Goal: Task Accomplishment & Management: Manage account settings

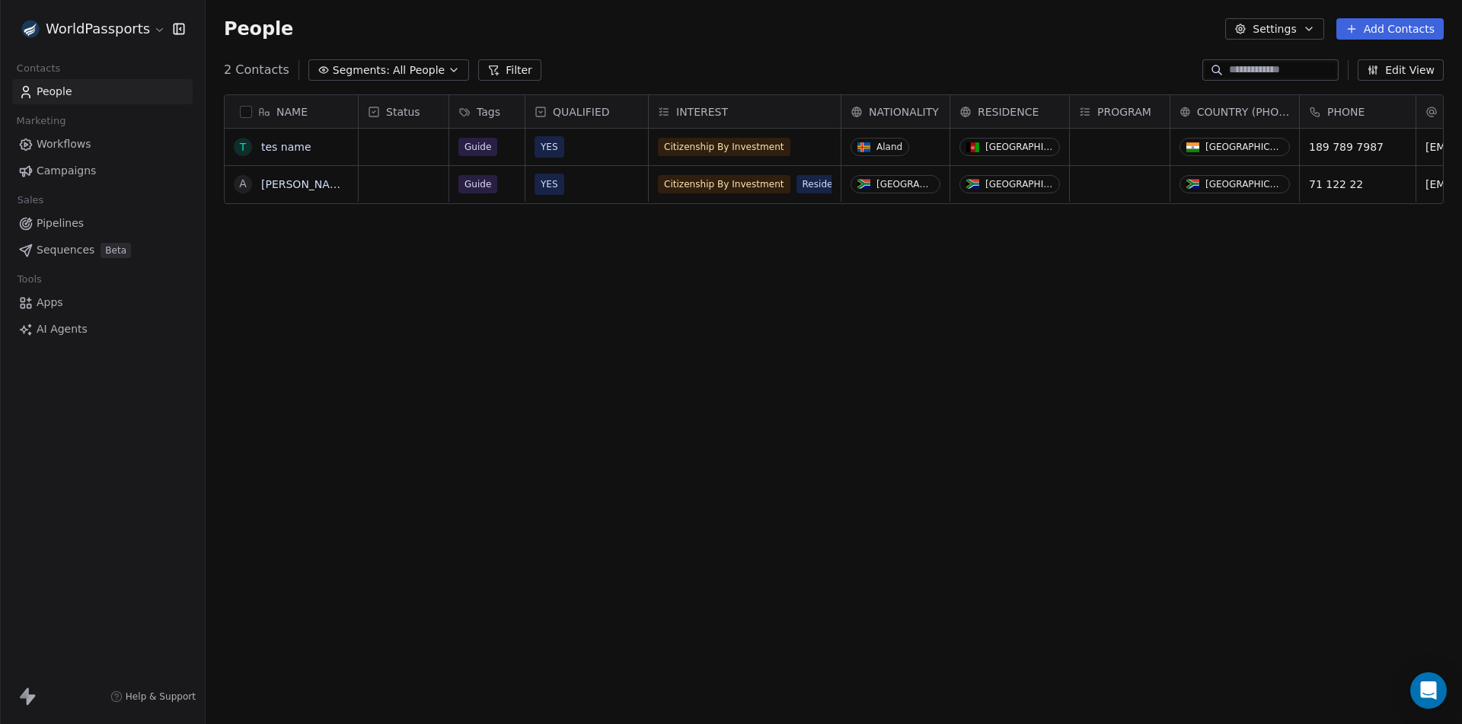
scroll to position [626, 1245]
click at [0, 0] on button "grid" at bounding box center [0, 0] width 0 height 0
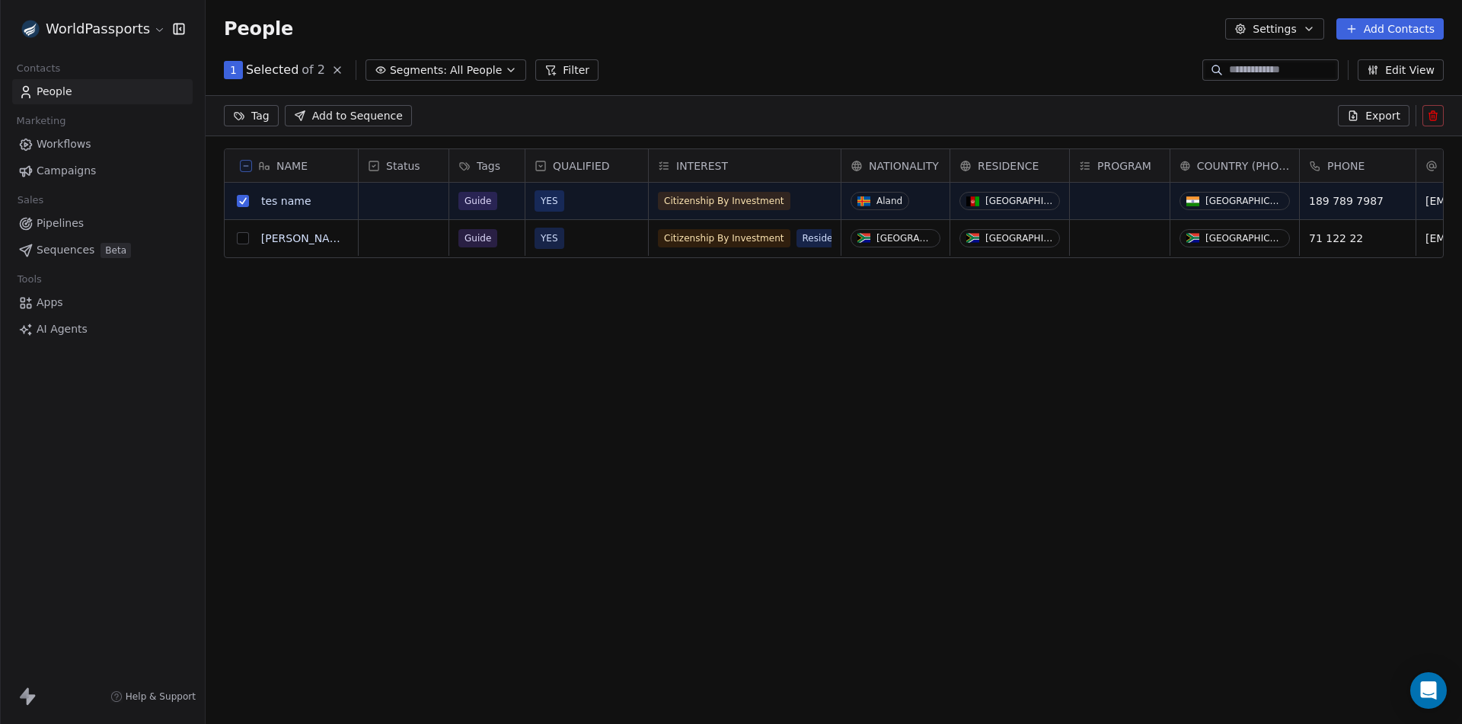
scroll to position [572, 1245]
click at [241, 238] on button "grid" at bounding box center [243, 238] width 12 height 12
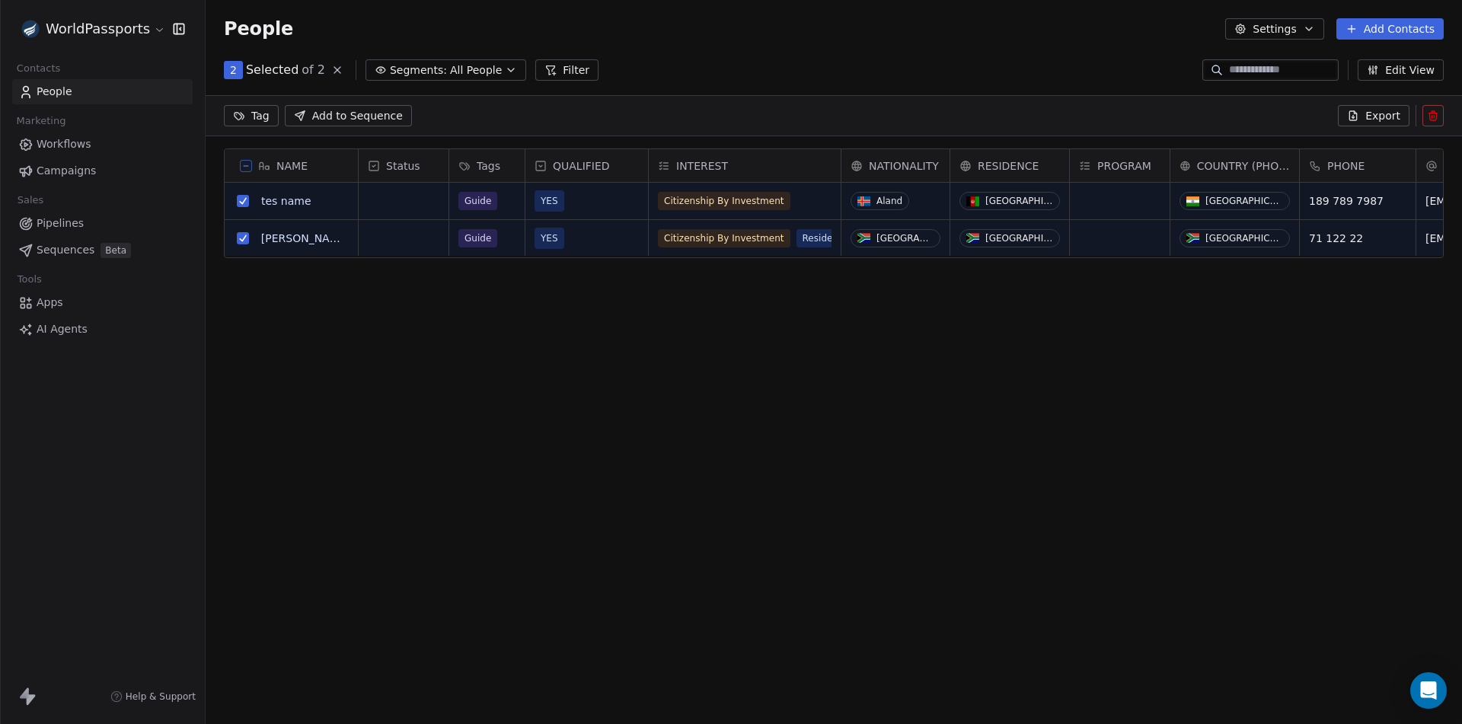
click at [1433, 119] on icon at bounding box center [1433, 116] width 12 height 12
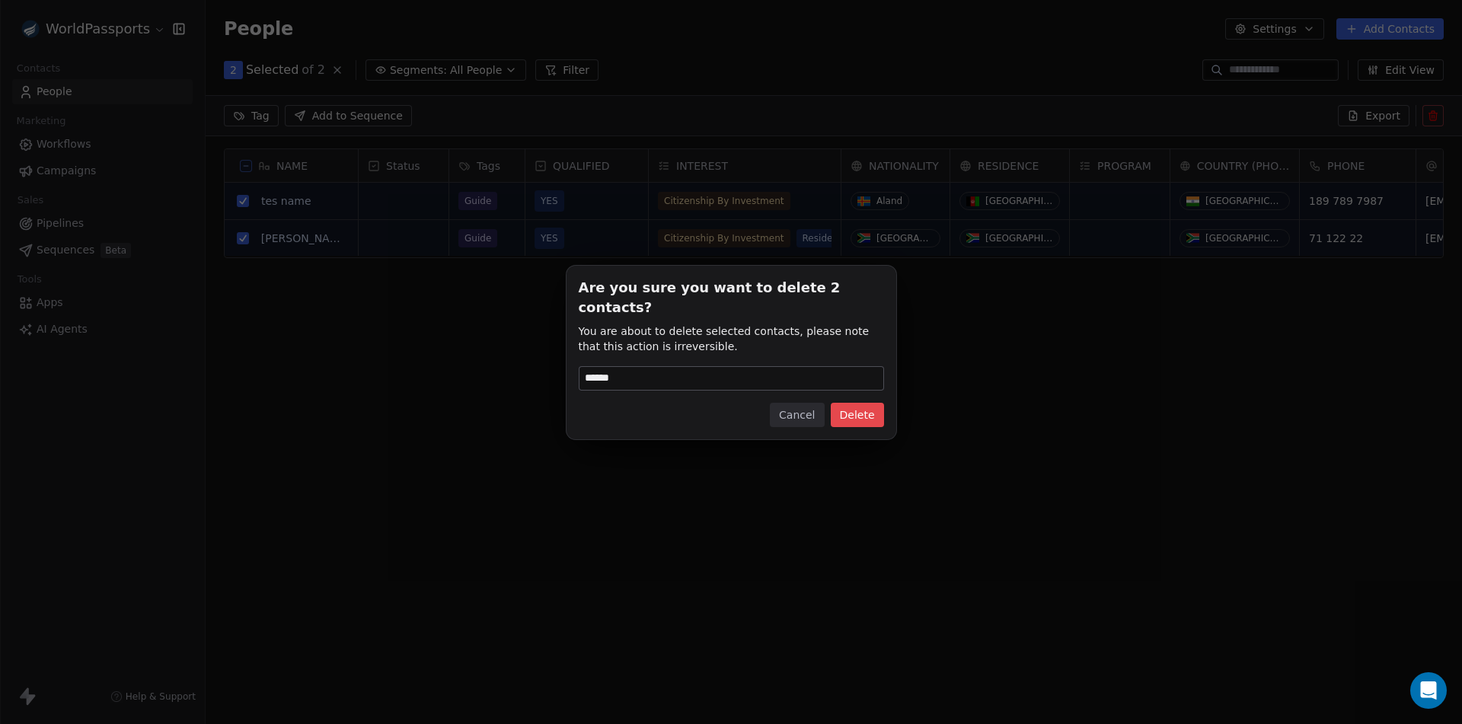
type input "******"
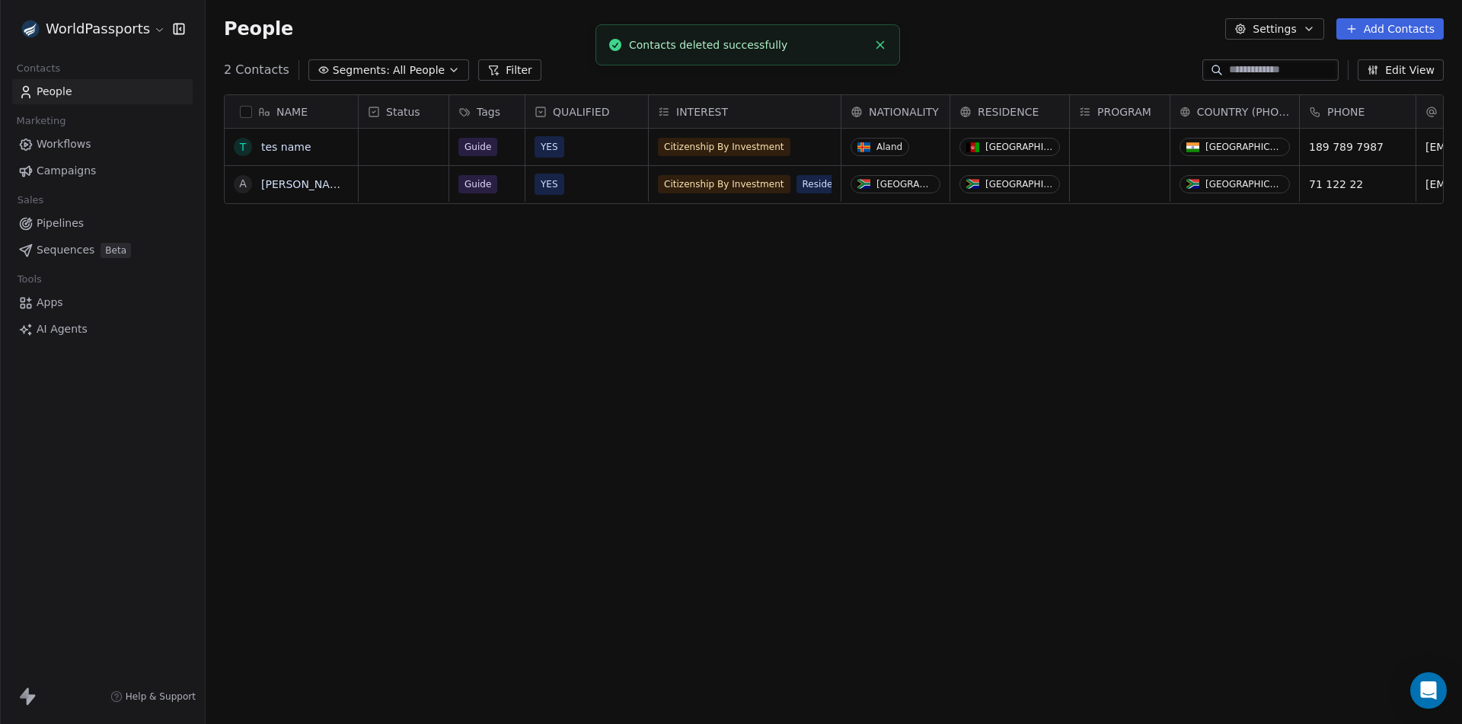
scroll to position [626, 1245]
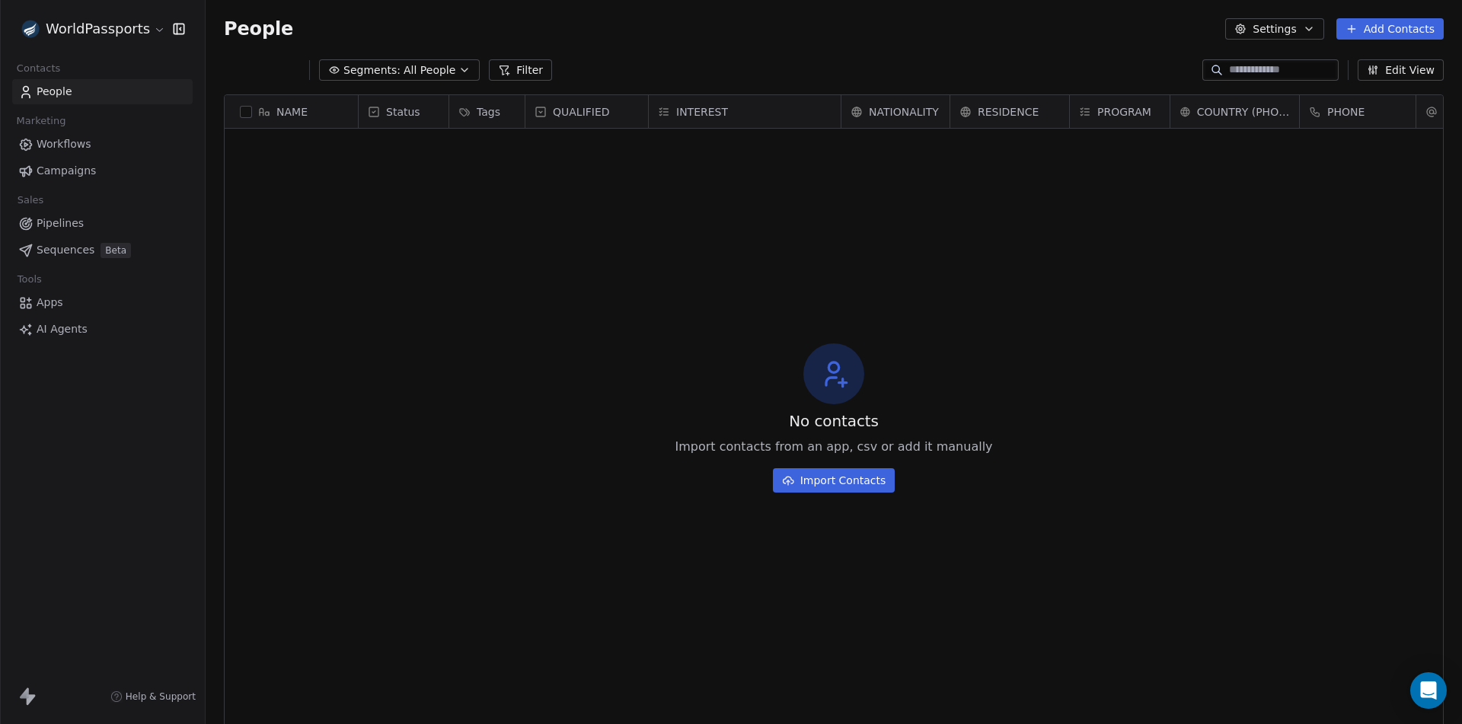
click at [164, 19] on div "WorldPassports" at bounding box center [102, 28] width 168 height 21
click at [151, 25] on html "WorldPassports Contacts People Marketing Workflows Campaigns Sales Pipelines Se…" at bounding box center [731, 362] width 1462 height 724
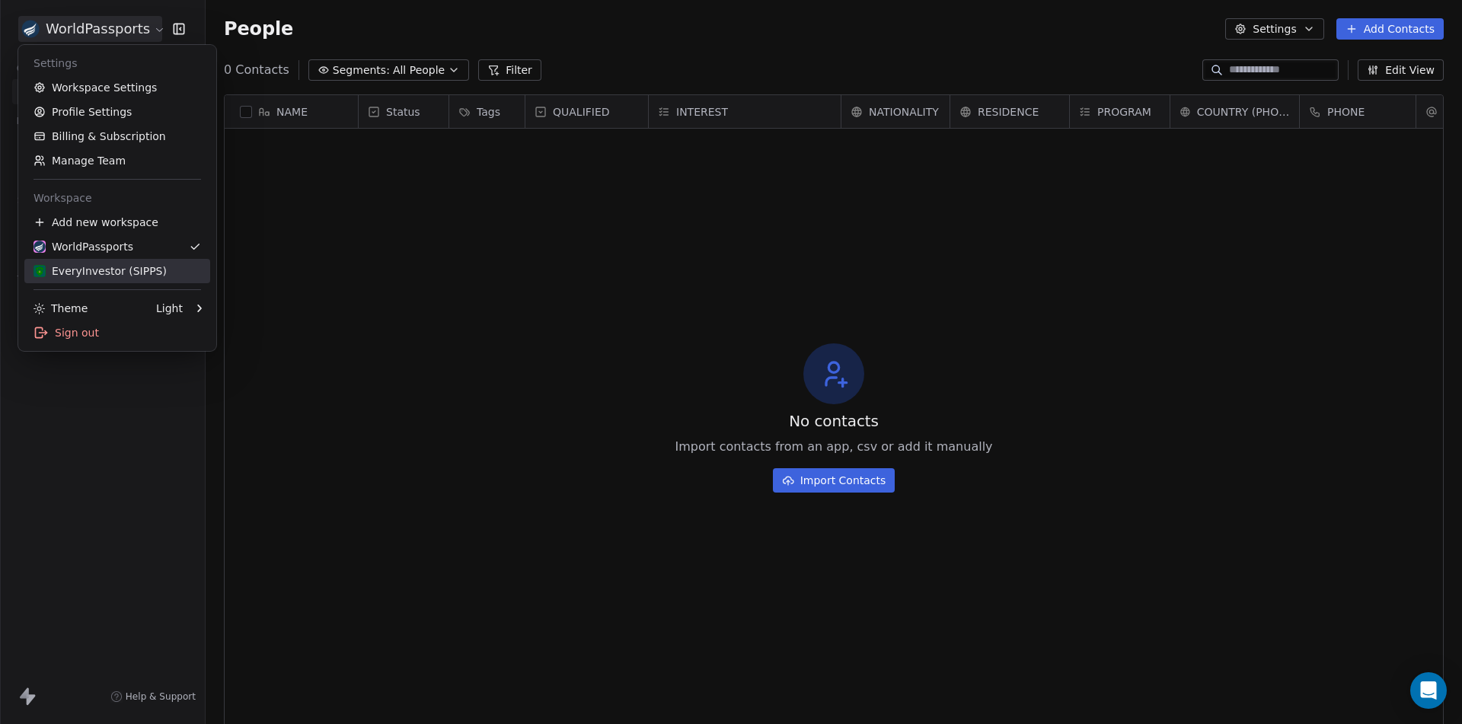
drag, startPoint x: 112, startPoint y: 268, endPoint x: 139, endPoint y: 274, distance: 28.1
click at [112, 268] on div "EveryInvestor (SIPPS)" at bounding box center [99, 270] width 133 height 15
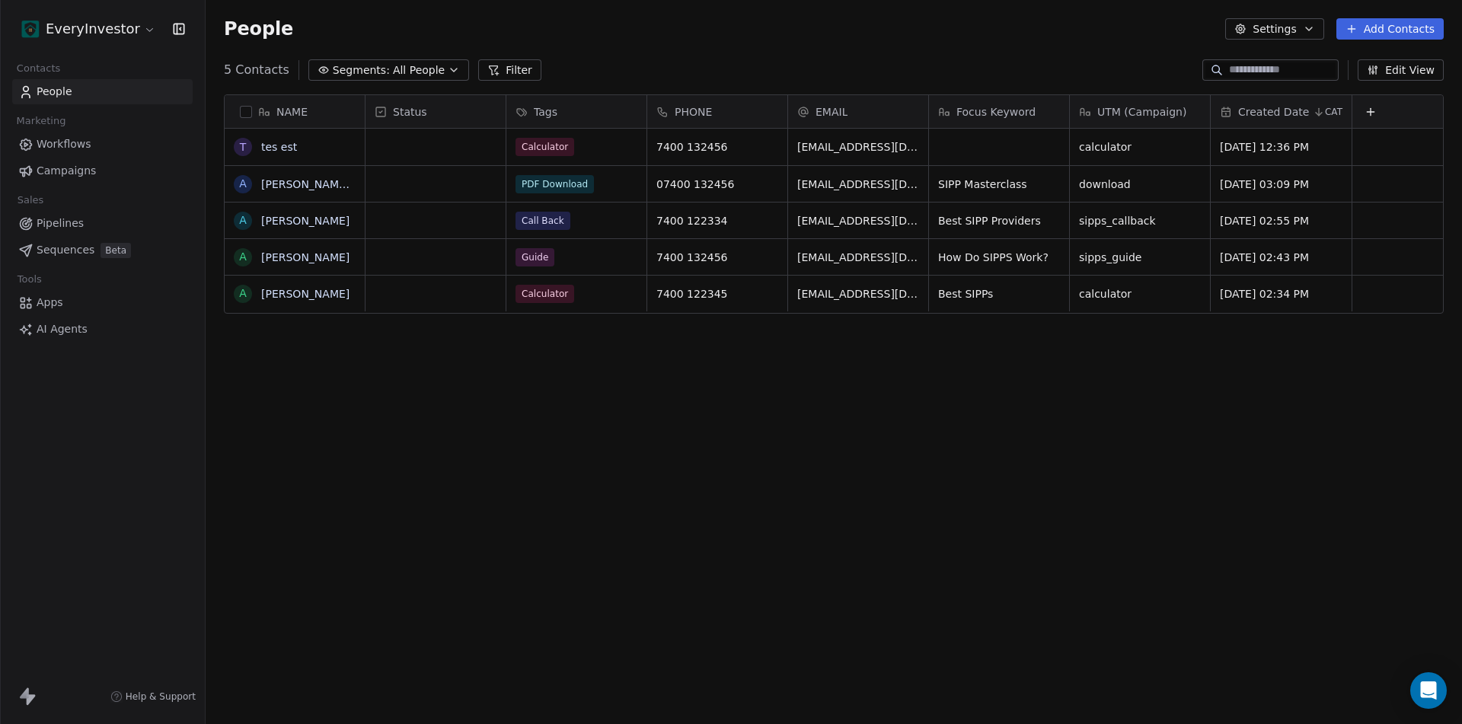
scroll to position [626, 1245]
click at [244, 144] on button "grid" at bounding box center [243, 147] width 12 height 12
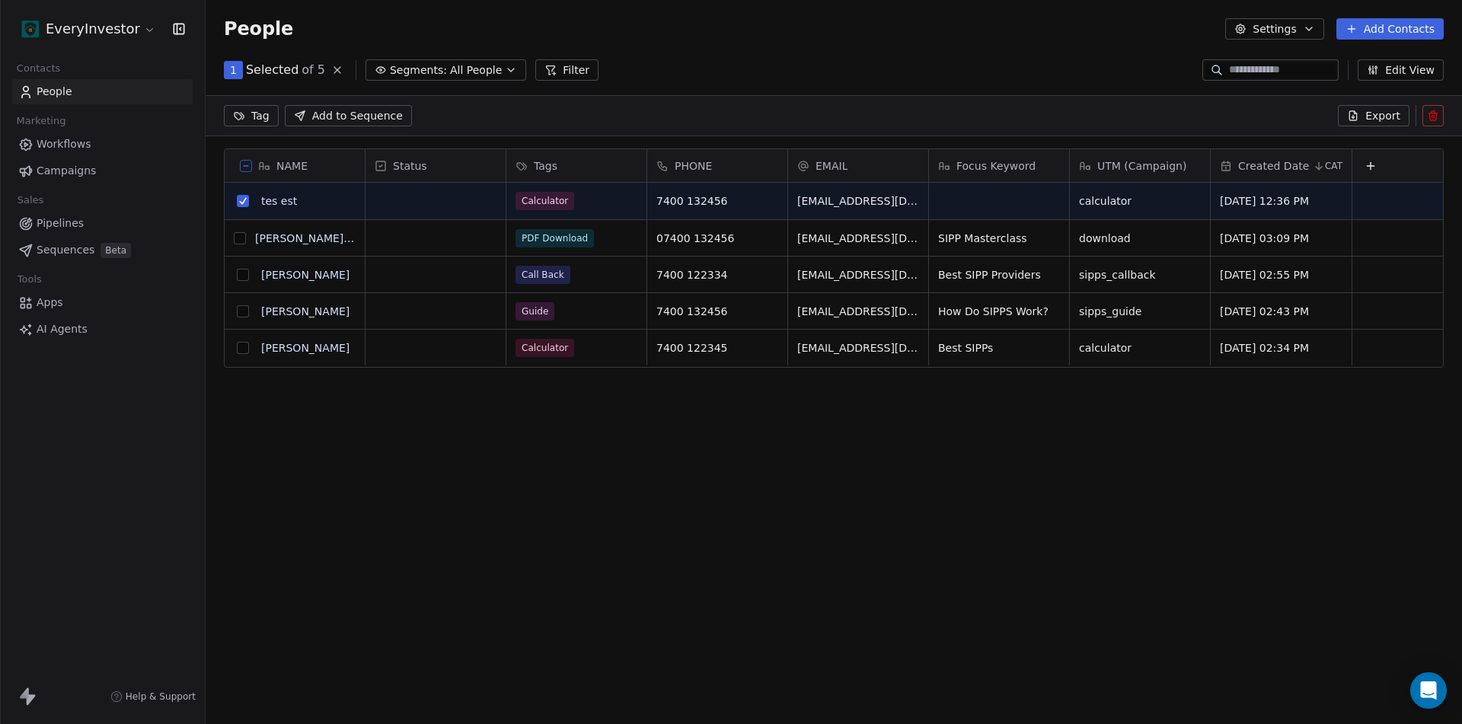
scroll to position [572, 1245]
click at [244, 238] on button "grid" at bounding box center [240, 238] width 12 height 12
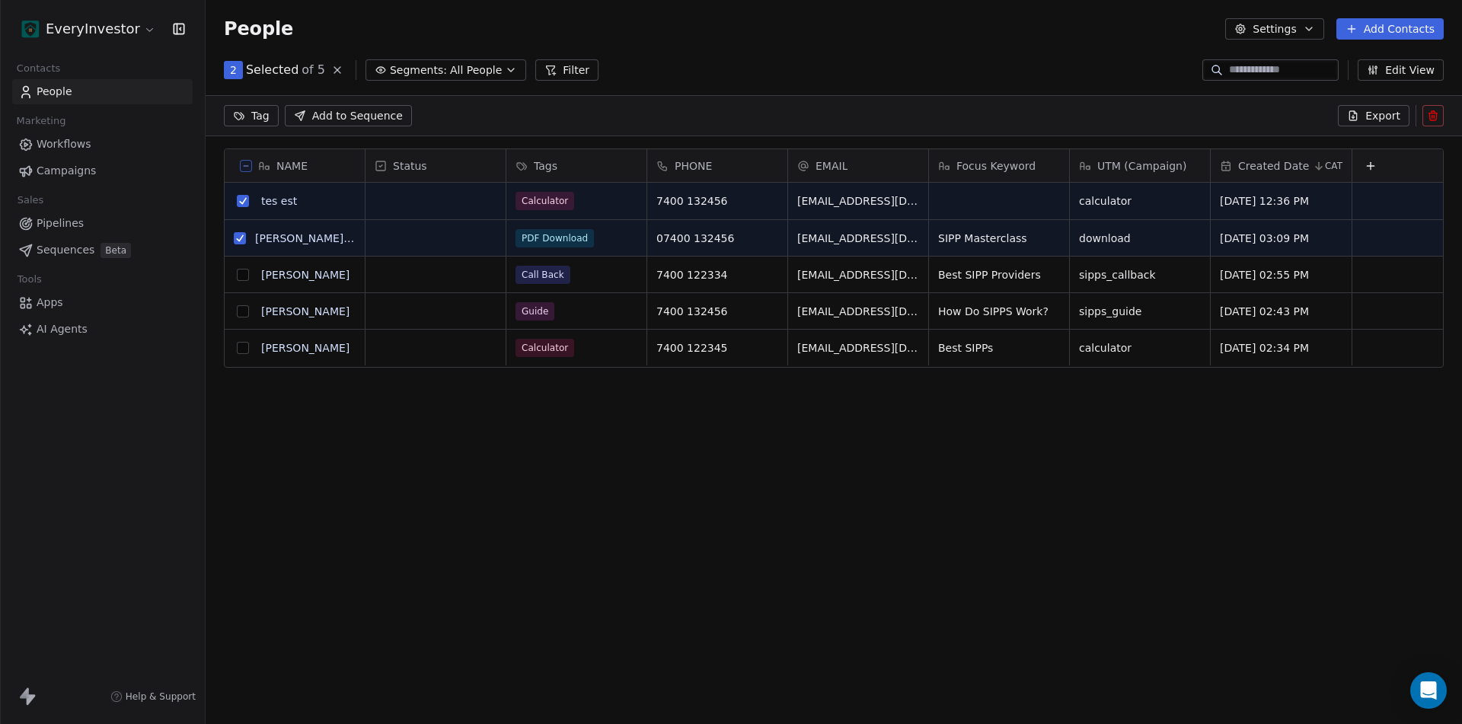
click at [247, 273] on button "grid" at bounding box center [243, 275] width 12 height 12
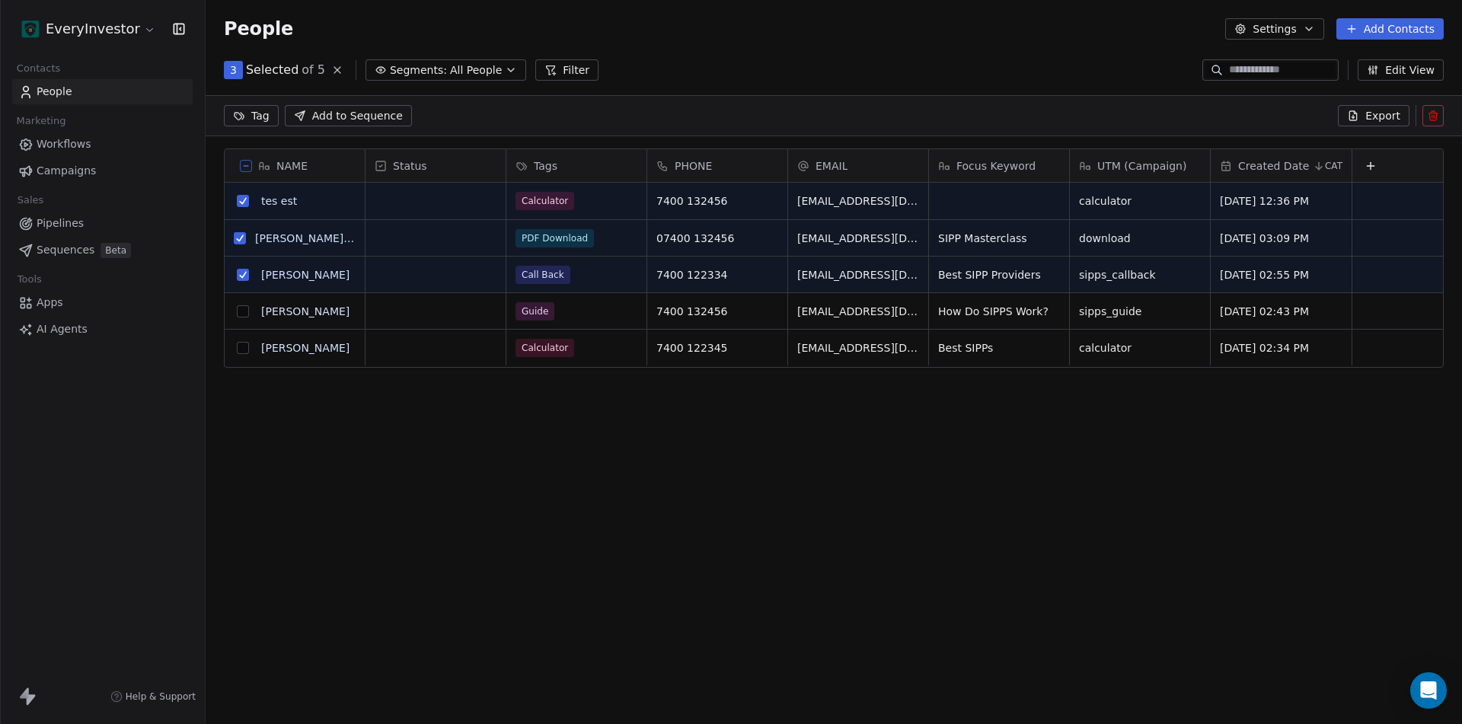
drag, startPoint x: 241, startPoint y: 309, endPoint x: 241, endPoint y: 340, distance: 31.2
click at [241, 310] on button "grid" at bounding box center [243, 311] width 12 height 12
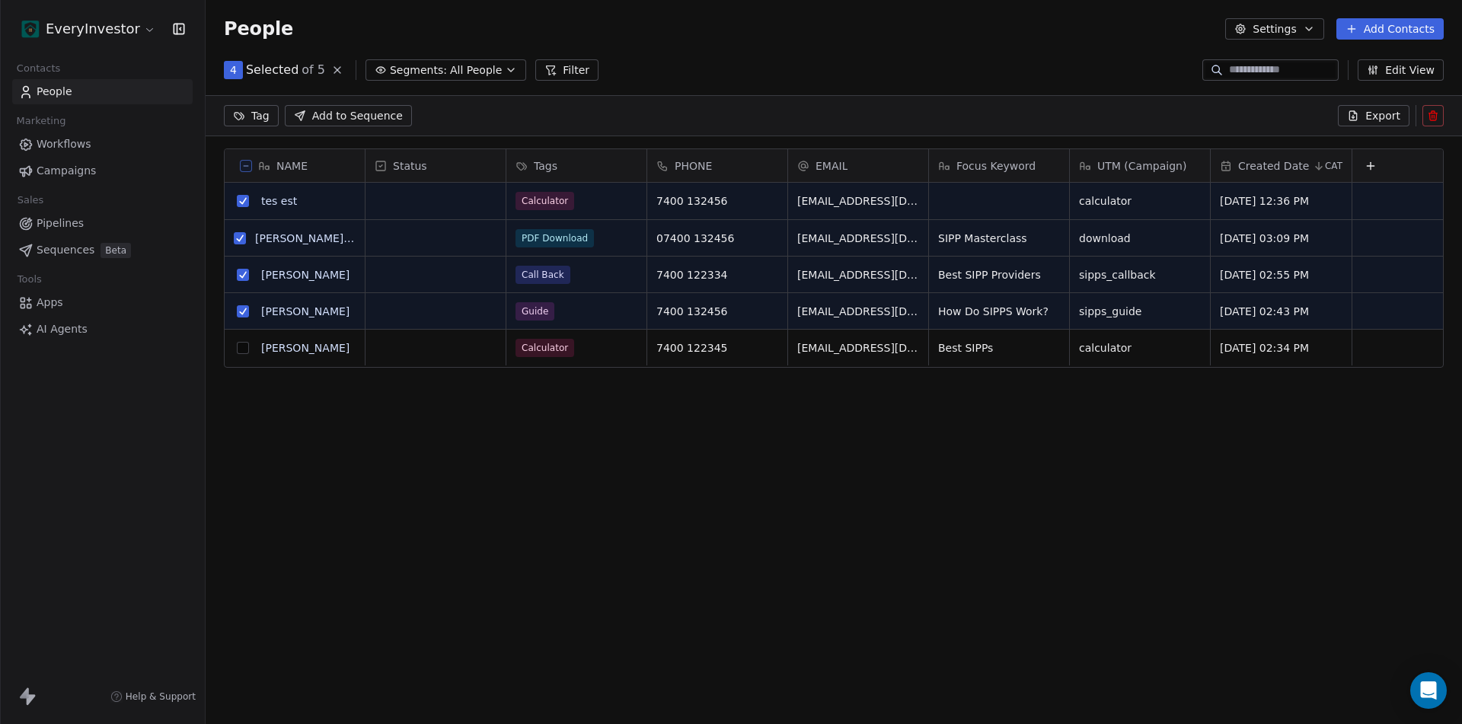
click at [241, 345] on button "grid" at bounding box center [243, 348] width 12 height 12
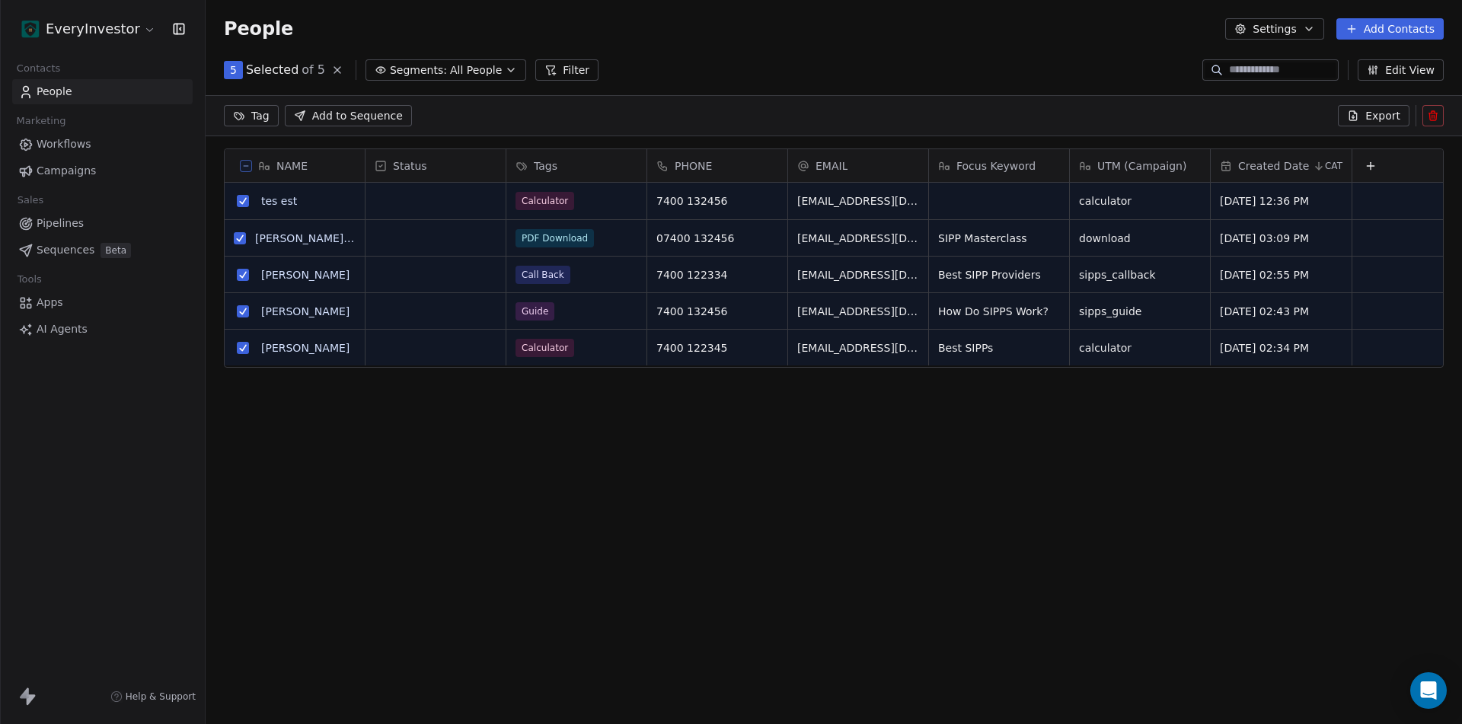
click at [1427, 115] on icon at bounding box center [1433, 116] width 12 height 12
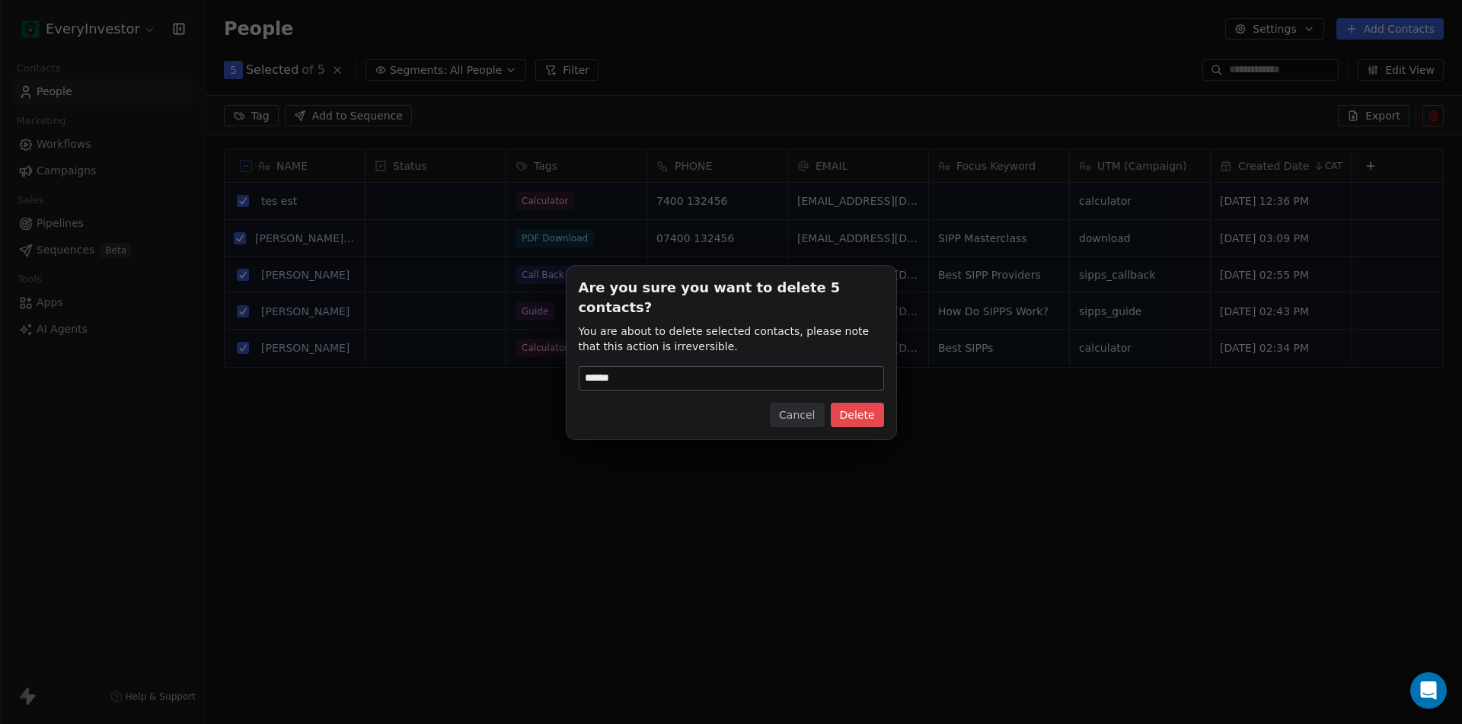
type input "******"
click at [857, 403] on button "Delete" at bounding box center [856, 415] width 53 height 24
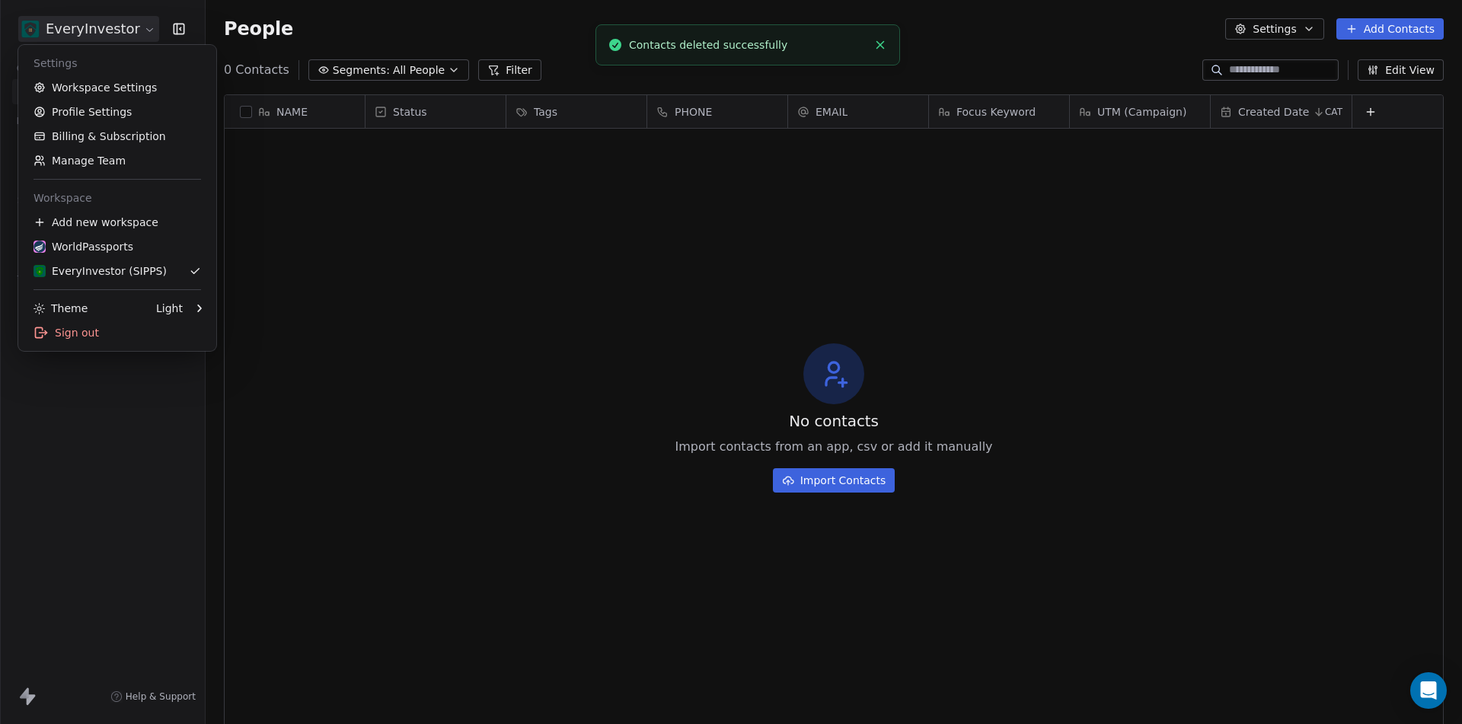
click at [132, 25] on html "EveryInvestor Contacts People Marketing Workflows Campaigns Sales Pipelines Seq…" at bounding box center [731, 362] width 1462 height 724
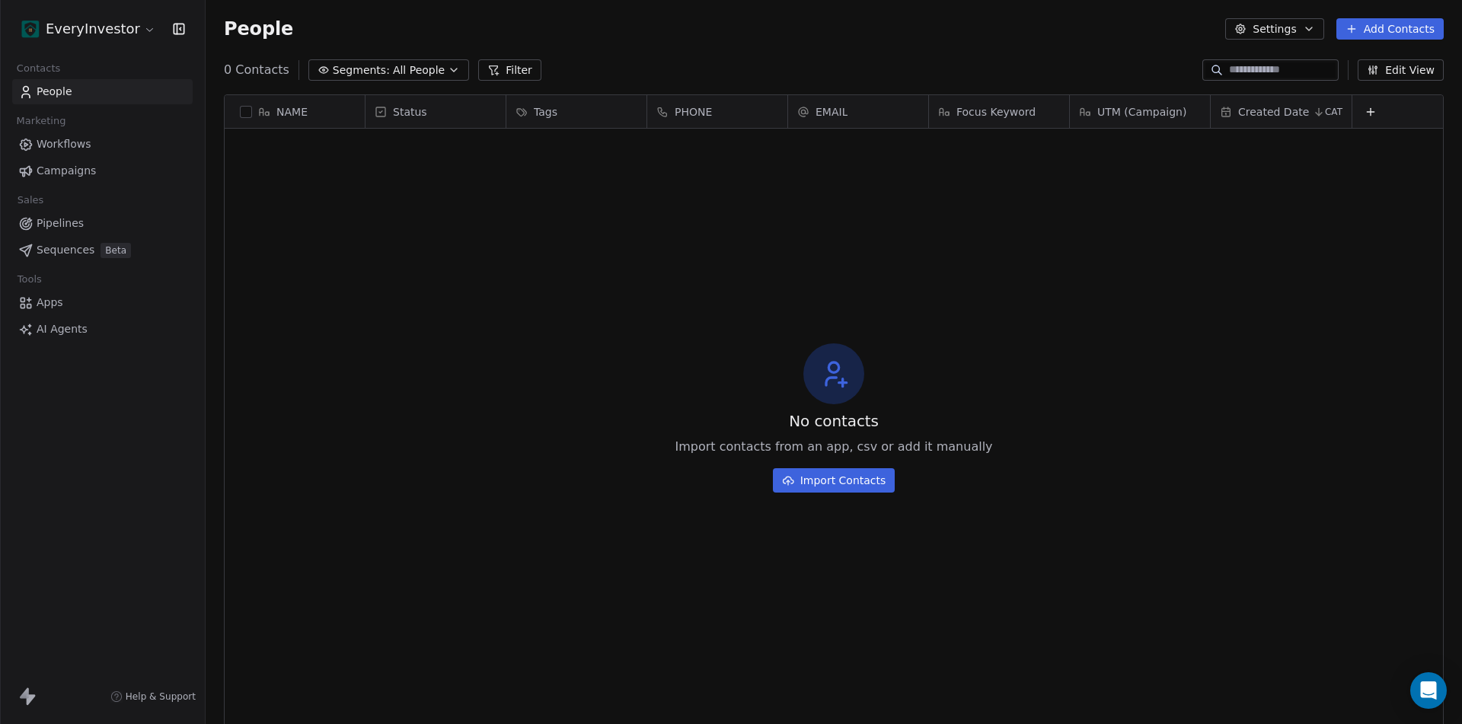
click at [66, 146] on span "Workflows" at bounding box center [64, 144] width 55 height 16
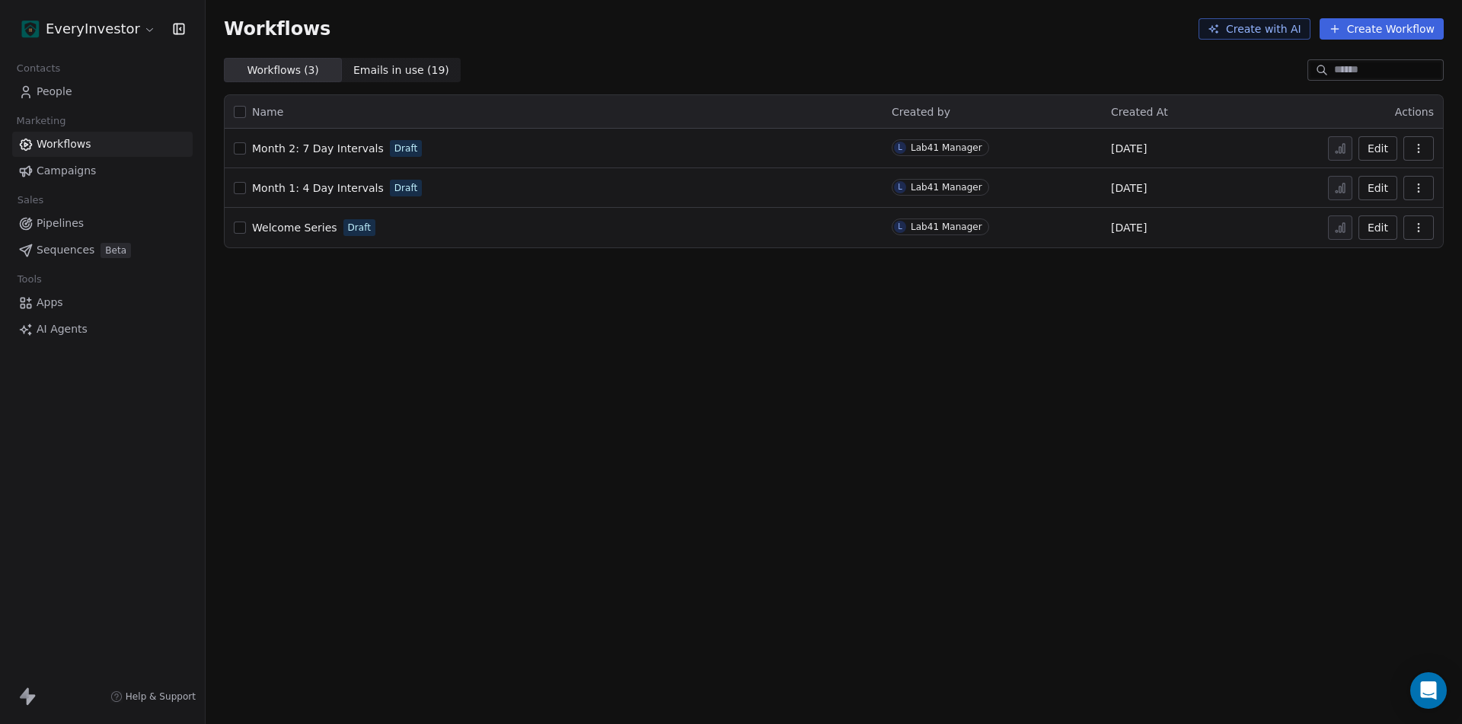
click at [137, 24] on html "EveryInvestor Contacts People Marketing Workflows Campaigns Sales Pipelines Seq…" at bounding box center [731, 362] width 1462 height 724
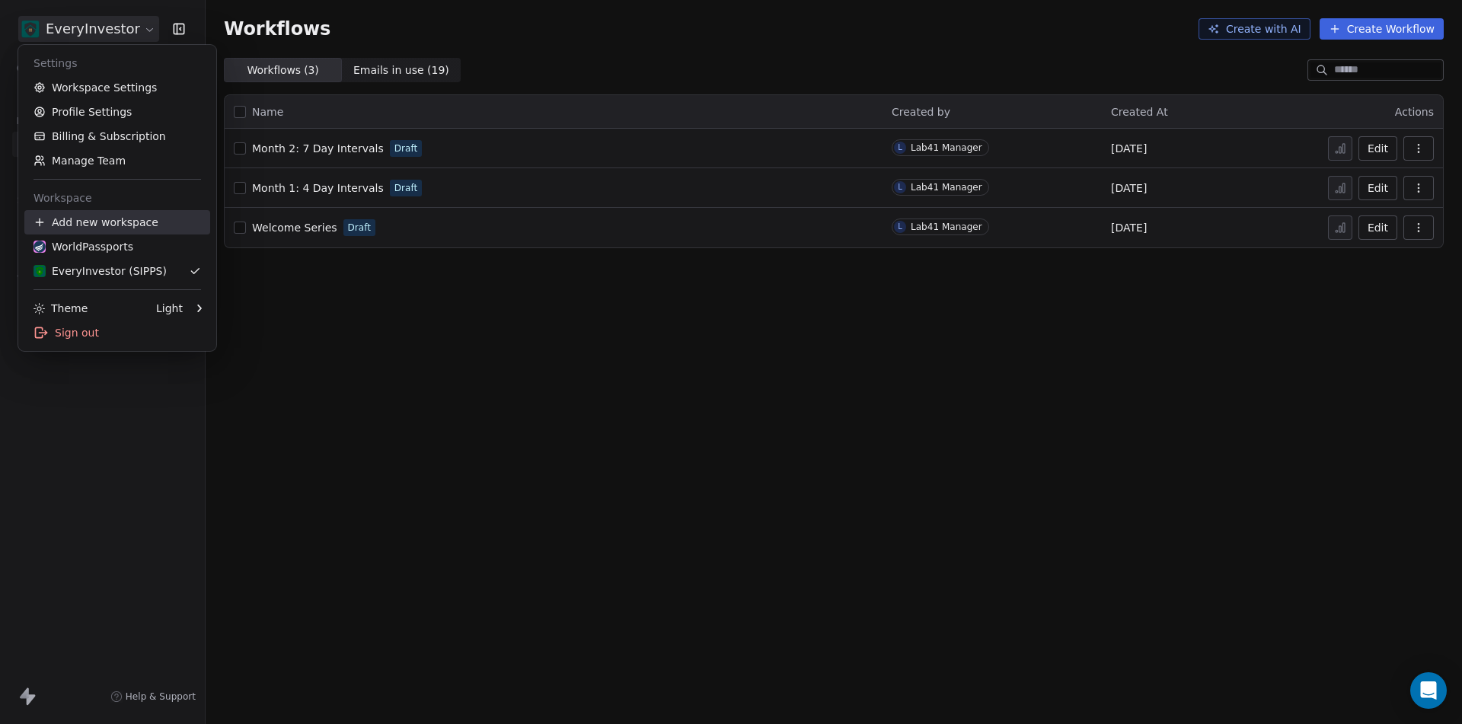
drag, startPoint x: 97, startPoint y: 218, endPoint x: 135, endPoint y: 226, distance: 39.7
click at [97, 218] on div "Add new workspace" at bounding box center [117, 222] width 186 height 24
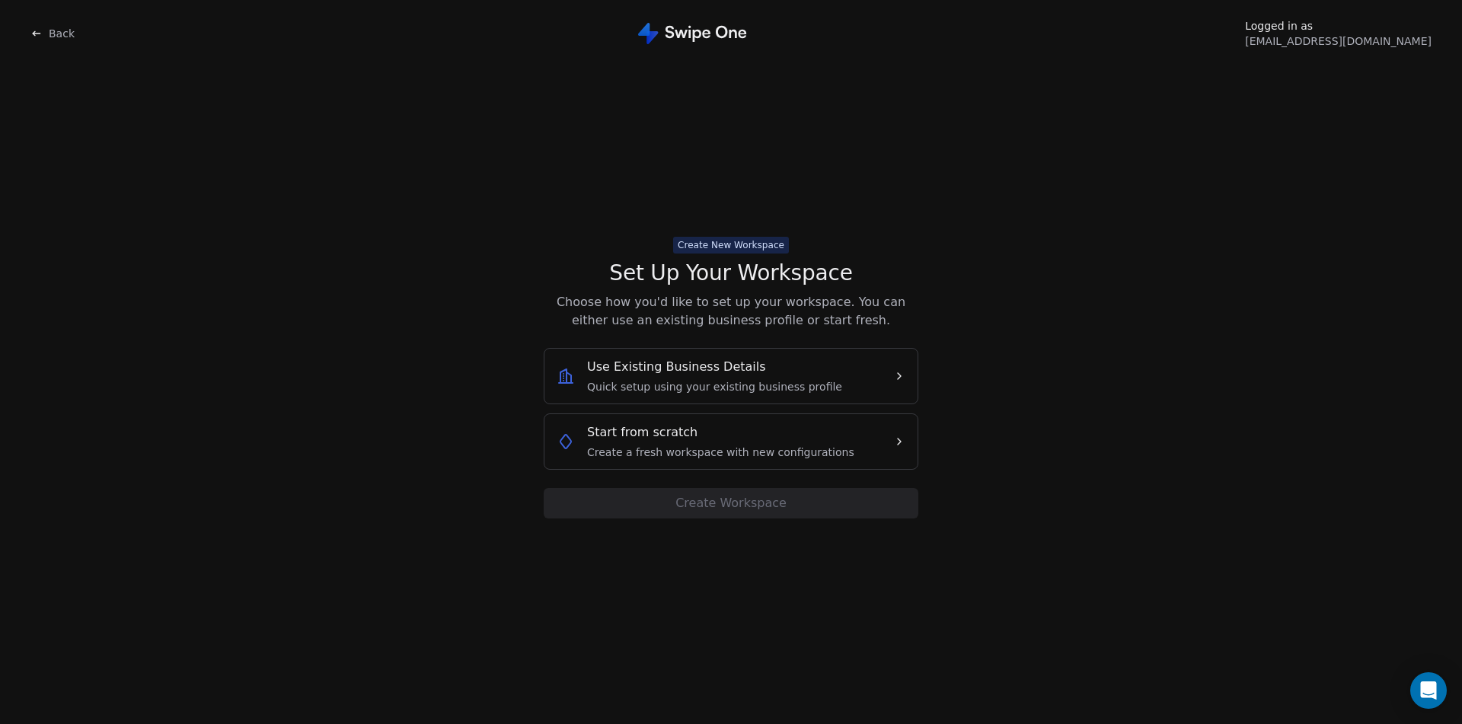
click at [748, 442] on div "Start from scratch Create a fresh workspace with new configurations" at bounding box center [720, 441] width 267 height 37
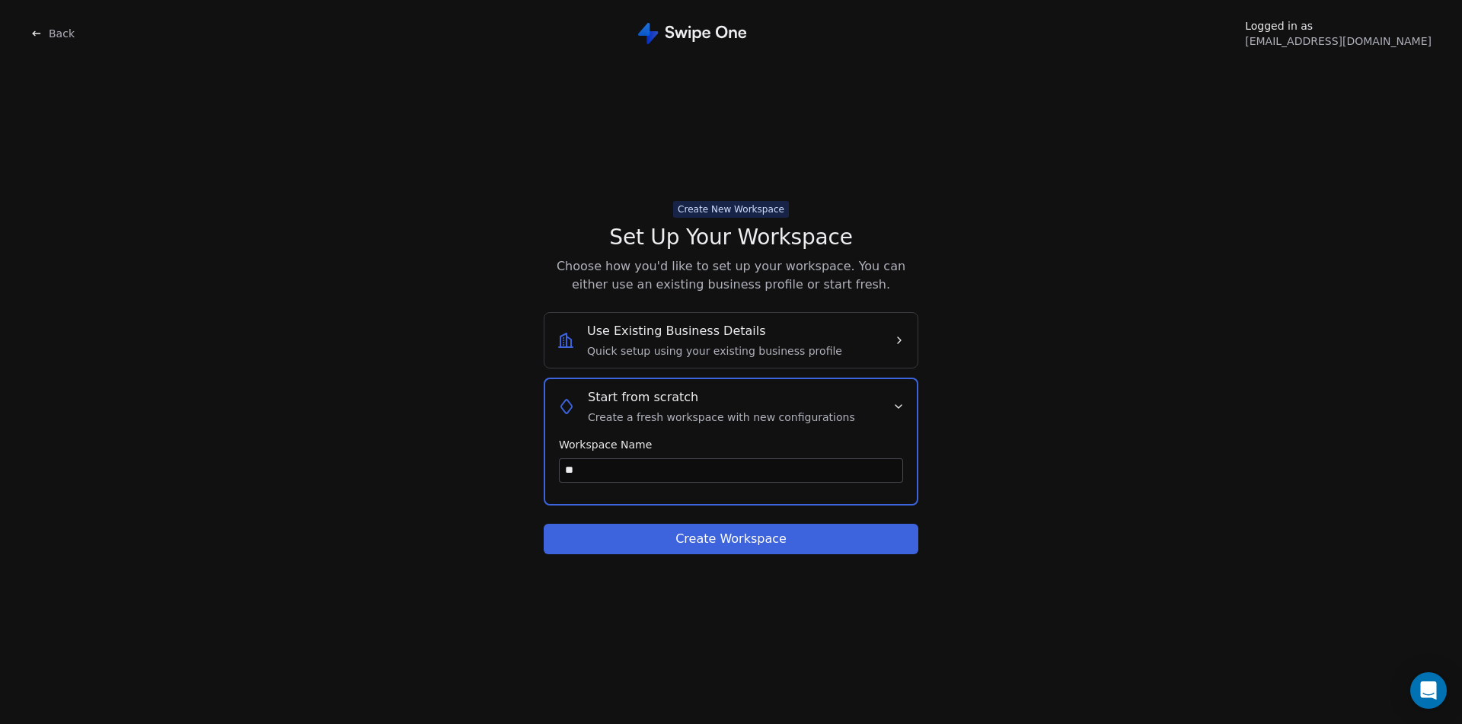
type input "***"
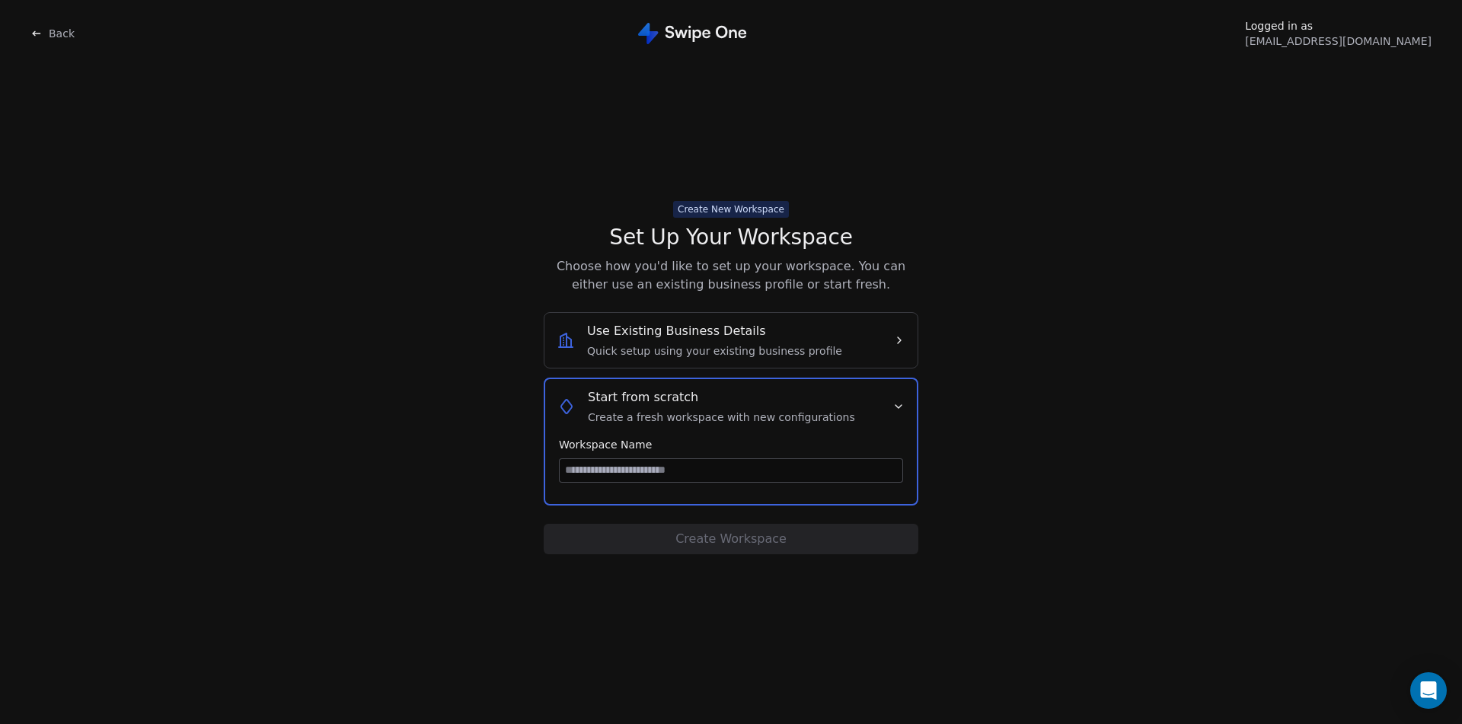
click at [64, 36] on span "Back" at bounding box center [62, 33] width 26 height 15
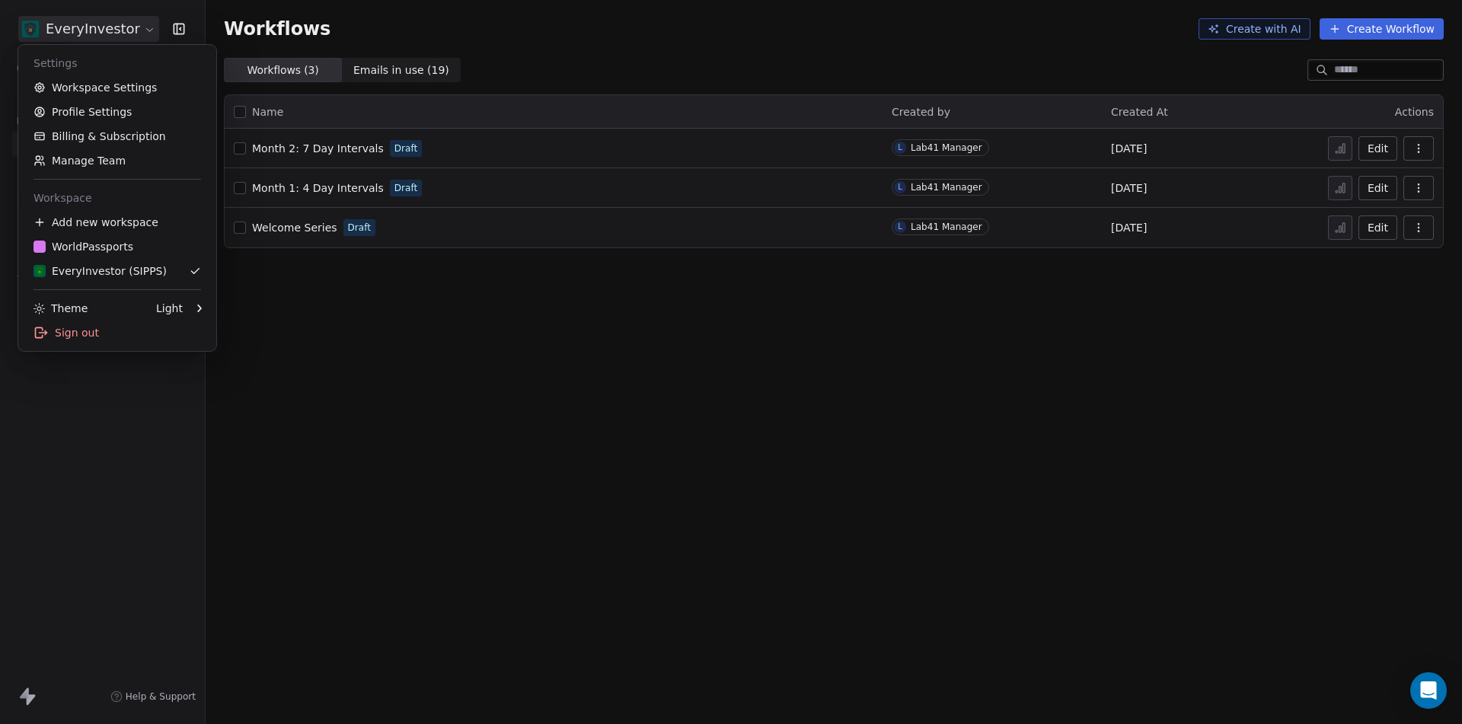
click at [94, 24] on html "EveryInvestor Contacts People Marketing Workflows Campaigns Sales Pipelines Seq…" at bounding box center [731, 362] width 1462 height 724
click at [87, 141] on link "Billing & Subscription" at bounding box center [117, 136] width 186 height 24
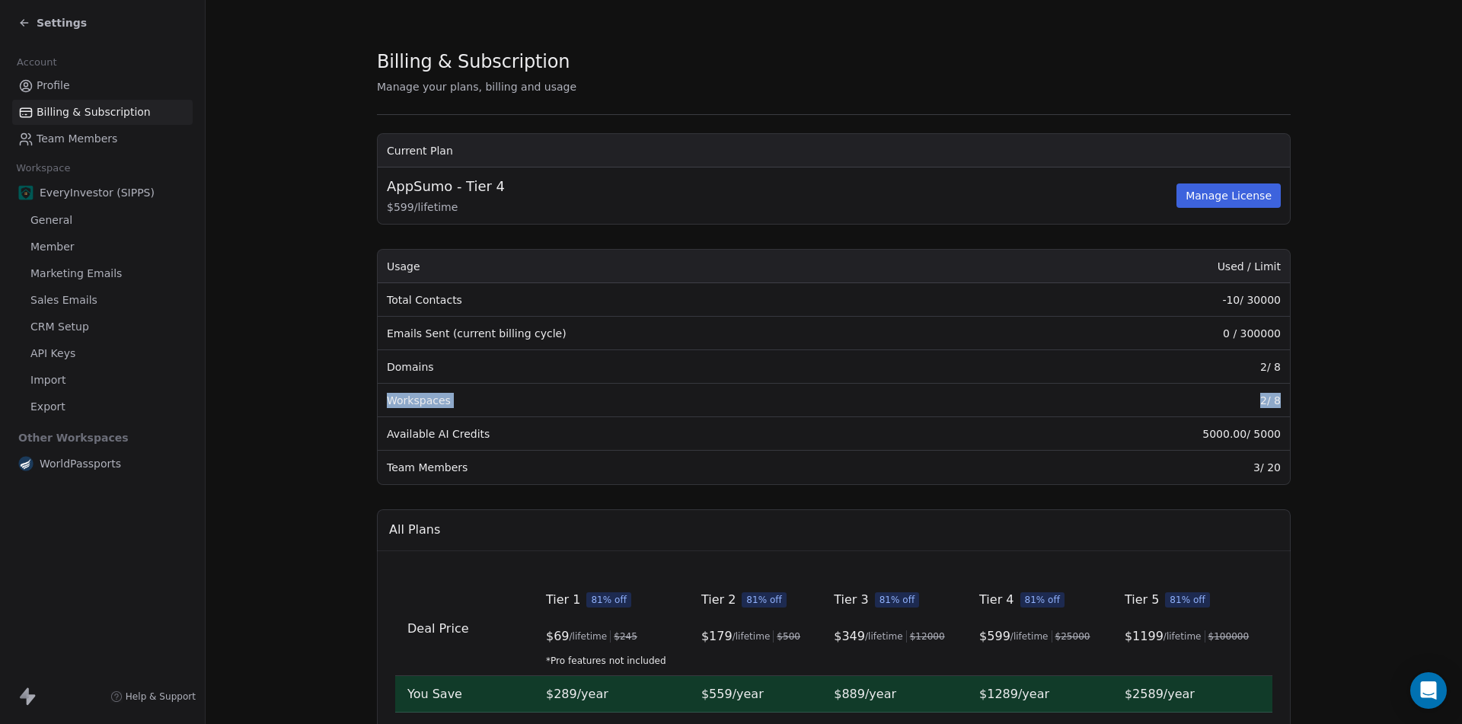
drag, startPoint x: 380, startPoint y: 399, endPoint x: 1274, endPoint y: 398, distance: 893.7
click at [1274, 398] on tr "Workspaces 2 / 8" at bounding box center [834, 400] width 912 height 33
click at [1280, 170] on td "AppSumo - Tier 4 $ 599 / lifetime Manage License" at bounding box center [834, 195] width 912 height 56
click at [1230, 190] on button "Manage License" at bounding box center [1228, 195] width 104 height 24
drag, startPoint x: 1274, startPoint y: 399, endPoint x: 1223, endPoint y: 400, distance: 50.2
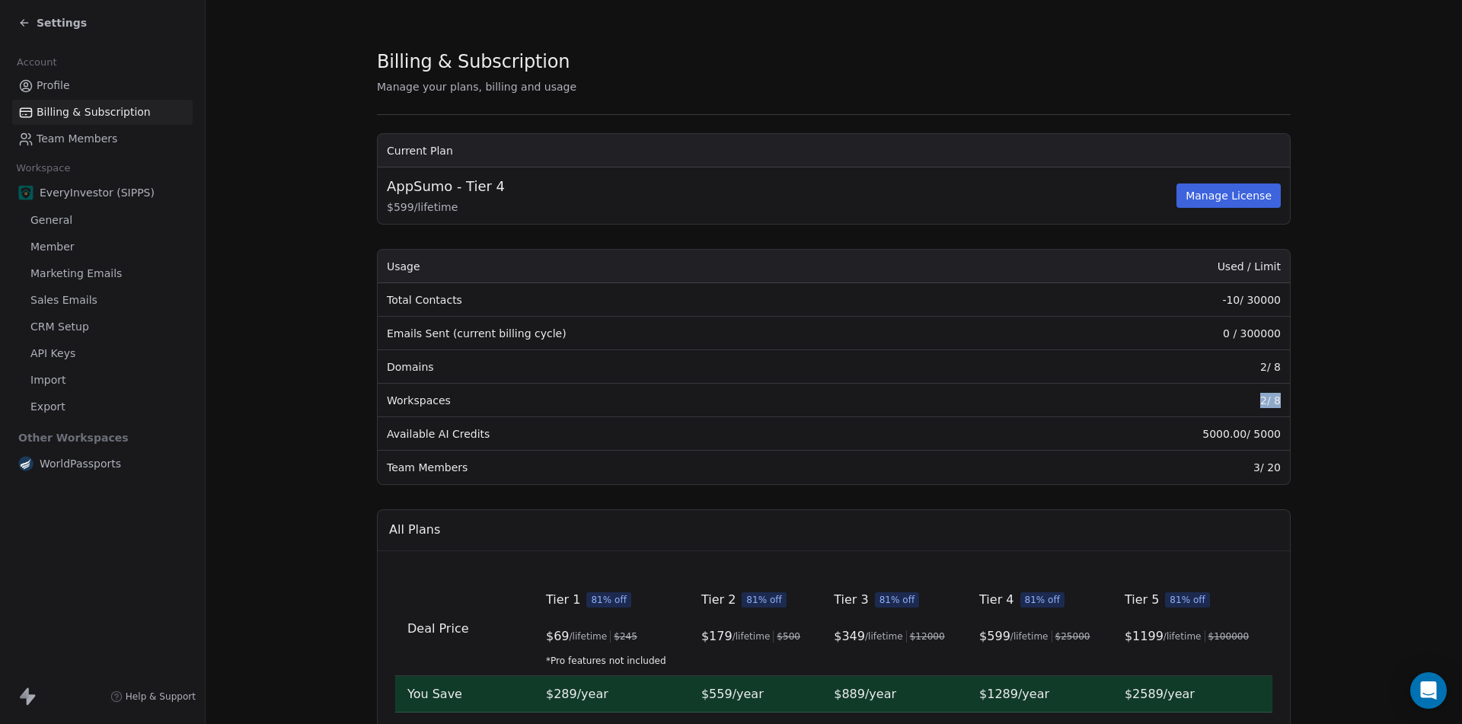
click at [1223, 400] on td "2 / 8" at bounding box center [1139, 400] width 299 height 33
click at [72, 196] on span "EveryInvestor (SIPPS)" at bounding box center [97, 192] width 115 height 15
click at [61, 21] on span "Settings" at bounding box center [62, 22] width 50 height 15
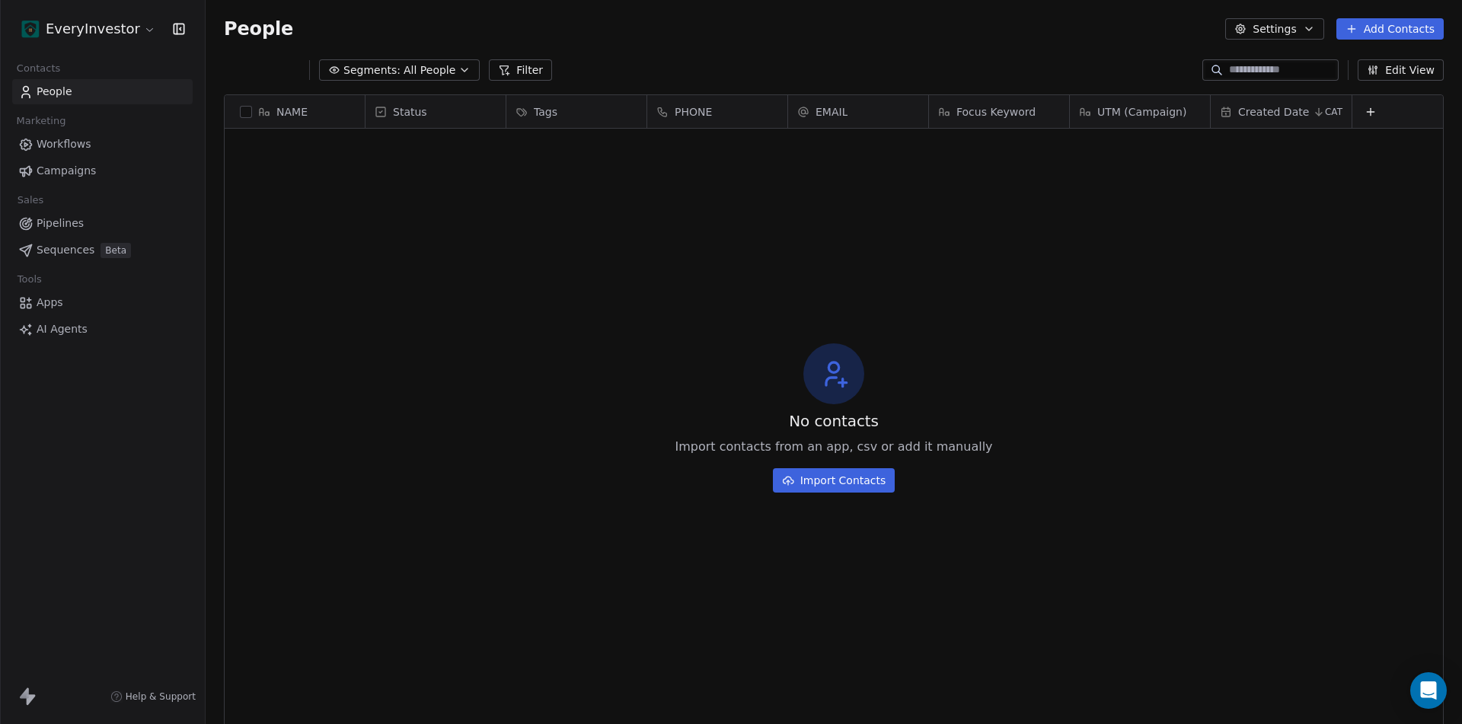
scroll to position [626, 1245]
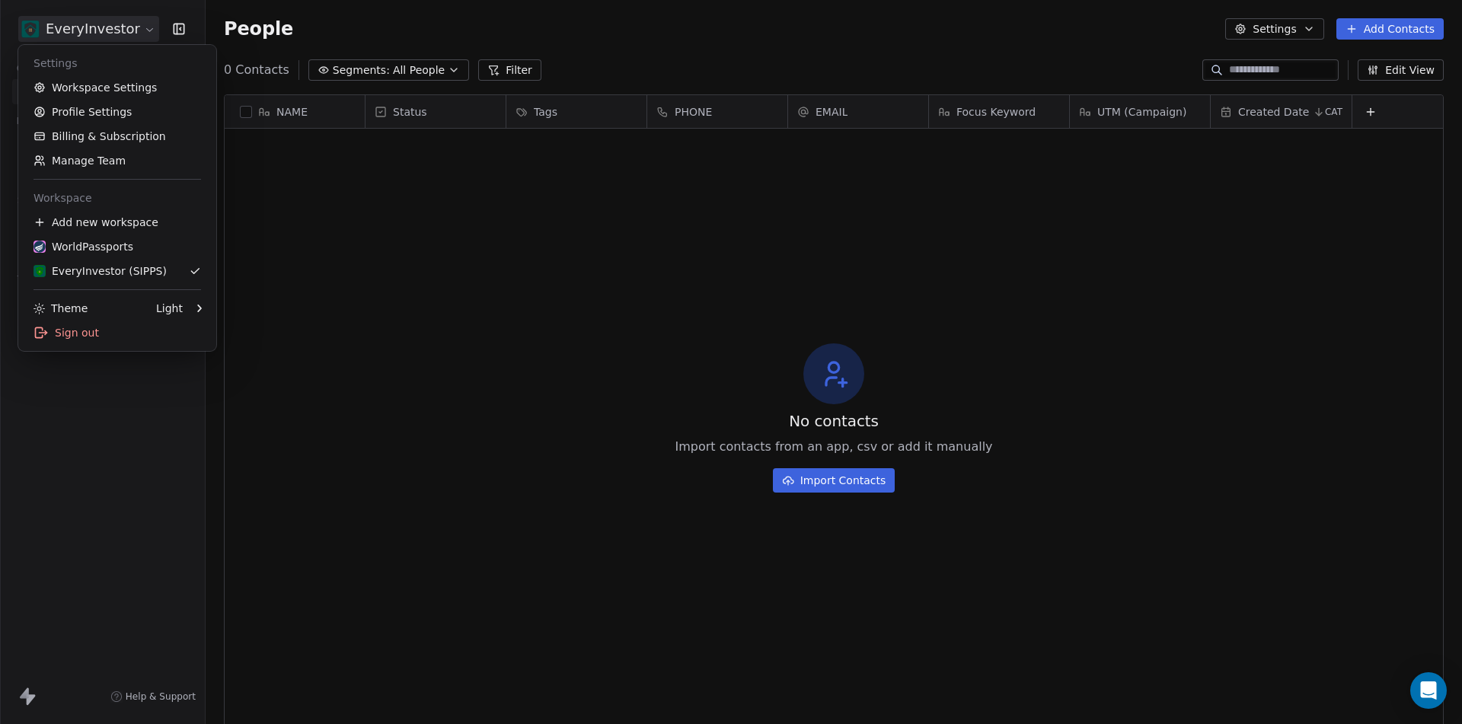
click at [125, 30] on html "EveryInvestor Contacts People Marketing Workflows Campaigns Sales Pipelines Seq…" at bounding box center [731, 362] width 1462 height 724
click at [94, 273] on div "EveryInvestor (SIPPS)" at bounding box center [99, 270] width 133 height 15
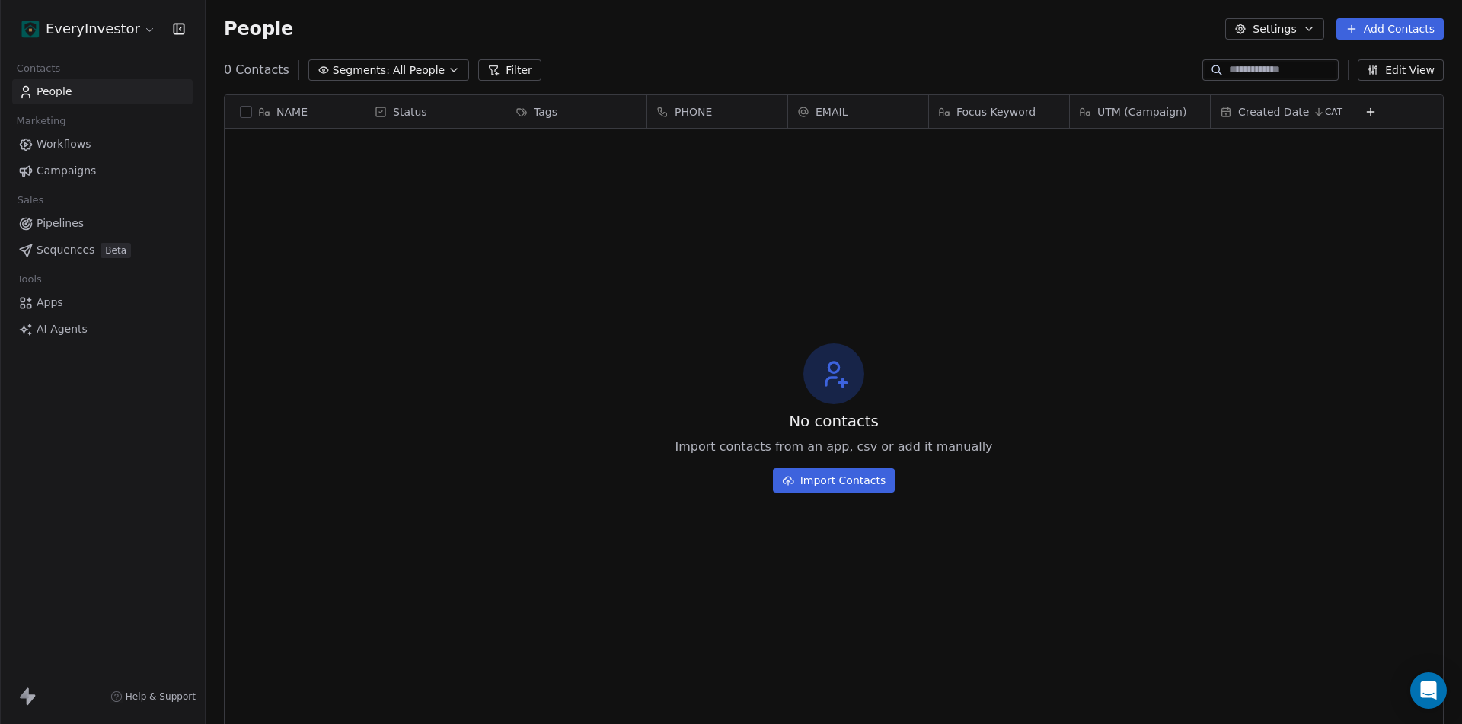
click at [428, 69] on span "All People" at bounding box center [419, 70] width 52 height 16
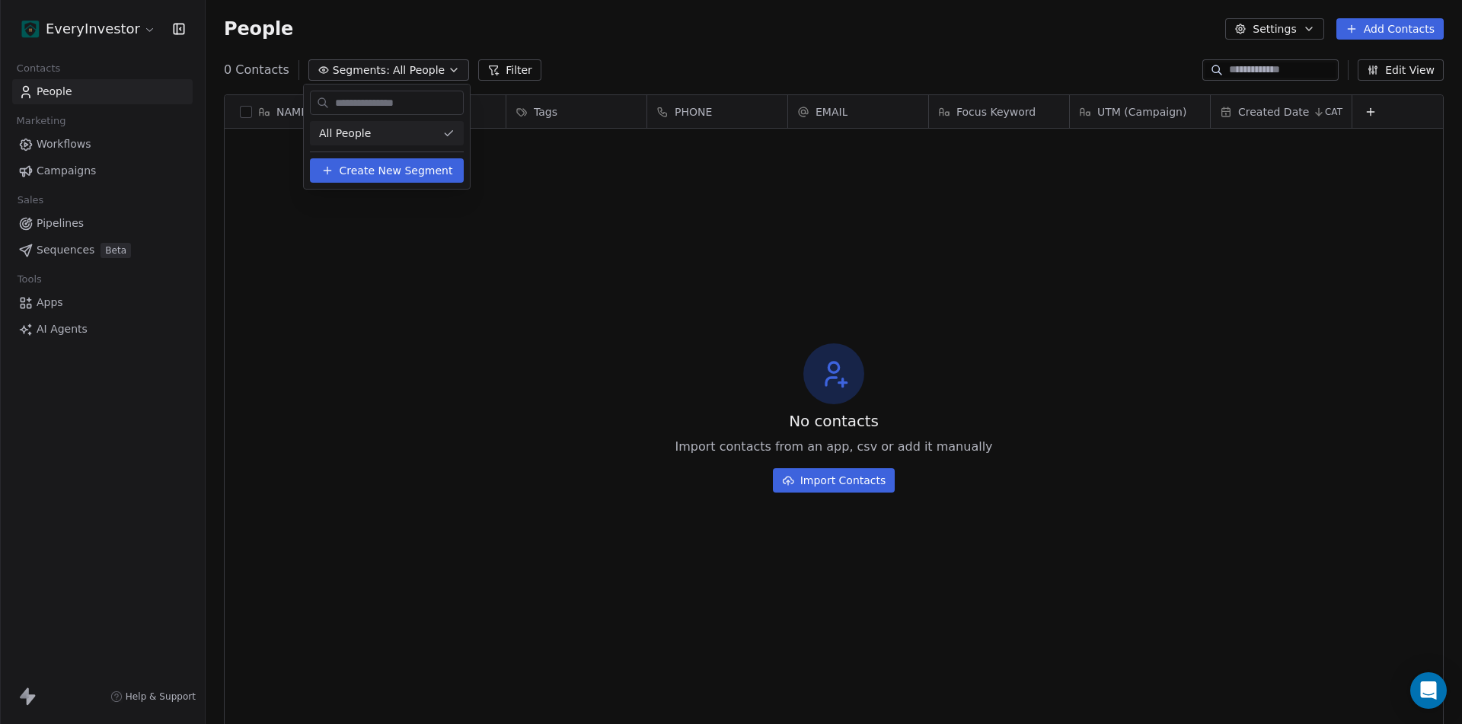
click at [452, 279] on html "EveryInvestor Contacts People Marketing Workflows Campaigns Sales Pipelines Seq…" at bounding box center [731, 362] width 1462 height 724
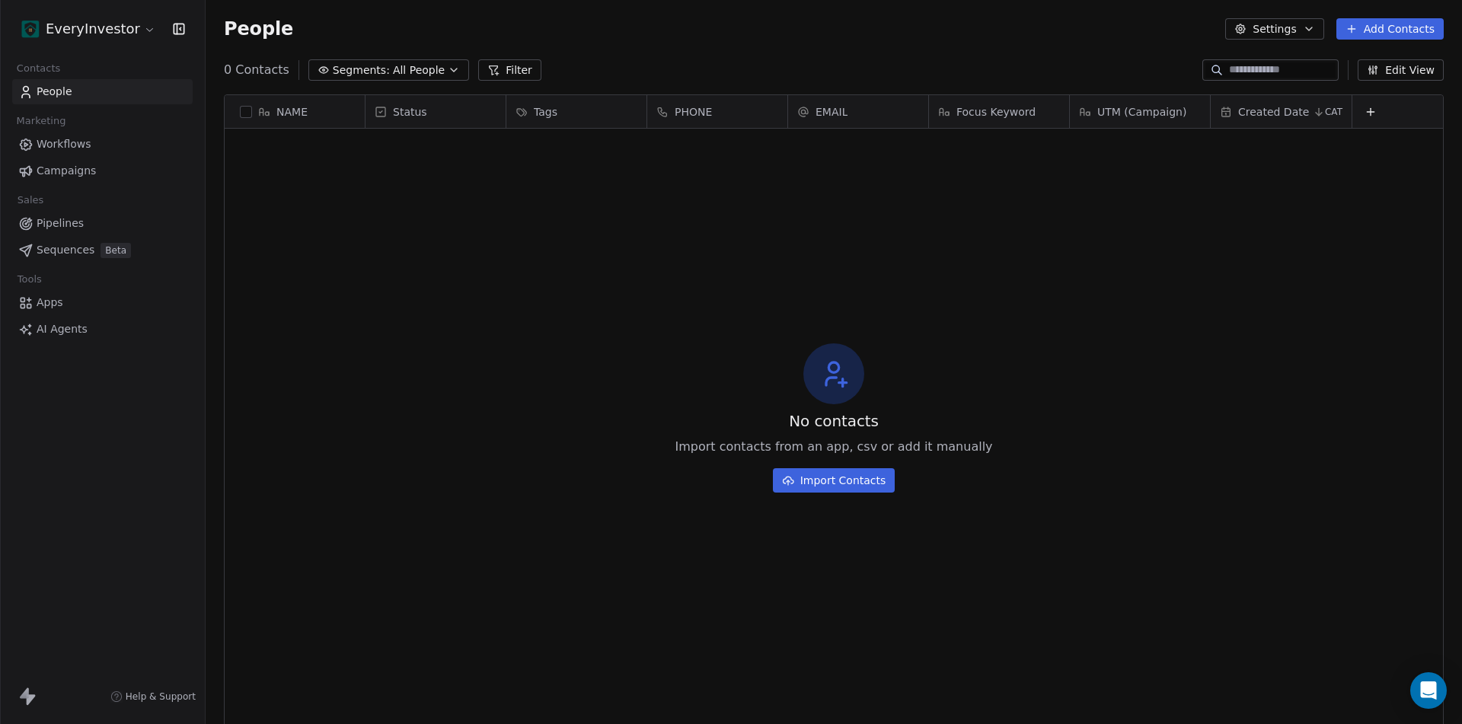
click at [448, 70] on icon "button" at bounding box center [454, 70] width 12 height 12
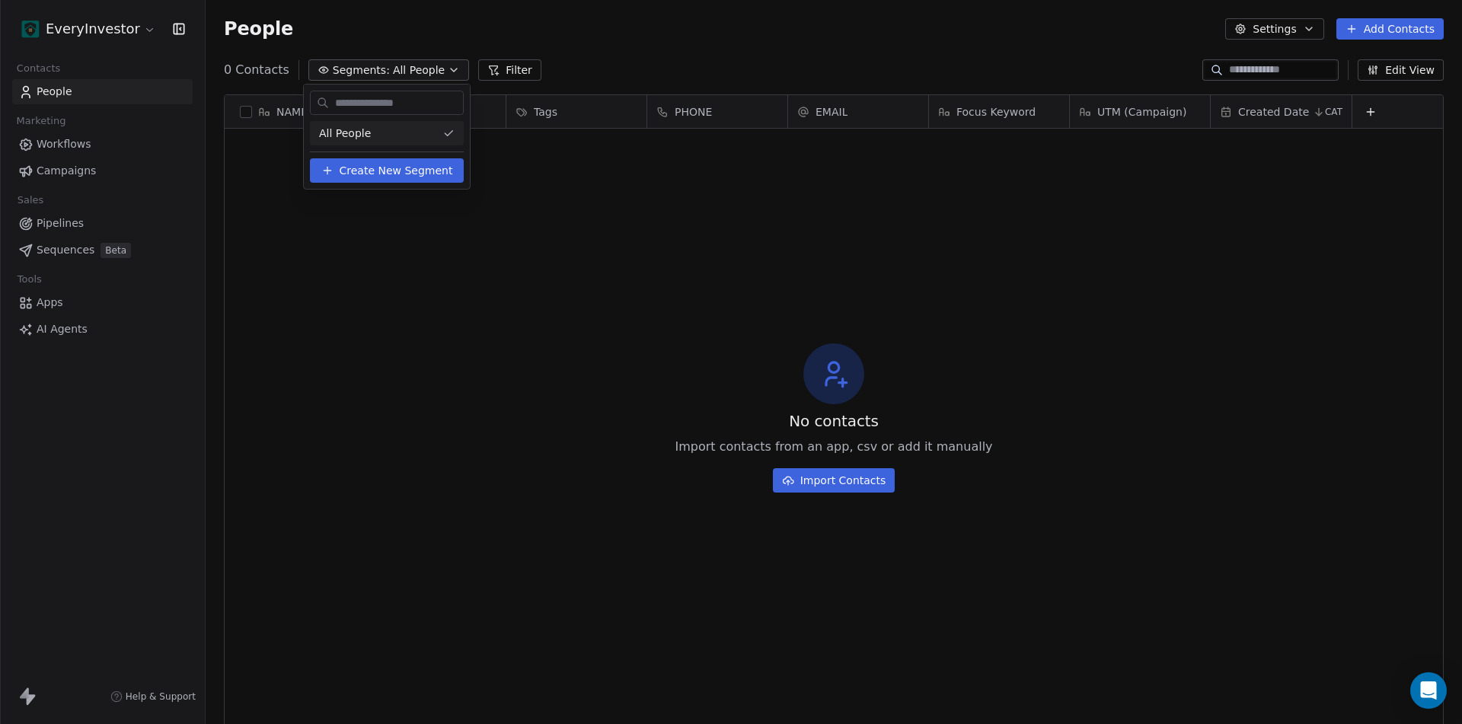
click at [377, 170] on span "Create New Segment" at bounding box center [396, 171] width 113 height 16
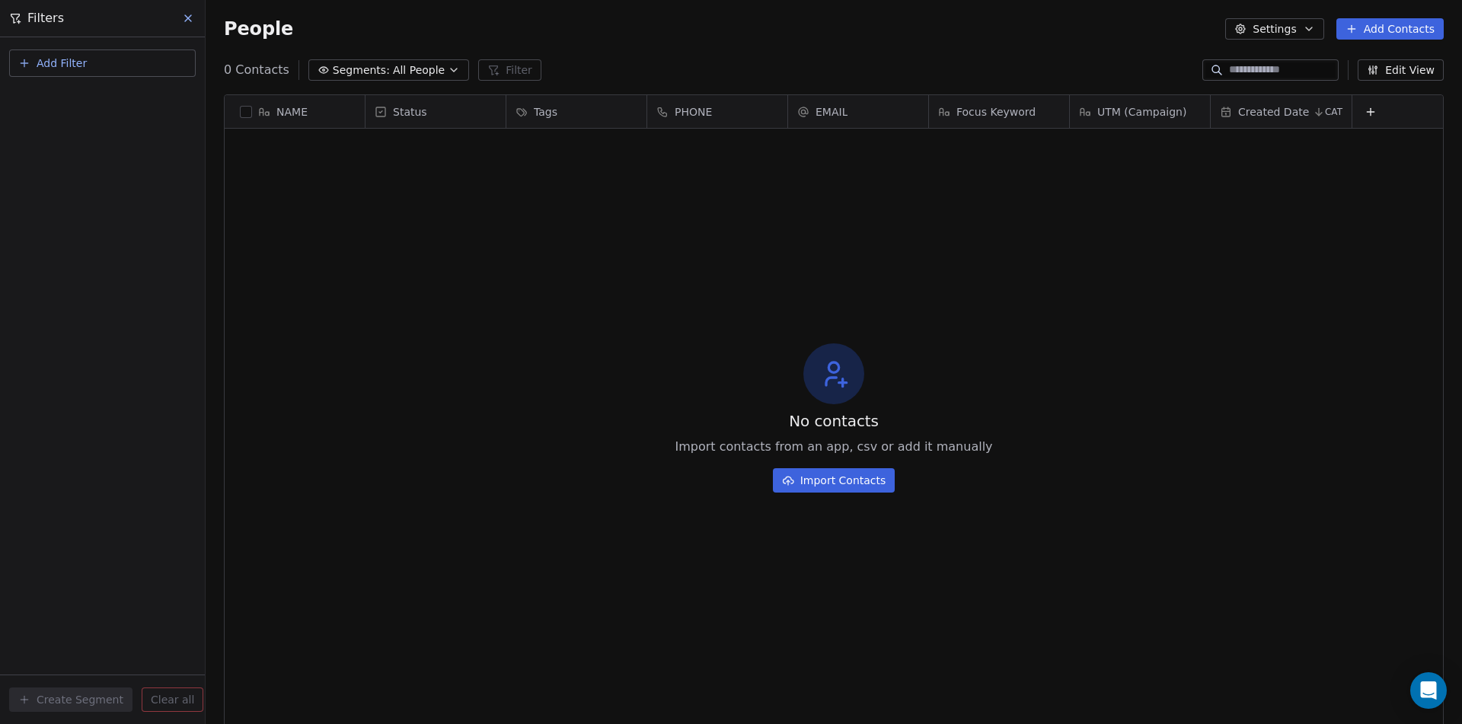
click at [191, 20] on icon at bounding box center [188, 18] width 12 height 12
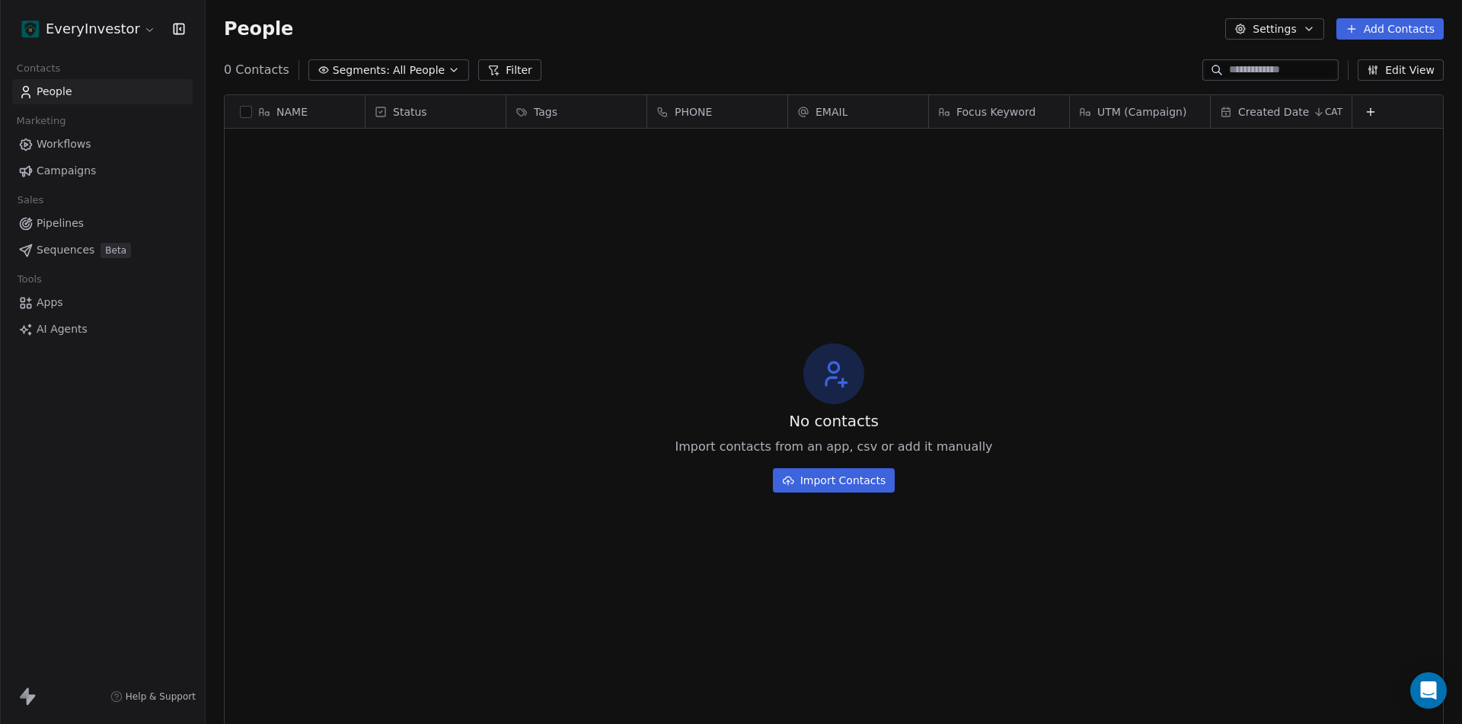
click at [66, 142] on span "Workflows" at bounding box center [64, 144] width 55 height 16
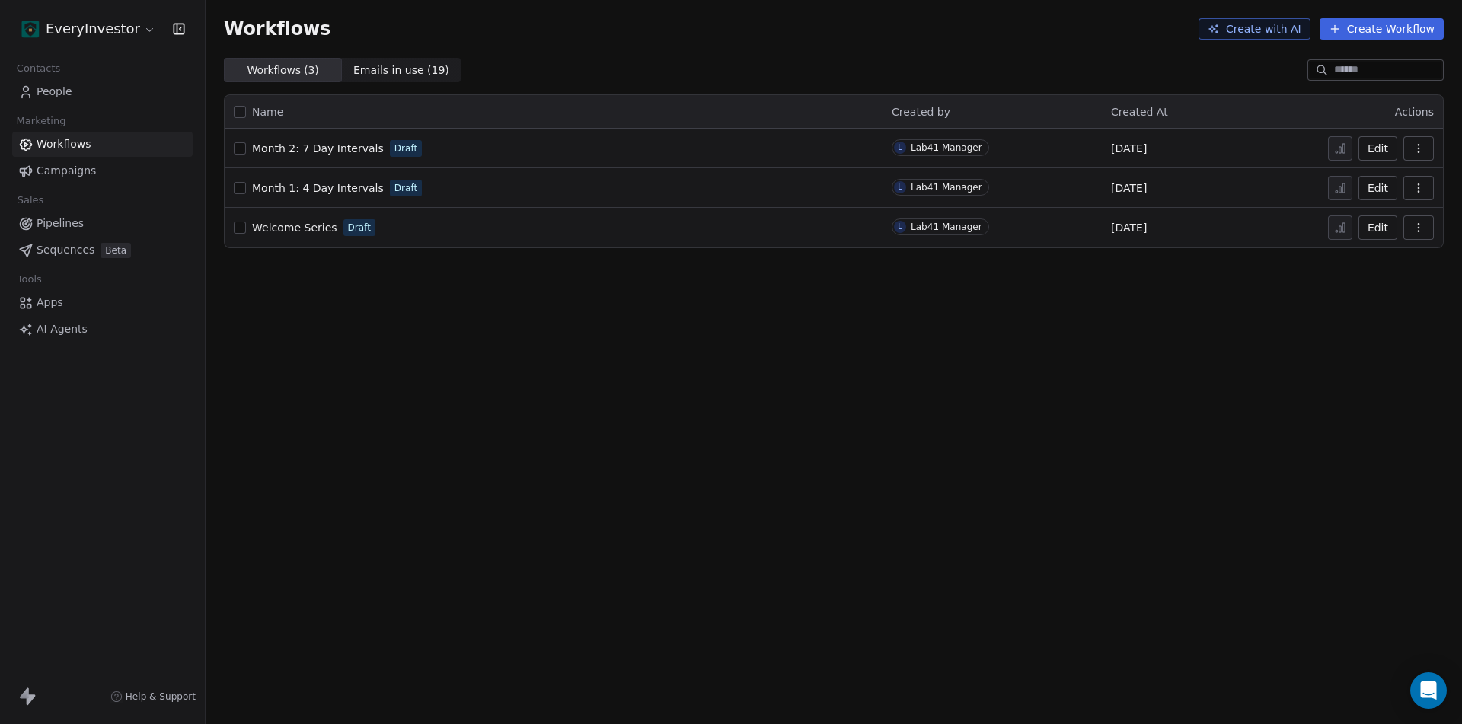
click at [1420, 151] on icon "button" at bounding box center [1418, 148] width 12 height 12
click at [910, 437] on div "Workflows Create with AI Create Workflow Workflows ( 3 ) Workflows ( 3 ) Emails…" at bounding box center [834, 362] width 1256 height 724
click at [395, 71] on span "Emails in use ( 19 )" at bounding box center [401, 70] width 96 height 16
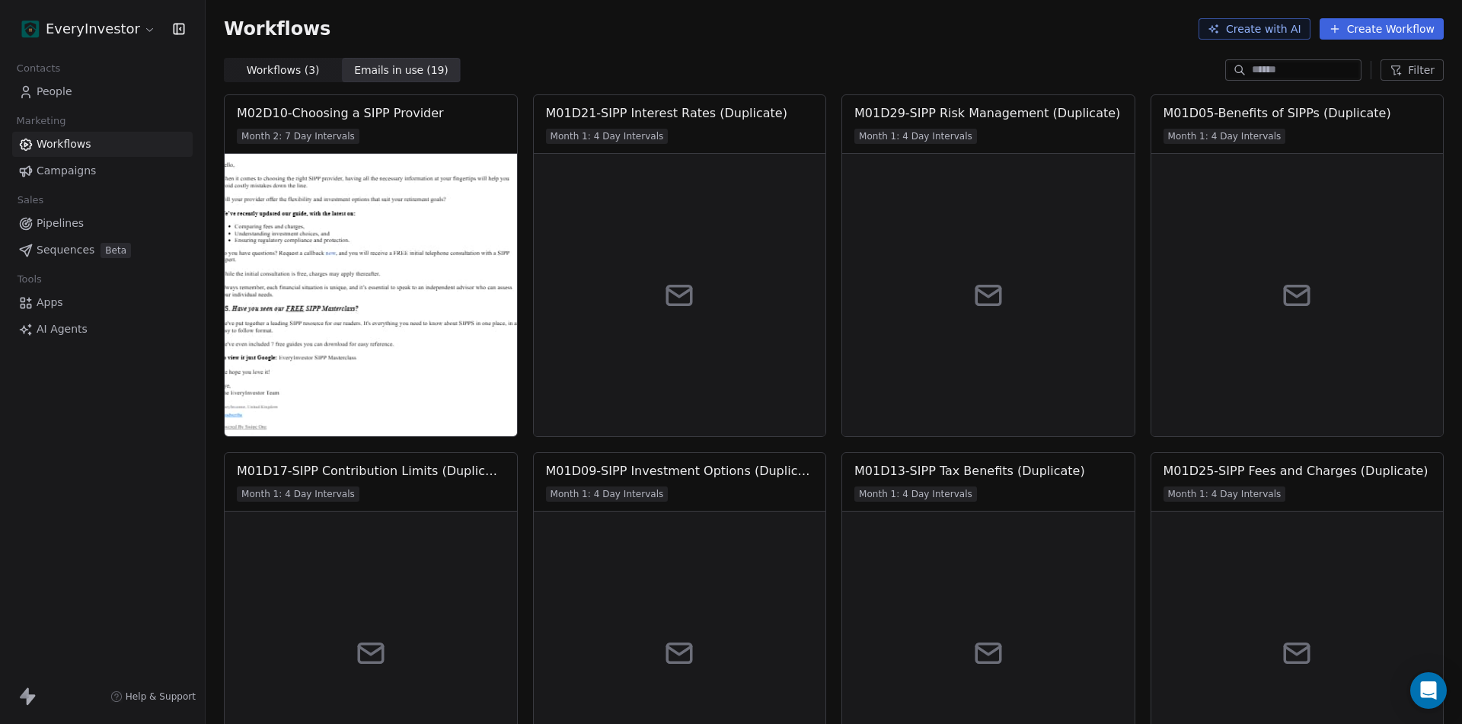
click at [265, 69] on span "Workflows ( 3 )" at bounding box center [283, 70] width 73 height 16
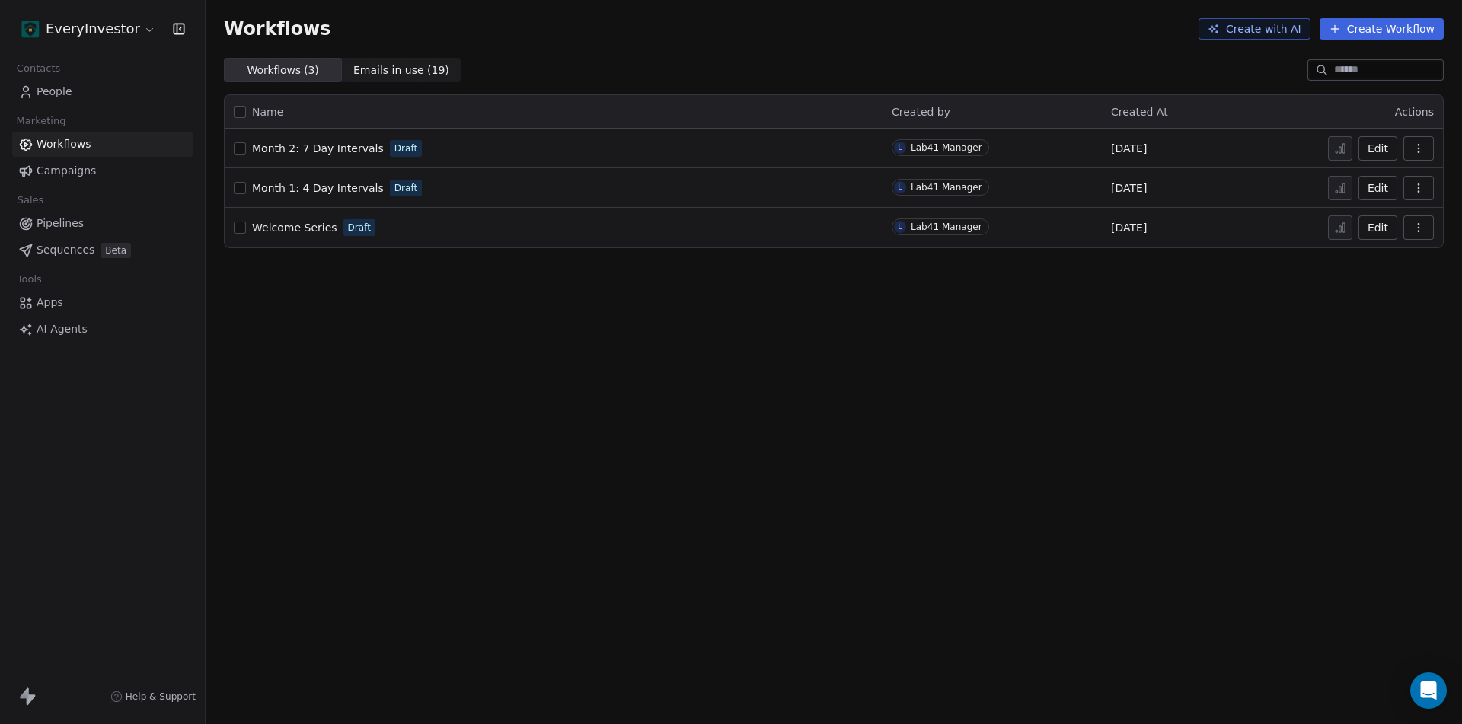
click at [89, 169] on span "Campaigns" at bounding box center [66, 171] width 59 height 16
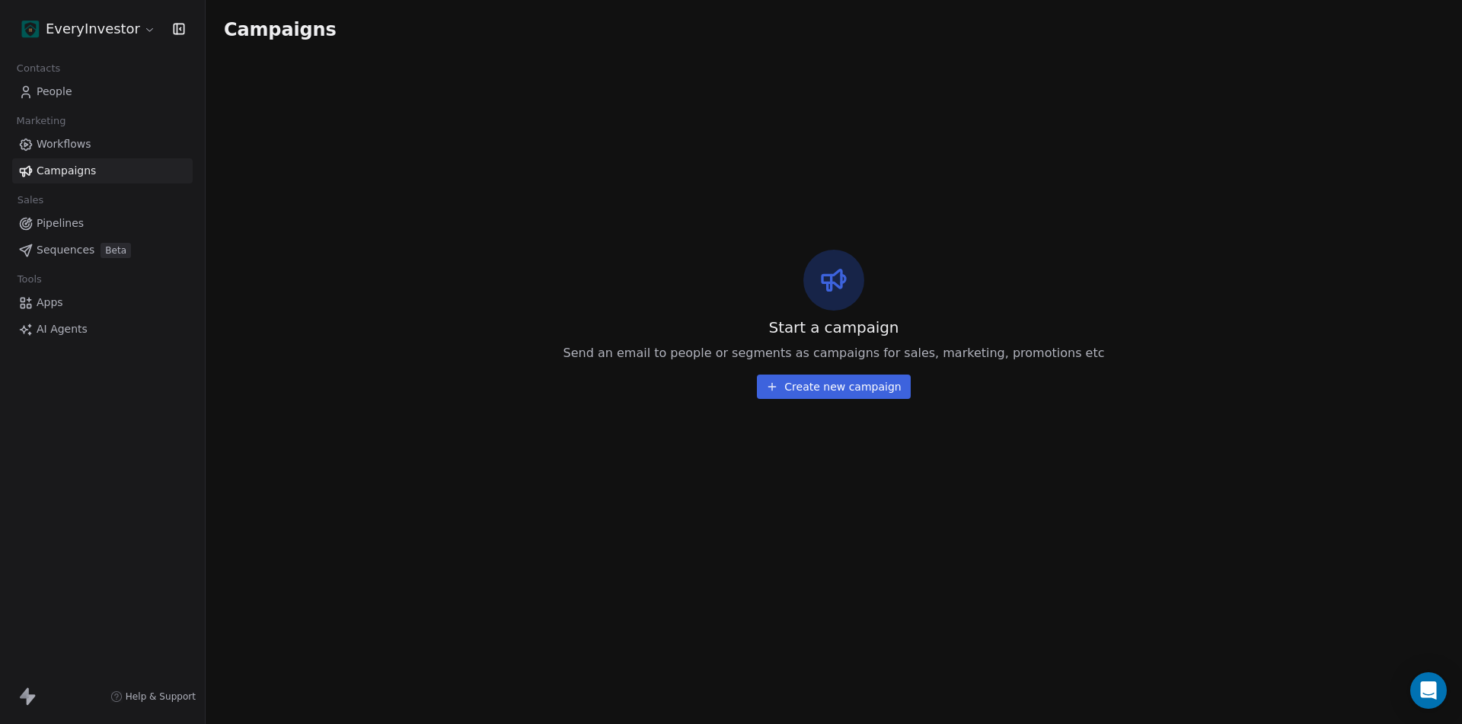
click at [56, 92] on span "People" at bounding box center [55, 92] width 36 height 16
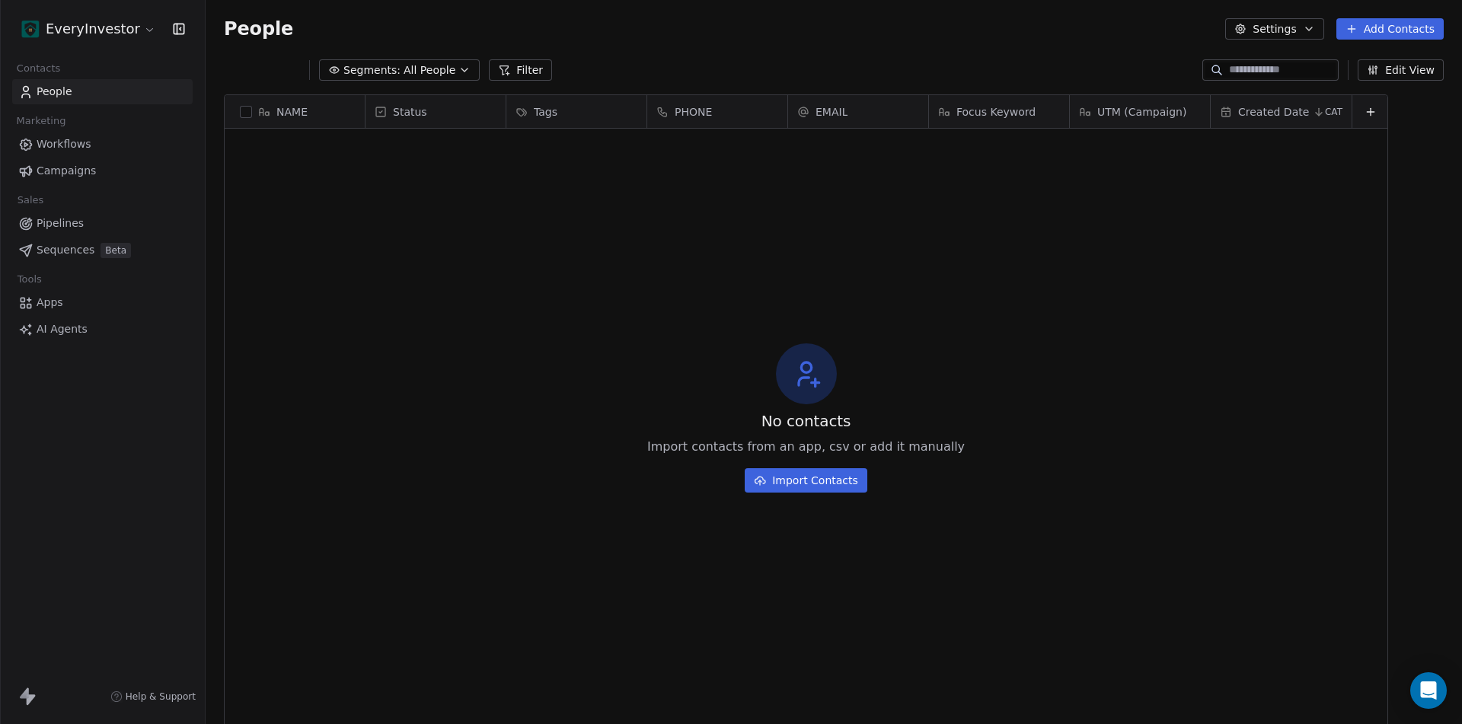
scroll to position [626, 1245]
click at [135, 25] on html "EveryInvestor Contacts People Marketing Workflows Campaigns Sales Pipelines Seq…" at bounding box center [731, 362] width 1462 height 724
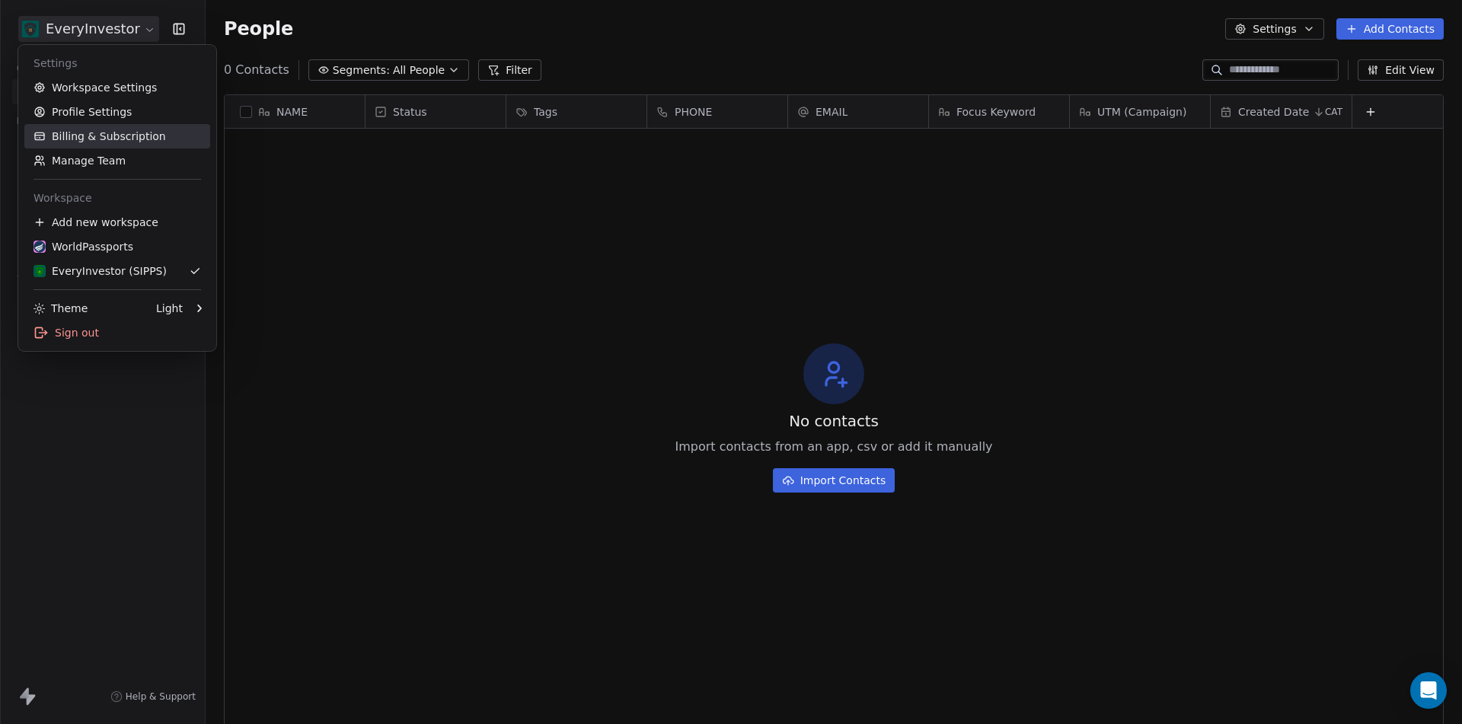
click at [104, 134] on link "Billing & Subscription" at bounding box center [117, 136] width 186 height 24
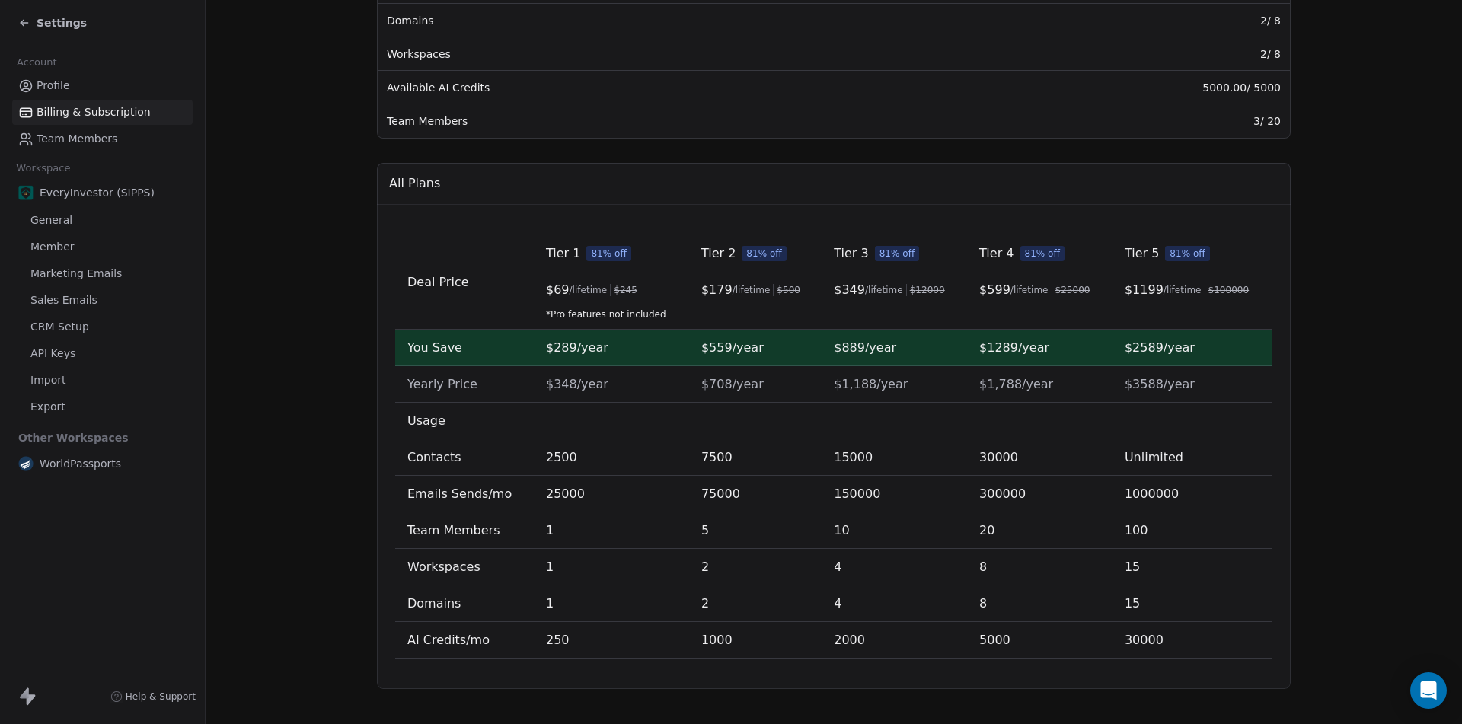
scroll to position [360, 0]
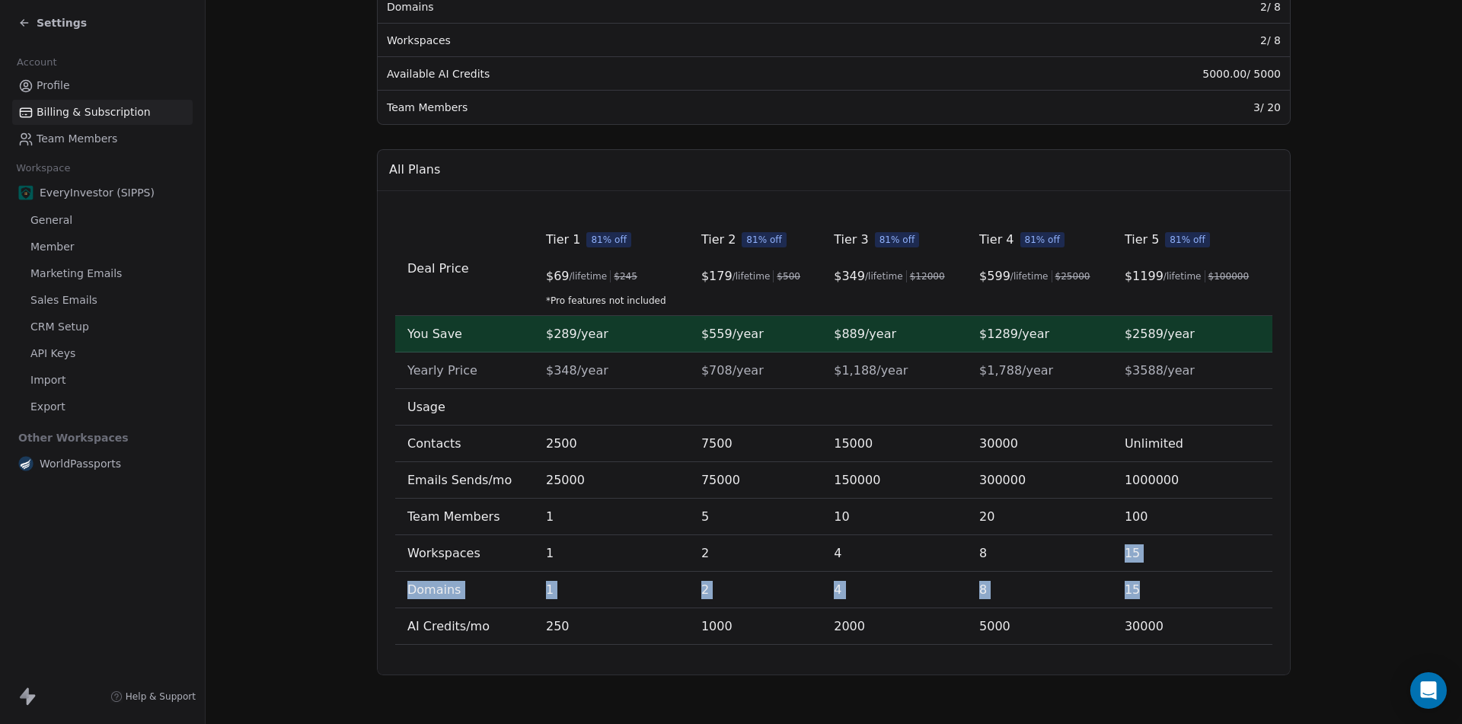
drag, startPoint x: 1138, startPoint y: 586, endPoint x: 1123, endPoint y: 552, distance: 37.5
click at [1123, 552] on tbody "Deal Price Tier 1 81% off $ 69 /lifetime $ 245 *Pro features not included Tier …" at bounding box center [833, 433] width 877 height 423
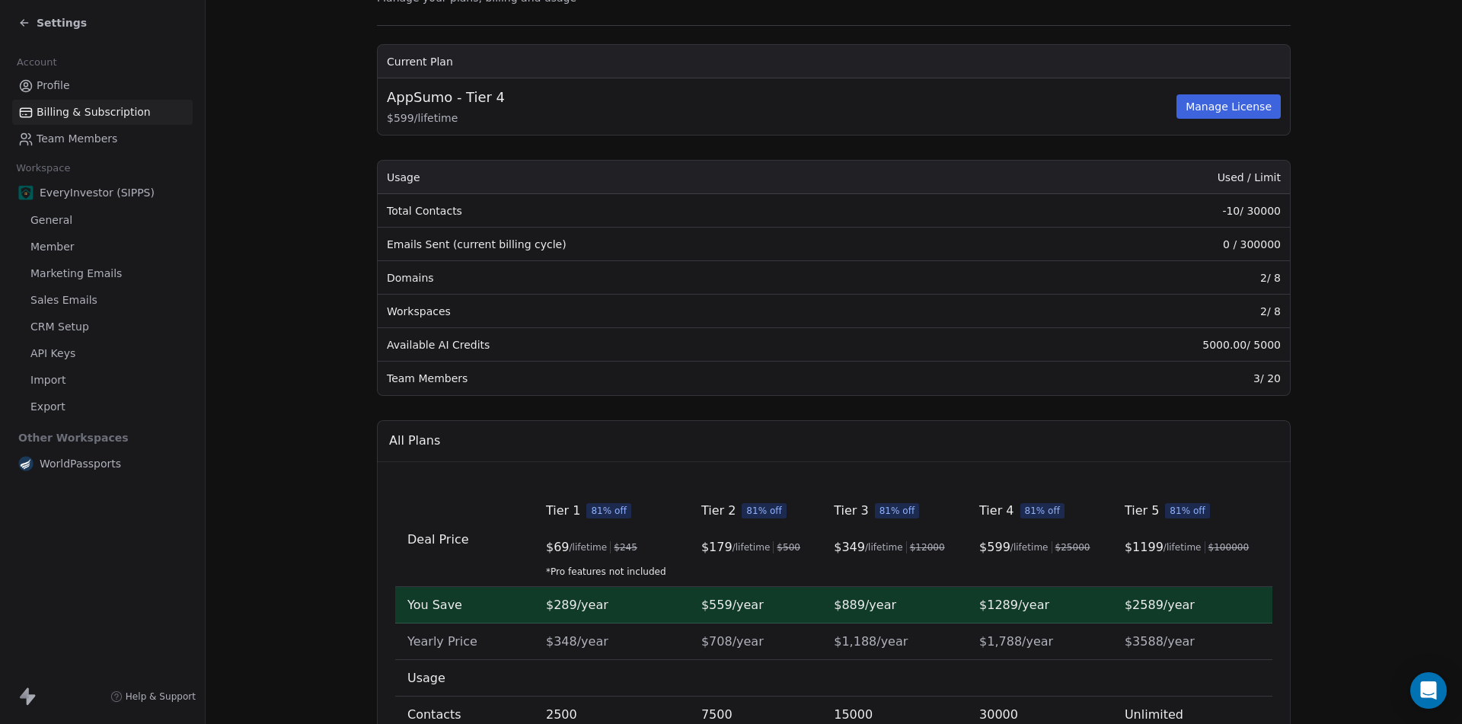
scroll to position [0, 0]
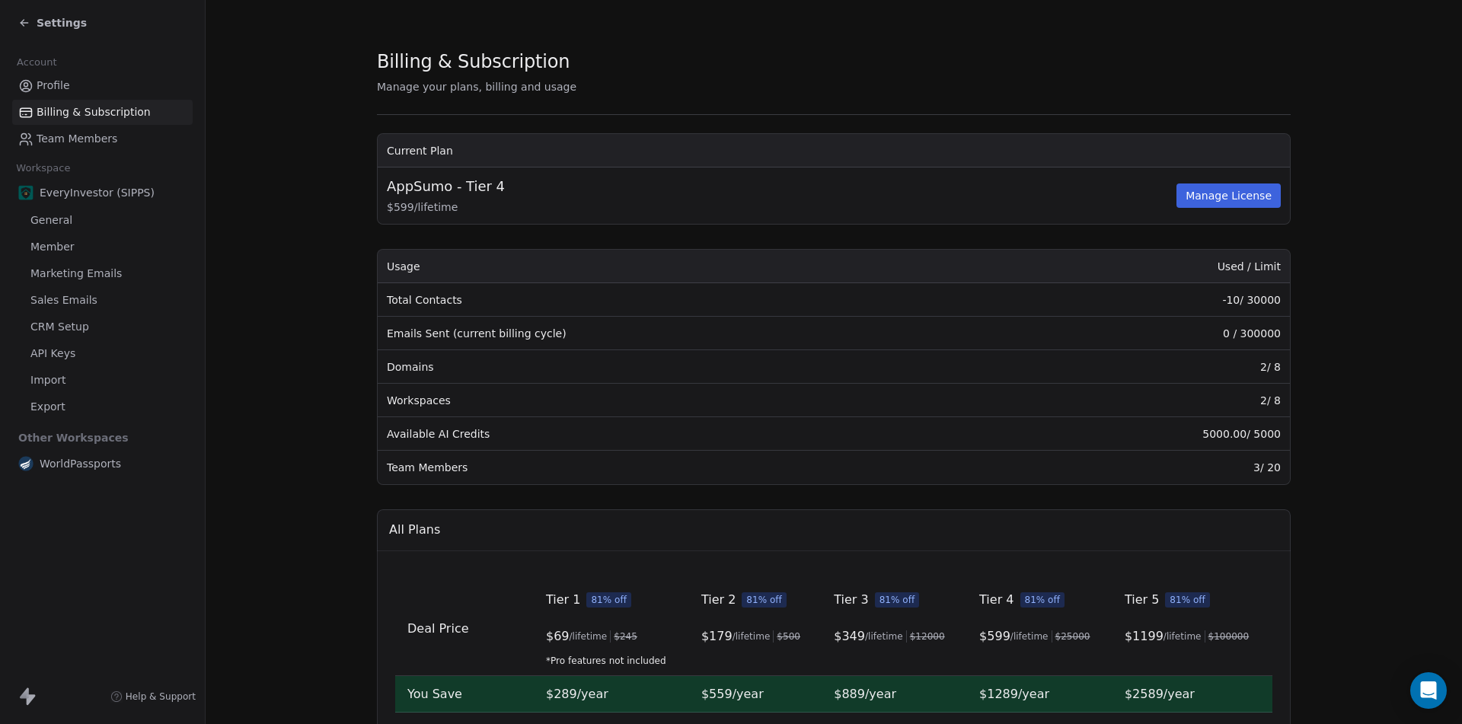
click at [46, 404] on span "Export" at bounding box center [47, 407] width 35 height 16
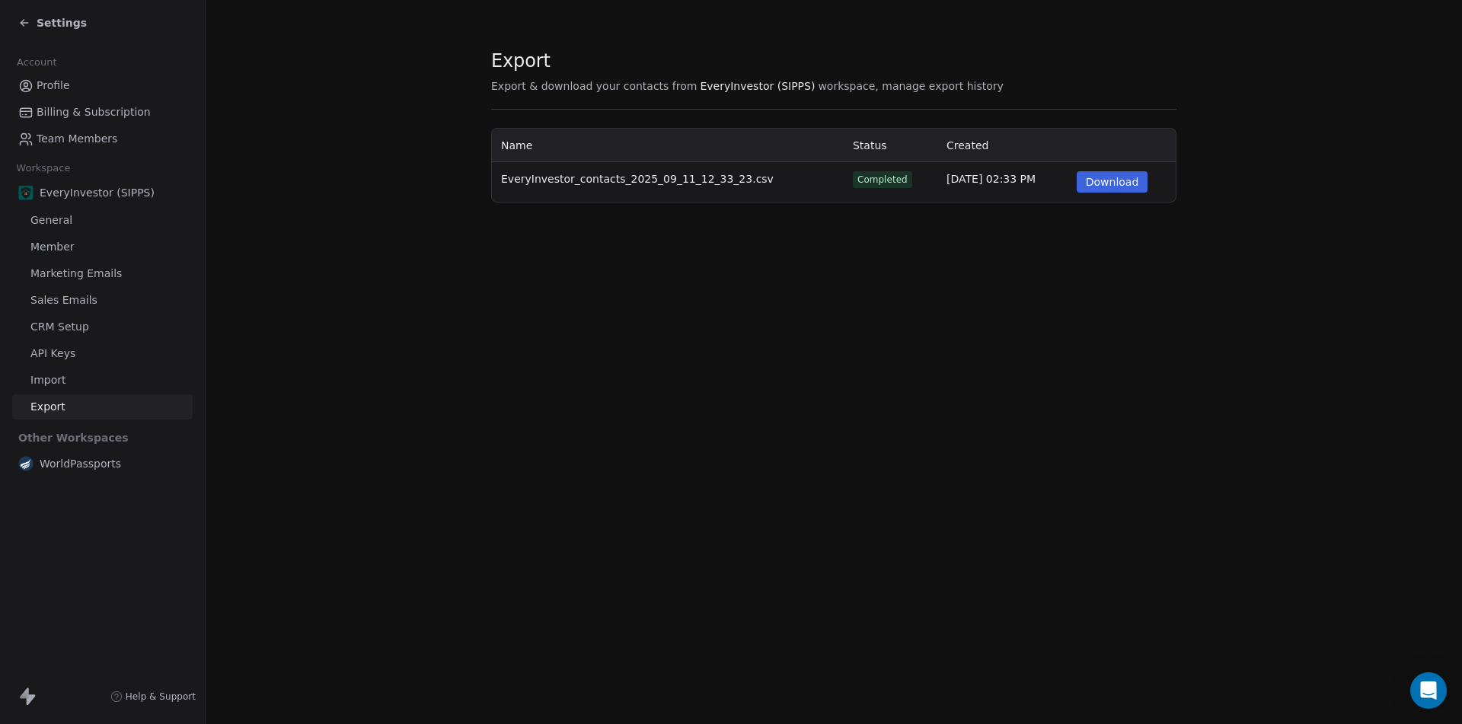
click at [56, 460] on span "WorldPassports" at bounding box center [80, 463] width 81 height 15
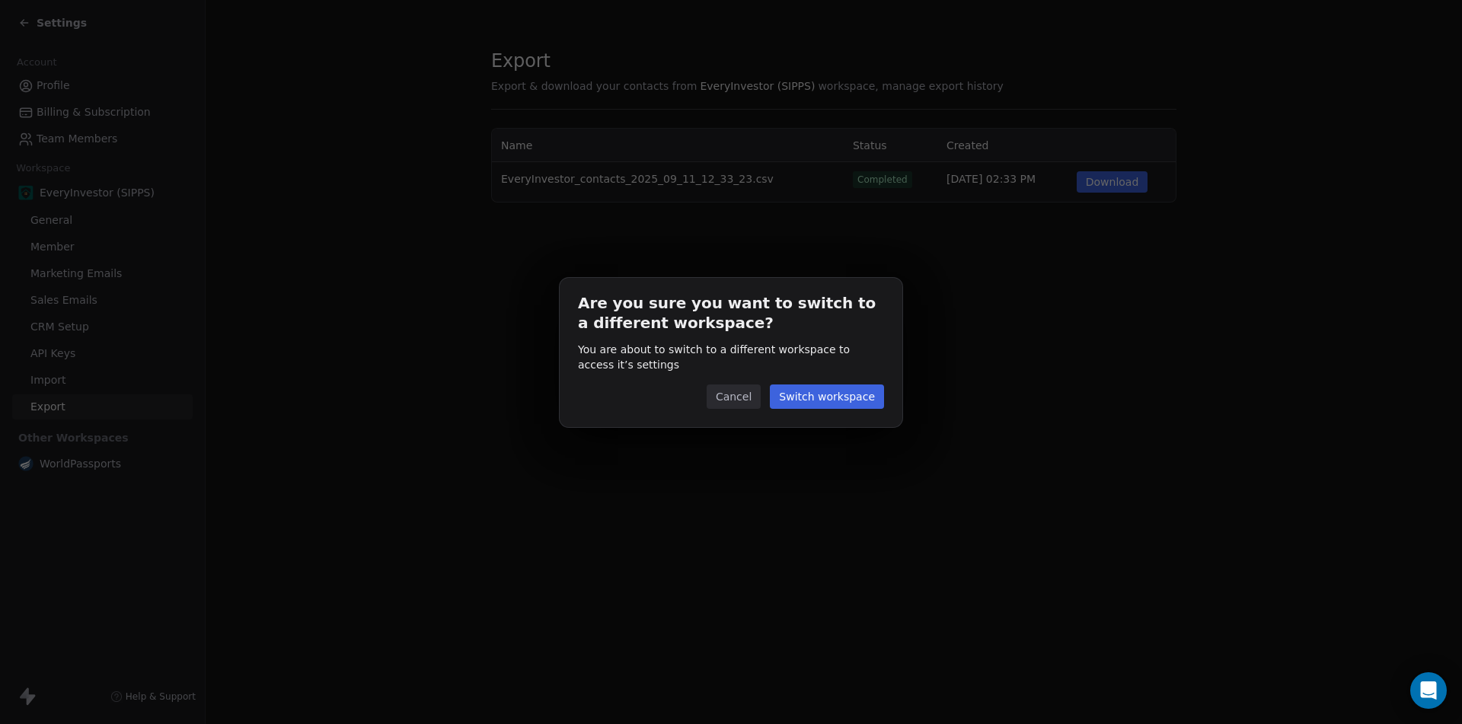
click at [738, 397] on button "Cancel" at bounding box center [733, 396] width 54 height 24
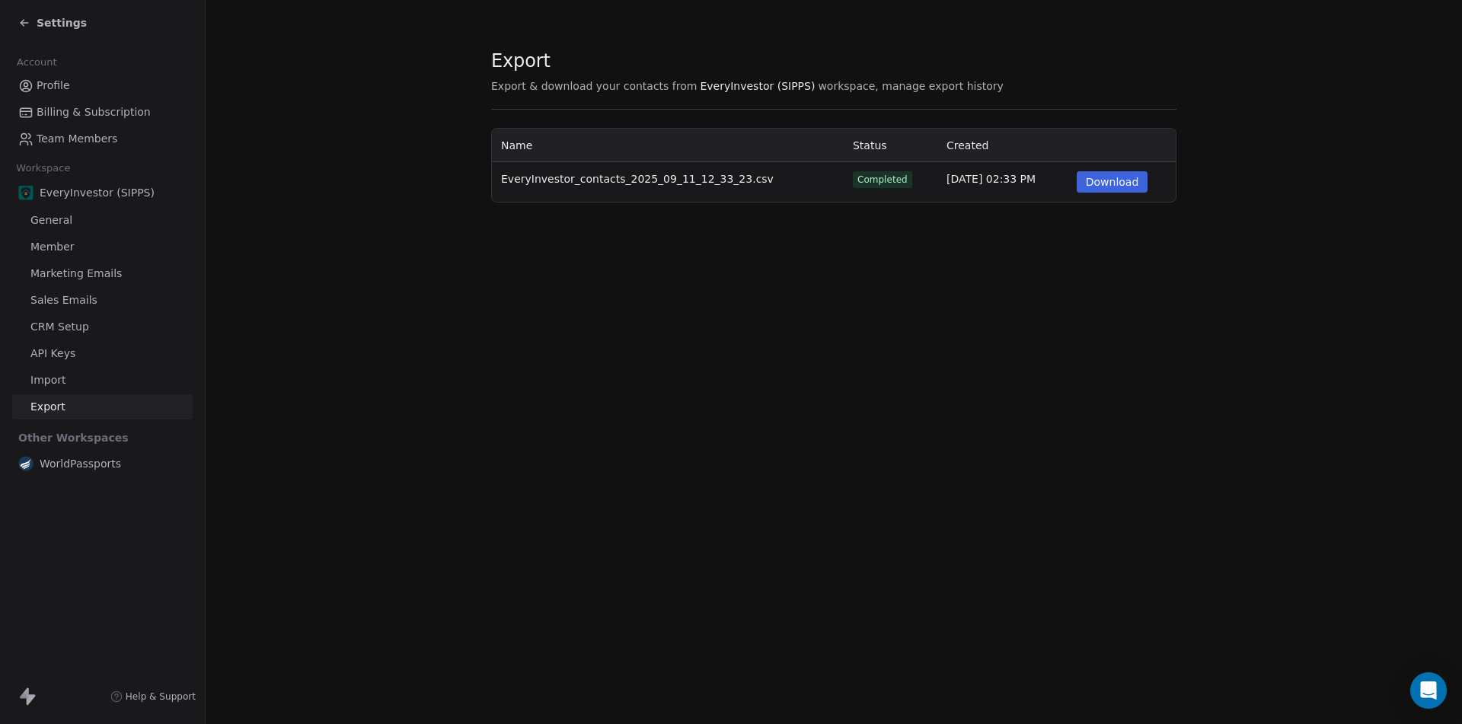
click at [23, 21] on icon at bounding box center [22, 21] width 3 height 3
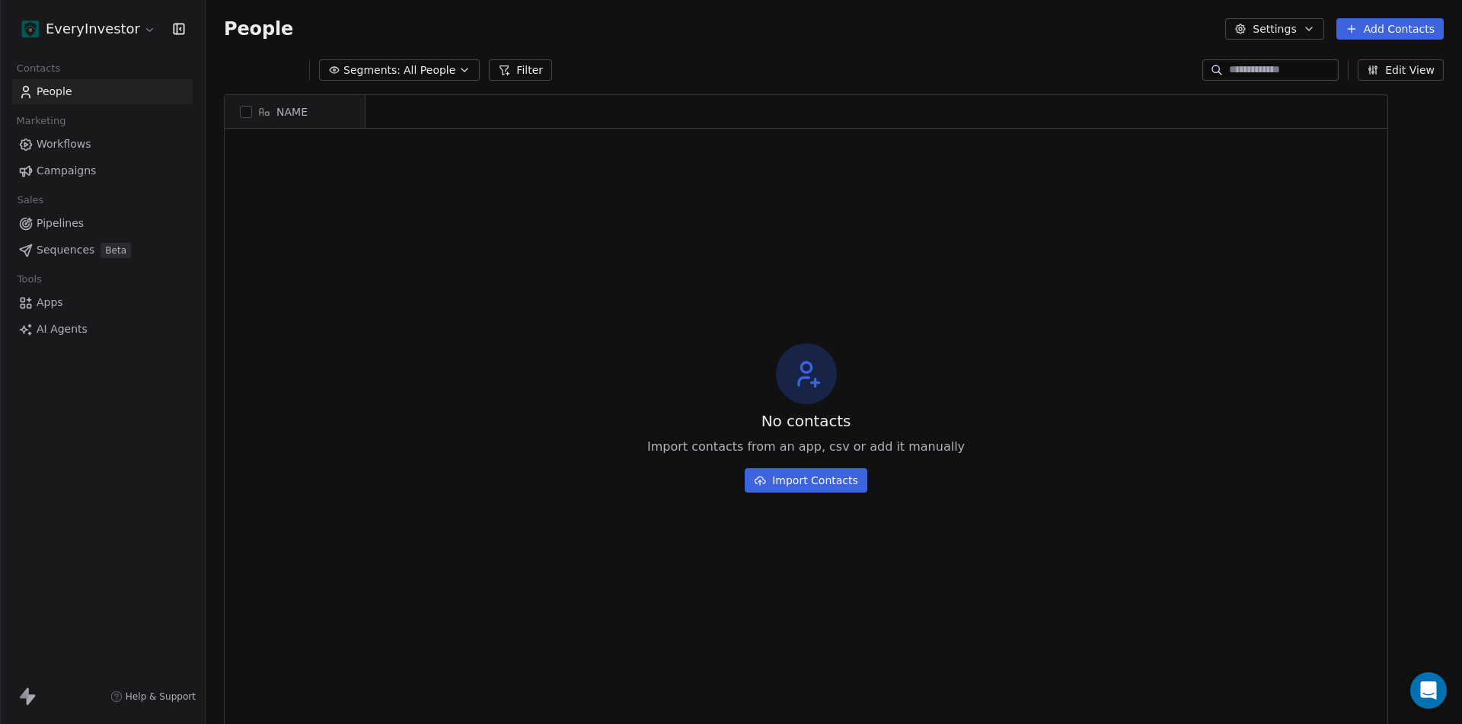
scroll to position [12, 12]
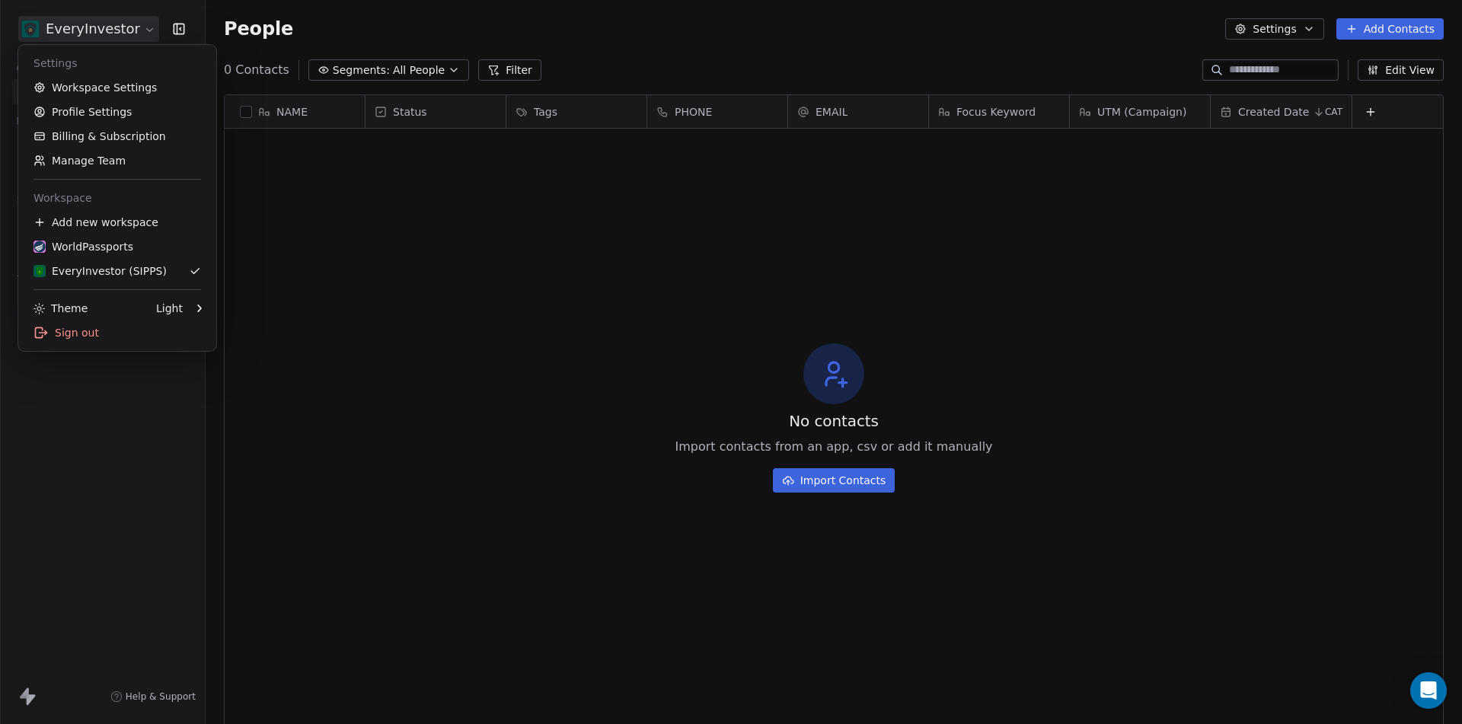
click at [132, 30] on html "EveryInvestor Contacts People Marketing Workflows Campaigns Sales Pipelines Seq…" at bounding box center [731, 362] width 1462 height 724
click at [400, 308] on html "EveryInvestor Contacts People Marketing Workflows Campaigns Sales Pipelines Seq…" at bounding box center [731, 362] width 1462 height 724
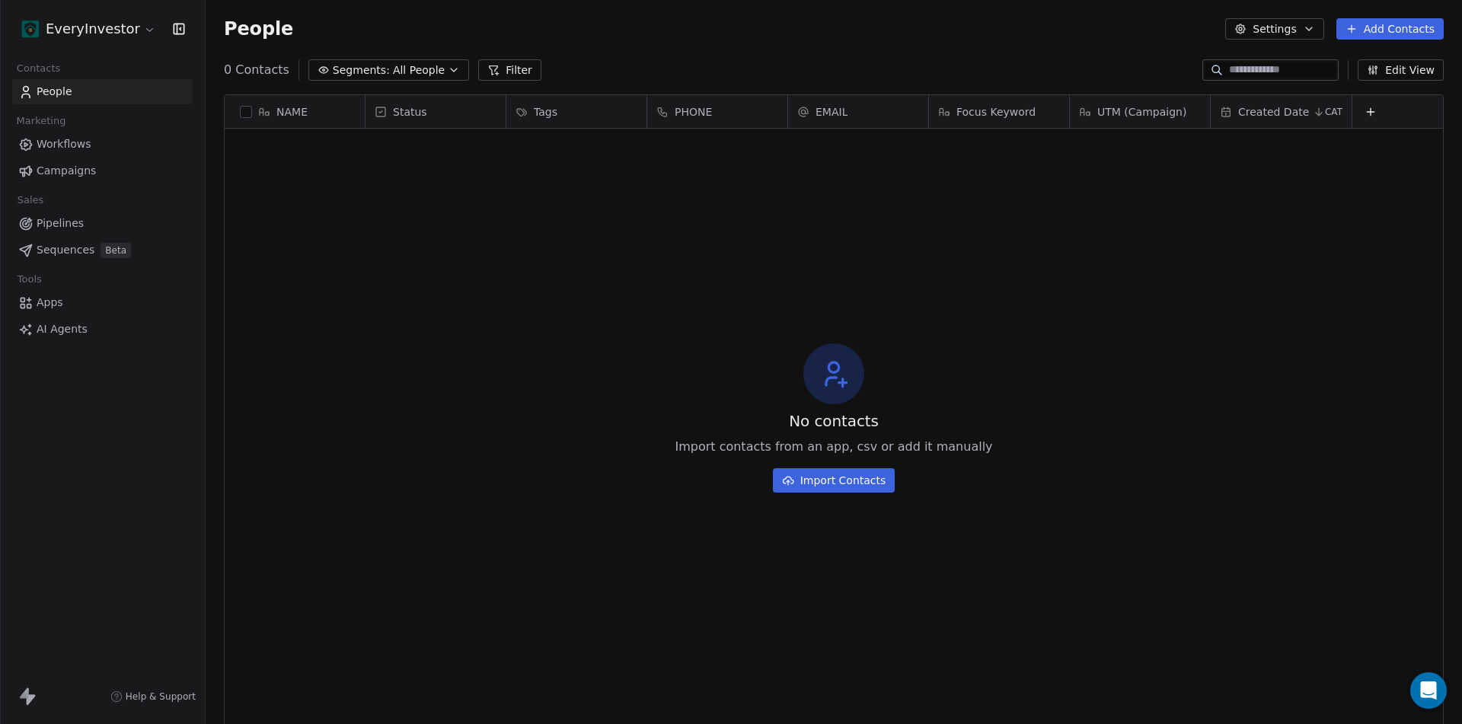
click at [72, 144] on span "Workflows" at bounding box center [64, 144] width 55 height 16
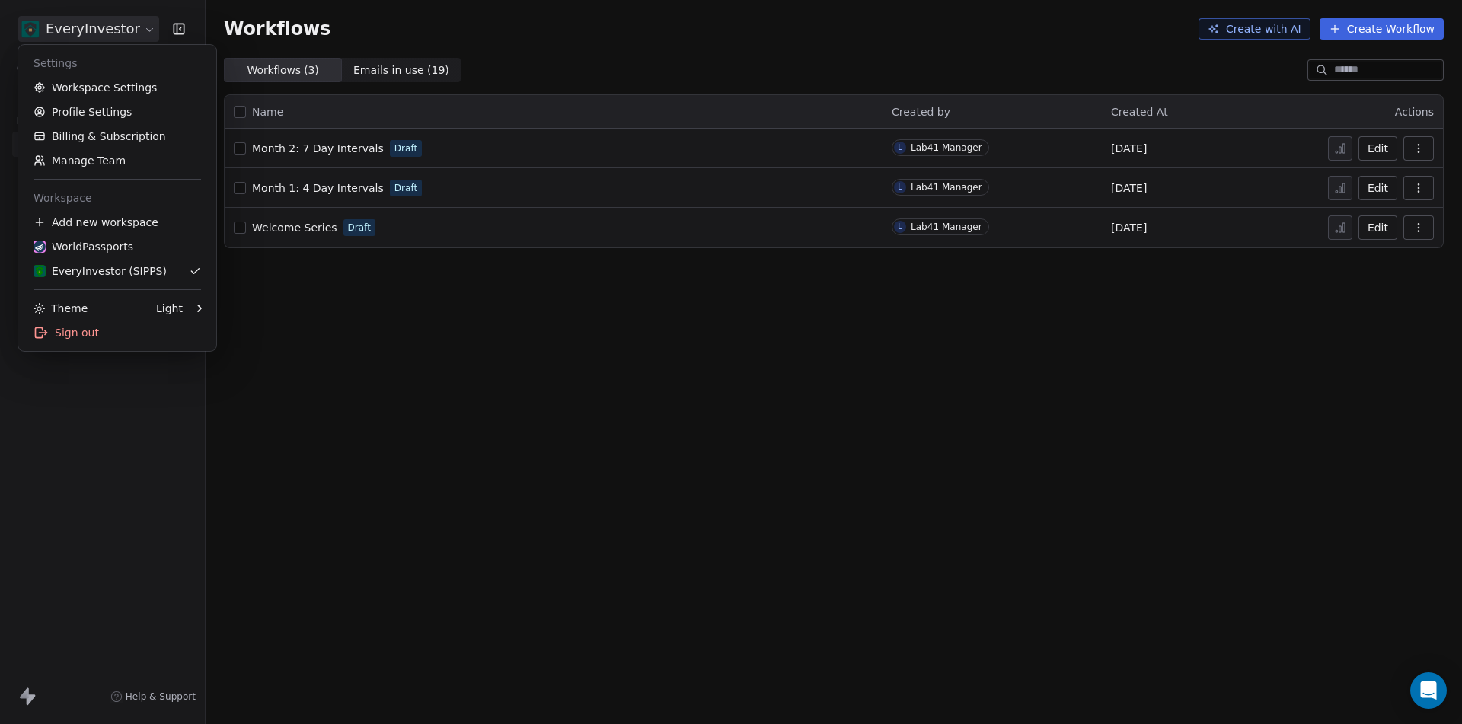
click at [132, 30] on html "EveryInvestor Contacts People Marketing Workflows Campaigns Sales Pipelines Seq…" at bounding box center [731, 362] width 1462 height 724
click at [121, 267] on div "EveryInvestor (SIPPS)" at bounding box center [99, 270] width 133 height 15
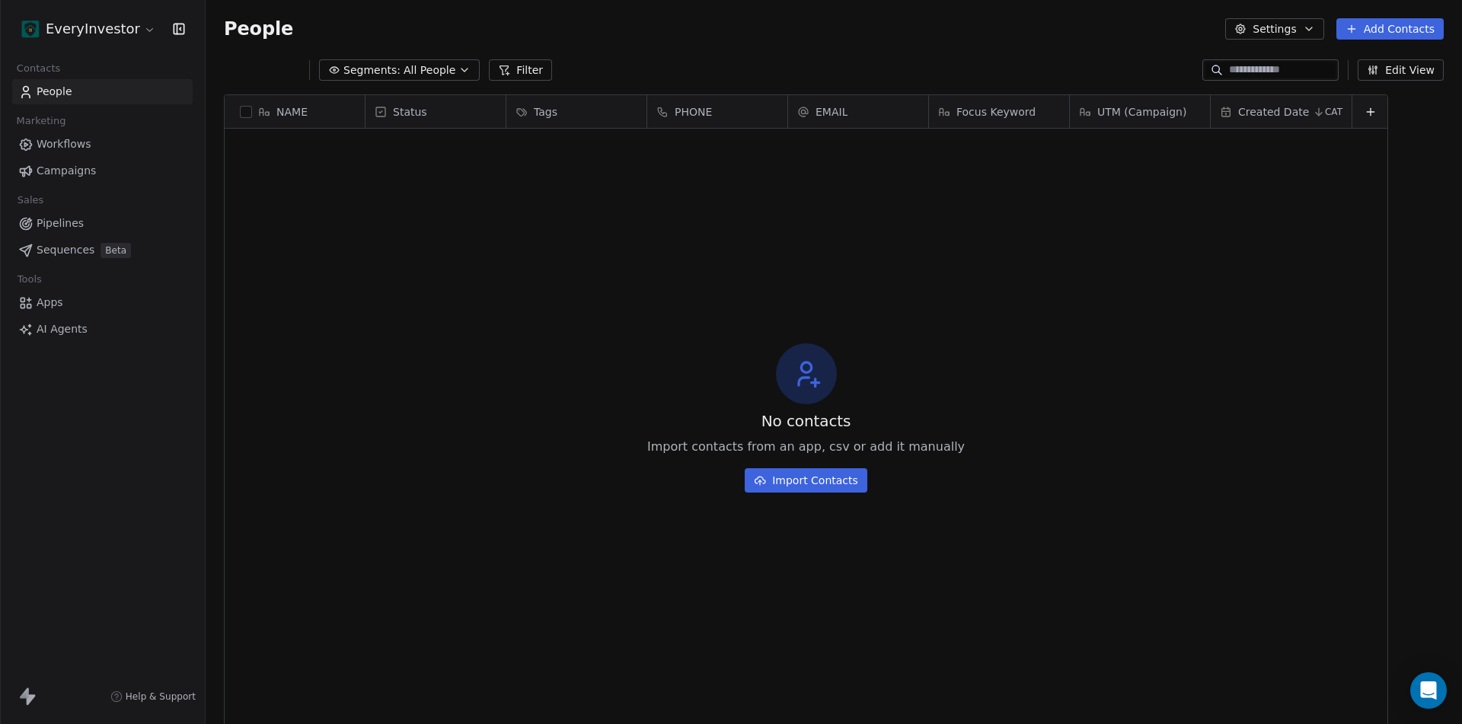
scroll to position [626, 1245]
click at [126, 34] on html "EveryInvestor Contacts People Marketing Workflows Campaigns Sales Pipelines Seq…" at bounding box center [731, 362] width 1462 height 724
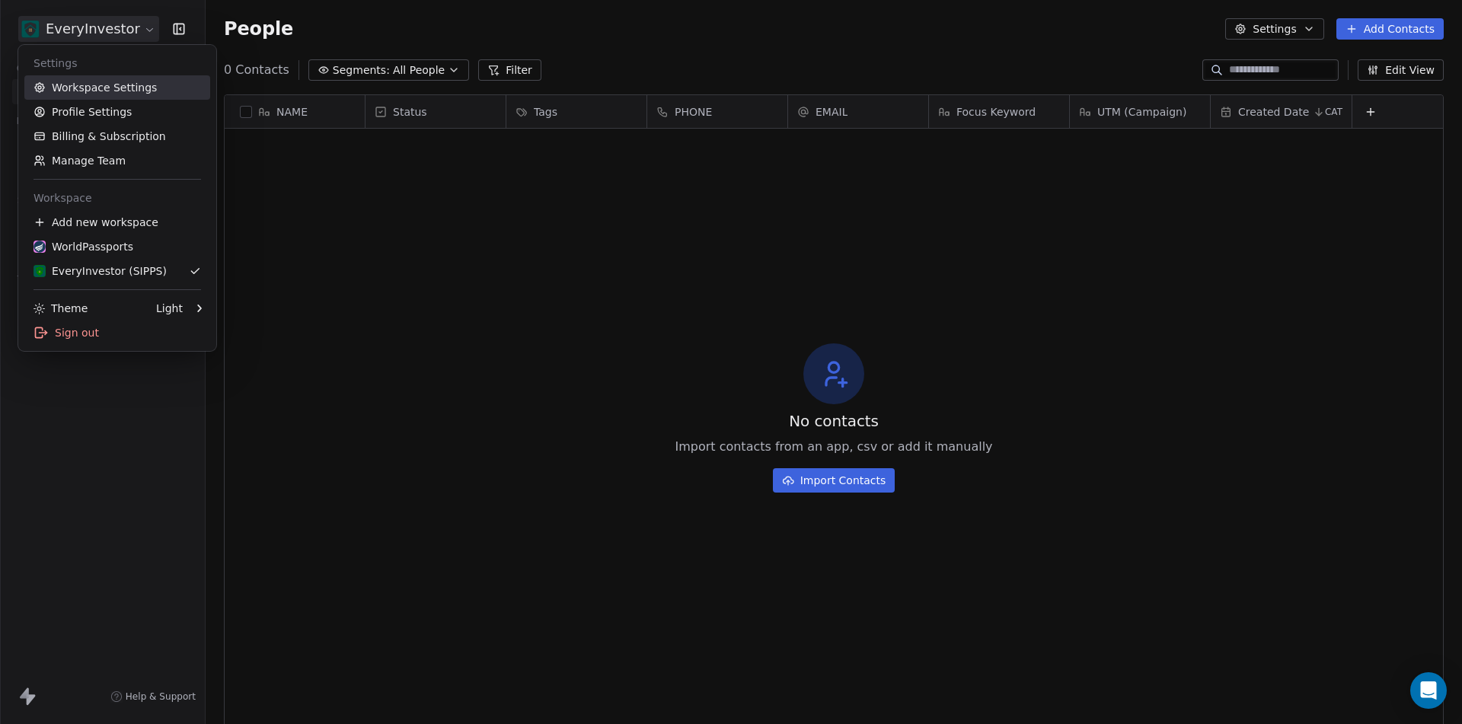
click at [122, 89] on link "Workspace Settings" at bounding box center [117, 87] width 186 height 24
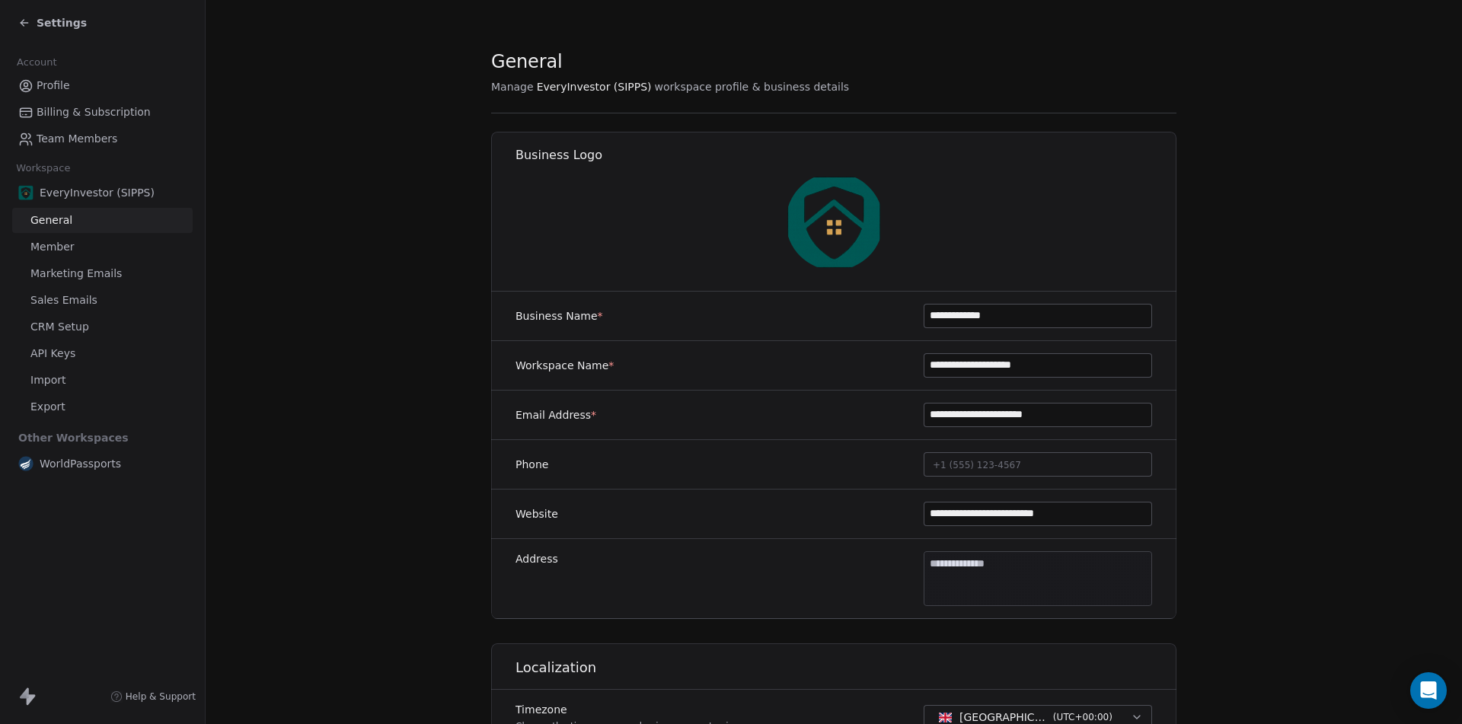
drag, startPoint x: 990, startPoint y: 362, endPoint x: 1087, endPoint y: 367, distance: 96.8
click at [1086, 367] on input "**********" at bounding box center [1037, 365] width 227 height 23
type input "**********"
click at [424, 262] on section "**********" at bounding box center [834, 712] width 1256 height 1425
click at [38, 16] on span "Settings" at bounding box center [62, 22] width 50 height 15
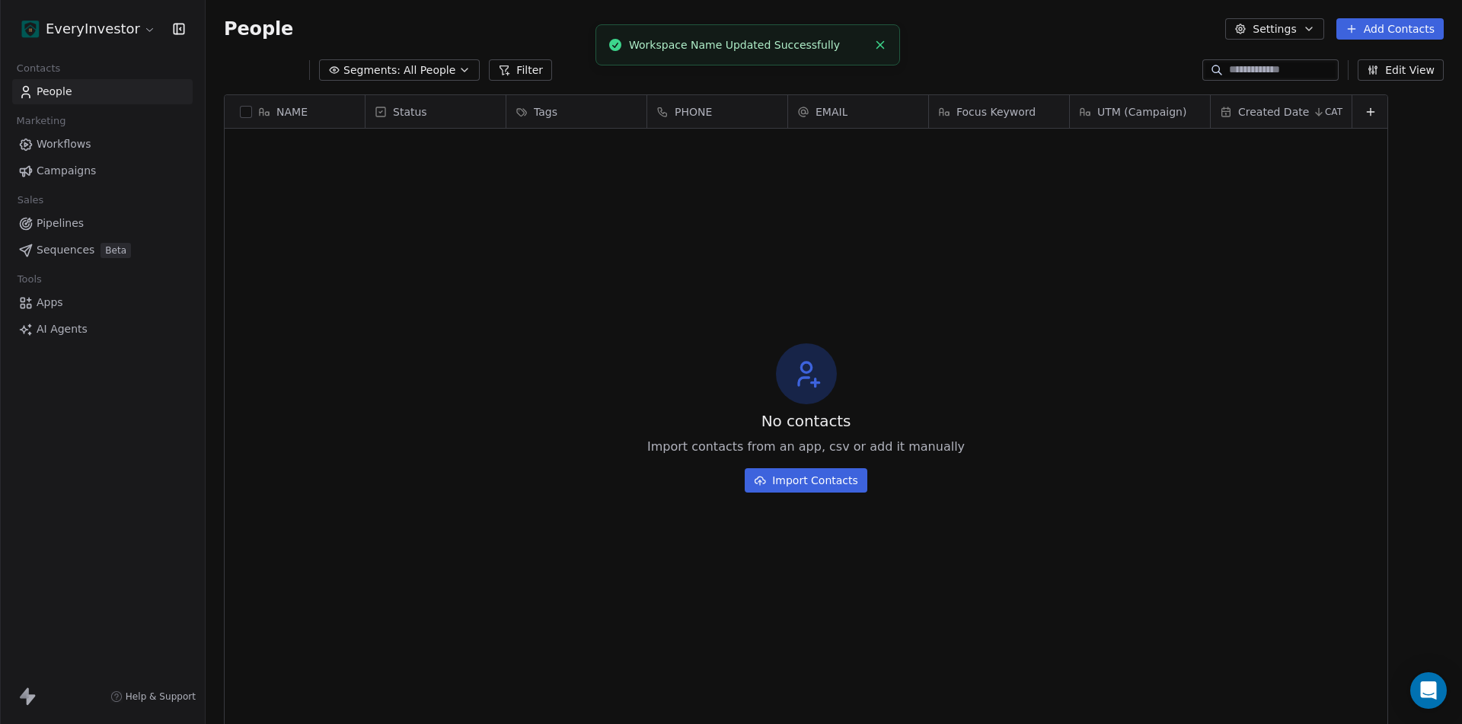
scroll to position [626, 1245]
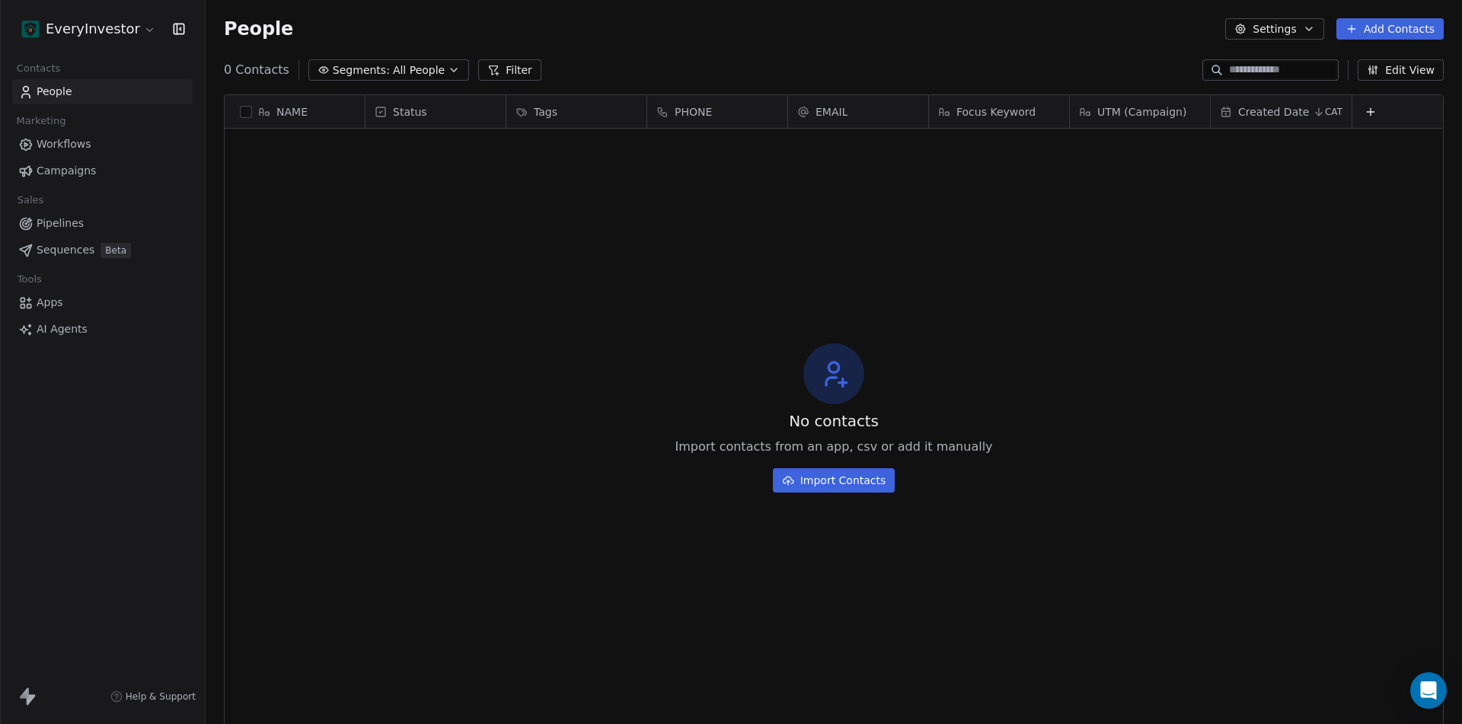
click at [50, 301] on span "Apps" at bounding box center [50, 303] width 27 height 16
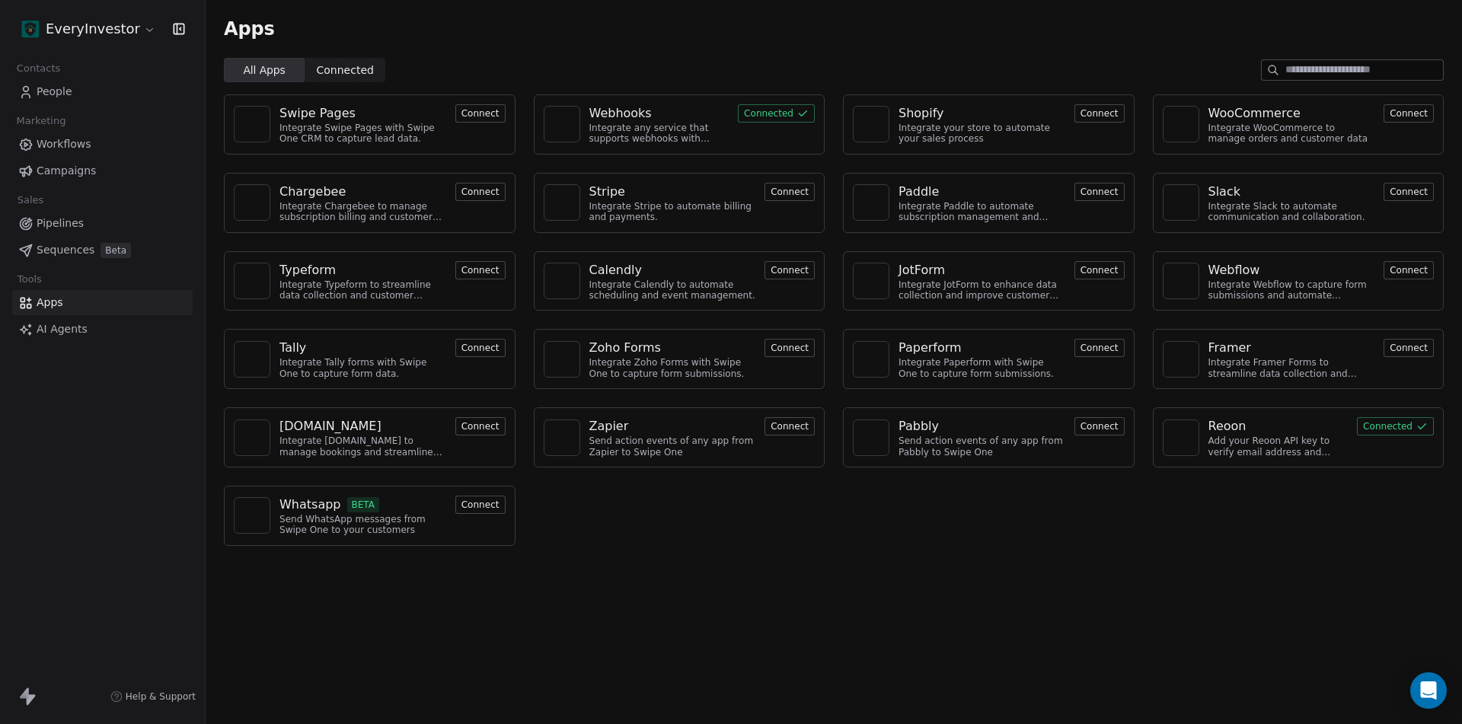
click at [625, 116] on div "Webhooks" at bounding box center [620, 113] width 62 height 18
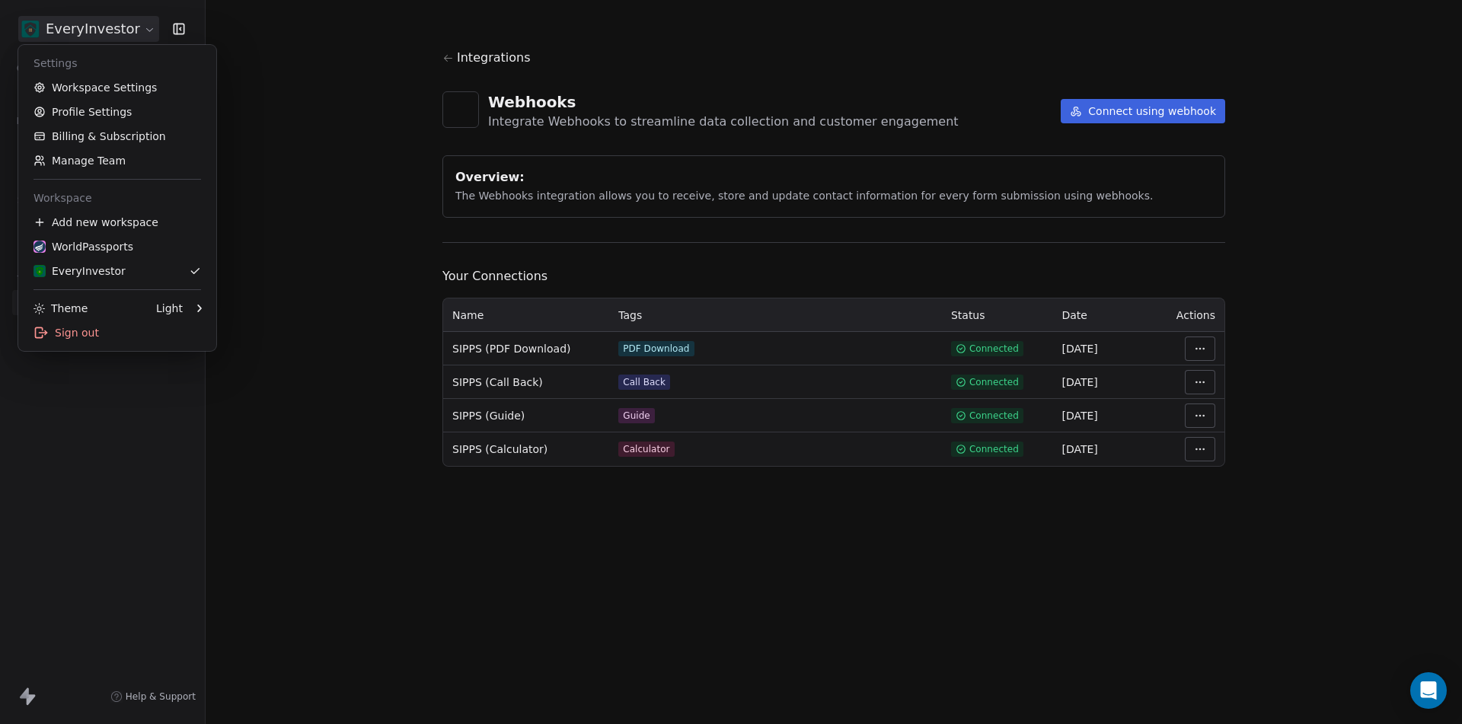
click at [126, 23] on html "EveryInvestor Contacts People Marketing Workflows Campaigns Sales Pipelines Seq…" at bounding box center [731, 362] width 1462 height 724
click at [114, 88] on link "Workspace Settings" at bounding box center [117, 87] width 186 height 24
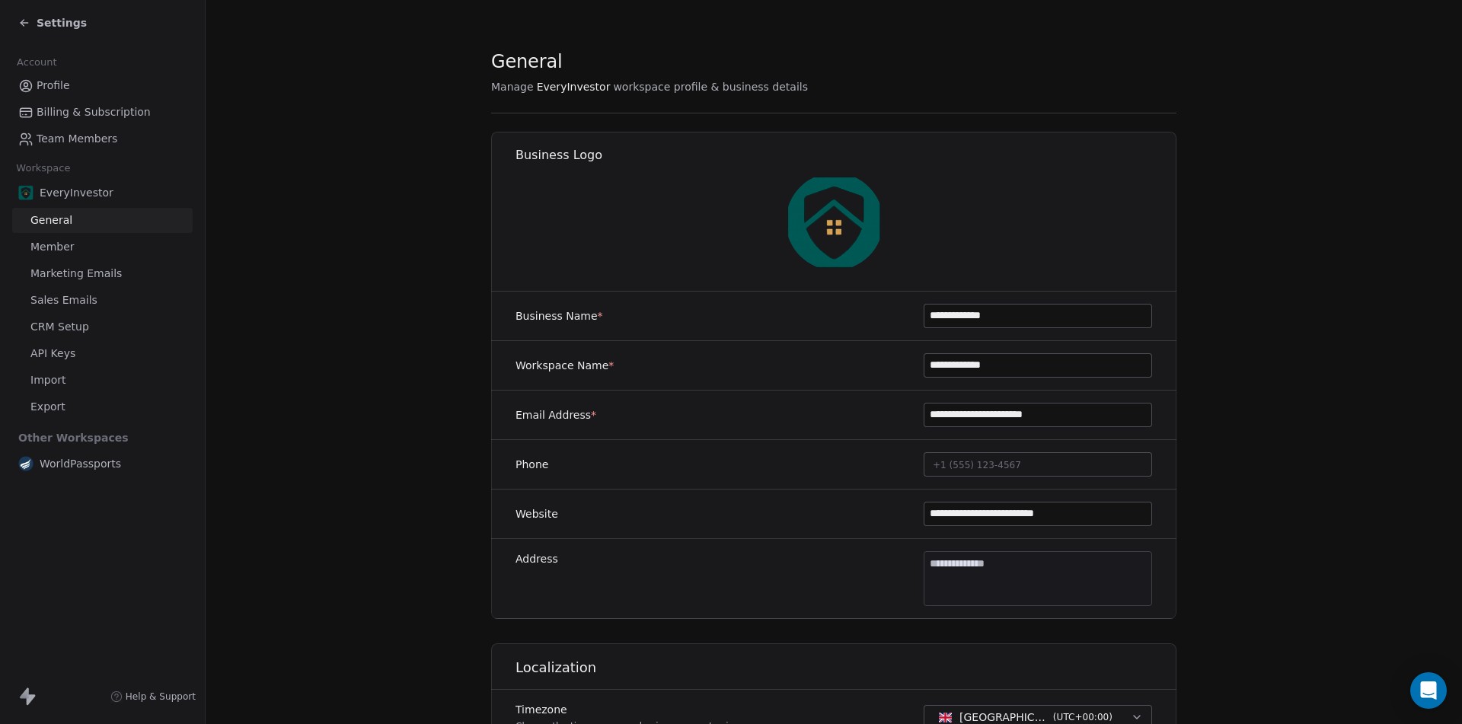
click at [59, 322] on span "CRM Setup" at bounding box center [59, 327] width 59 height 16
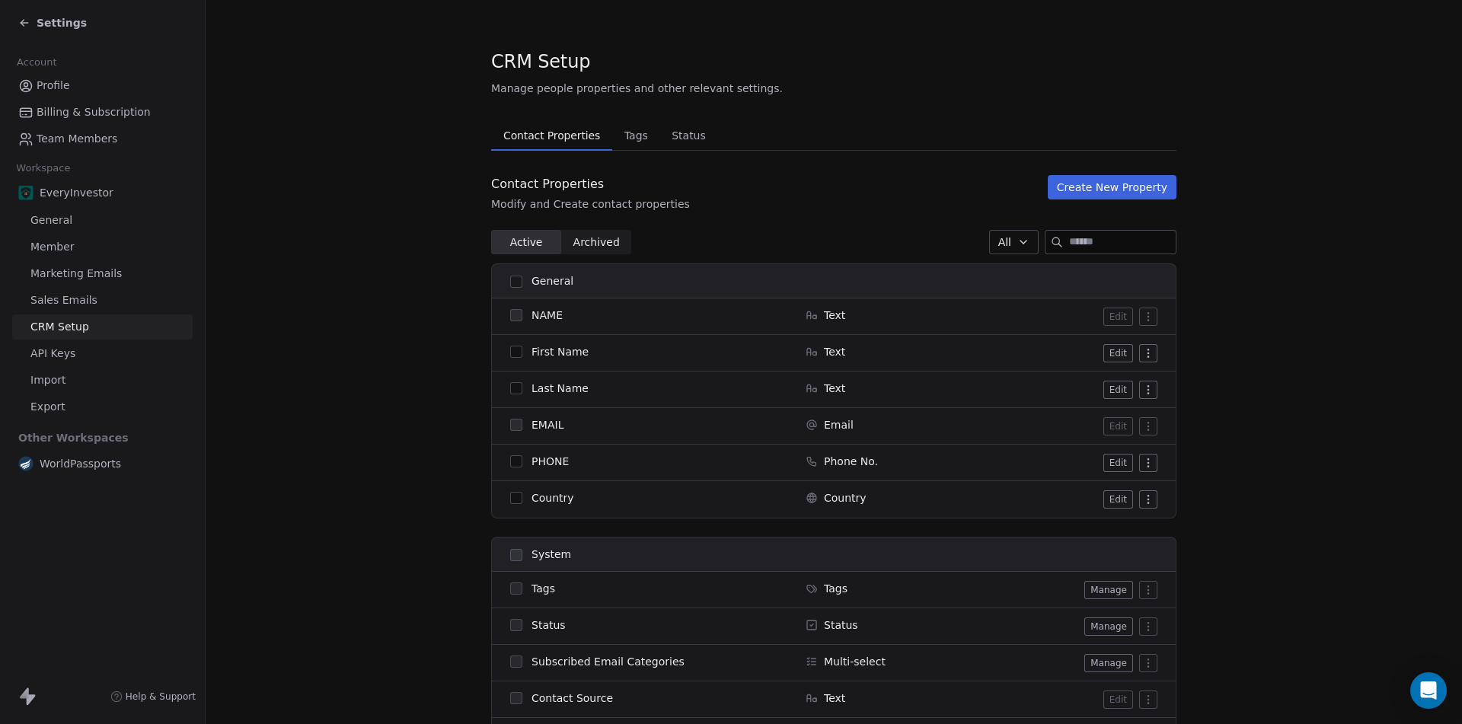
click at [627, 132] on span "Tags" at bounding box center [636, 135] width 36 height 21
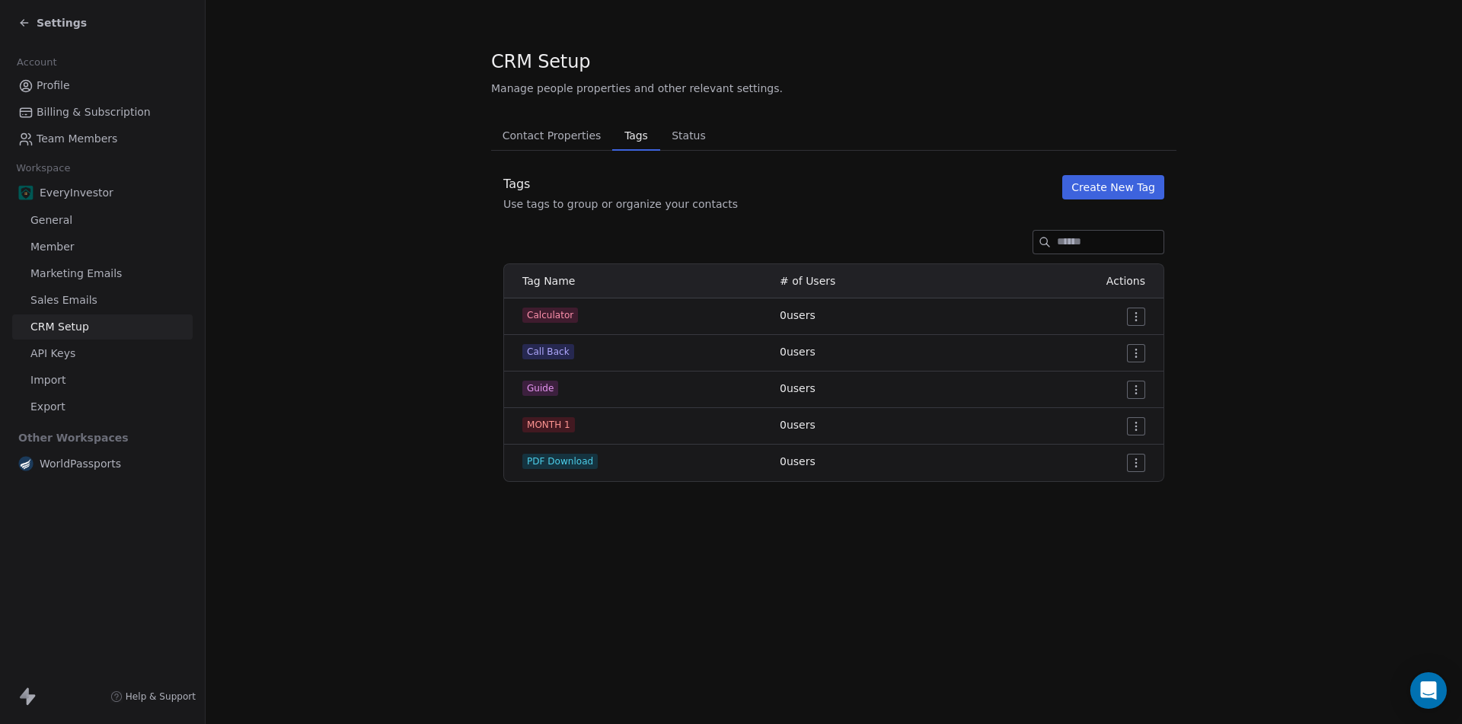
click at [1105, 185] on button "Create New Tag" at bounding box center [1113, 187] width 102 height 24
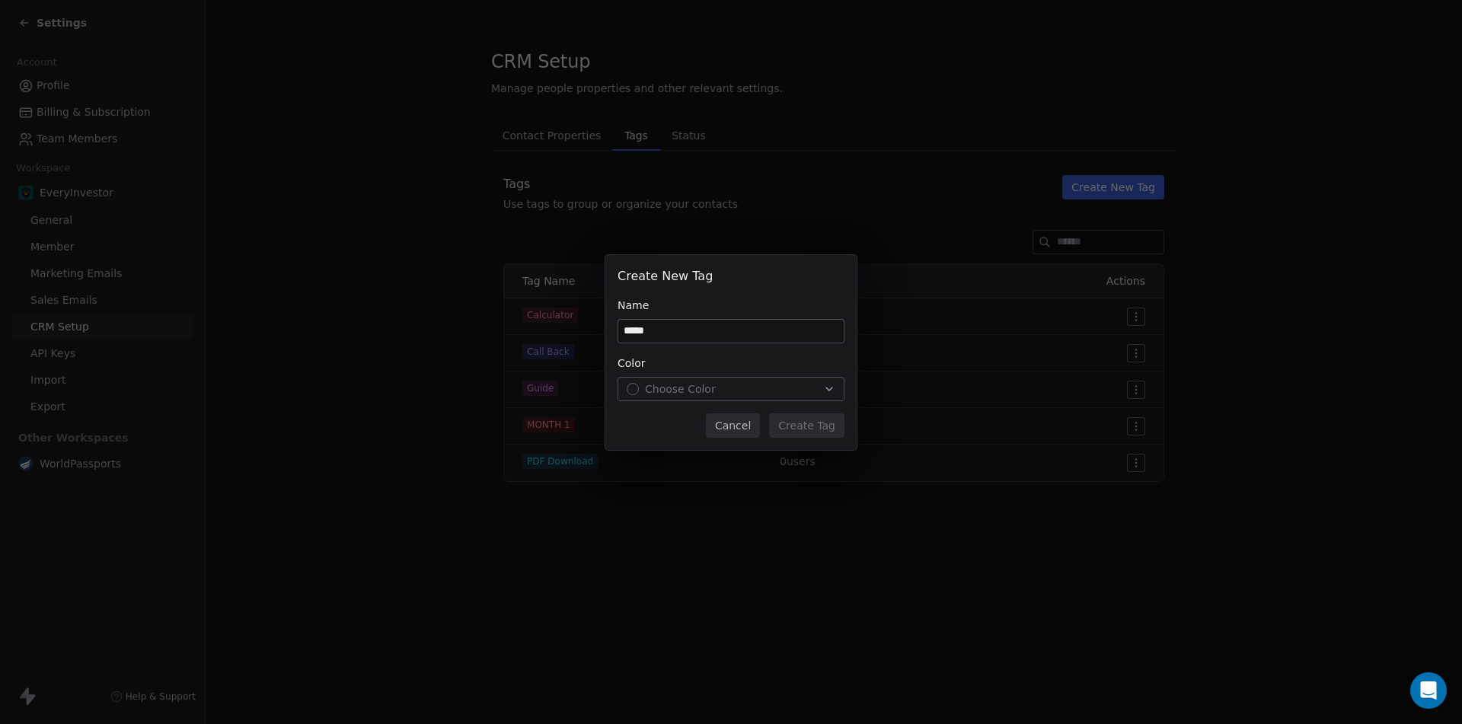
type input "*****"
click at [720, 384] on div "Choose Color" at bounding box center [730, 388] width 209 height 15
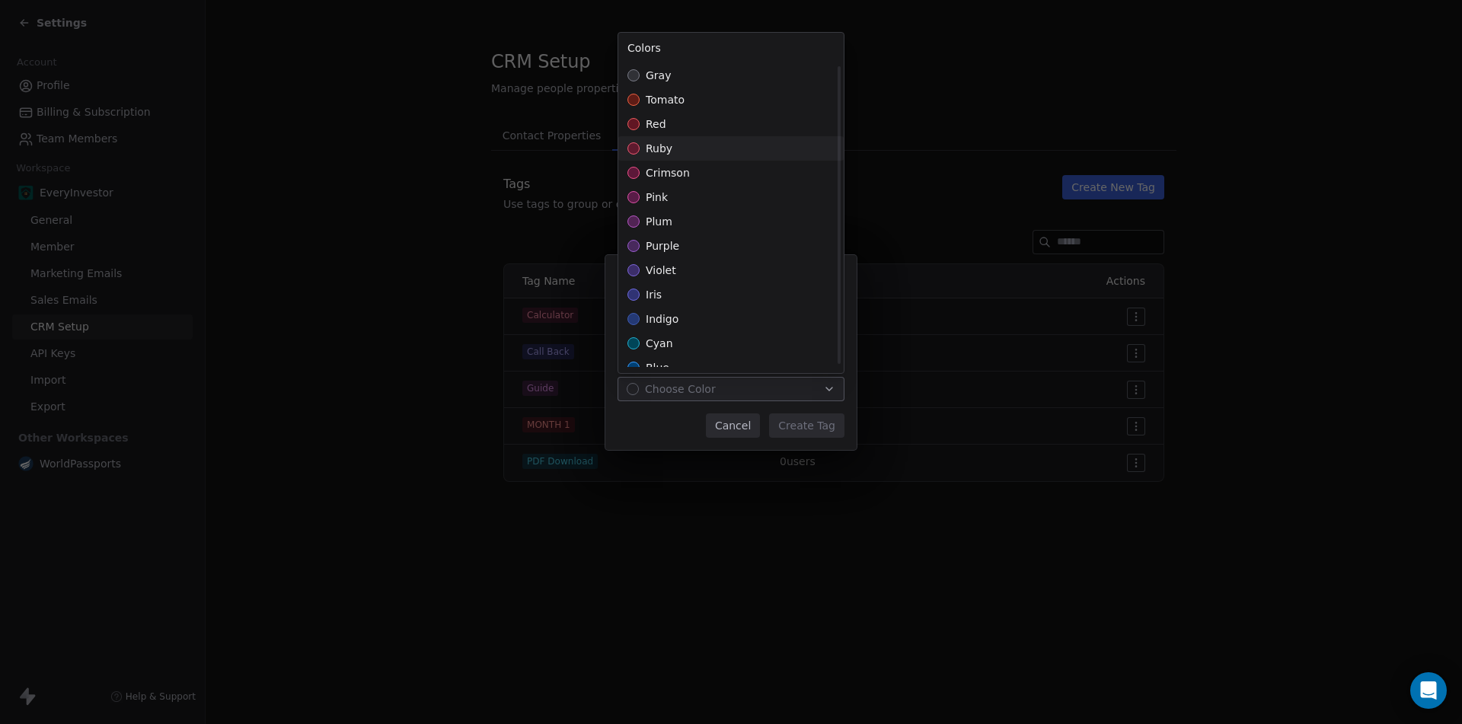
scroll to position [330, 0]
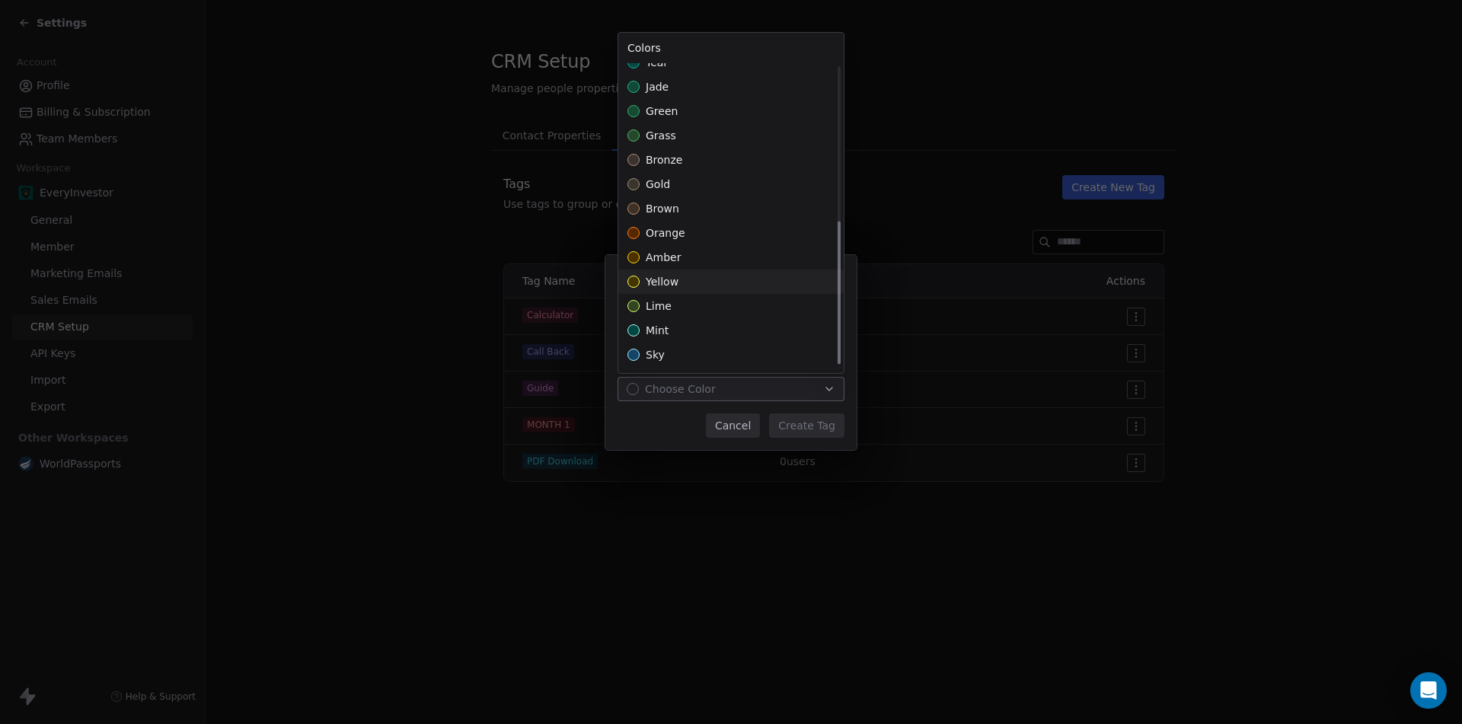
click at [631, 284] on div "Suggestions" at bounding box center [633, 282] width 12 height 12
click at [824, 420] on div "Create New Tag Name ***** Color yellow Cancel Create Tag" at bounding box center [731, 362] width 1462 height 263
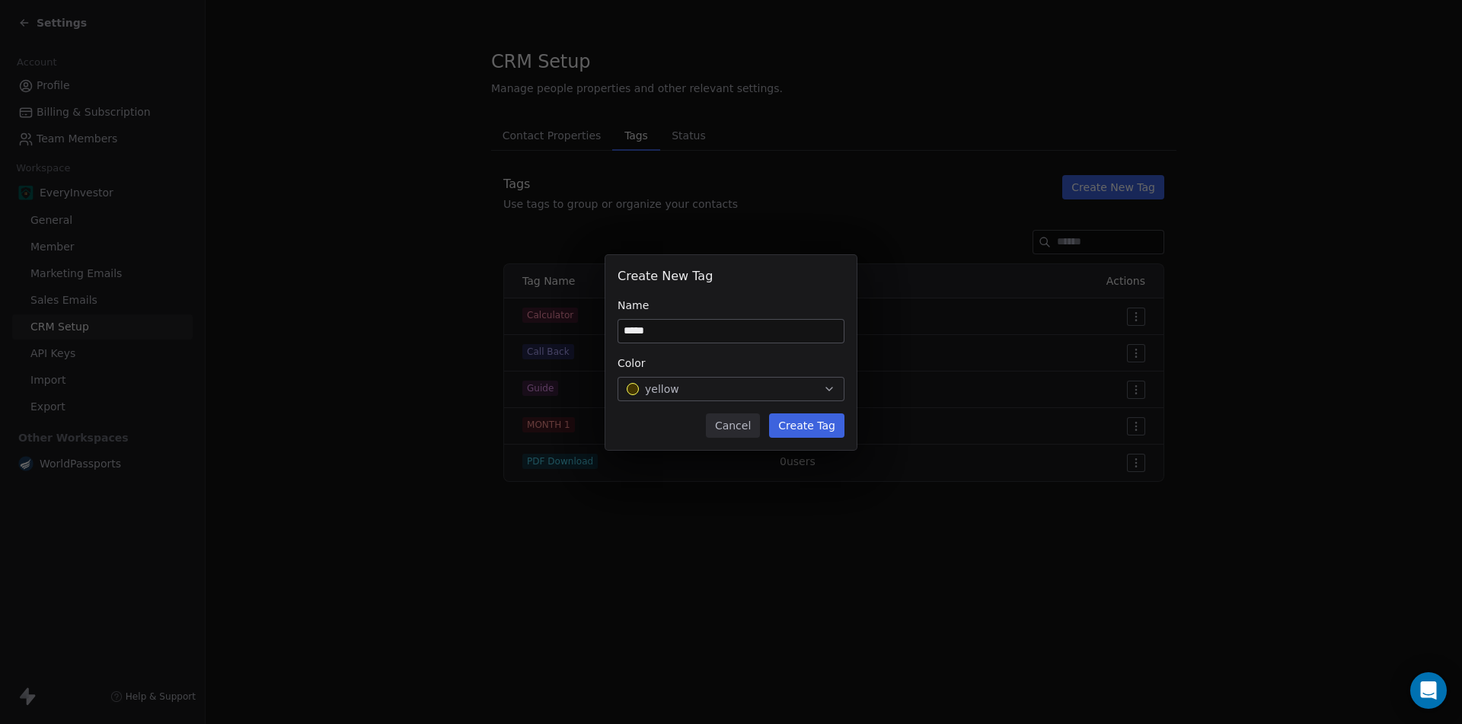
click at [811, 427] on button "Create Tag" at bounding box center [806, 425] width 75 height 24
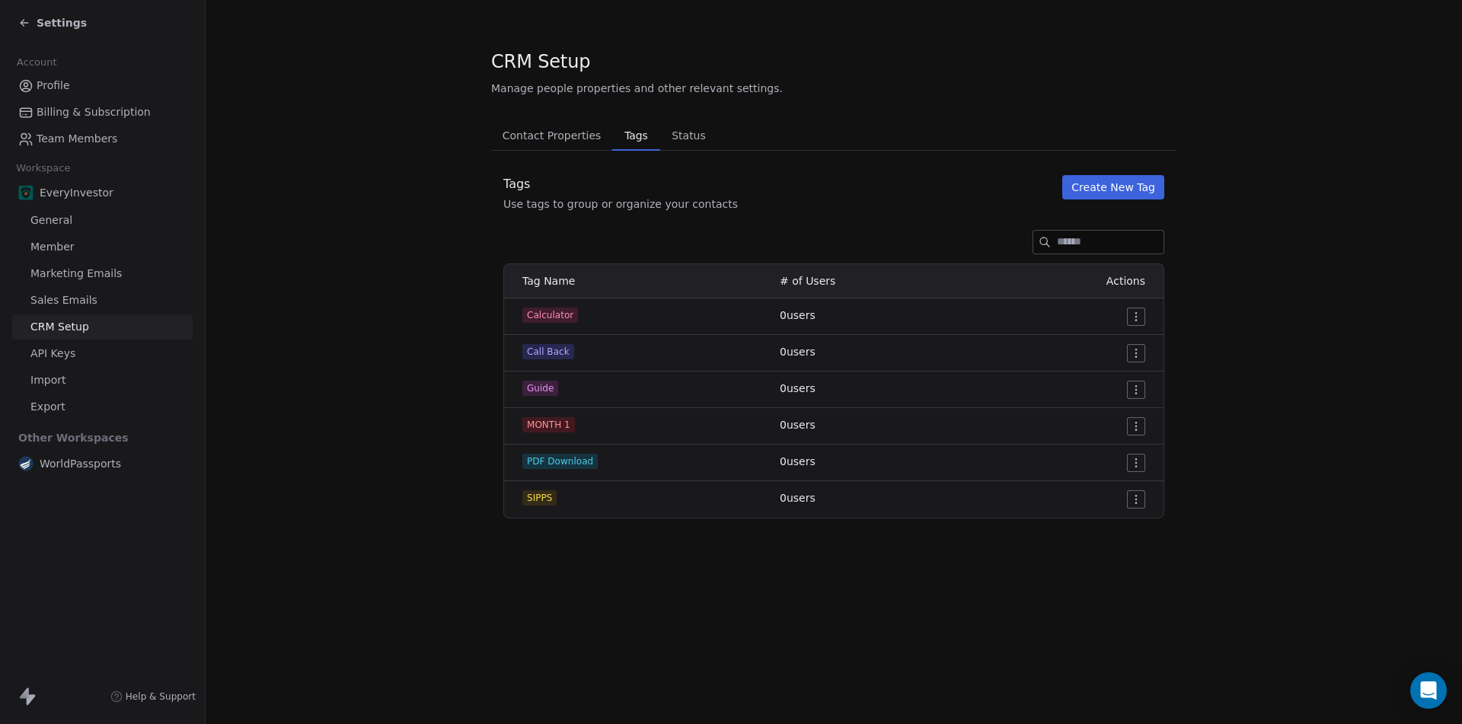
click at [1106, 183] on button "Create New Tag" at bounding box center [1113, 187] width 102 height 24
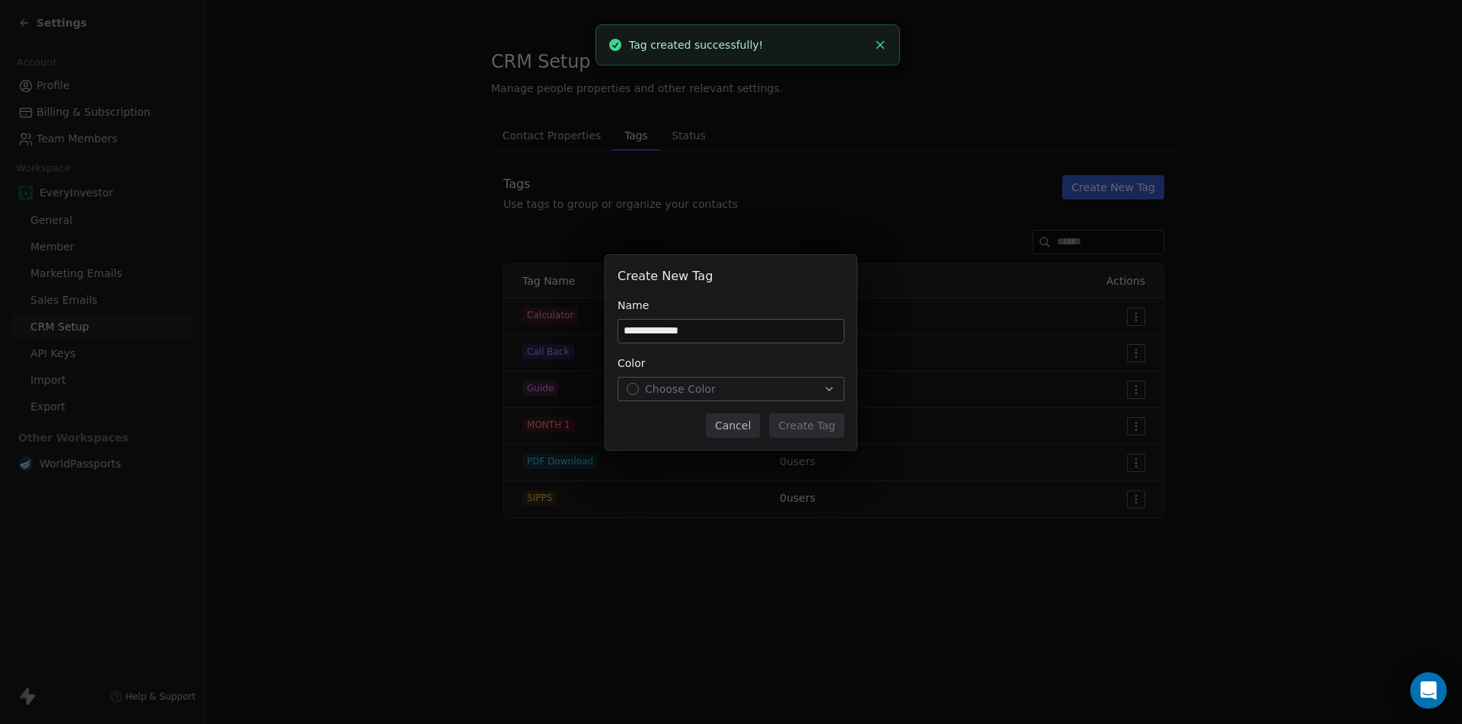
type input "**********"
click at [689, 384] on span "Choose Color" at bounding box center [680, 388] width 71 height 15
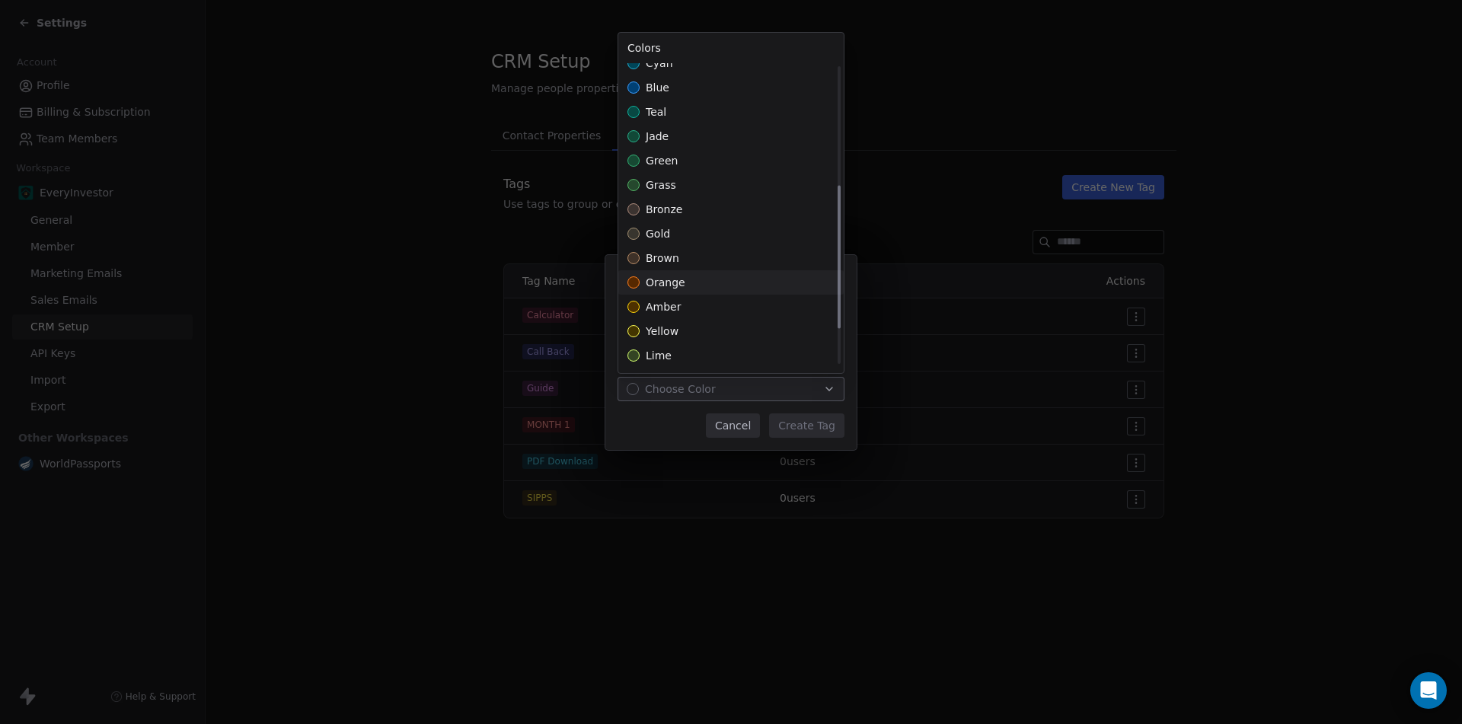
scroll to position [253, 0]
click at [681, 208] on div "grass" at bounding box center [730, 211] width 225 height 24
click at [805, 419] on div "**********" at bounding box center [731, 362] width 1462 height 263
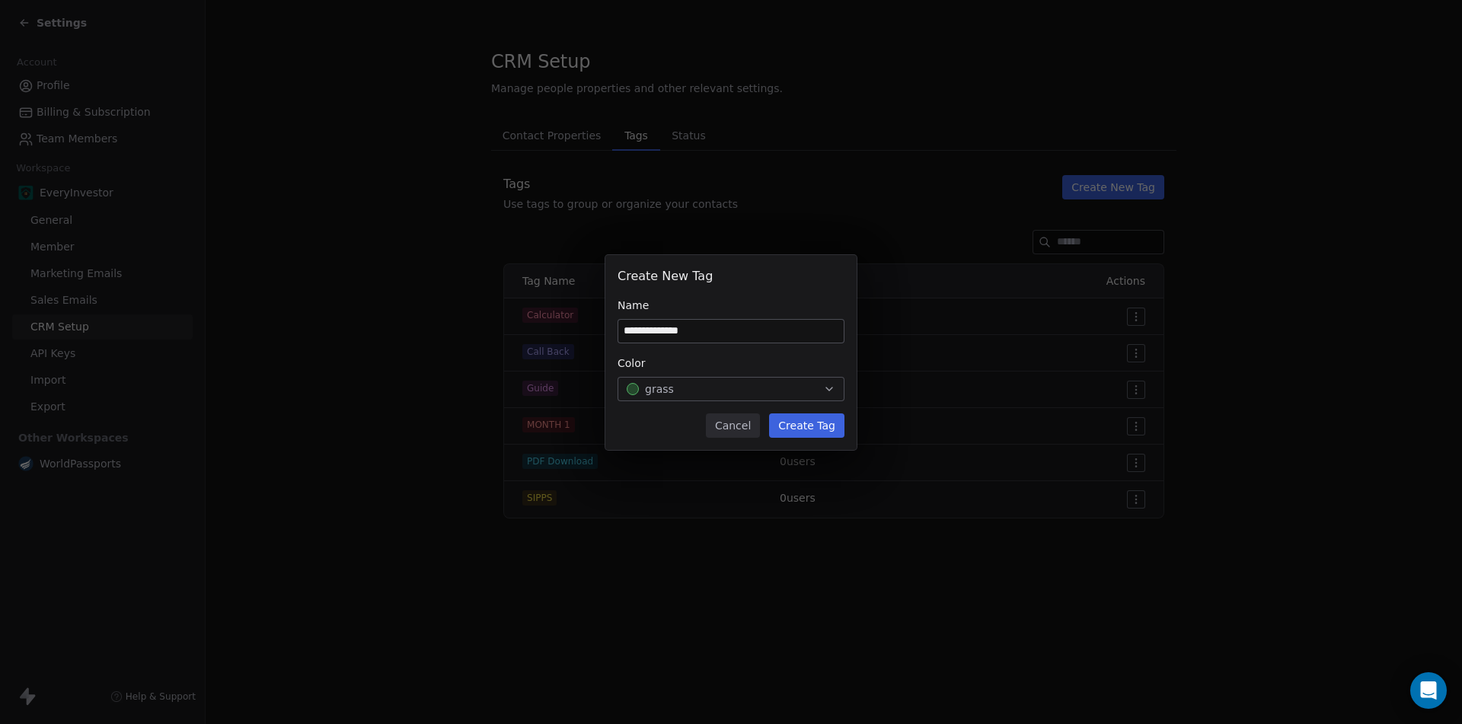
click at [813, 421] on button "Create Tag" at bounding box center [806, 425] width 75 height 24
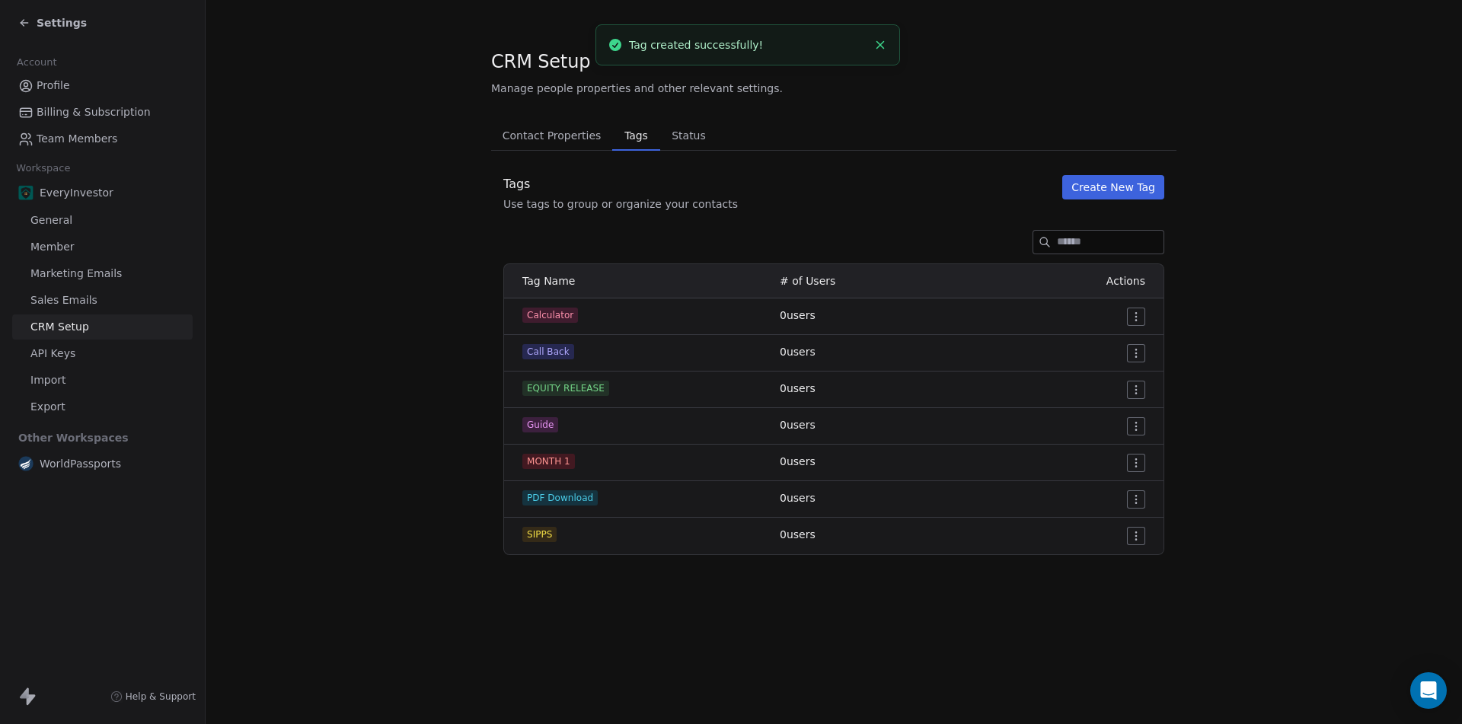
click at [540, 139] on span "Contact Properties" at bounding box center [551, 135] width 111 height 21
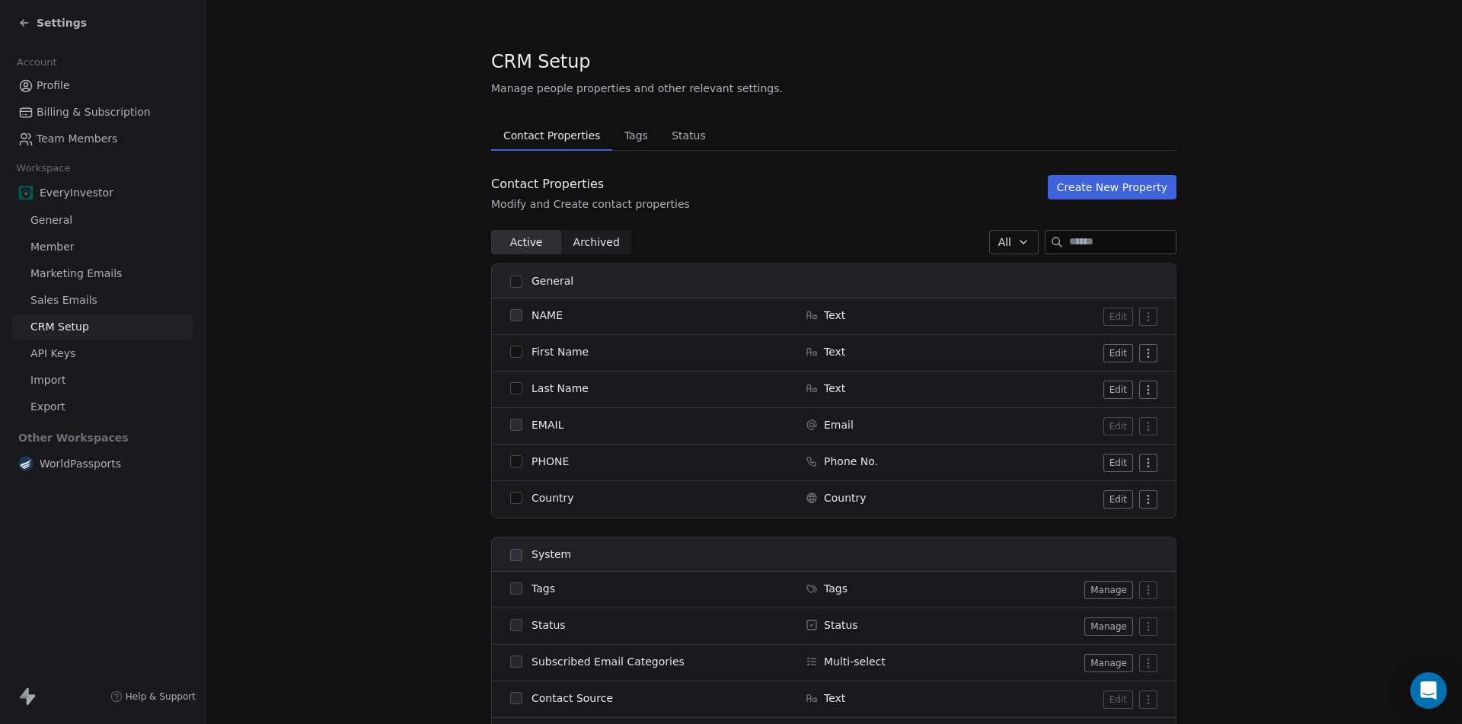
click at [1134, 186] on button "Create New Property" at bounding box center [1111, 187] width 129 height 24
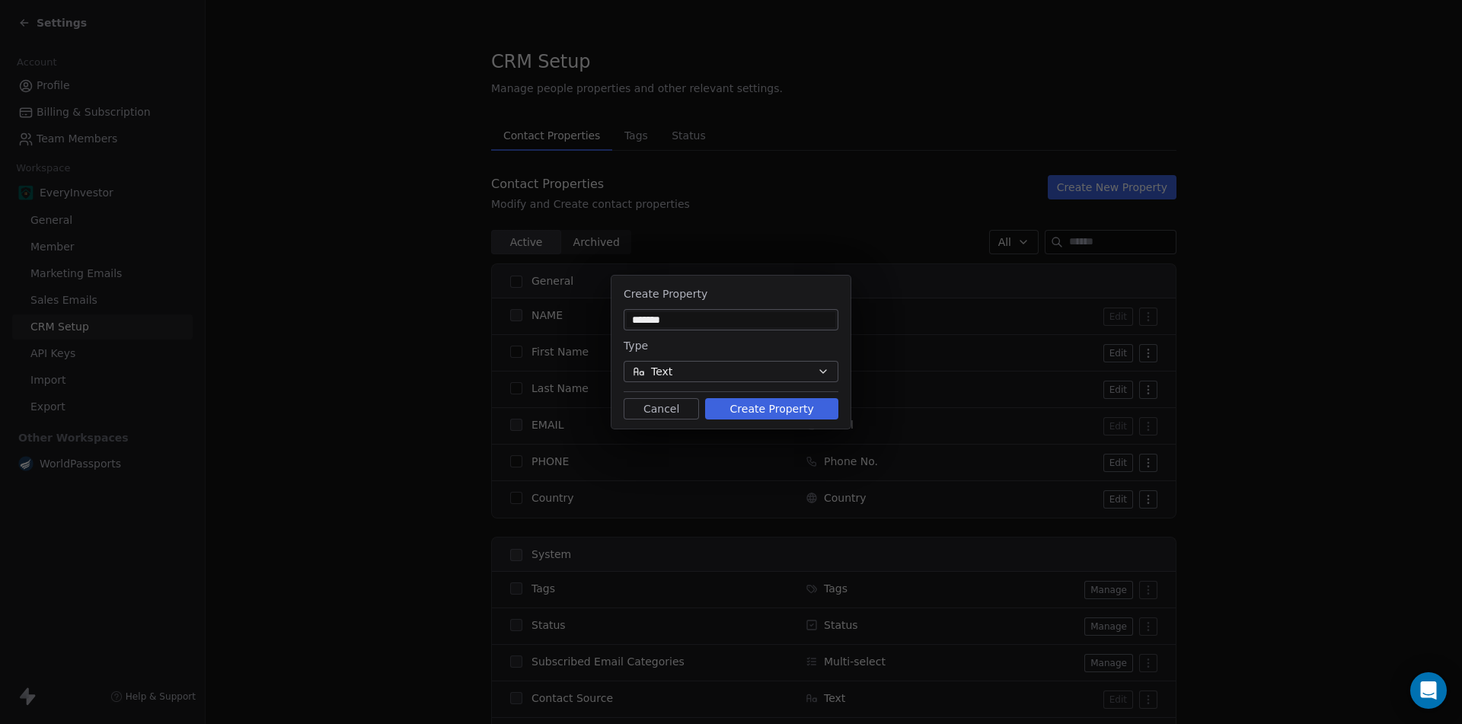
type input "*******"
click at [722, 371] on button "Text" at bounding box center [730, 371] width 215 height 21
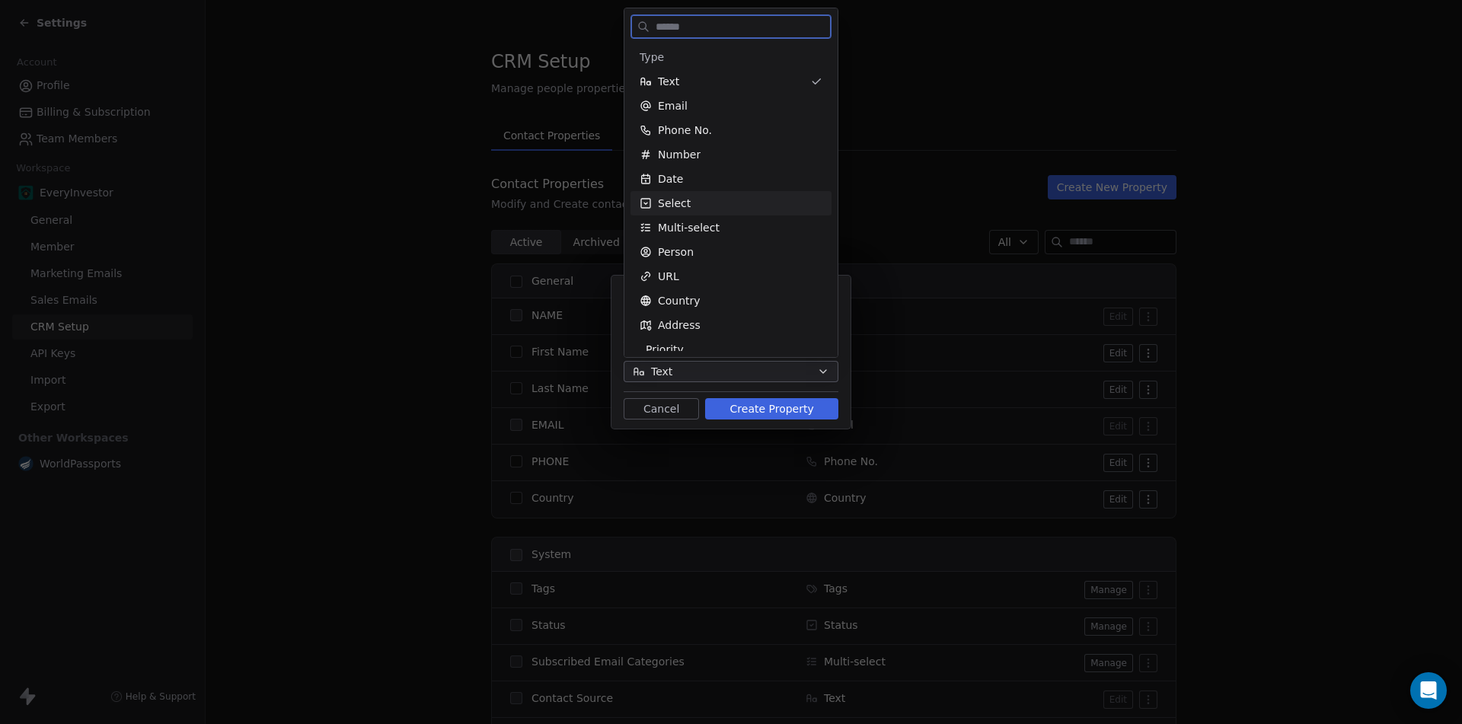
click at [691, 197] on div "Select" at bounding box center [730, 203] width 183 height 15
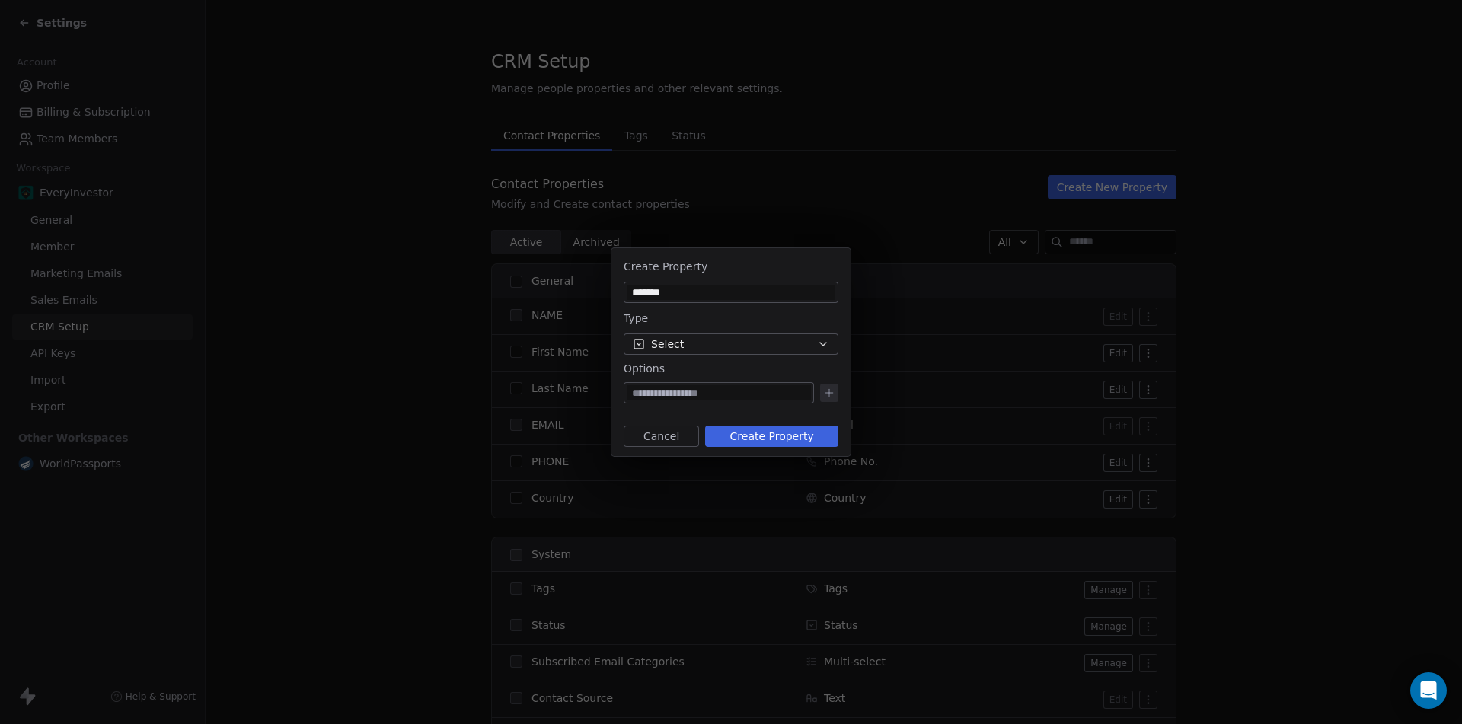
click at [652, 392] on input at bounding box center [718, 392] width 184 height 15
type input "*****"
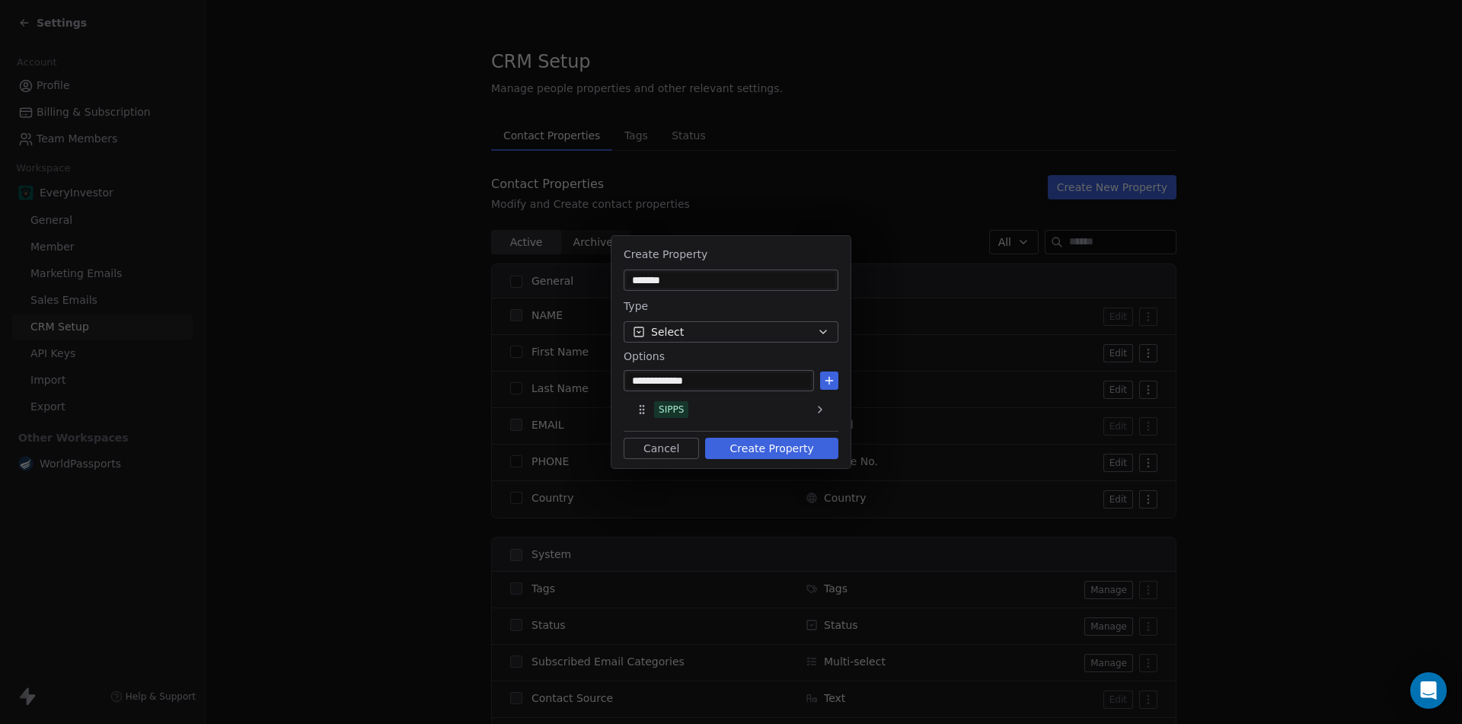
type input "**********"
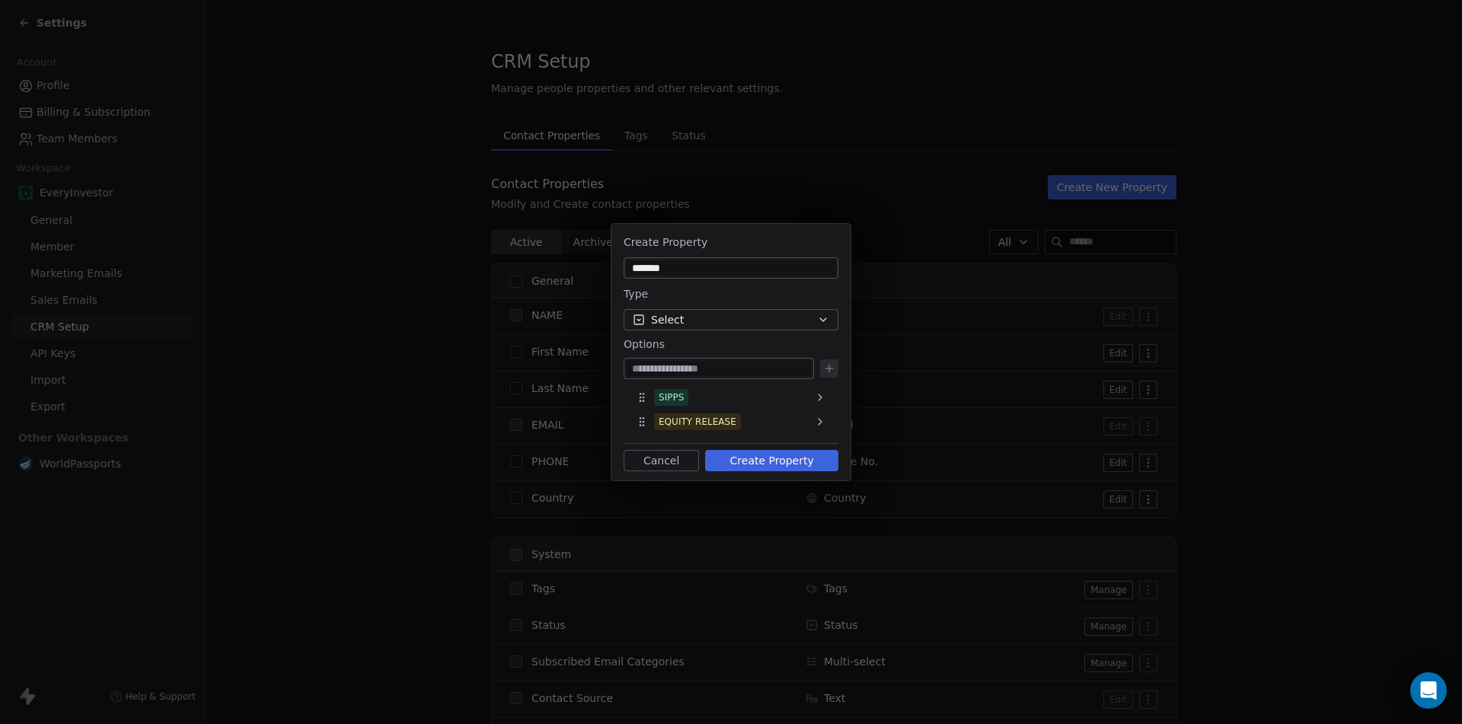
click at [734, 458] on button "Create Property" at bounding box center [771, 460] width 133 height 21
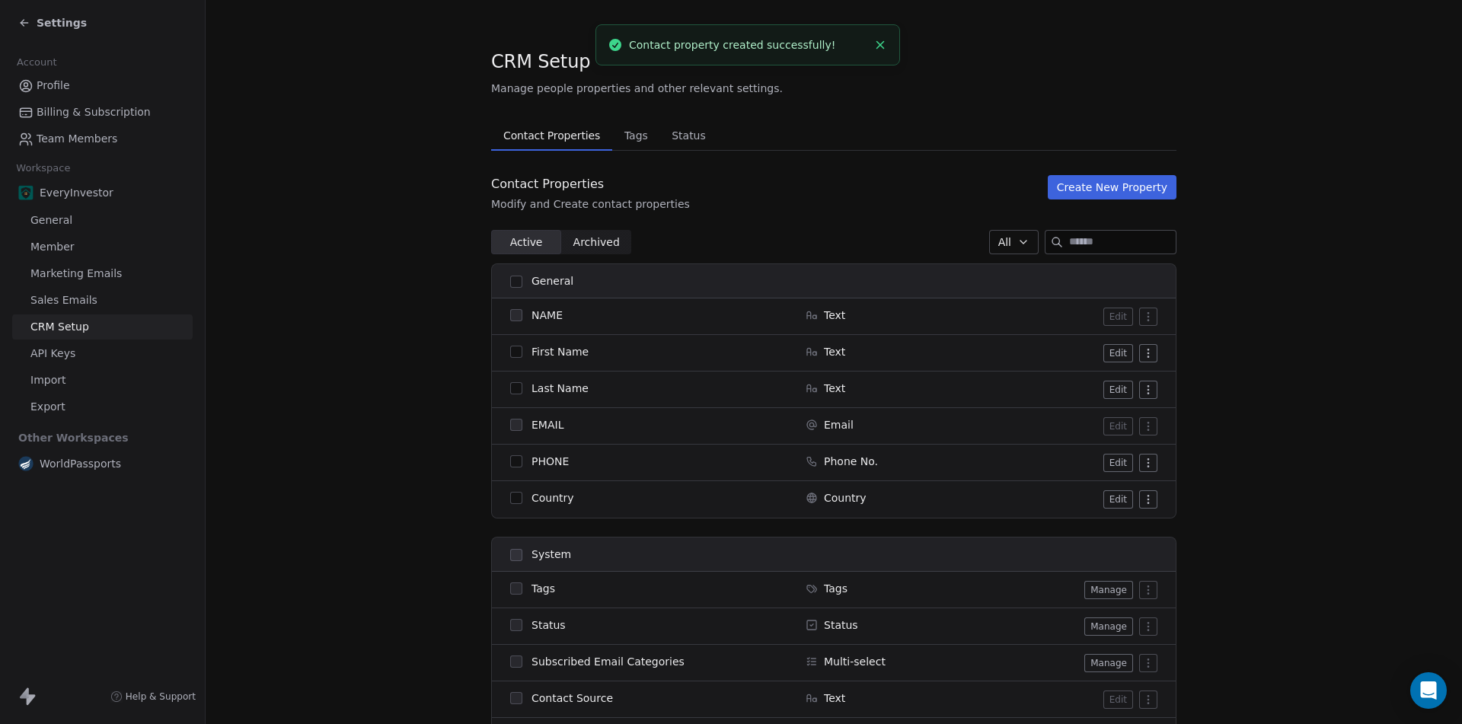
click at [62, 27] on span "Settings" at bounding box center [62, 22] width 50 height 15
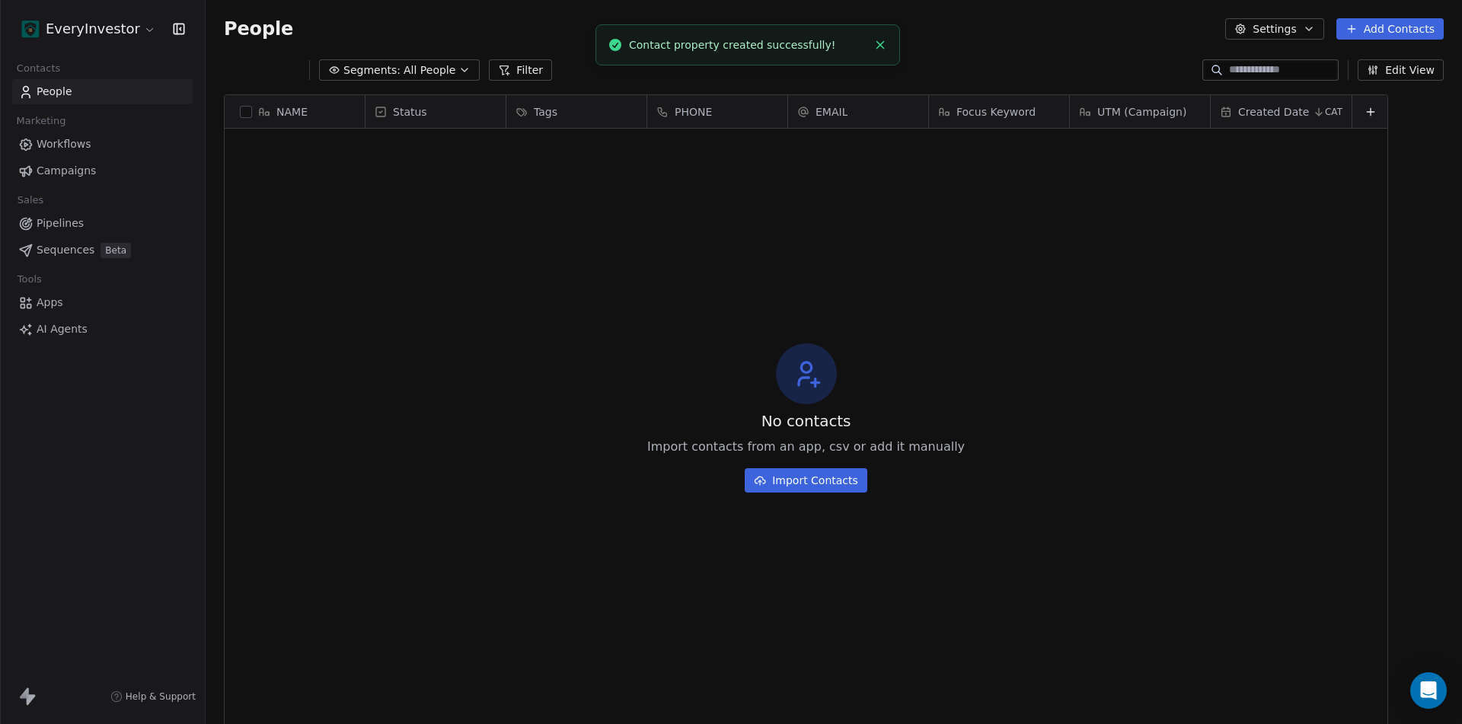
scroll to position [626, 1245]
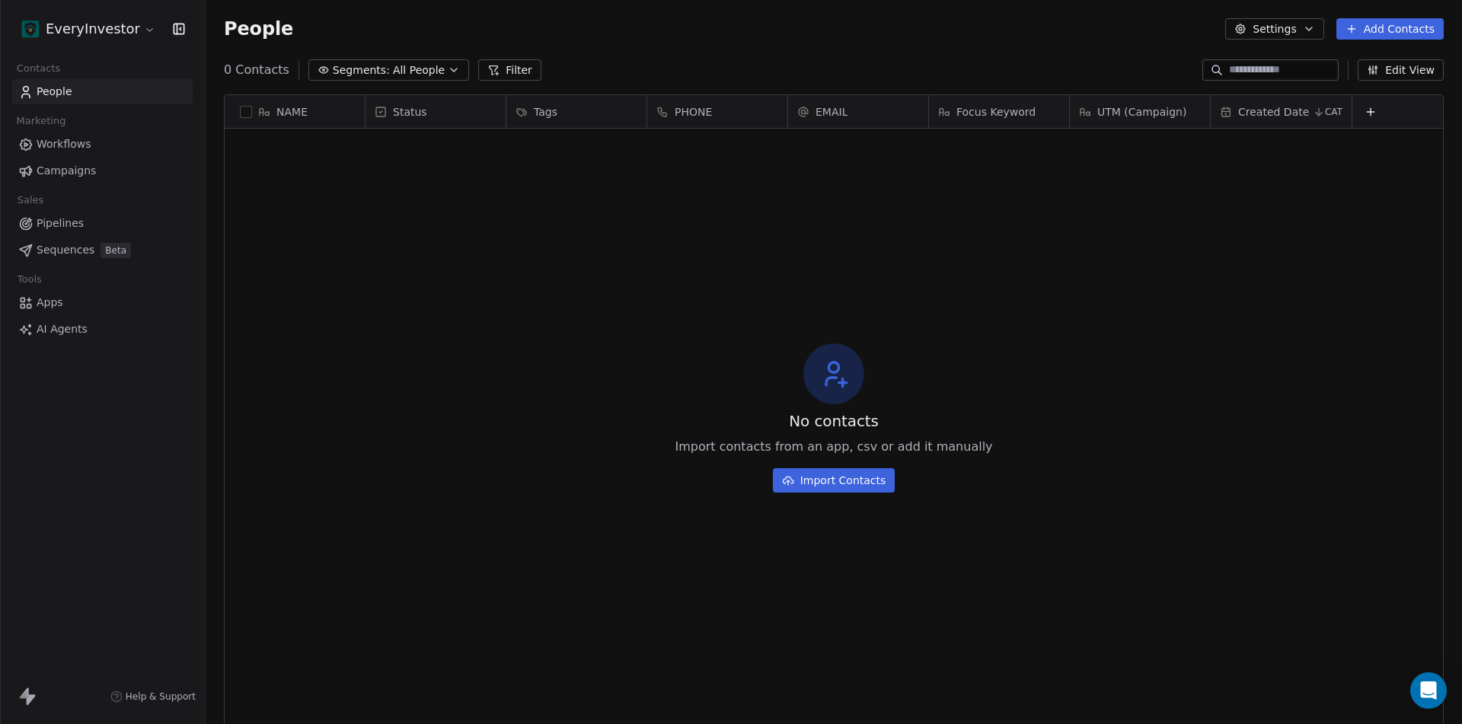
click at [53, 299] on span "Apps" at bounding box center [50, 303] width 27 height 16
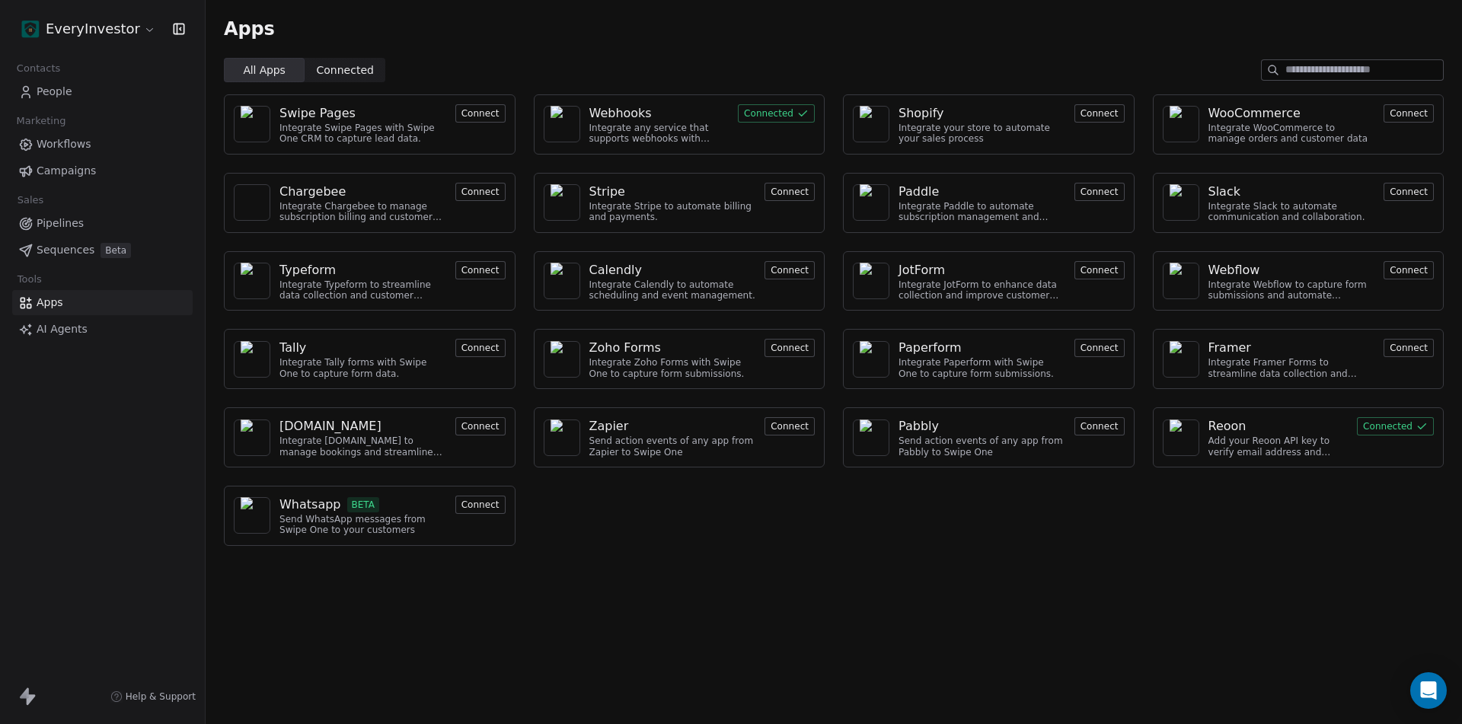
click at [610, 116] on div "Webhooks" at bounding box center [620, 113] width 62 height 18
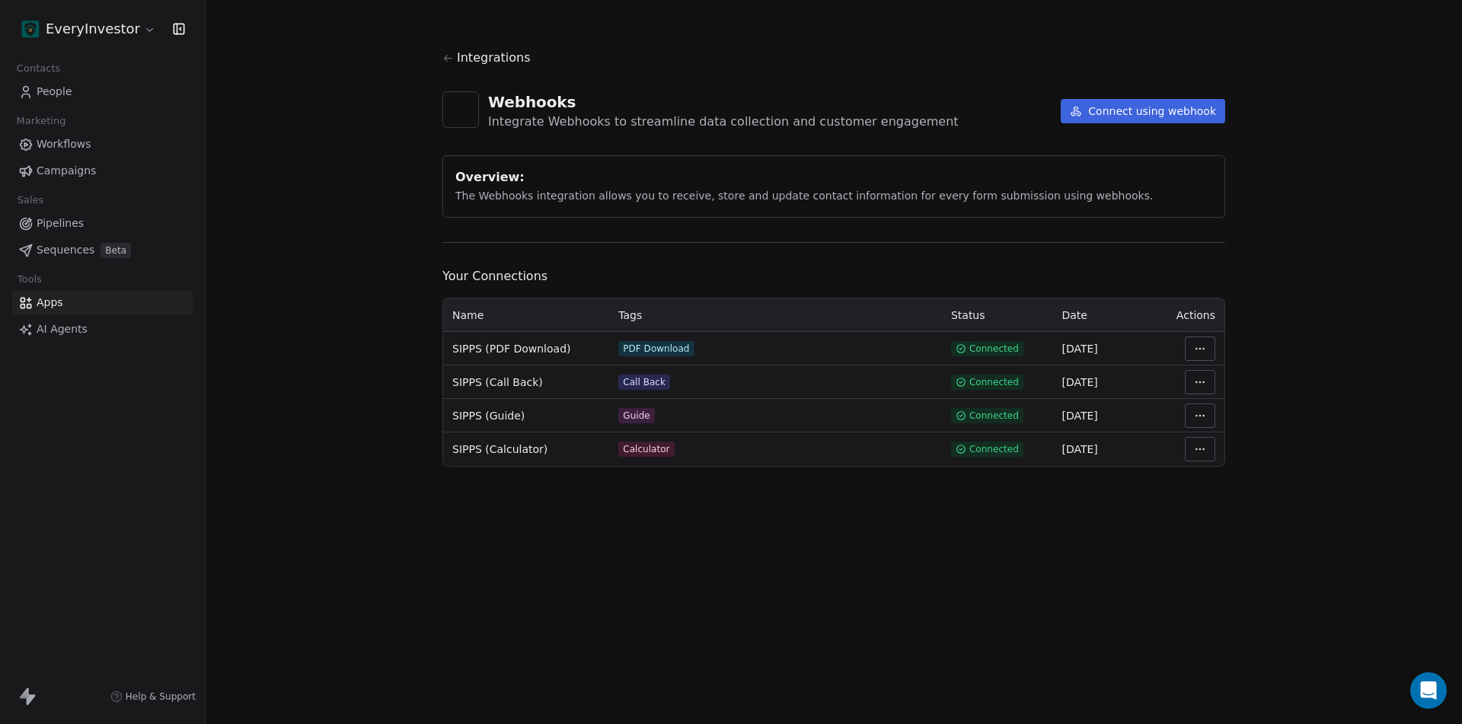
click at [1197, 350] on html "EveryInvestor Contacts People Marketing Workflows Campaigns Sales Pipelines Seq…" at bounding box center [731, 362] width 1462 height 724
click at [1225, 451] on div "Manage Mapping" at bounding box center [1246, 455] width 110 height 24
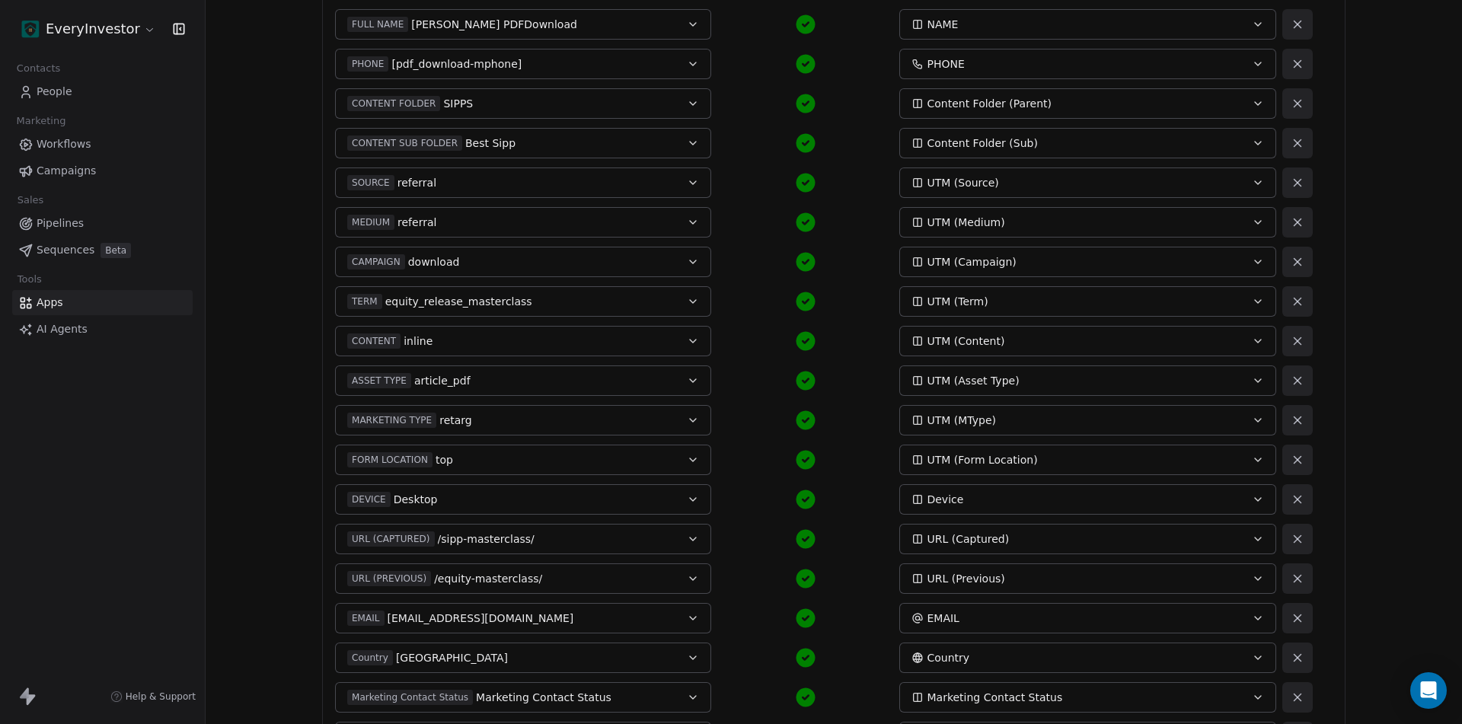
scroll to position [478, 0]
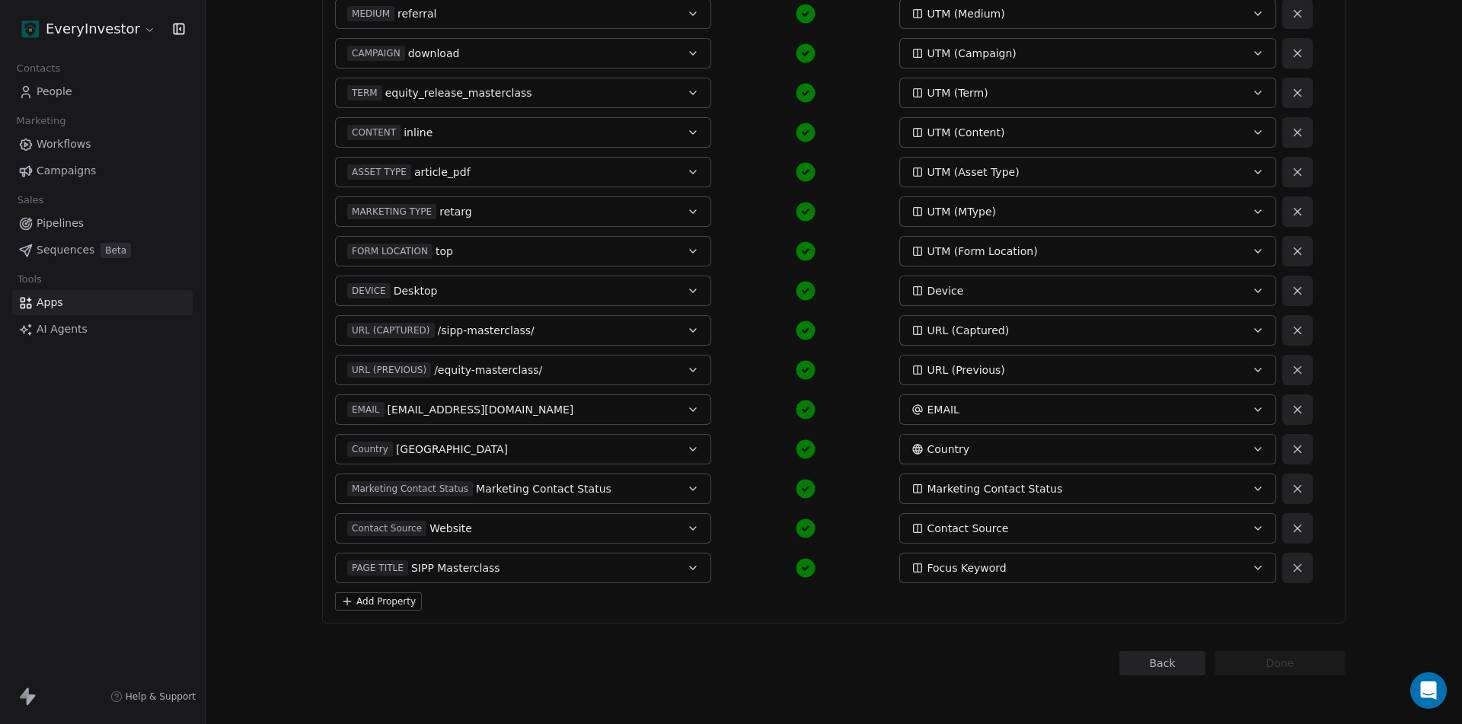
click at [1168, 663] on button "Back" at bounding box center [1162, 663] width 86 height 24
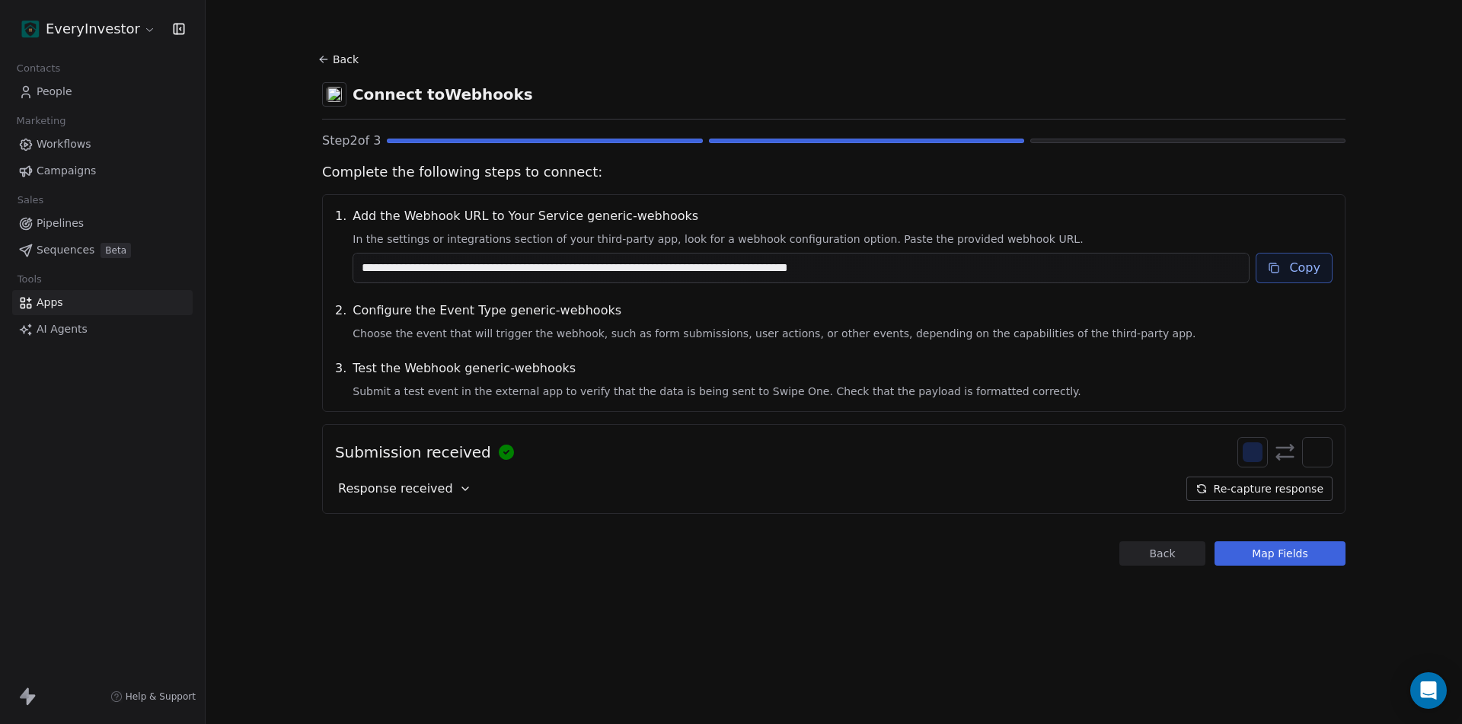
scroll to position [0, 0]
click at [1155, 556] on button "Back" at bounding box center [1162, 553] width 86 height 24
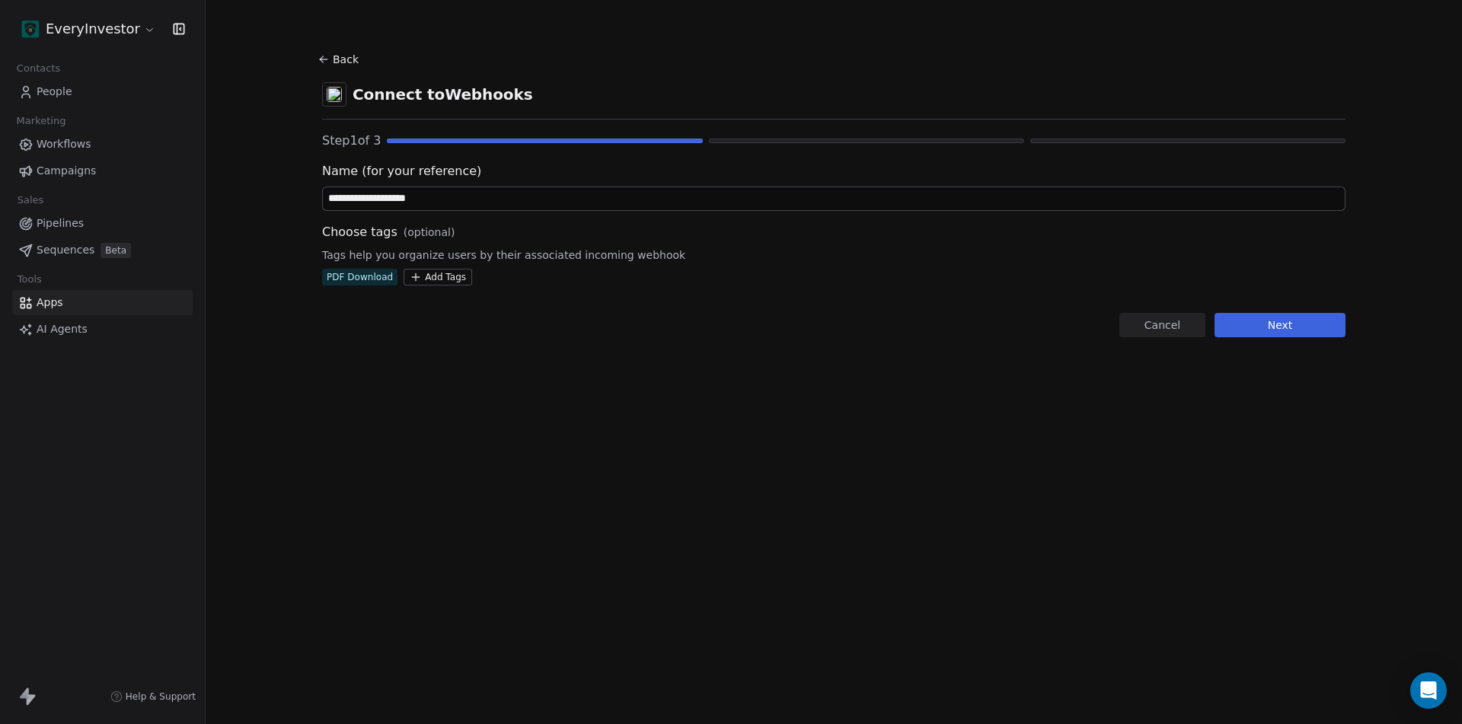
click at [443, 199] on input "**********" at bounding box center [834, 198] width 1022 height 23
click at [440, 276] on html "**********" at bounding box center [731, 362] width 1462 height 724
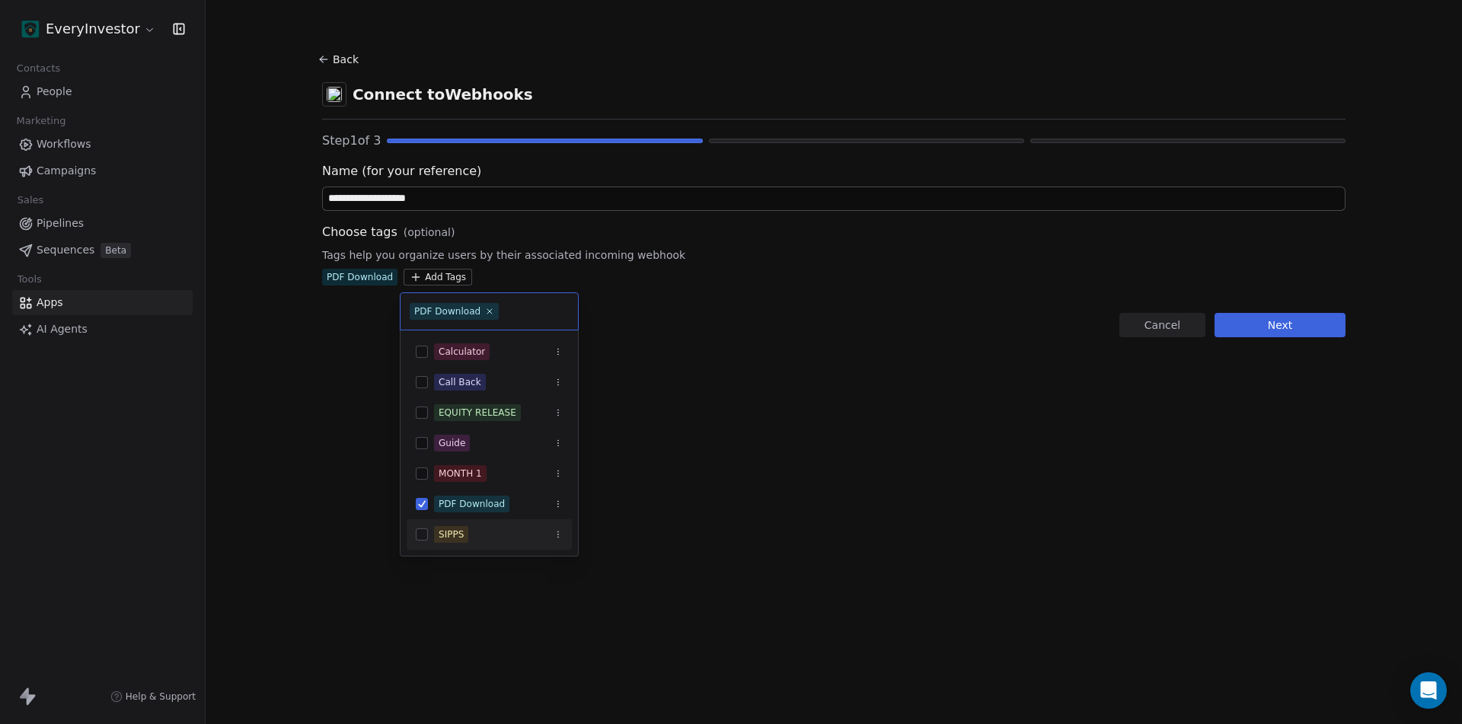
click at [421, 537] on button "Suggestions" at bounding box center [422, 534] width 12 height 12
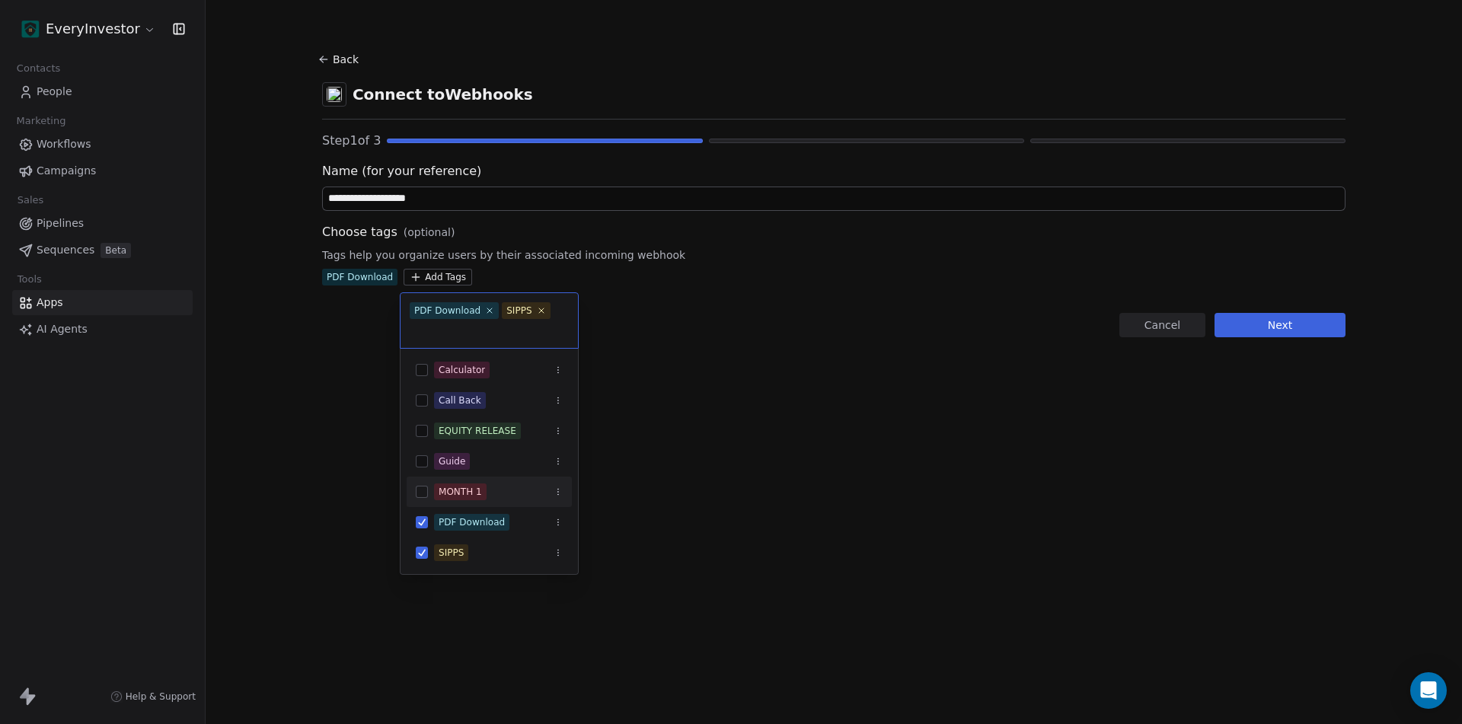
click at [825, 480] on html "**********" at bounding box center [731, 362] width 1462 height 724
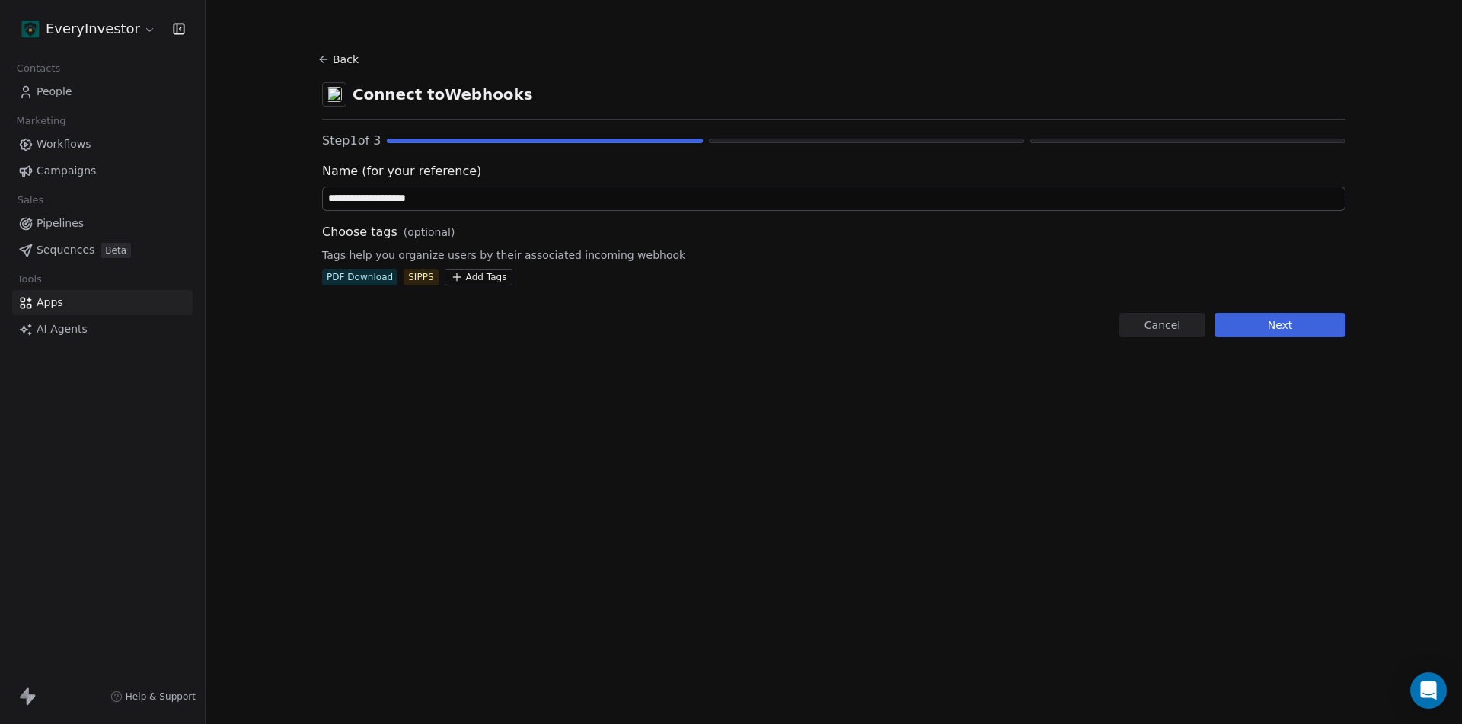
click at [1274, 325] on button "Next" at bounding box center [1279, 325] width 131 height 24
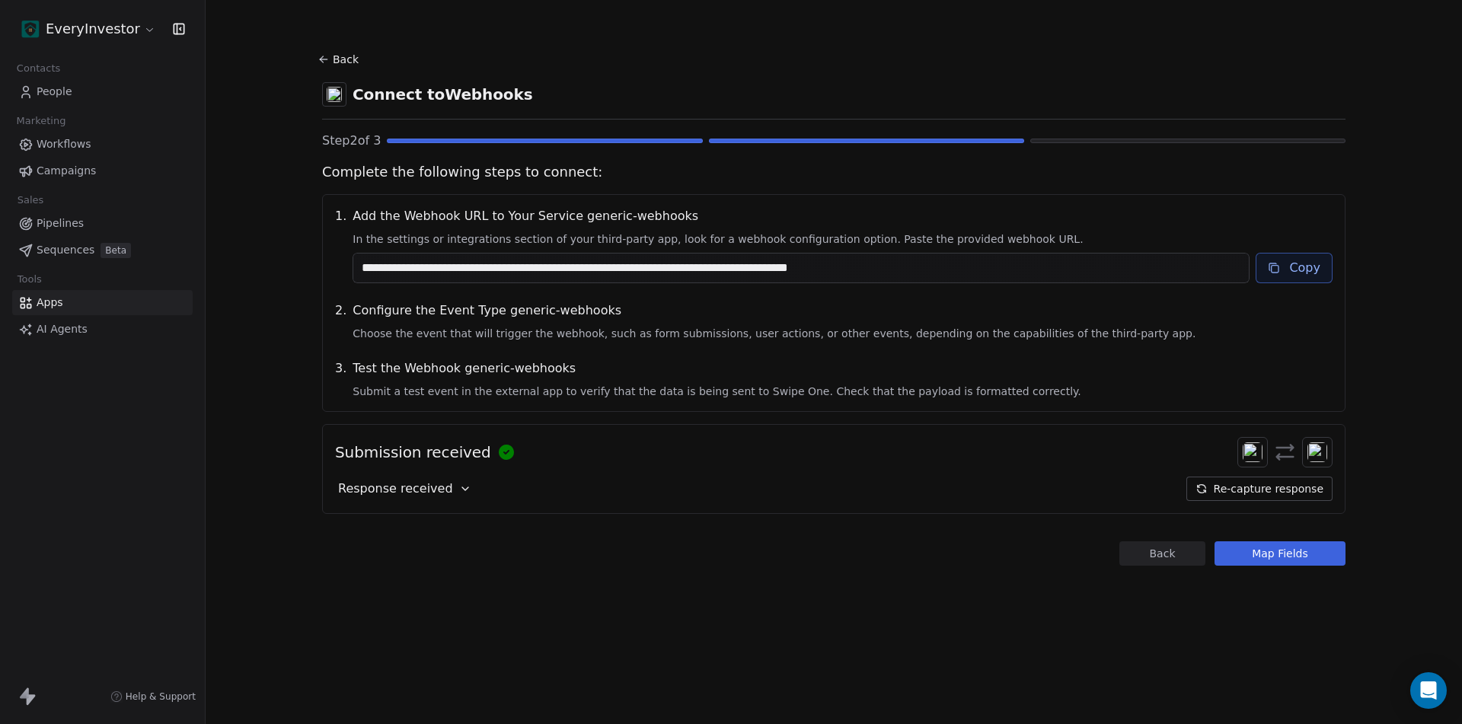
click at [1274, 485] on button "Re-capture response" at bounding box center [1259, 489] width 146 height 24
click at [1267, 558] on button "Map Fields" at bounding box center [1279, 553] width 131 height 24
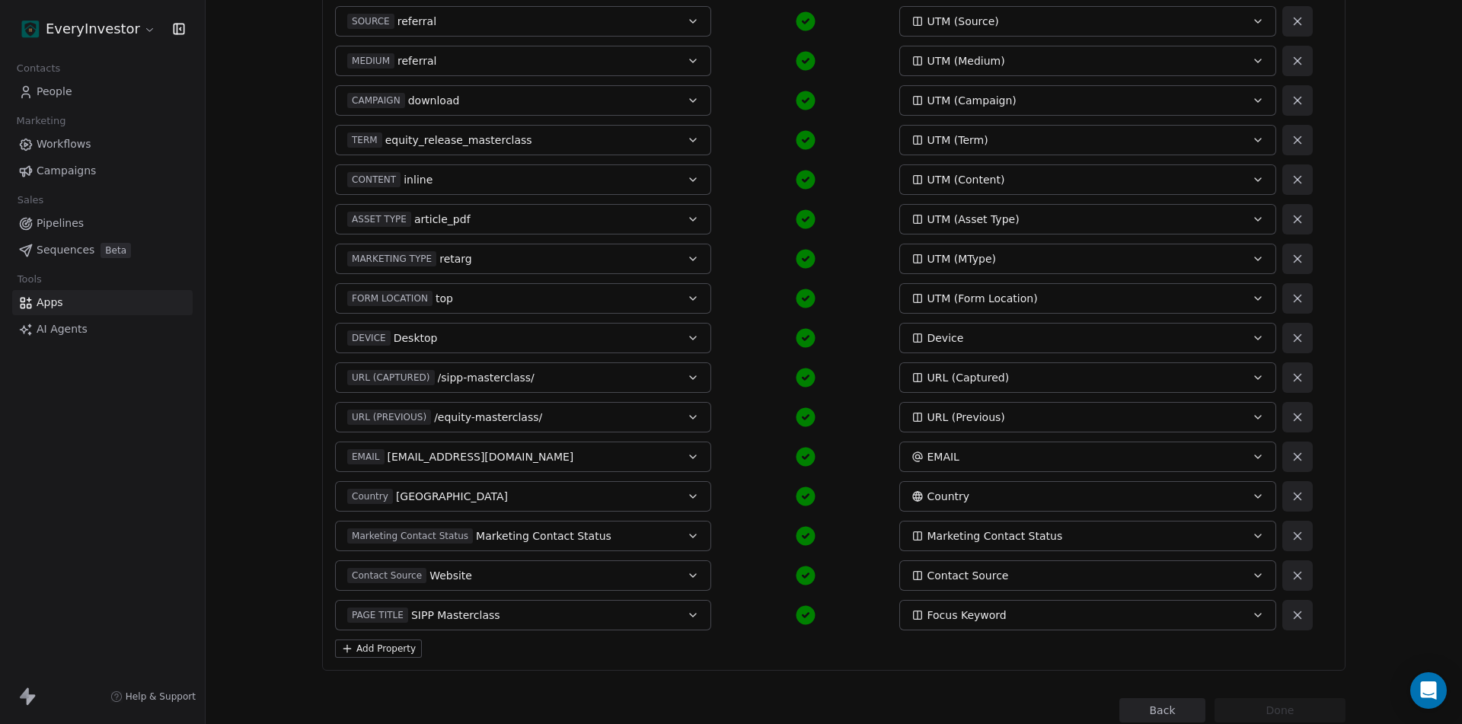
scroll to position [478, 0]
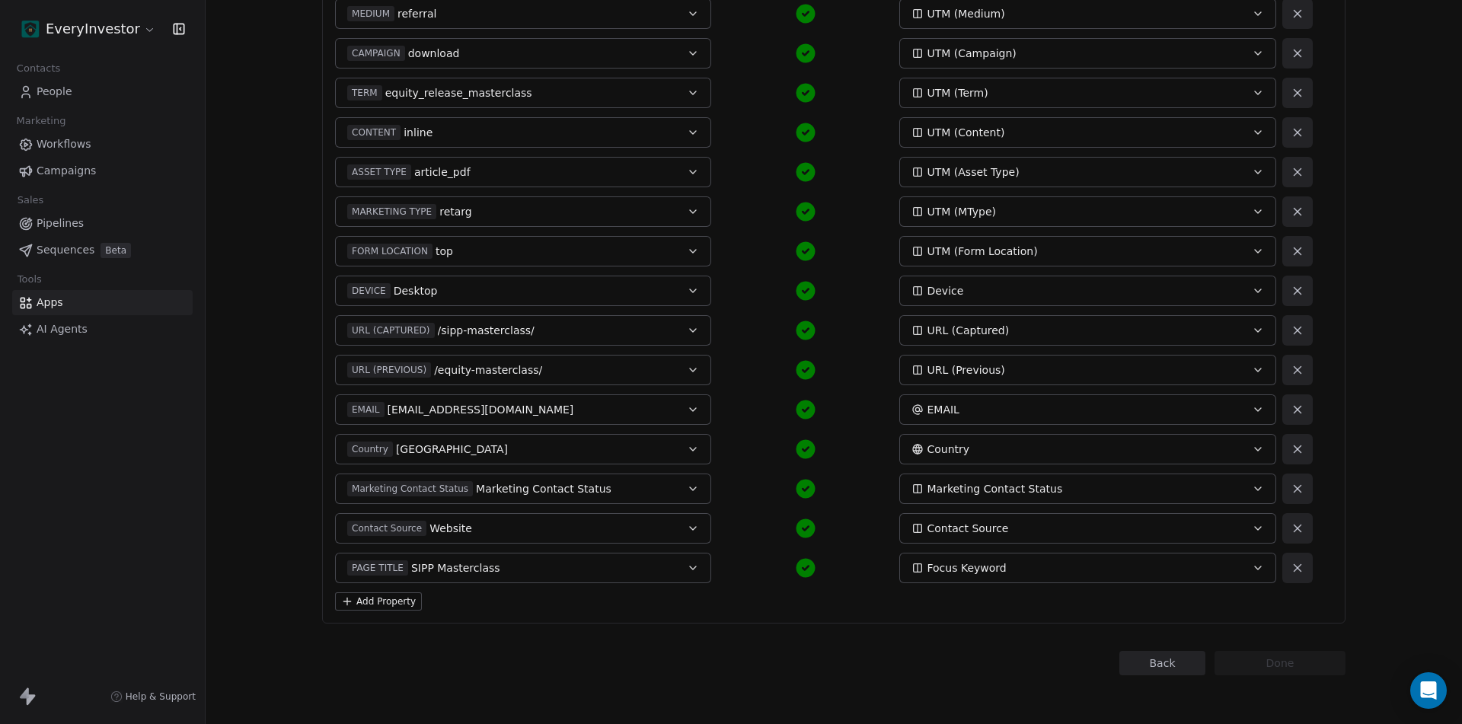
drag, startPoint x: 362, startPoint y: 601, endPoint x: 474, endPoint y: 629, distance: 116.1
click at [362, 601] on button "Add Property" at bounding box center [378, 601] width 87 height 18
click at [540, 614] on button "Select a Field" at bounding box center [523, 607] width 376 height 30
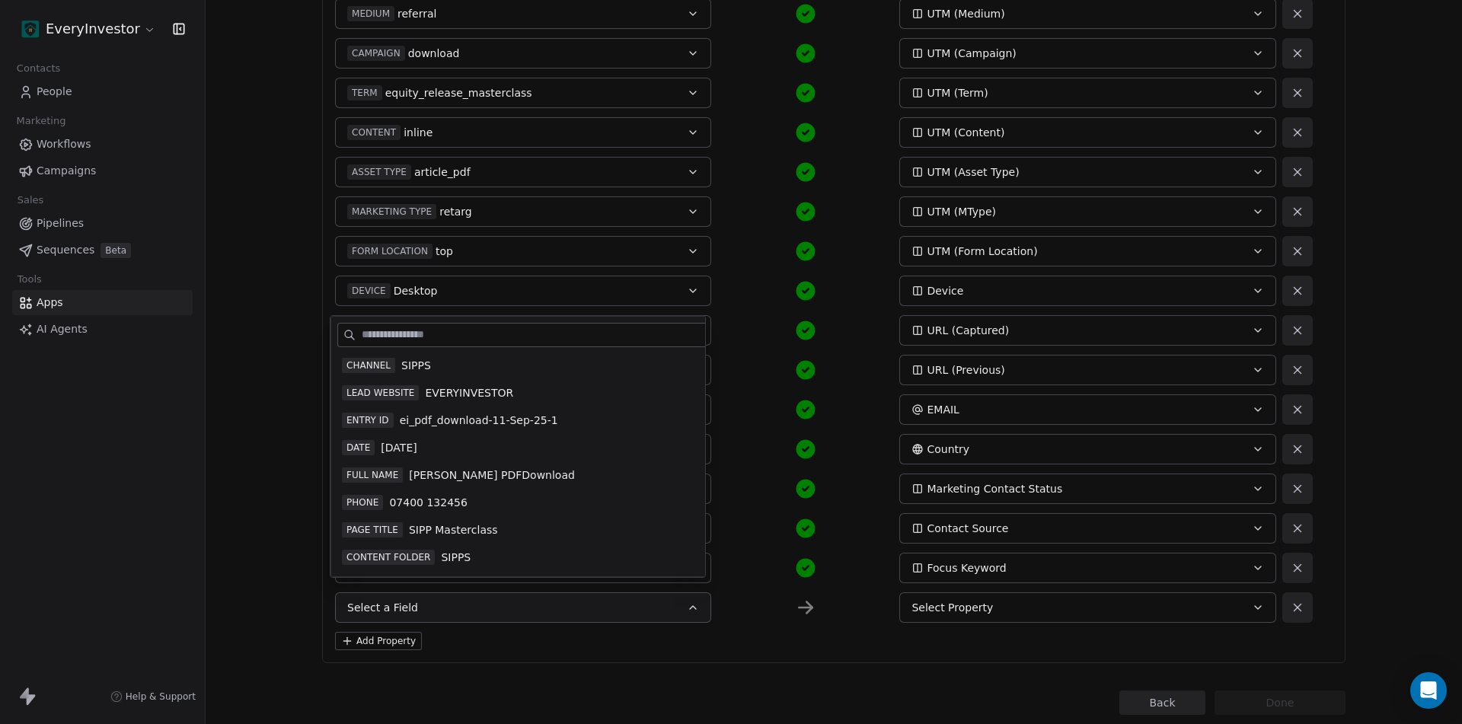
click at [402, 365] on span "SIPPS" at bounding box center [416, 365] width 30 height 15
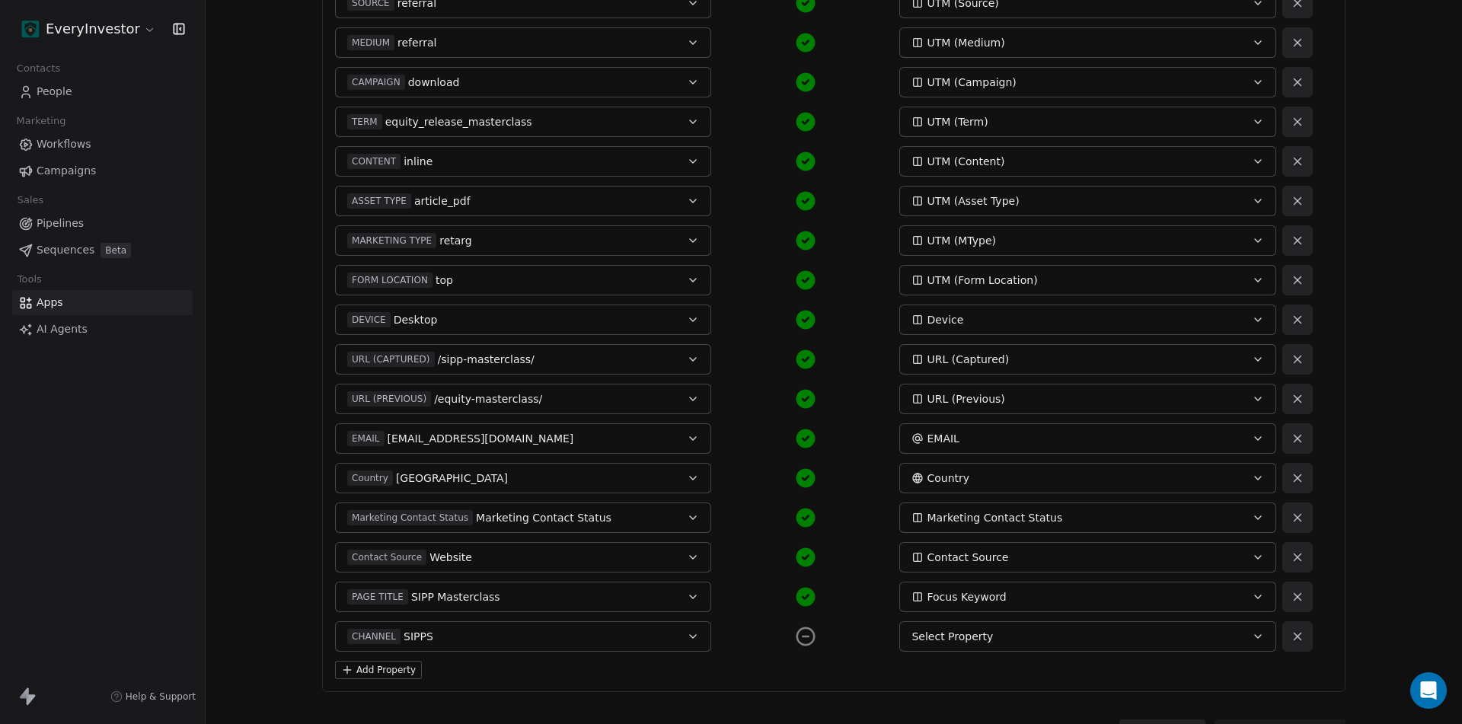
scroll to position [457, 0]
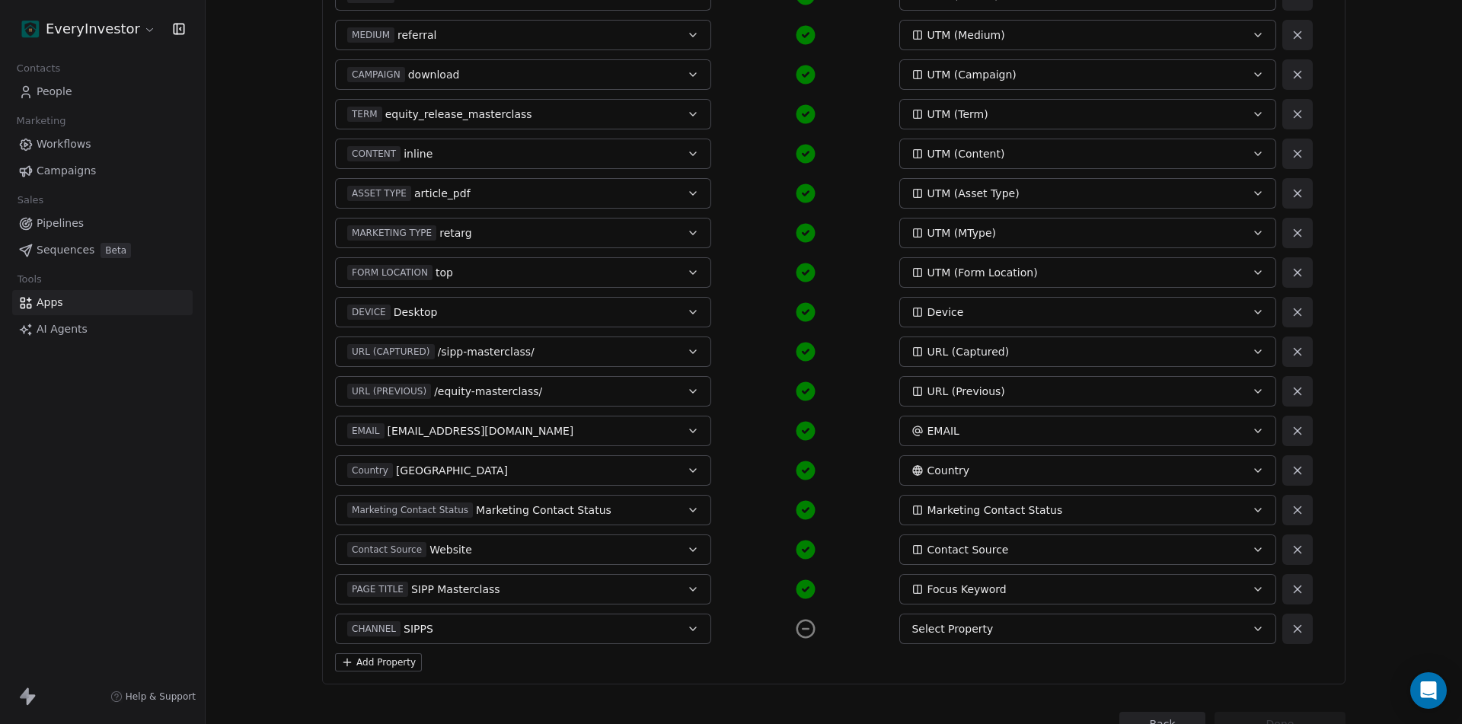
click at [992, 616] on button "Select Property" at bounding box center [1087, 629] width 376 height 30
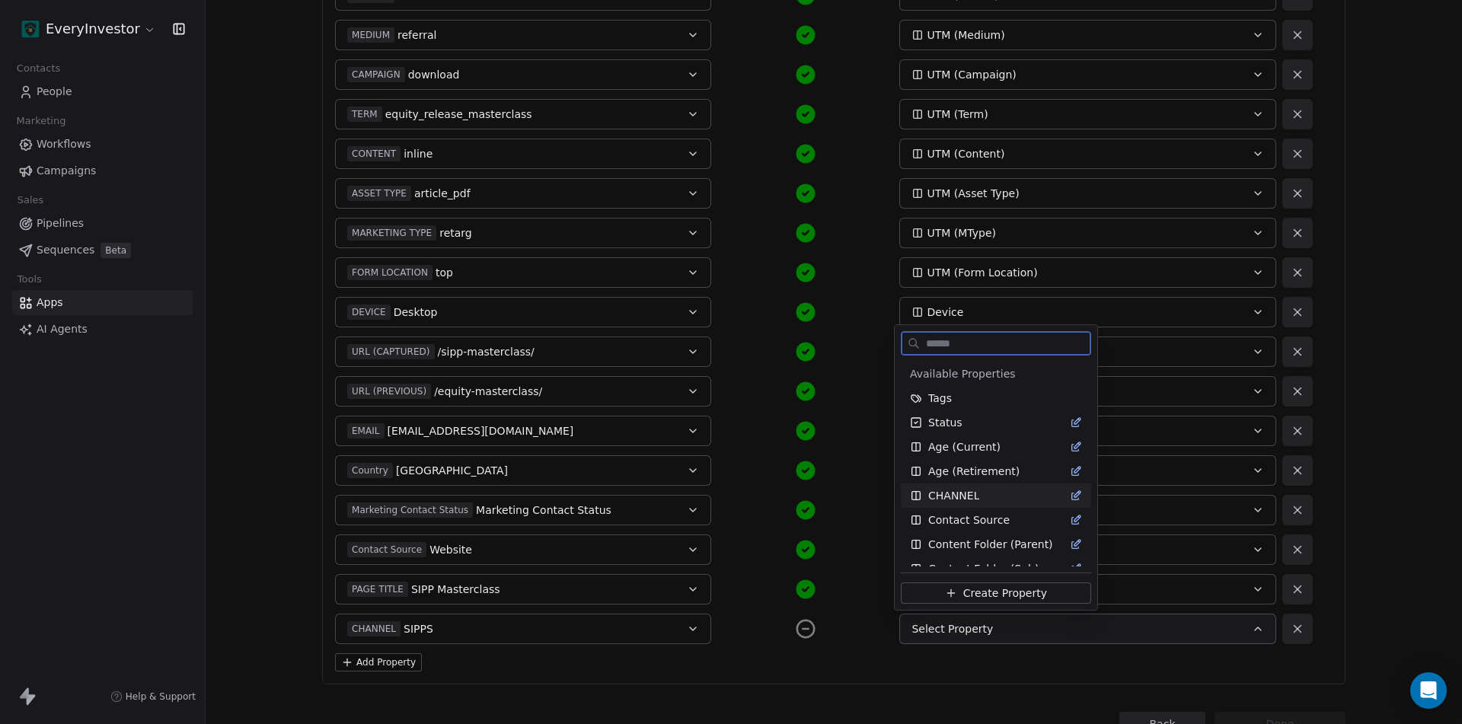
click at [980, 495] on div "CHANNEL" at bounding box center [996, 495] width 172 height 15
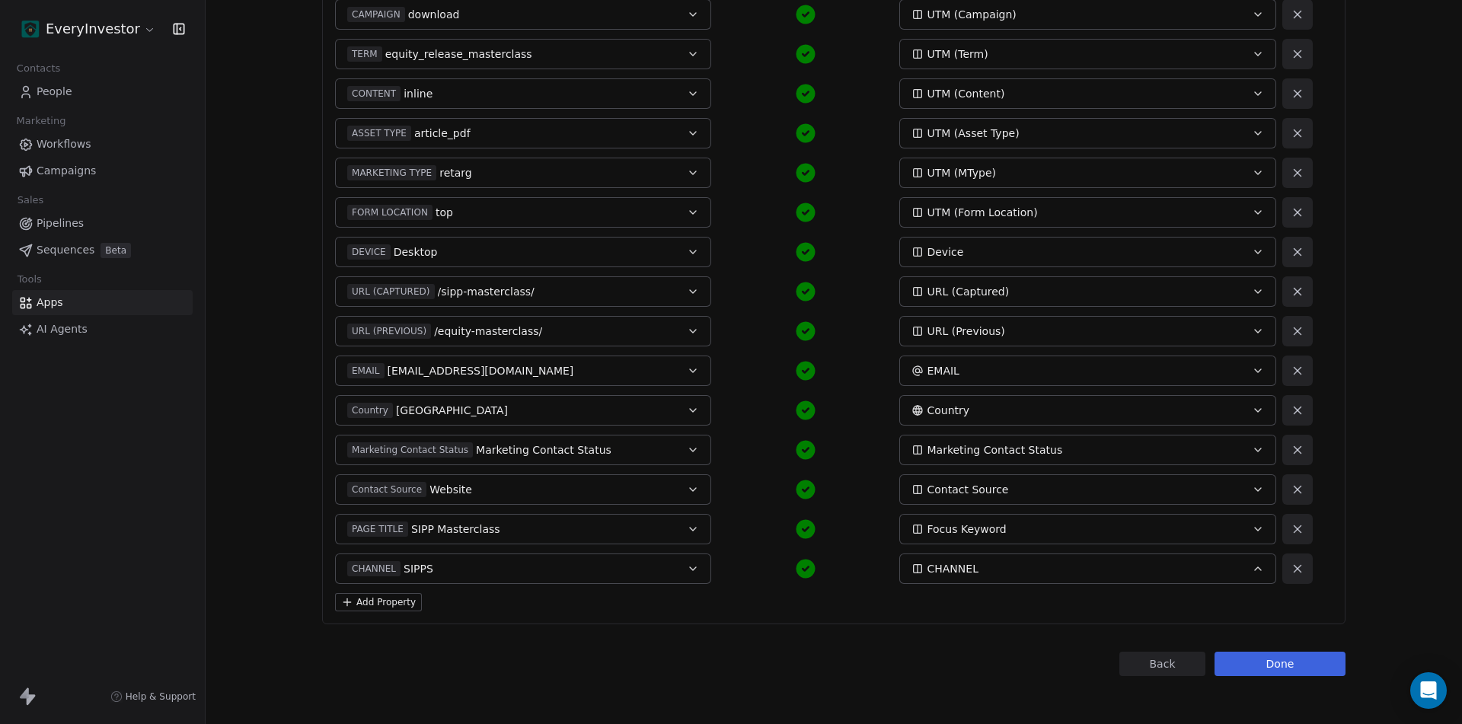
scroll to position [518, 0]
click at [1270, 665] on button "Done" at bounding box center [1279, 663] width 131 height 24
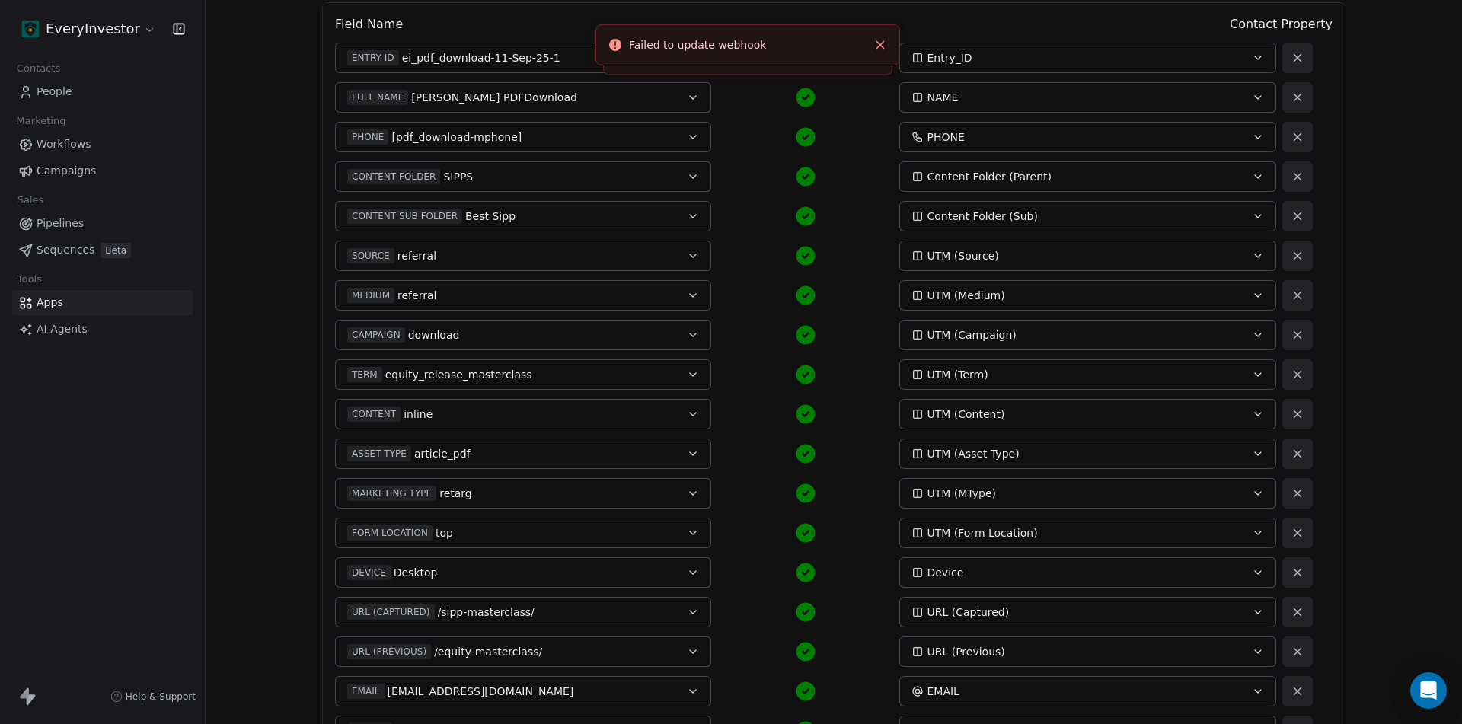
scroll to position [0, 0]
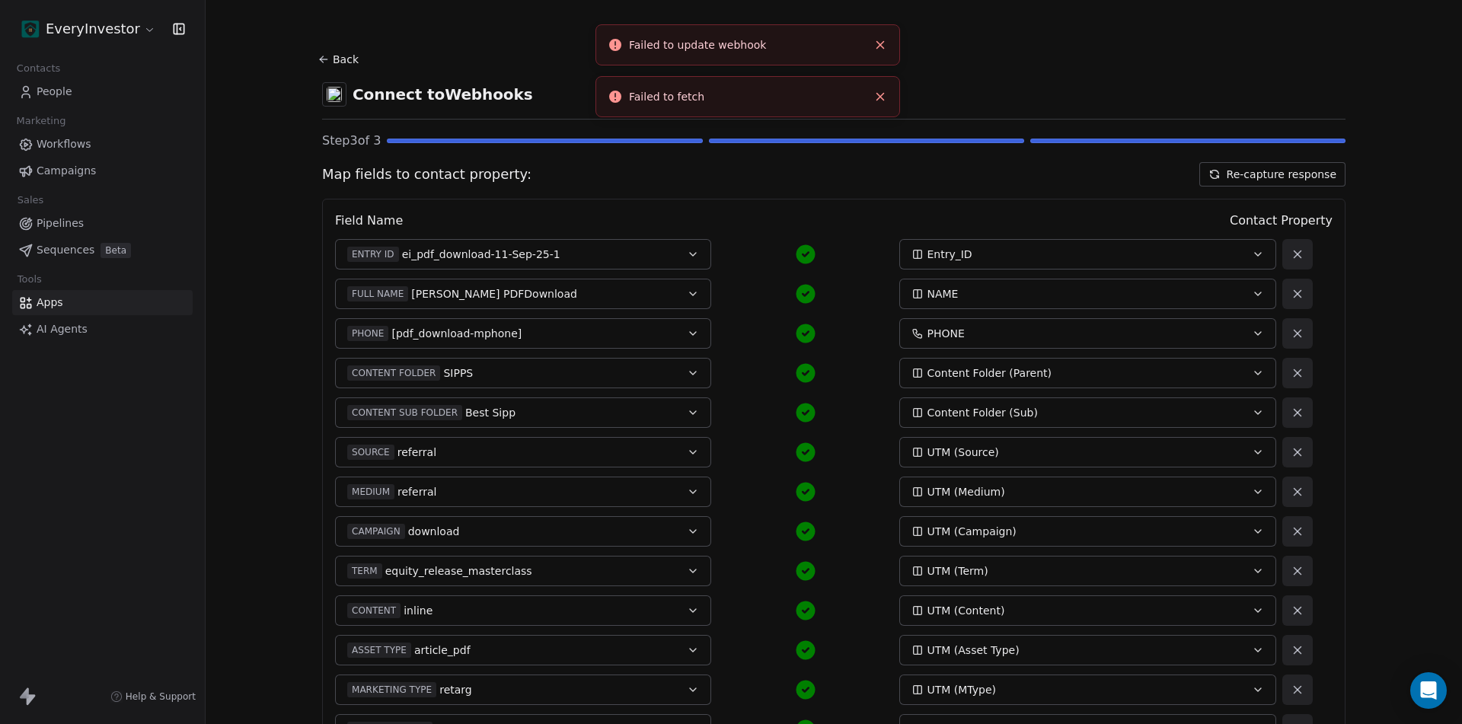
click at [866, 42] on div "Failed to update webhook" at bounding box center [748, 45] width 238 height 16
click at [875, 43] on icon "Close toast" at bounding box center [880, 45] width 14 height 14
click at [881, 43] on line "Close toast" at bounding box center [880, 45] width 7 height 7
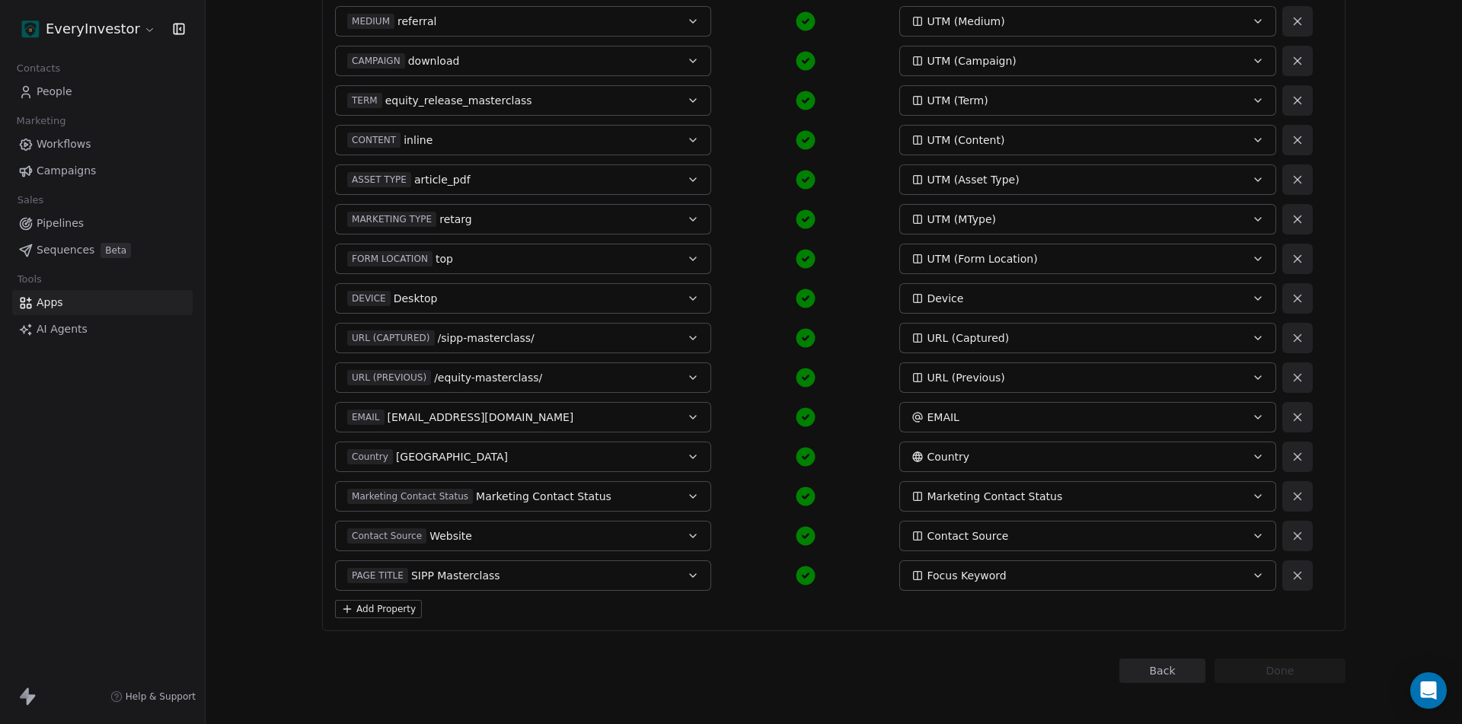
scroll to position [478, 0]
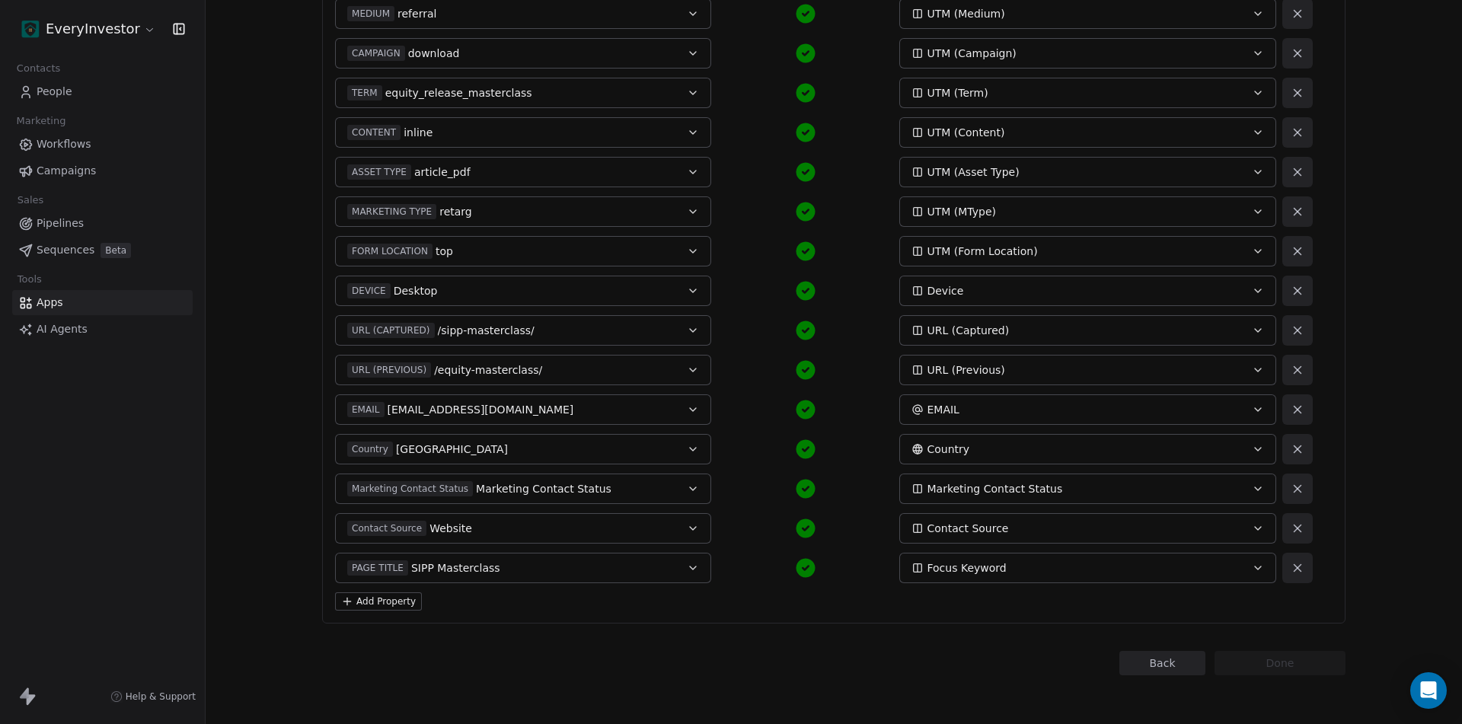
drag, startPoint x: 372, startPoint y: 613, endPoint x: 387, endPoint y: 605, distance: 16.3
click at [373, 613] on div "Field Name Contact Property ENTRY ID ei_pdf_download-11-Sep-25-1 Entry_ID FULL …" at bounding box center [833, 172] width 1023 height 903
click at [387, 604] on button "Add Property" at bounding box center [378, 601] width 87 height 18
click at [437, 607] on button "Select a Field" at bounding box center [523, 607] width 376 height 30
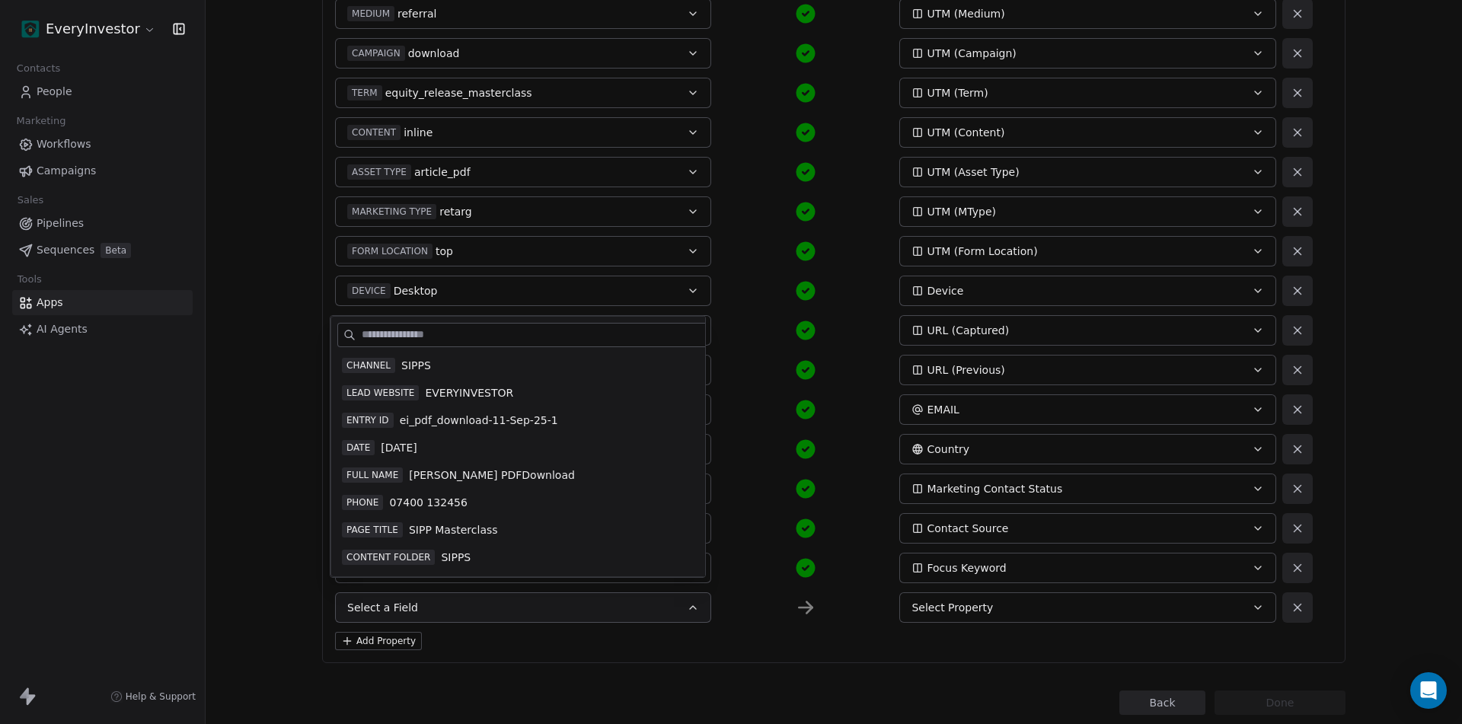
click at [426, 364] on span "SIPPS" at bounding box center [416, 365] width 30 height 15
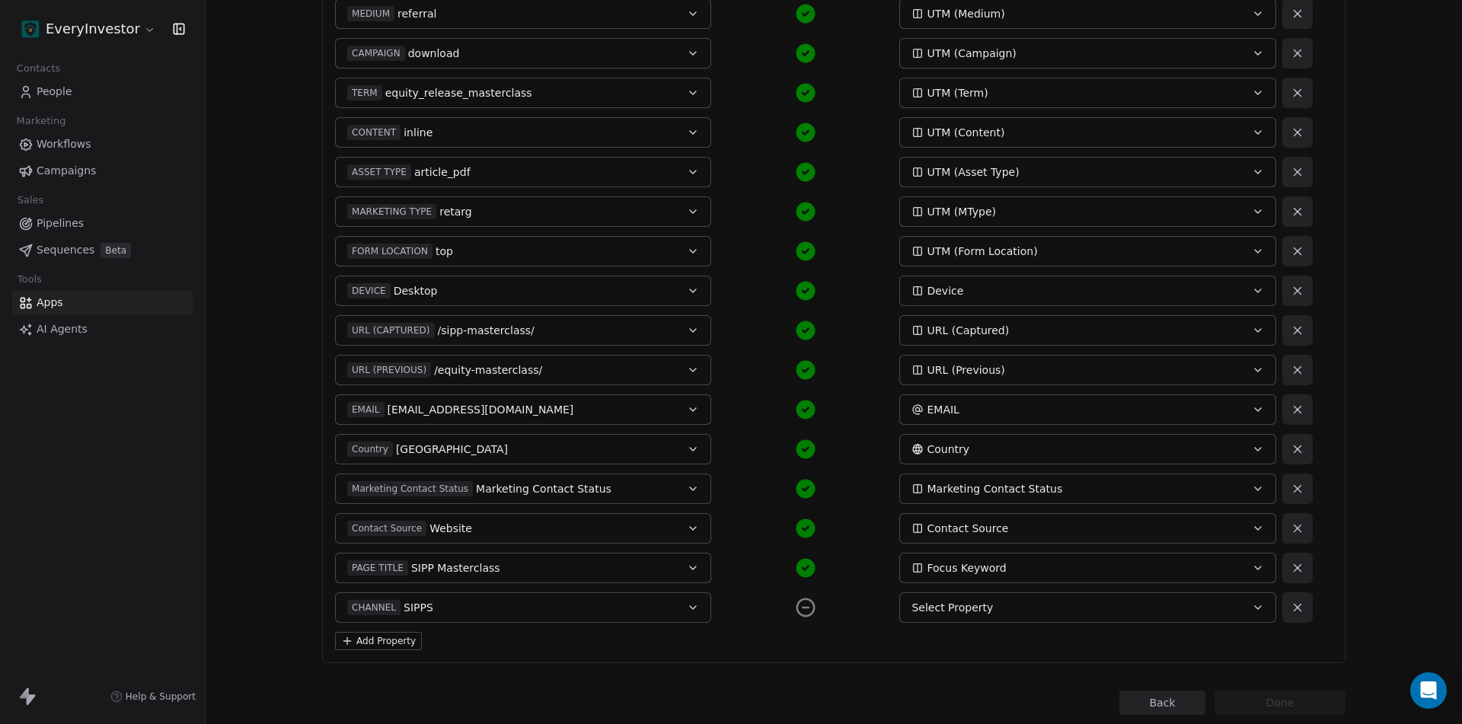
click at [1028, 627] on div "Field Name Contact Property ENTRY ID ei_pdf_download-11-Sep-25-1 Entry_ID FULL …" at bounding box center [833, 192] width 1023 height 942
click at [1033, 601] on div "Select Property" at bounding box center [1069, 607] width 317 height 15
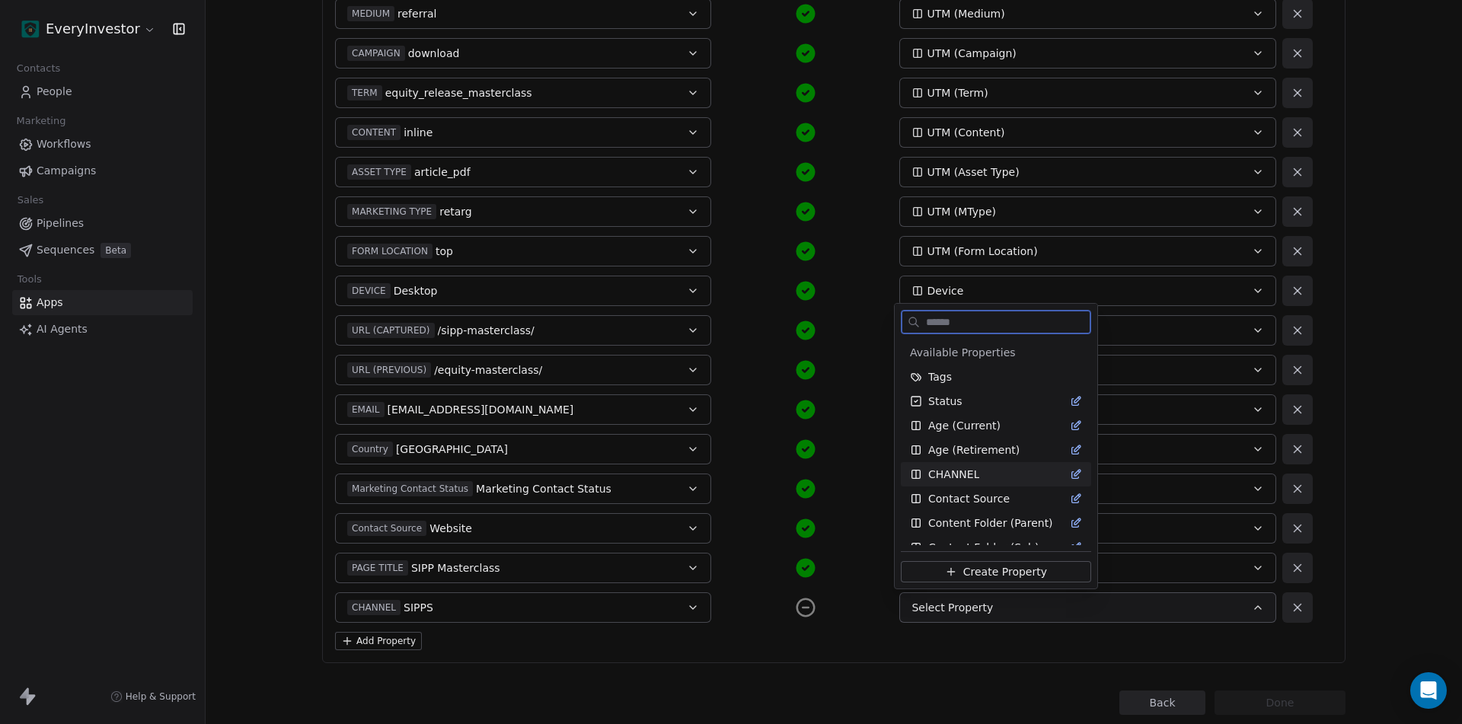
click at [954, 467] on span "CHANNEL" at bounding box center [953, 474] width 51 height 15
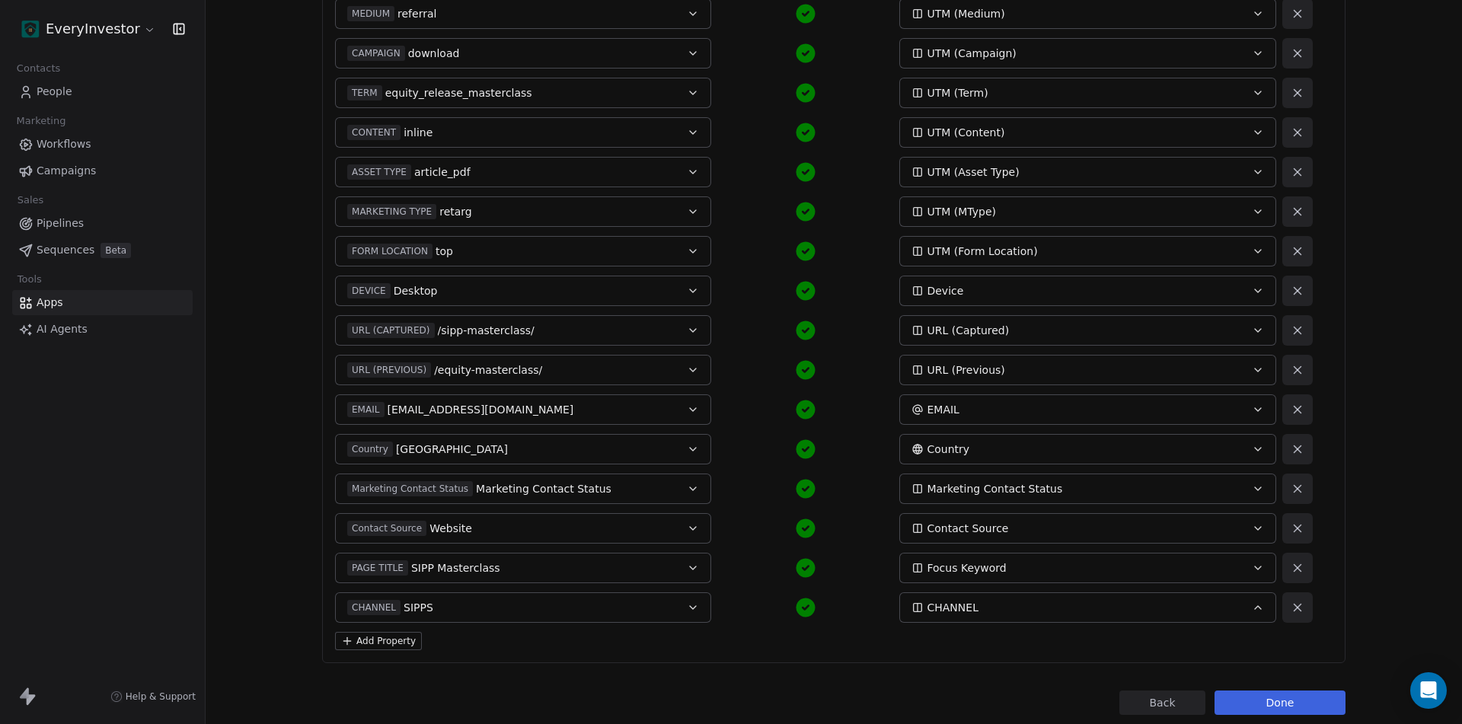
click at [1244, 697] on button "Done" at bounding box center [1279, 702] width 131 height 24
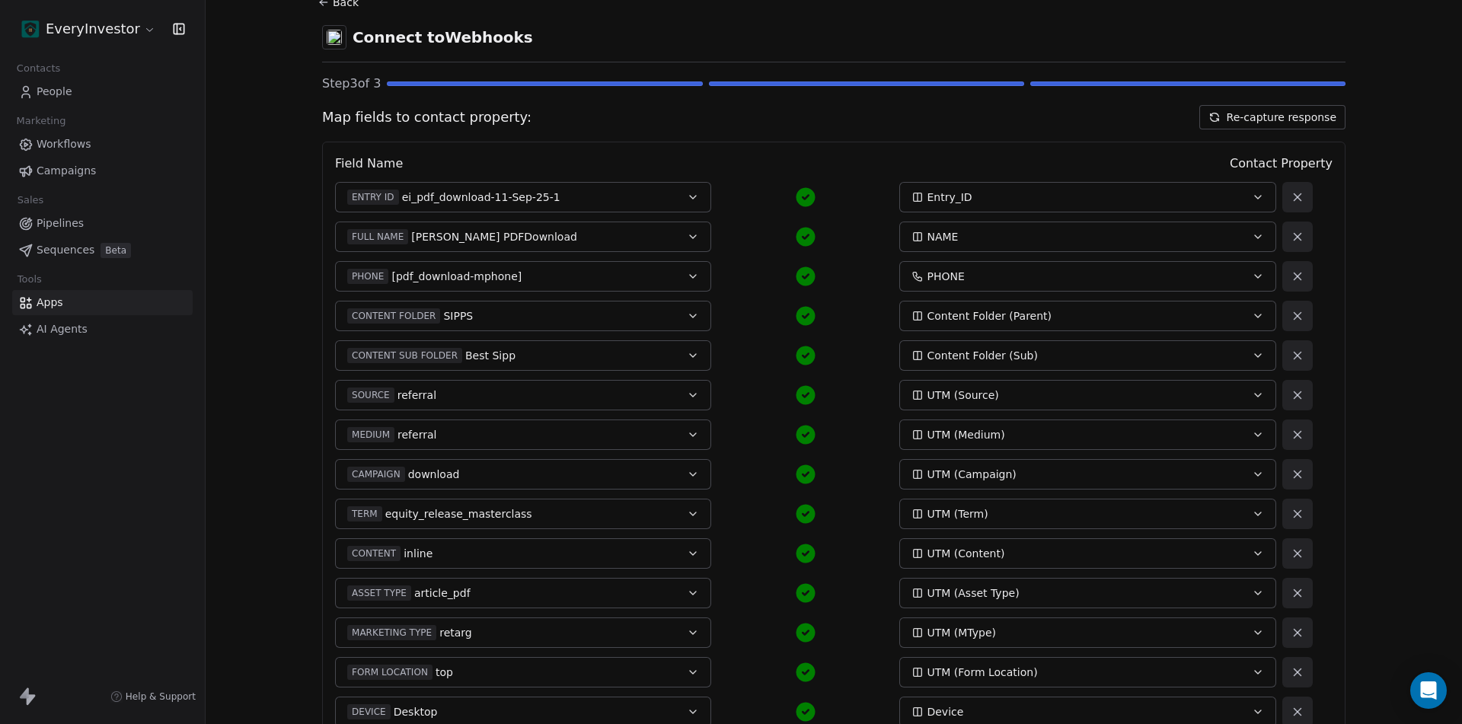
scroll to position [0, 0]
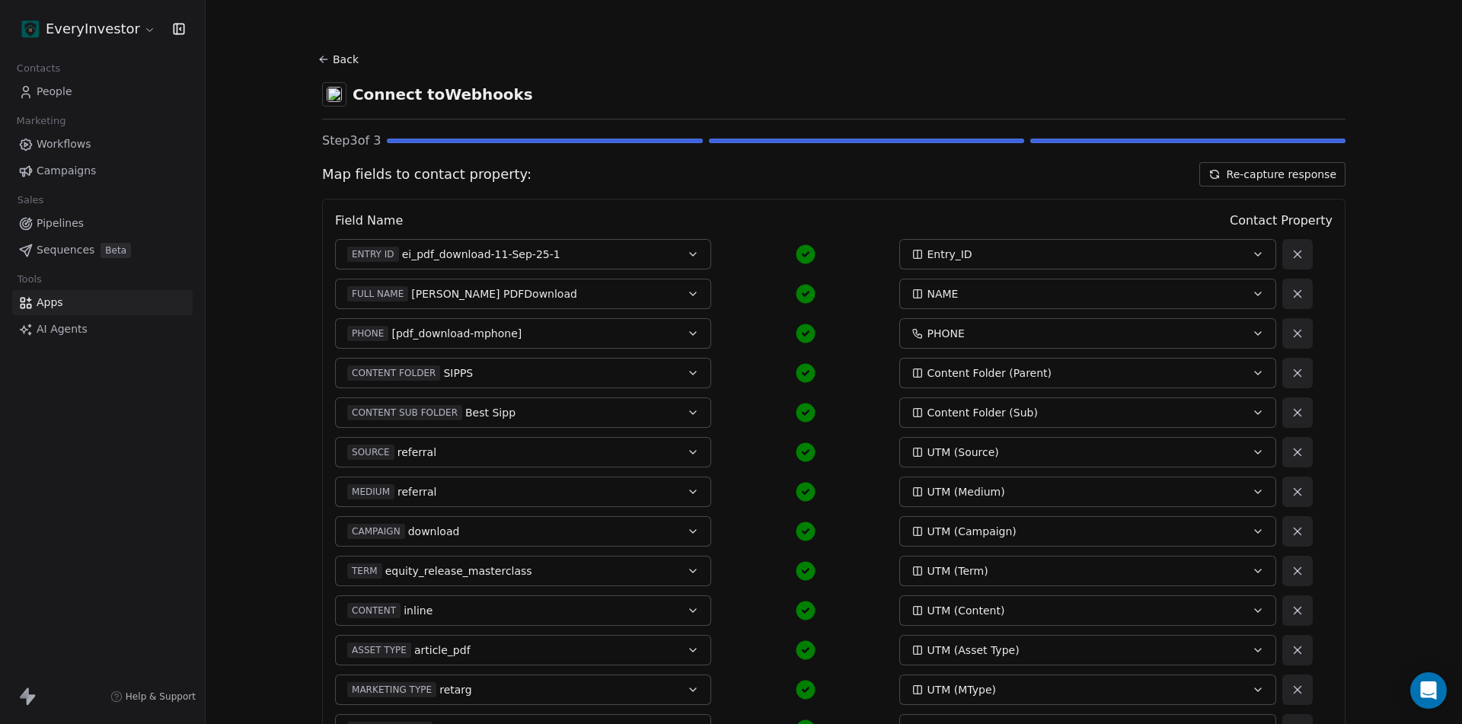
click at [65, 306] on link "Apps" at bounding box center [102, 302] width 180 height 25
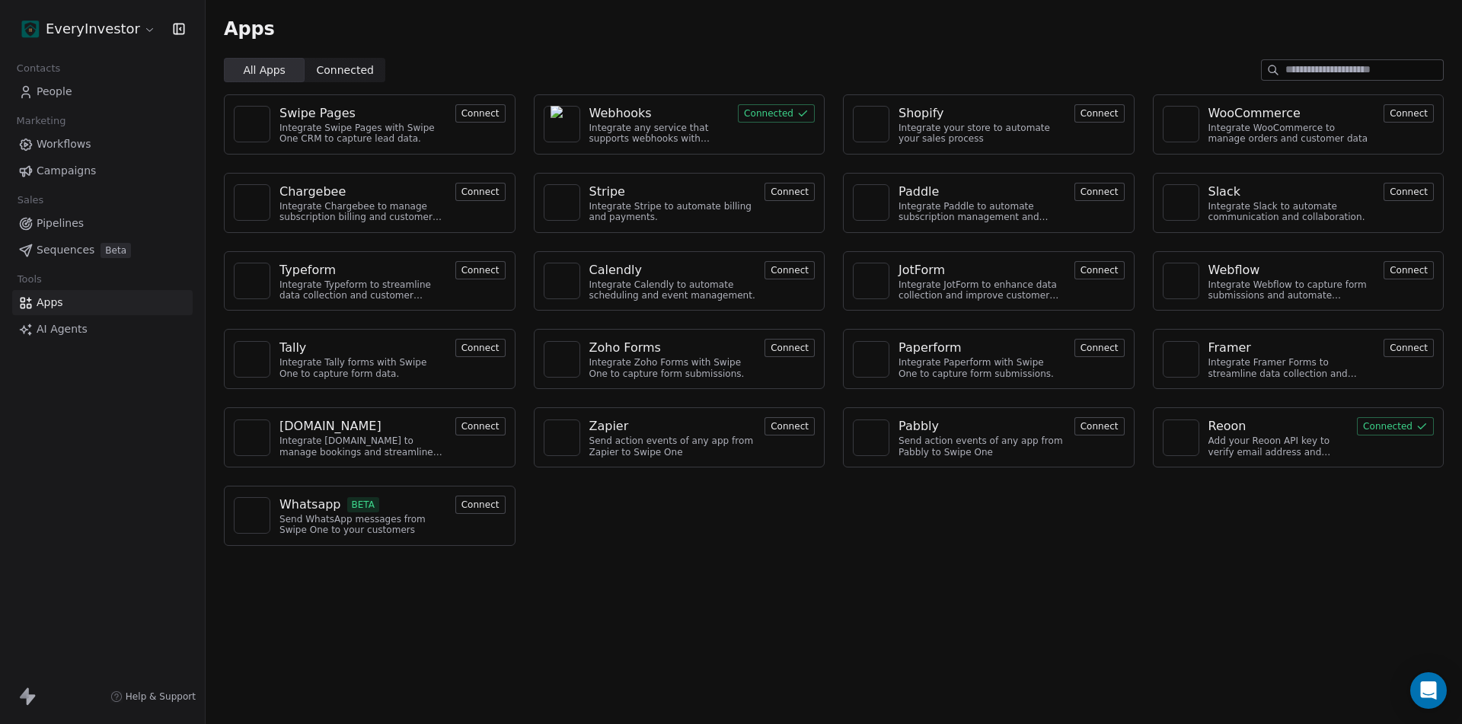
click at [762, 117] on button "Connected" at bounding box center [776, 113] width 77 height 18
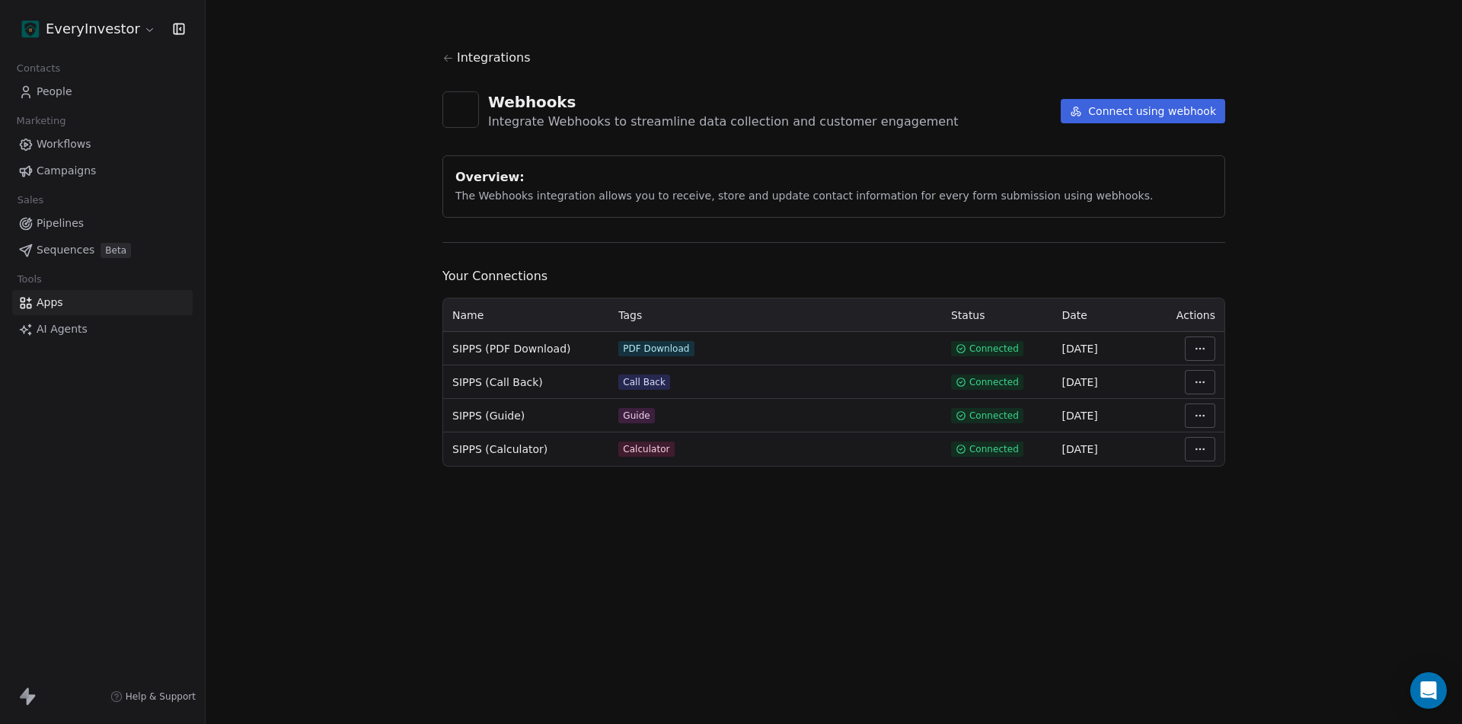
click at [1207, 346] on html "EveryInvestor Contacts People Marketing Workflows Campaigns Sales Pipelines Seq…" at bounding box center [731, 362] width 1462 height 724
click at [1254, 461] on div "Manage Mapping" at bounding box center [1246, 455] width 110 height 24
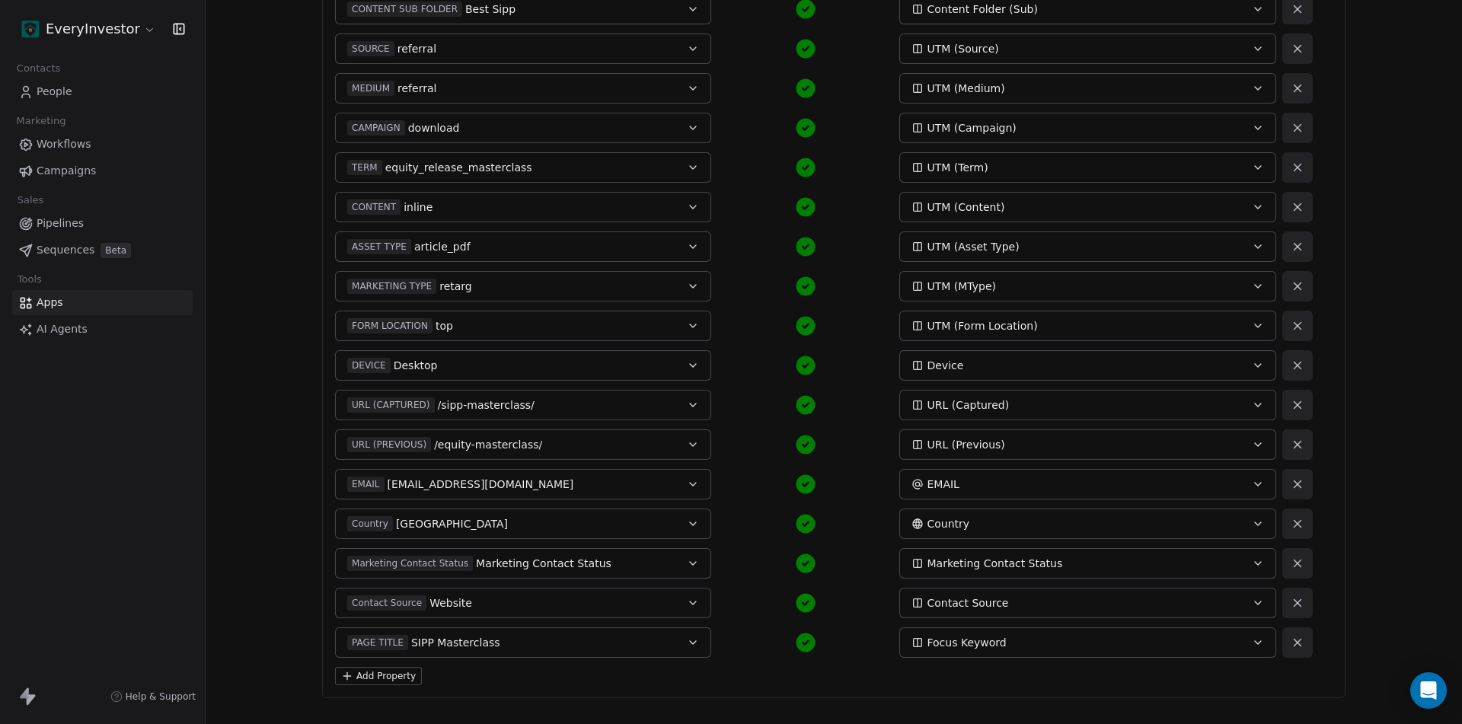
scroll to position [478, 0]
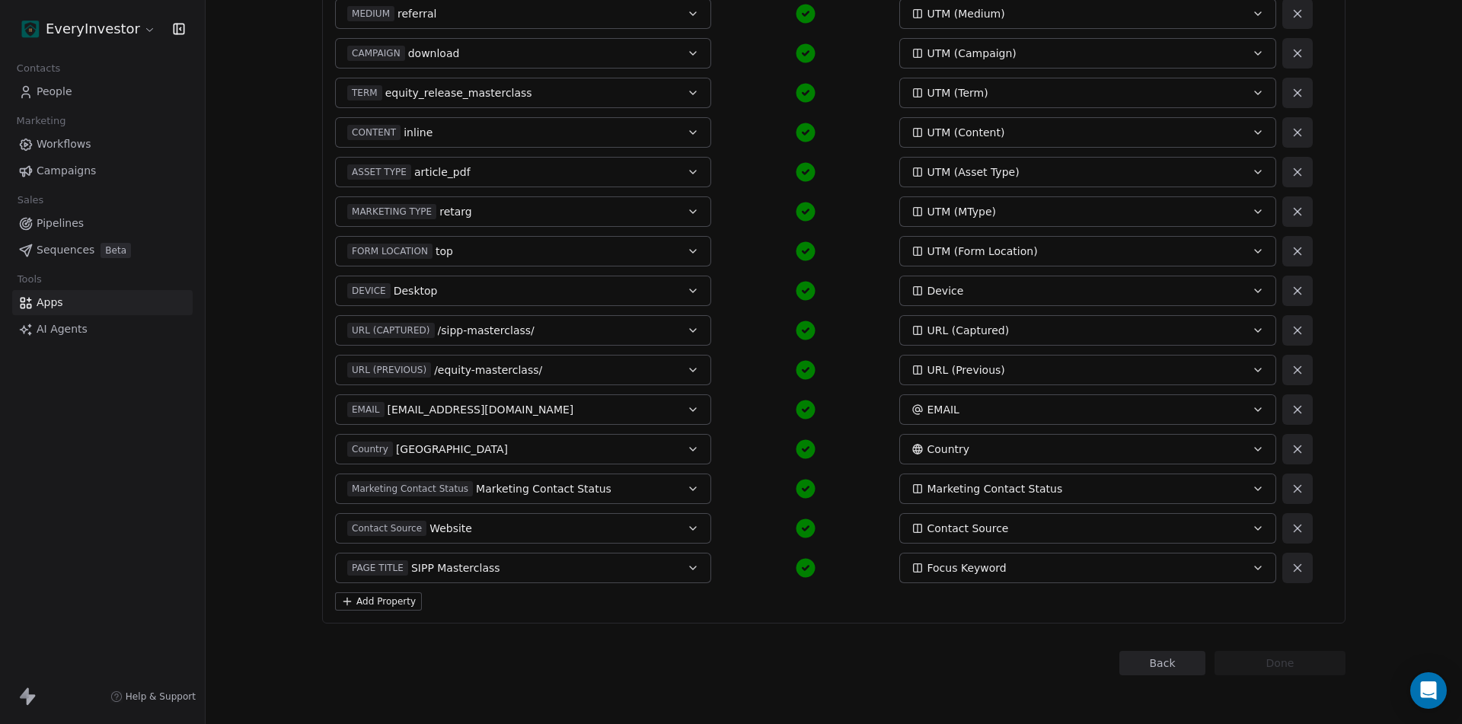
click at [1183, 664] on button "Back" at bounding box center [1162, 663] width 86 height 24
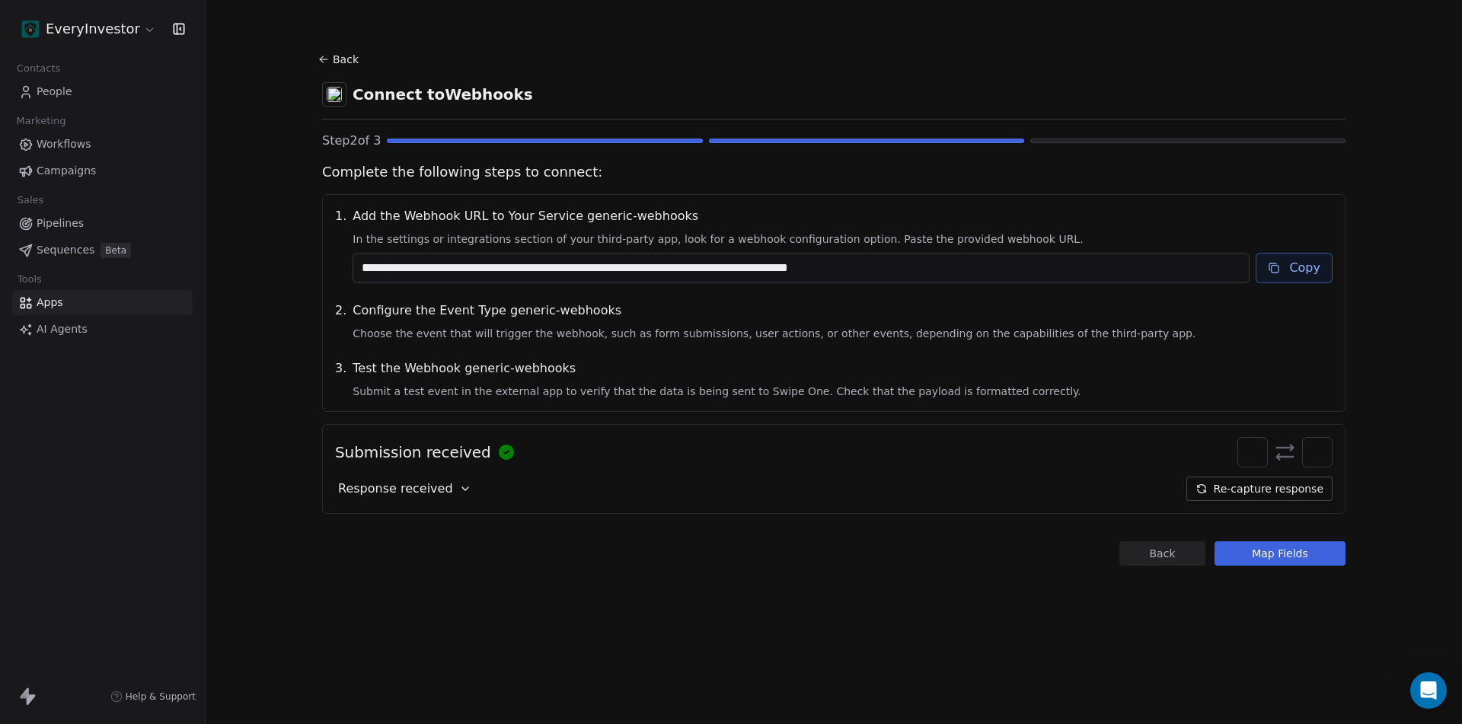
click at [1172, 549] on button "Back" at bounding box center [1162, 553] width 86 height 24
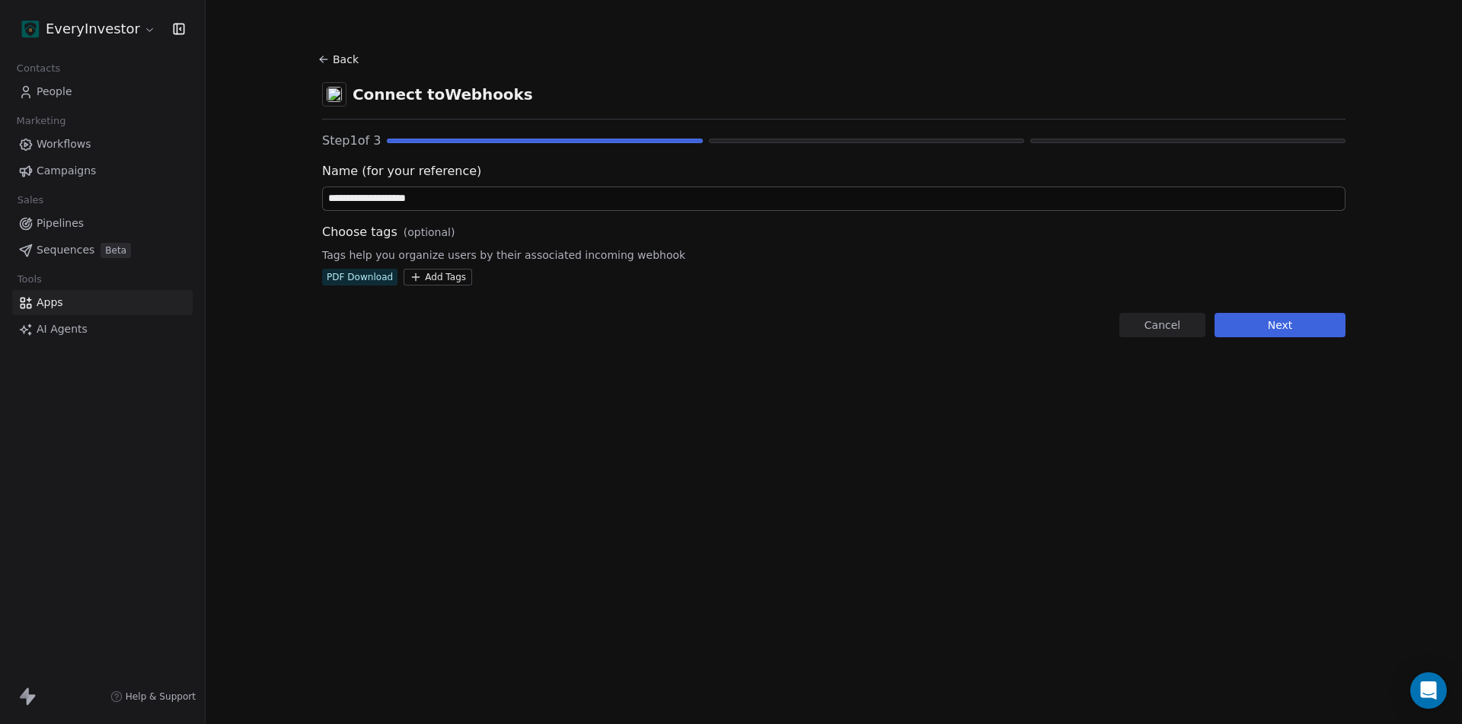
click at [441, 277] on html "**********" at bounding box center [731, 362] width 1462 height 724
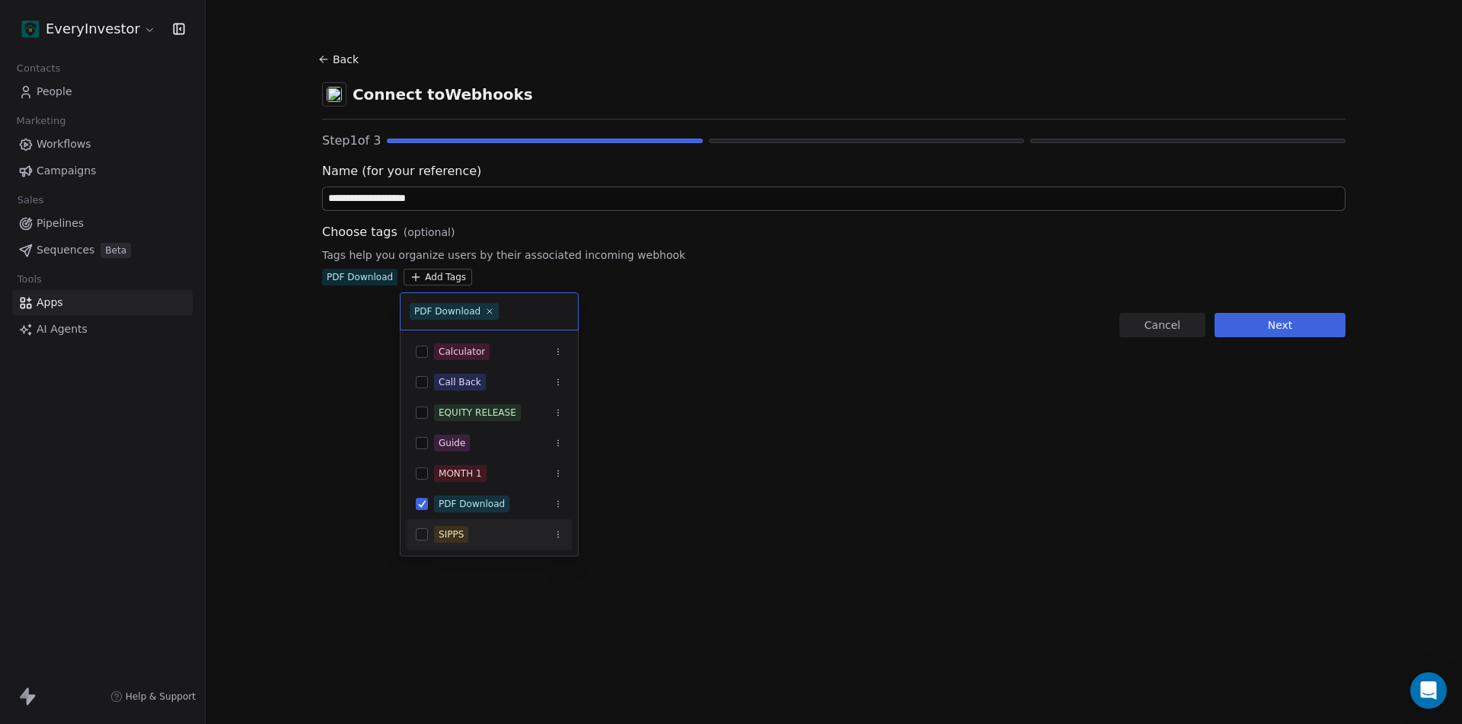
click at [422, 535] on button "Suggestions" at bounding box center [422, 534] width 12 height 12
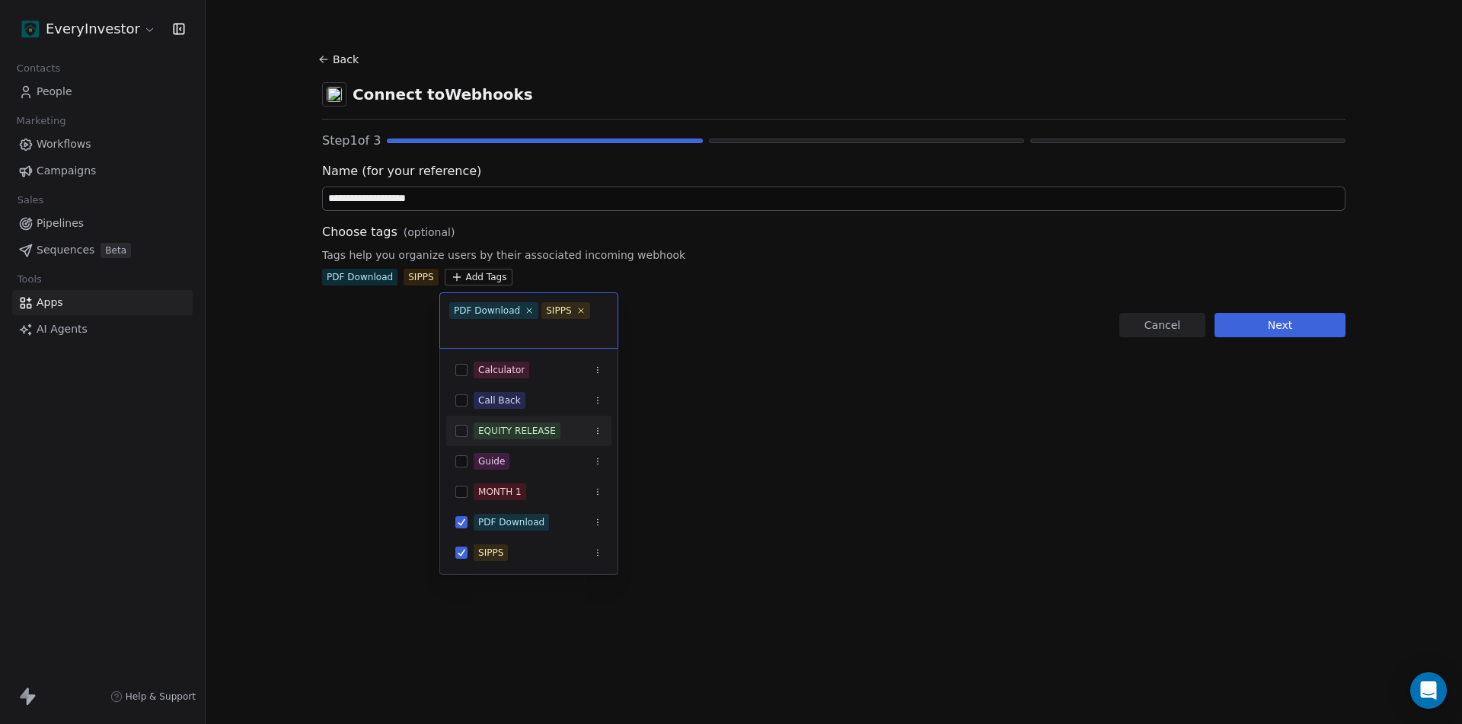
click at [1328, 342] on html "**********" at bounding box center [731, 362] width 1462 height 724
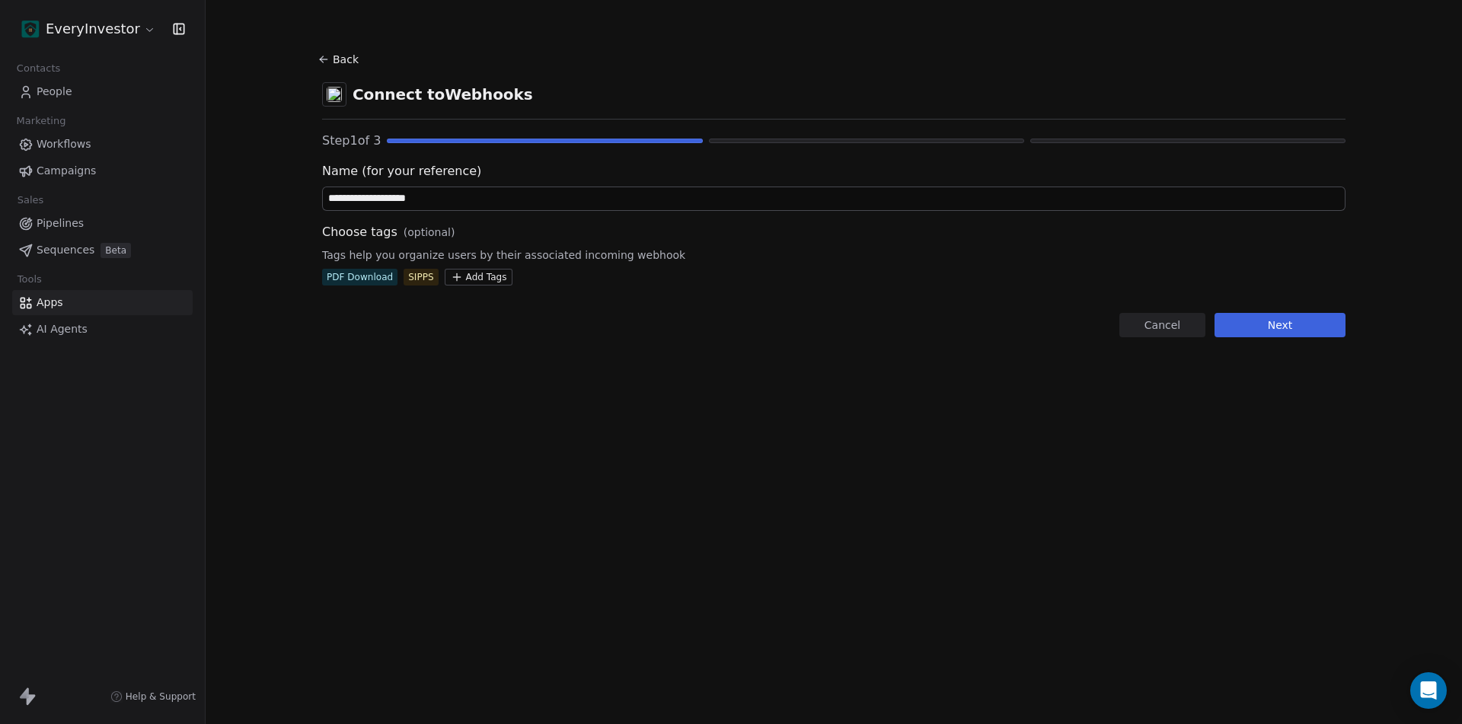
click at [1321, 328] on button "Next" at bounding box center [1279, 325] width 131 height 24
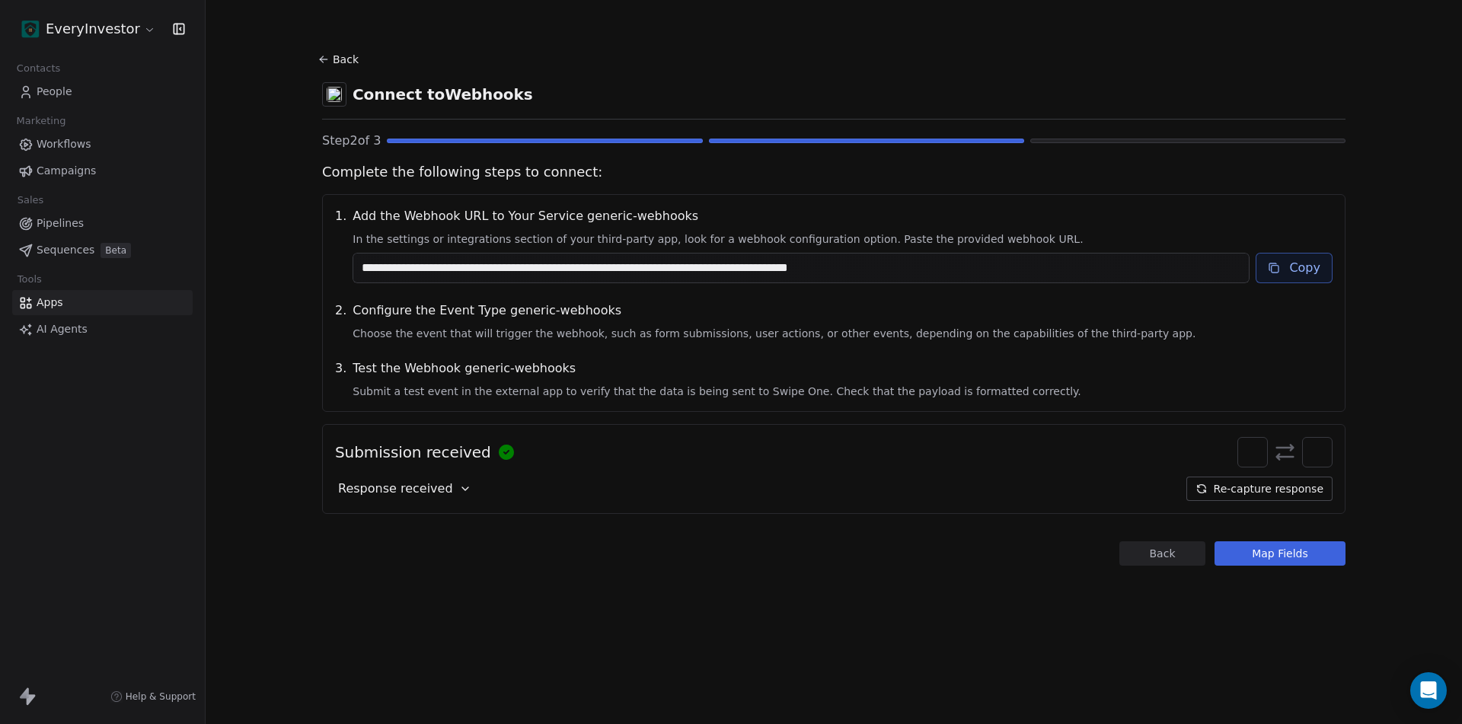
click at [1276, 495] on button "Re-capture response" at bounding box center [1259, 489] width 146 height 24
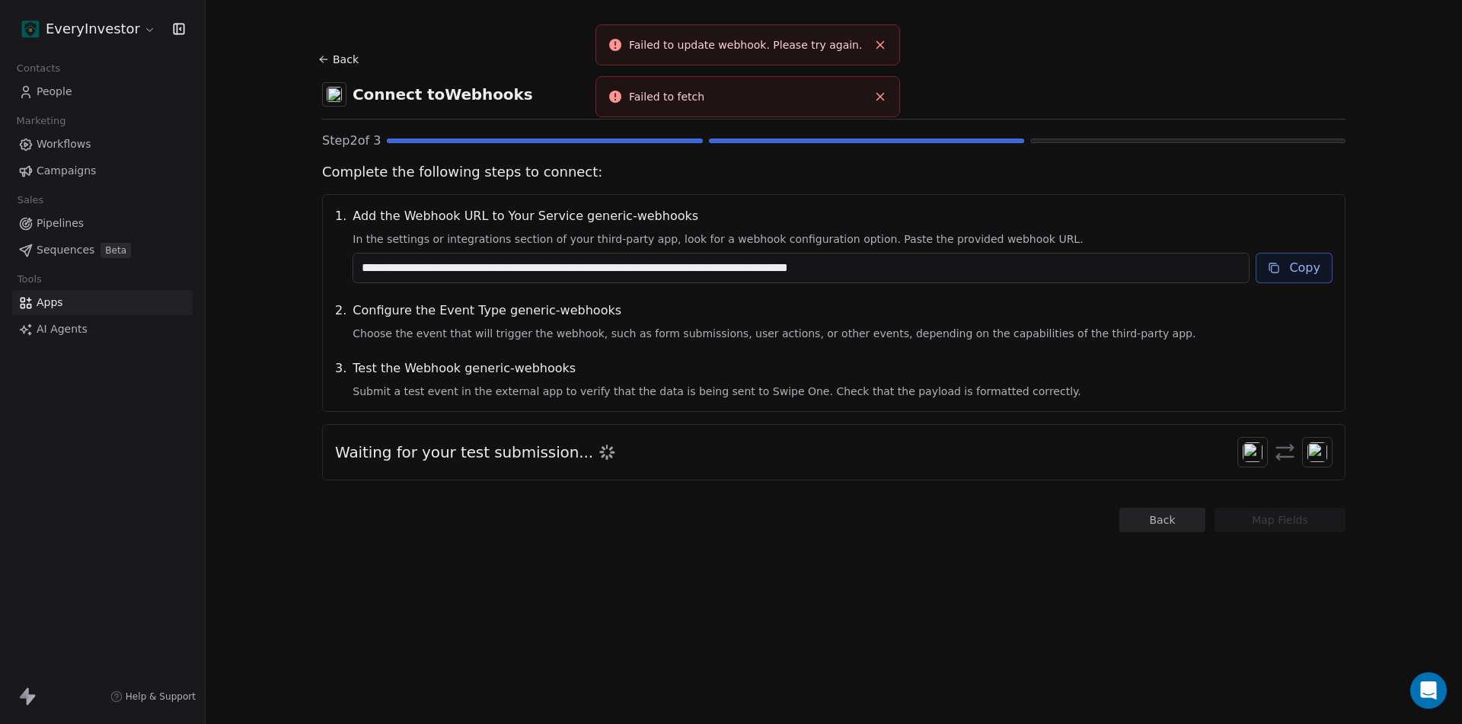
click at [882, 43] on line "Close toast" at bounding box center [880, 45] width 7 height 7
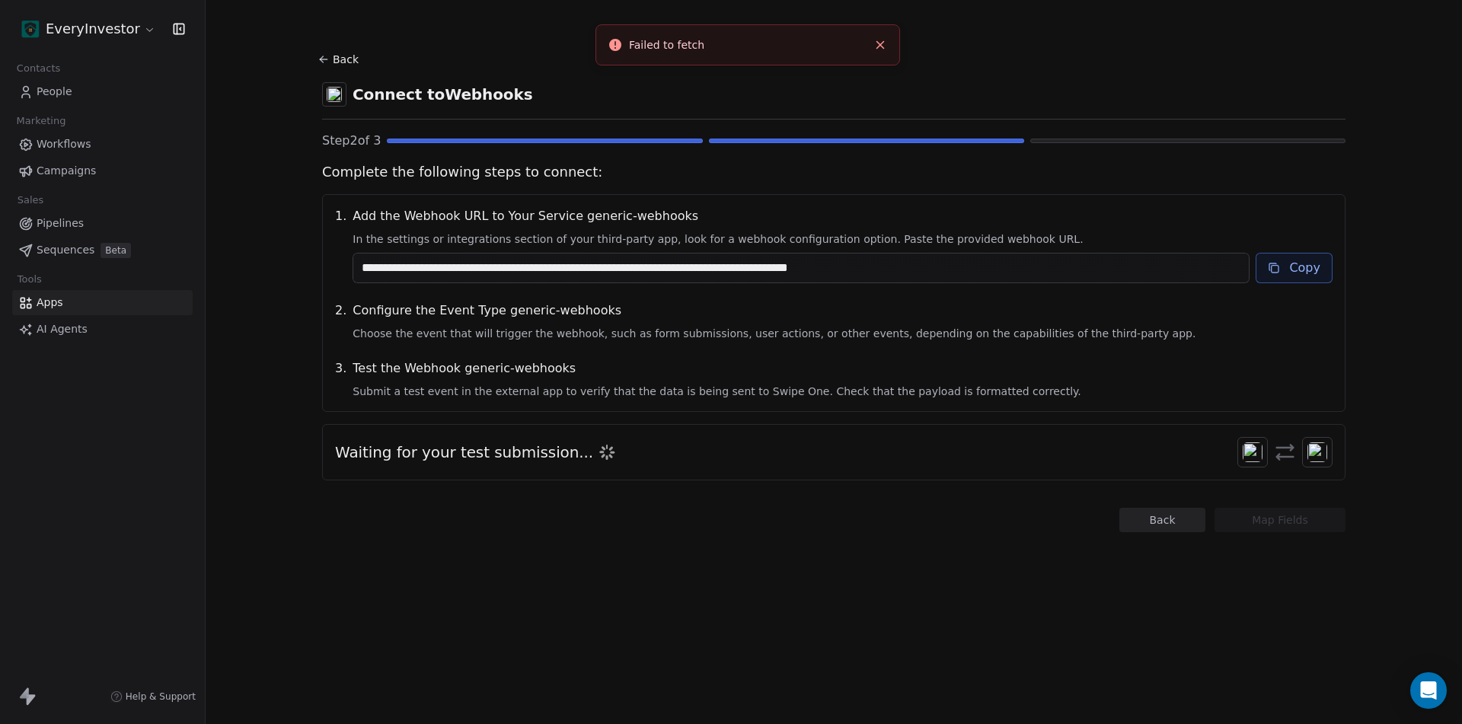
click at [881, 49] on icon "Close toast" at bounding box center [880, 45] width 14 height 14
click at [1423, 684] on icon "Open Intercom Messenger" at bounding box center [1428, 691] width 18 height 20
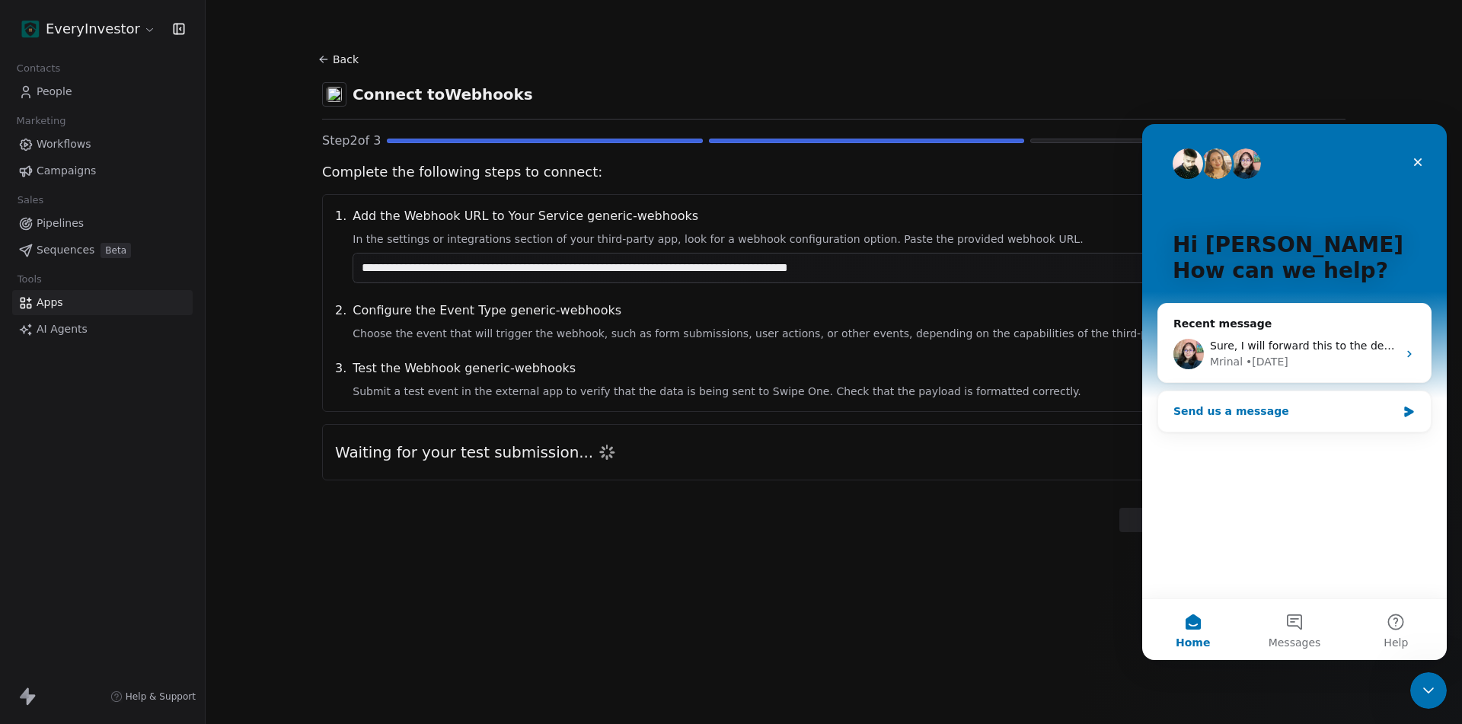
click at [1254, 407] on div "Send us a message" at bounding box center [1284, 411] width 223 height 16
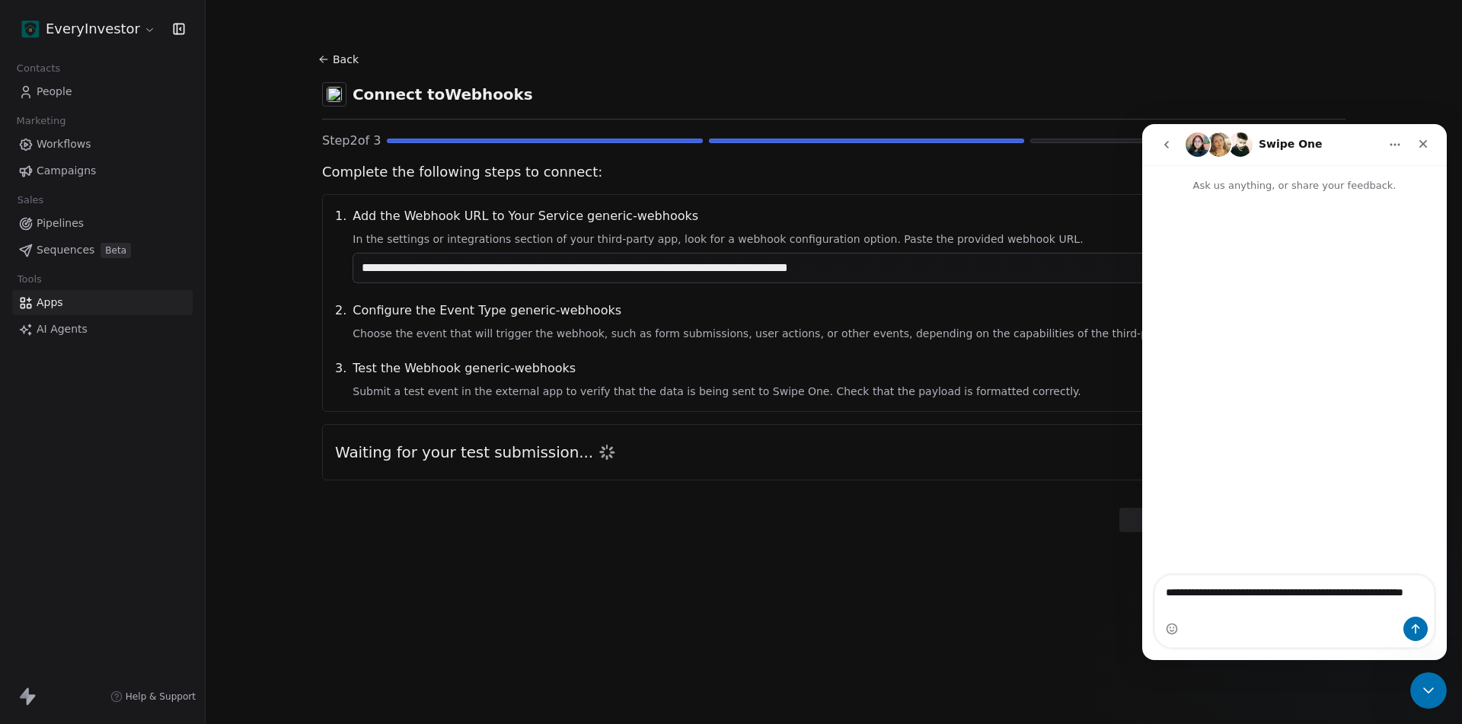
type textarea "**********"
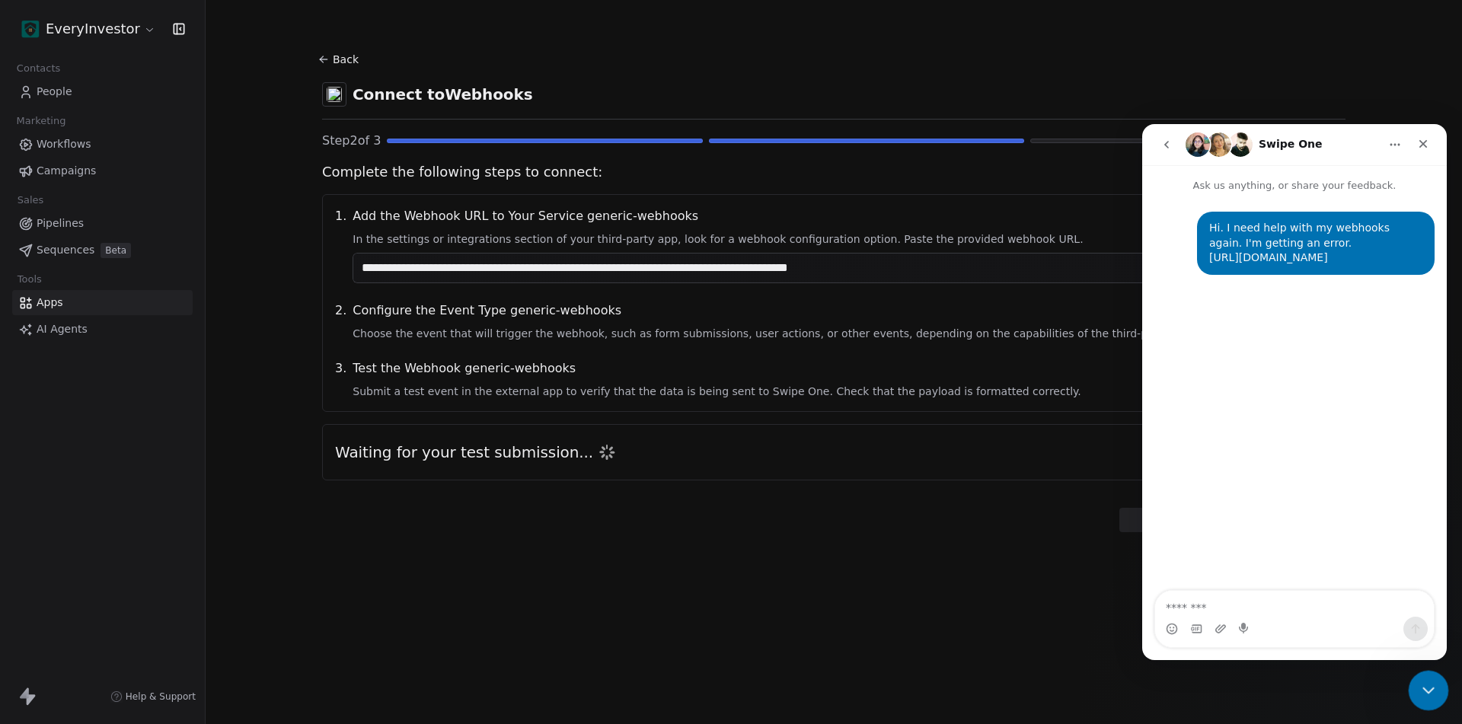
click at [1420, 683] on icon "Close Intercom Messenger" at bounding box center [1426, 688] width 18 height 18
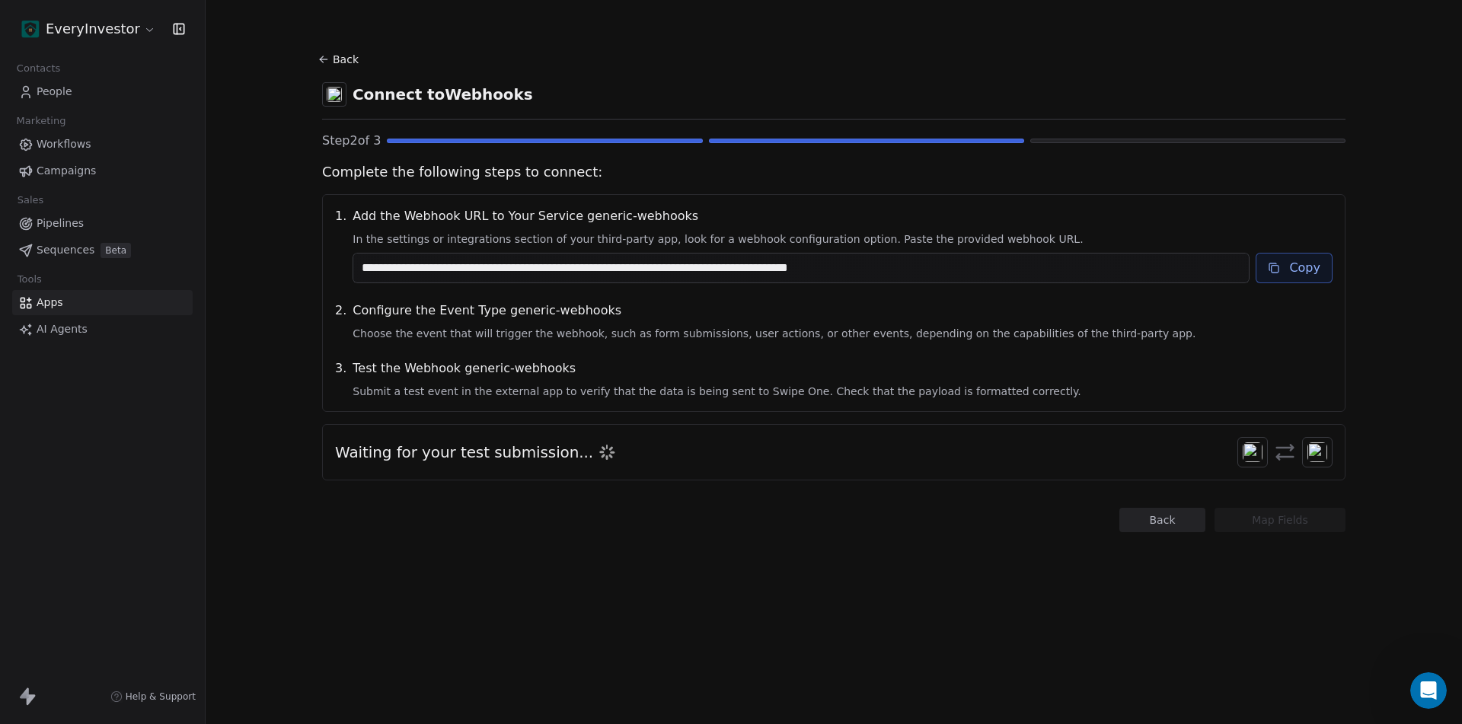
click at [58, 302] on span "Apps" at bounding box center [50, 303] width 27 height 16
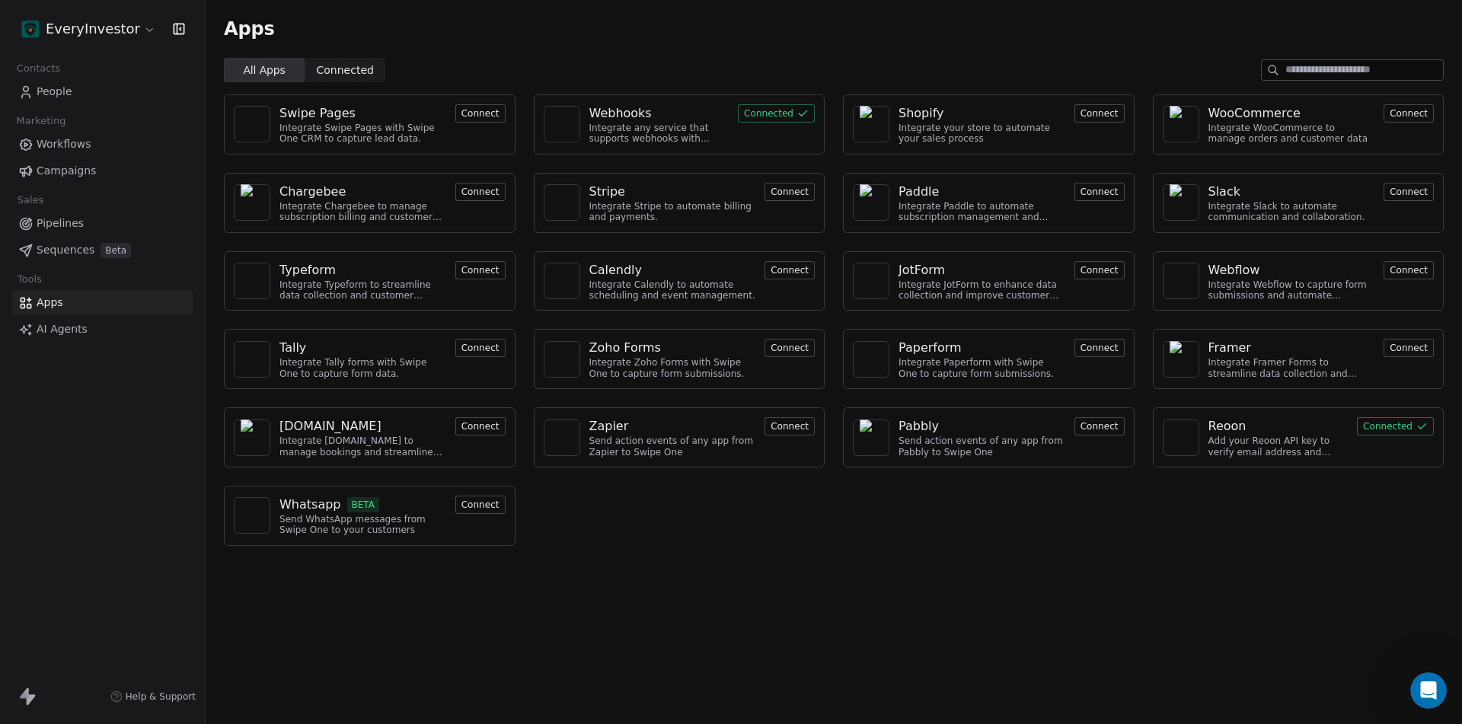
click at [620, 110] on div "Webhooks" at bounding box center [620, 113] width 62 height 18
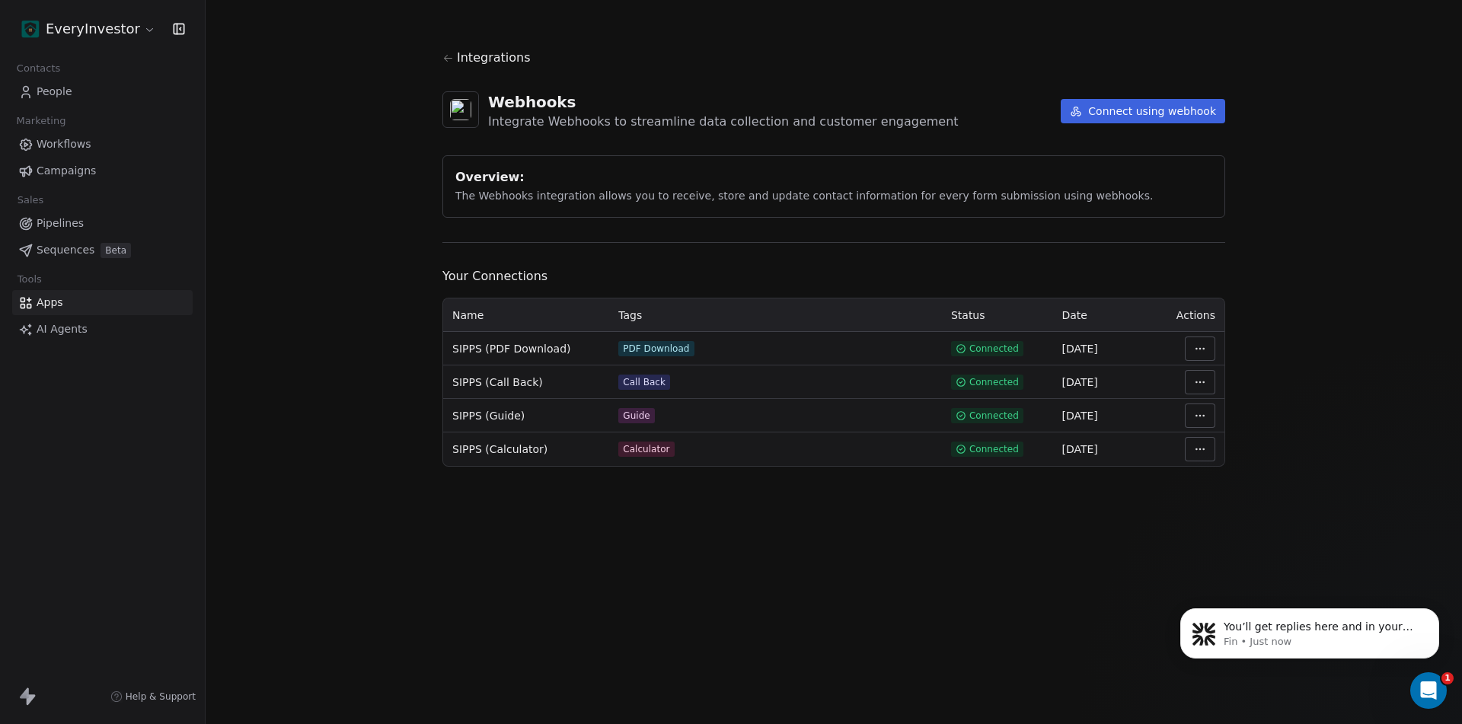
click at [1215, 346] on td at bounding box center [1193, 348] width 61 height 33
click at [1205, 346] on html "EveryInvestor Contacts People Marketing Workflows Campaigns Sales Pipelines Seq…" at bounding box center [731, 362] width 1462 height 724
click at [1223, 460] on div "Manage Mapping" at bounding box center [1246, 455] width 110 height 24
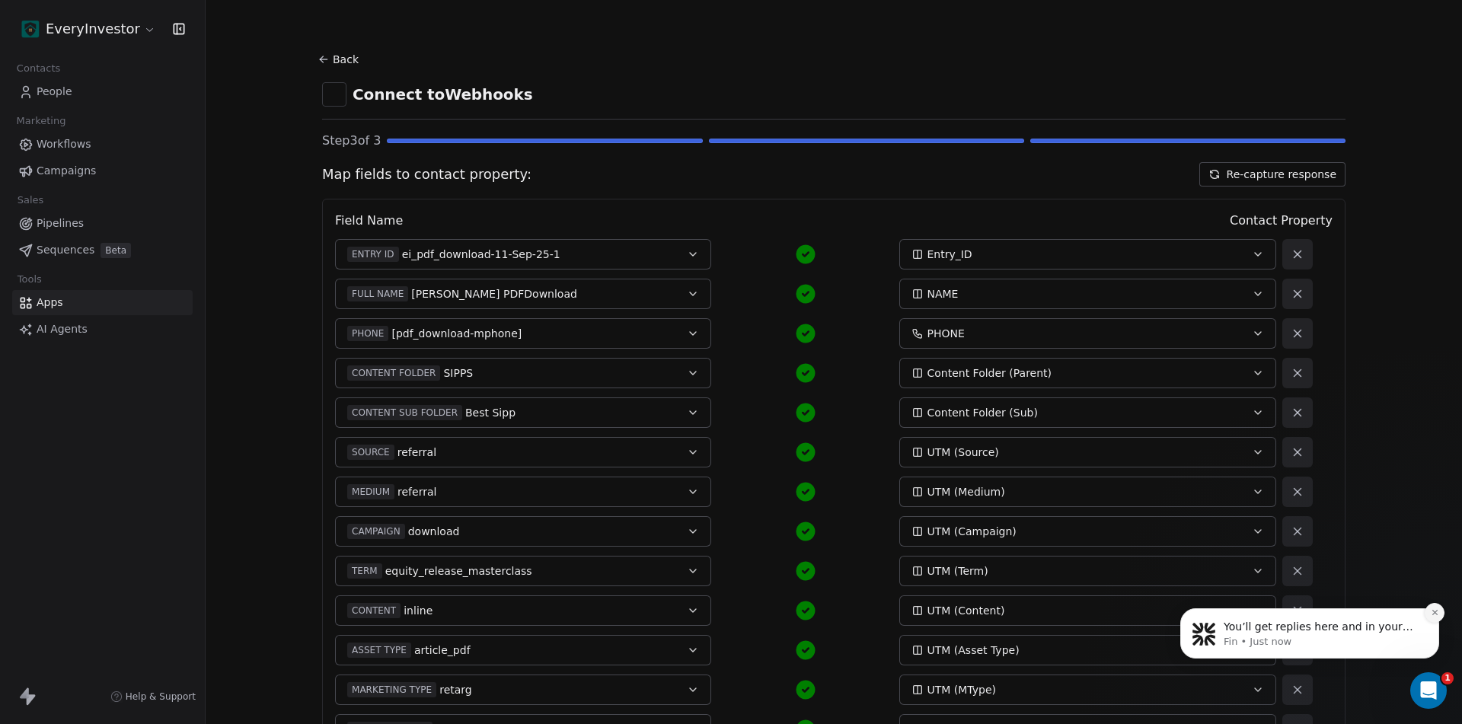
click at [1435, 610] on icon "Dismiss notification" at bounding box center [1434, 612] width 8 height 8
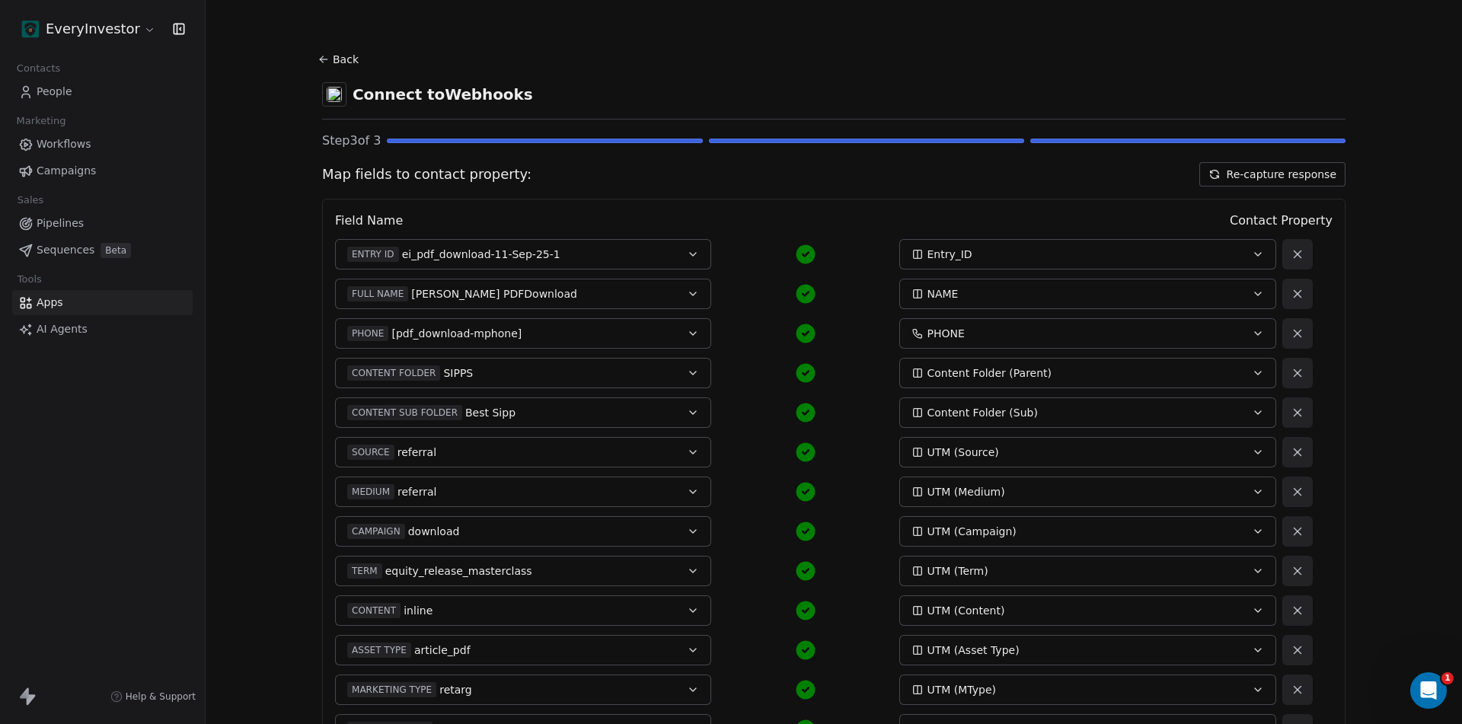
click at [1297, 171] on button "Re-capture response" at bounding box center [1272, 174] width 146 height 24
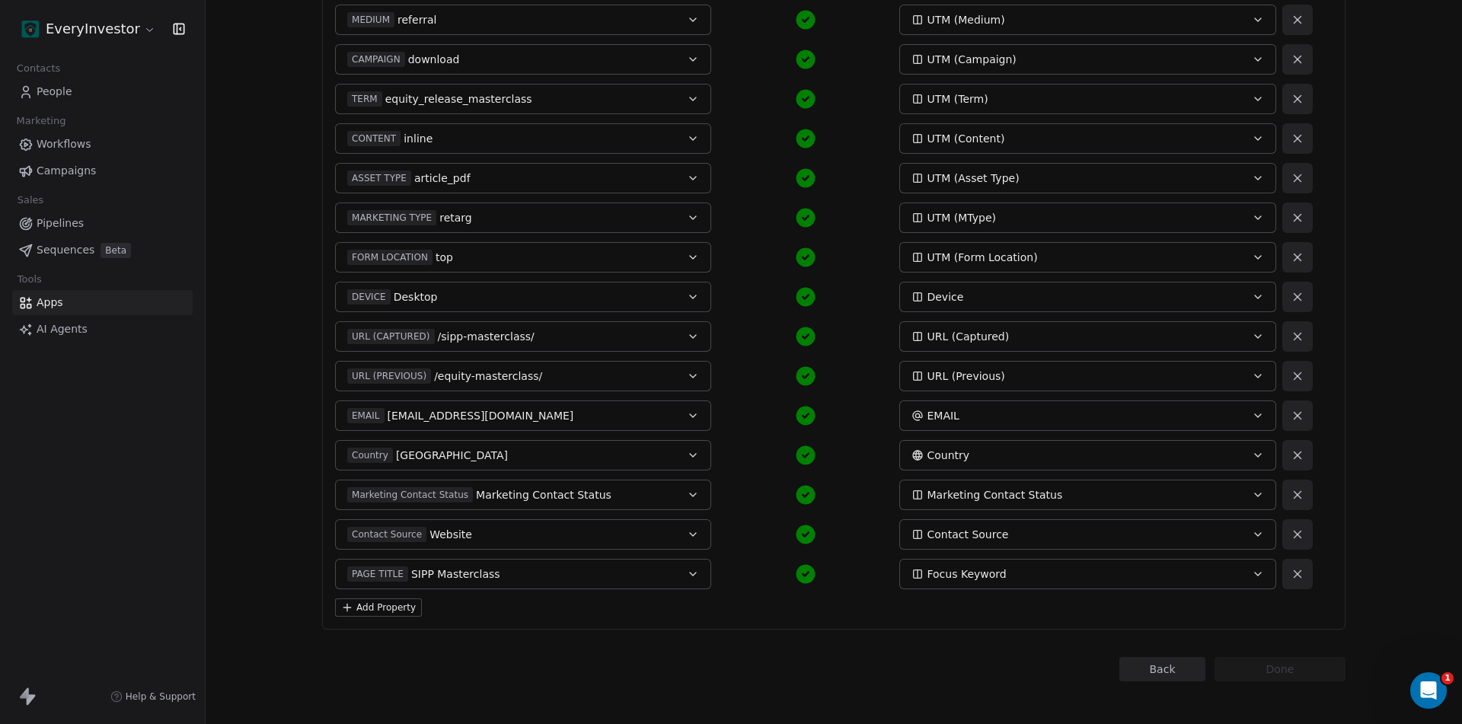
scroll to position [510, 0]
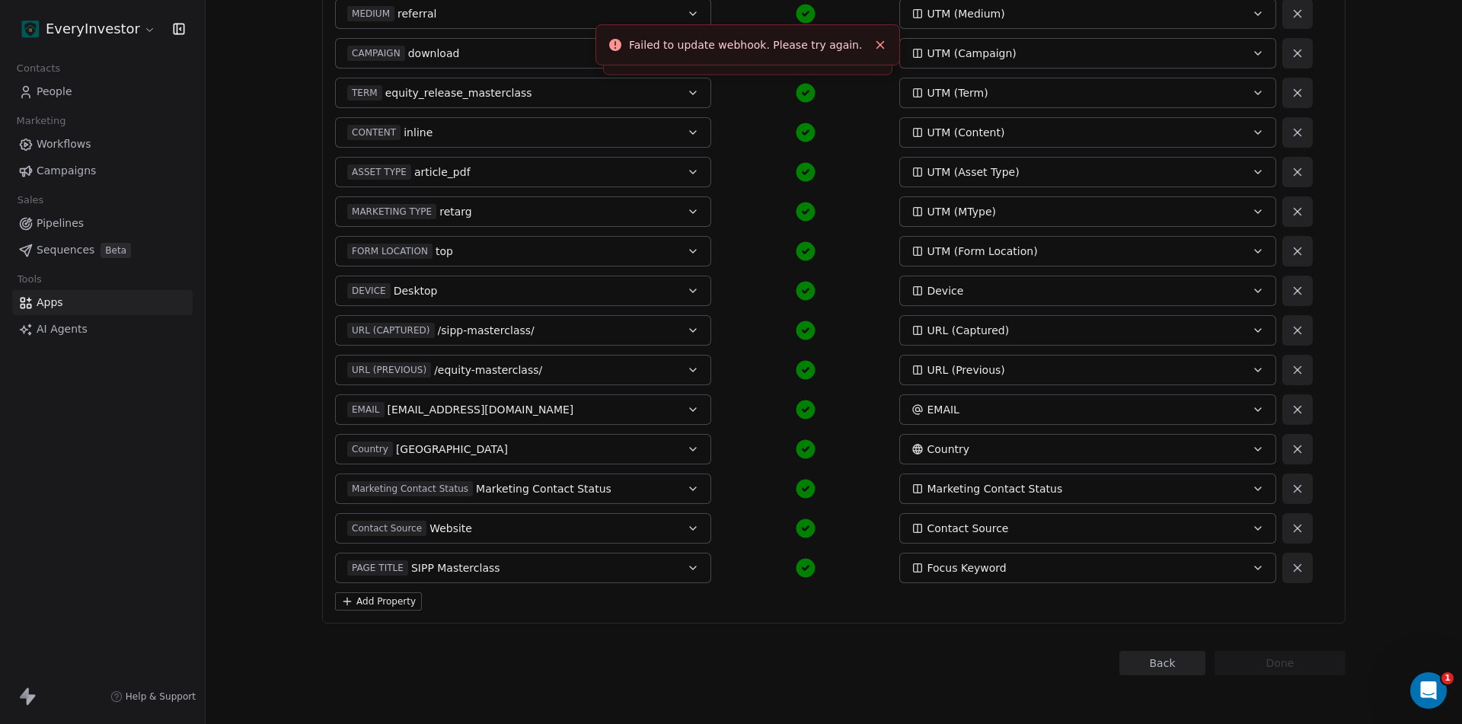
click at [54, 300] on span "Apps" at bounding box center [50, 303] width 27 height 16
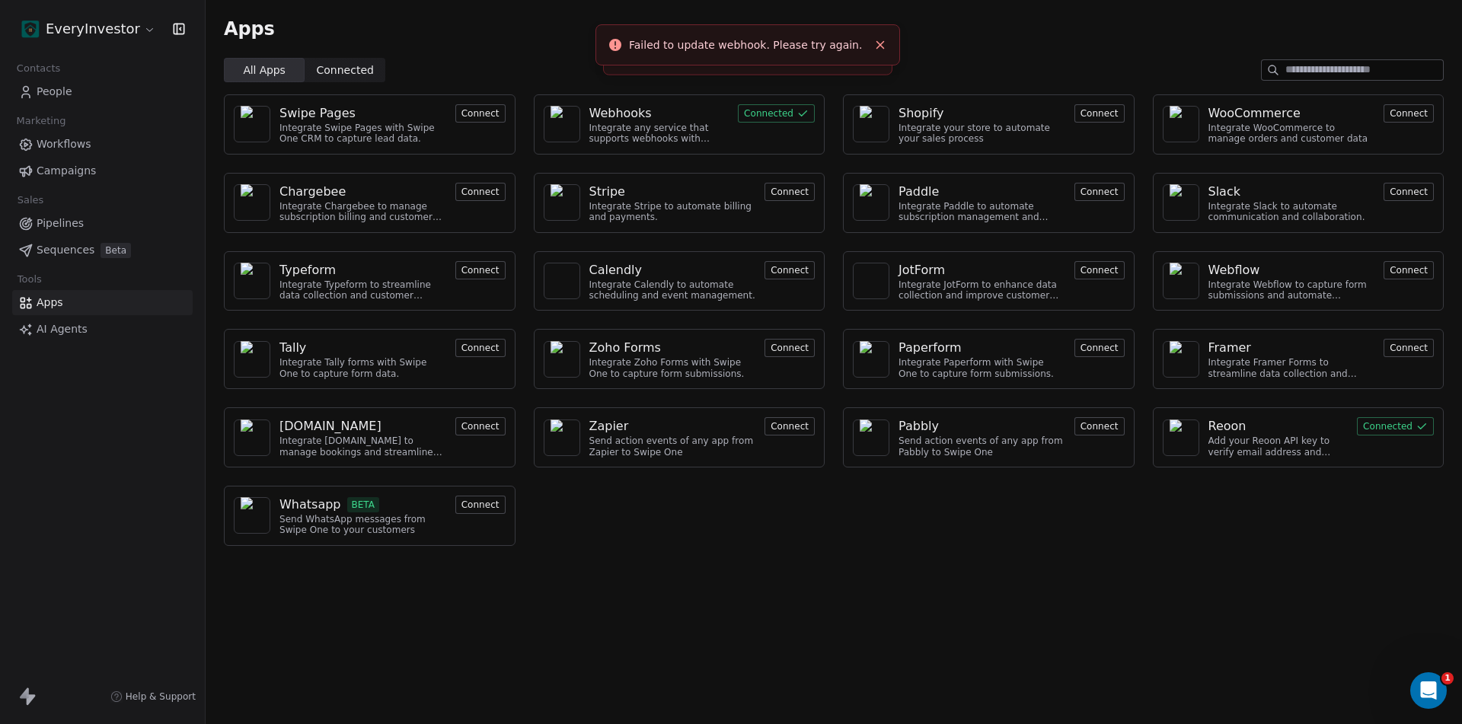
click at [758, 113] on button "Connected" at bounding box center [776, 113] width 77 height 18
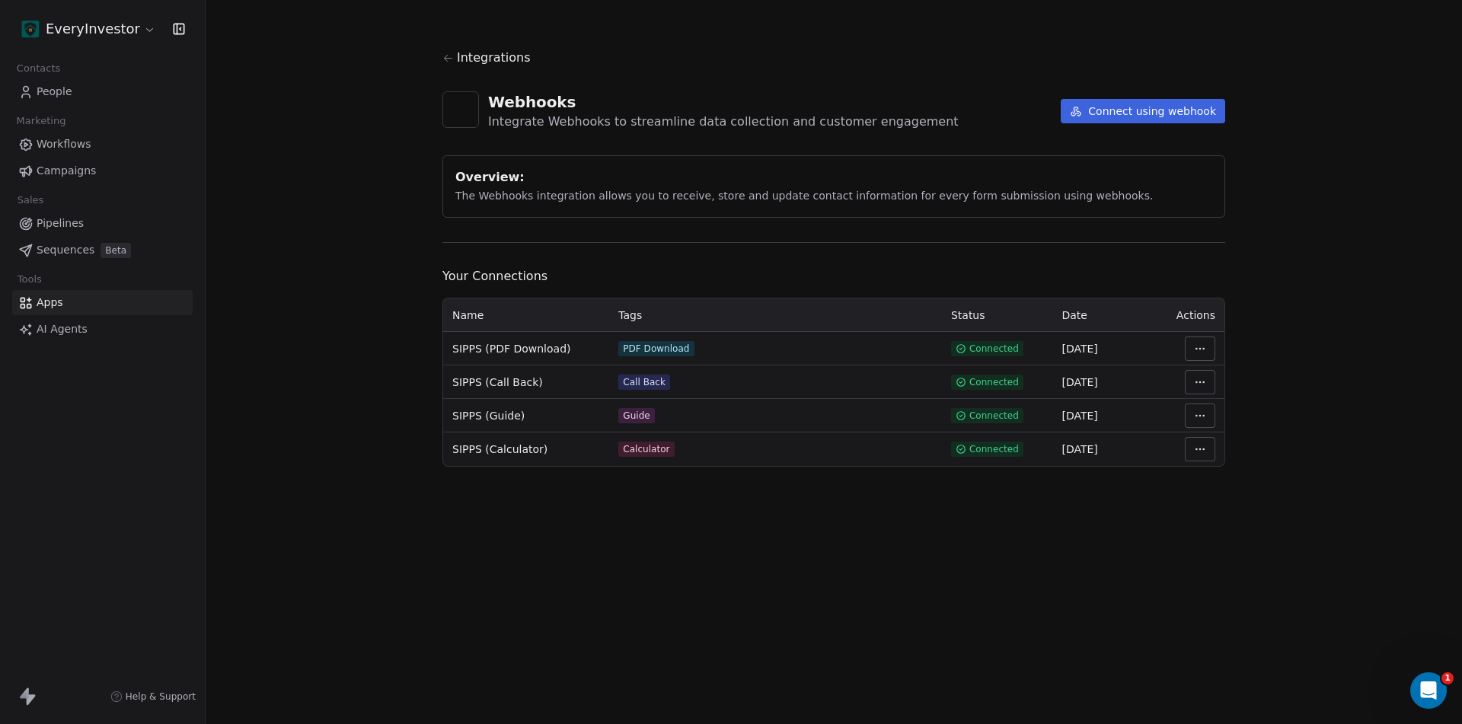
click at [1192, 341] on html "EveryInvestor Contacts People Marketing Workflows Campaigns Sales Pipelines Seq…" at bounding box center [731, 362] width 1462 height 724
click at [1238, 457] on div "Manage Mapping" at bounding box center [1246, 455] width 110 height 24
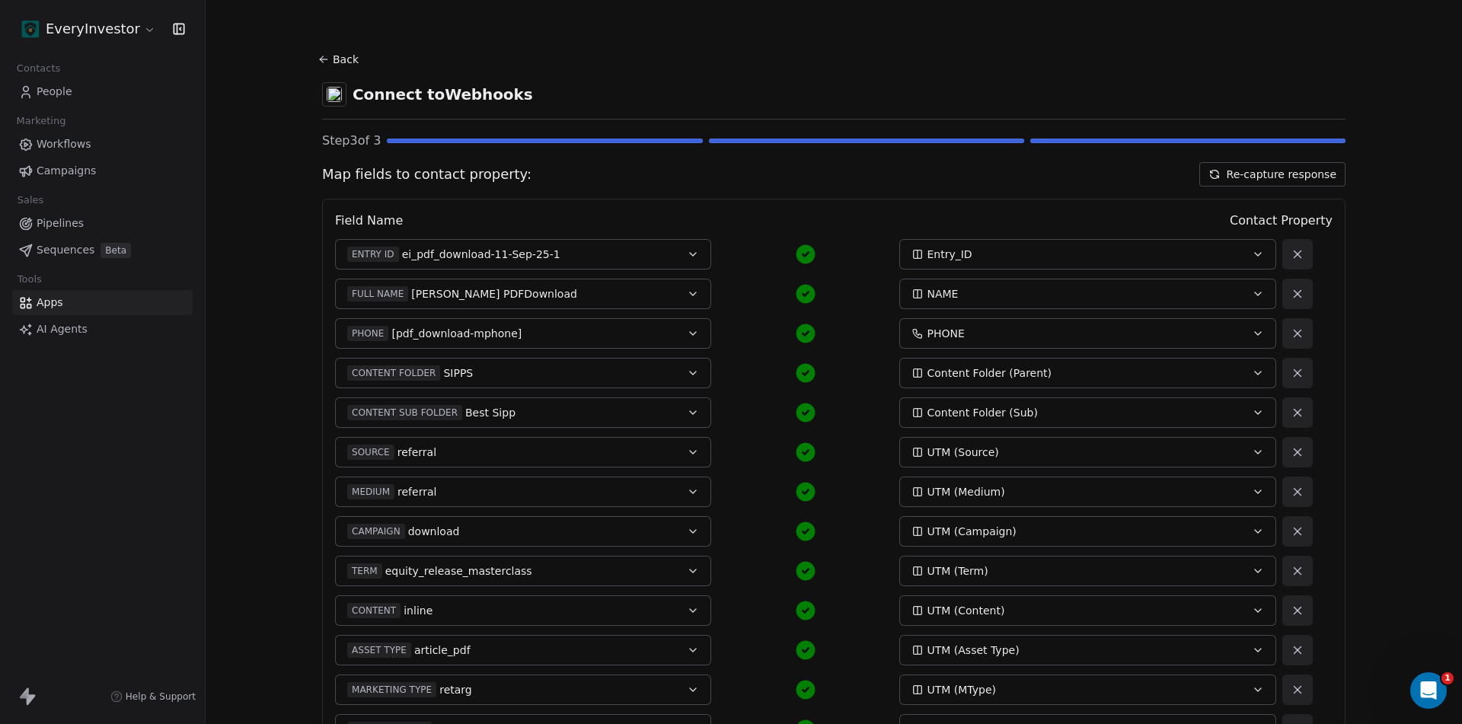
click at [1292, 172] on button "Re-capture response" at bounding box center [1272, 174] width 146 height 24
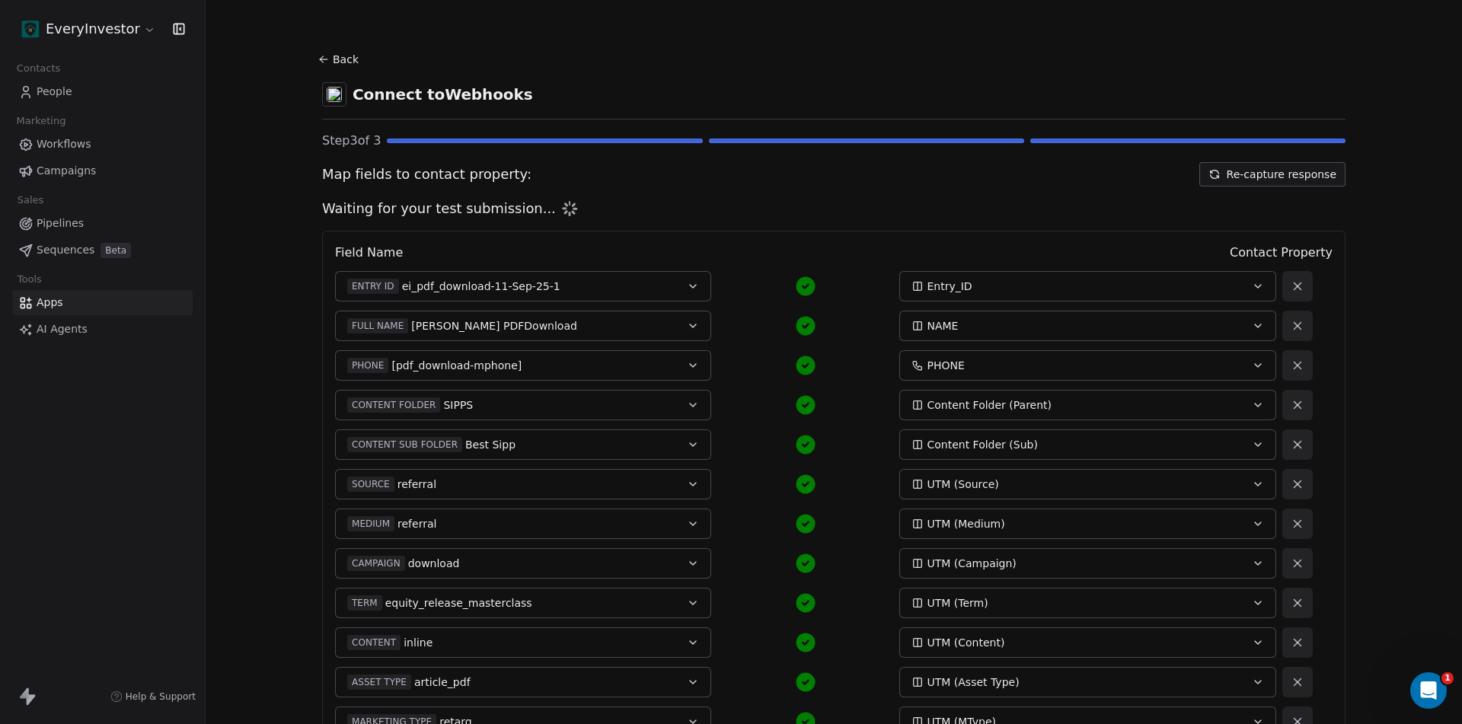
scroll to position [510, 0]
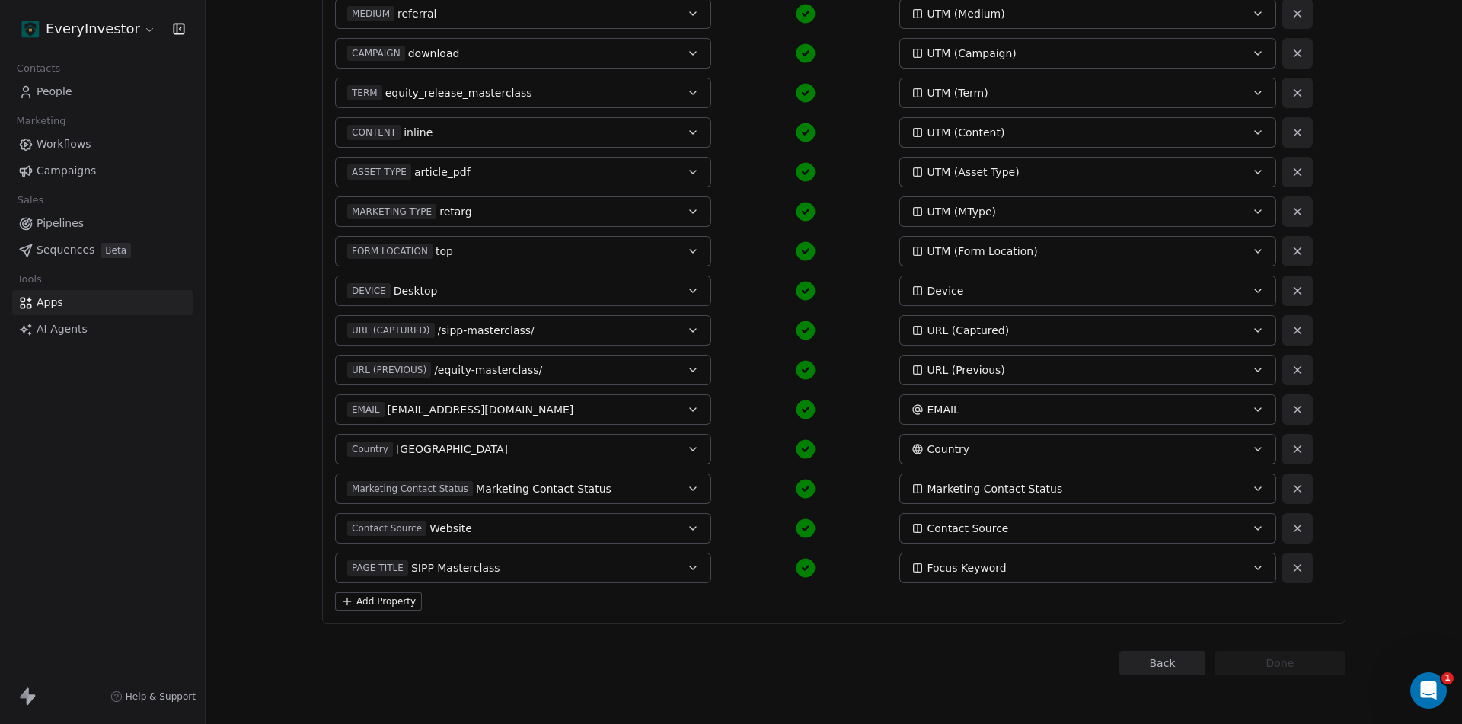
click at [378, 606] on button "Add Property" at bounding box center [378, 601] width 87 height 18
click at [424, 610] on button "Select a Field" at bounding box center [523, 607] width 376 height 30
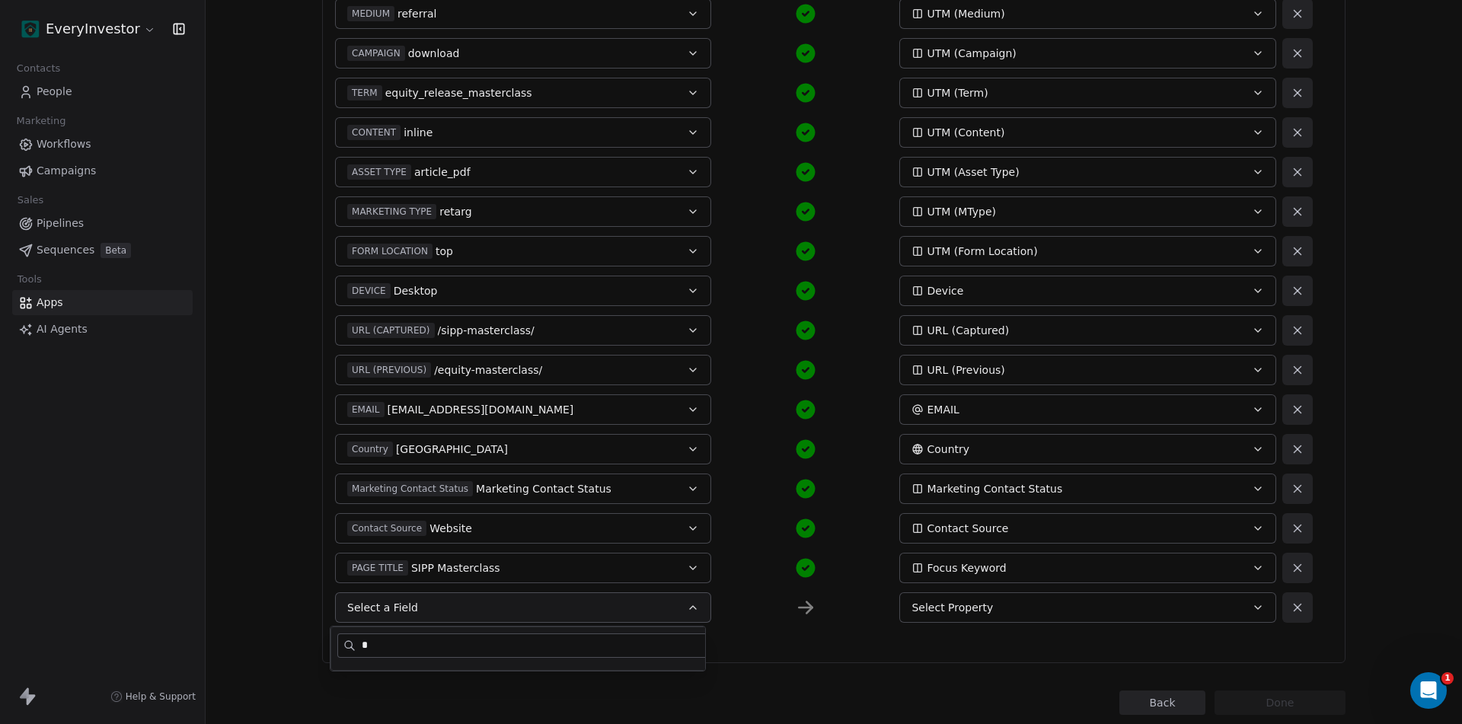
type input "*"
click at [757, 654] on div "Field Name Contact Property ENTRY ID ei_pdf_download-11-Sep-25-1 Entry_ID FULL …" at bounding box center [833, 192] width 1023 height 942
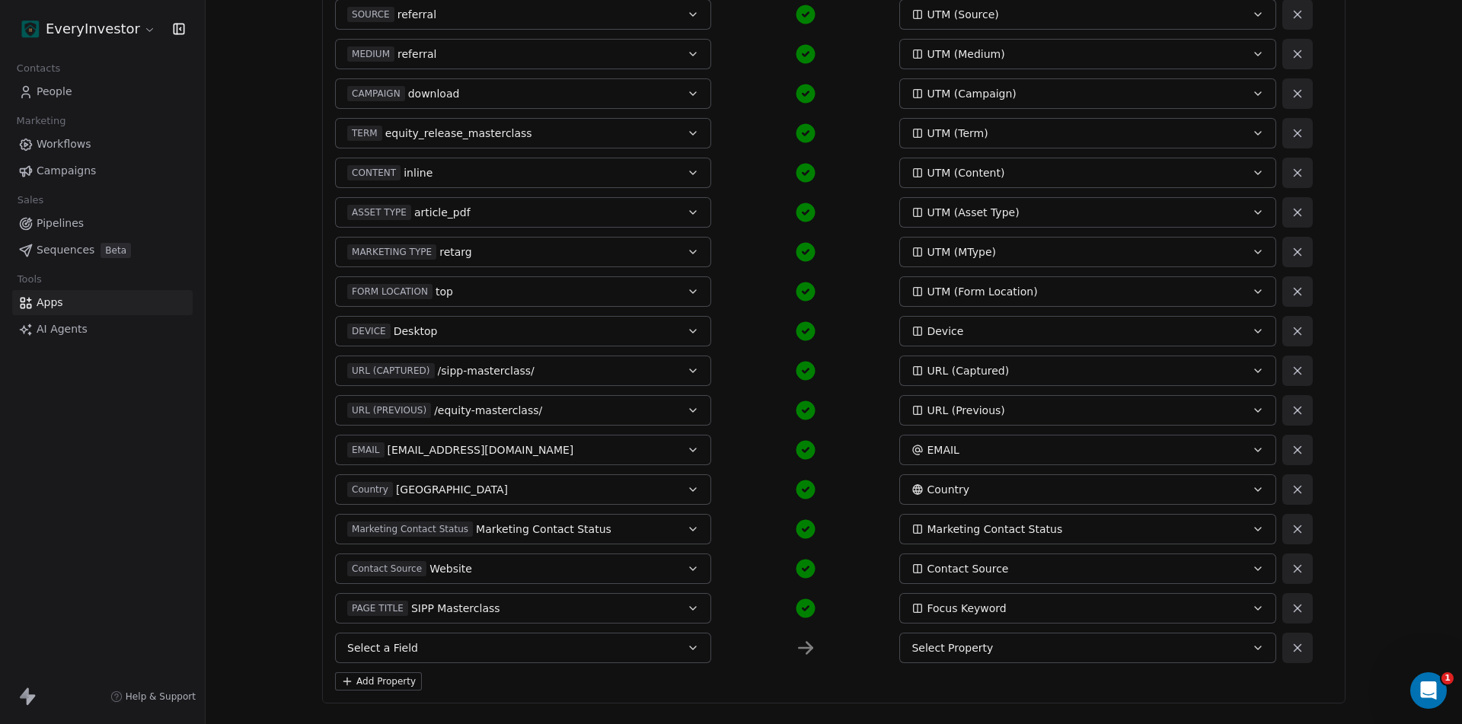
scroll to position [550, 0]
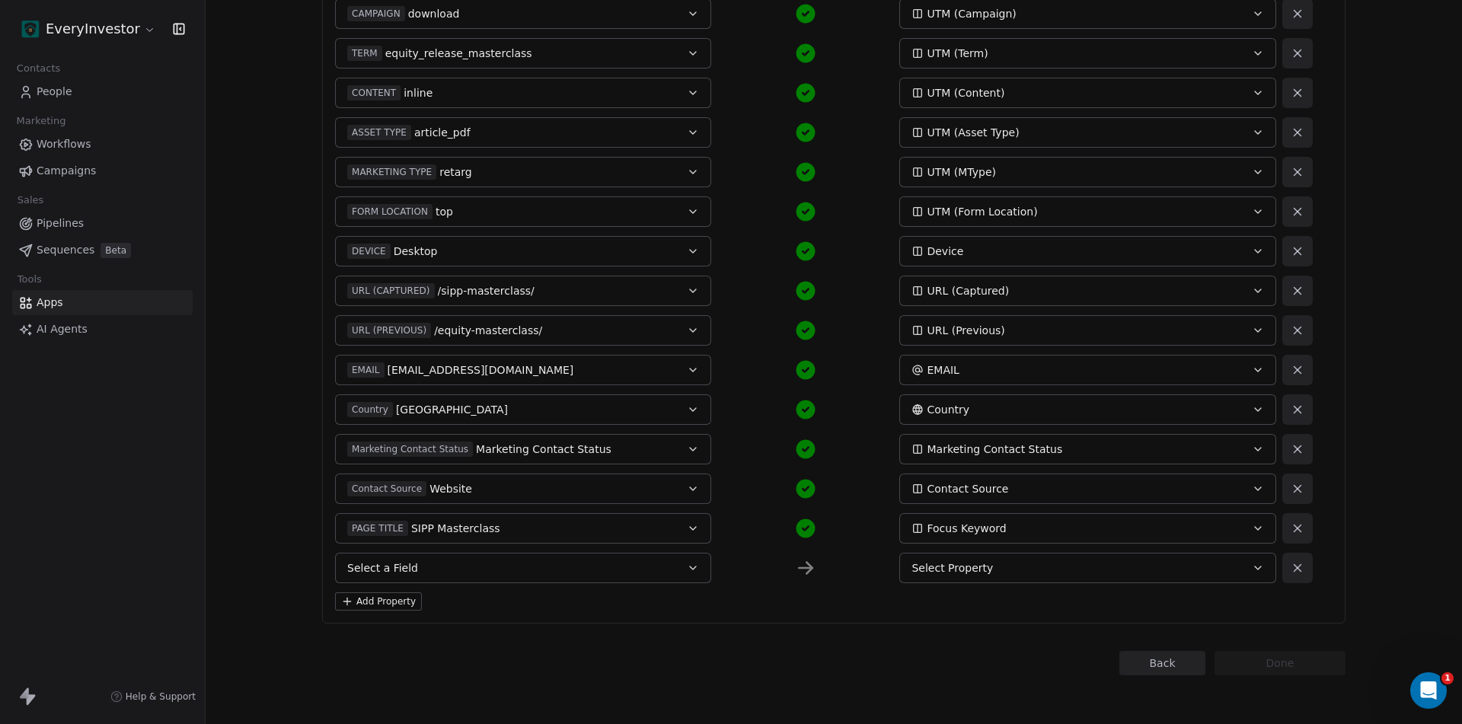
click at [418, 567] on button "Select a Field" at bounding box center [523, 568] width 376 height 30
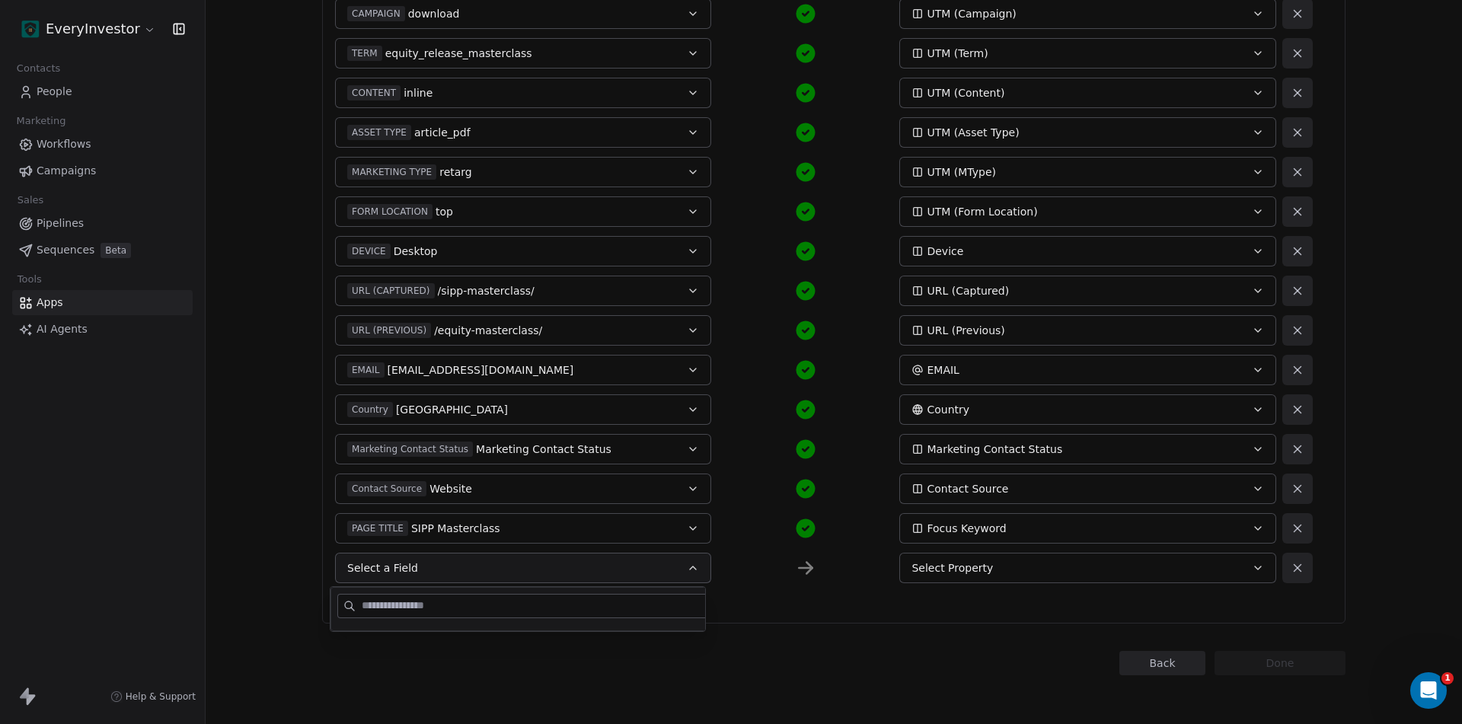
click at [418, 567] on button "Select a Field" at bounding box center [523, 568] width 376 height 30
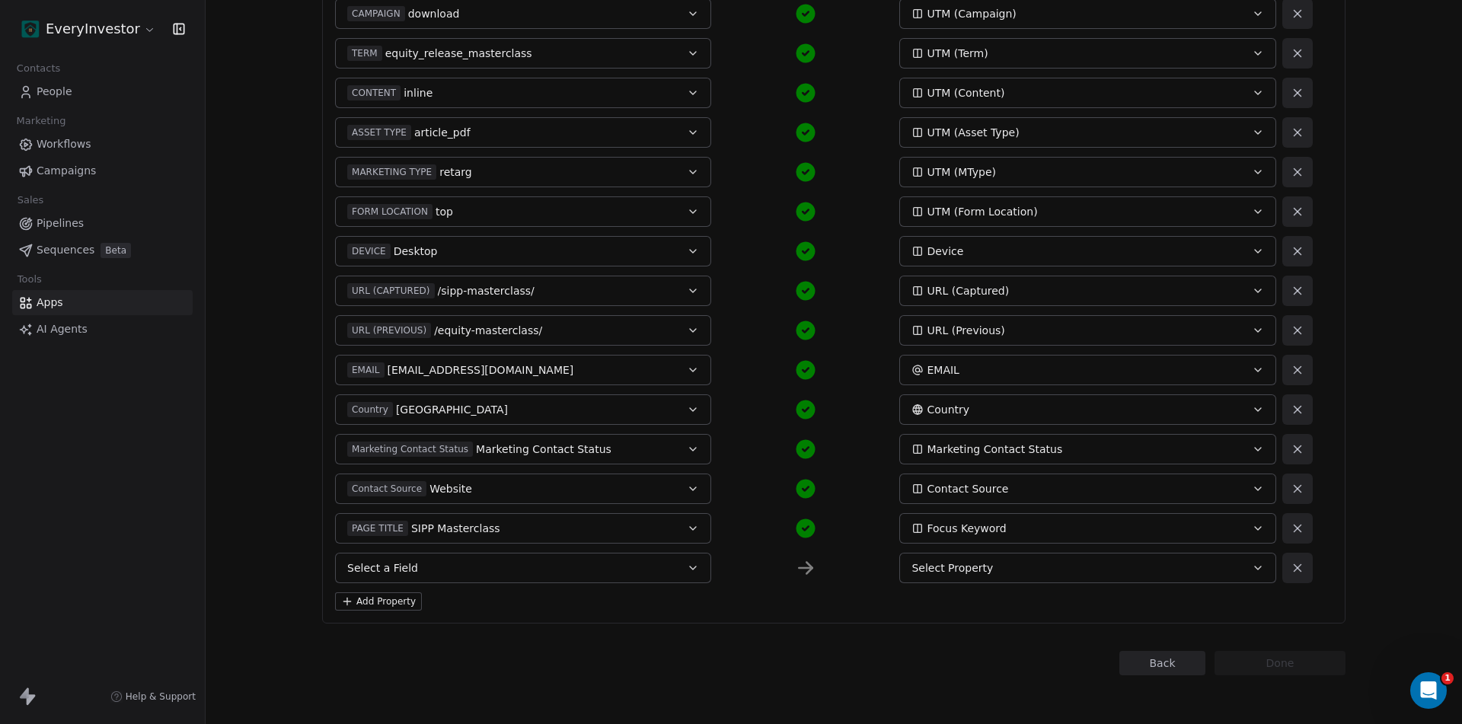
scroll to position [0, 0]
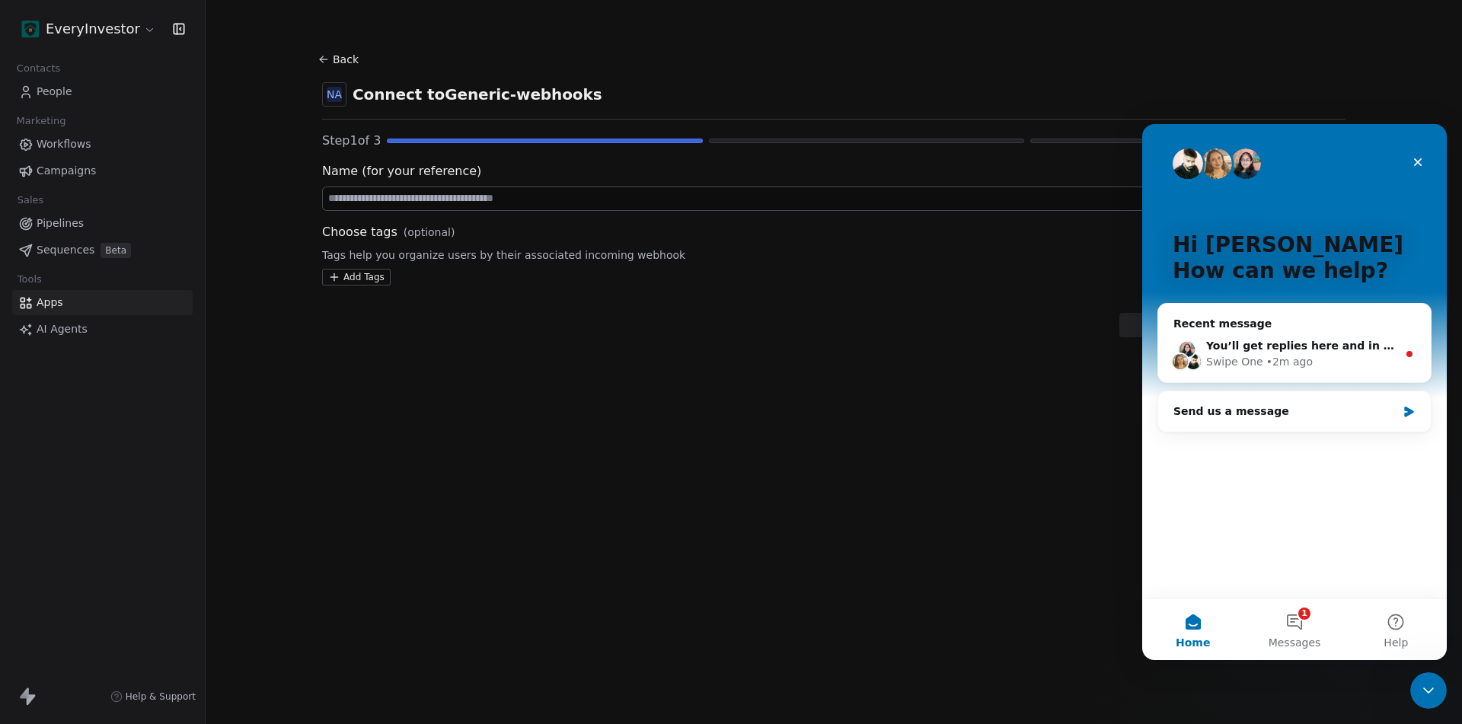
click at [45, 301] on span "Apps" at bounding box center [50, 303] width 27 height 16
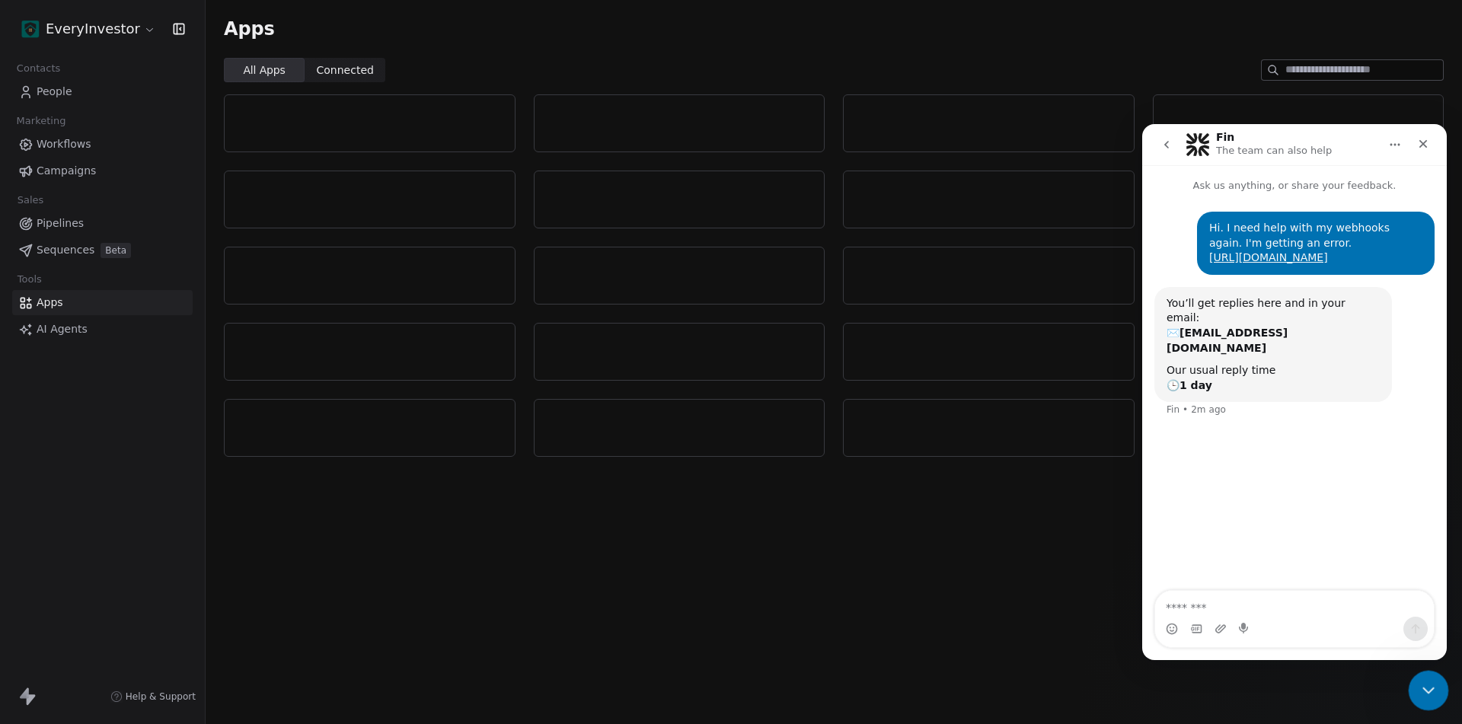
drag, startPoint x: 1416, startPoint y: 686, endPoint x: 2801, endPoint y: 1343, distance: 1533.3
click at [1414, 685] on div "Close Intercom Messenger" at bounding box center [1425, 688] width 37 height 37
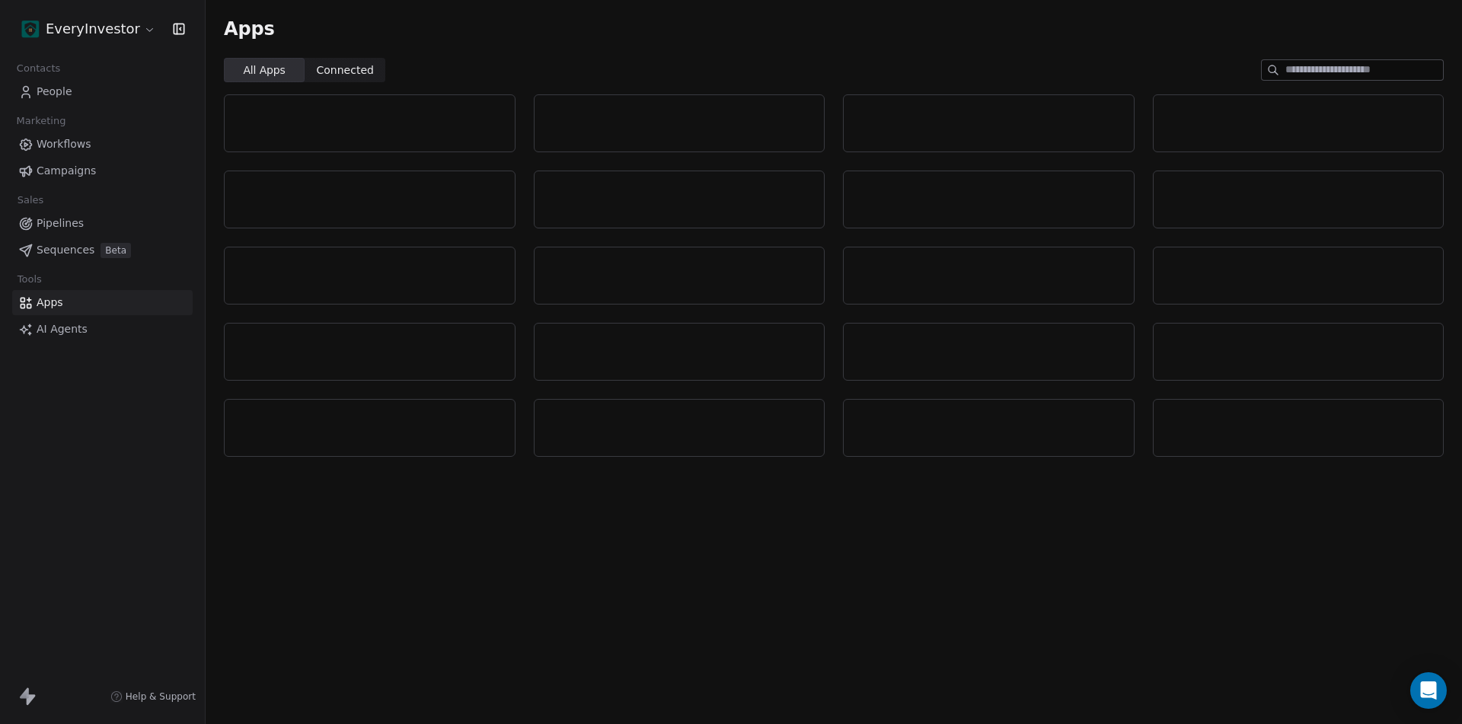
click at [87, 21] on html "EveryInvestor Contacts People Marketing Workflows Campaigns Sales Pipelines Seq…" at bounding box center [731, 362] width 1462 height 724
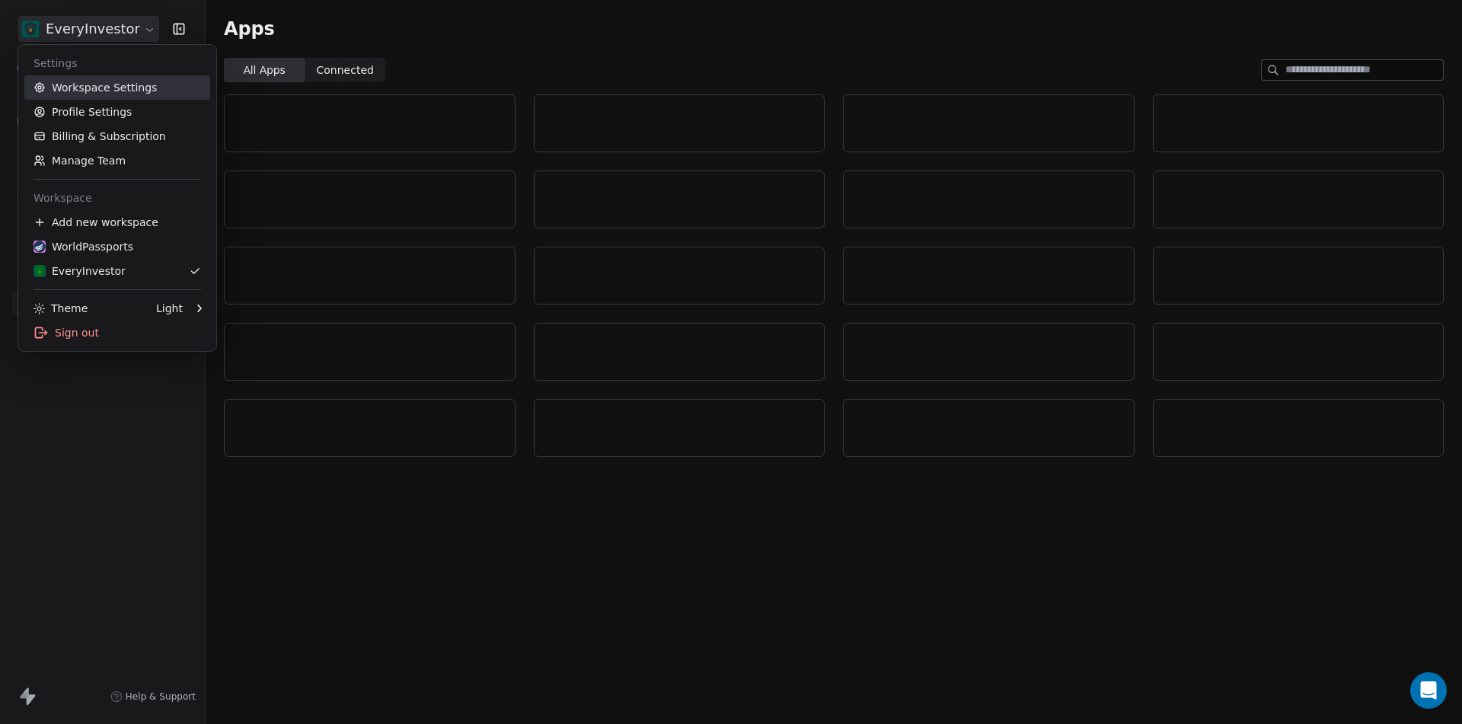
click at [86, 89] on link "Workspace Settings" at bounding box center [117, 87] width 186 height 24
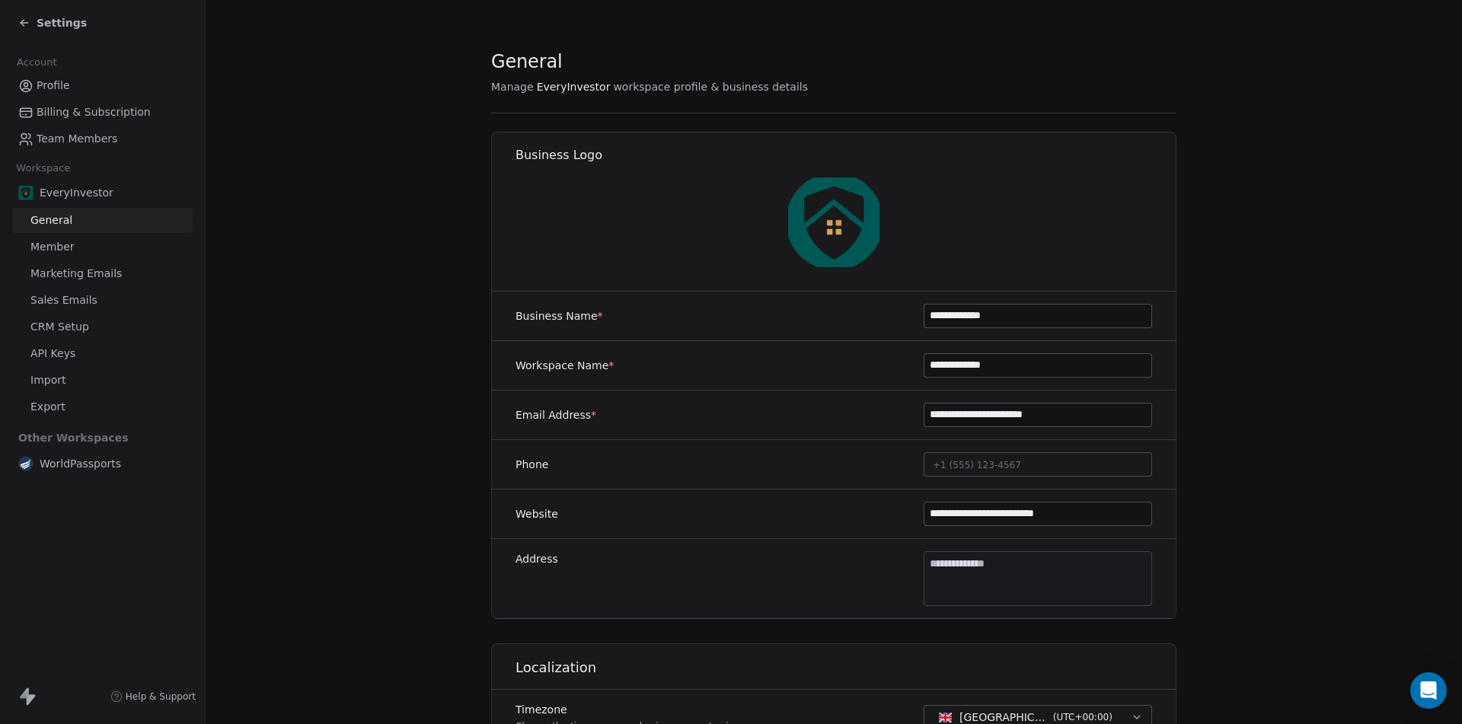
click at [52, 81] on span "Profile" at bounding box center [53, 86] width 33 height 16
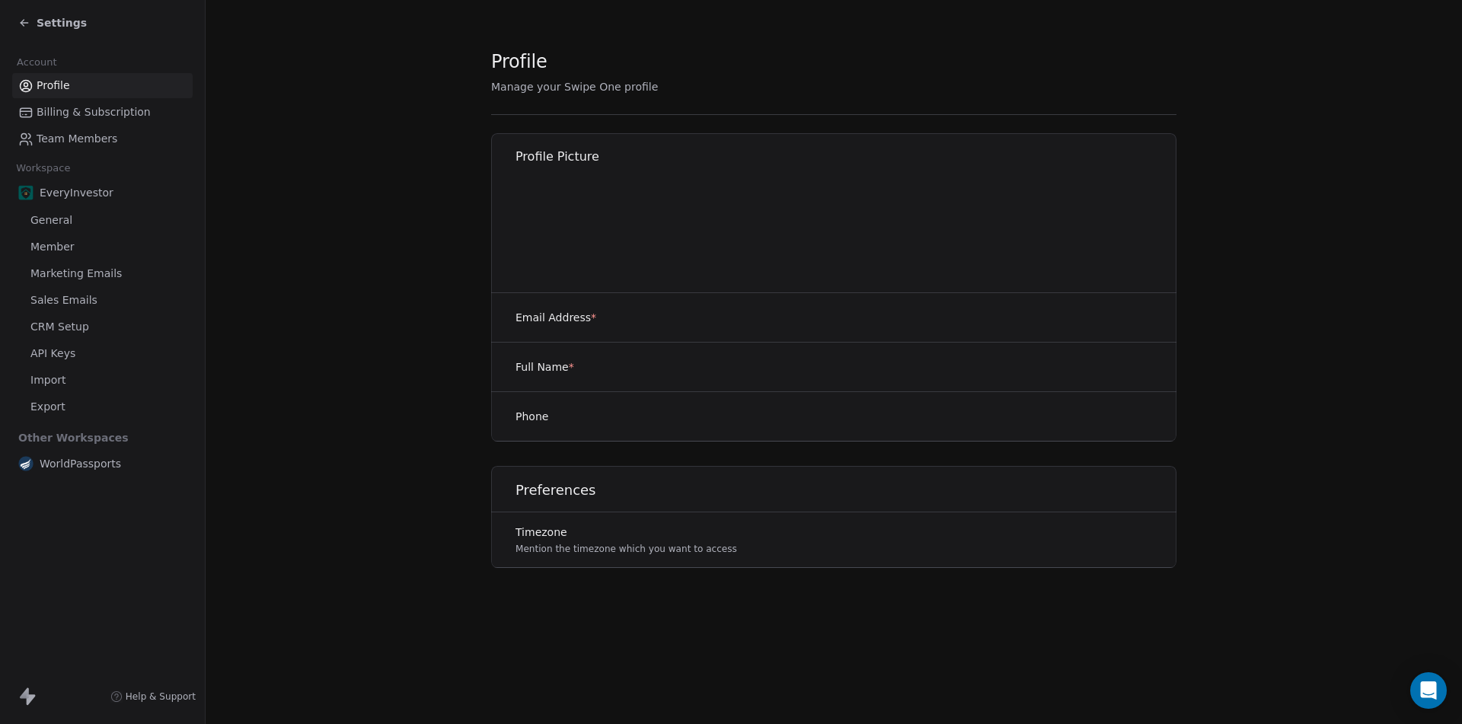
click at [57, 23] on span "Settings" at bounding box center [62, 22] width 50 height 15
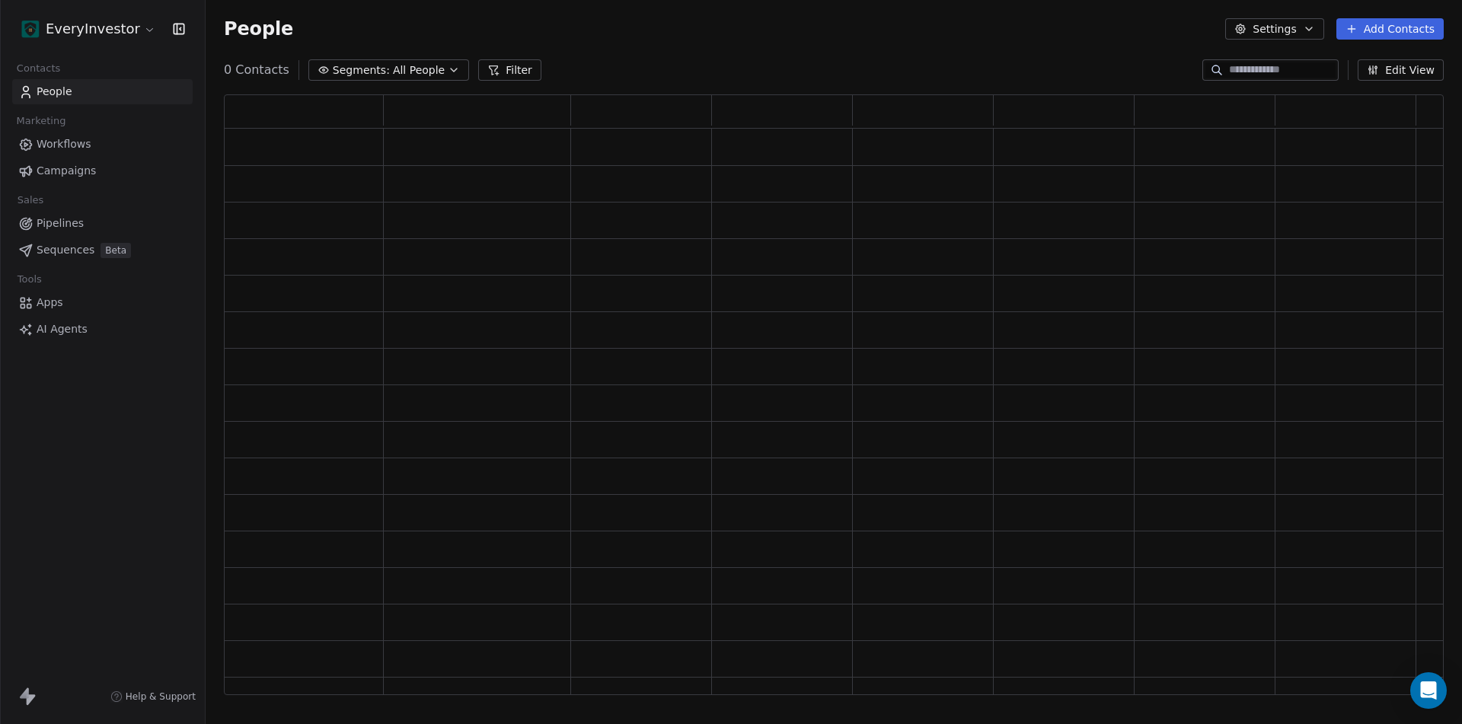
scroll to position [589, 1208]
click at [55, 299] on span "Apps" at bounding box center [50, 303] width 27 height 16
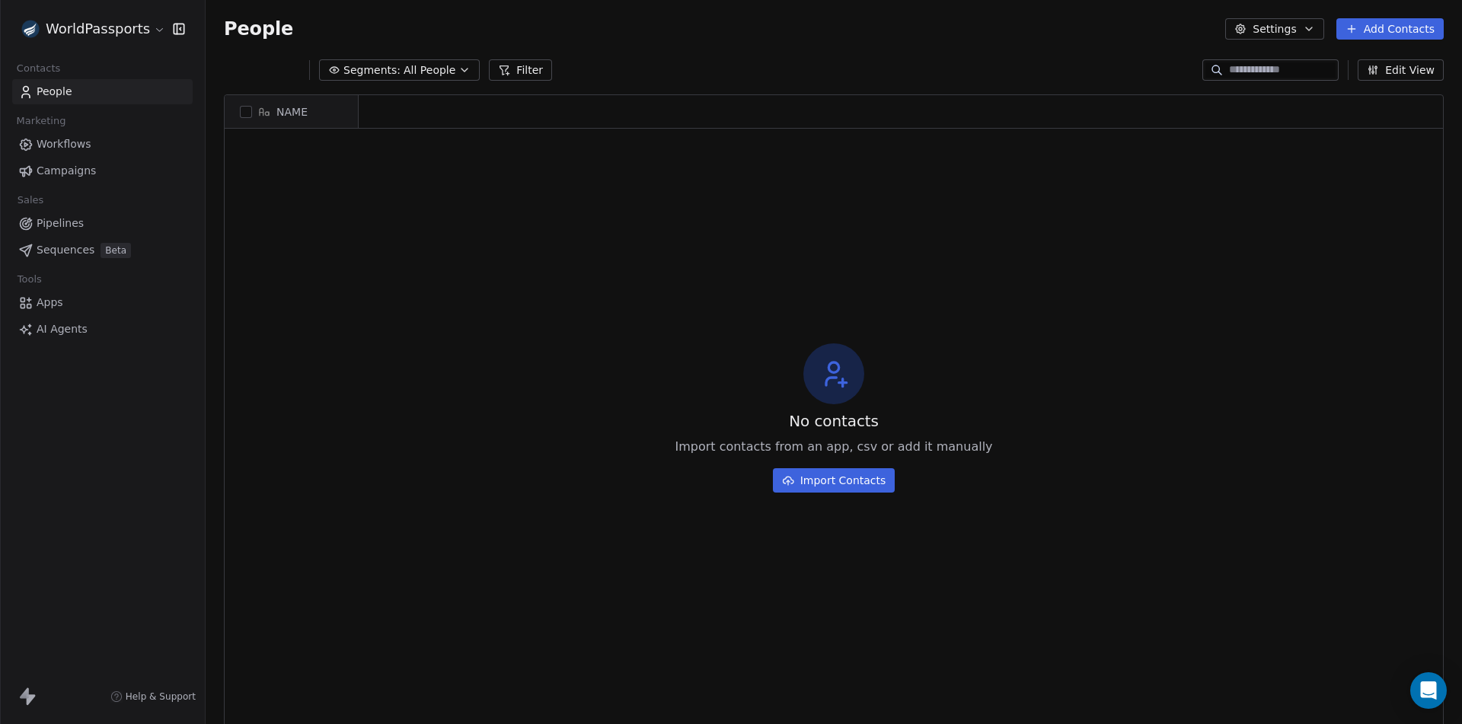
scroll to position [12, 12]
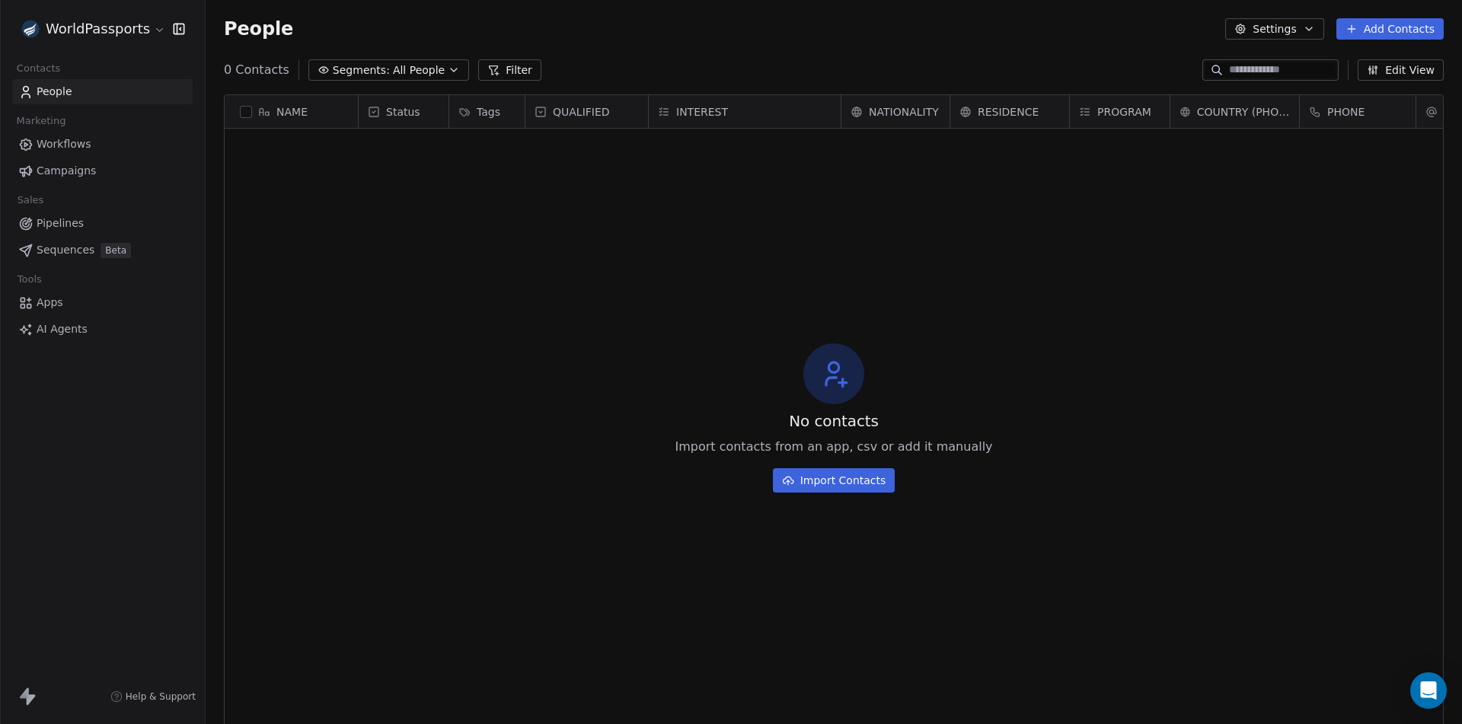
click at [114, 35] on html "WorldPassports Contacts People Marketing Workflows Campaigns Sales Pipelines Se…" at bounding box center [731, 362] width 1462 height 724
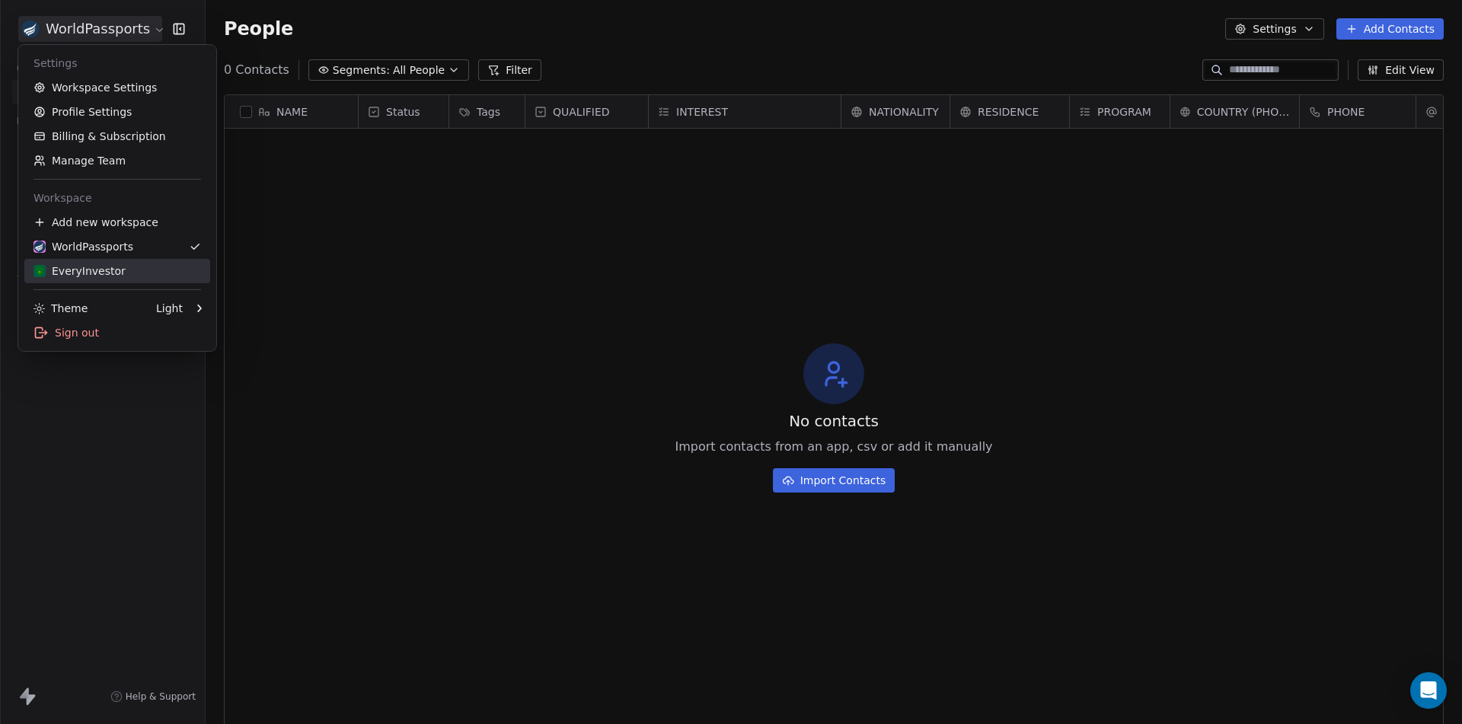
click at [76, 271] on div "EveryInvestor" at bounding box center [79, 270] width 92 height 15
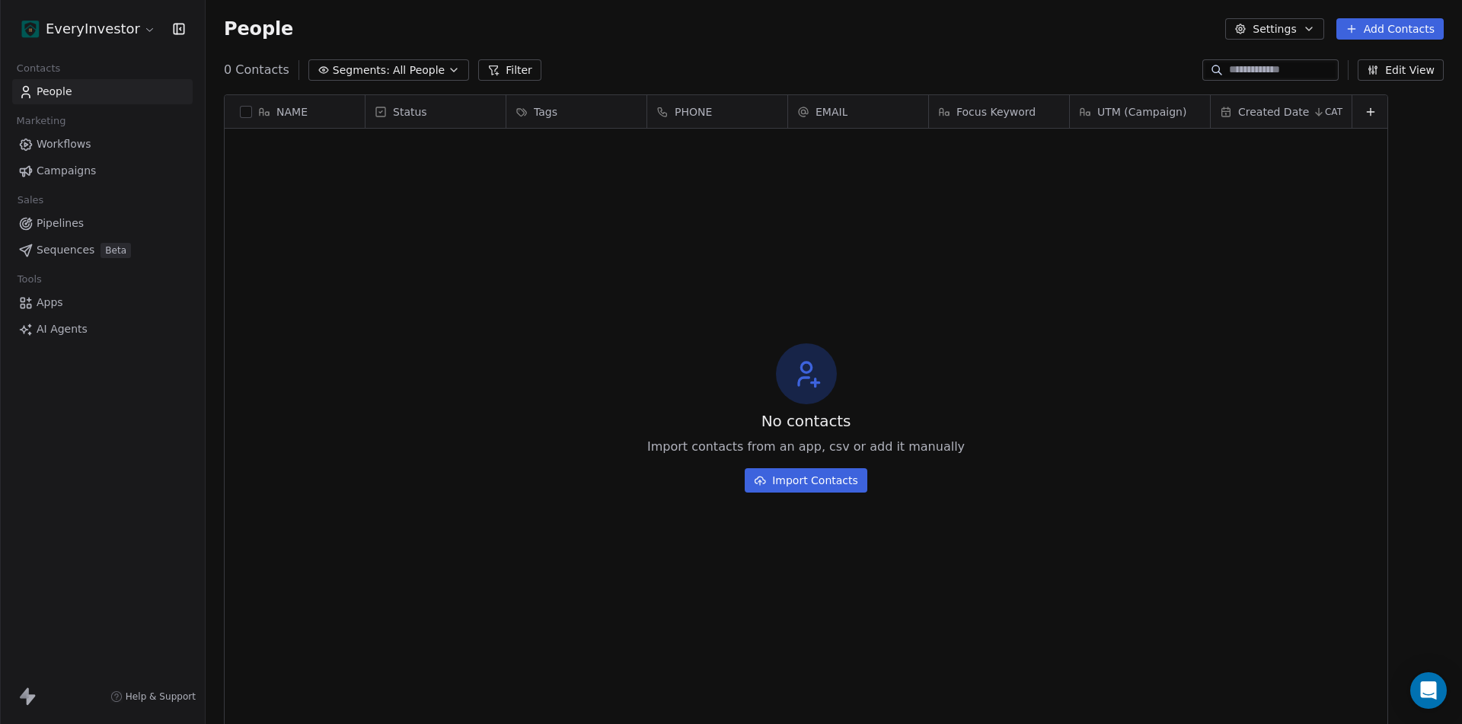
scroll to position [626, 1245]
click at [48, 304] on span "Apps" at bounding box center [50, 303] width 27 height 16
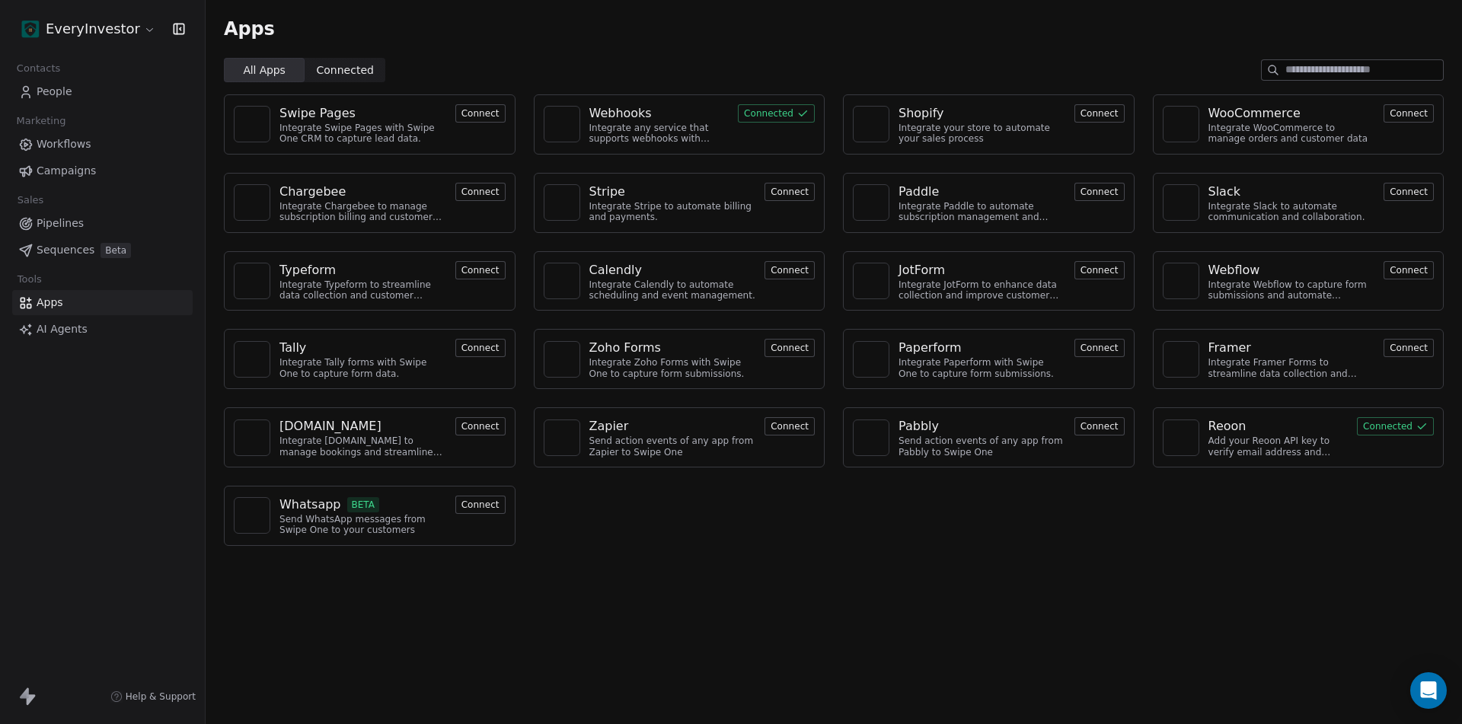
click at [625, 108] on div "Webhooks" at bounding box center [620, 113] width 62 height 18
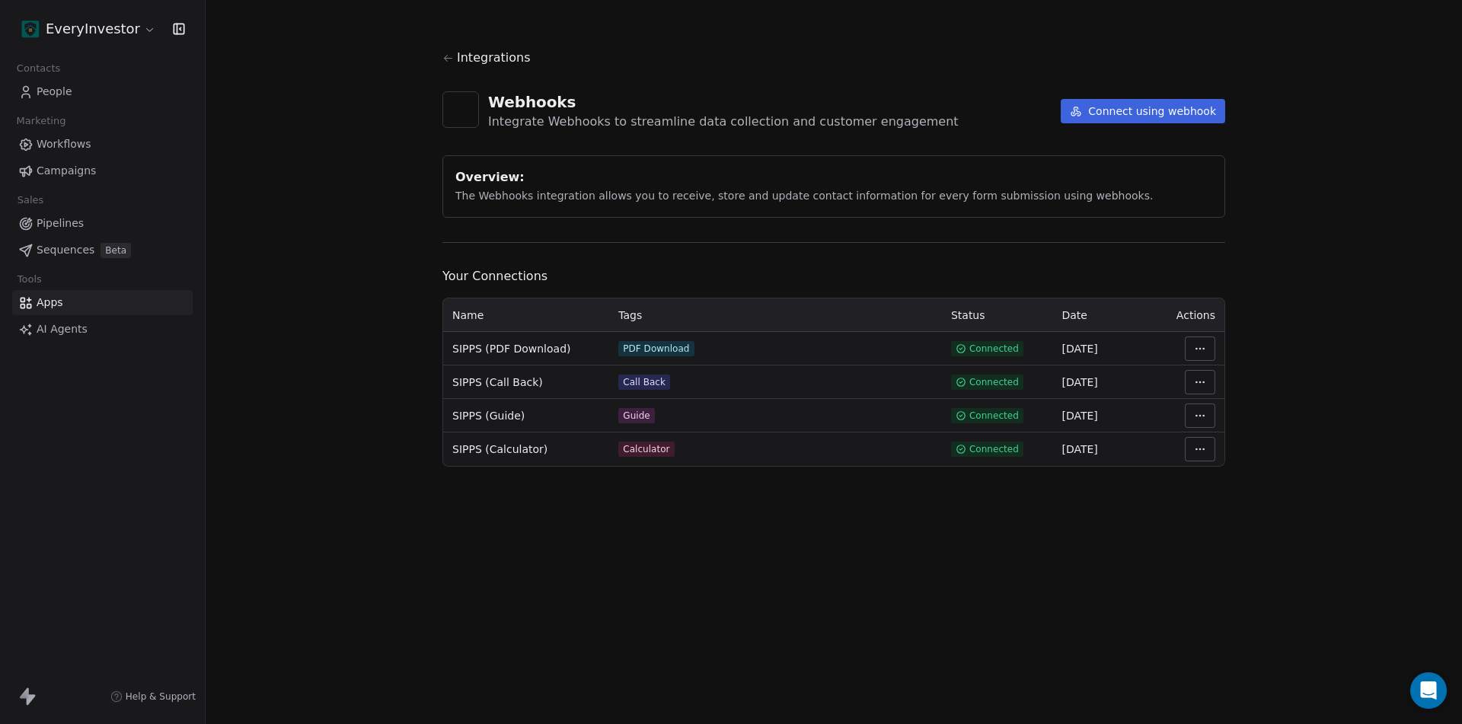
click at [1197, 349] on html "EveryInvestor Contacts People Marketing Workflows Campaigns Sales Pipelines Seq…" at bounding box center [731, 362] width 1462 height 724
click at [1219, 452] on div "Manage Mapping" at bounding box center [1246, 455] width 110 height 24
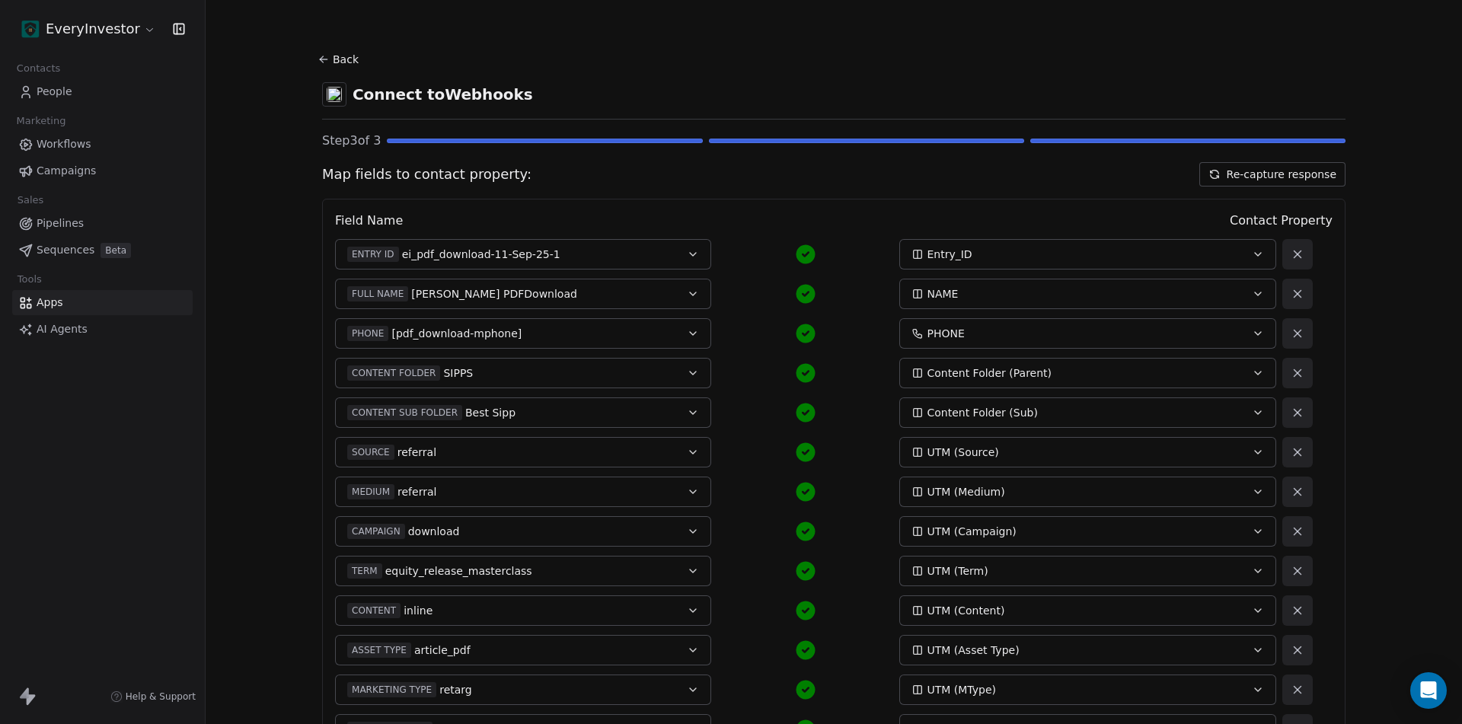
click at [1274, 174] on button "Re-capture response" at bounding box center [1272, 174] width 146 height 24
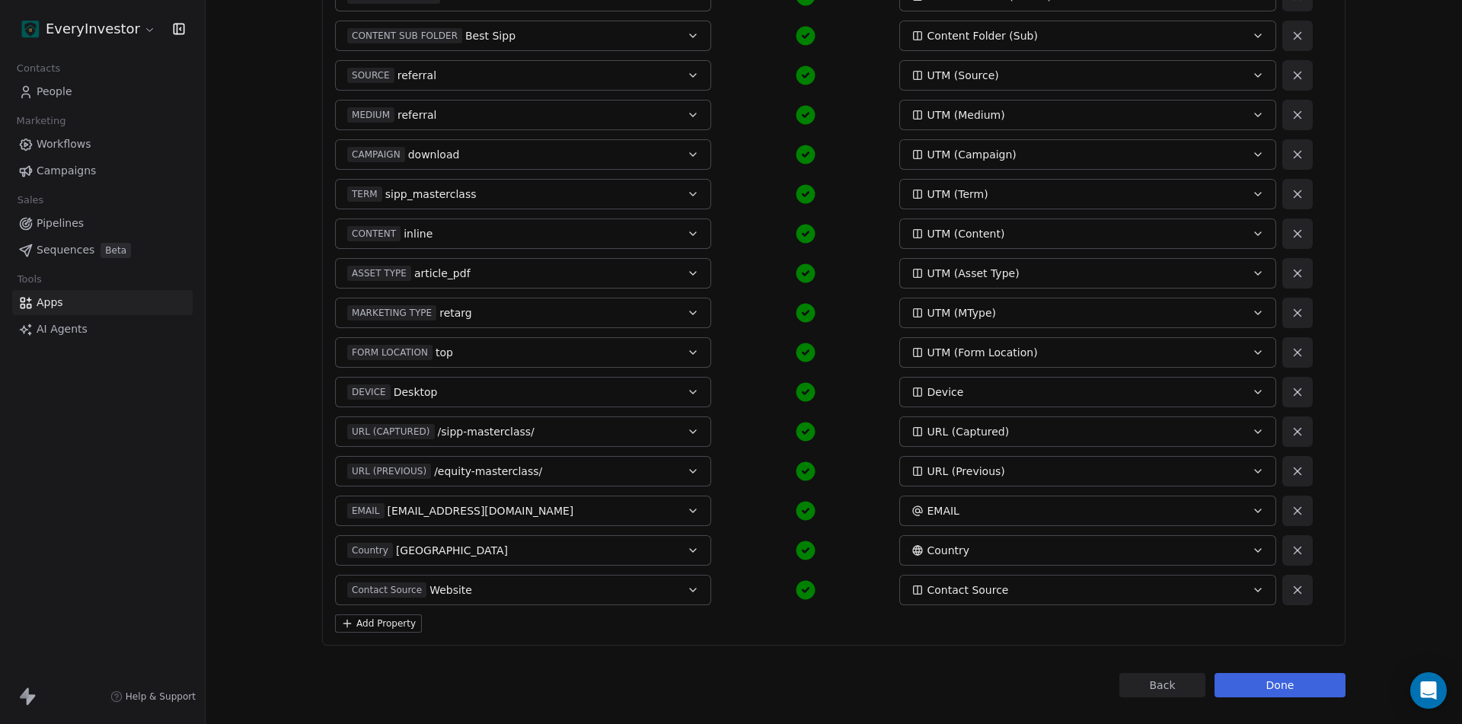
scroll to position [469, 0]
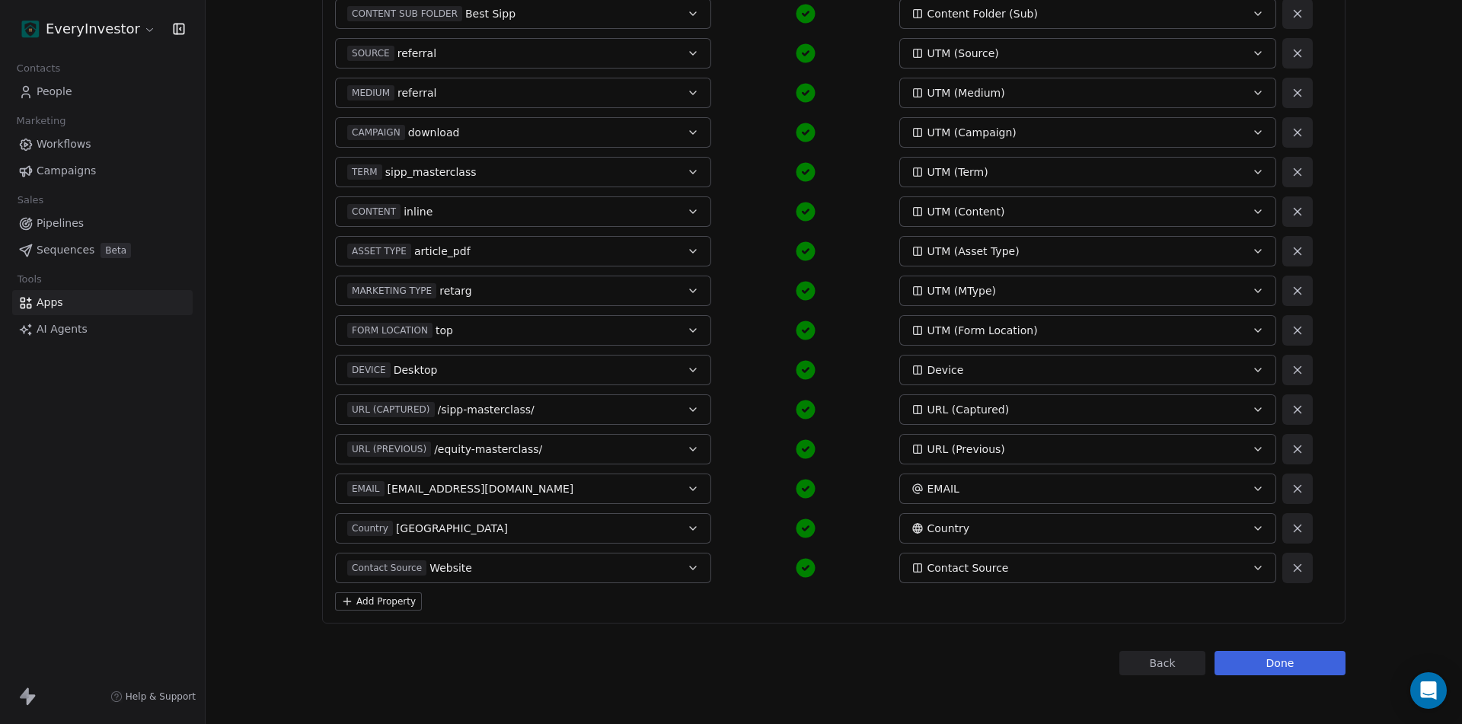
click at [380, 597] on button "Add Property" at bounding box center [378, 601] width 87 height 18
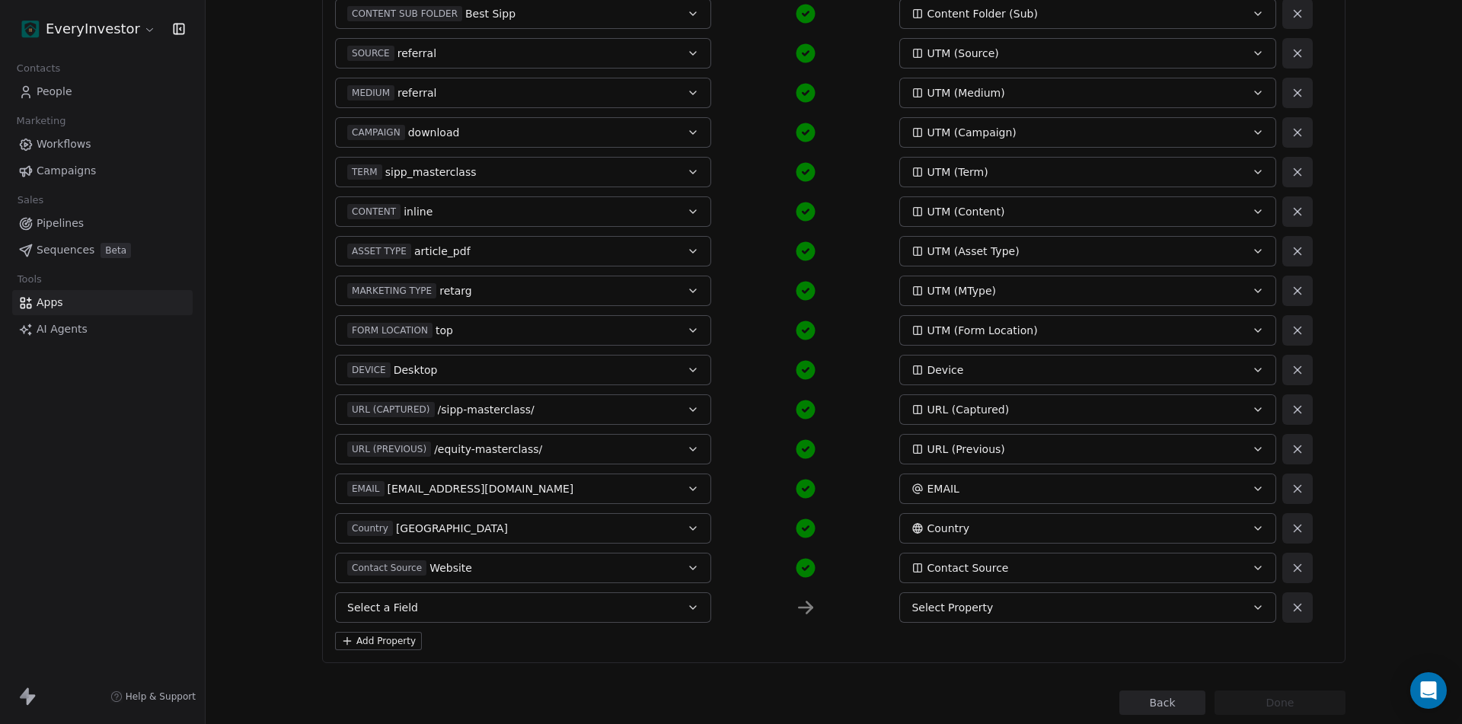
click at [418, 610] on button "Select a Field" at bounding box center [523, 607] width 376 height 30
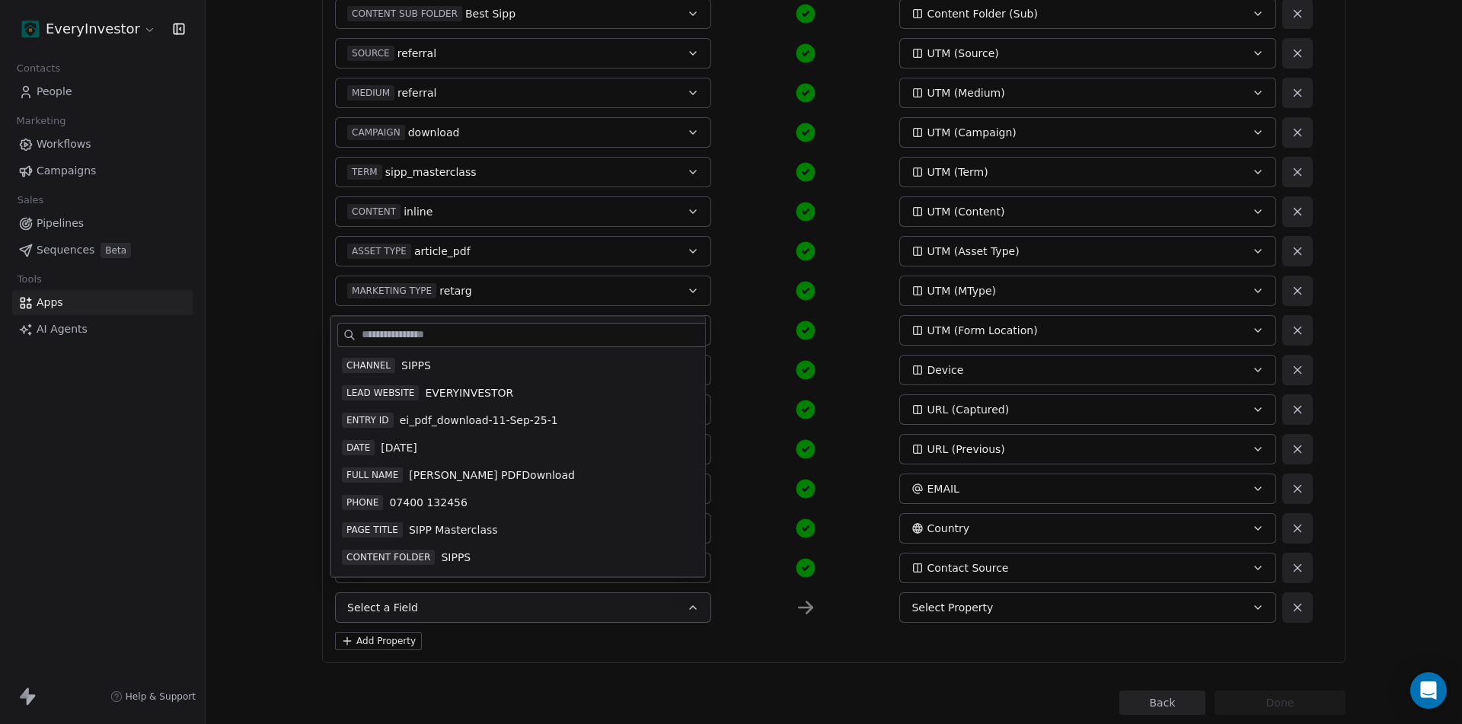
click at [411, 366] on span "SIPPS" at bounding box center [416, 365] width 30 height 15
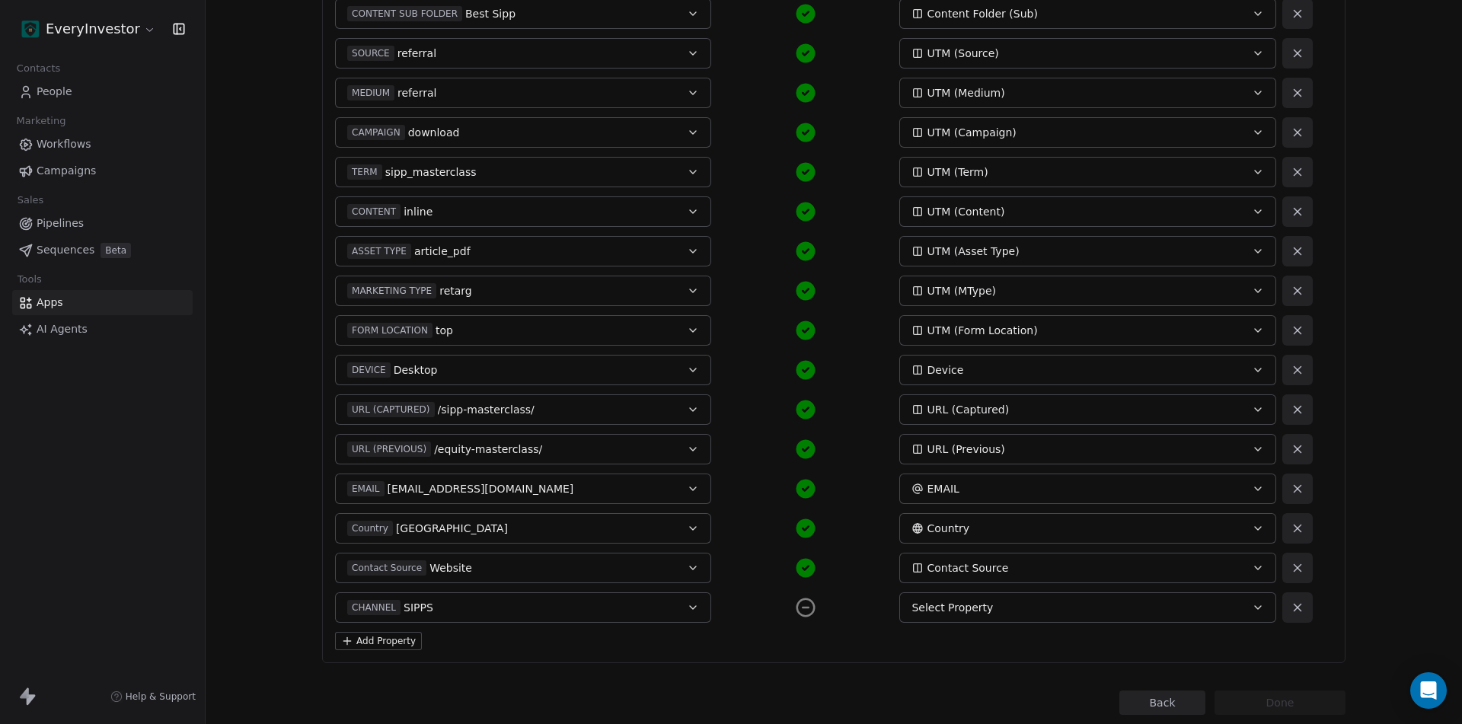
click at [1005, 608] on div "Select Property" at bounding box center [1069, 607] width 317 height 15
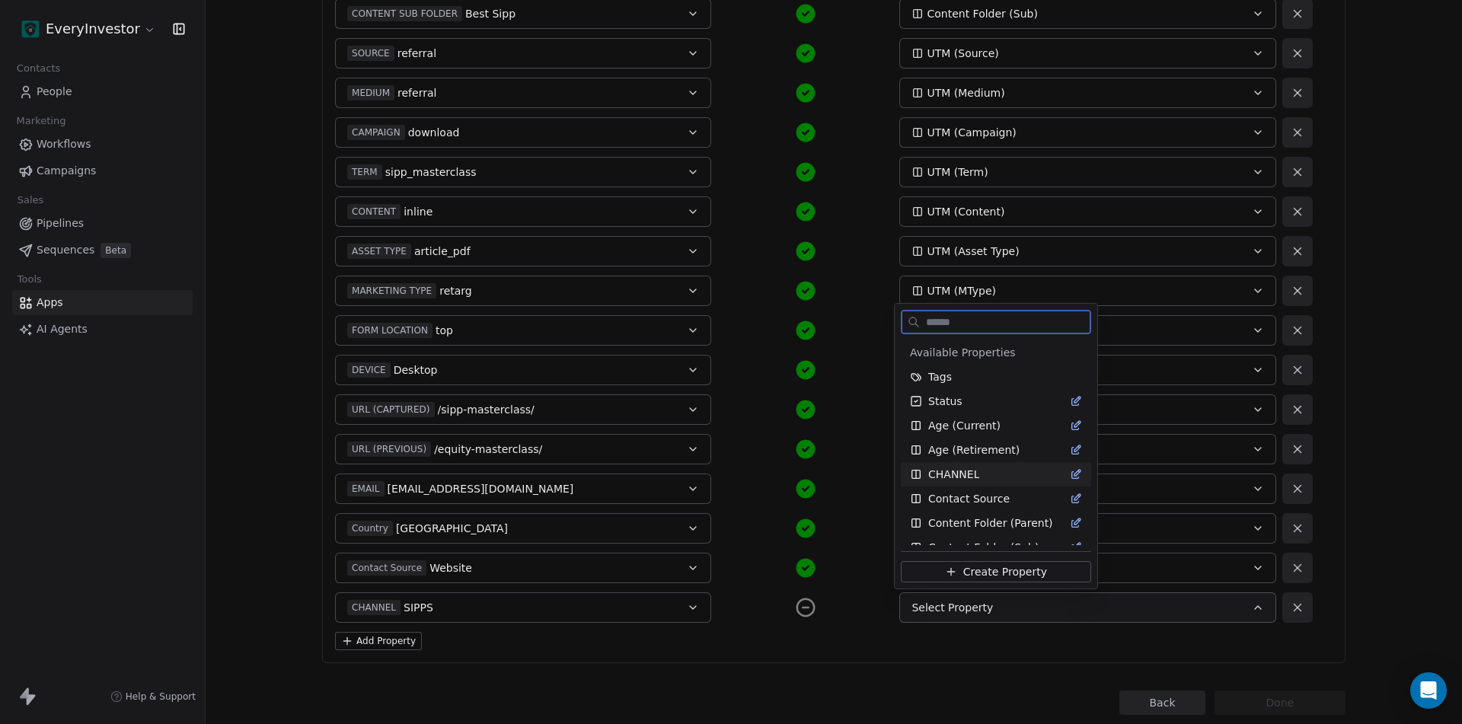
click at [952, 480] on span "CHANNEL" at bounding box center [953, 474] width 51 height 15
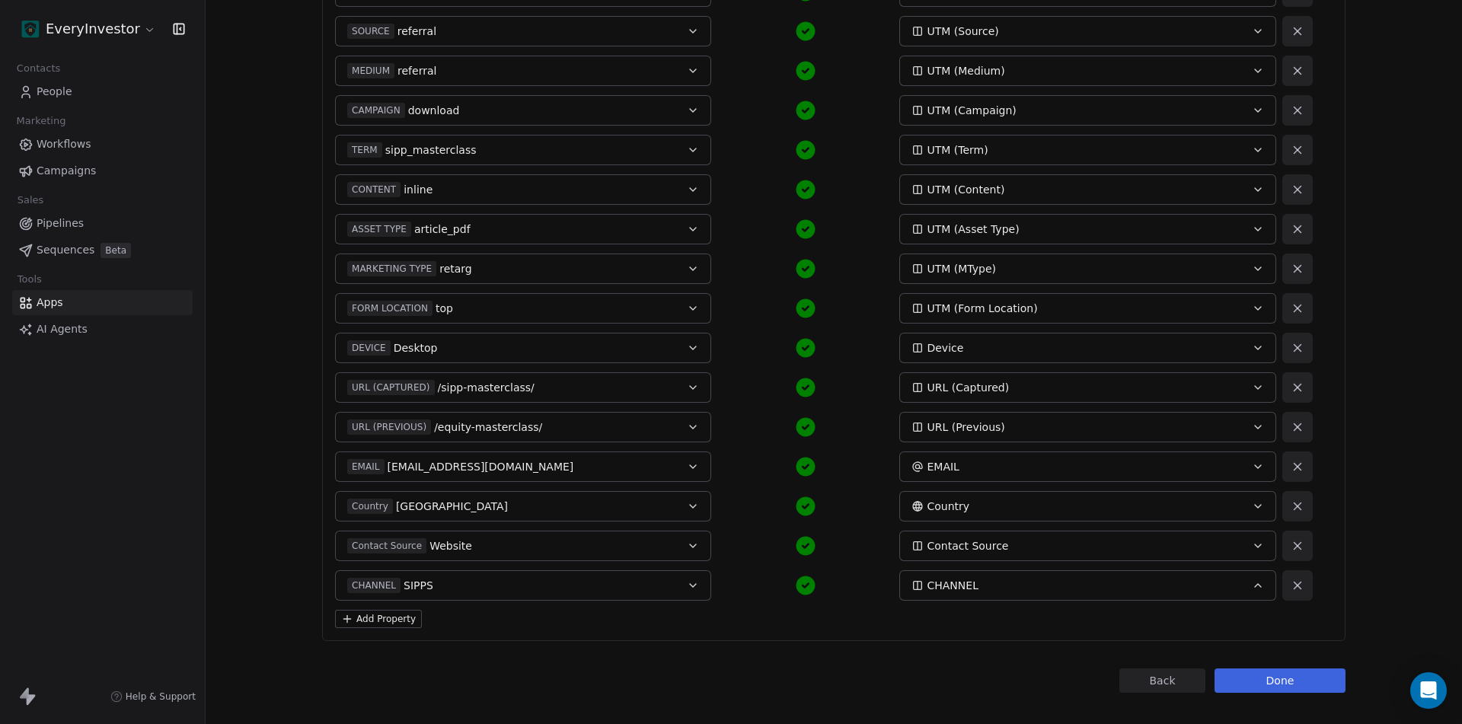
scroll to position [508, 0]
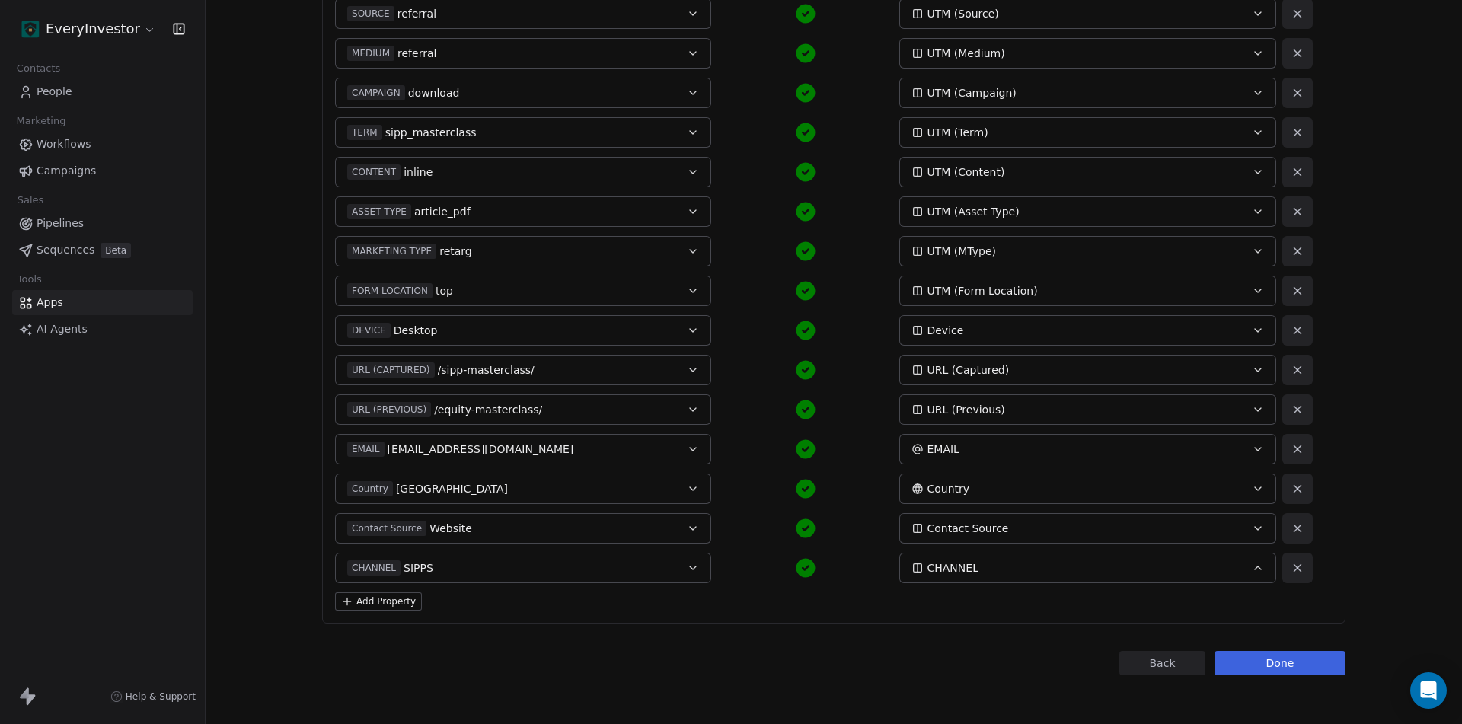
click at [390, 598] on button "Add Property" at bounding box center [378, 601] width 87 height 18
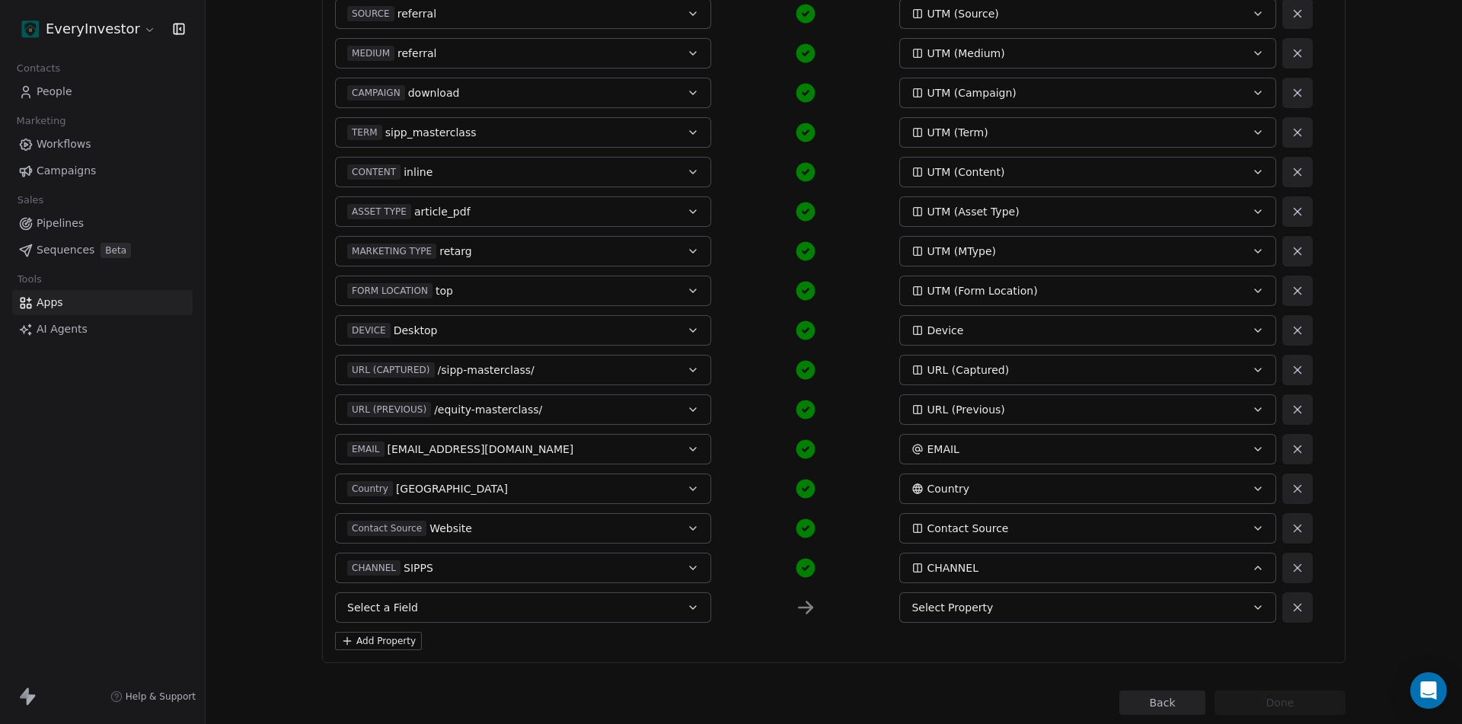
click at [515, 612] on button "Select a Field" at bounding box center [523, 607] width 376 height 30
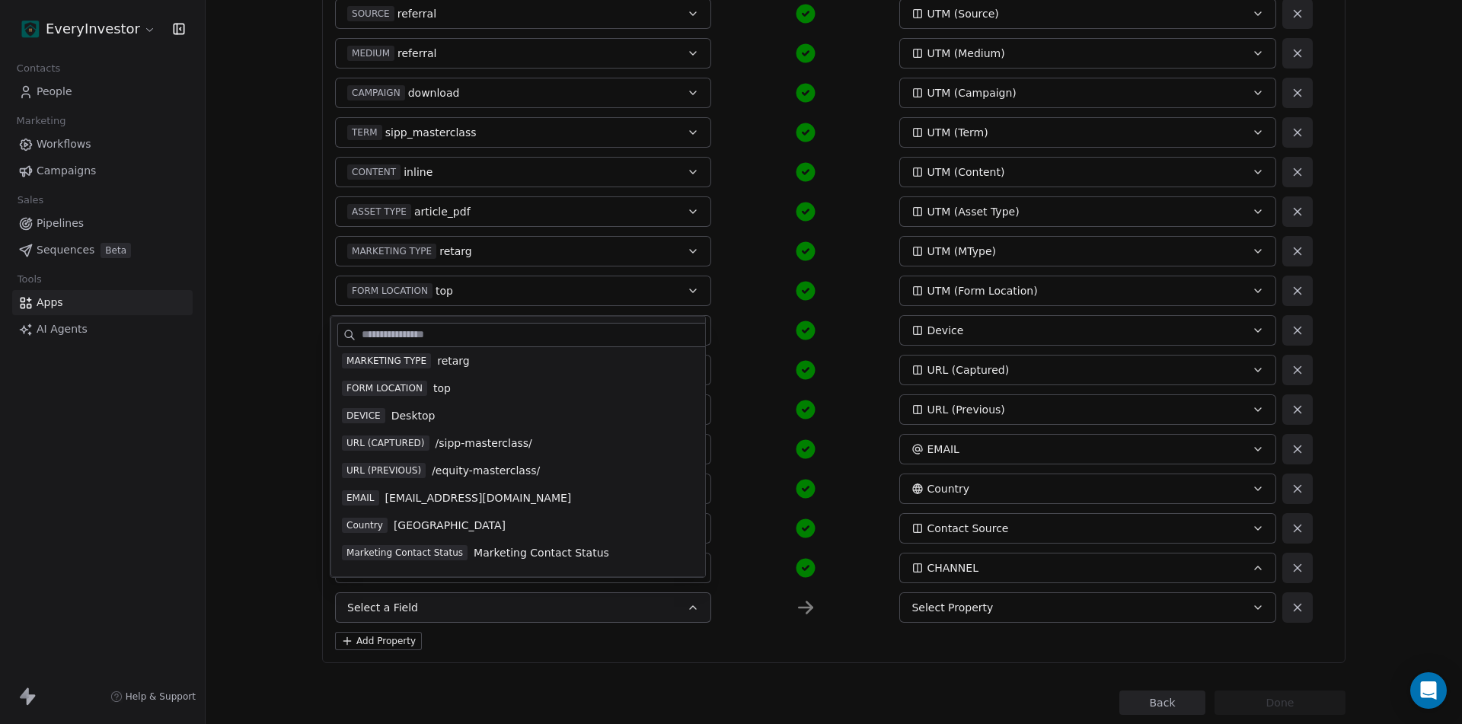
scroll to position [438, 0]
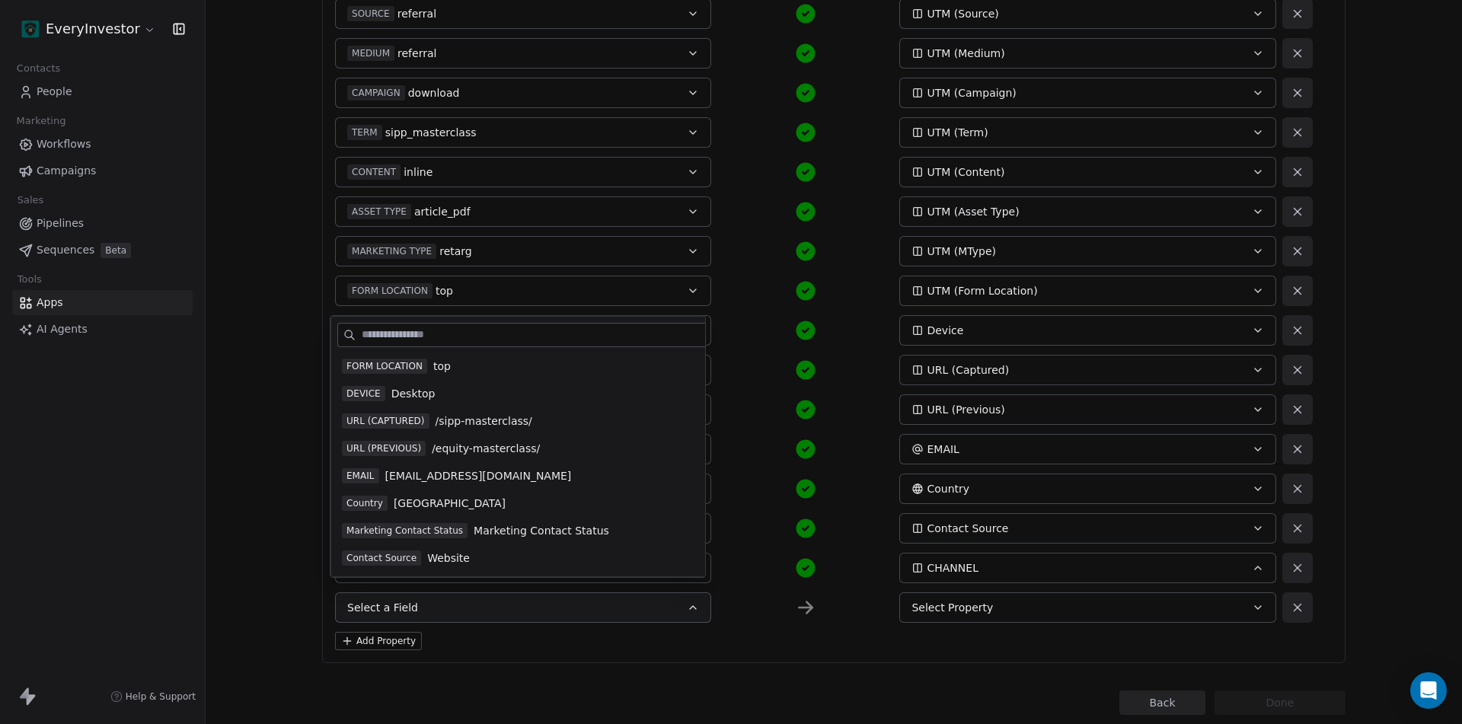
click at [738, 505] on div "CHANNEL SIPPS CHANNEL ENTRY ID ei_pdf_download-11-Sep-25-1 Entry_ID FULL NAME A…" at bounding box center [823, 192] width 977 height 862
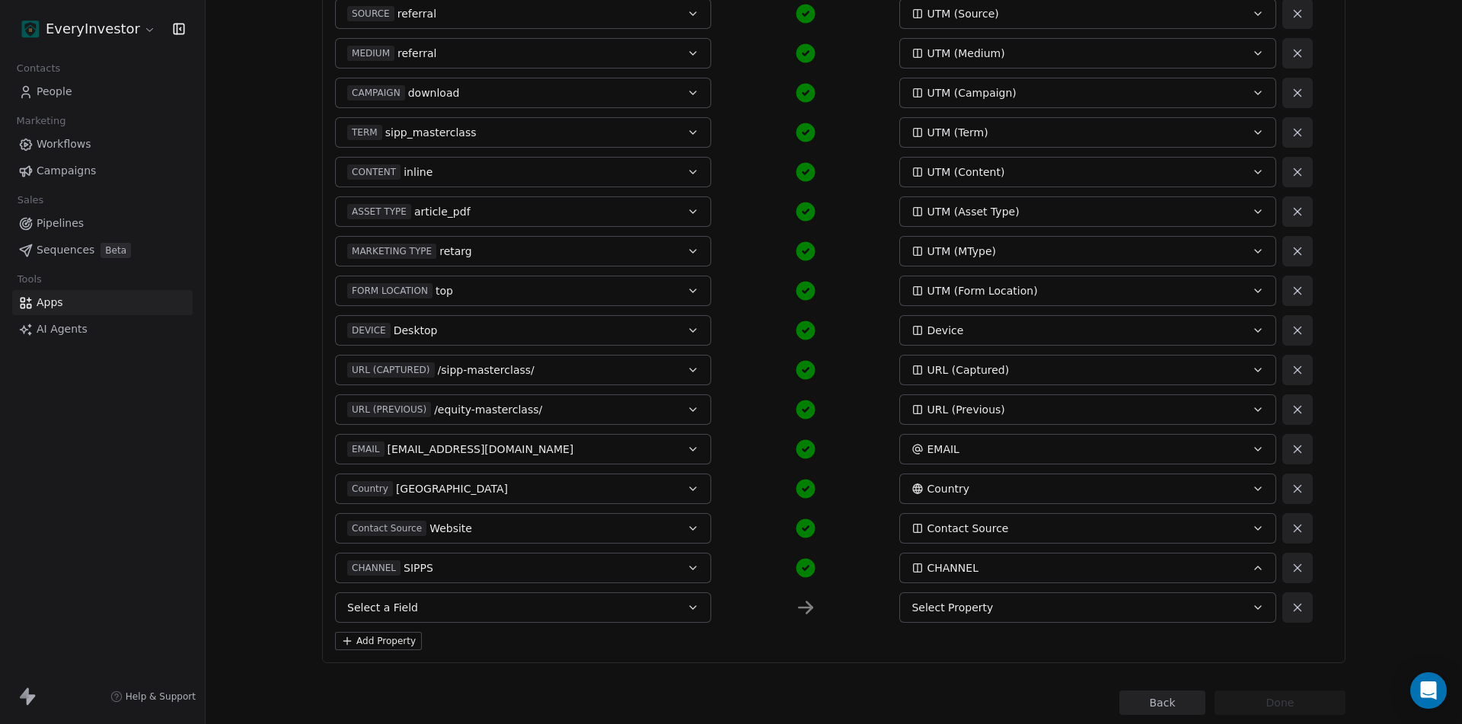
click at [534, 607] on button "Select a Field" at bounding box center [523, 607] width 376 height 30
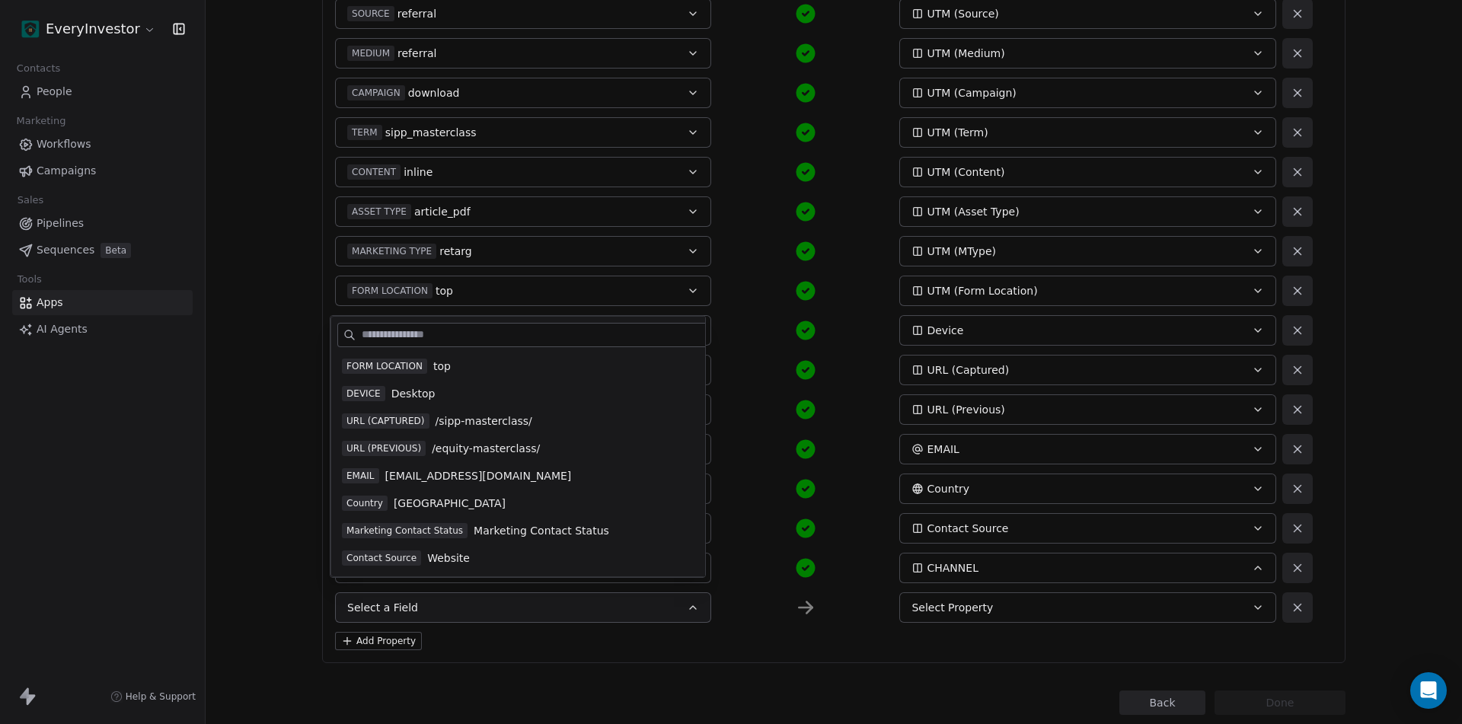
click at [521, 531] on span "Marketing Contact Status" at bounding box center [540, 530] width 135 height 15
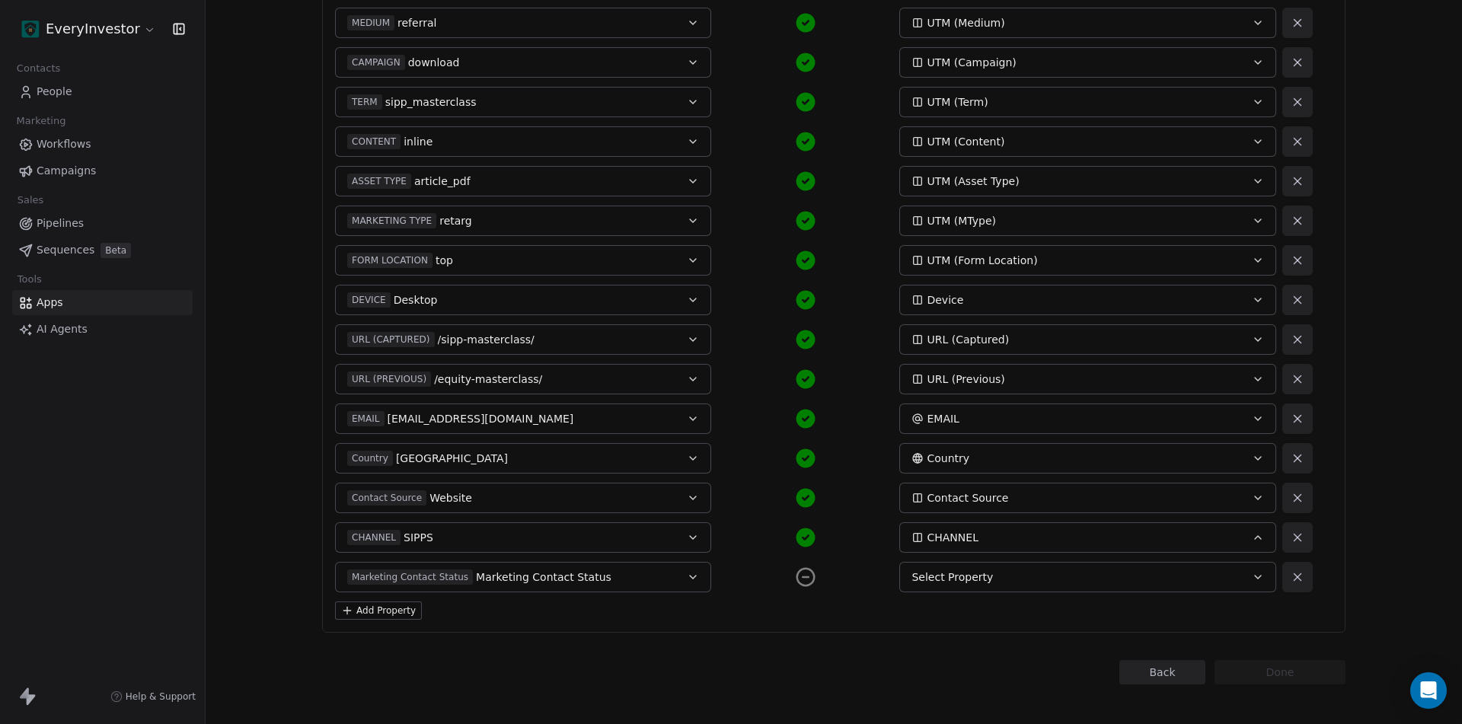
scroll to position [548, 0]
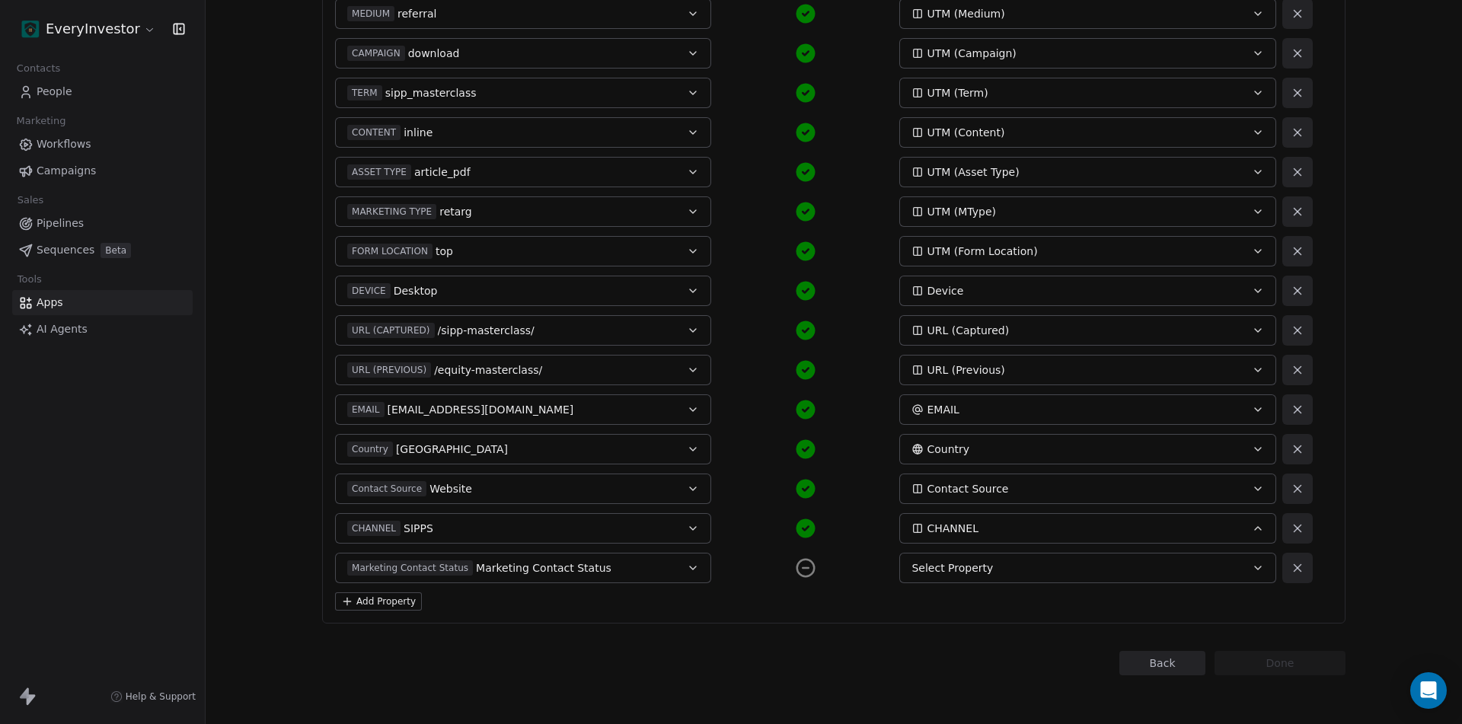
click at [978, 571] on span "Select Property" at bounding box center [951, 567] width 81 height 15
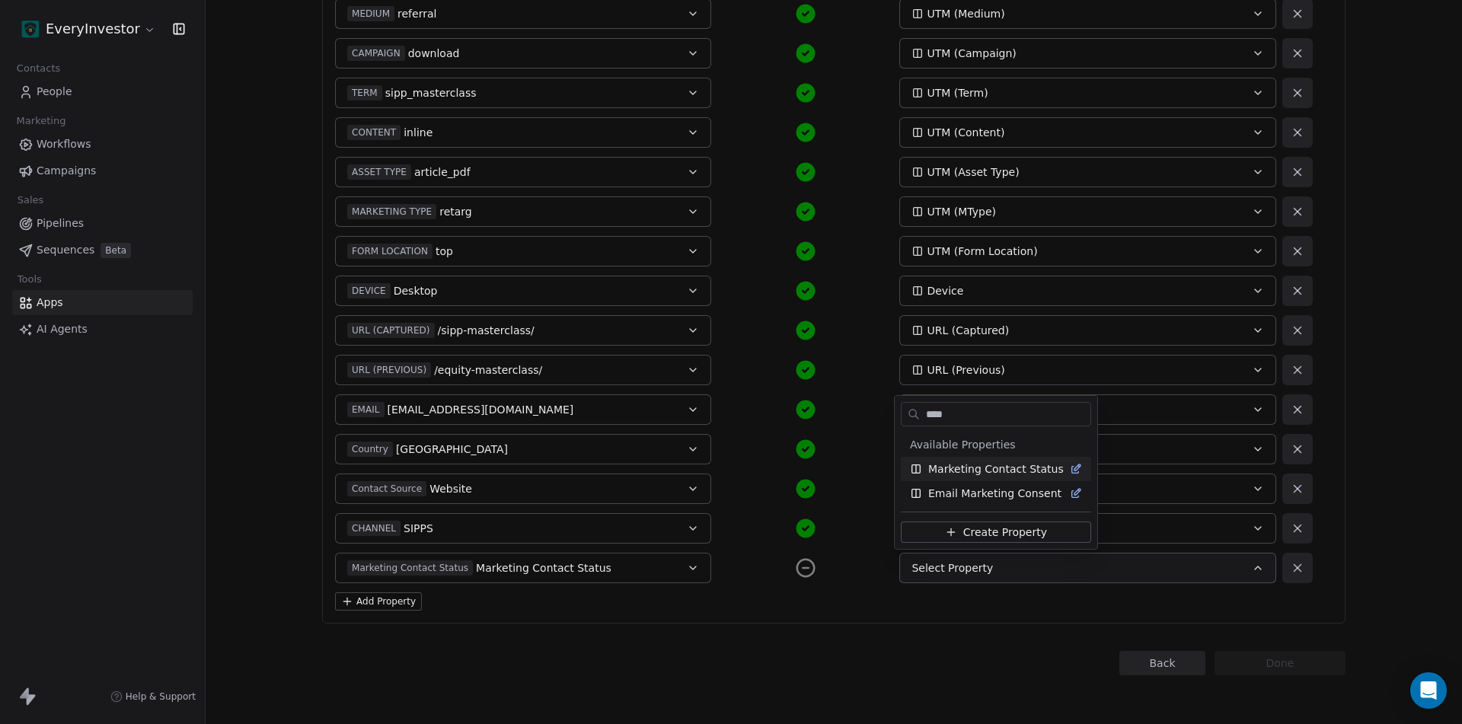
type input "****"
click at [999, 470] on span "Marketing Contact Status" at bounding box center [995, 468] width 135 height 15
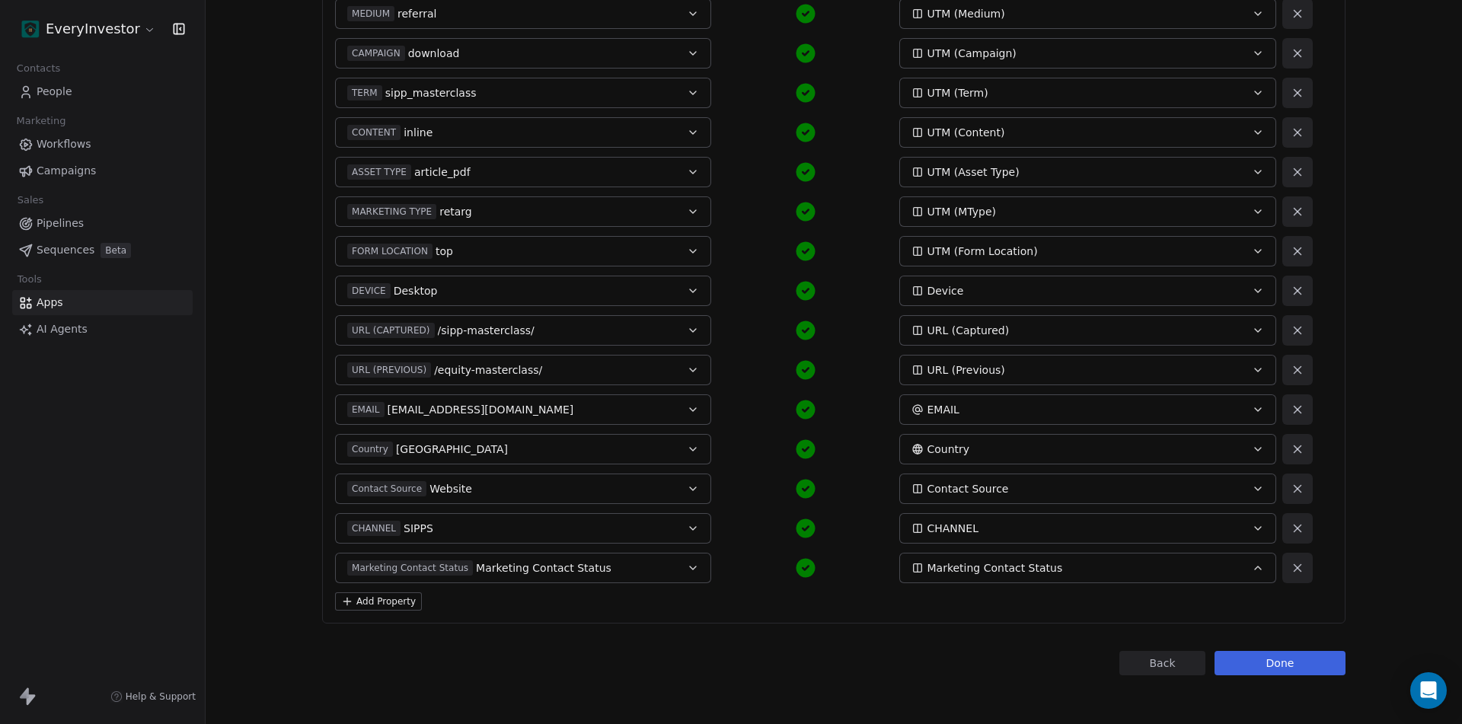
click at [368, 600] on button "Add Property" at bounding box center [378, 601] width 87 height 18
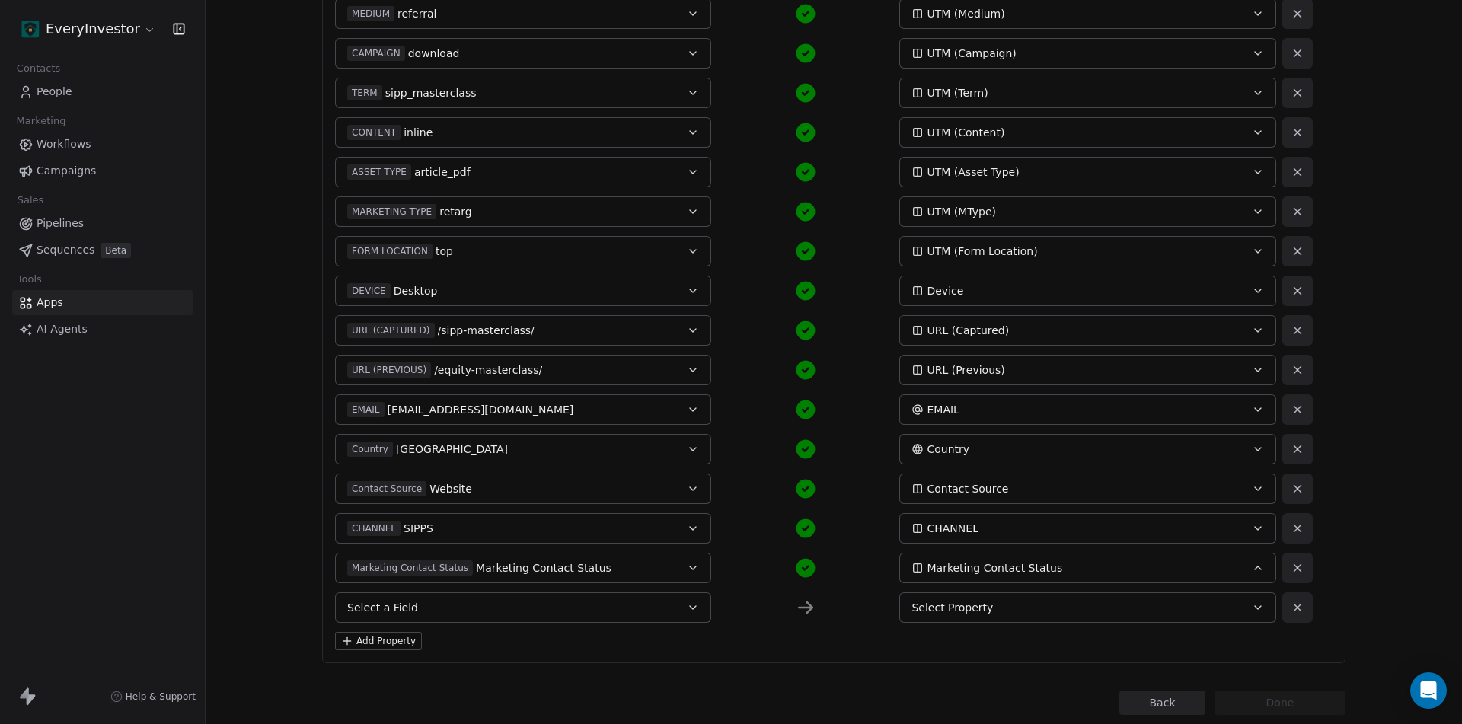
click at [488, 604] on button "Select a Field" at bounding box center [523, 607] width 376 height 30
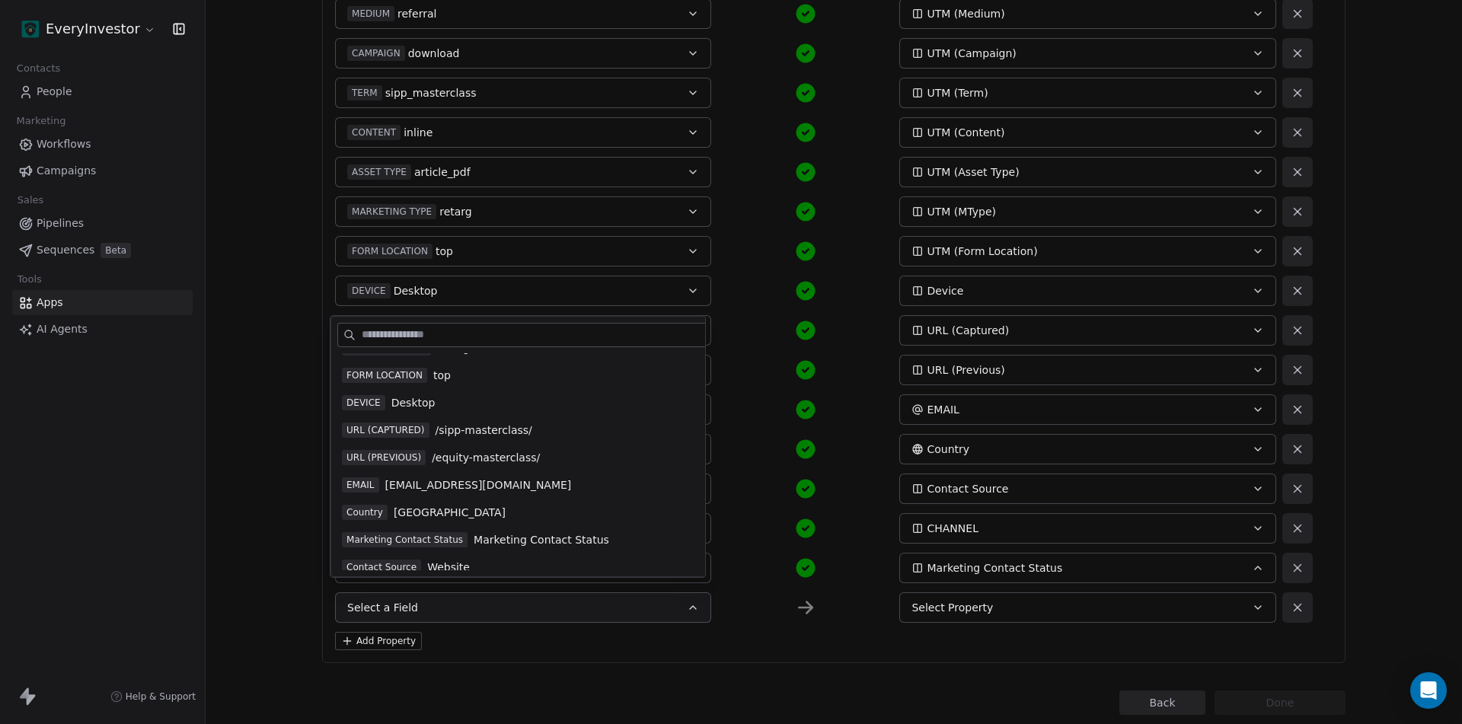
scroll to position [438, 0]
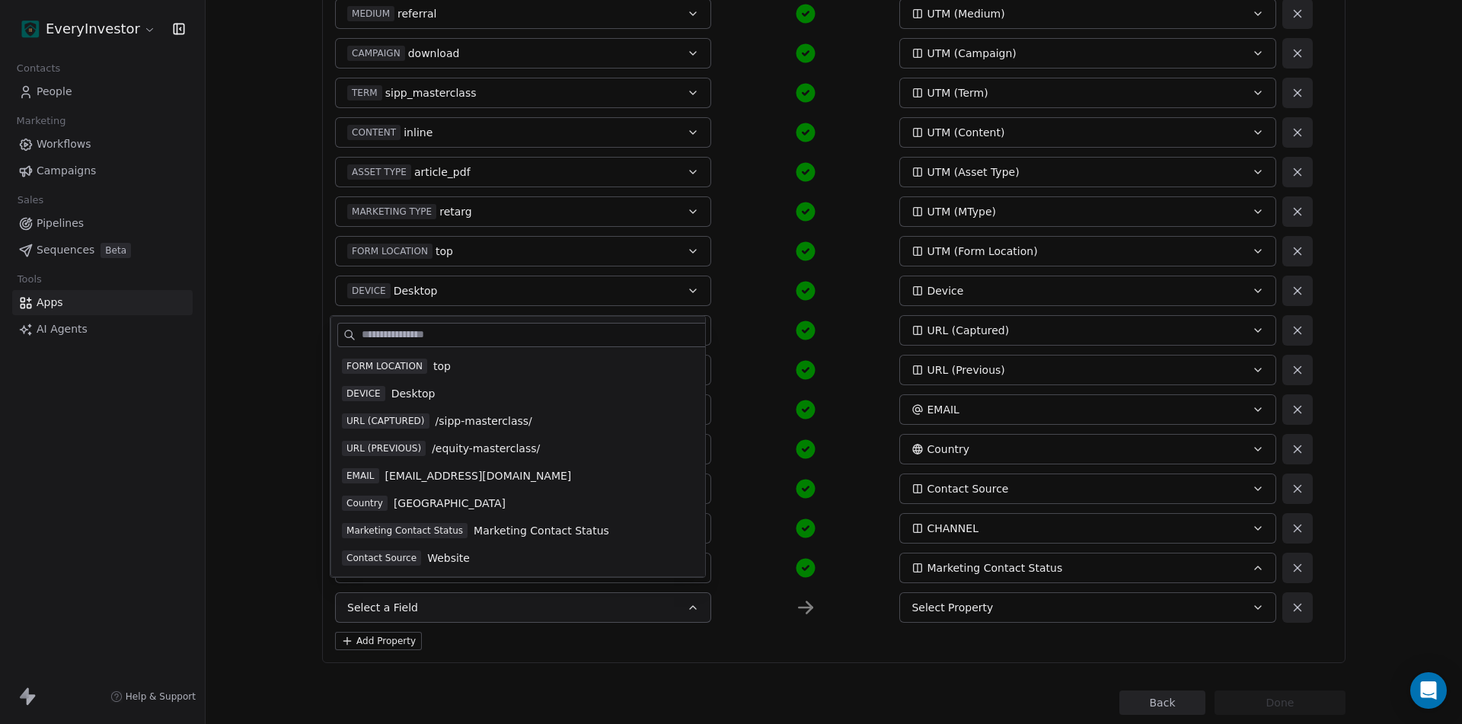
click at [394, 556] on span "Contact Source" at bounding box center [381, 557] width 79 height 15
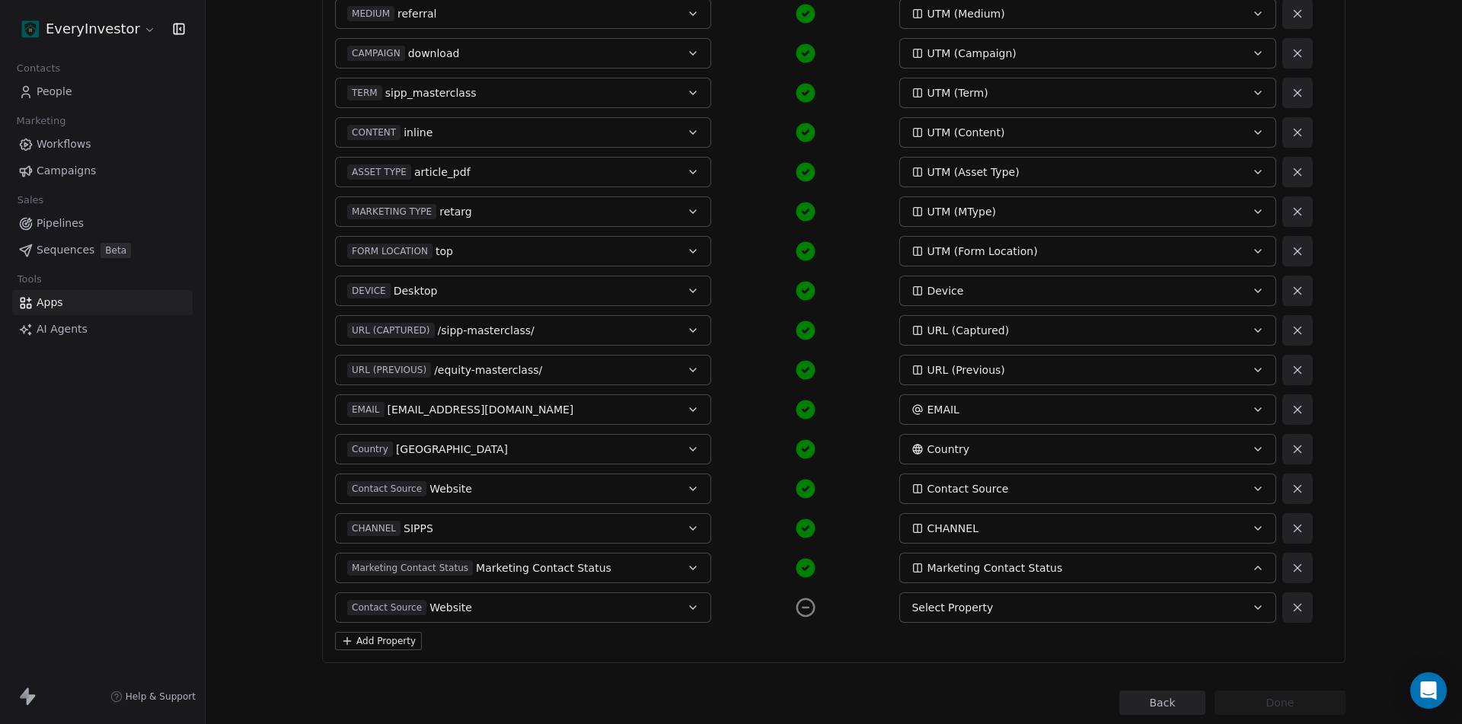
click at [1290, 601] on icon at bounding box center [1297, 608] width 14 height 14
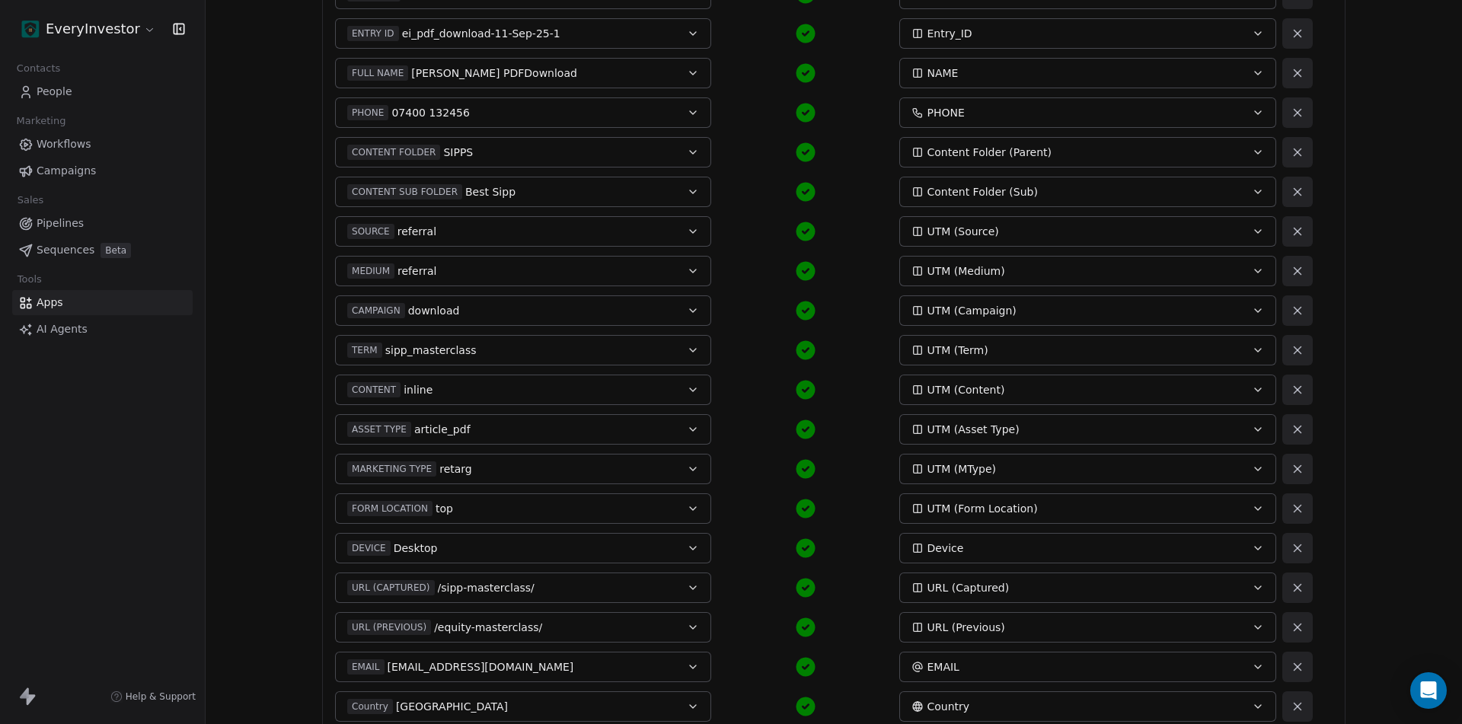
scroll to position [548, 0]
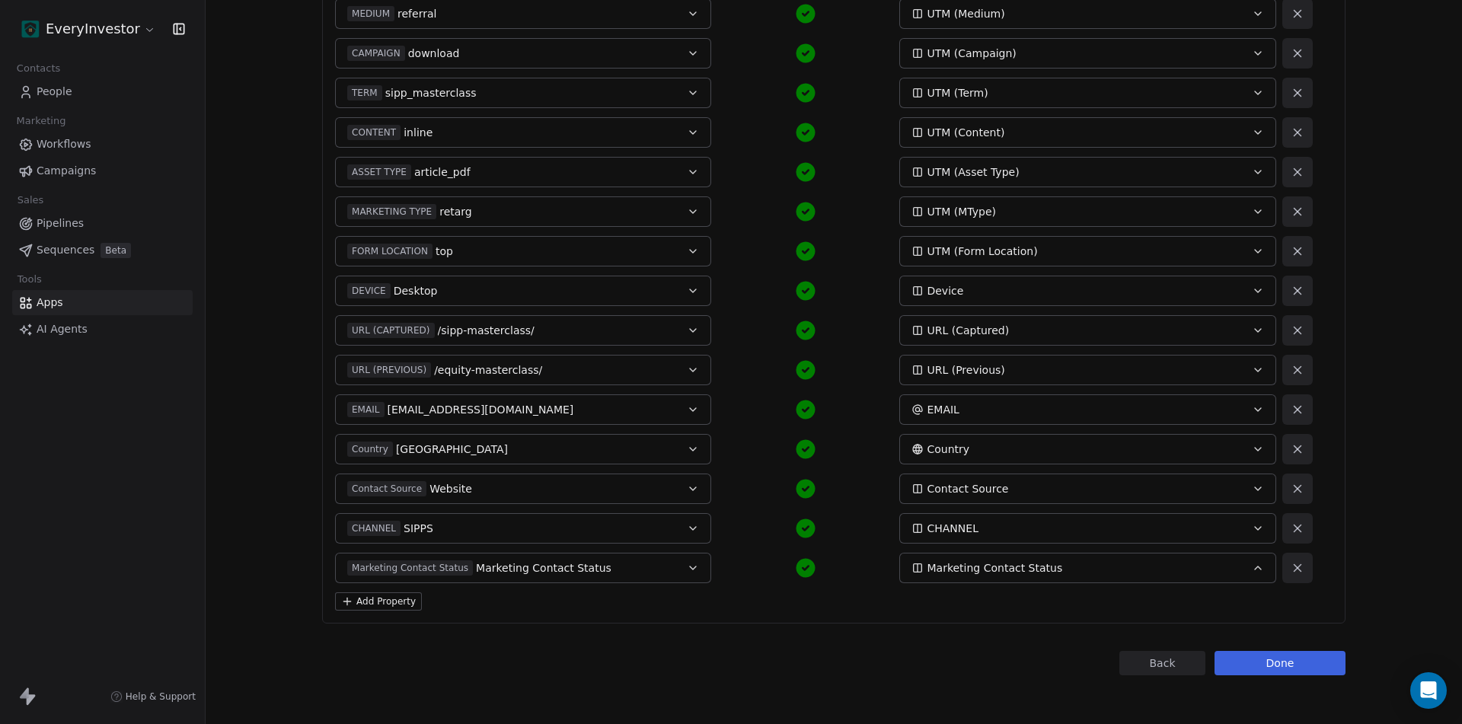
click at [390, 604] on button "Add Property" at bounding box center [378, 601] width 87 height 18
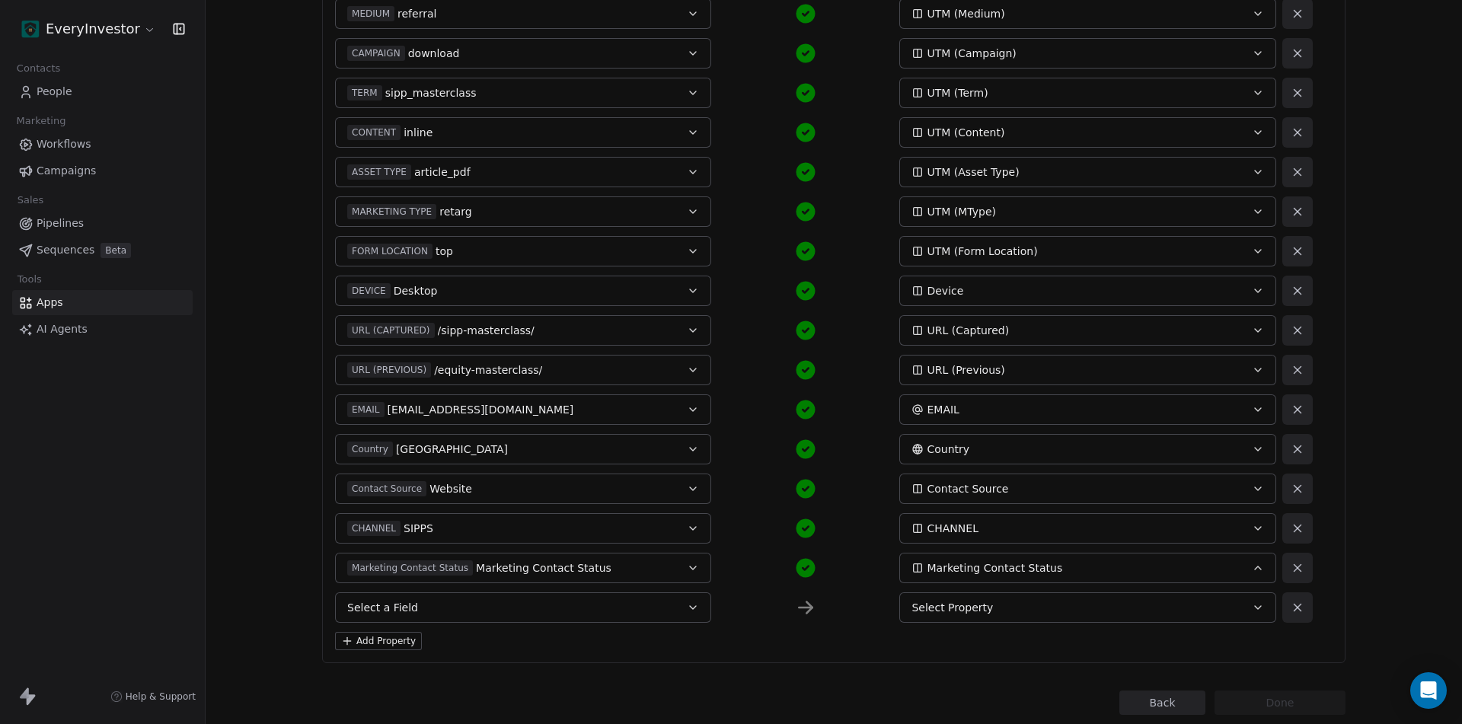
click at [413, 614] on button "Select a Field" at bounding box center [523, 607] width 376 height 30
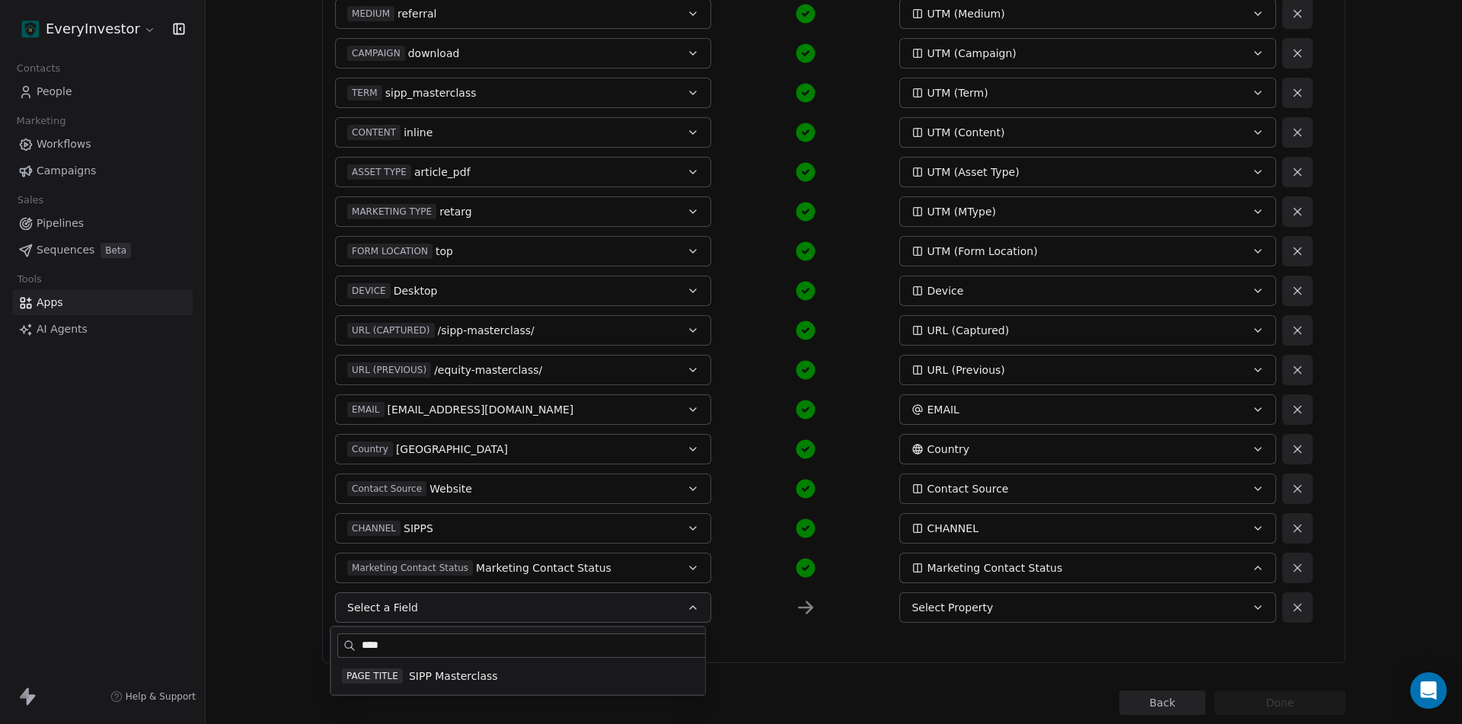
type input "****"
click at [473, 677] on span "SIPP Masterclass" at bounding box center [453, 675] width 89 height 15
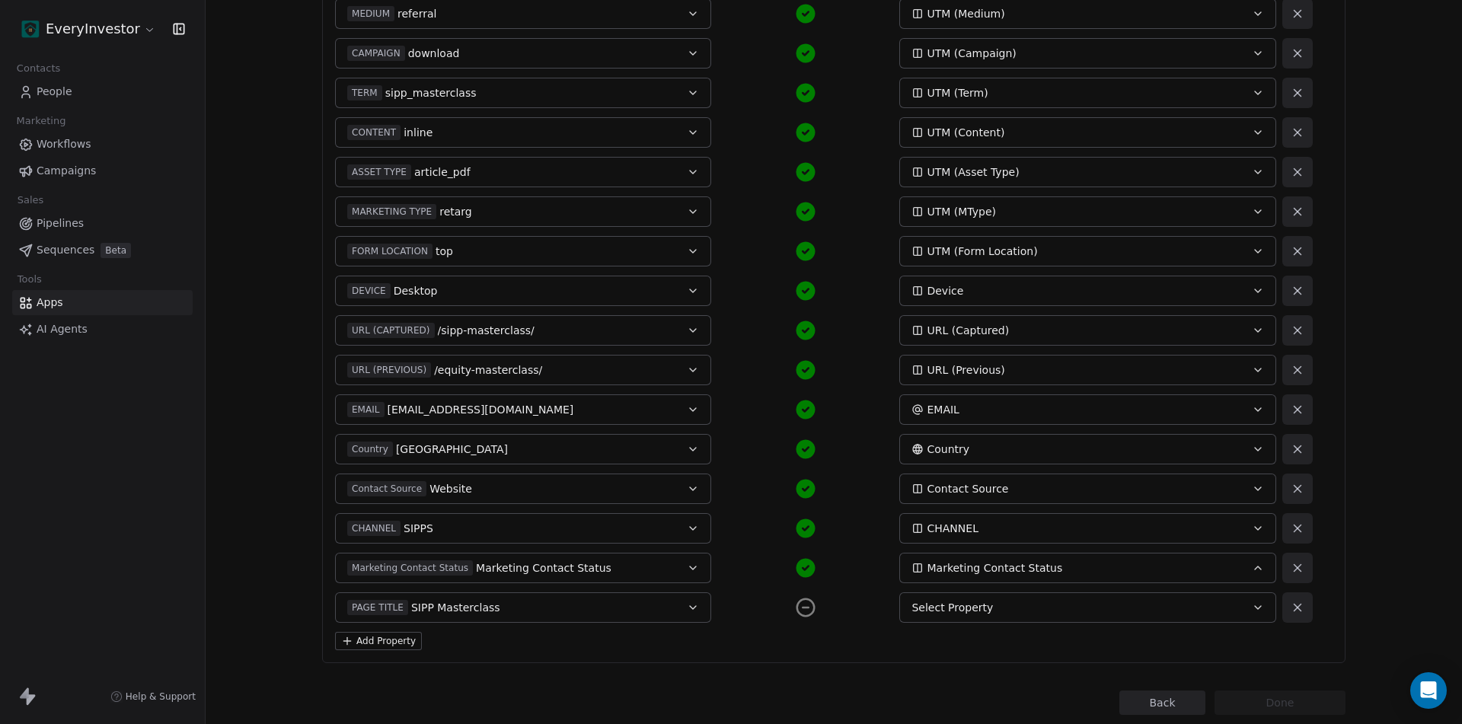
drag, startPoint x: 990, startPoint y: 608, endPoint x: 1002, endPoint y: 612, distance: 12.0
click at [993, 608] on div "Select Property" at bounding box center [1069, 607] width 317 height 15
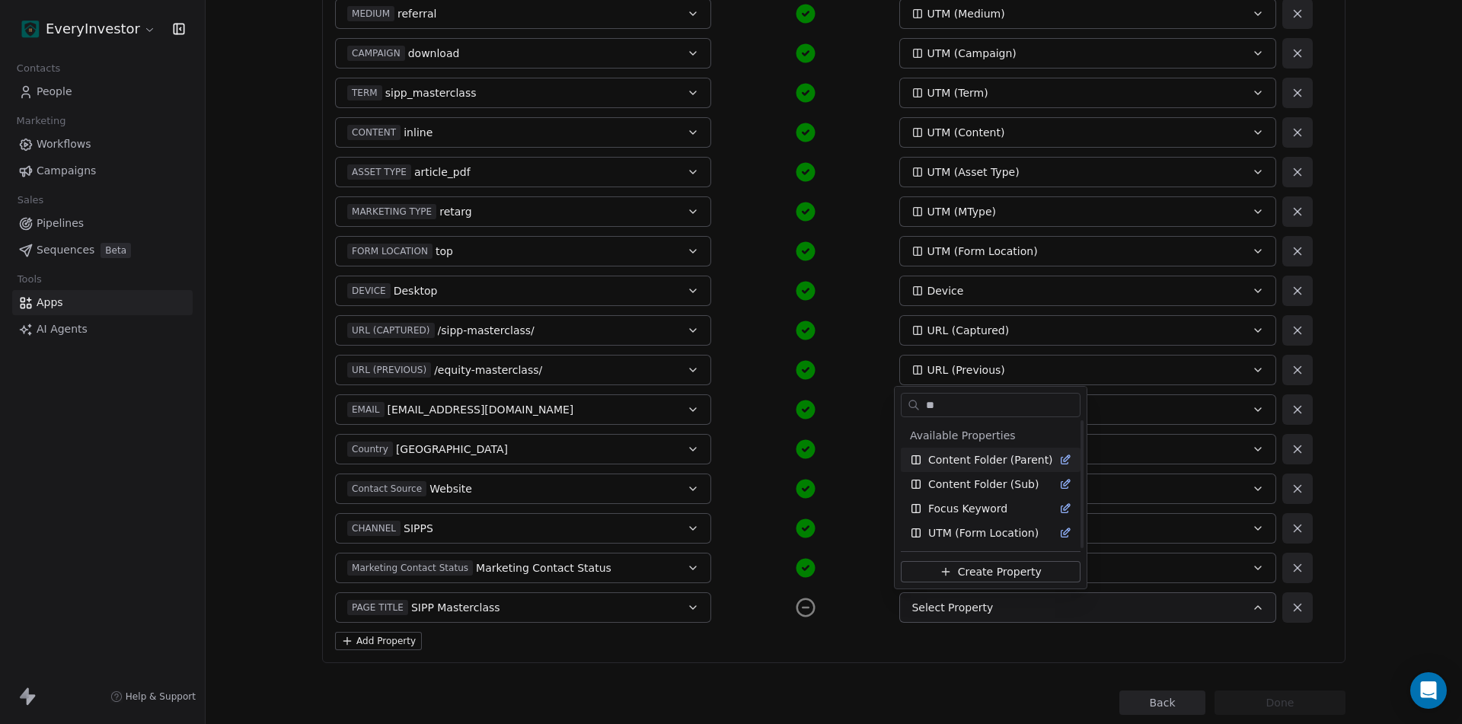
scroll to position [0, 0]
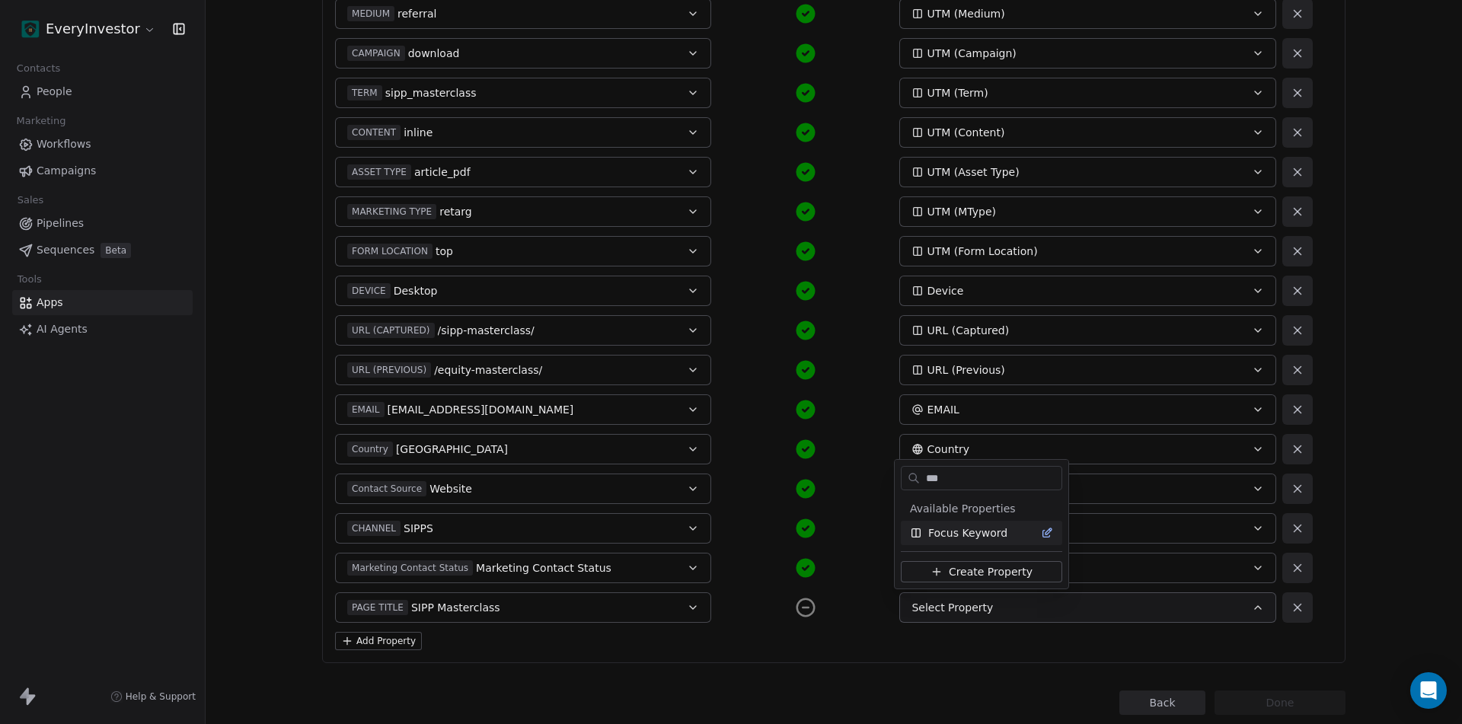
type input "***"
drag, startPoint x: 965, startPoint y: 534, endPoint x: 976, endPoint y: 534, distance: 10.7
click at [965, 533] on span "Focus Keyword" at bounding box center [967, 532] width 79 height 15
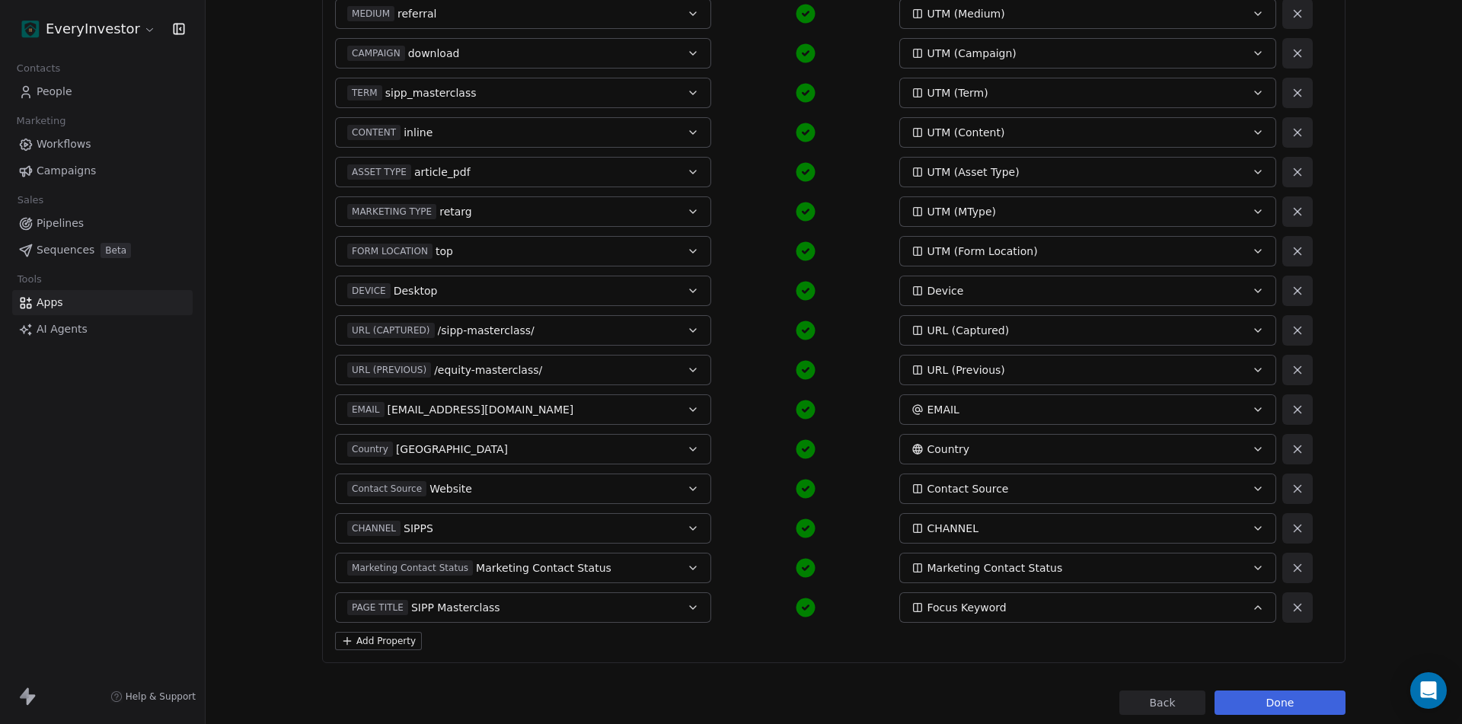
click at [1293, 709] on button "Done" at bounding box center [1279, 702] width 131 height 24
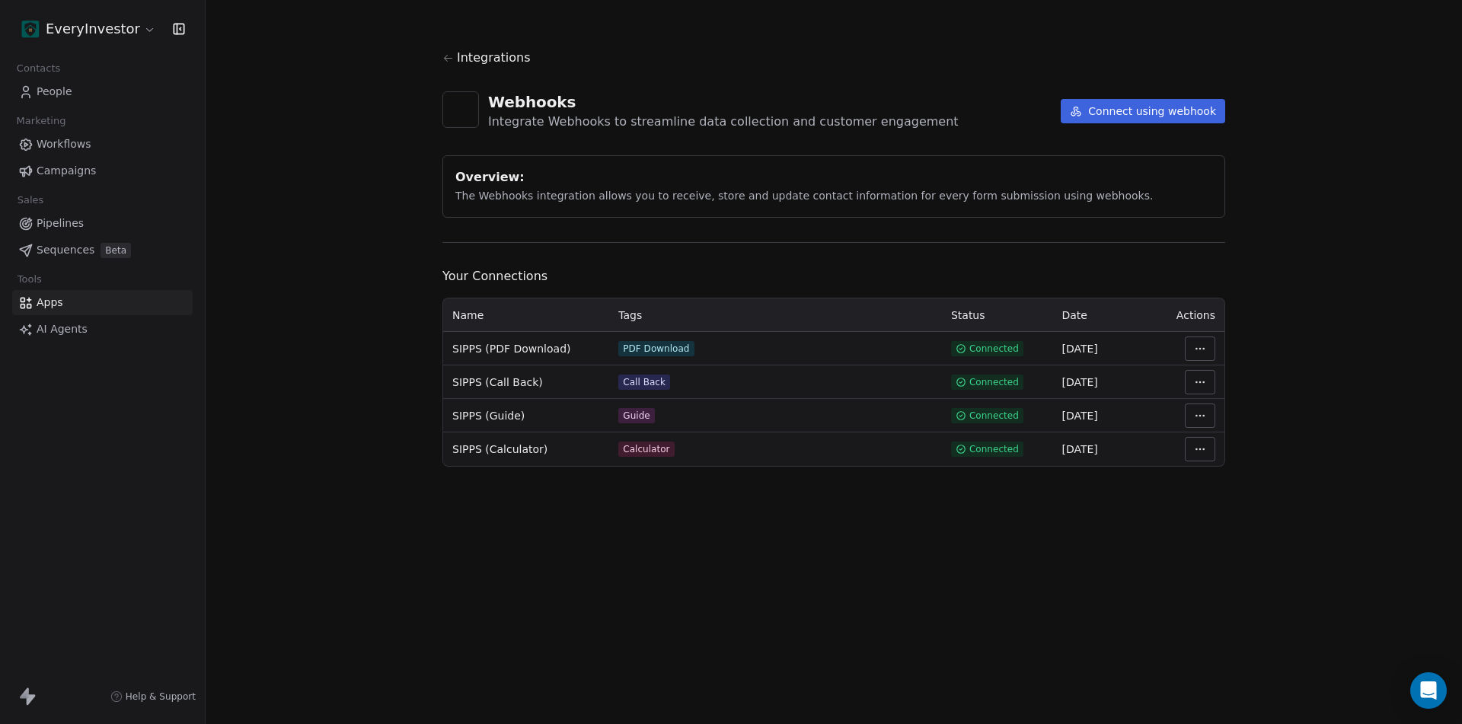
click at [1207, 351] on html "EveryInvestor Contacts People Marketing Workflows Campaigns Sales Pipelines Seq…" at bounding box center [731, 362] width 1462 height 724
click at [1221, 458] on div "Manage Mapping" at bounding box center [1246, 455] width 110 height 24
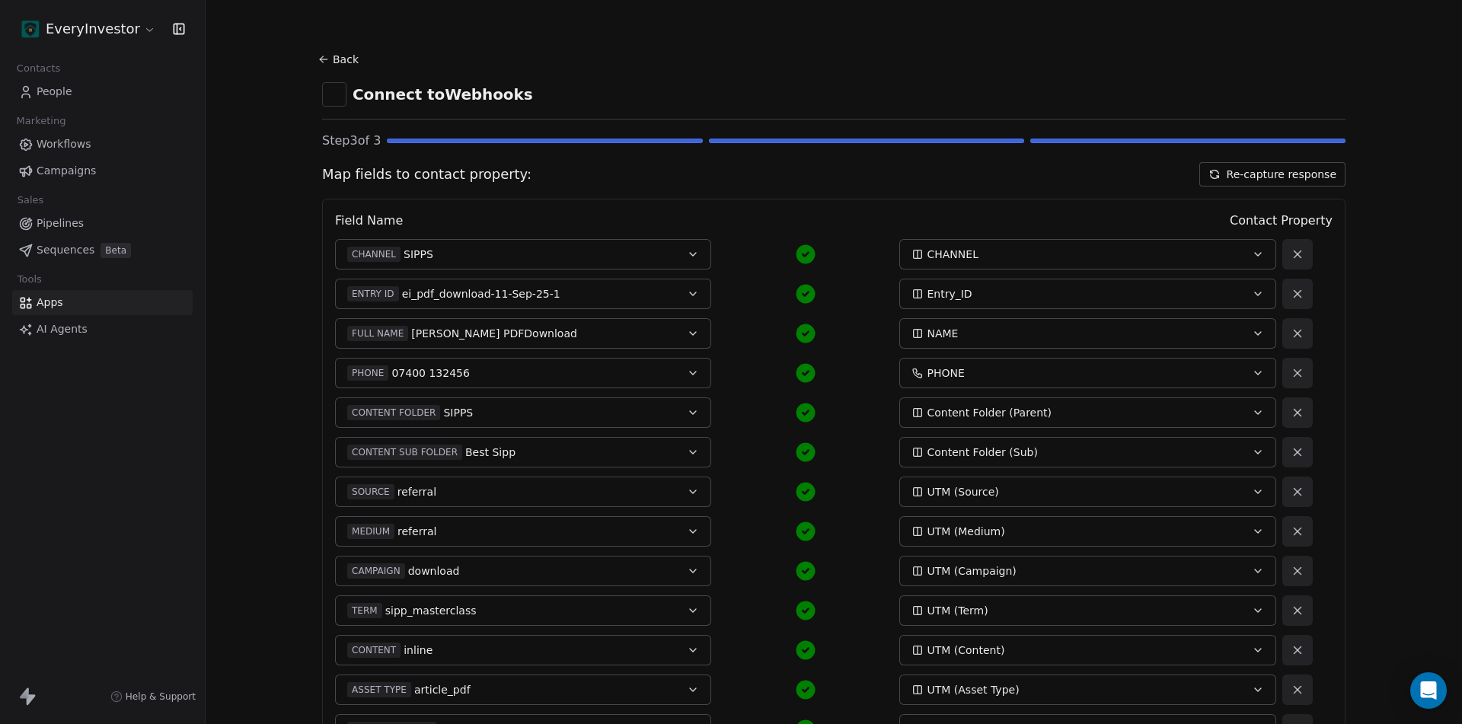
click at [1287, 171] on button "Re-capture response" at bounding box center [1272, 174] width 146 height 24
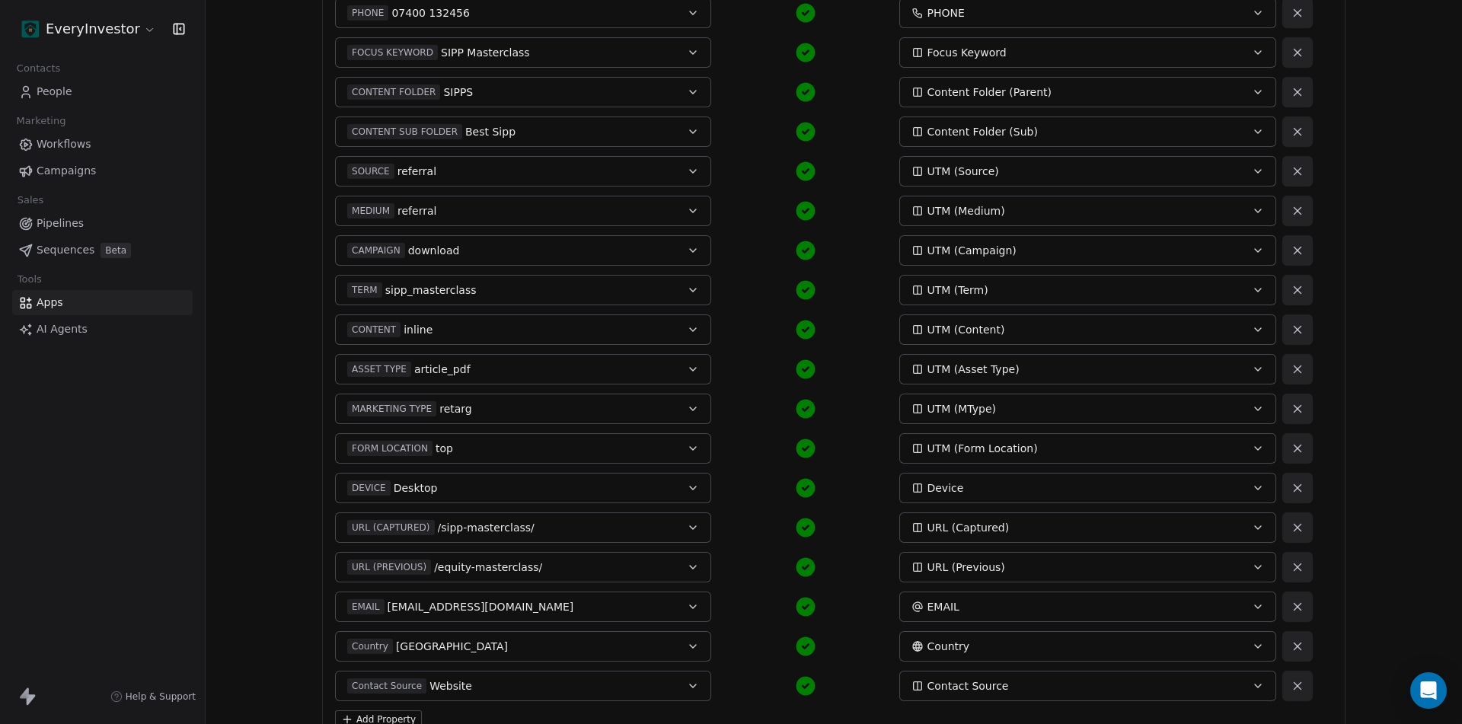
scroll to position [508, 0]
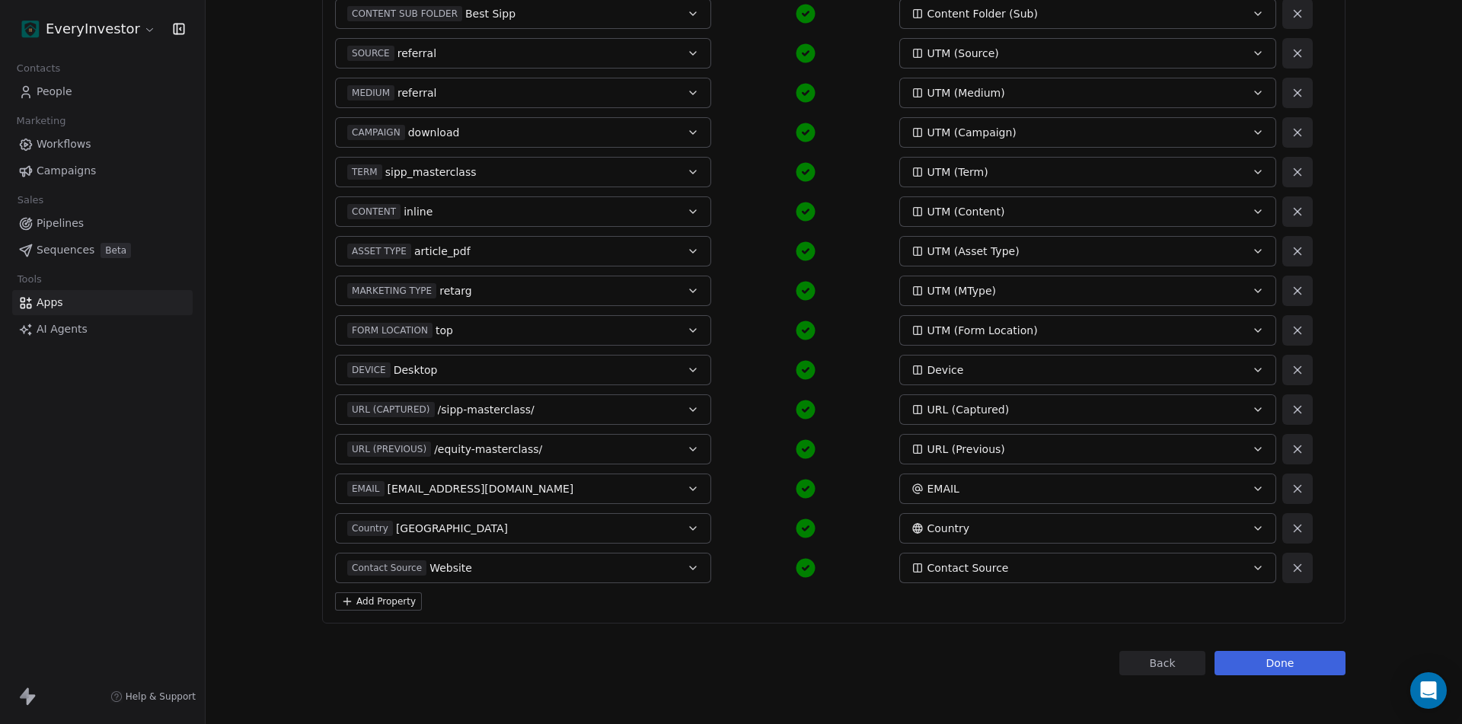
click at [394, 608] on button "Add Property" at bounding box center [378, 601] width 87 height 18
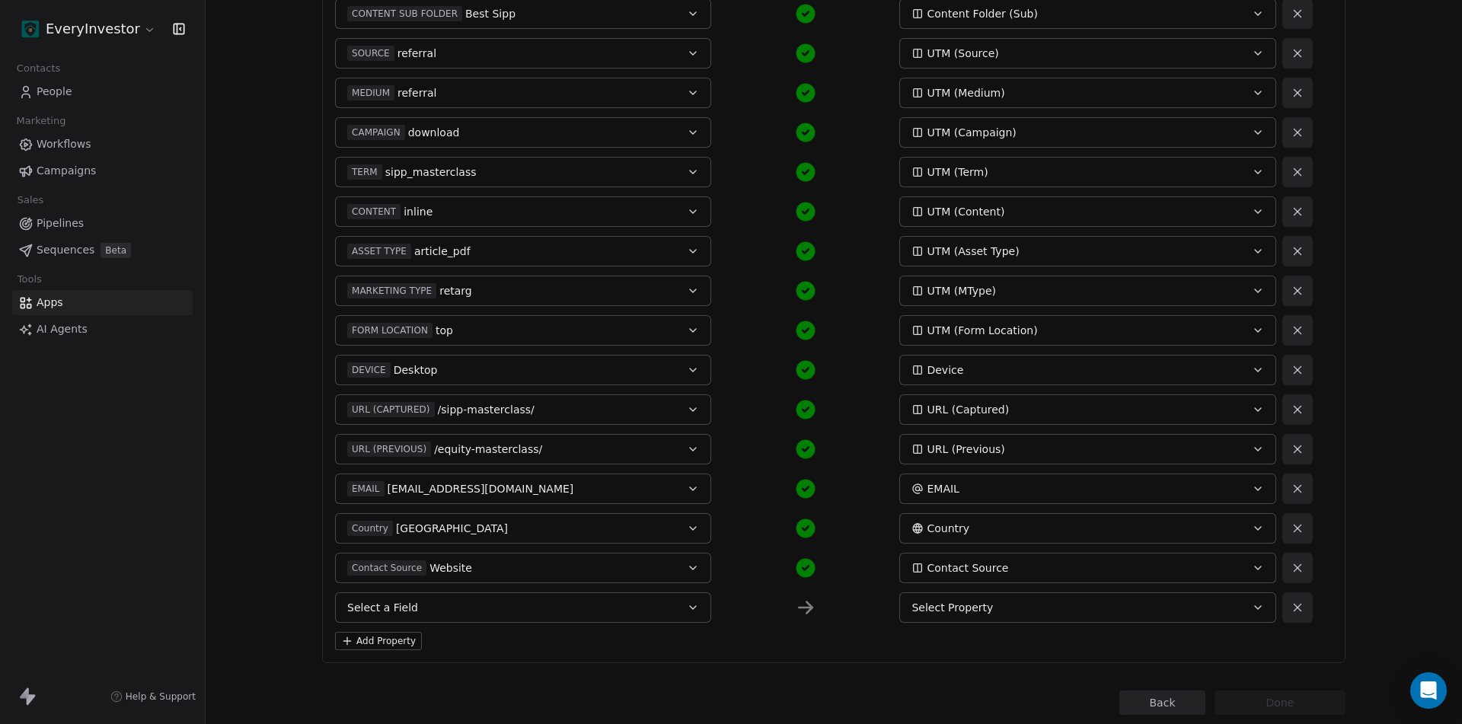
click at [419, 602] on button "Select a Field" at bounding box center [523, 607] width 376 height 30
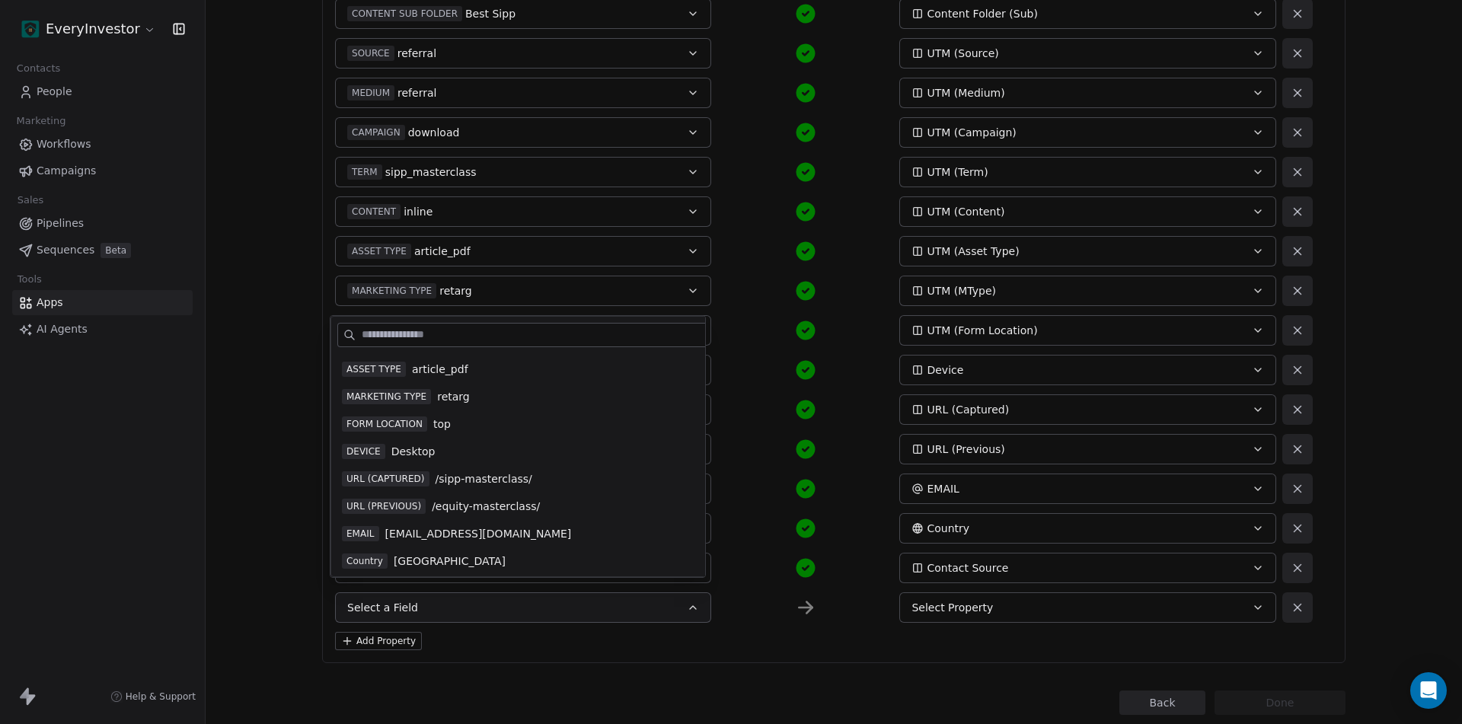
scroll to position [438, 0]
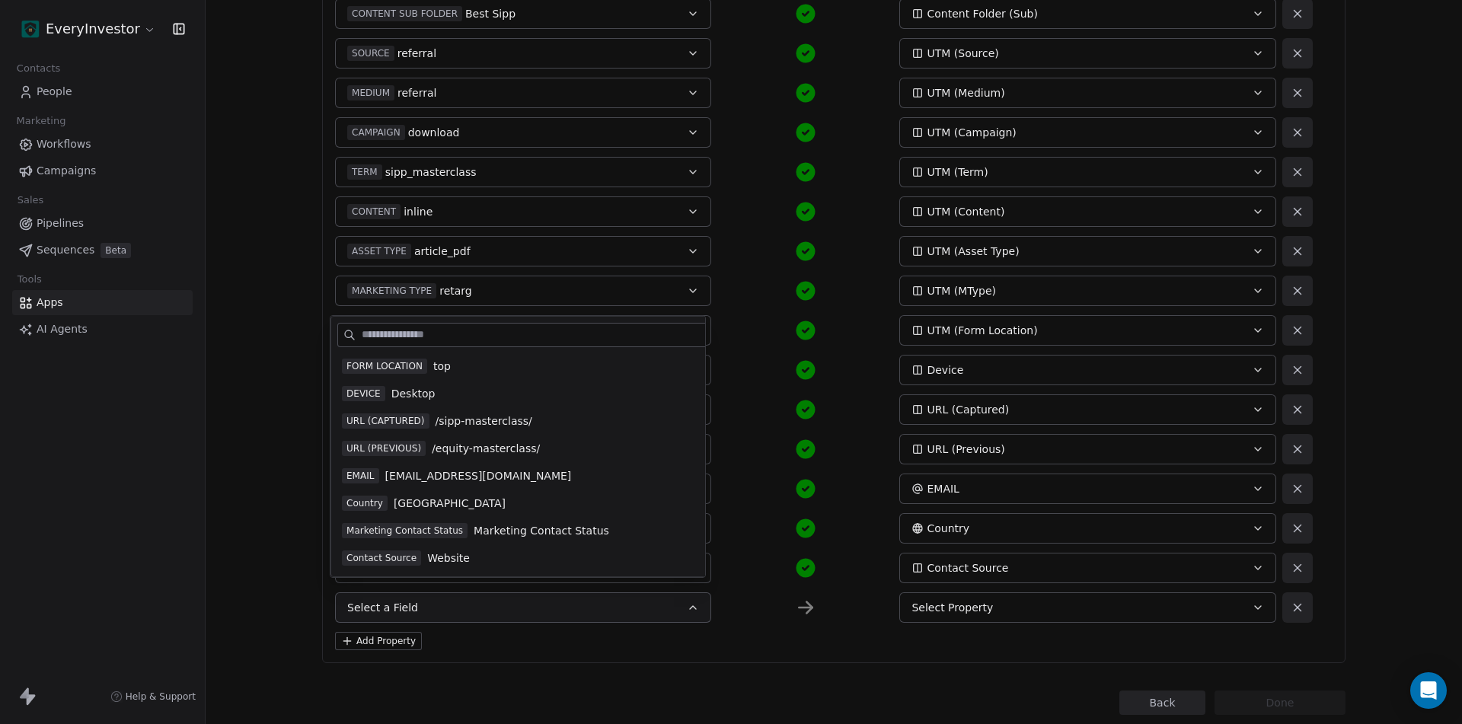
click at [526, 530] on span "Marketing Contact Status" at bounding box center [540, 530] width 135 height 15
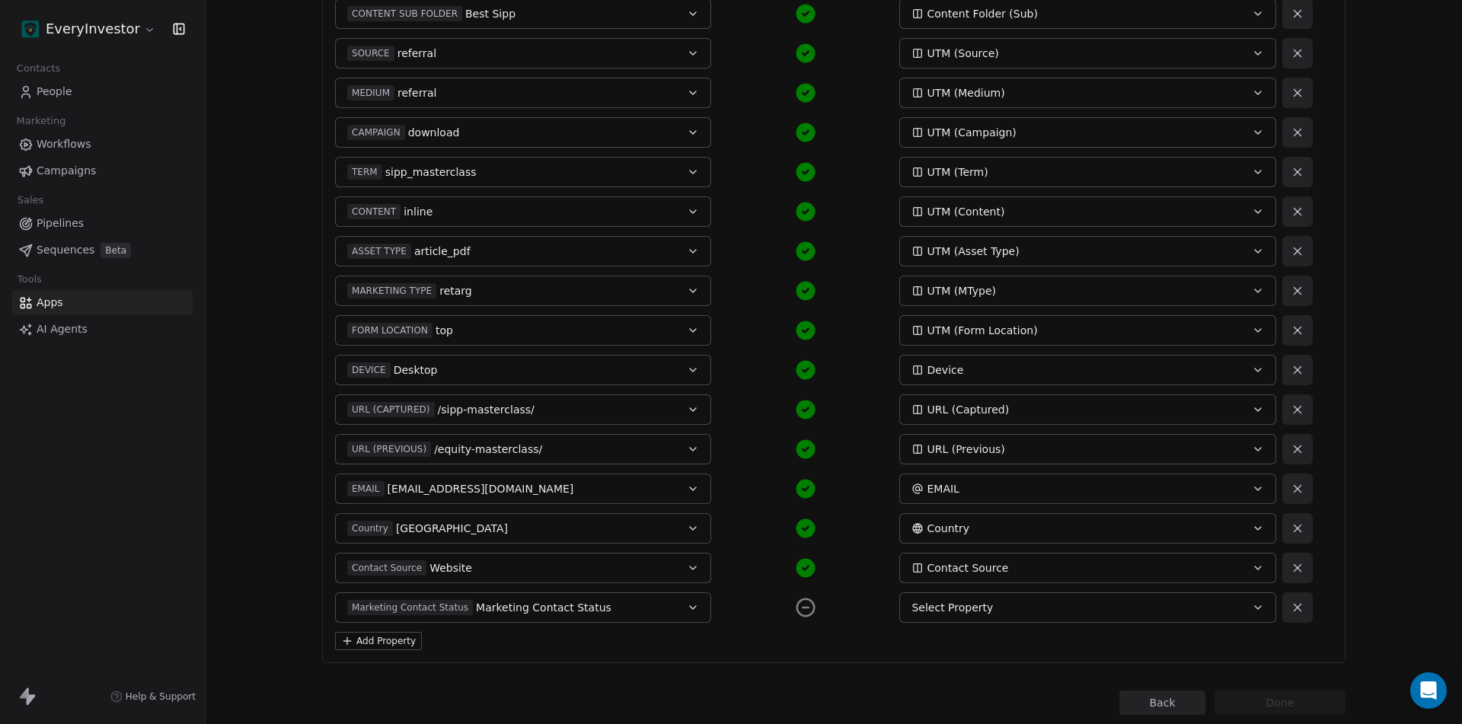
click at [1010, 611] on div "Select Property" at bounding box center [1069, 607] width 317 height 15
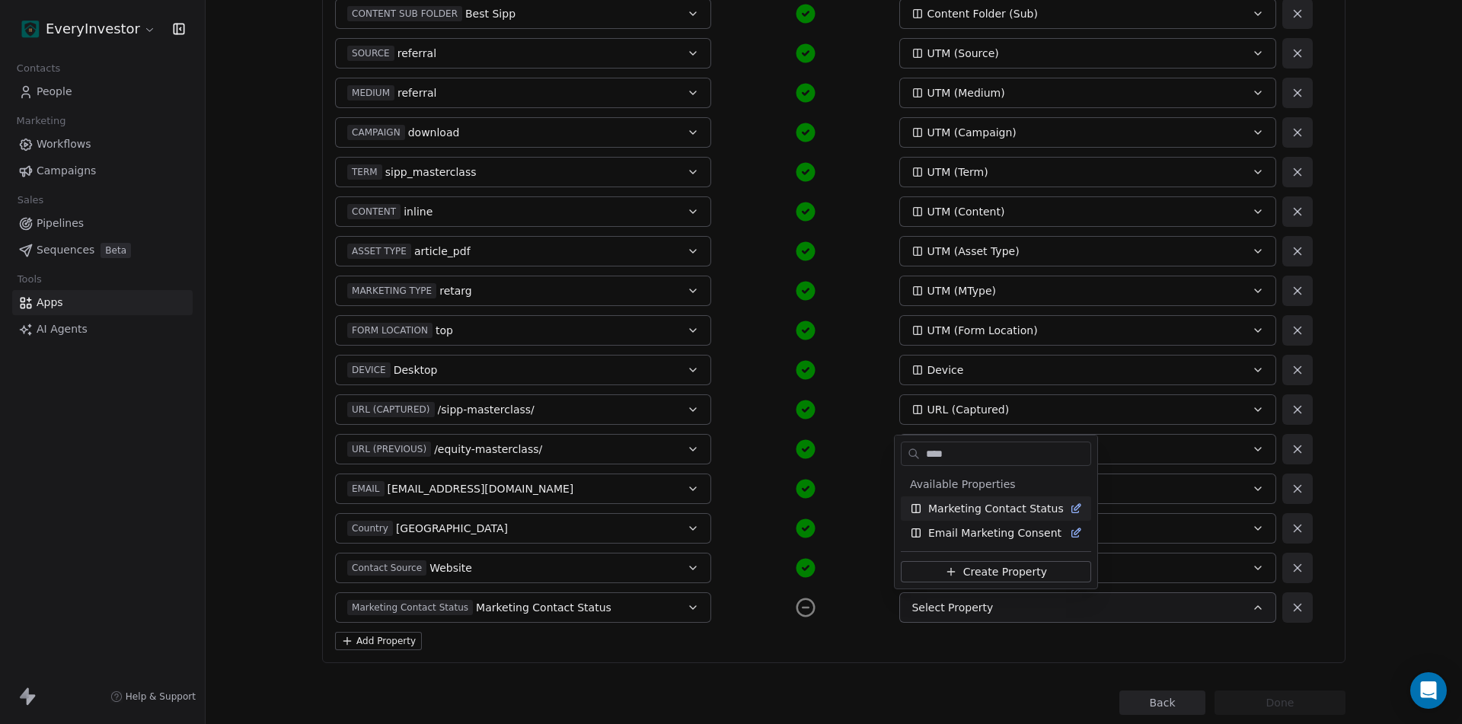
type input "****"
click at [1027, 510] on span "Marketing Contact Status" at bounding box center [995, 508] width 135 height 15
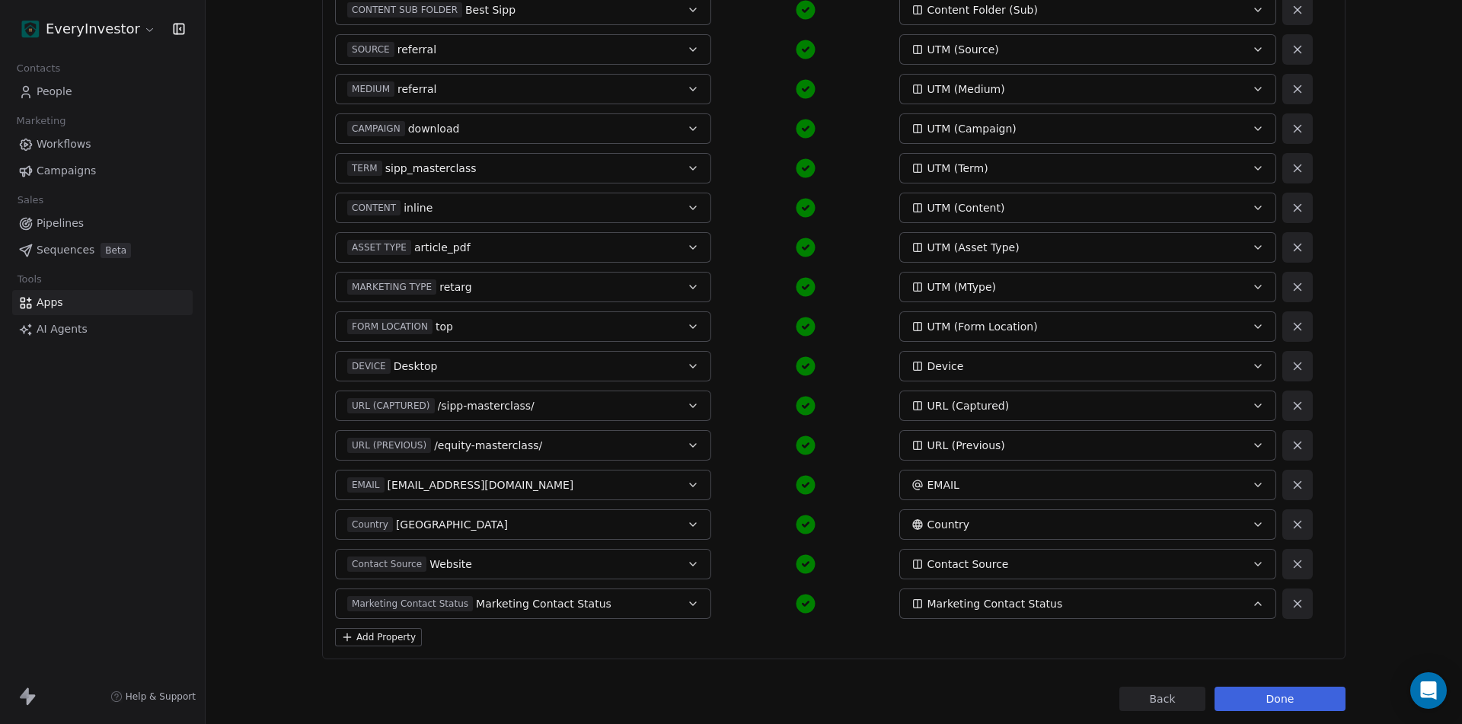
scroll to position [548, 0]
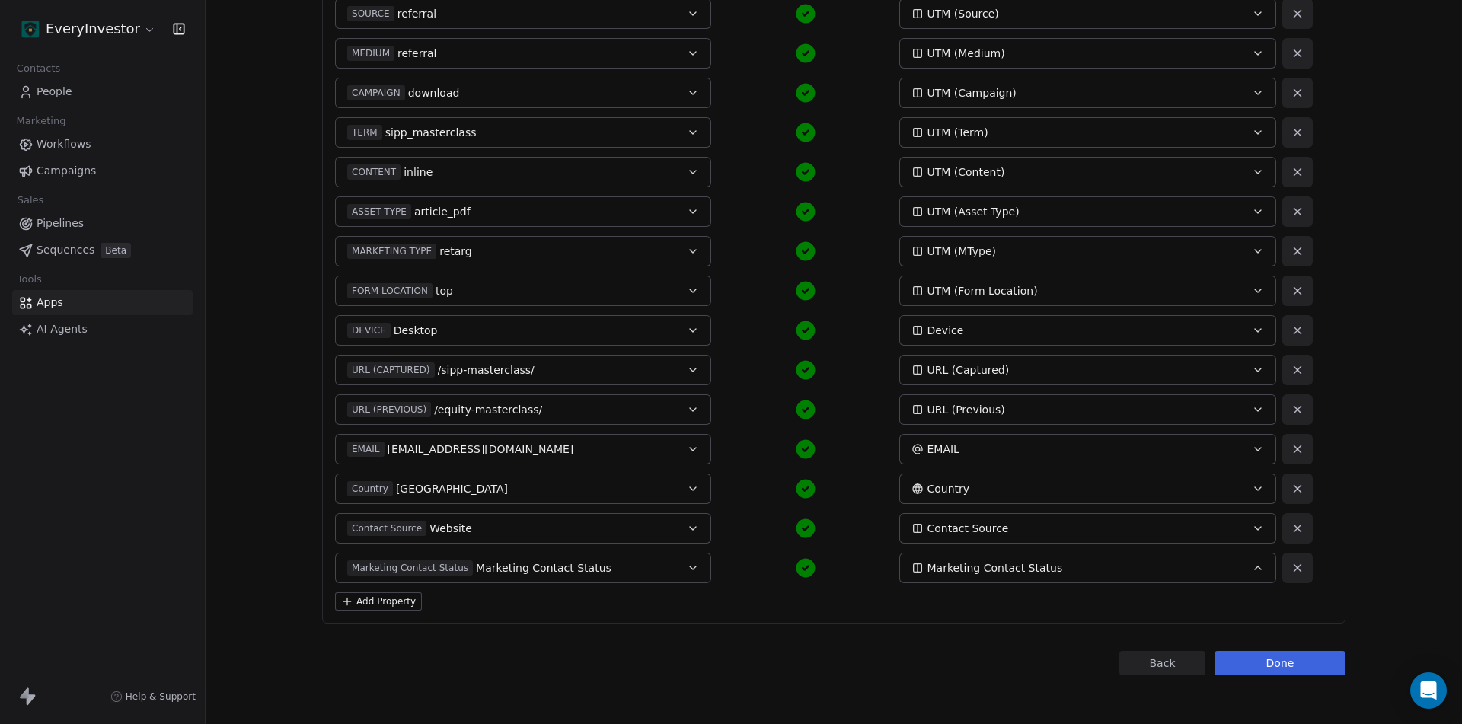
click at [1266, 661] on button "Done" at bounding box center [1279, 663] width 131 height 24
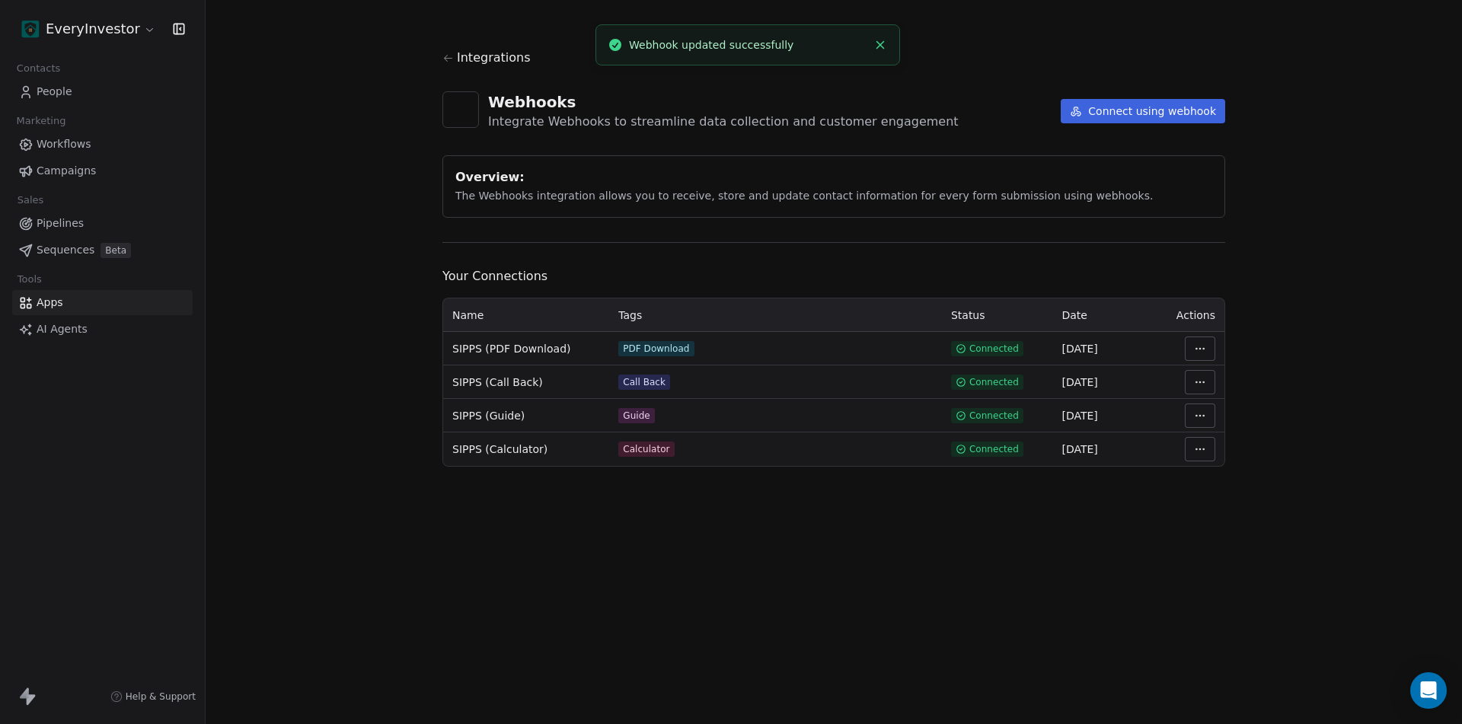
click at [69, 298] on link "Apps" at bounding box center [102, 302] width 180 height 25
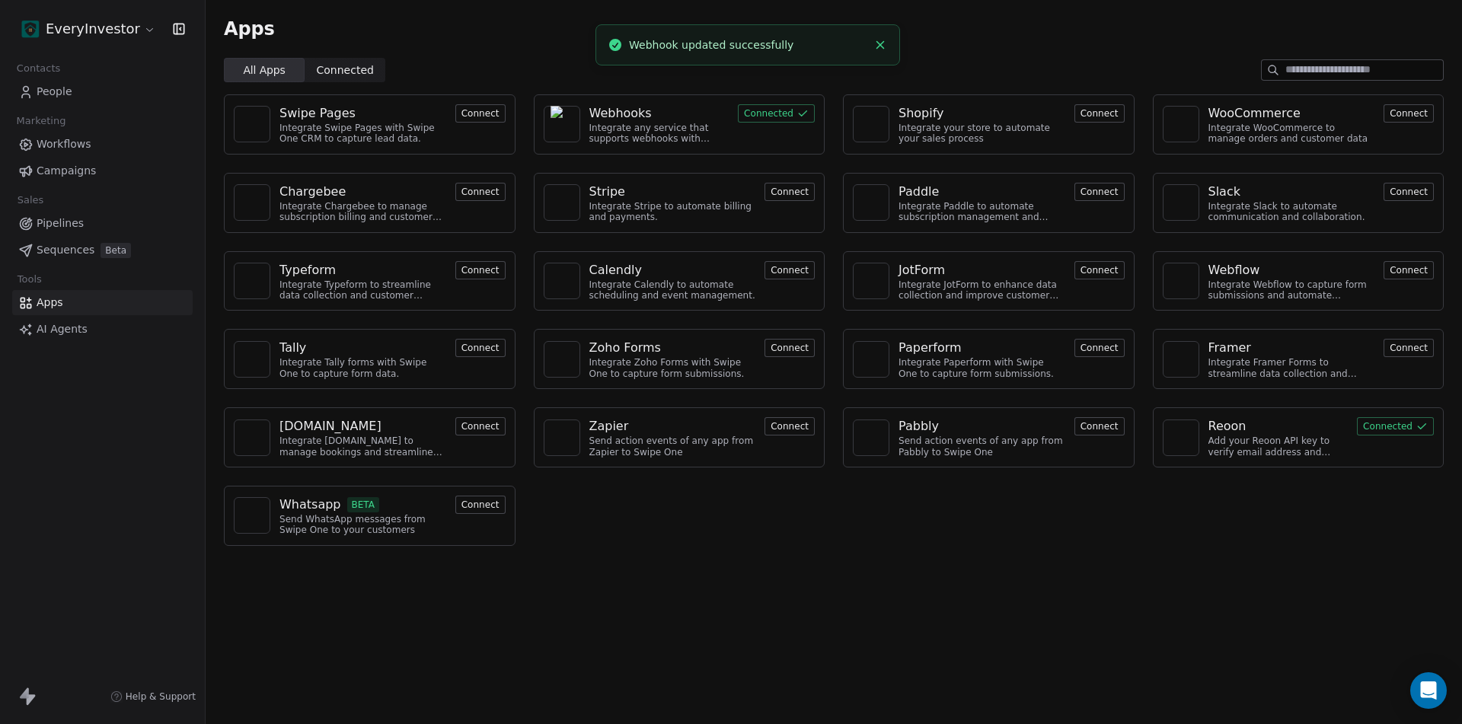
click at [623, 115] on div "Webhooks" at bounding box center [620, 113] width 62 height 18
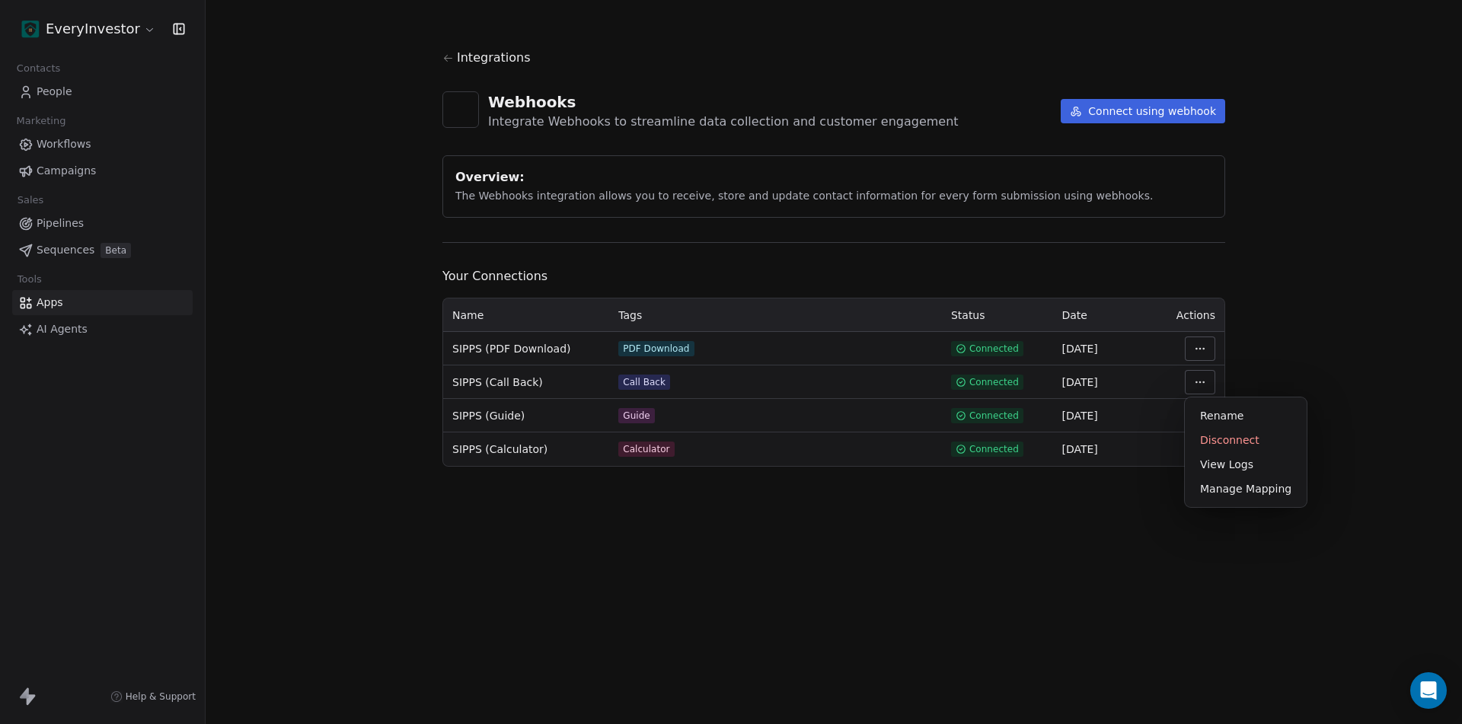
click at [1204, 381] on html "EveryInvestor Contacts People Marketing Workflows Campaigns Sales Pipelines Seq…" at bounding box center [731, 362] width 1462 height 724
click at [1228, 490] on div "Manage Mapping" at bounding box center [1246, 489] width 110 height 24
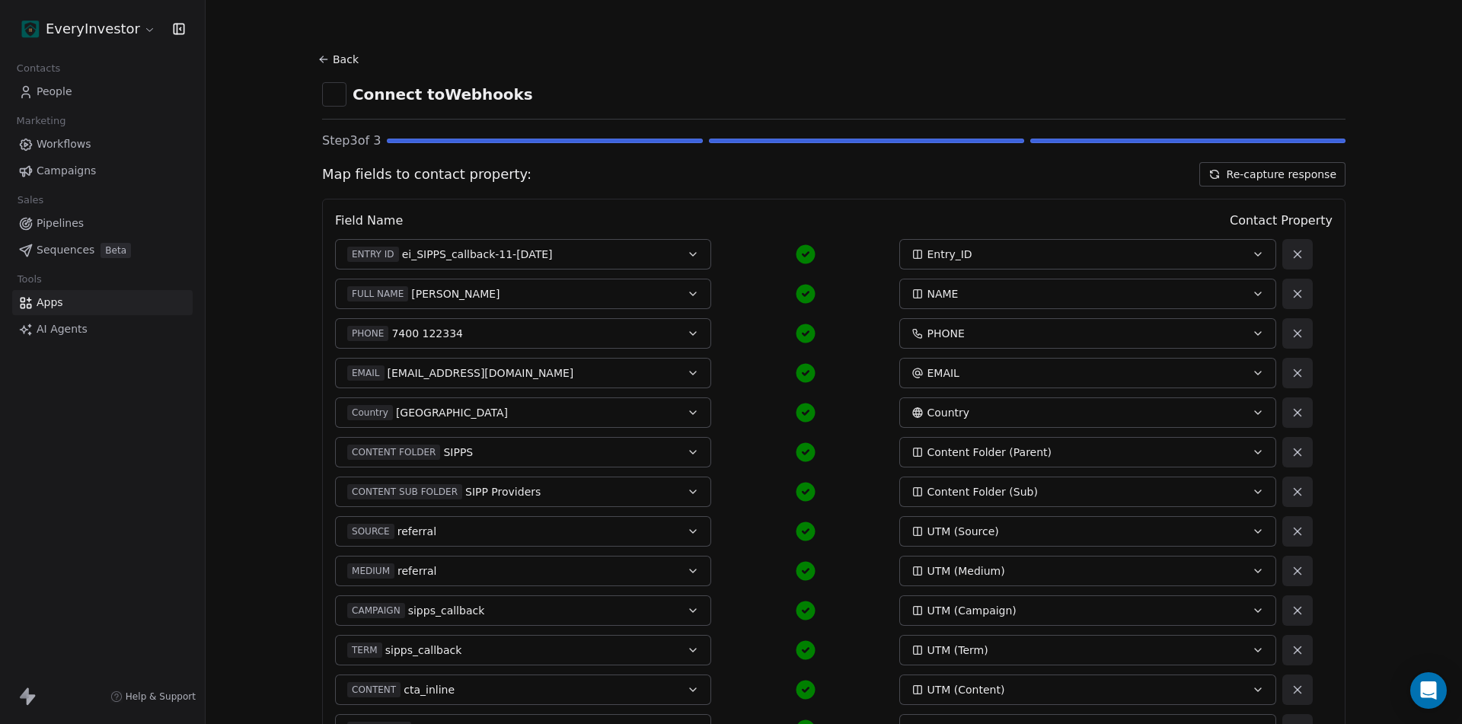
click at [1274, 171] on button "Re-capture response" at bounding box center [1272, 174] width 146 height 24
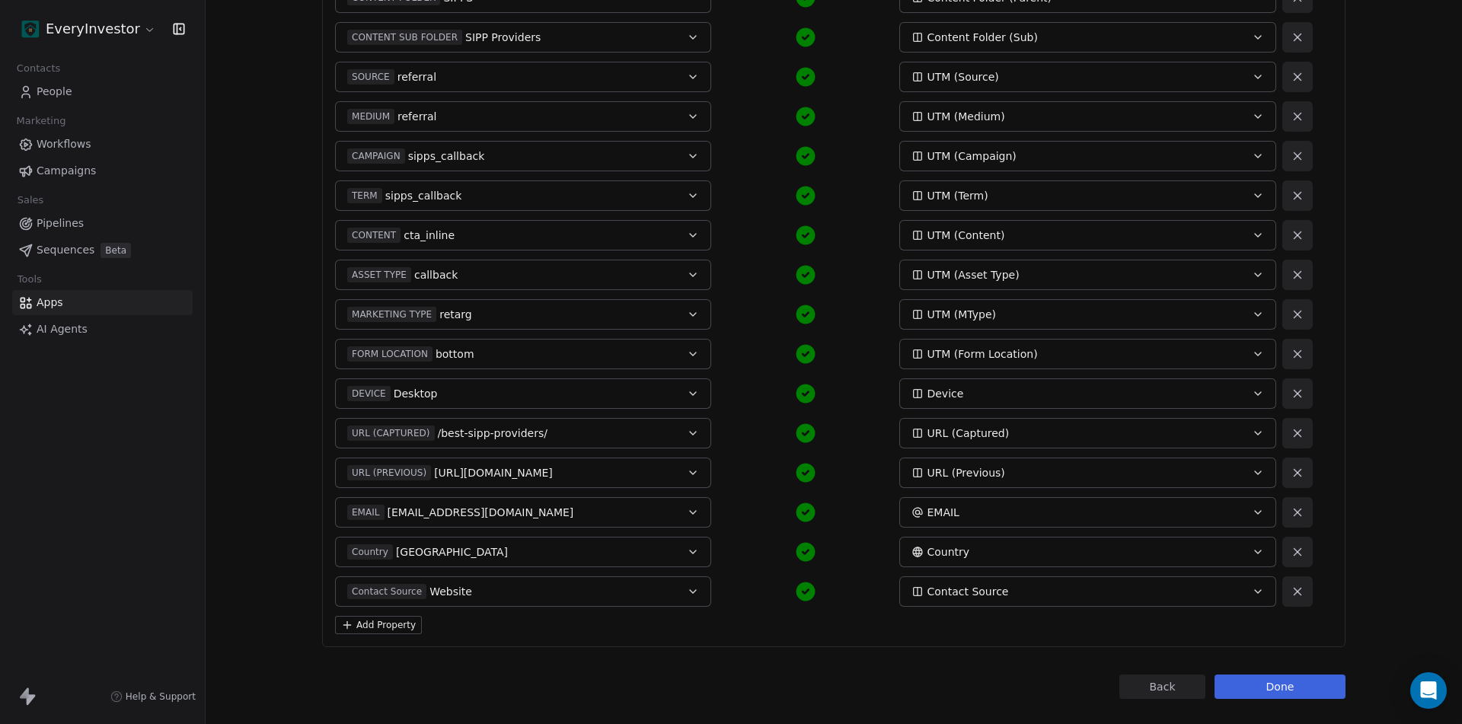
scroll to position [508, 0]
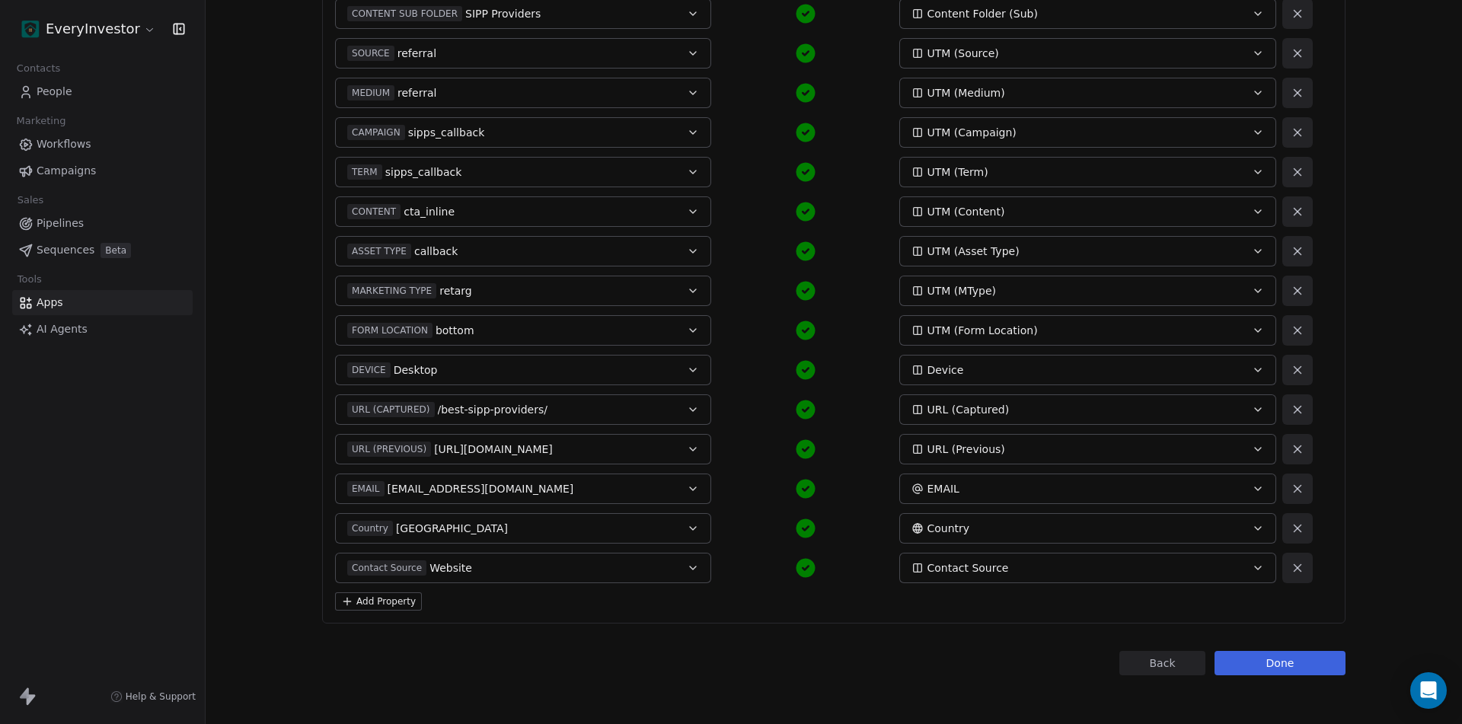
click at [362, 610] on button "Add Property" at bounding box center [378, 601] width 87 height 18
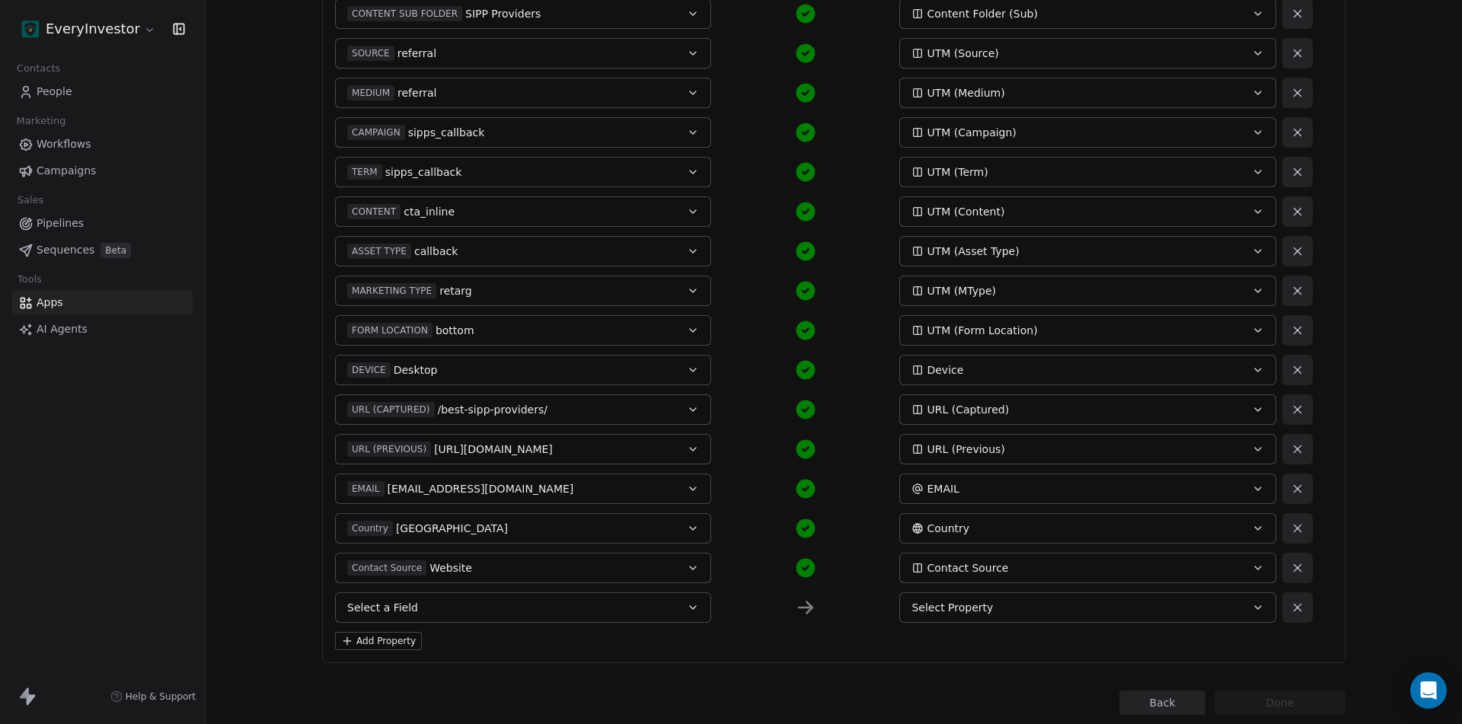
click at [489, 610] on button "Select a Field" at bounding box center [523, 607] width 376 height 30
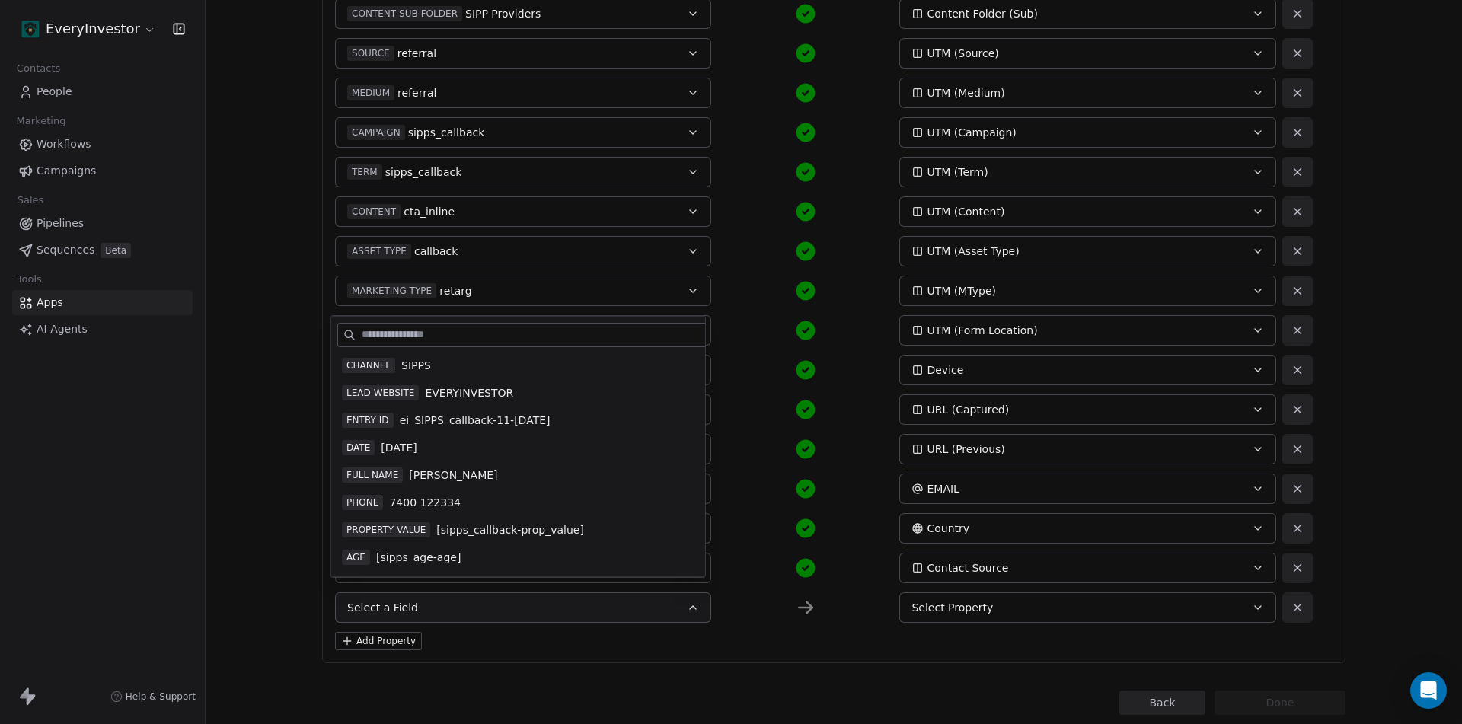
scroll to position [493, 0]
click at [531, 529] on span "Marketing Contact Status" at bounding box center [540, 530] width 135 height 15
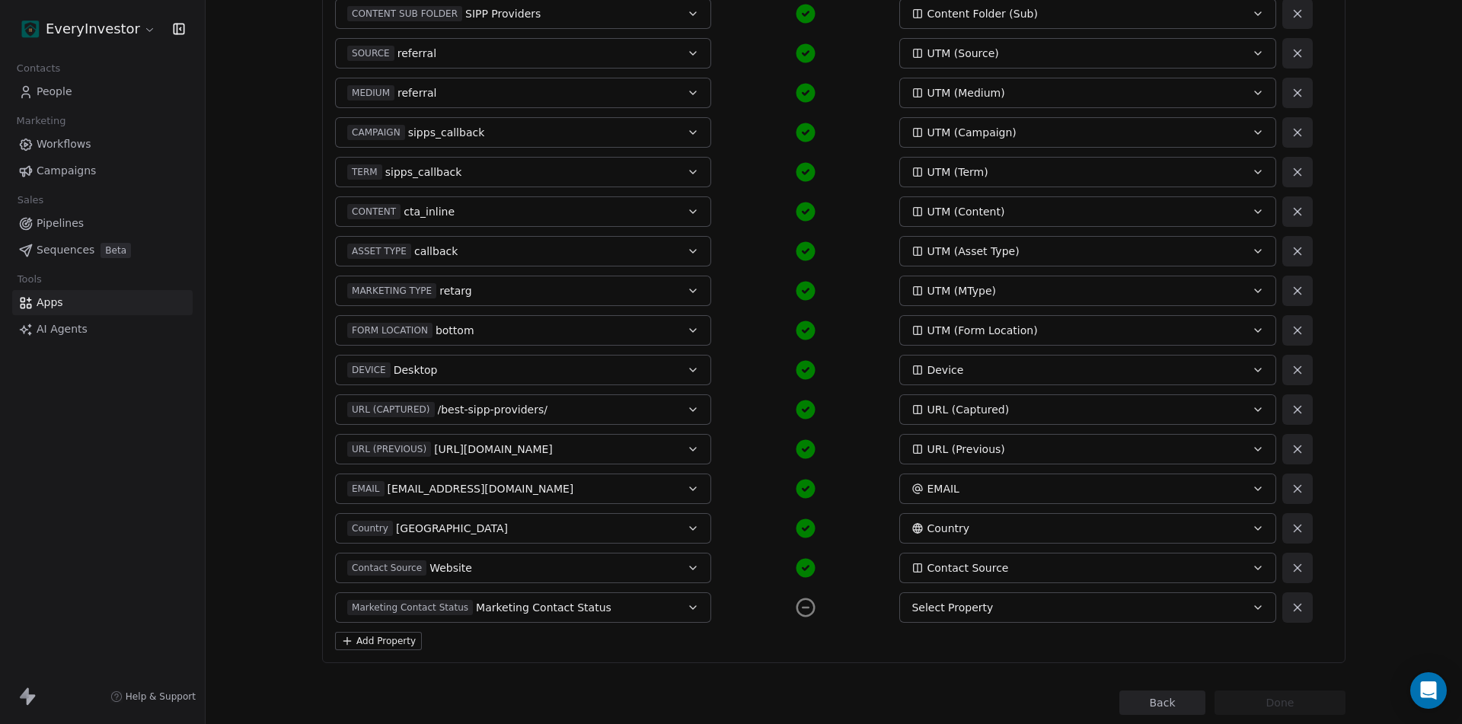
click at [989, 601] on div "Select Property" at bounding box center [1069, 607] width 317 height 15
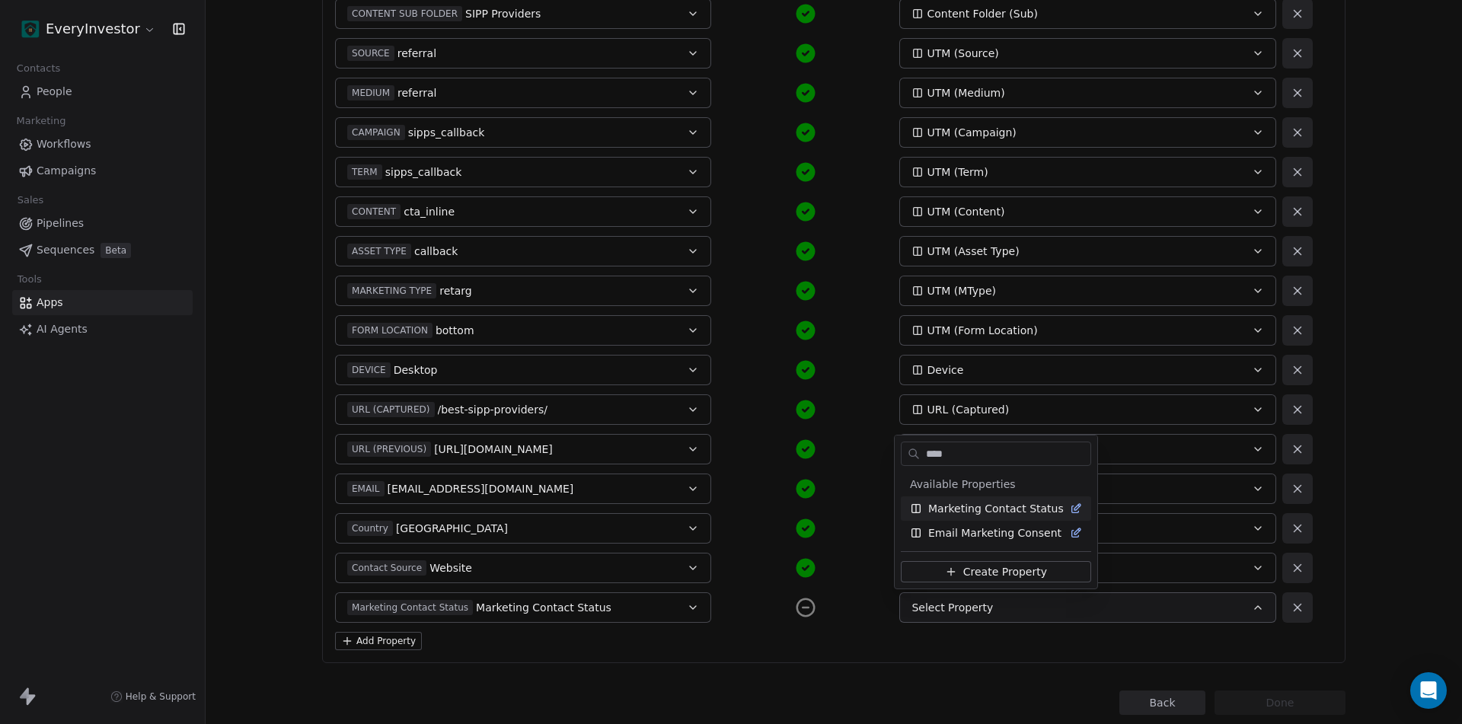
type input "****"
click at [996, 513] on span "Marketing Contact Status" at bounding box center [995, 508] width 135 height 15
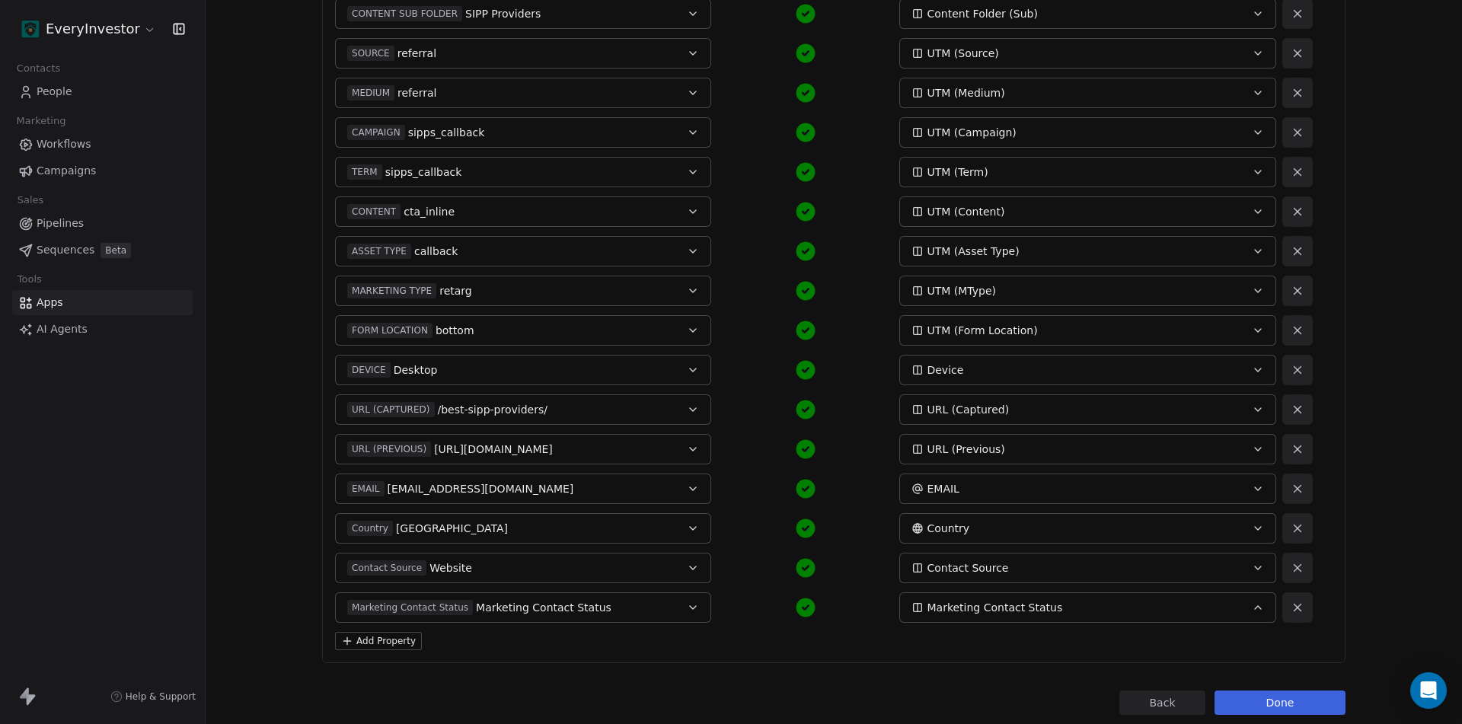
click at [386, 642] on button "Add Property" at bounding box center [378, 641] width 87 height 18
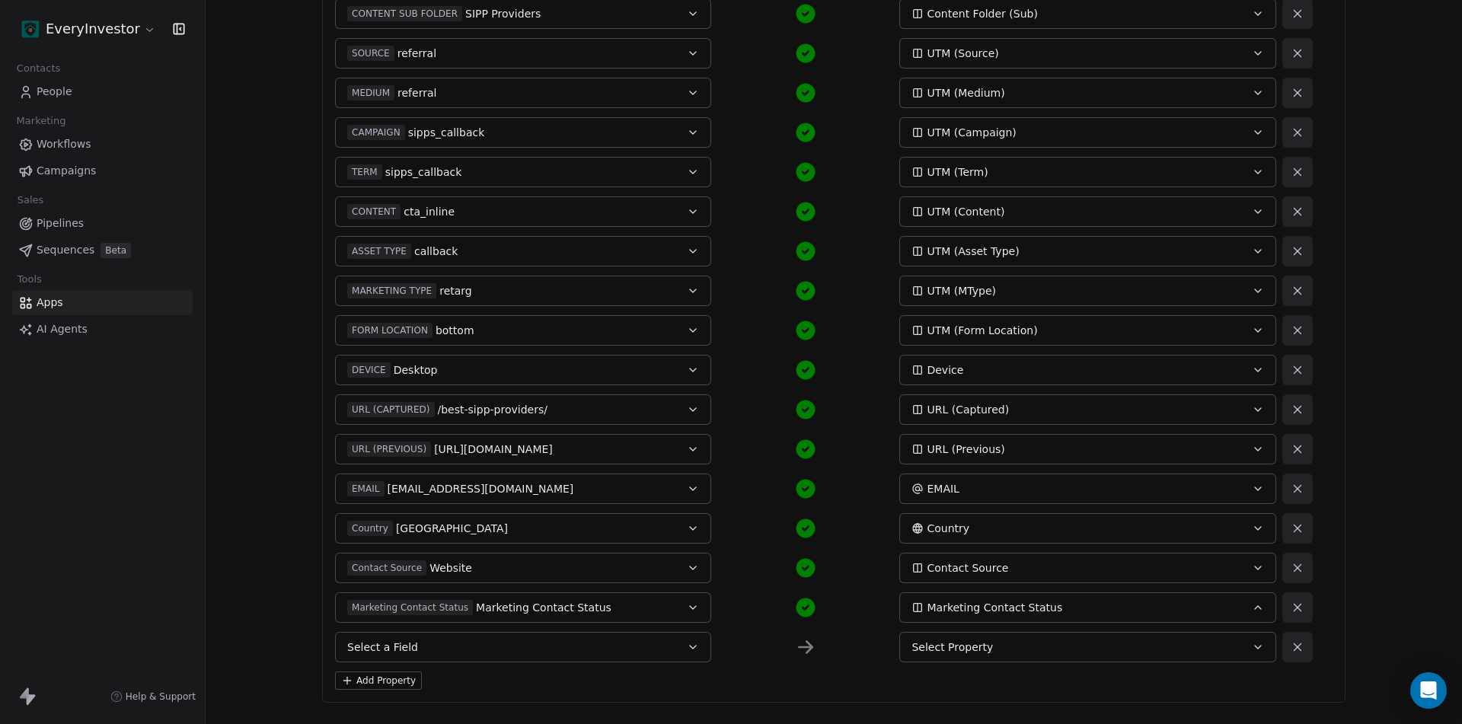
click at [459, 640] on button "Select a Field" at bounding box center [523, 647] width 376 height 30
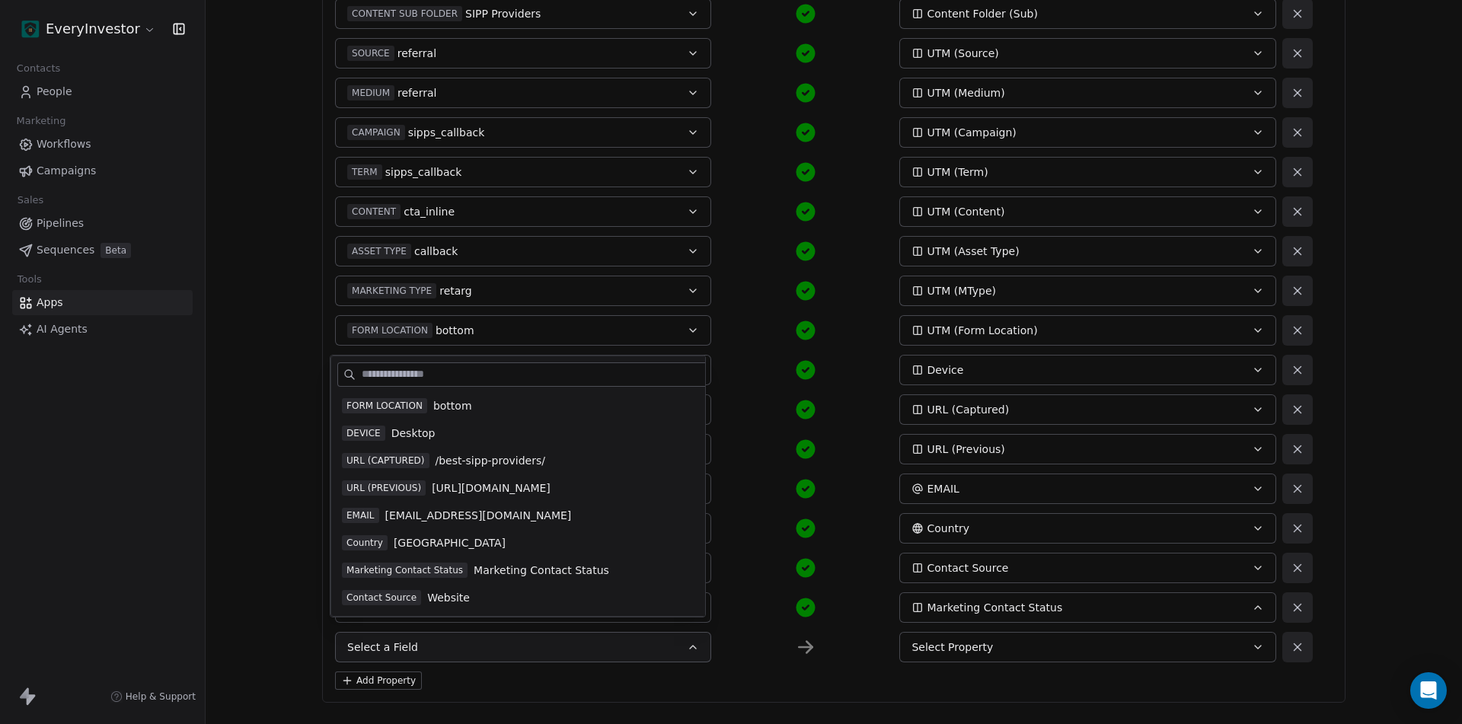
click at [467, 593] on div "Contact Source Website" at bounding box center [550, 597] width 416 height 15
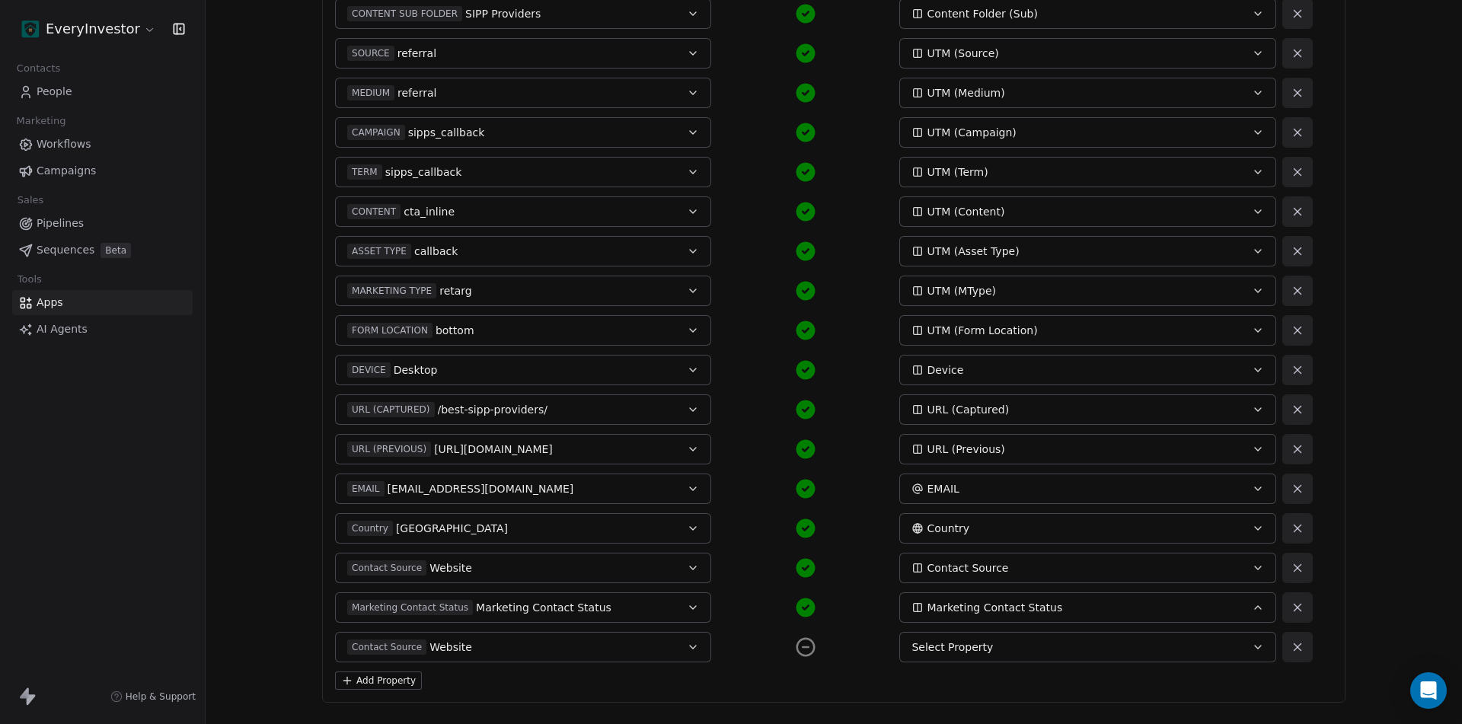
click at [1291, 655] on button at bounding box center [1297, 647] width 30 height 30
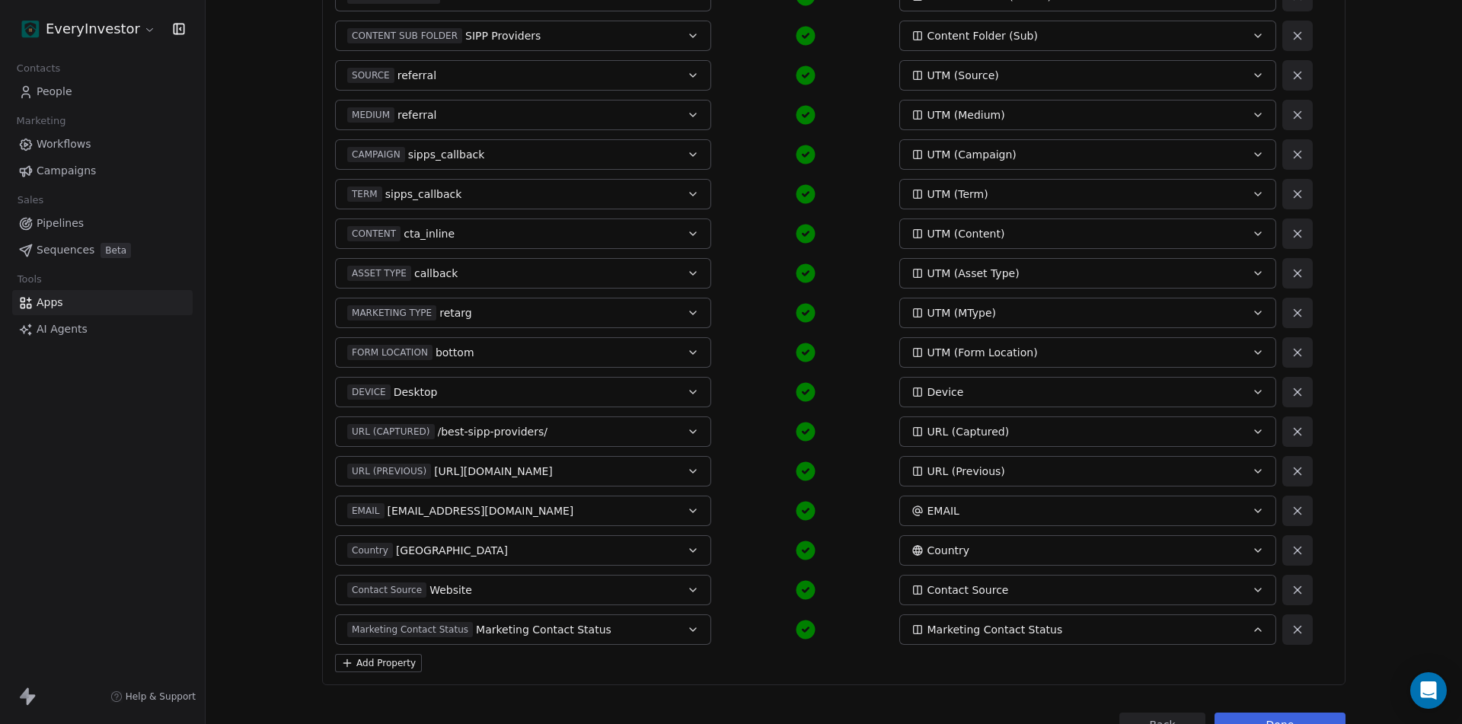
scroll to position [548, 0]
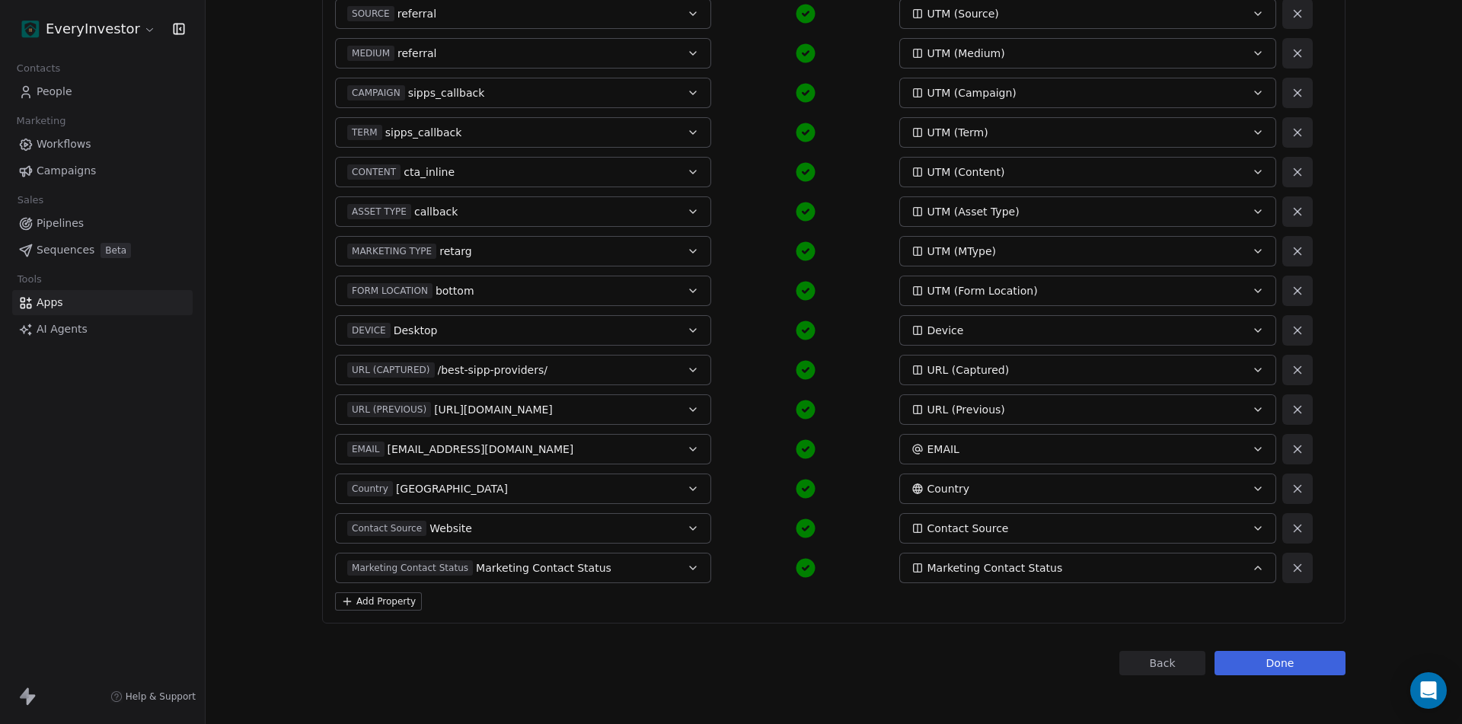
click at [1270, 660] on button "Done" at bounding box center [1279, 663] width 131 height 24
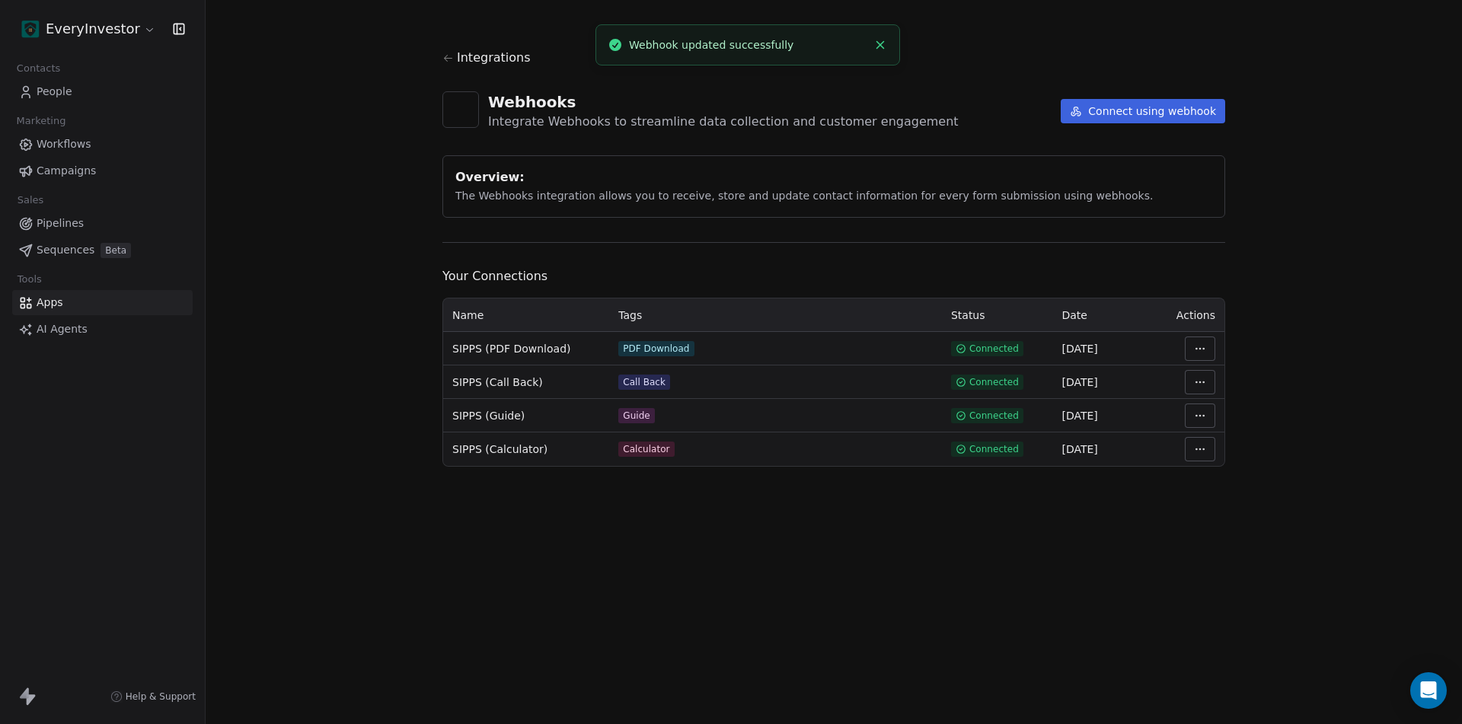
click at [452, 65] on div "Integrations" at bounding box center [833, 58] width 783 height 18
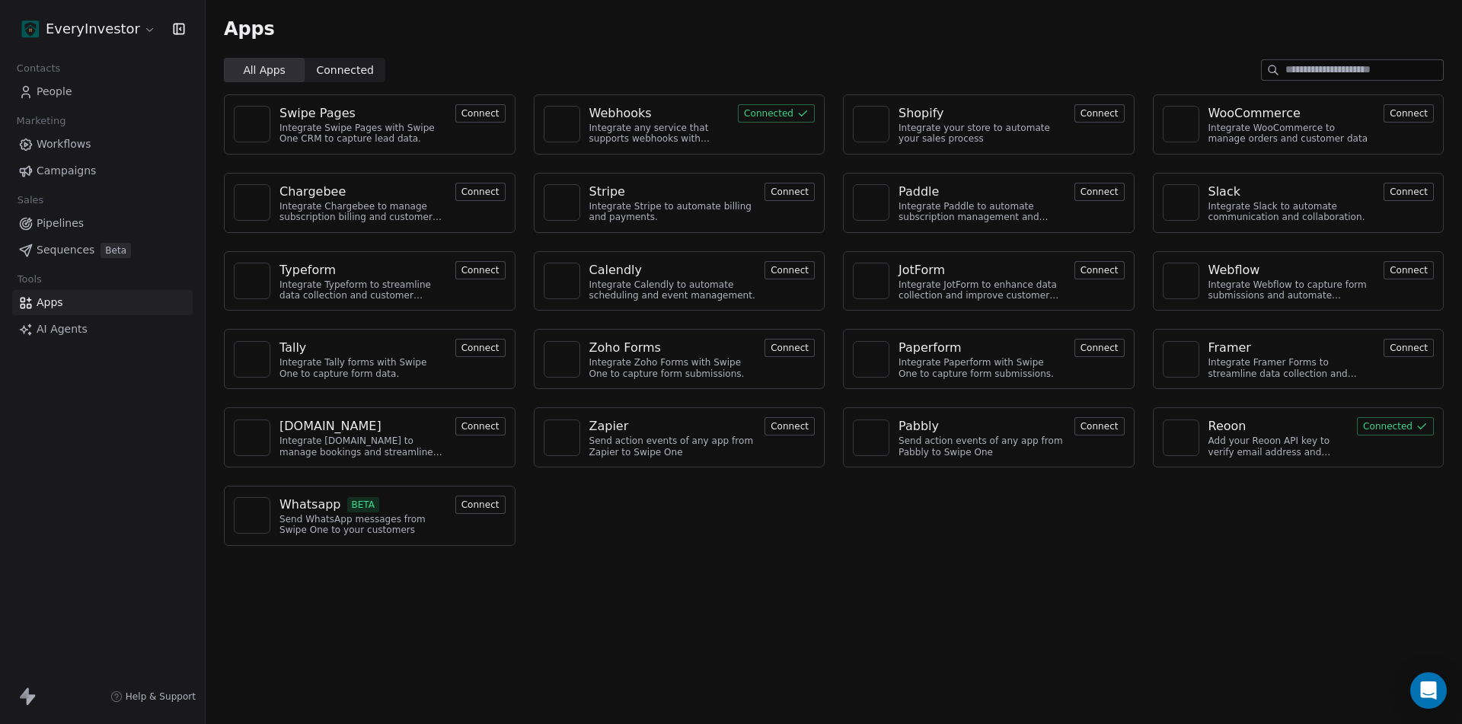
click at [630, 114] on div "Webhooks" at bounding box center [620, 113] width 62 height 18
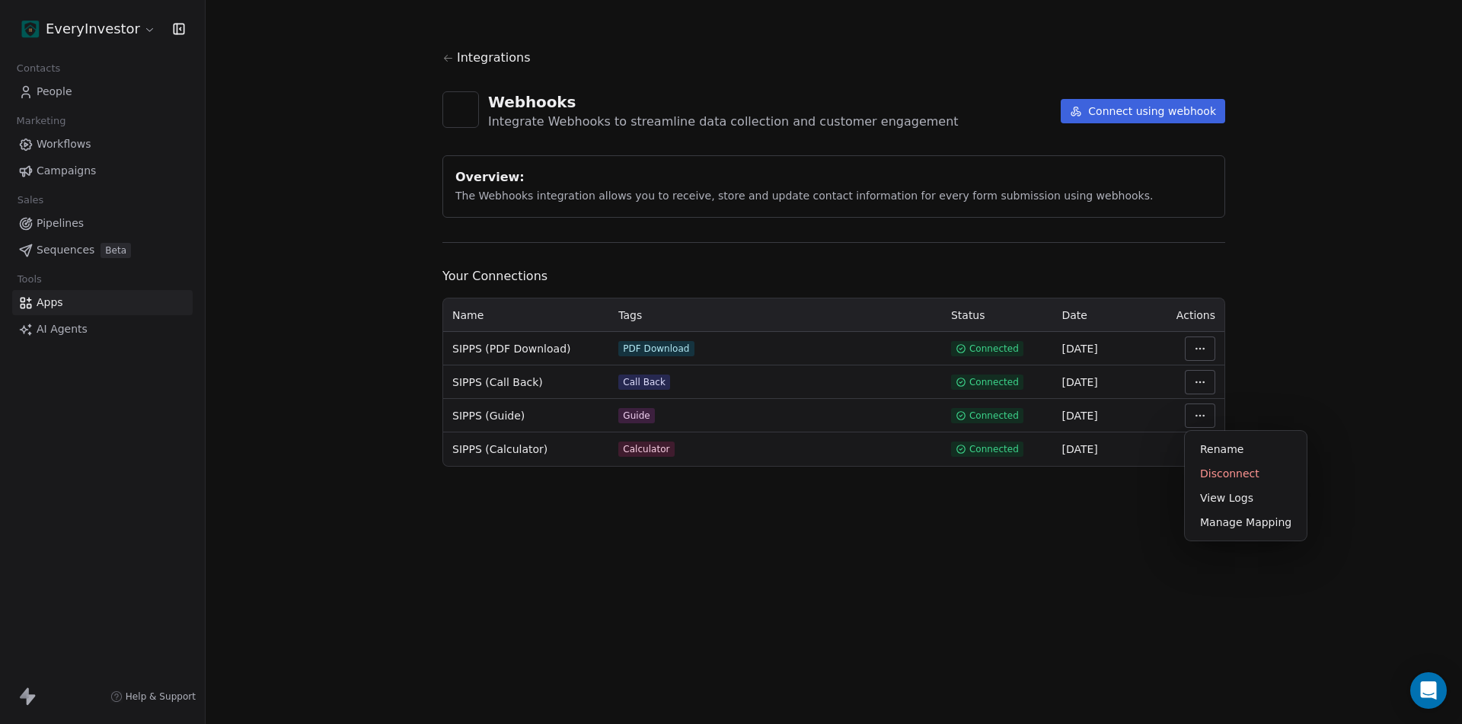
click at [1195, 414] on html "EveryInvestor Contacts People Marketing Workflows Campaigns Sales Pipelines Seq…" at bounding box center [731, 362] width 1462 height 724
click at [1246, 521] on div "Manage Mapping" at bounding box center [1246, 522] width 110 height 24
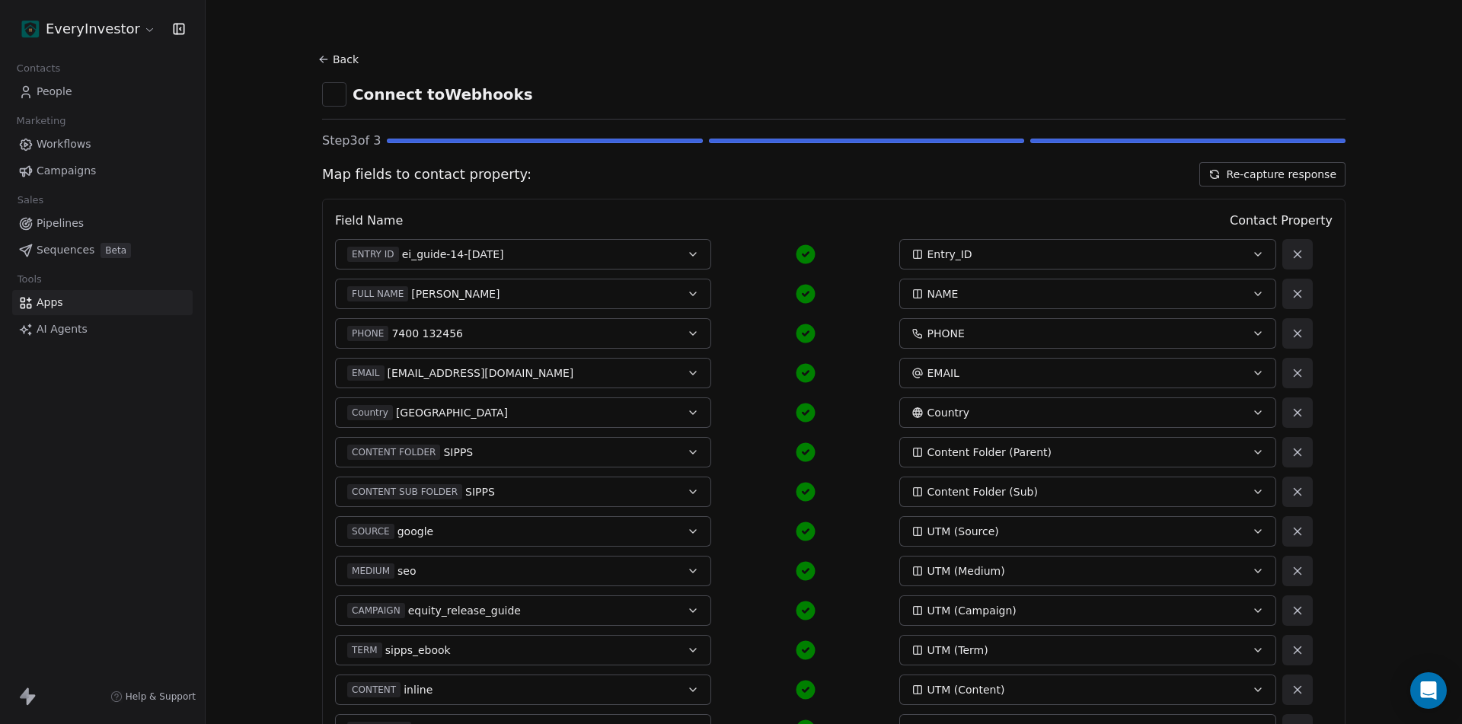
click at [1296, 168] on button "Re-capture response" at bounding box center [1272, 174] width 146 height 24
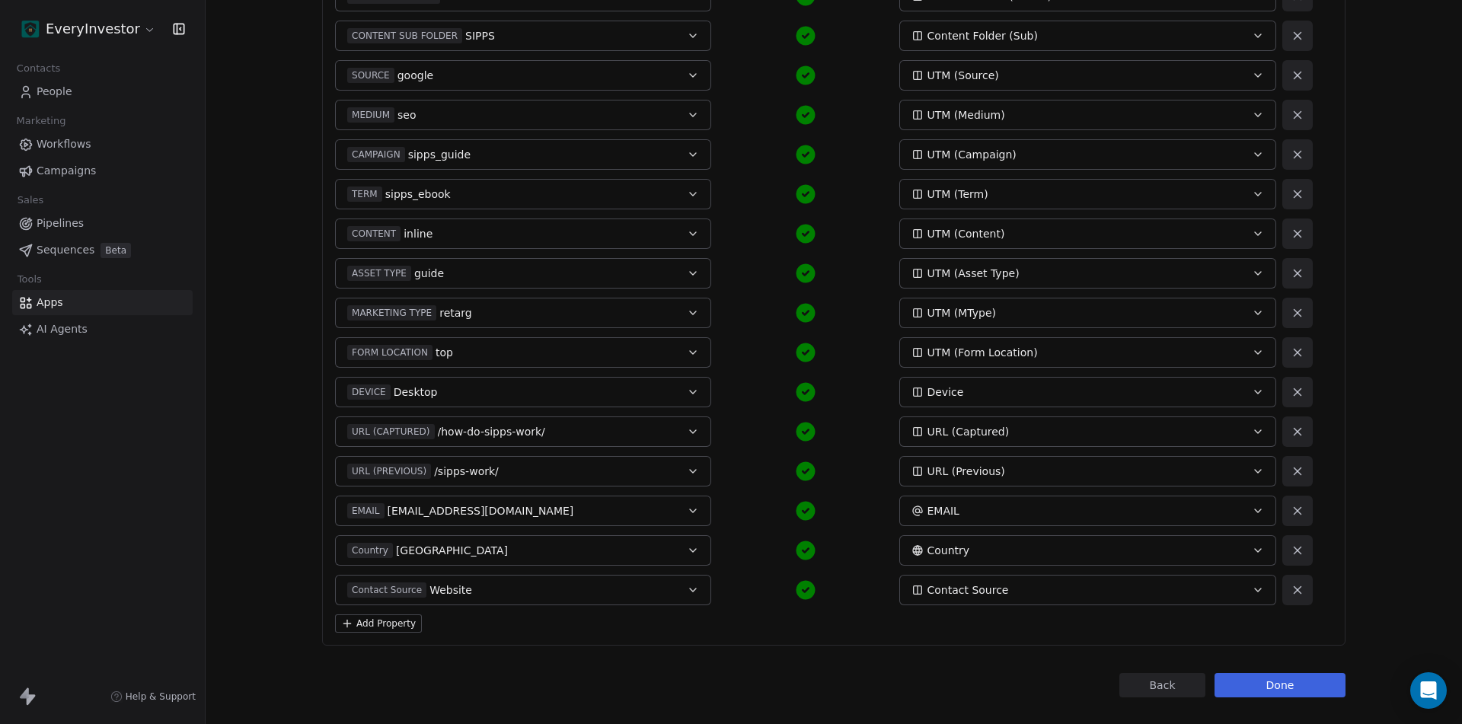
scroll to position [508, 0]
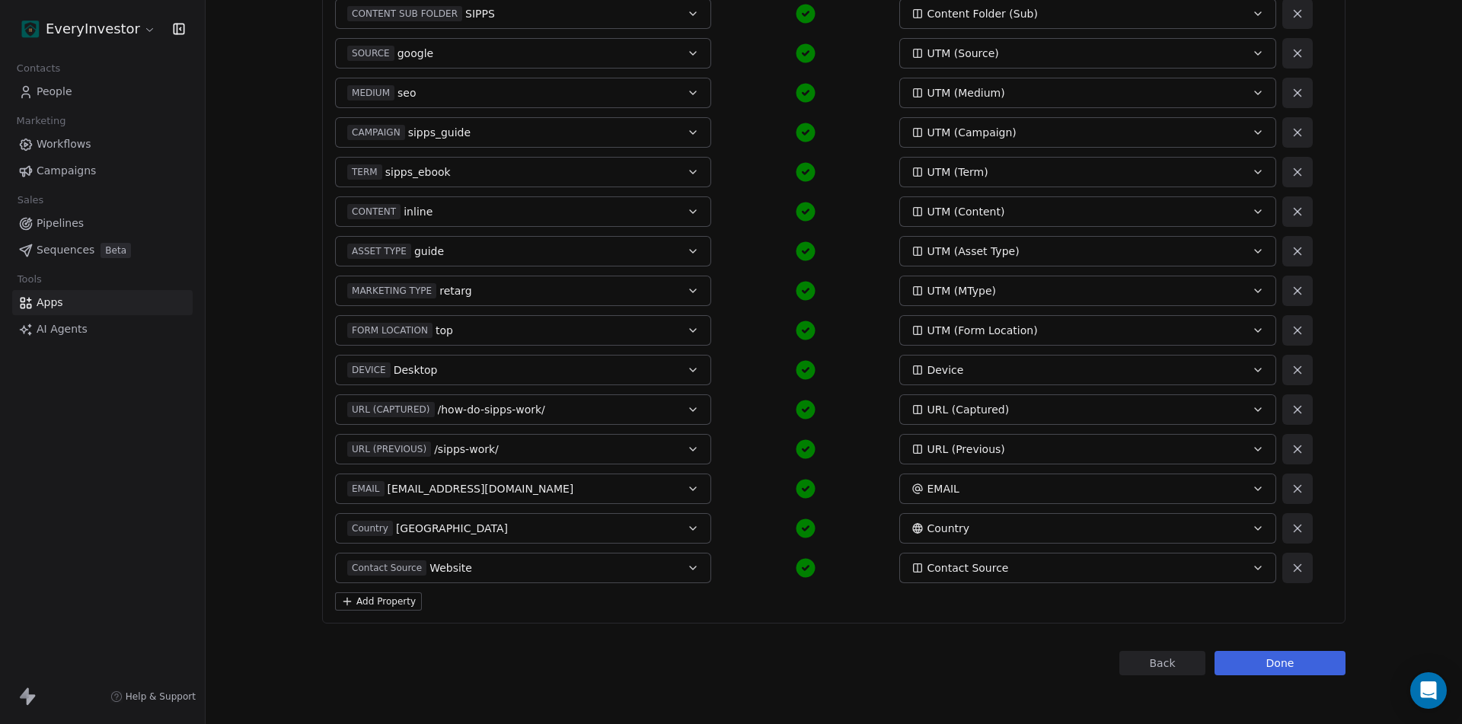
click at [362, 598] on button "Add Property" at bounding box center [378, 601] width 87 height 18
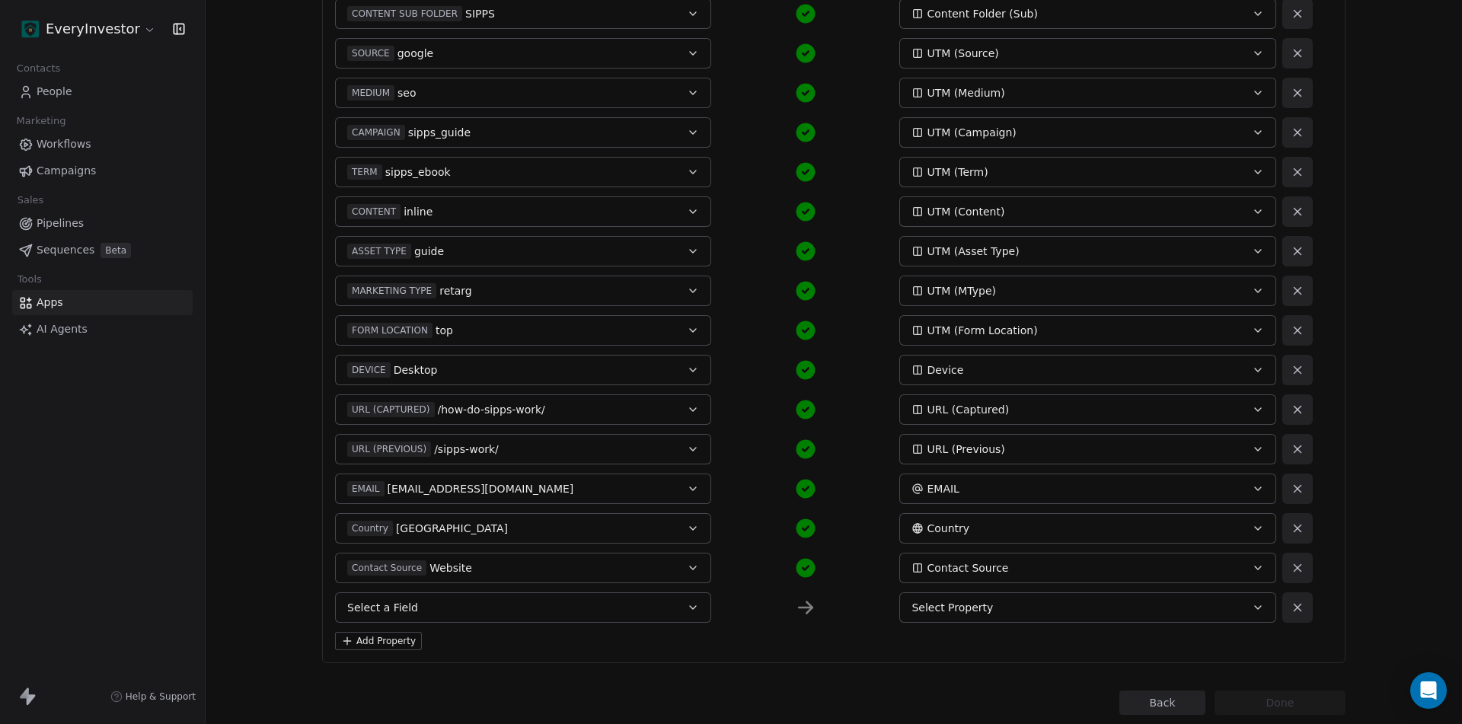
click at [452, 604] on button "Select a Field" at bounding box center [523, 607] width 376 height 30
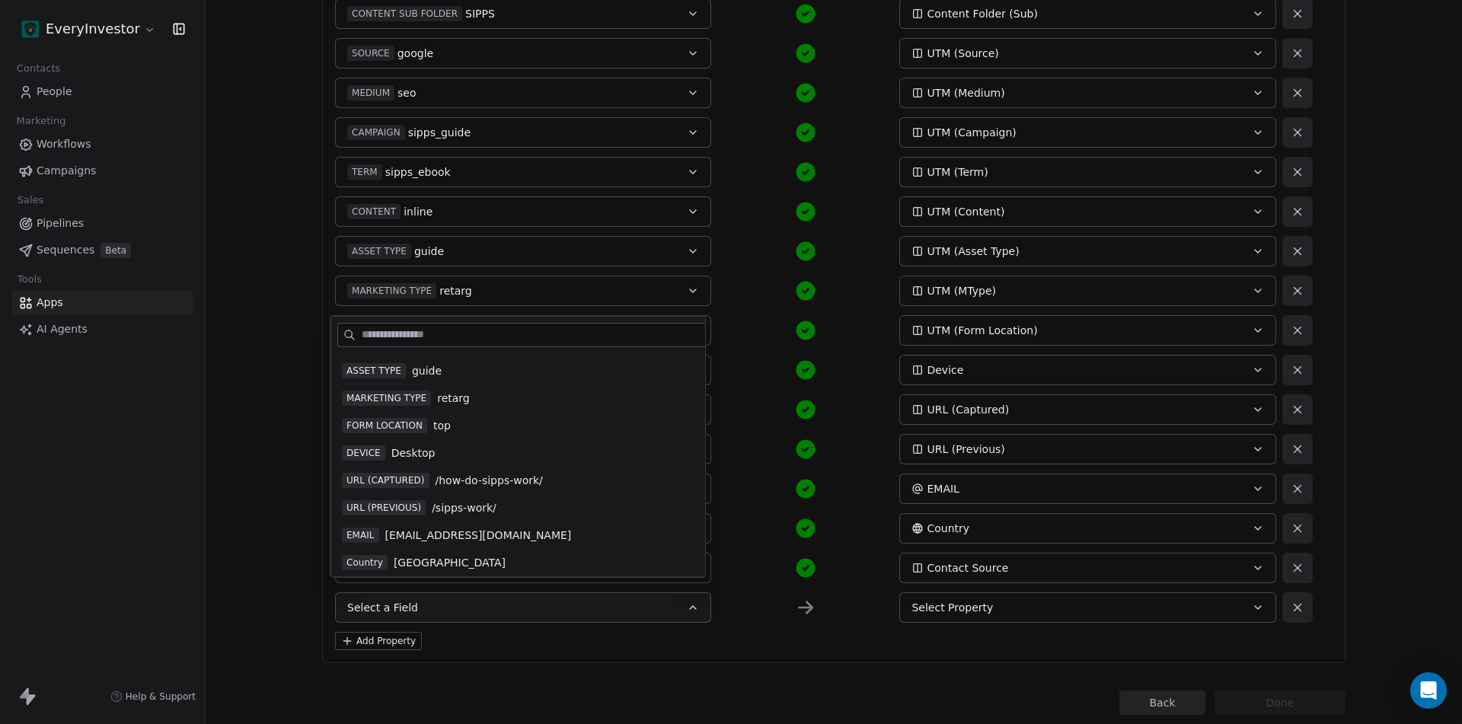
scroll to position [493, 0]
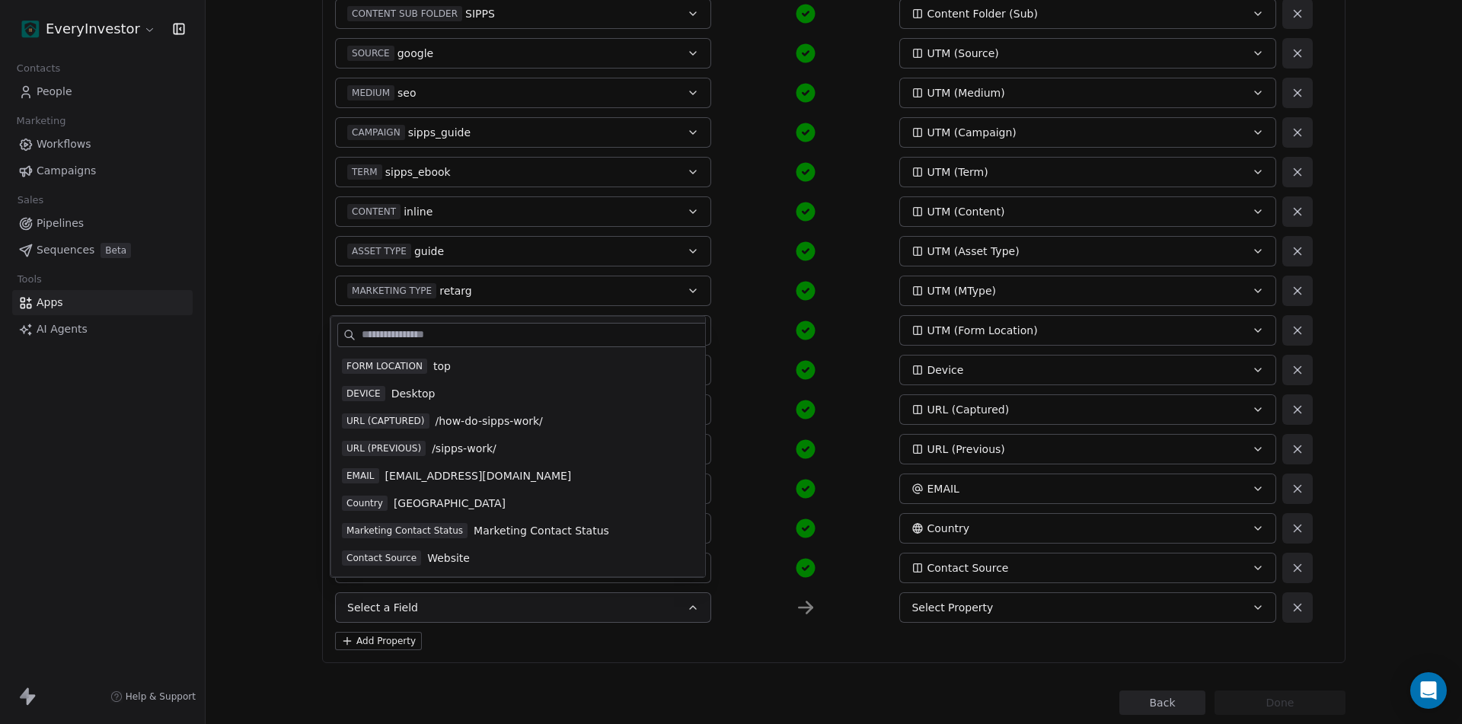
click at [496, 536] on span "Marketing Contact Status" at bounding box center [540, 530] width 135 height 15
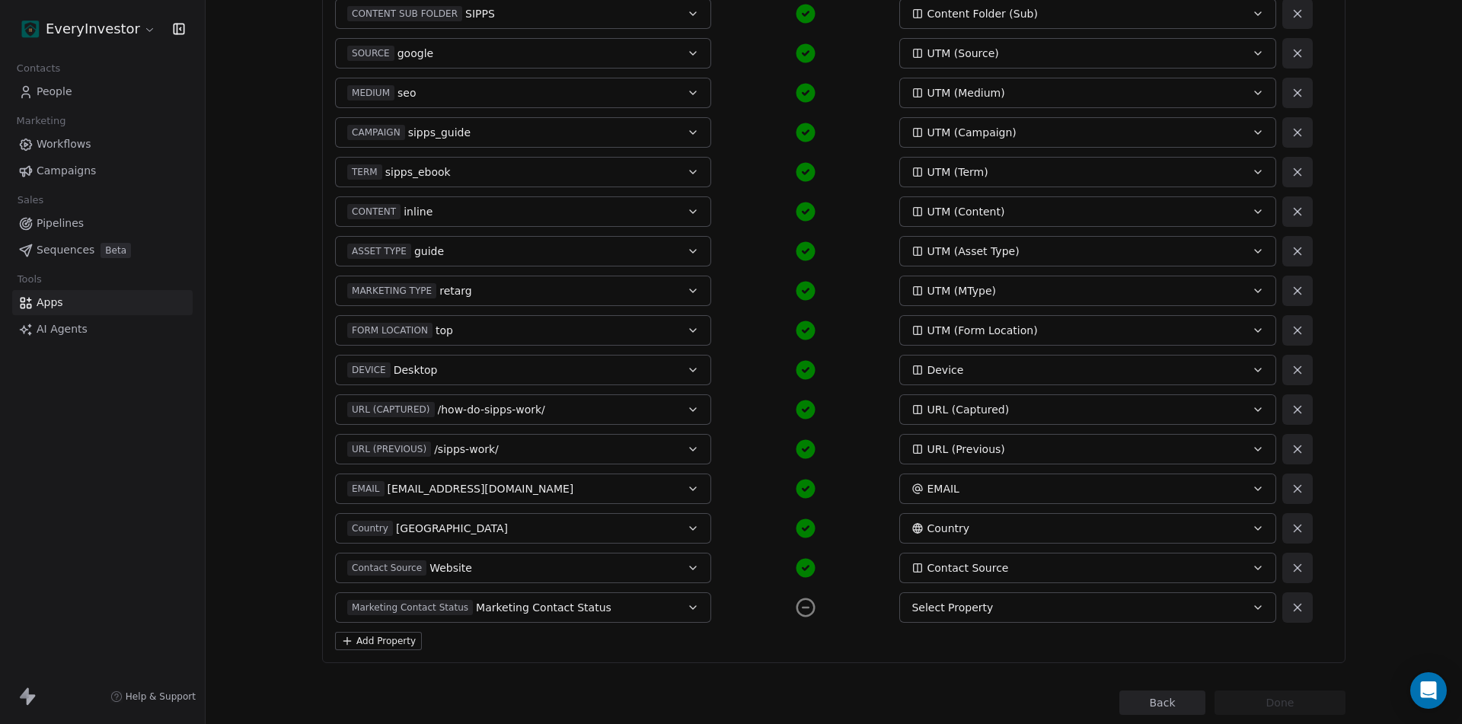
click at [993, 618] on button "Select Property" at bounding box center [1087, 607] width 376 height 30
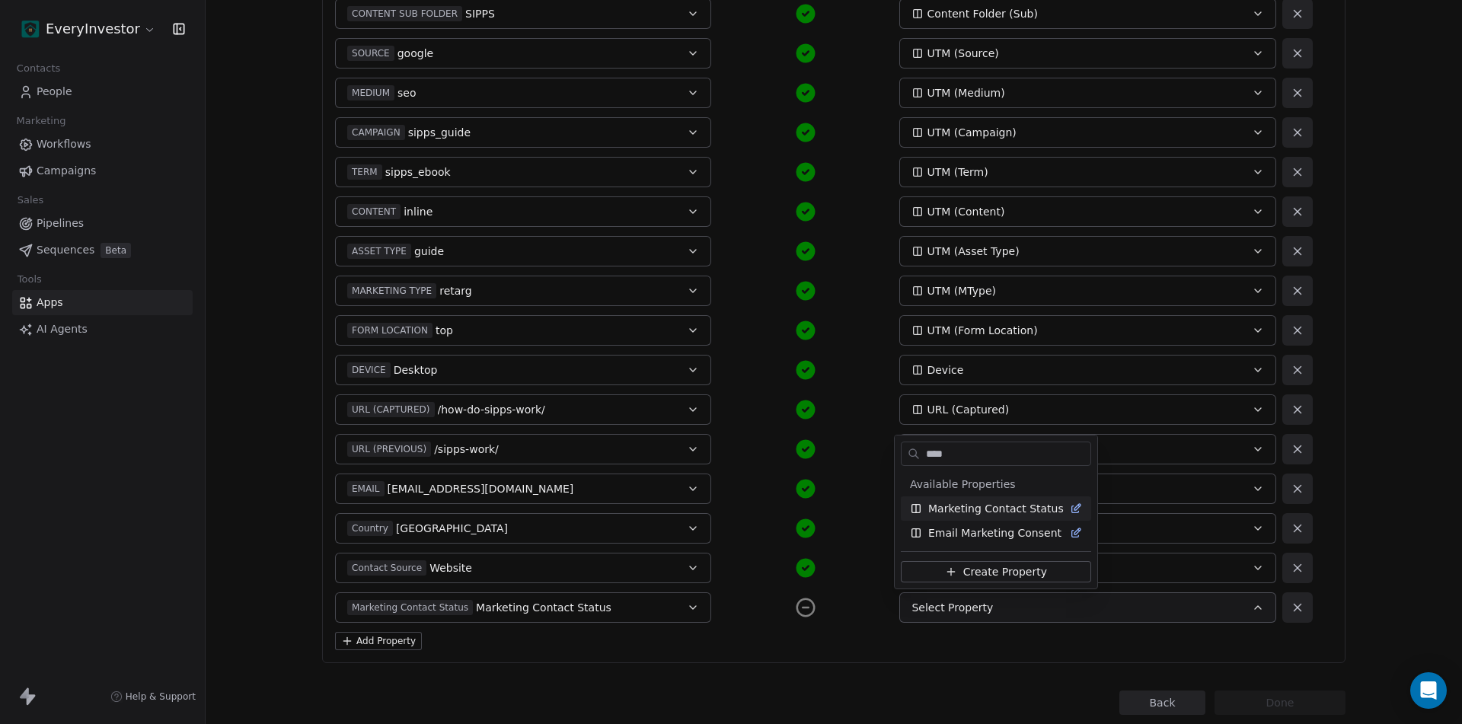
type input "****"
click at [1006, 502] on span "Marketing Contact Status" at bounding box center [995, 508] width 135 height 15
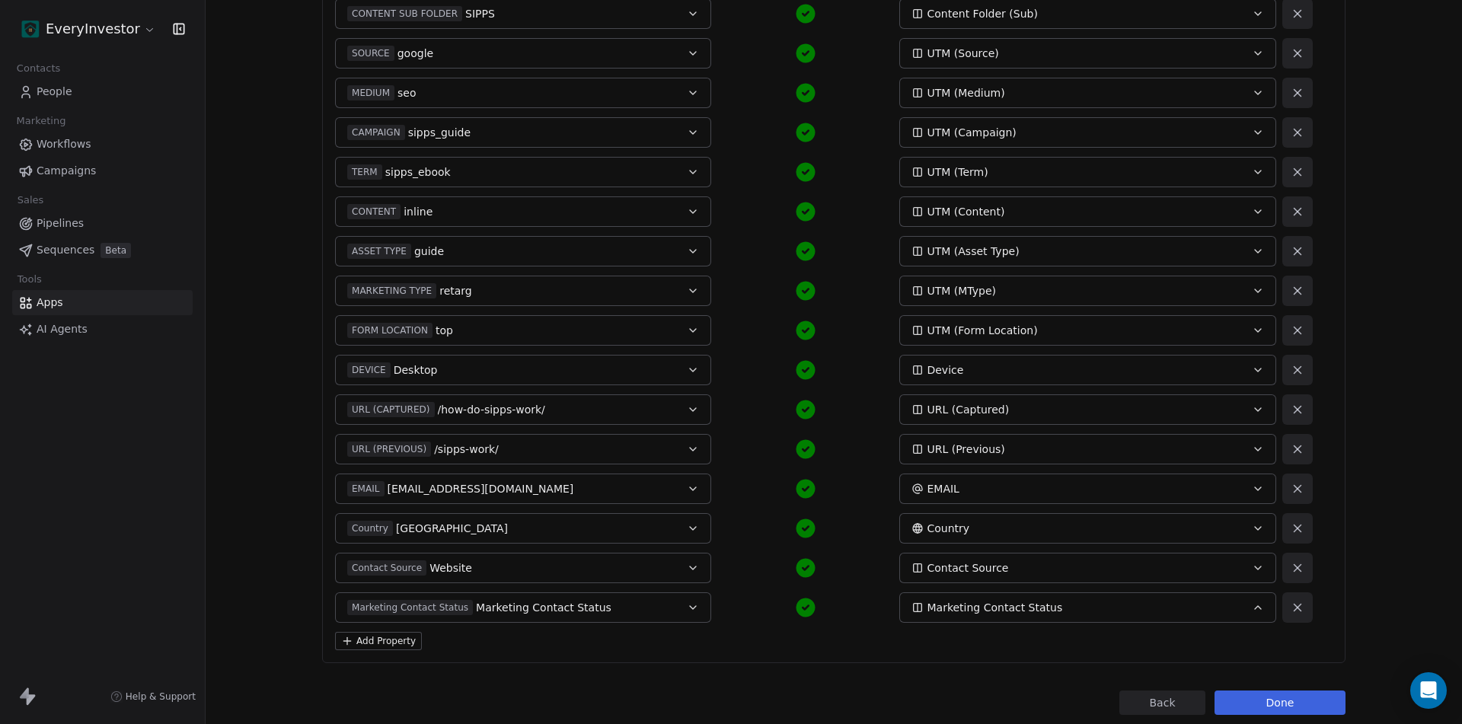
click at [1269, 697] on button "Done" at bounding box center [1279, 702] width 131 height 24
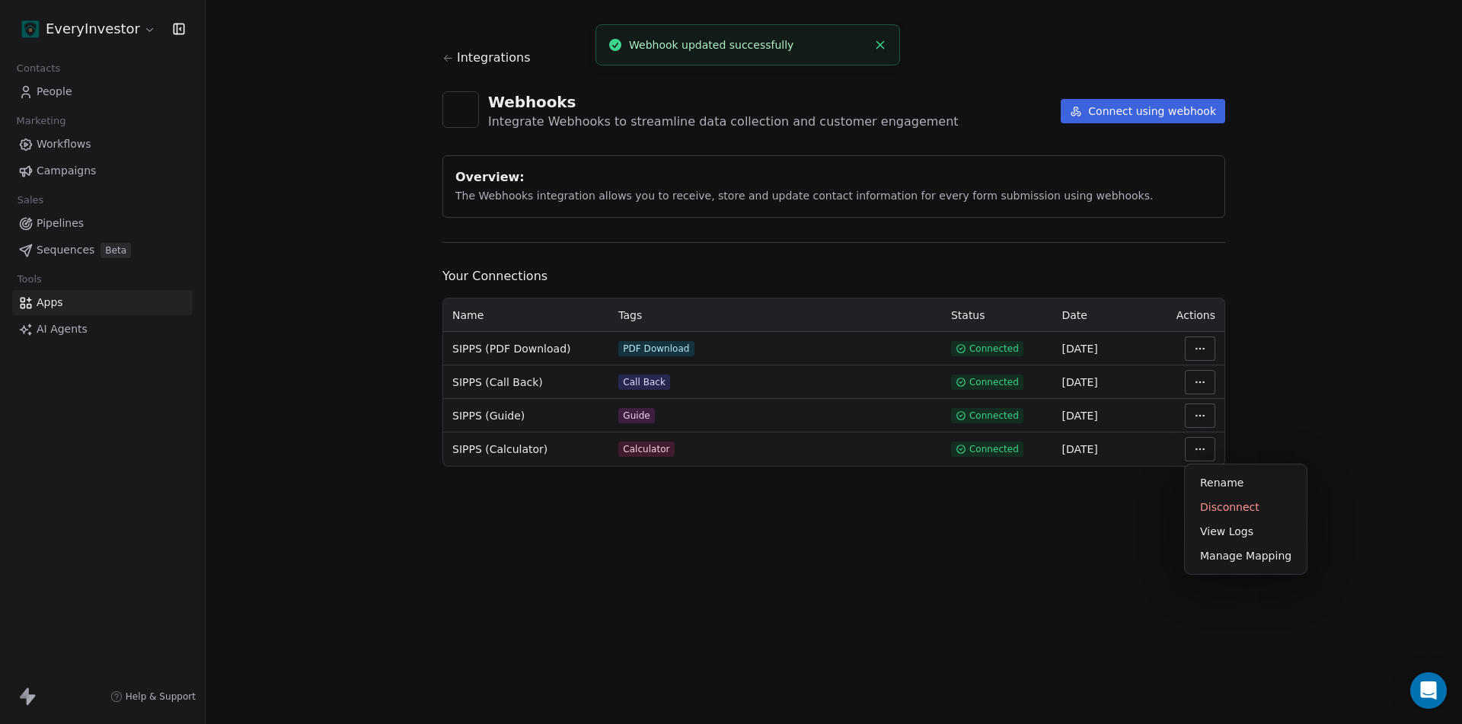
click at [1198, 450] on html "EveryInvestor Contacts People Marketing Workflows Campaigns Sales Pipelines Seq…" at bounding box center [731, 362] width 1462 height 724
click at [1229, 552] on div "Manage Mapping" at bounding box center [1246, 556] width 110 height 24
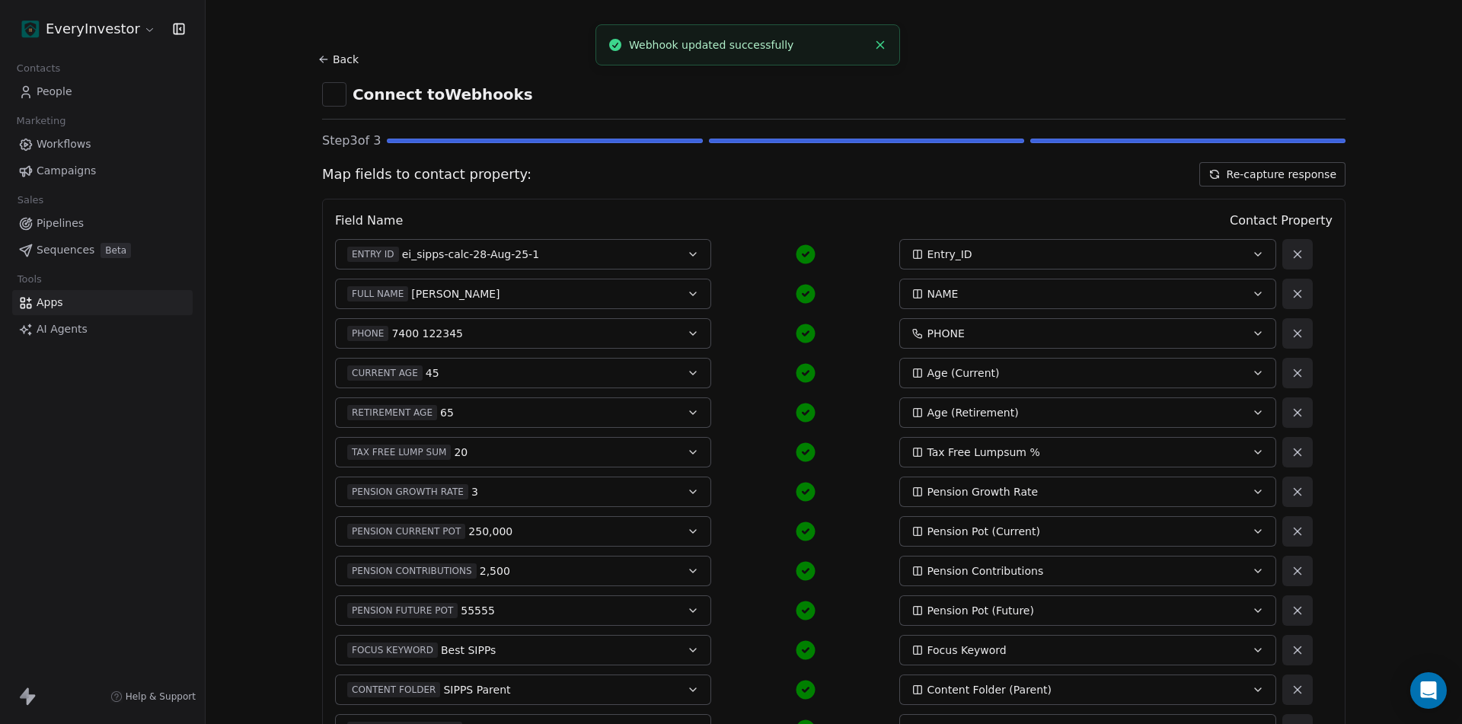
click at [324, 59] on icon at bounding box center [323, 59] width 12 height 12
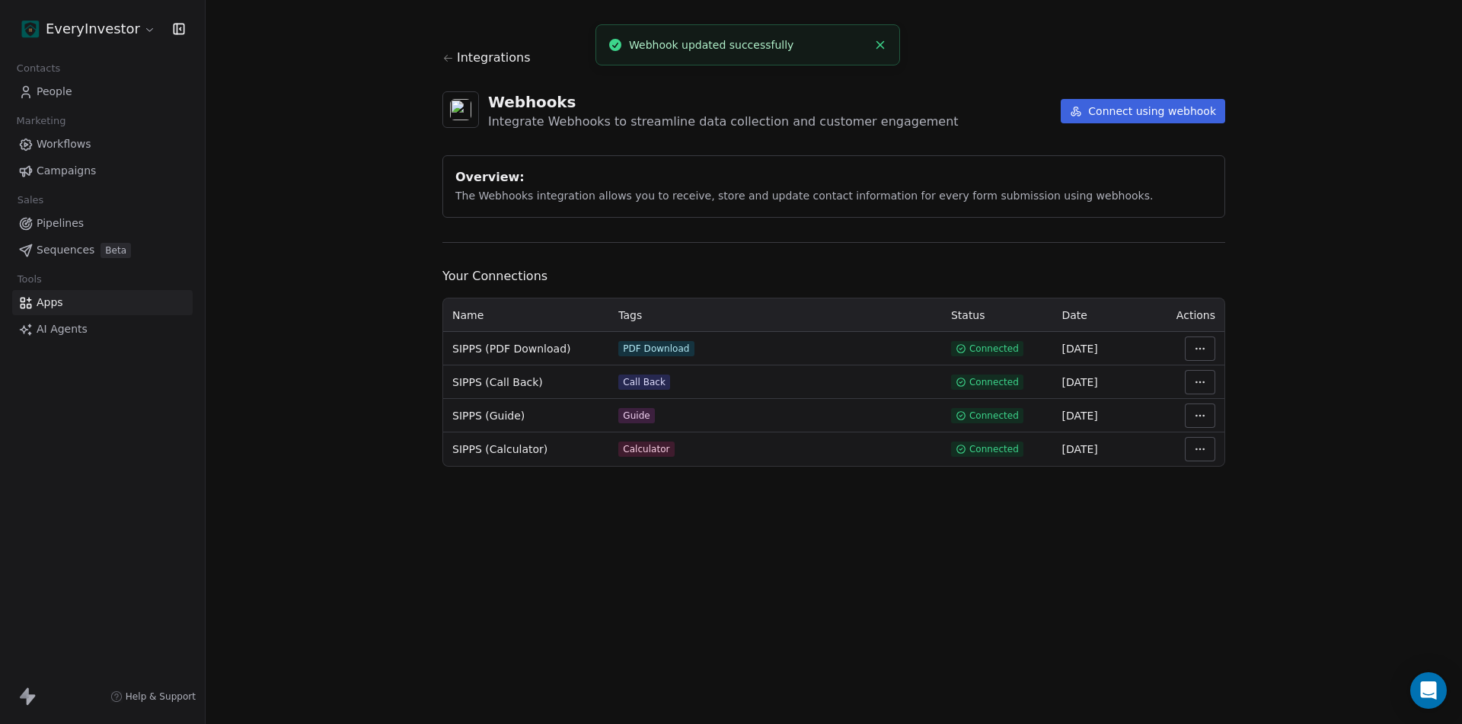
click at [1203, 445] on html "EveryInvestor Contacts People Marketing Workflows Campaigns Sales Pipelines Seq…" at bounding box center [731, 362] width 1462 height 724
click at [1224, 561] on div "Manage Mapping" at bounding box center [1246, 556] width 110 height 24
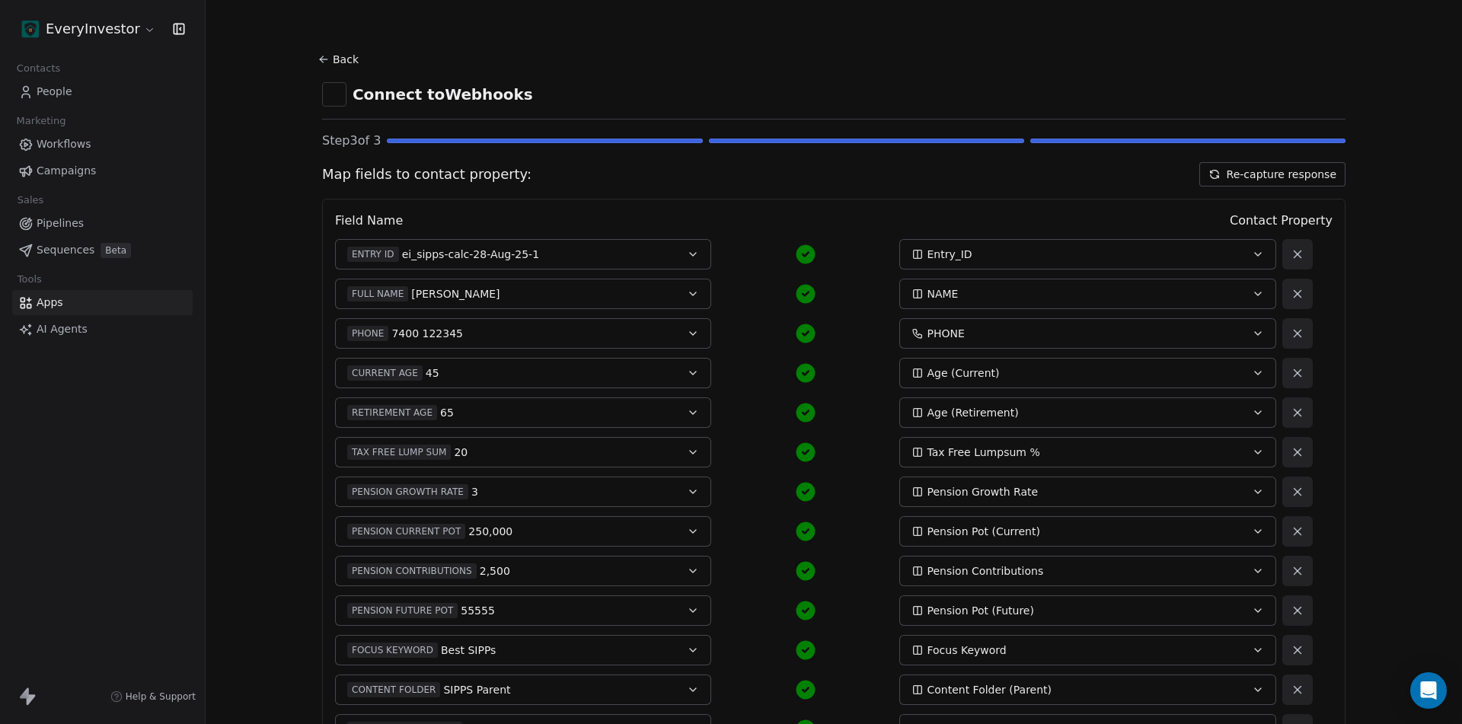
click at [1292, 176] on button "Re-capture response" at bounding box center [1272, 174] width 146 height 24
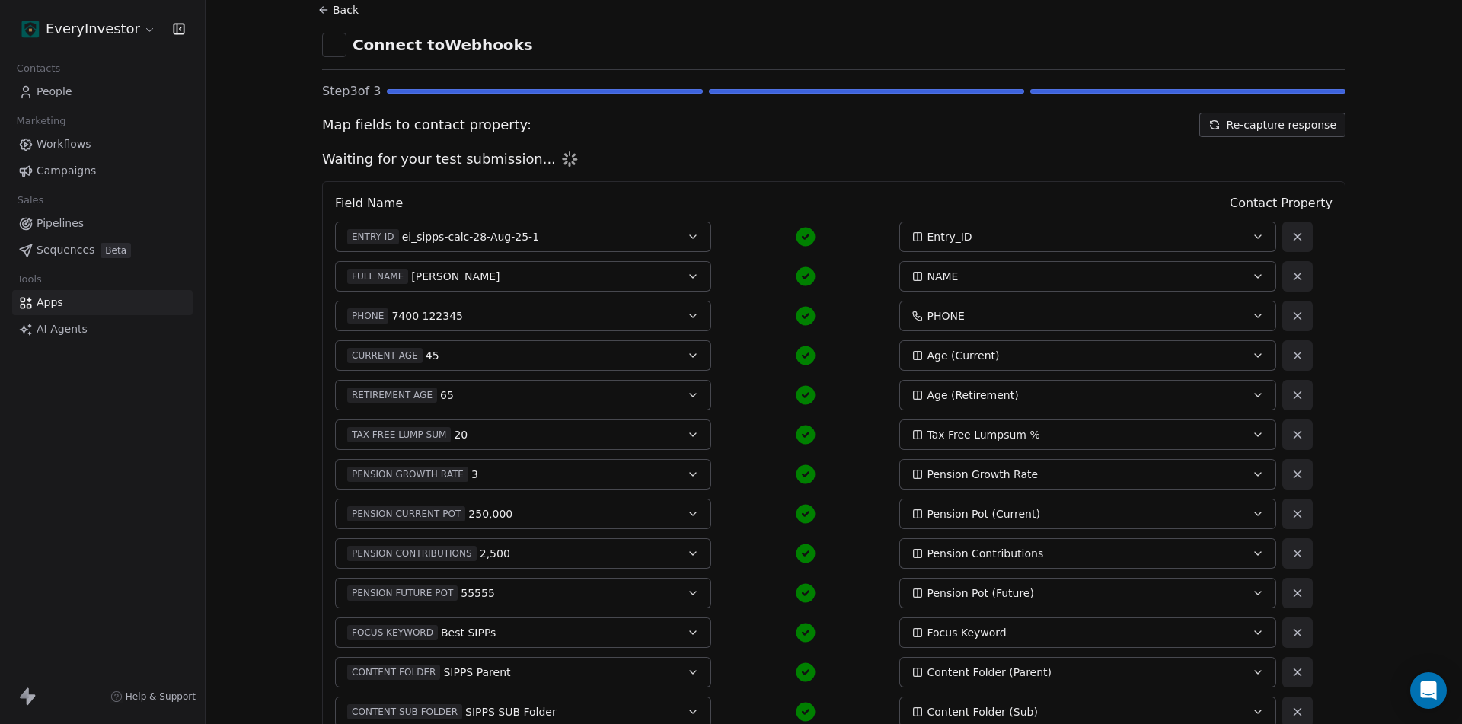
scroll to position [76, 0]
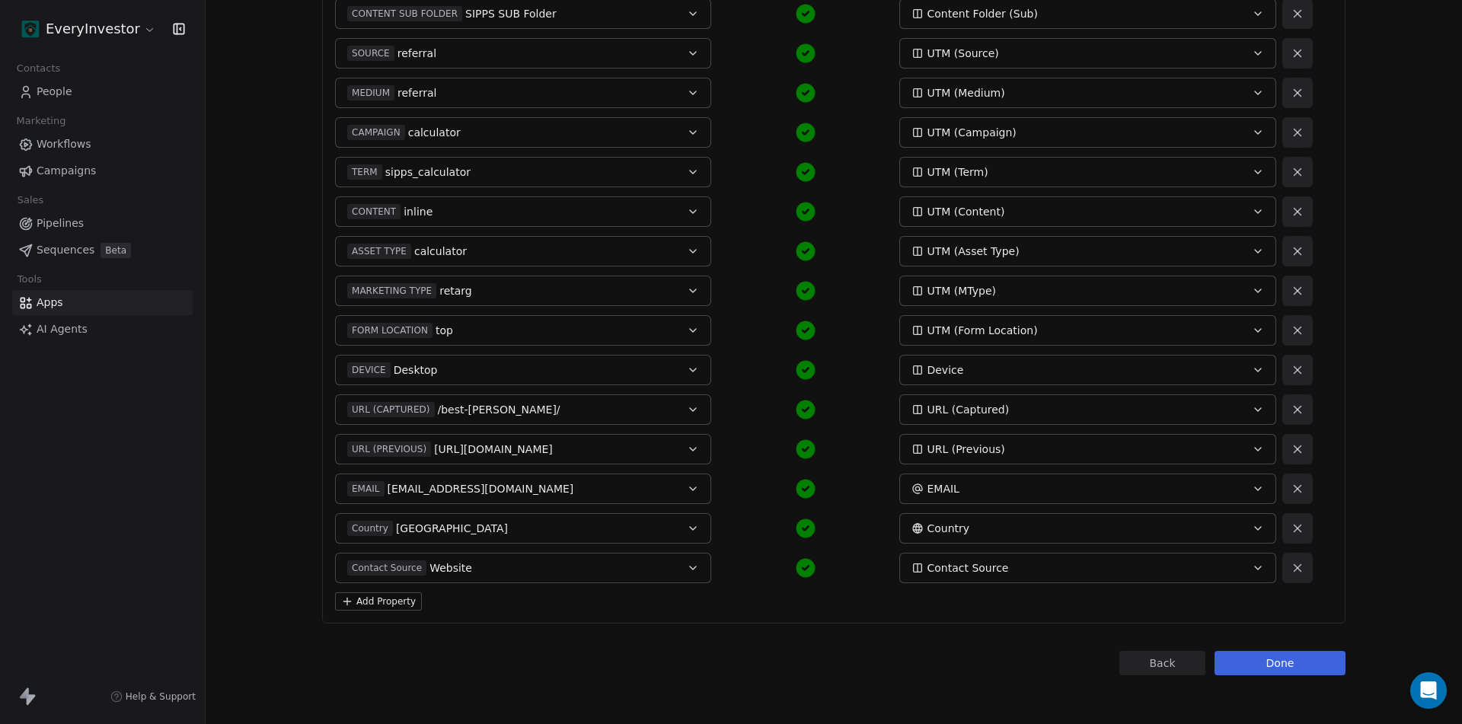
click at [386, 603] on button "Add Property" at bounding box center [378, 601] width 87 height 18
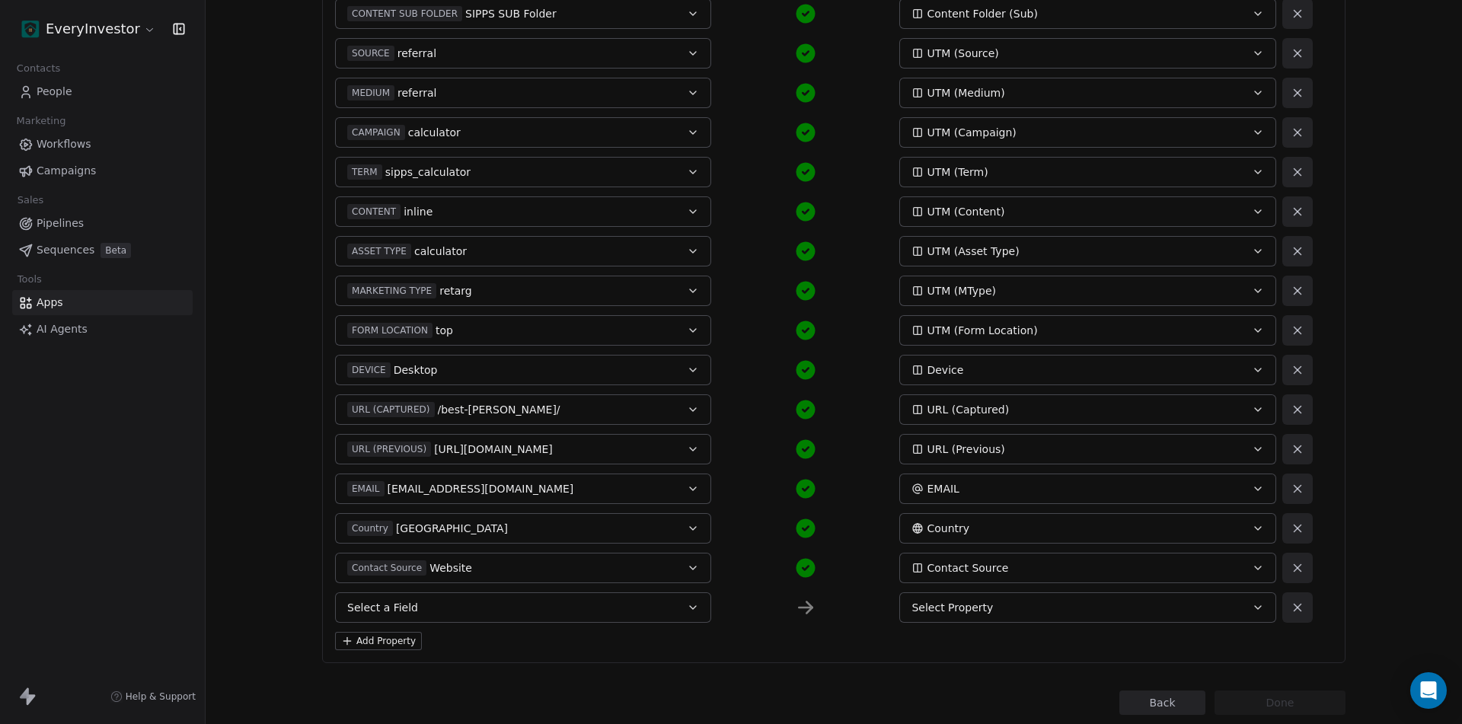
click at [451, 589] on div "CHANNEL SIPPS CHANNEL ENTRY ID ei_sipps-calc-28-Aug-25-1 Entry_ID FULL NAME Ale…" at bounding box center [823, 53] width 977 height 1139
click at [448, 607] on button "Select a Field" at bounding box center [523, 607] width 376 height 30
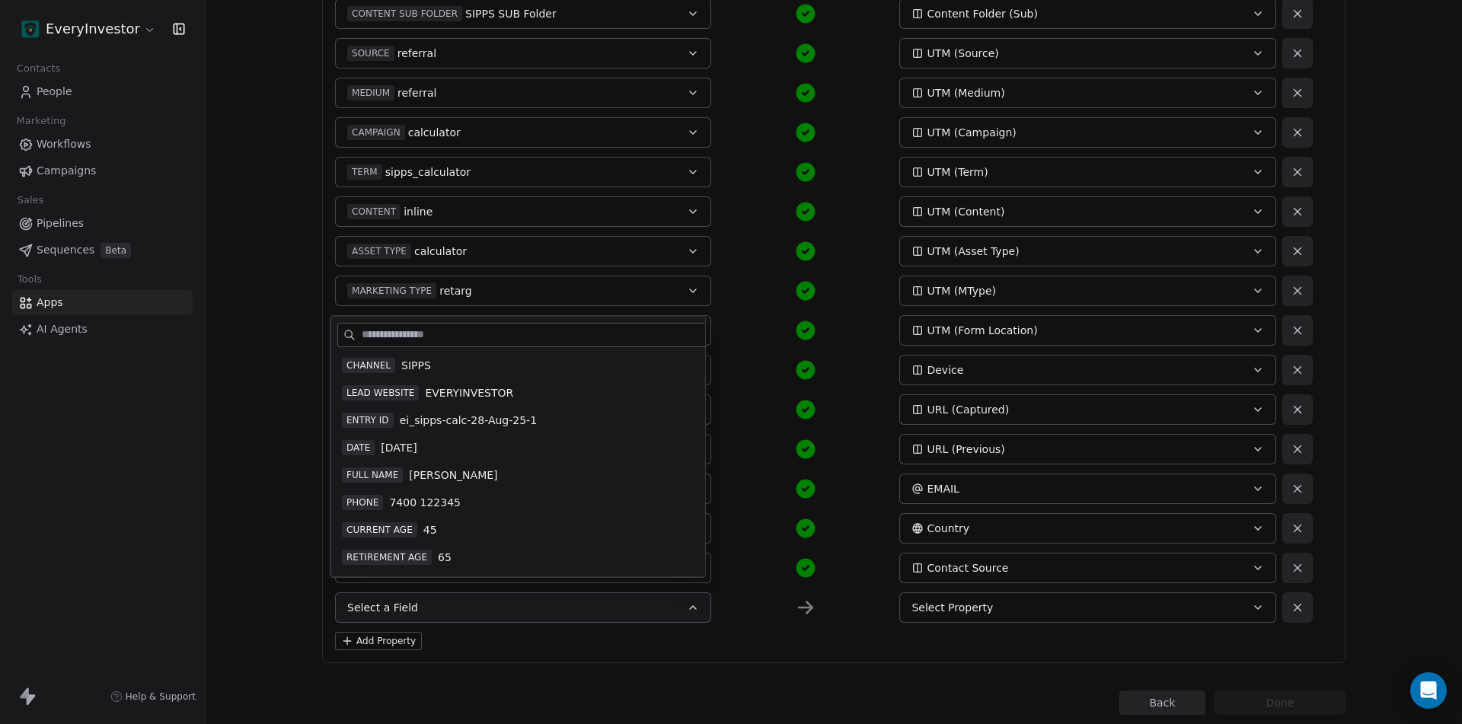
scroll to position [645, 0]
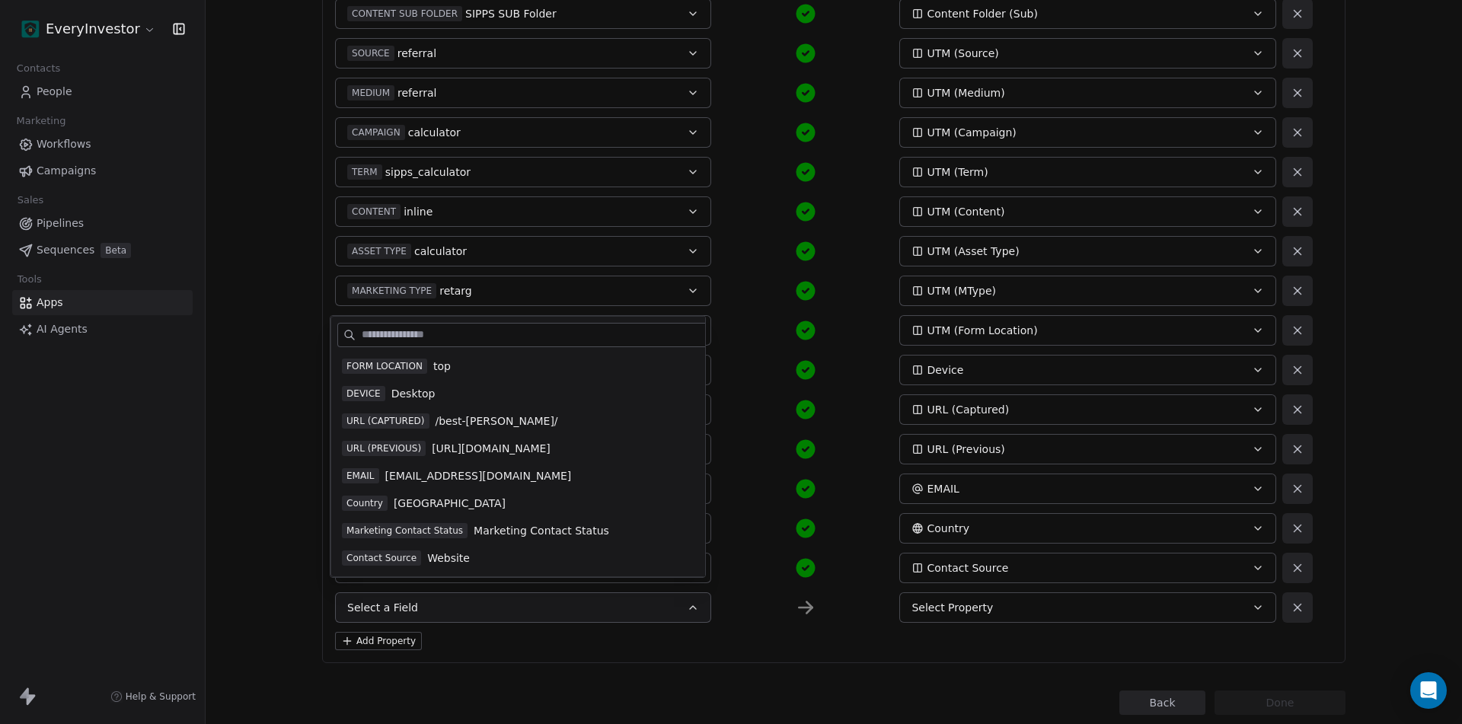
click at [530, 528] on span "Marketing Contact Status" at bounding box center [540, 530] width 135 height 15
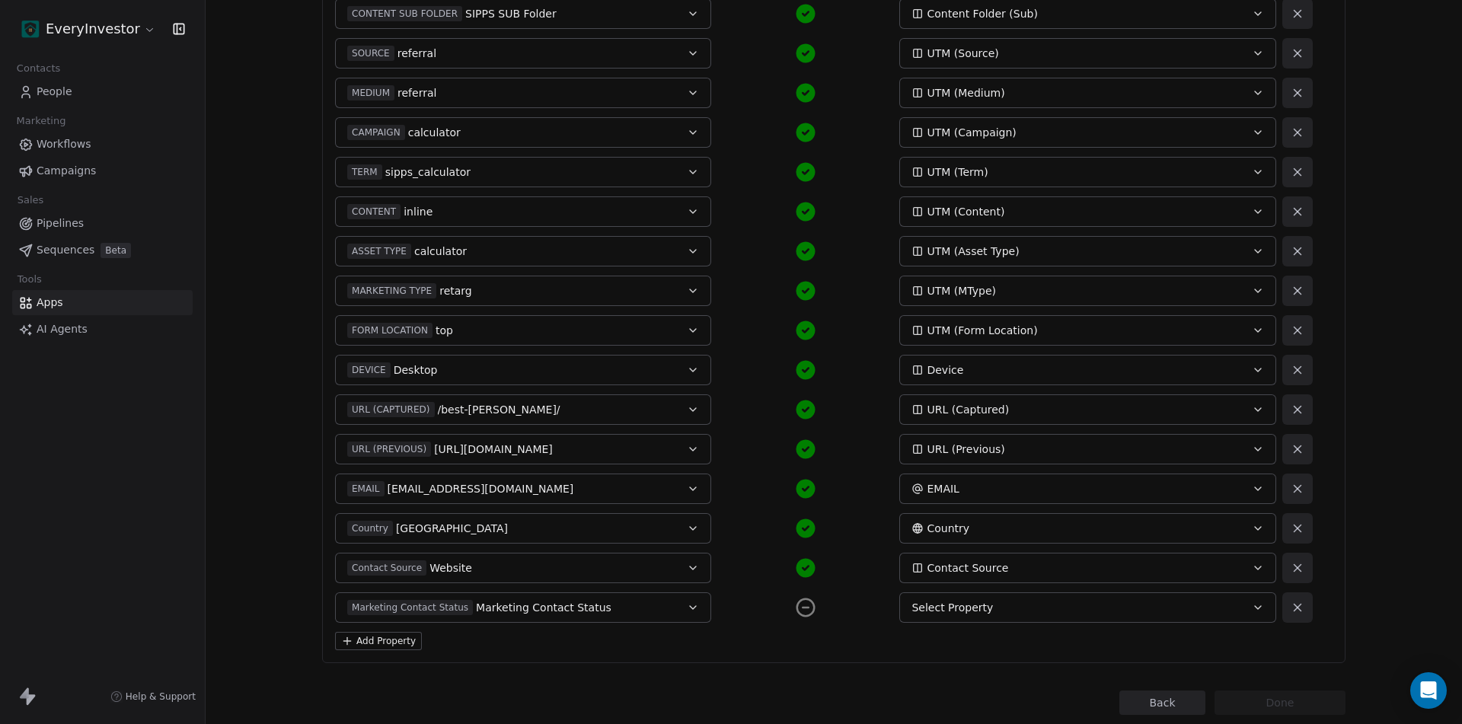
click at [978, 623] on div "Field Name Contact Property CHANNEL SIPPS CHANNEL ENTRY ID ei_sipps-calc-28-Aug…" at bounding box center [833, 53] width 1023 height 1219
click at [983, 617] on button "Select Property" at bounding box center [1087, 607] width 376 height 30
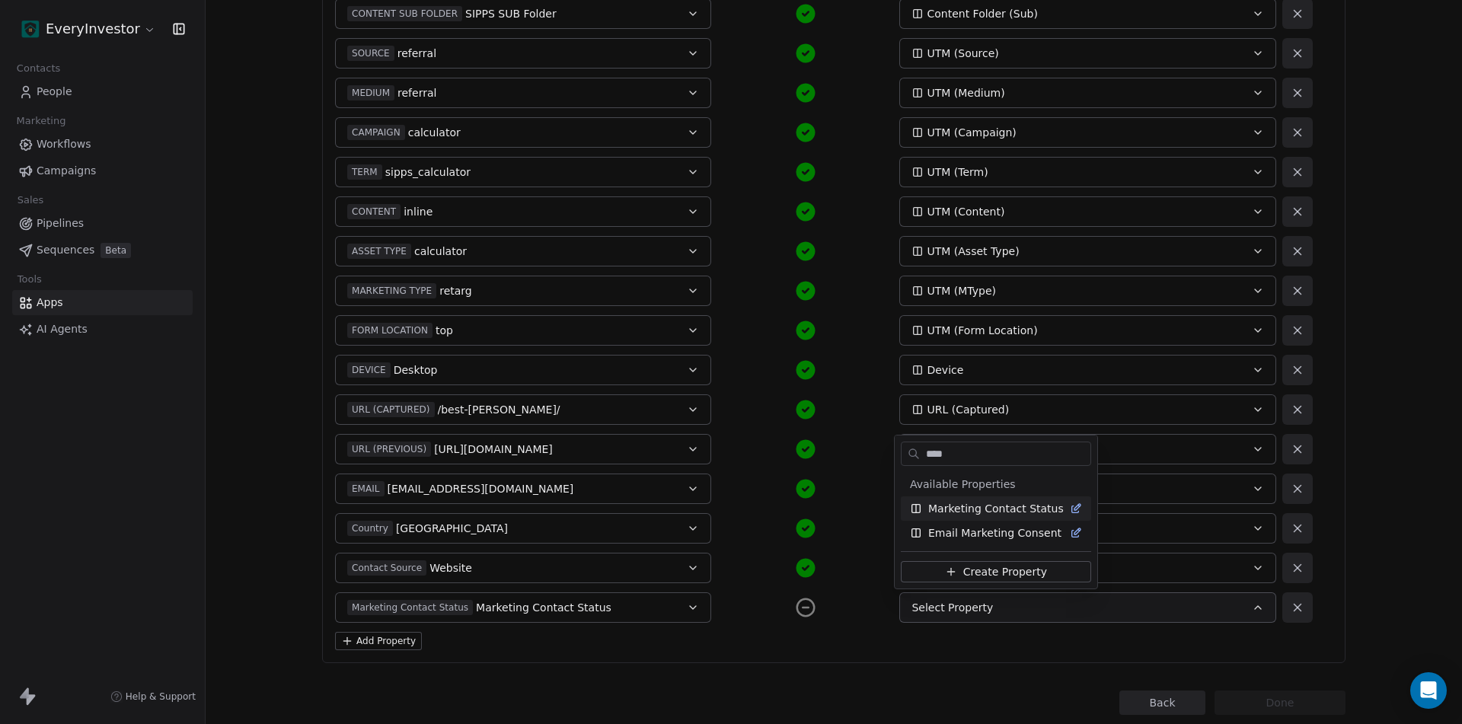
type input "****"
click at [1009, 507] on span "Marketing Contact Status" at bounding box center [995, 508] width 135 height 15
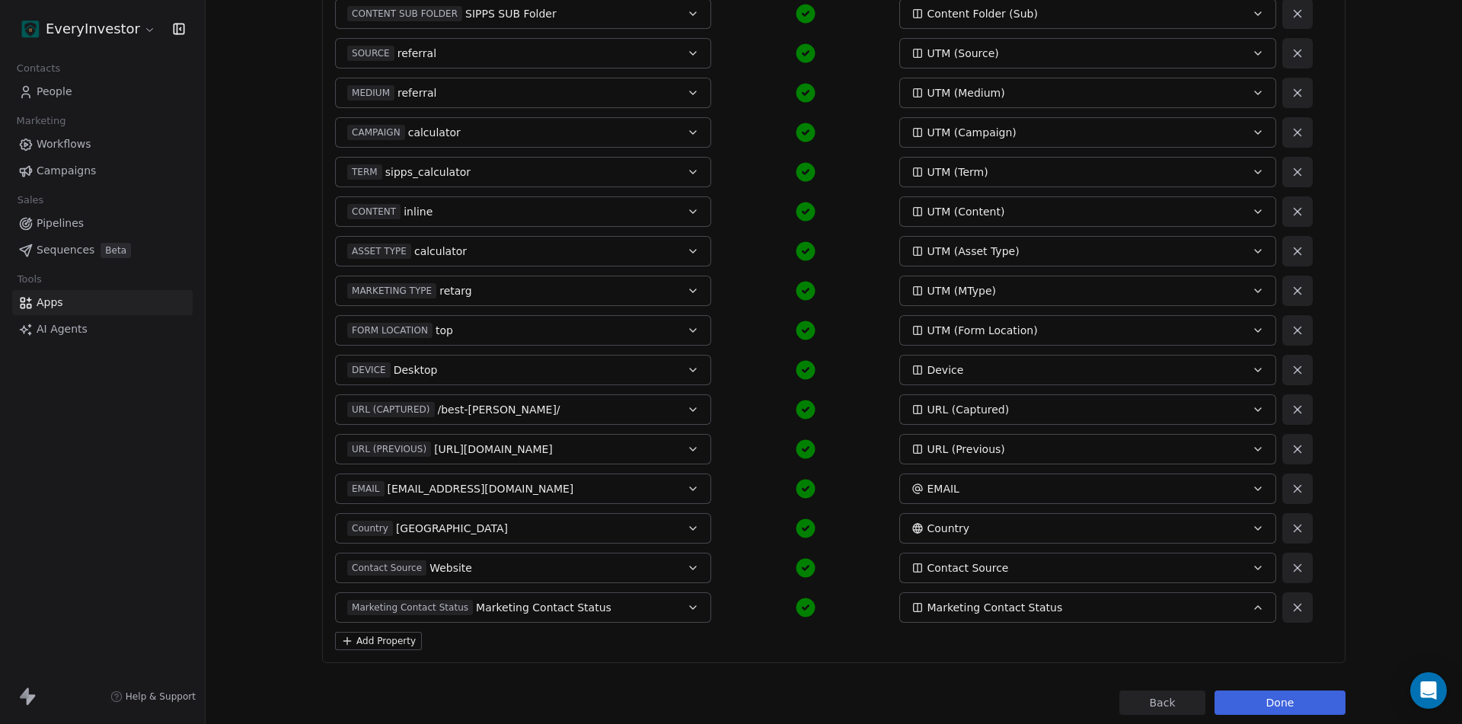
click at [1280, 700] on button "Done" at bounding box center [1279, 702] width 131 height 24
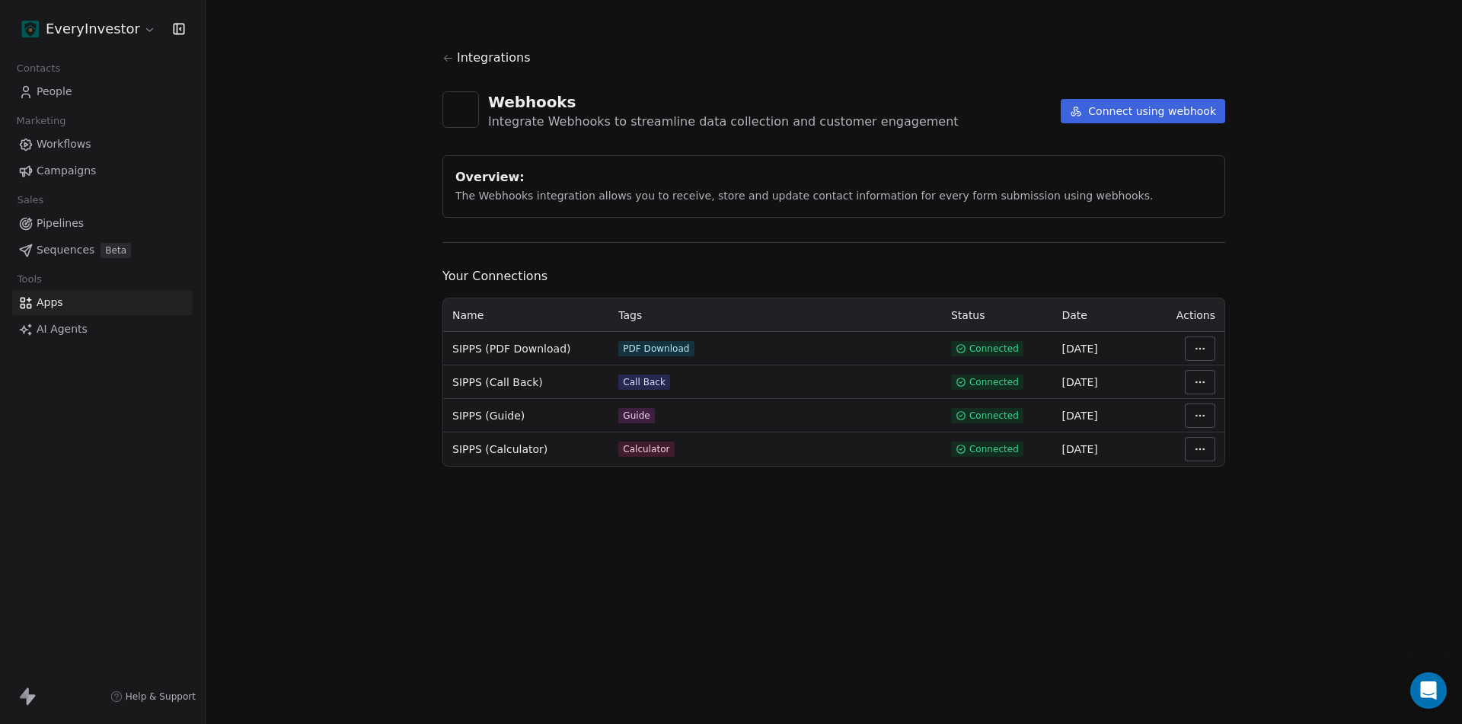
click at [65, 145] on span "Workflows" at bounding box center [64, 144] width 55 height 16
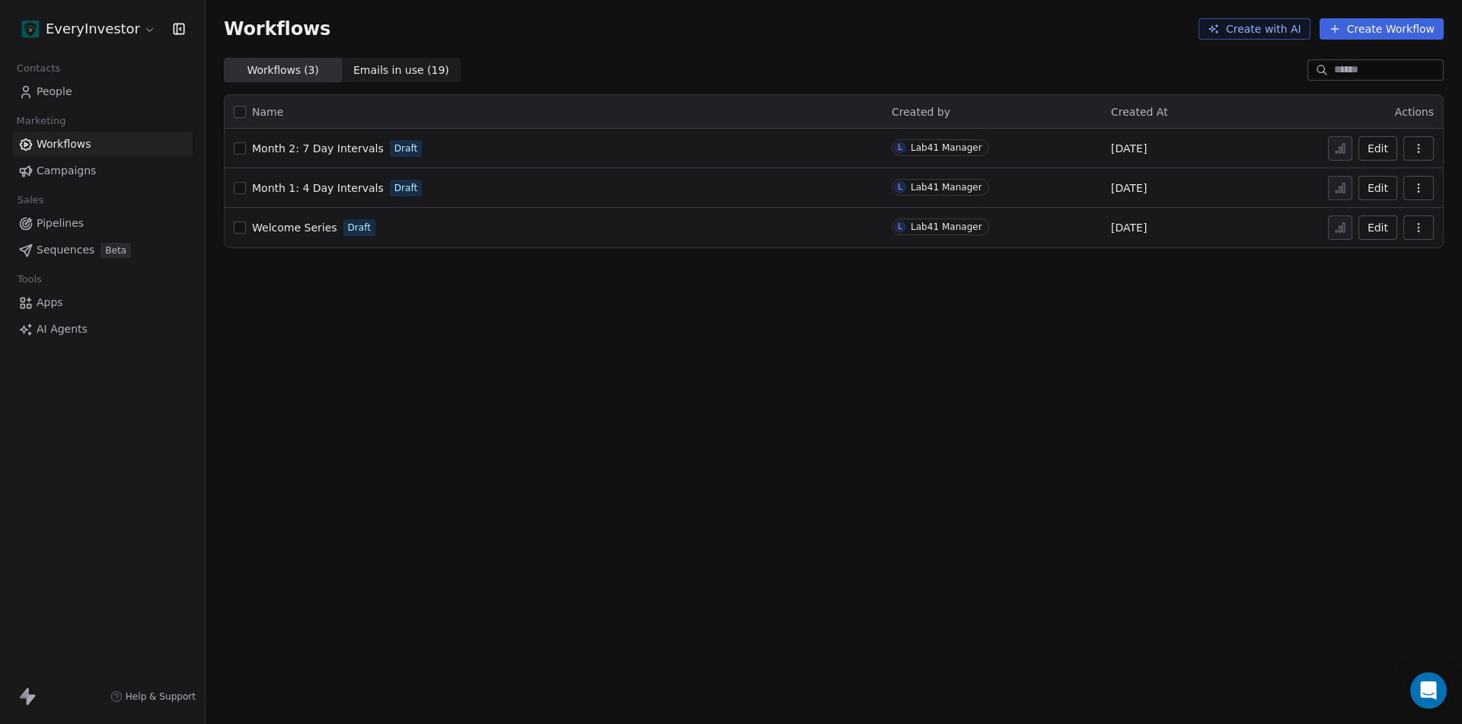
click at [68, 174] on span "Campaigns" at bounding box center [66, 171] width 59 height 16
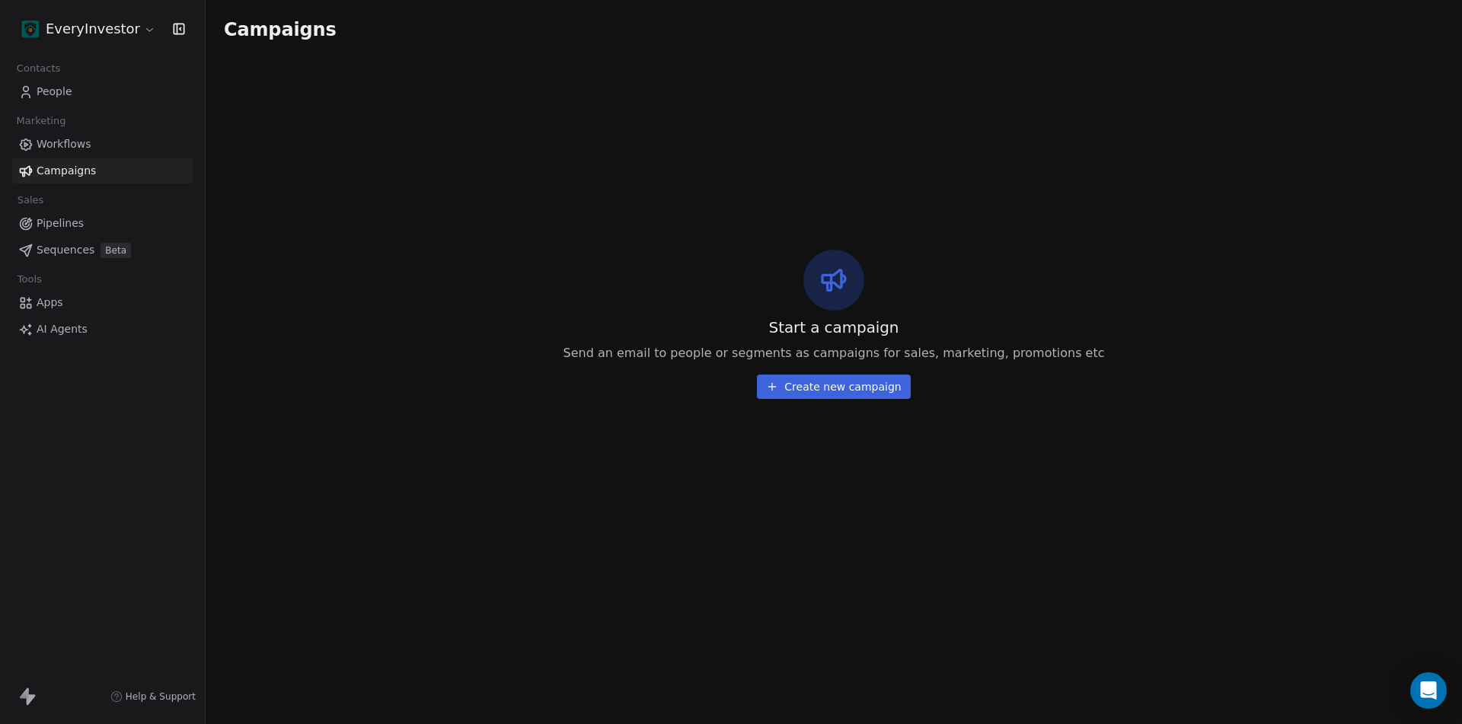
click at [55, 249] on span "Sequences" at bounding box center [66, 250] width 58 height 16
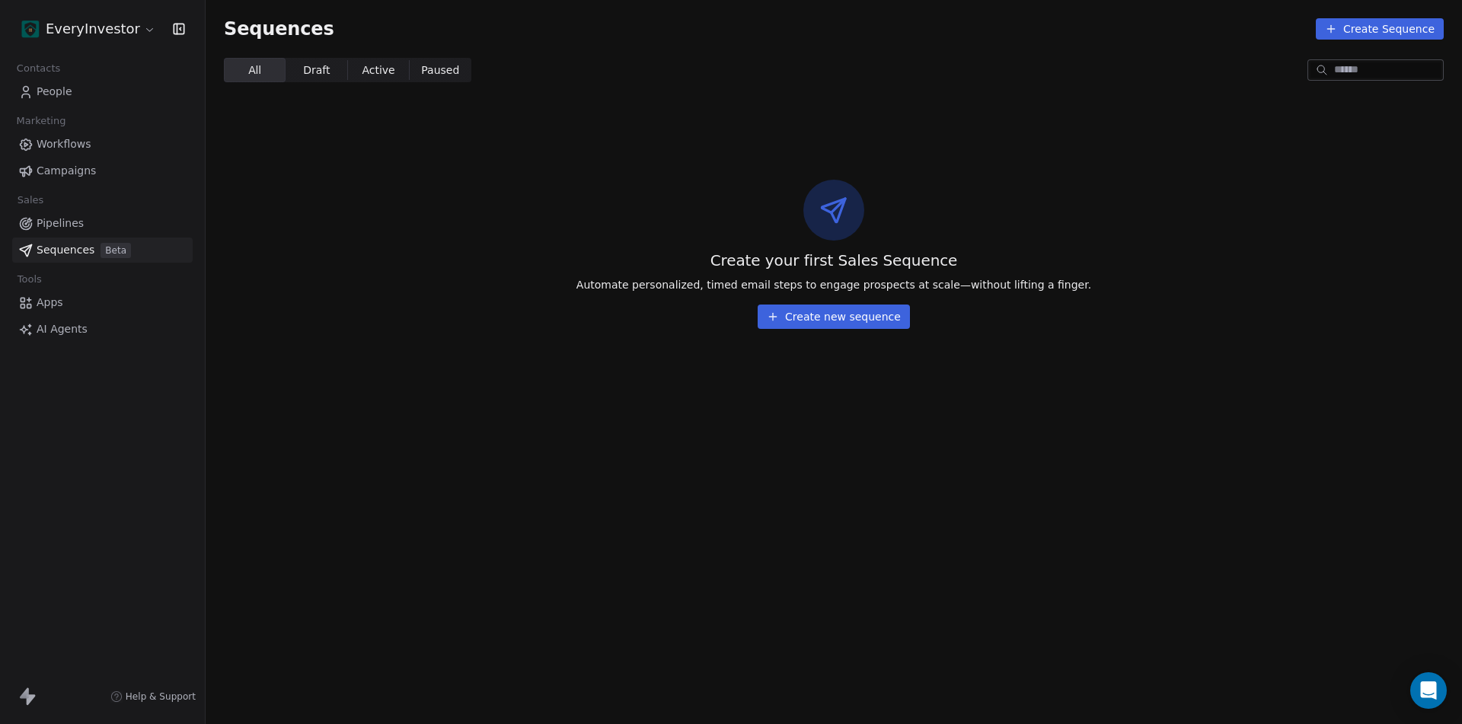
click at [126, 27] on html "EveryInvestor Contacts People Marketing Workflows Campaigns Sales Pipelines Seq…" at bounding box center [731, 362] width 1462 height 724
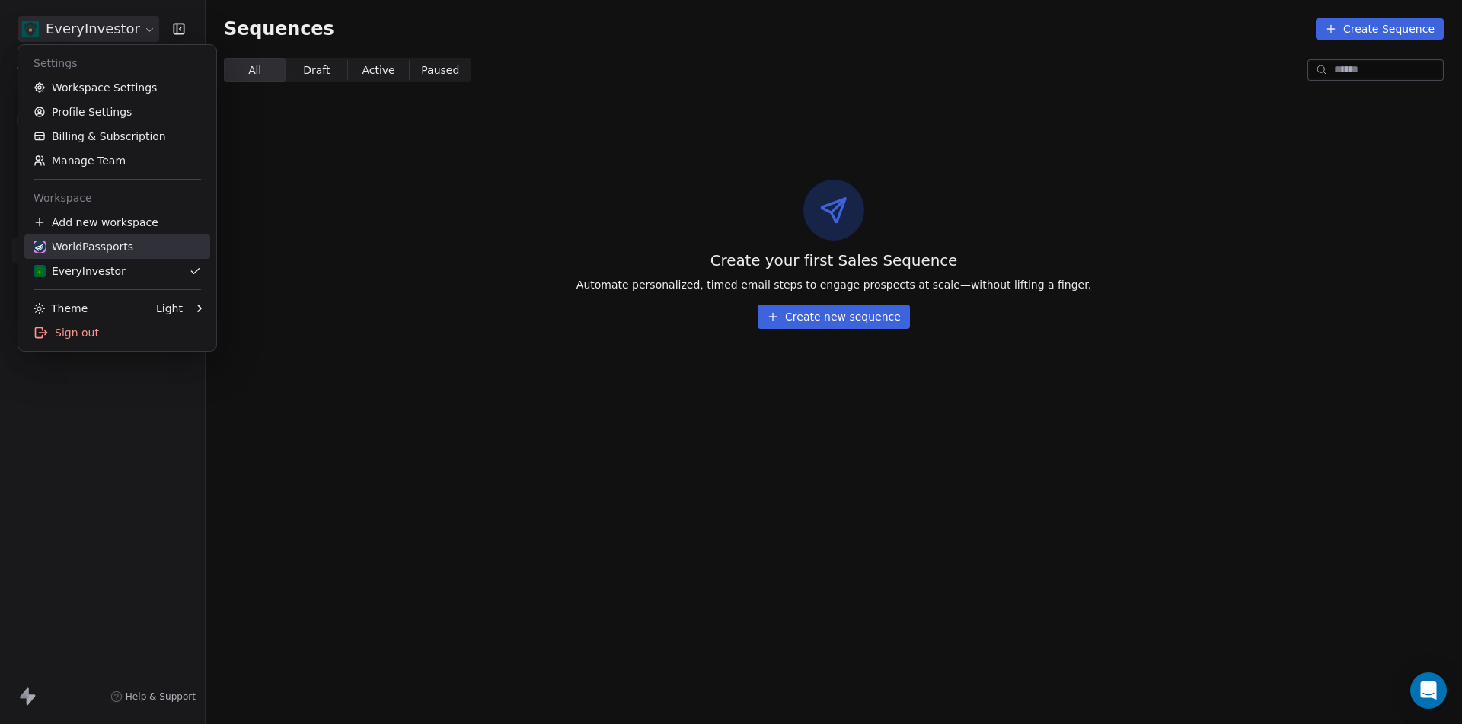
drag, startPoint x: 98, startPoint y: 247, endPoint x: 191, endPoint y: 263, distance: 94.2
click at [99, 247] on div "WorldPassports" at bounding box center [83, 246] width 100 height 15
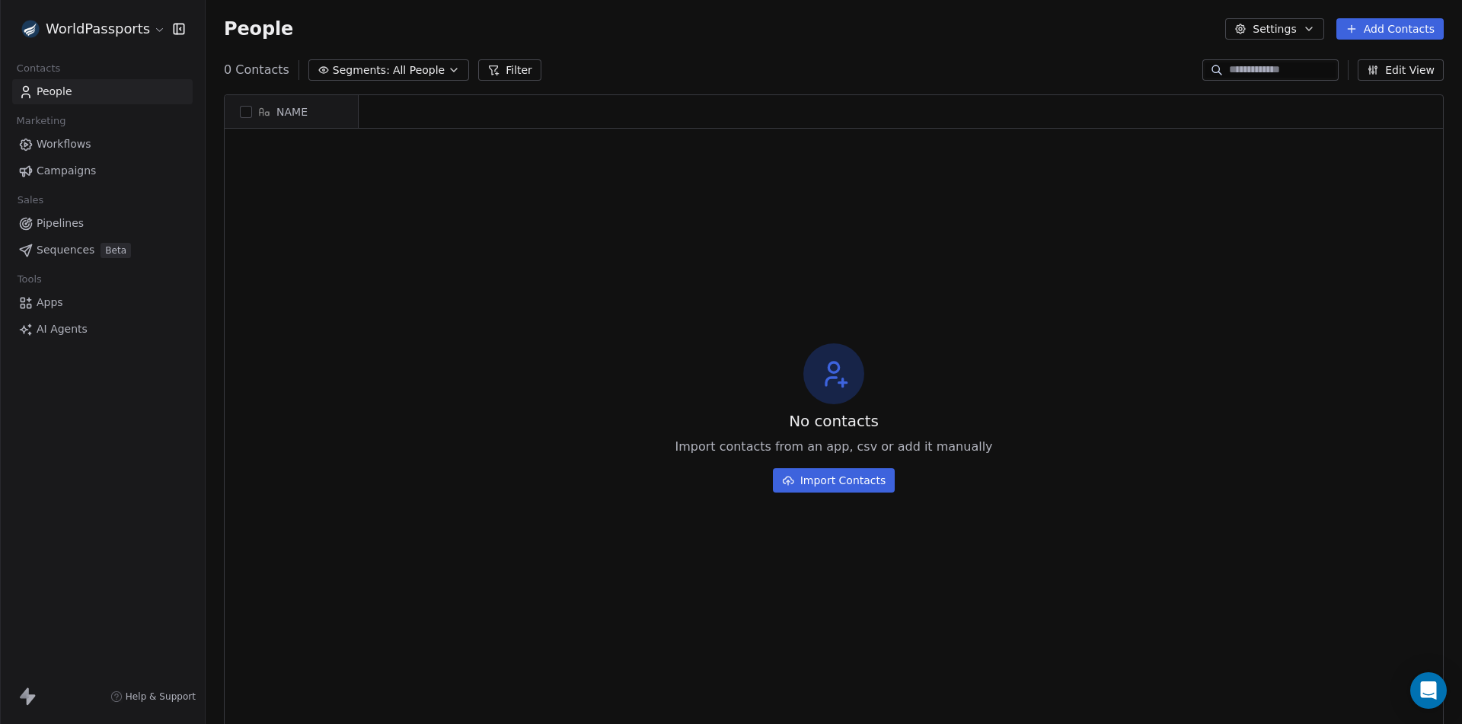
scroll to position [626, 1245]
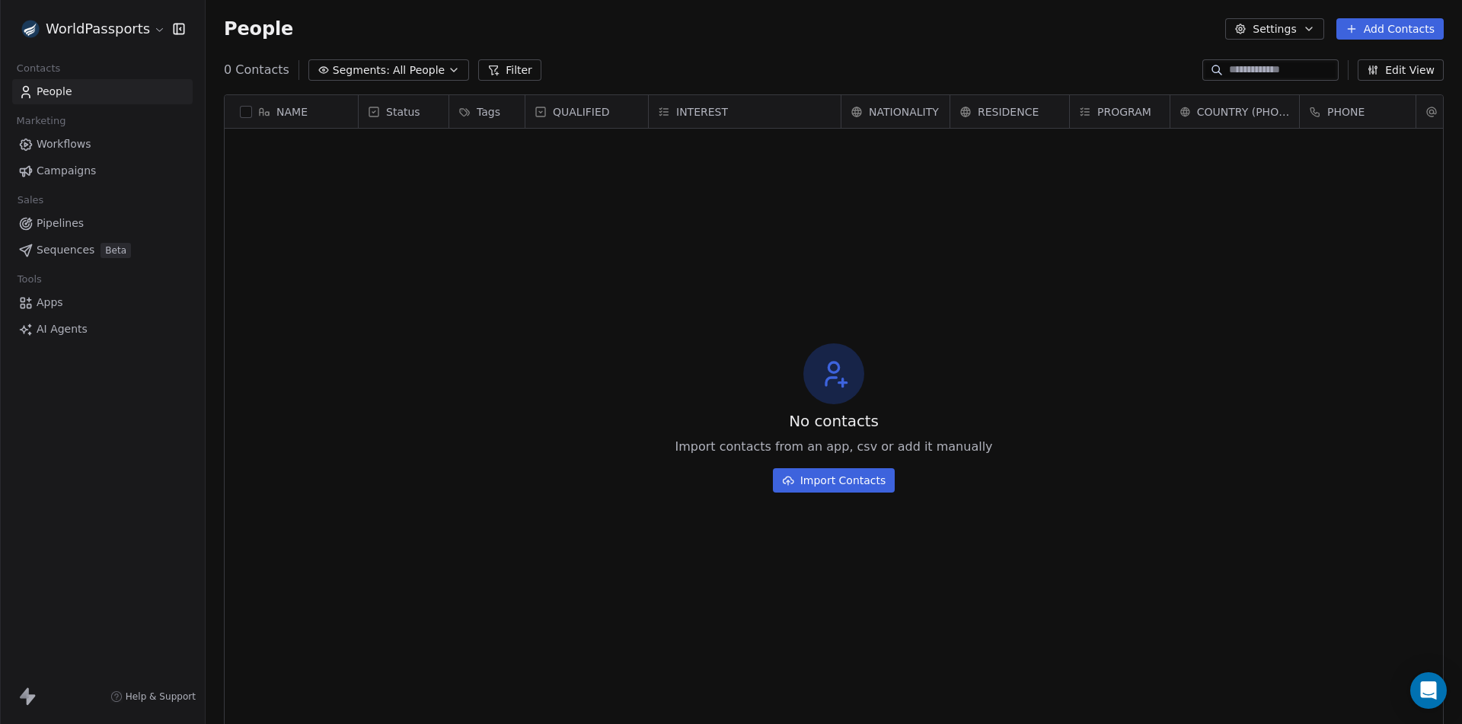
click at [72, 246] on span "Sequences" at bounding box center [66, 250] width 58 height 16
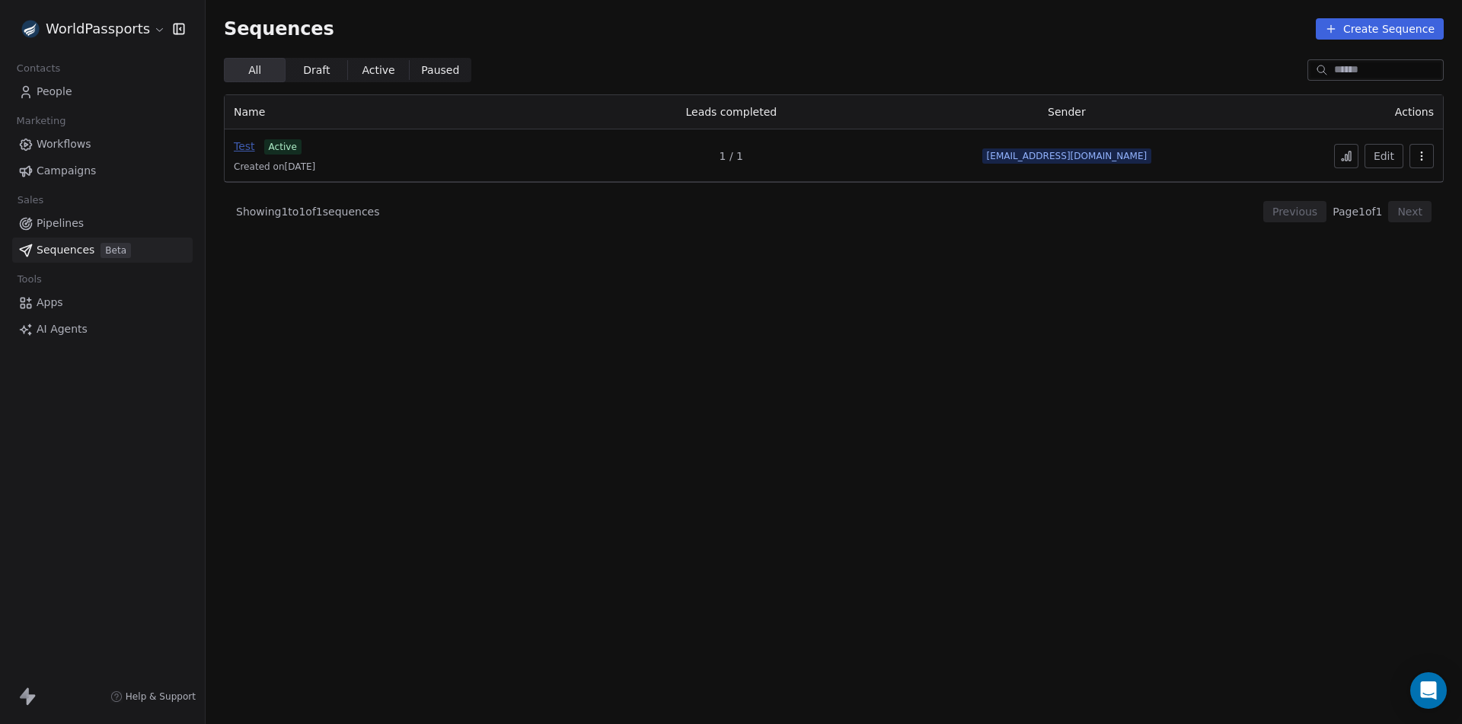
click at [239, 146] on span "Test" at bounding box center [244, 146] width 21 height 12
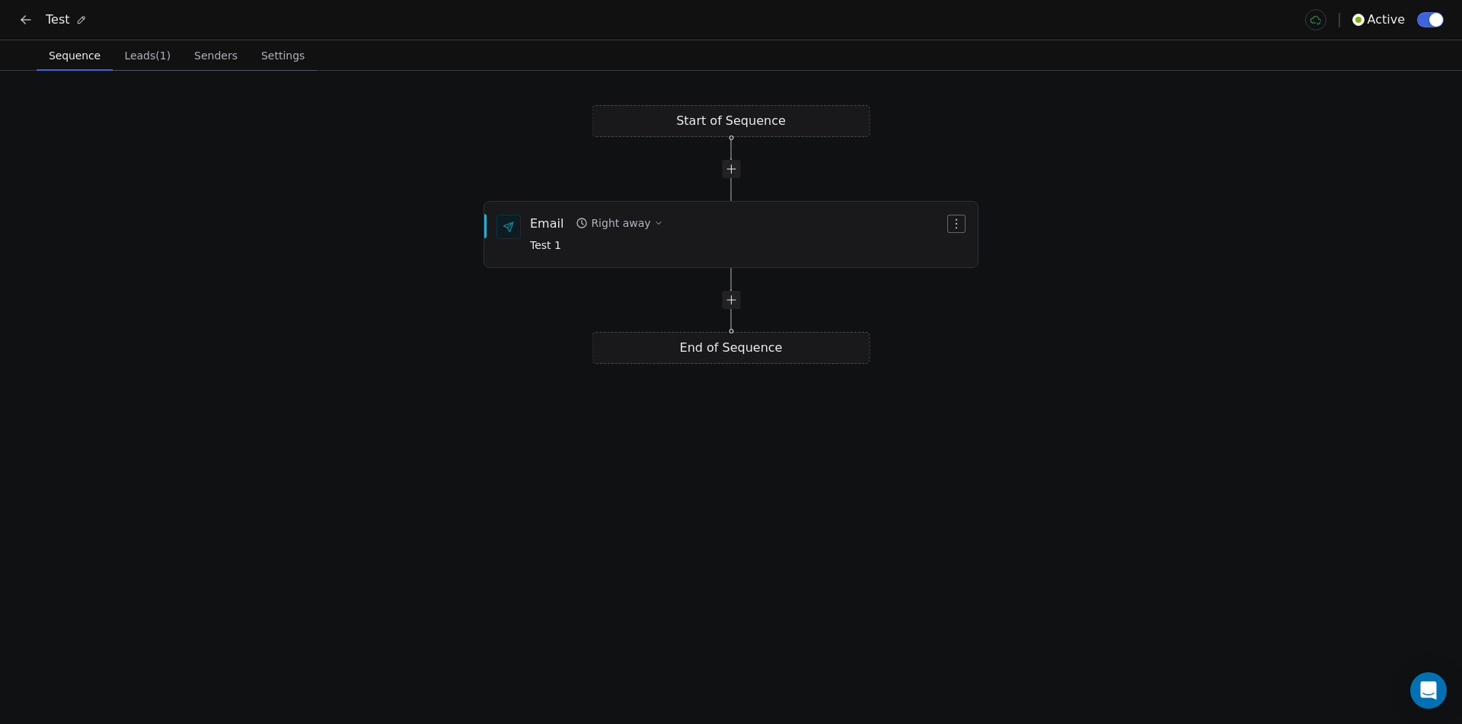
click at [29, 23] on icon at bounding box center [25, 19] width 15 height 15
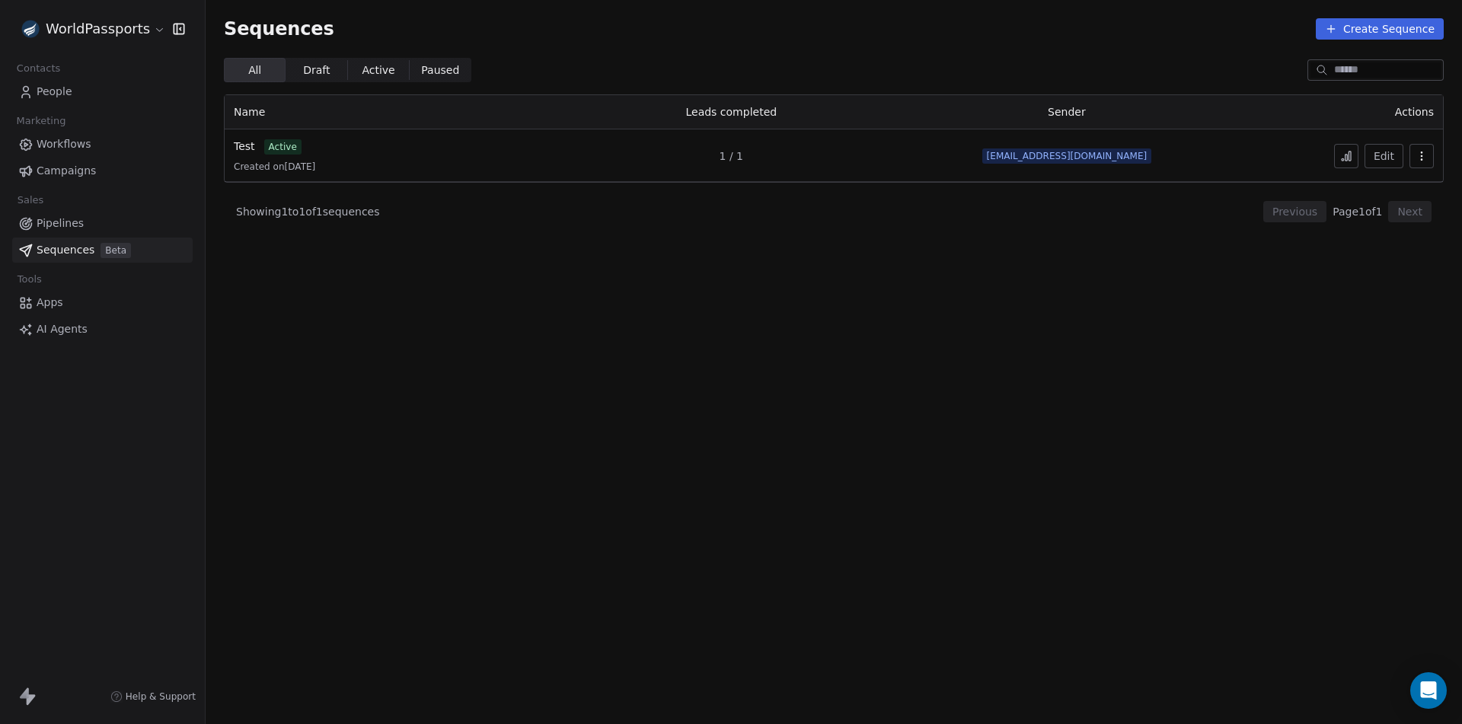
click at [72, 139] on span "Workflows" at bounding box center [64, 144] width 55 height 16
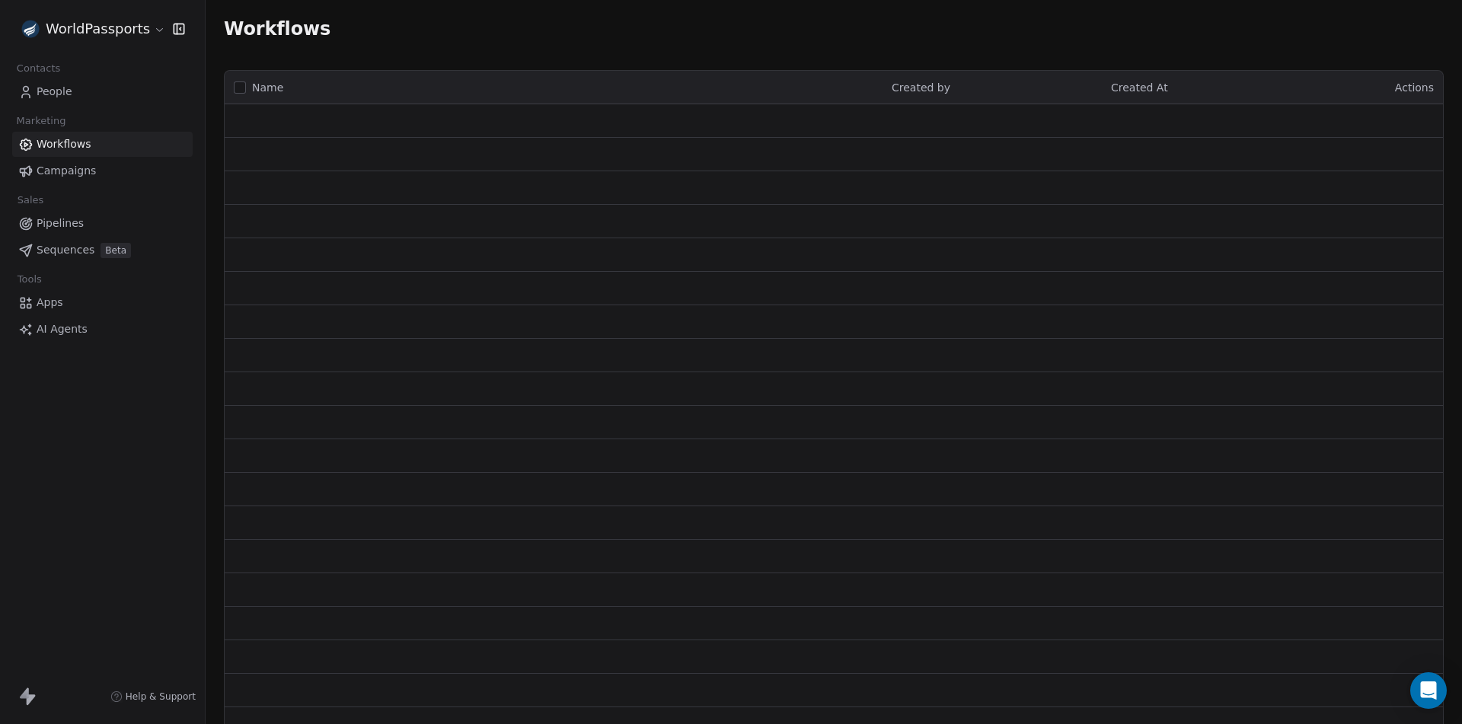
click at [124, 27] on html "WorldPassports Contacts People Marketing Workflows Campaigns Sales Pipelines Se…" at bounding box center [731, 362] width 1462 height 724
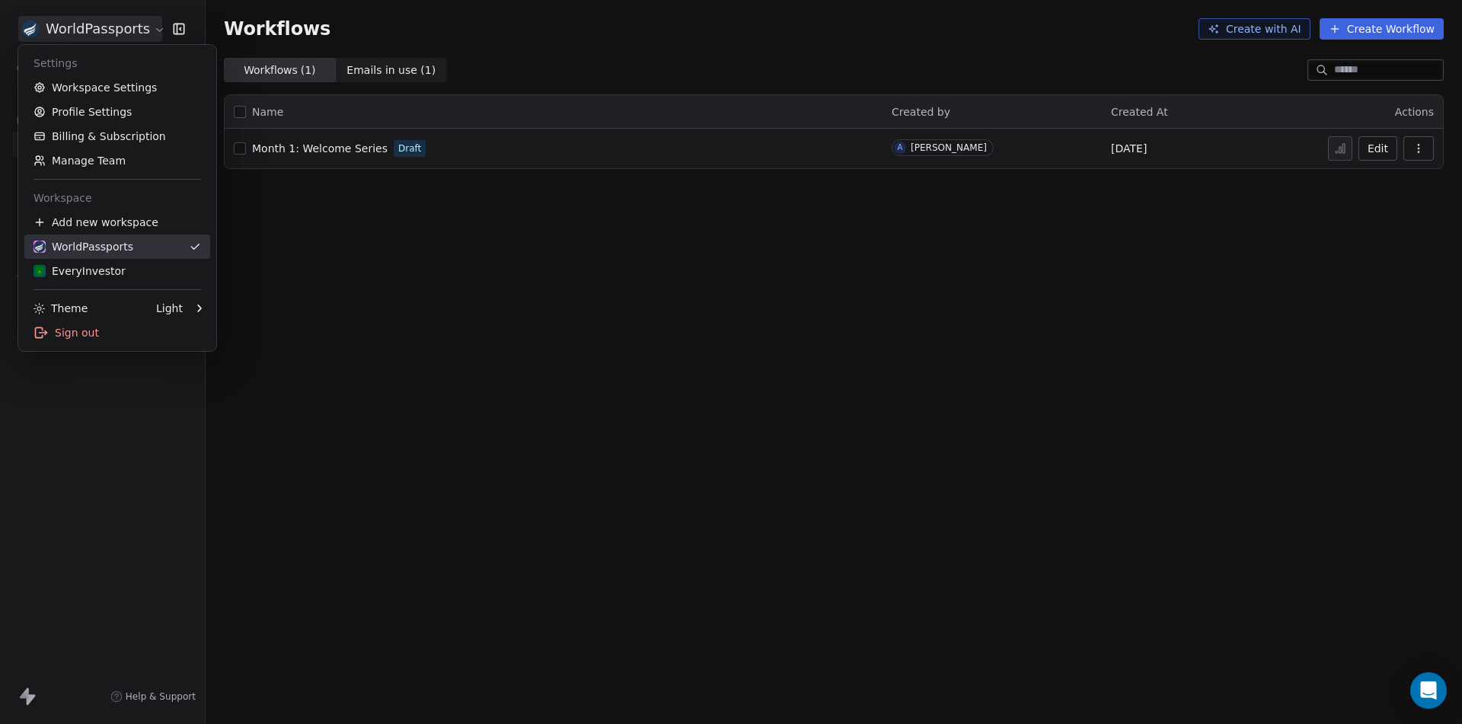
click at [75, 264] on div "EveryInvestor" at bounding box center [79, 270] width 92 height 15
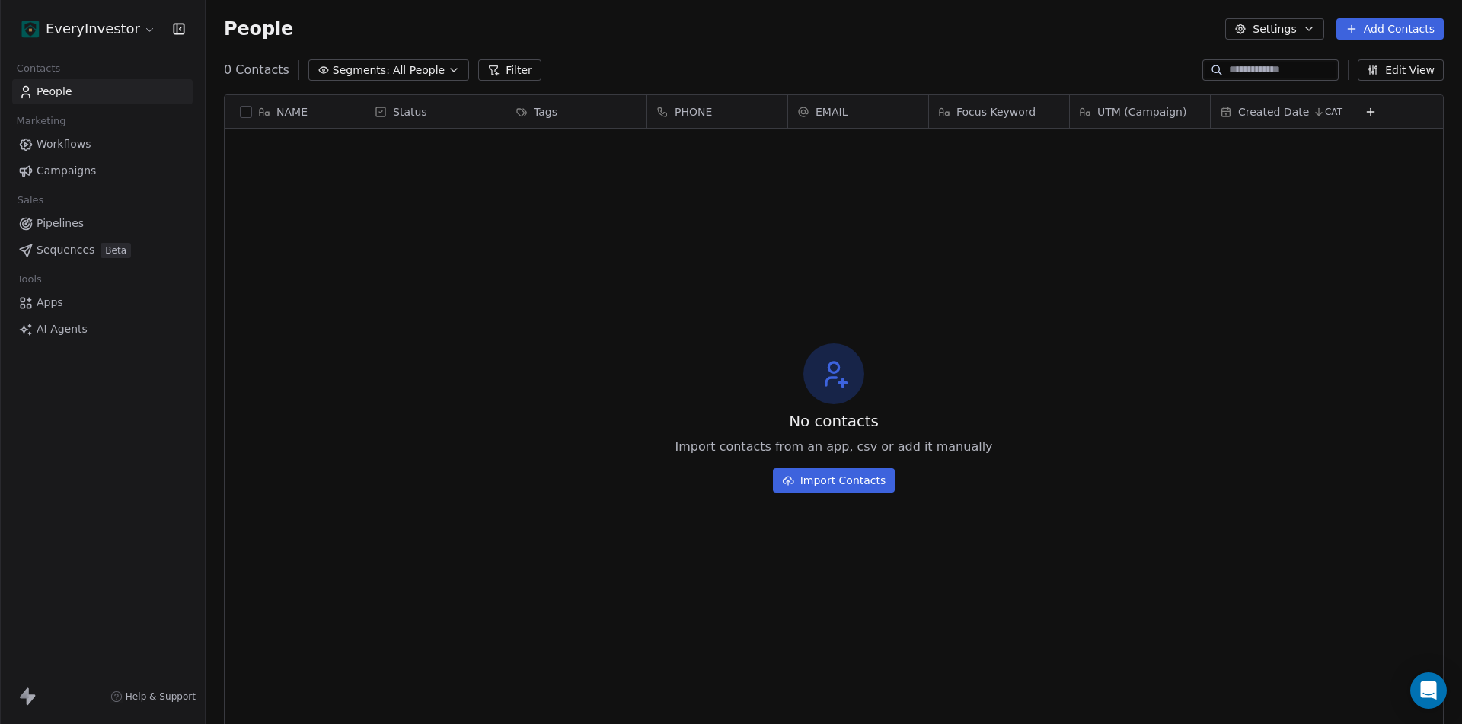
scroll to position [626, 1245]
click at [136, 30] on html "EveryInvestor Contacts People Marketing Workflows Campaigns Sales Pipelines Seq…" at bounding box center [731, 362] width 1462 height 724
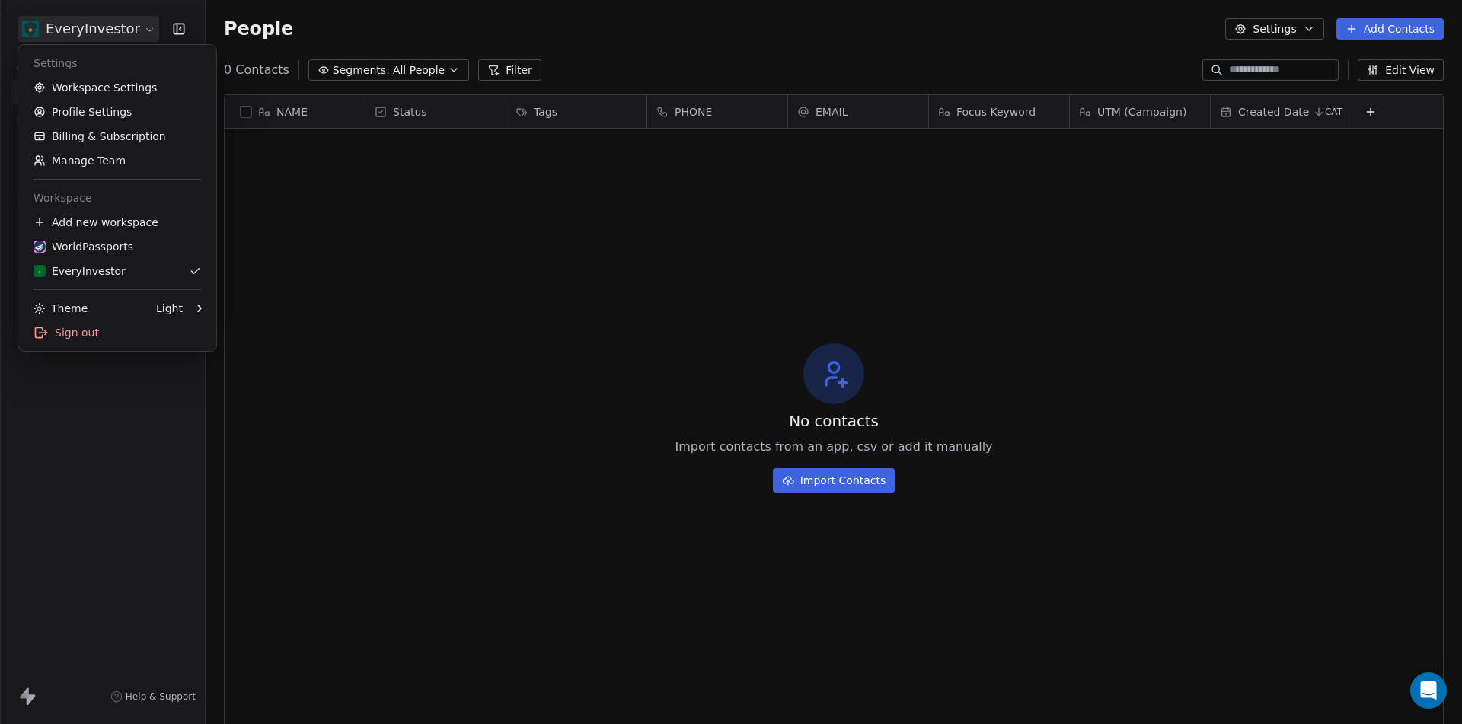
click at [591, 329] on html "EveryInvestor Contacts People Marketing Workflows Campaigns Sales Pipelines Seq…" at bounding box center [731, 362] width 1462 height 724
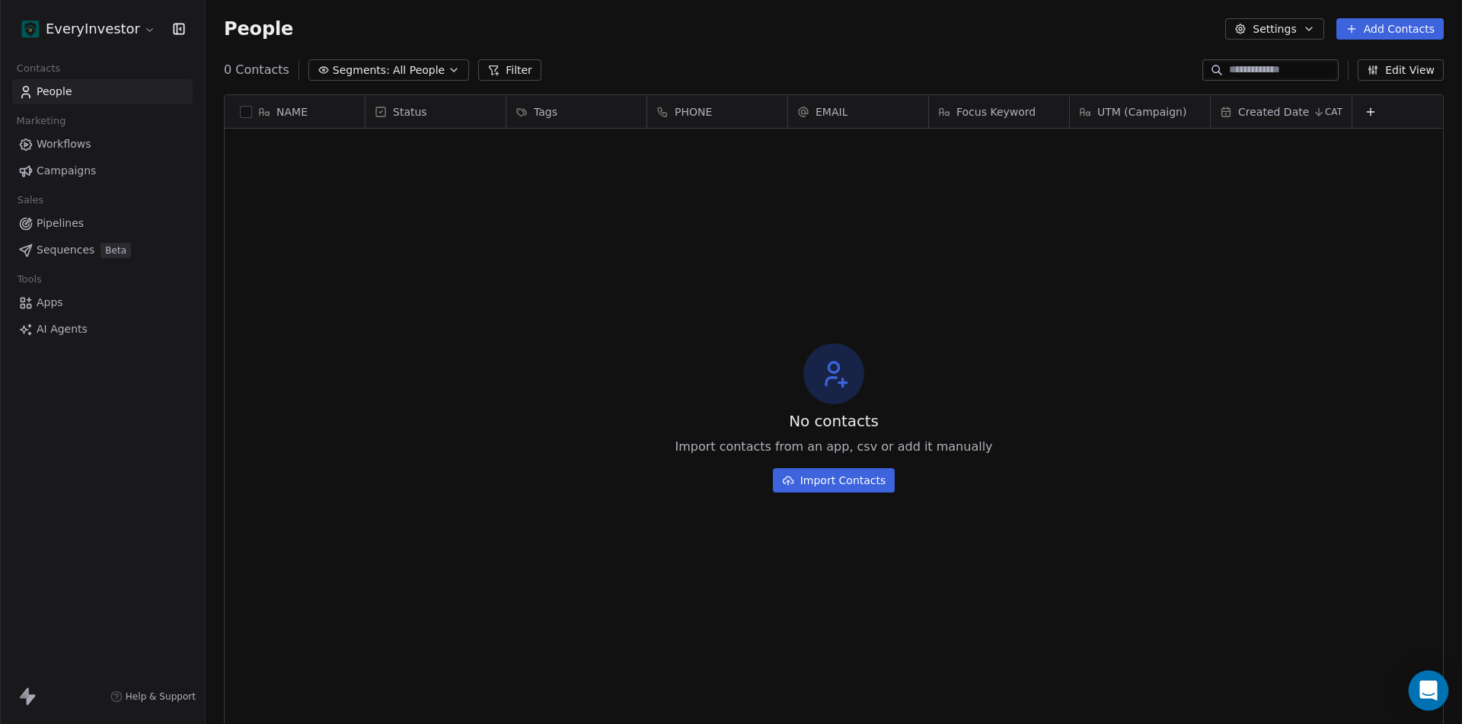
click at [1431, 692] on icon "Open Intercom Messenger" at bounding box center [1428, 691] width 18 height 20
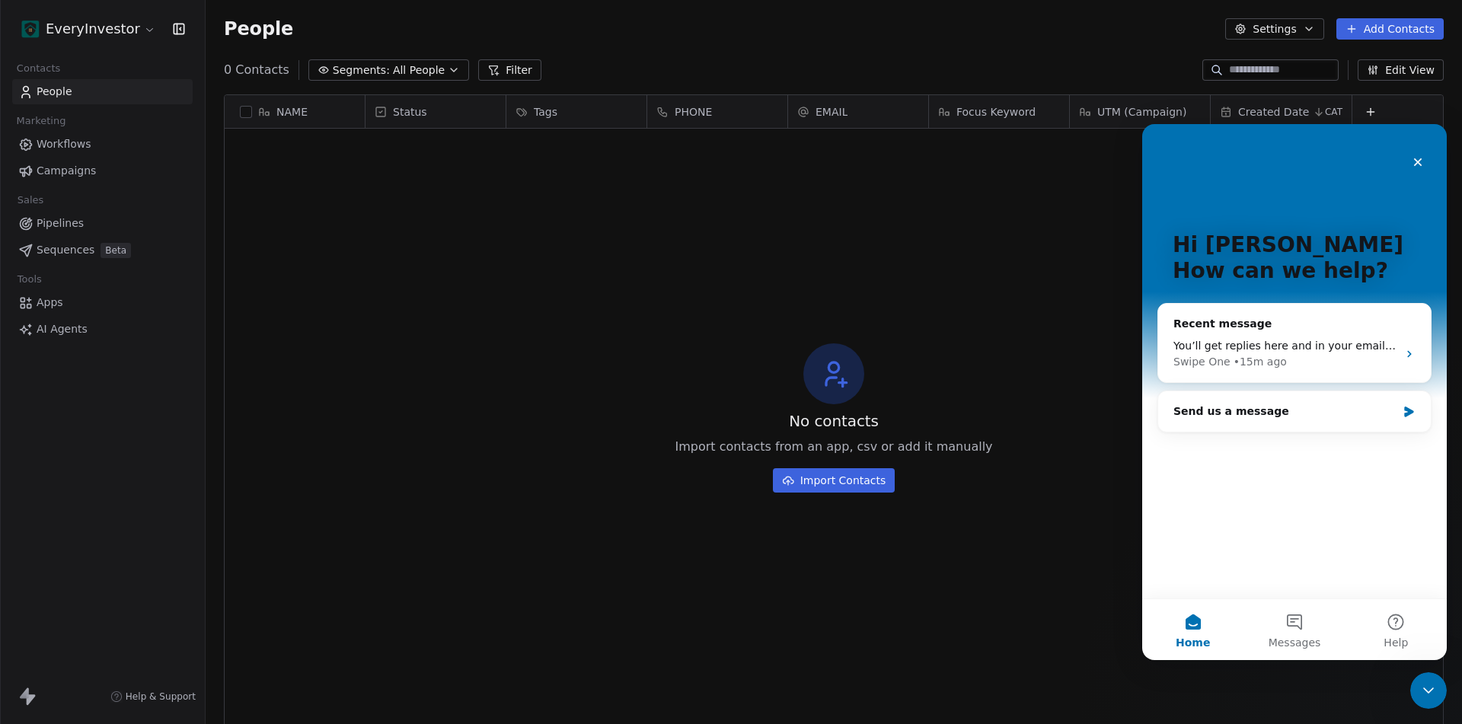
scroll to position [0, 0]
click at [1305, 338] on div "You’ll get replies here and in your email: ✉️ alex@lab41.co Our usual reply tim…" at bounding box center [1301, 346] width 191 height 16
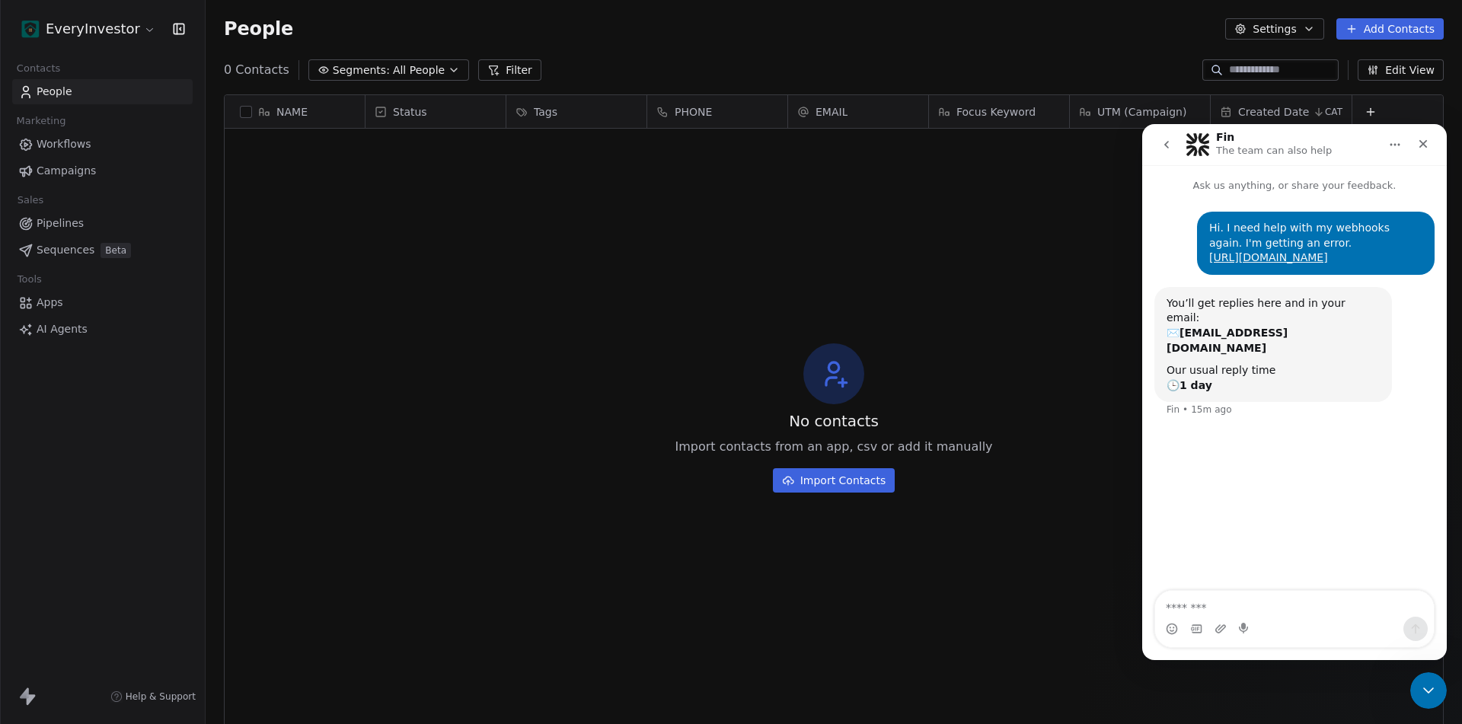
click at [1244, 603] on textarea "Message…" at bounding box center [1294, 604] width 279 height 26
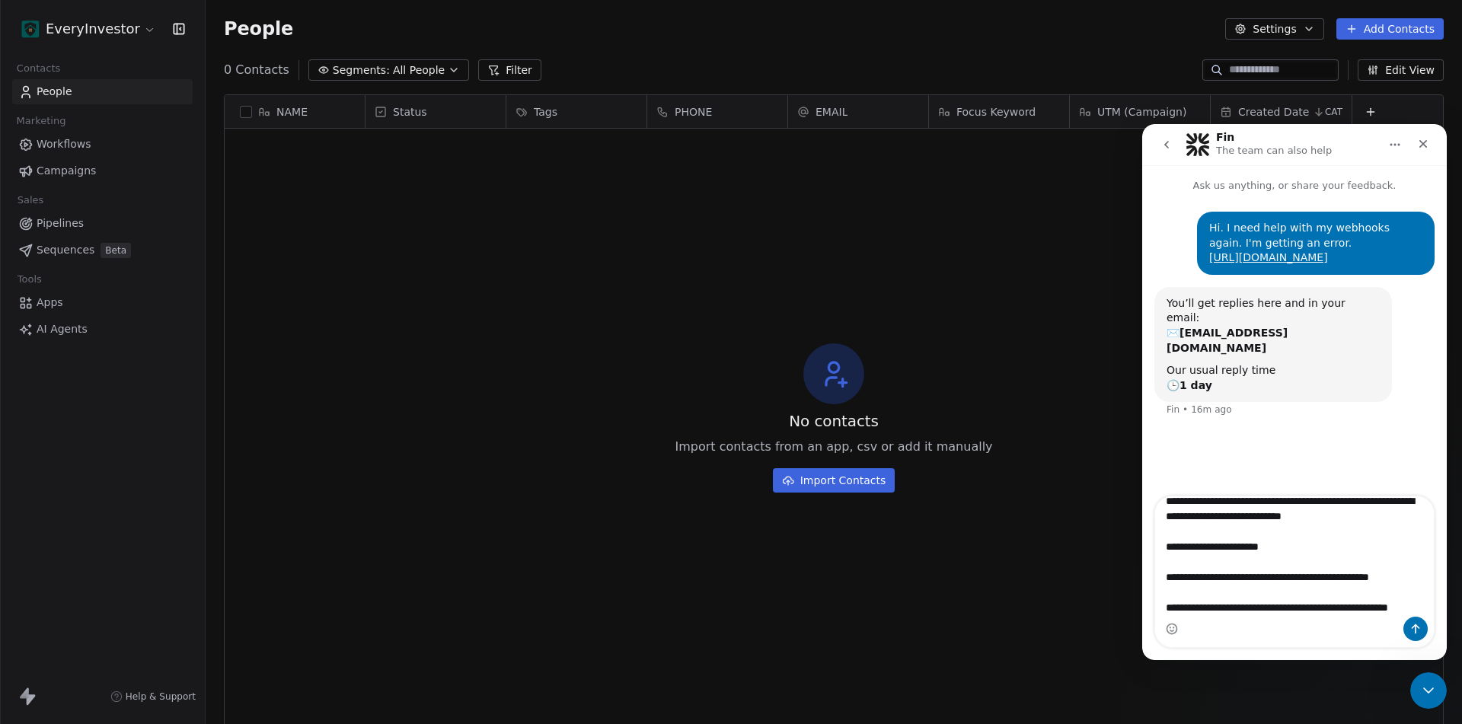
scroll to position [86, 0]
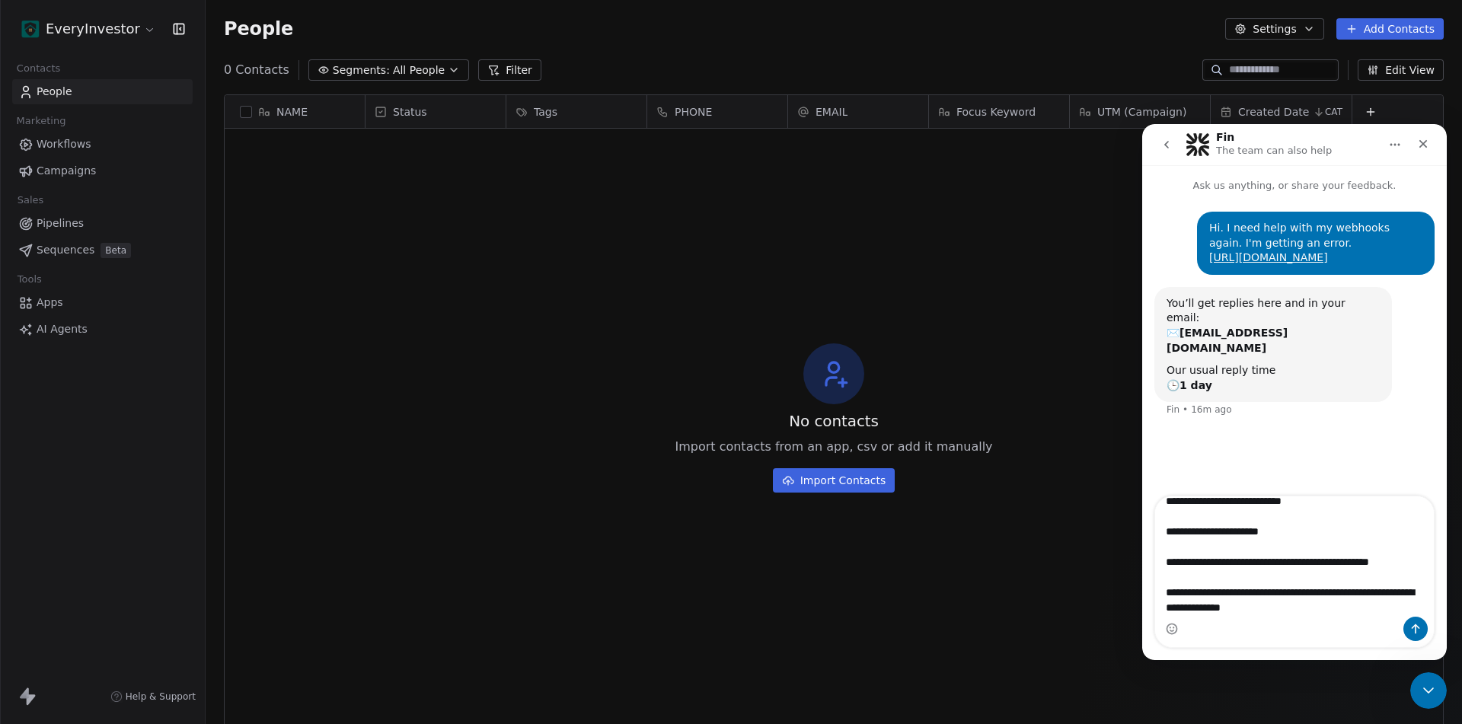
type textarea "**********"
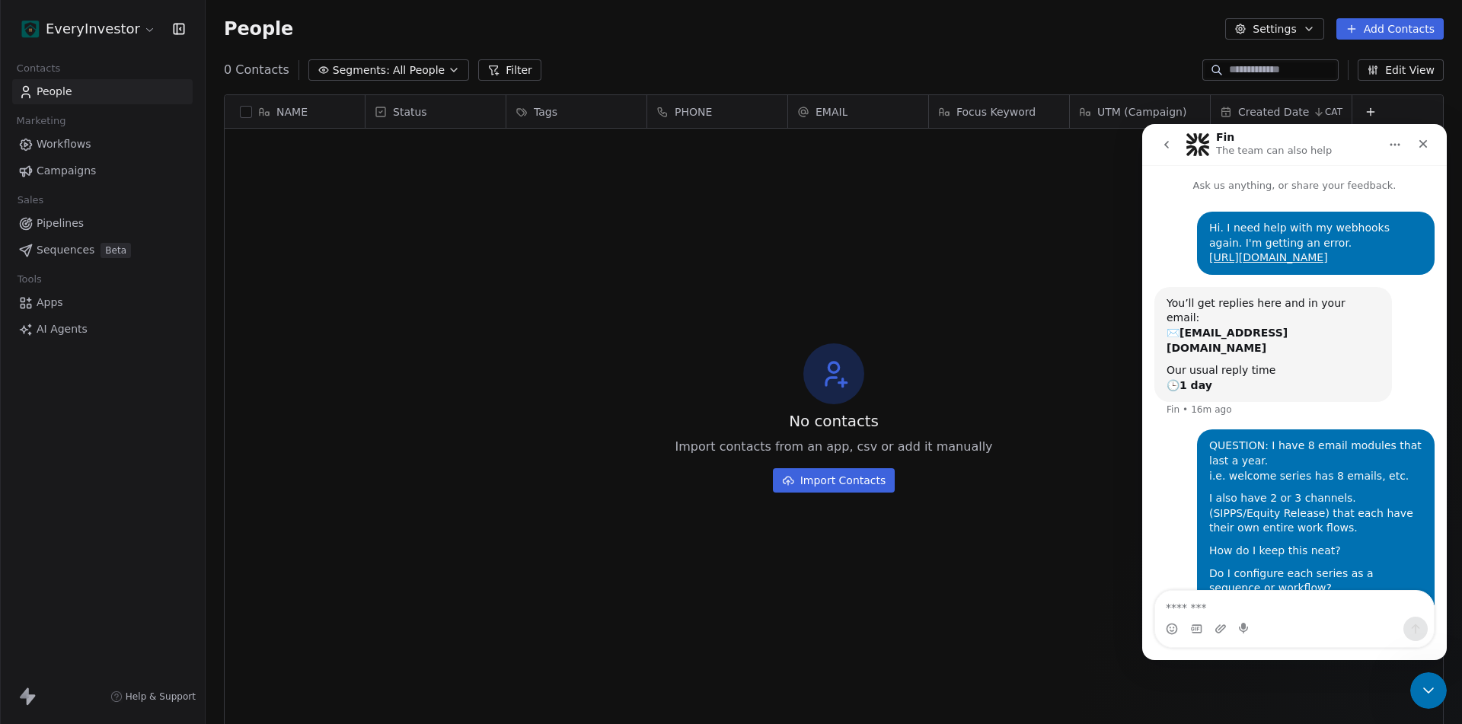
scroll to position [39, 0]
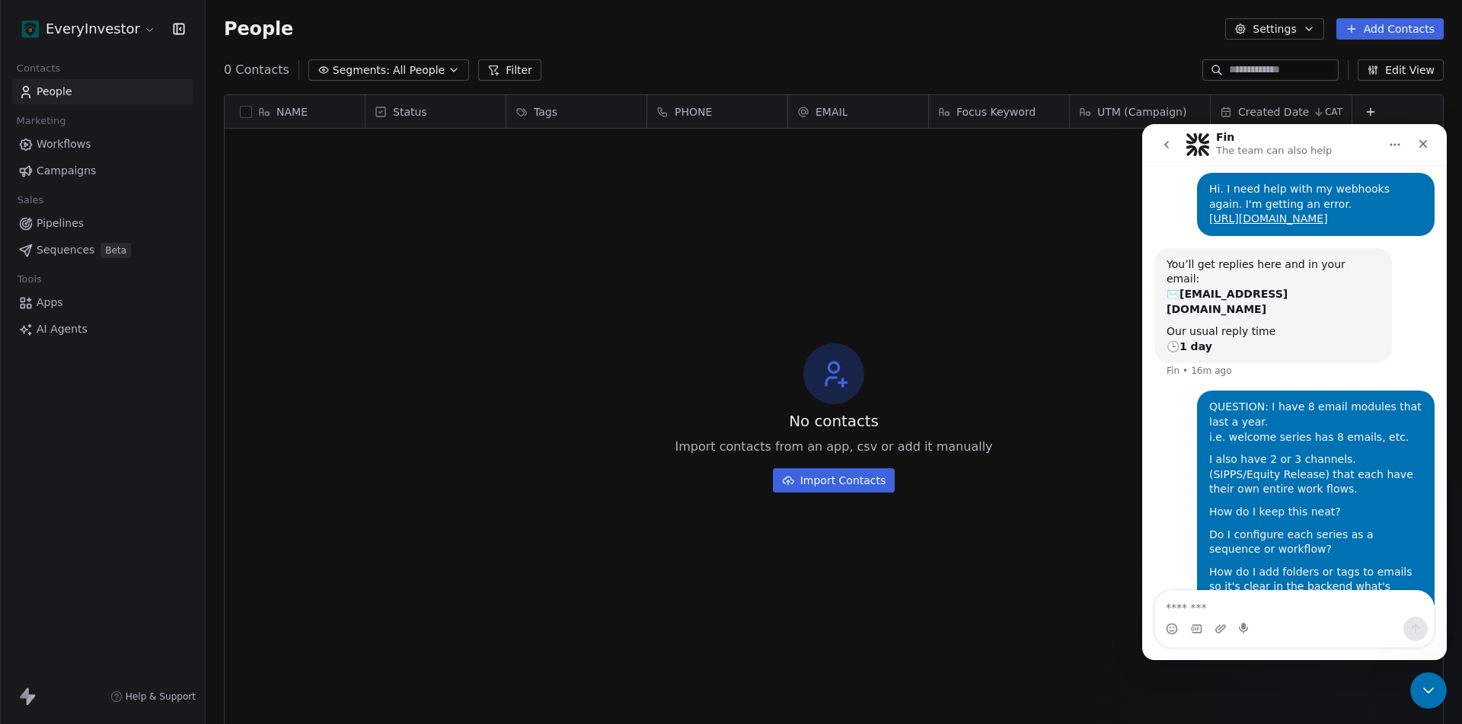
click at [1422, 711] on div "NAME Status Tags PHONE EMAIL Focus Keyword UTM (Campaign) Created Date CAT To p…" at bounding box center [833, 412] width 1219 height 637
click at [1430, 694] on icon "Close Intercom Messenger" at bounding box center [1426, 688] width 18 height 18
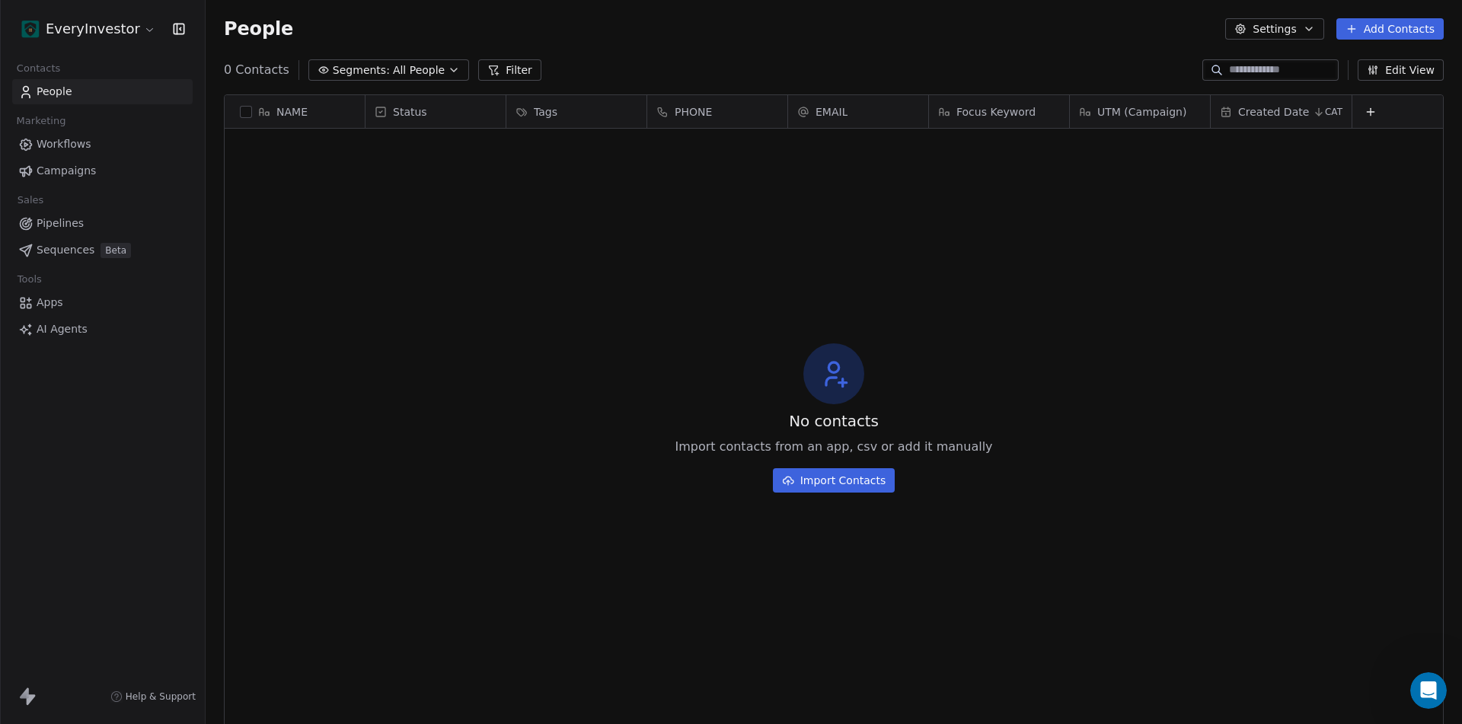
click at [466, 211] on div "No contacts Import contacts from an app, csv or add it manually Import Contacts" at bounding box center [834, 418] width 1218 height 572
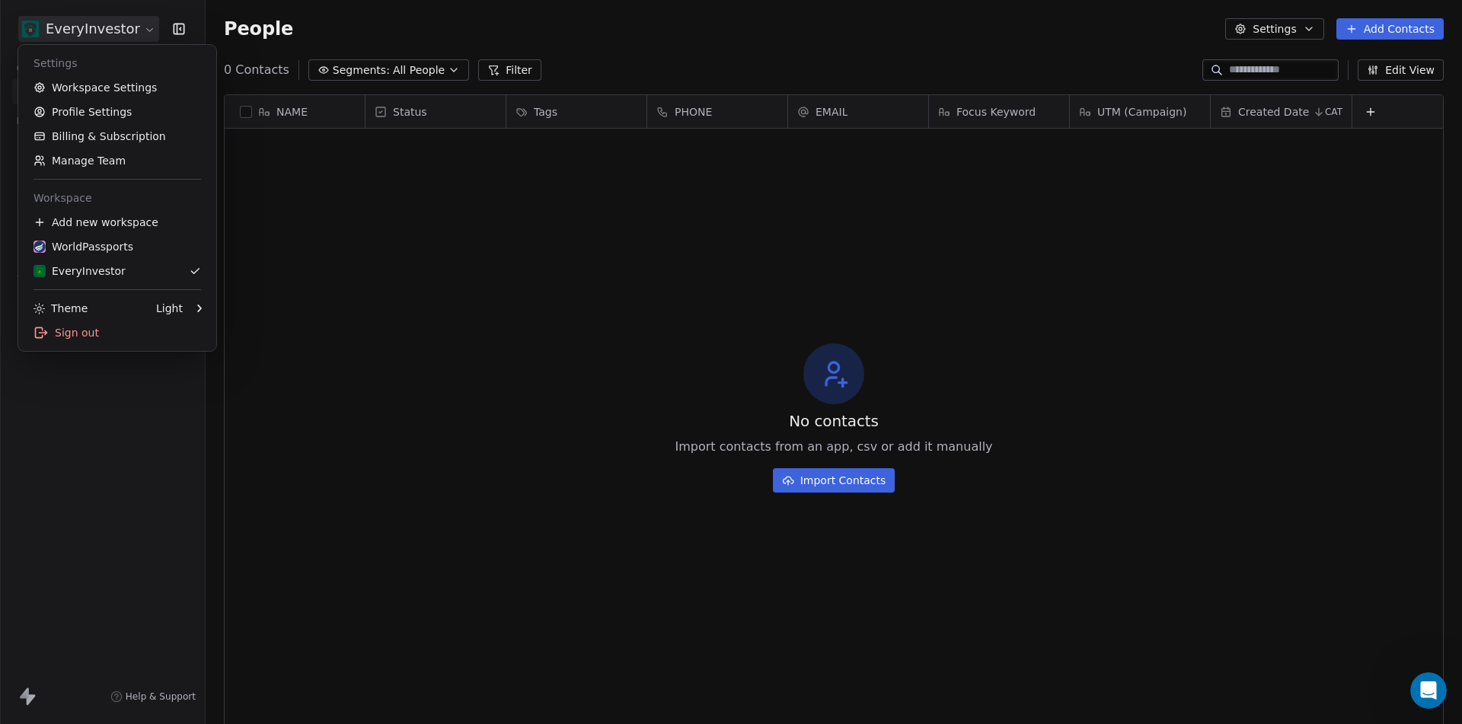
click at [100, 20] on html "EveryInvestor Contacts People Marketing Workflows Campaigns Sales Pipelines Seq…" at bounding box center [731, 362] width 1462 height 724
click at [110, 220] on div "Add new workspace" at bounding box center [117, 222] width 186 height 24
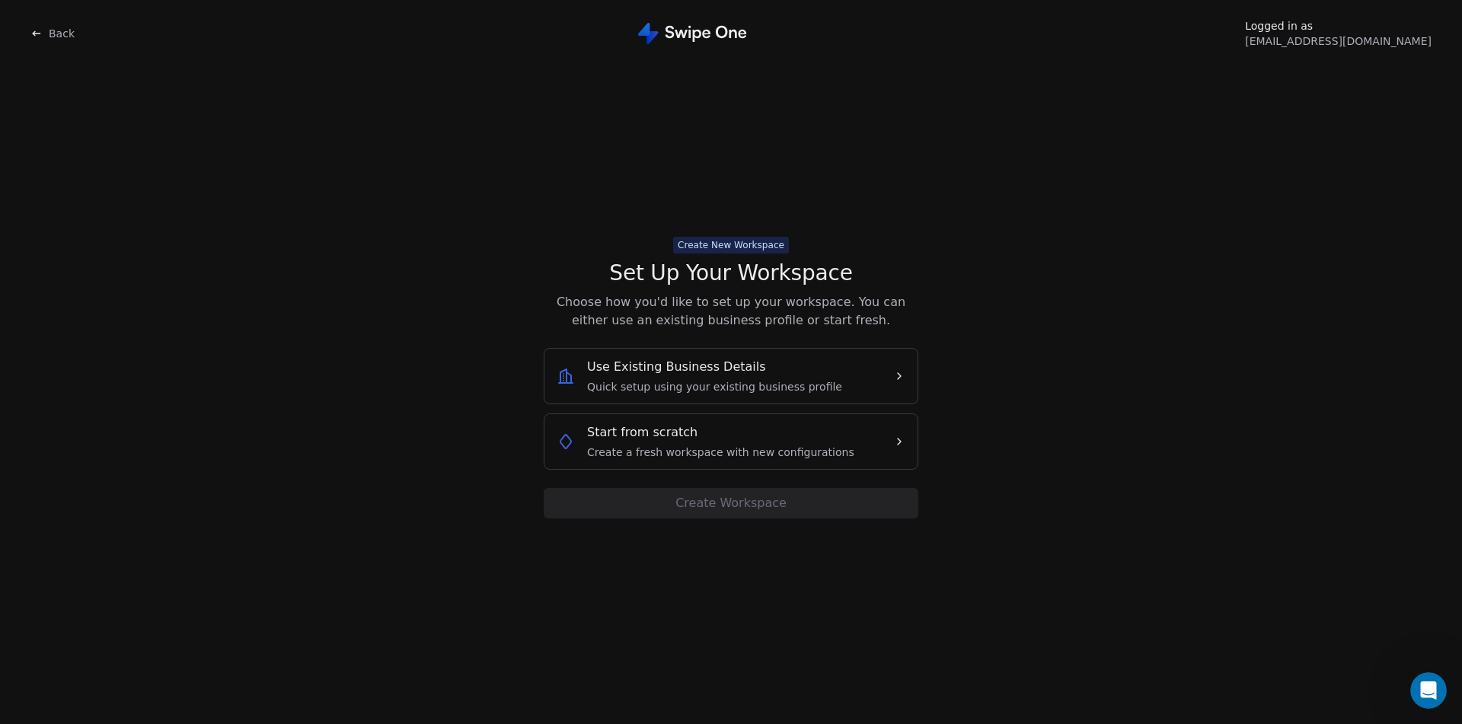
click at [884, 440] on button "Start from scratch Create a fresh workspace with new configurations" at bounding box center [730, 441] width 349 height 37
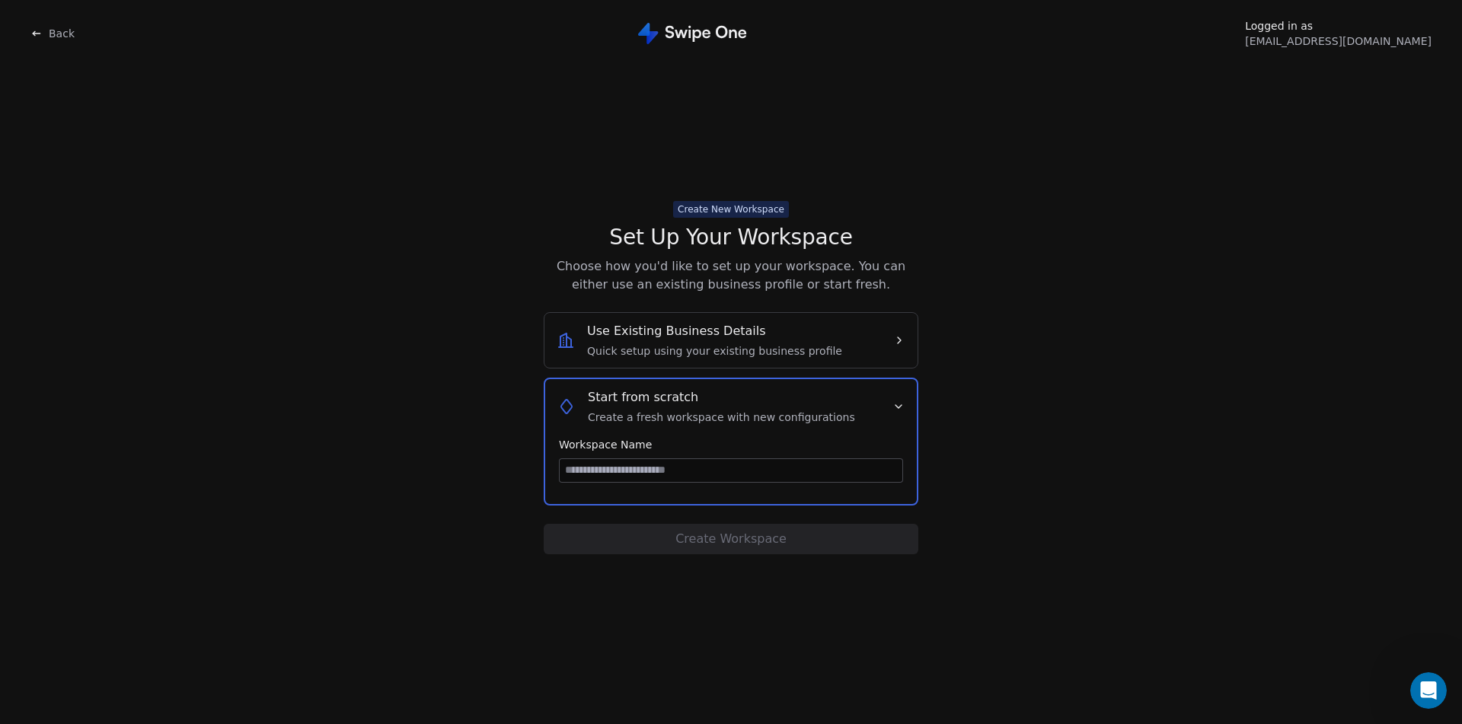
click at [859, 326] on div "Use Existing Business Details Quick setup using your existing business profile" at bounding box center [718, 340] width 324 height 37
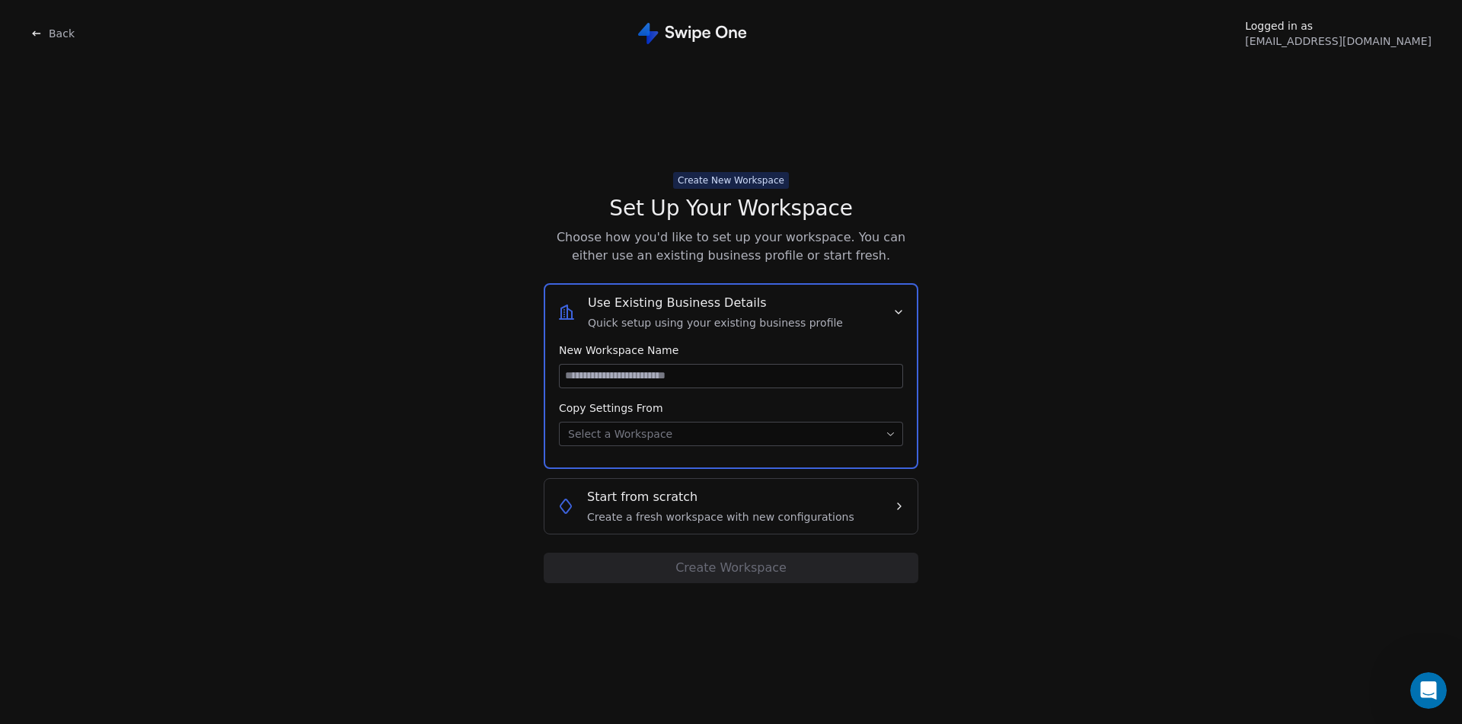
click at [729, 436] on body "Back Logged in as alex@lab41.co Create New Workspace Set Up Your Workspace Choo…" at bounding box center [731, 362] width 1462 height 724
click at [642, 372] on input at bounding box center [730, 376] width 343 height 23
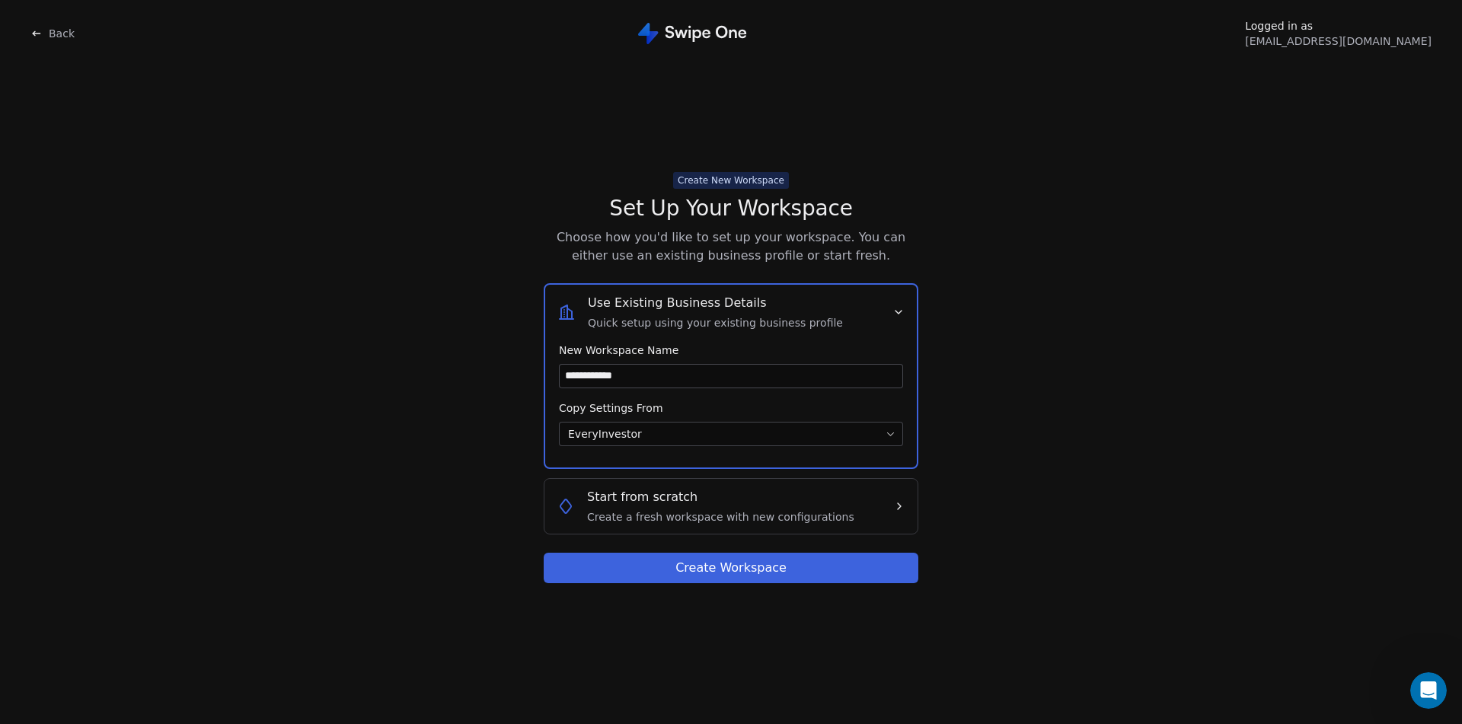
type input "**********"
click at [722, 570] on button "Create Workspace" at bounding box center [731, 568] width 375 height 30
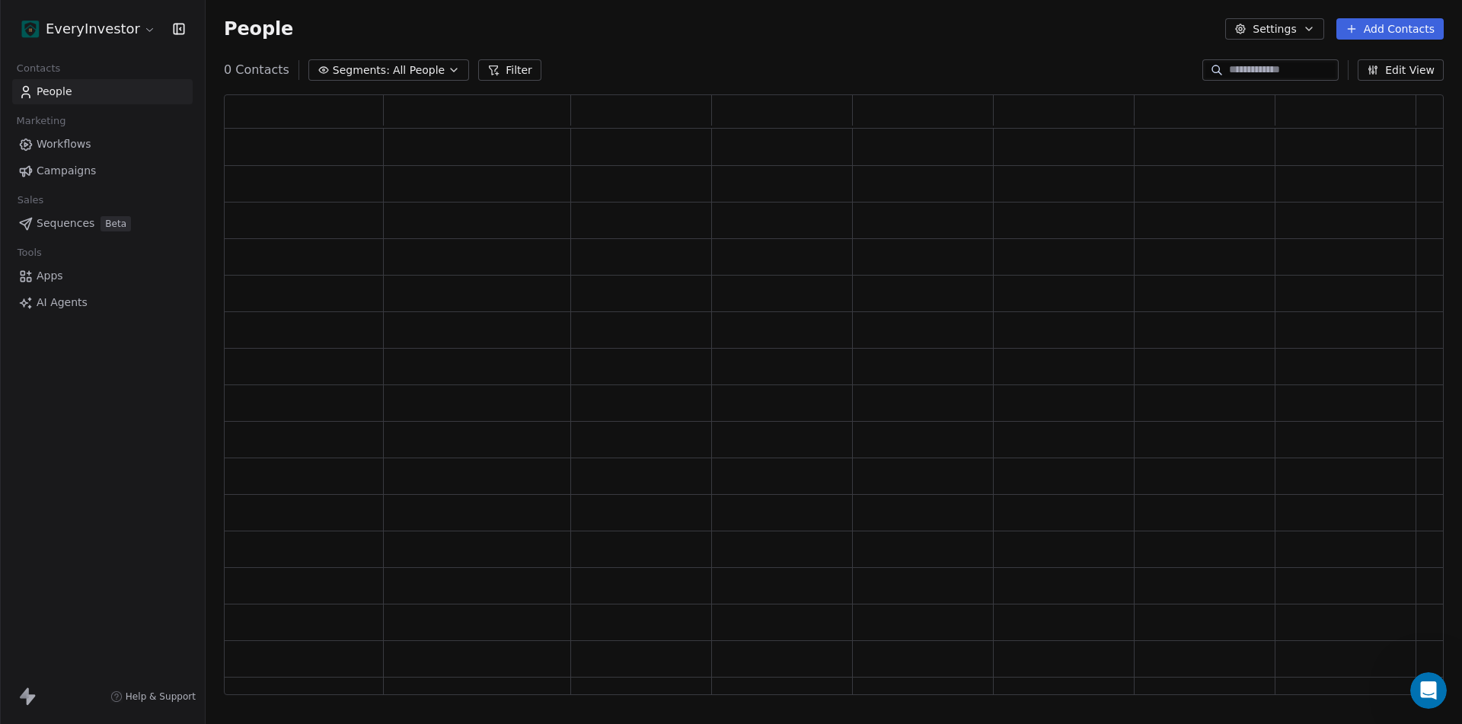
scroll to position [589, 1208]
click at [142, 28] on html "EveryInvestor Contacts People Marketing Workflows Campaigns Sales Pipelines Seq…" at bounding box center [731, 362] width 1462 height 724
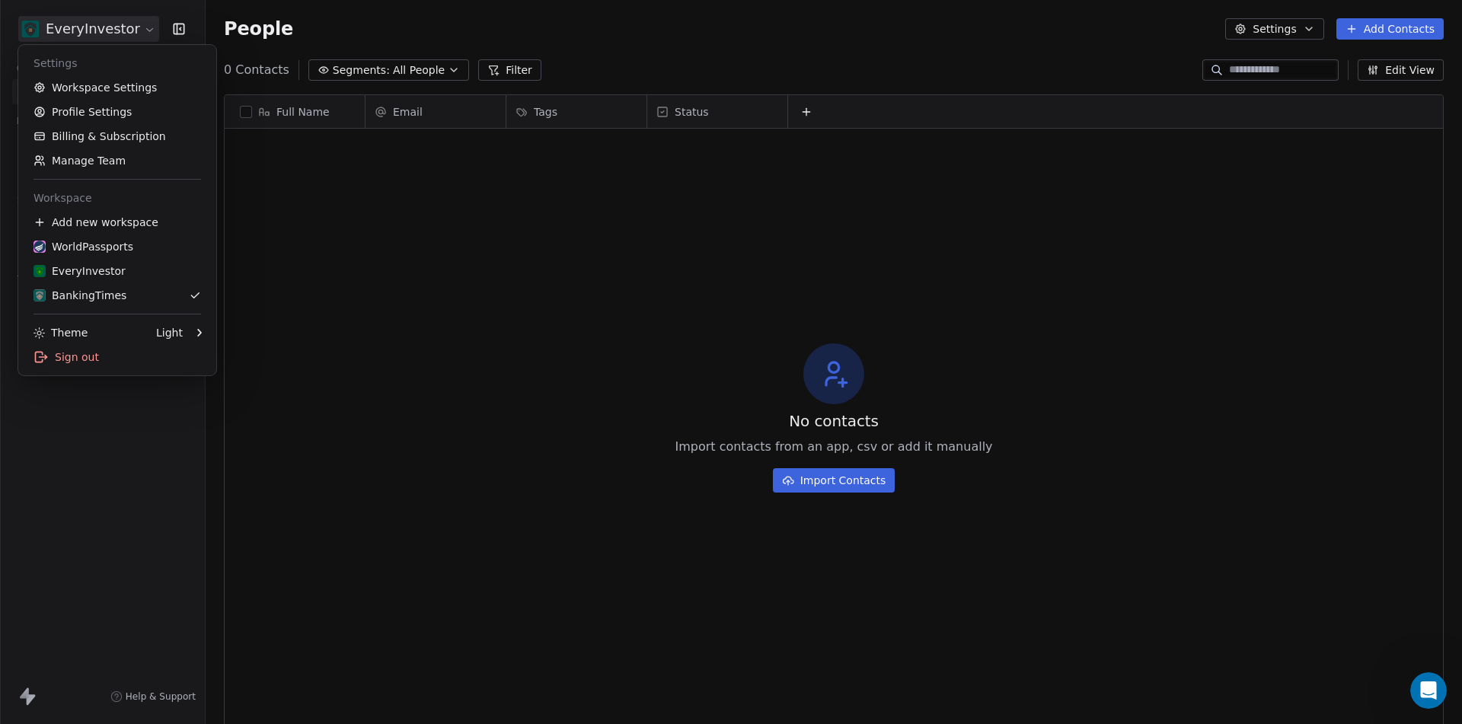
scroll to position [626, 1245]
click at [81, 293] on div "BankingTimes" at bounding box center [79, 295] width 93 height 15
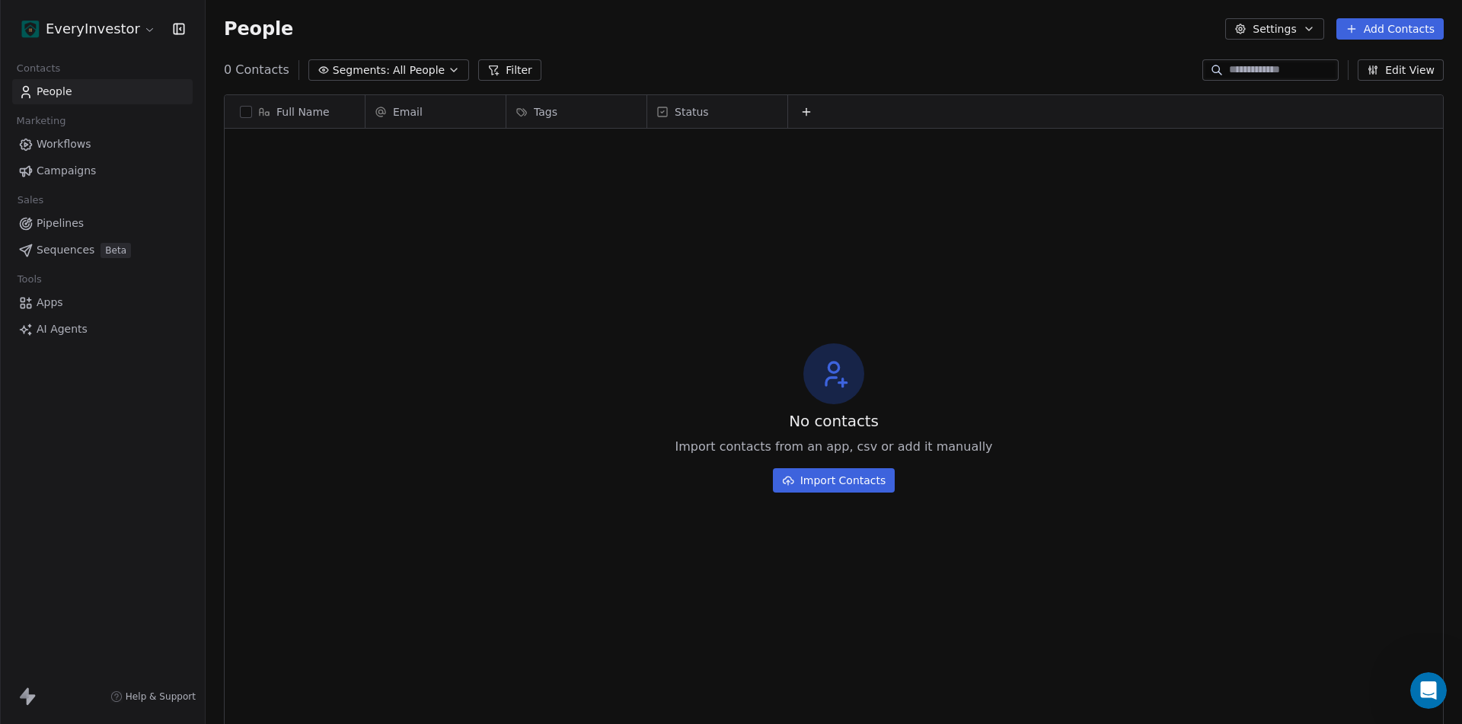
click at [110, 24] on html "EveryInvestor Contacts People Marketing Workflows Campaigns Sales Pipelines Seq…" at bounding box center [731, 362] width 1462 height 724
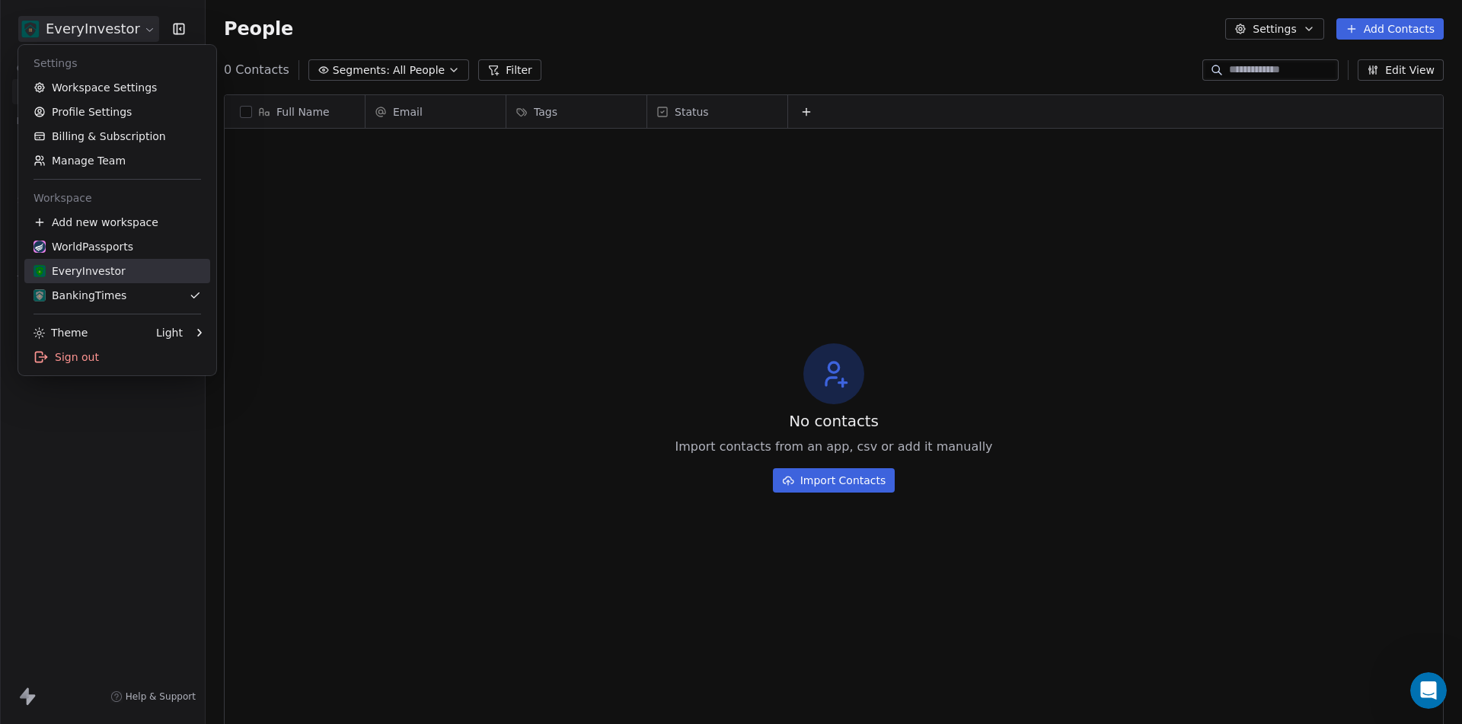
click at [89, 268] on div "EveryInvestor" at bounding box center [79, 270] width 92 height 15
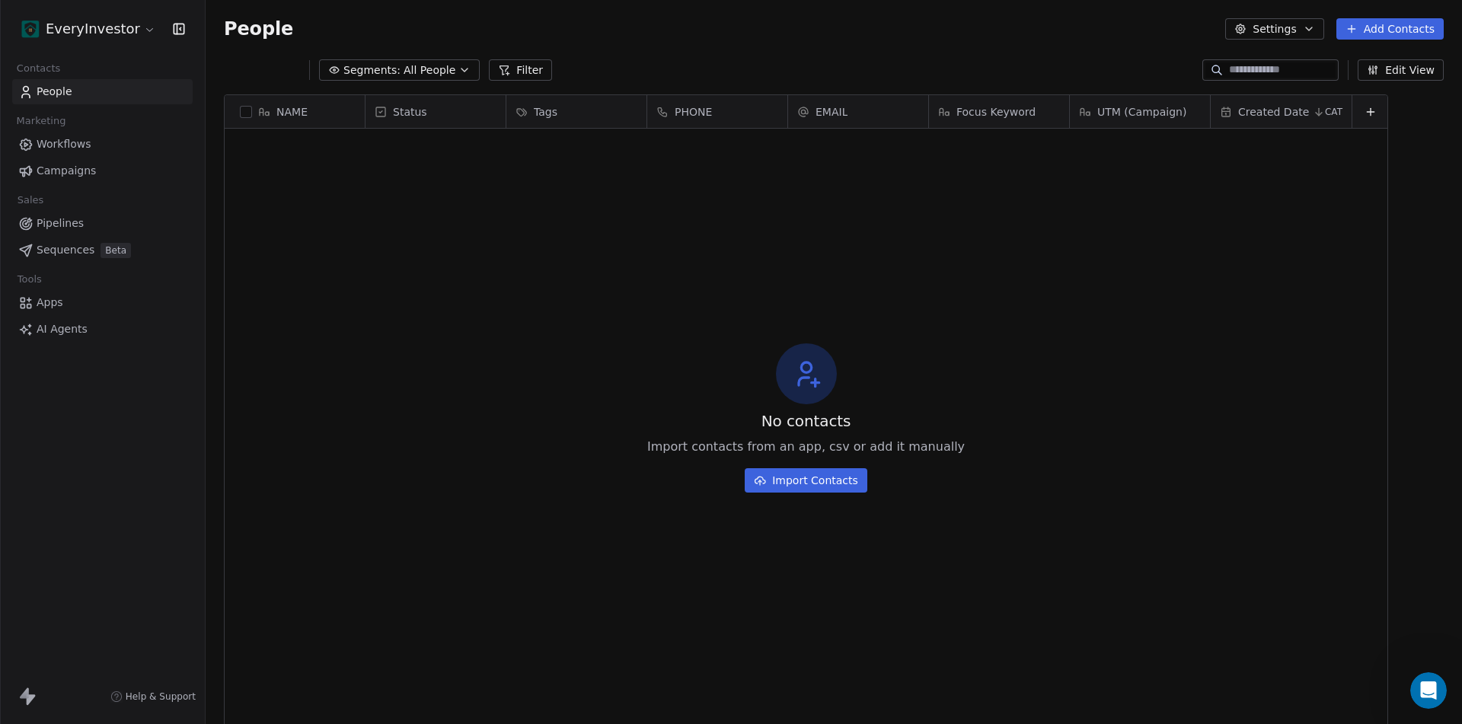
scroll to position [626, 1245]
click at [116, 40] on html "EveryInvestor Contacts People Marketing Workflows Campaigns Sales Pipelines Seq…" at bounding box center [731, 362] width 1462 height 724
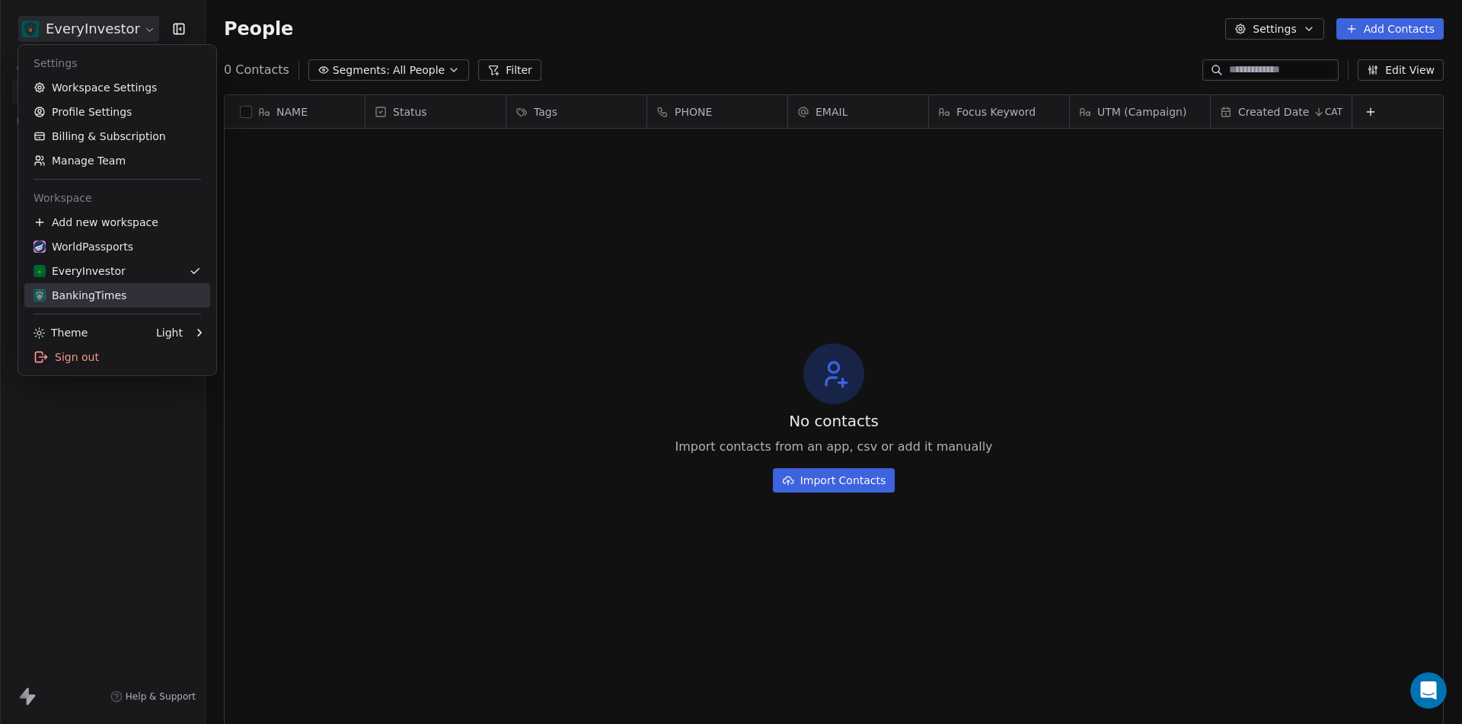
click at [83, 294] on div "BankingTimes" at bounding box center [79, 295] width 93 height 15
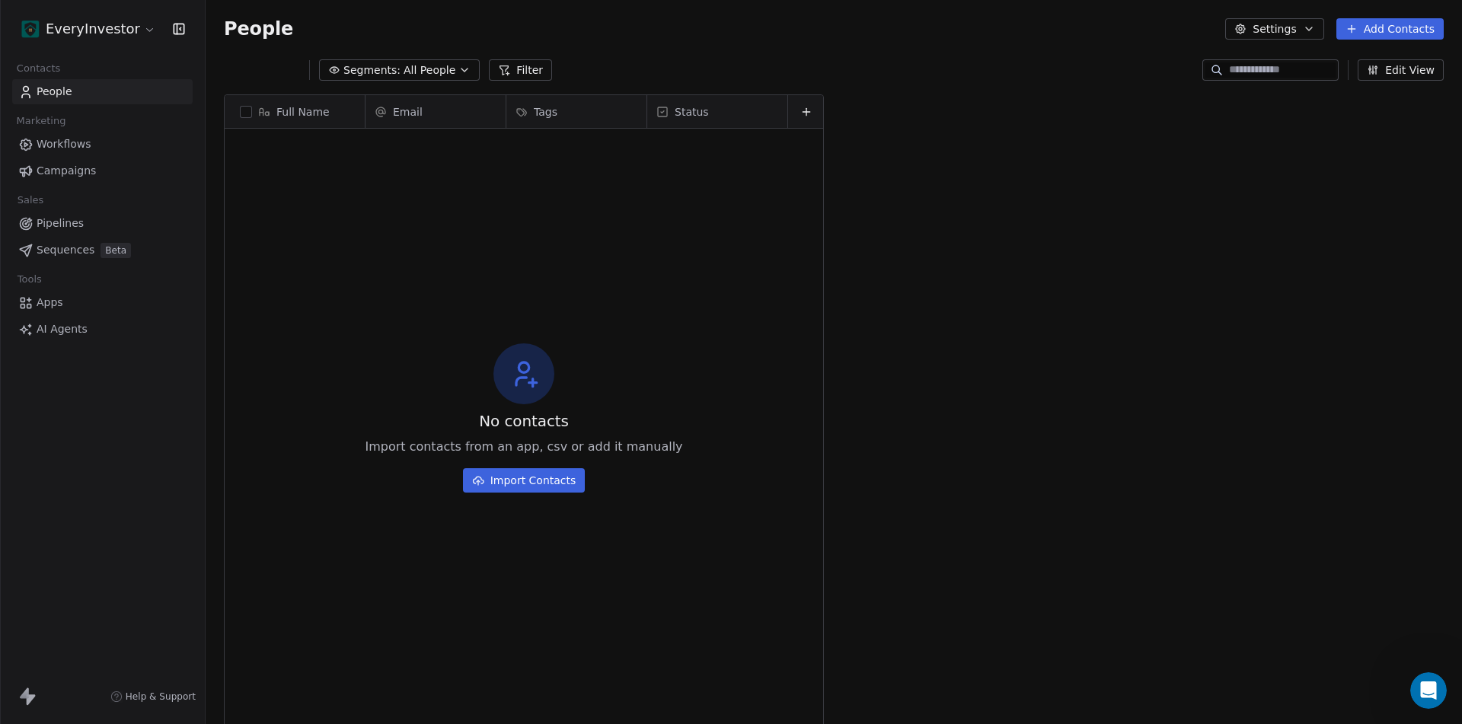
scroll to position [626, 1245]
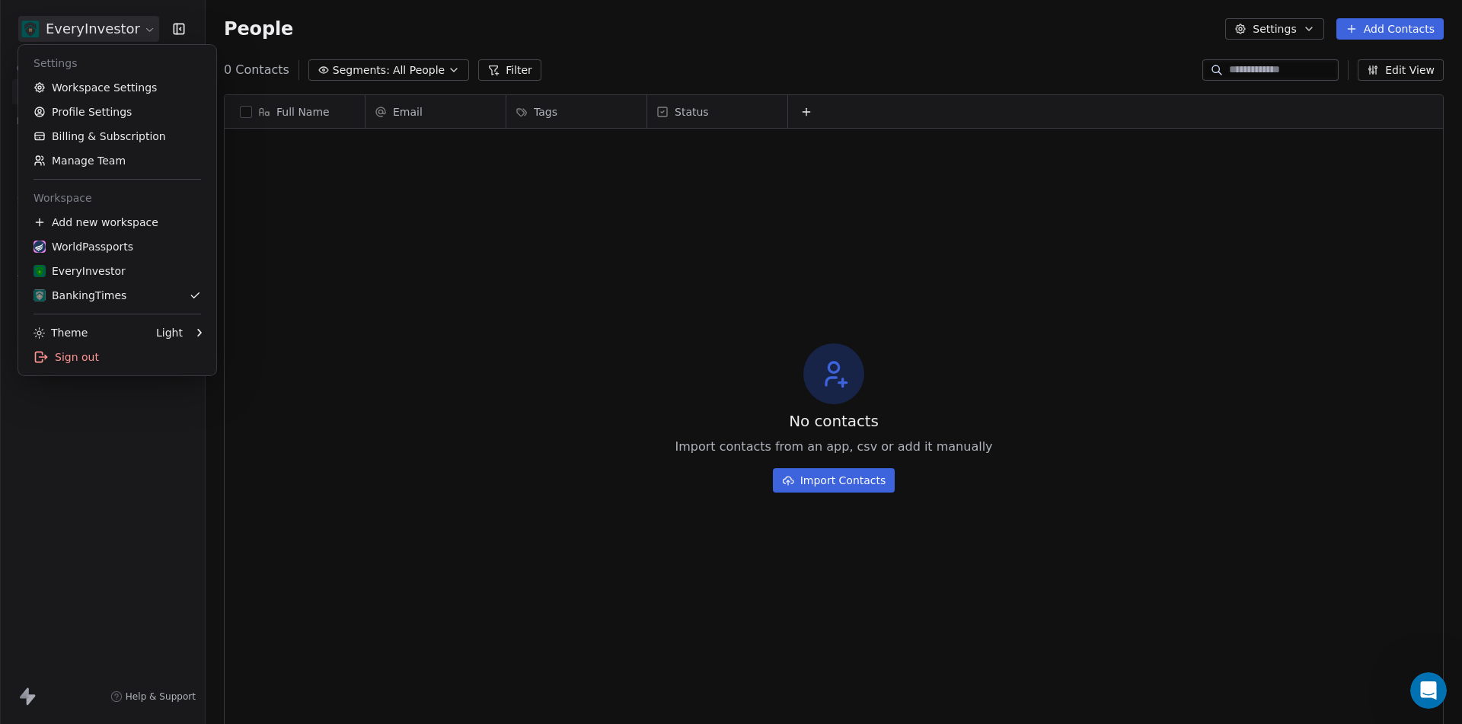
click at [129, 26] on html "EveryInvestor Contacts People Marketing Workflows Campaigns Sales Pipelines Seq…" at bounding box center [731, 362] width 1462 height 724
click at [107, 89] on link "Workspace Settings" at bounding box center [117, 87] width 186 height 24
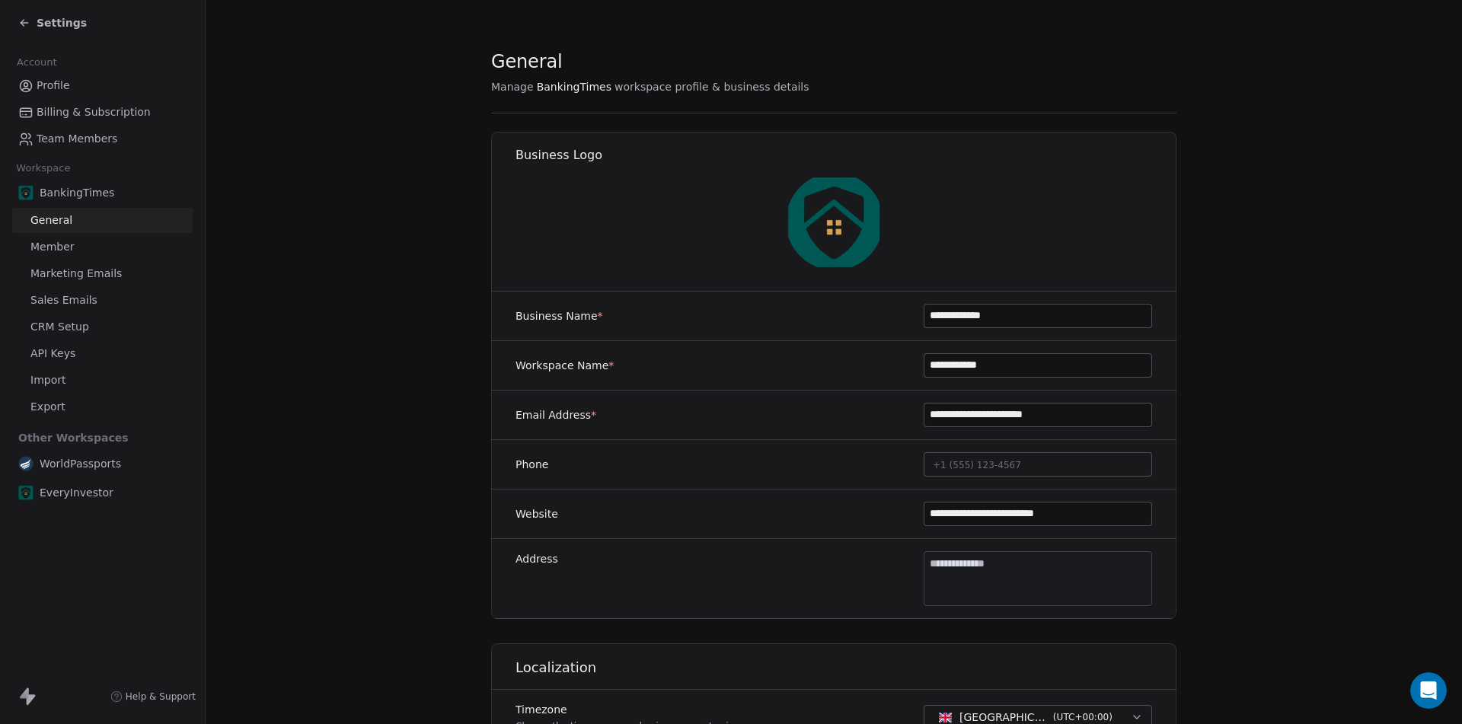
click at [1029, 304] on input "**********" at bounding box center [1037, 315] width 227 height 23
click at [978, 364] on input "**********" at bounding box center [1037, 365] width 227 height 23
click at [985, 318] on input "**********" at bounding box center [1037, 315] width 227 height 23
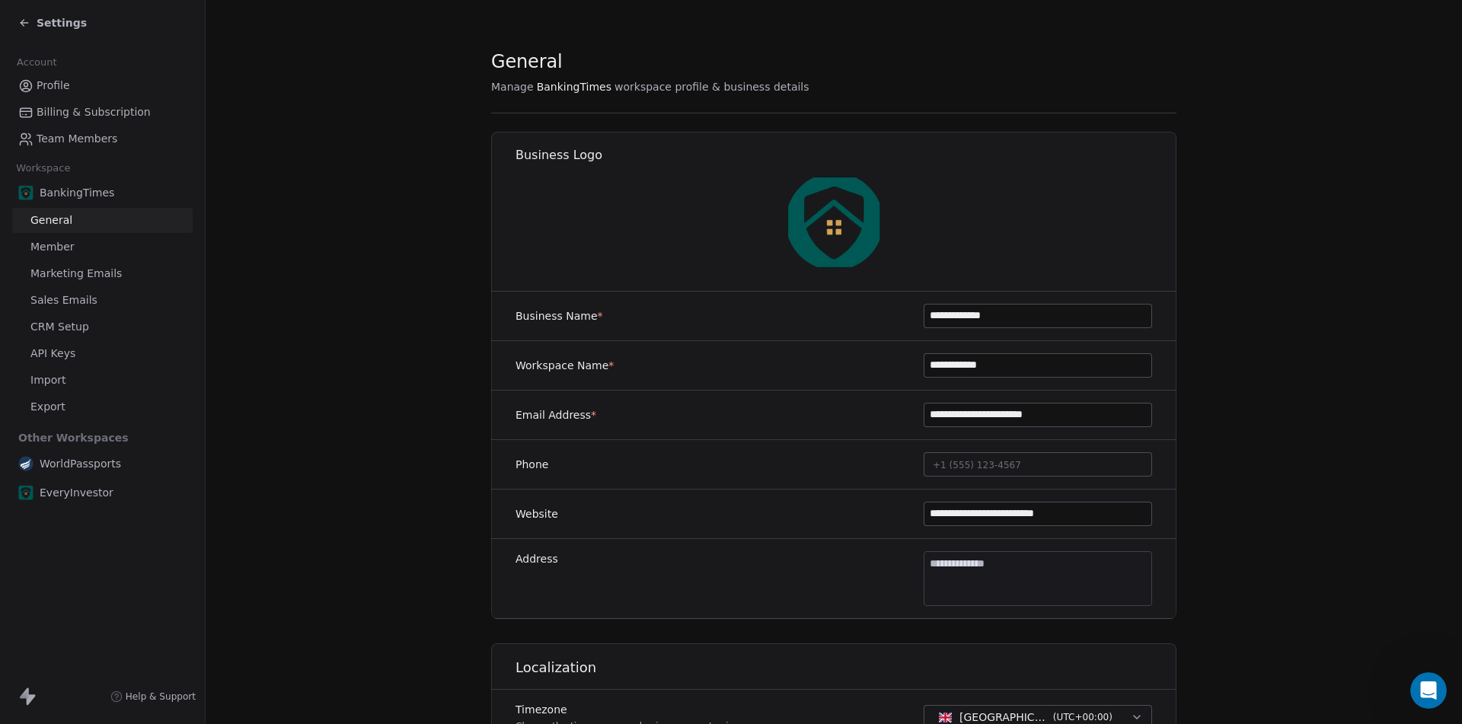
paste input
type input "**********"
drag, startPoint x: 961, startPoint y: 413, endPoint x: 1103, endPoint y: 413, distance: 142.3
click at [1103, 413] on input "**********" at bounding box center [1037, 414] width 227 height 23
type input "**********"
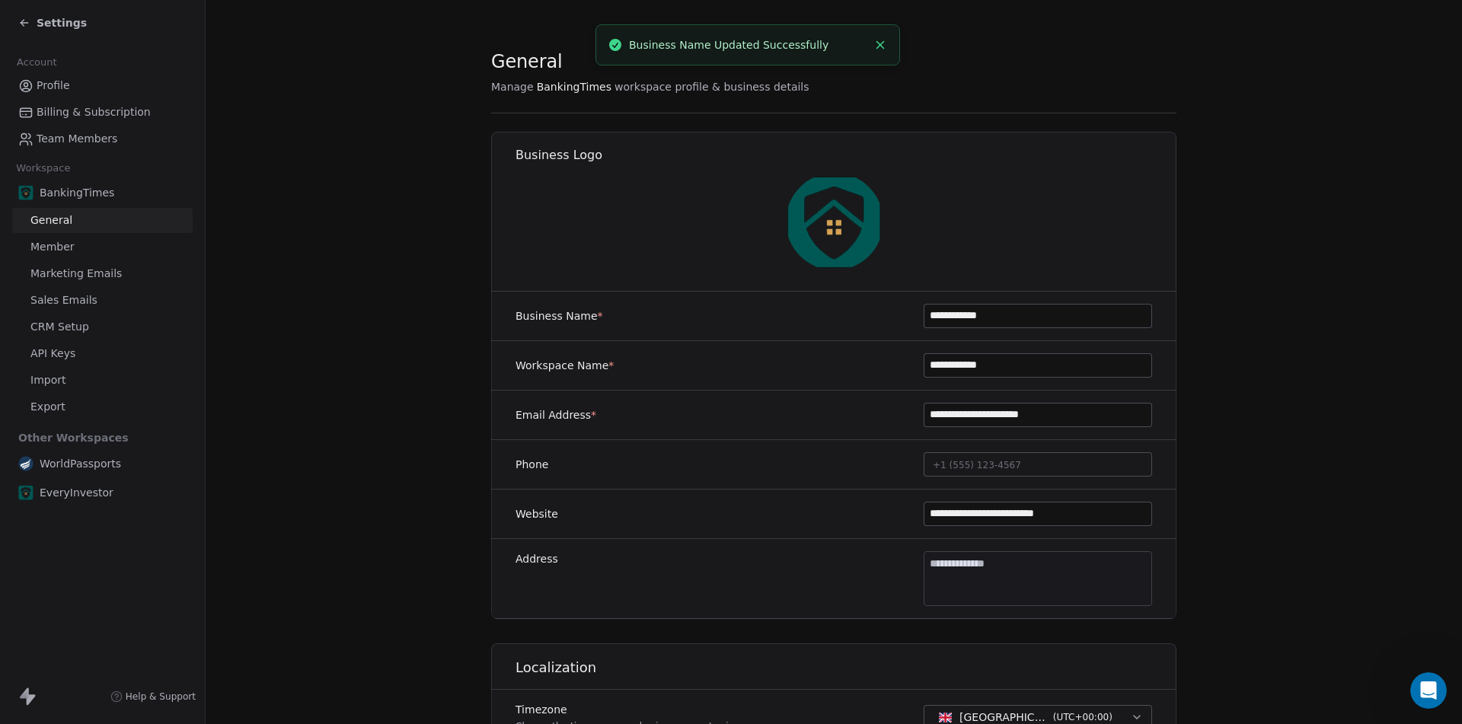
click at [998, 520] on input "**********" at bounding box center [1037, 513] width 227 height 23
click at [996, 520] on input "**********" at bounding box center [1037, 513] width 227 height 23
drag, startPoint x: 958, startPoint y: 416, endPoint x: 1003, endPoint y: 486, distance: 83.2
click at [1096, 421] on input "**********" at bounding box center [1037, 414] width 227 height 23
drag, startPoint x: 979, startPoint y: 512, endPoint x: 1102, endPoint y: 516, distance: 123.4
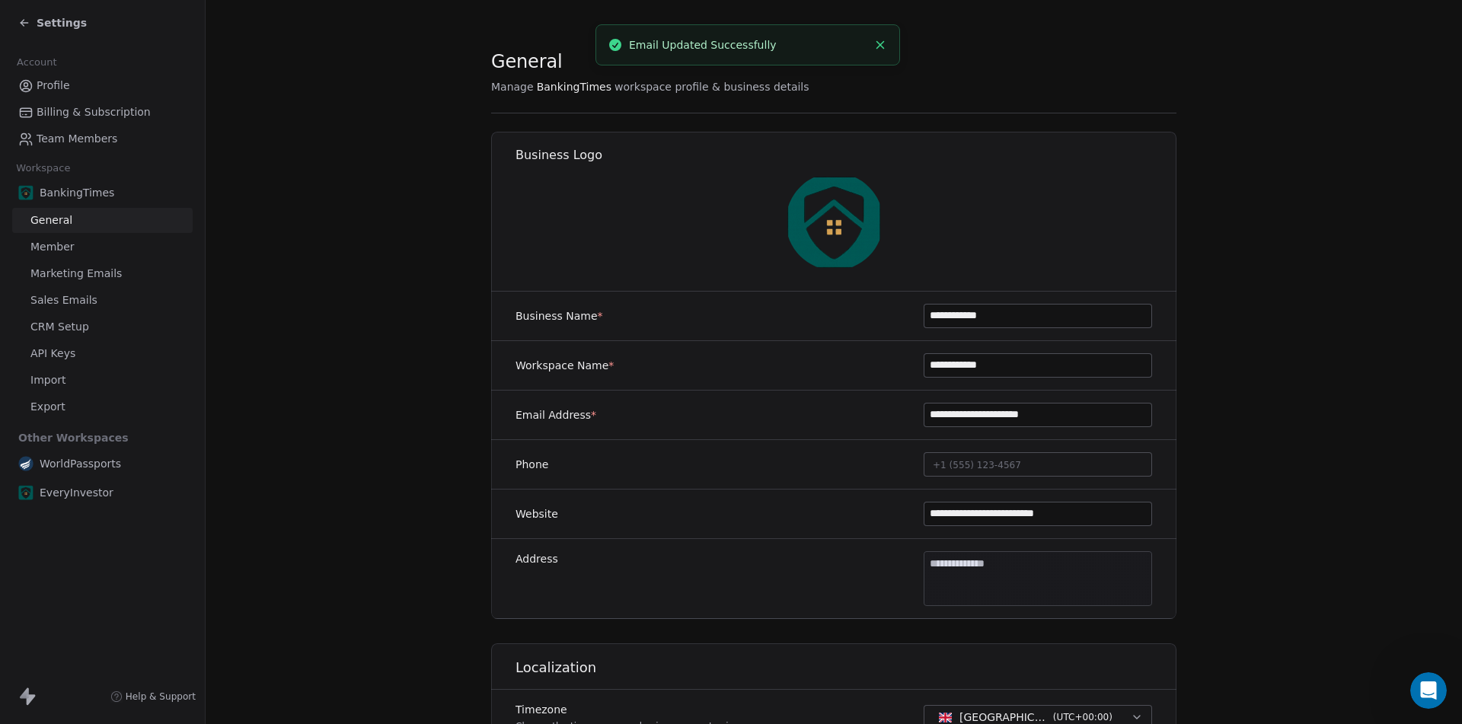
click at [1102, 516] on input "**********" at bounding box center [1037, 513] width 227 height 23
paste input
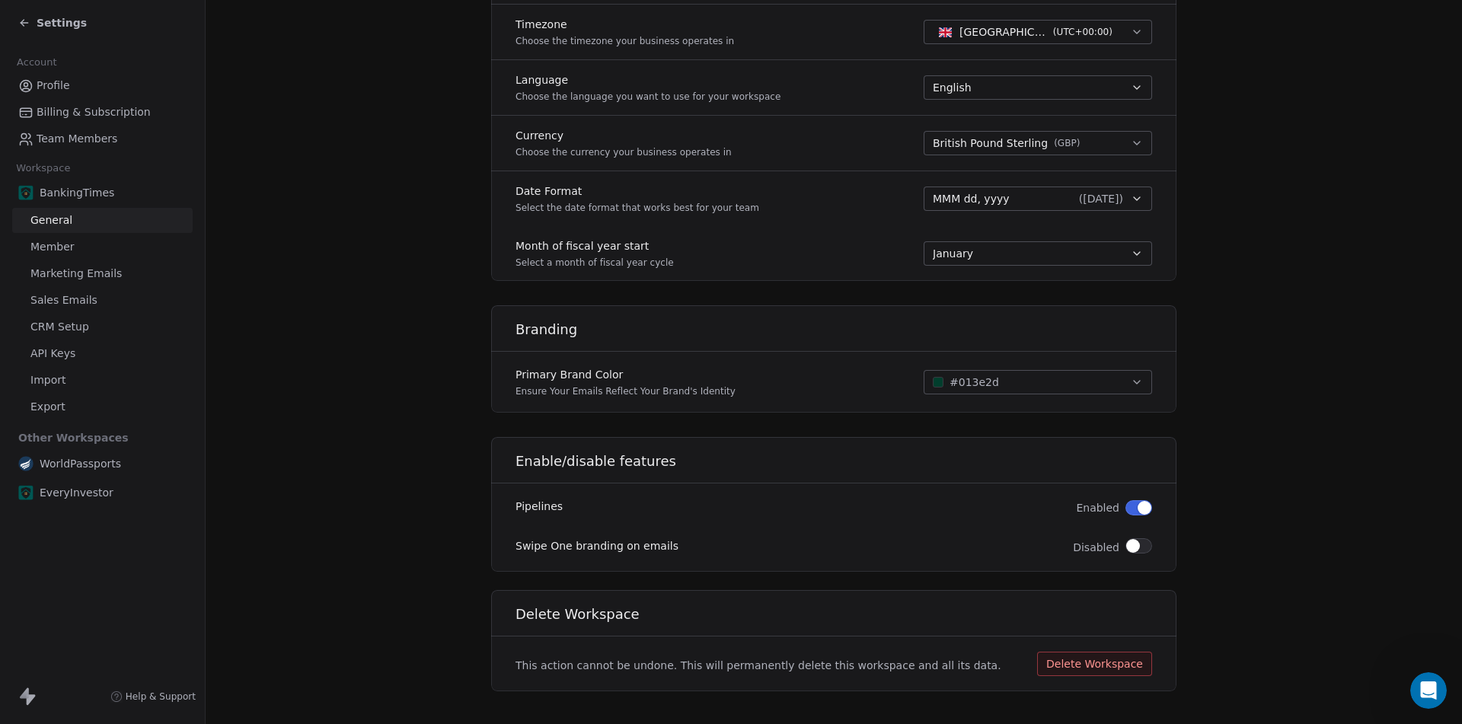
scroll to position [701, 0]
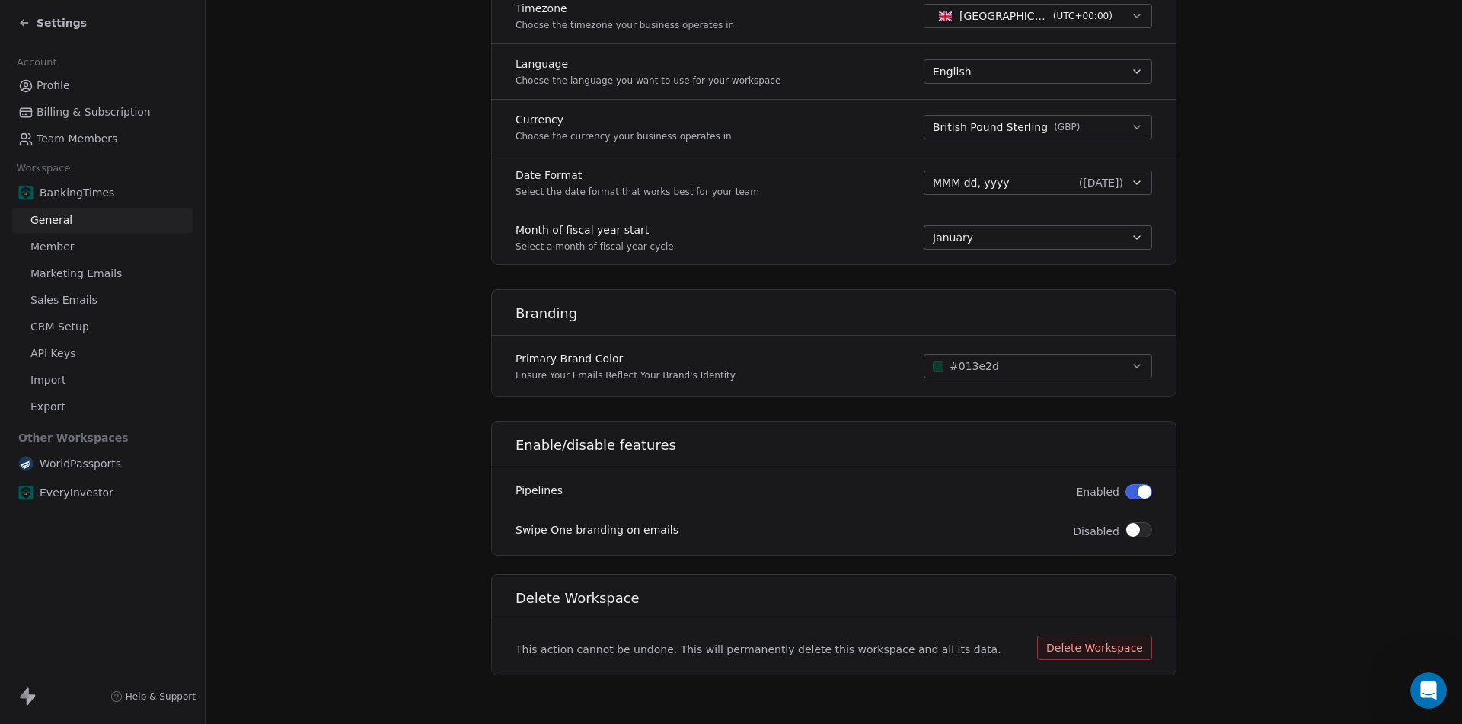
type input "**********"
click at [1046, 367] on button "#013e2d" at bounding box center [1037, 366] width 228 height 24
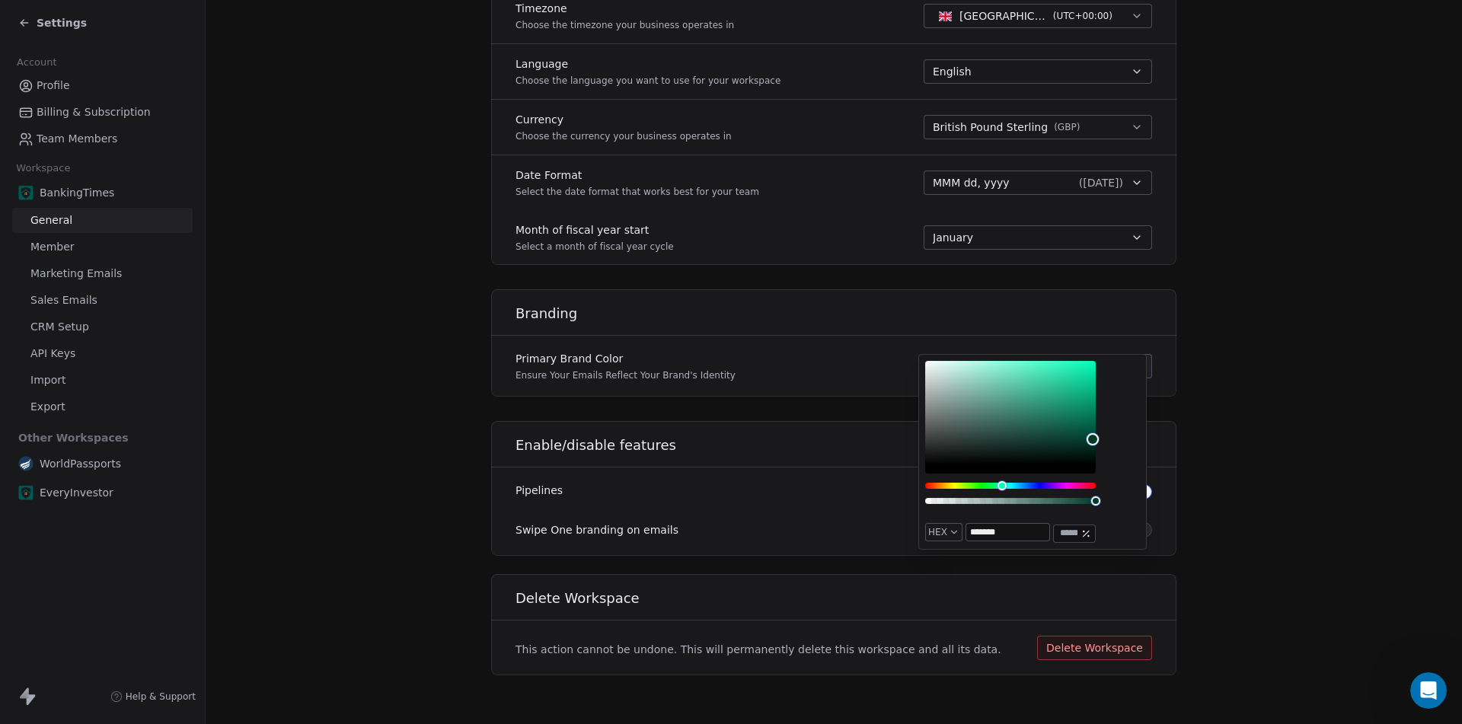
click at [997, 537] on input "*******" at bounding box center [1007, 532] width 83 height 17
paste input "text"
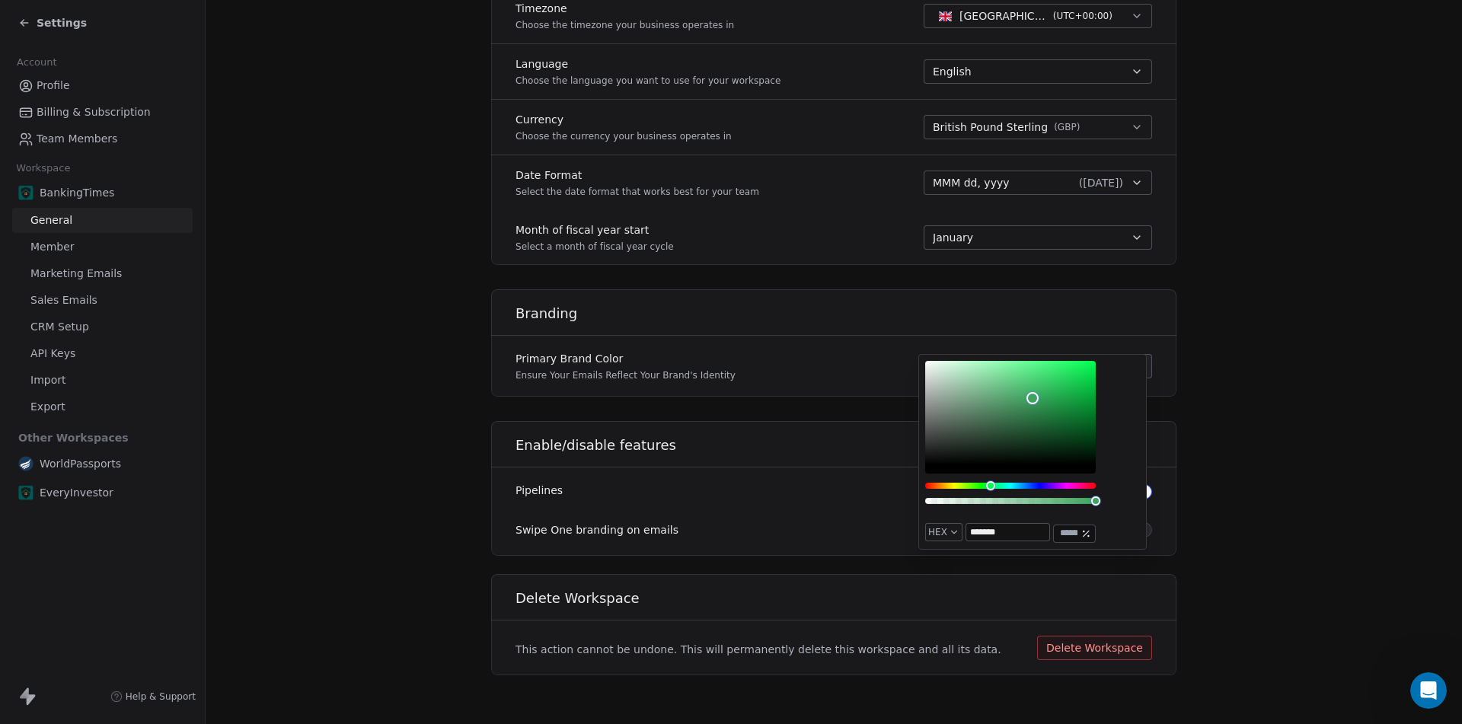
type input "*******"
click at [1124, 502] on div "HEX ******* ***" at bounding box center [1032, 452] width 228 height 196
click at [1125, 501] on div "HEX ******* ***" at bounding box center [1032, 452] width 228 height 196
click at [811, 453] on h1 "Enable/disable features" at bounding box center [845, 445] width 661 height 18
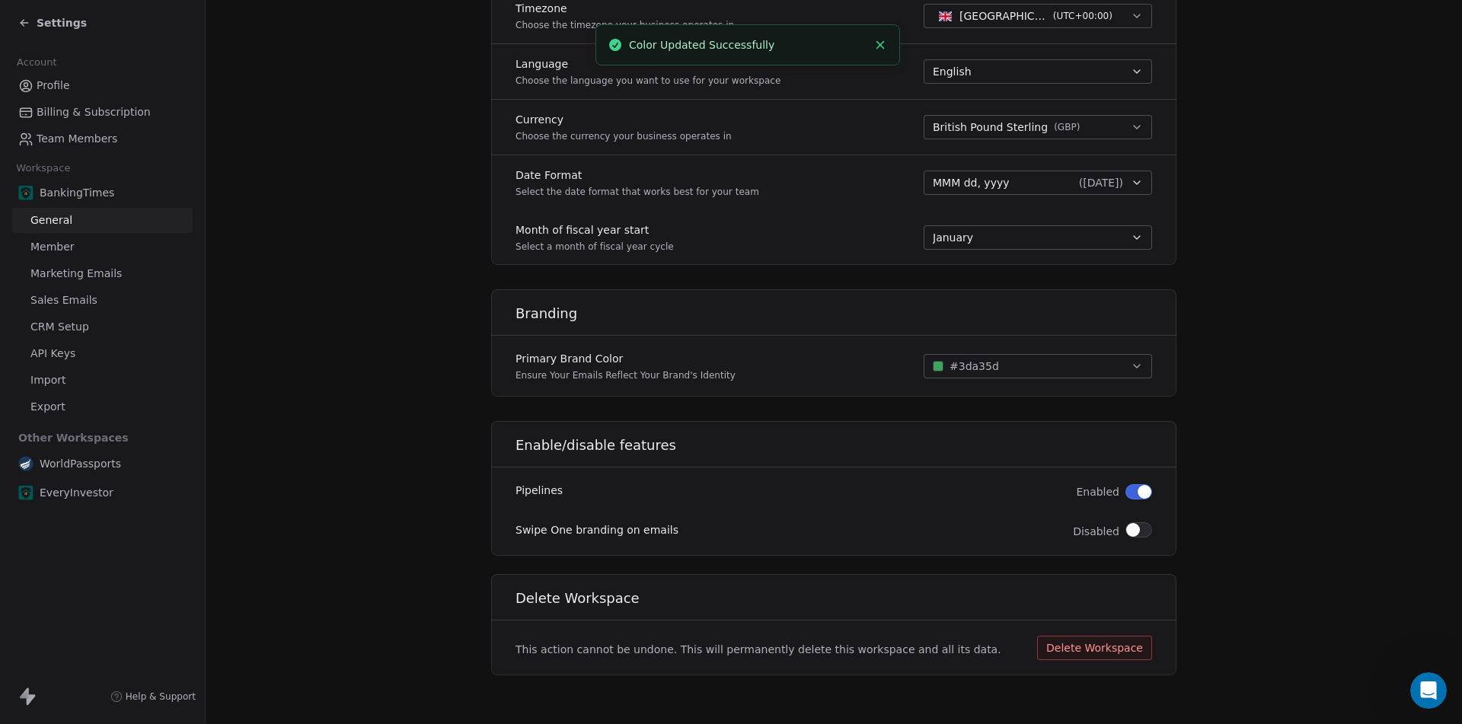
scroll to position [0, 0]
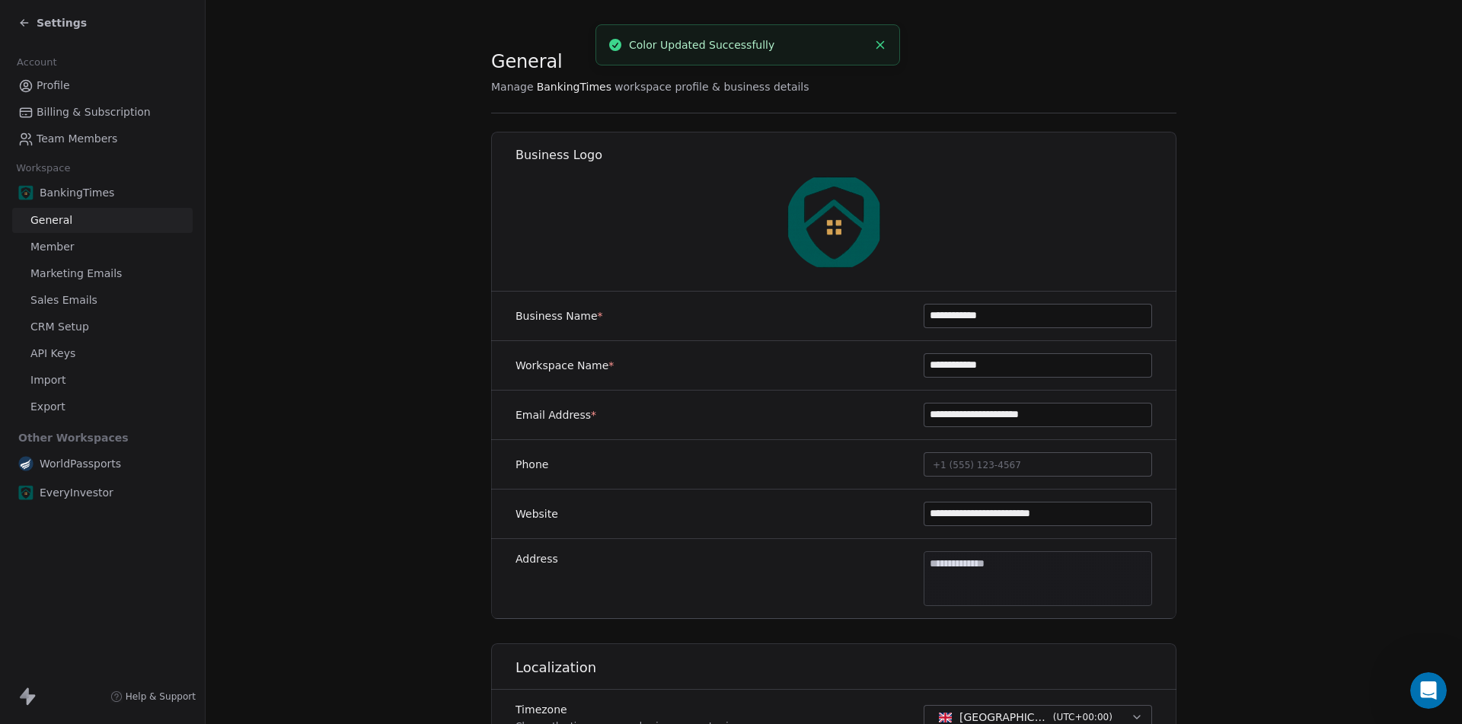
click at [62, 270] on span "Marketing Emails" at bounding box center [75, 274] width 91 height 16
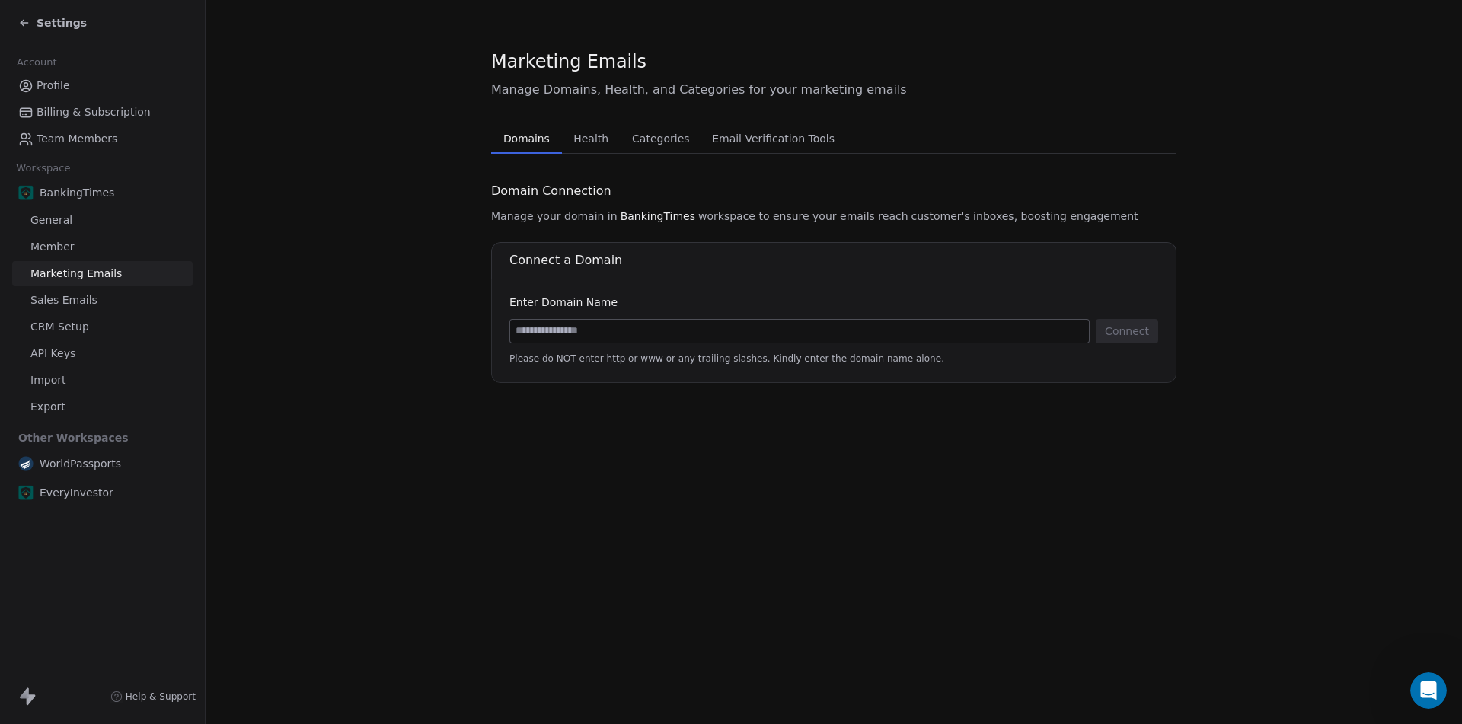
click at [678, 328] on input at bounding box center [799, 331] width 579 height 23
type input "**********"
click at [1136, 333] on button "Connect" at bounding box center [1126, 331] width 62 height 24
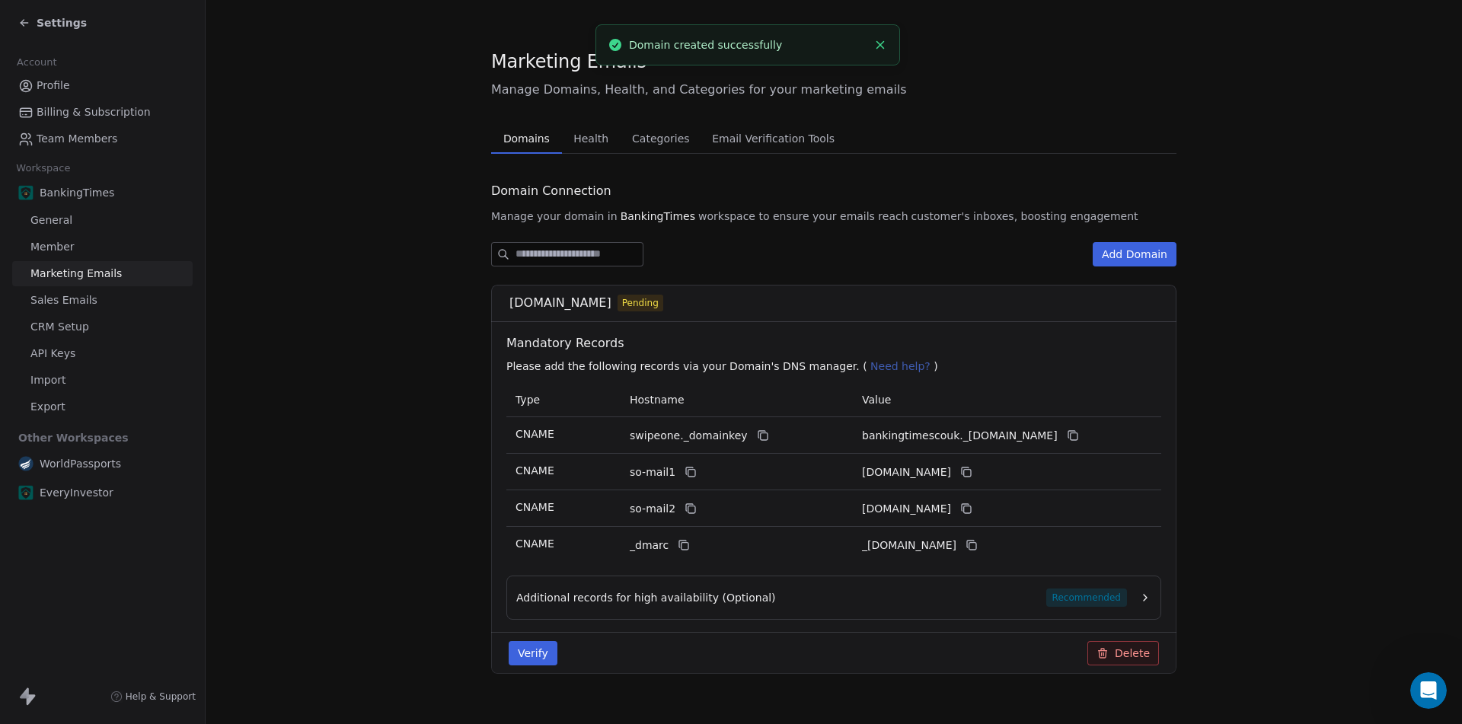
click at [1143, 595] on icon "button" at bounding box center [1145, 597] width 12 height 12
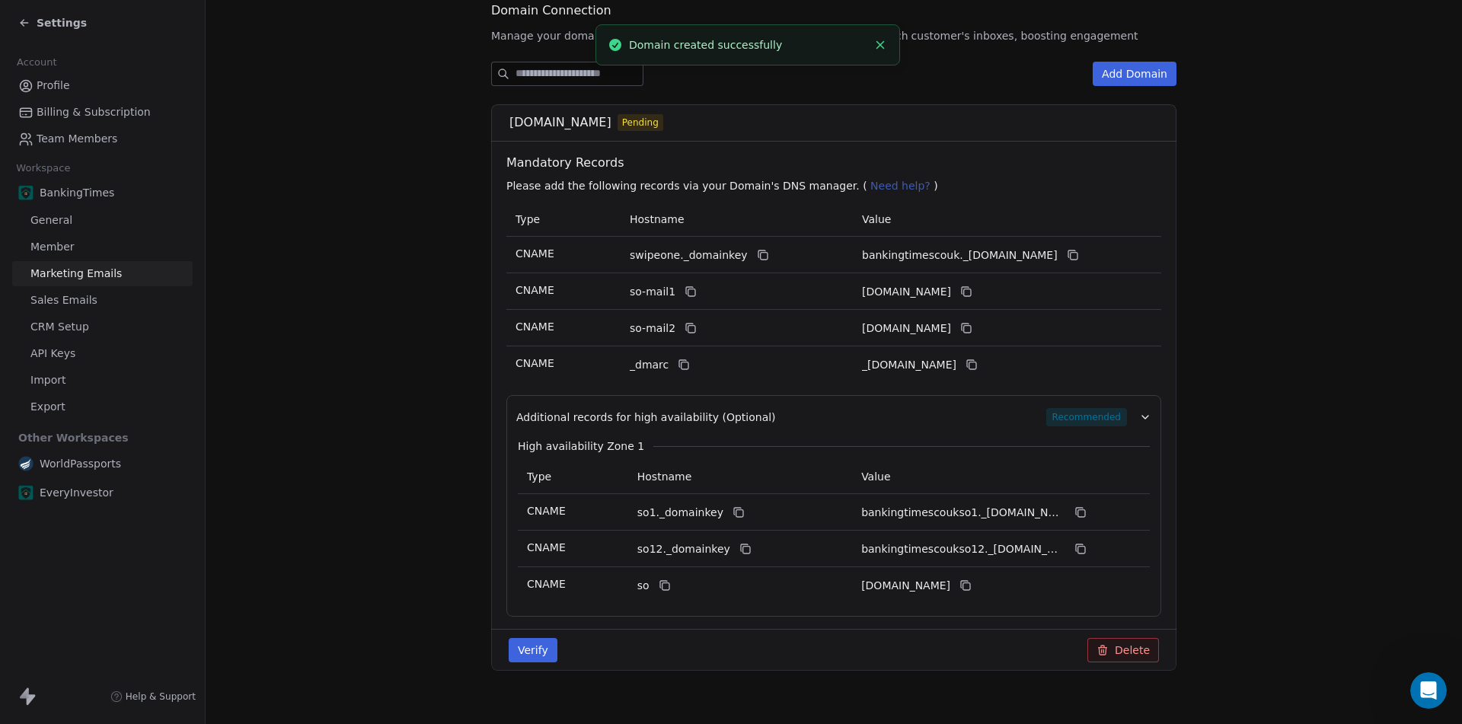
scroll to position [200, 0]
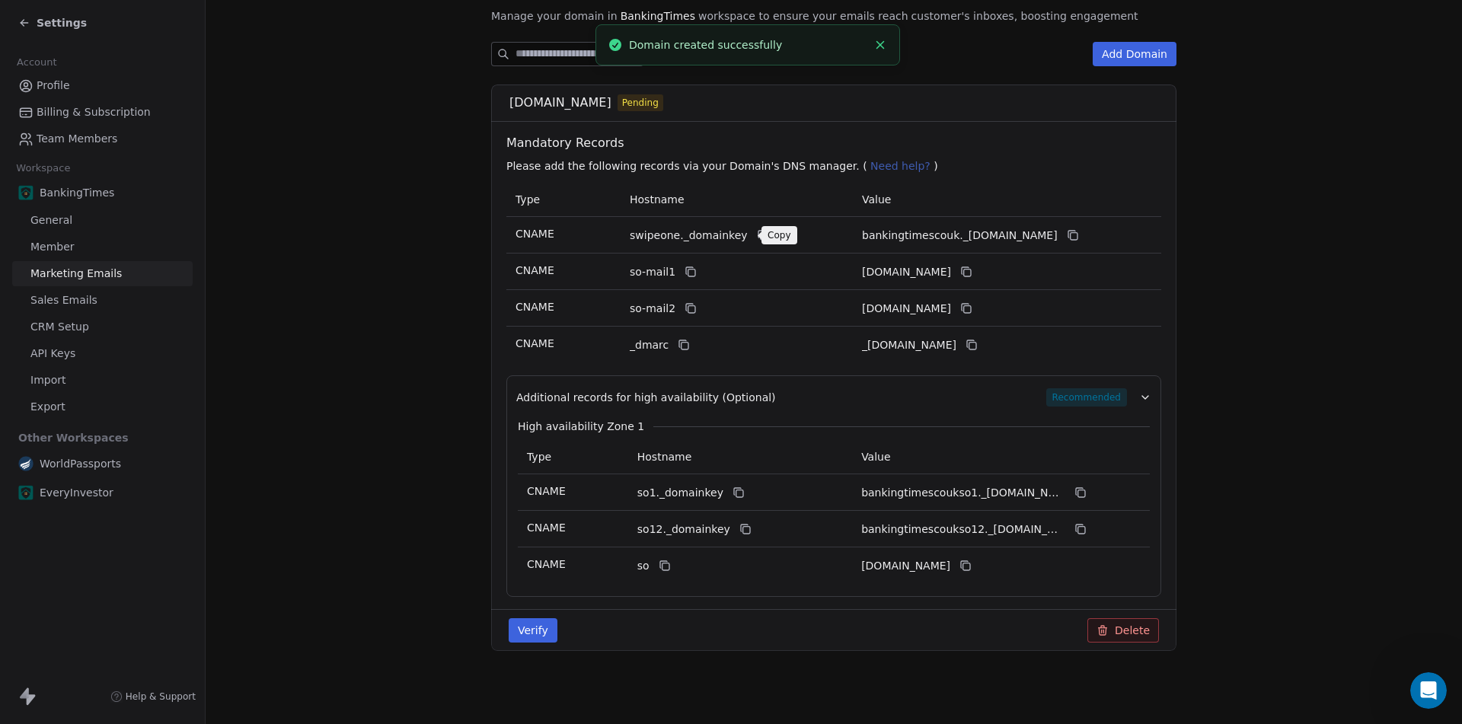
click at [757, 236] on icon at bounding box center [763, 235] width 12 height 12
click at [757, 238] on icon at bounding box center [763, 235] width 12 height 12
click at [1079, 231] on icon at bounding box center [1072, 235] width 12 height 12
click at [684, 269] on icon at bounding box center [690, 272] width 12 height 12
drag, startPoint x: 1040, startPoint y: 270, endPoint x: 1009, endPoint y: 332, distance: 69.1
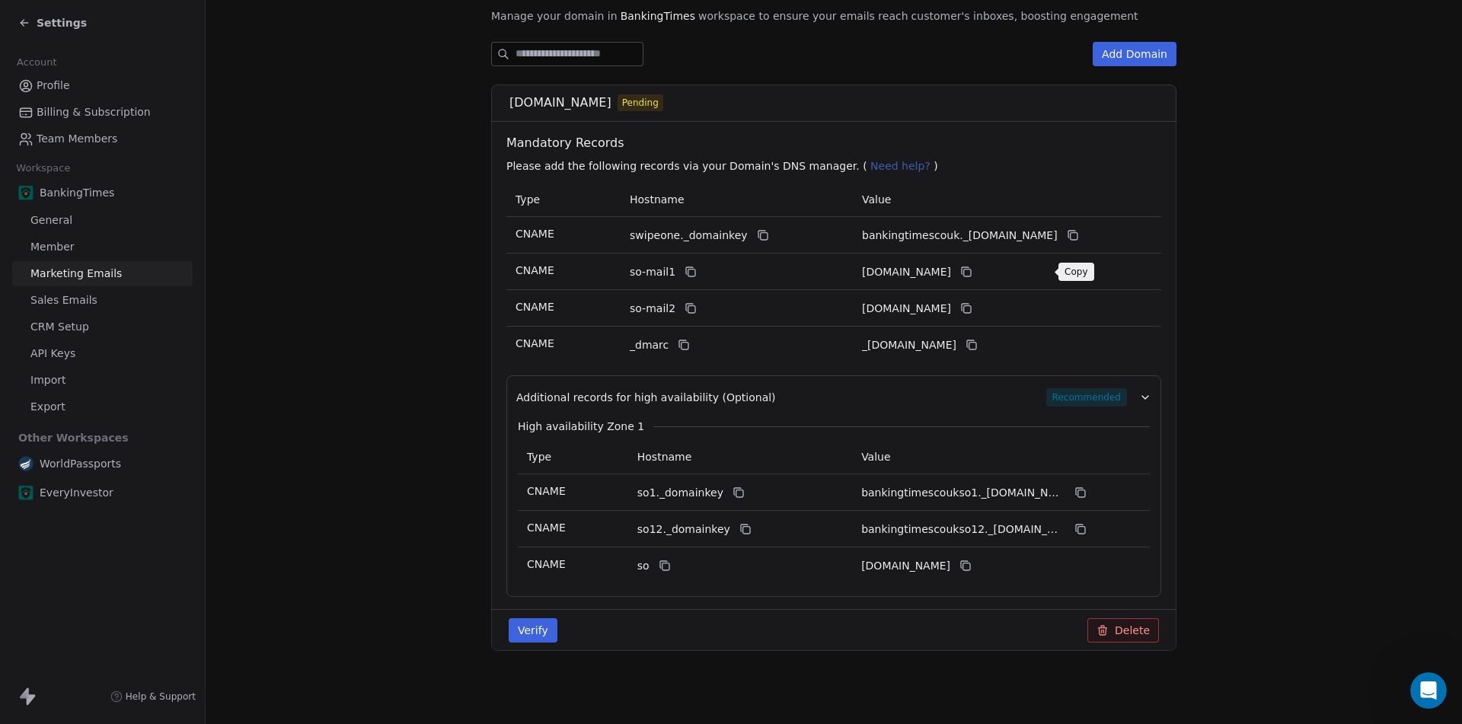
click at [971, 270] on icon at bounding box center [967, 272] width 7 height 7
click at [688, 310] on icon at bounding box center [691, 309] width 7 height 7
click at [968, 304] on icon at bounding box center [964, 307] width 7 height 7
click at [681, 349] on icon at bounding box center [684, 346] width 7 height 7
click at [977, 343] on icon at bounding box center [971, 345] width 12 height 12
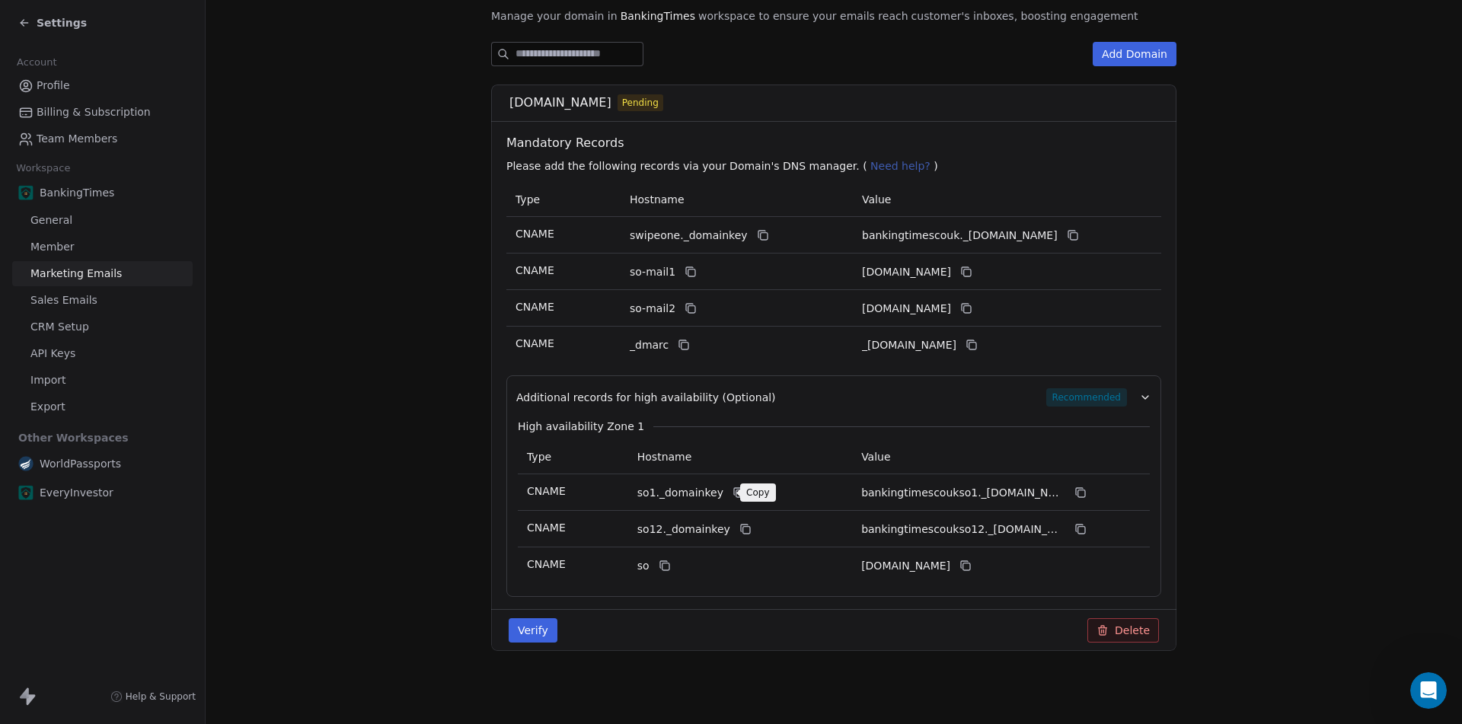
click at [736, 490] on icon at bounding box center [739, 493] width 7 height 7
click at [1076, 492] on icon at bounding box center [1080, 492] width 12 height 12
click at [739, 530] on icon at bounding box center [745, 529] width 12 height 12
click at [1078, 527] on icon at bounding box center [1081, 530] width 7 height 7
click at [660, 561] on icon at bounding box center [663, 564] width 7 height 7
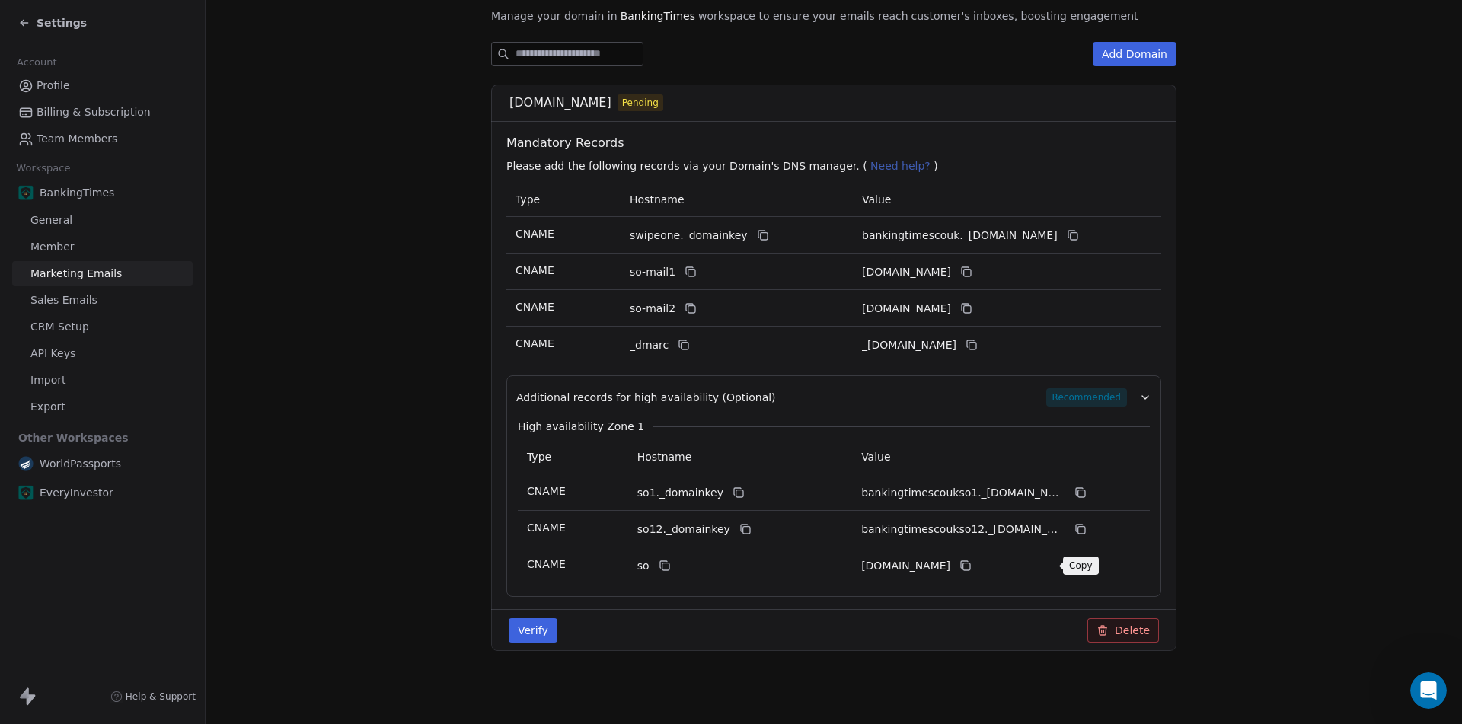
click at [974, 572] on button at bounding box center [965, 565] width 18 height 18
click at [512, 623] on button "Verify" at bounding box center [532, 630] width 49 height 24
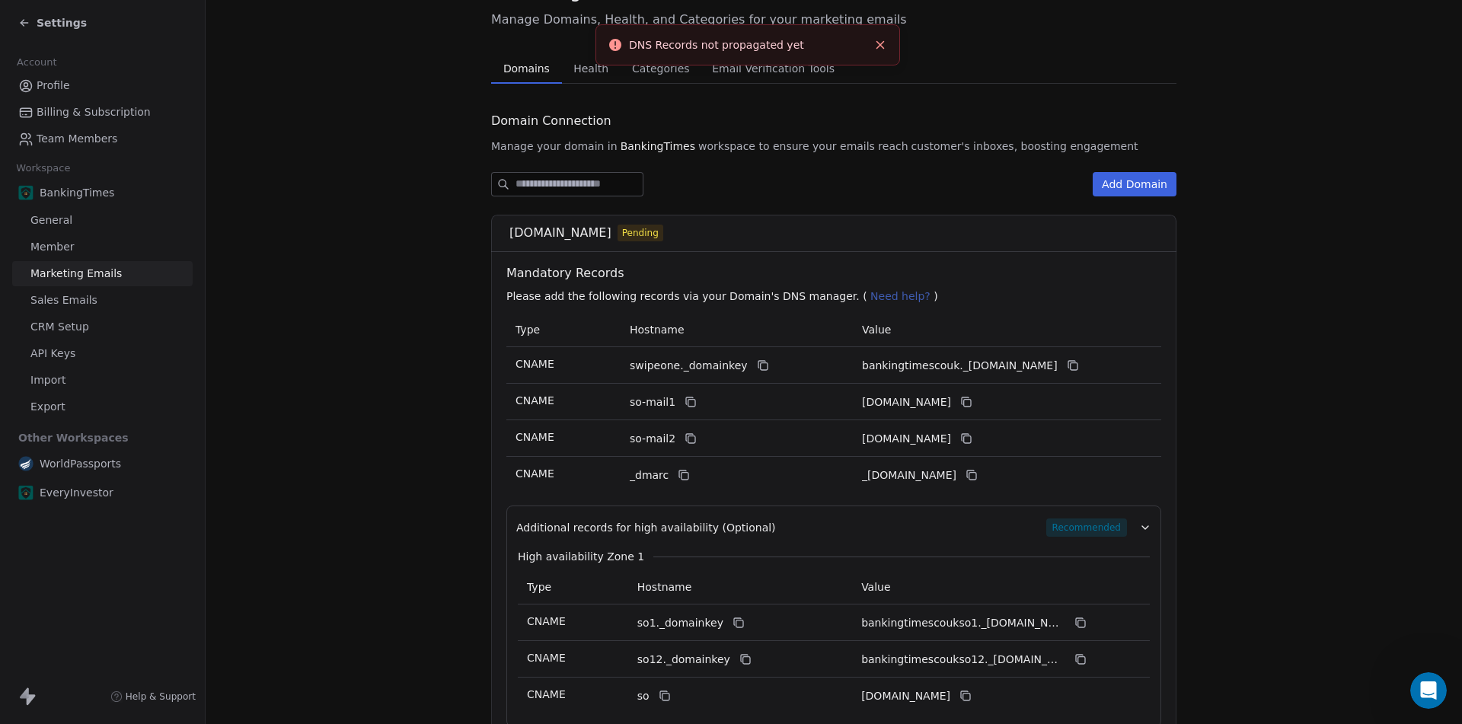
scroll to position [0, 0]
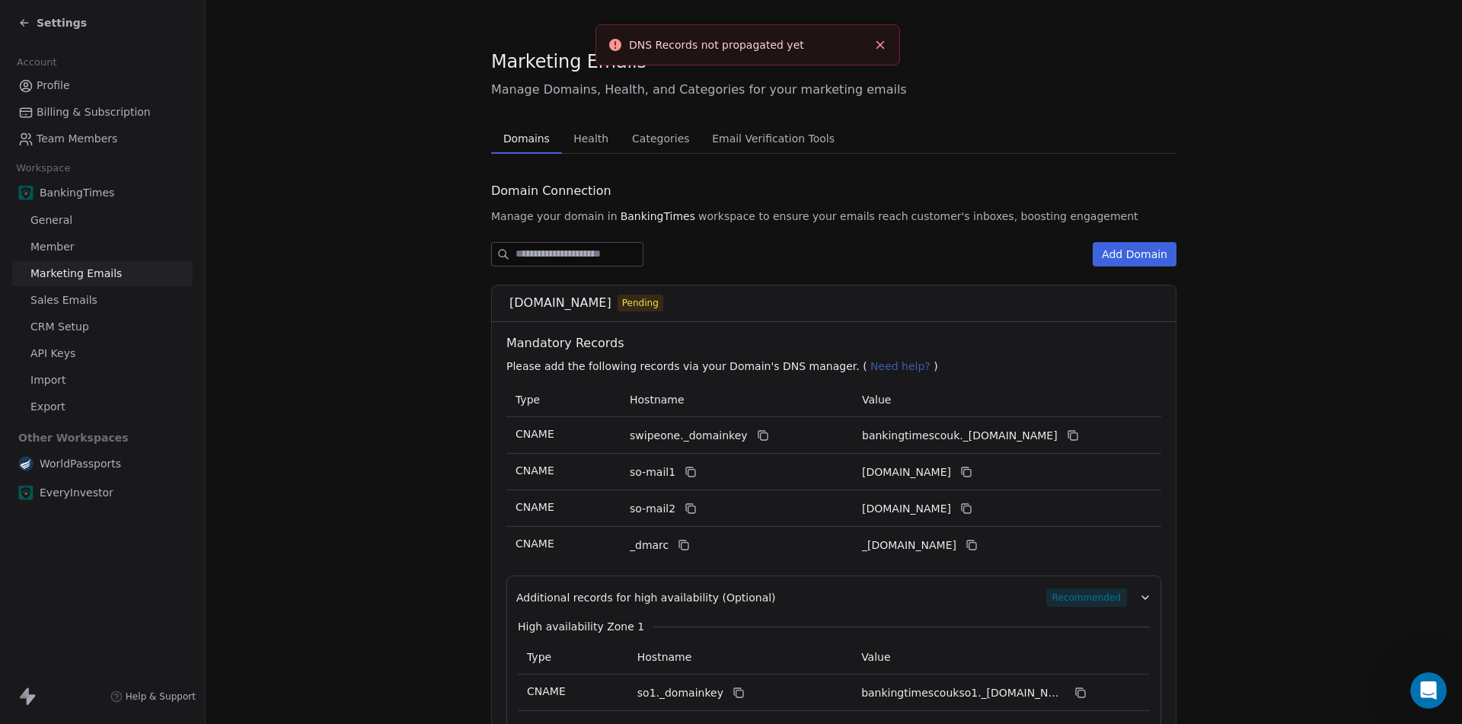
click at [582, 143] on span "Health" at bounding box center [590, 138] width 47 height 21
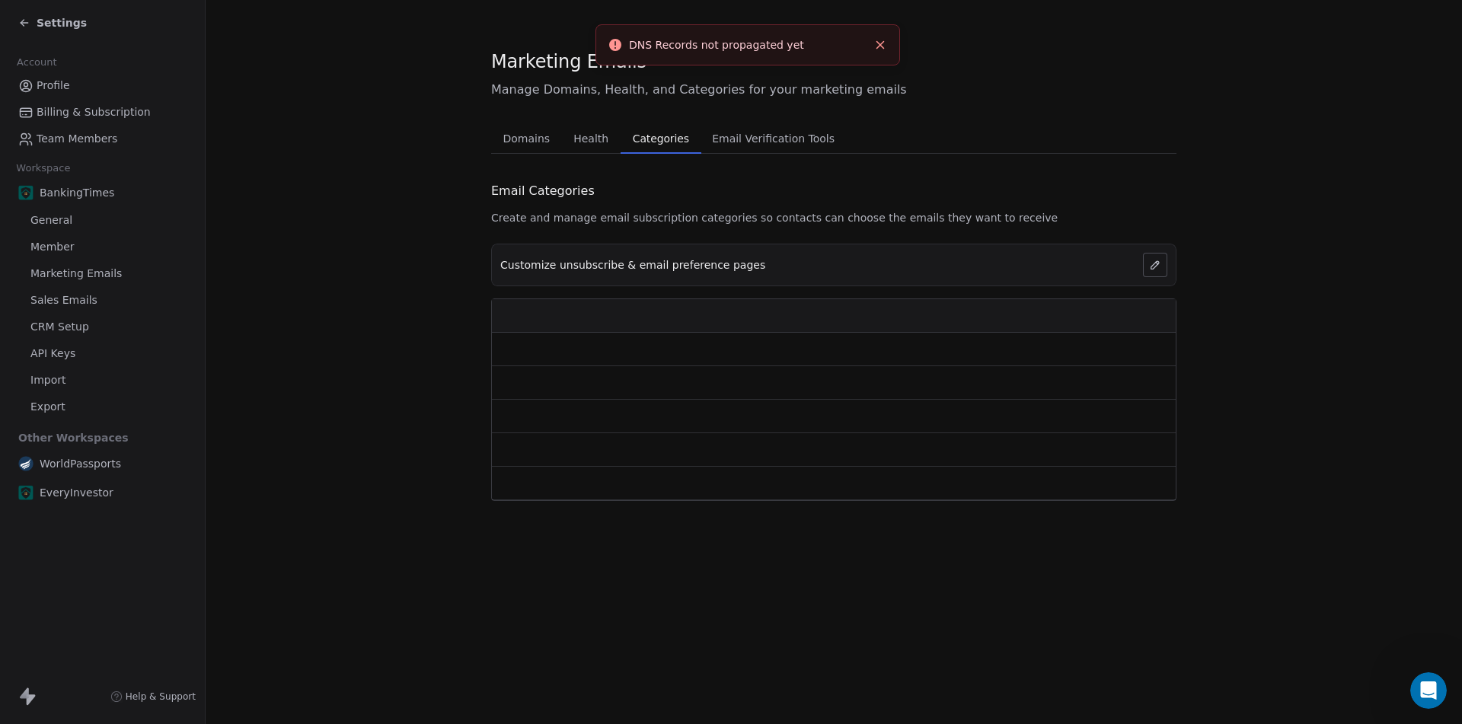
click at [670, 136] on span "Categories" at bounding box center [660, 138] width 69 height 21
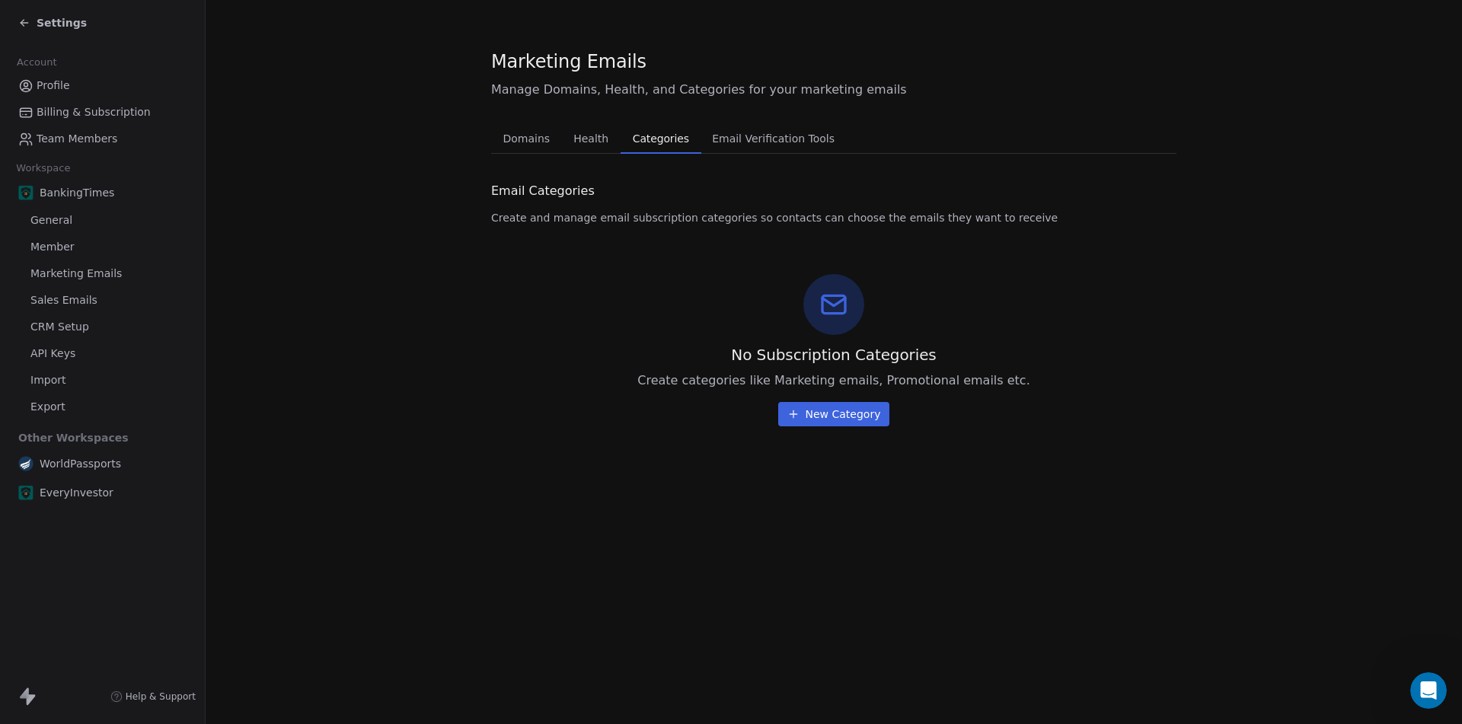
click at [760, 135] on span "Email Verification Tools" at bounding box center [773, 138] width 135 height 21
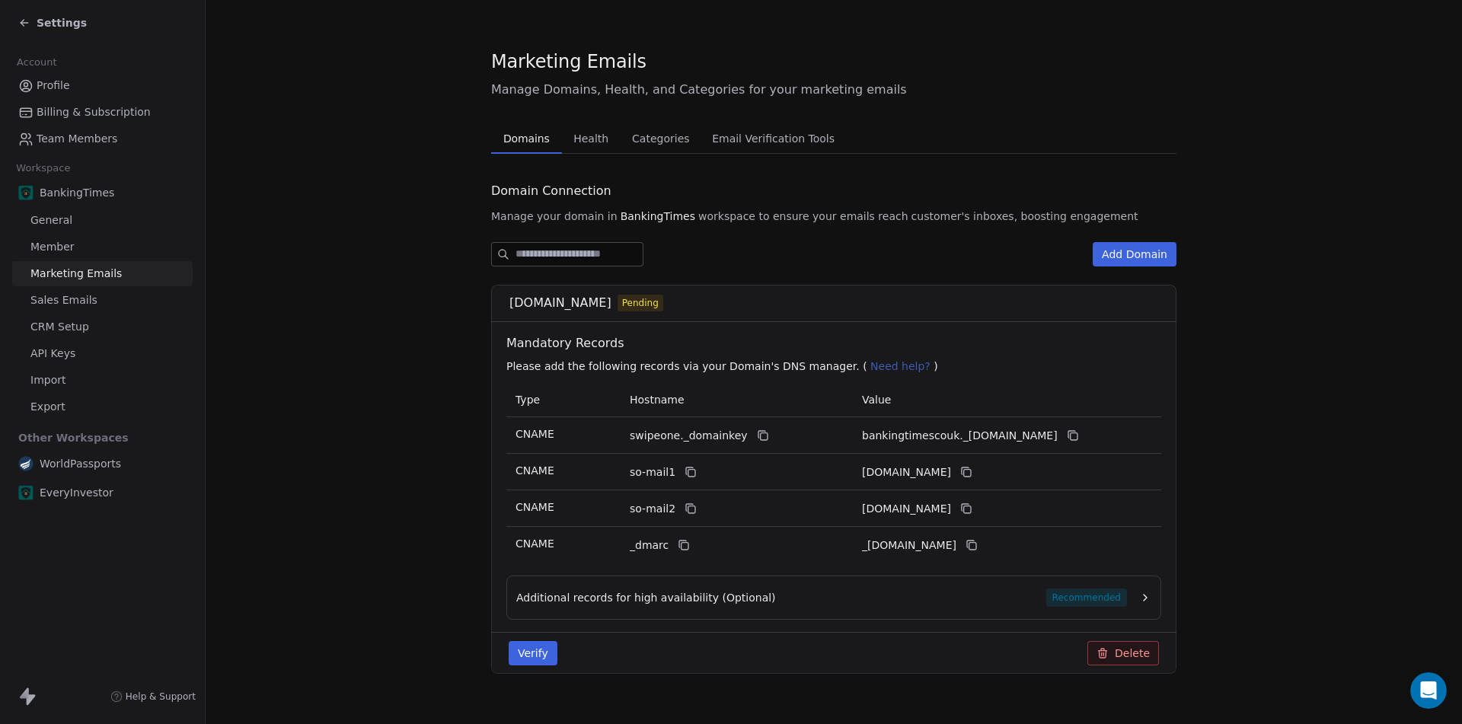
click at [506, 140] on span "Domains" at bounding box center [526, 138] width 59 height 21
click at [55, 323] on span "CRM Setup" at bounding box center [59, 327] width 59 height 16
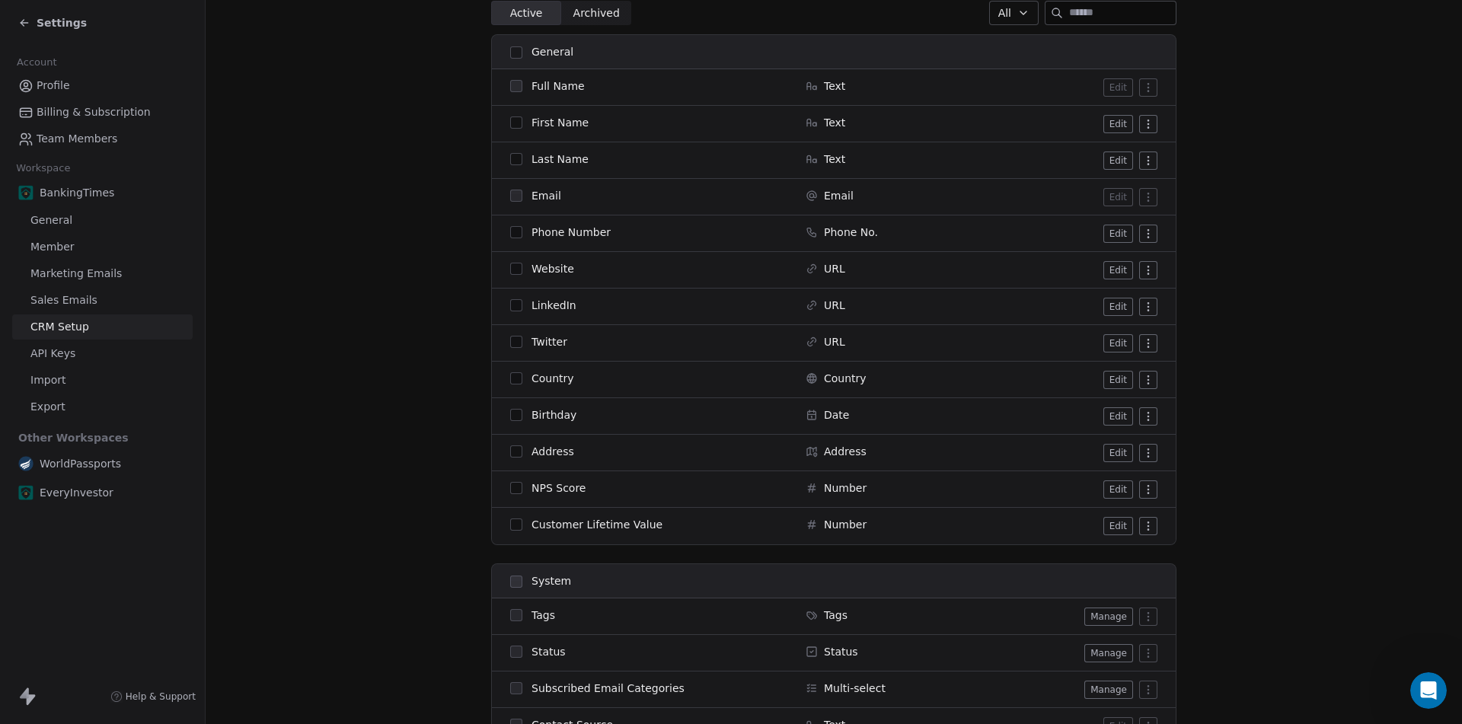
scroll to position [156, 0]
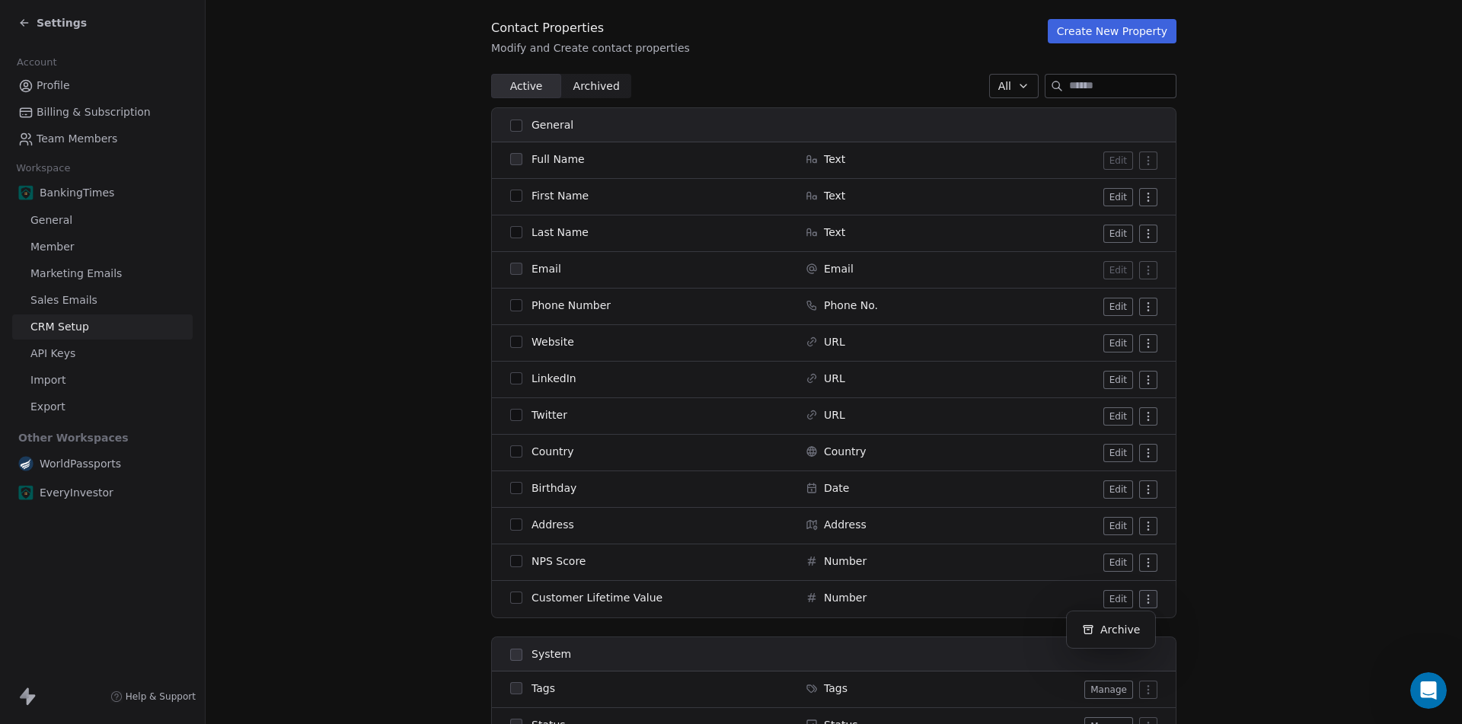
click at [1141, 595] on html "Settings Account Profile Billing & Subscription Team Members Workspace BankingT…" at bounding box center [731, 362] width 1462 height 724
click at [1117, 624] on div "Archive" at bounding box center [1111, 629] width 76 height 24
click at [1143, 559] on html "Settings Account Profile Billing & Subscription Team Members Workspace BankingT…" at bounding box center [731, 362] width 1462 height 724
click at [1114, 594] on div "Archive" at bounding box center [1111, 593] width 76 height 24
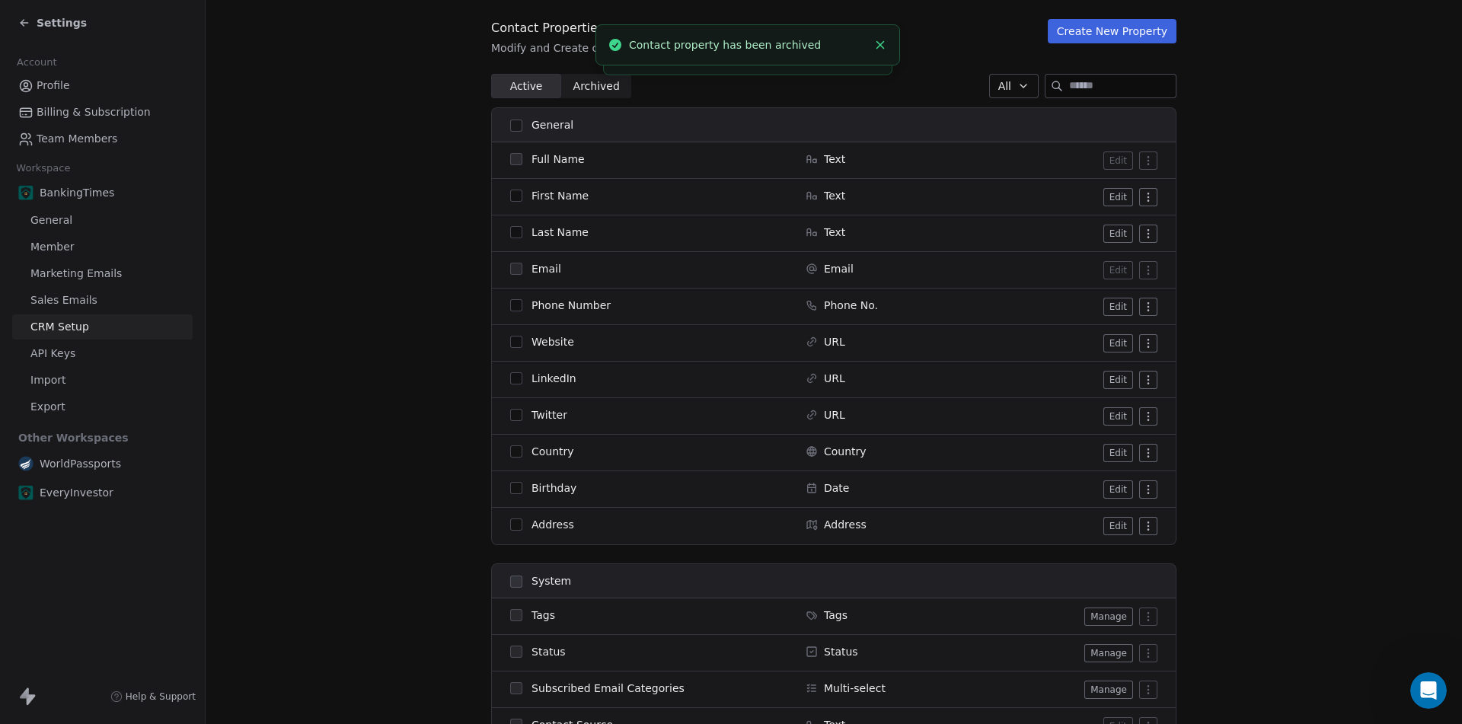
click at [1142, 522] on html "Settings Account Profile Billing & Subscription Team Members Workspace BankingT…" at bounding box center [731, 362] width 1462 height 724
click at [1109, 554] on div "Archive" at bounding box center [1111, 556] width 76 height 24
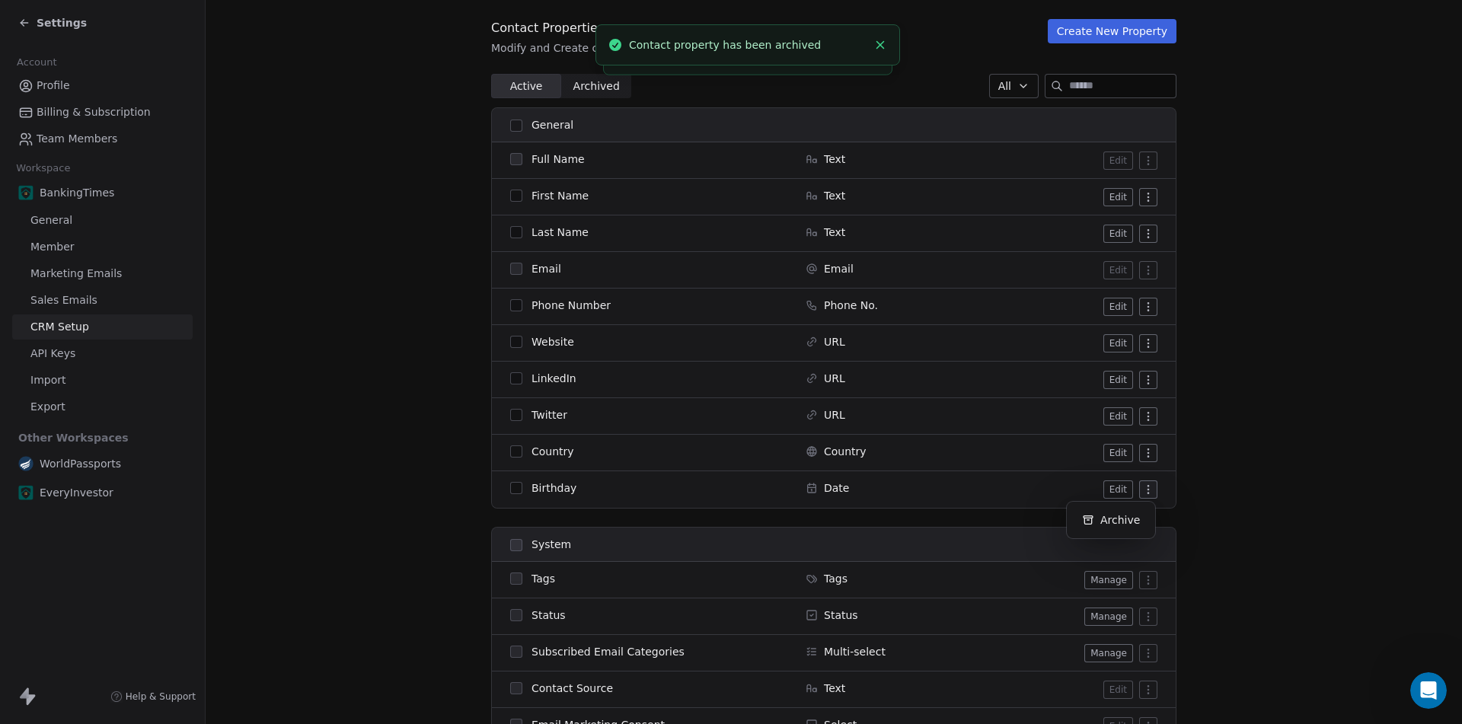
click at [1147, 495] on html "Settings Account Profile Billing & Subscription Team Members Workspace BankingT…" at bounding box center [731, 362] width 1462 height 724
click at [1137, 521] on div "Archive" at bounding box center [1111, 520] width 76 height 24
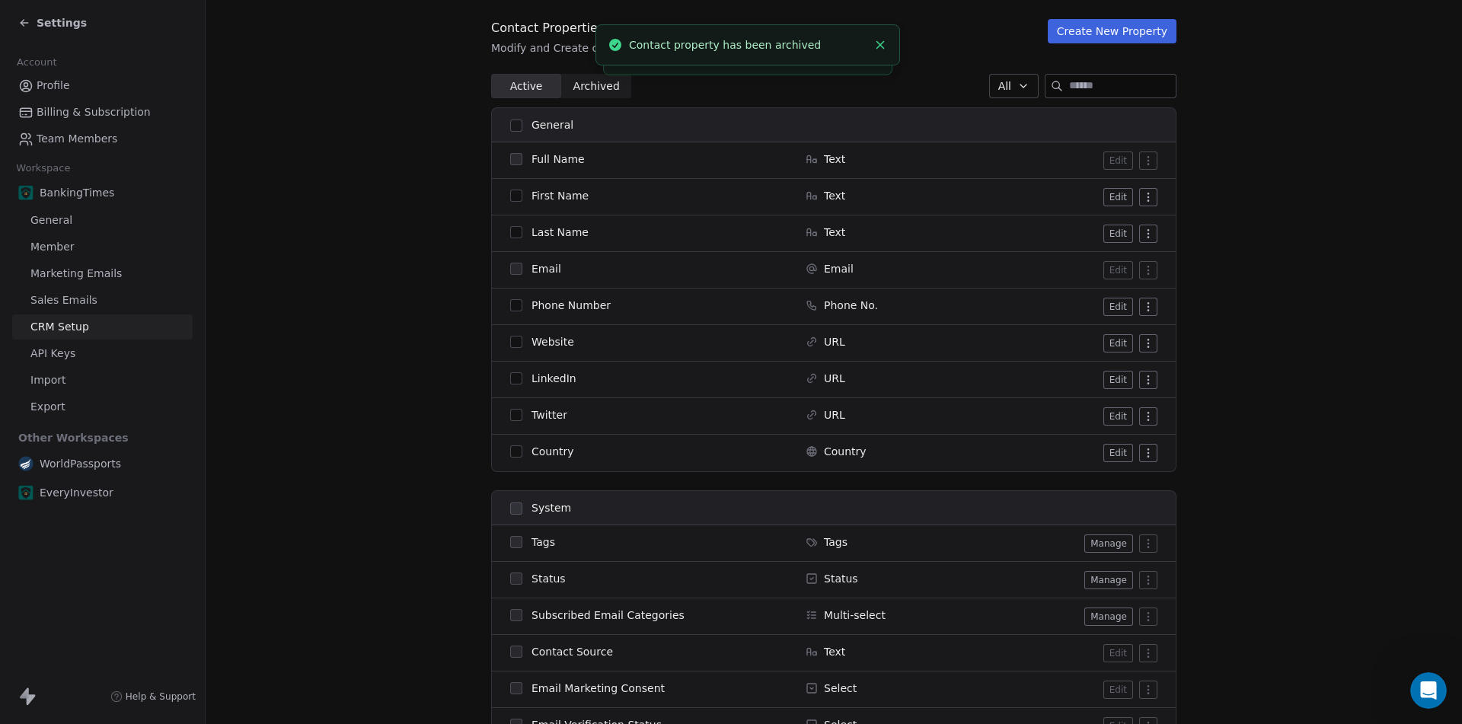
click at [1142, 416] on html "Settings Account Profile Billing & Subscription Team Members Workspace BankingT…" at bounding box center [731, 362] width 1462 height 724
click at [1117, 457] on div "Archive" at bounding box center [1111, 447] width 76 height 24
click at [1142, 377] on html "Settings Account Profile Billing & Subscription Team Members Workspace BankingT…" at bounding box center [731, 362] width 1462 height 724
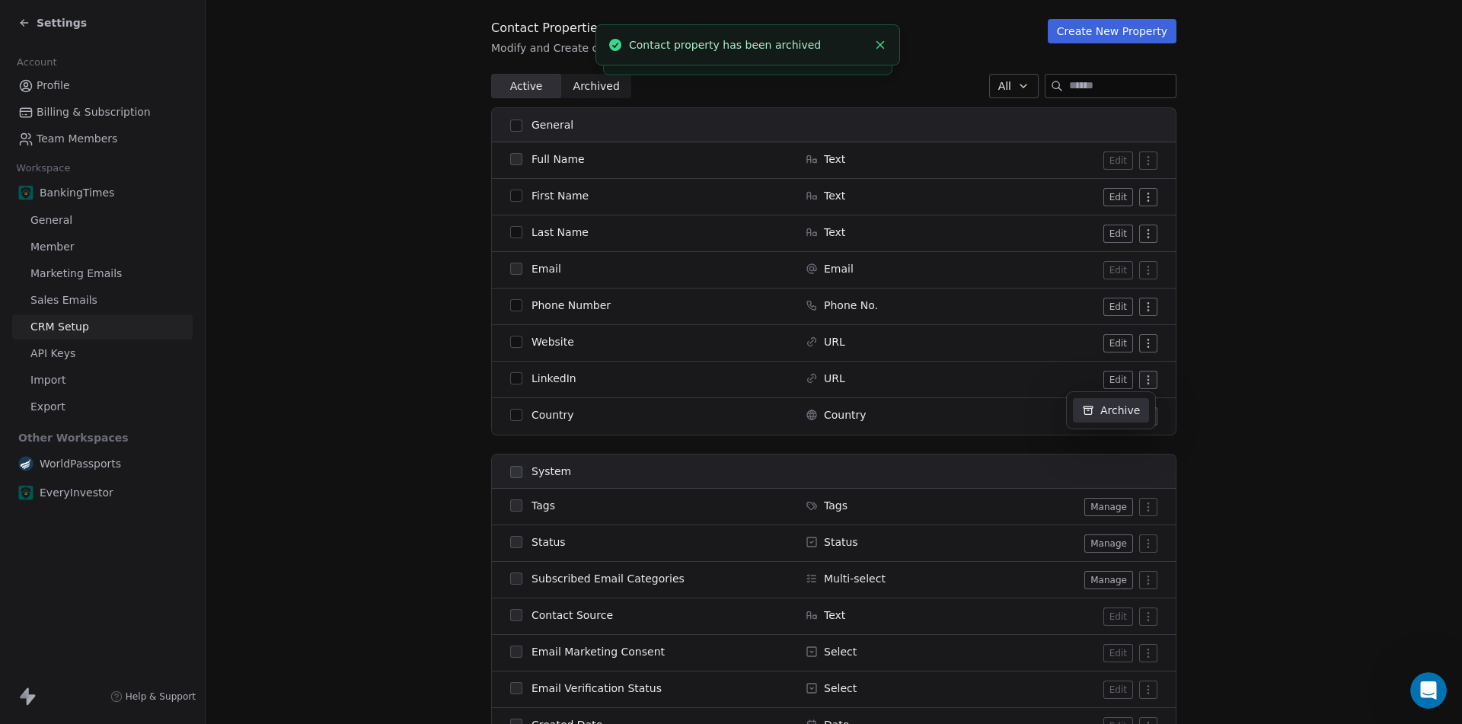
click at [1117, 407] on div "Archive" at bounding box center [1111, 410] width 76 height 24
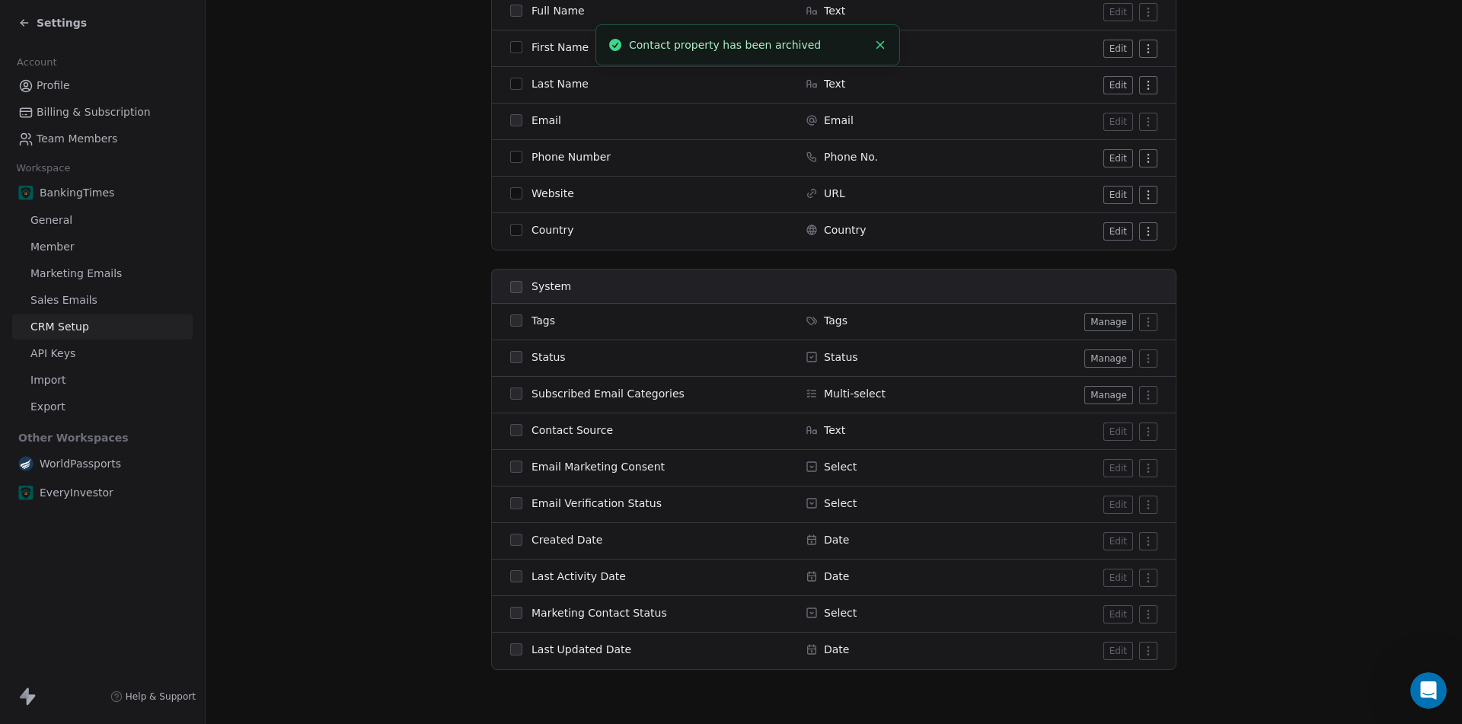
scroll to position [317, 0]
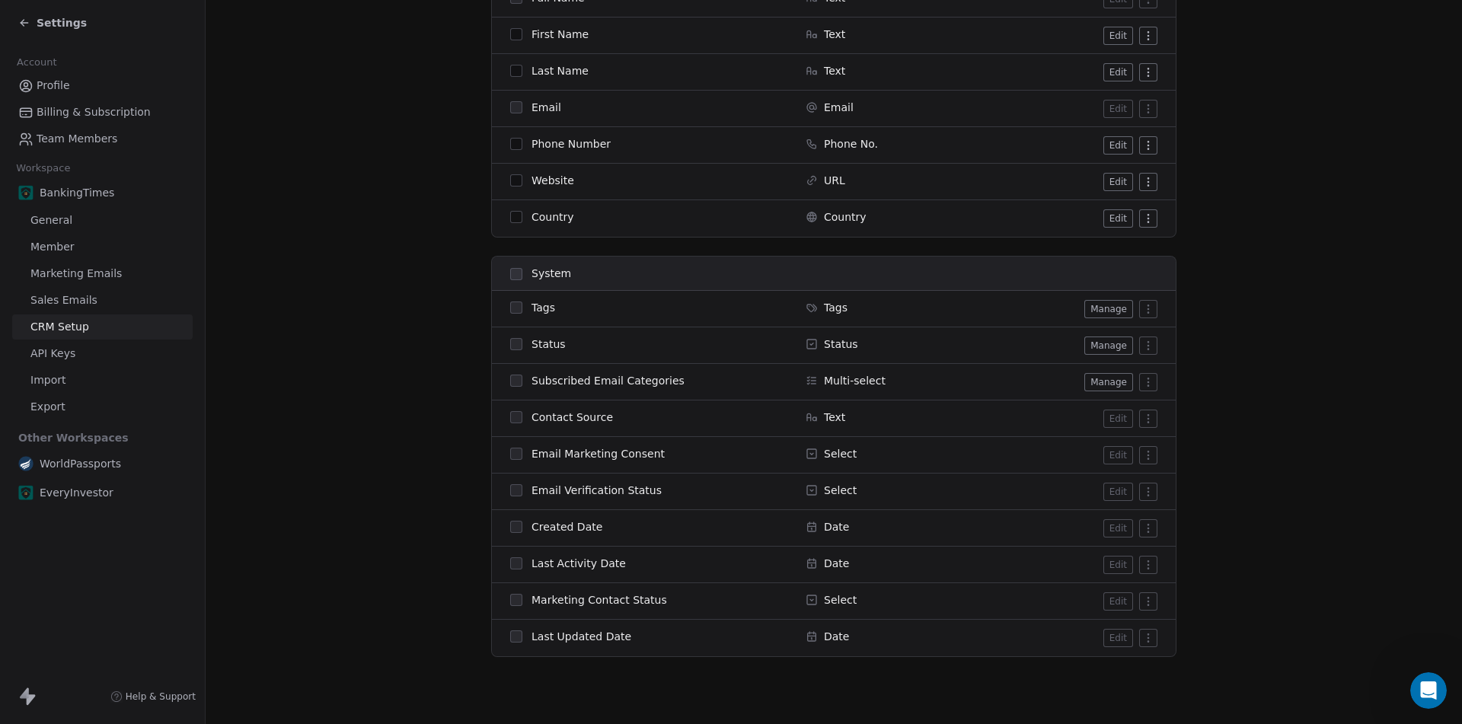
click at [1110, 381] on button "Manage" at bounding box center [1108, 382] width 49 height 18
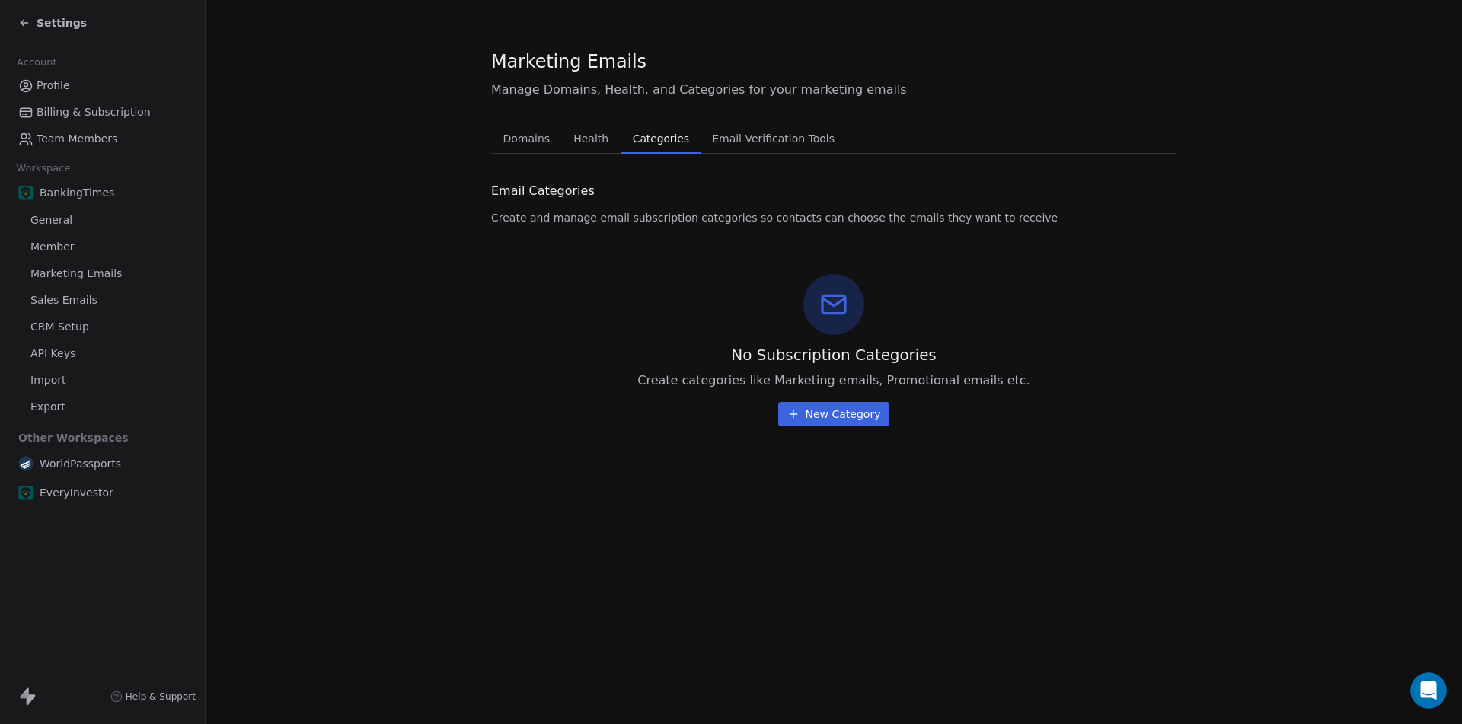
click at [533, 146] on span "Domains" at bounding box center [526, 138] width 59 height 21
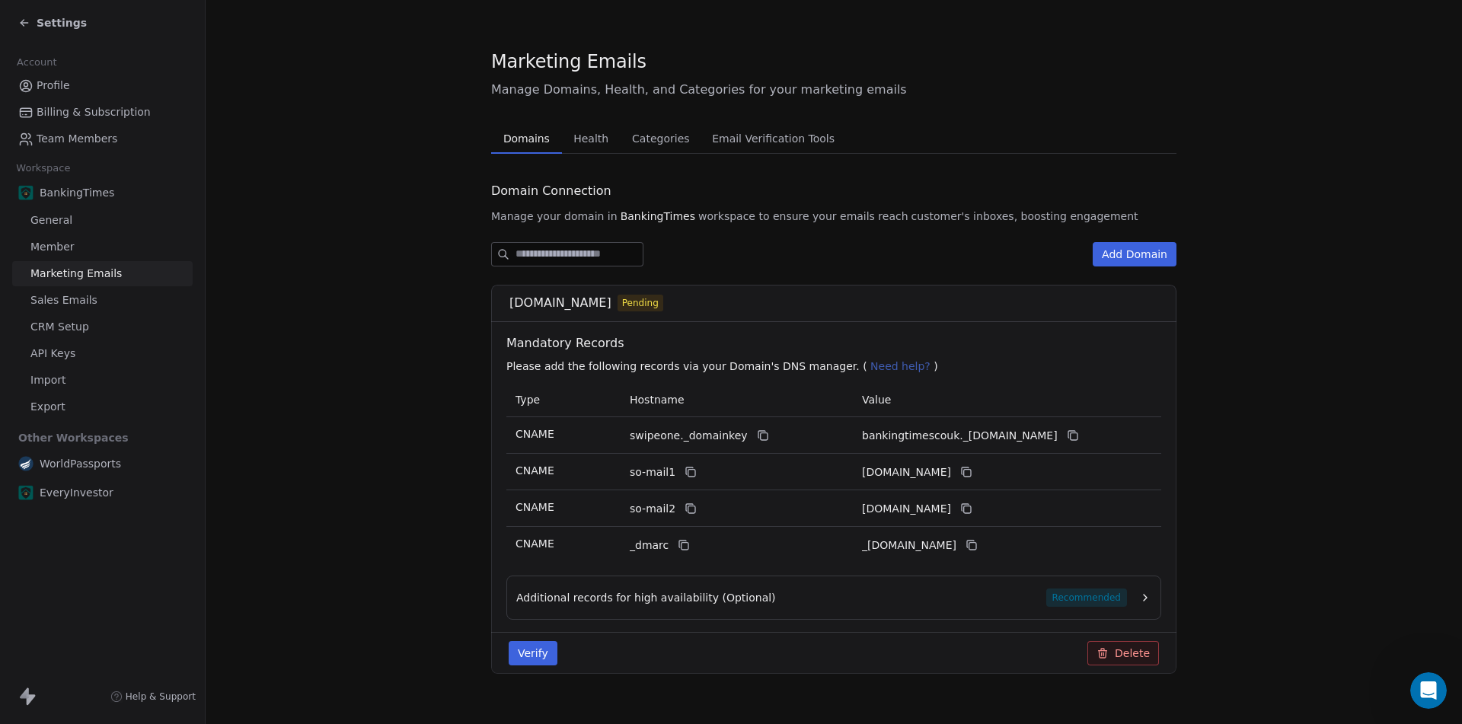
click at [536, 639] on div "Verify Delete" at bounding box center [833, 653] width 685 height 42
click at [536, 647] on button "Verify" at bounding box center [532, 653] width 49 height 24
click at [582, 148] on span "Health" at bounding box center [590, 138] width 47 height 21
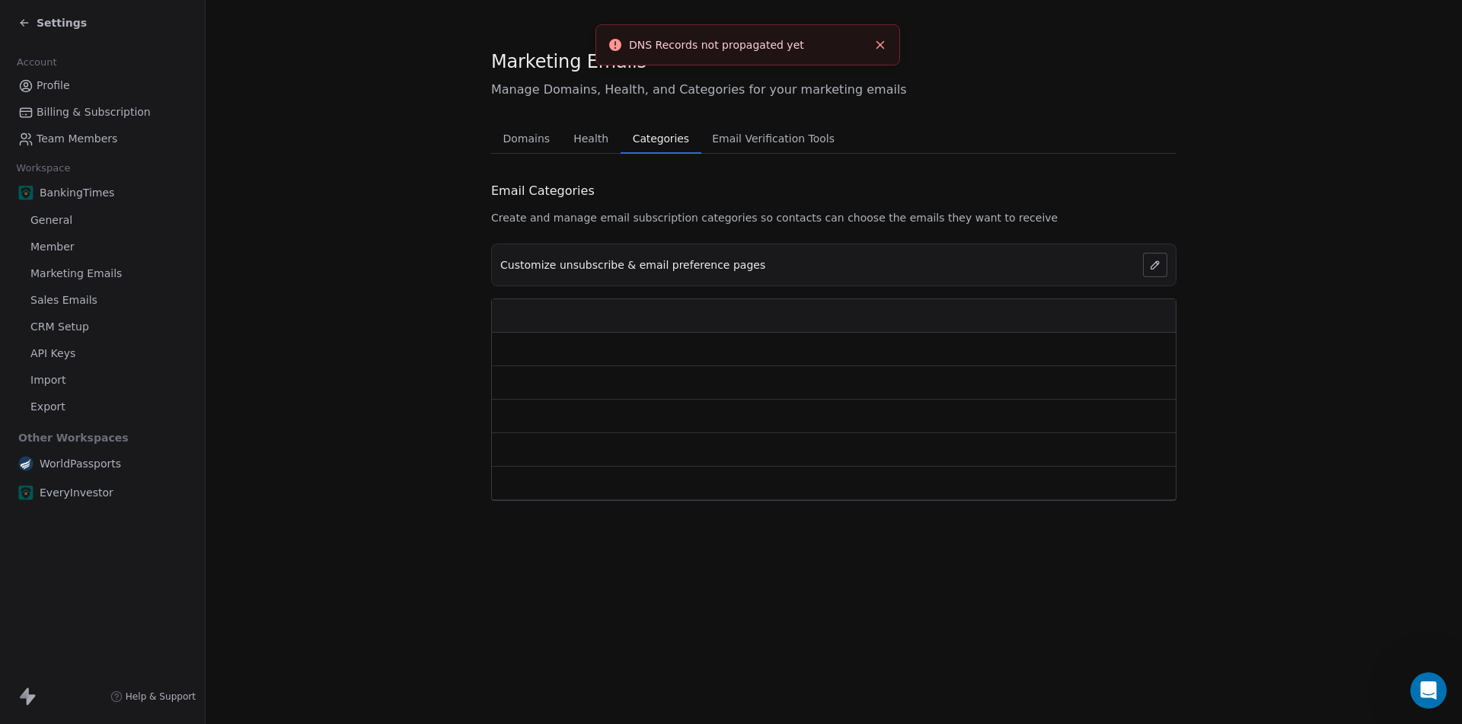
drag, startPoint x: 661, startPoint y: 137, endPoint x: 690, endPoint y: 142, distance: 28.7
click at [667, 137] on span "Categories" at bounding box center [660, 138] width 69 height 21
click at [764, 137] on span "Email Verification Tools" at bounding box center [773, 138] width 135 height 21
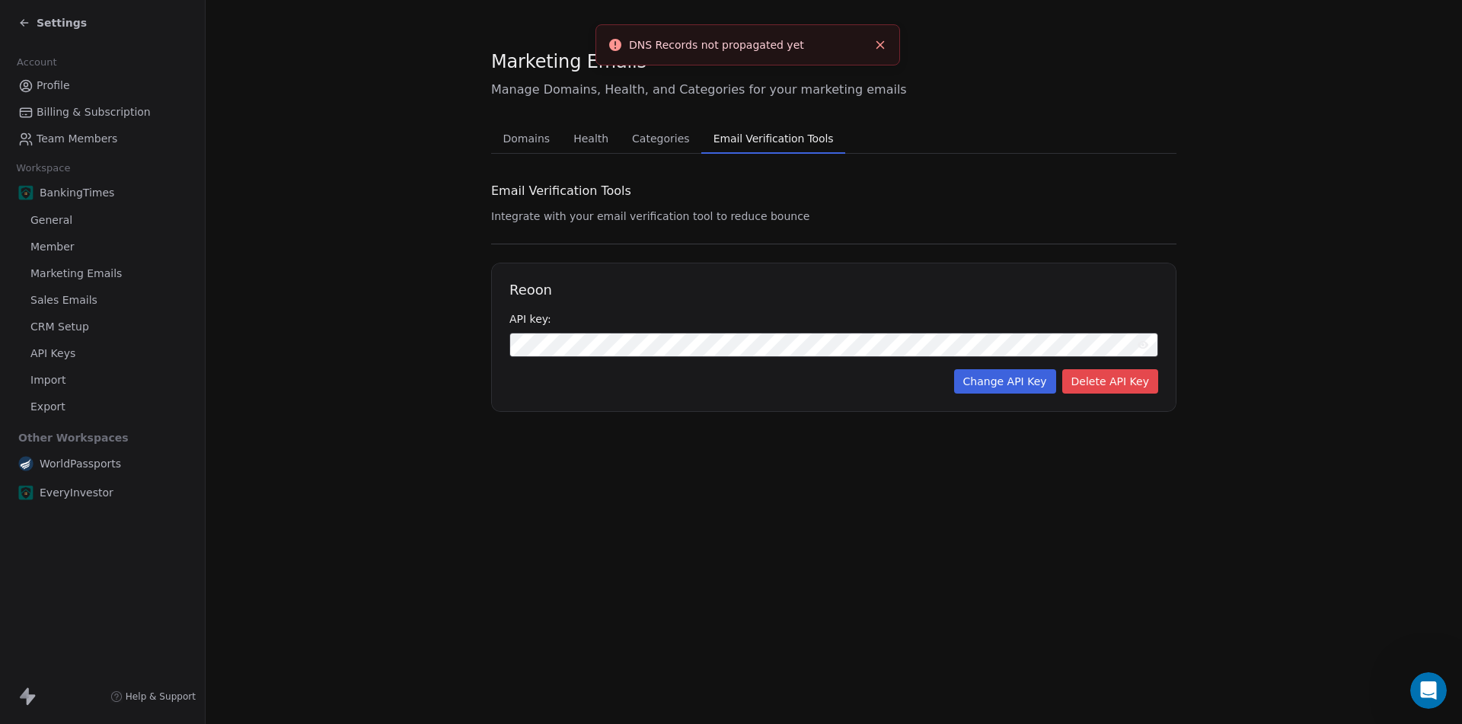
click at [641, 135] on span "Categories" at bounding box center [660, 138] width 69 height 21
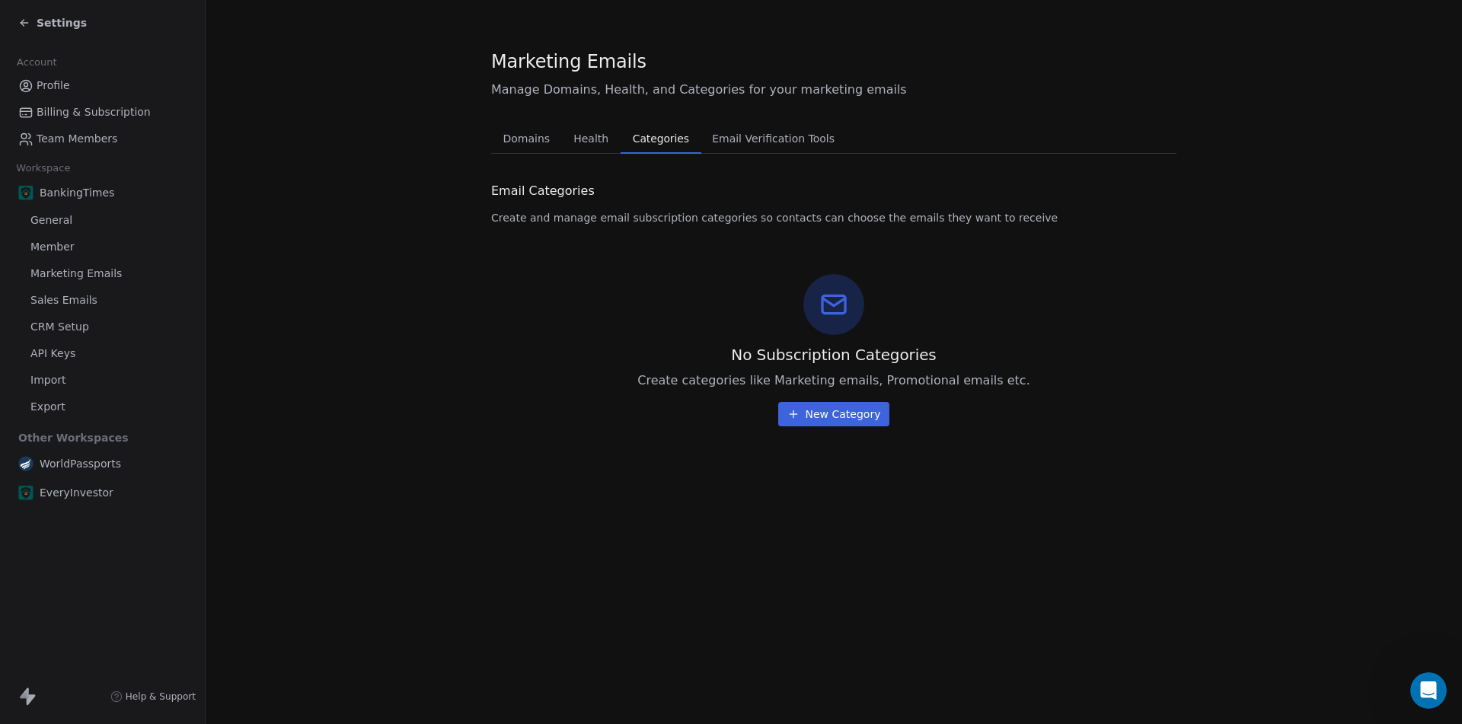
click at [54, 325] on span "CRM Setup" at bounding box center [59, 327] width 59 height 16
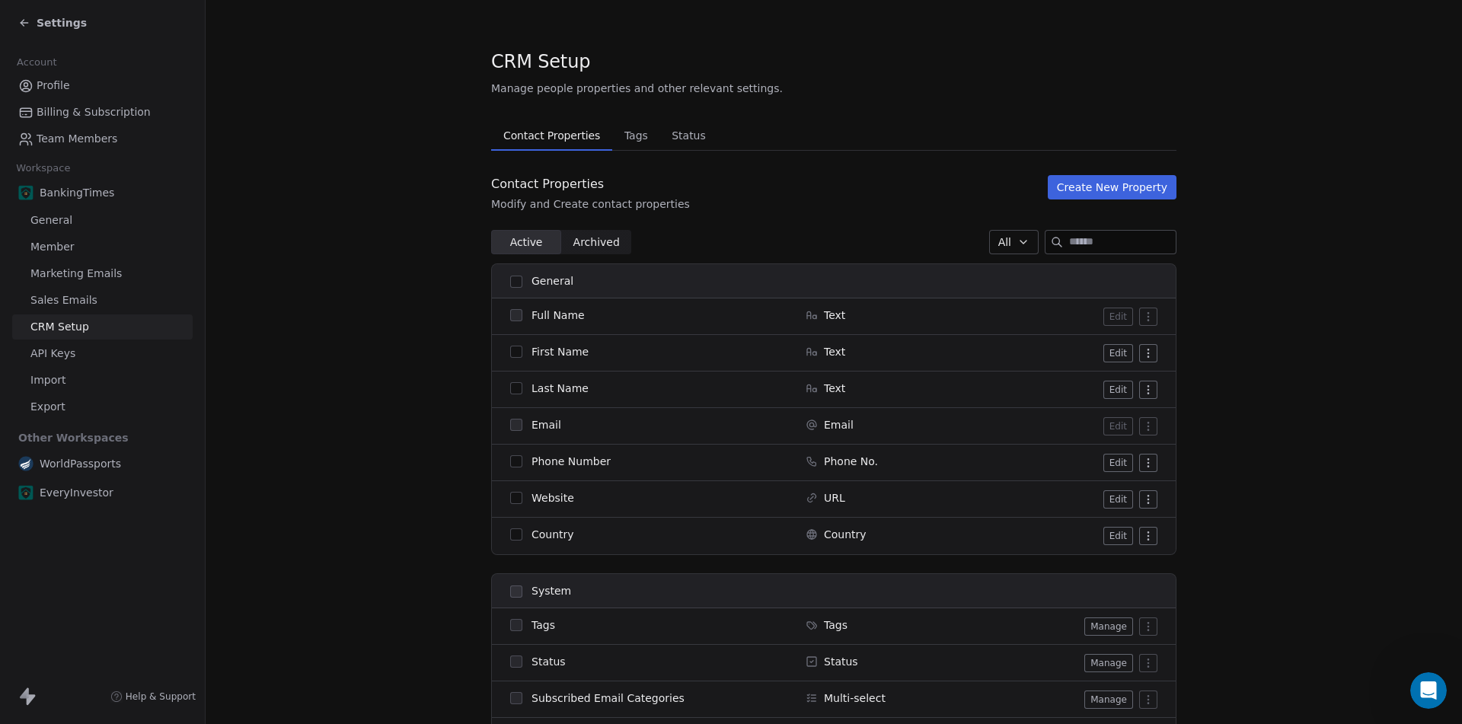
click at [53, 291] on link "Sales Emails" at bounding box center [102, 300] width 180 height 25
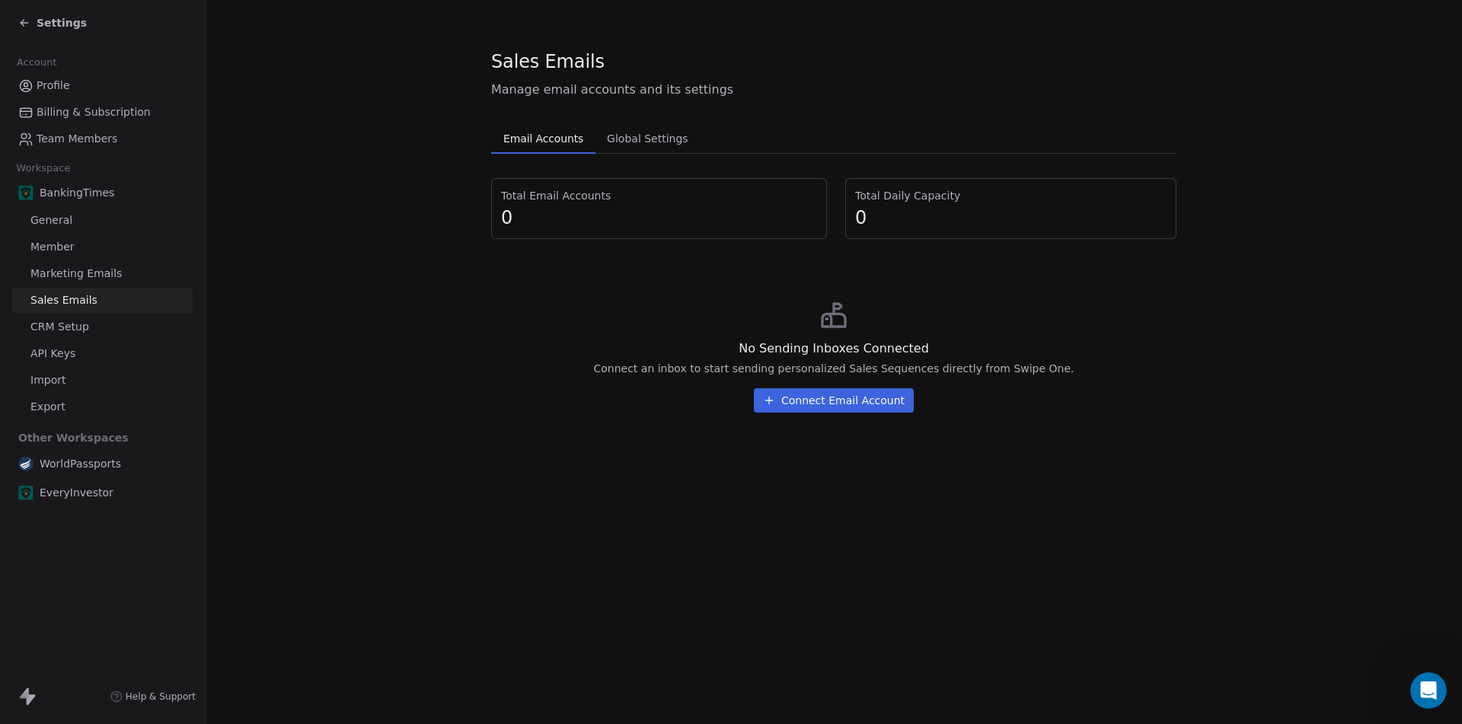
click at [62, 270] on span "Marketing Emails" at bounding box center [75, 274] width 91 height 16
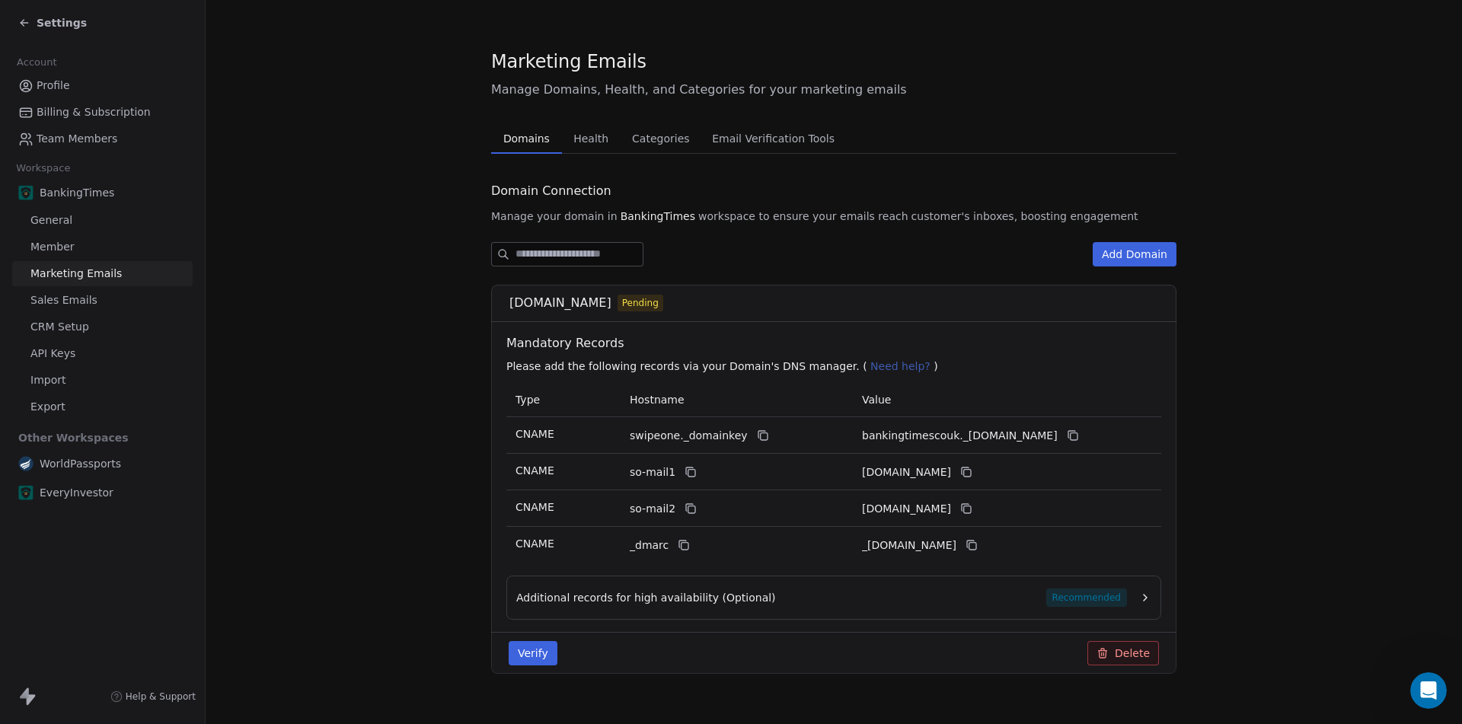
click at [57, 244] on span "Member" at bounding box center [52, 247] width 44 height 16
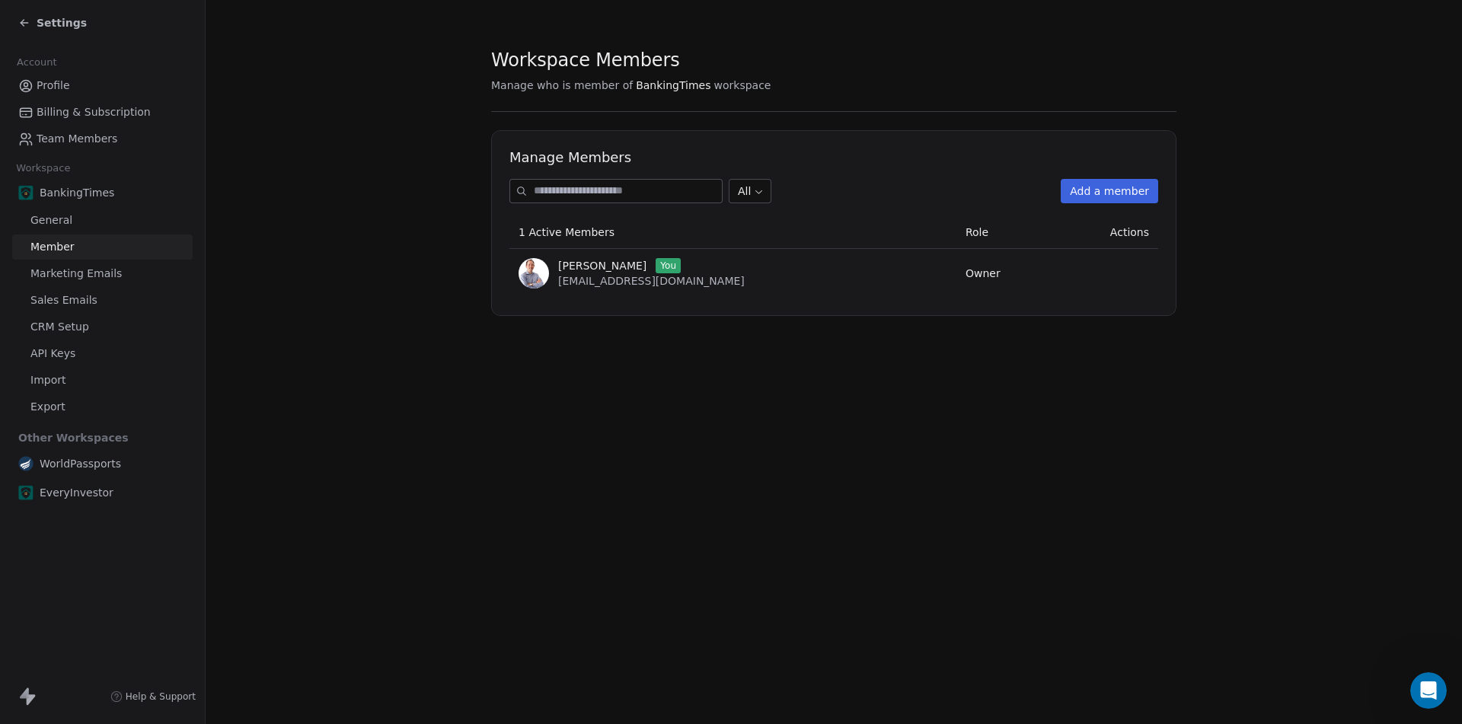
click at [56, 222] on span "General" at bounding box center [51, 220] width 42 height 16
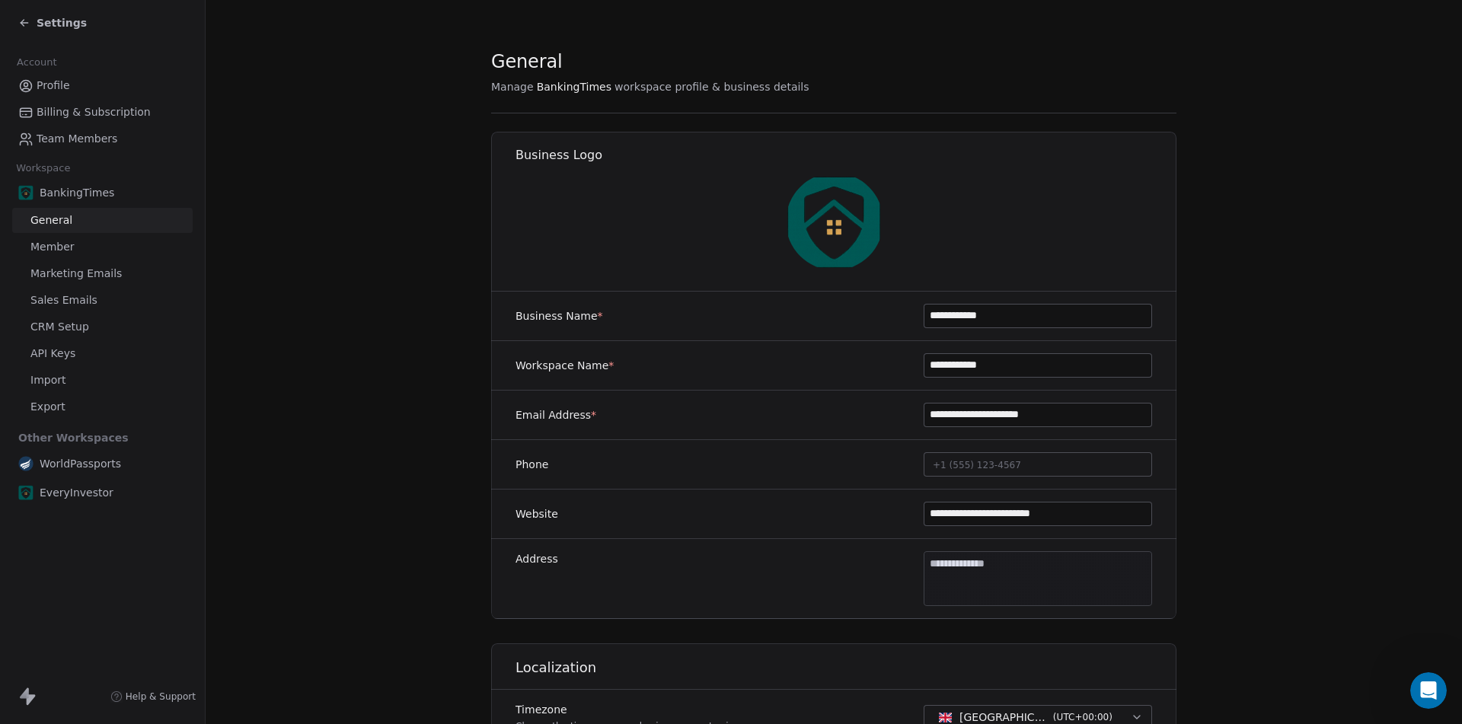
click at [67, 222] on span "General" at bounding box center [51, 220] width 42 height 16
click at [824, 219] on img at bounding box center [834, 221] width 97 height 97
click at [875, 225] on img at bounding box center [834, 221] width 97 height 97
click at [53, 14] on div "Settings" at bounding box center [105, 22] width 174 height 21
click at [37, 29] on span "Settings" at bounding box center [62, 22] width 50 height 15
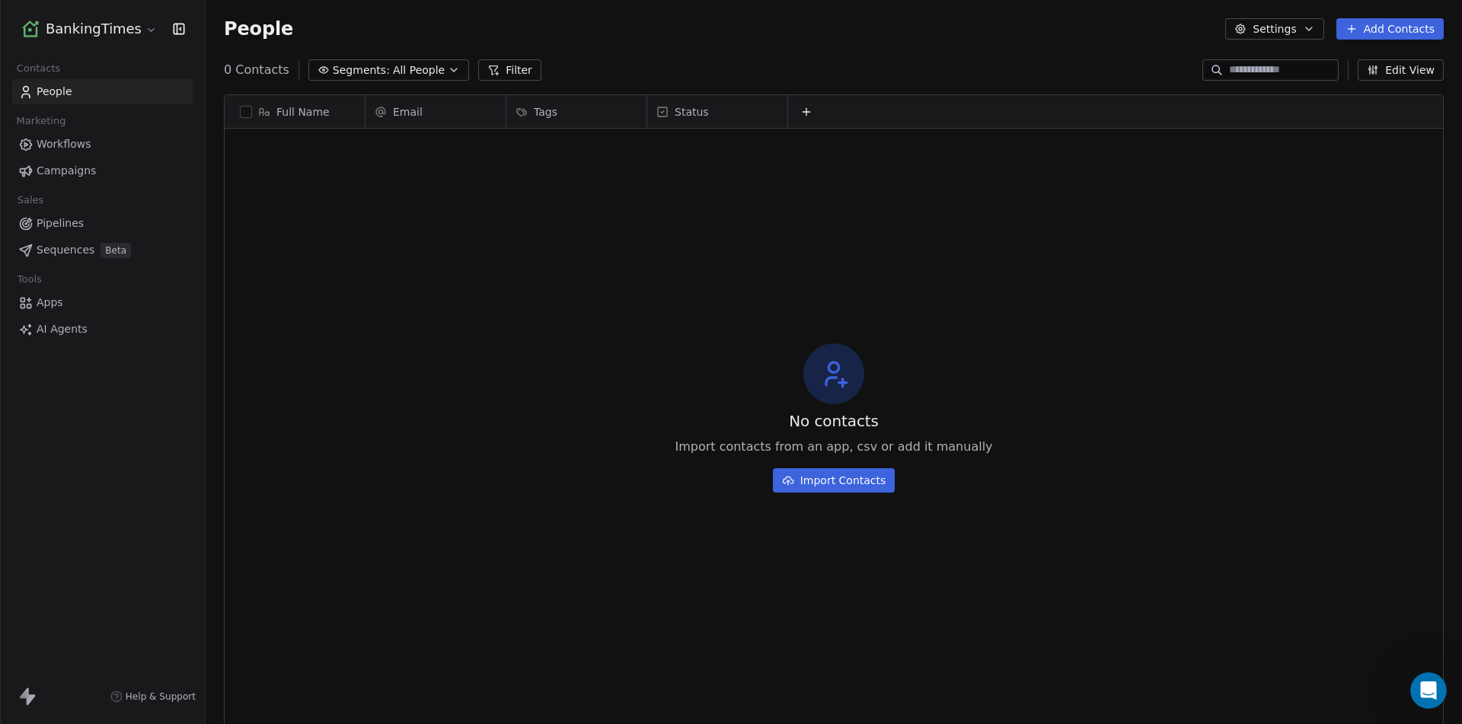
scroll to position [626, 1245]
click at [143, 30] on html "BankingTimes Contacts People Marketing Workflows Campaigns Sales Pipelines Sequ…" at bounding box center [731, 362] width 1462 height 724
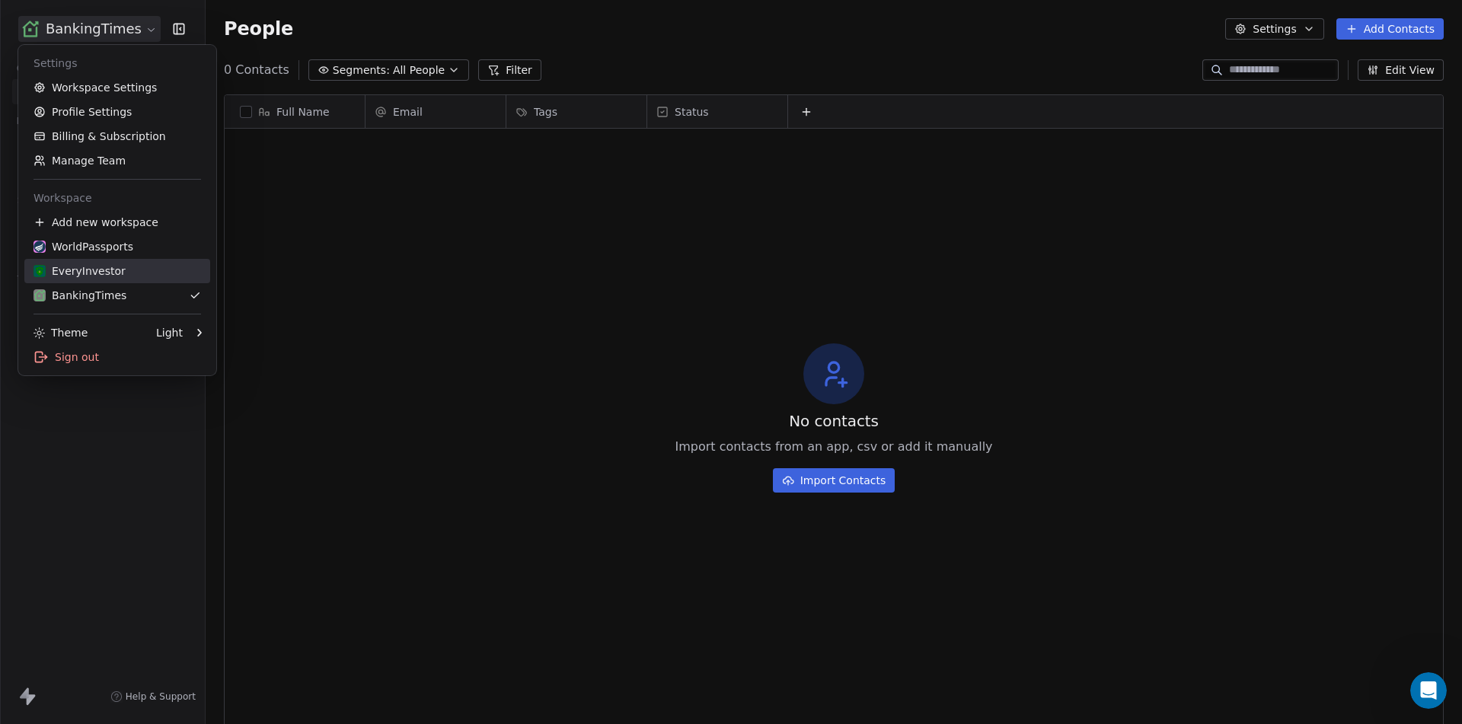
click at [100, 268] on div "EveryInvestor" at bounding box center [79, 270] width 92 height 15
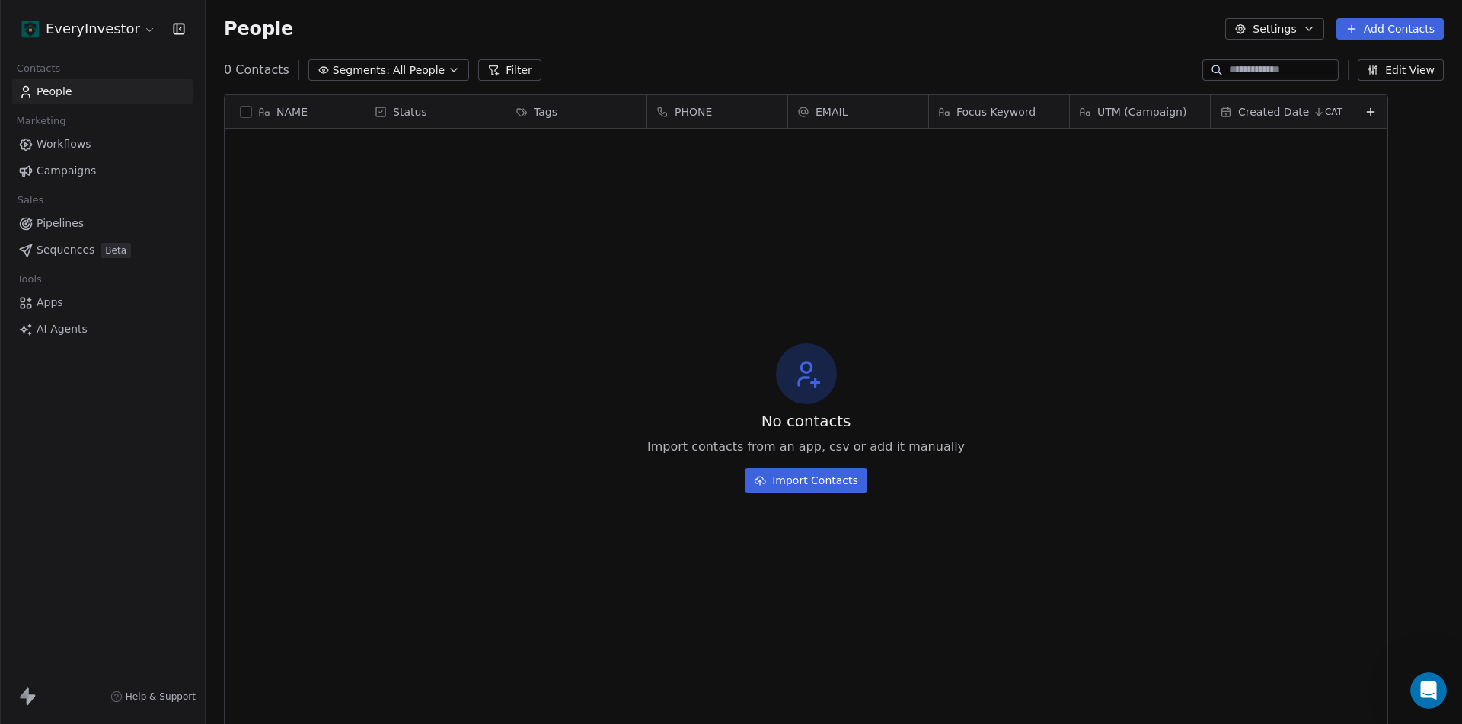
scroll to position [626, 1245]
click at [123, 31] on html "EveryInvestor Contacts People Marketing Workflows Campaigns Sales Pipelines Seq…" at bounding box center [731, 362] width 1462 height 724
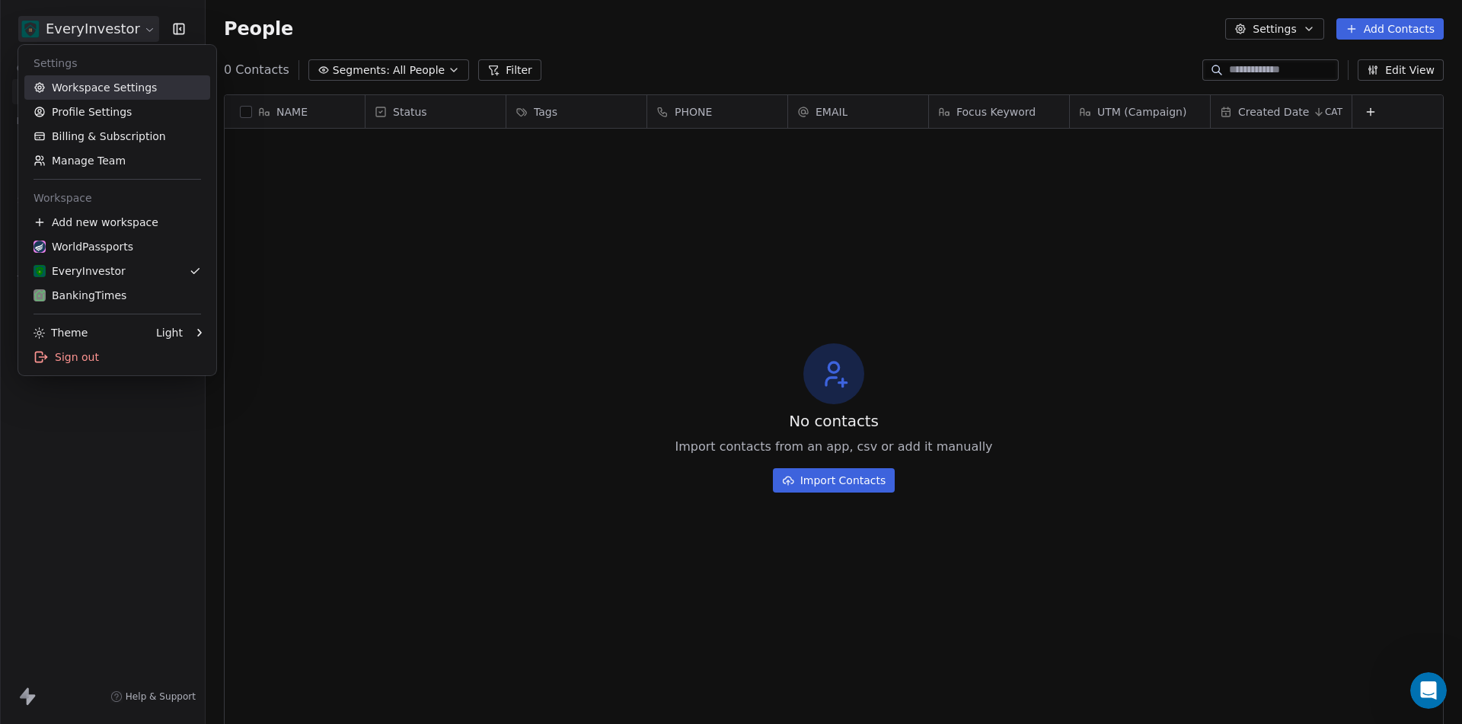
click at [110, 95] on link "Workspace Settings" at bounding box center [117, 87] width 186 height 24
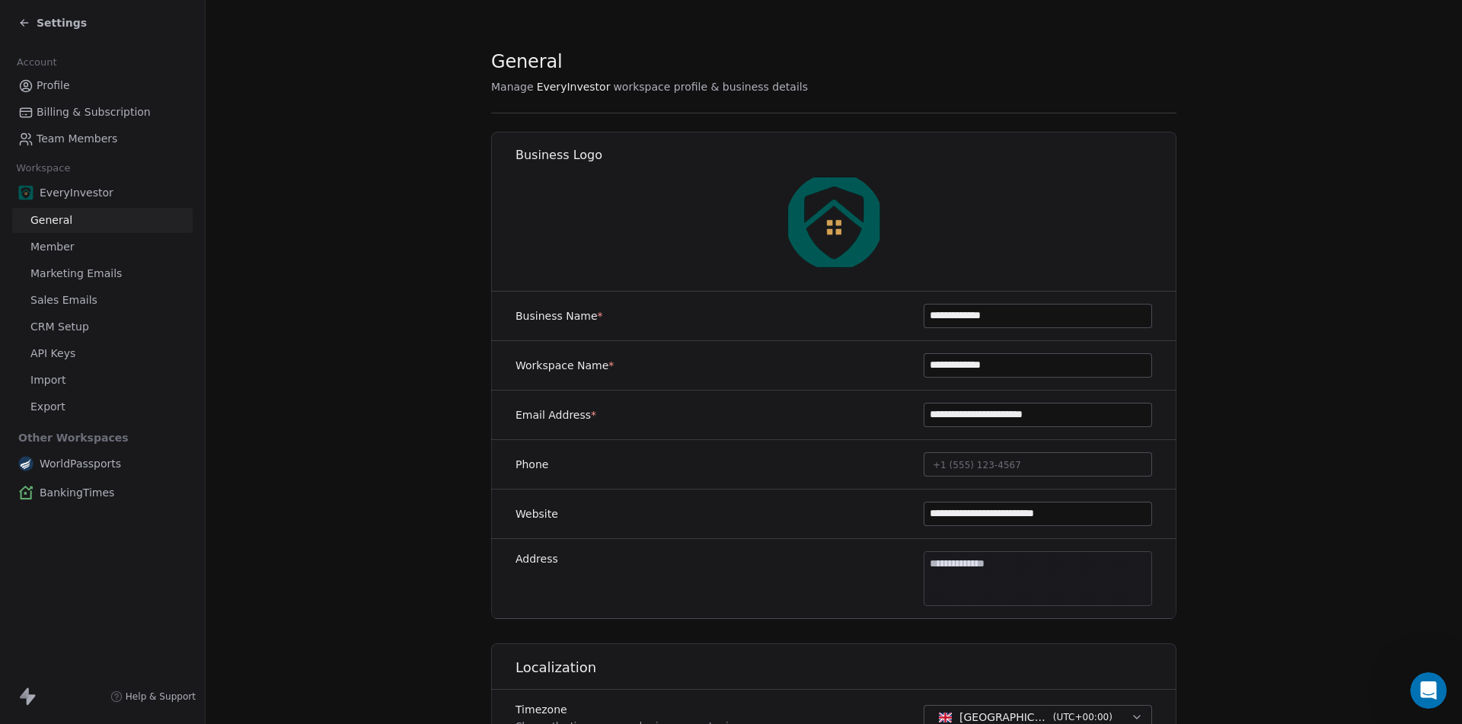
click at [842, 216] on img at bounding box center [834, 221] width 97 height 97
click at [50, 19] on span "Settings" at bounding box center [62, 22] width 50 height 15
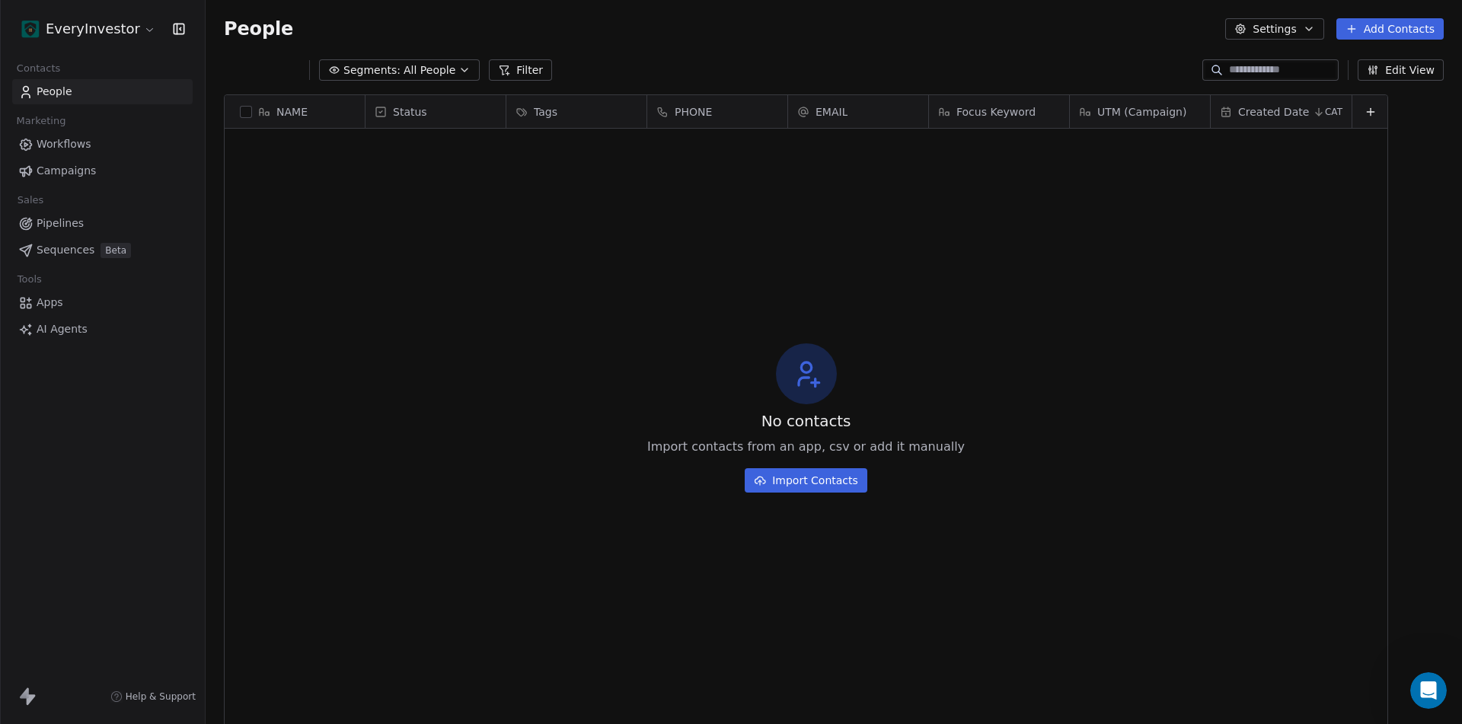
scroll to position [626, 1245]
click at [138, 24] on html "EveryInvestor Contacts People Marketing Workflows Campaigns Sales Pipelines Seq…" at bounding box center [731, 362] width 1462 height 724
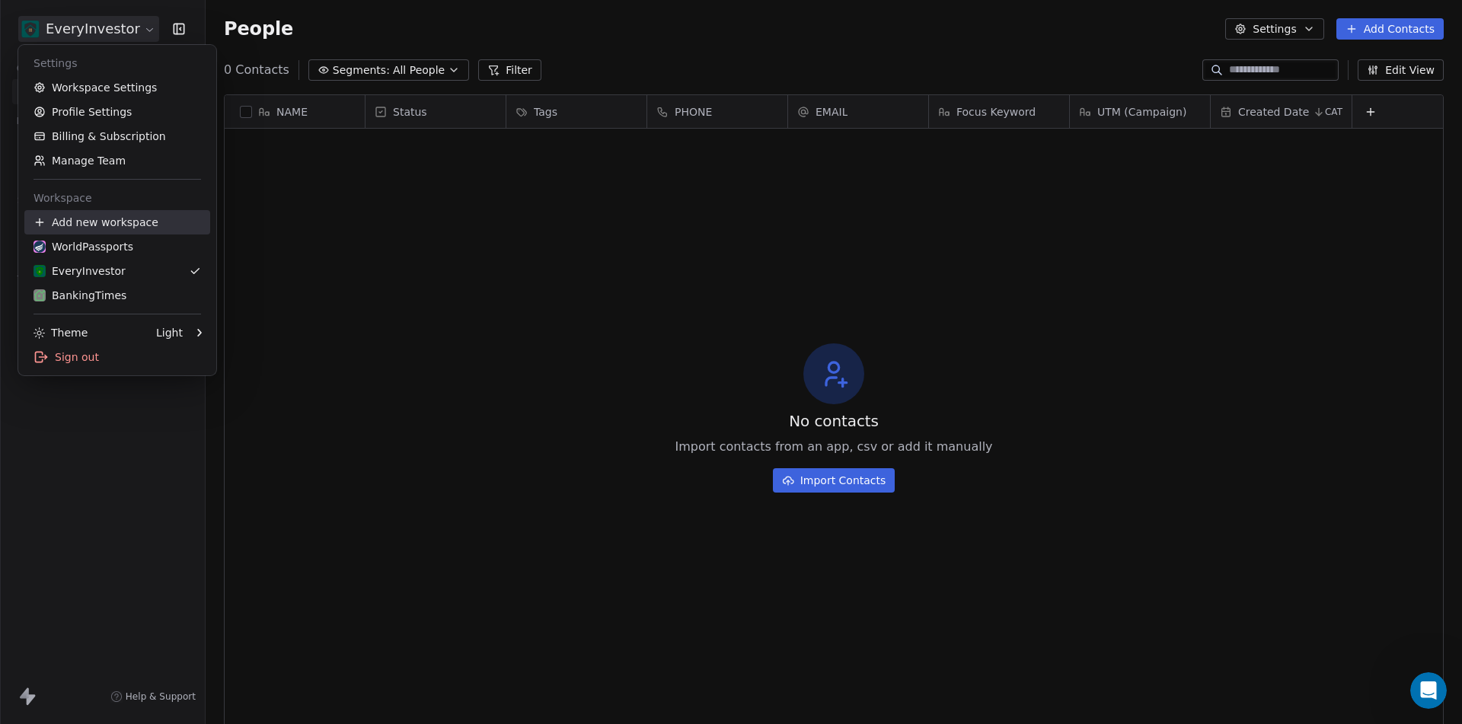
click at [103, 220] on div "Add new workspace" at bounding box center [117, 222] width 186 height 24
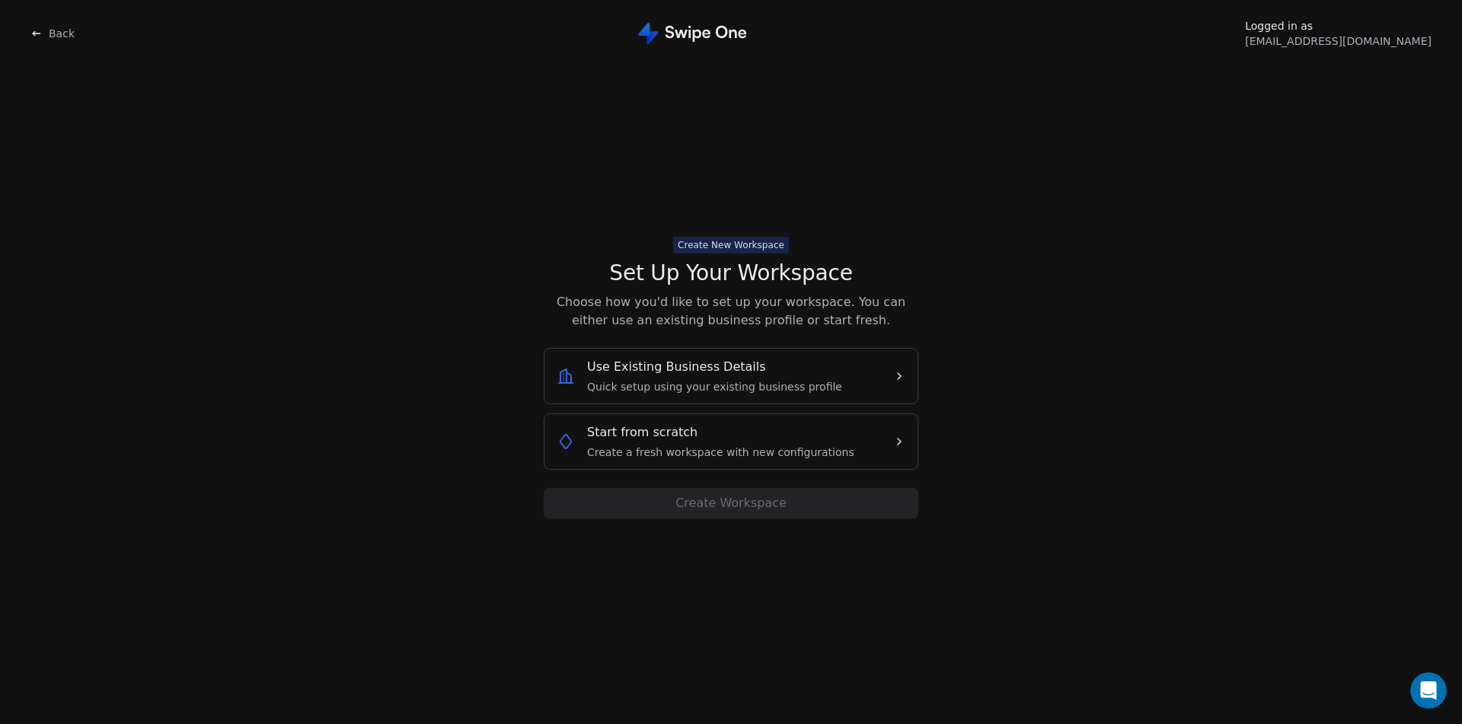
click at [744, 366] on span "Use Existing Business Details" at bounding box center [676, 367] width 179 height 18
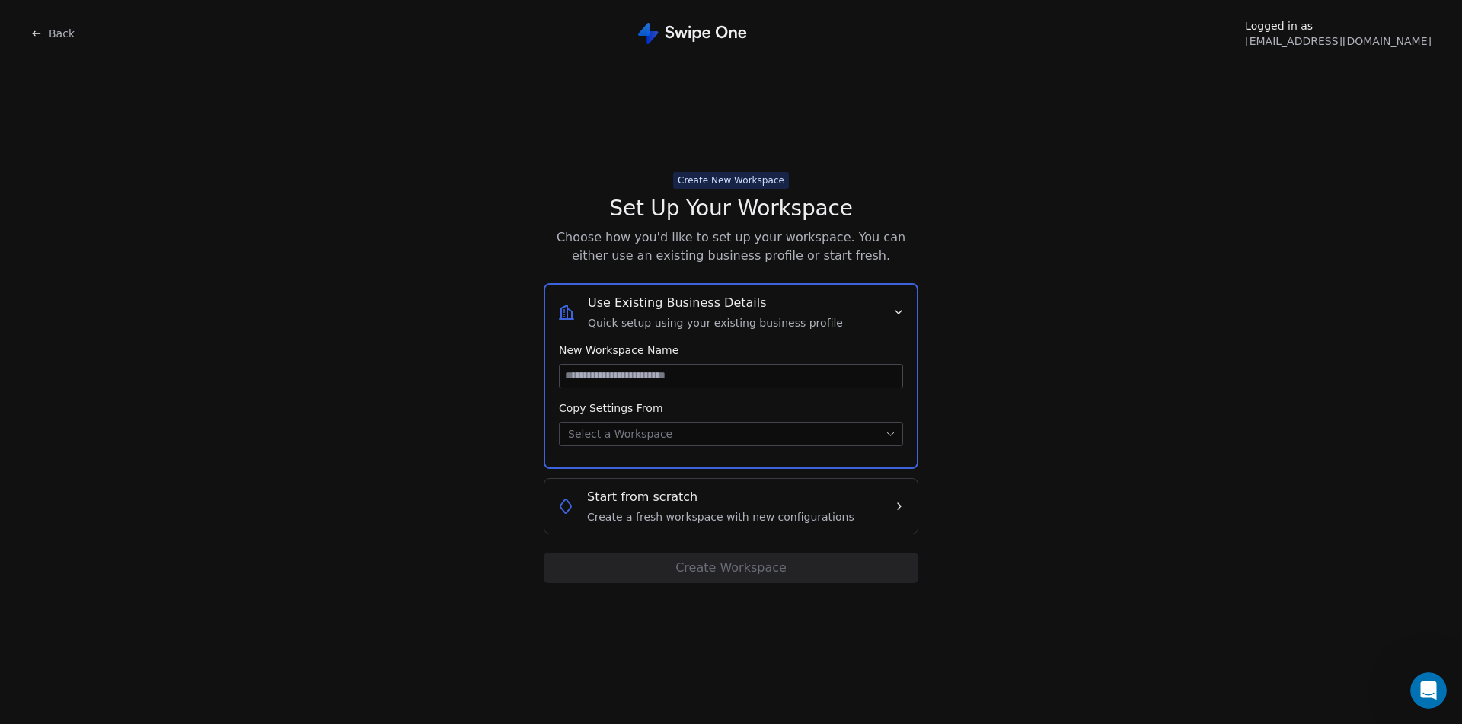
click at [724, 427] on body "Back Logged in as alex@lab41.co Create New Workspace Set Up Your Workspace Choo…" at bounding box center [731, 362] width 1462 height 724
click at [646, 377] on input at bounding box center [730, 376] width 343 height 23
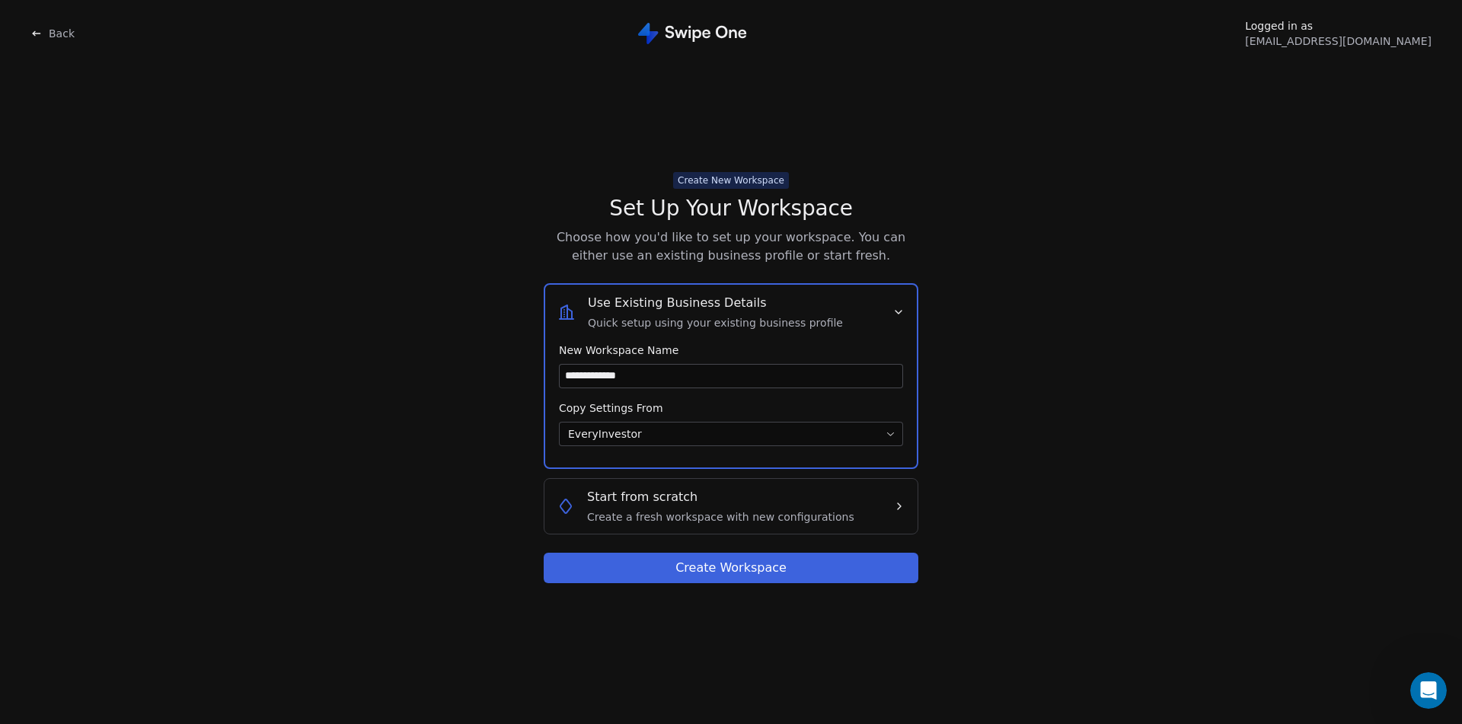
type input "**********"
click at [732, 577] on button "Create Workspace" at bounding box center [731, 568] width 375 height 30
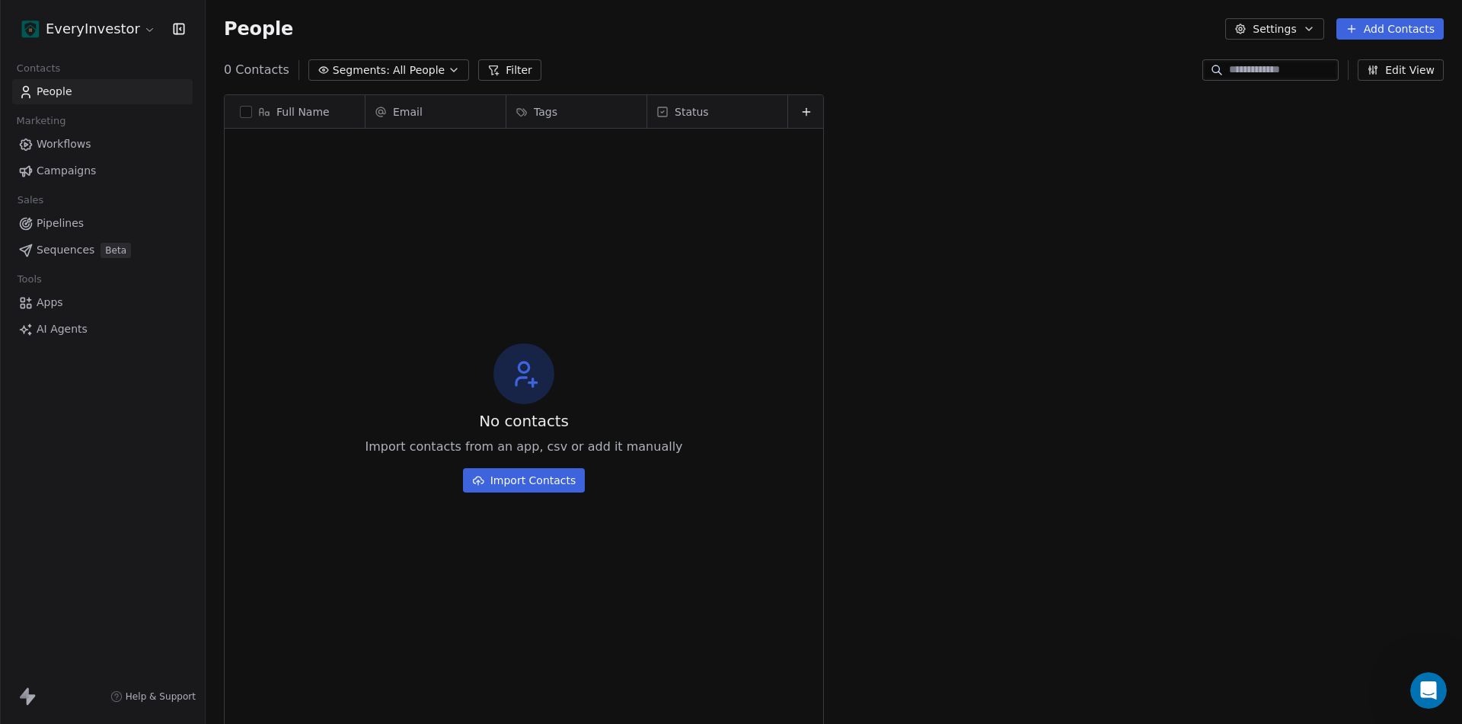
scroll to position [626, 1245]
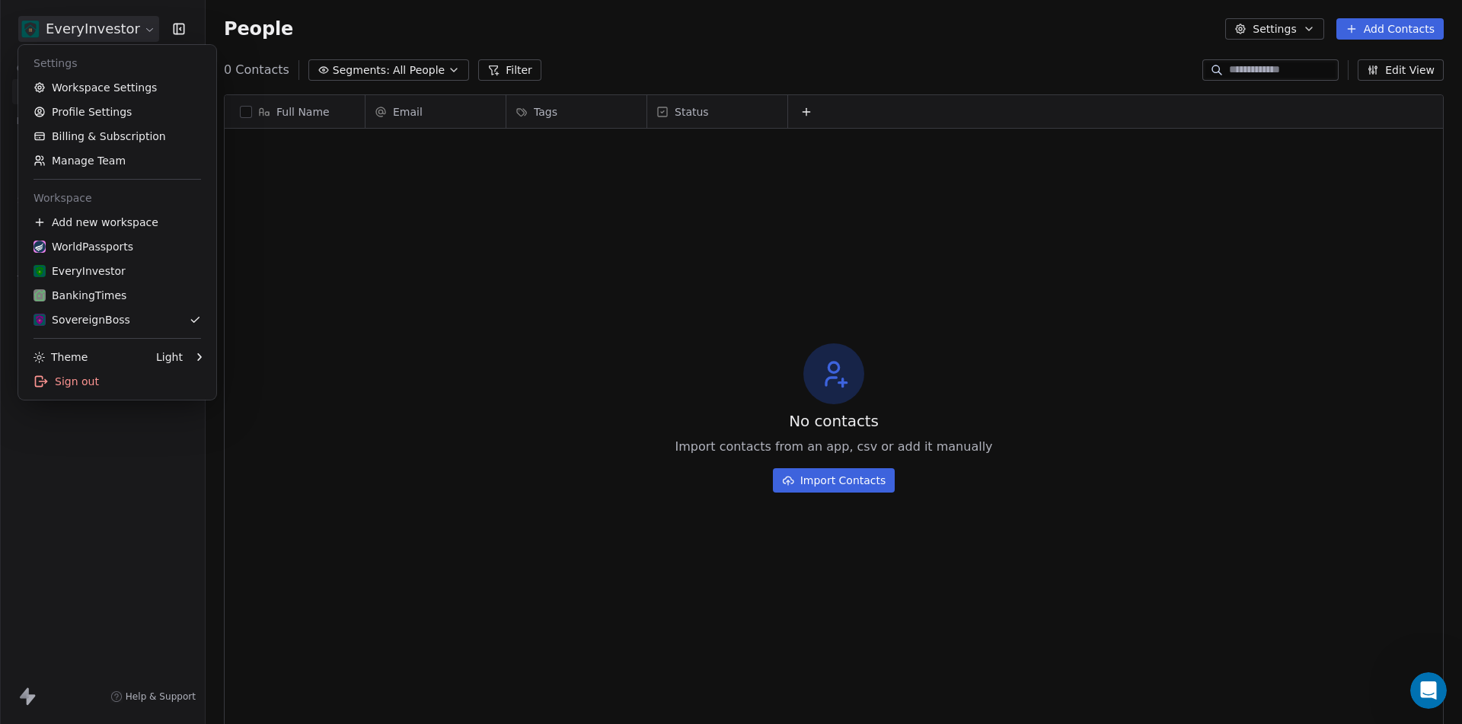
click at [97, 24] on html "EveryInvestor Contacts People Marketing Workflows Campaigns Sales Pipelines Seq…" at bounding box center [731, 362] width 1462 height 724
click at [97, 81] on link "Workspace Settings" at bounding box center [117, 87] width 186 height 24
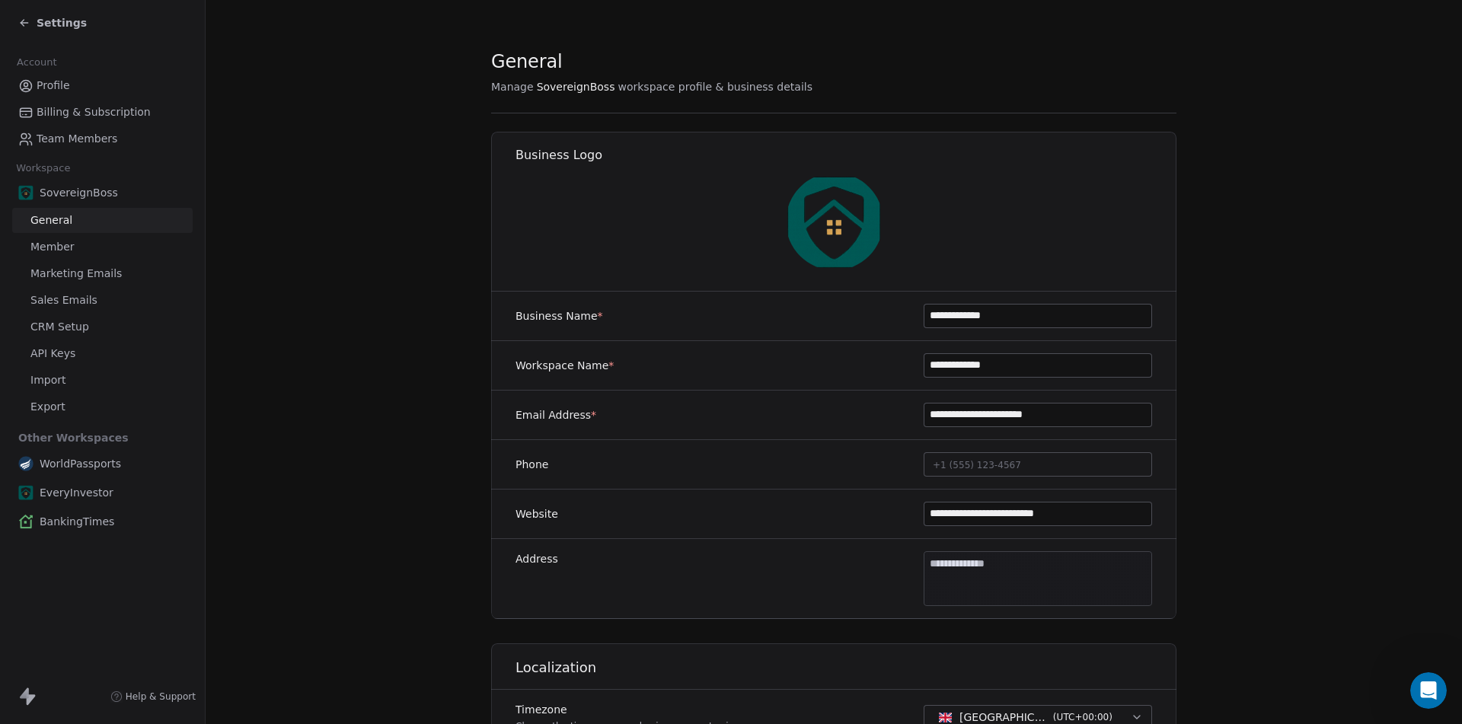
click at [993, 368] on input "**********" at bounding box center [1037, 365] width 227 height 23
click at [1000, 315] on input "**********" at bounding box center [1037, 315] width 227 height 23
paste input
type input "**********"
drag, startPoint x: 960, startPoint y: 414, endPoint x: 1091, endPoint y: 413, distance: 130.9
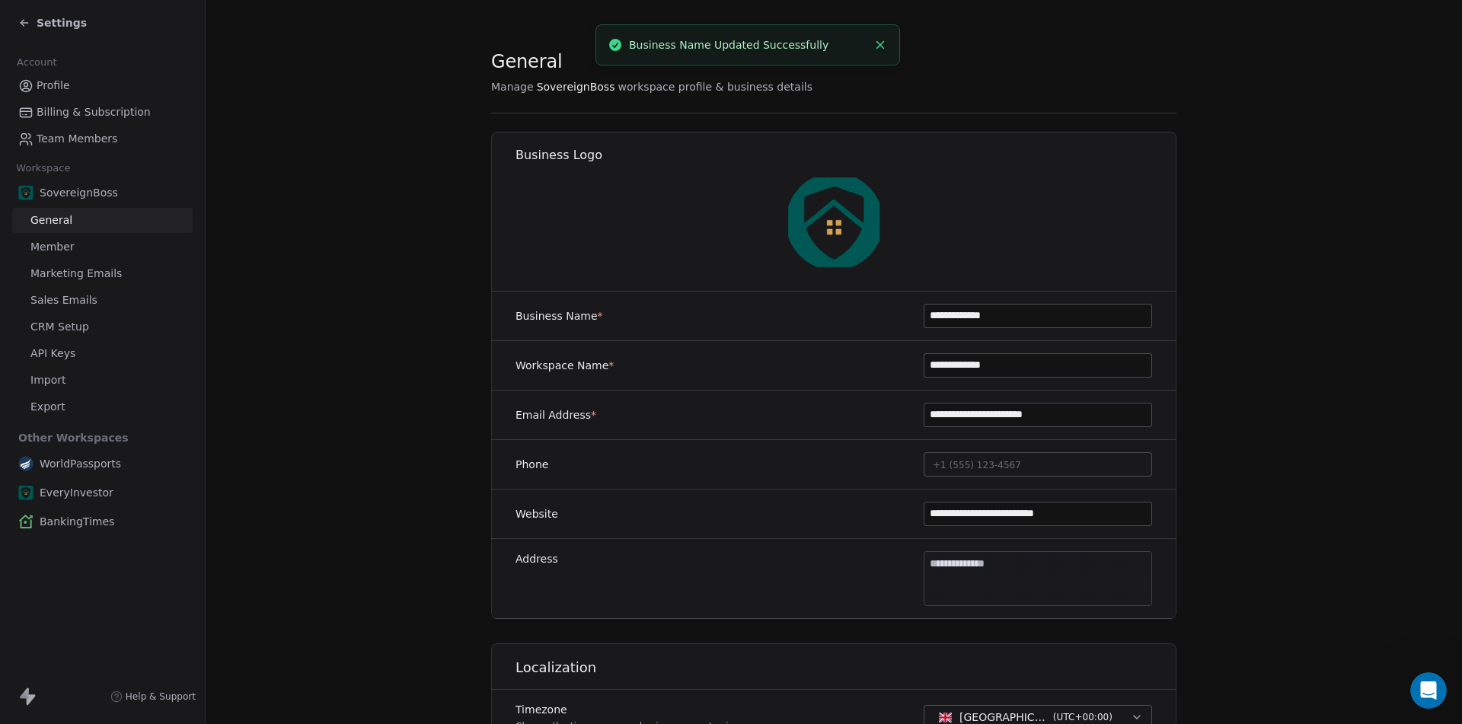
click at [1091, 413] on input "**********" at bounding box center [1037, 414] width 227 height 23
click at [999, 415] on input "**********" at bounding box center [1037, 414] width 227 height 23
type input "**********"
click at [973, 514] on input "**********" at bounding box center [1037, 513] width 227 height 23
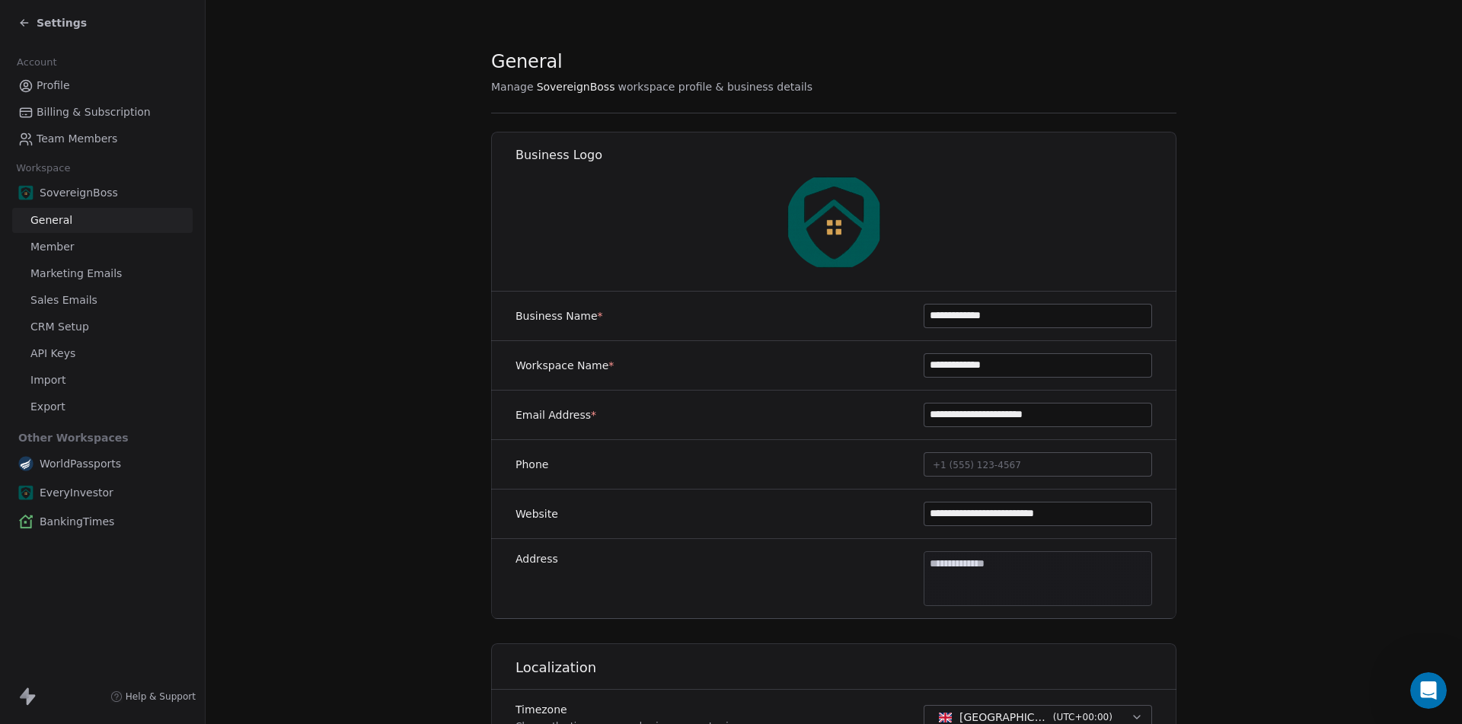
click at [973, 514] on input "**********" at bounding box center [1037, 513] width 227 height 23
paste input
click at [993, 515] on input "**********" at bounding box center [1037, 513] width 227 height 23
paste input
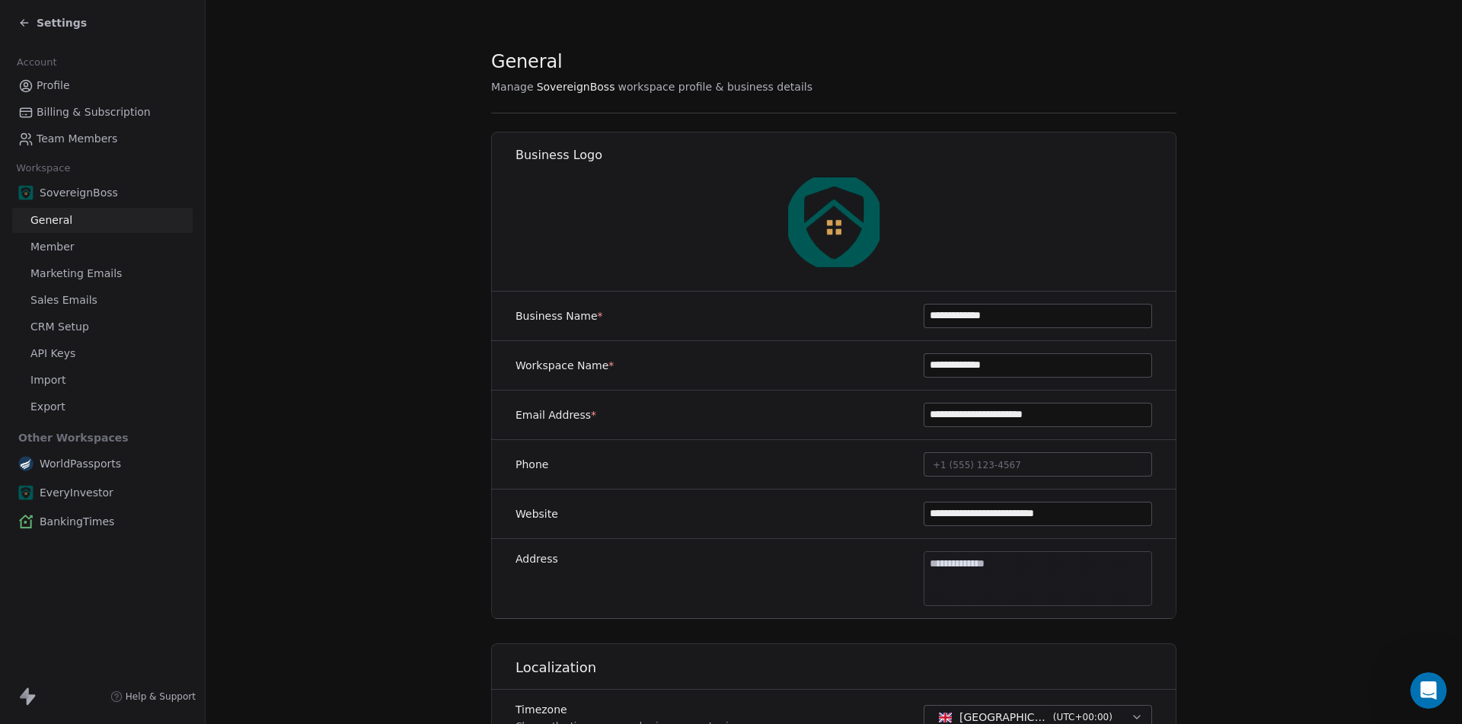
type input "**********"
click at [860, 212] on img at bounding box center [834, 221] width 97 height 97
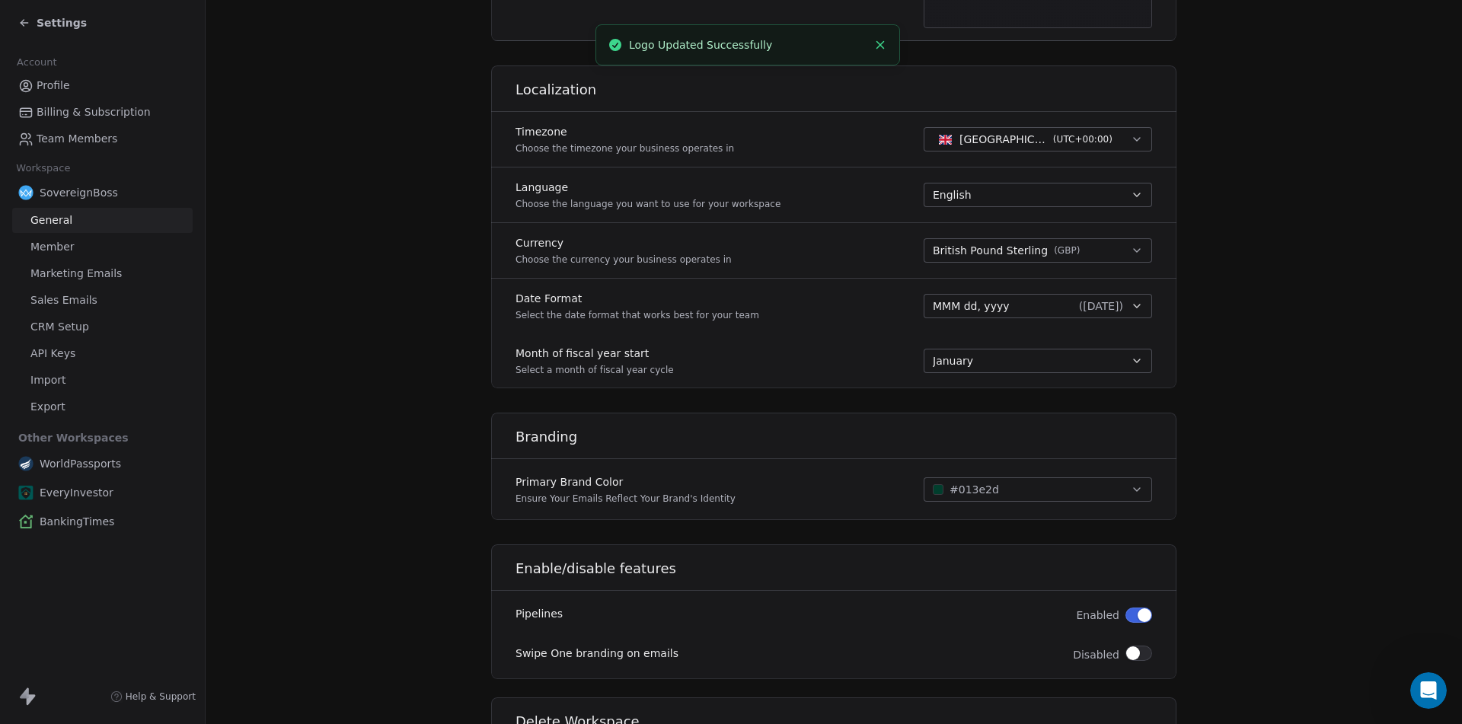
scroll to position [701, 0]
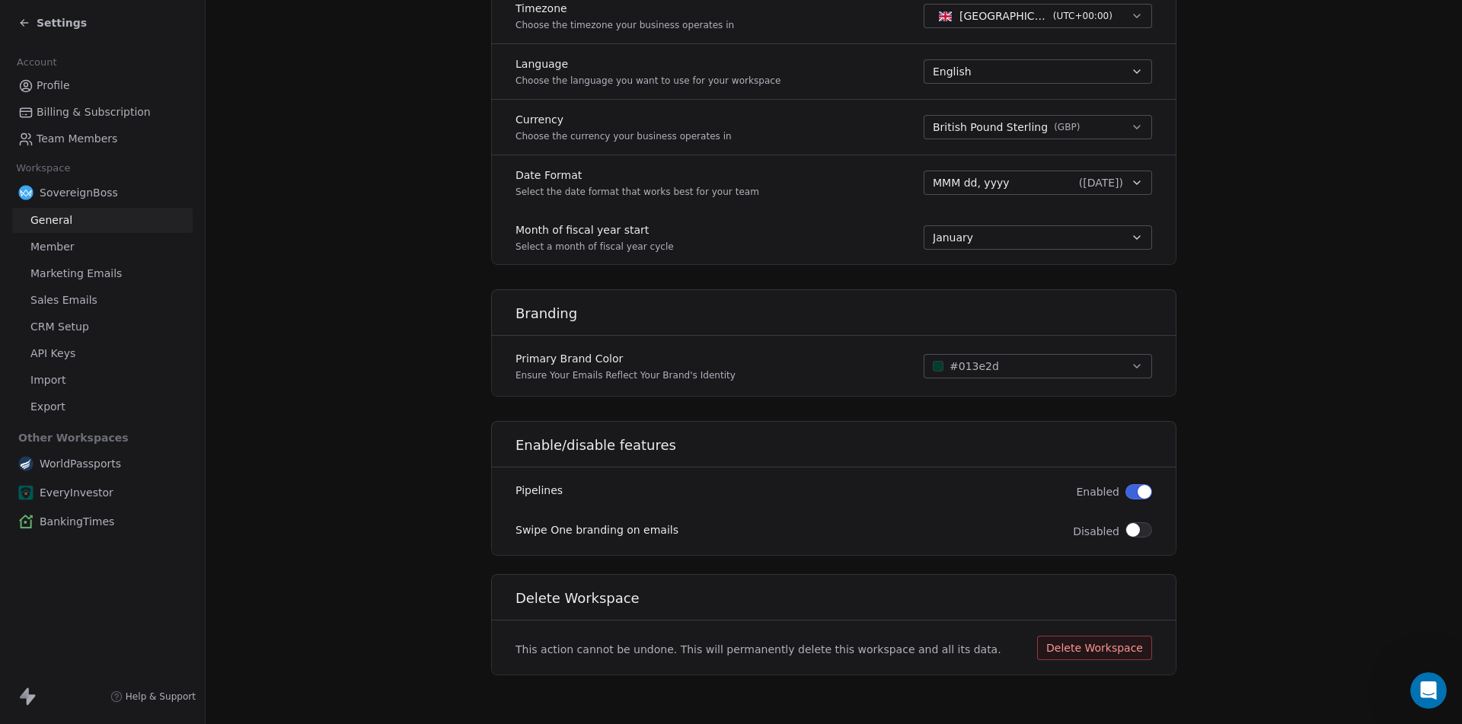
click at [996, 362] on button "#013e2d" at bounding box center [1037, 366] width 228 height 24
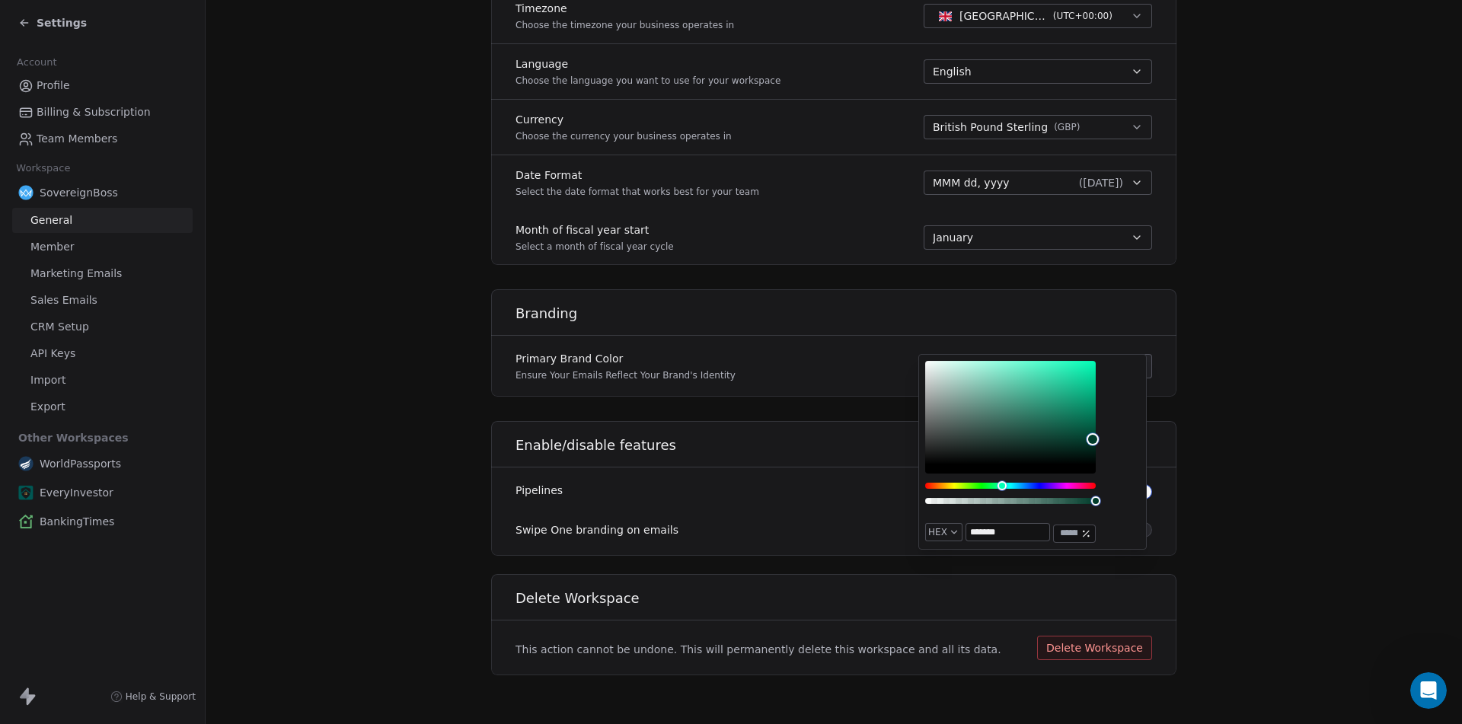
click at [1018, 528] on input "*******" at bounding box center [1007, 532] width 83 height 17
paste input "text"
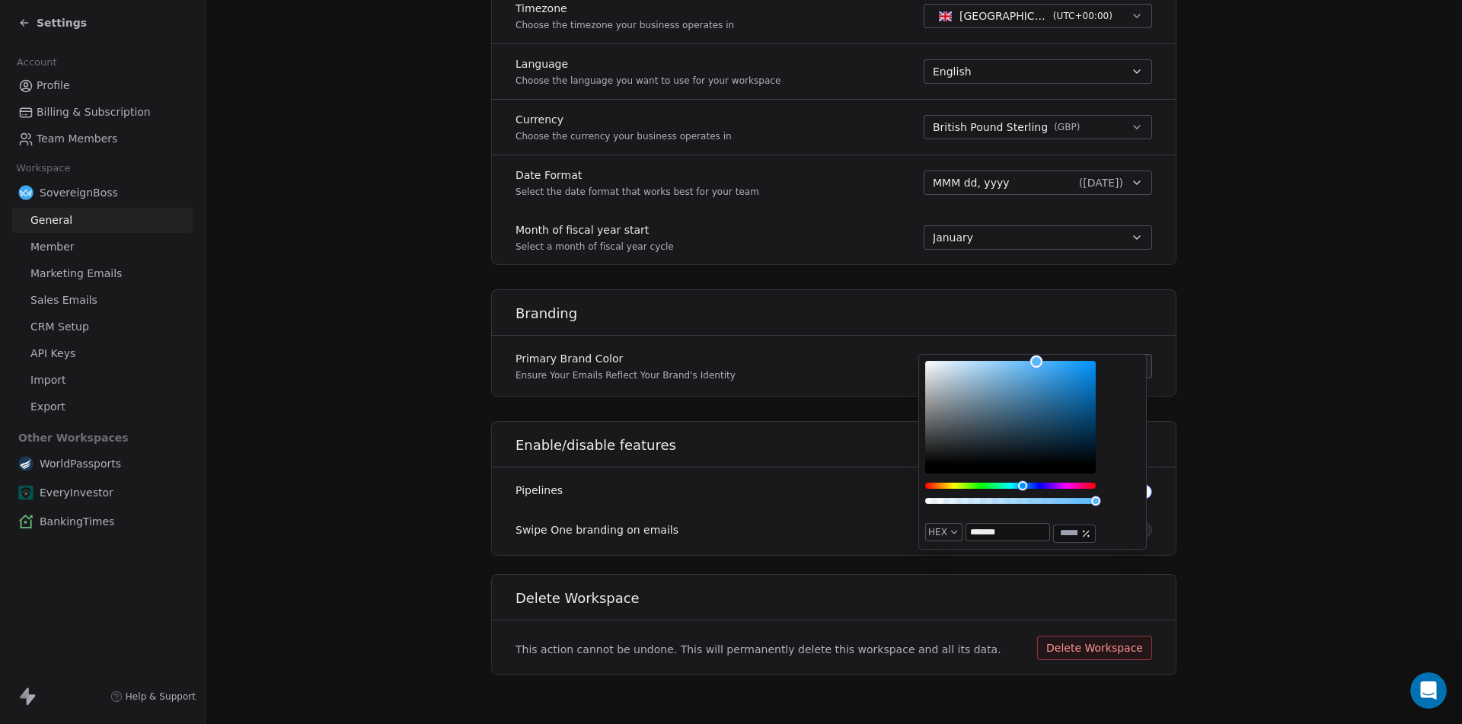
type input "*******"
click at [1156, 477] on div "Pipelines Enabled" at bounding box center [833, 492] width 685 height 30
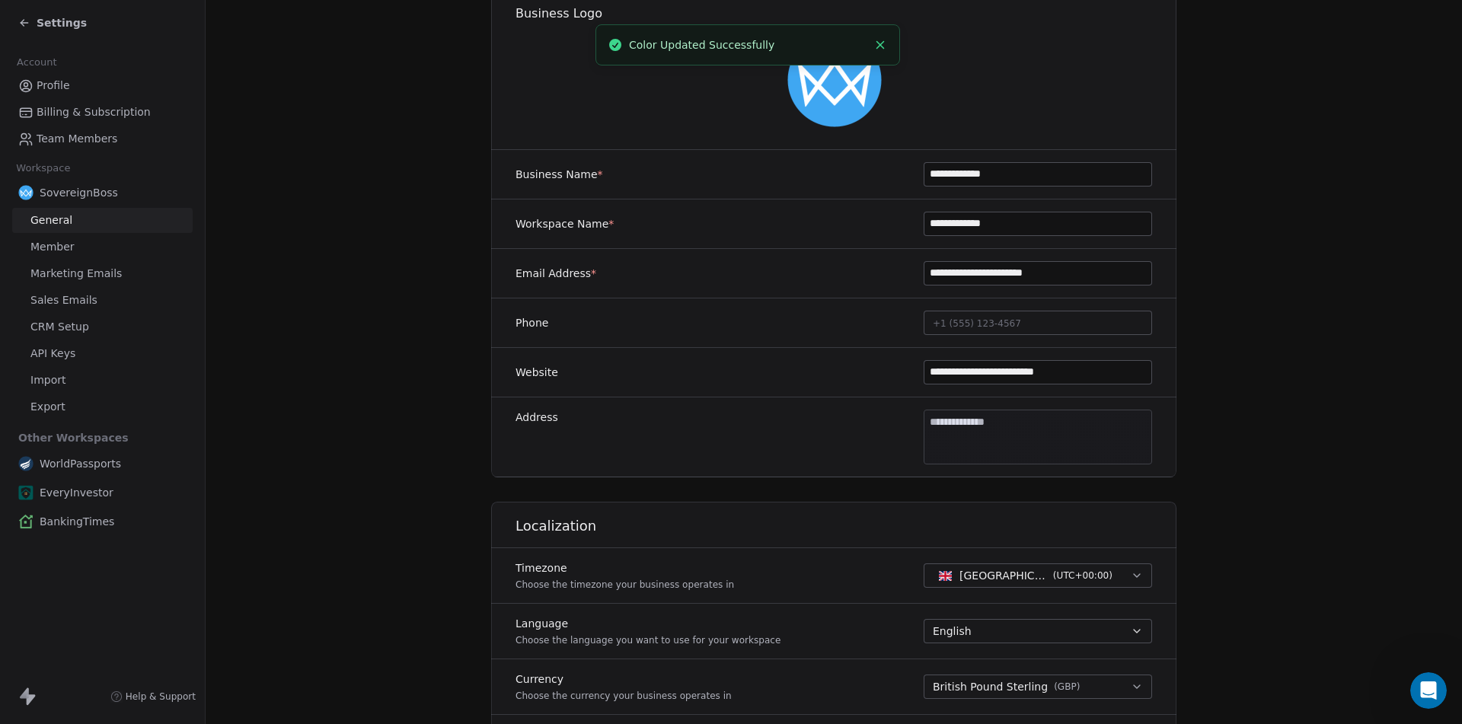
scroll to position [0, 0]
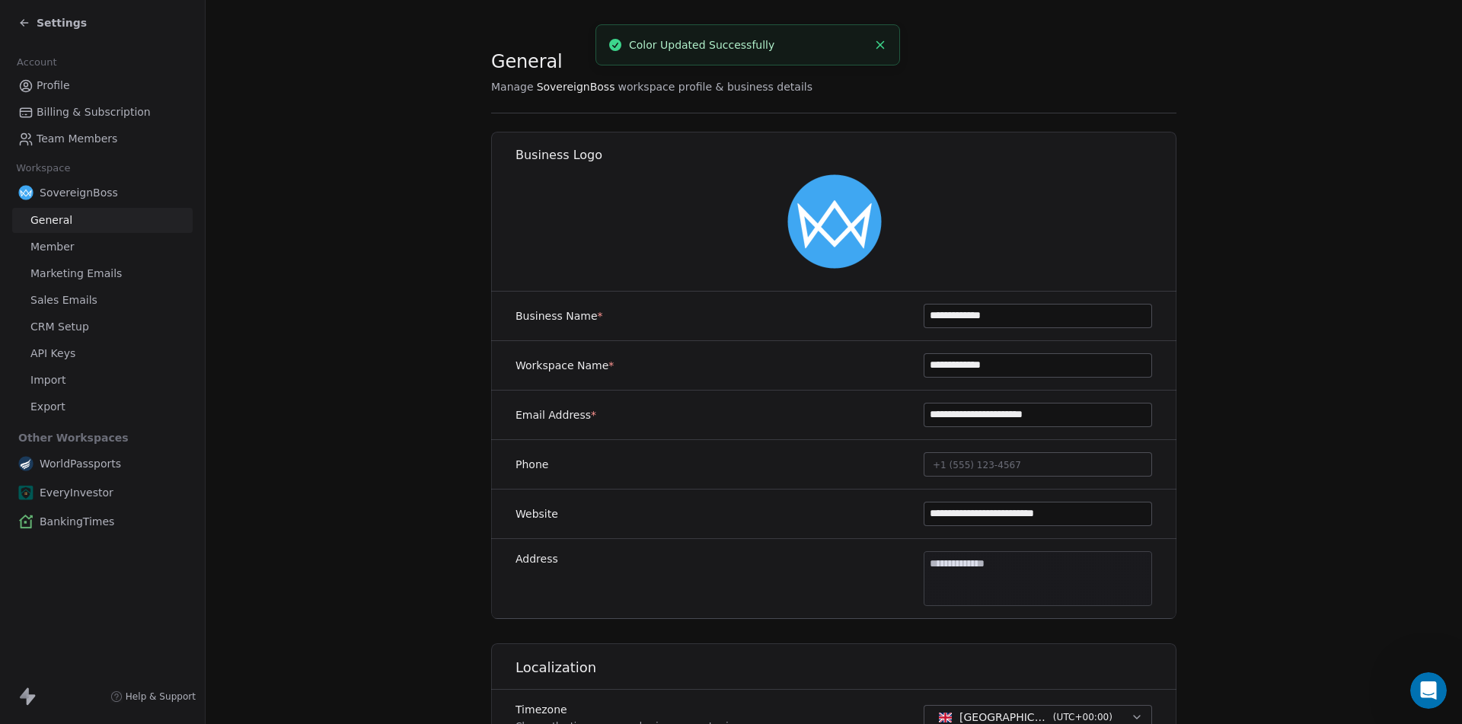
click at [42, 24] on span "Settings" at bounding box center [62, 22] width 50 height 15
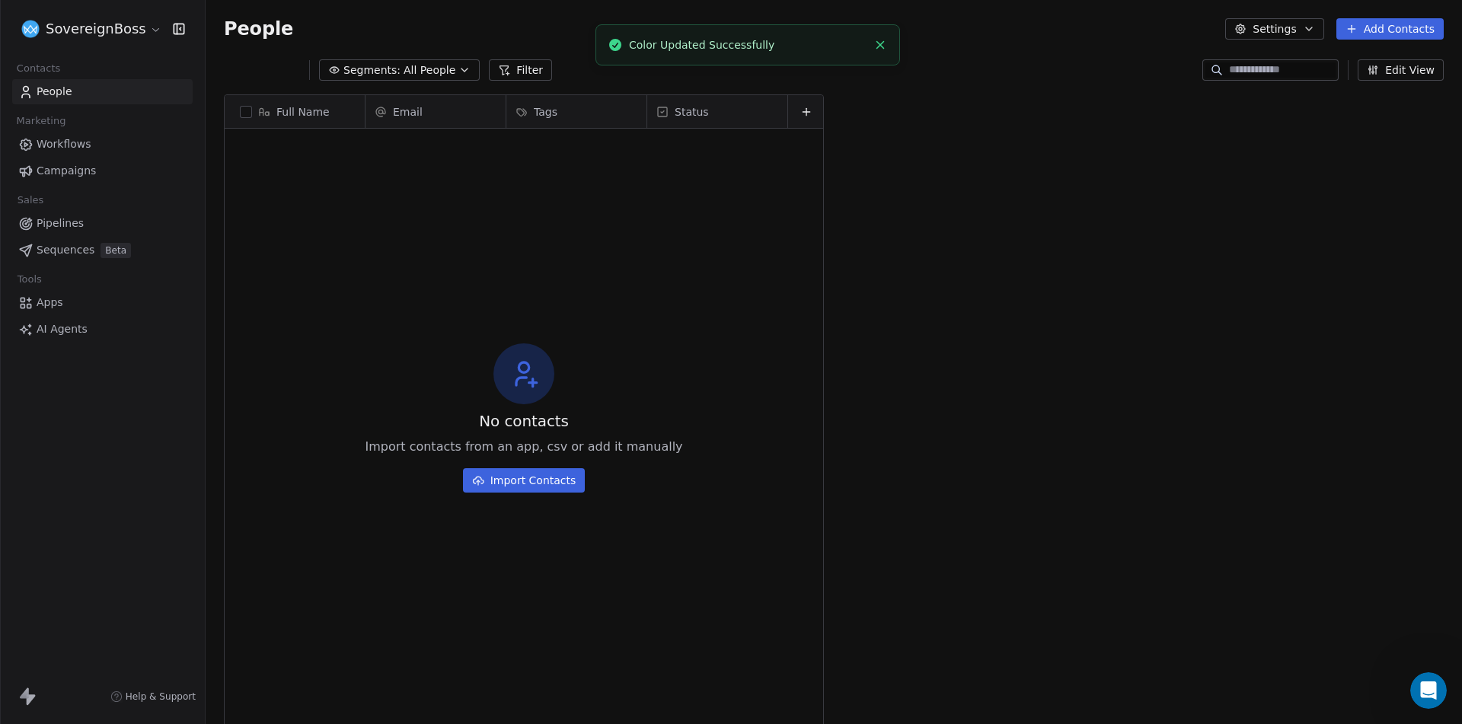
scroll to position [626, 1245]
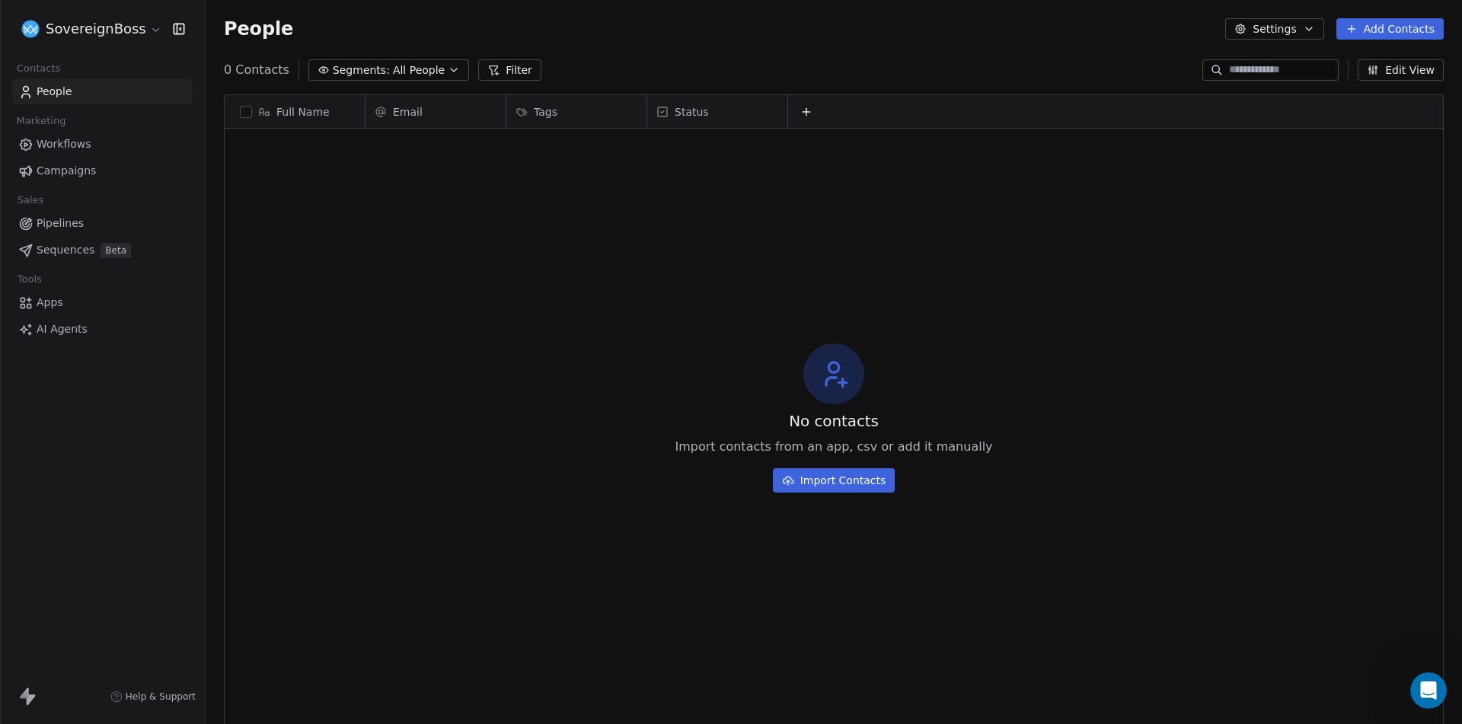
click at [116, 28] on html "SovereignBoss Contacts People Marketing Workflows Campaigns Sales Pipelines Seq…" at bounding box center [731, 362] width 1462 height 724
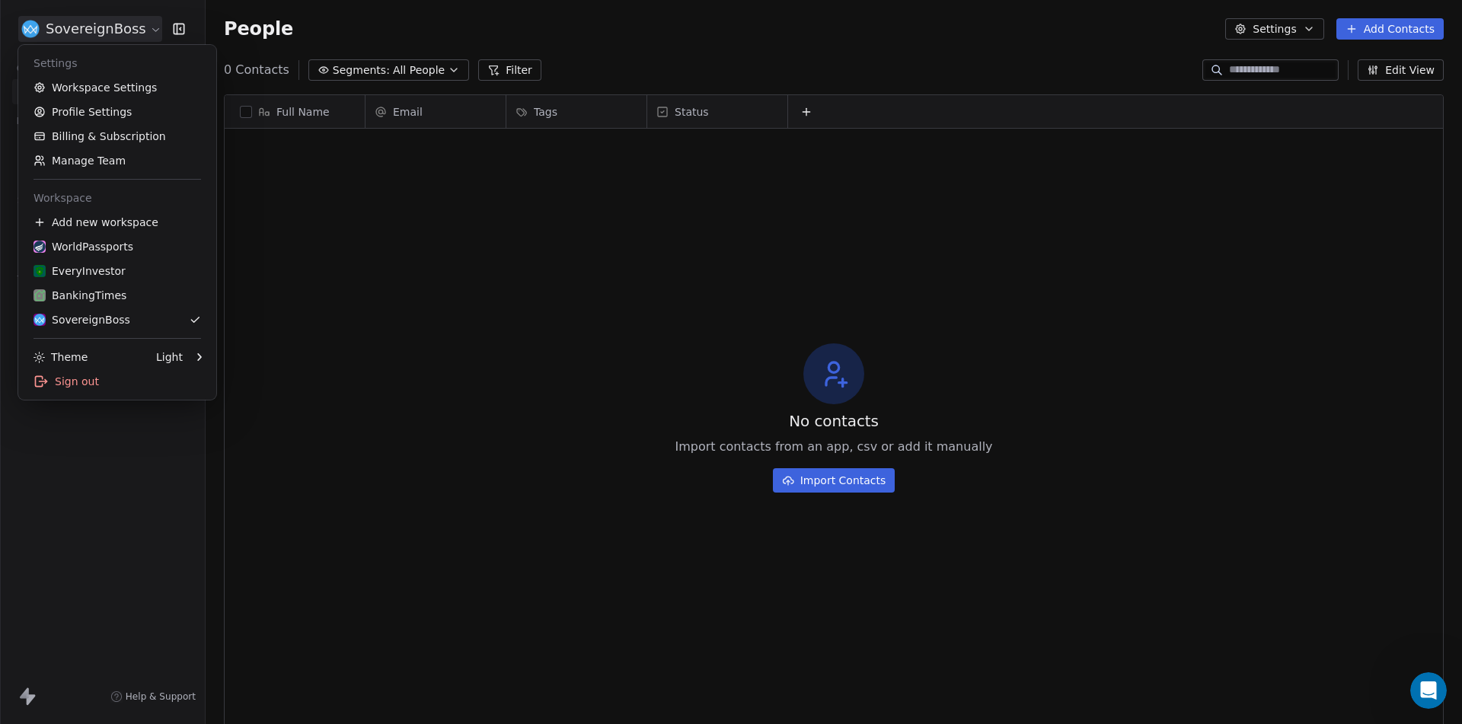
click at [340, 250] on html "SovereignBoss Contacts People Marketing Workflows Campaigns Sales Pipelines Seq…" at bounding box center [731, 362] width 1462 height 724
click at [95, 27] on html "SovereignBoss Contacts People Marketing Workflows Campaigns Sales Pipelines Seq…" at bounding box center [731, 362] width 1462 height 724
click at [106, 273] on div "EveryInvestor" at bounding box center [79, 270] width 92 height 15
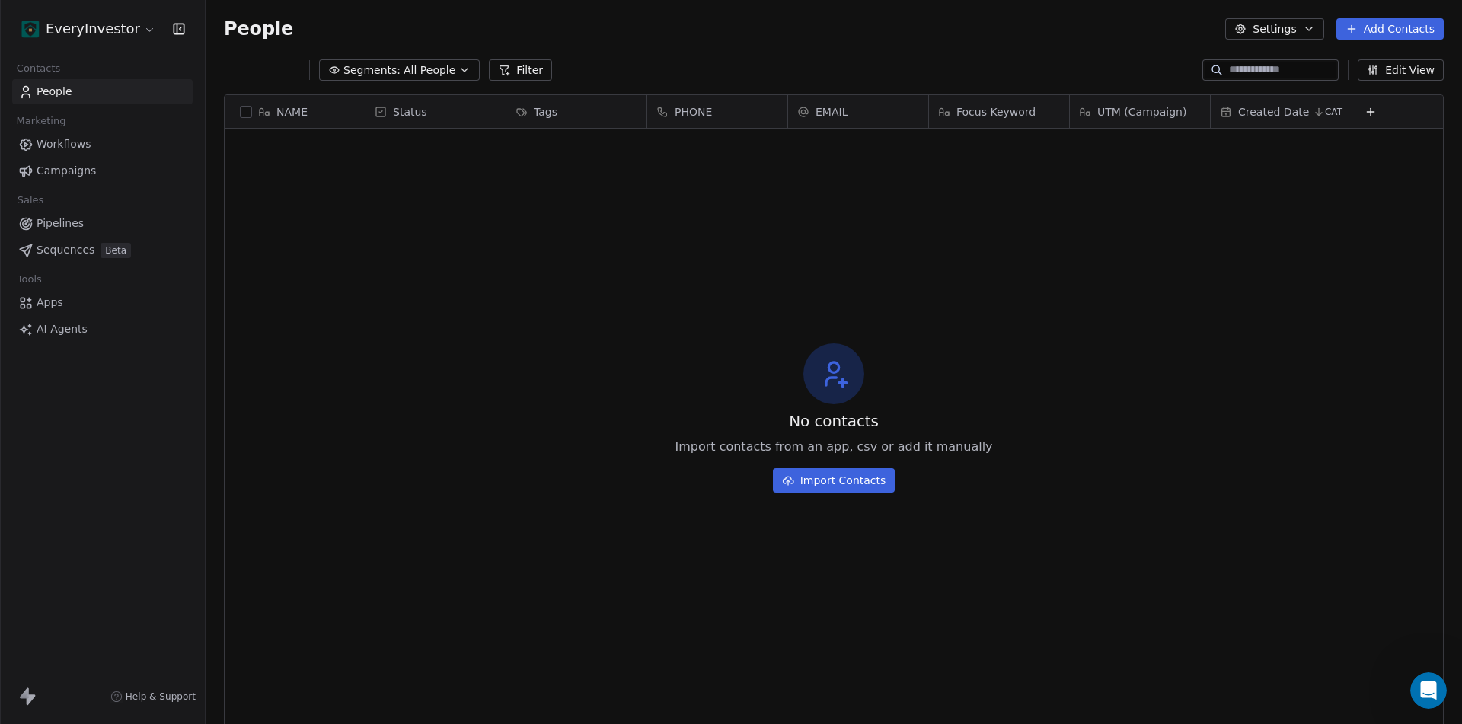
scroll to position [626, 1245]
click at [148, 29] on html "EveryInvestor Contacts People Marketing Workflows Campaigns Sales Pipelines Seq…" at bounding box center [731, 362] width 1462 height 724
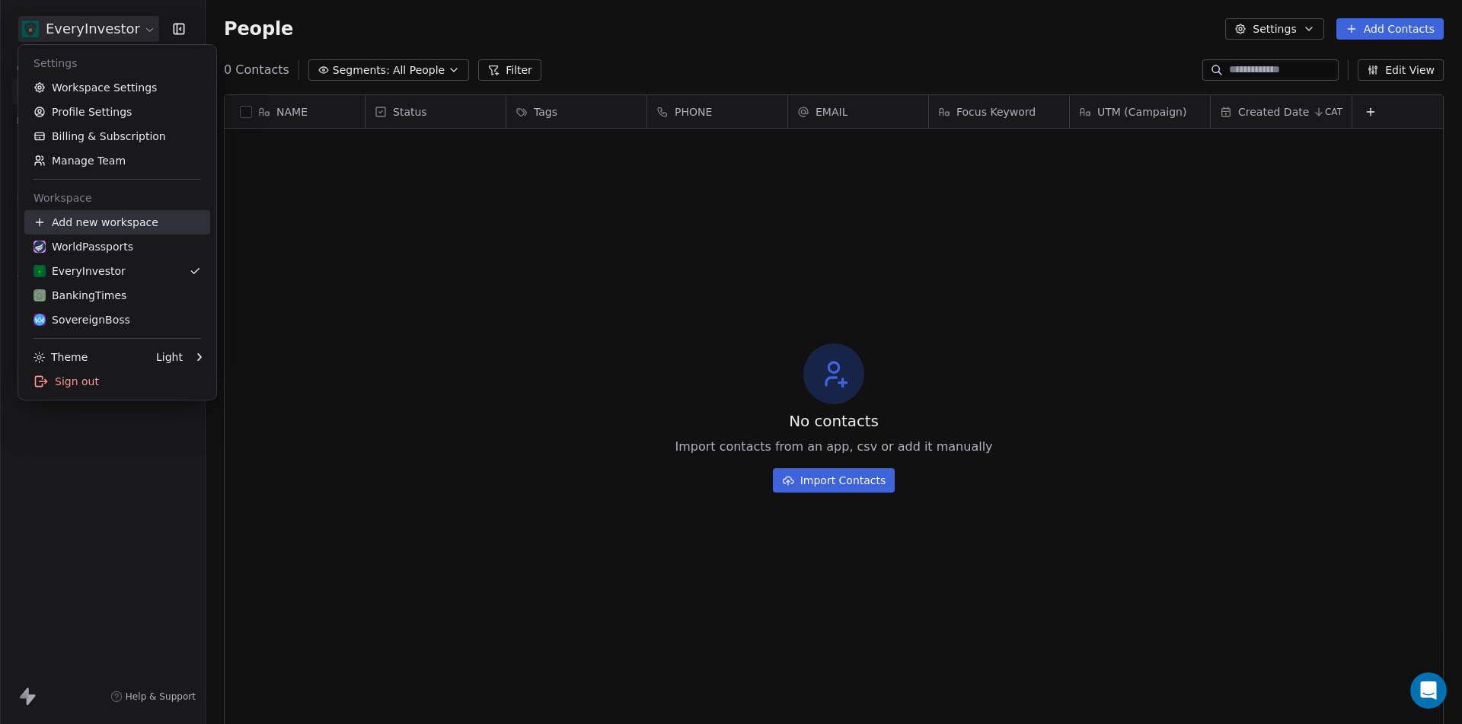
click at [133, 228] on div "Add new workspace" at bounding box center [117, 222] width 186 height 24
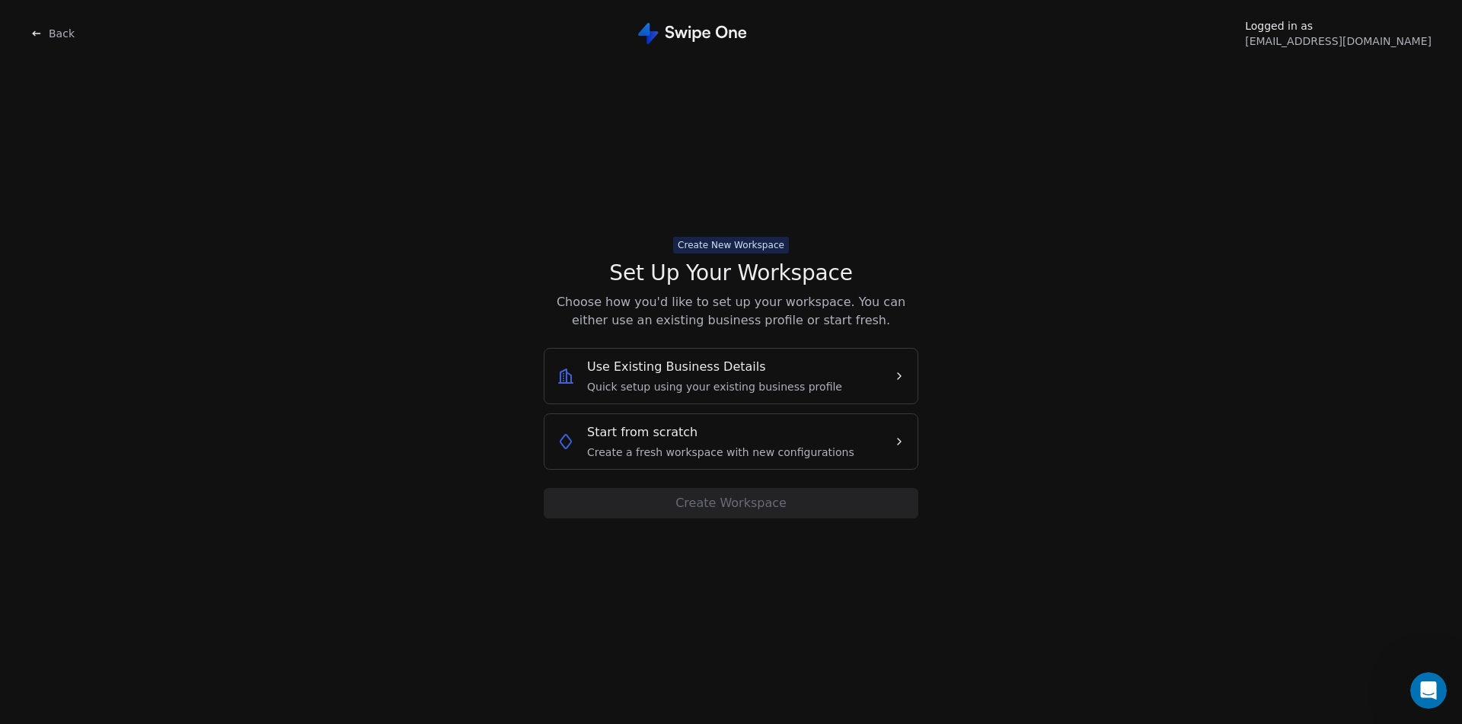
click at [713, 365] on span "Use Existing Business Details" at bounding box center [676, 367] width 179 height 18
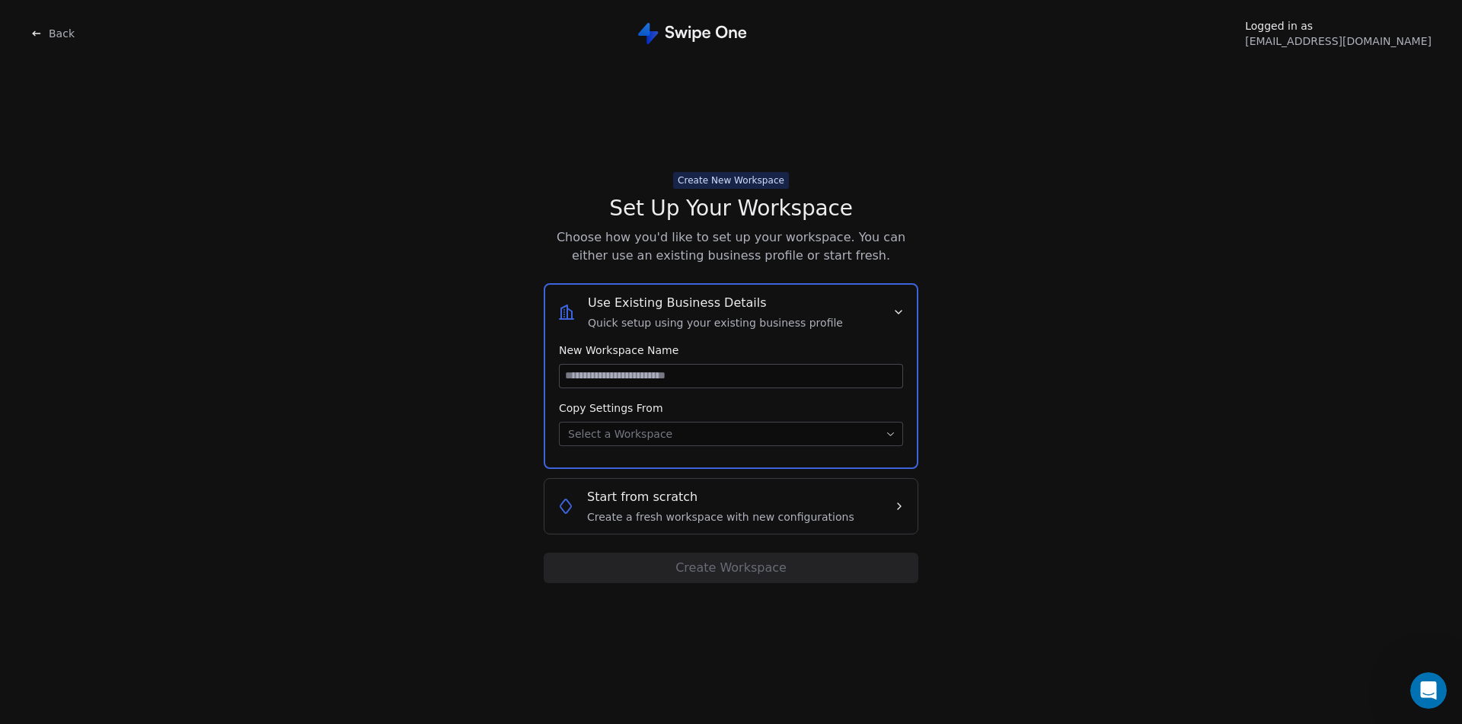
click at [54, 29] on span "Back" at bounding box center [62, 33] width 26 height 15
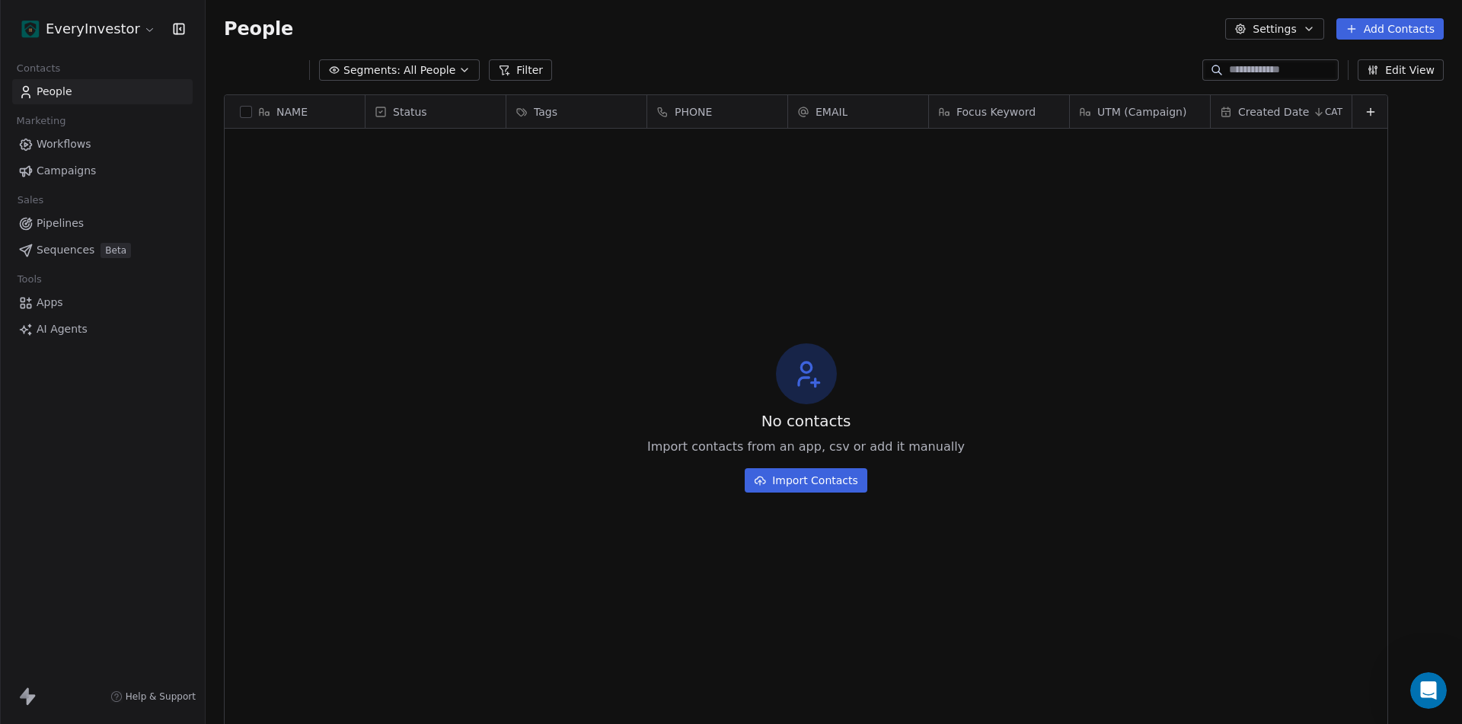
scroll to position [626, 1245]
click at [133, 21] on html "EveryInvestor Contacts People Marketing Workflows Campaigns Sales Pipelines Seq…" at bounding box center [731, 362] width 1462 height 724
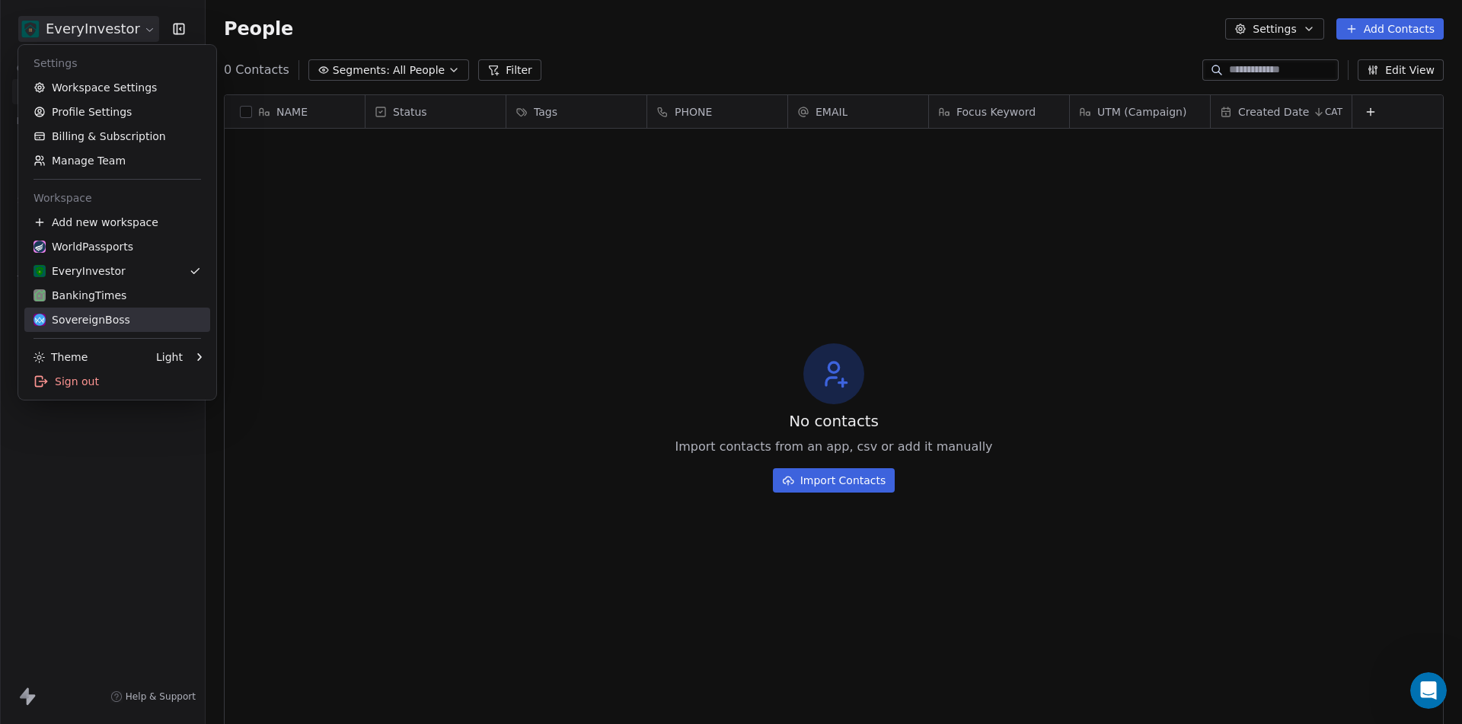
click at [105, 317] on div "SovereignBoss" at bounding box center [81, 319] width 97 height 15
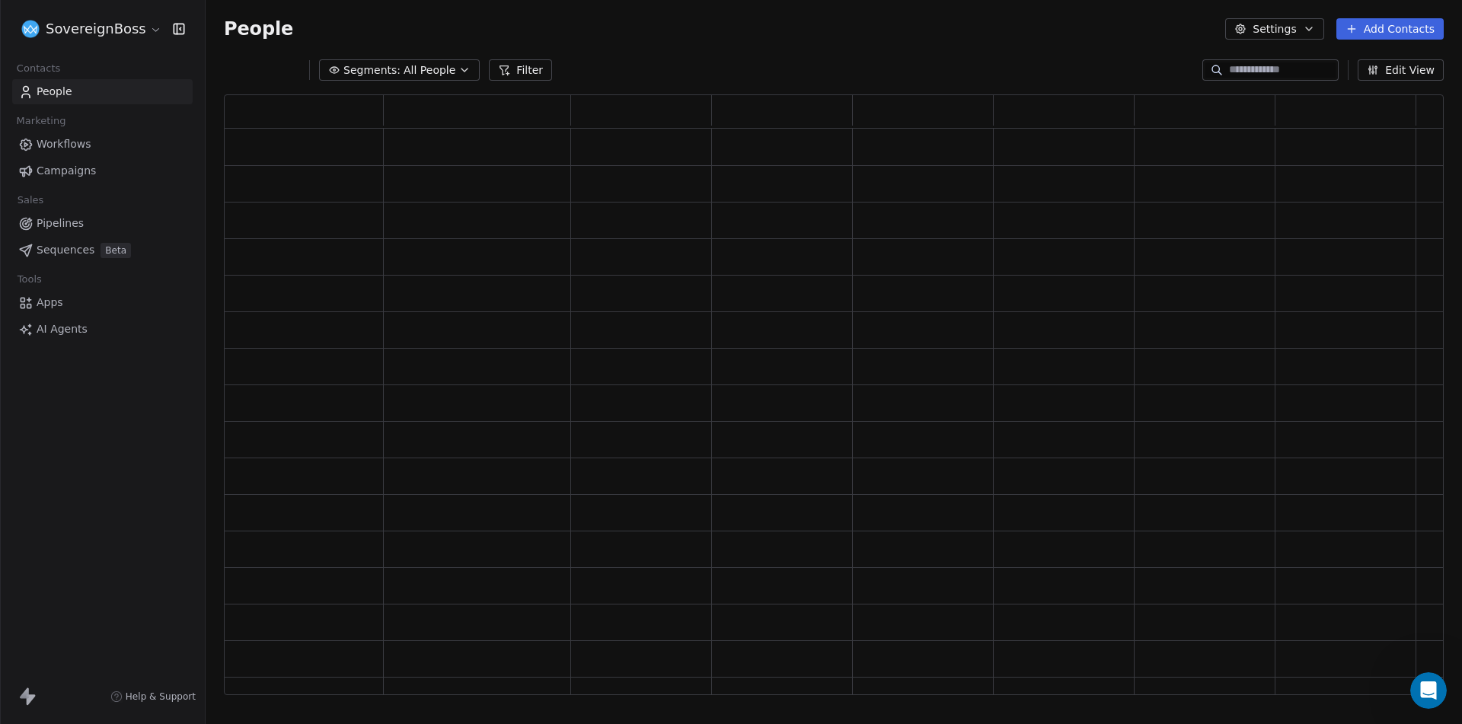
scroll to position [589, 1208]
click at [137, 33] on html "SovereignBoss Contacts People Marketing Workflows Campaigns Sales Pipelines Seq…" at bounding box center [731, 362] width 1462 height 724
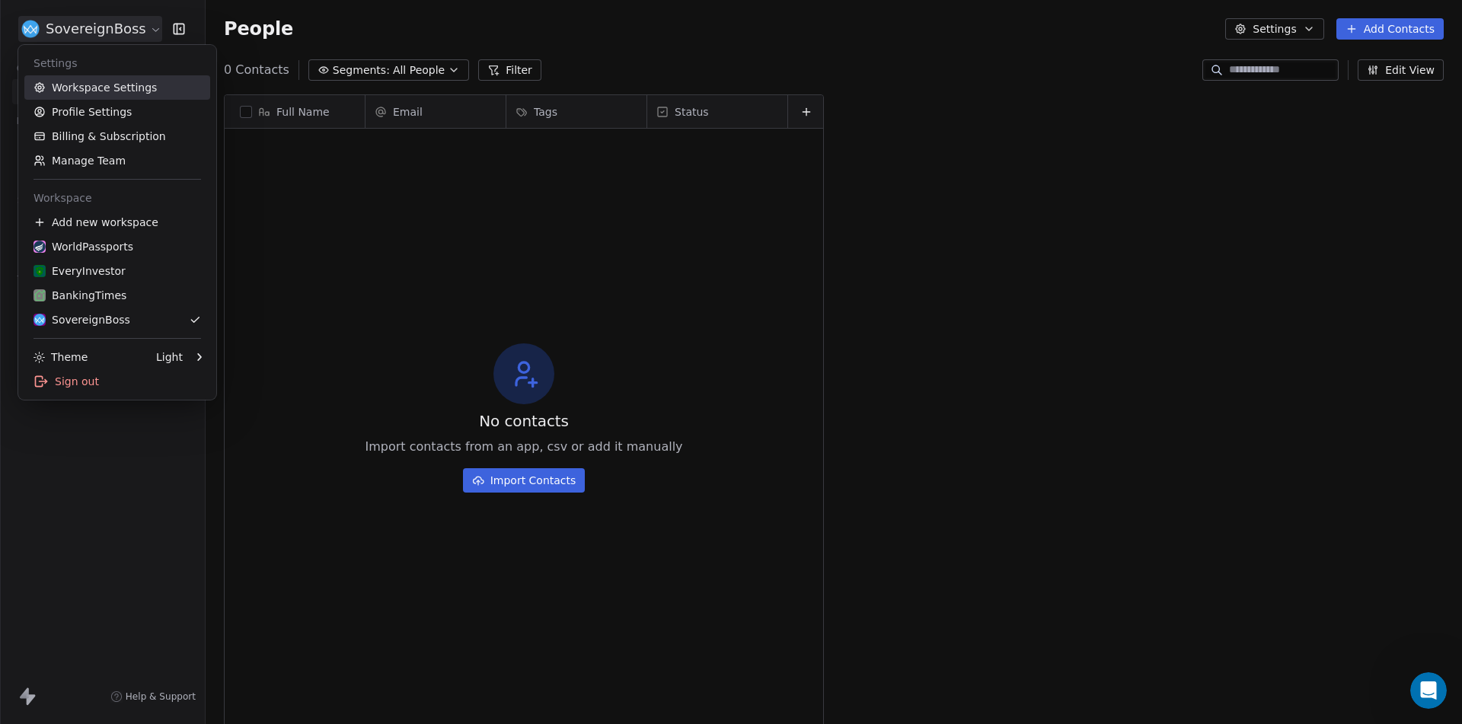
scroll to position [626, 1245]
click at [120, 88] on link "Workspace Settings" at bounding box center [117, 87] width 186 height 24
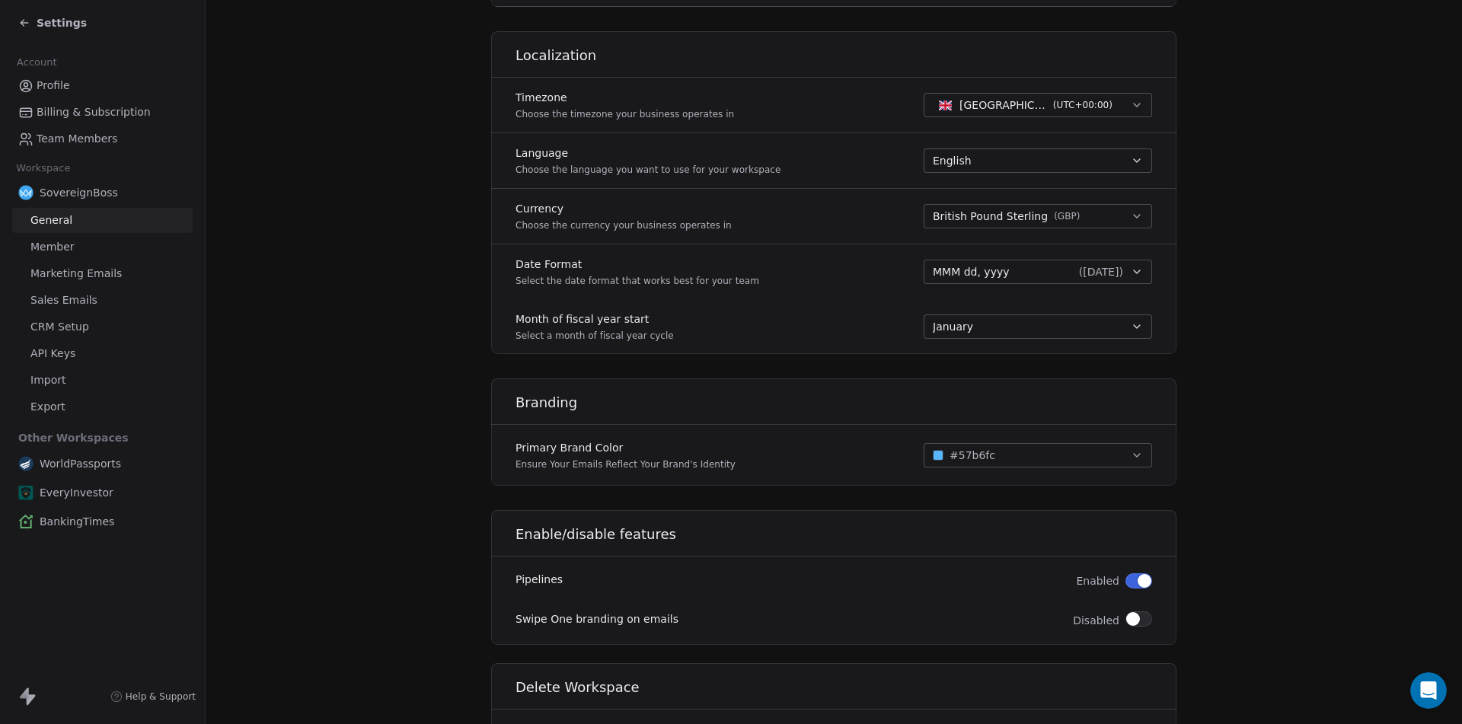
scroll to position [533, 0]
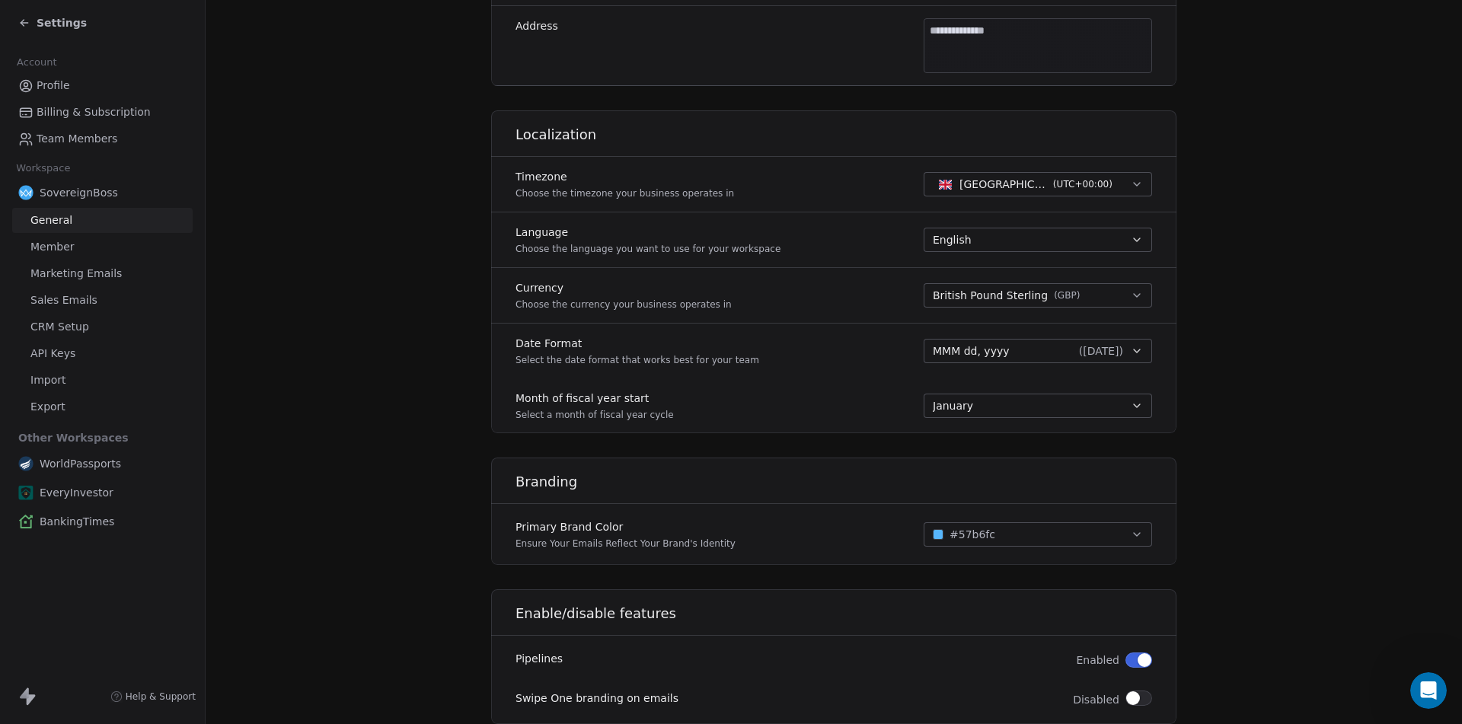
click at [64, 275] on span "Marketing Emails" at bounding box center [75, 274] width 91 height 16
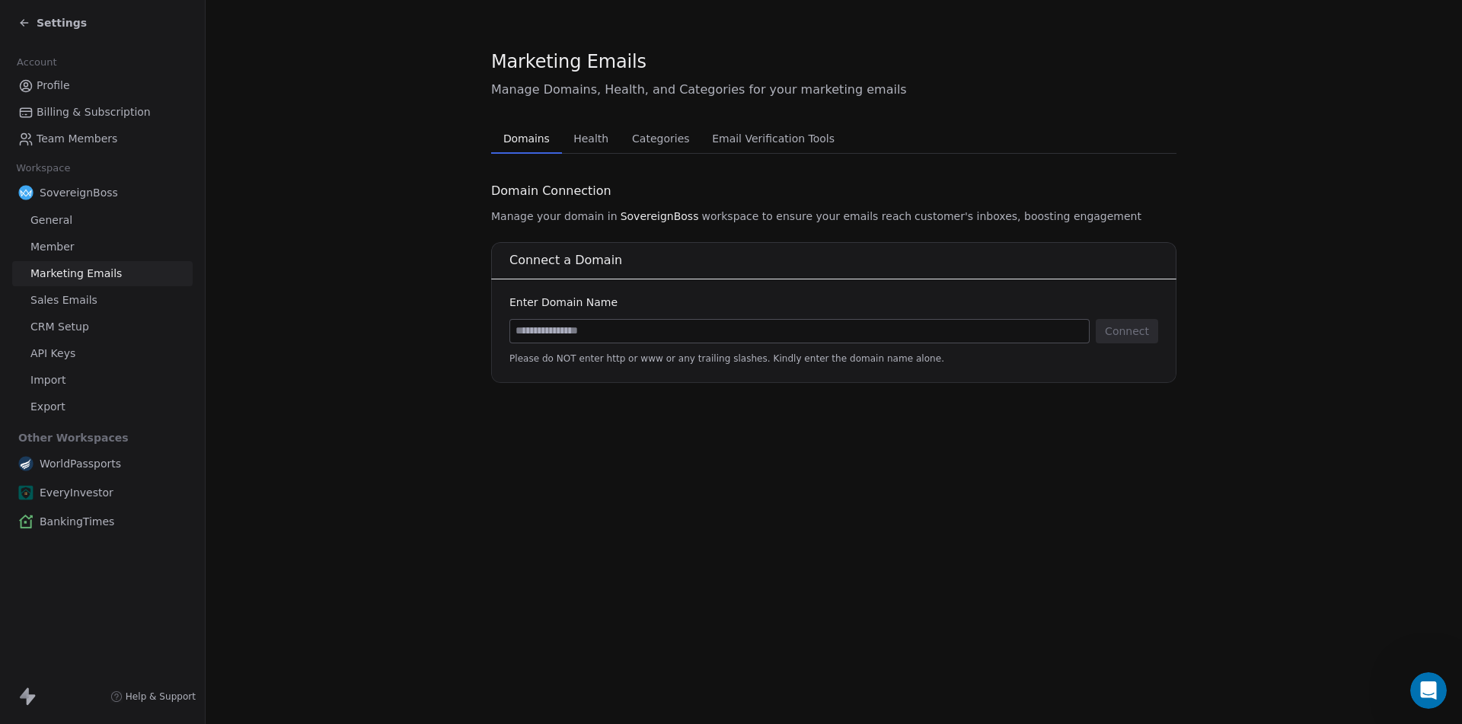
click at [584, 136] on span "Health" at bounding box center [590, 138] width 47 height 21
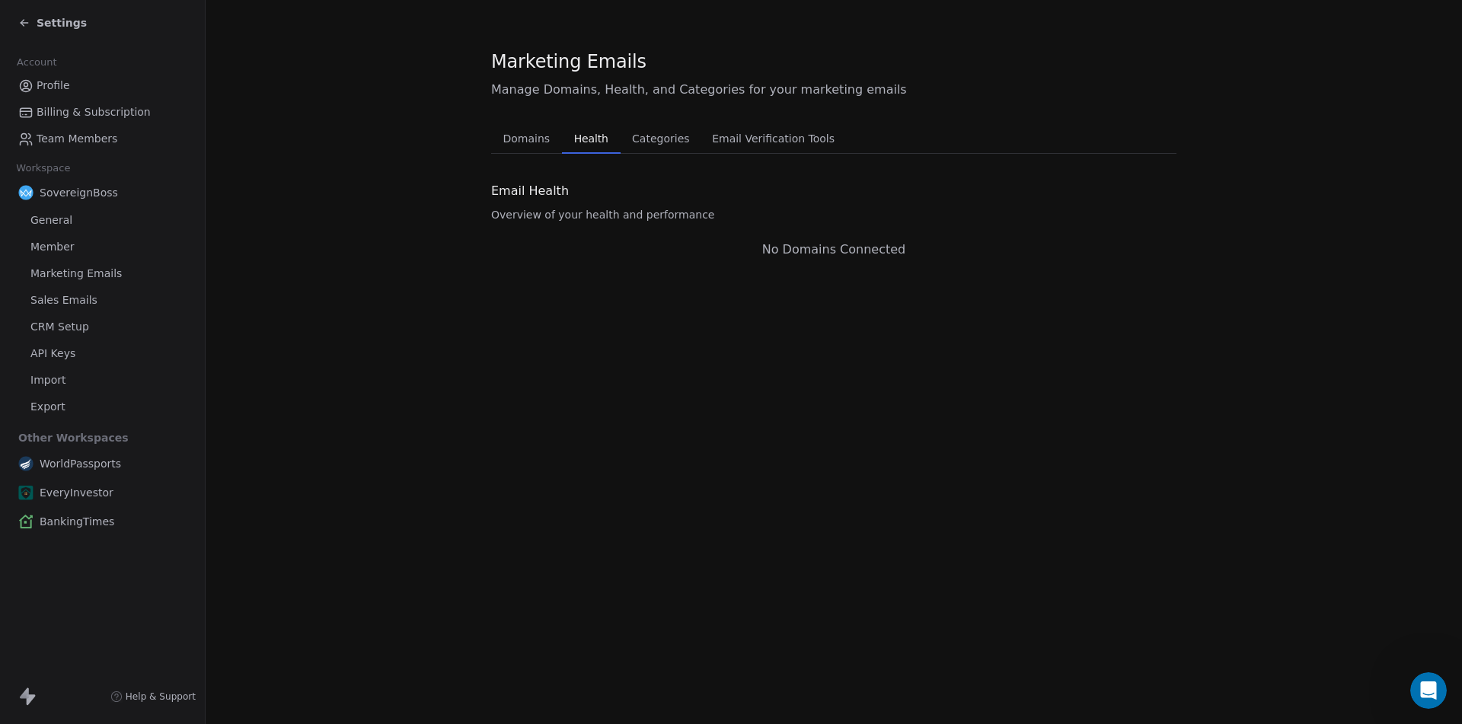
click at [513, 137] on span "Domains" at bounding box center [526, 138] width 59 height 21
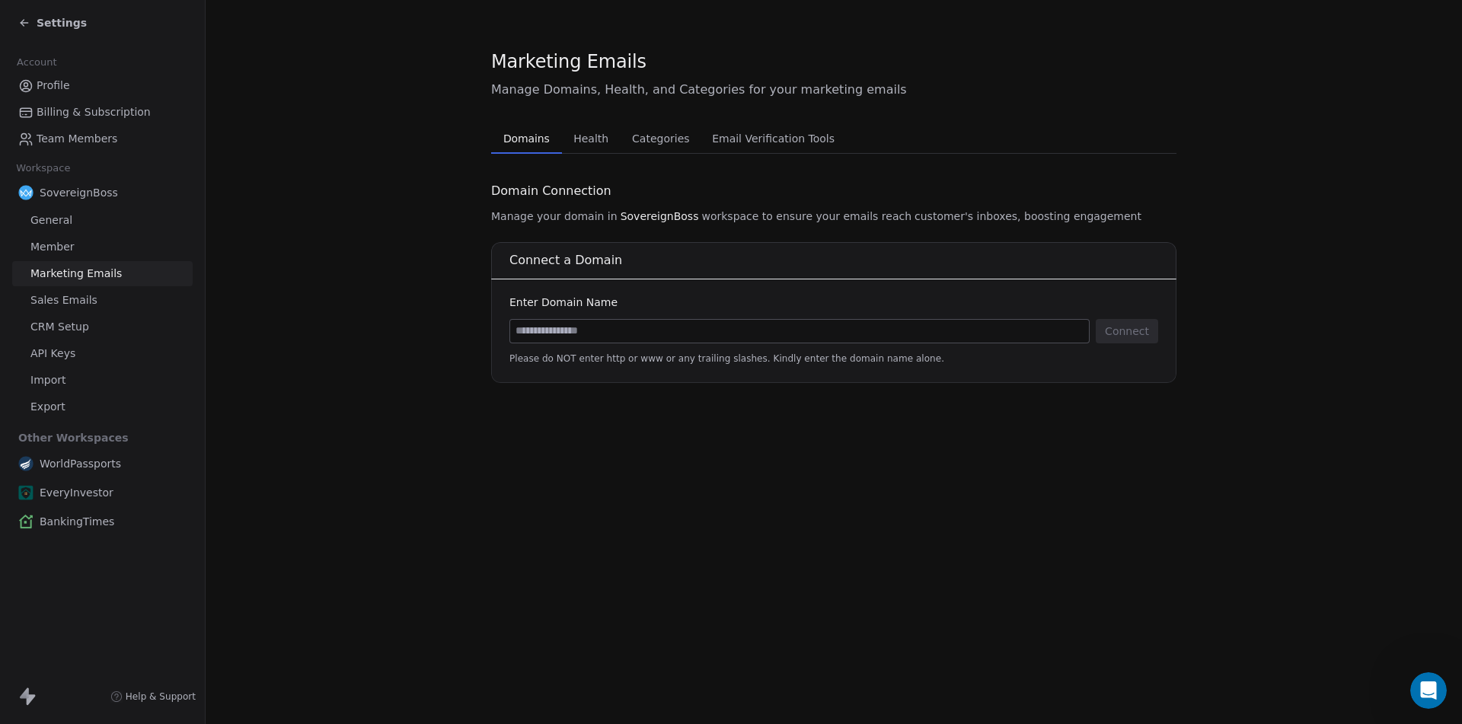
click at [48, 221] on span "General" at bounding box center [51, 220] width 42 height 16
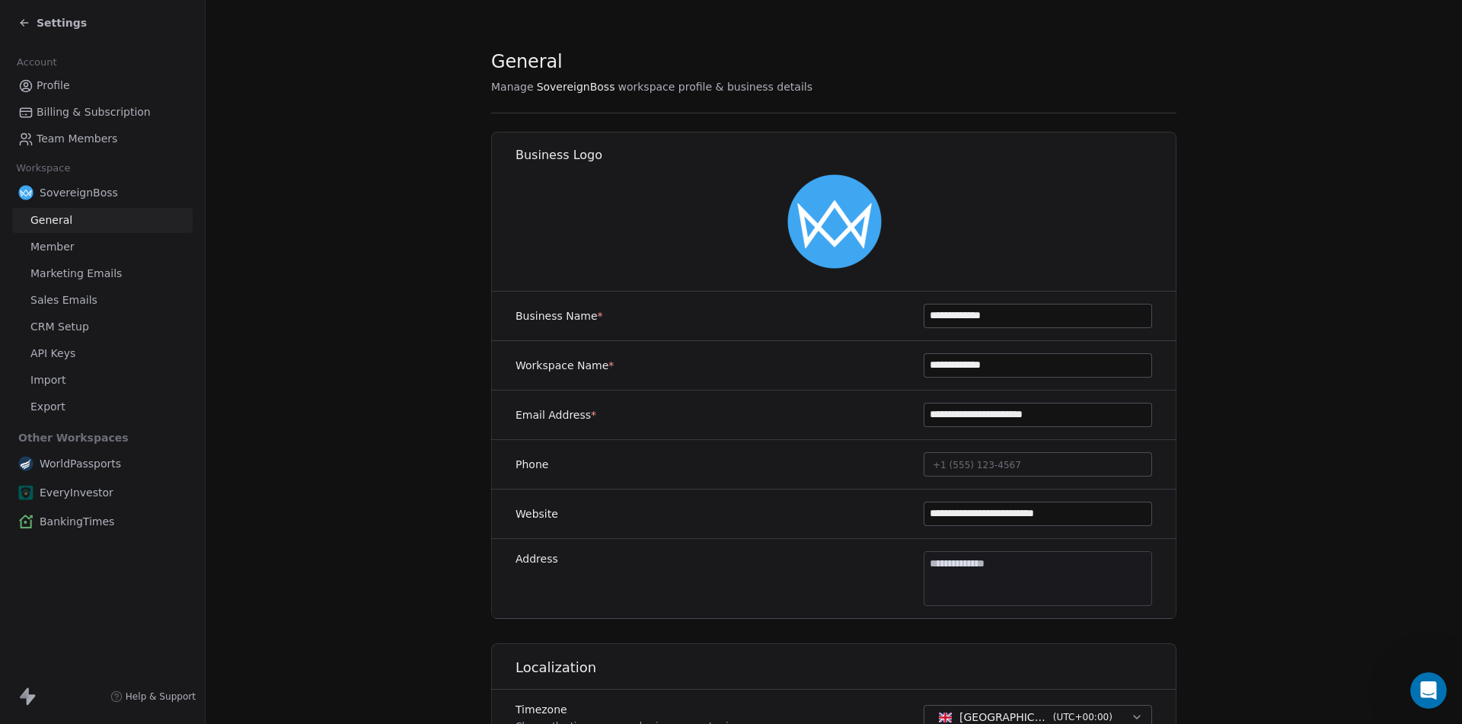
click at [69, 245] on span "Member" at bounding box center [52, 247] width 44 height 16
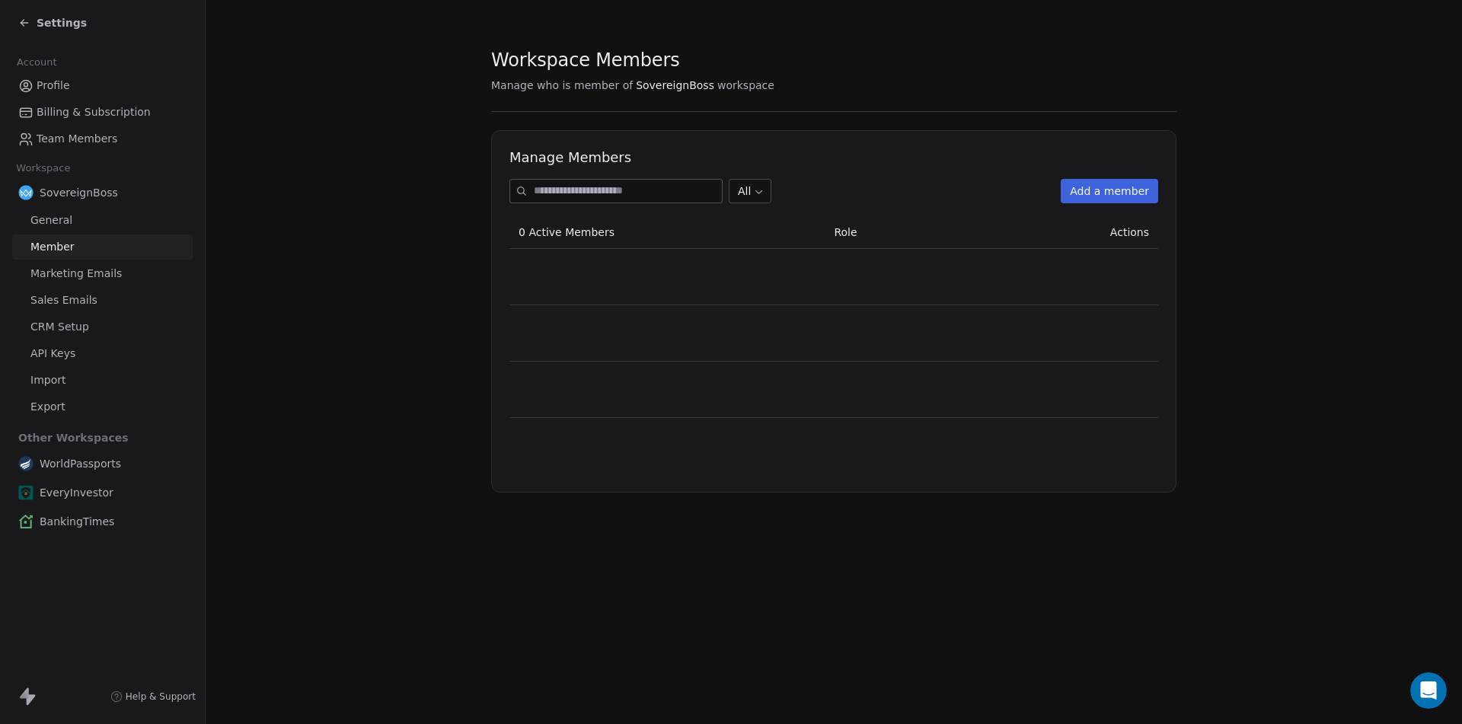
click at [77, 276] on span "Marketing Emails" at bounding box center [75, 274] width 91 height 16
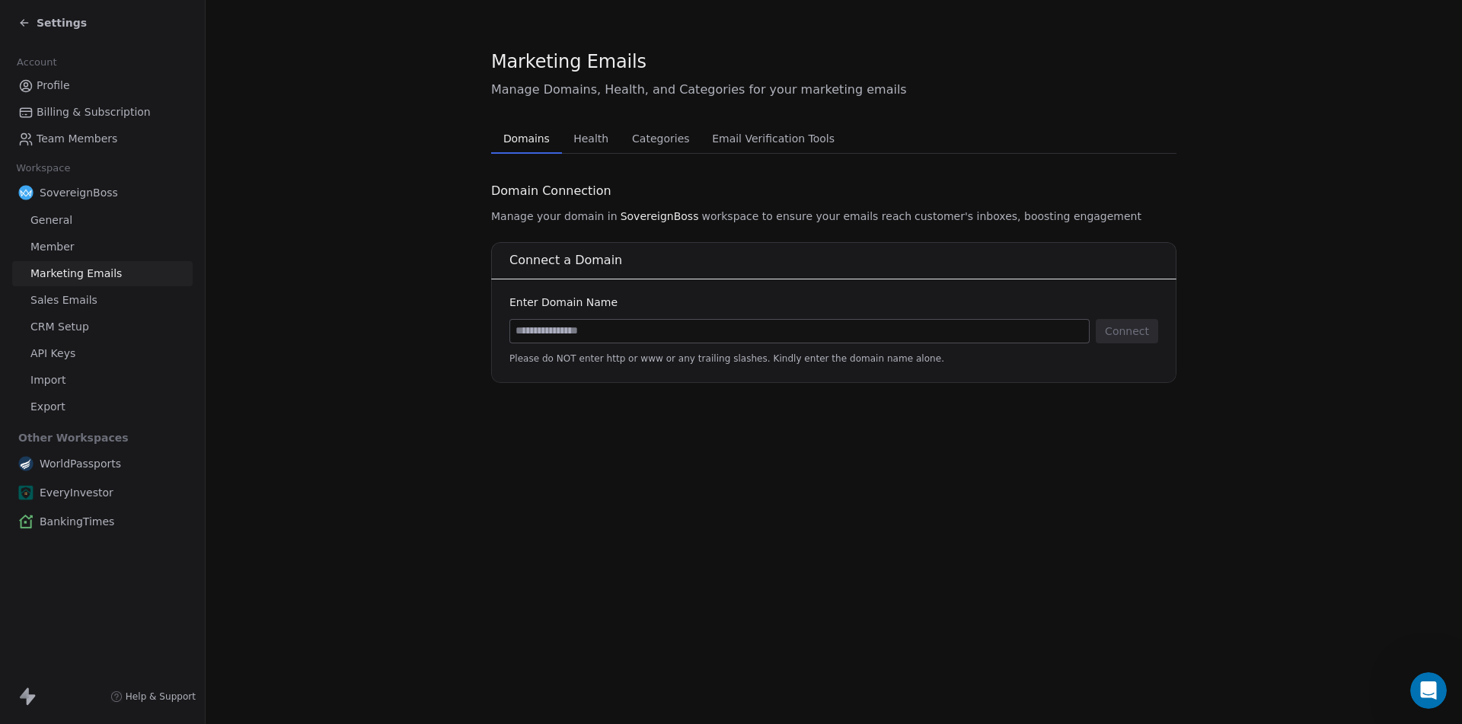
click at [585, 333] on input at bounding box center [799, 331] width 579 height 23
click at [571, 330] on input at bounding box center [799, 331] width 579 height 23
type input "**********"
click at [1120, 334] on button "Connect" at bounding box center [1126, 331] width 62 height 24
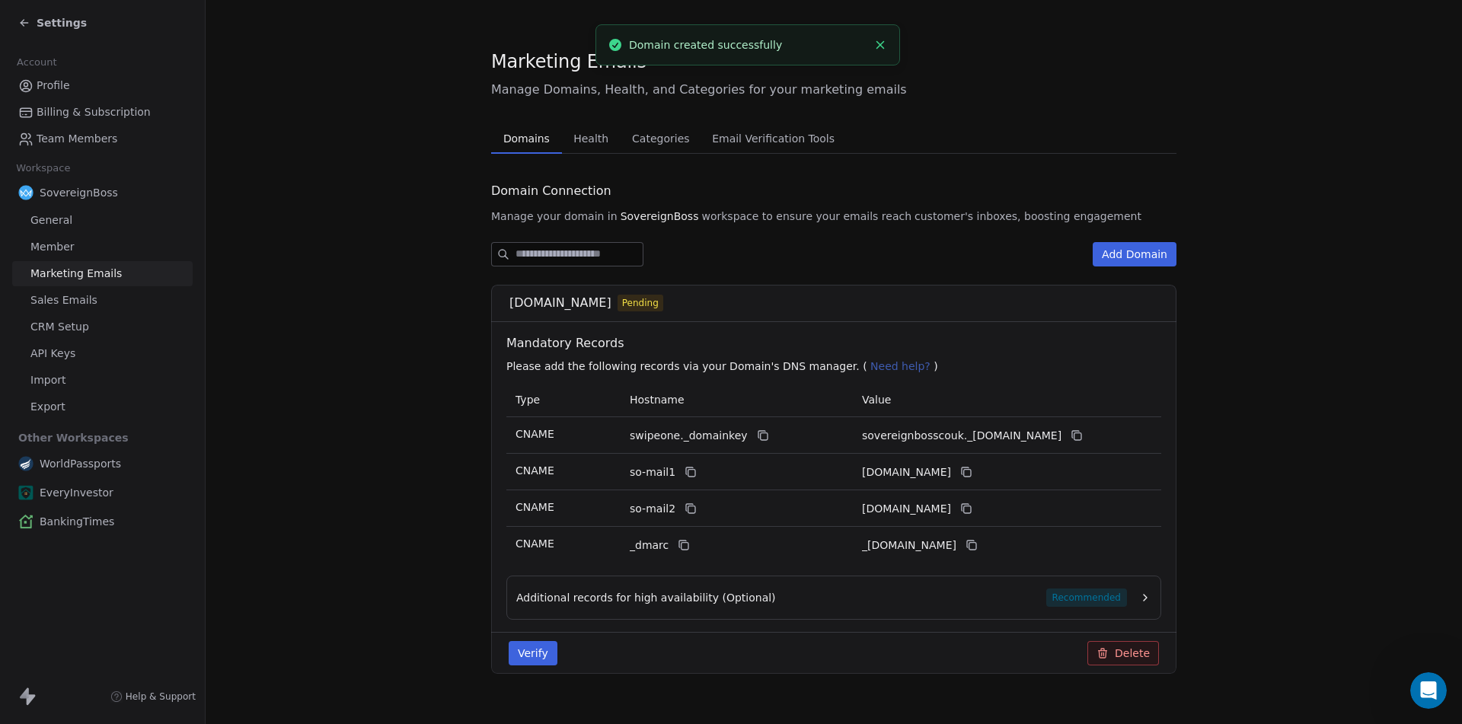
click at [1142, 597] on icon "button" at bounding box center [1145, 597] width 12 height 12
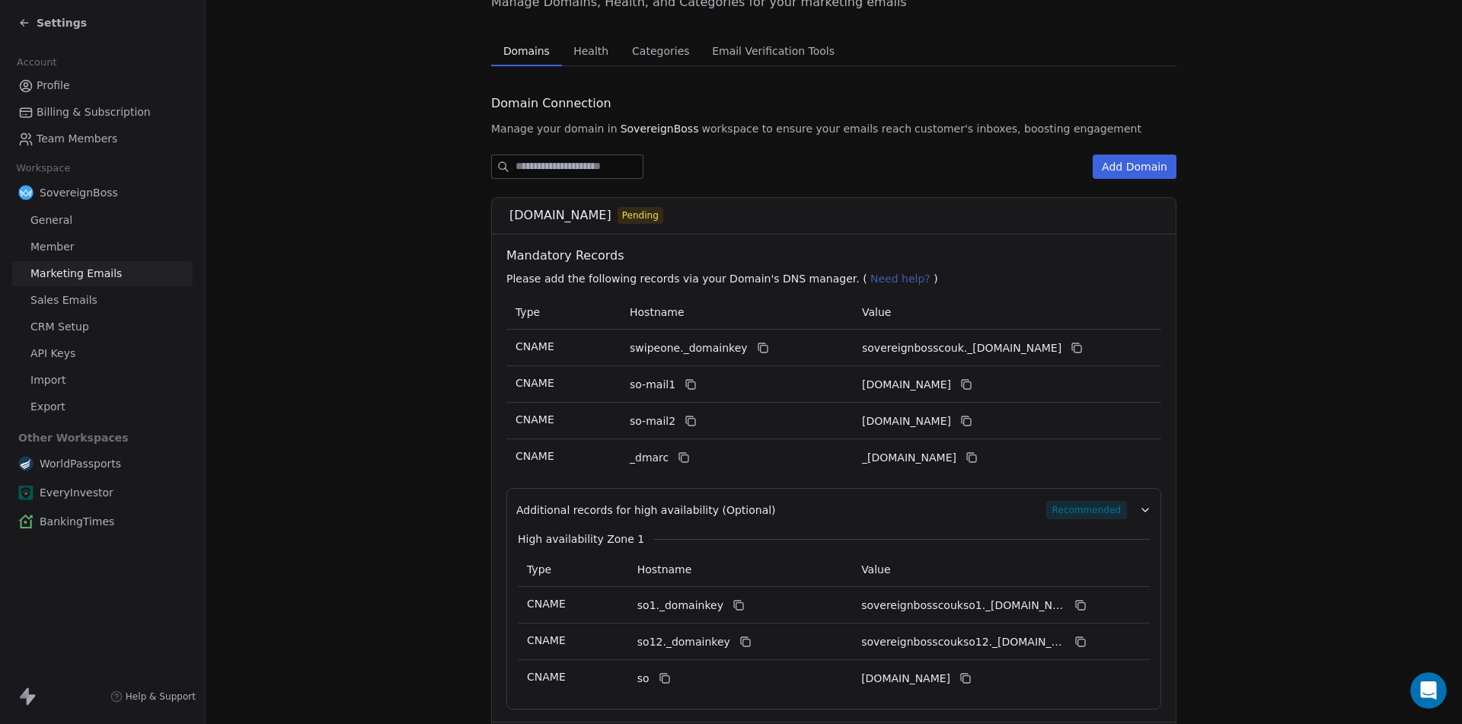
scroll to position [124, 0]
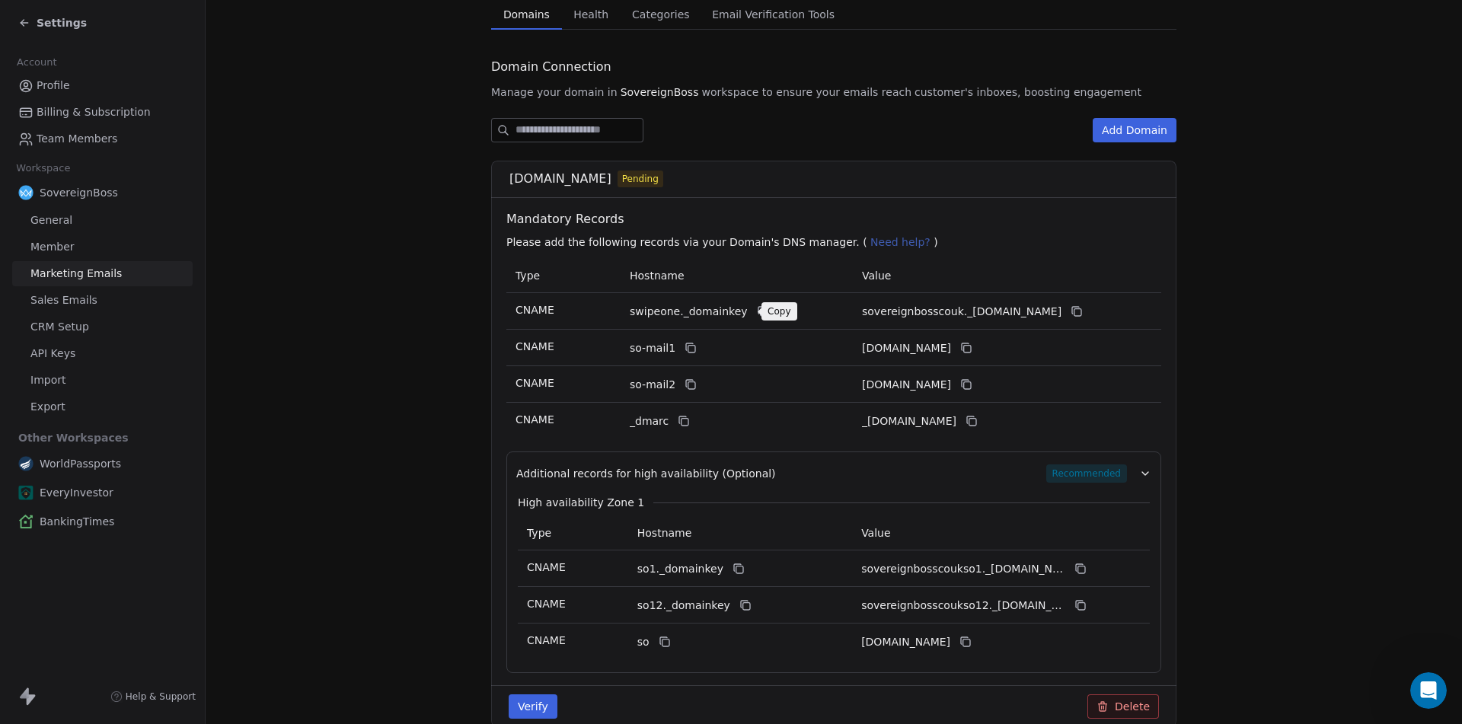
drag, startPoint x: 744, startPoint y: 304, endPoint x: 760, endPoint y: 394, distance: 91.4
click at [754, 304] on button at bounding box center [763, 311] width 18 height 18
click at [1078, 311] on icon at bounding box center [1076, 311] width 12 height 12
click at [684, 346] on icon at bounding box center [690, 348] width 12 height 12
click at [975, 345] on button at bounding box center [966, 348] width 18 height 18
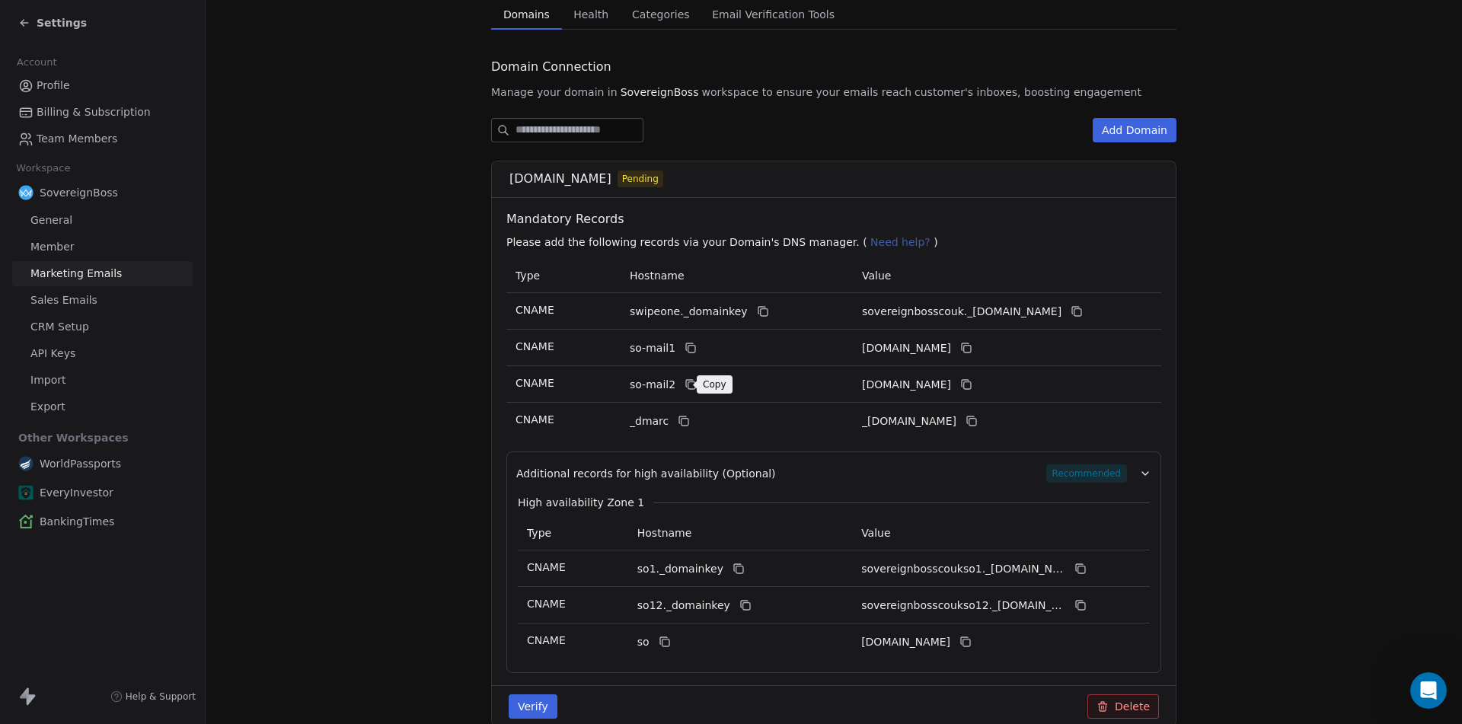
click at [684, 383] on icon at bounding box center [690, 384] width 12 height 12
click at [971, 385] on icon at bounding box center [967, 385] width 7 height 7
click at [677, 425] on icon at bounding box center [683, 421] width 12 height 12
click at [977, 421] on icon at bounding box center [971, 421] width 12 height 12
click at [729, 572] on button at bounding box center [738, 568] width 18 height 18
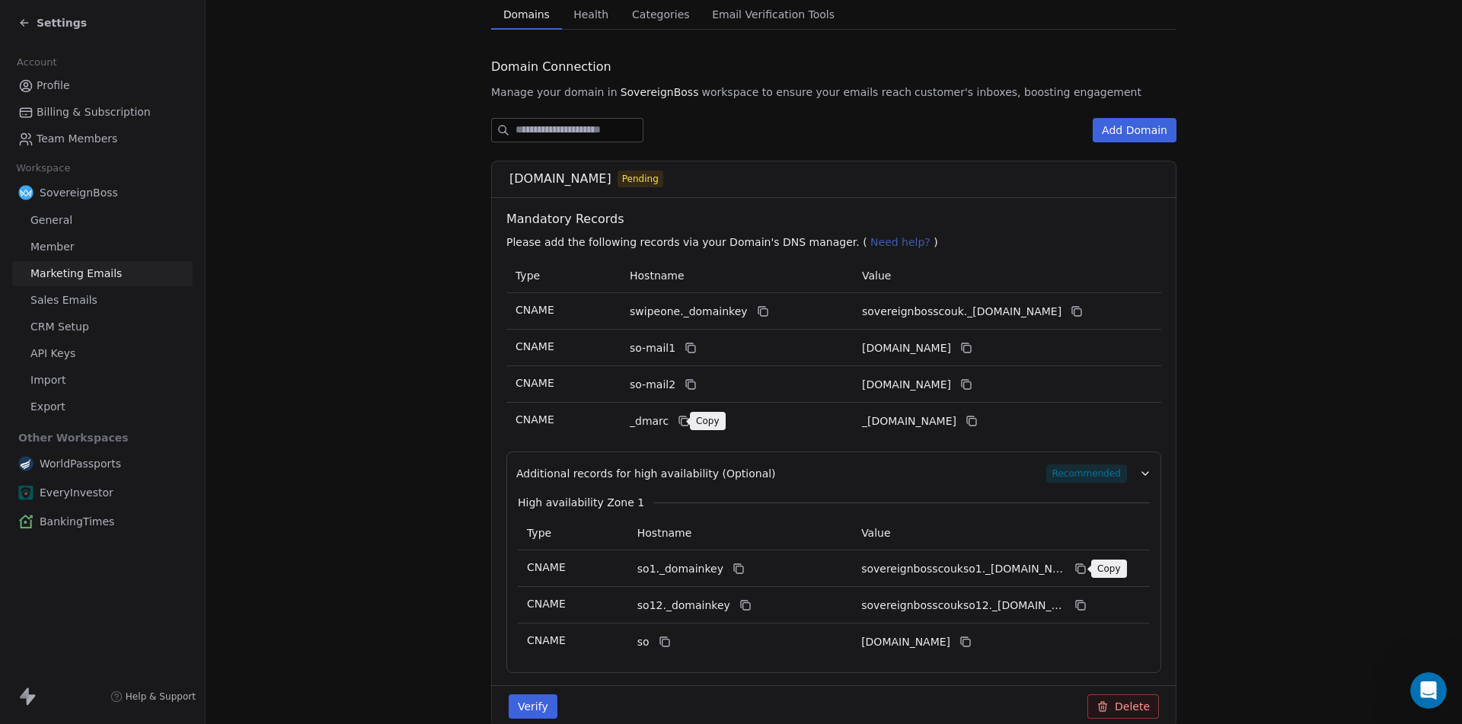
click at [1081, 574] on button at bounding box center [1080, 568] width 18 height 18
click at [741, 601] on icon at bounding box center [744, 604] width 7 height 7
click at [1076, 598] on button at bounding box center [1080, 605] width 18 height 18
click at [658, 645] on icon at bounding box center [664, 642] width 12 height 12
click at [970, 642] on icon at bounding box center [966, 642] width 7 height 7
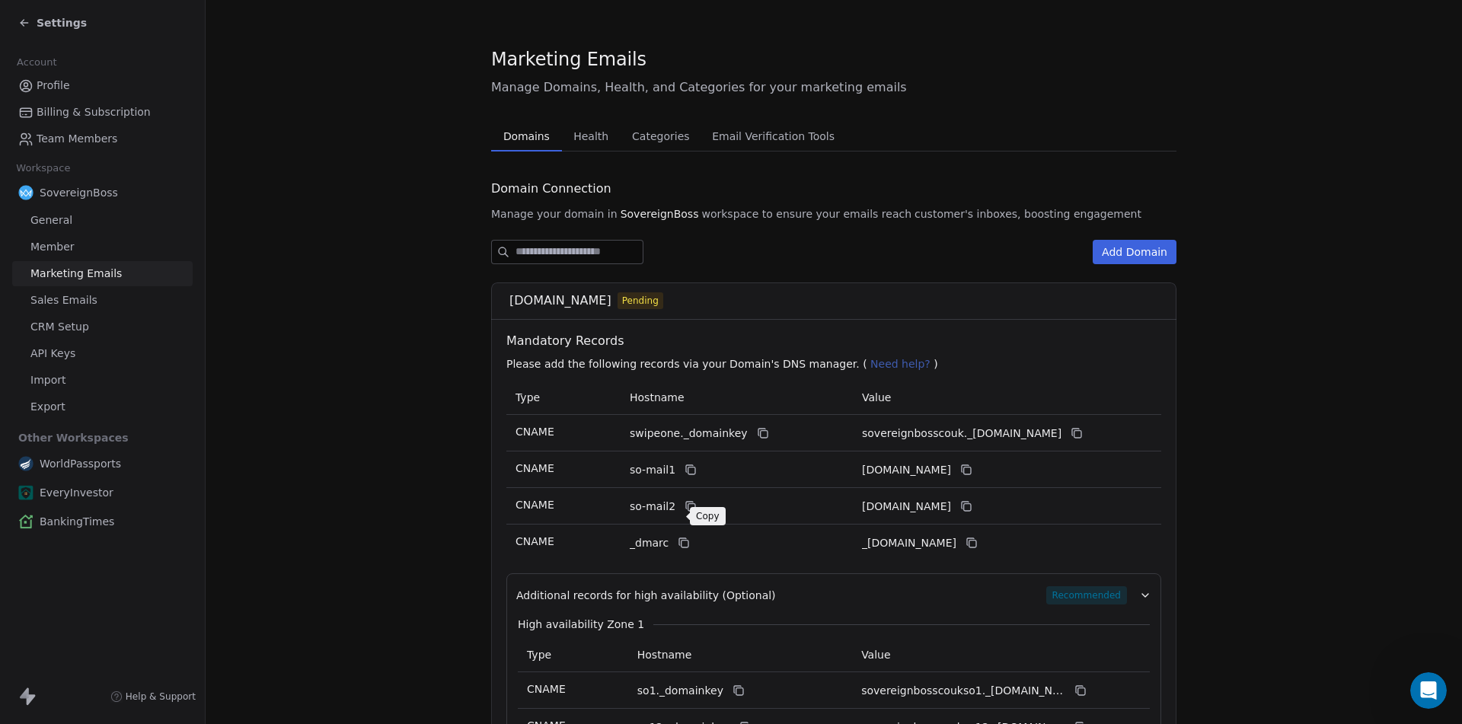
scroll to position [0, 0]
click at [46, 248] on span "Member" at bounding box center [52, 247] width 44 height 16
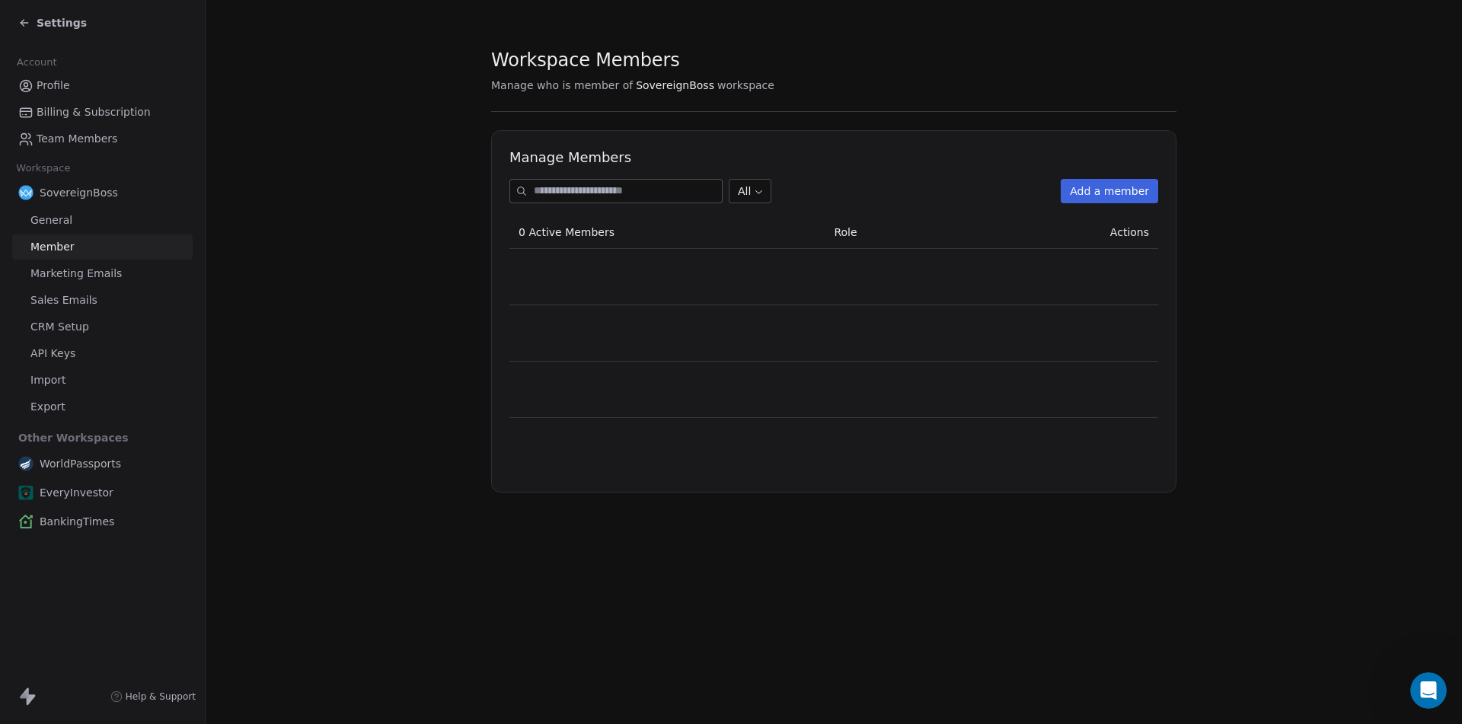
click at [62, 327] on span "CRM Setup" at bounding box center [59, 327] width 59 height 16
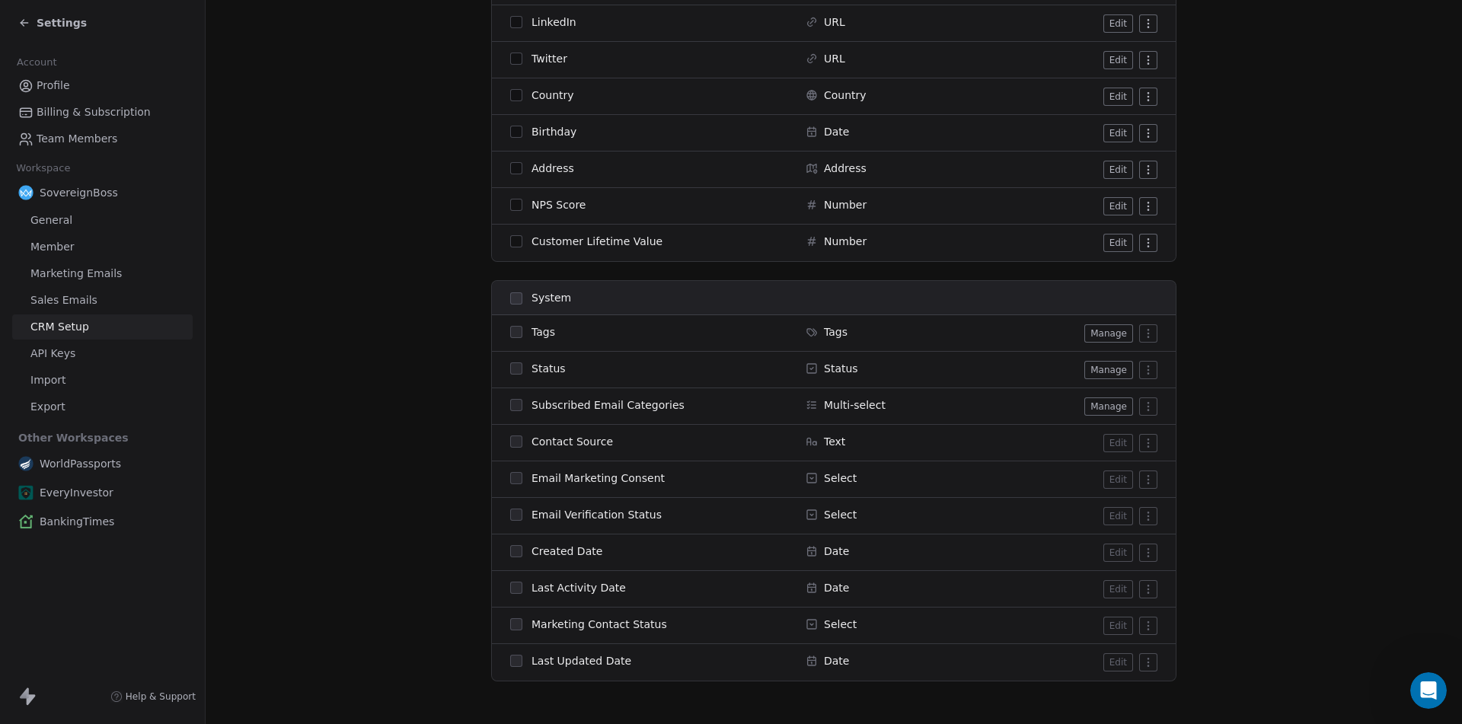
scroll to position [537, 0]
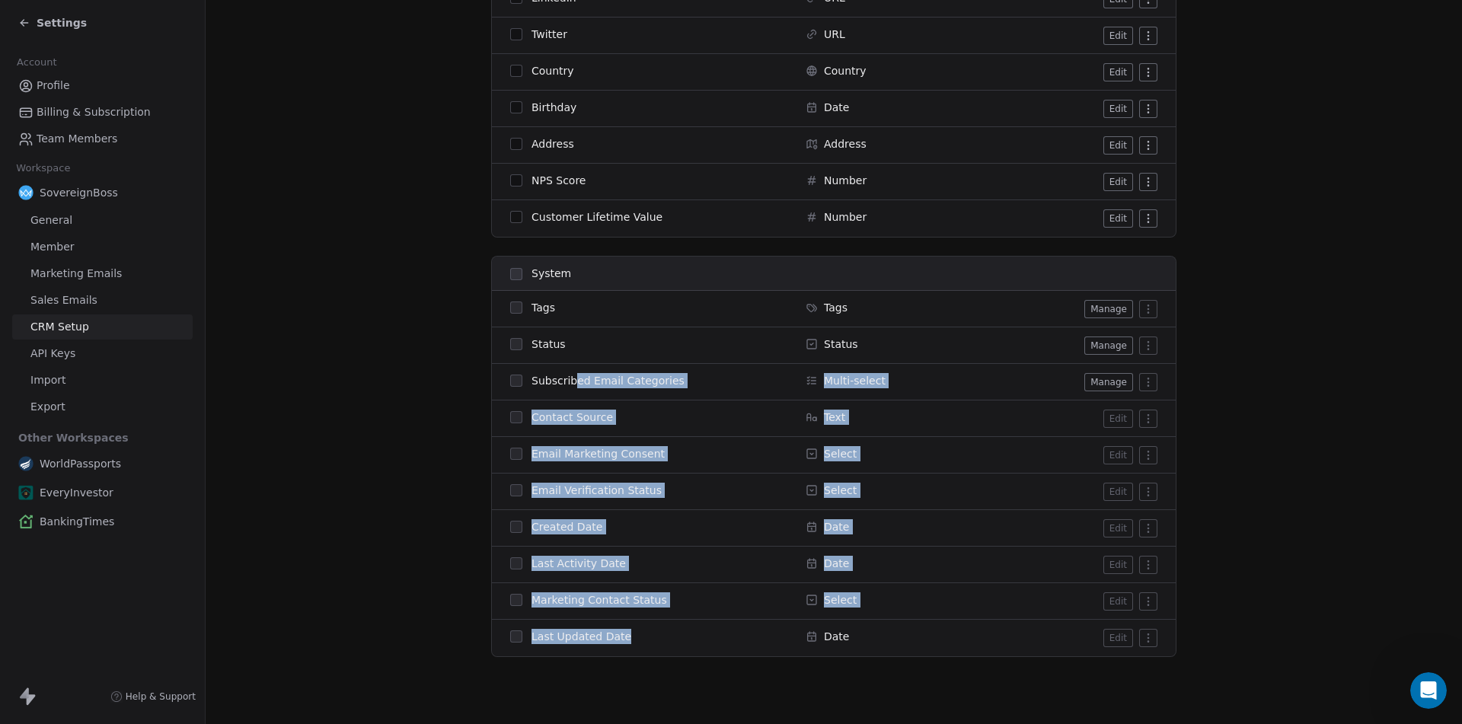
drag, startPoint x: 631, startPoint y: 641, endPoint x: 1137, endPoint y: 445, distance: 543.0
click at [570, 397] on tbody "Tags Tags Manage Status Status Manage Subscribed Email Categories Multi-select …" at bounding box center [834, 473] width 684 height 365
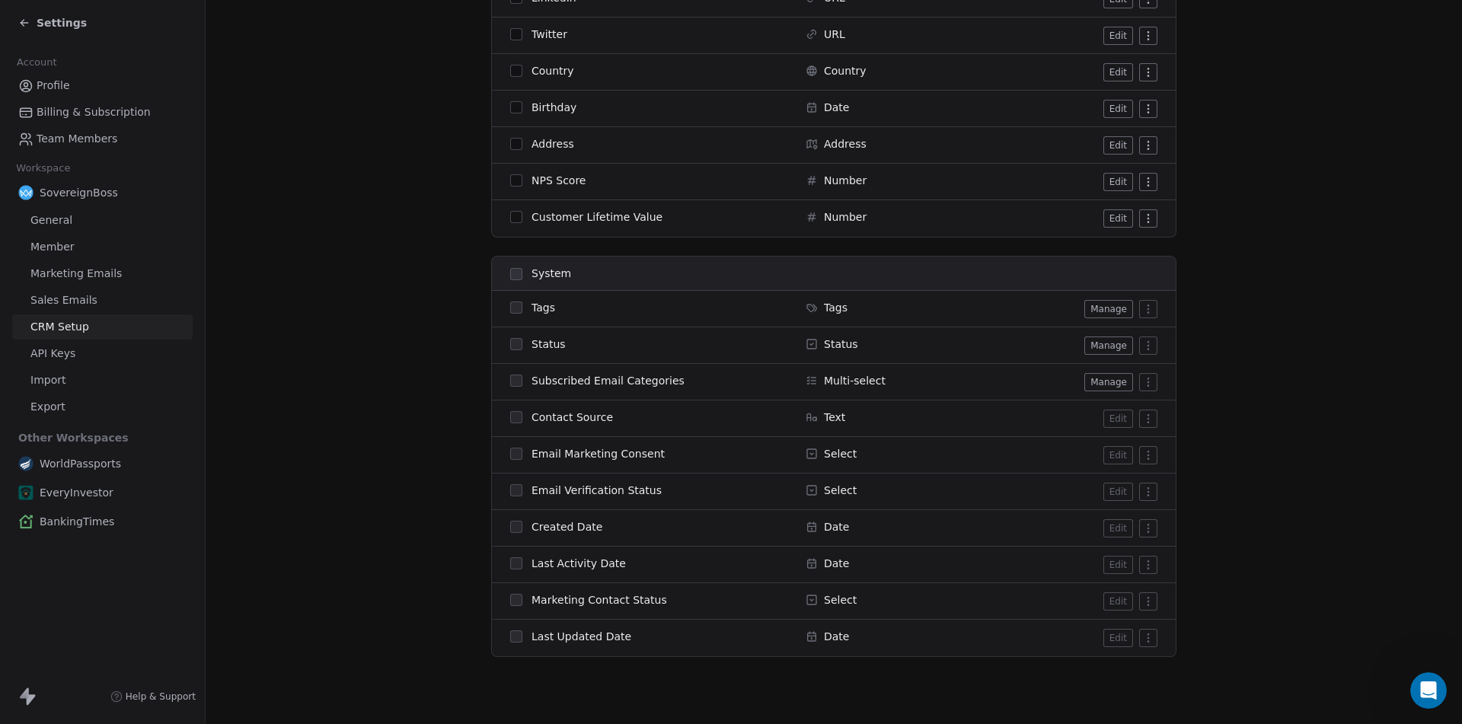
click at [1225, 402] on section "CRM Setup Manage people properties and other relevant settings. Contact Propert…" at bounding box center [834, 93] width 1256 height 1261
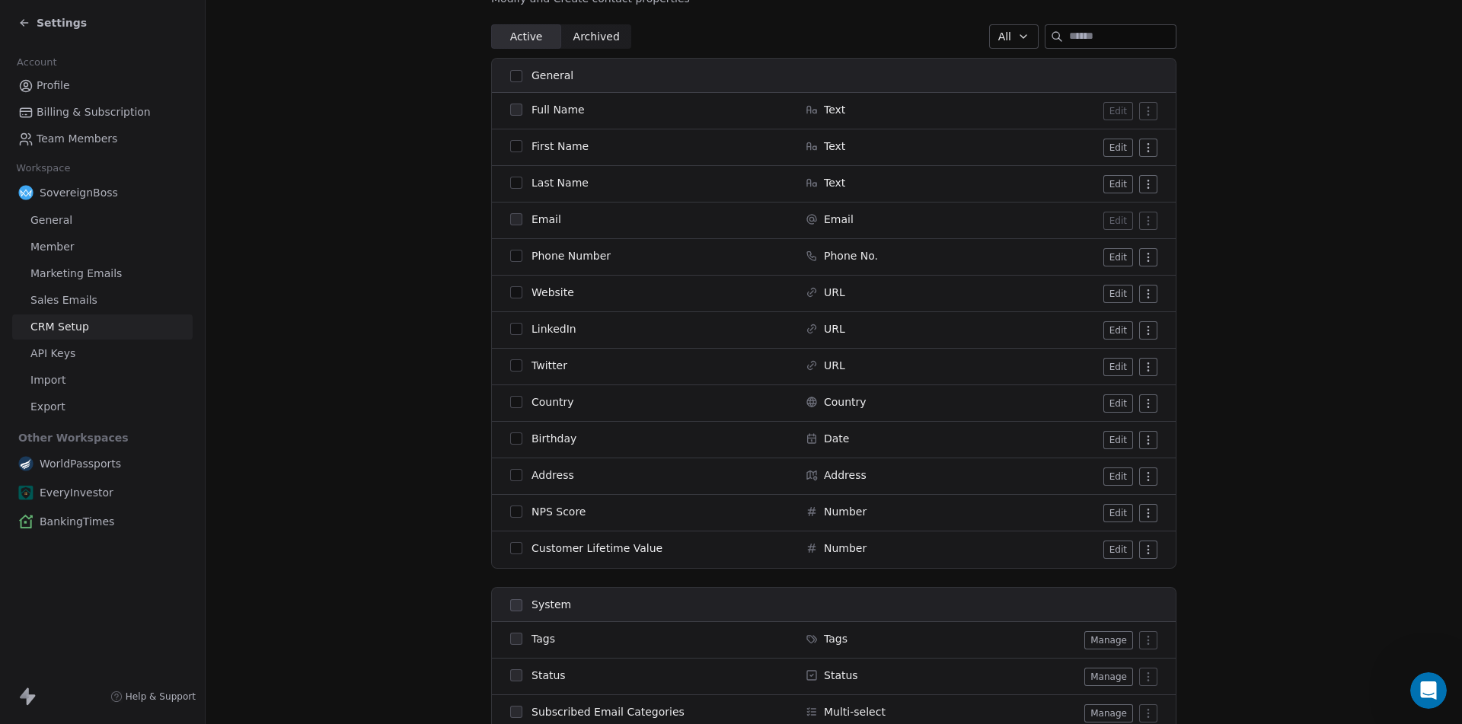
scroll to position [232, 0]
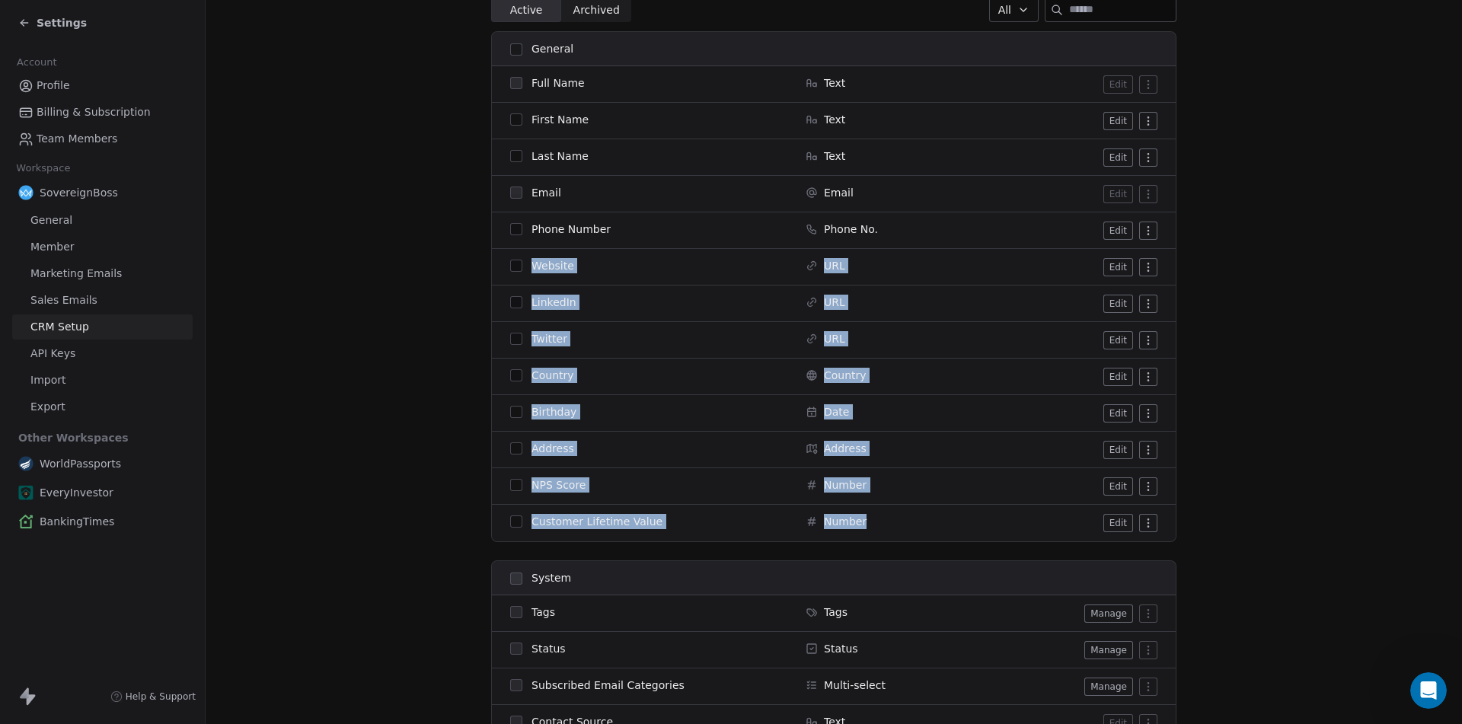
drag, startPoint x: 493, startPoint y: 262, endPoint x: 874, endPoint y: 524, distance: 462.6
click at [874, 524] on tbody "Full Name Text Edit First Name Text Edit Last Name Text Edit Email Email Edit P…" at bounding box center [834, 303] width 684 height 475
copy tbody "Website URL Edit LinkedIn URL Edit Twitter URL Edit Country Country Edit Birthd…"
click at [547, 300] on span "LinkedIn" at bounding box center [553, 302] width 45 height 15
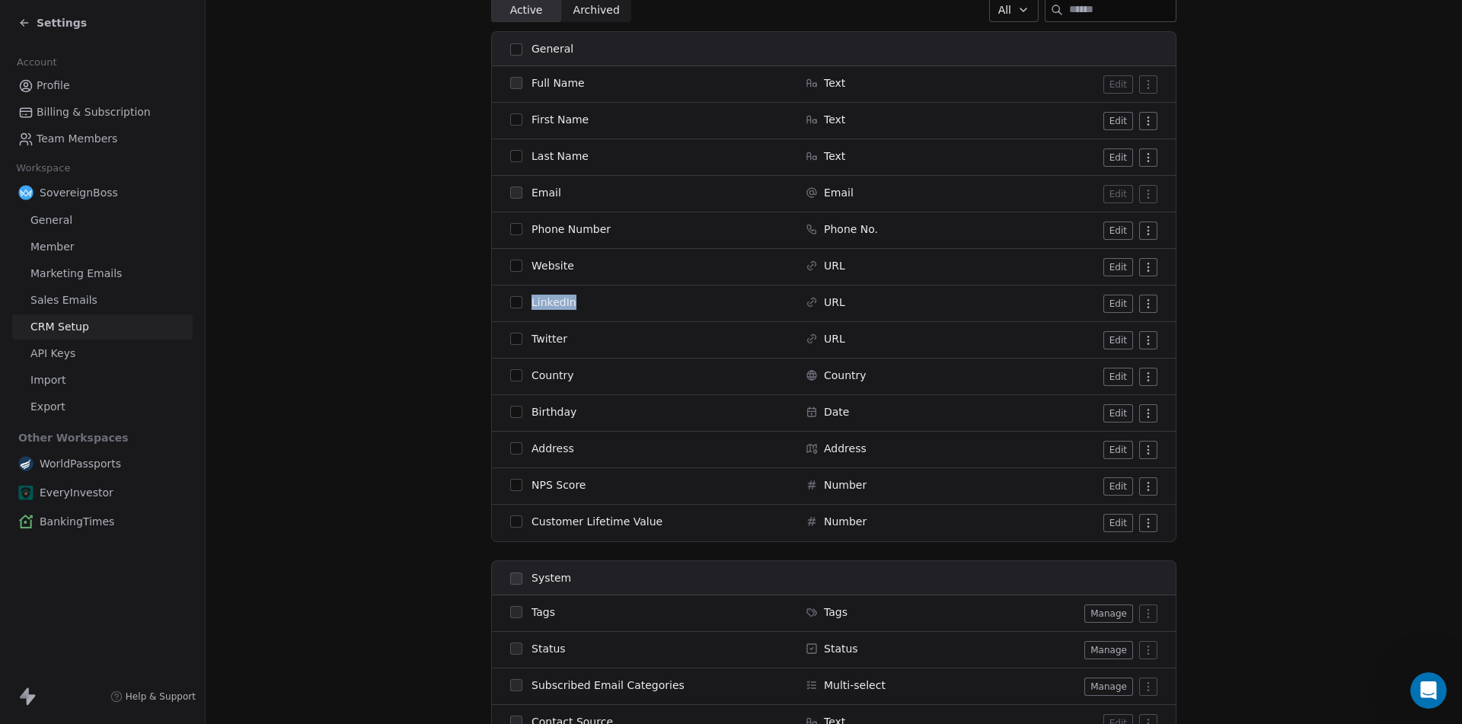
click at [547, 300] on span "LinkedIn" at bounding box center [553, 302] width 45 height 15
click at [548, 336] on span "Twitter" at bounding box center [549, 338] width 36 height 15
copy span "Twitter"
click at [545, 371] on span "Country" at bounding box center [552, 375] width 43 height 15
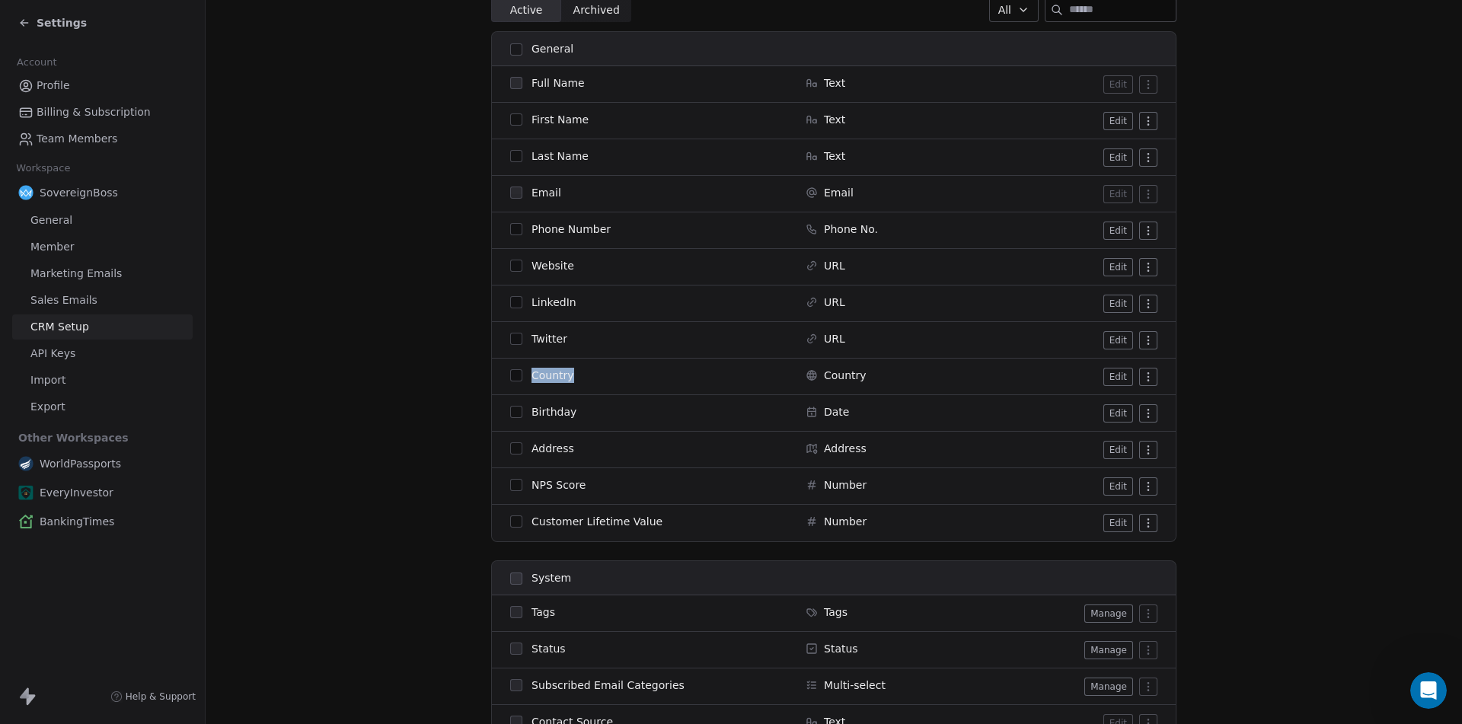
click at [545, 371] on span "Country" at bounding box center [552, 375] width 43 height 15
copy span "Country"
click at [540, 410] on span "Birthday" at bounding box center [553, 411] width 45 height 15
copy span "Birthday"
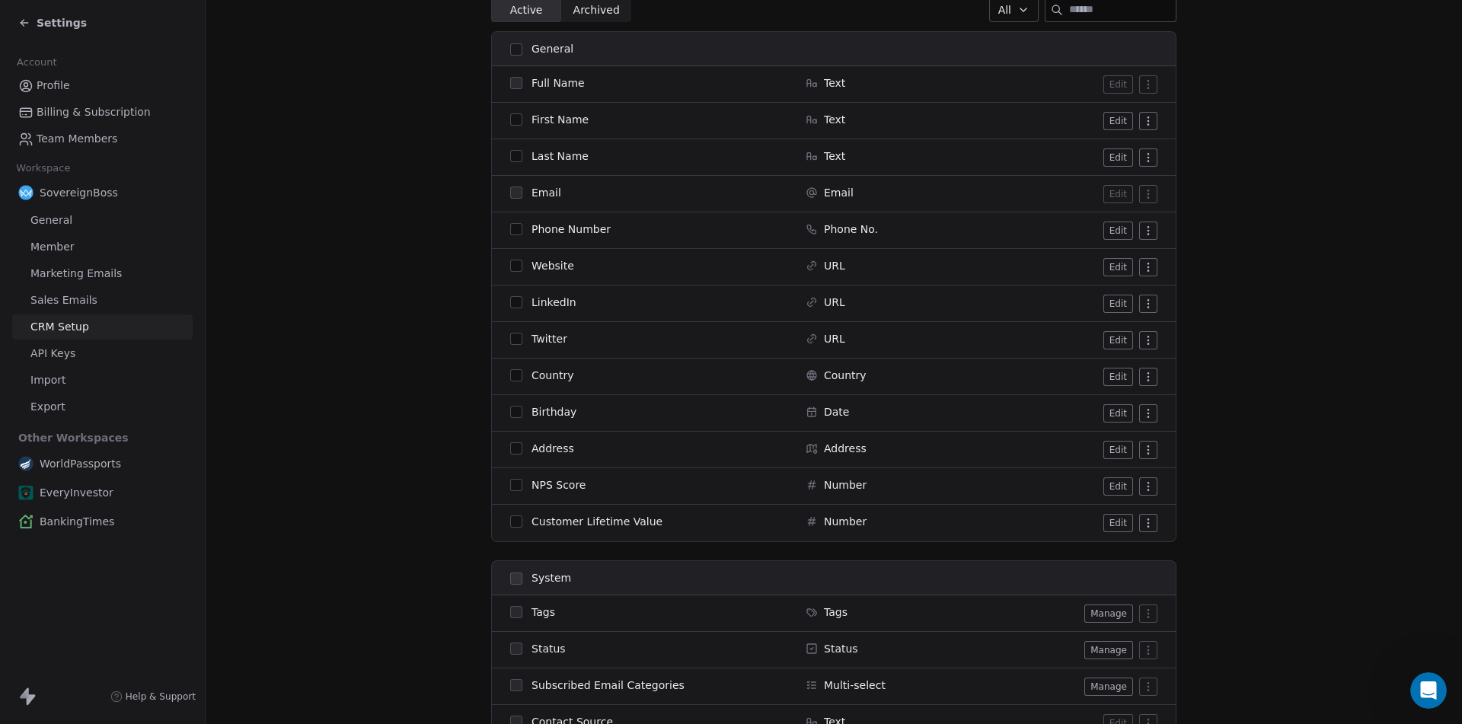
click at [532, 449] on span "Address" at bounding box center [552, 448] width 43 height 15
copy span "Address"
click at [544, 472] on td "NPS Score" at bounding box center [644, 486] width 304 height 37
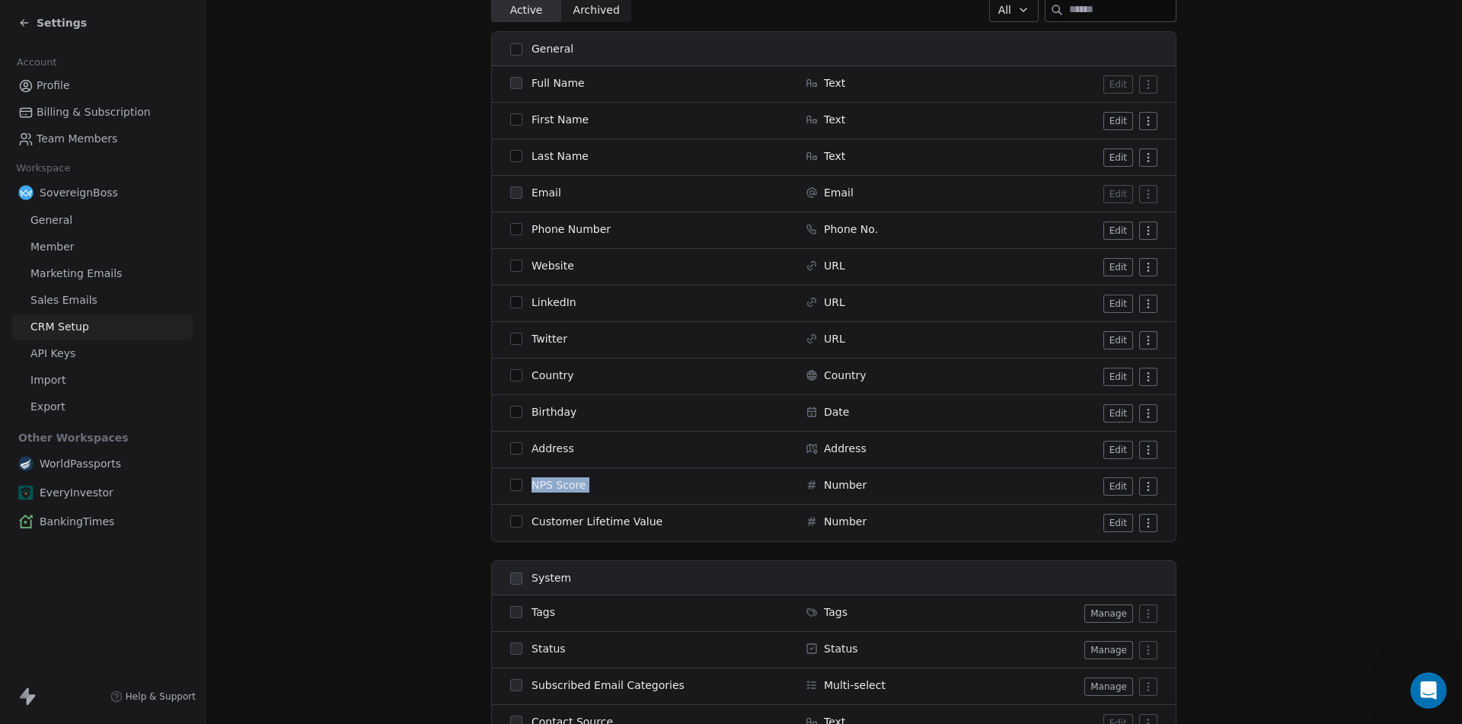
click at [544, 472] on td "NPS Score" at bounding box center [644, 486] width 304 height 37
copy tr "NPS Score"
drag, startPoint x: 526, startPoint y: 523, endPoint x: 651, endPoint y: 527, distance: 124.9
click at [651, 527] on div "Customer Lifetime Value" at bounding box center [648, 521] width 277 height 15
copy span "Customer Lifetime Value"
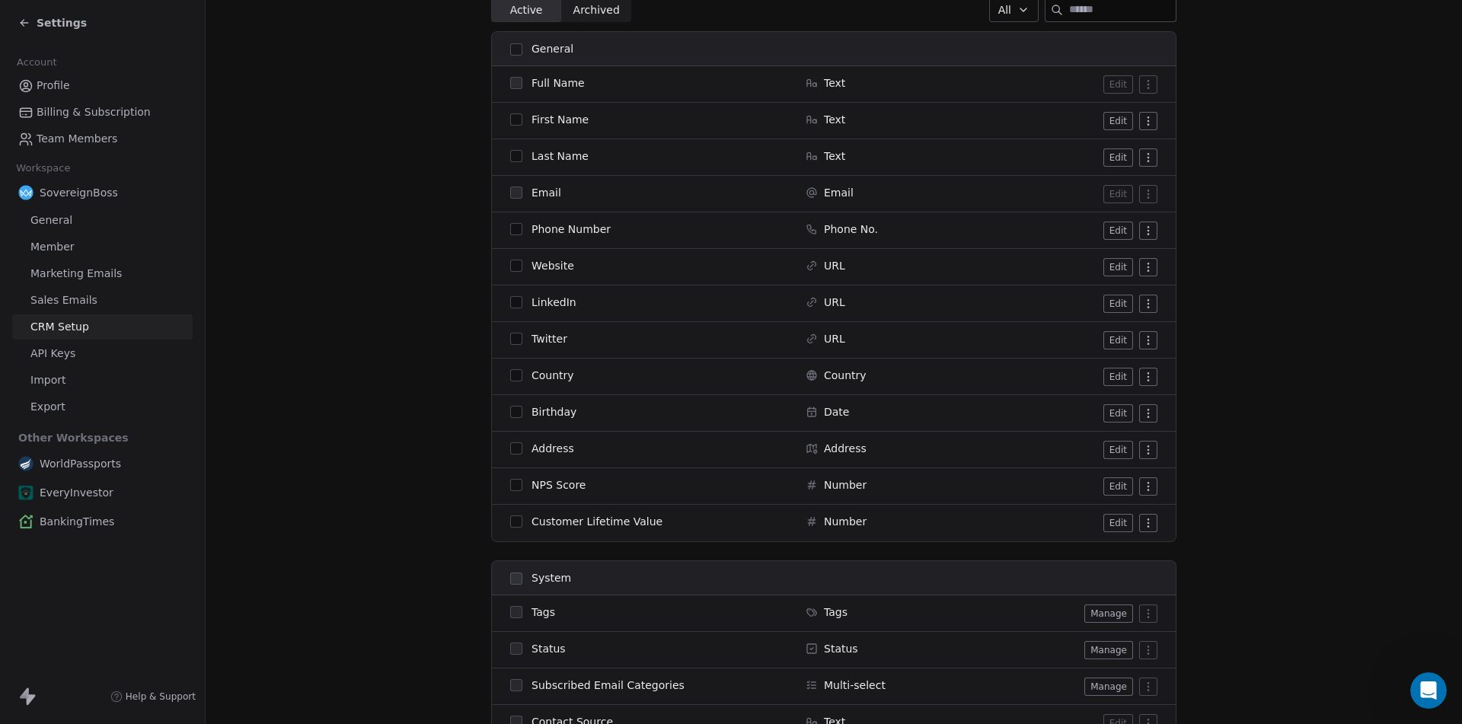
click at [1197, 351] on section "CRM Setup Manage people properties and other relevant settings. Contact Propert…" at bounding box center [834, 398] width 1256 height 1261
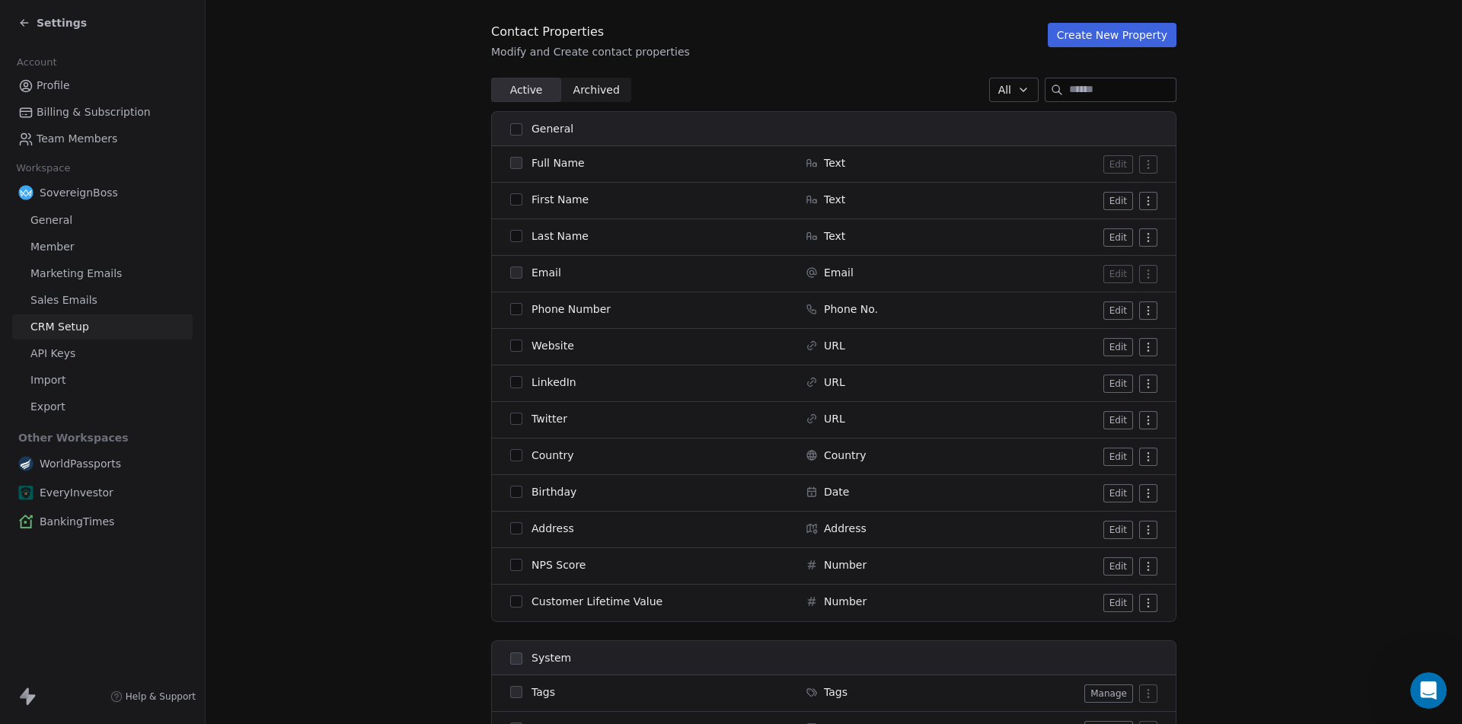
scroll to position [80, 0]
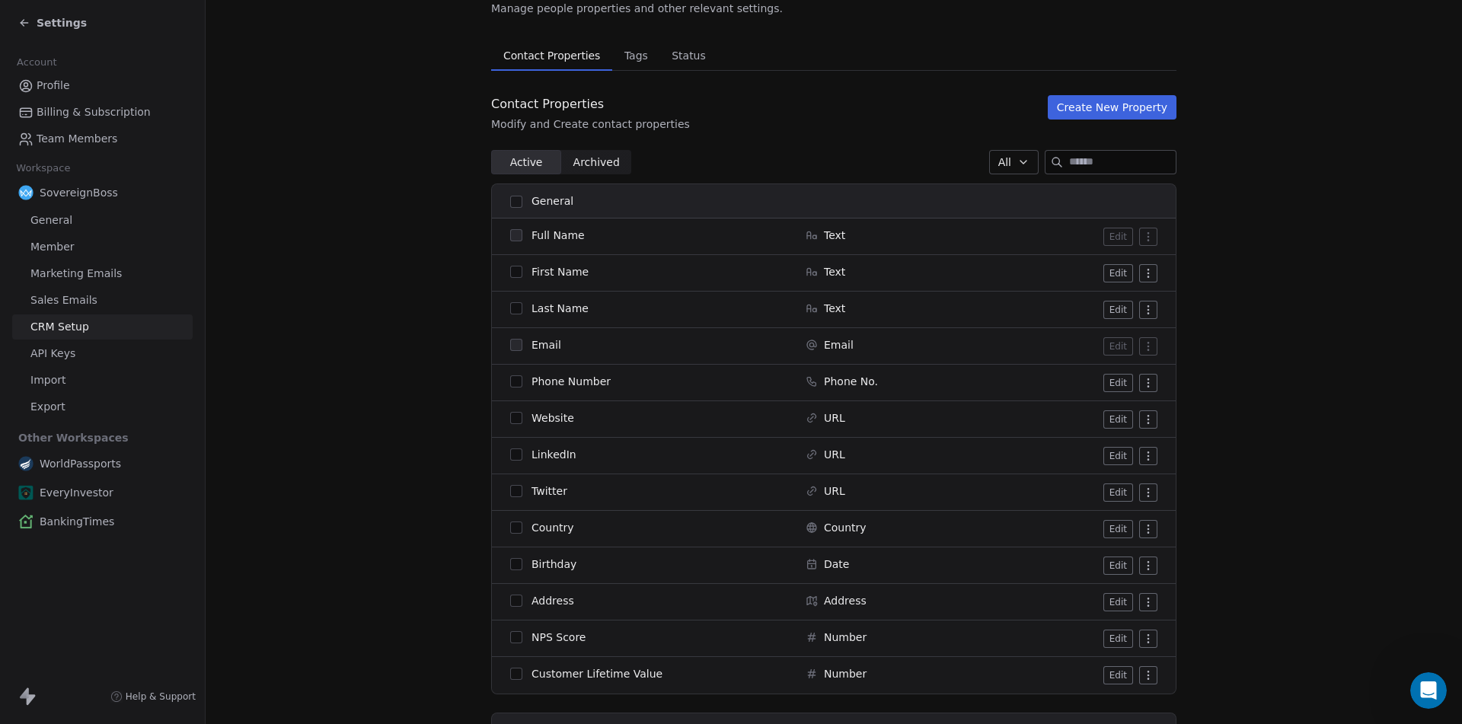
click at [1141, 457] on html "Settings Account Profile Billing & Subscription Team Members Workspace Sovereig…" at bounding box center [731, 362] width 1462 height 724
click at [1127, 489] on div "Archive" at bounding box center [1111, 486] width 76 height 24
click at [1142, 456] on html "Settings Account Profile Billing & Subscription Team Members Workspace Sovereig…" at bounding box center [731, 362] width 1462 height 724
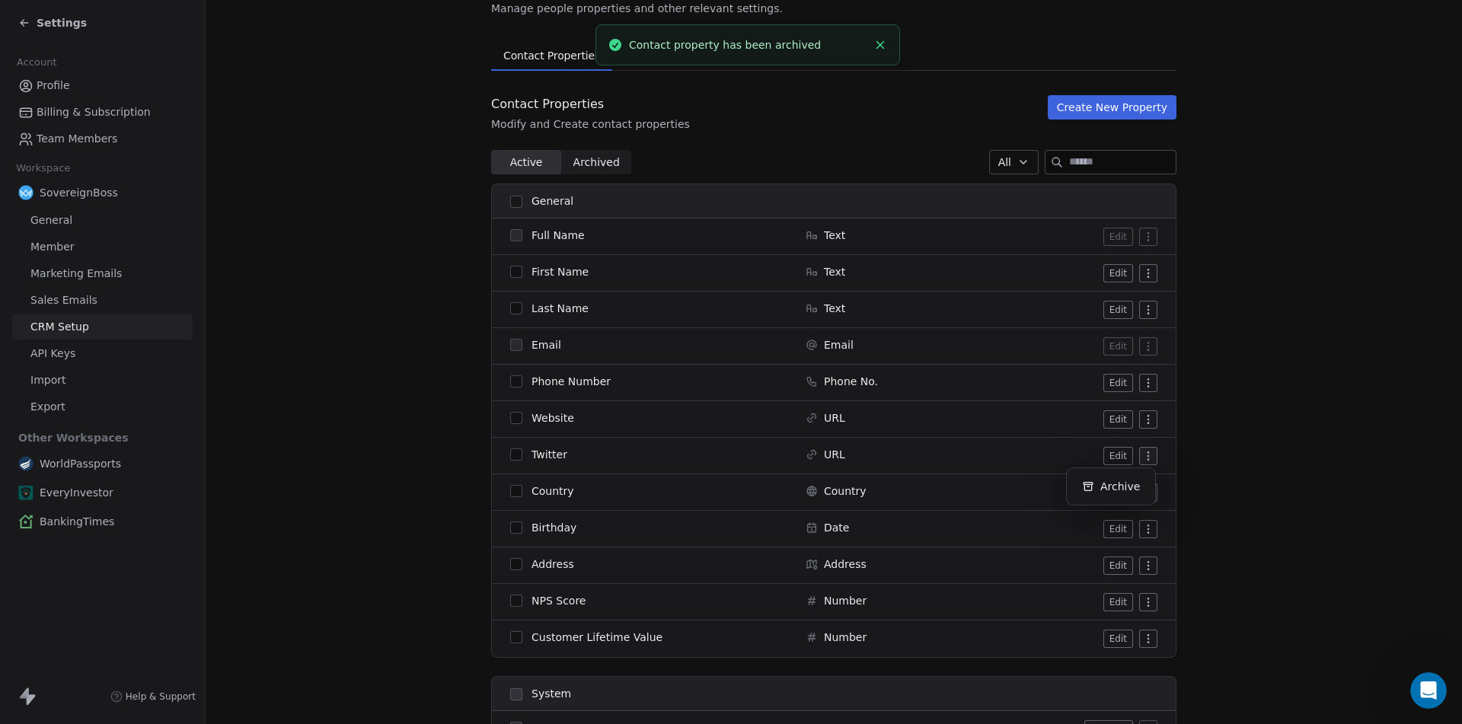
click at [1144, 460] on html "Settings Account Profile Billing & Subscription Team Members Workspace Sovereig…" at bounding box center [731, 362] width 1462 height 724
click at [1101, 483] on div "Archive" at bounding box center [1111, 486] width 76 height 24
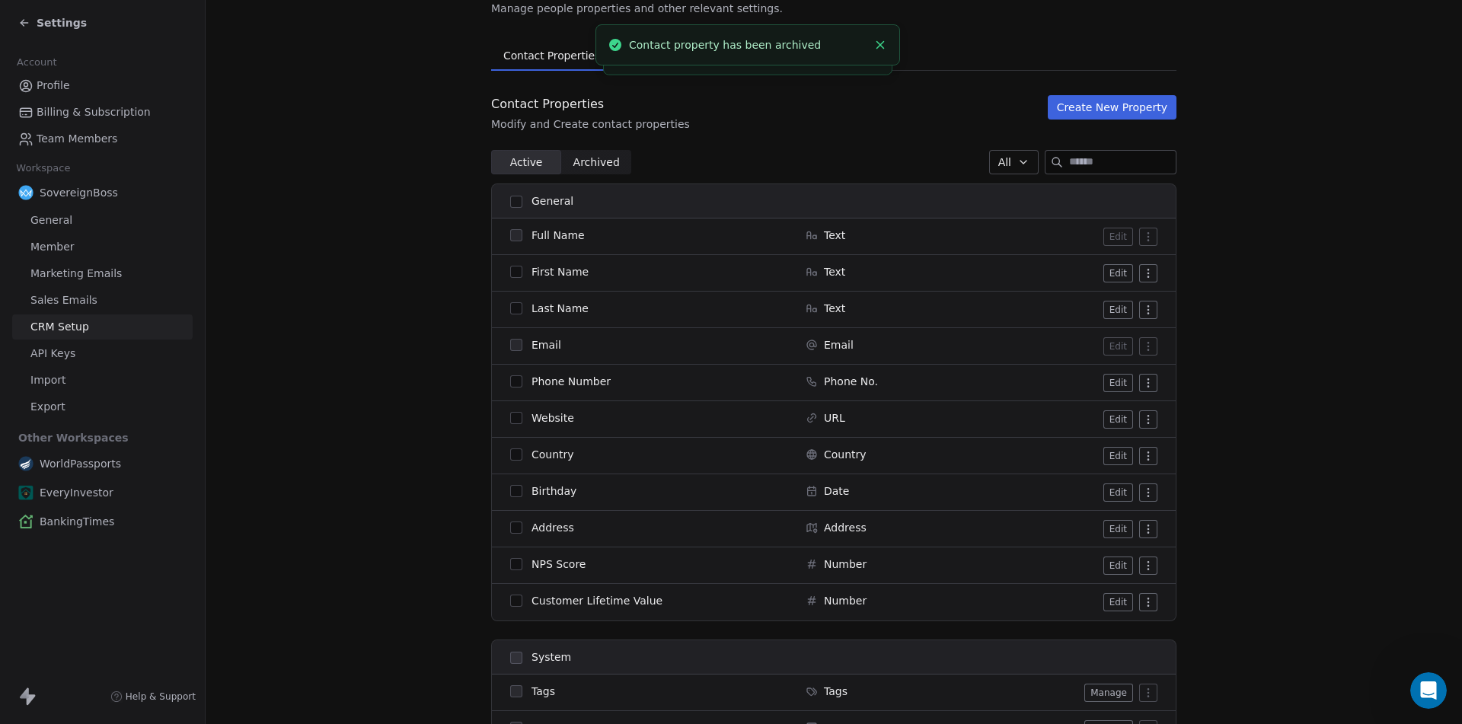
click at [1143, 460] on html "Settings Account Profile Billing & Subscription Team Members Workspace Sovereig…" at bounding box center [731, 362] width 1462 height 724
click at [1145, 457] on html "Settings Account Profile Billing & Subscription Team Members Workspace Sovereig…" at bounding box center [731, 362] width 1462 height 724
click at [1143, 493] on html "Settings Account Profile Billing & Subscription Team Members Workspace Sovereig…" at bounding box center [731, 362] width 1462 height 724
click at [1105, 518] on div "Archive" at bounding box center [1111, 523] width 76 height 24
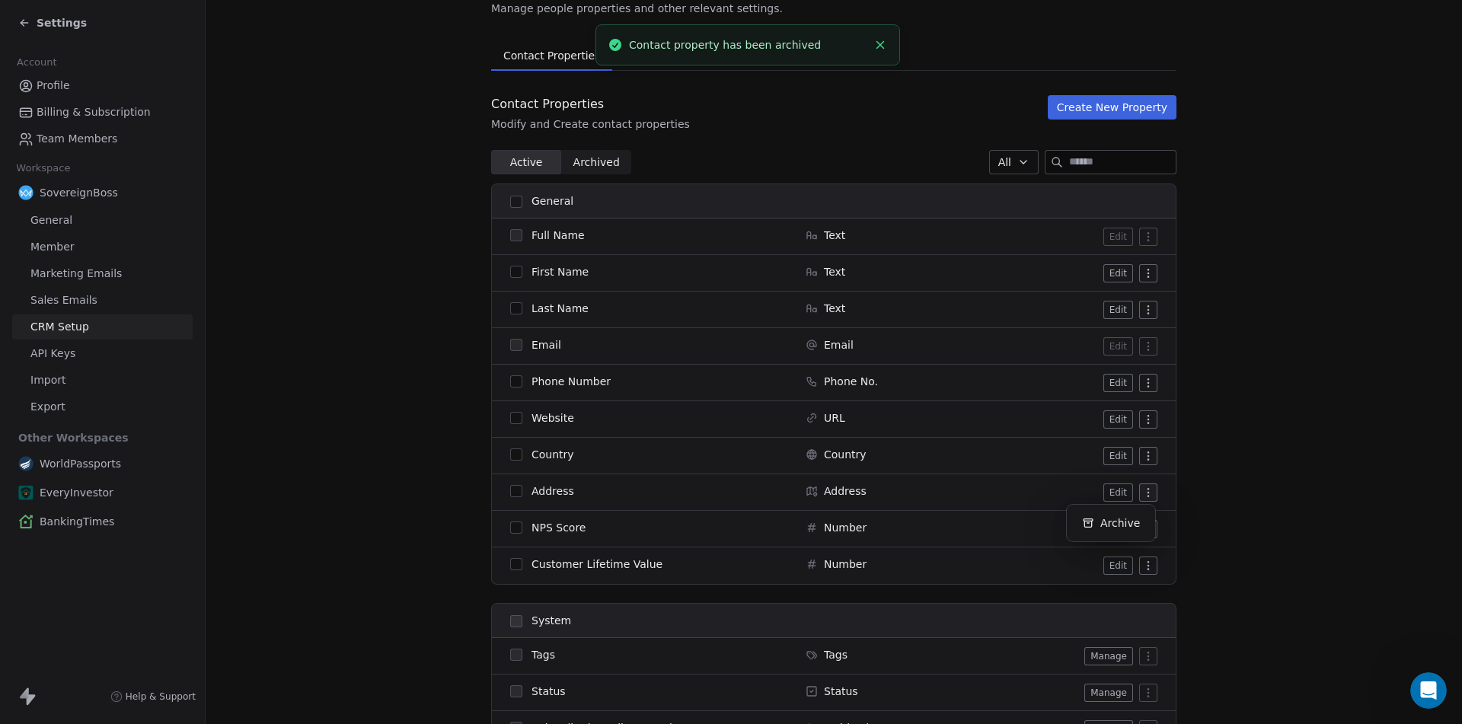
click at [1146, 493] on html "Settings Account Profile Billing & Subscription Team Members Workspace Sovereig…" at bounding box center [731, 362] width 1462 height 724
click at [1121, 531] on div "Archive" at bounding box center [1111, 523] width 76 height 24
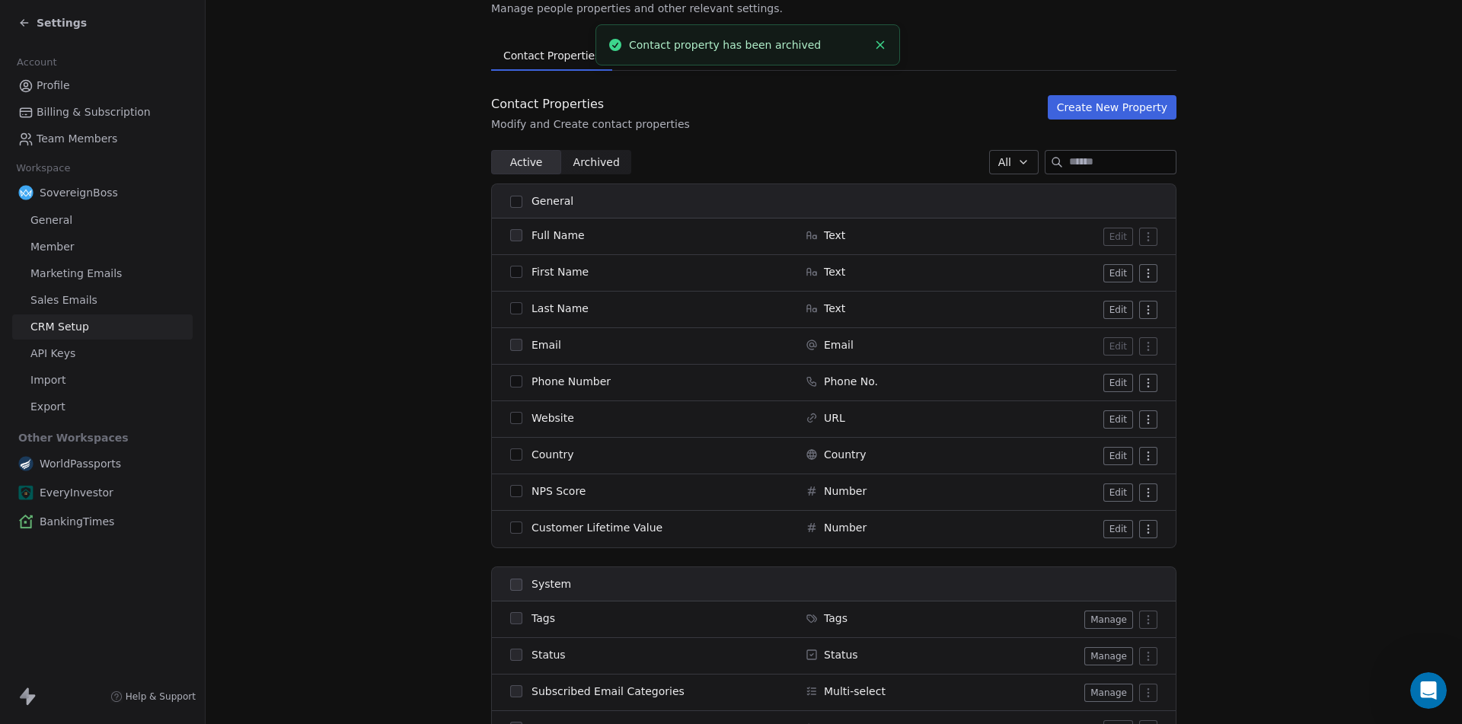
click at [1146, 493] on html "Settings Account Profile Billing & Subscription Team Members Workspace Sovereig…" at bounding box center [731, 362] width 1462 height 724
click at [1125, 523] on div "Archive" at bounding box center [1111, 523] width 76 height 24
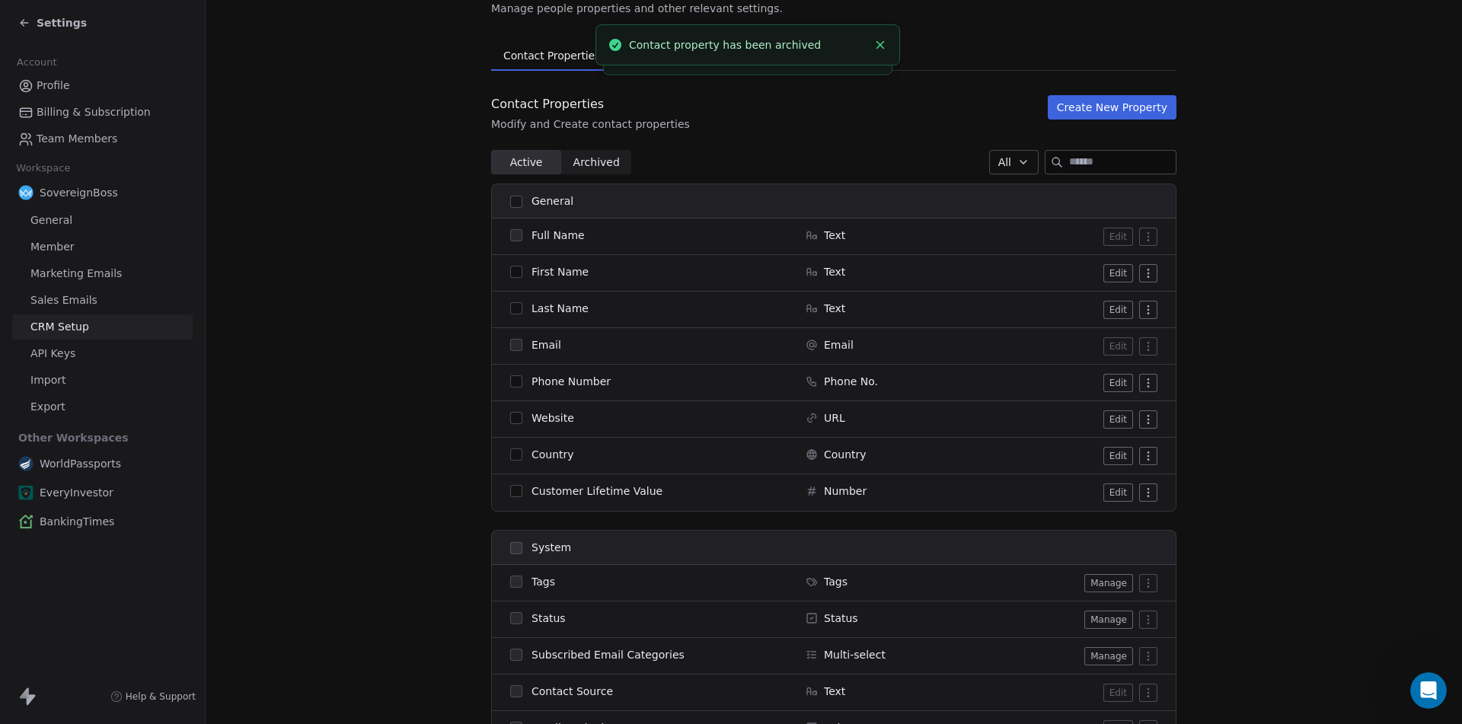
click at [1141, 493] on html "Settings Account Profile Billing & Subscription Team Members Workspace Sovereig…" at bounding box center [731, 362] width 1462 height 724
click at [1108, 522] on div "Archive" at bounding box center [1111, 523] width 76 height 24
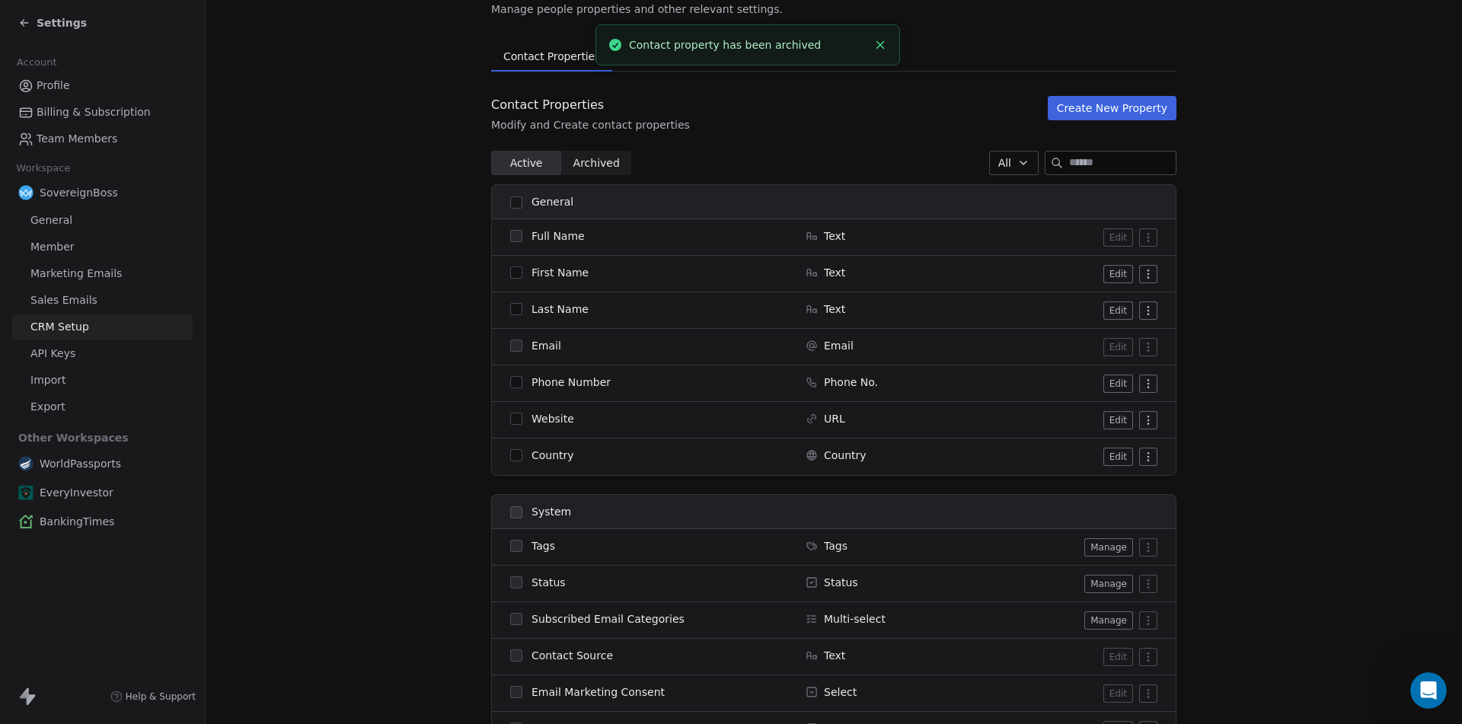
scroll to position [0, 0]
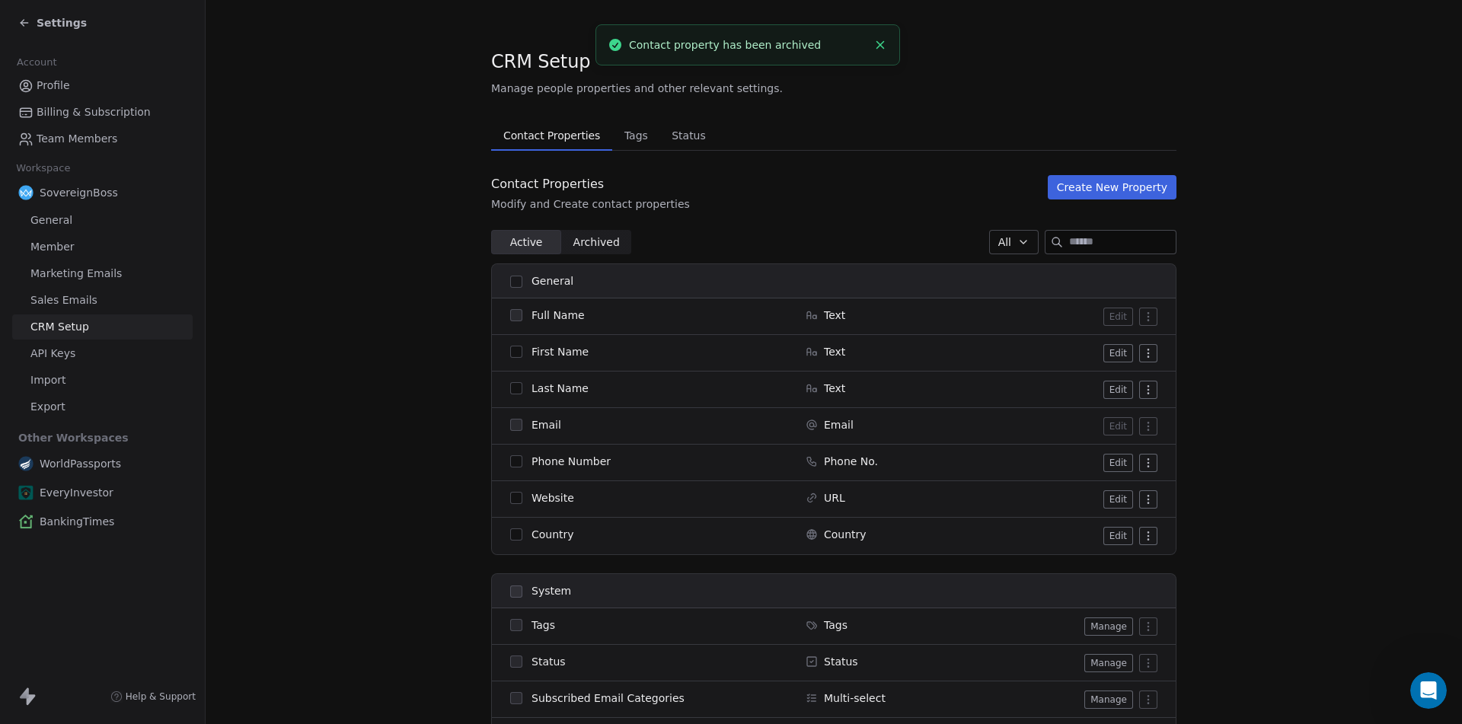
click at [623, 141] on span "Tags" at bounding box center [636, 135] width 36 height 21
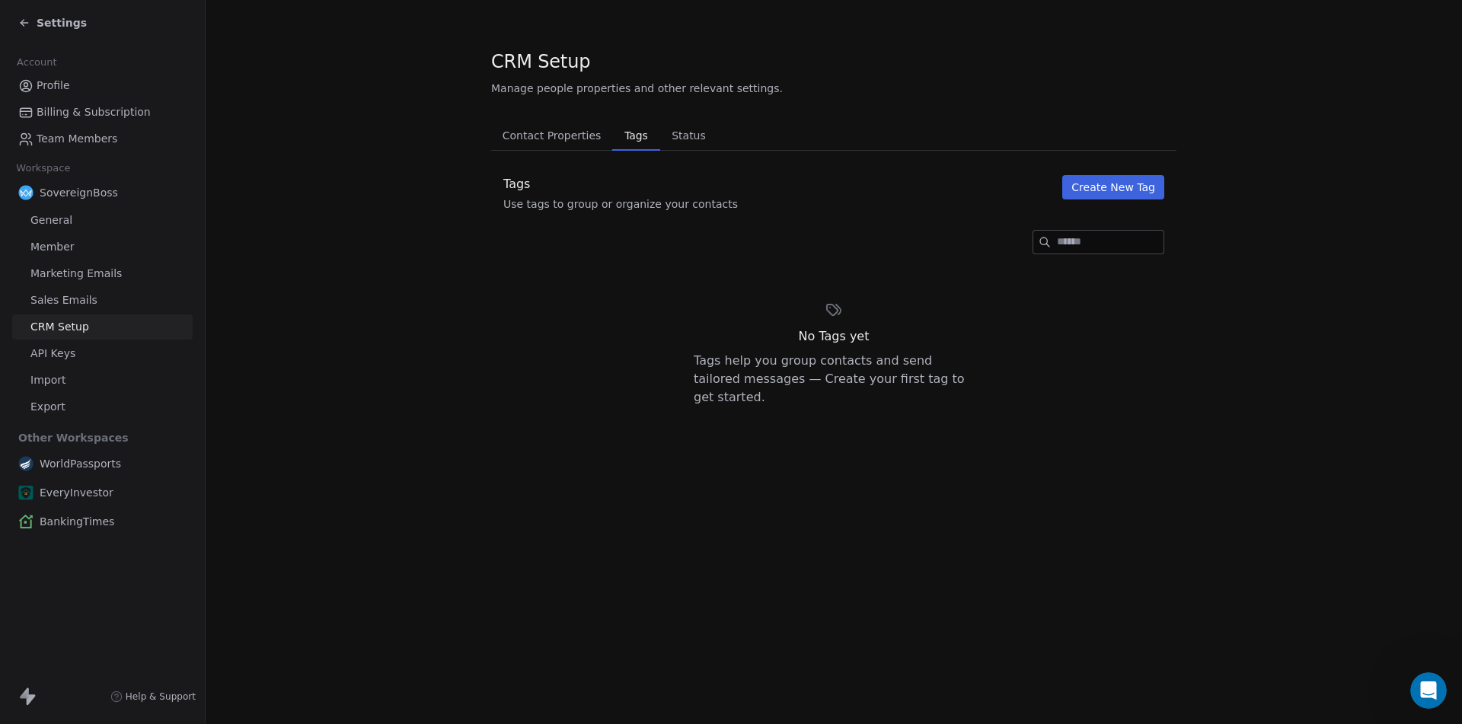
click at [44, 18] on span "Settings" at bounding box center [62, 22] width 50 height 15
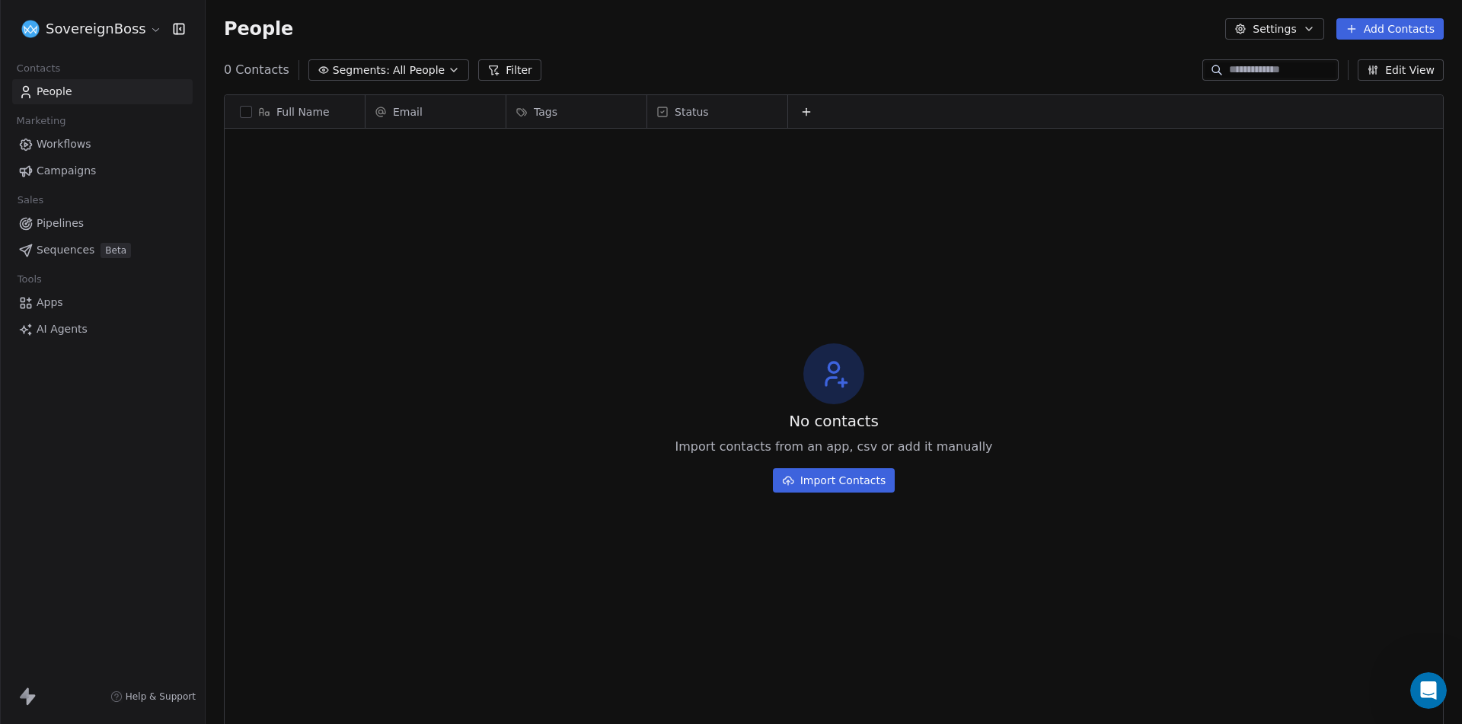
scroll to position [626, 1245]
click at [92, 8] on div "SovereignBoss" at bounding box center [102, 29] width 205 height 58
click at [96, 21] on html "SovereignBoss Contacts People Marketing Workflows Campaigns Sales Pipelines Seq…" at bounding box center [731, 362] width 1462 height 724
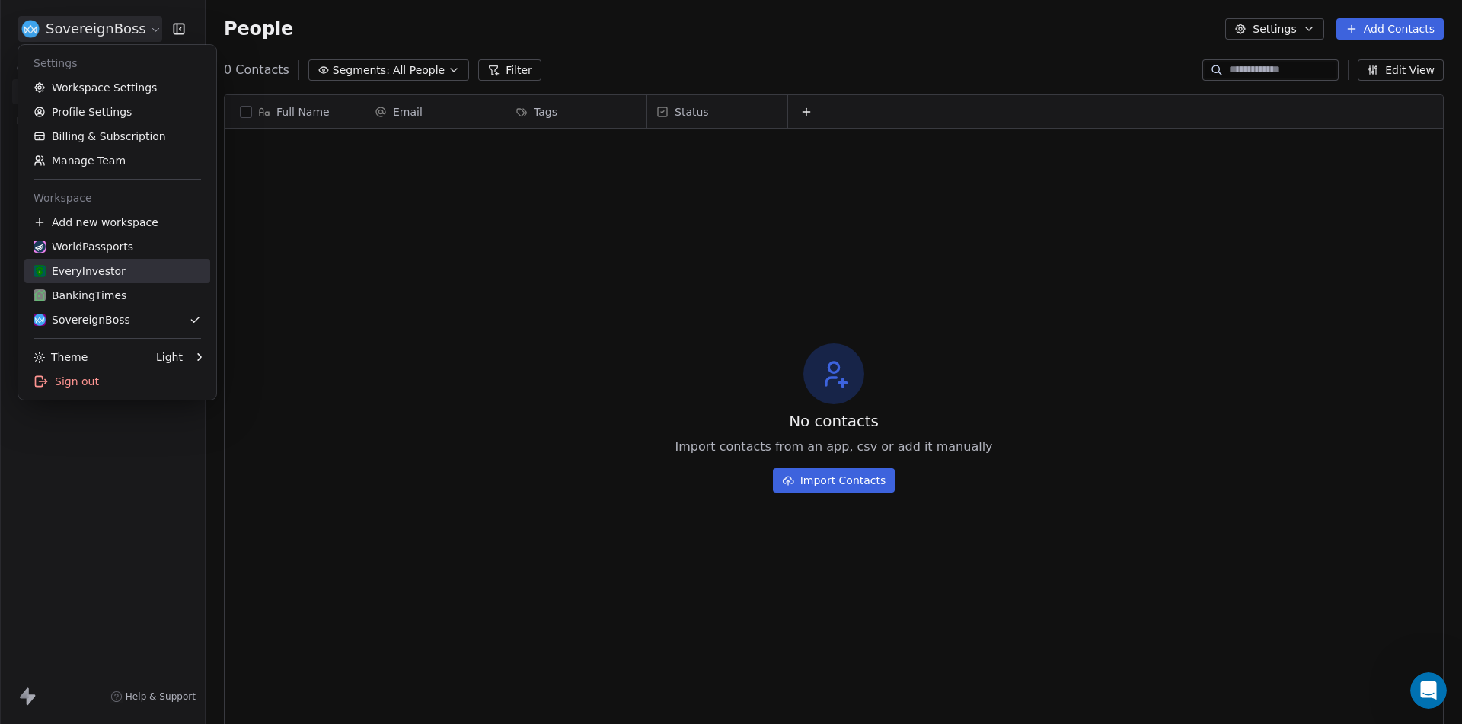
click at [79, 271] on div "EveryInvestor" at bounding box center [79, 270] width 92 height 15
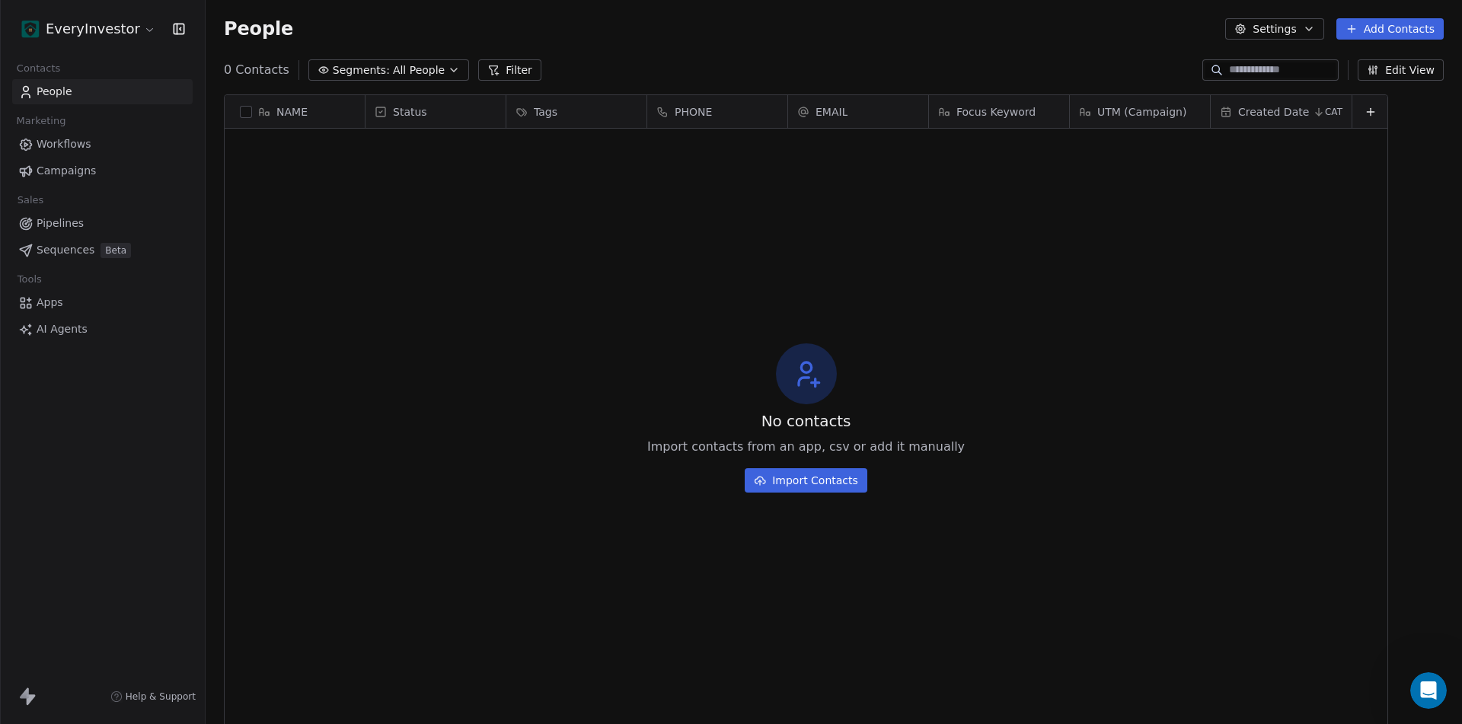
scroll to position [626, 1245]
click at [94, 29] on html "EveryInvestor Contacts People Marketing Workflows Campaigns Sales Pipelines Seq…" at bounding box center [731, 362] width 1462 height 724
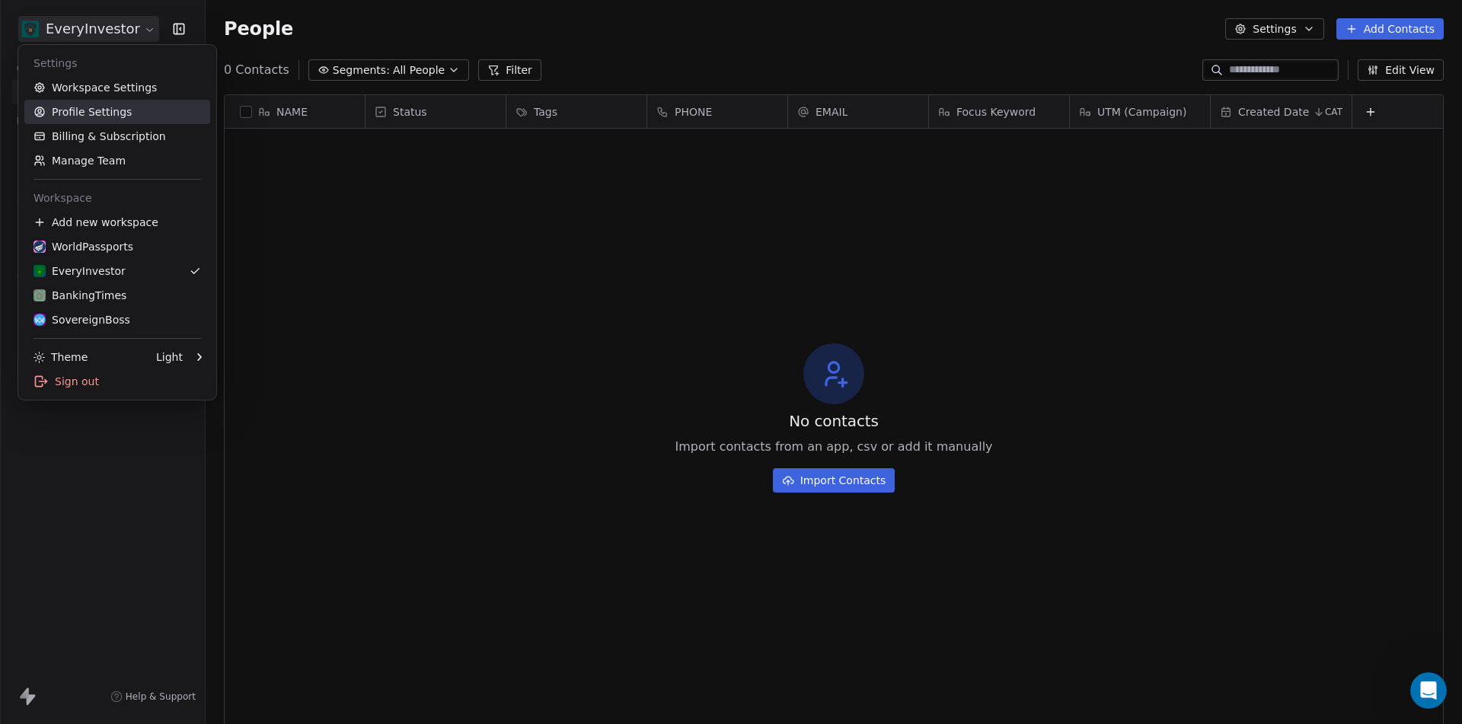
click at [109, 84] on link "Workspace Settings" at bounding box center [117, 87] width 186 height 24
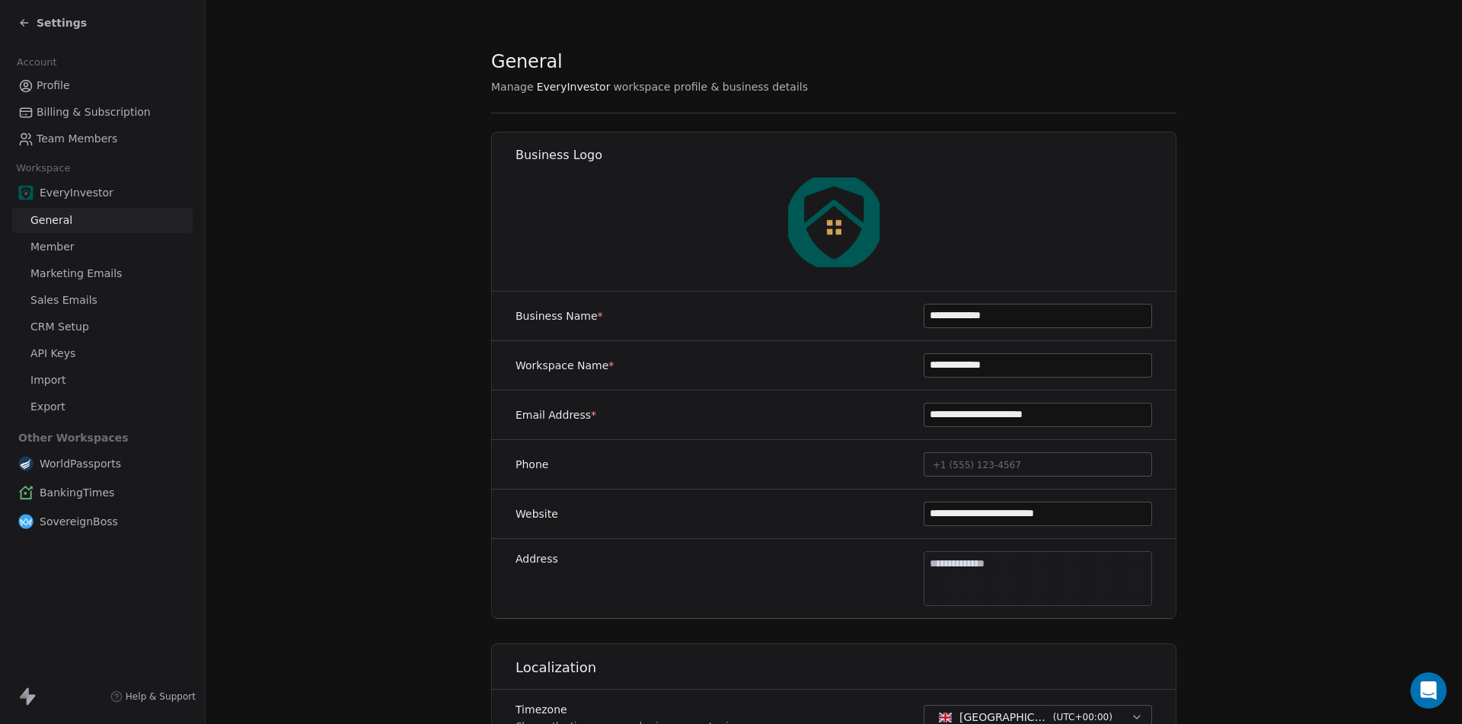
click at [53, 330] on span "CRM Setup" at bounding box center [59, 327] width 59 height 16
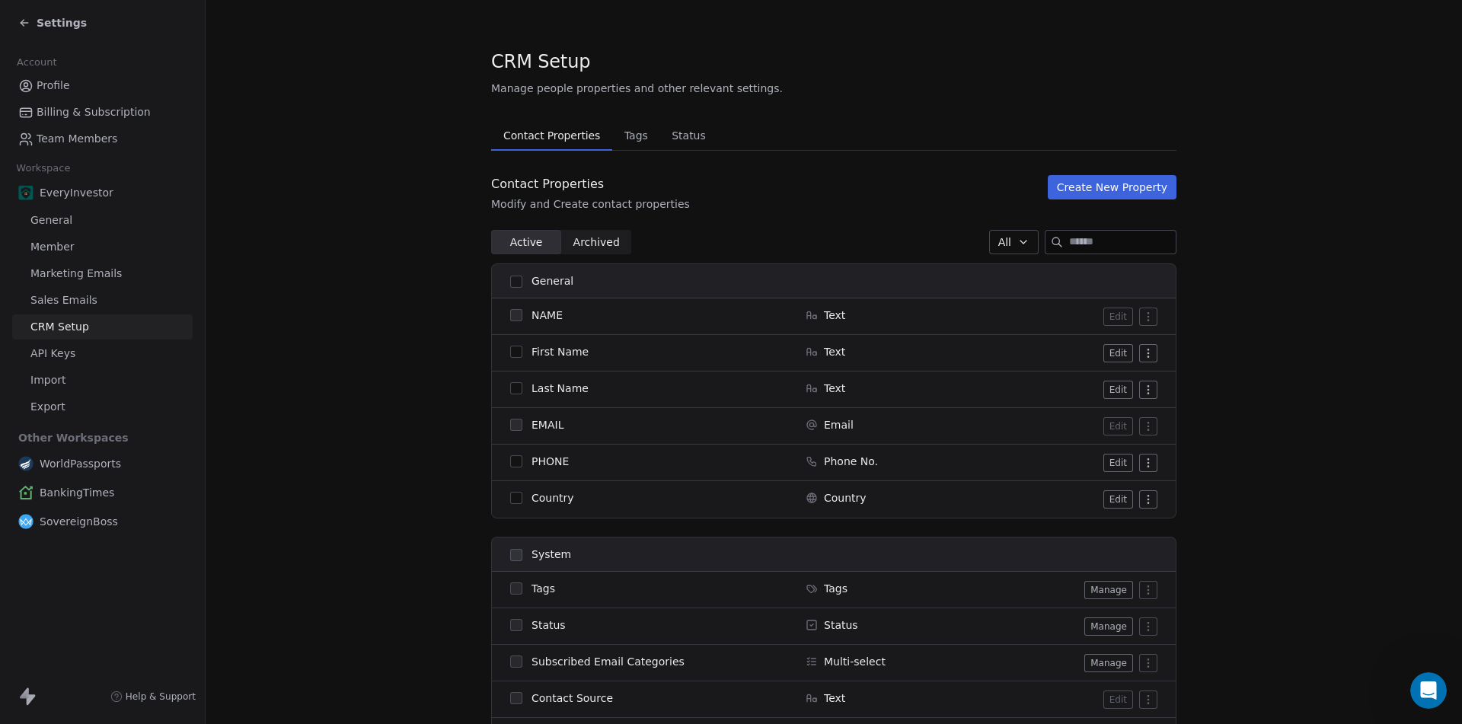
click at [623, 140] on span "Tags" at bounding box center [636, 135] width 36 height 21
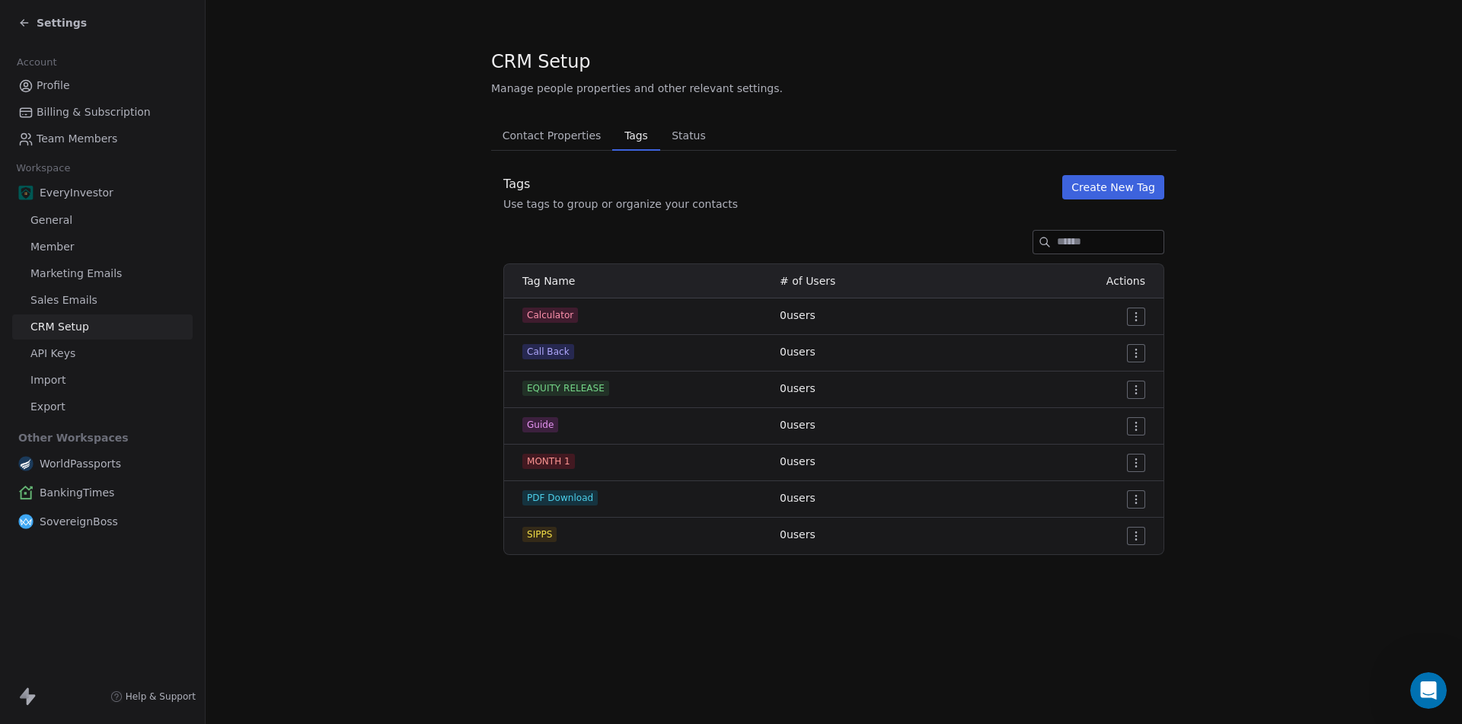
click at [532, 313] on span "Calculator" at bounding box center [550, 315] width 56 height 15
copy span "Calculator"
drag, startPoint x: 526, startPoint y: 497, endPoint x: 593, endPoint y: 498, distance: 67.0
click at [593, 498] on span "PDF Download" at bounding box center [559, 497] width 75 height 15
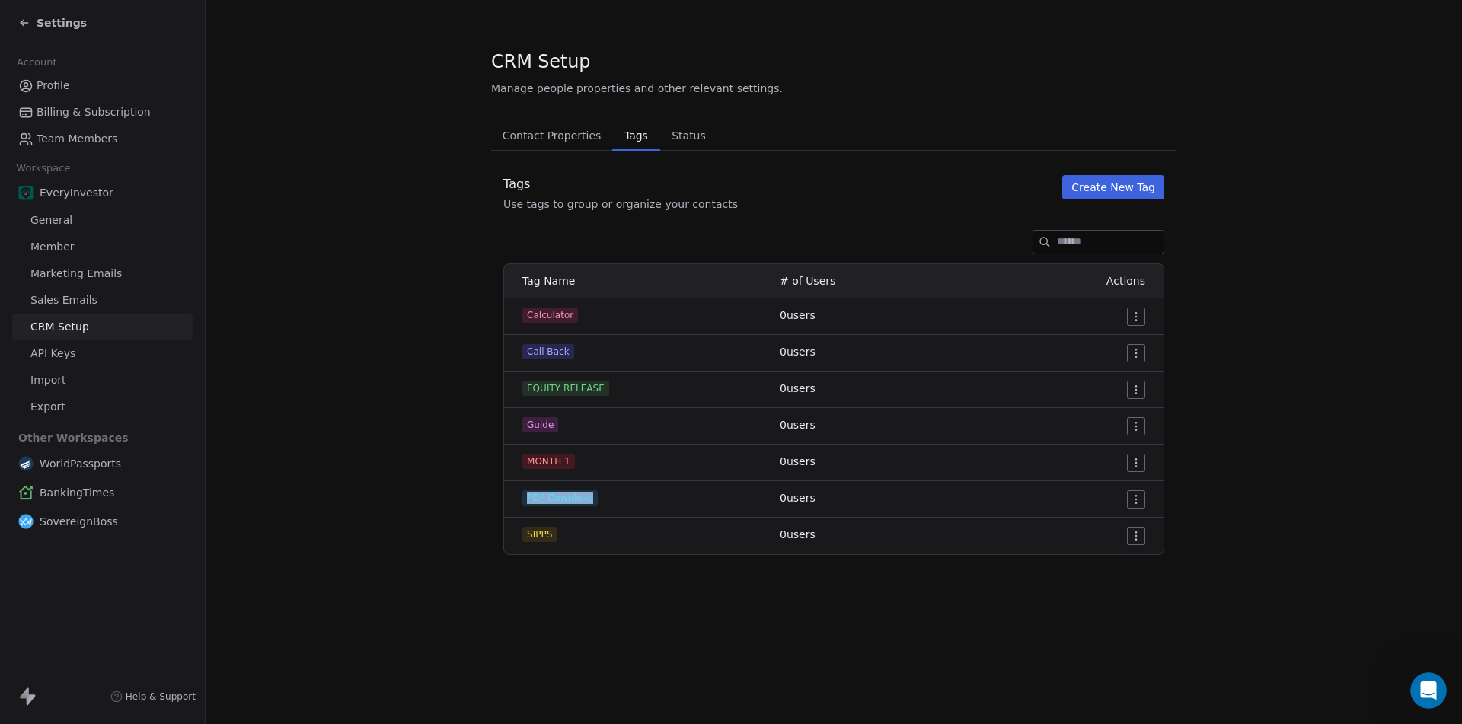
copy span "PDF Download"
click at [1142, 458] on html "Settings Account Profile Billing & Subscription Team Members Workspace EveryInv…" at bounding box center [731, 362] width 1462 height 724
click at [1111, 521] on span "Delete" at bounding box center [1115, 517] width 35 height 15
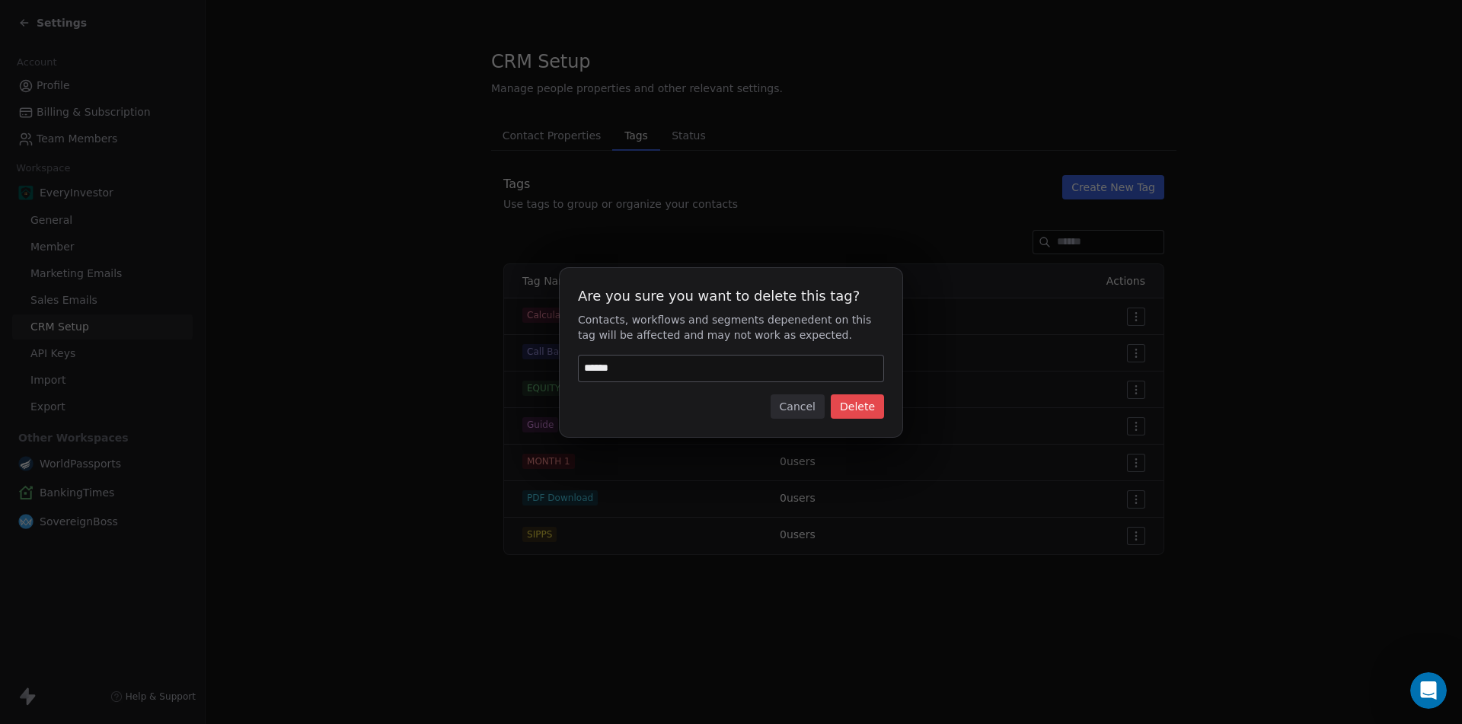
type input "******"
click at [856, 410] on button "Delete" at bounding box center [856, 406] width 53 height 24
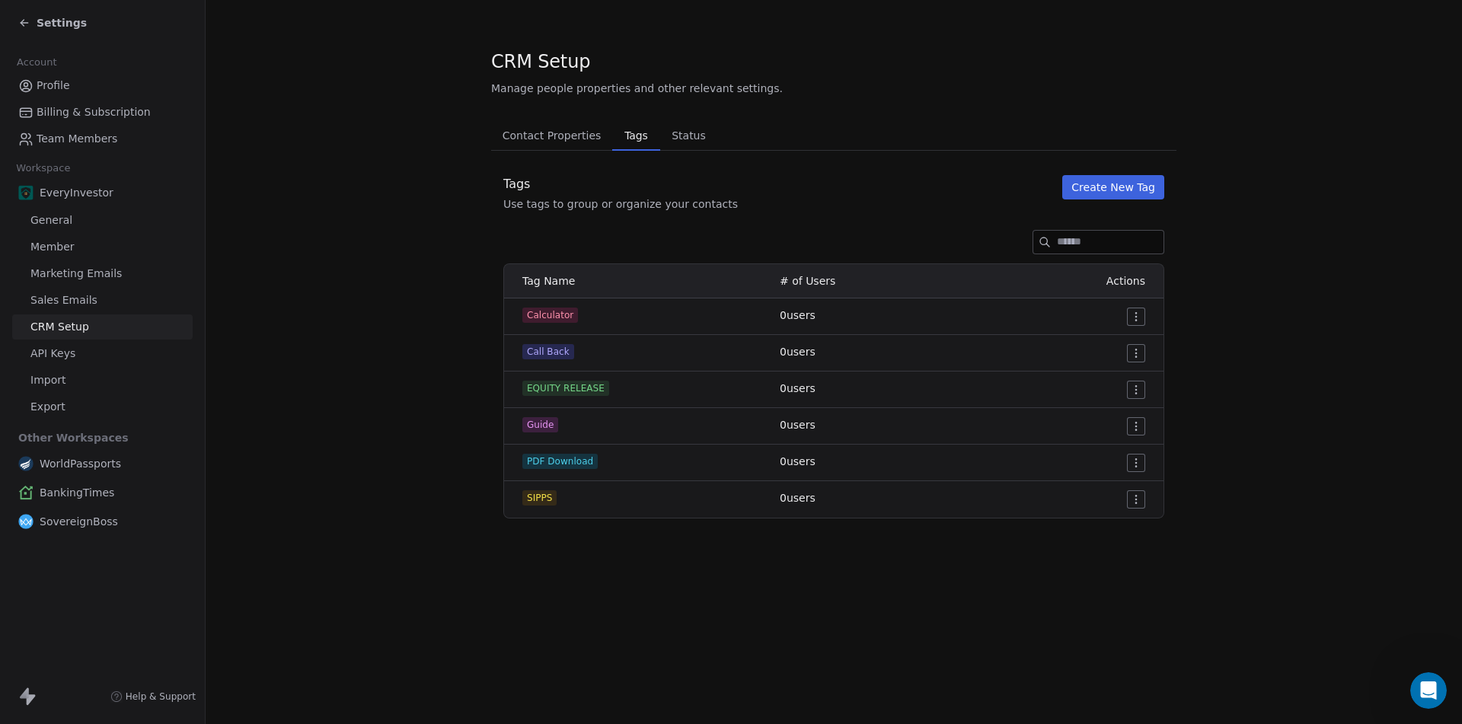
click at [67, 298] on span "Sales Emails" at bounding box center [63, 300] width 67 height 16
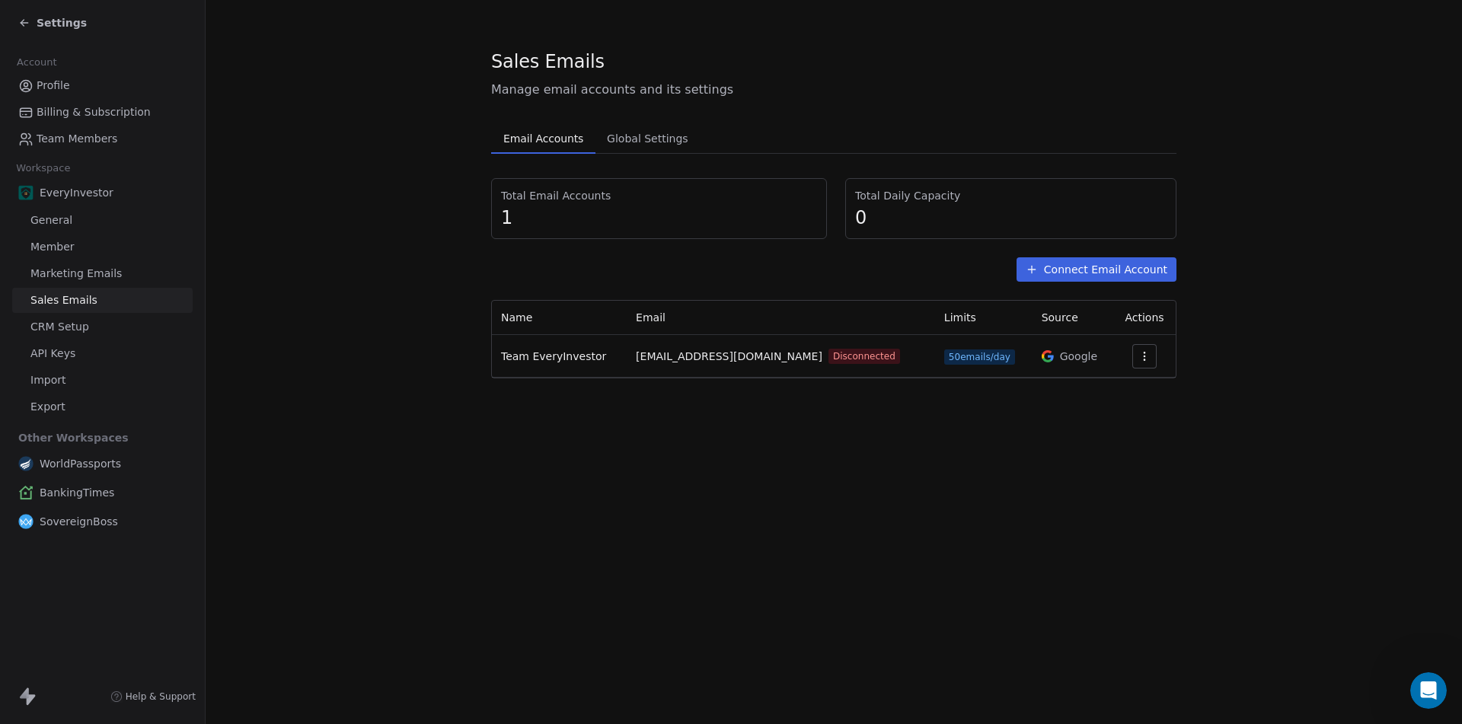
click at [1145, 362] on icon "button" at bounding box center [1144, 356] width 12 height 12
click at [1317, 359] on html "Settings Account Profile Billing & Subscription Team Members Workspace EveryInv…" at bounding box center [731, 362] width 1462 height 724
click at [57, 246] on span "Member" at bounding box center [52, 247] width 44 height 16
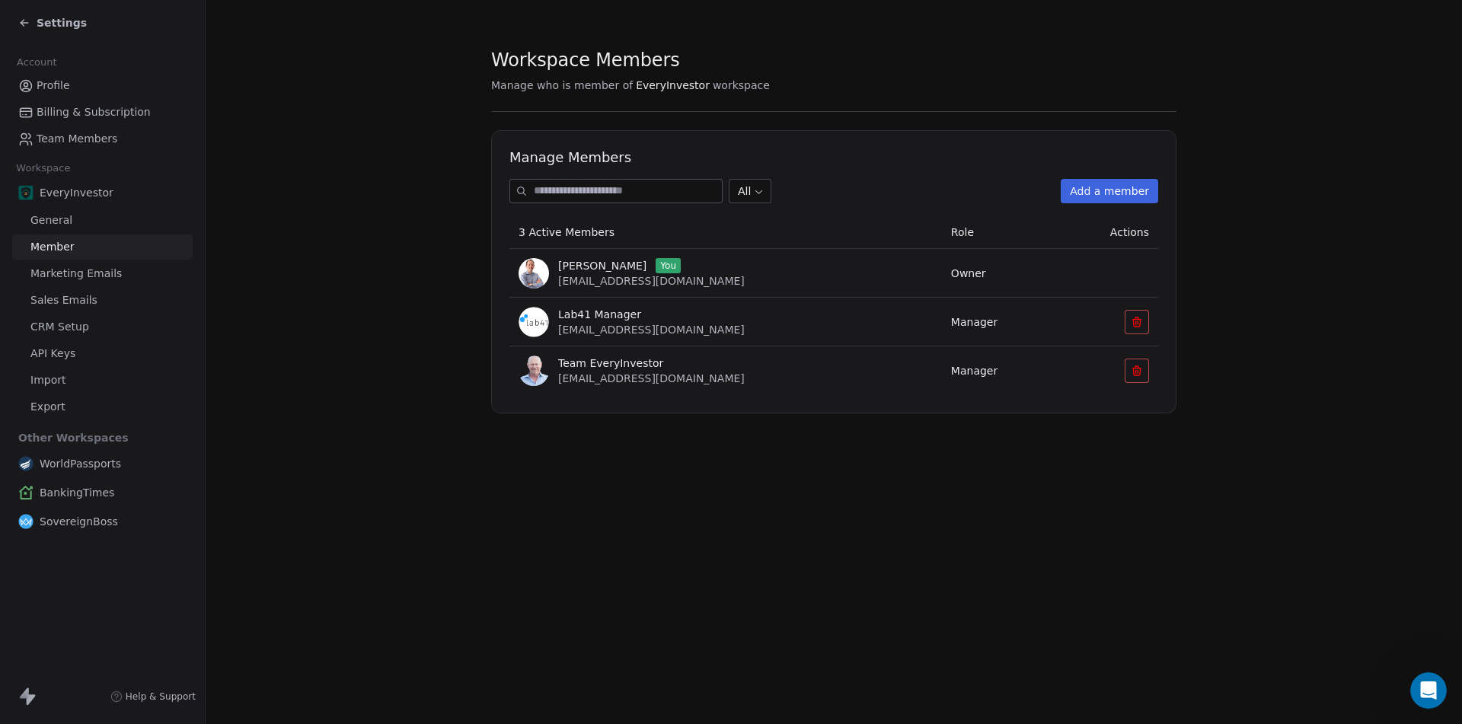
click at [46, 325] on span "CRM Setup" at bounding box center [59, 327] width 59 height 16
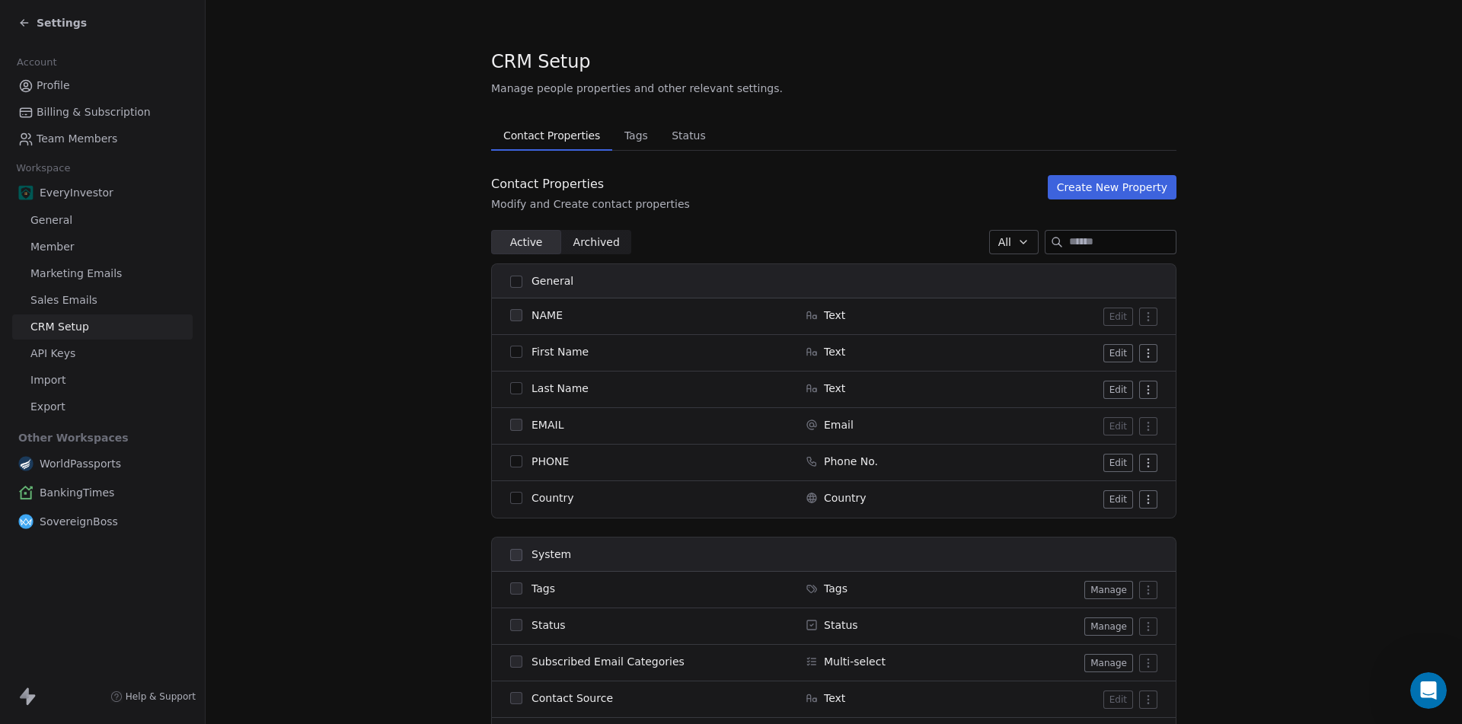
click at [83, 268] on span "Marketing Emails" at bounding box center [75, 274] width 91 height 16
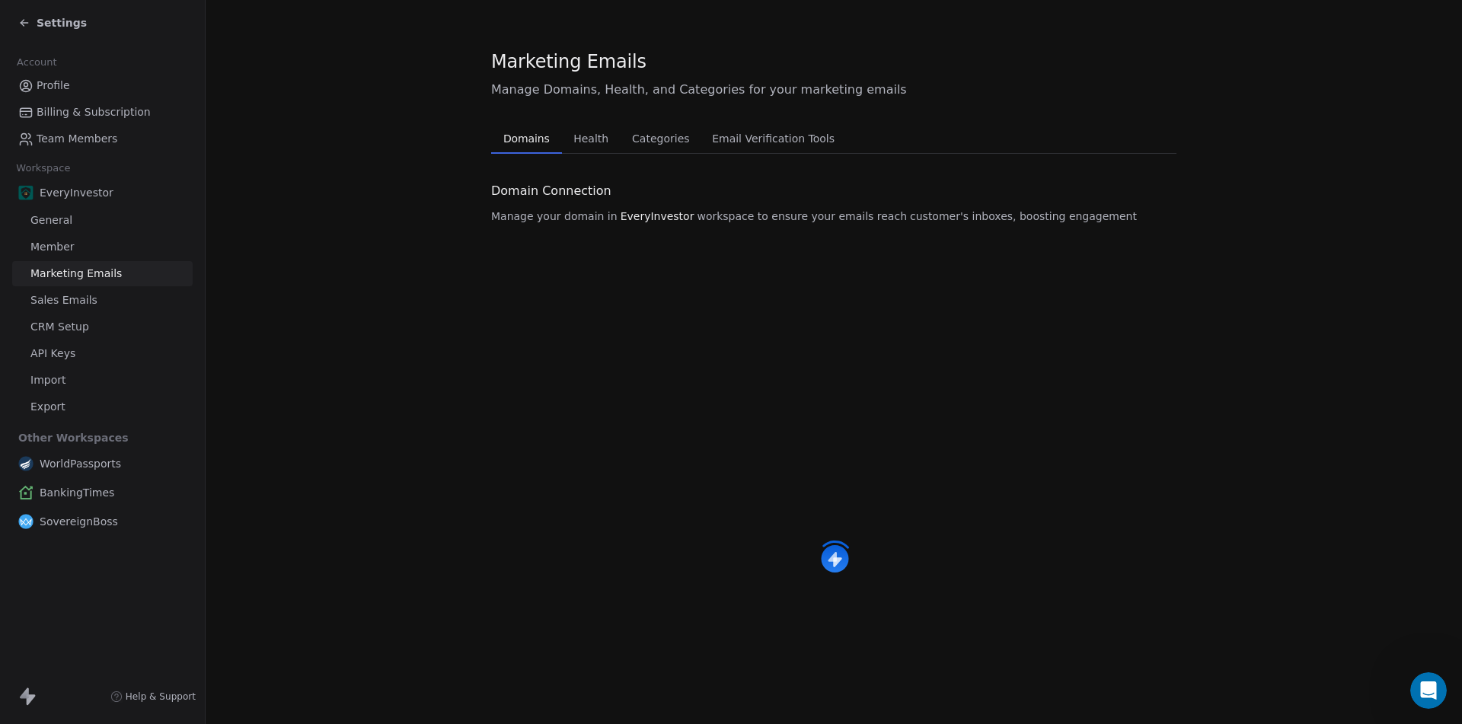
click at [635, 141] on span "Categories" at bounding box center [660, 138] width 69 height 21
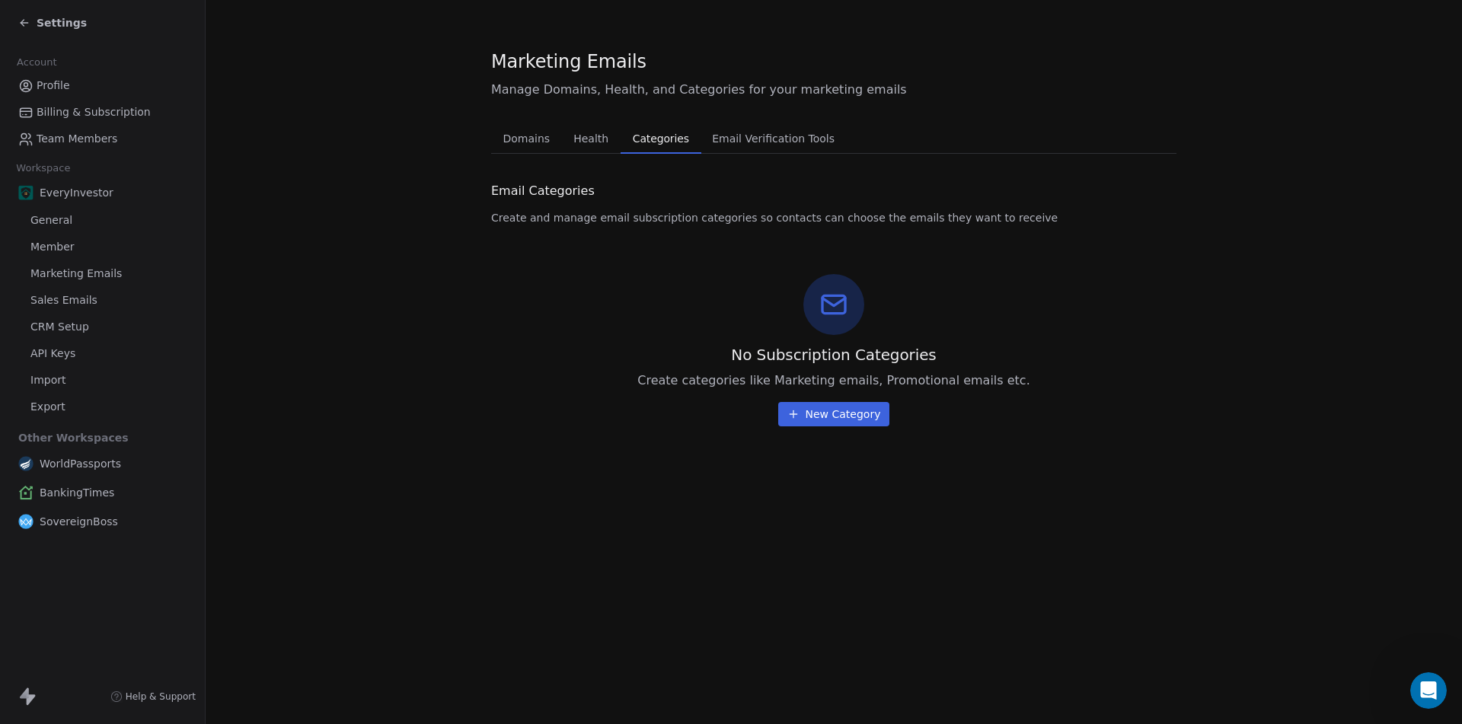
click at [836, 414] on span "New Category" at bounding box center [842, 413] width 75 height 15
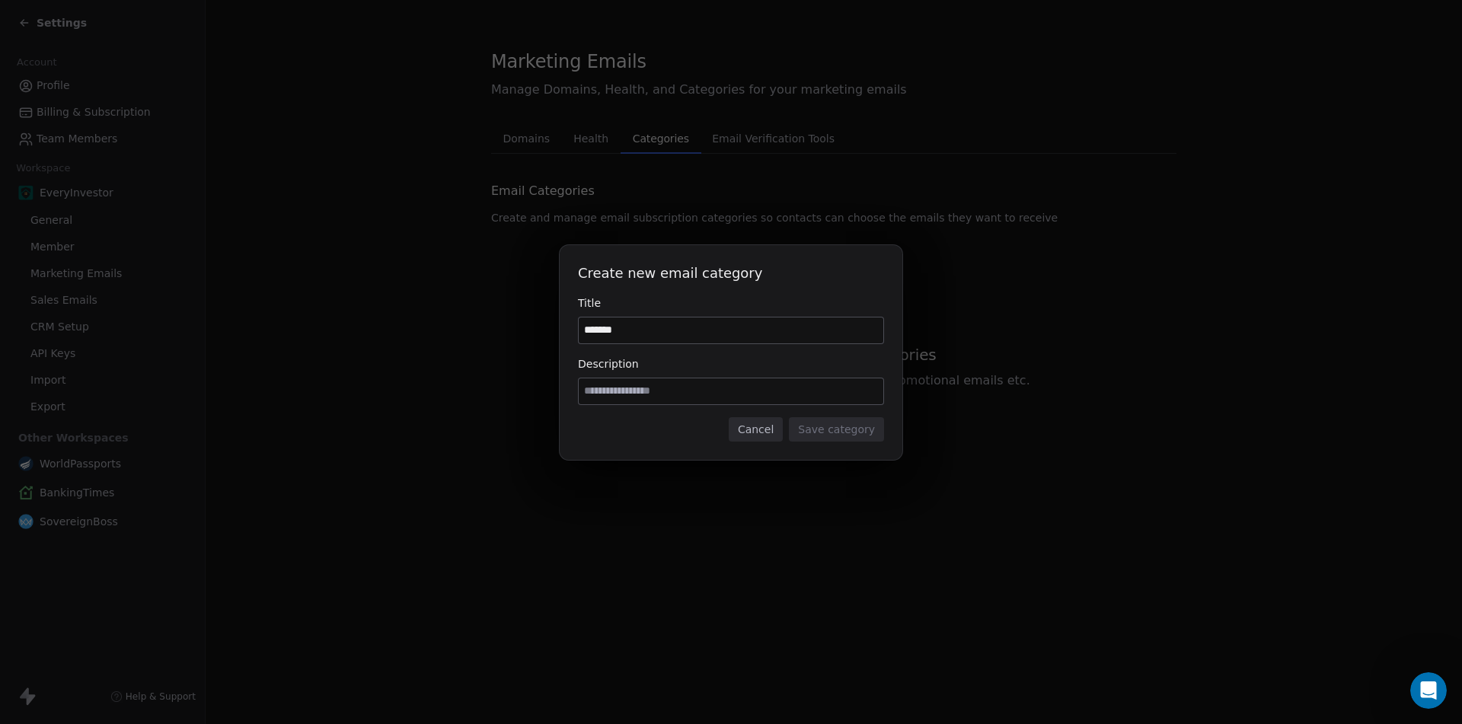
type input "*******"
click at [793, 392] on input at bounding box center [731, 391] width 304 height 26
type input "**********"
click at [838, 445] on div "**********" at bounding box center [730, 352] width 343 height 215
click at [844, 432] on button "Save category" at bounding box center [836, 429] width 95 height 24
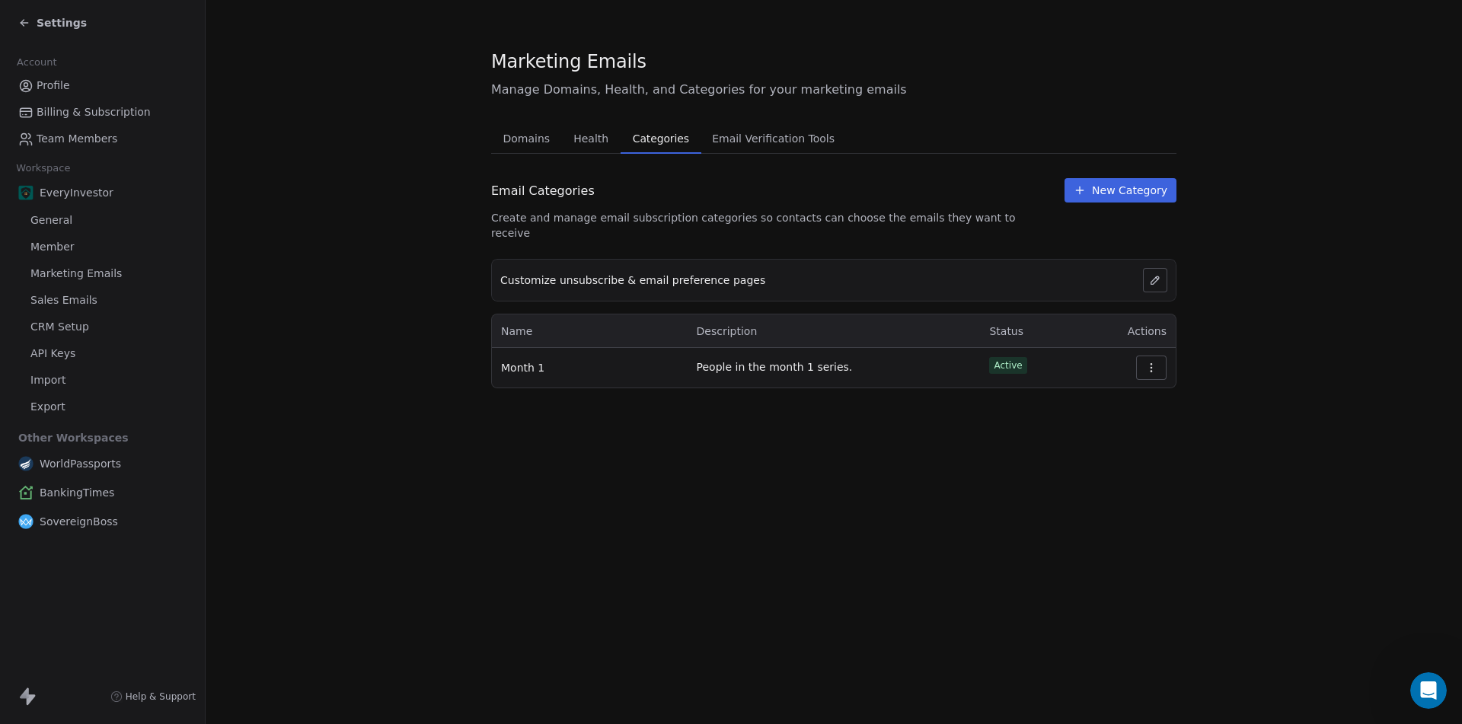
click at [761, 143] on span "Email Verification Tools" at bounding box center [773, 138] width 135 height 21
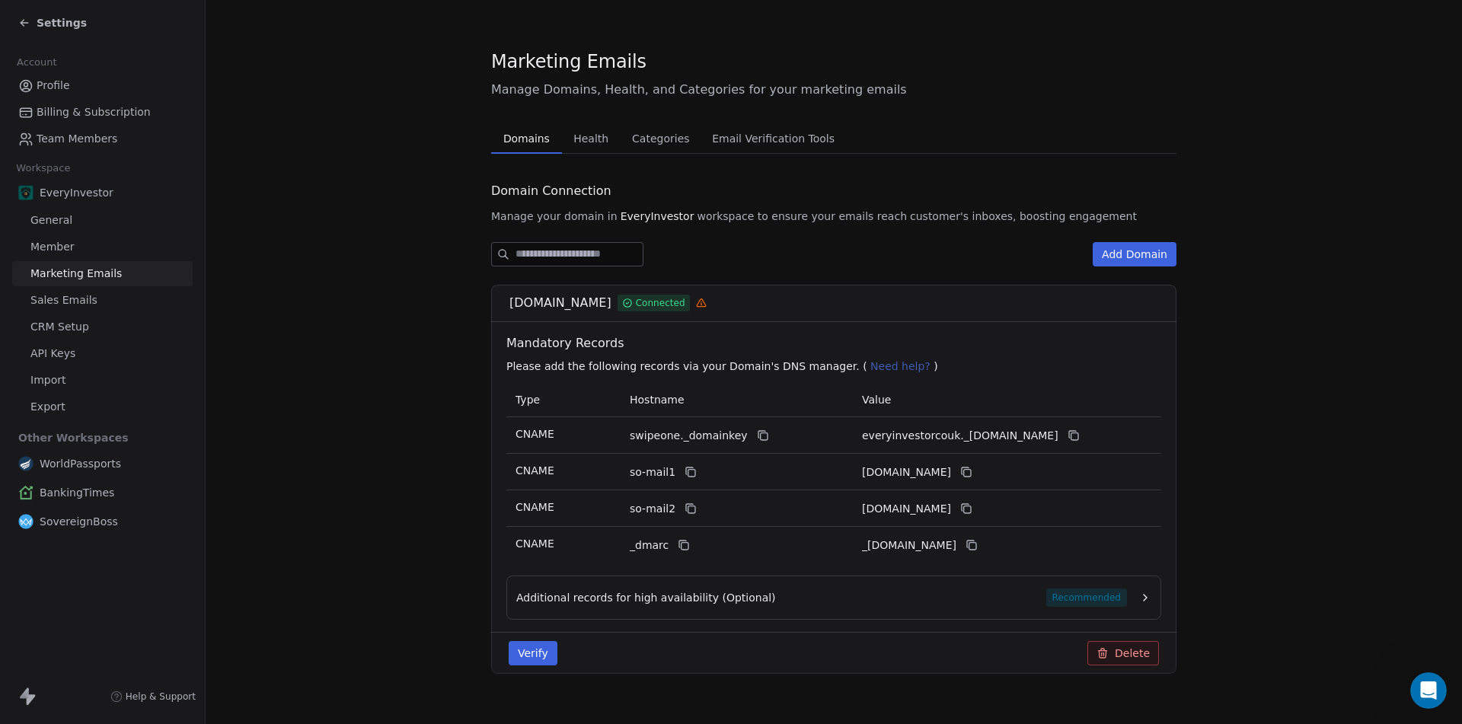
click at [518, 134] on span "Domains" at bounding box center [526, 138] width 59 height 21
click at [1109, 599] on span "Recommended" at bounding box center [1086, 597] width 81 height 18
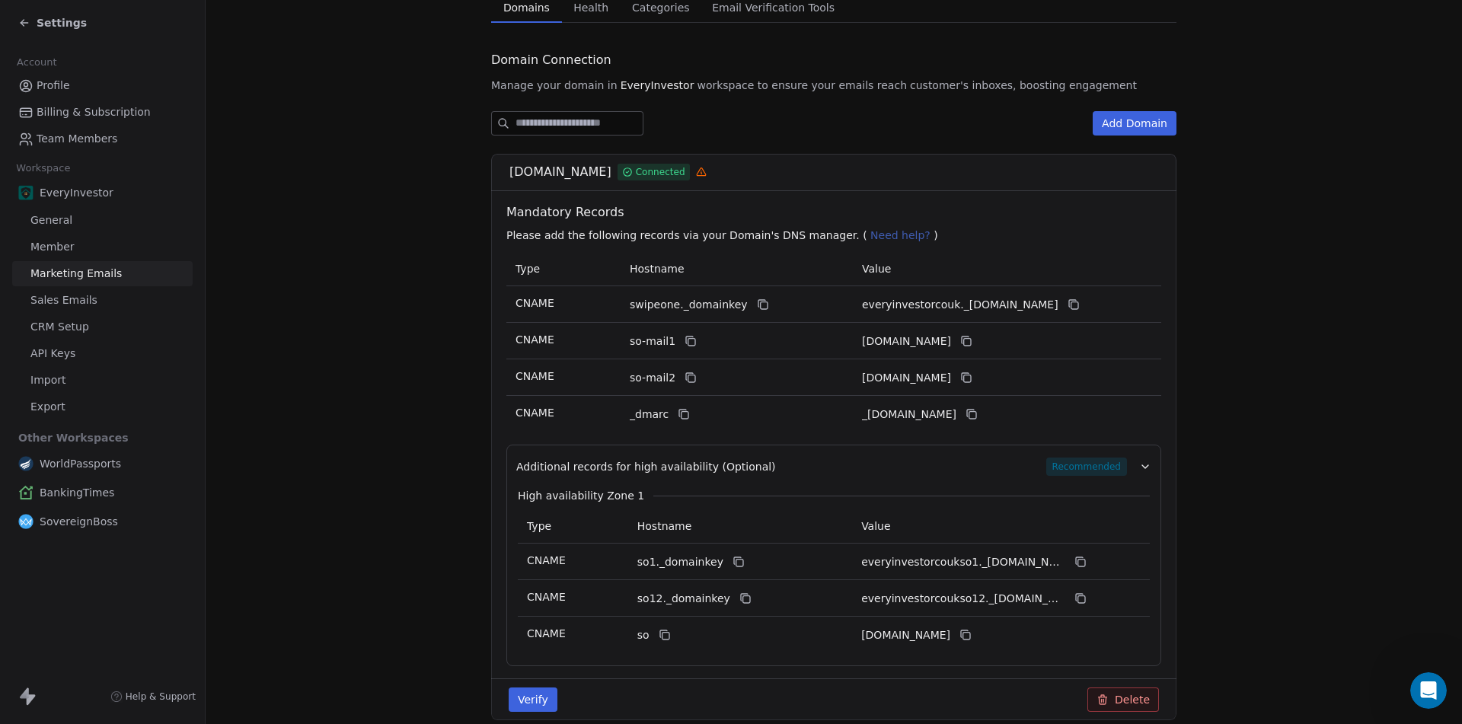
scroll to position [152, 0]
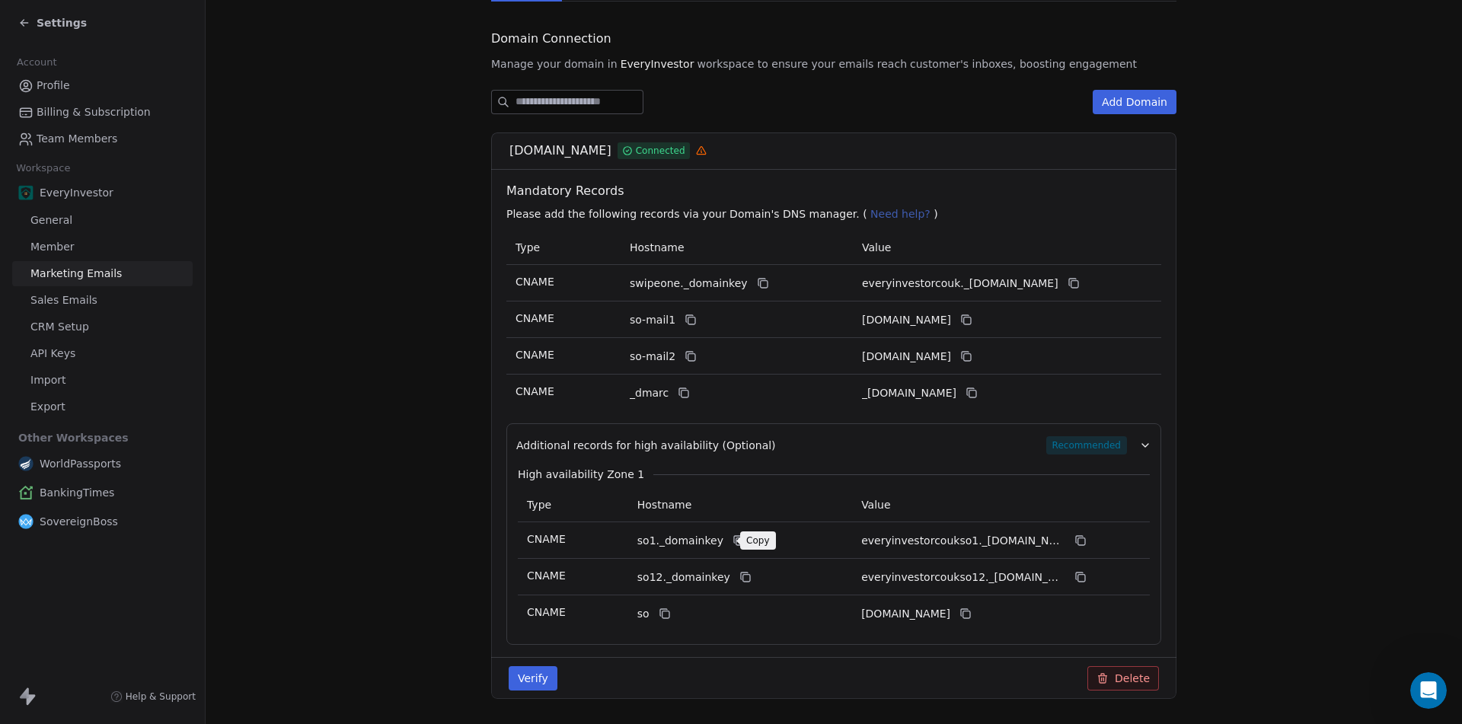
click at [732, 538] on icon at bounding box center [738, 540] width 12 height 12
click at [1081, 537] on icon at bounding box center [1080, 540] width 12 height 12
drag, startPoint x: 735, startPoint y: 579, endPoint x: 819, endPoint y: 649, distance: 109.2
click at [739, 579] on icon at bounding box center [745, 577] width 12 height 12
click at [734, 537] on icon at bounding box center [737, 539] width 7 height 7
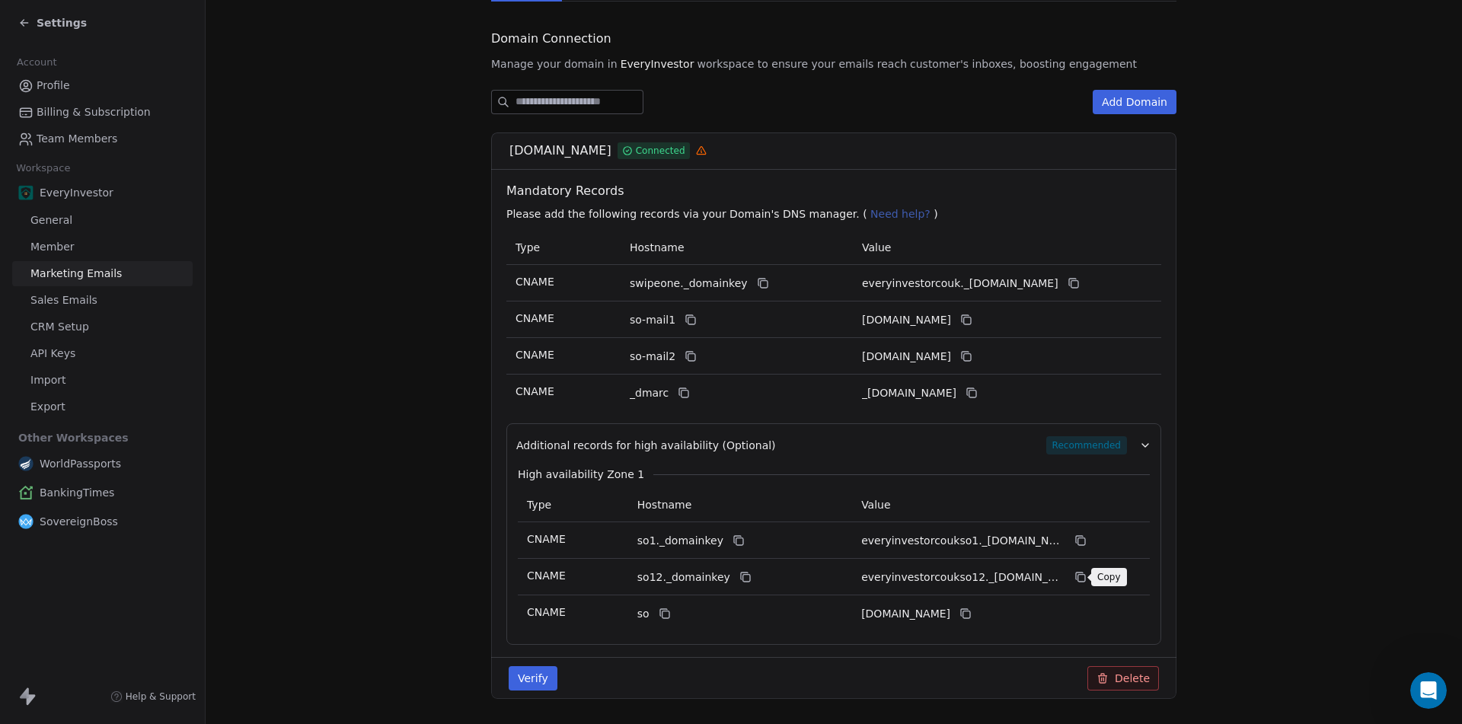
click at [1078, 575] on icon at bounding box center [1081, 578] width 7 height 7
click at [521, 685] on button "Verify" at bounding box center [532, 678] width 49 height 24
click at [72, 276] on span "Marketing Emails" at bounding box center [75, 274] width 91 height 16
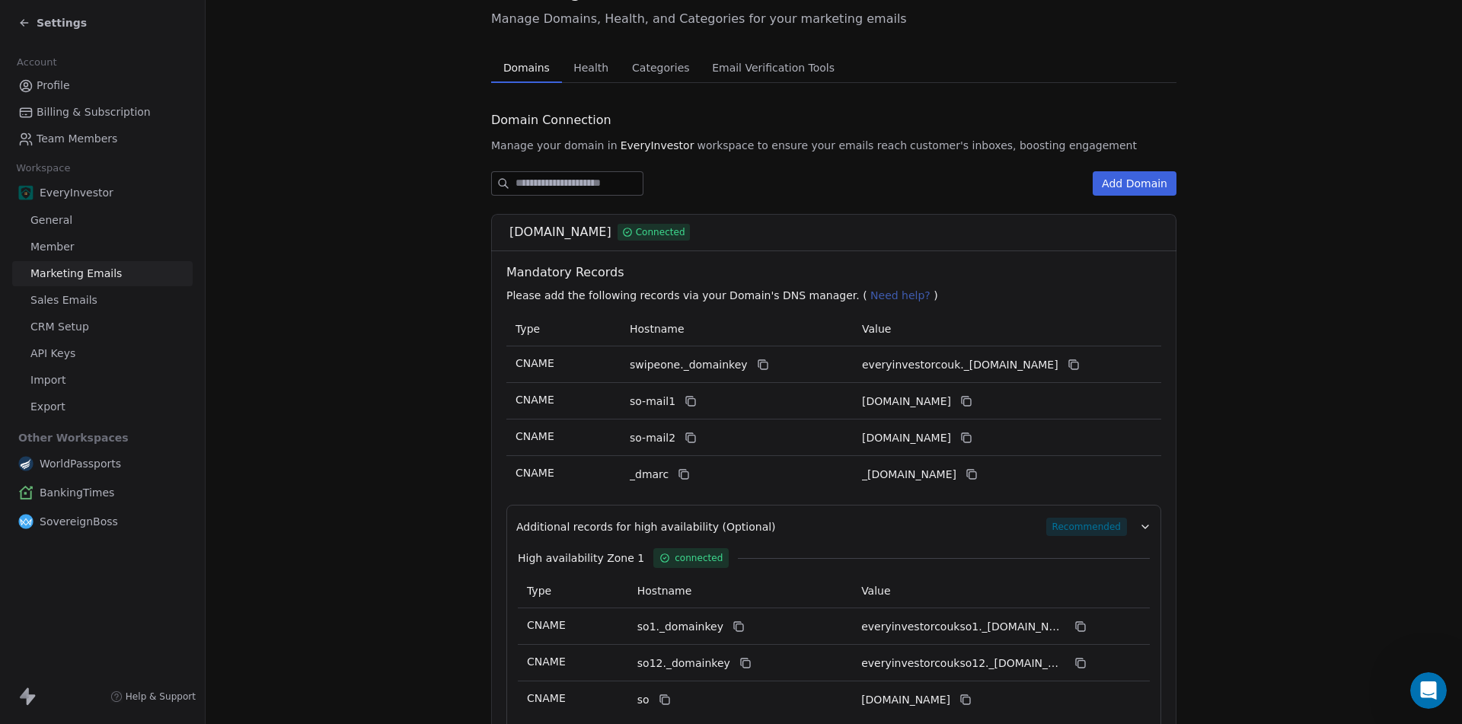
scroll to position [0, 0]
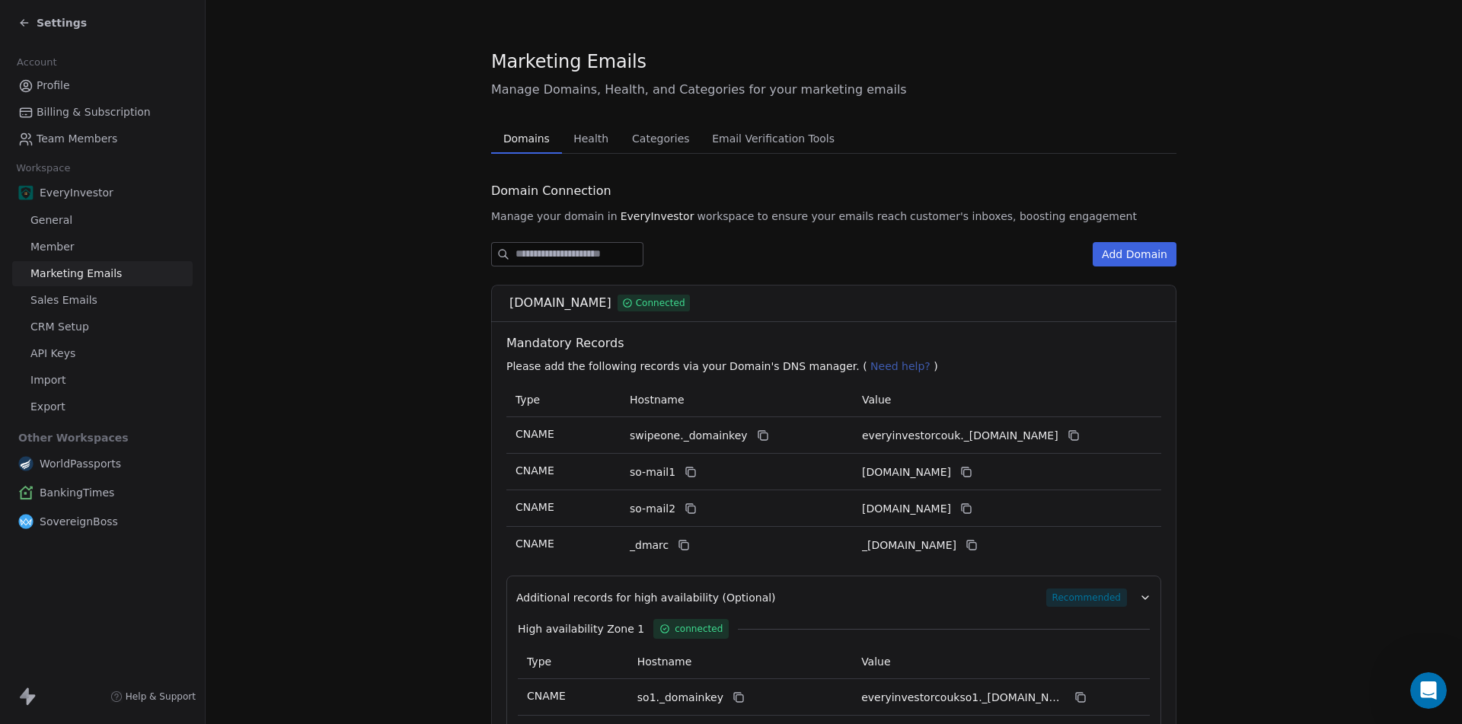
click at [43, 298] on span "Sales Emails" at bounding box center [63, 300] width 67 height 16
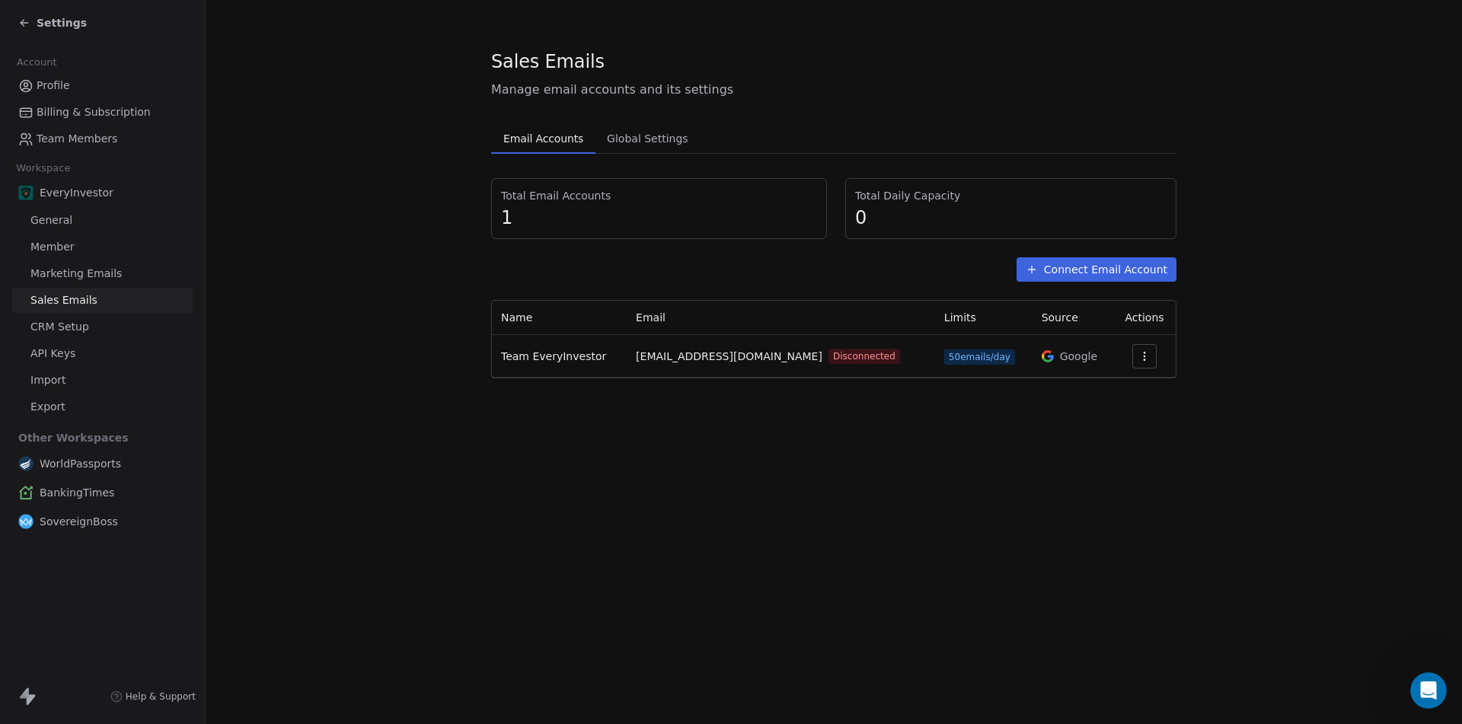
click at [1138, 355] on icon "button" at bounding box center [1144, 356] width 12 height 12
click at [1275, 413] on html "Settings Account Profile Billing & Subscription Team Members Workspace EveryInv…" at bounding box center [731, 362] width 1462 height 724
click at [62, 336] on link "CRM Setup" at bounding box center [102, 326] width 180 height 25
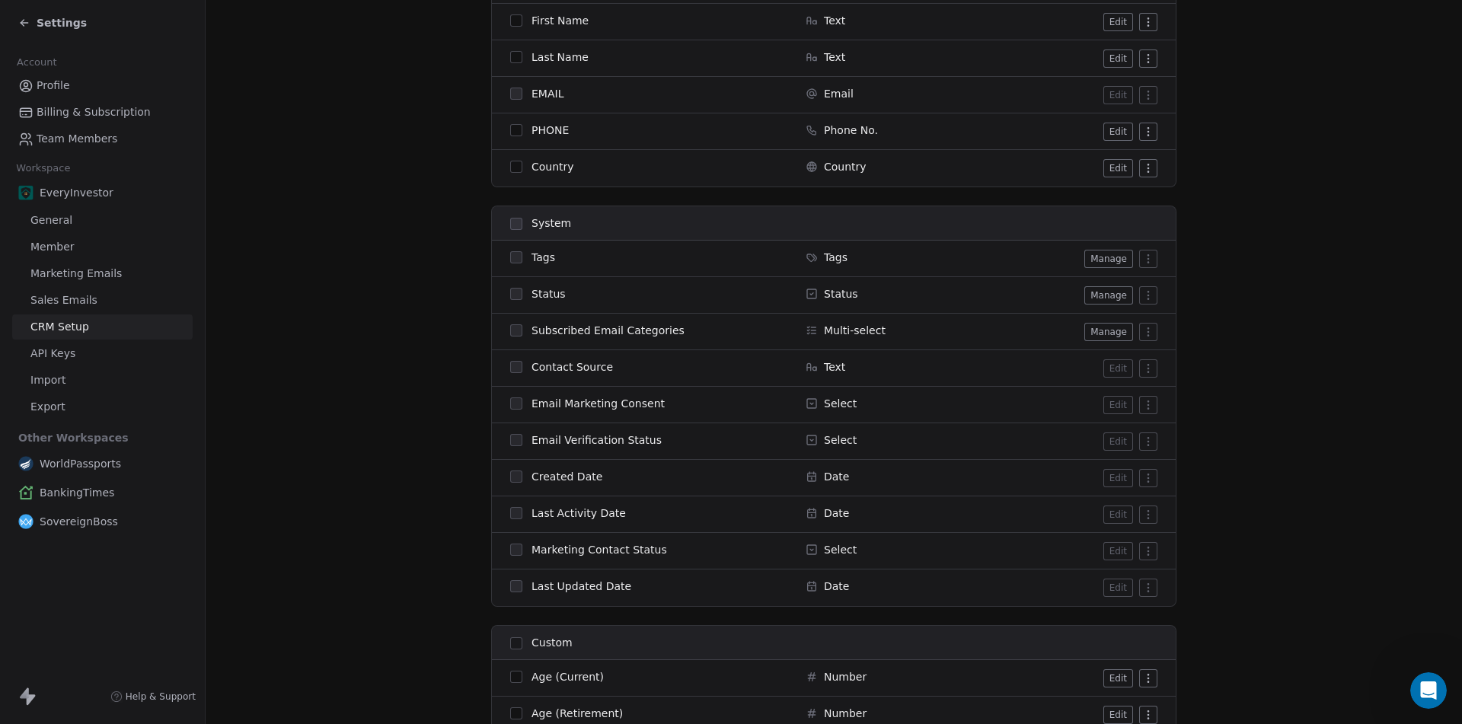
scroll to position [381, 0]
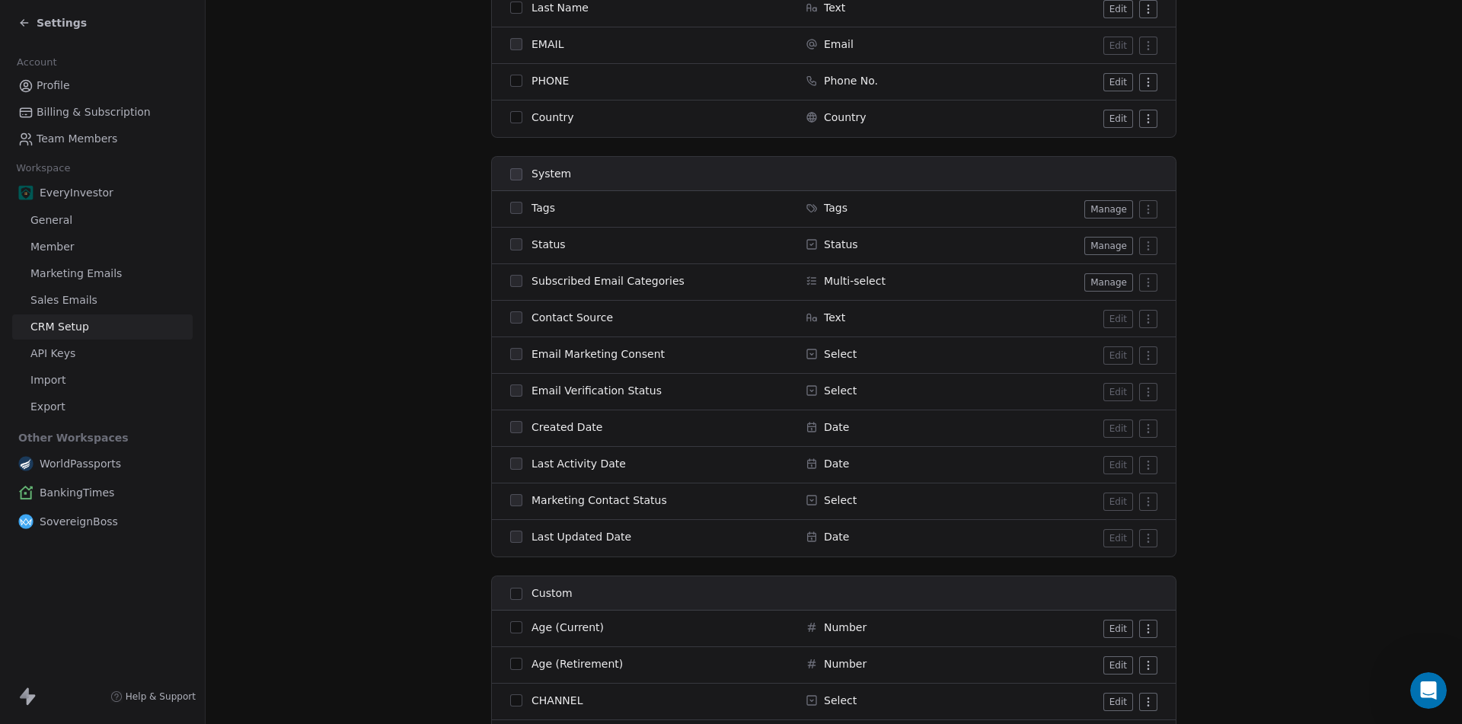
click at [507, 366] on td "Email Marketing Consent" at bounding box center [644, 355] width 304 height 37
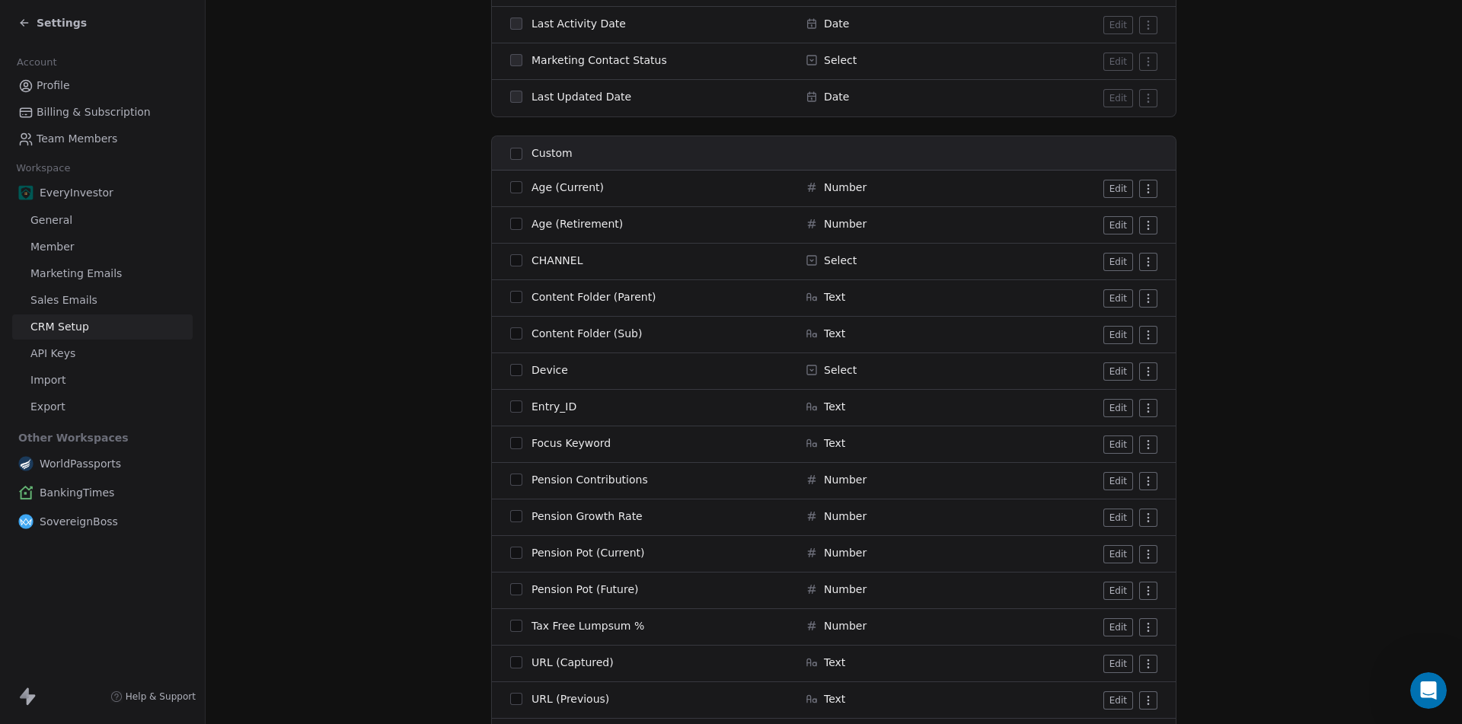
scroll to position [837, 0]
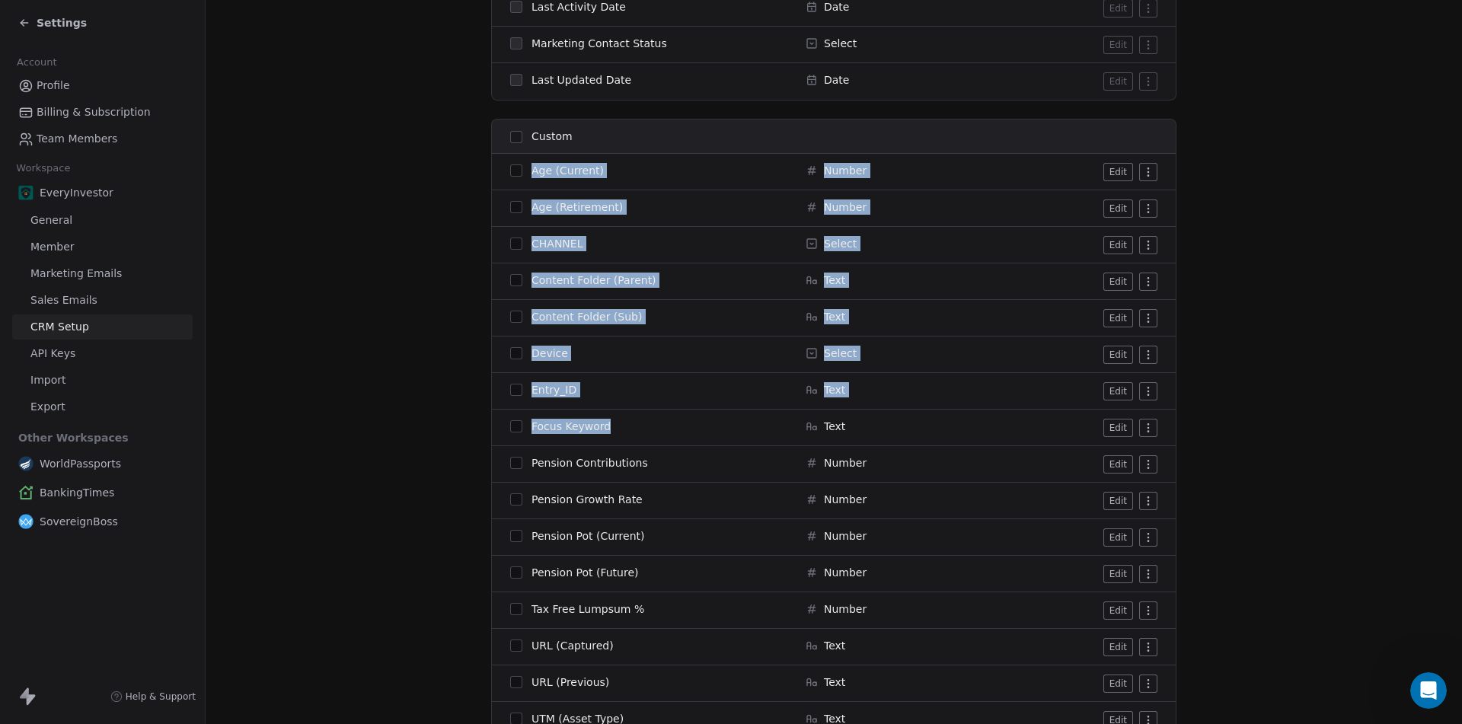
drag, startPoint x: 528, startPoint y: 237, endPoint x: 639, endPoint y: 427, distance: 220.0
click at [639, 426] on tbody "Age (Current) Number Edit Age (Retirement) Number Edit CHANNEL Select Edit Cont…" at bounding box center [834, 574] width 684 height 840
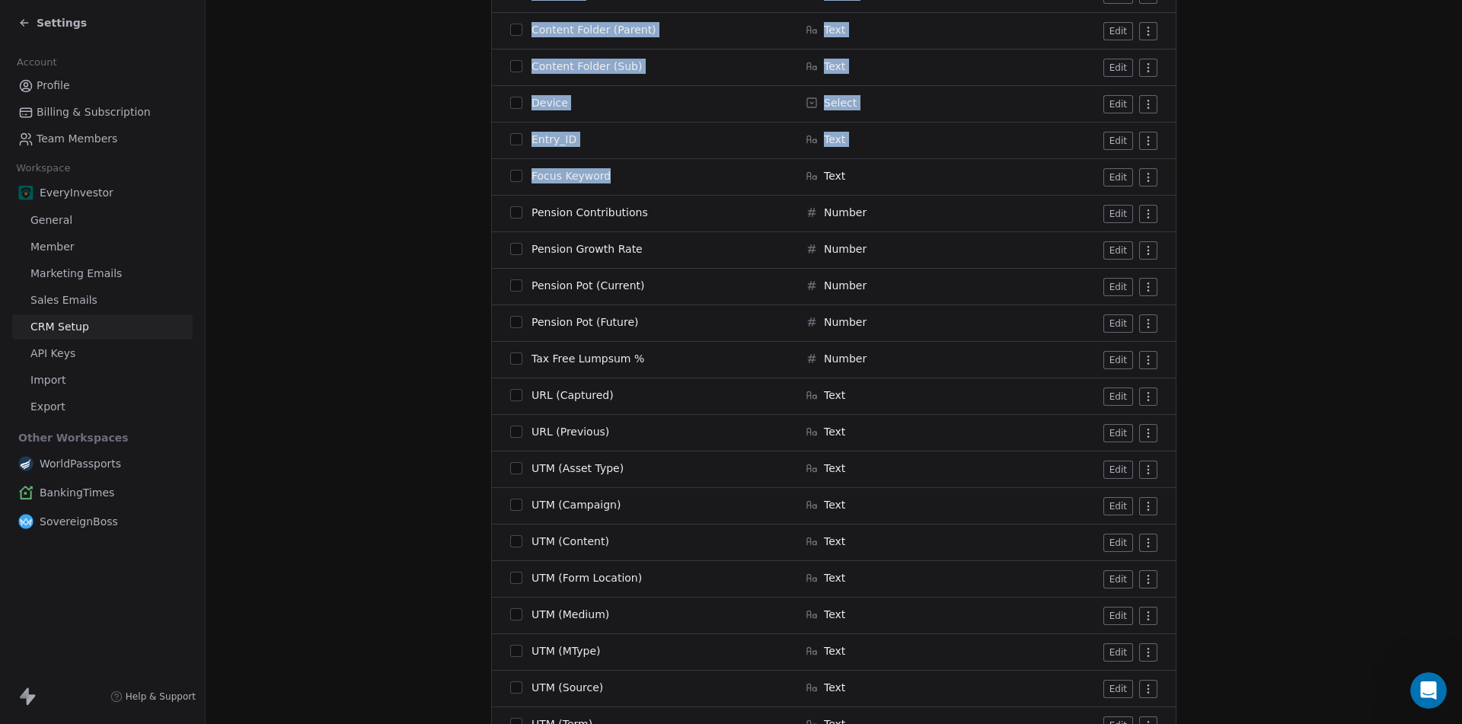
scroll to position [1175, 0]
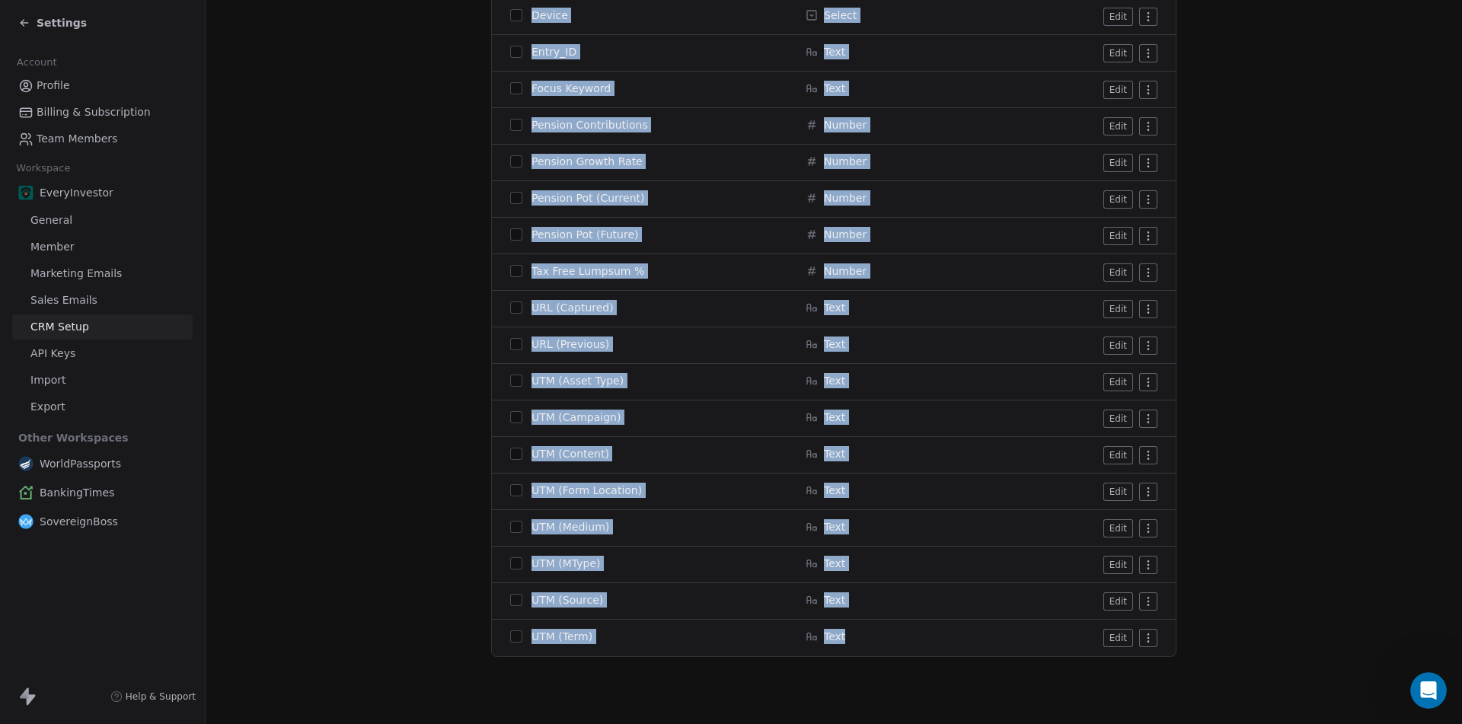
click at [874, 646] on td "Text" at bounding box center [889, 638] width 186 height 37
copy tbody "Age (Current) Number Edit Age (Retirement) Number Edit CHANNEL Select Edit Cont…"
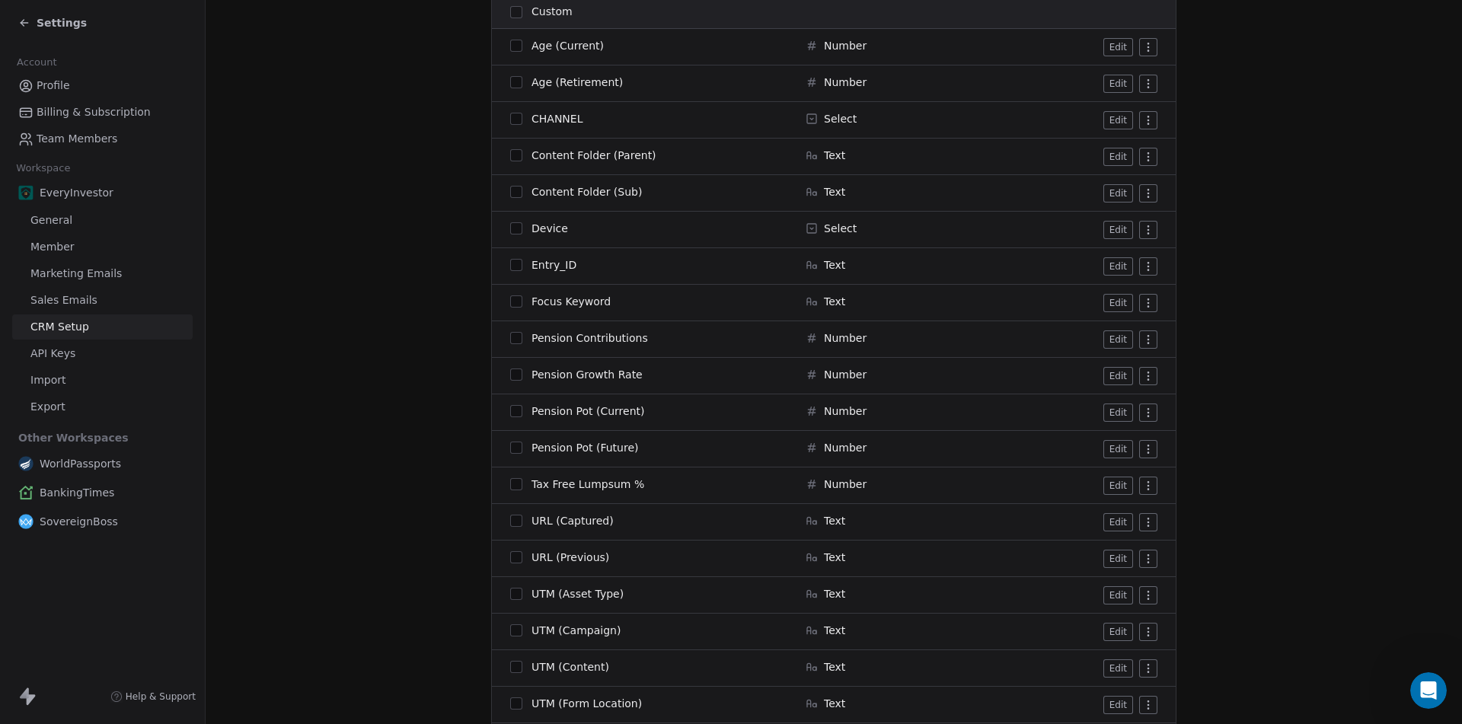
scroll to position [947, 0]
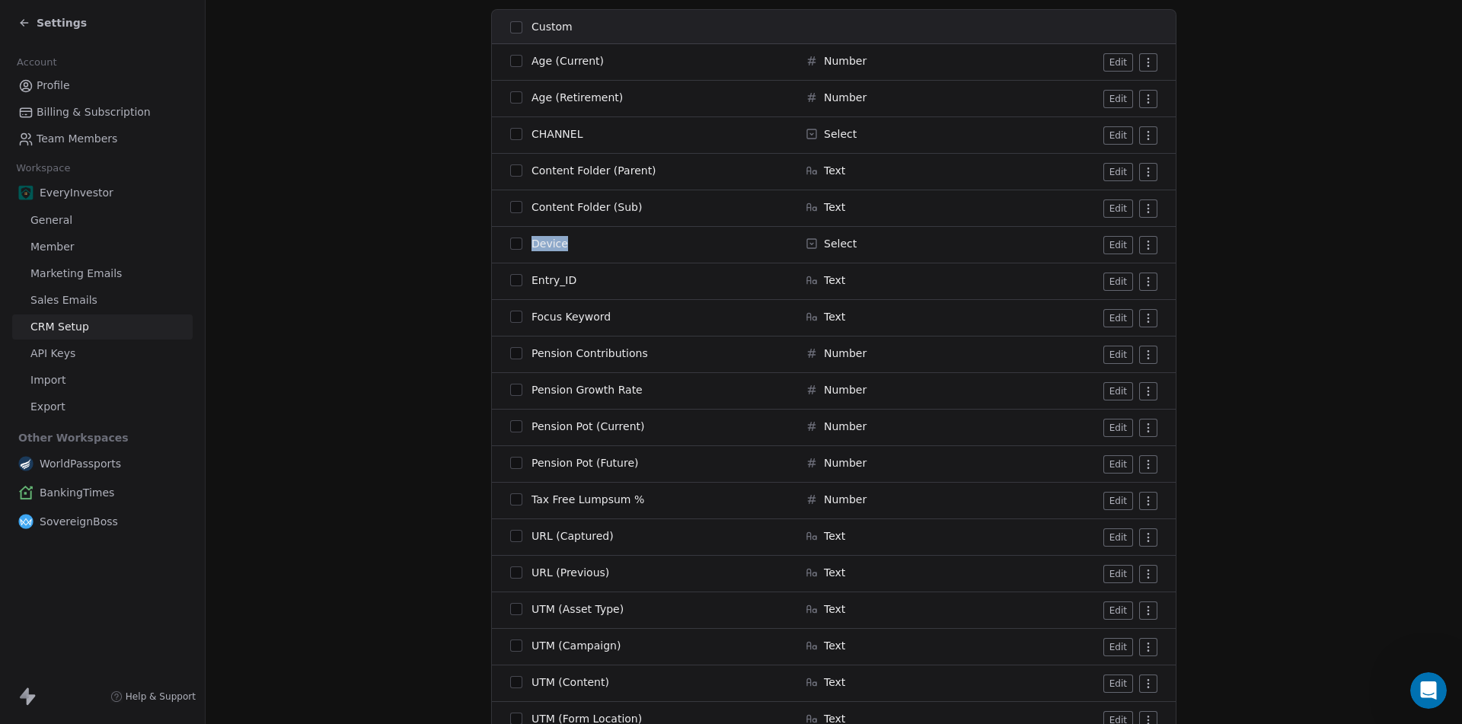
drag, startPoint x: 528, startPoint y: 241, endPoint x: 601, endPoint y: 243, distance: 73.1
click at [601, 243] on div "Device" at bounding box center [648, 243] width 277 height 15
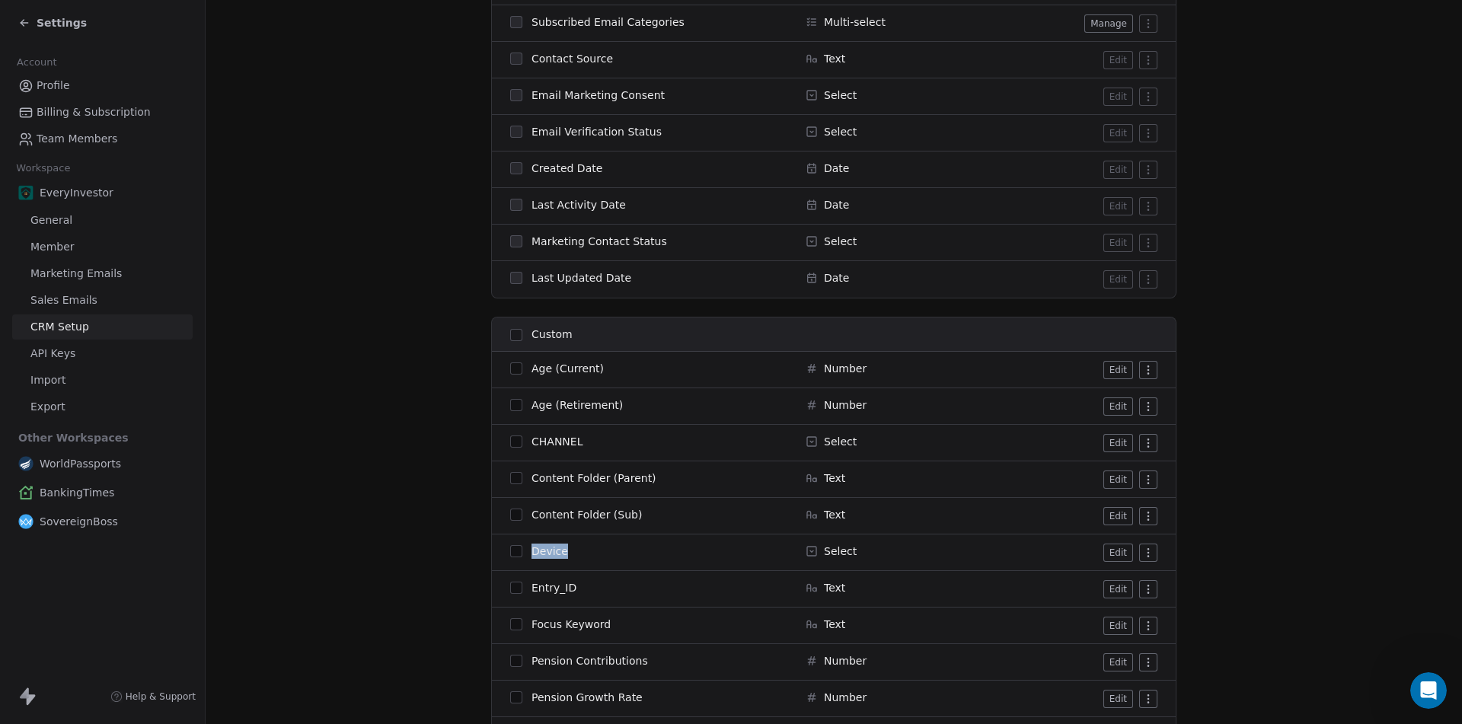
scroll to position [0, 0]
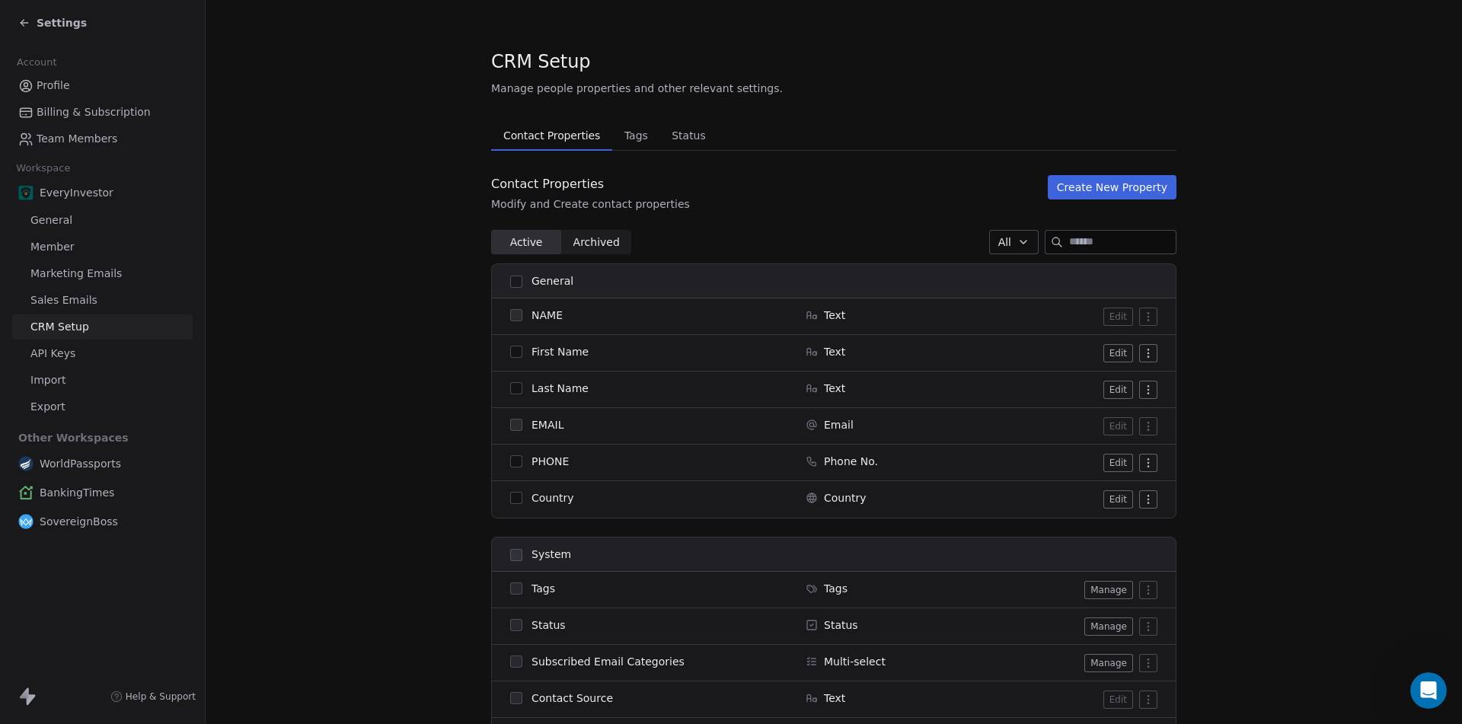
click at [61, 218] on span "General" at bounding box center [51, 220] width 42 height 16
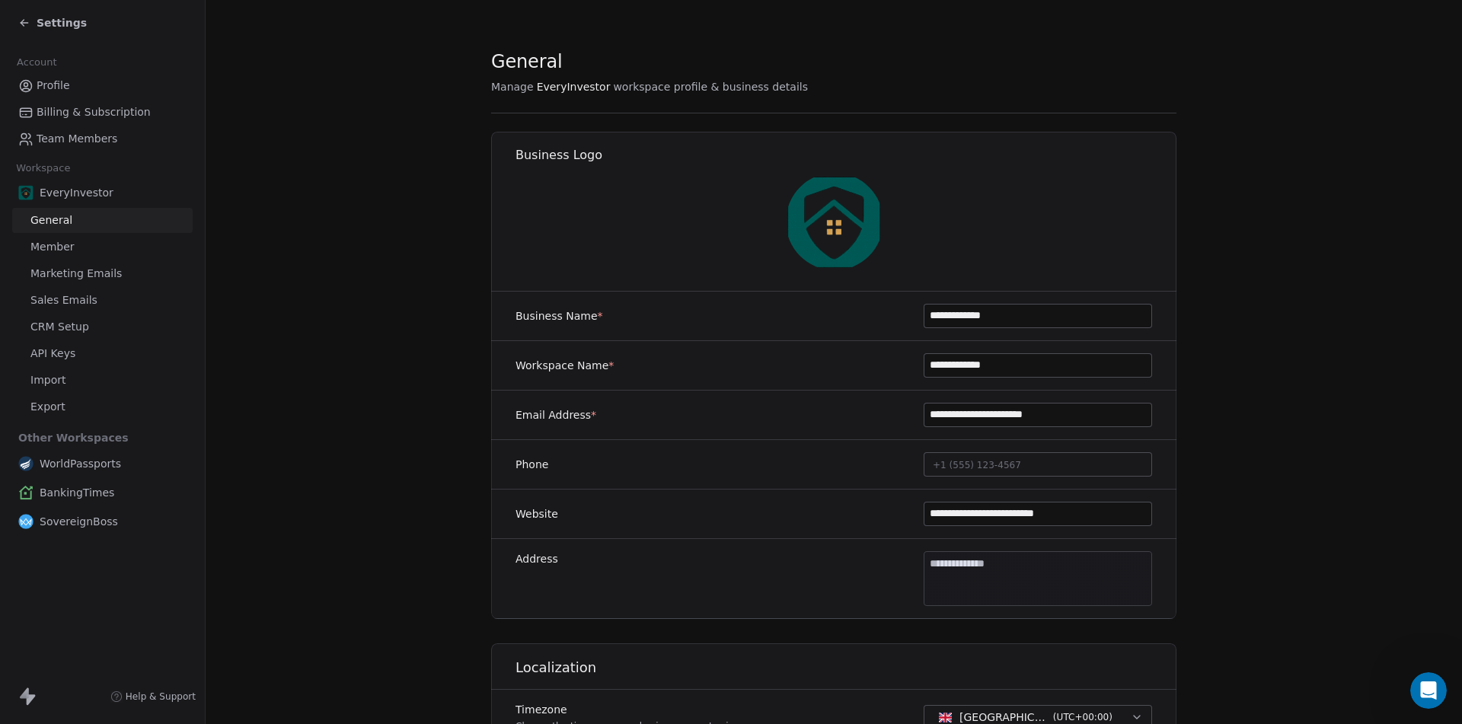
click at [851, 209] on img at bounding box center [834, 221] width 97 height 97
click at [842, 205] on img at bounding box center [834, 221] width 97 height 97
click at [42, 21] on span "Settings" at bounding box center [62, 22] width 50 height 15
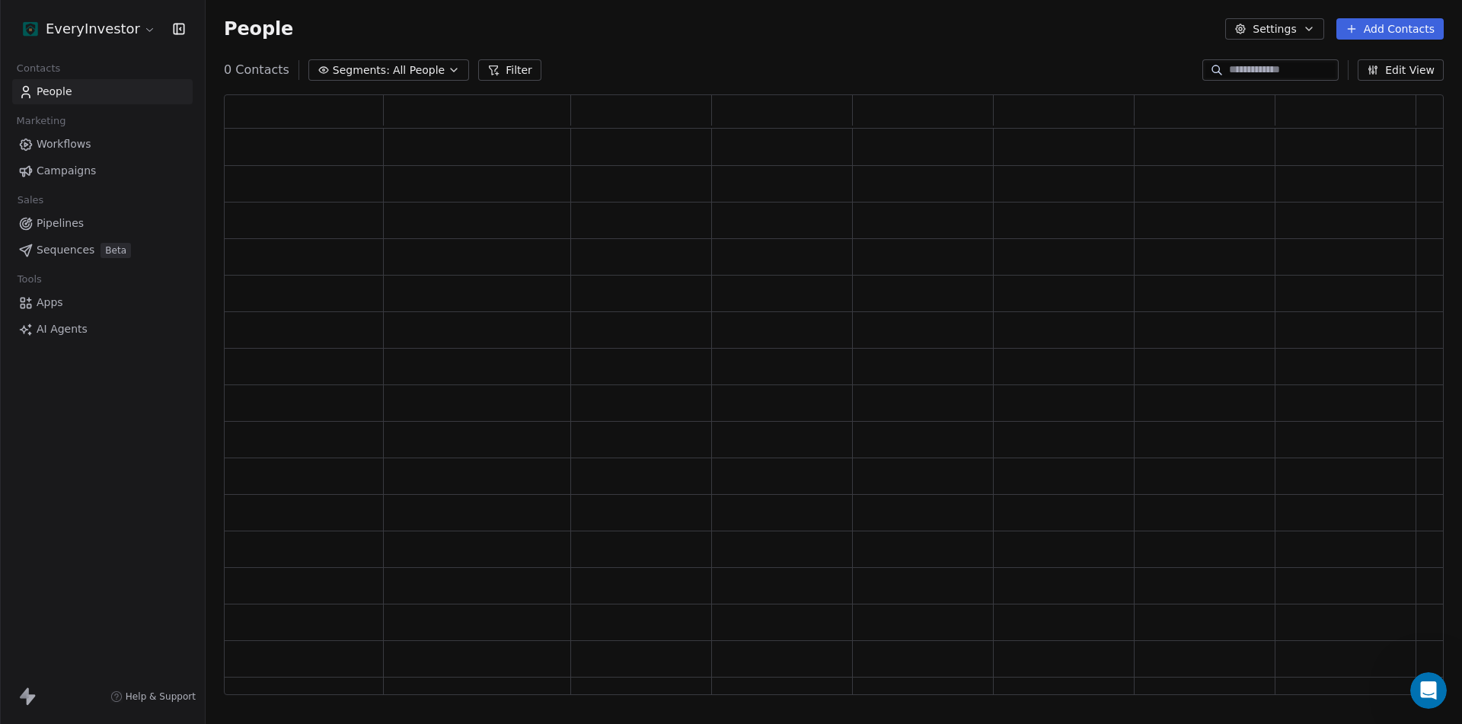
scroll to position [589, 1208]
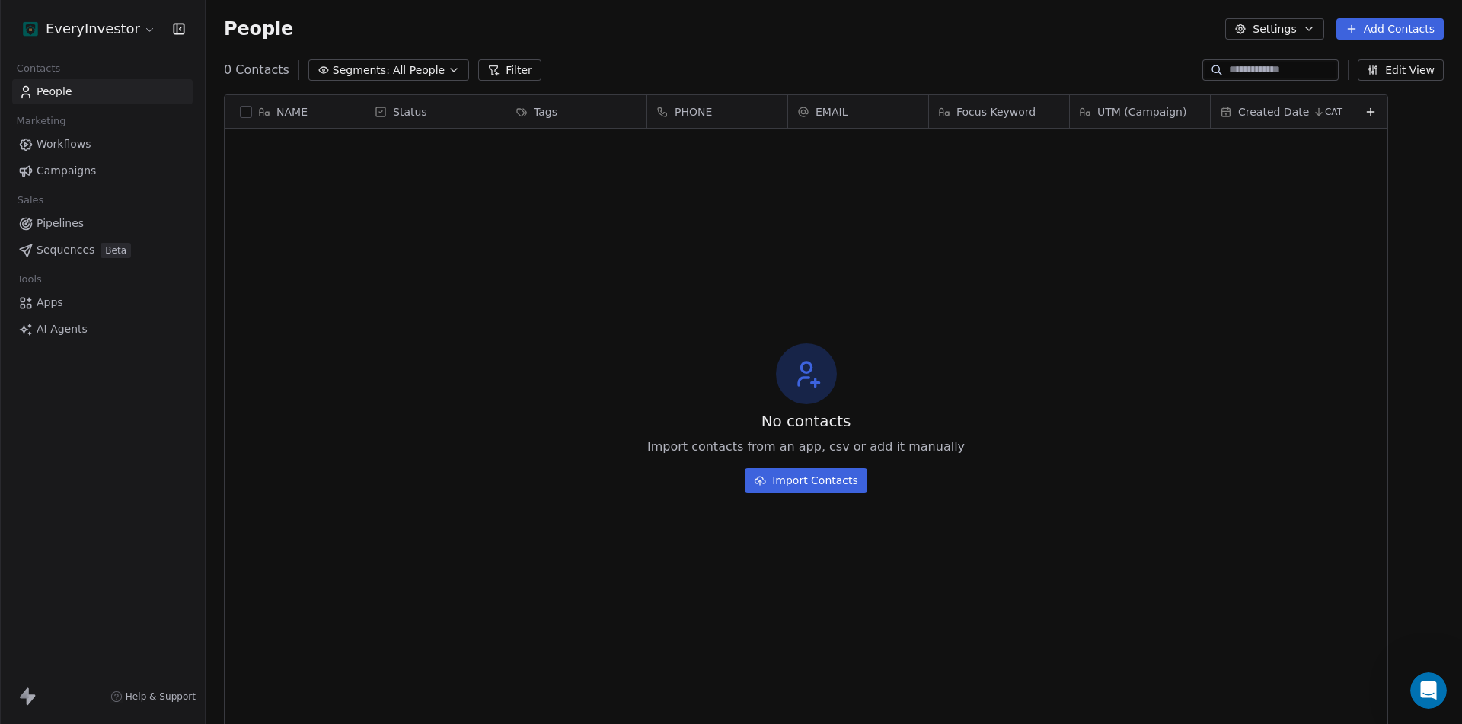
click at [112, 30] on html "EveryInvestor Contacts People Marketing Workflows Campaigns Sales Pipelines Seq…" at bounding box center [731, 362] width 1462 height 724
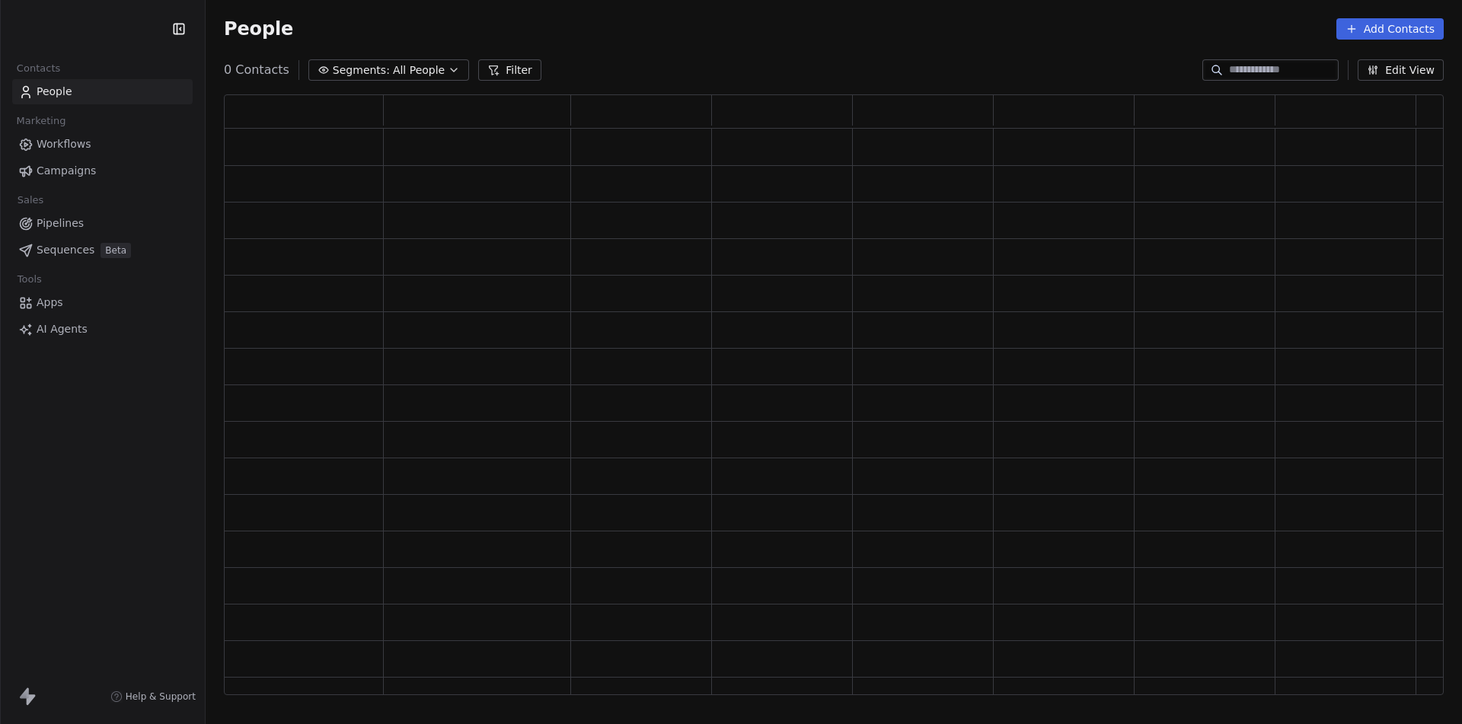
scroll to position [589, 1208]
click at [128, 30] on html "Contacts People Marketing Workflows Campaigns Sales Pipelines Sequences Beta To…" at bounding box center [731, 362] width 1462 height 724
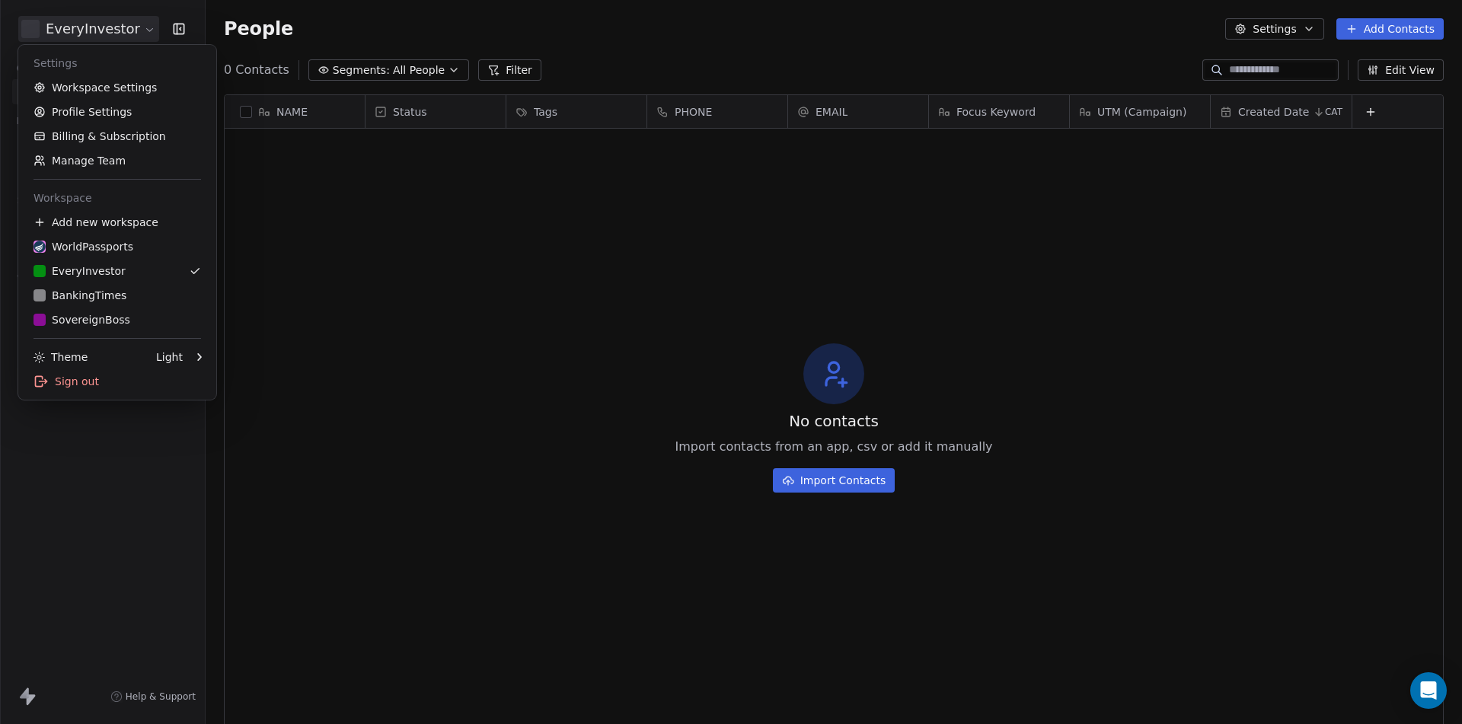
scroll to position [626, 1245]
click at [99, 78] on link "Workspace Settings" at bounding box center [117, 87] width 186 height 24
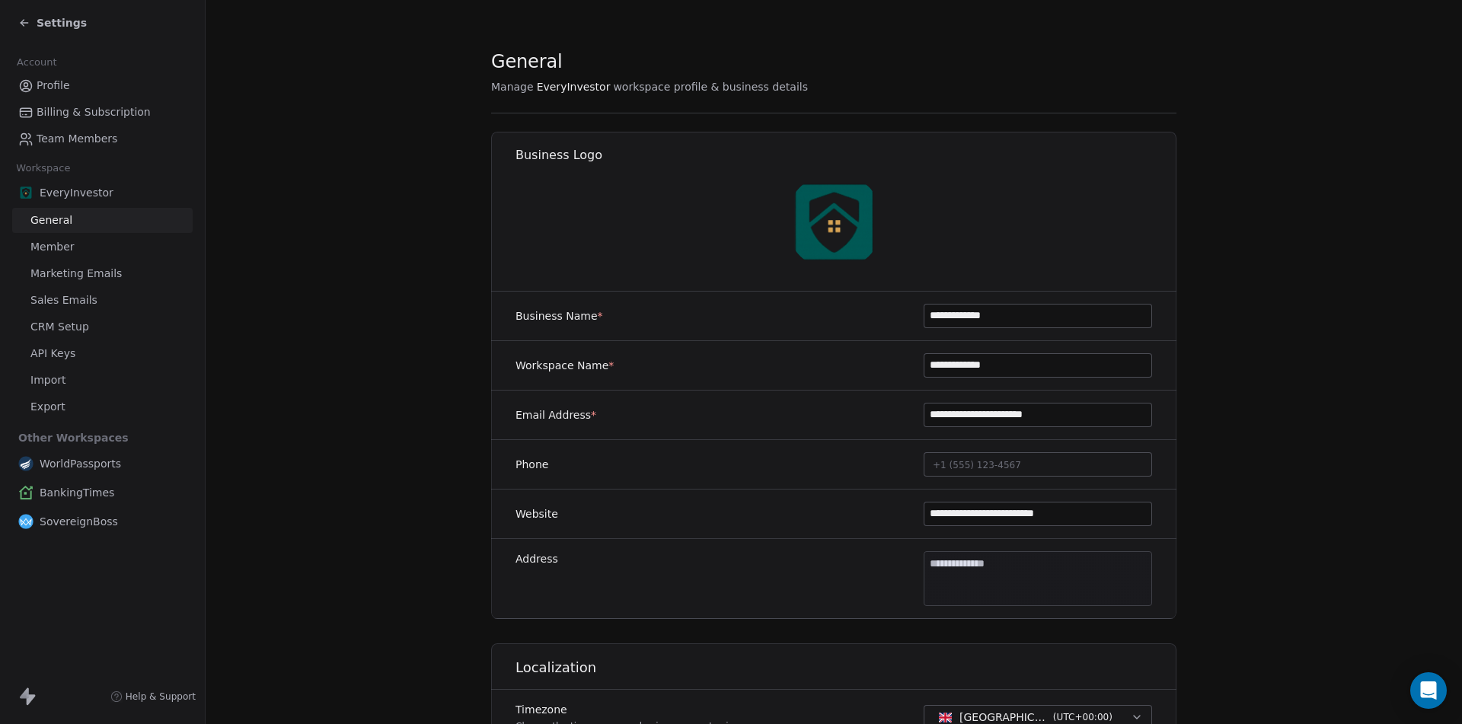
click at [833, 214] on img at bounding box center [834, 221] width 97 height 97
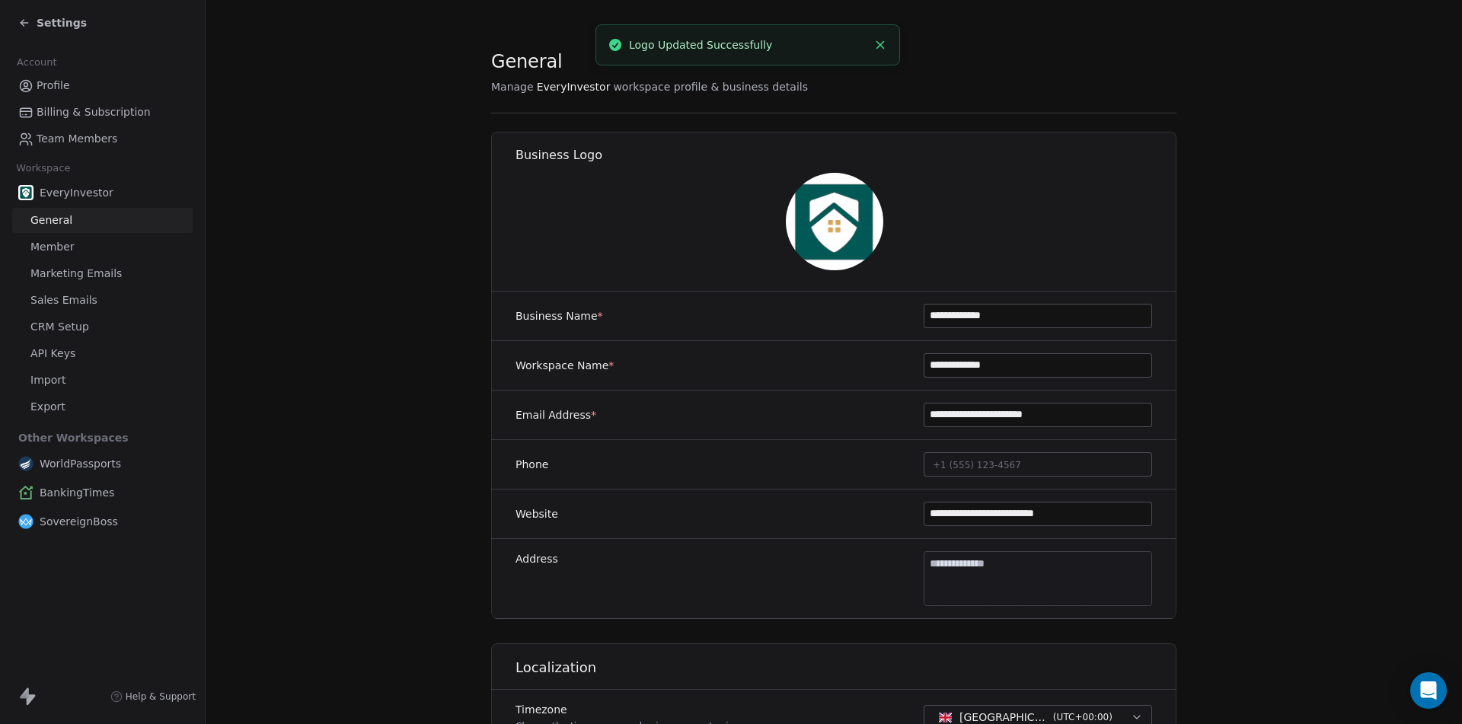
click at [50, 21] on span "Settings" at bounding box center [62, 22] width 50 height 15
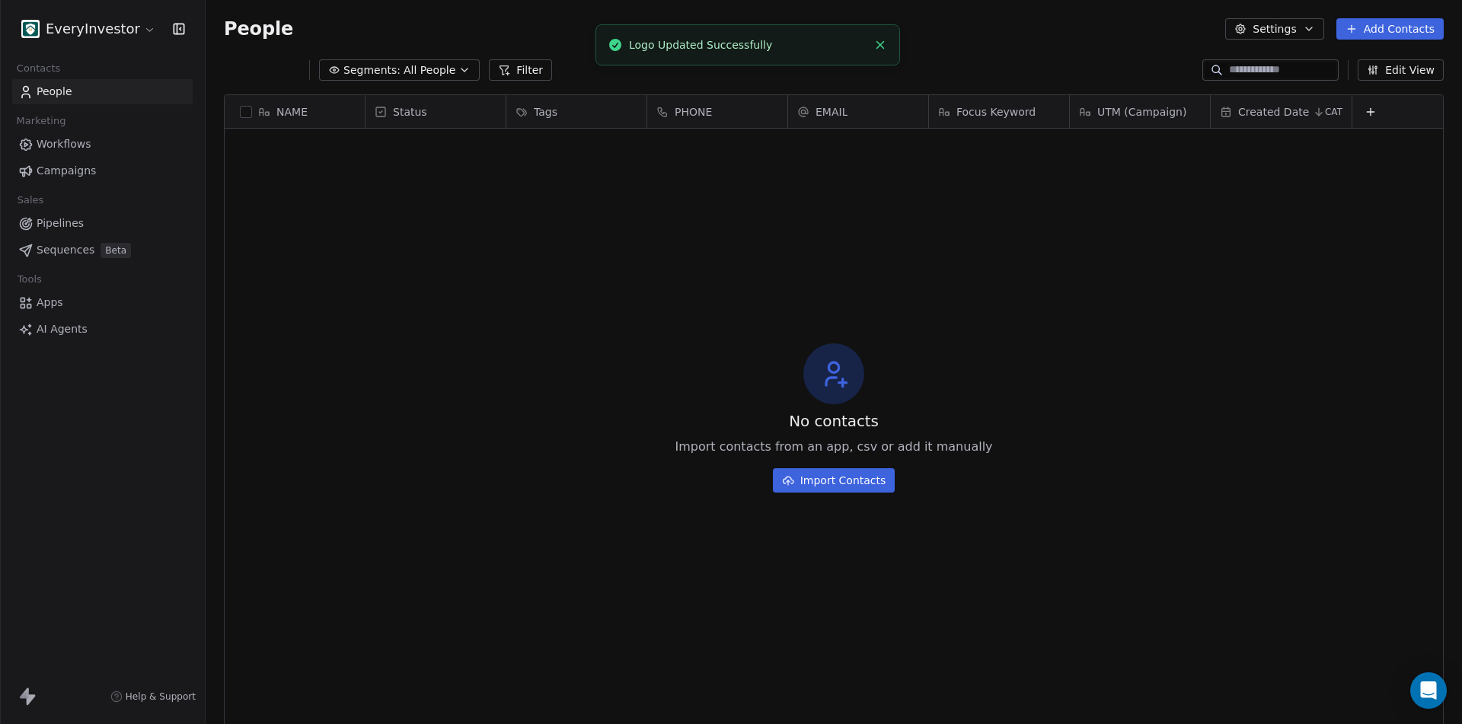
scroll to position [626, 1245]
click at [130, 24] on html "EveryInvestor Contacts People Marketing Workflows Campaigns Sales Pipelines Seq…" at bounding box center [731, 362] width 1462 height 724
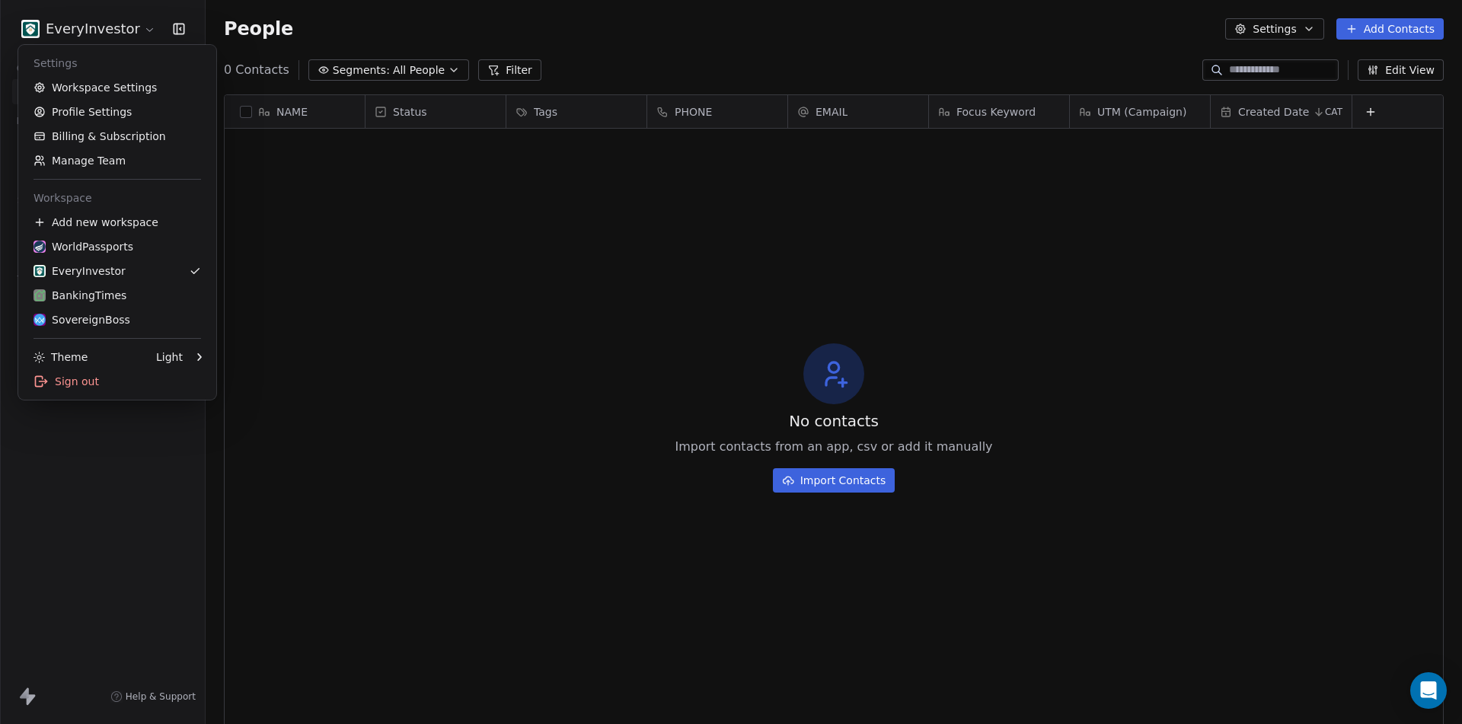
click at [452, 349] on html "EveryInvestor Contacts People Marketing Workflows Campaigns Sales Pipelines Seq…" at bounding box center [731, 362] width 1462 height 724
click at [109, 31] on html "EveryInvestor Contacts People Marketing Workflows Campaigns Sales Pipelines Seq…" at bounding box center [731, 362] width 1462 height 724
click at [120, 91] on link "Workspace Settings" at bounding box center [117, 87] width 186 height 24
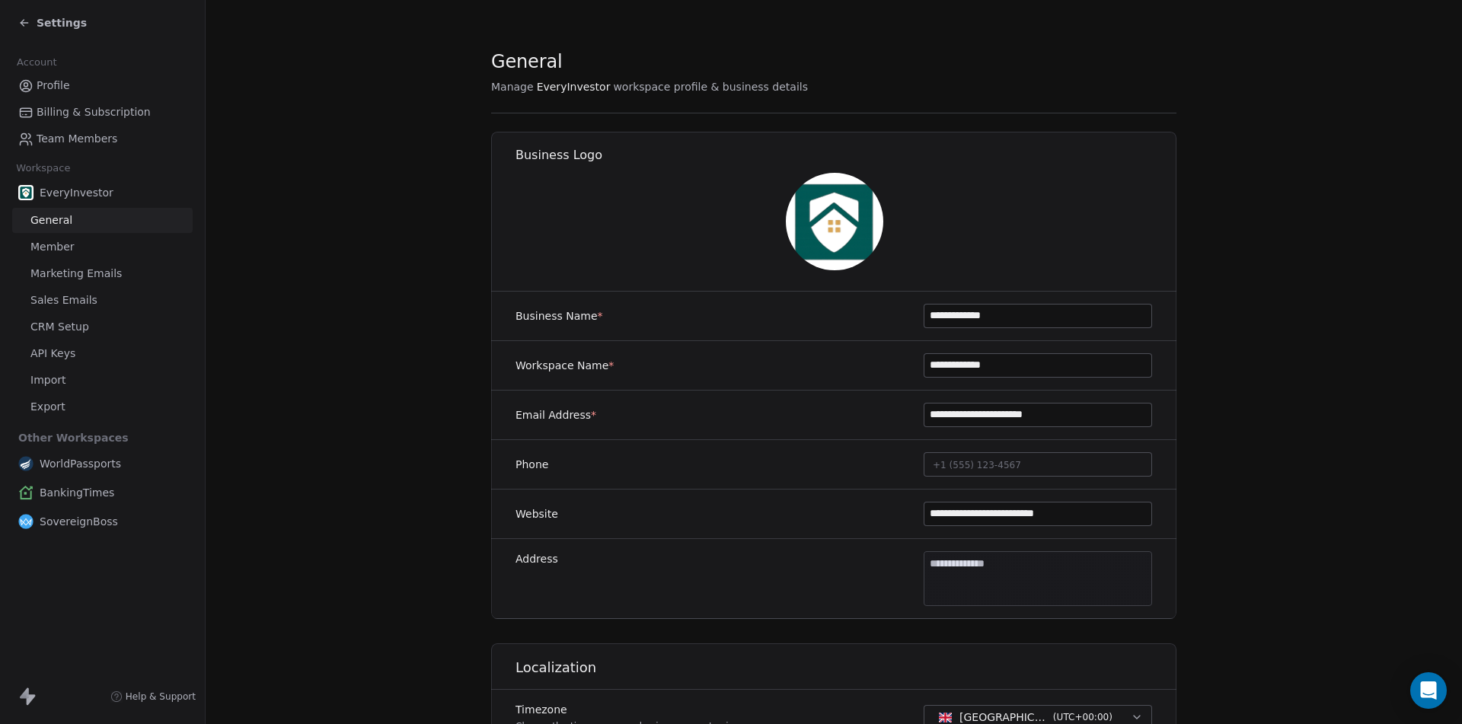
click at [60, 272] on span "Marketing Emails" at bounding box center [75, 274] width 91 height 16
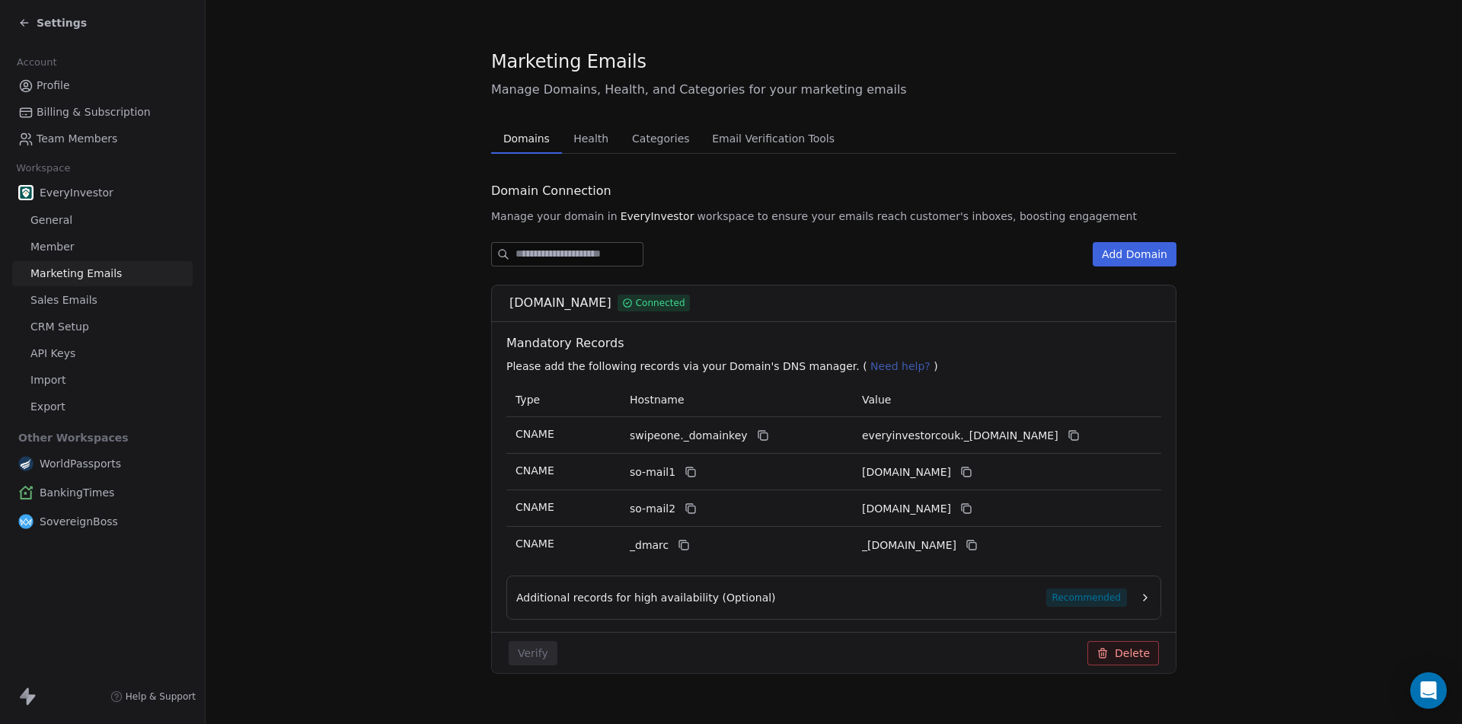
click at [73, 298] on span "Sales Emails" at bounding box center [63, 300] width 67 height 16
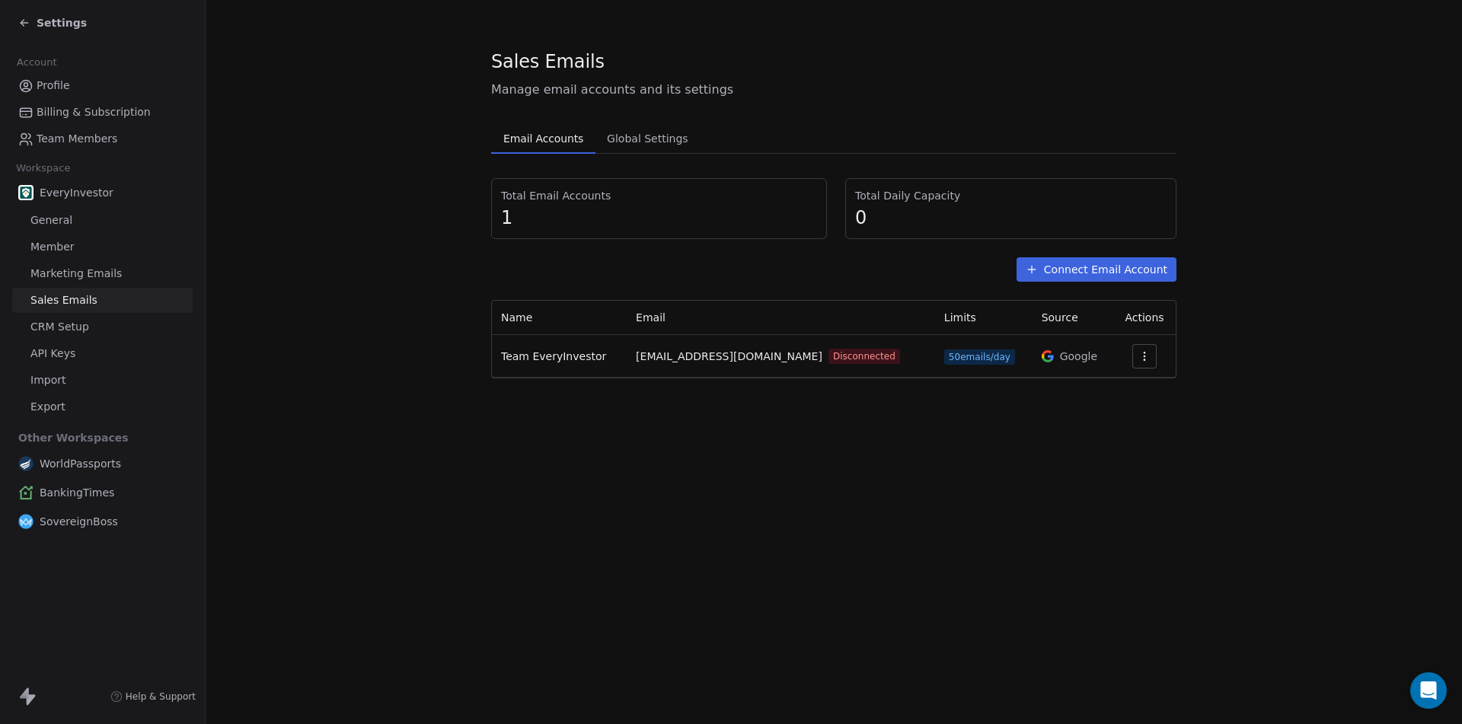
click at [1119, 266] on button "Connect Email Account" at bounding box center [1096, 269] width 160 height 24
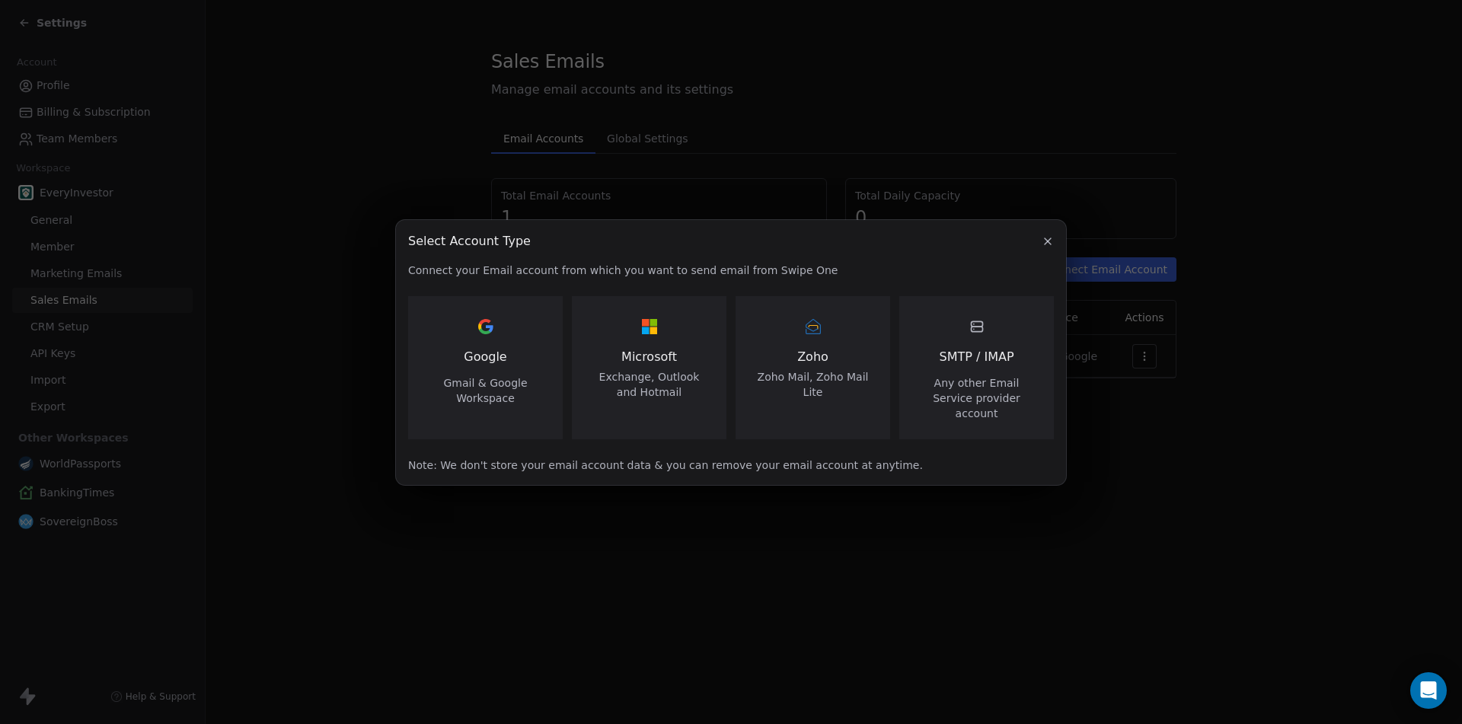
click at [958, 385] on span "Any other Email Service provider account" at bounding box center [976, 398] width 118 height 46
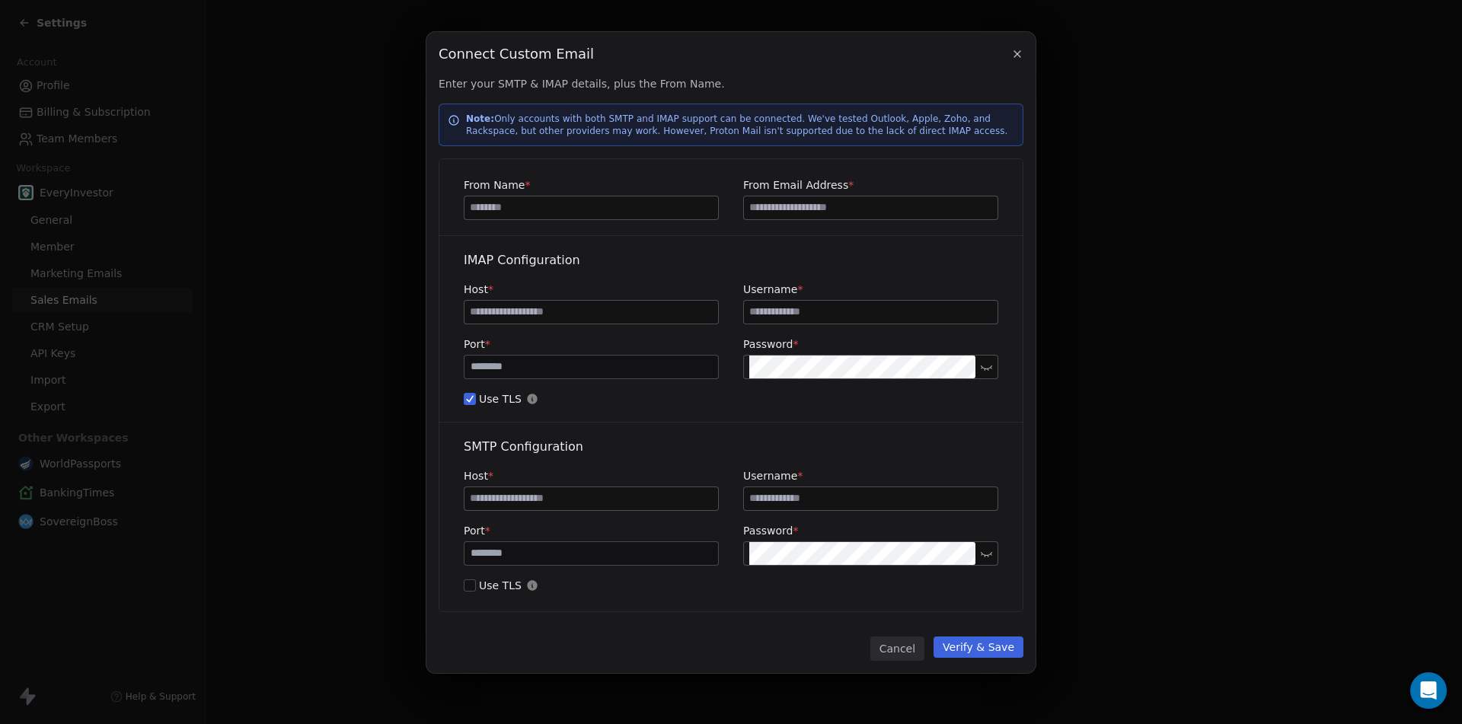
click at [556, 204] on input at bounding box center [590, 207] width 253 height 23
type input "**********"
click at [806, 205] on input at bounding box center [870, 207] width 253 height 23
click at [783, 209] on input "**********" at bounding box center [870, 207] width 253 height 23
type input "**********"
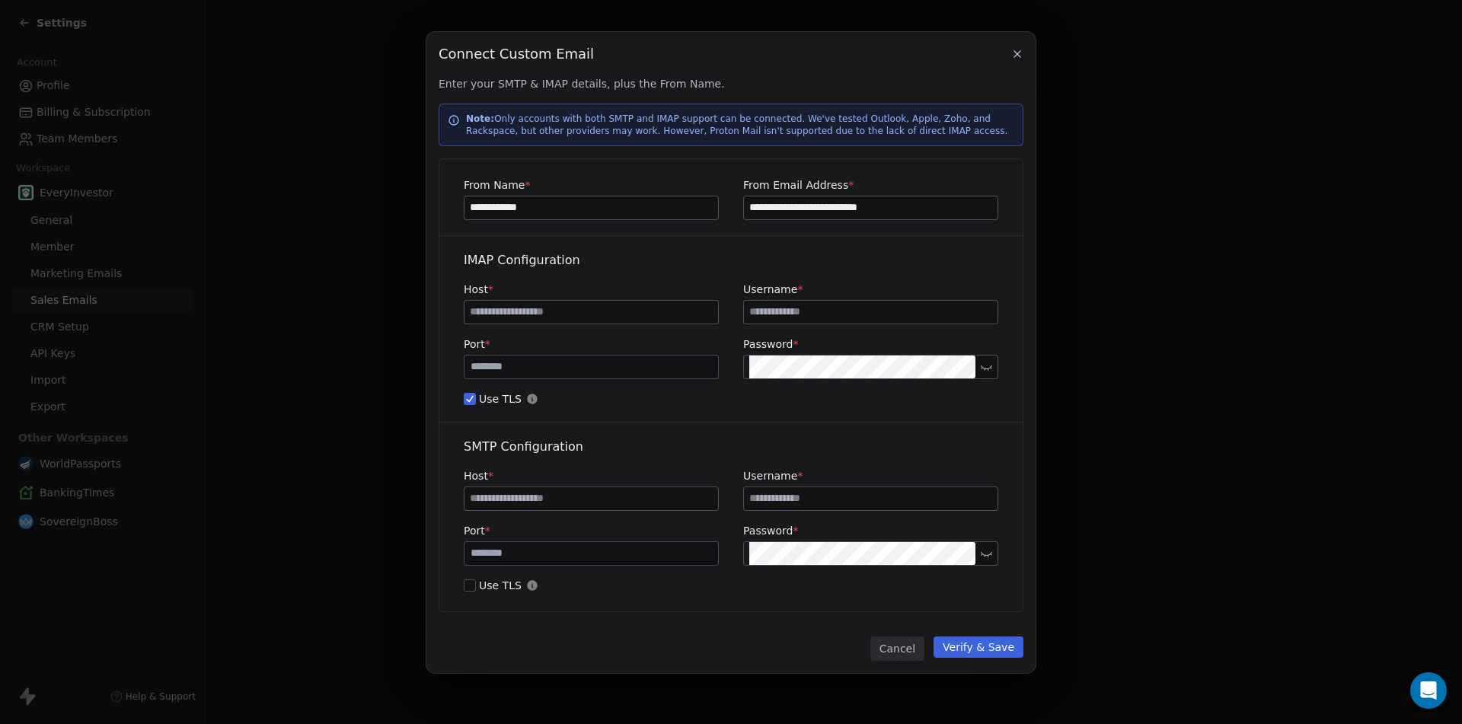
click at [525, 308] on input at bounding box center [590, 312] width 253 height 23
click at [799, 309] on input at bounding box center [870, 312] width 253 height 23
paste input "********"
drag, startPoint x: 786, startPoint y: 208, endPoint x: 936, endPoint y: 209, distance: 150.7
click at [936, 209] on input "**********" at bounding box center [870, 207] width 253 height 23
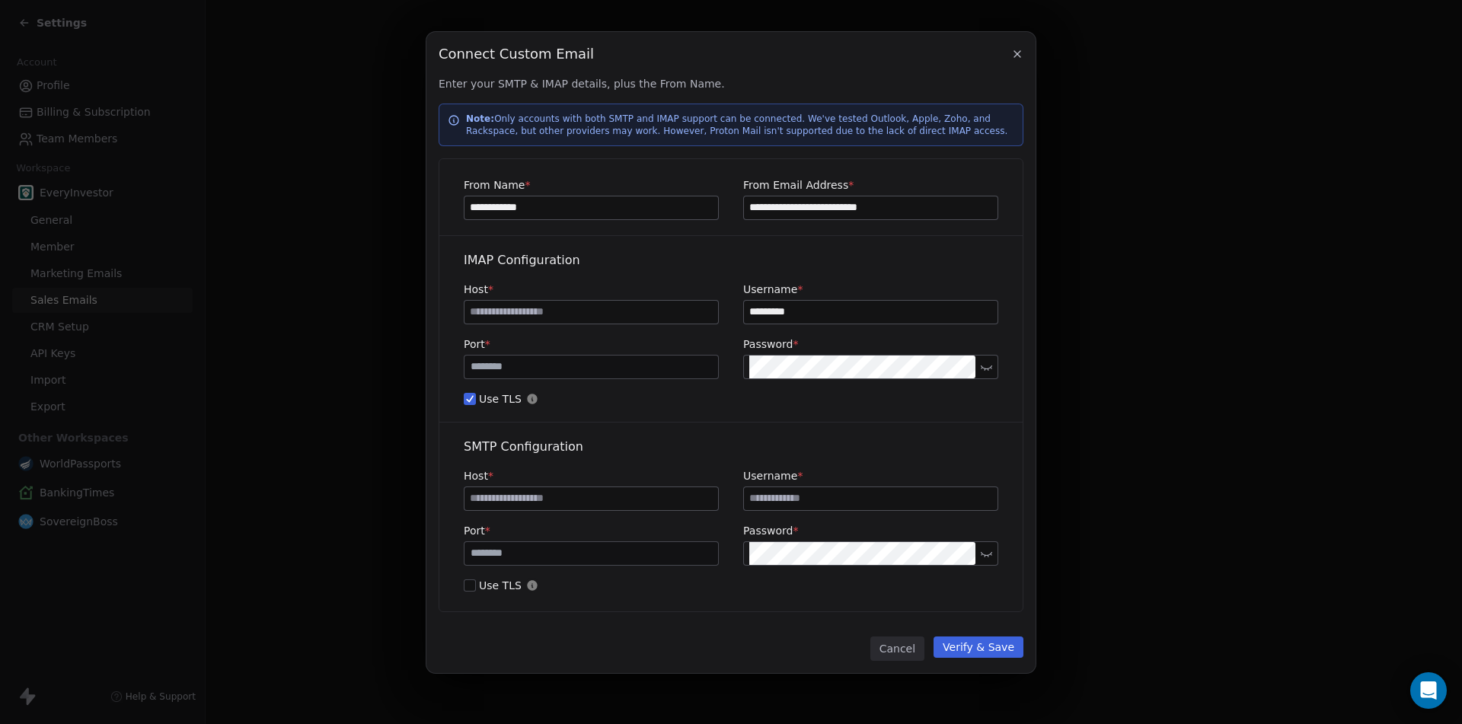
click at [858, 313] on input "*********" at bounding box center [870, 312] width 253 height 23
paste input "**********"
type input "**********"
click at [810, 316] on input "**********" at bounding box center [870, 312] width 253 height 23
click at [786, 494] on input at bounding box center [870, 498] width 253 height 23
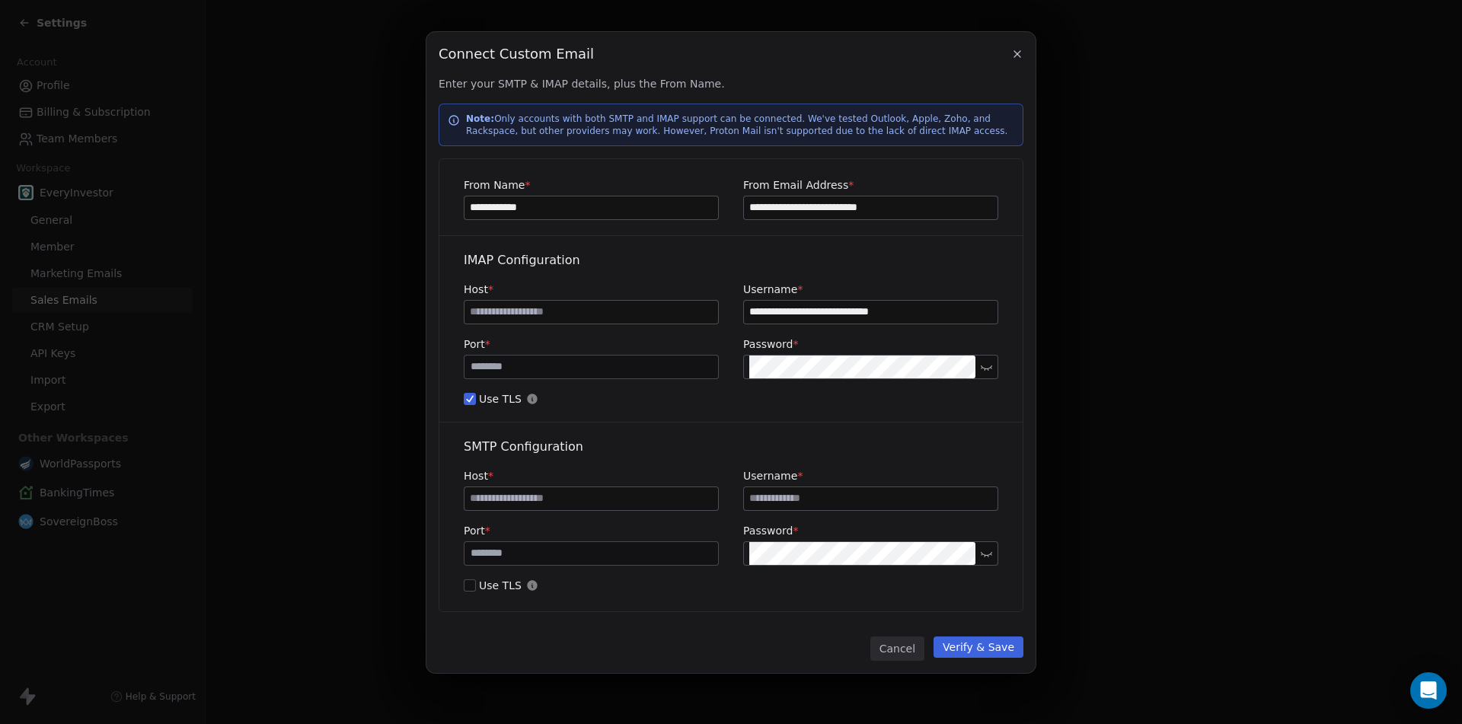
paste input "**********"
type input "**********"
click at [511, 498] on input at bounding box center [590, 498] width 253 height 23
paste input "**********"
type input "**********"
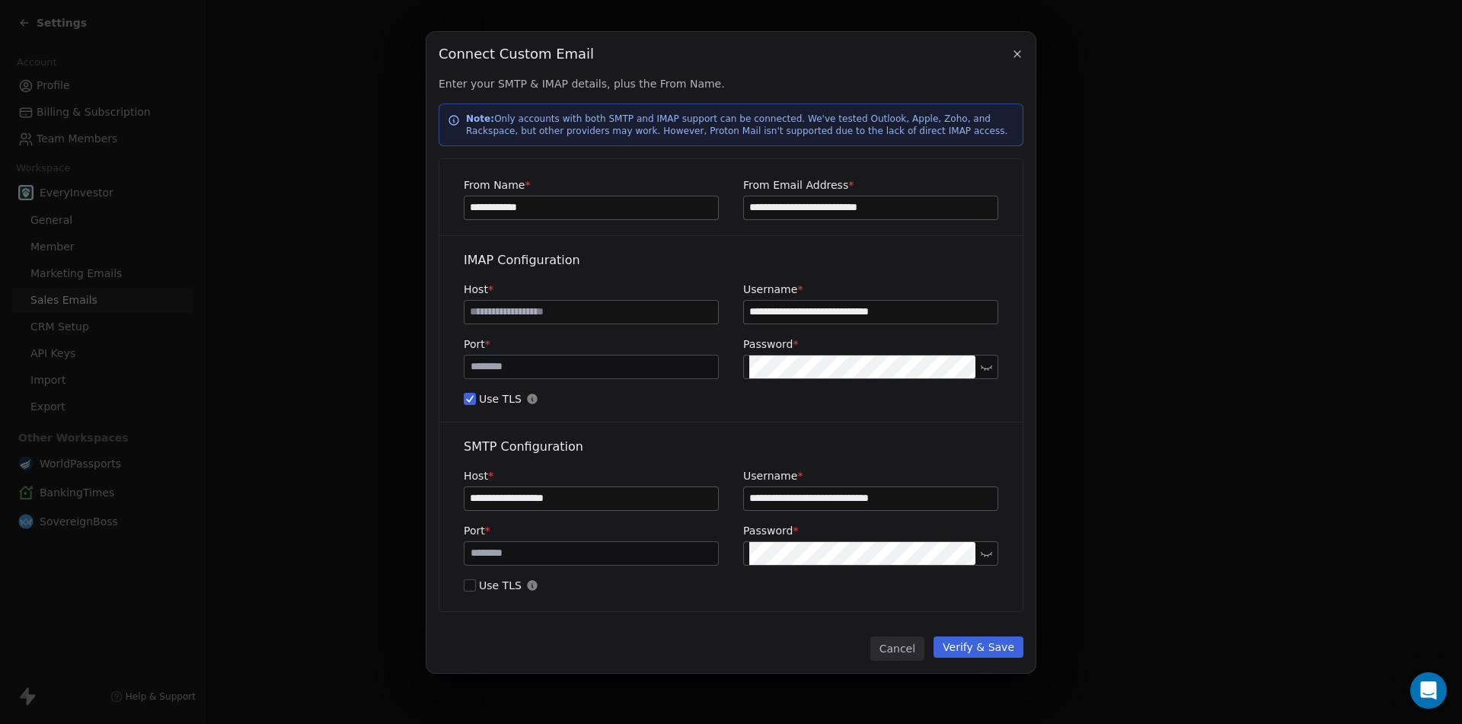
click at [513, 307] on input at bounding box center [590, 312] width 253 height 23
paste input "**********"
click at [480, 311] on input "**********" at bounding box center [590, 312] width 253 height 23
type input "**********"
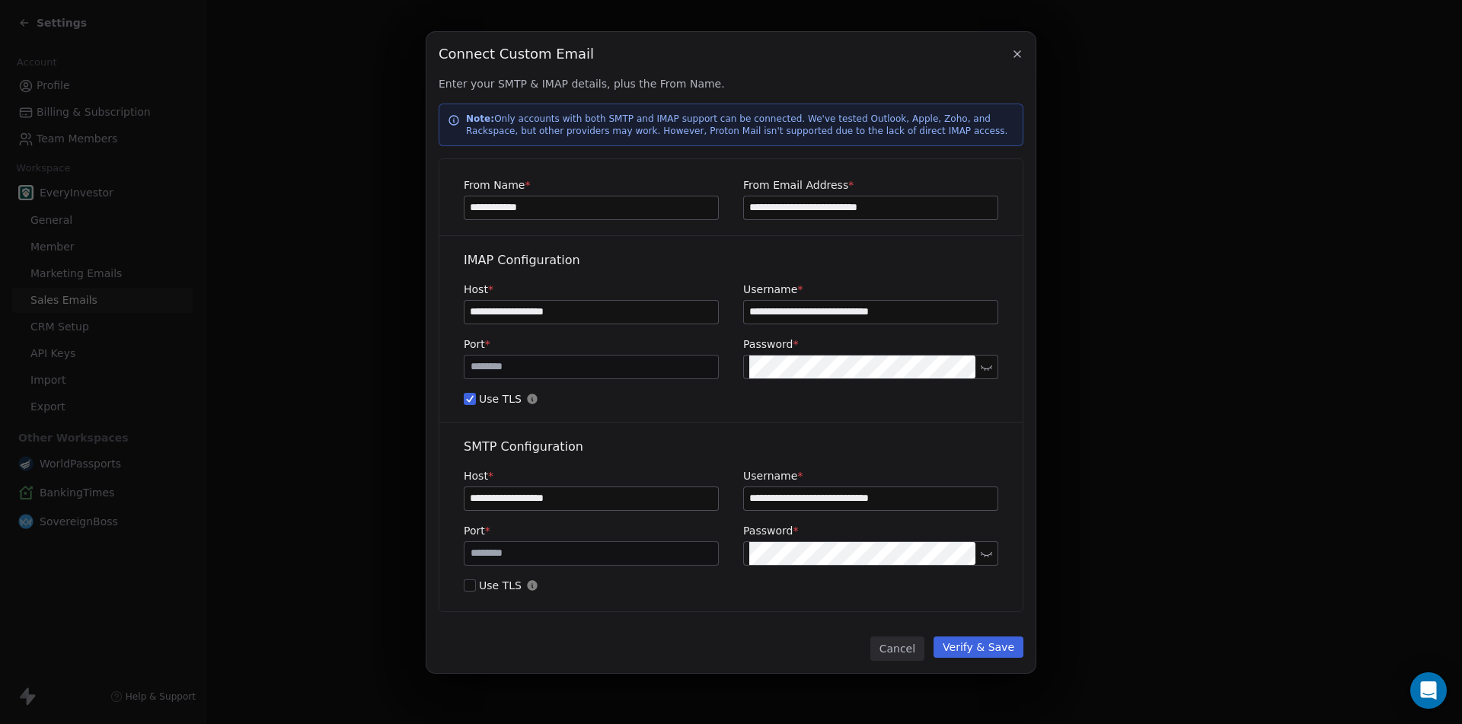
click at [976, 646] on button "Verify & Save" at bounding box center [978, 646] width 90 height 21
click at [838, 305] on input "**********" at bounding box center [870, 312] width 253 height 23
click at [536, 493] on input "**********" at bounding box center [590, 498] width 253 height 23
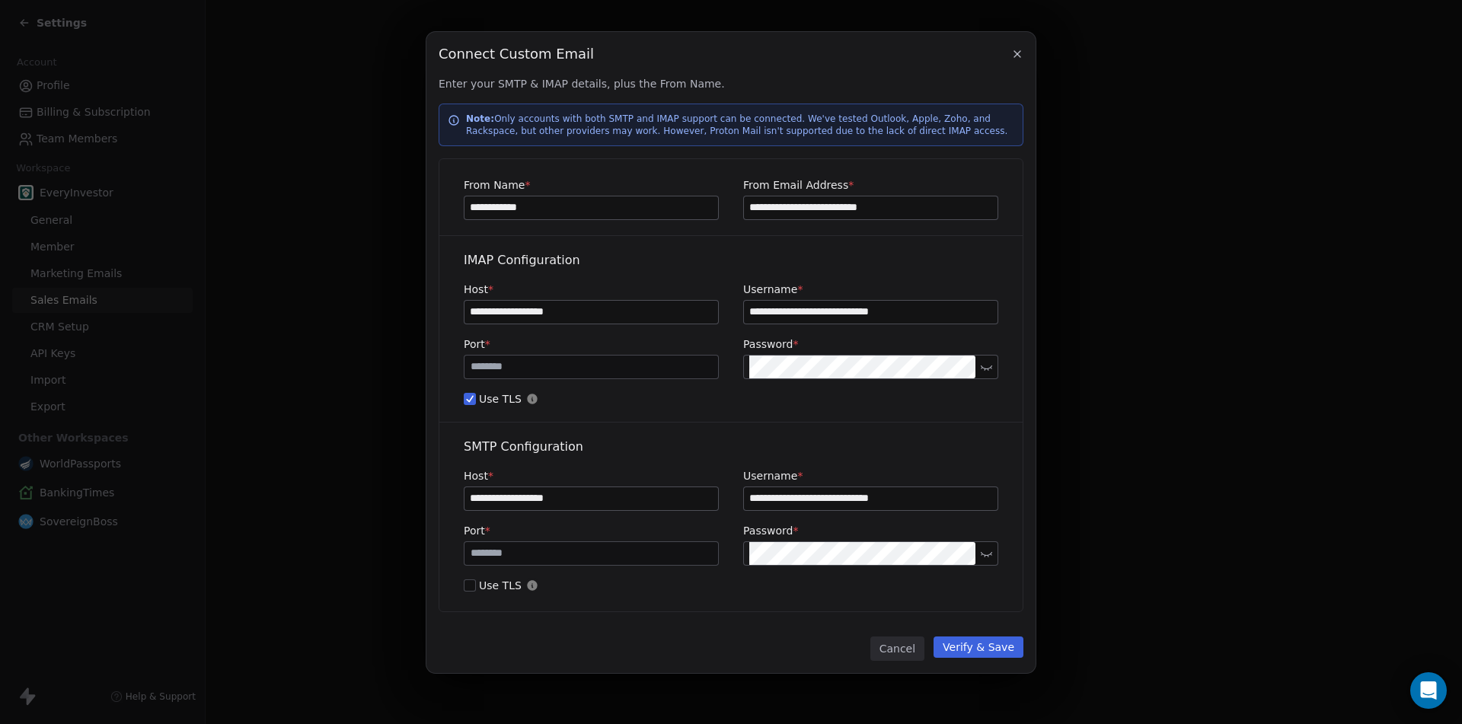
click at [536, 493] on input "**********" at bounding box center [590, 498] width 253 height 23
click at [595, 313] on input "**********" at bounding box center [590, 312] width 253 height 23
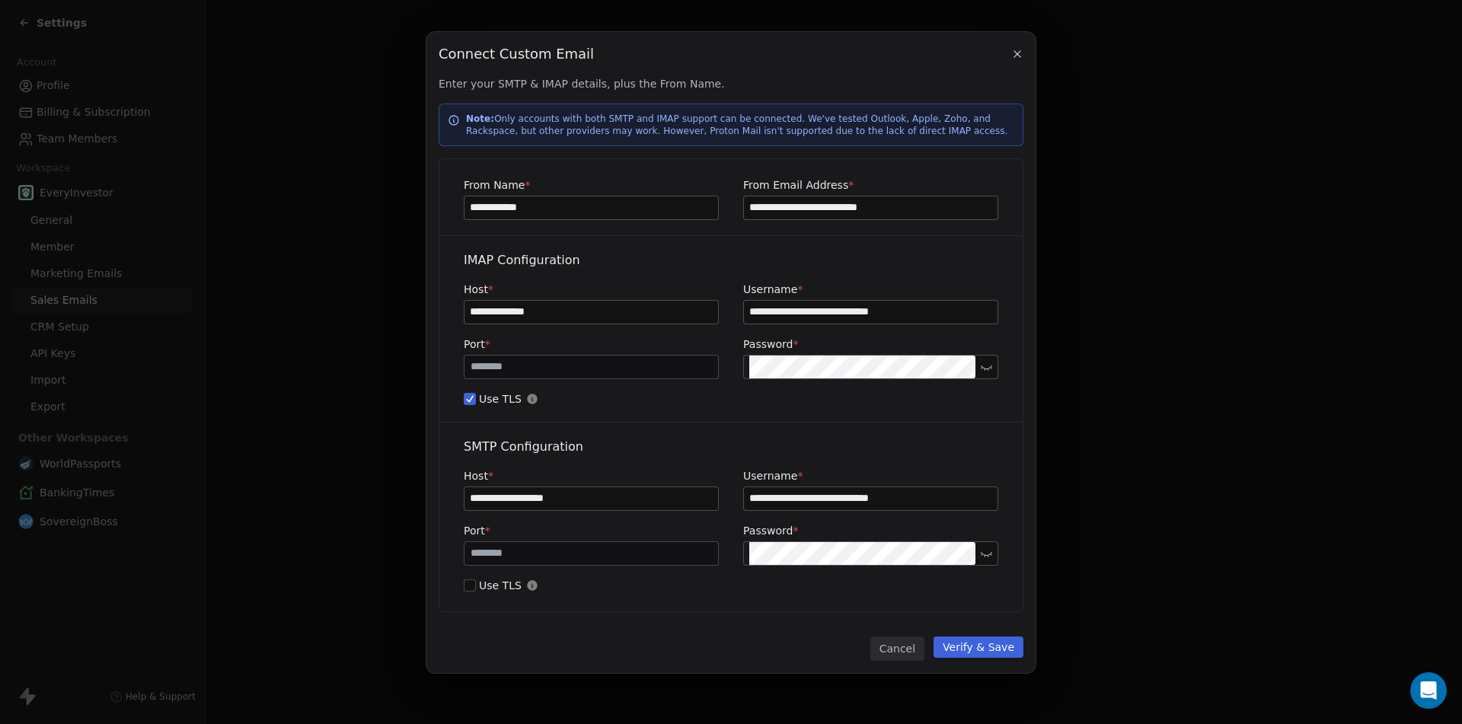
type input "**********"
click at [856, 310] on input "**********" at bounding box center [870, 312] width 253 height 23
paste input
type input "**********"
click at [985, 643] on button "Verify & Save" at bounding box center [978, 646] width 90 height 21
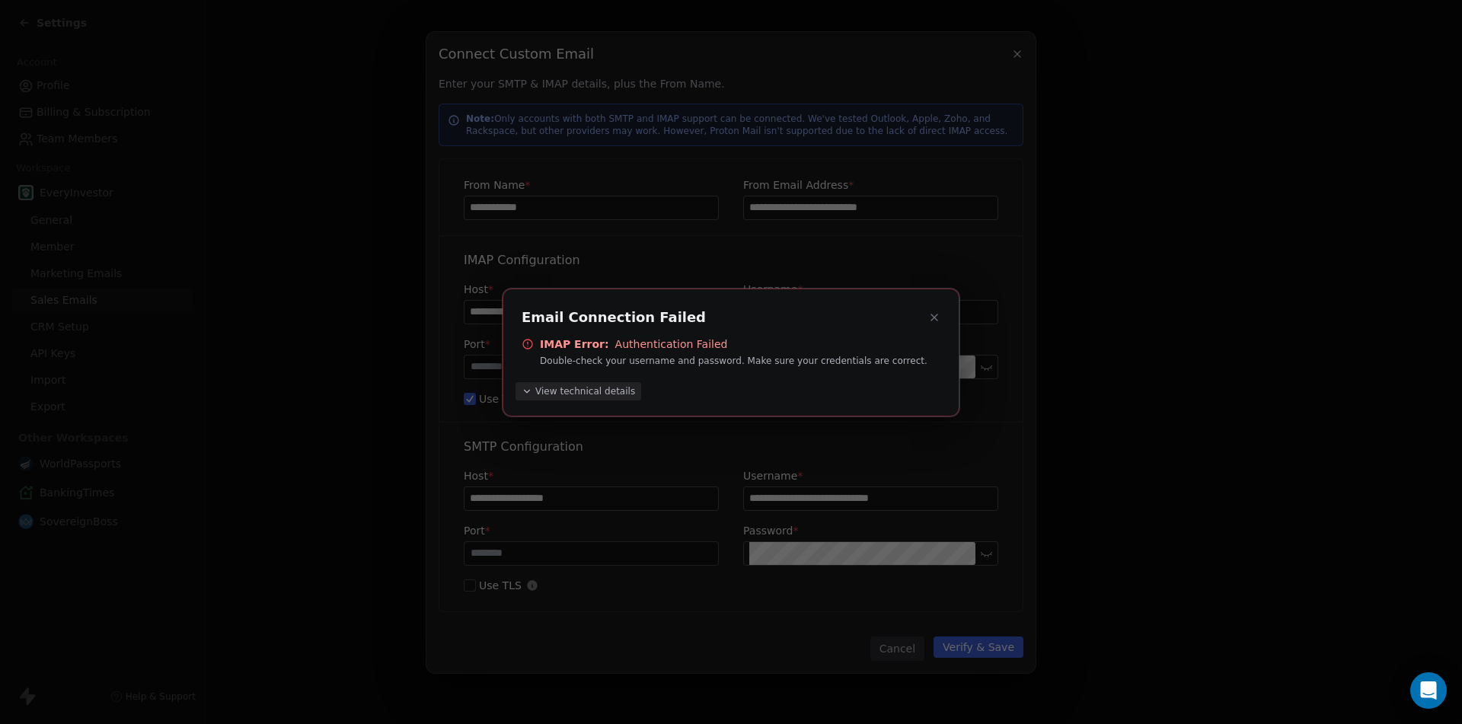
click at [523, 394] on icon "button" at bounding box center [526, 391] width 11 height 11
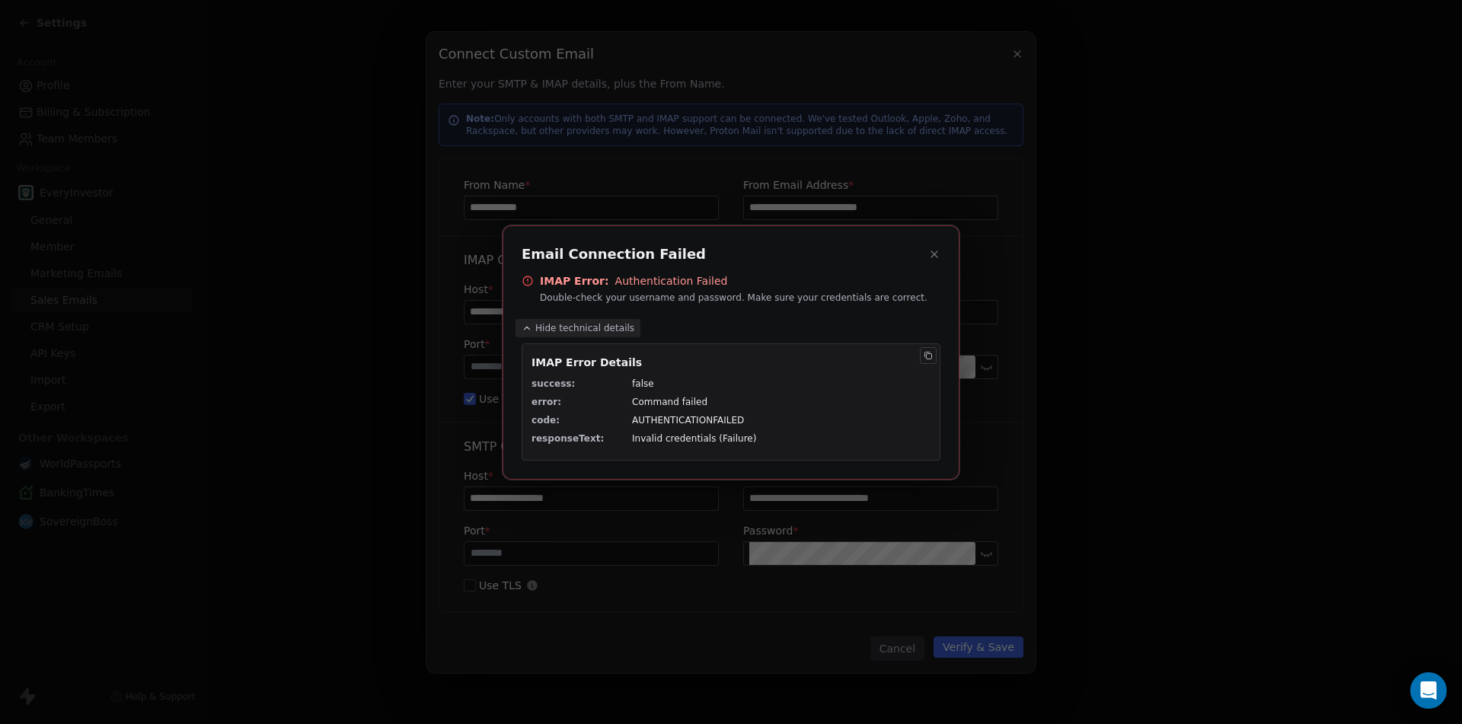
click at [935, 253] on icon at bounding box center [934, 254] width 12 height 12
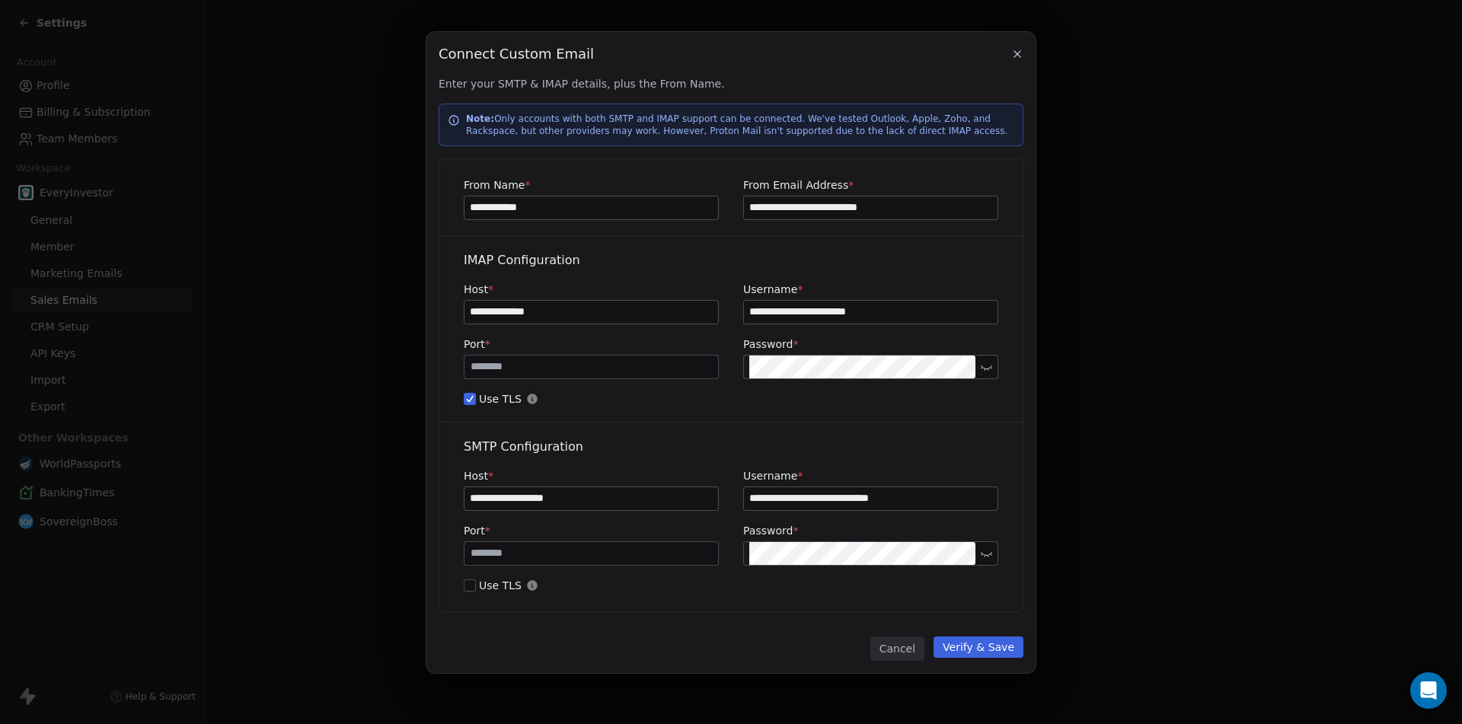
click at [505, 311] on input "**********" at bounding box center [590, 312] width 253 height 23
click at [980, 642] on button "Verify & Save" at bounding box center [978, 646] width 90 height 21
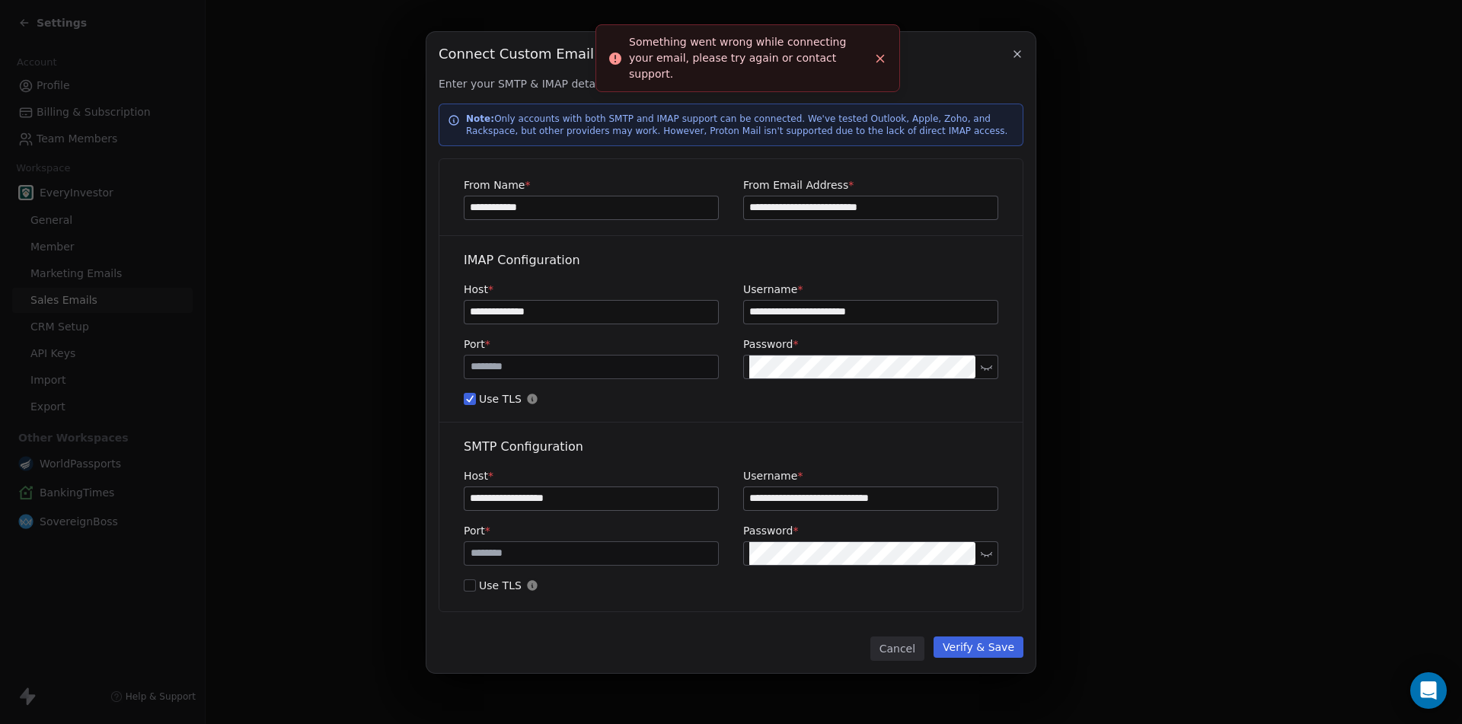
drag, startPoint x: 783, startPoint y: 206, endPoint x: 901, endPoint y: 206, distance: 118.8
click at [901, 206] on input "**********" at bounding box center [870, 207] width 253 height 23
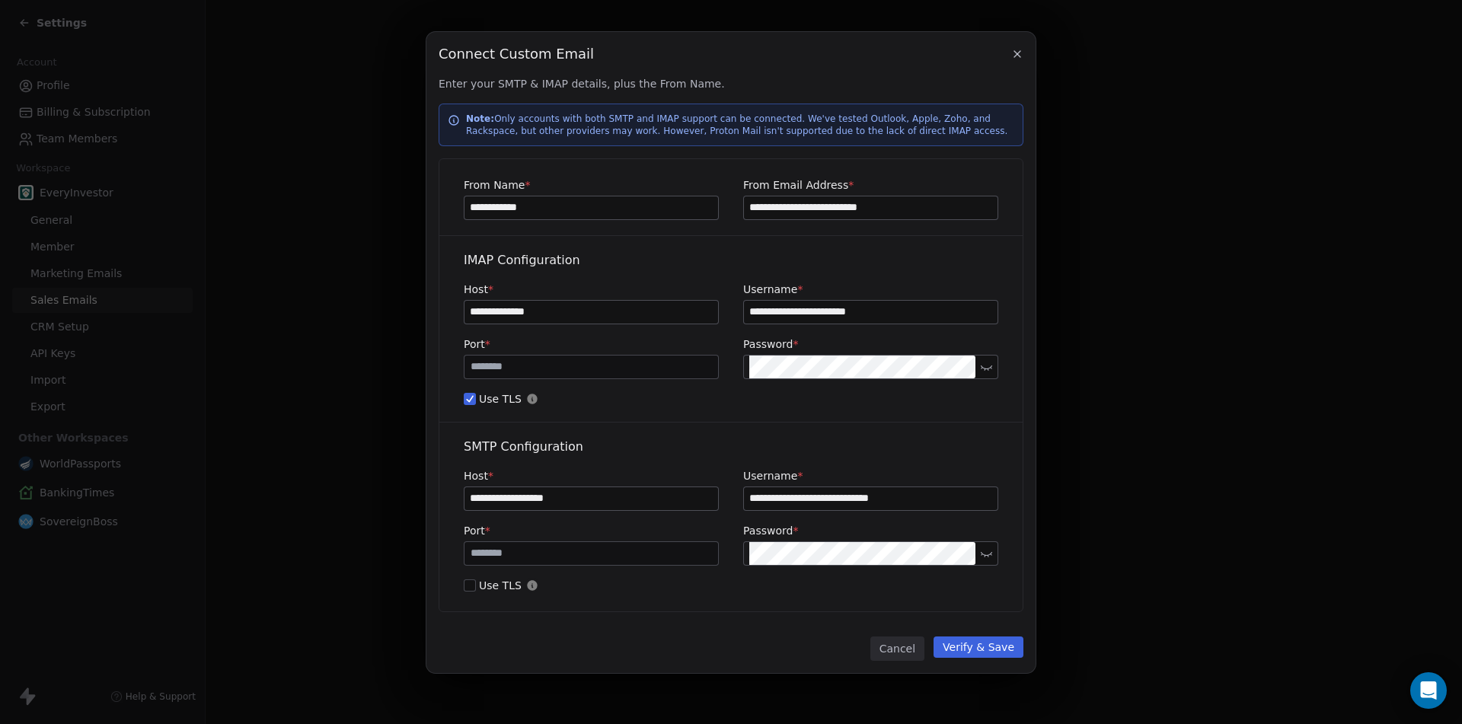
drag, startPoint x: 468, startPoint y: 303, endPoint x: 585, endPoint y: 308, distance: 116.6
click at [585, 308] on input "**********" at bounding box center [590, 312] width 253 height 23
click at [999, 646] on button "Verify & Save" at bounding box center [978, 646] width 90 height 21
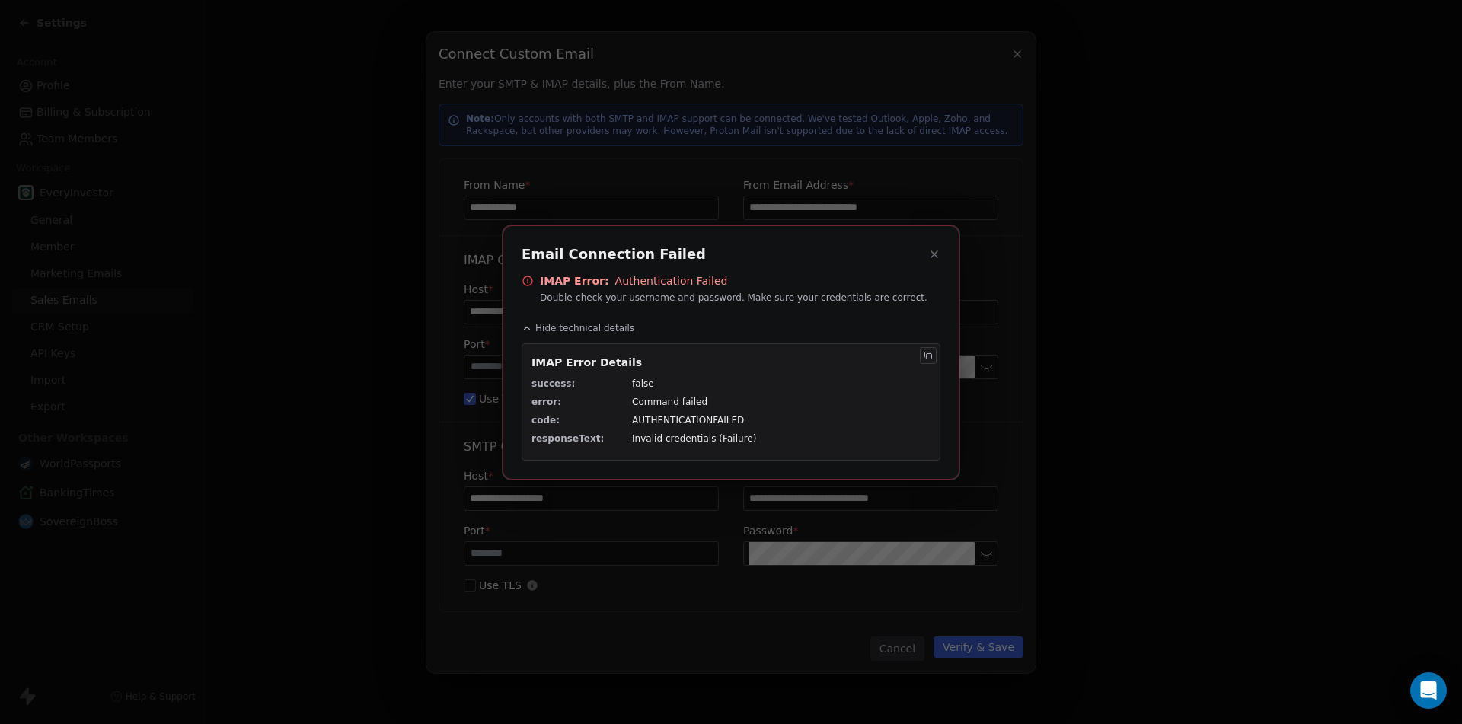
click at [935, 258] on icon at bounding box center [934, 254] width 12 height 12
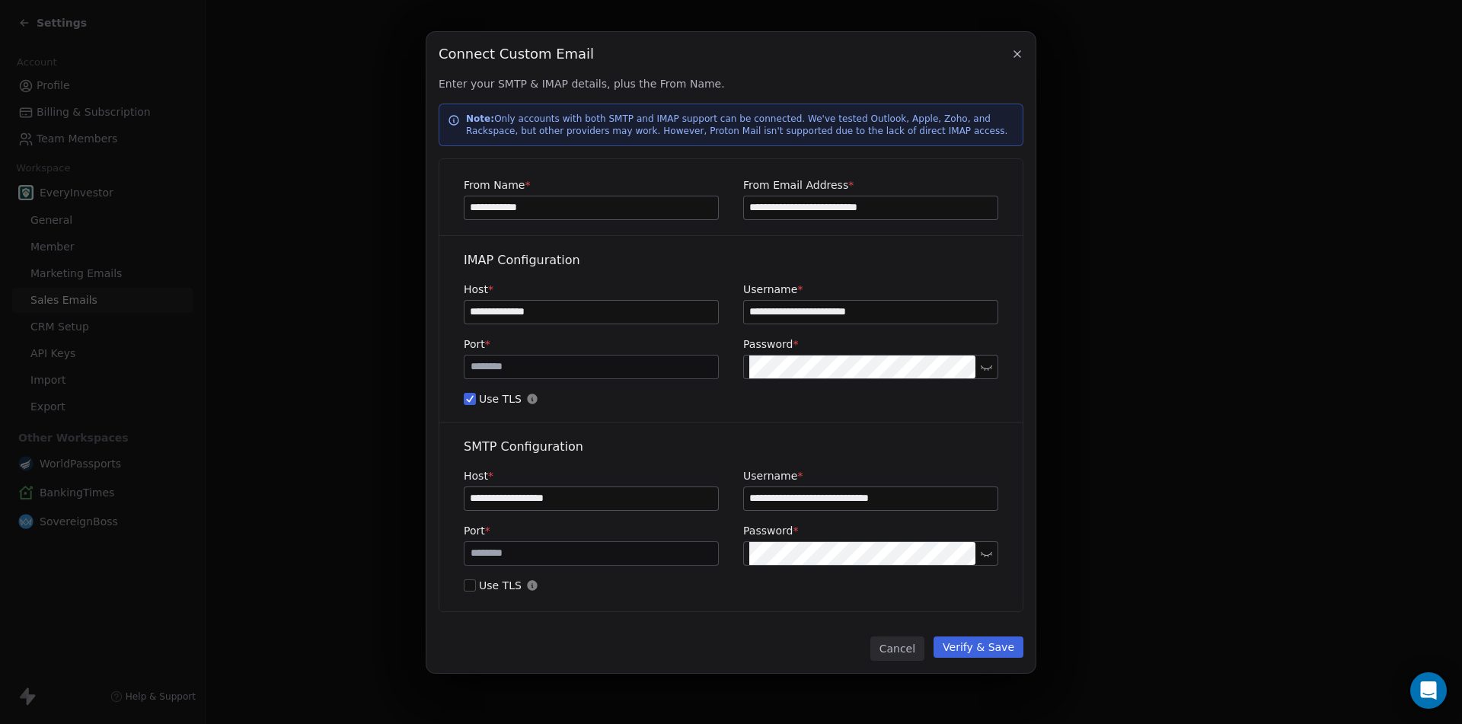
drag, startPoint x: 786, startPoint y: 204, endPoint x: 800, endPoint y: 206, distance: 13.8
click at [800, 206] on input "**********" at bounding box center [870, 207] width 253 height 23
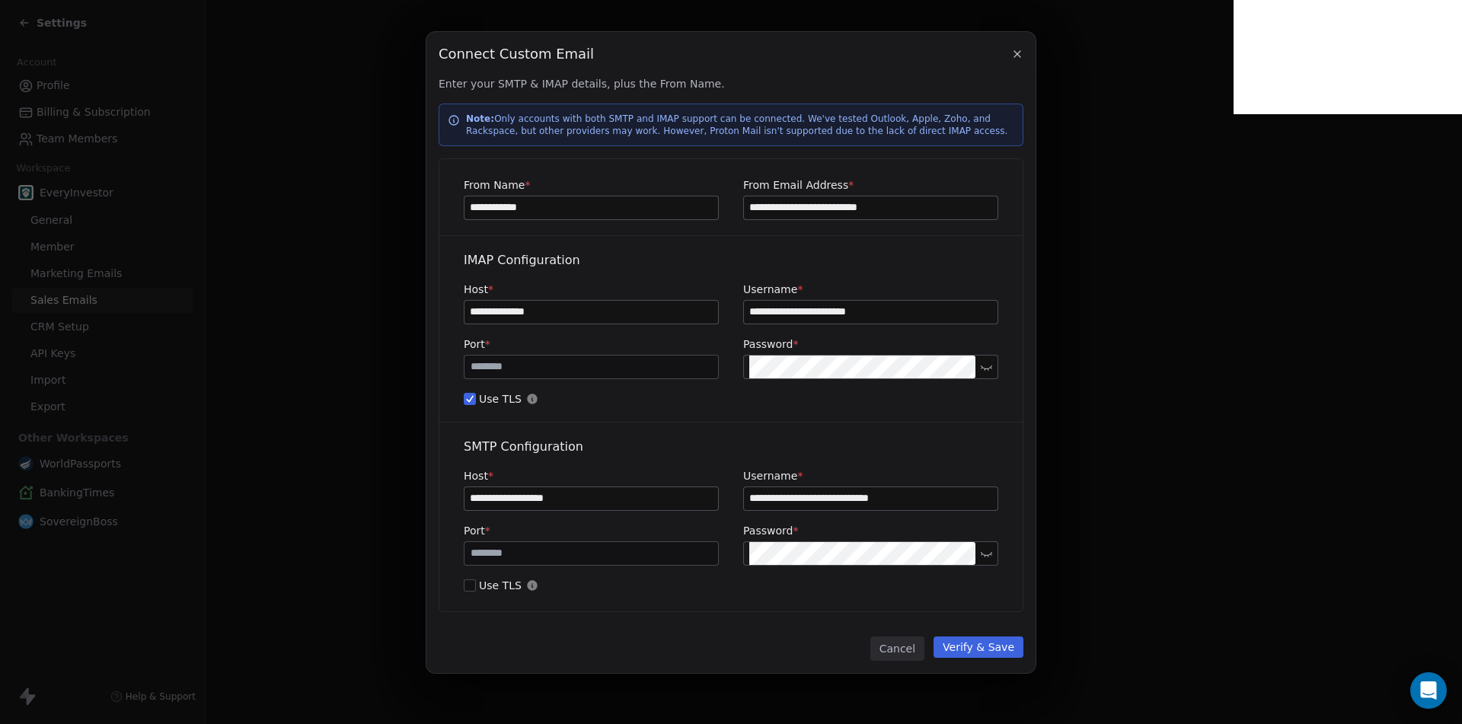
click at [912, 652] on button "Cancel" at bounding box center [897, 648] width 54 height 24
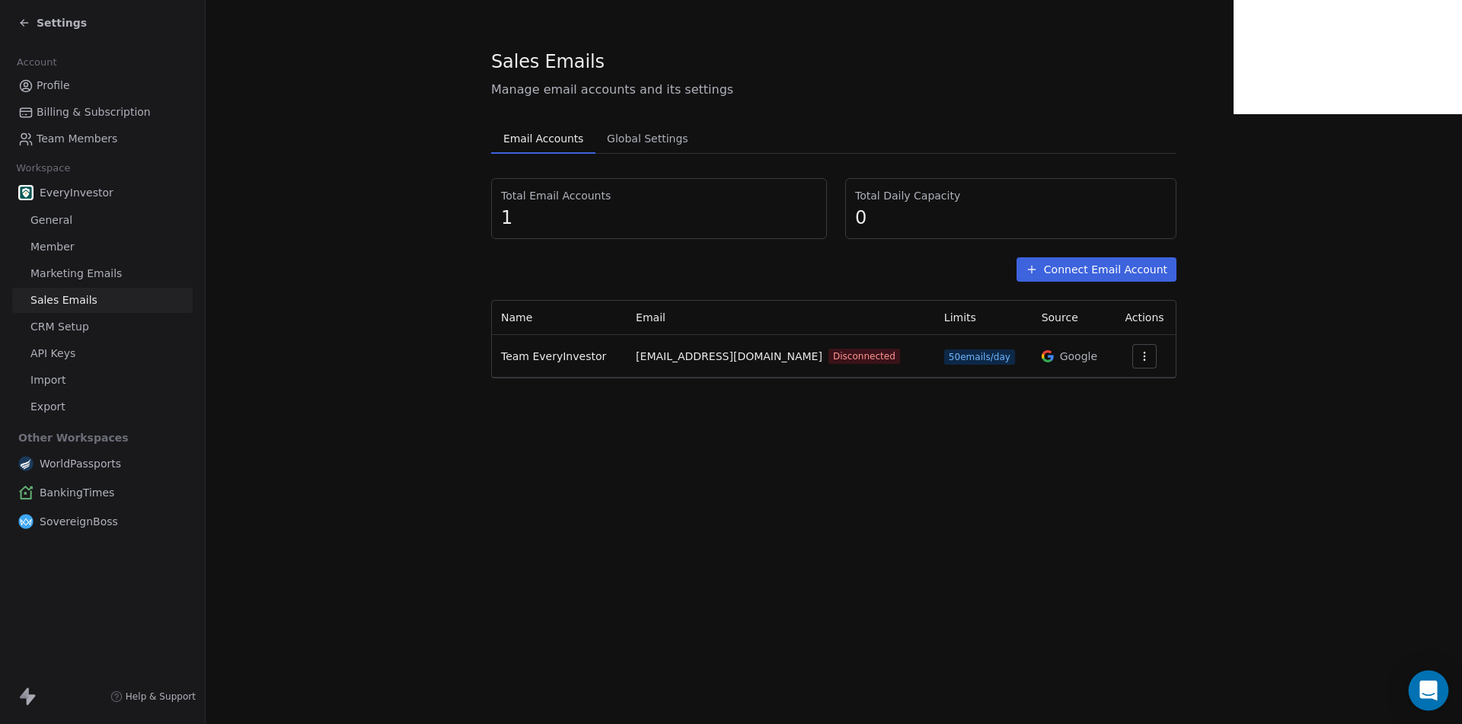
click at [1422, 702] on div "Open Intercom Messenger" at bounding box center [1428, 691] width 40 height 40
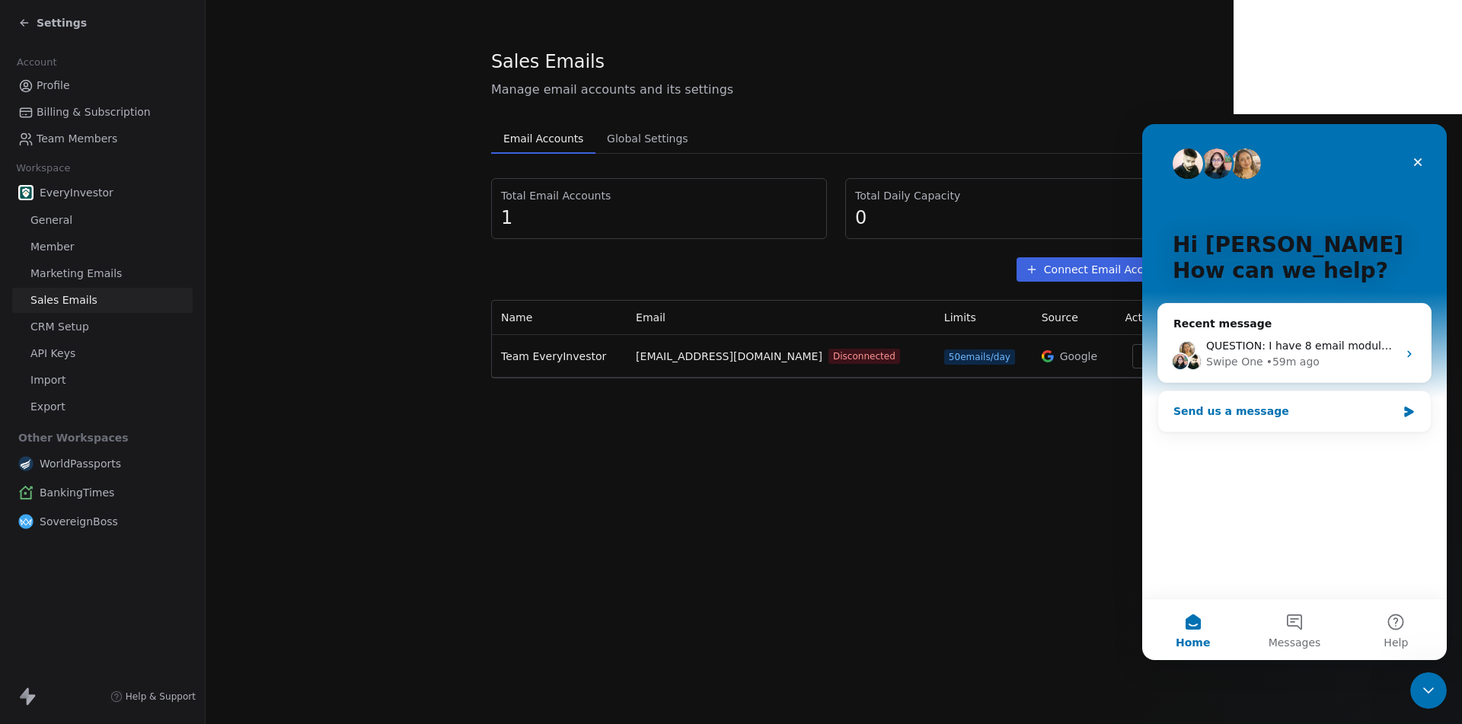
click at [1306, 420] on div "Send us a message" at bounding box center [1294, 411] width 273 height 40
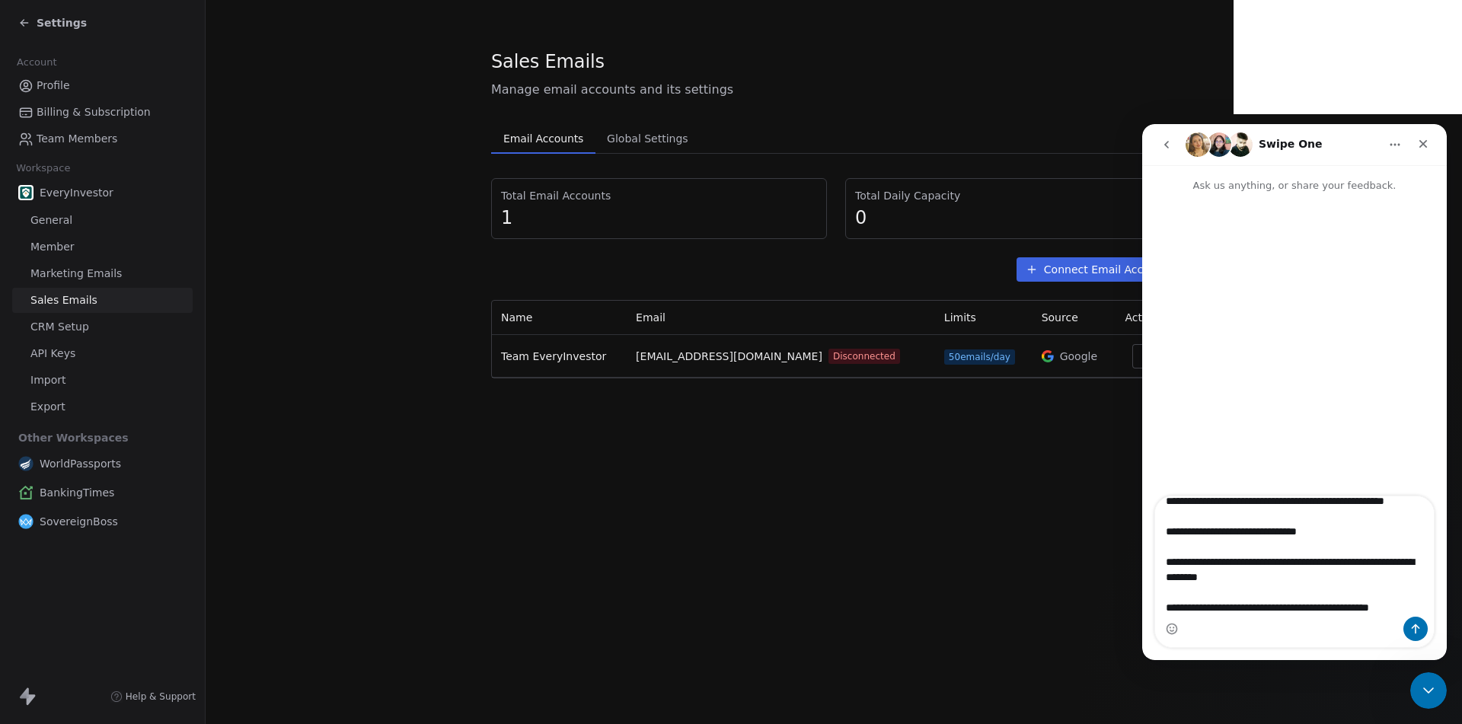
scroll to position [40, 0]
type textarea "**********"
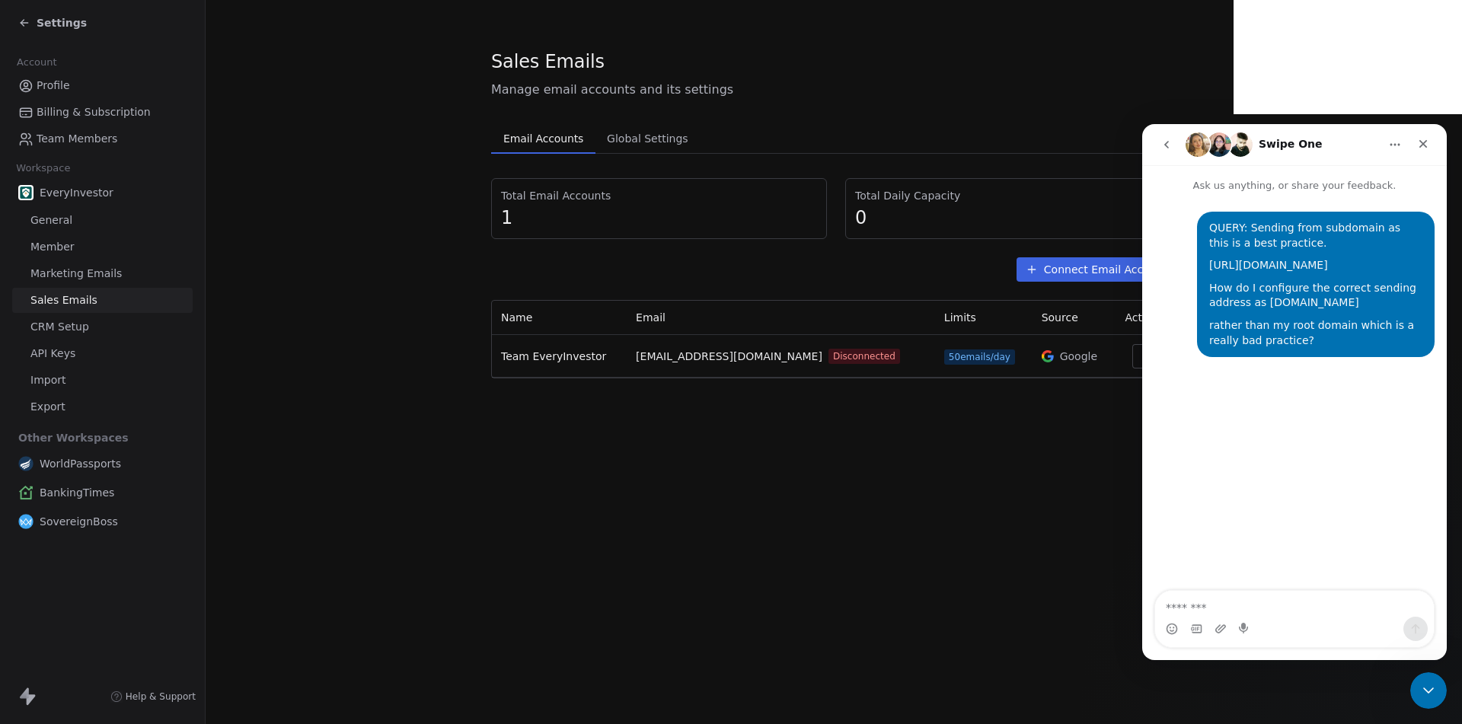
scroll to position [0, 0]
click at [748, 553] on div "Sales Emails Manage email accounts and its settings Email Accounts Email Accoun…" at bounding box center [834, 362] width 1256 height 724
click at [1429, 690] on icon "Close Intercom Messenger" at bounding box center [1426, 688] width 18 height 18
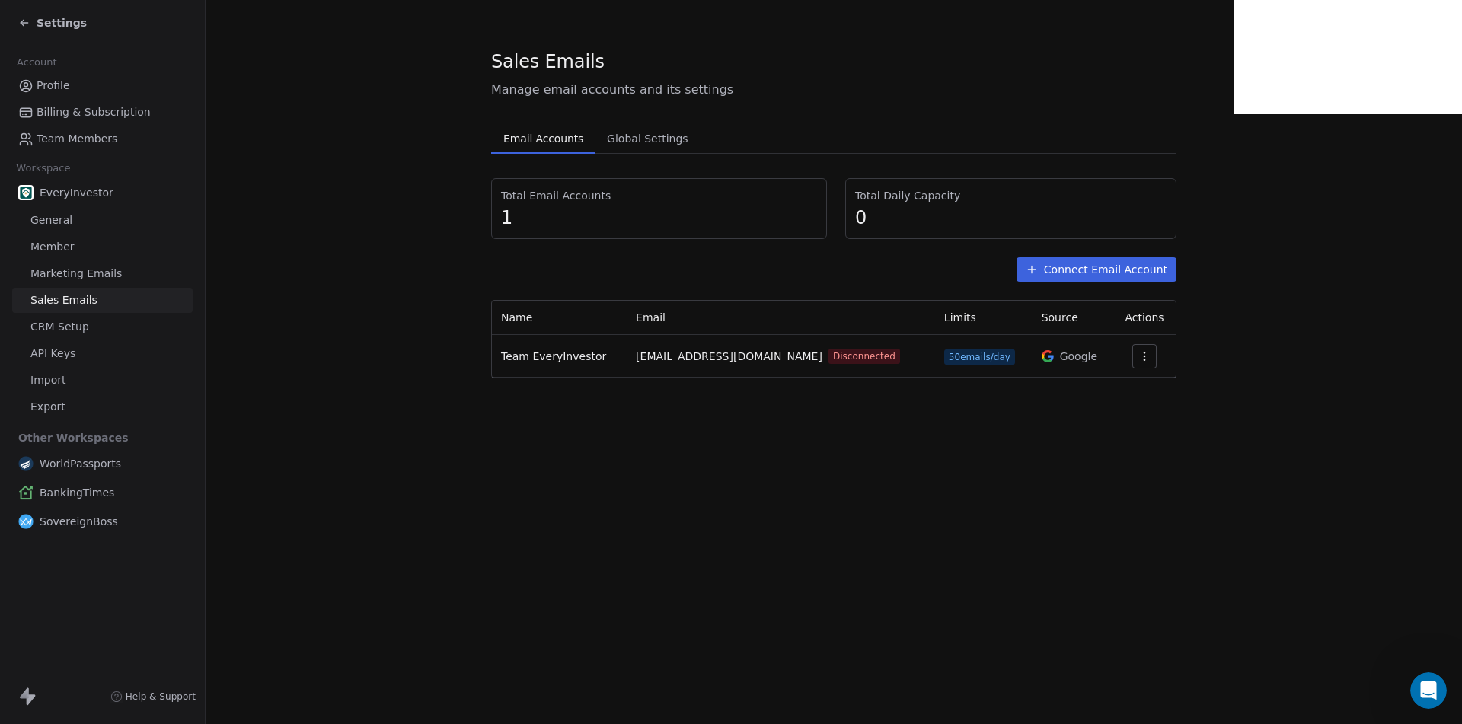
click at [936, 597] on div "Sales Emails Manage email accounts and its settings Email Accounts Email Accoun…" at bounding box center [834, 362] width 1256 height 724
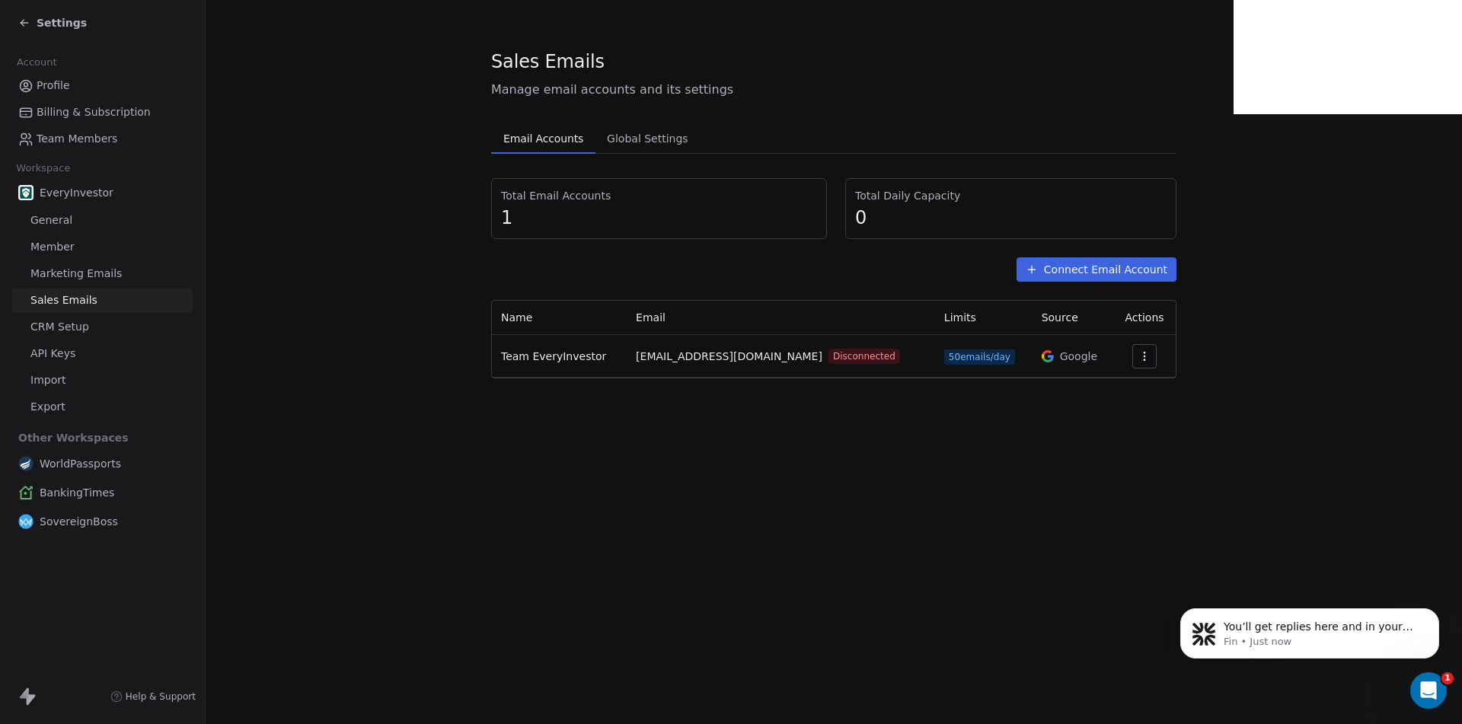
click at [656, 128] on span "Global Settings" at bounding box center [648, 138] width 94 height 21
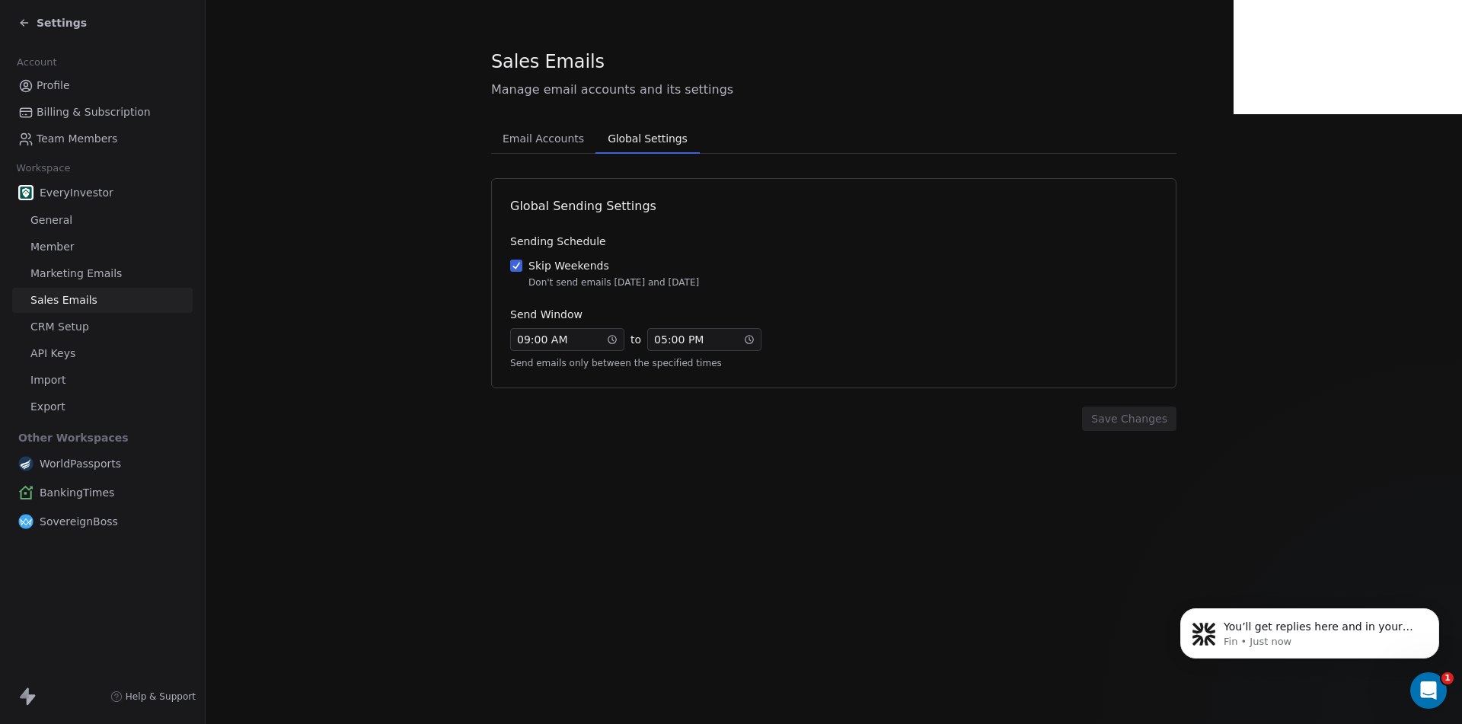
click at [535, 145] on span "Email Accounts" at bounding box center [543, 138] width 94 height 21
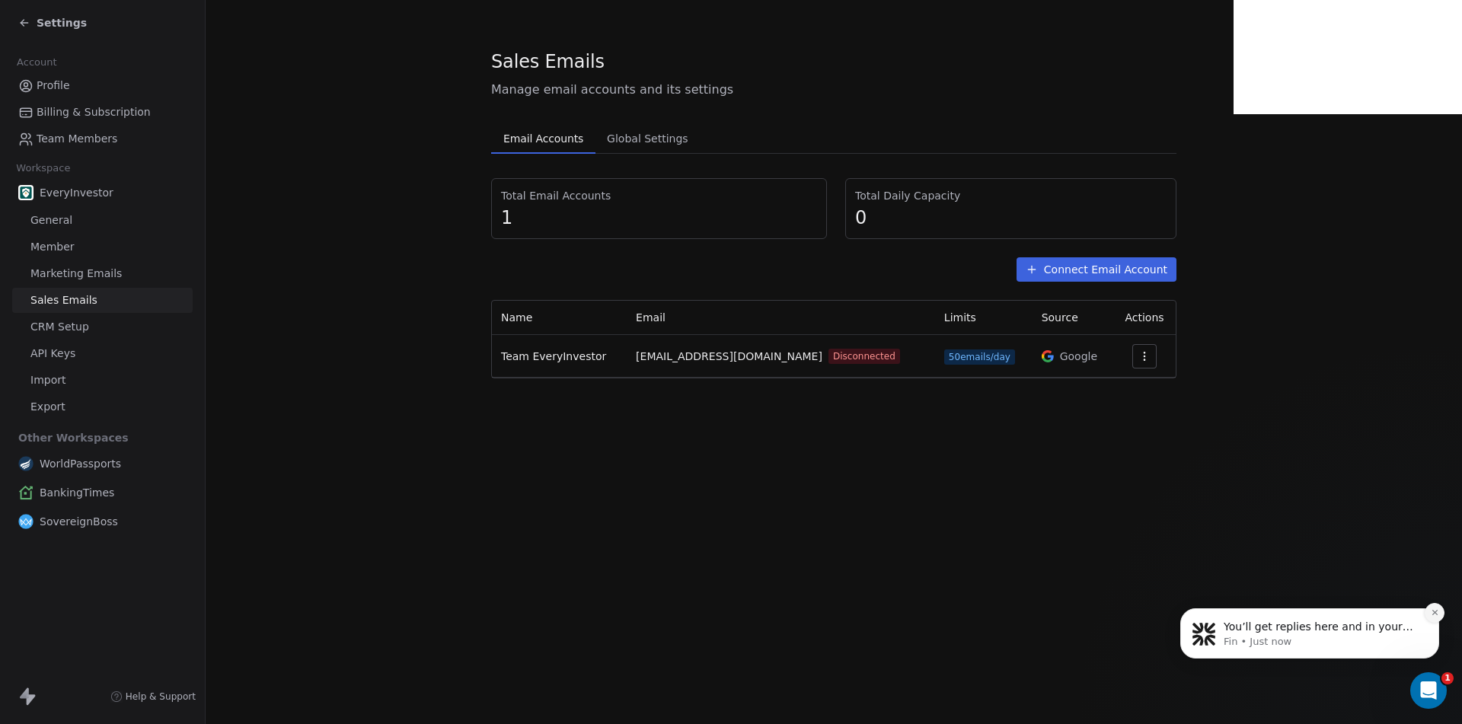
click at [1430, 616] on icon "Dismiss notification" at bounding box center [1434, 612] width 8 height 8
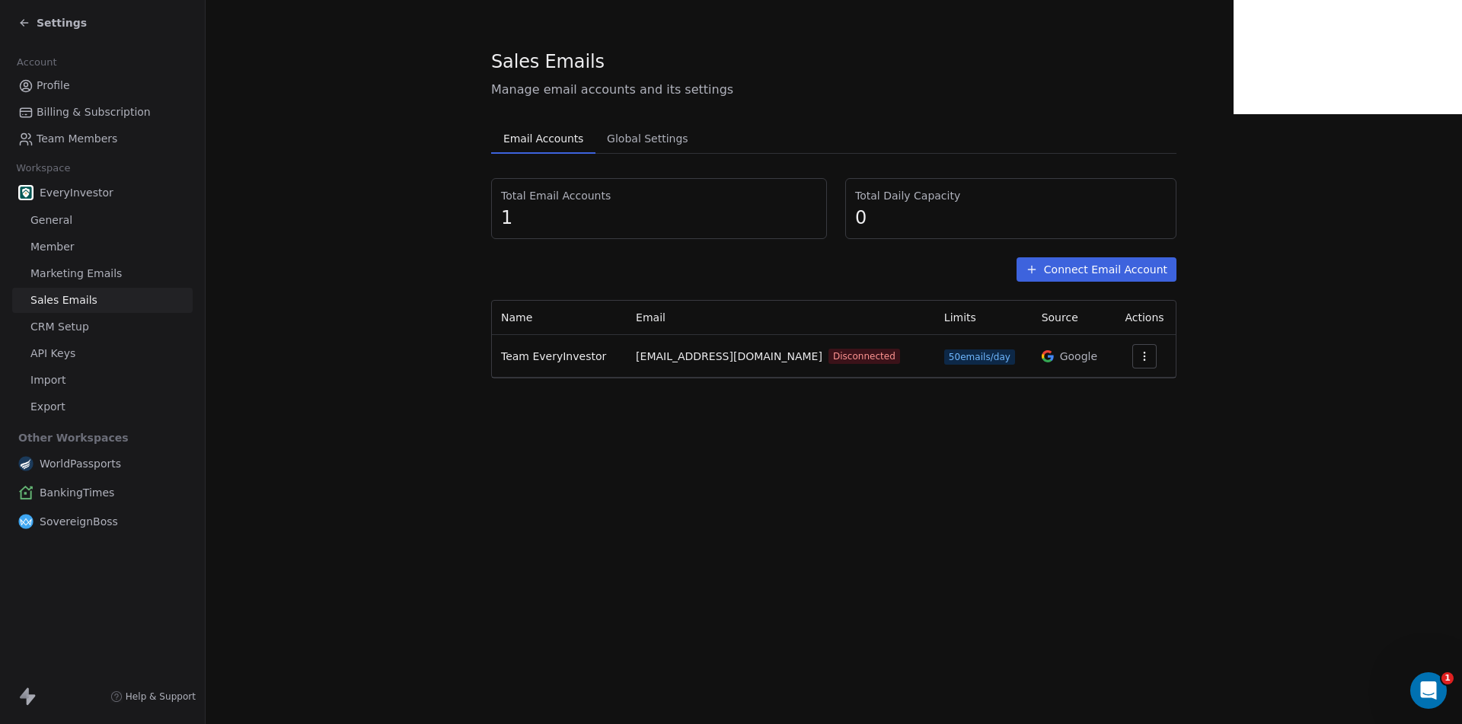
click at [1306, 462] on div "Sales Emails Manage email accounts and its settings Email Accounts Email Accoun…" at bounding box center [834, 362] width 1256 height 724
drag, startPoint x: 1134, startPoint y: 500, endPoint x: 1195, endPoint y: 359, distance: 153.4
click at [1150, 492] on div "Sales Emails Manage email accounts and its settings Email Accounts Email Accoun…" at bounding box center [834, 362] width 1256 height 724
click at [46, 18] on span "Settings" at bounding box center [62, 22] width 50 height 15
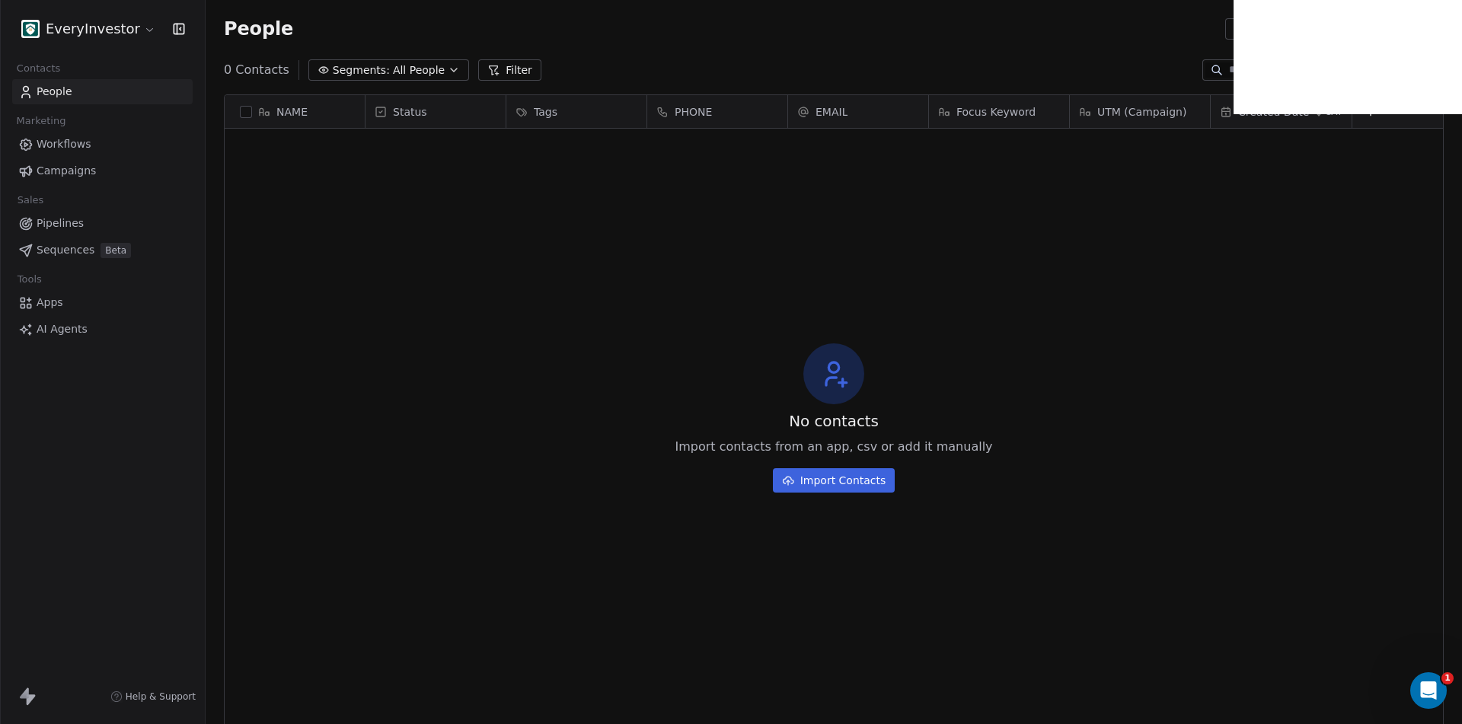
scroll to position [626, 1245]
click at [105, 22] on html "EveryInvestor Contacts People Marketing Workflows Campaigns Sales Pipelines Seq…" at bounding box center [731, 362] width 1462 height 724
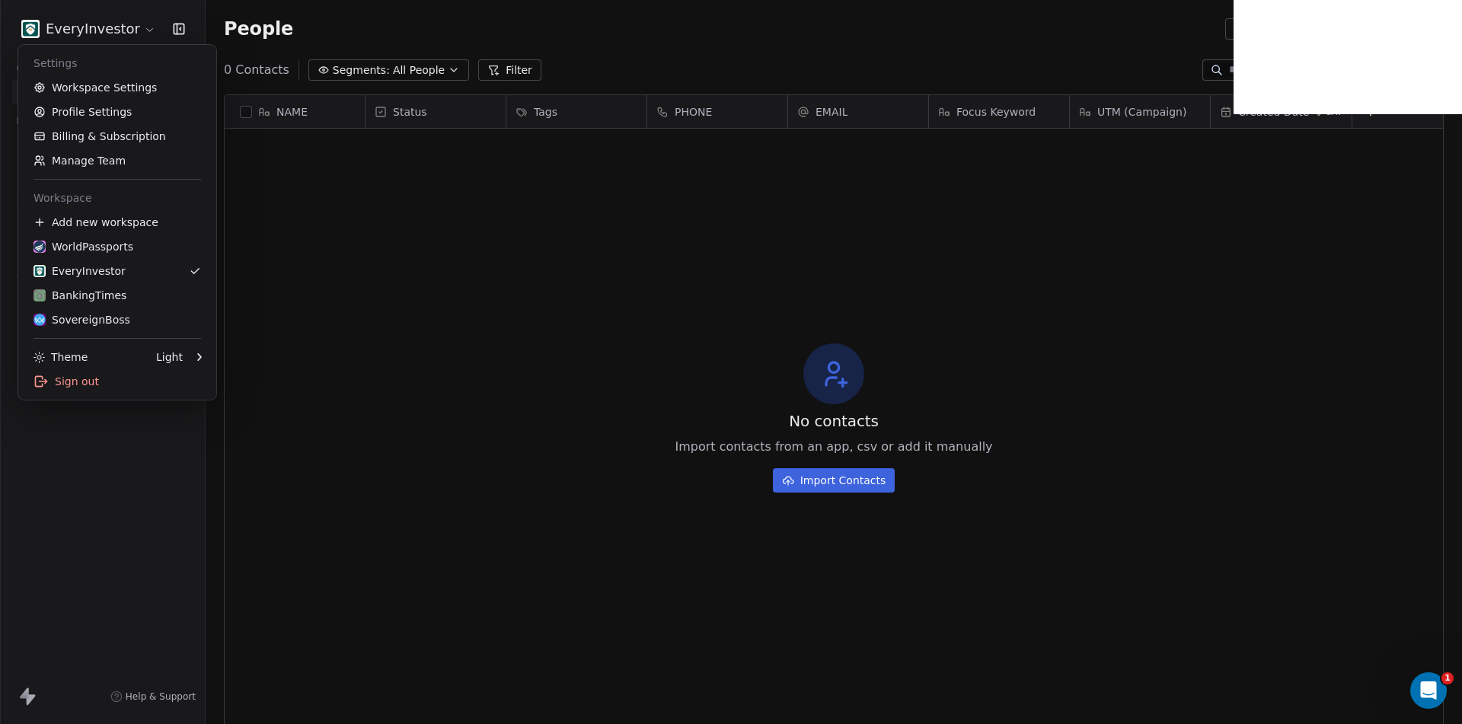
click at [494, 359] on html "EveryInvestor Contacts People Marketing Workflows Campaigns Sales Pipelines Seq…" at bounding box center [731, 362] width 1462 height 724
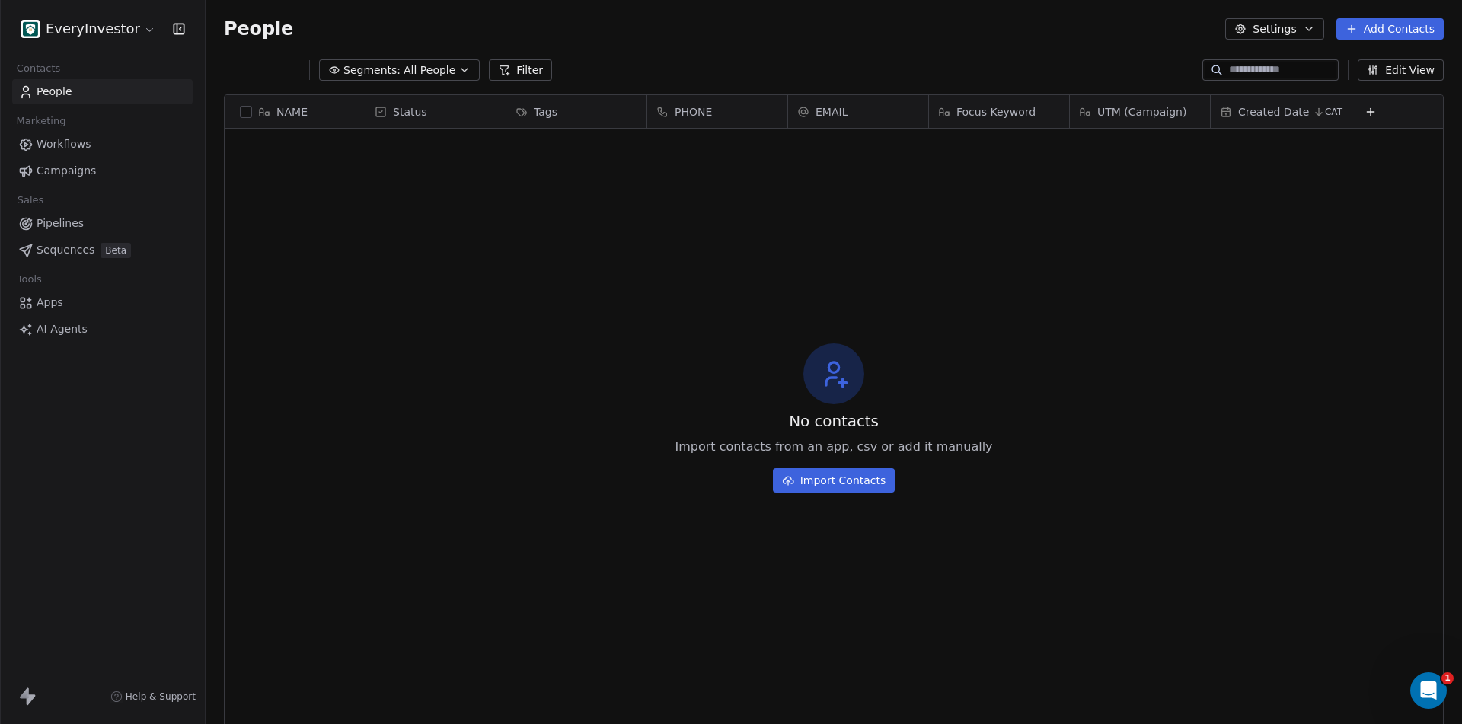
click at [75, 24] on html "EveryInvestor Contacts People Marketing Workflows Campaigns Sales Pipelines Seq…" at bounding box center [731, 362] width 1462 height 724
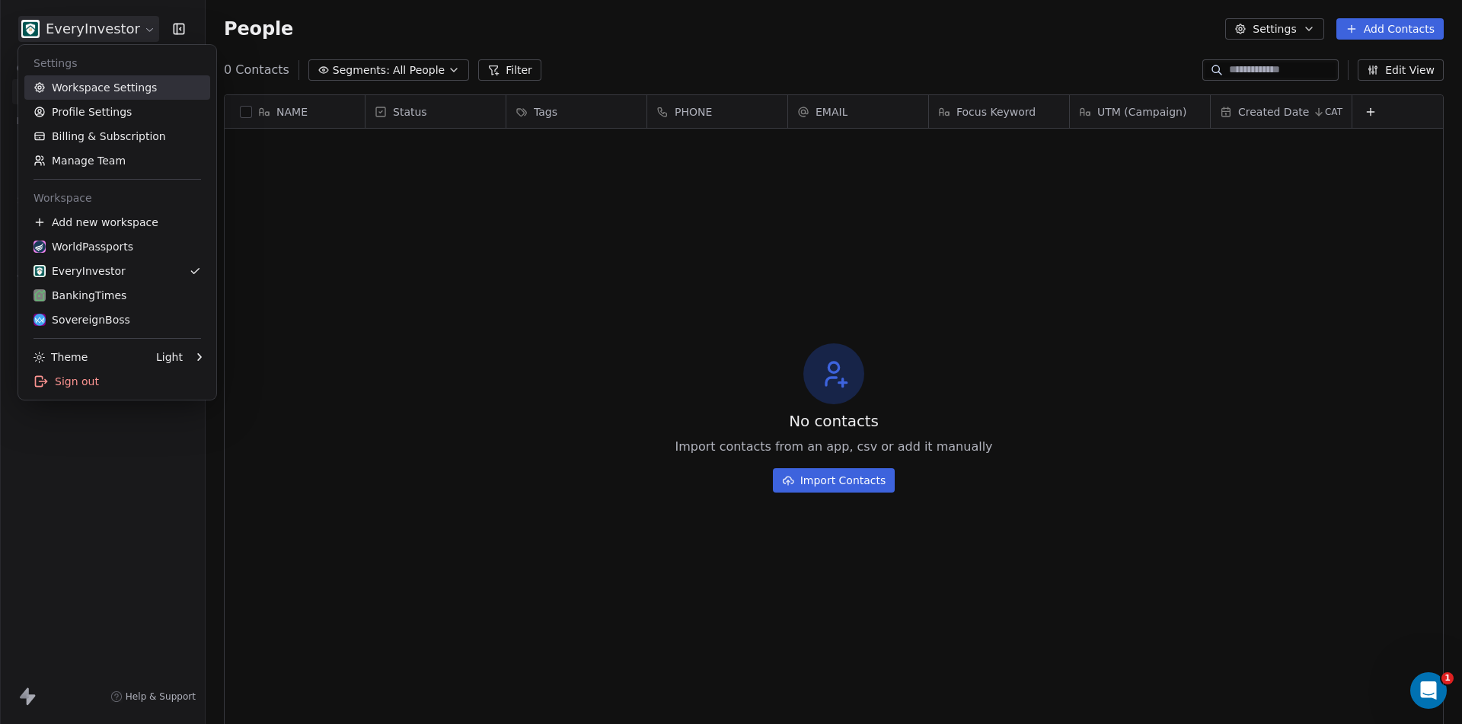
click at [110, 92] on link "Workspace Settings" at bounding box center [117, 87] width 186 height 24
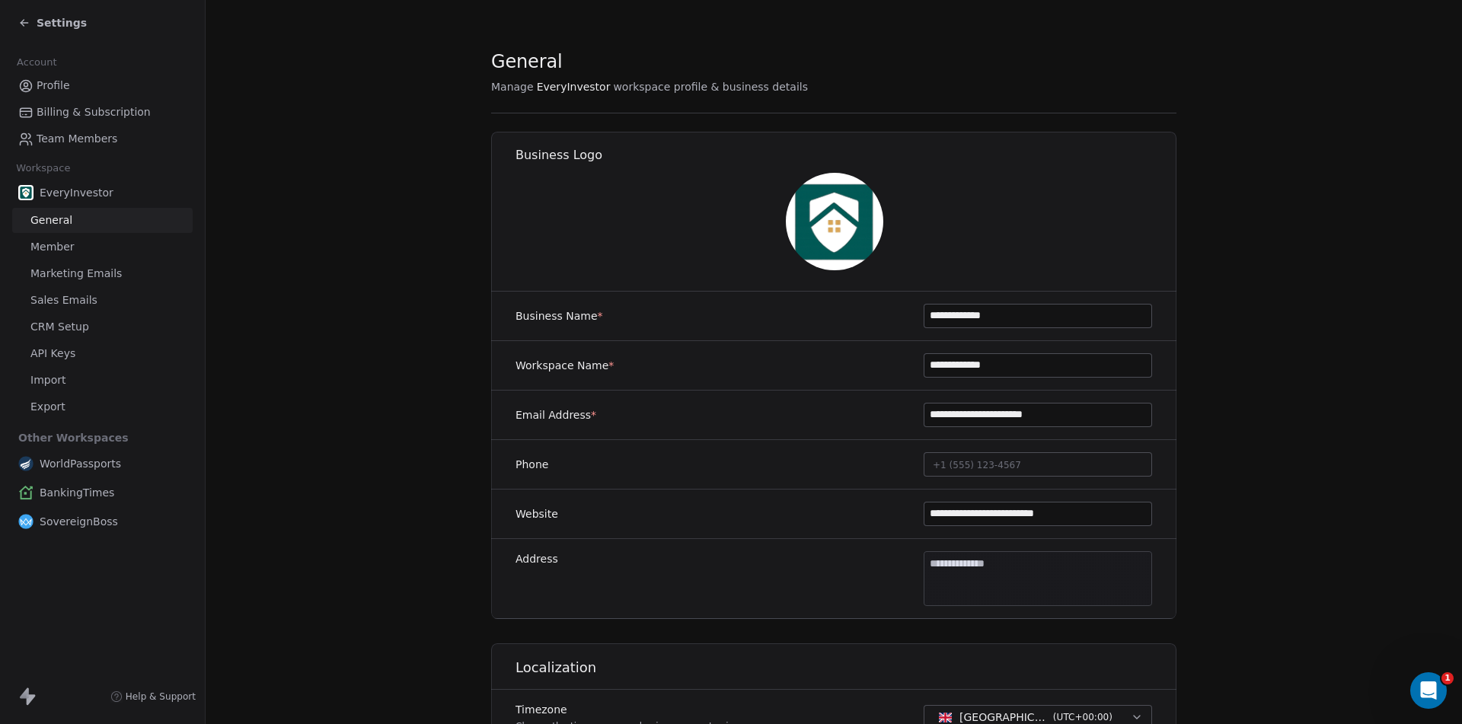
click at [53, 272] on span "Marketing Emails" at bounding box center [75, 274] width 91 height 16
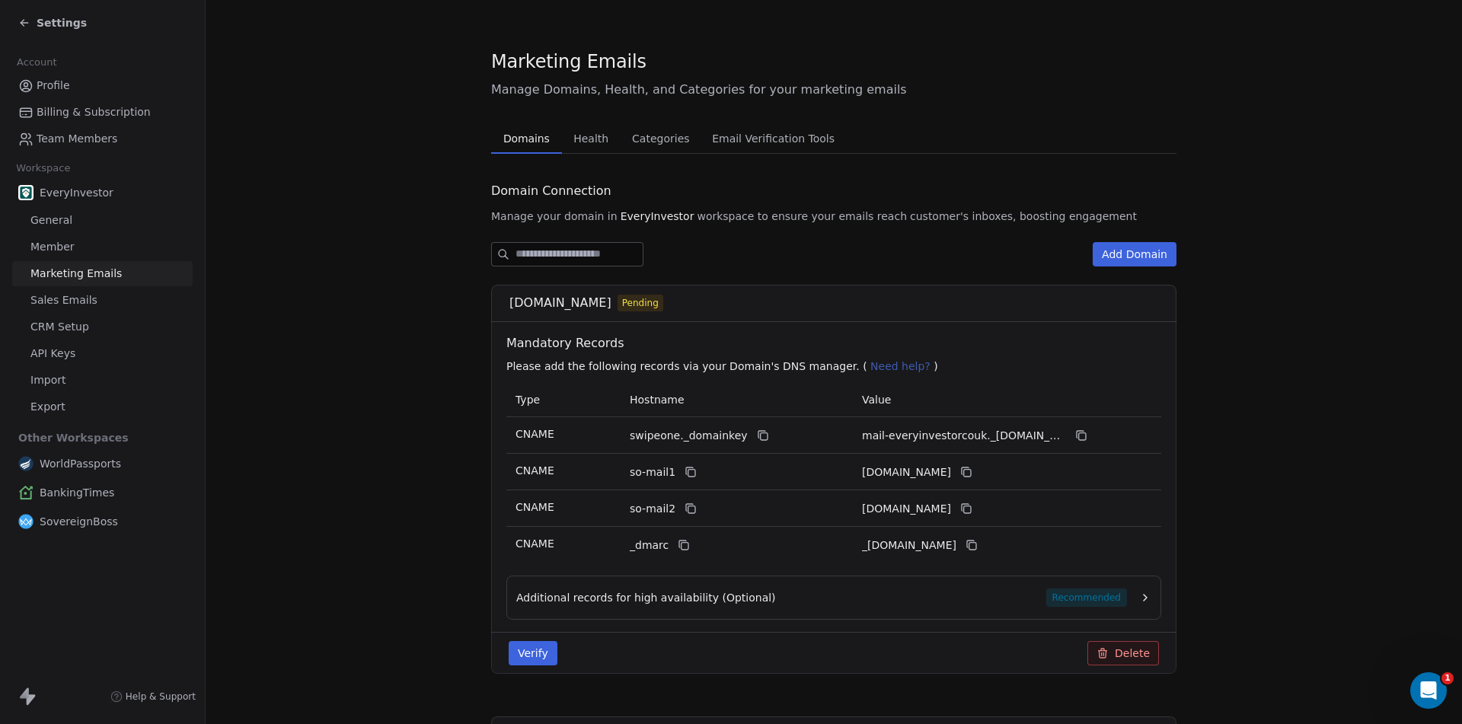
click at [515, 647] on button "Verify" at bounding box center [532, 653] width 49 height 24
click at [881, 44] on line "Close toast" at bounding box center [880, 45] width 7 height 7
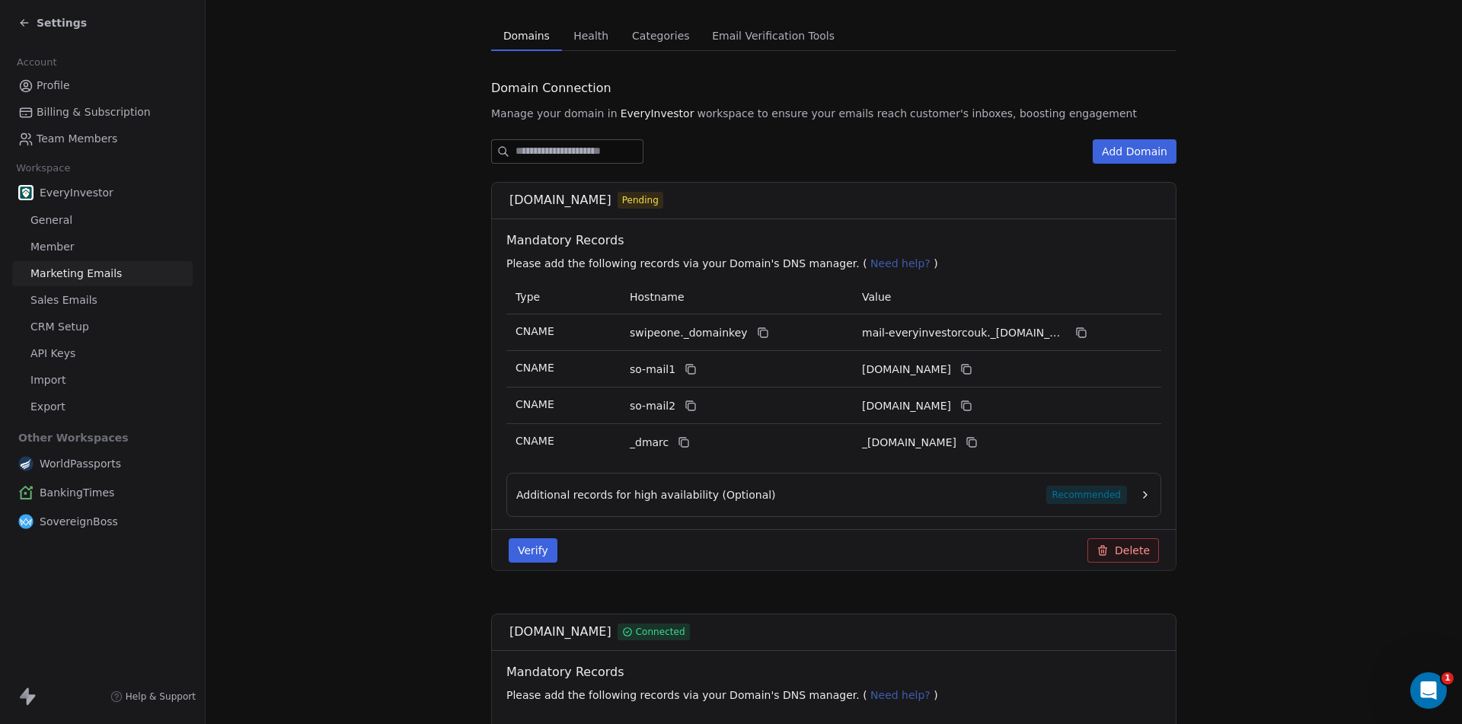
scroll to position [76, 0]
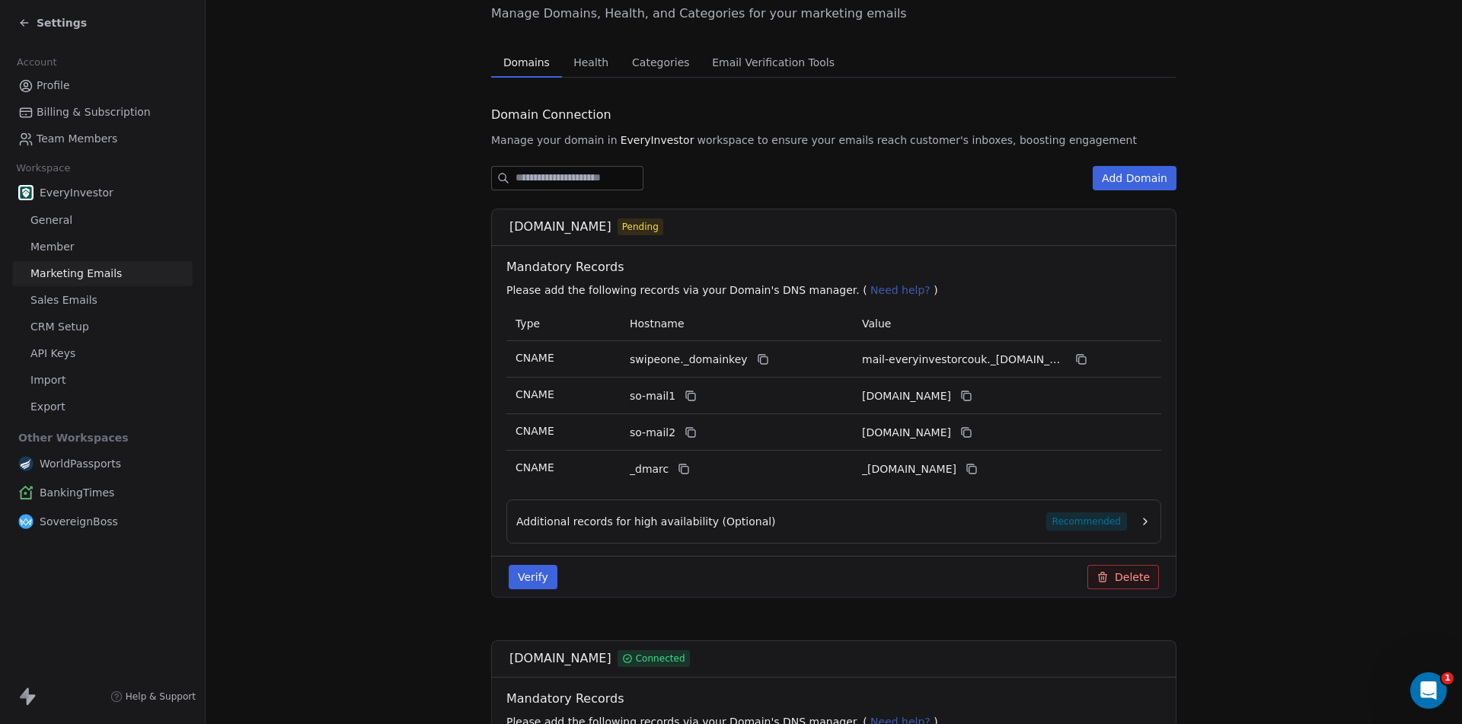
click at [68, 298] on span "Sales Emails" at bounding box center [63, 300] width 67 height 16
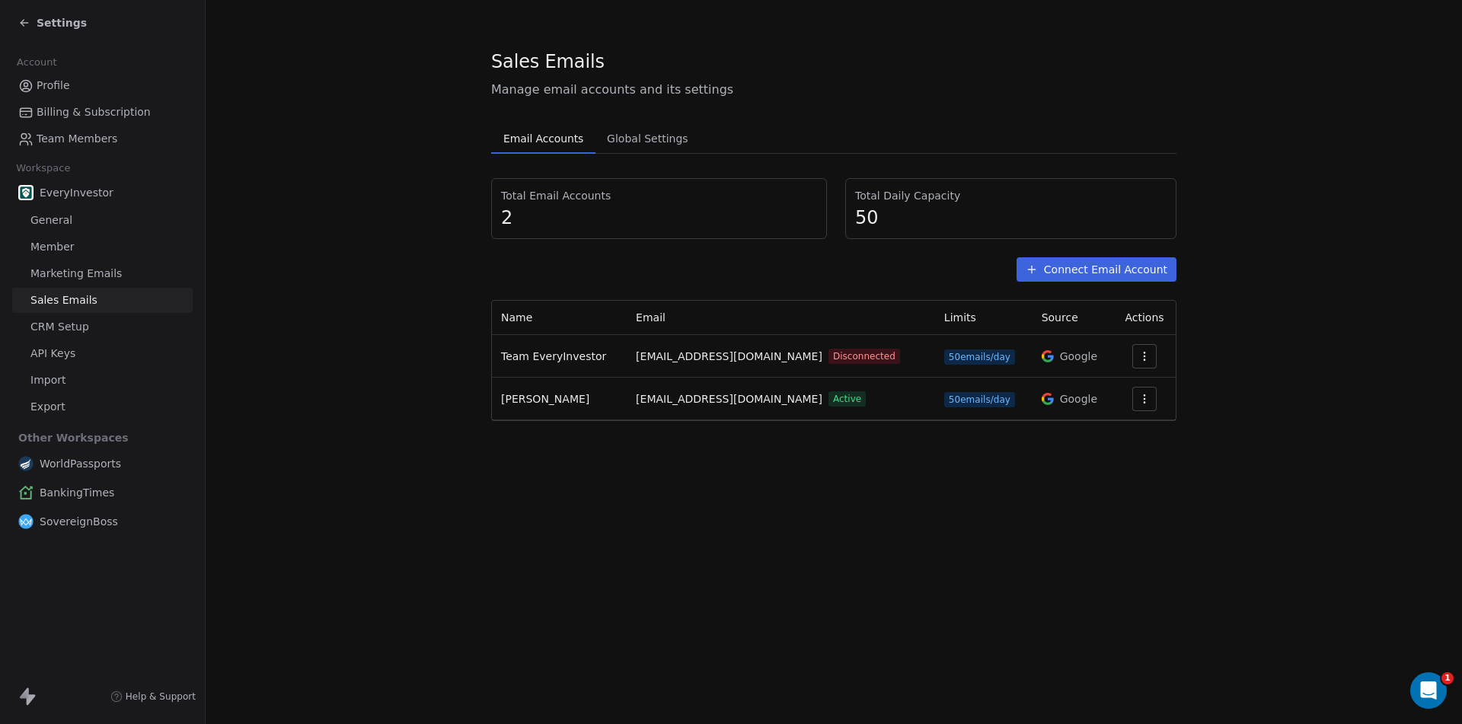
click at [1140, 403] on icon "button" at bounding box center [1144, 399] width 12 height 12
click at [1124, 432] on span "Settings" at bounding box center [1119, 434] width 43 height 16
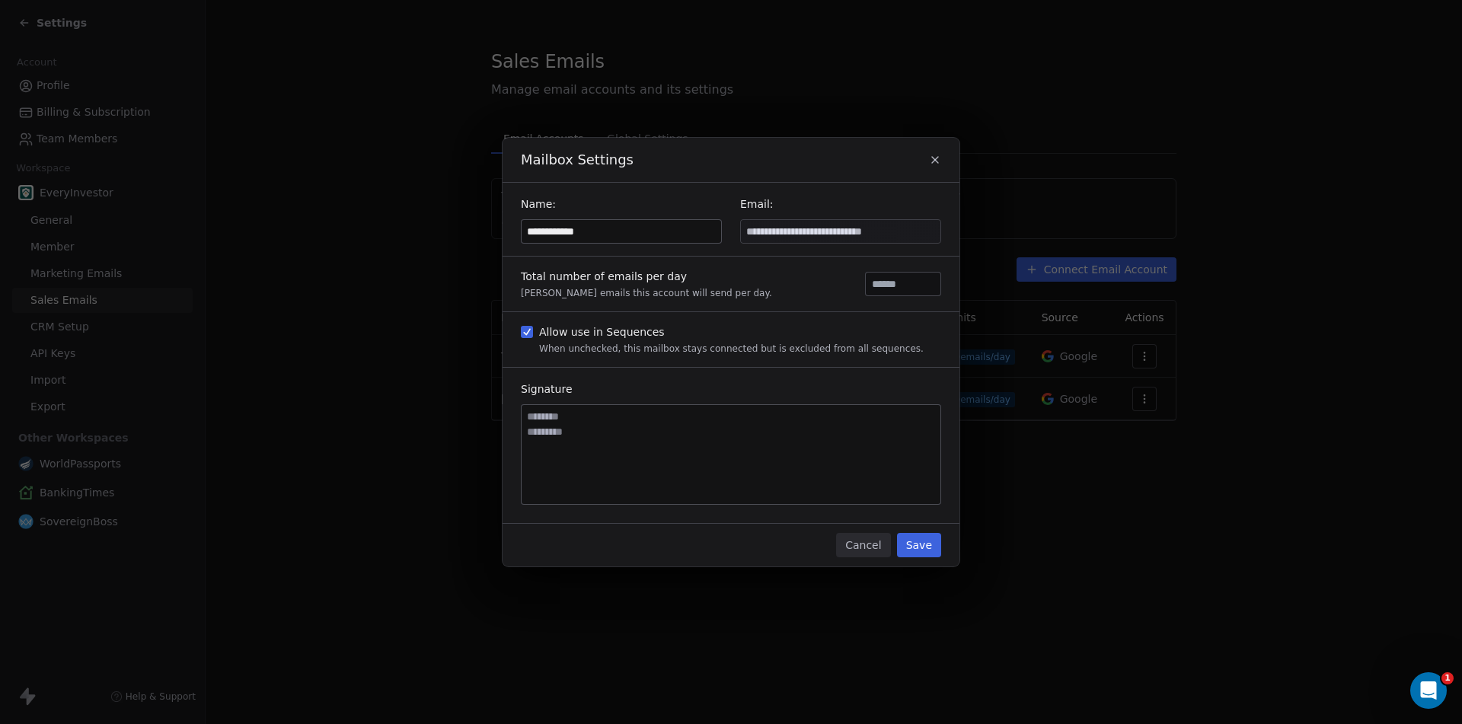
click at [914, 539] on button "Save" at bounding box center [919, 545] width 44 height 24
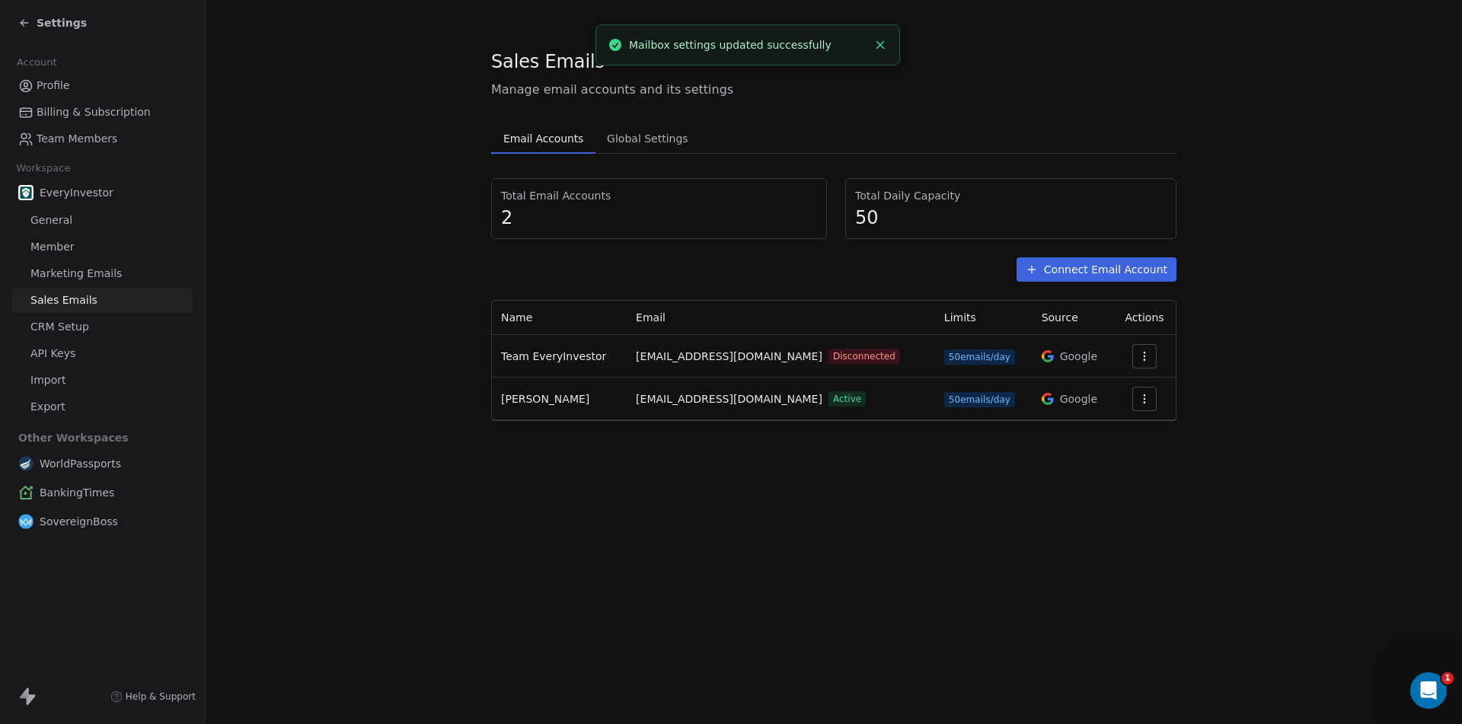
drag, startPoint x: 878, startPoint y: 44, endPoint x: 872, endPoint y: 49, distance: 8.1
click at [881, 43] on icon "Close toast" at bounding box center [880, 45] width 14 height 14
click at [1434, 693] on div "Open Intercom Messenger" at bounding box center [1426, 688] width 50 height 50
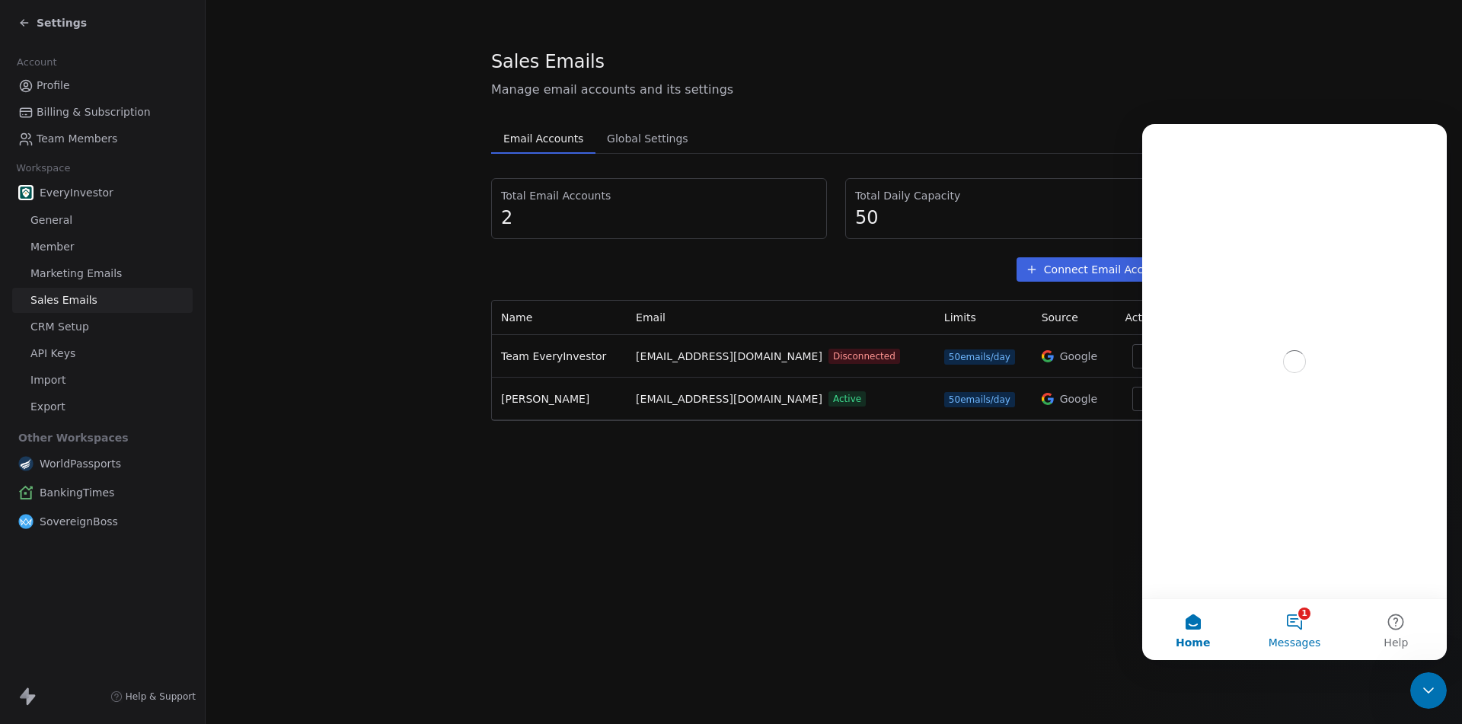
click at [1295, 642] on span "Messages" at bounding box center [1294, 642] width 53 height 11
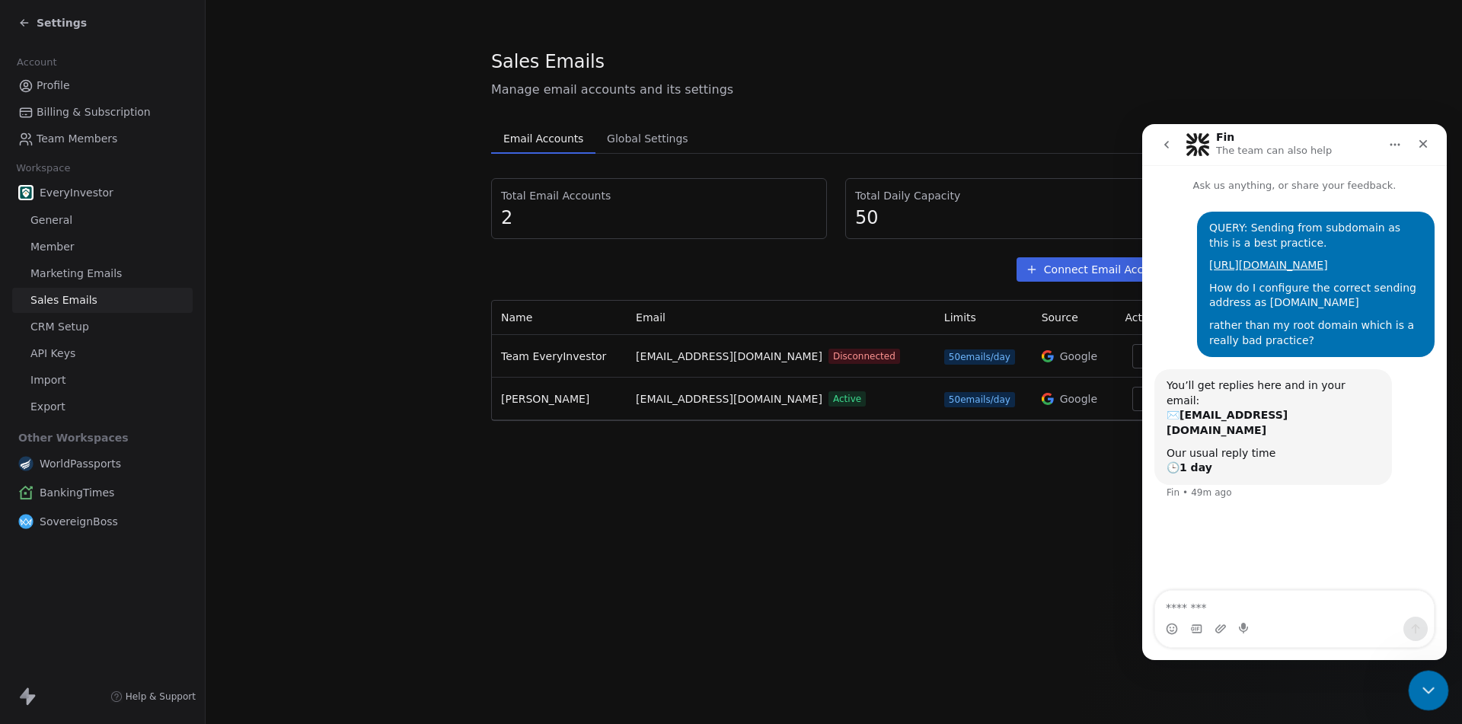
click at [1438, 682] on div "Close Intercom Messenger" at bounding box center [1425, 688] width 37 height 37
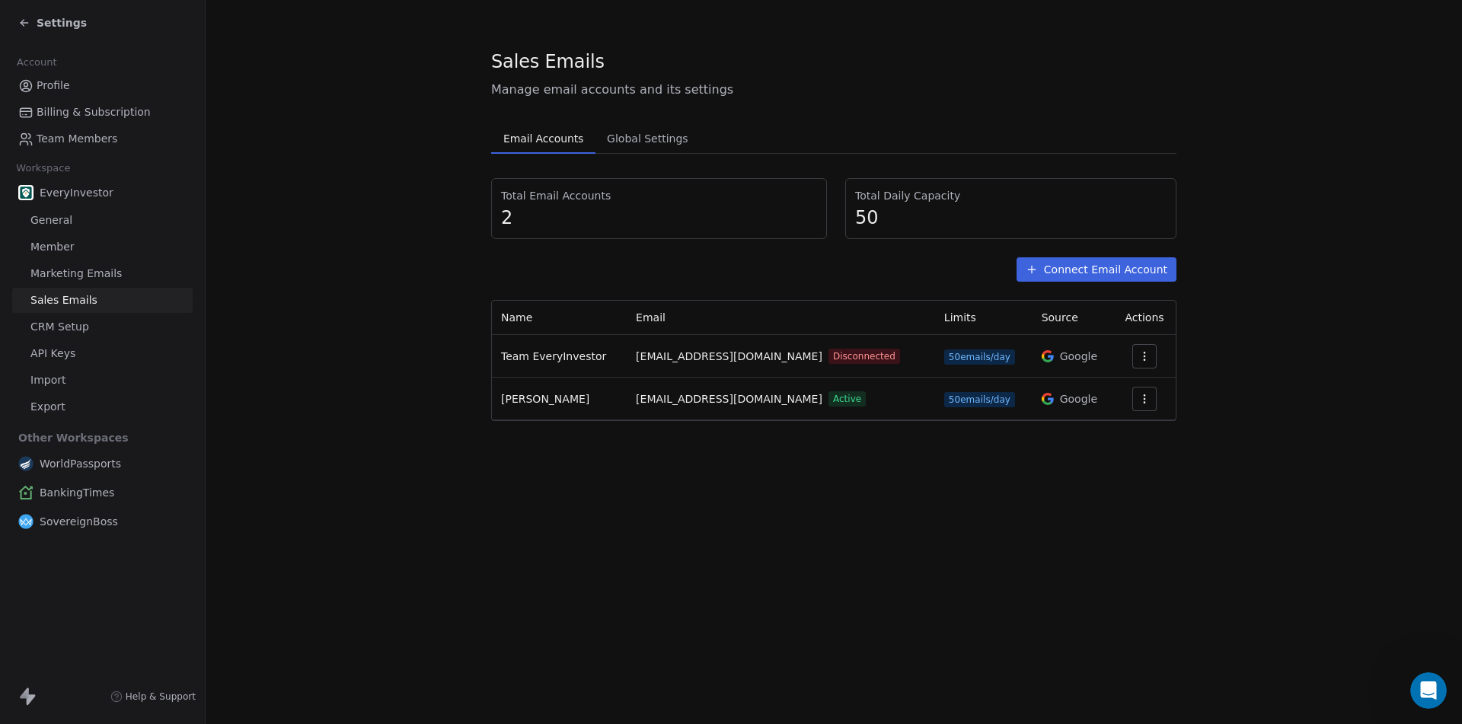
click at [29, 27] on icon at bounding box center [24, 23] width 12 height 12
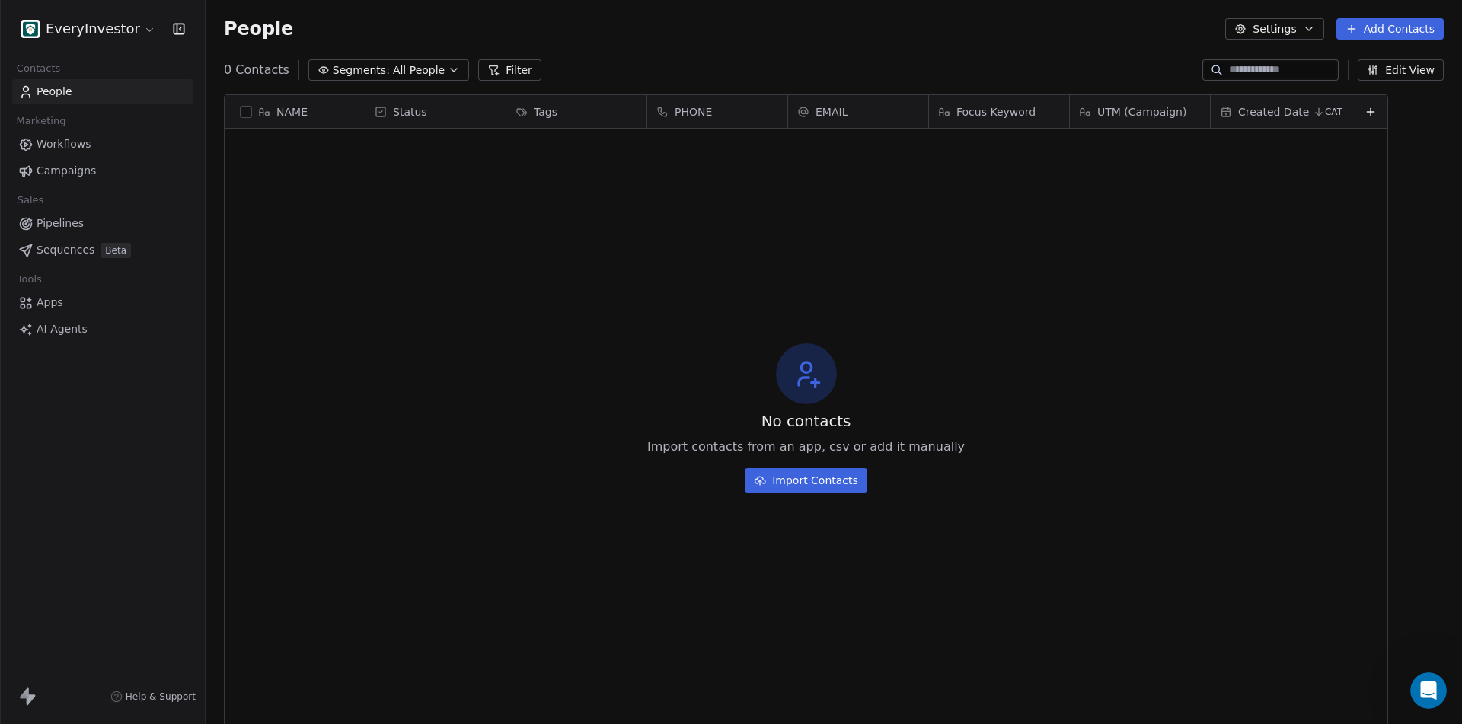
scroll to position [626, 1245]
click at [145, 25] on html "EveryInvestor Contacts People Marketing Workflows Campaigns Sales Pipelines Seq…" at bounding box center [731, 362] width 1462 height 724
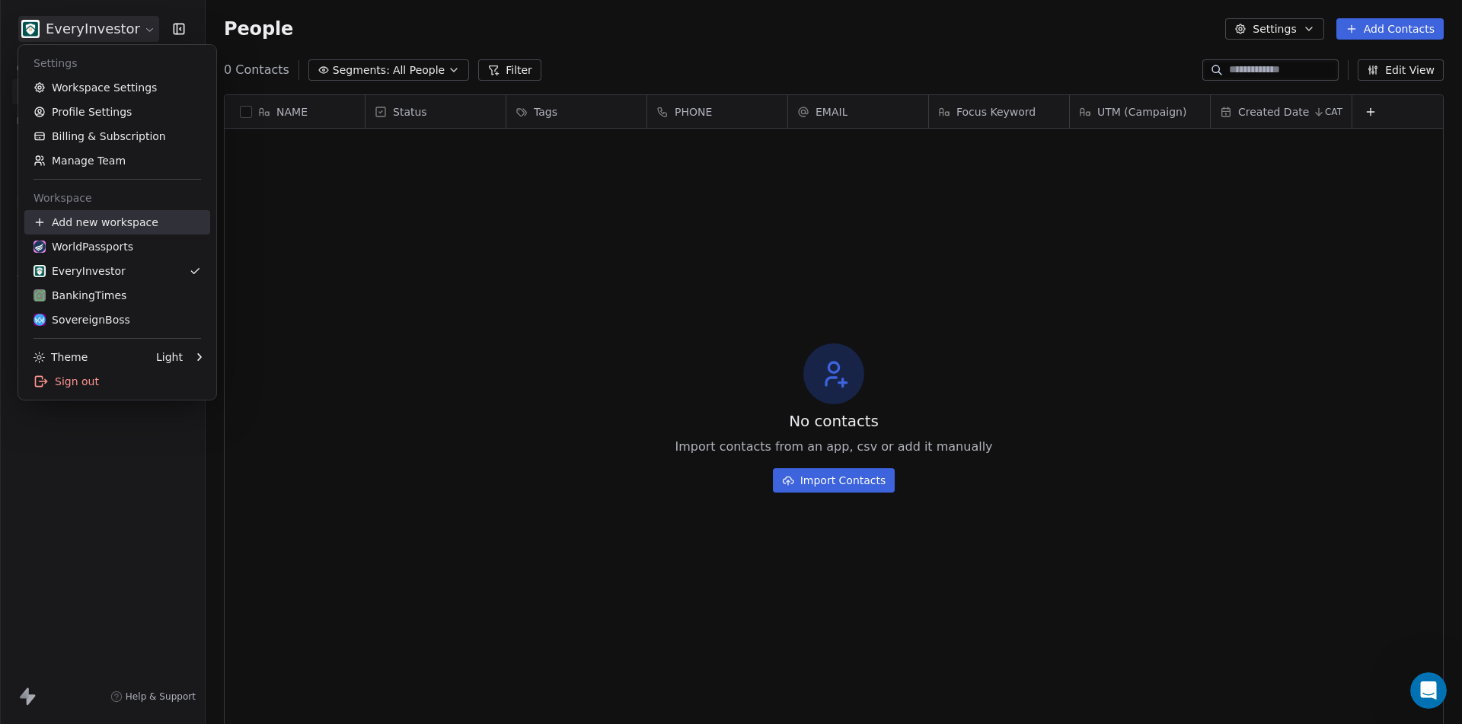
click at [106, 218] on div "Add new workspace" at bounding box center [117, 222] width 186 height 24
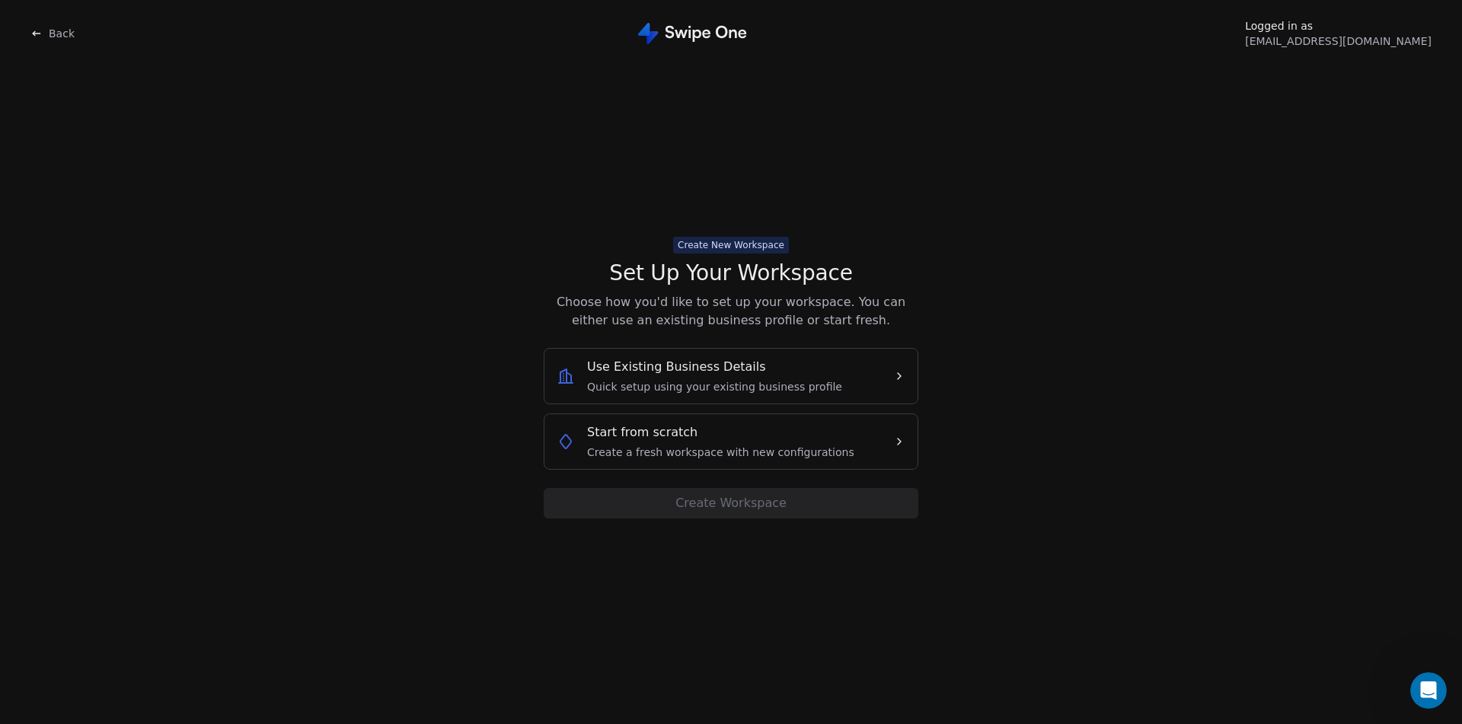
click at [722, 377] on div "Use Existing Business Details Quick setup using your existing business profile" at bounding box center [714, 376] width 255 height 37
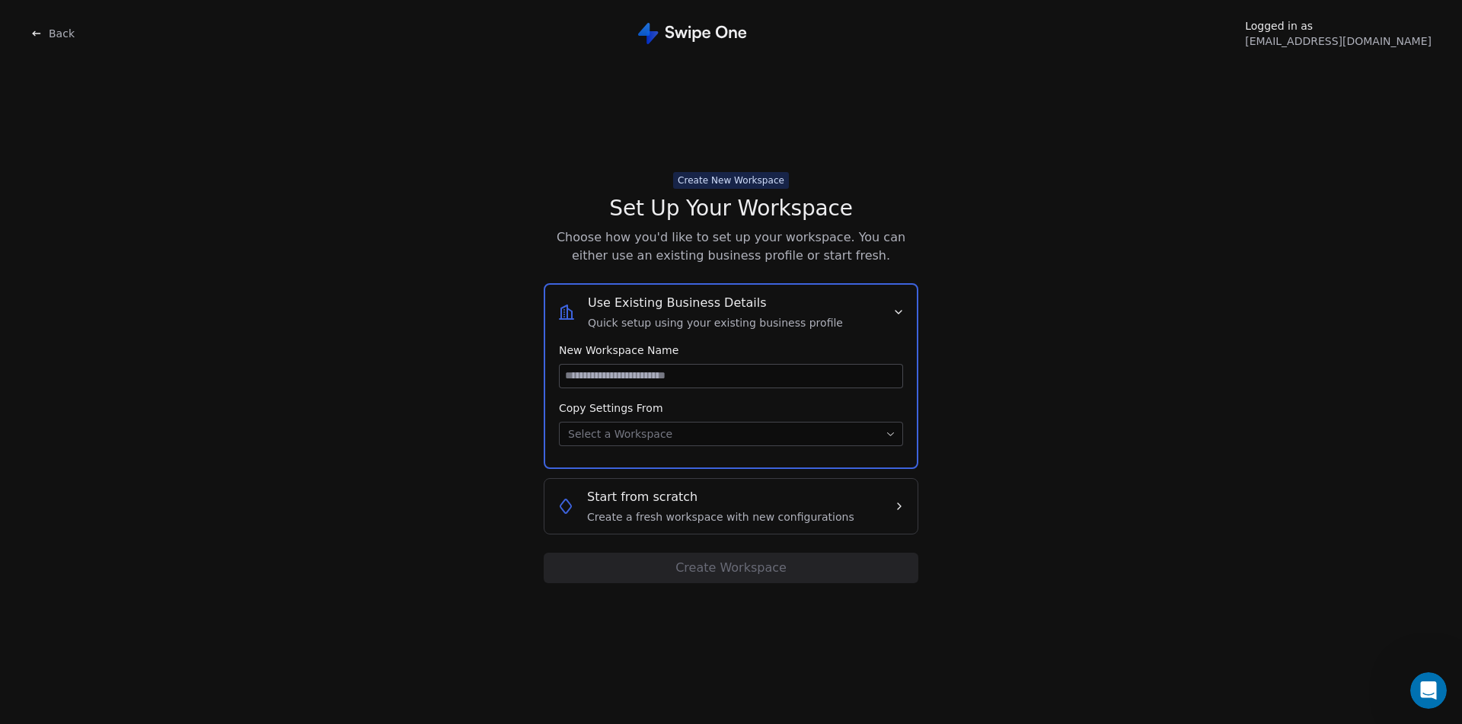
click at [719, 377] on input at bounding box center [730, 376] width 343 height 23
type input "*********"
click at [666, 432] on body "Back Logged in as alex@lab41.co Create New Workspace Set Up Your Workspace Choo…" at bounding box center [731, 362] width 1462 height 724
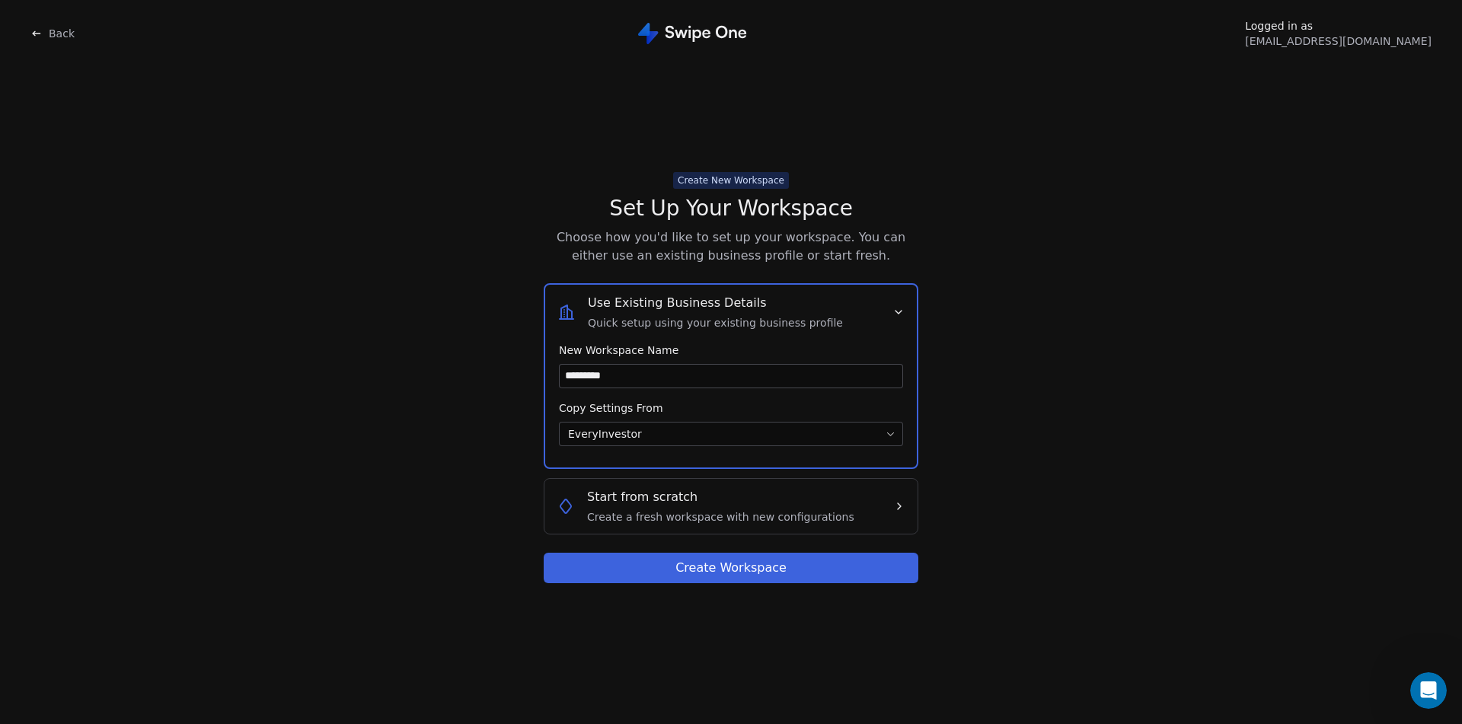
click at [754, 579] on button "Create Workspace" at bounding box center [731, 568] width 375 height 30
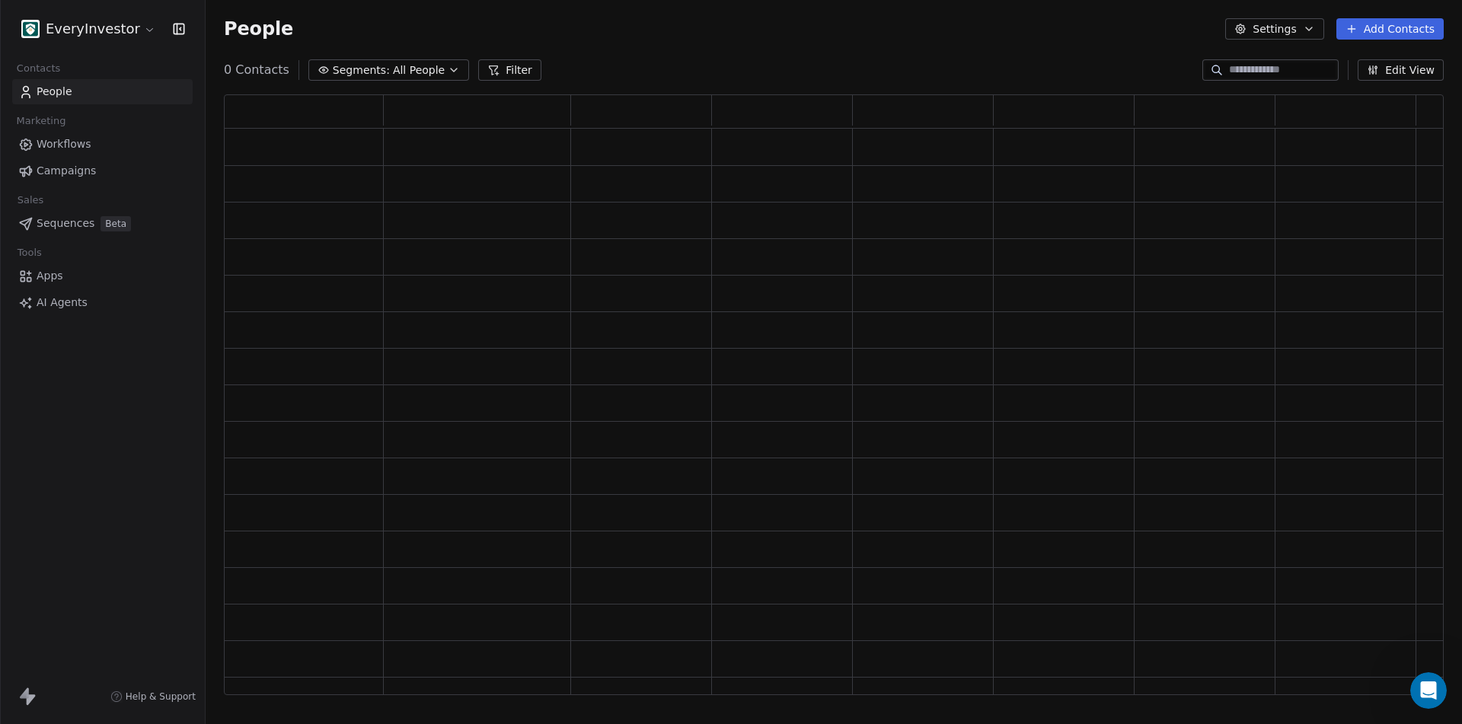
scroll to position [589, 1208]
click at [132, 31] on html "EveryInvestor Contacts People Marketing Workflows Campaigns Sales Pipelines Seq…" at bounding box center [731, 362] width 1462 height 724
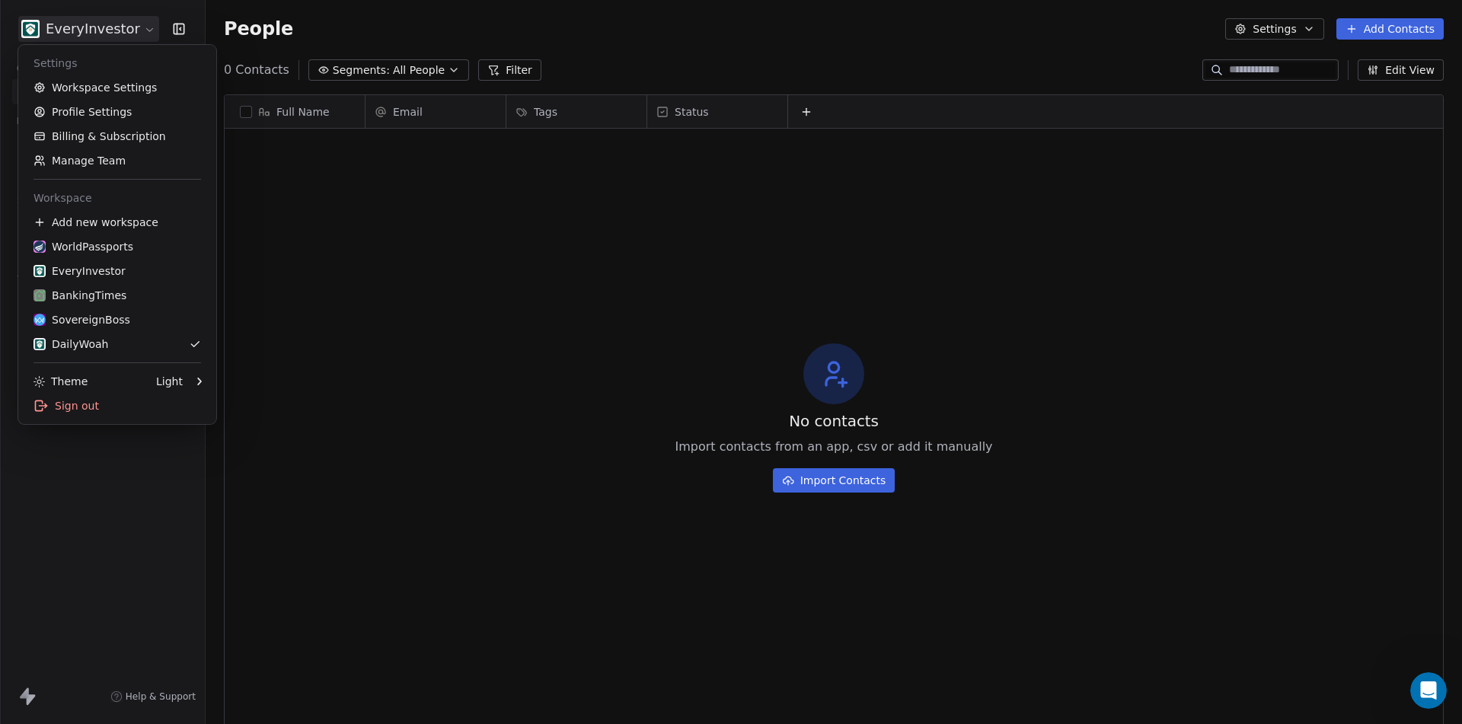
scroll to position [626, 1245]
click at [84, 347] on div "DailyWoah" at bounding box center [70, 343] width 75 height 15
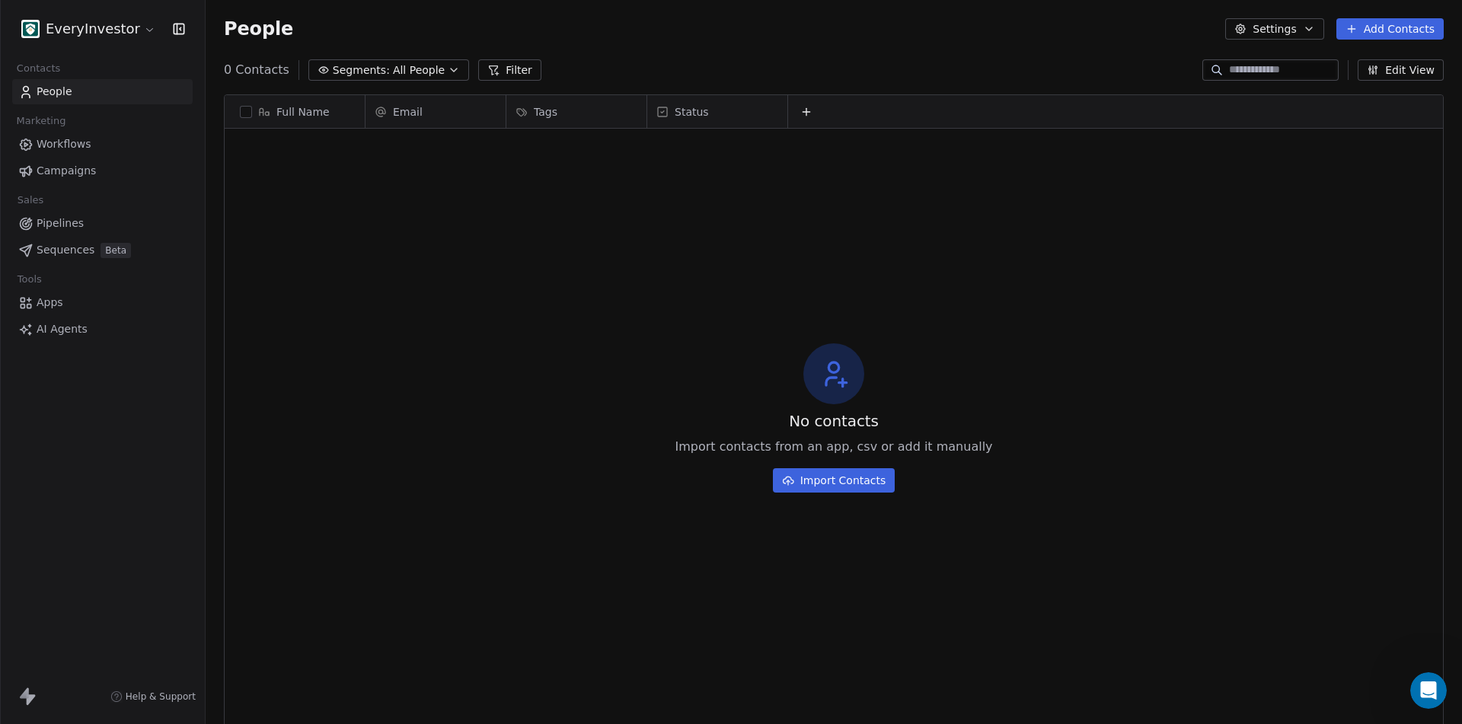
click at [94, 15] on div "EveryInvestor" at bounding box center [102, 29] width 205 height 58
click at [100, 24] on html "EveryInvestor Contacts People Marketing Workflows Campaigns Sales Pipelines Seq…" at bounding box center [731, 362] width 1462 height 724
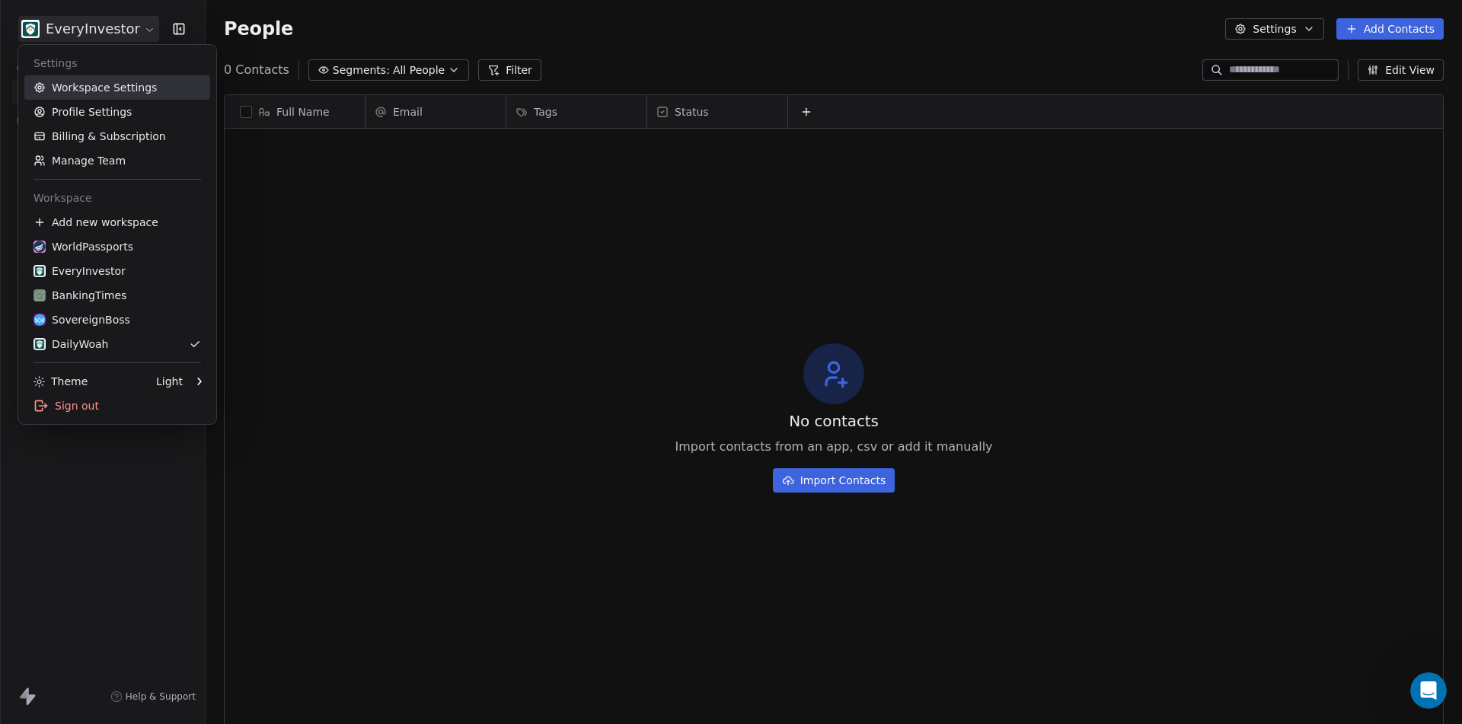
click at [91, 88] on link "Workspace Settings" at bounding box center [117, 87] width 186 height 24
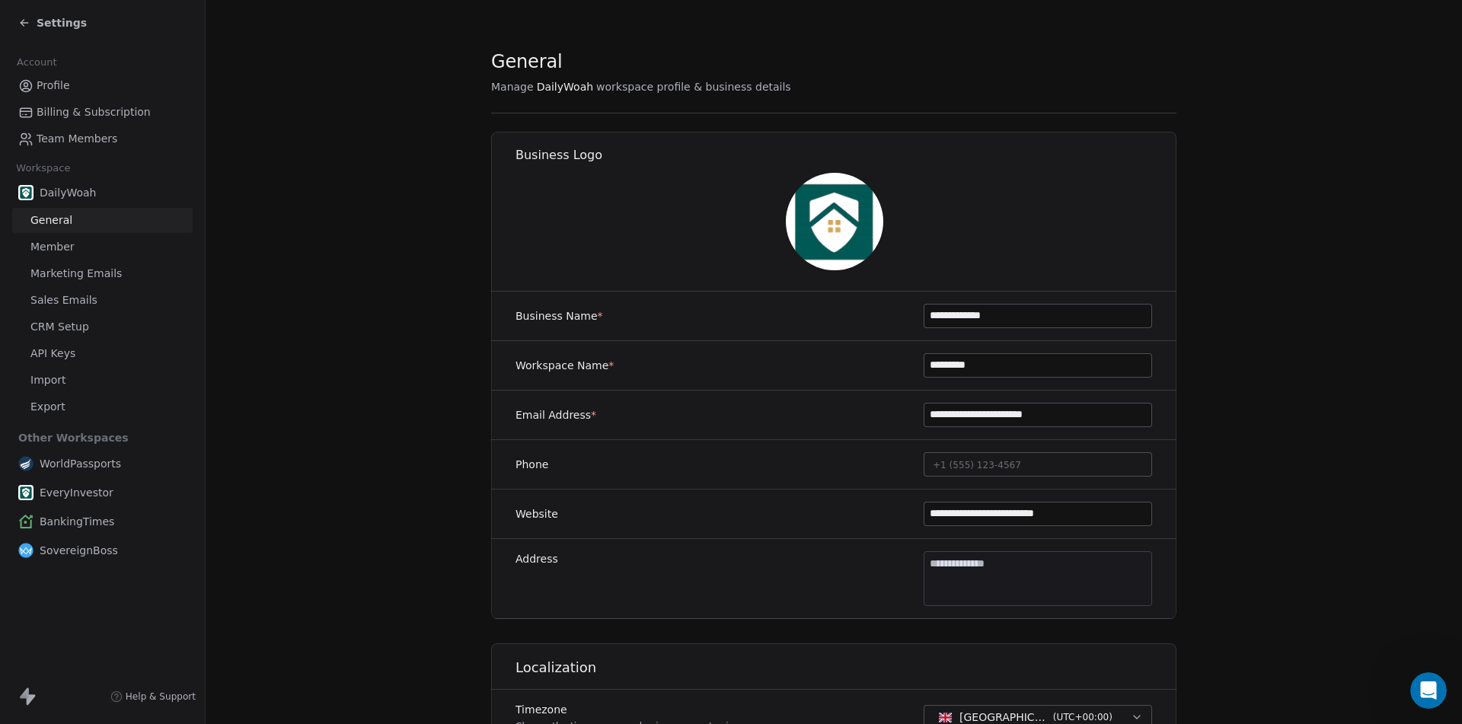
click at [1015, 314] on input "**********" at bounding box center [1037, 315] width 227 height 23
click at [1018, 376] on input "*********" at bounding box center [1037, 365] width 227 height 23
click at [1032, 314] on input "**********" at bounding box center [1037, 315] width 227 height 23
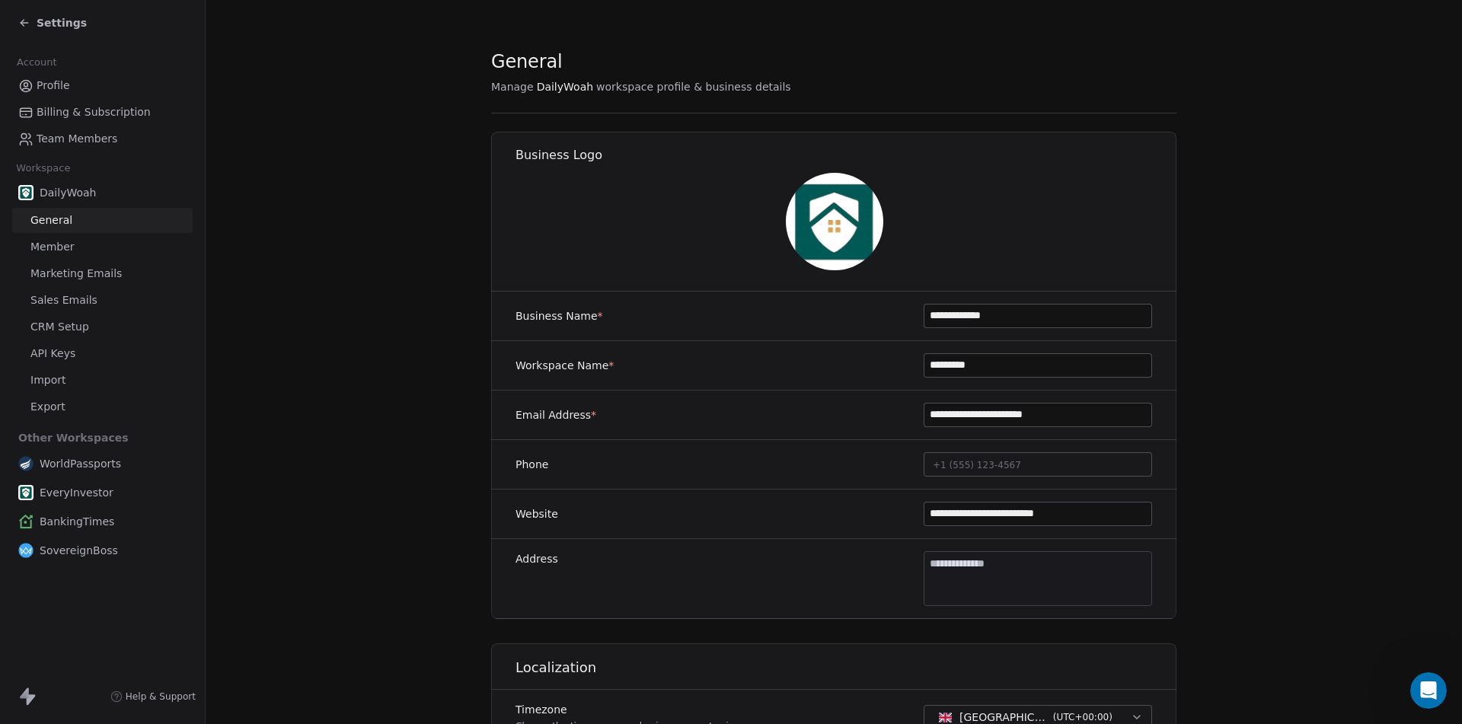
paste input
type input "*********"
drag, startPoint x: 957, startPoint y: 415, endPoint x: 1061, endPoint y: 417, distance: 104.3
click at [1061, 417] on input "**********" at bounding box center [1037, 414] width 227 height 23
paste input
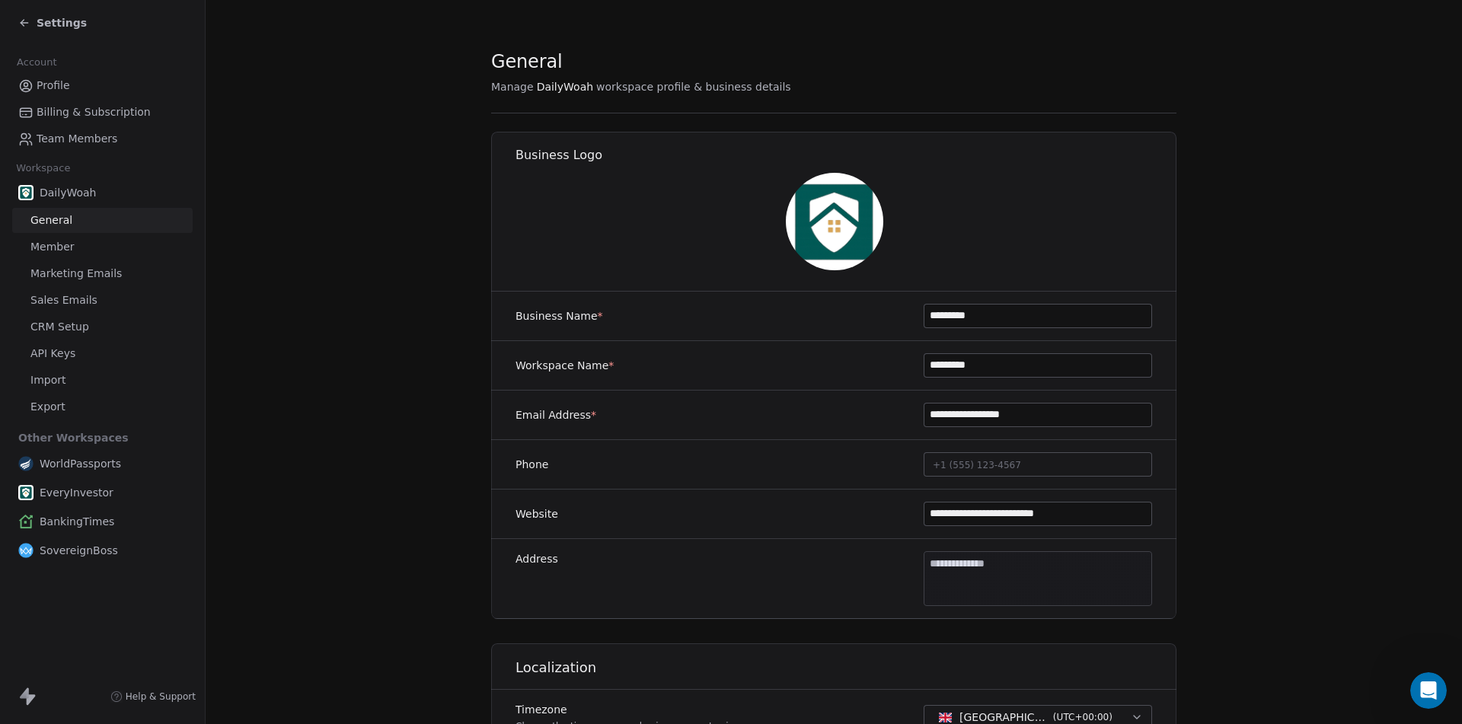
click at [936, 411] on input "**********" at bounding box center [1037, 414] width 227 height 23
drag, startPoint x: 955, startPoint y: 412, endPoint x: 1078, endPoint y: 419, distance: 122.8
click at [1078, 419] on input "**********" at bounding box center [1037, 414] width 227 height 23
type input "**********"
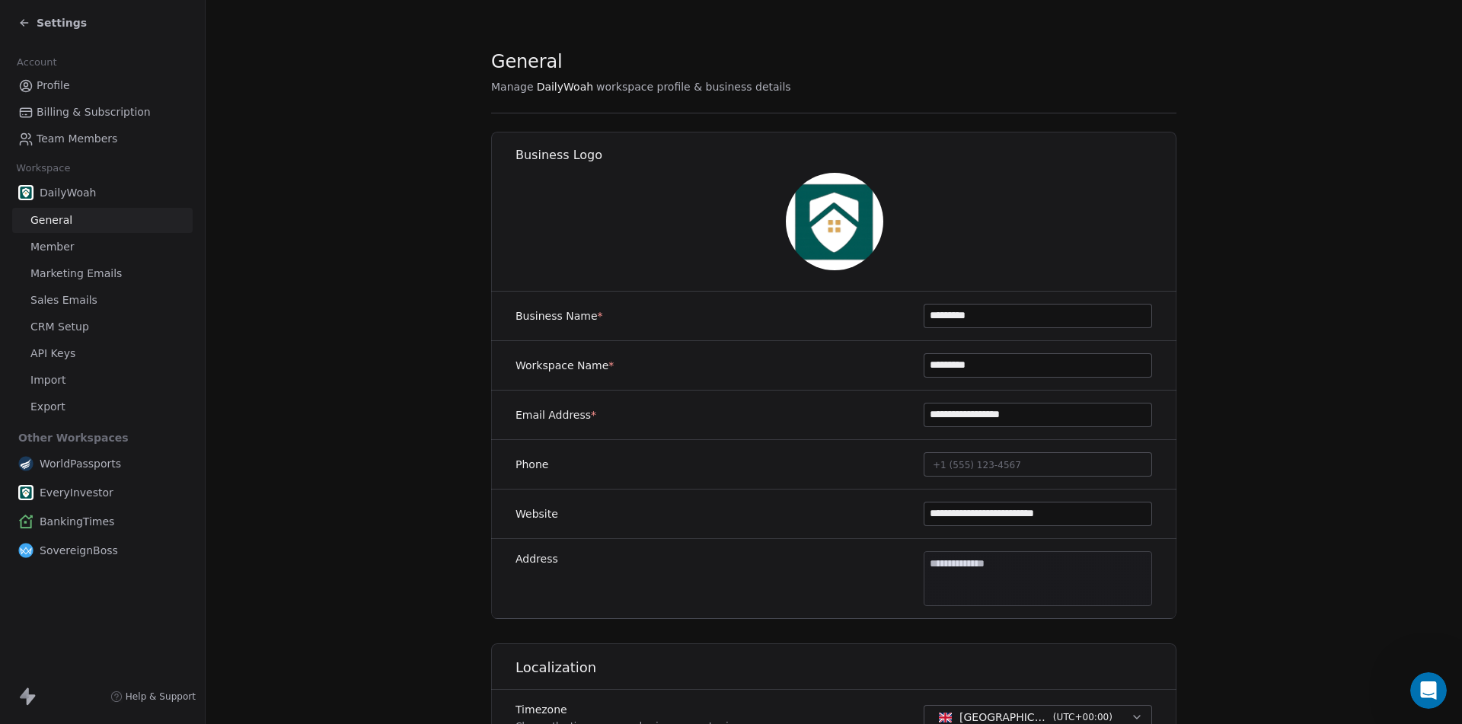
drag, startPoint x: 960, startPoint y: 512, endPoint x: 1129, endPoint y: 514, distance: 169.0
click at [1129, 514] on input "**********" at bounding box center [1037, 513] width 227 height 23
paste input
type input "**********"
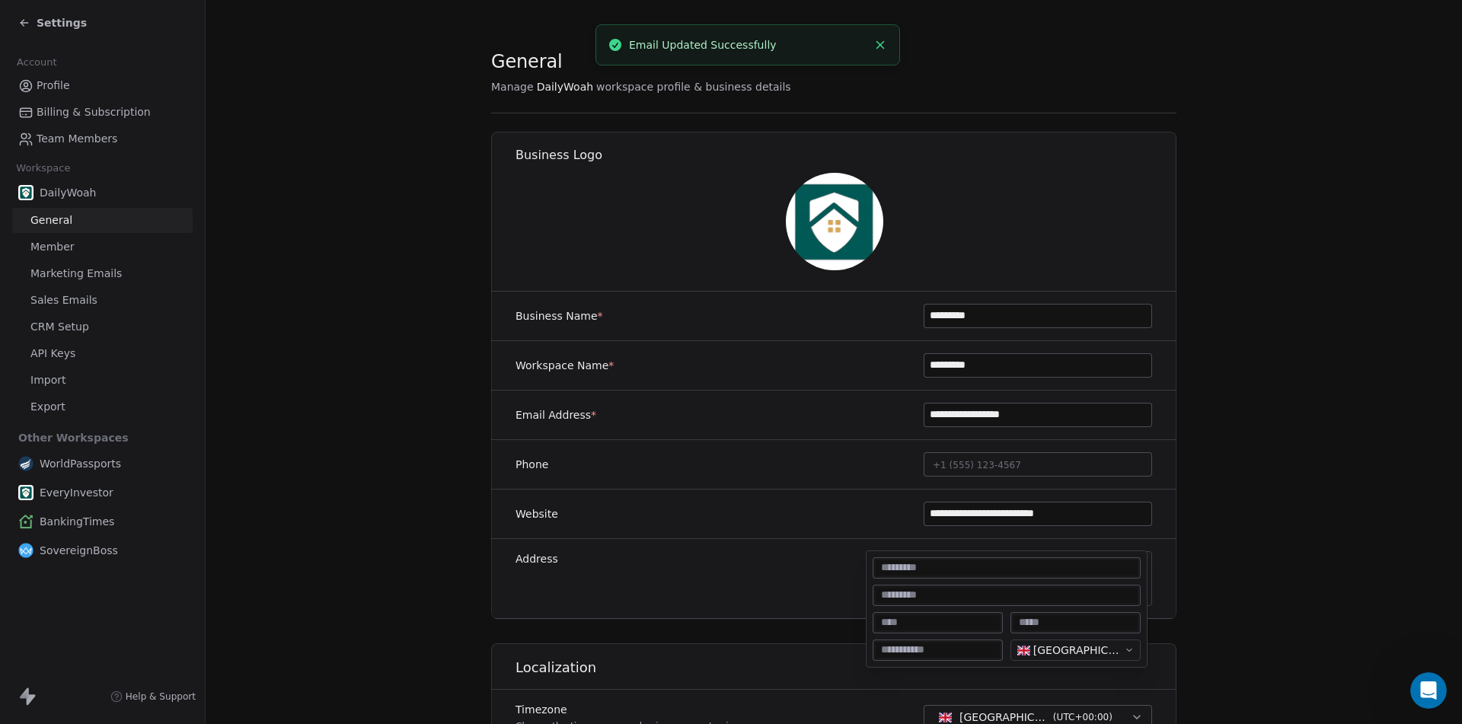
drag, startPoint x: 962, startPoint y: 566, endPoint x: 1085, endPoint y: 566, distance: 123.3
click at [1085, 566] on body "**********" at bounding box center [731, 362] width 1462 height 724
click at [1057, 644] on html "**********" at bounding box center [731, 362] width 1462 height 724
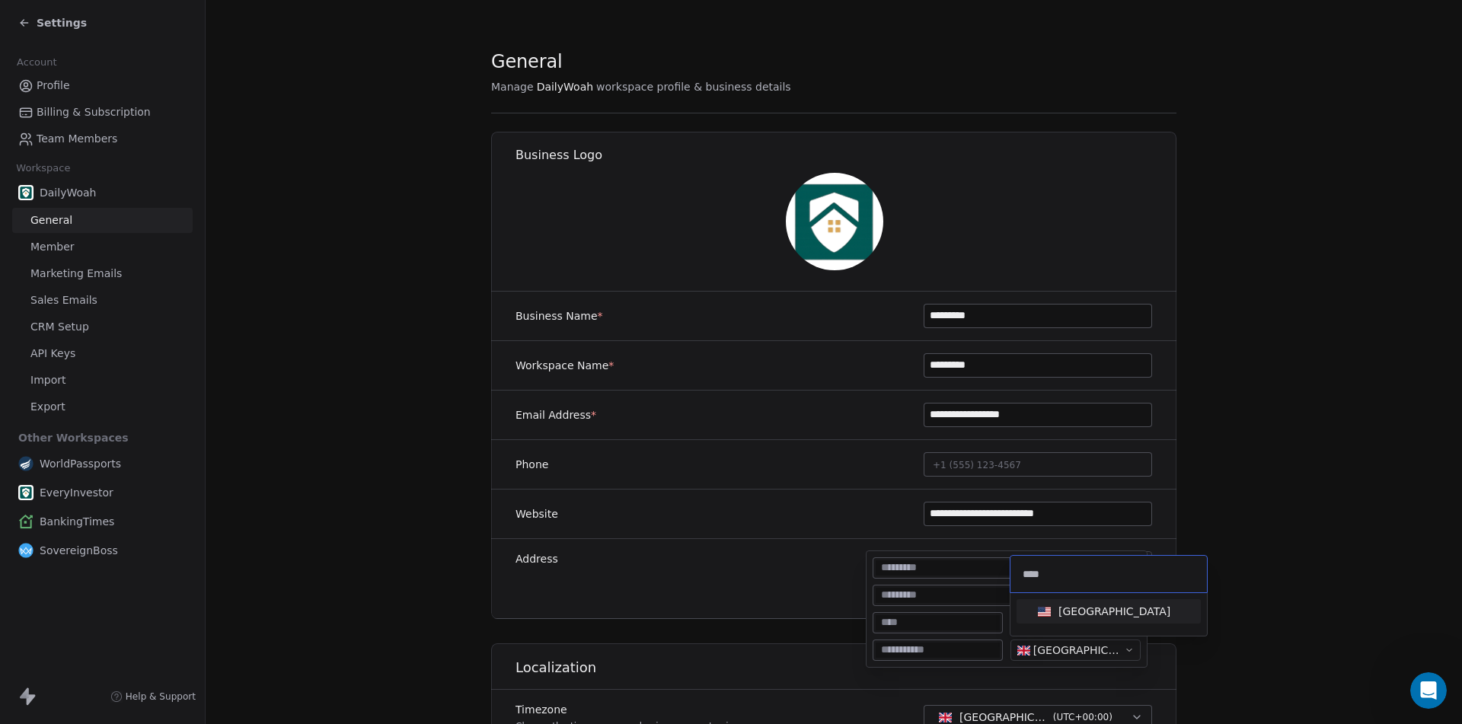
type input "****"
click at [1089, 610] on div "United States" at bounding box center [1114, 611] width 112 height 15
type textarea "**********"
click at [805, 524] on html "**********" at bounding box center [731, 362] width 1462 height 724
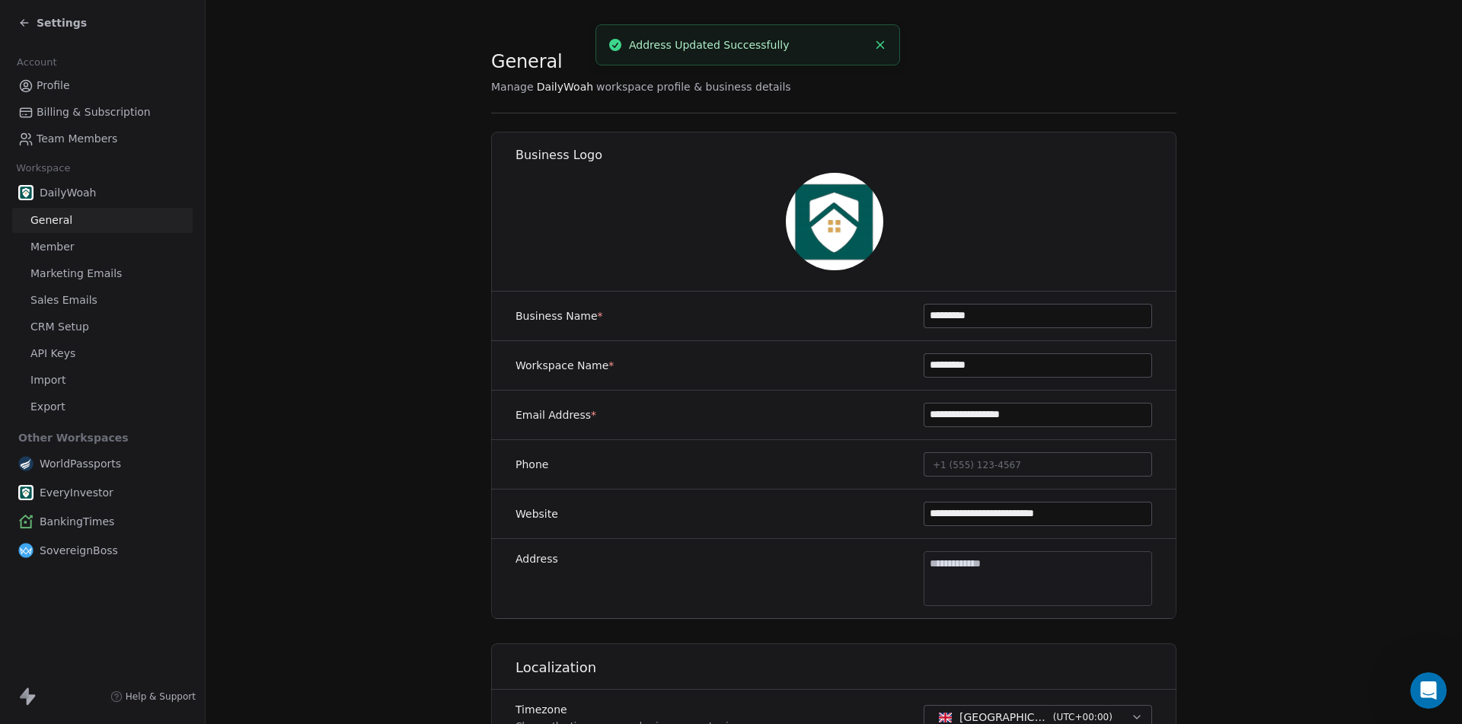
click at [835, 528] on div "**********" at bounding box center [833, 513] width 685 height 49
click at [824, 223] on img at bounding box center [834, 221] width 97 height 97
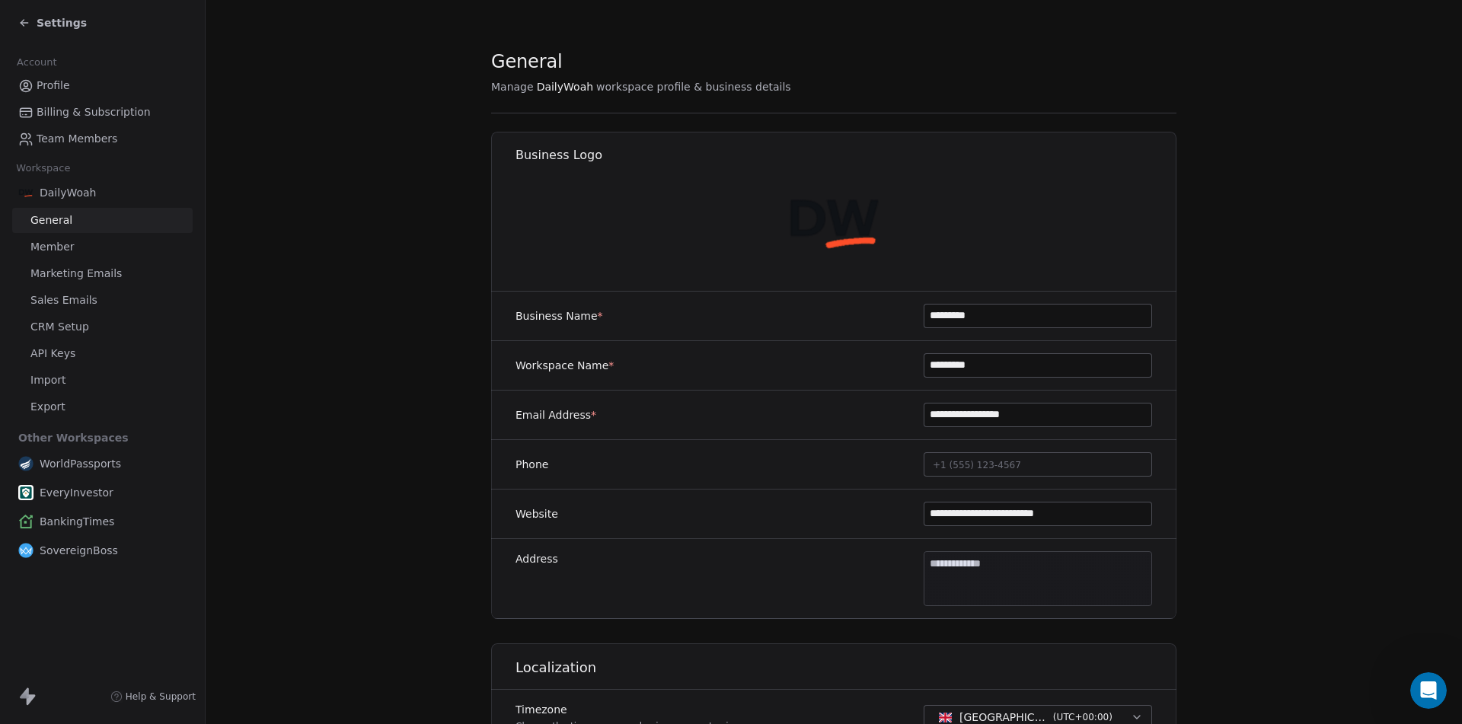
click at [837, 209] on img at bounding box center [834, 221] width 97 height 97
click at [853, 229] on img at bounding box center [834, 221] width 97 height 97
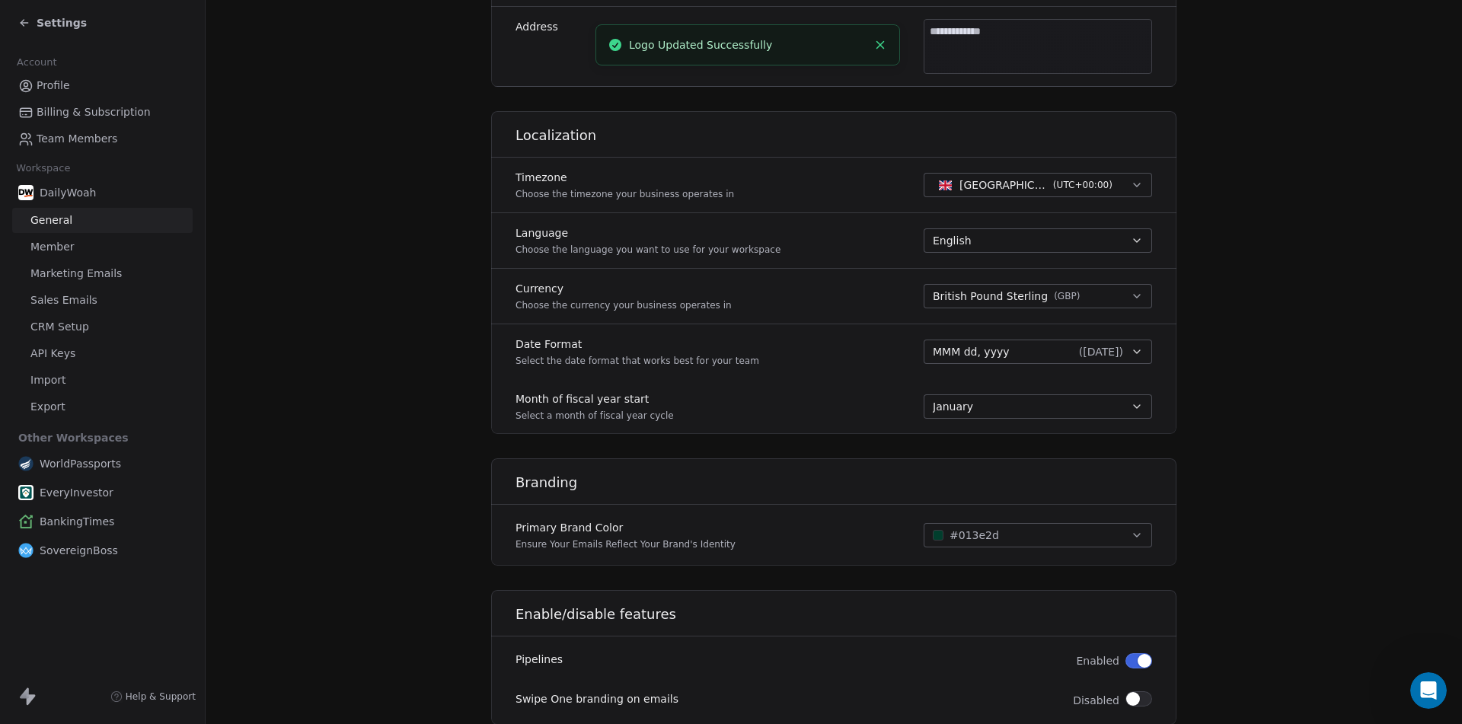
scroll to position [533, 0]
click at [1081, 305] on button "British Pound Sterling ( GBP )" at bounding box center [1037, 295] width 228 height 24
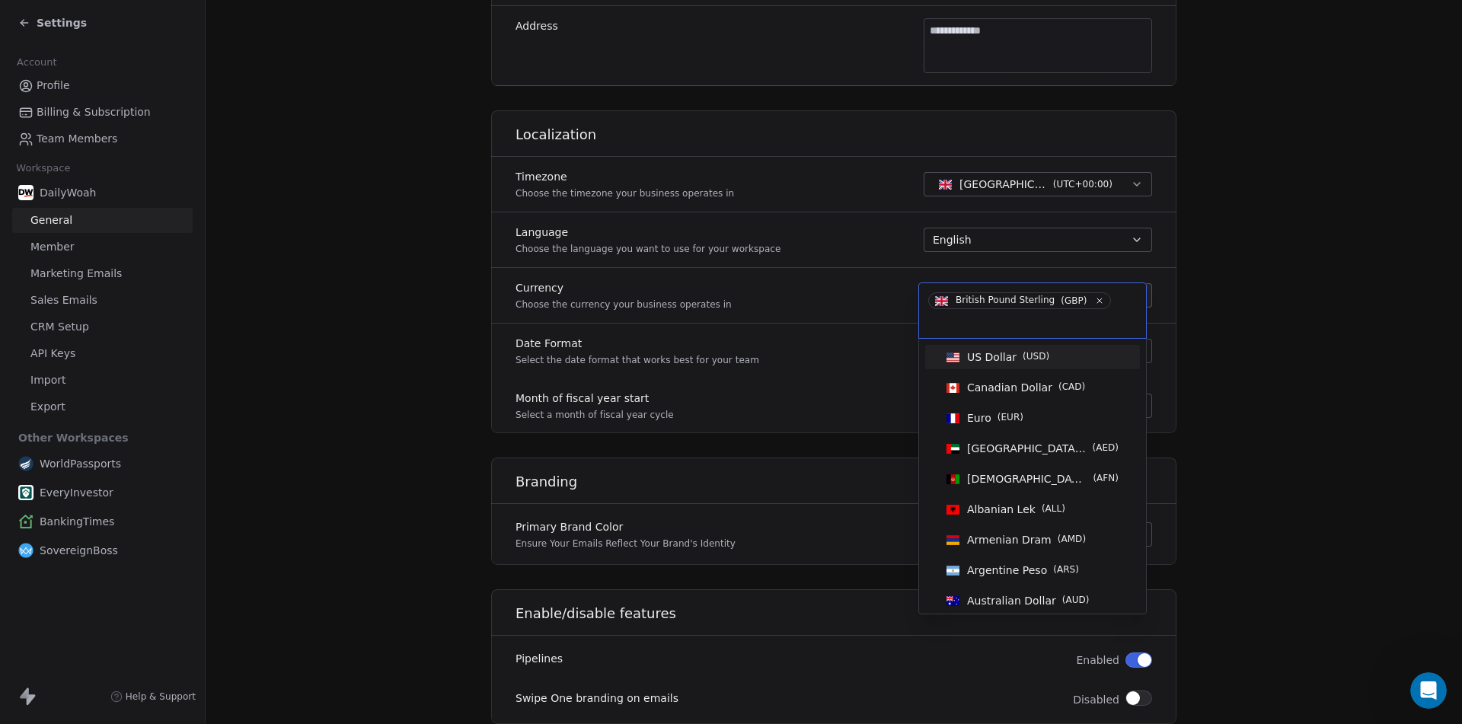
click at [1032, 358] on span "( USD )" at bounding box center [1035, 356] width 27 height 15
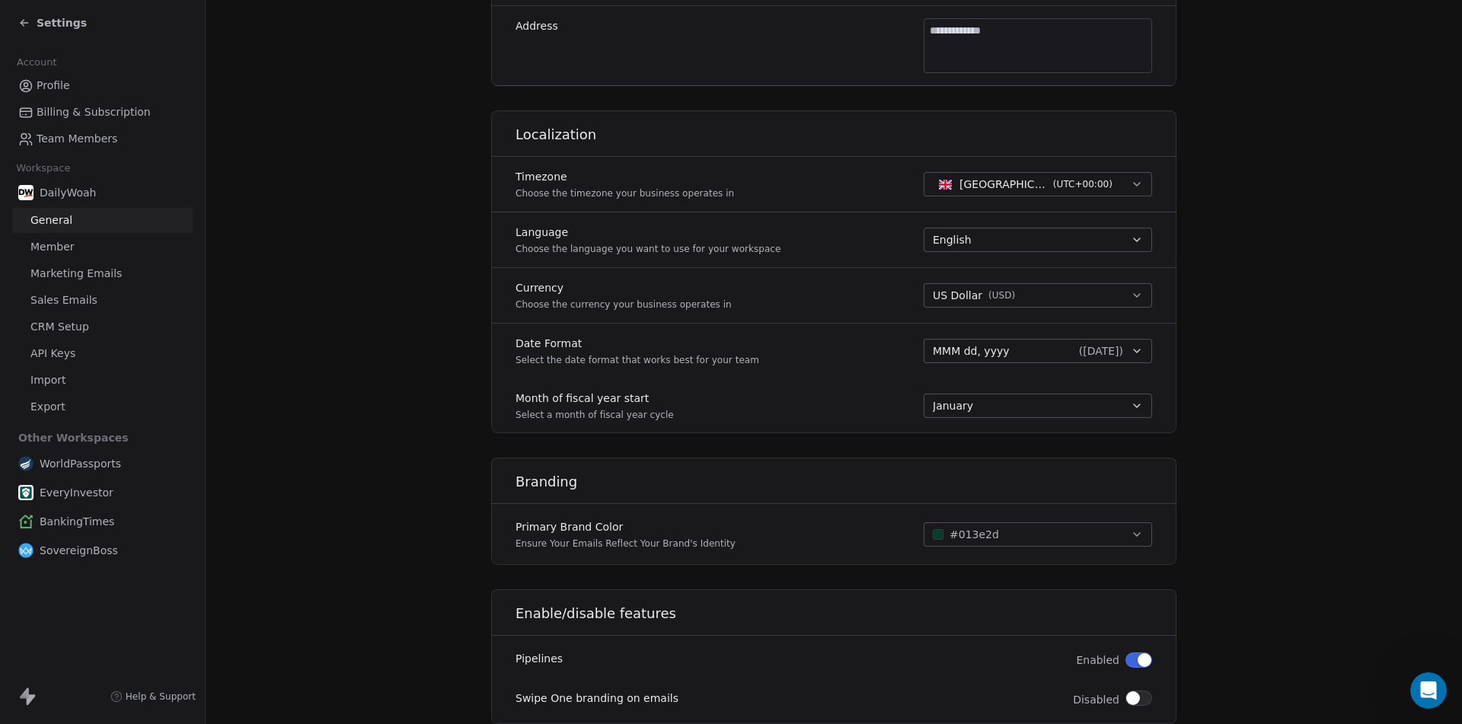
click at [1003, 528] on button "#013e2d" at bounding box center [1037, 534] width 228 height 24
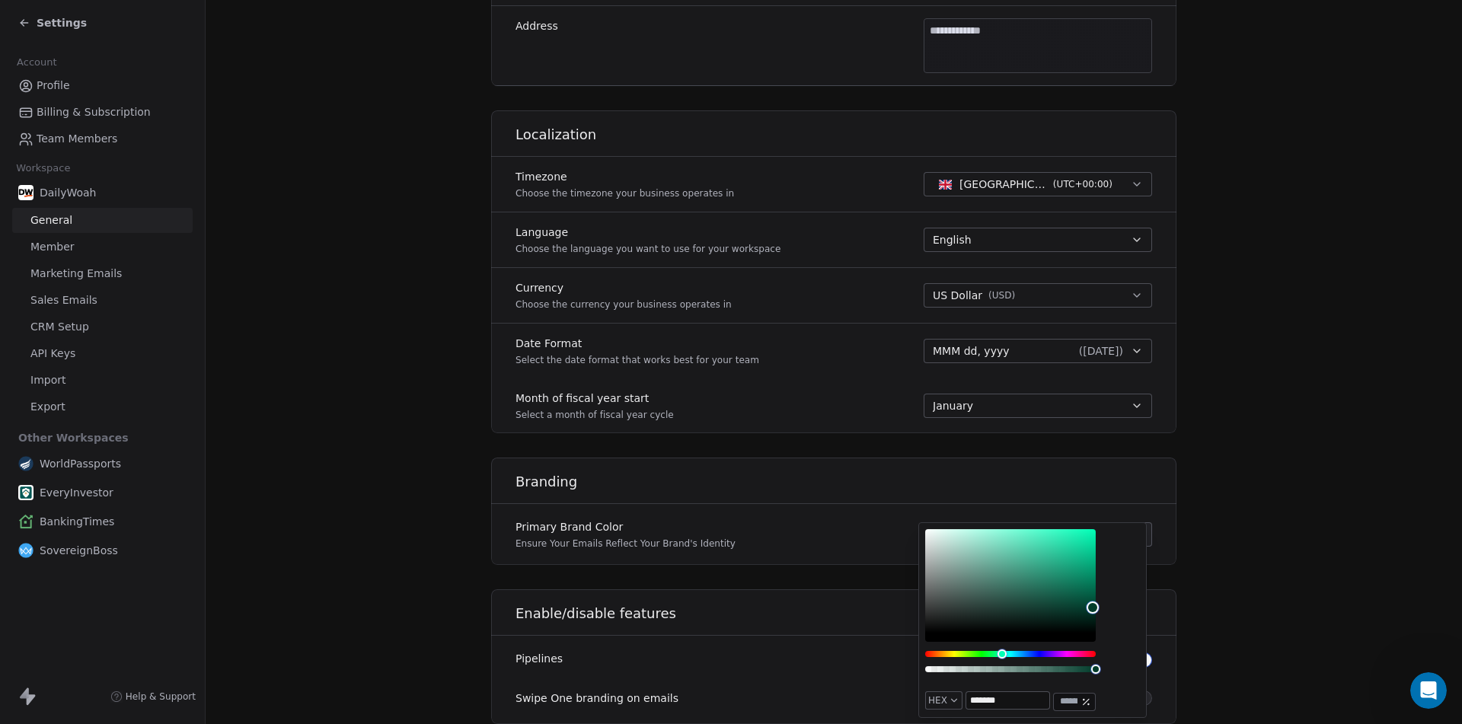
click at [1013, 705] on input "*******" at bounding box center [1007, 700] width 83 height 17
paste input "text"
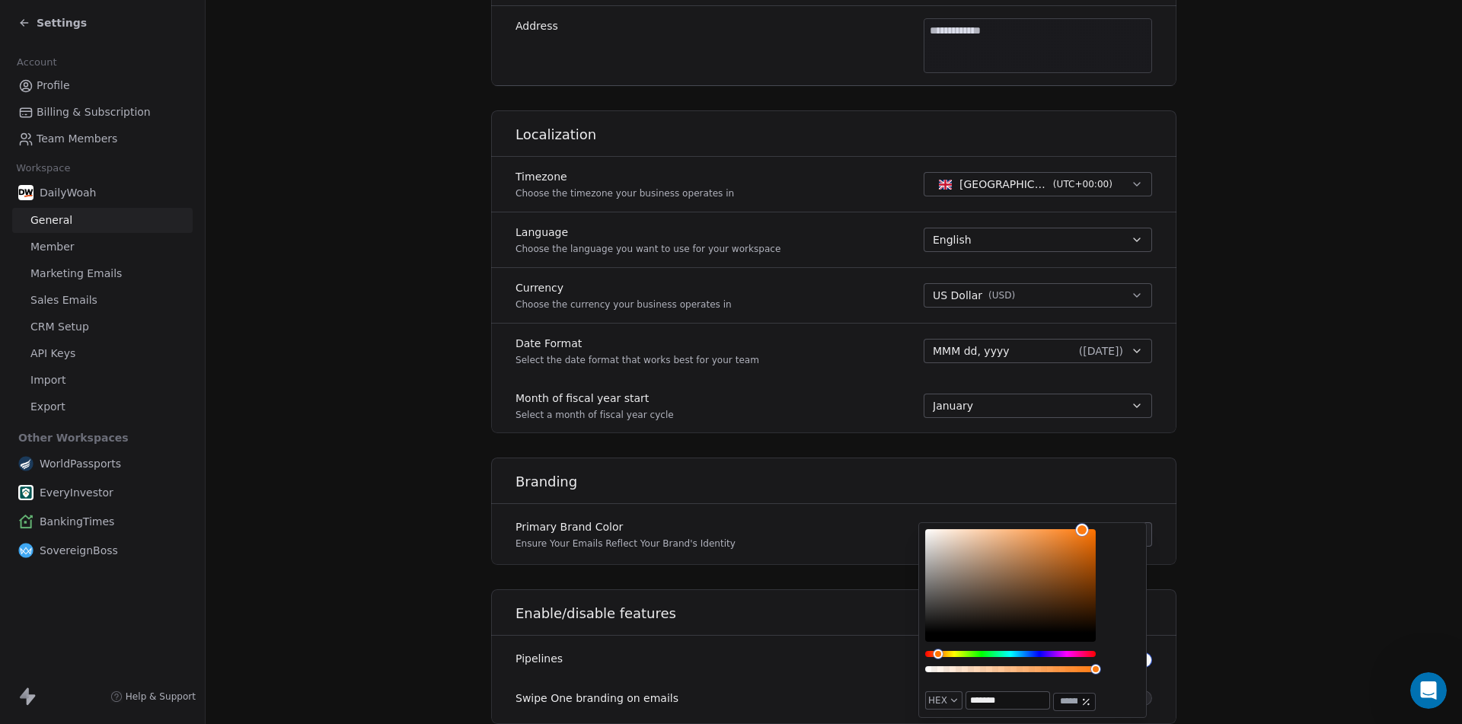
type input "*******"
click at [1125, 607] on div "HEX ******* ***" at bounding box center [1032, 620] width 228 height 196
click at [779, 532] on div "Primary Brand Color Ensure Your Emails Reflect Your Brand's Identity #fd7e14" at bounding box center [833, 534] width 685 height 43
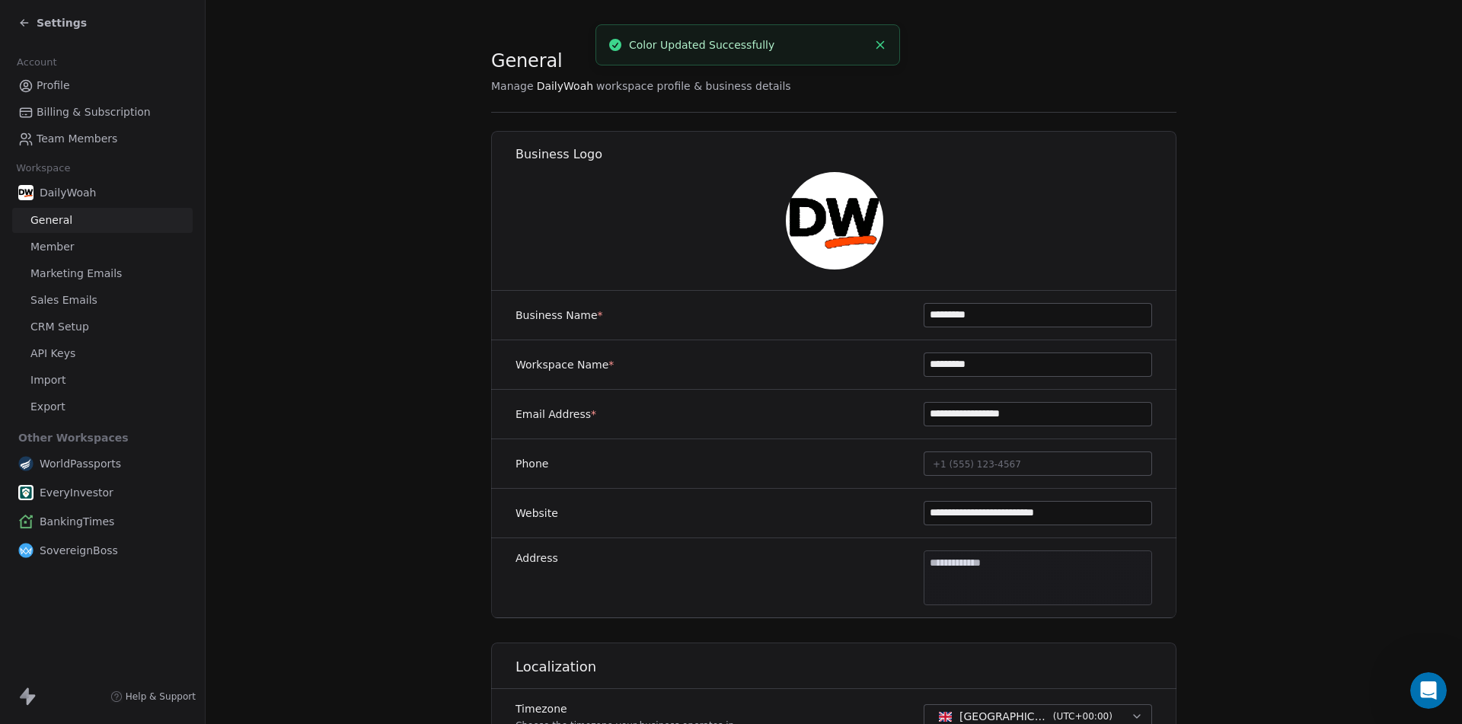
scroll to position [0, 0]
drag, startPoint x: 958, startPoint y: 416, endPoint x: 1063, endPoint y: 411, distance: 105.1
click at [1063, 411] on input "**********" at bounding box center [1037, 414] width 227 height 23
drag, startPoint x: 956, startPoint y: 414, endPoint x: 1071, endPoint y: 416, distance: 115.0
click at [1071, 416] on input "**********" at bounding box center [1037, 414] width 227 height 23
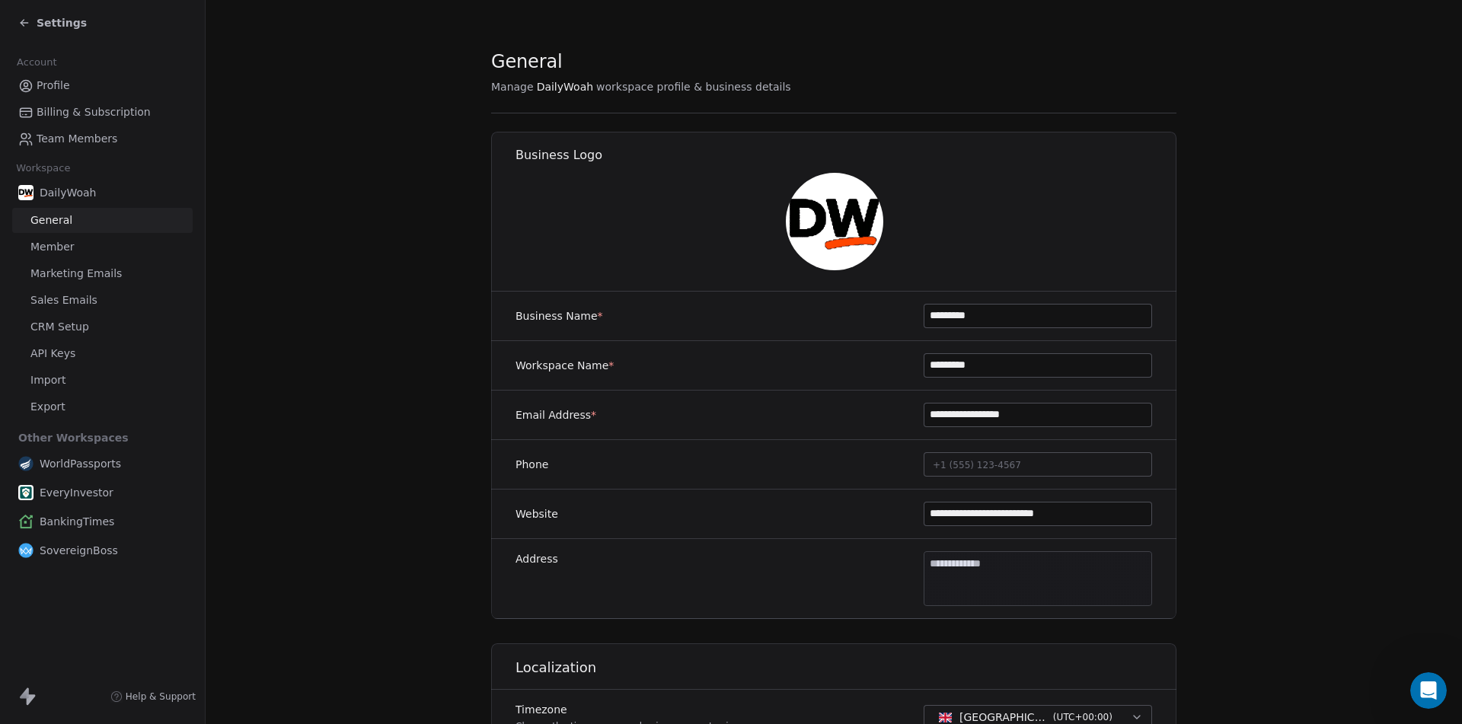
drag, startPoint x: 959, startPoint y: 515, endPoint x: 1117, endPoint y: 512, distance: 157.6
click at [1117, 512] on input "**********" at bounding box center [1037, 513] width 227 height 23
paste input
type input "**********"
click at [1079, 459] on button "+1 (555) 123-4567" at bounding box center [1037, 464] width 228 height 24
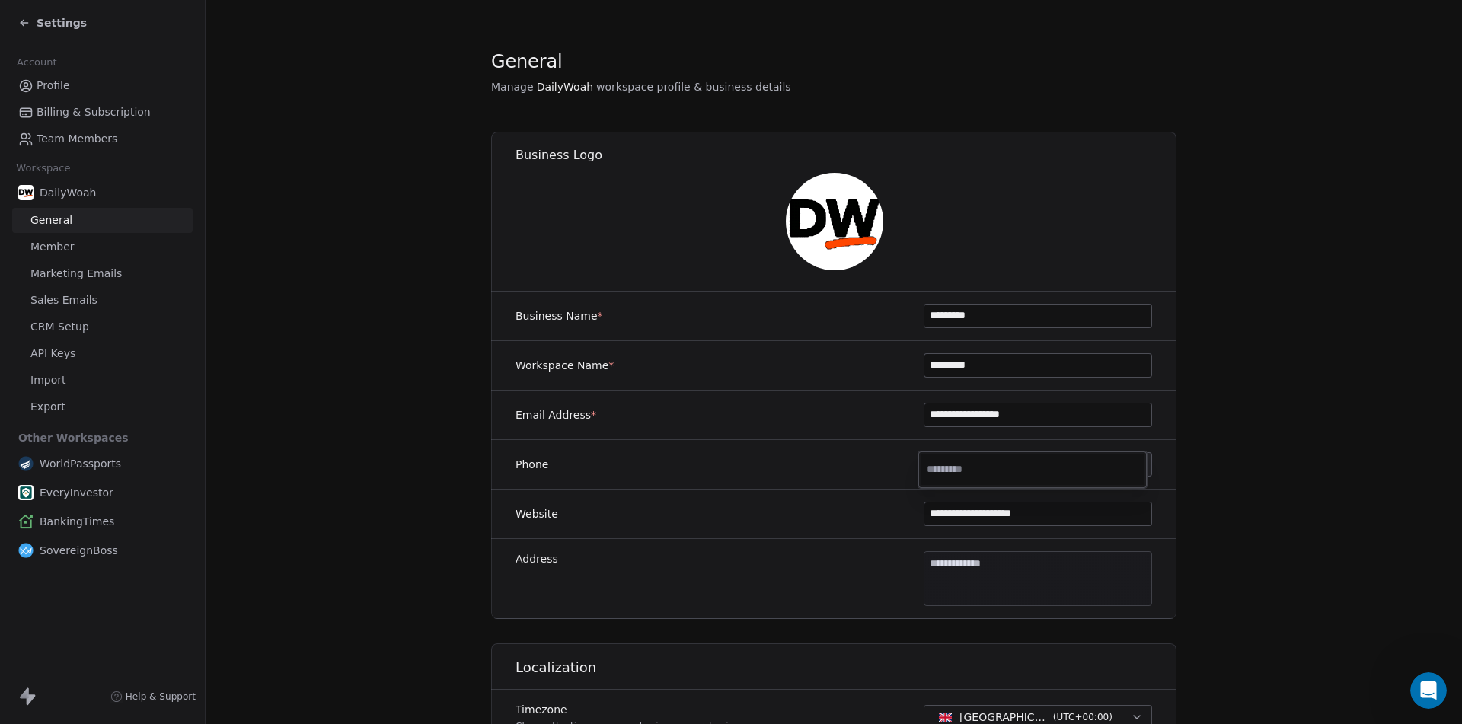
click at [720, 418] on html "**********" at bounding box center [731, 362] width 1462 height 724
click at [49, 279] on span "Marketing Emails" at bounding box center [75, 274] width 91 height 16
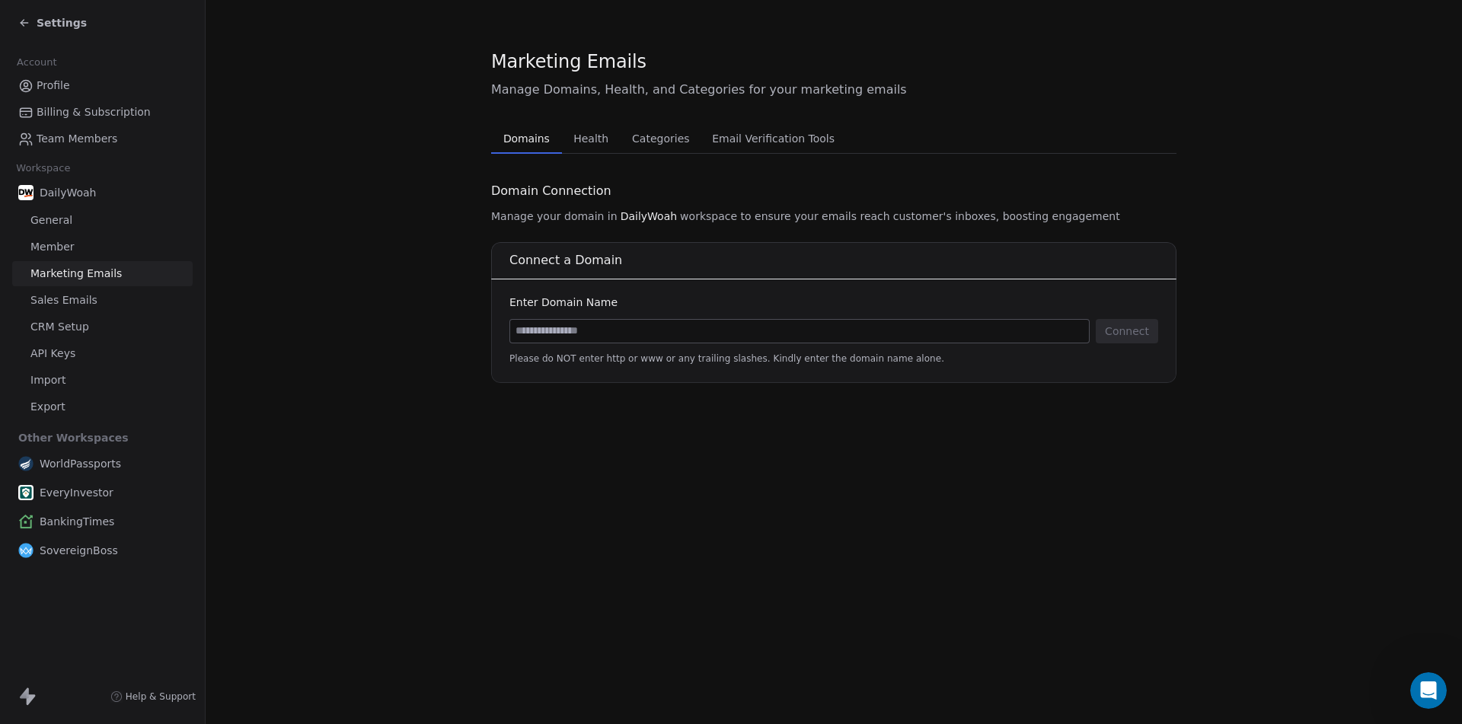
click at [610, 340] on input at bounding box center [799, 331] width 579 height 23
type input "**********"
click at [1145, 330] on button "Connect" at bounding box center [1126, 331] width 62 height 24
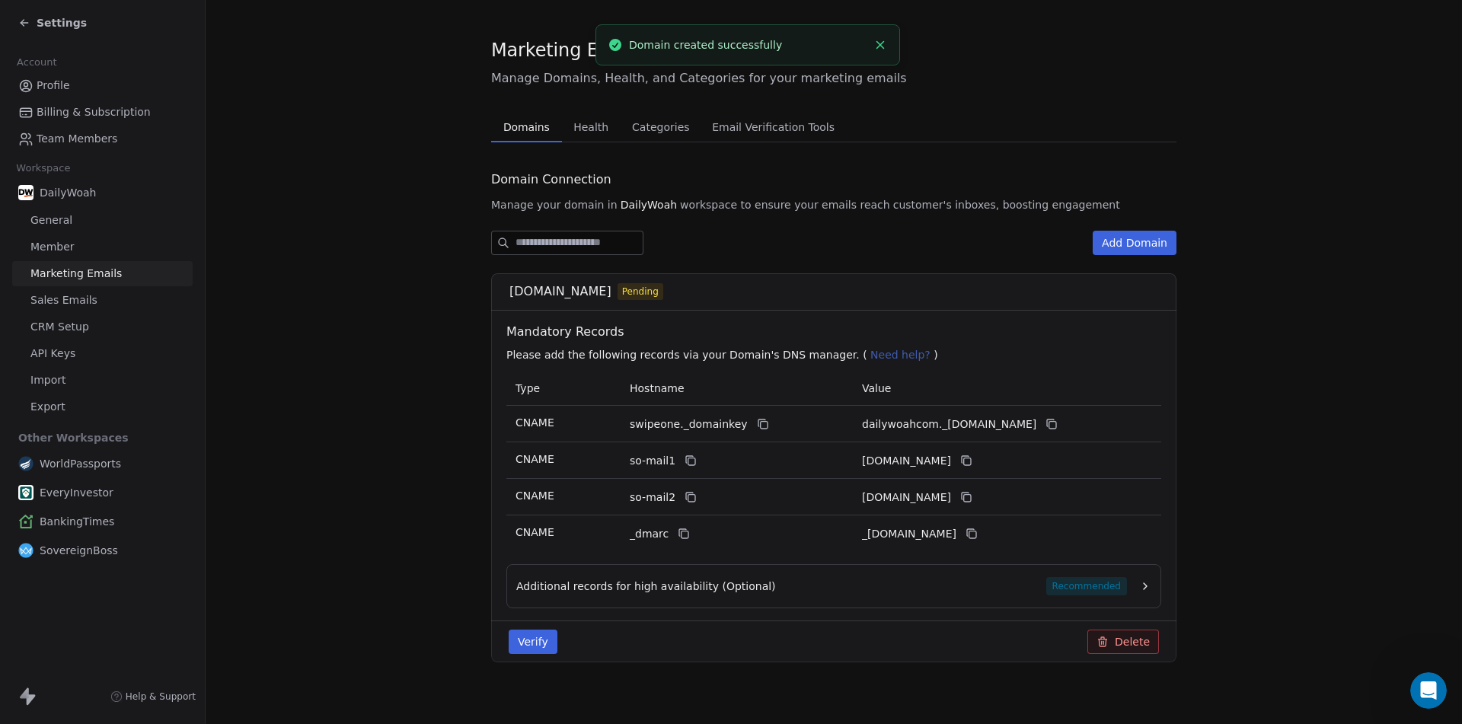
scroll to position [23, 0]
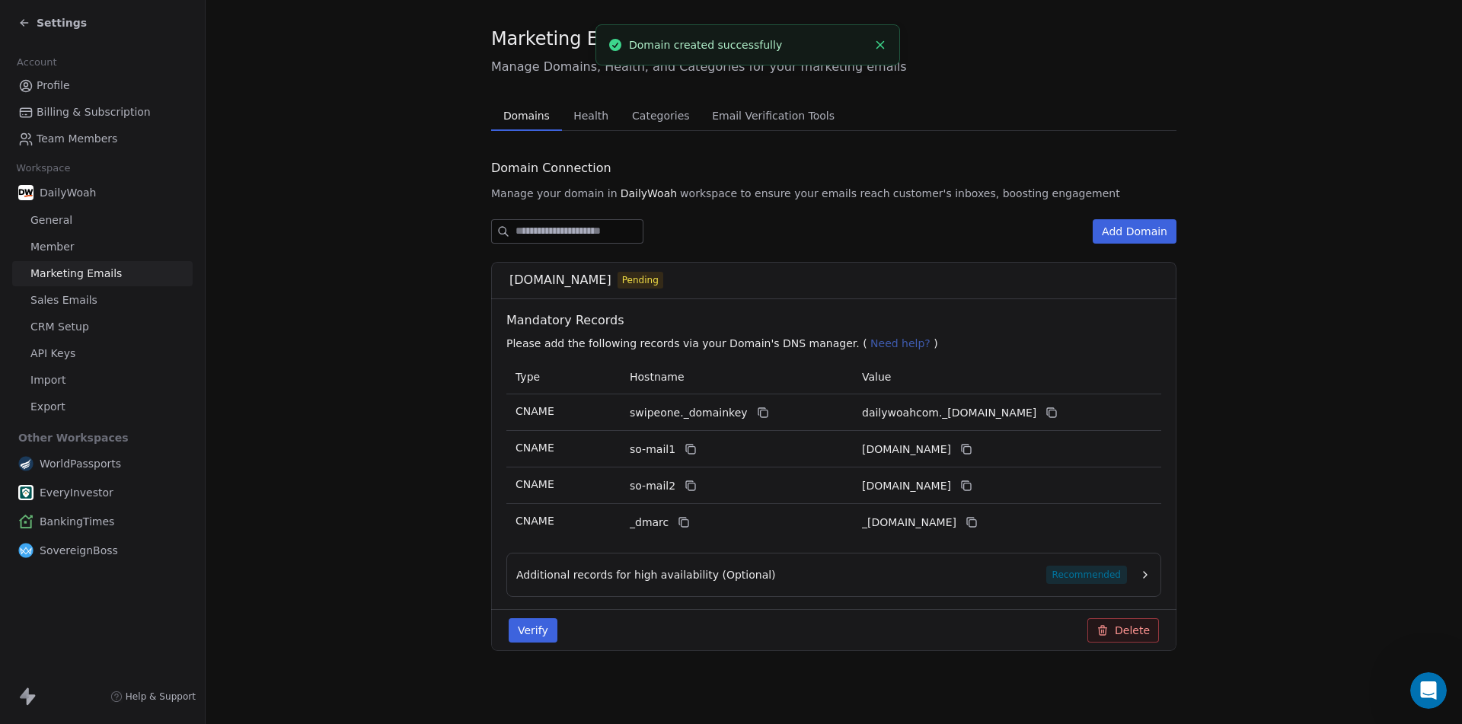
click at [1160, 580] on div "dailywoah.com Pending Mandatory Records Please add the following records via yo…" at bounding box center [833, 456] width 685 height 389
click at [1140, 579] on icon "button" at bounding box center [1145, 575] width 12 height 12
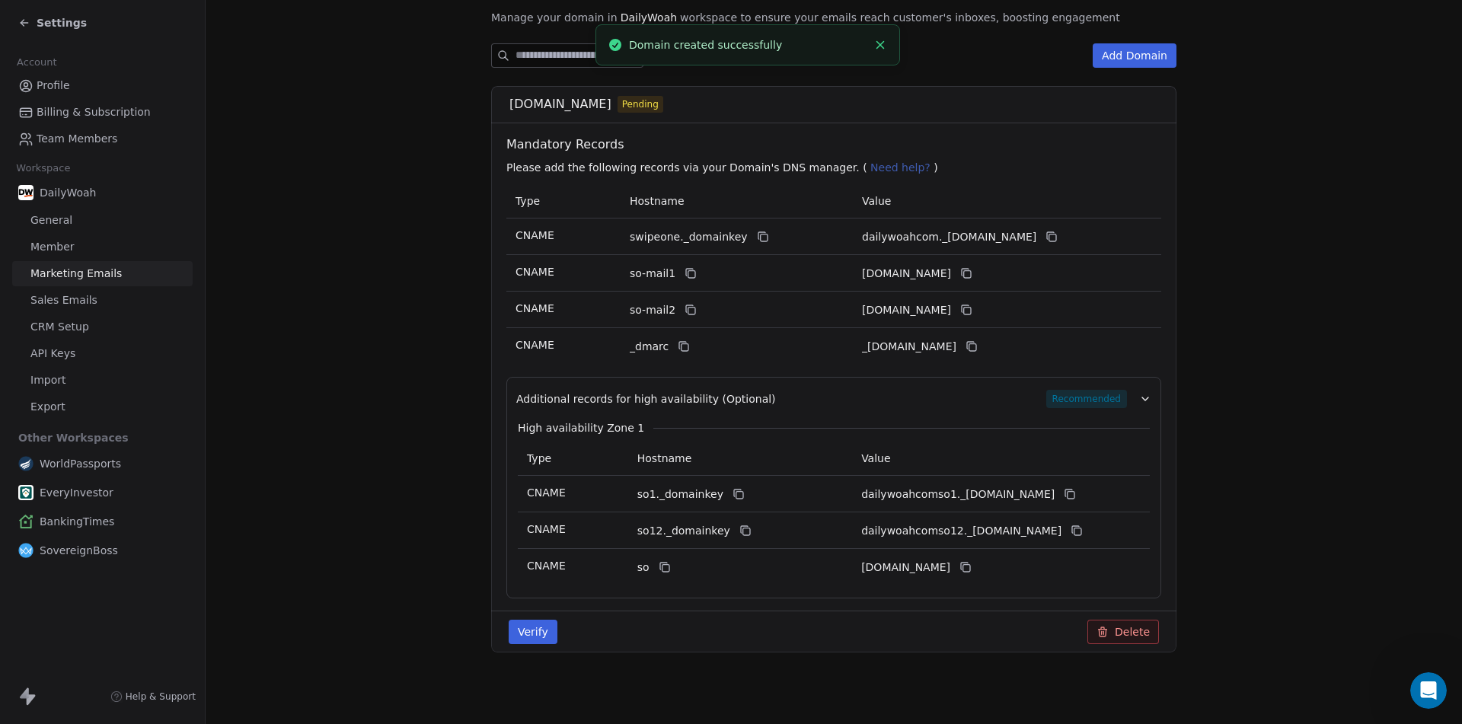
scroll to position [200, 0]
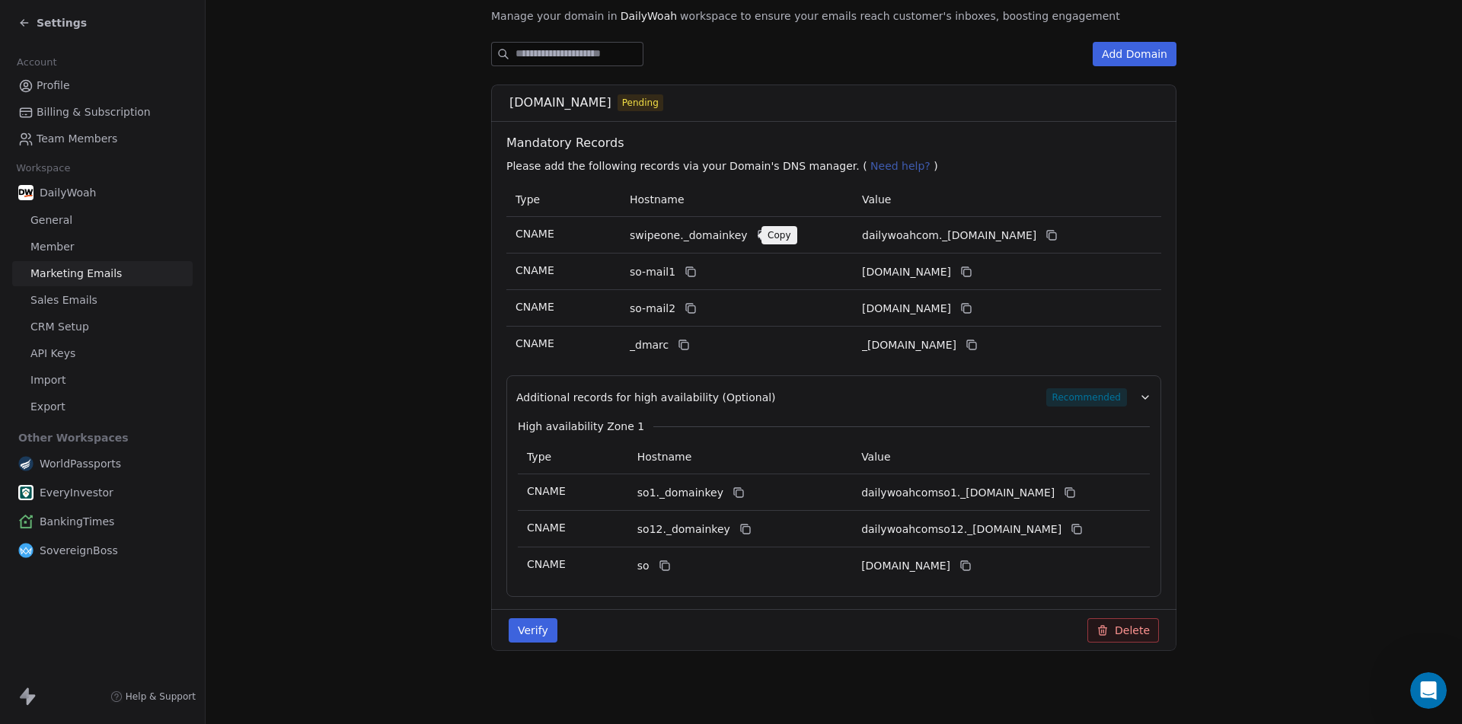
click at [758, 231] on icon at bounding box center [761, 234] width 7 height 7
click at [1057, 231] on icon at bounding box center [1051, 235] width 12 height 12
click at [688, 273] on icon at bounding box center [691, 272] width 7 height 7
click at [972, 269] on icon at bounding box center [966, 272] width 12 height 12
click at [679, 340] on icon at bounding box center [682, 343] width 7 height 7
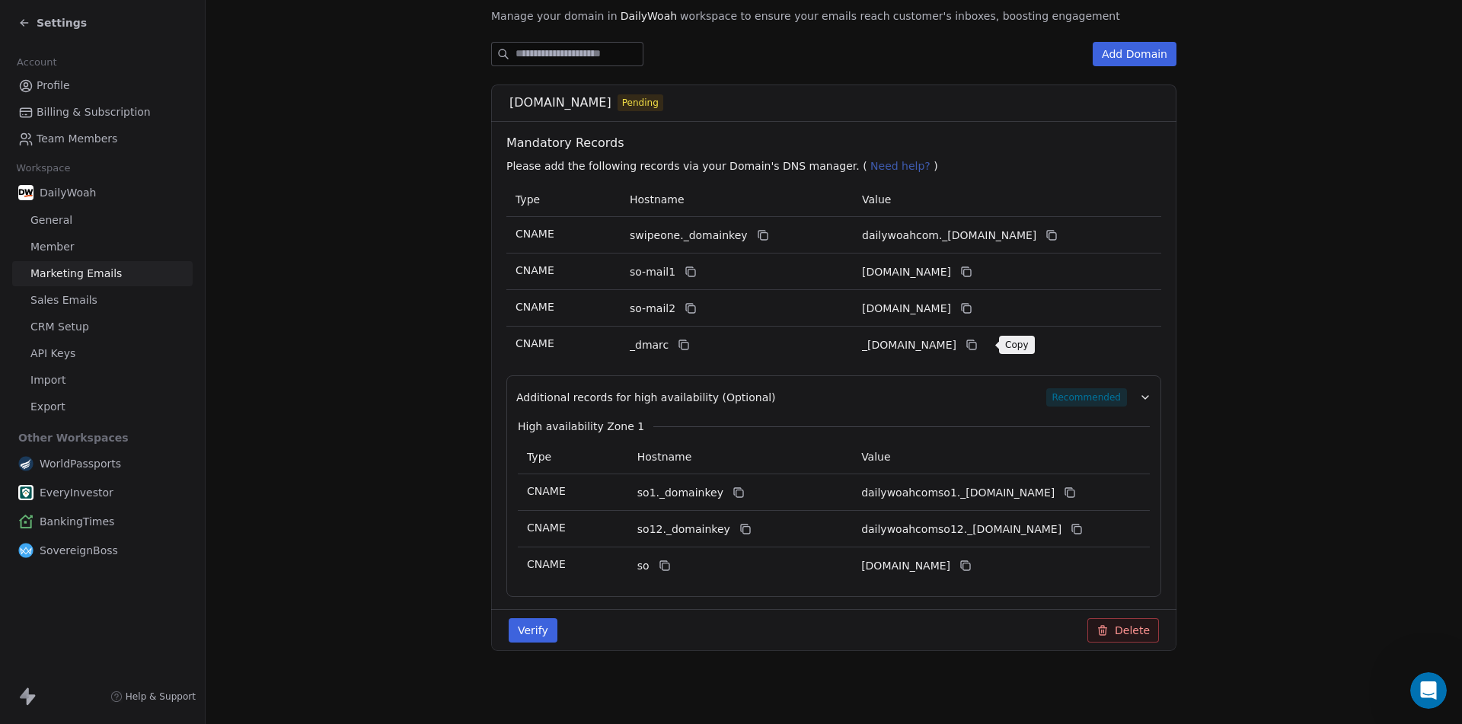
click at [980, 340] on button at bounding box center [971, 345] width 18 height 18
click at [736, 490] on icon at bounding box center [739, 493] width 7 height 7
click at [1071, 493] on icon at bounding box center [1069, 492] width 12 height 12
click at [739, 528] on icon at bounding box center [745, 529] width 12 height 12
click at [1081, 527] on icon at bounding box center [1076, 529] width 12 height 12
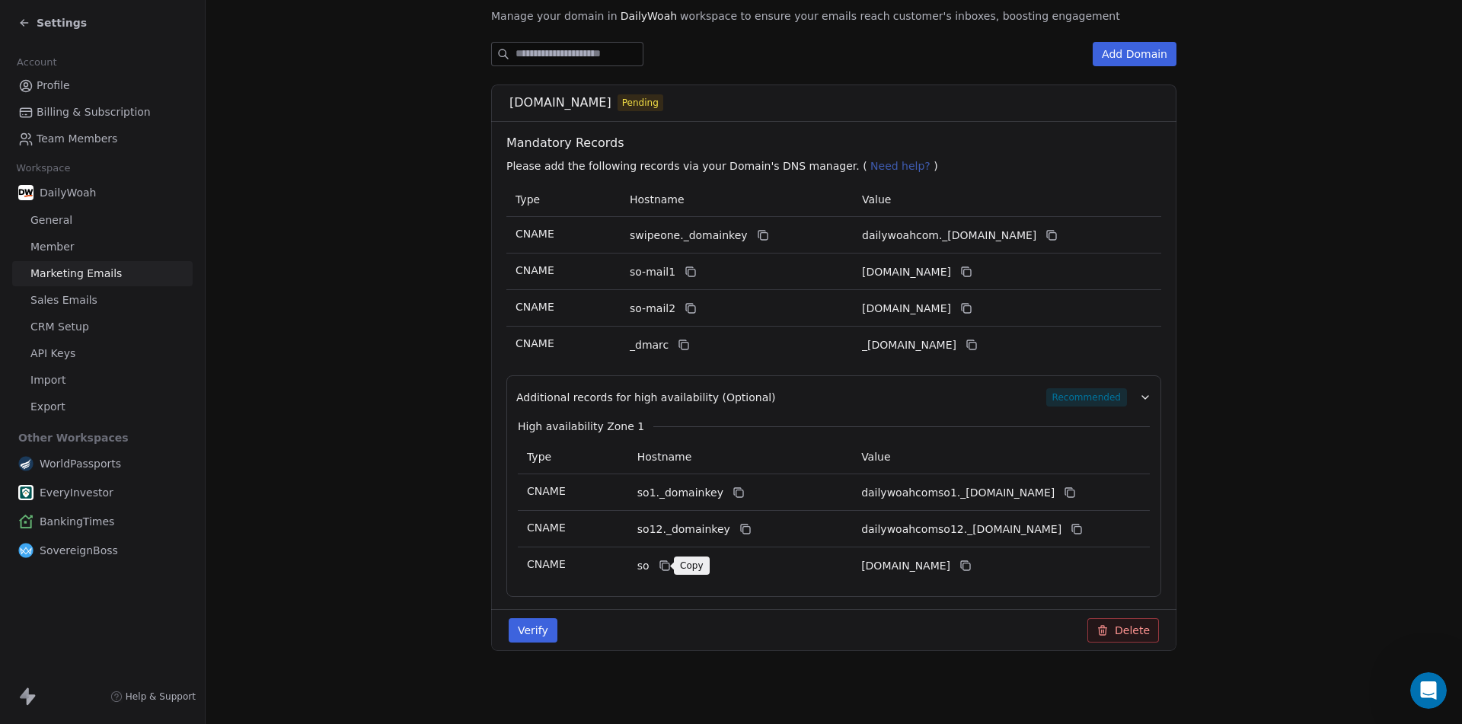
click at [658, 561] on icon at bounding box center [664, 565] width 12 height 12
click at [1018, 566] on div "dailywoahcomso.swipeone.email" at bounding box center [975, 565] width 228 height 18
click at [971, 566] on icon at bounding box center [965, 565] width 12 height 12
click at [534, 630] on button "Verify" at bounding box center [532, 630] width 49 height 24
click at [40, 333] on span "CRM Setup" at bounding box center [59, 327] width 59 height 16
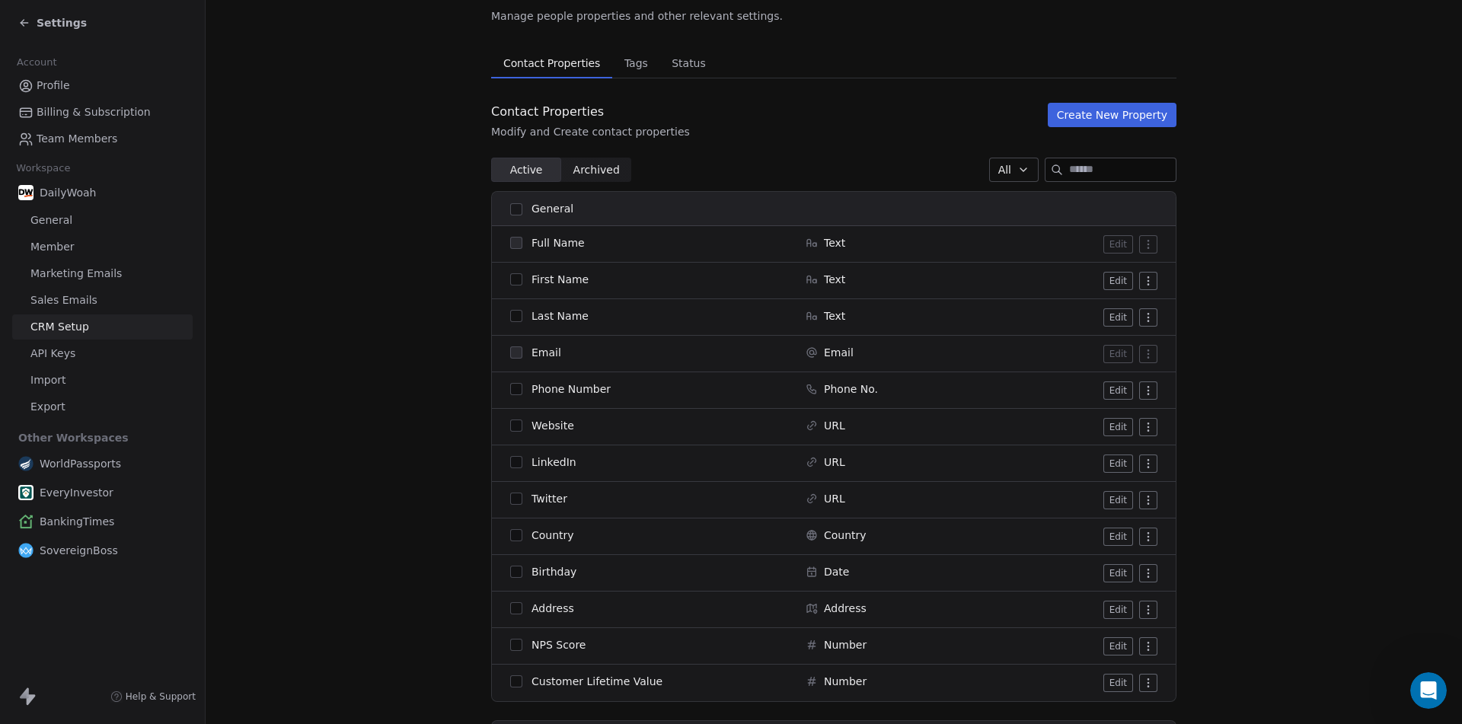
scroll to position [381, 0]
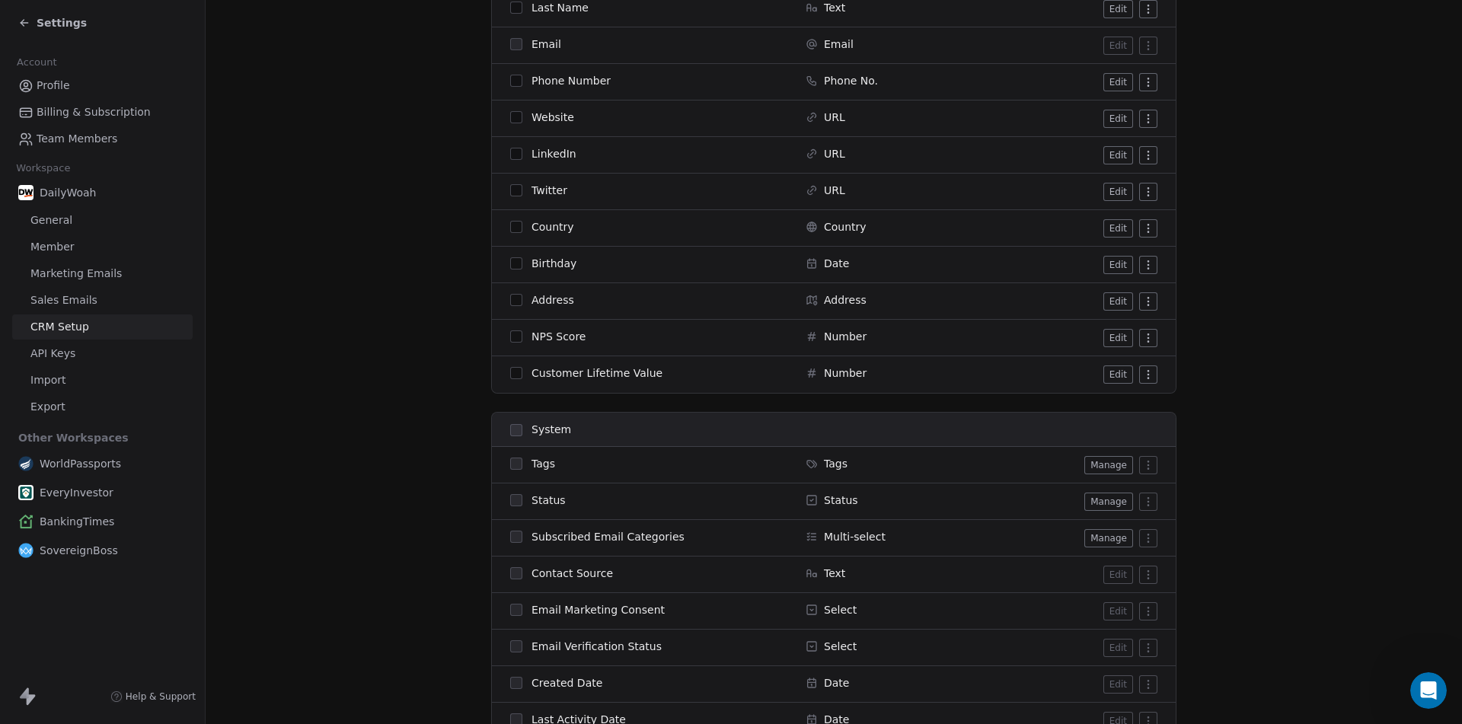
click at [1144, 370] on html "Settings Account Profile Billing & Subscription Team Members Workspace DailyWoa…" at bounding box center [731, 362] width 1462 height 724
click at [1116, 406] on div "Archive" at bounding box center [1111, 405] width 76 height 24
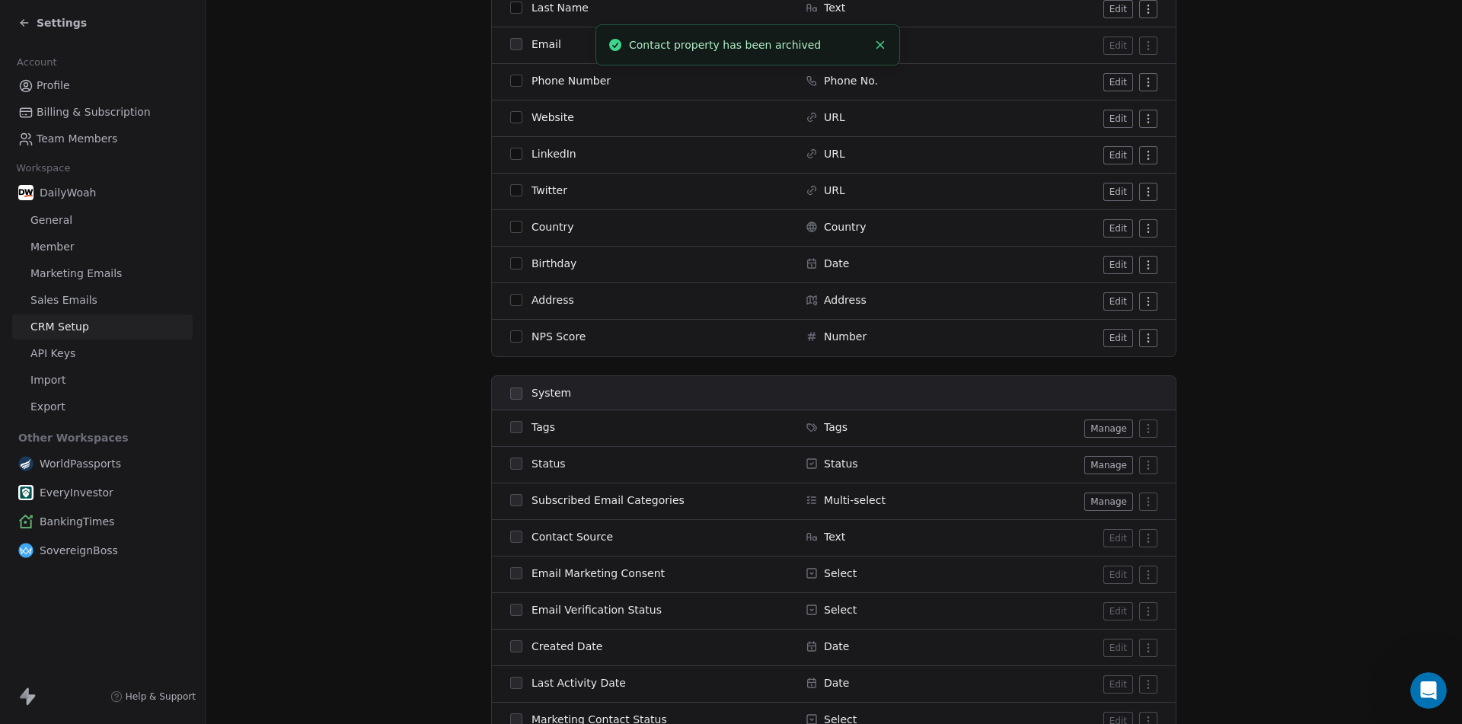
click at [1142, 342] on html "Settings Account Profile Billing & Subscription Team Members Workspace DailyWoa…" at bounding box center [731, 362] width 1462 height 724
click at [1109, 366] on div "Archive" at bounding box center [1111, 368] width 76 height 24
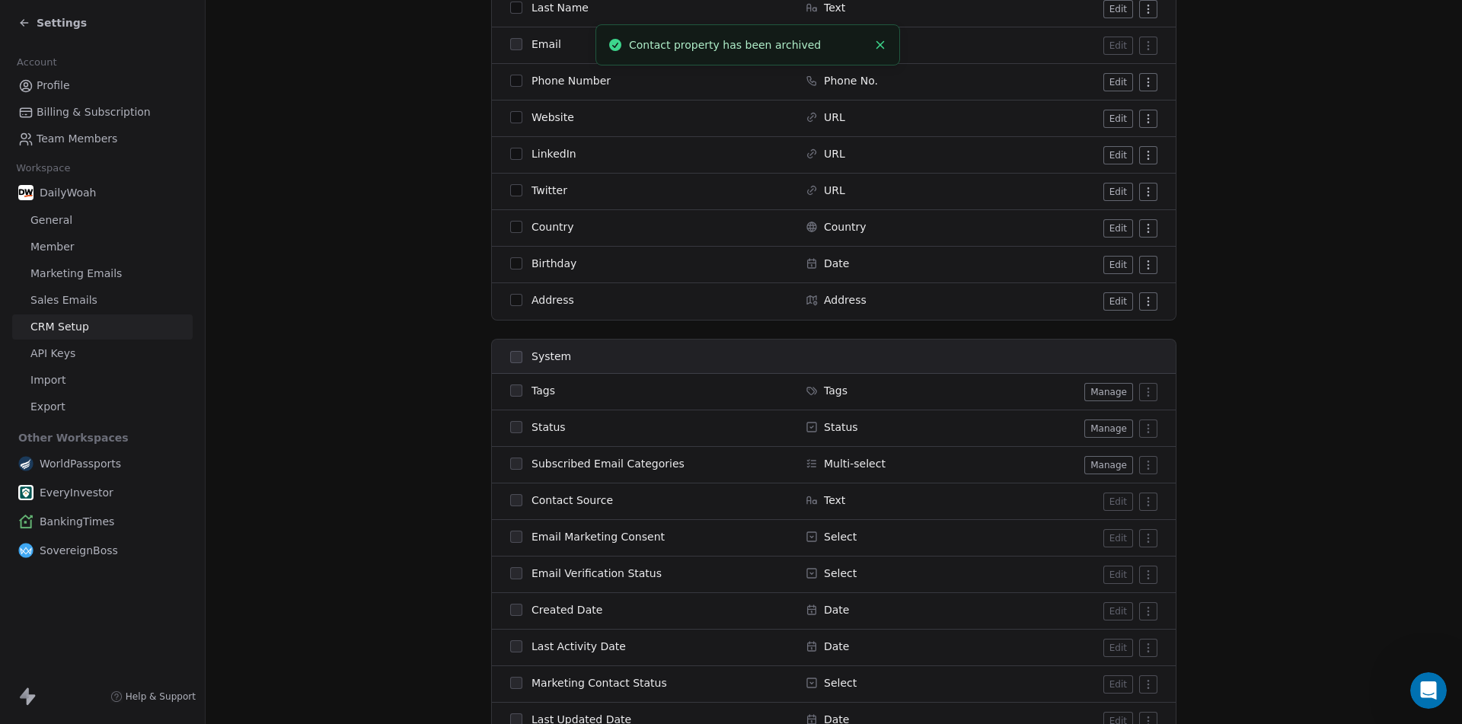
click at [1140, 302] on html "Settings Account Profile Billing & Subscription Team Members Workspace DailyWoa…" at bounding box center [731, 362] width 1462 height 724
click at [1114, 333] on div "Archive" at bounding box center [1111, 332] width 76 height 24
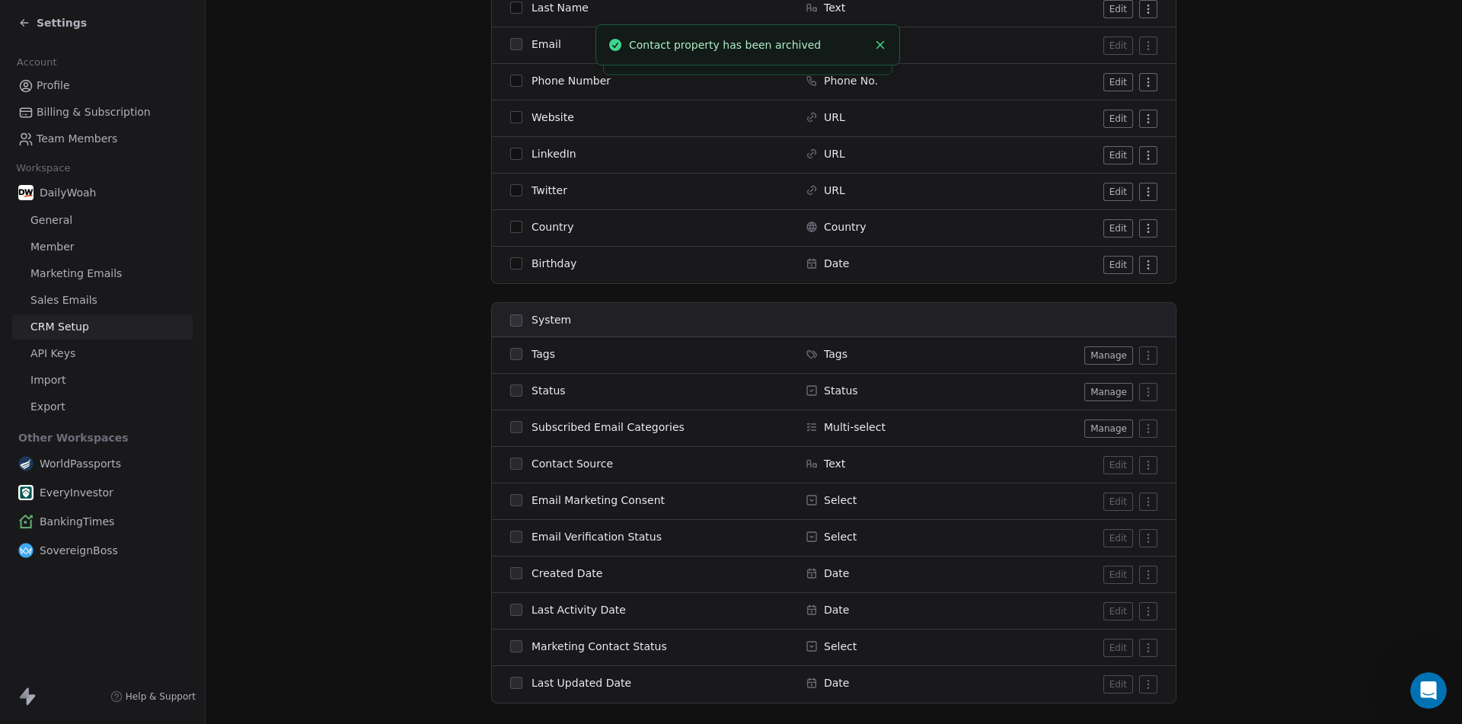
click at [1143, 264] on html "Settings Account Profile Billing & Subscription Team Members Workspace DailyWoa…" at bounding box center [731, 362] width 1462 height 724
click at [1117, 296] on div "Archive" at bounding box center [1111, 295] width 76 height 24
click at [1142, 191] on html "Settings Account Profile Billing & Subscription Team Members Workspace DailyWoa…" at bounding box center [731, 362] width 1462 height 724
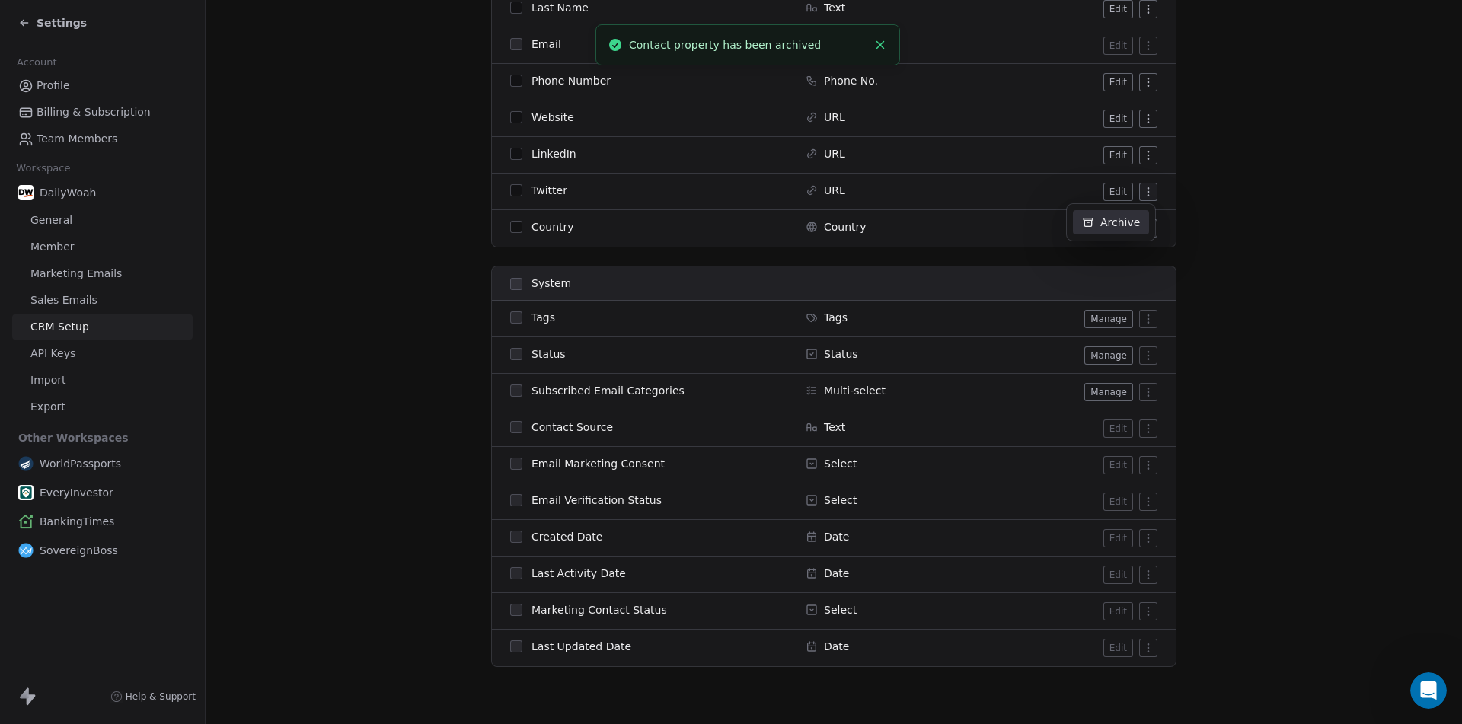
click at [1102, 226] on div "Archive" at bounding box center [1111, 222] width 76 height 24
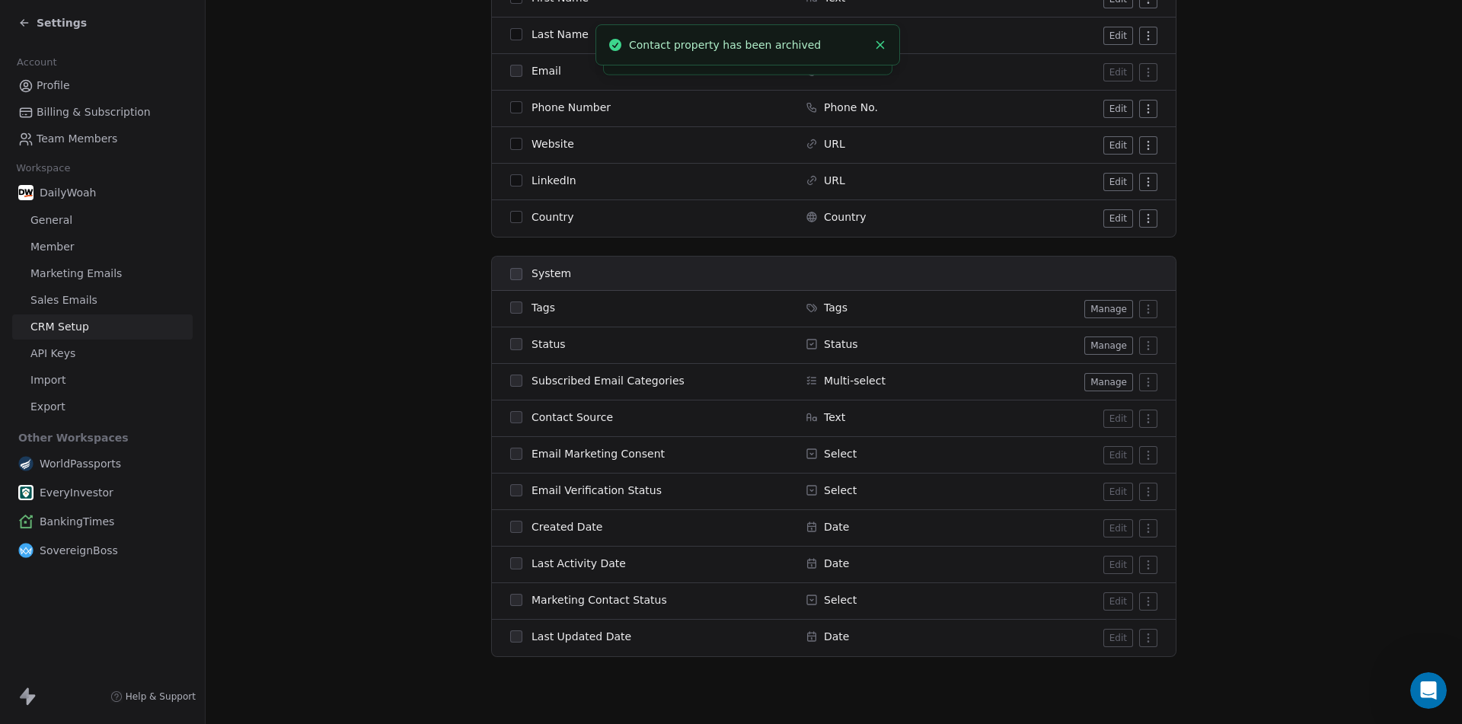
click at [1140, 183] on html "Settings Account Profile Billing & Subscription Team Members Workspace DailyWoa…" at bounding box center [731, 362] width 1462 height 724
click at [1118, 213] on div "Archive" at bounding box center [1111, 212] width 76 height 24
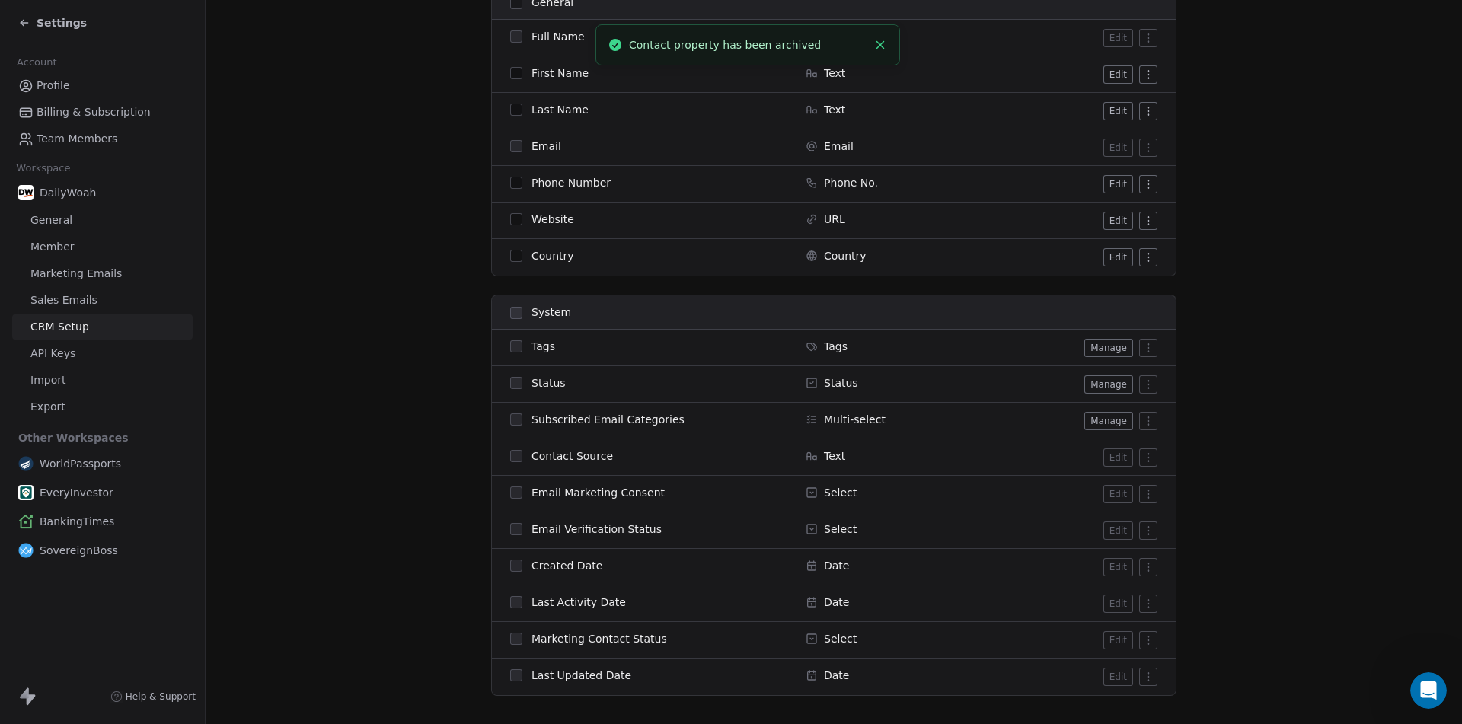
scroll to position [89, 0]
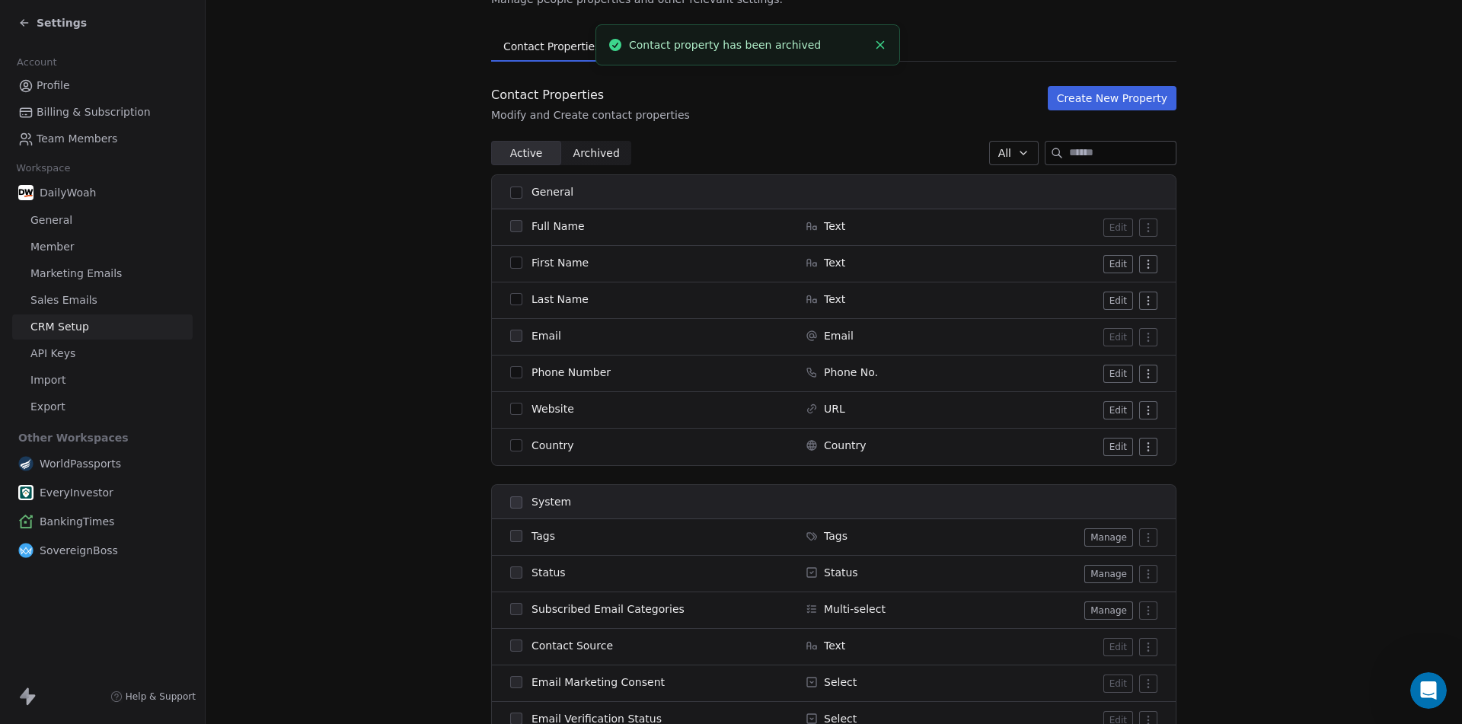
click at [579, 137] on div "Contact Properties Modify and Create contact properties Create New Property Act…" at bounding box center [833, 485] width 685 height 799
click at [580, 153] on span "Archived" at bounding box center [596, 153] width 46 height 16
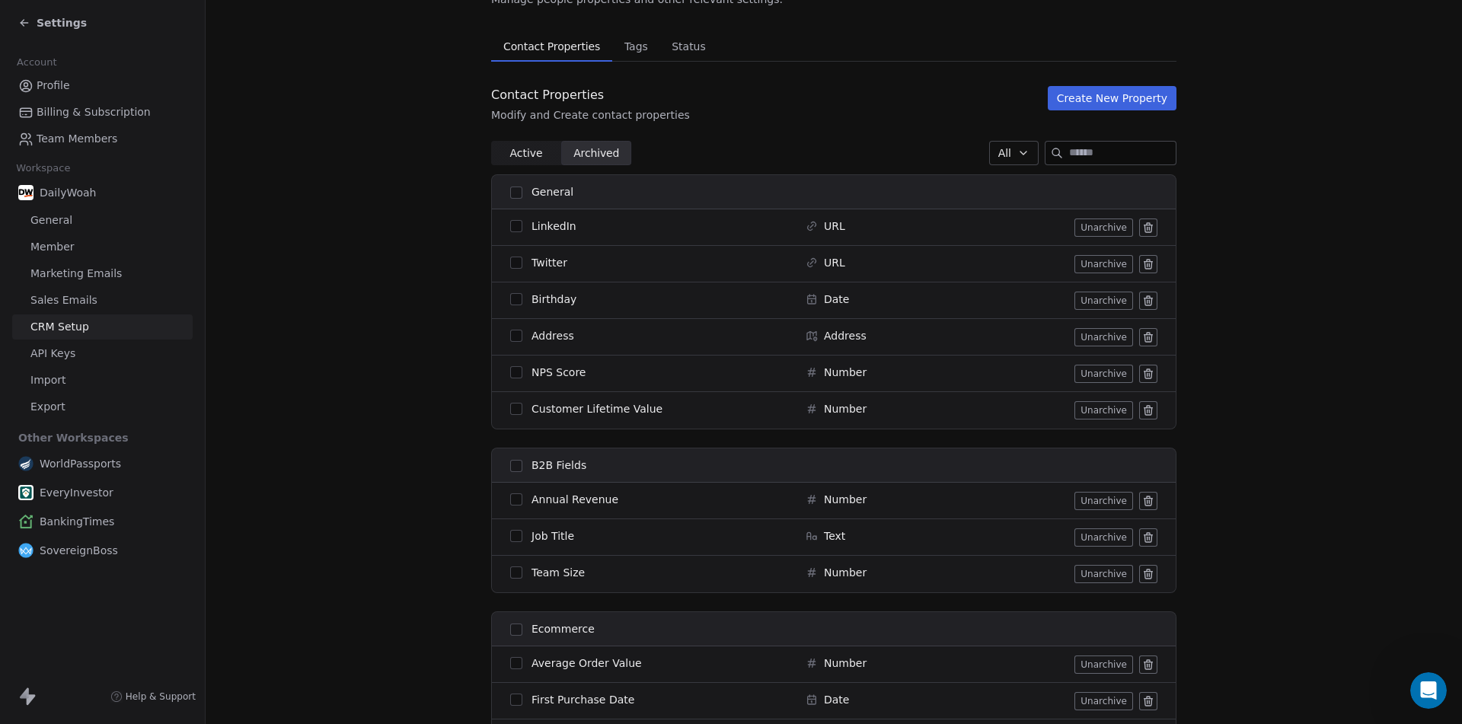
click at [1149, 228] on icon at bounding box center [1149, 228] width 0 height 3
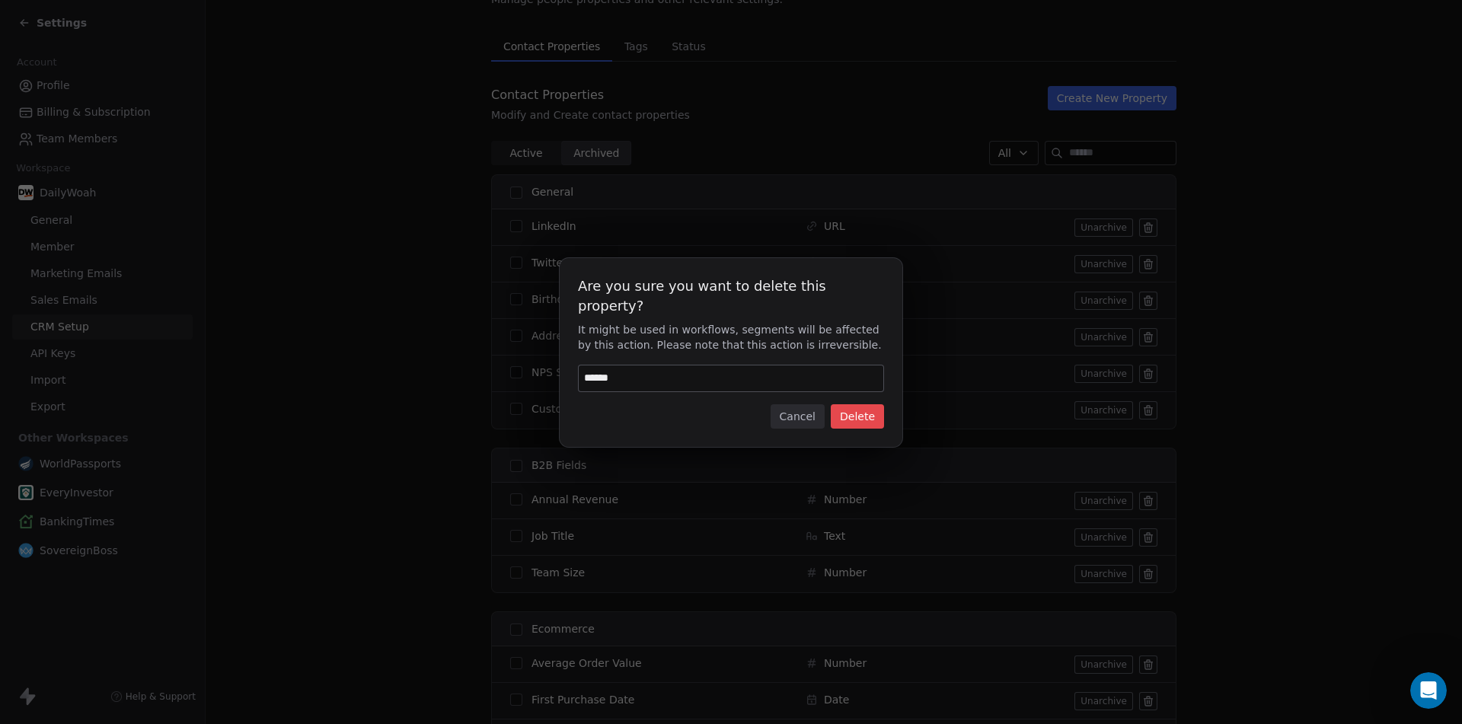
type input "******"
click at [866, 404] on button "Delete" at bounding box center [856, 416] width 53 height 24
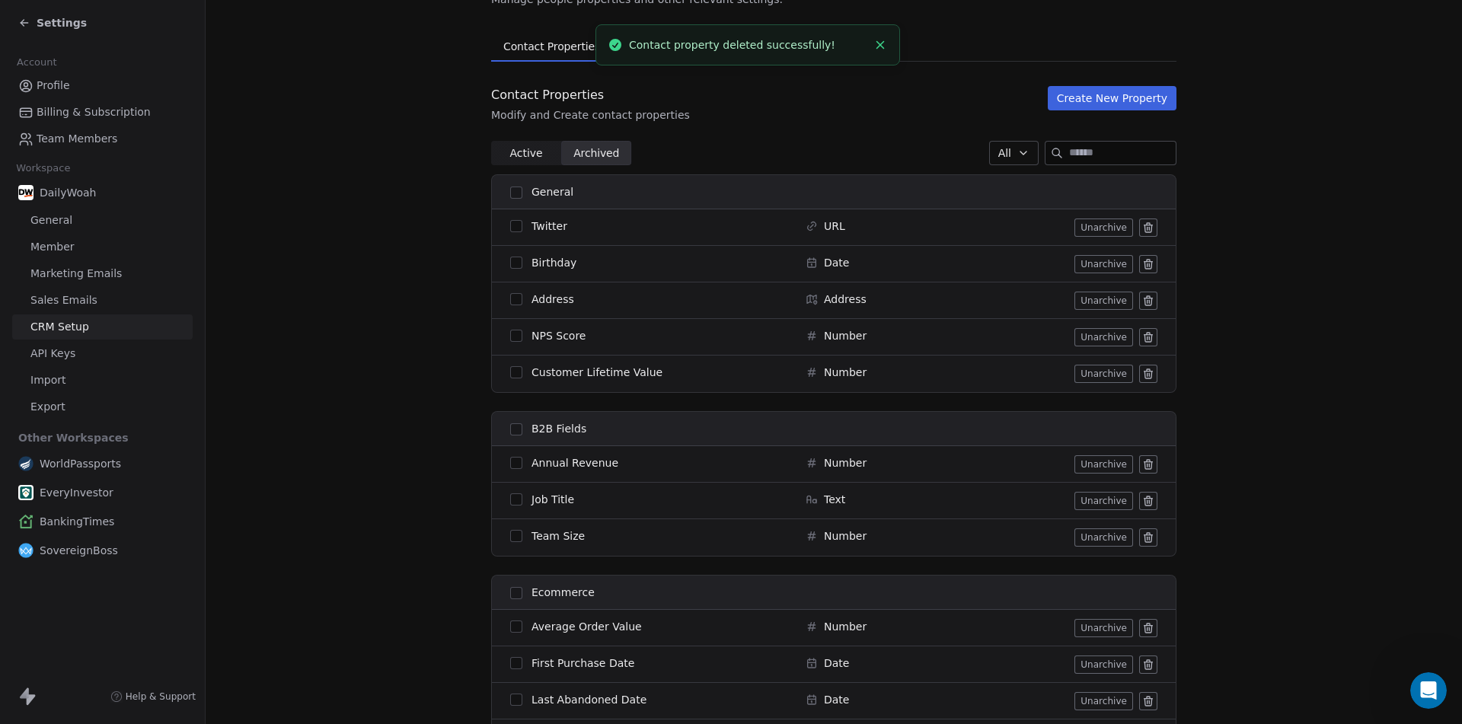
click at [510, 192] on button "button" at bounding box center [516, 192] width 12 height 12
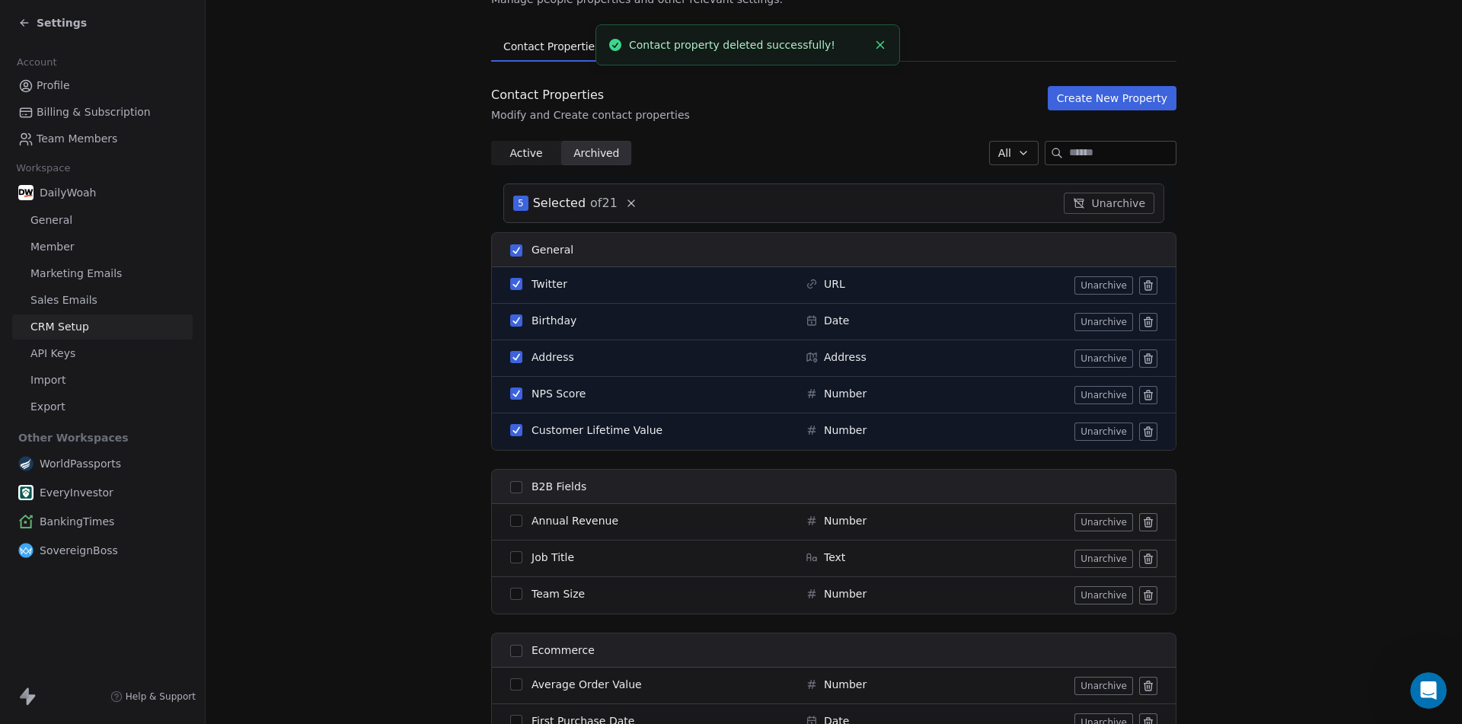
click at [510, 248] on button "button" at bounding box center [516, 250] width 12 height 12
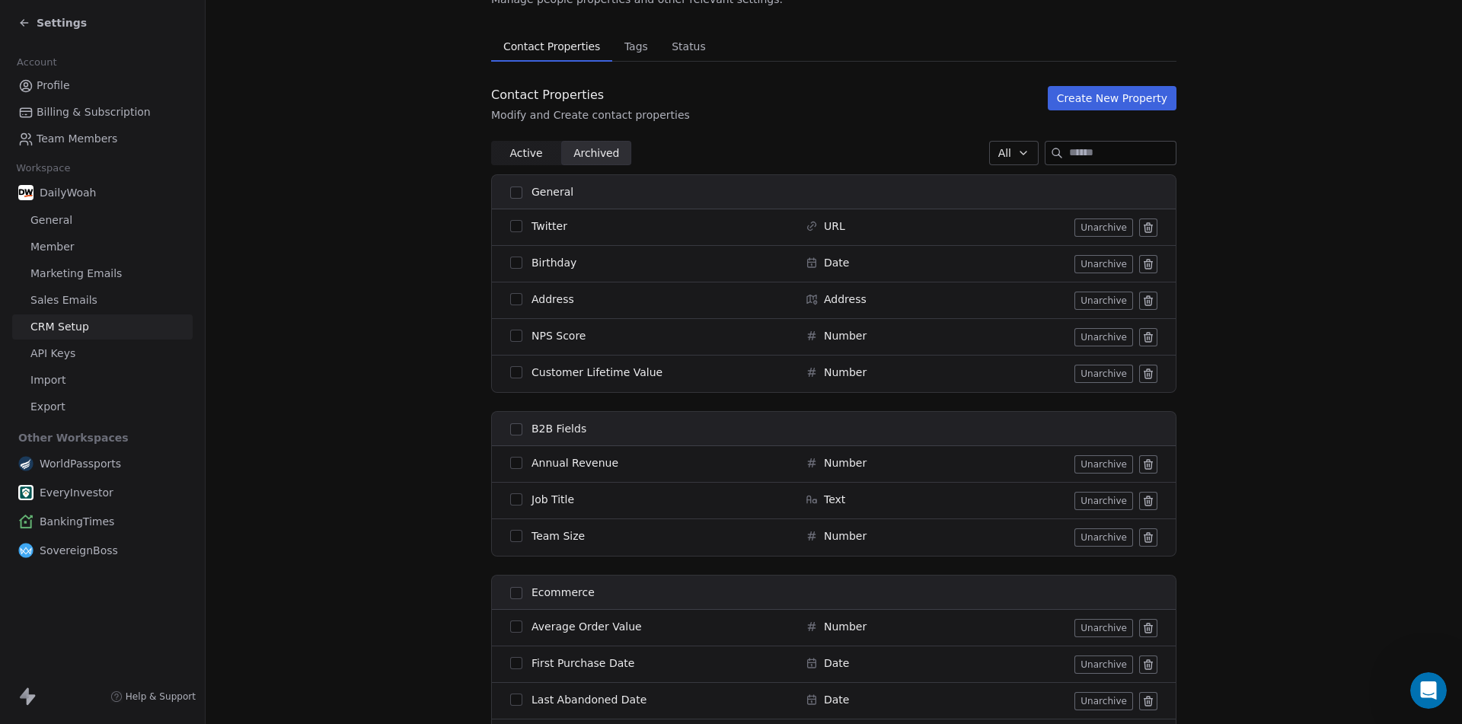
click at [1142, 228] on icon at bounding box center [1148, 228] width 12 height 12
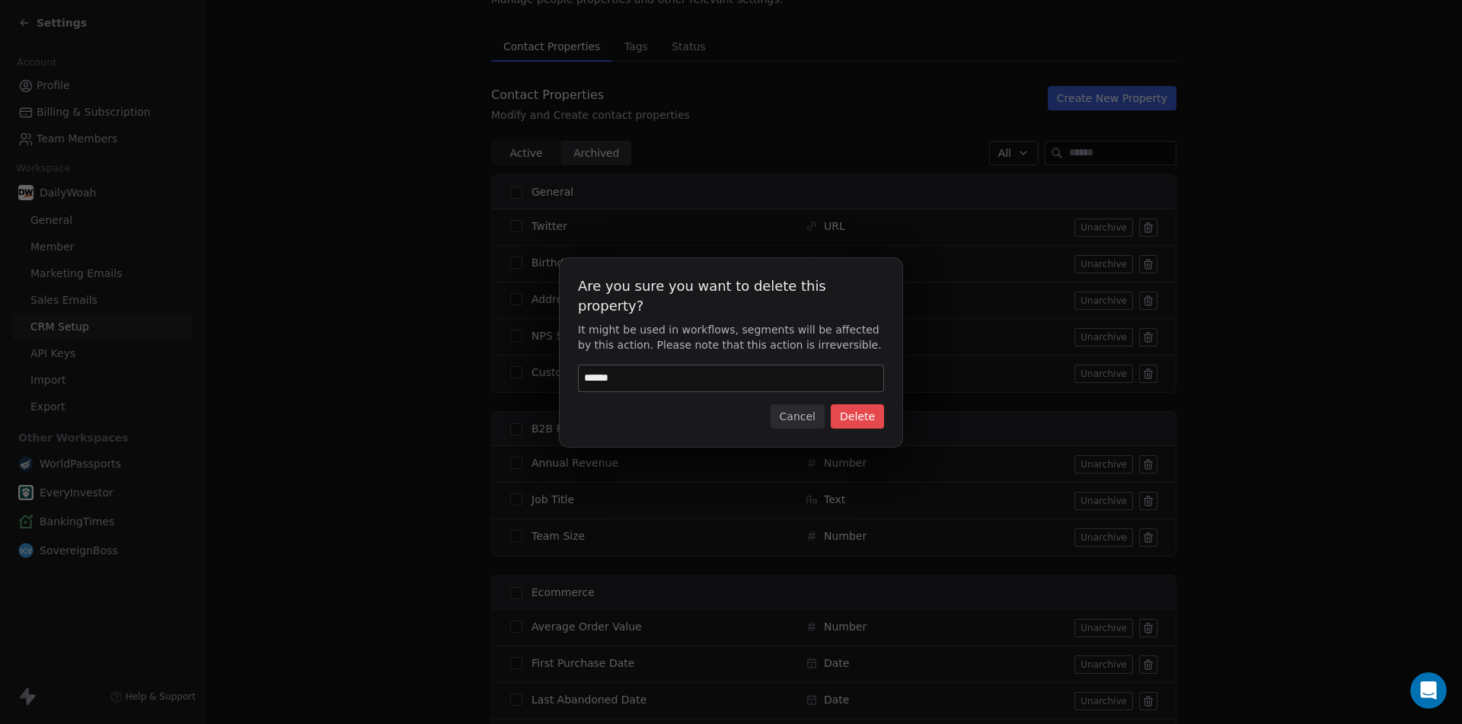
type input "******"
click at [857, 405] on button "Delete" at bounding box center [856, 416] width 53 height 24
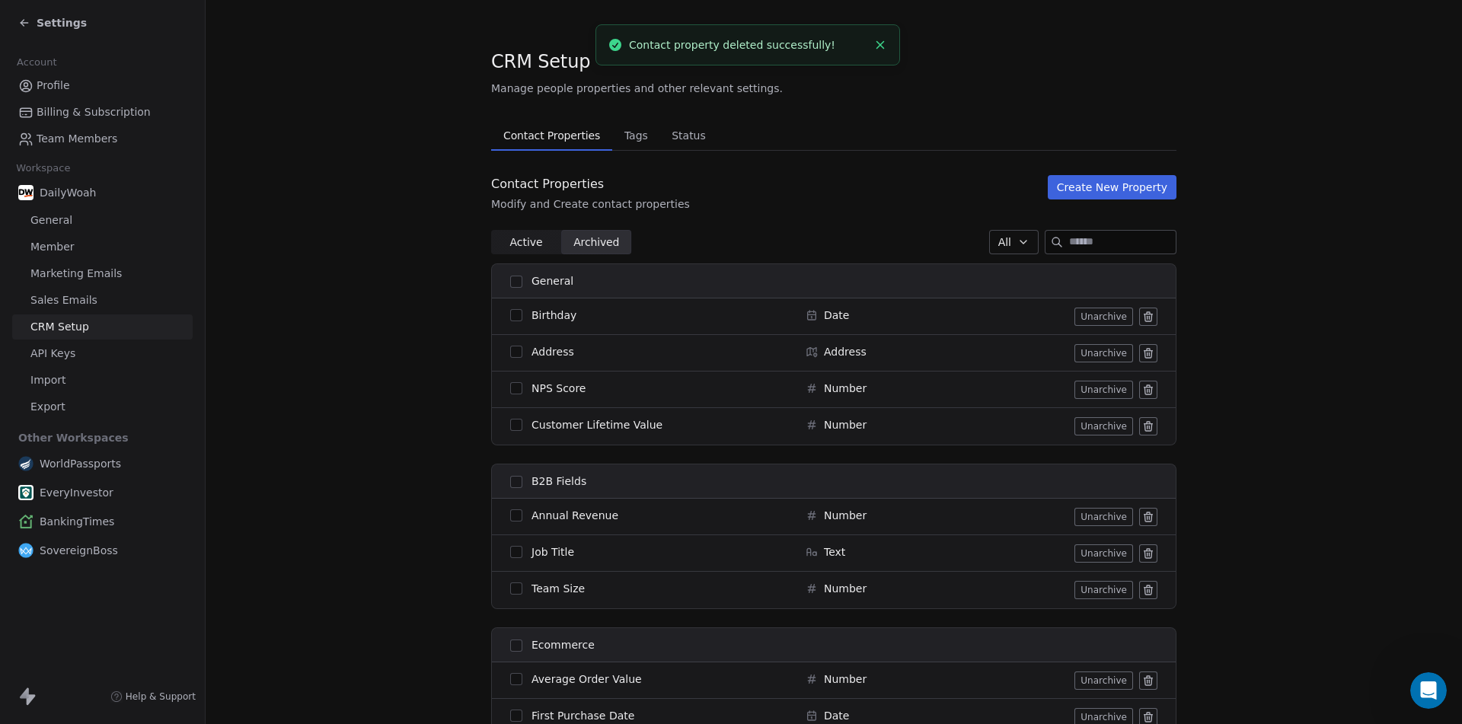
click at [1149, 314] on button at bounding box center [1148, 317] width 18 height 18
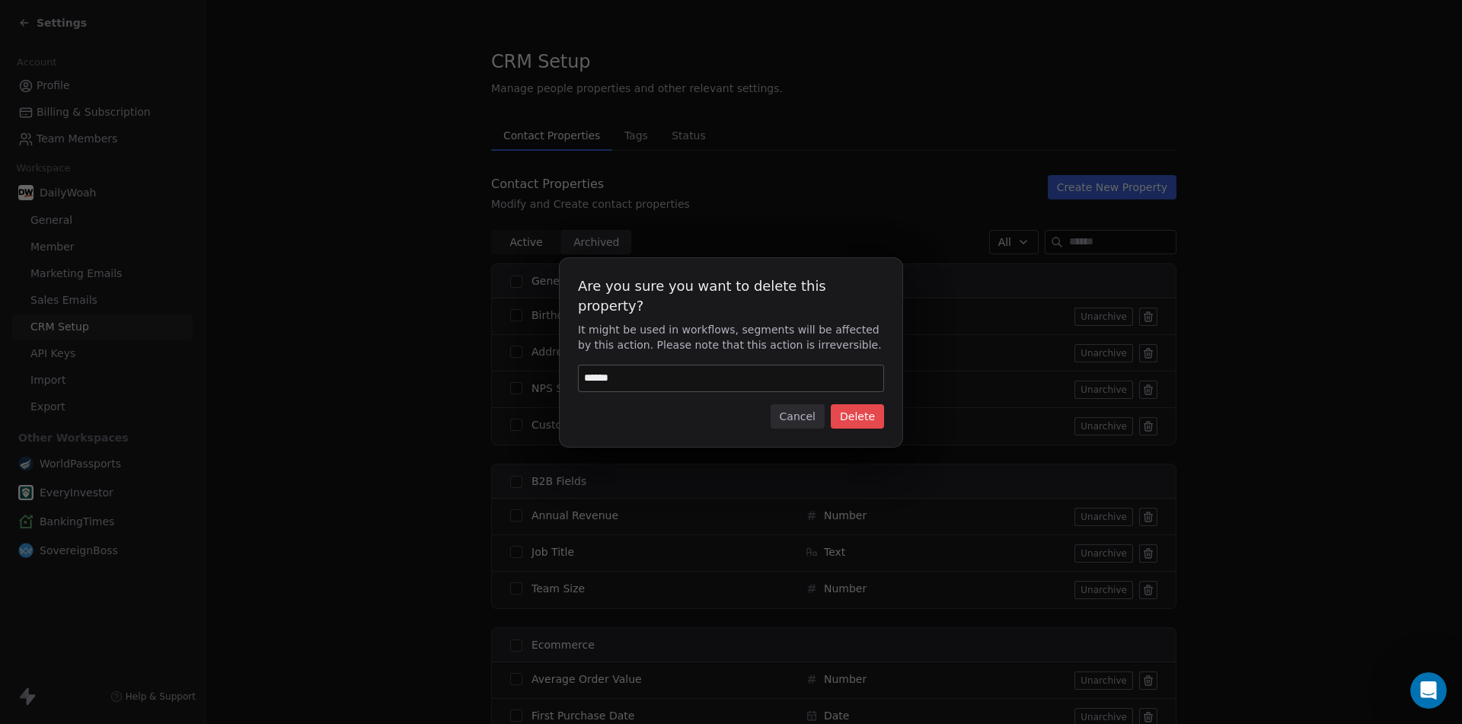
type input "******"
click at [854, 409] on button "Delete" at bounding box center [856, 416] width 53 height 24
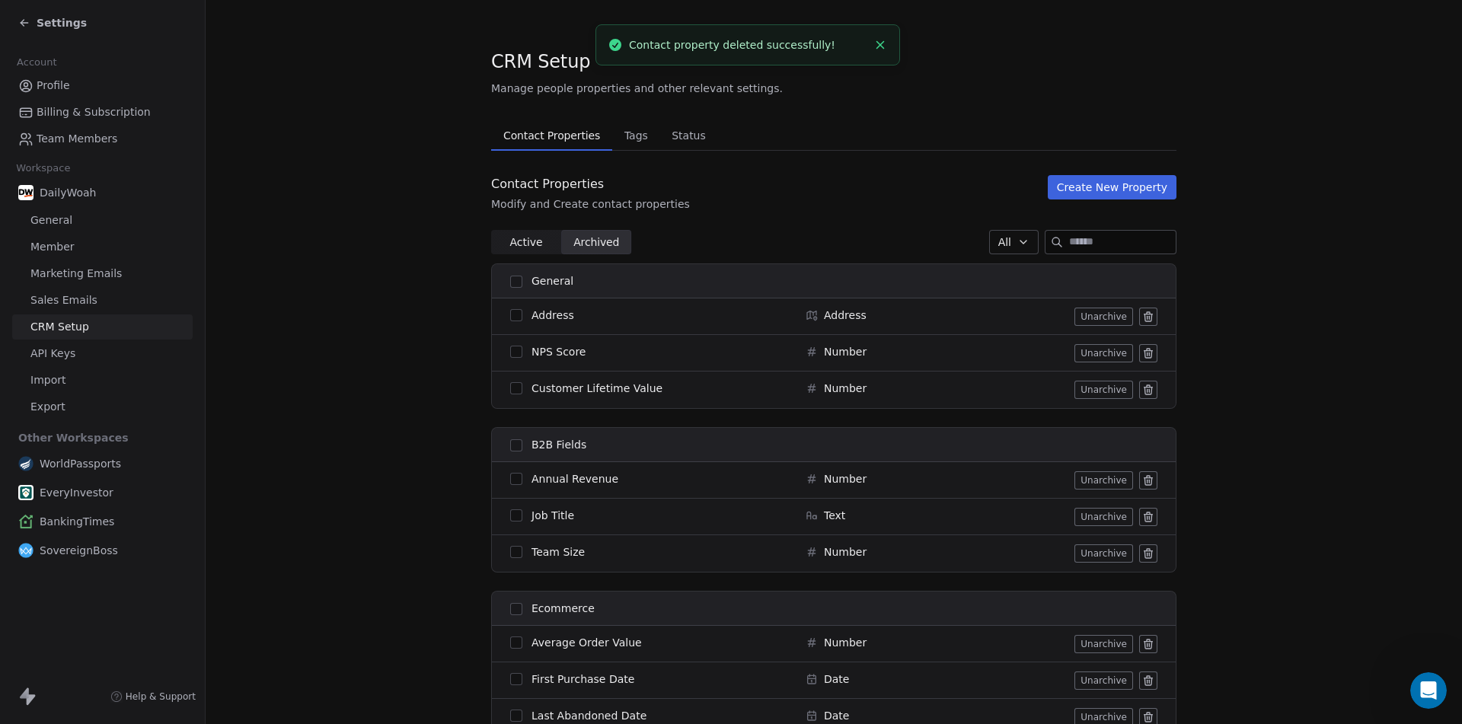
click at [1147, 316] on icon at bounding box center [1147, 317] width 0 height 3
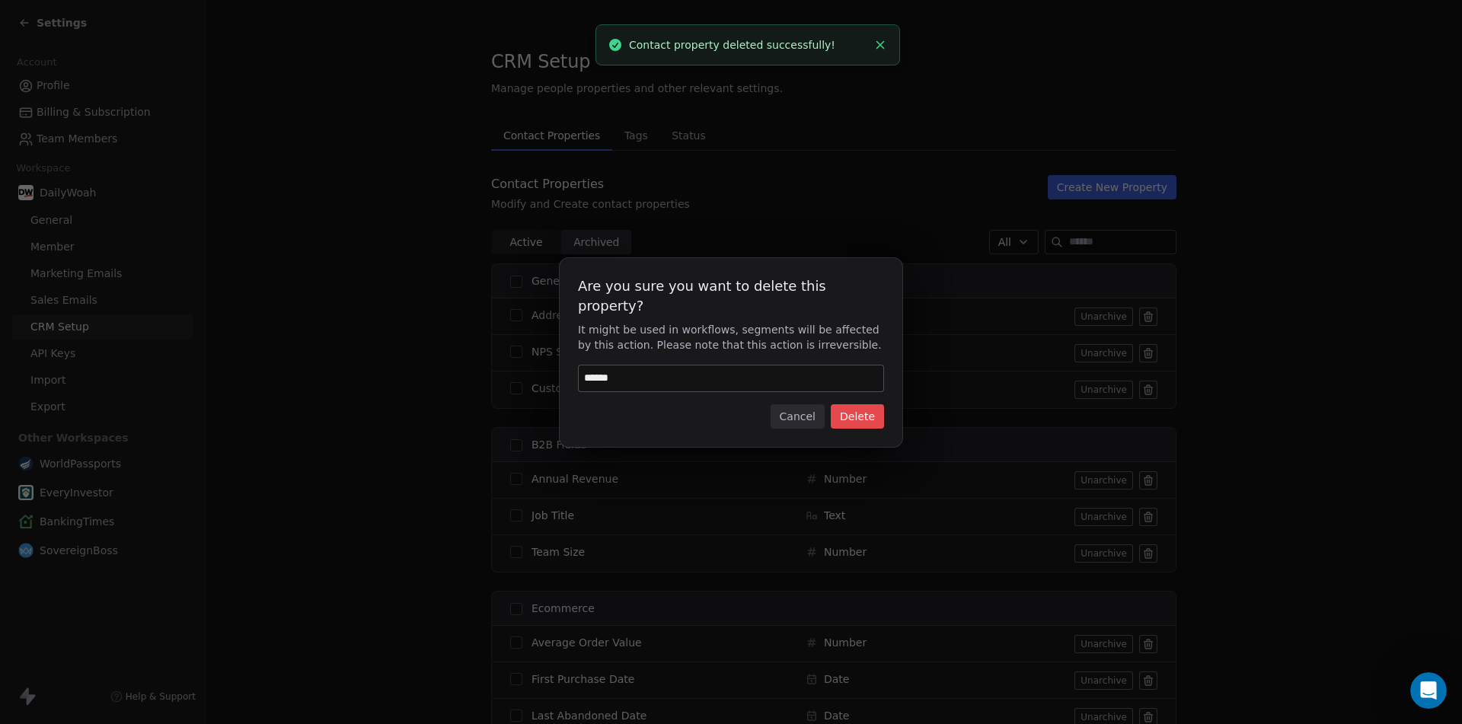
type input "******"
click at [837, 404] on button "Delete" at bounding box center [856, 416] width 53 height 24
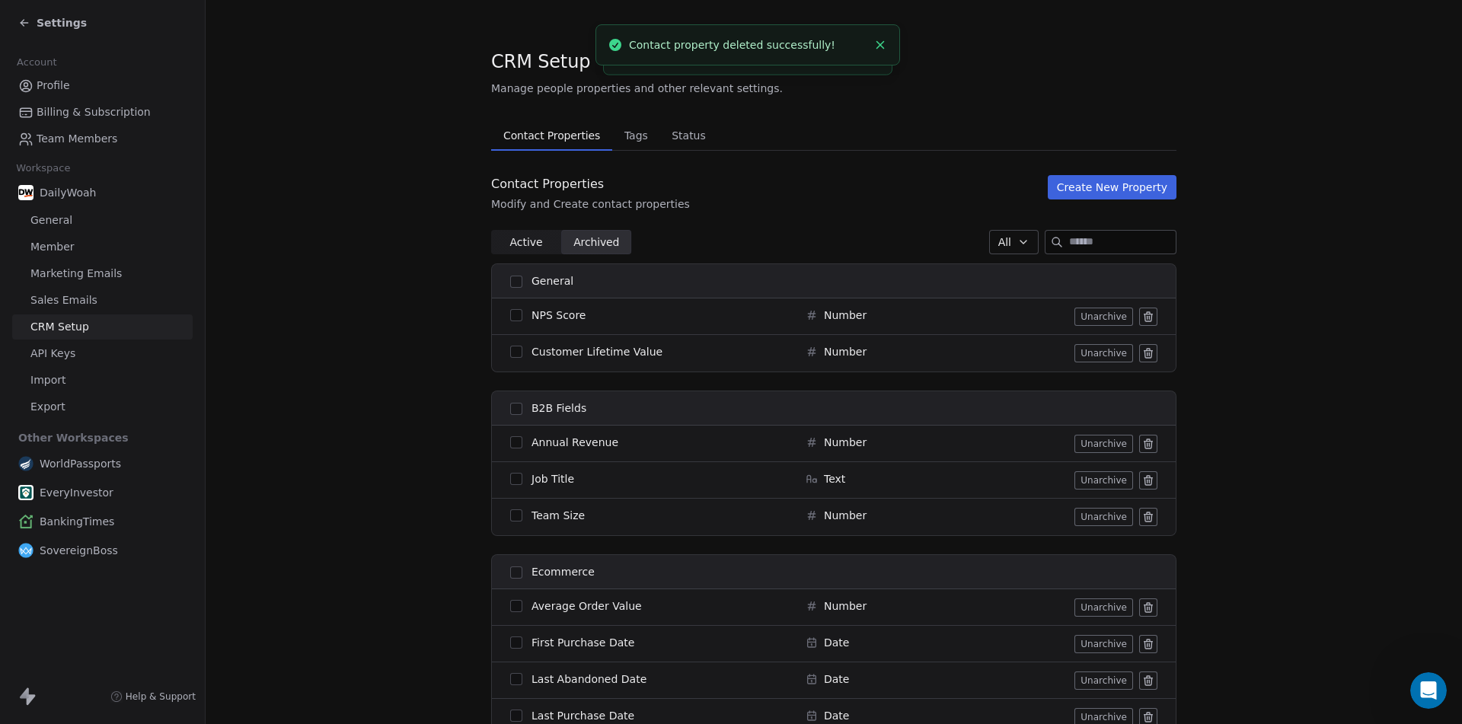
click at [1142, 316] on icon at bounding box center [1148, 317] width 12 height 12
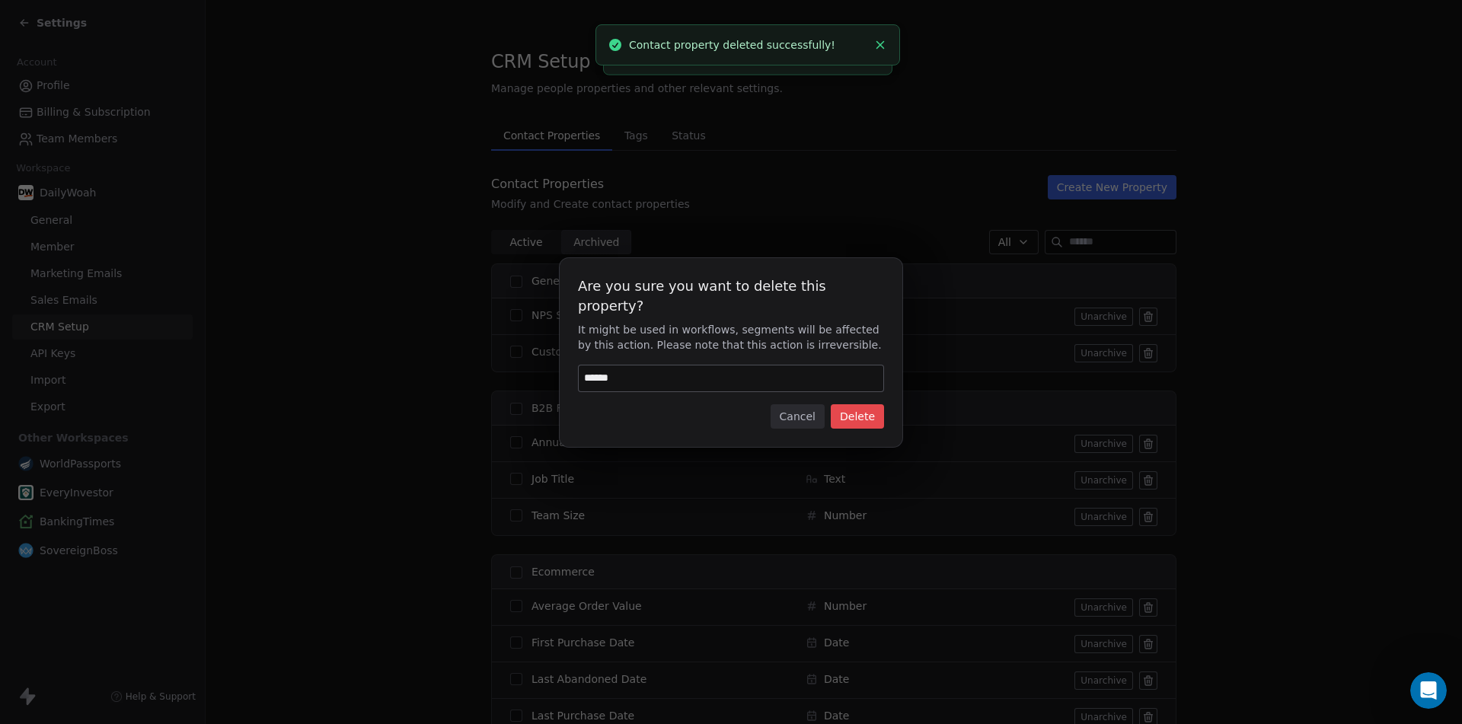
type input "******"
click at [838, 405] on button "Delete" at bounding box center [856, 416] width 53 height 24
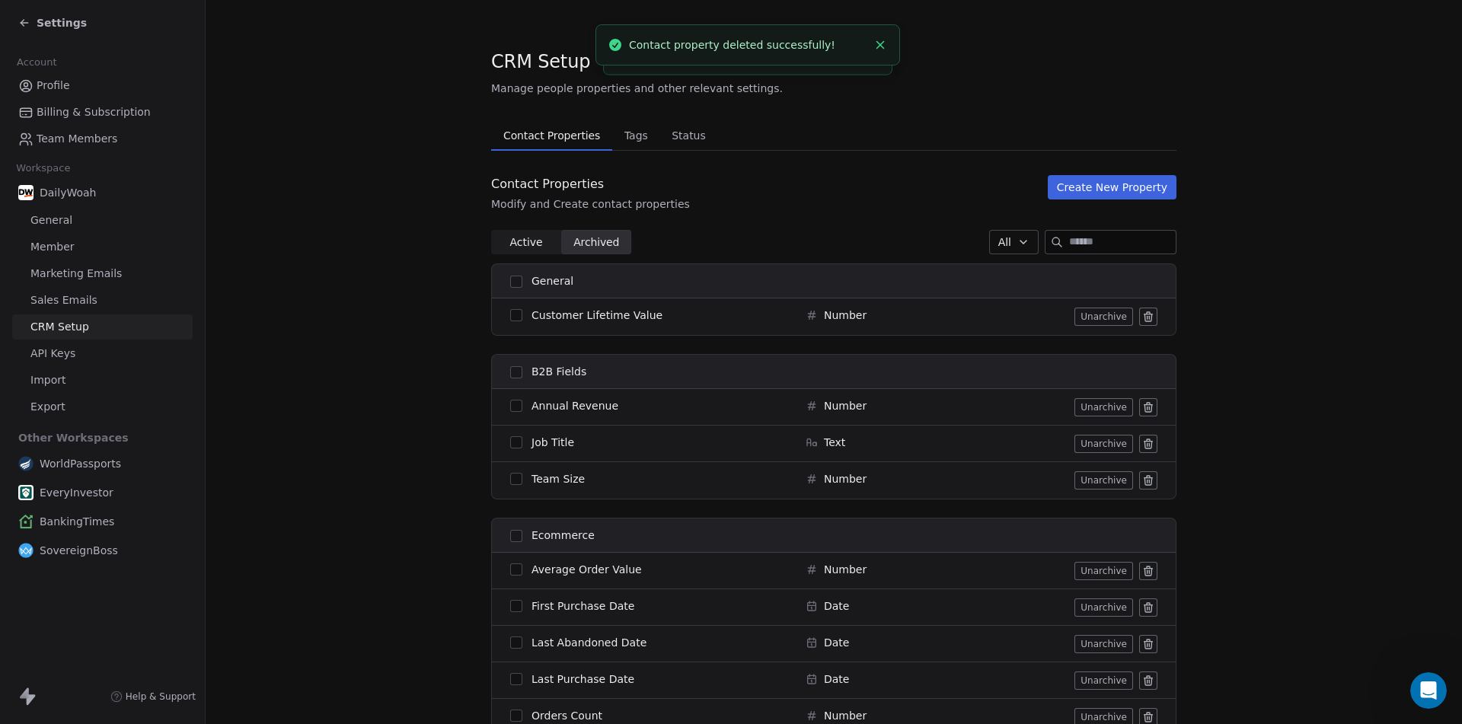
click at [1144, 317] on icon at bounding box center [1148, 317] width 12 height 12
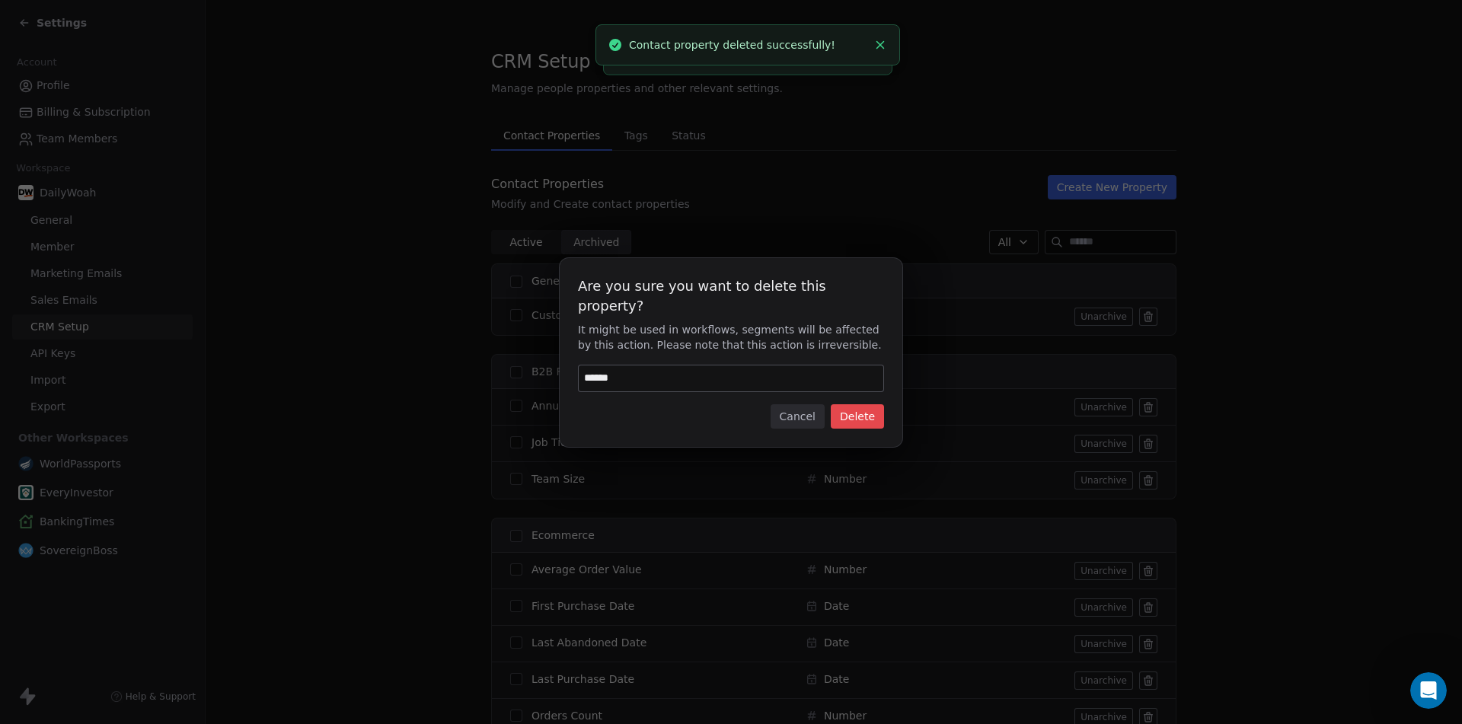
type input "******"
click at [850, 404] on button "Delete" at bounding box center [856, 416] width 53 height 24
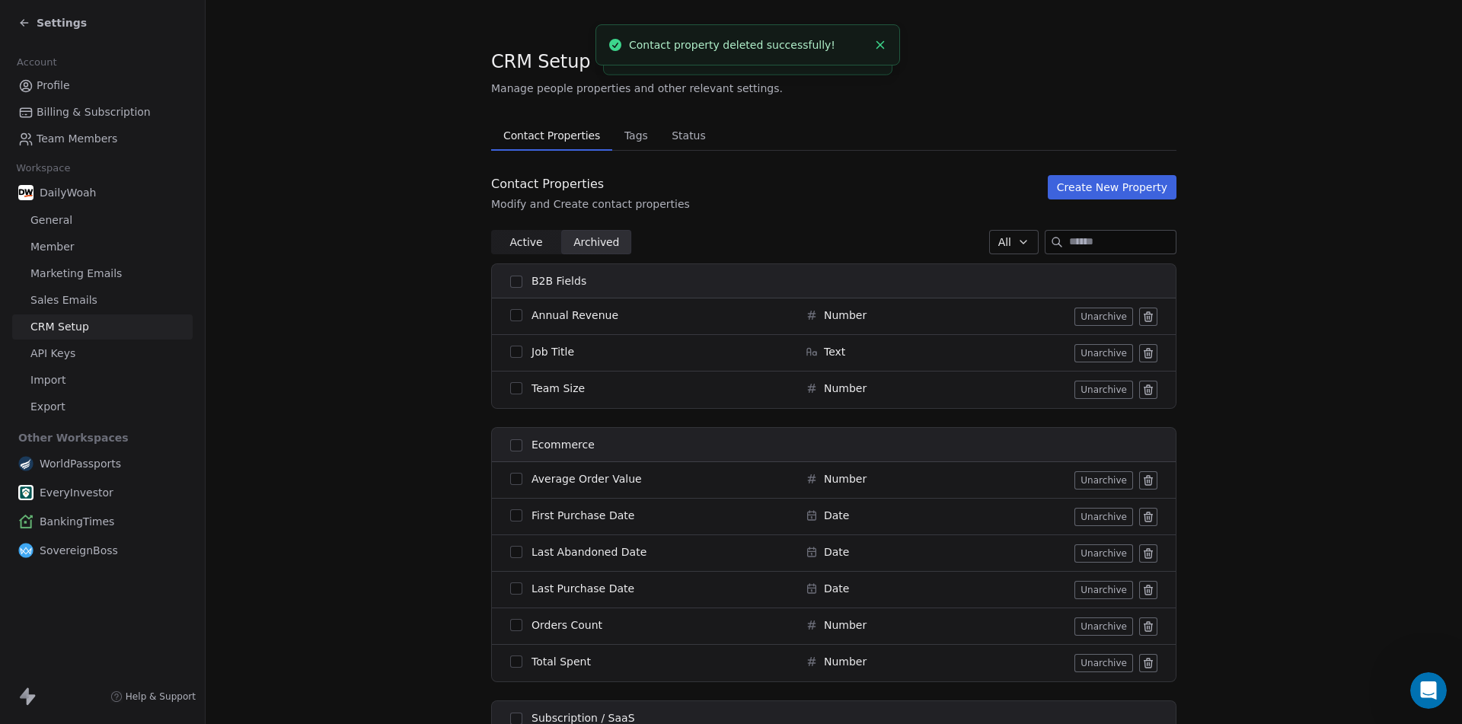
click at [1144, 316] on icon at bounding box center [1148, 317] width 12 height 12
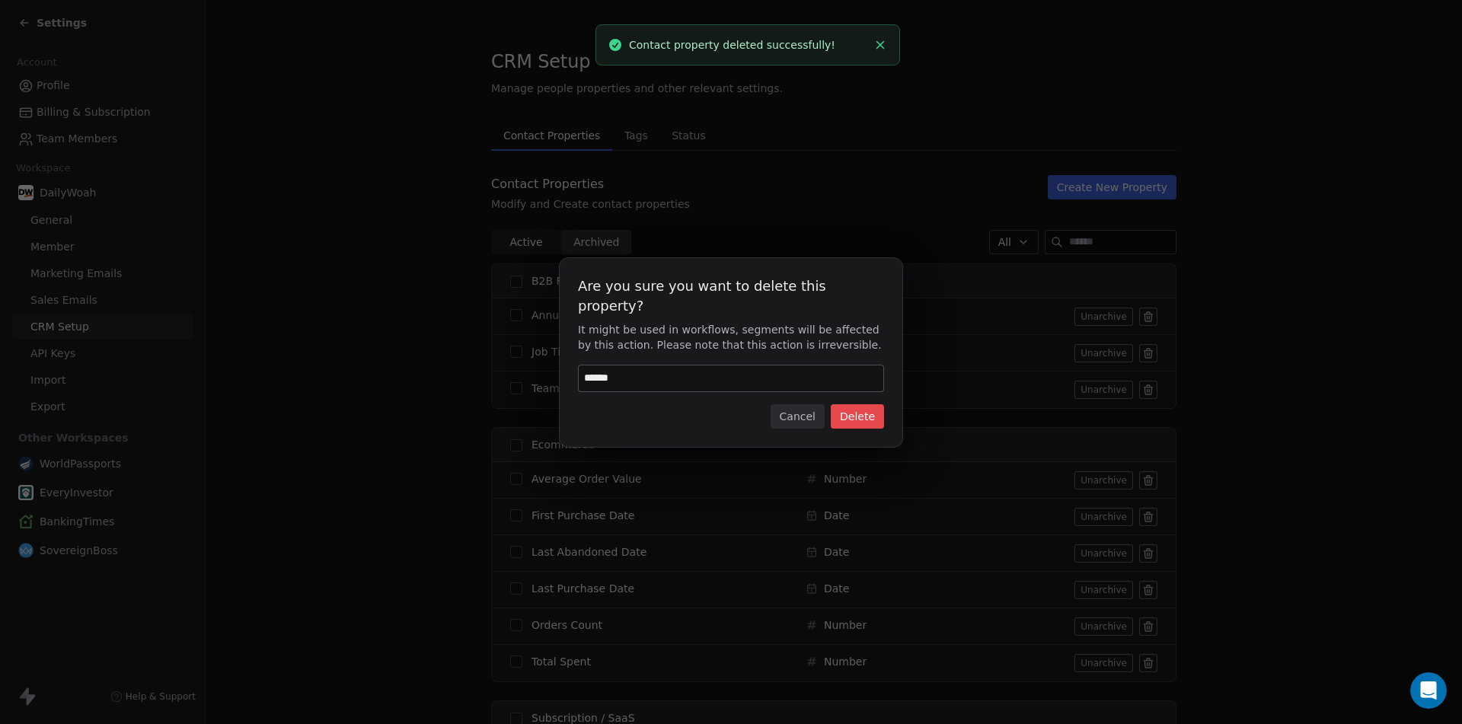
type input "******"
click at [854, 404] on button "Delete" at bounding box center [856, 416] width 53 height 24
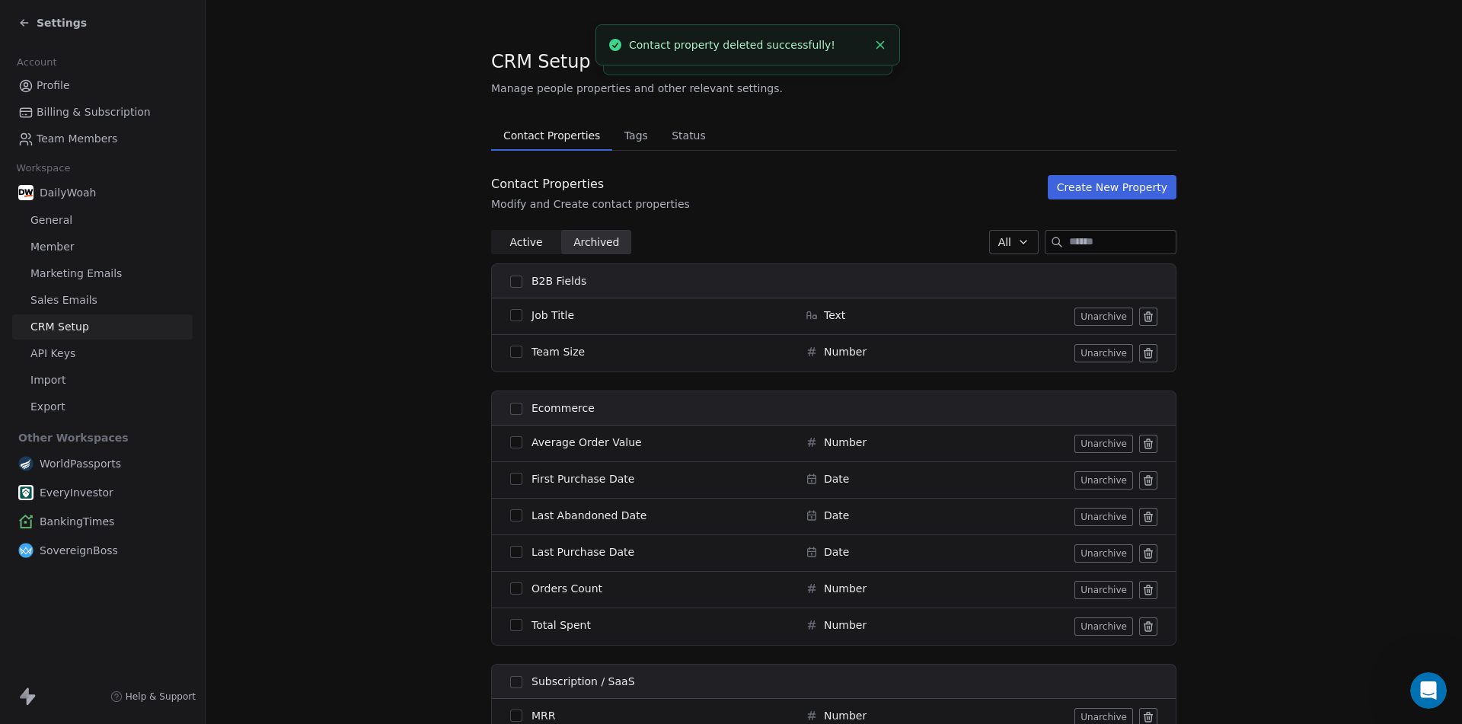
click at [1144, 314] on icon at bounding box center [1148, 314] width 8 height 0
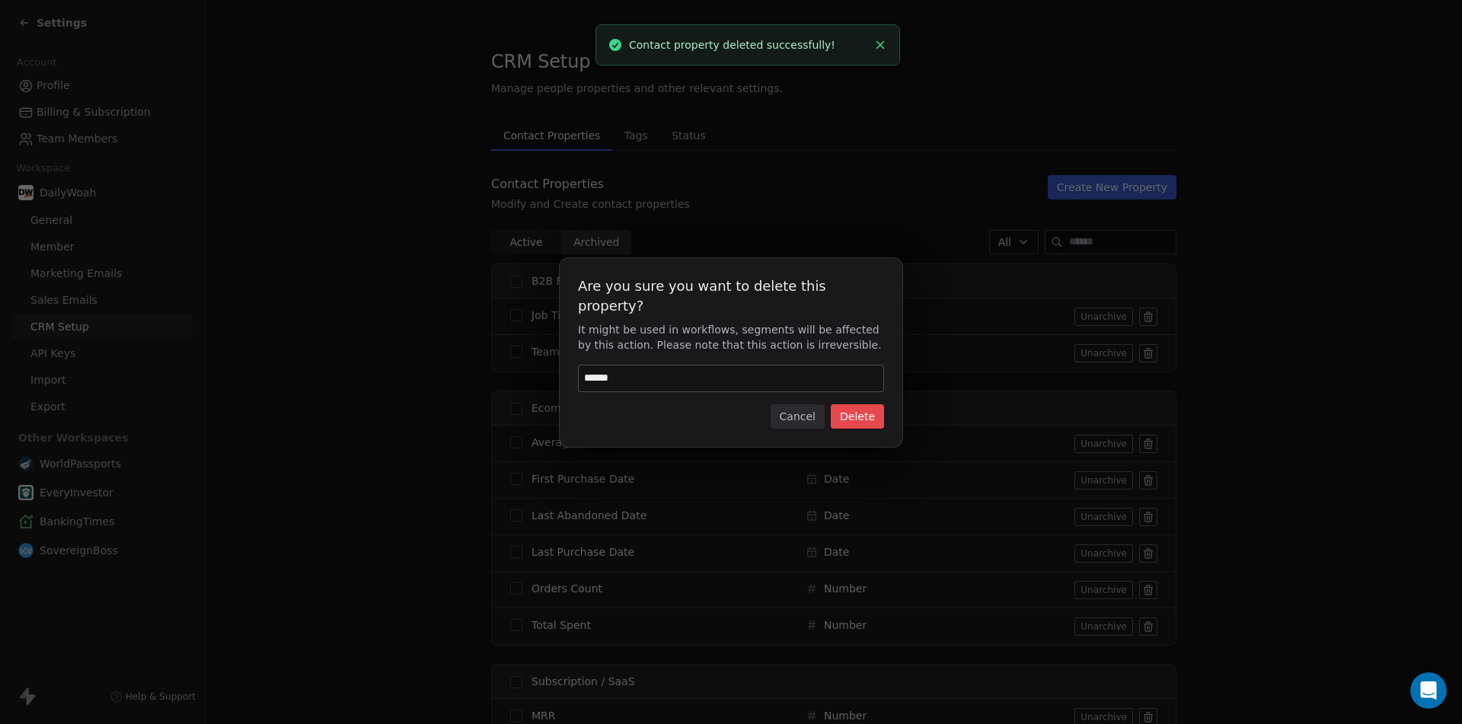
type input "******"
click at [859, 404] on button "Delete" at bounding box center [856, 416] width 53 height 24
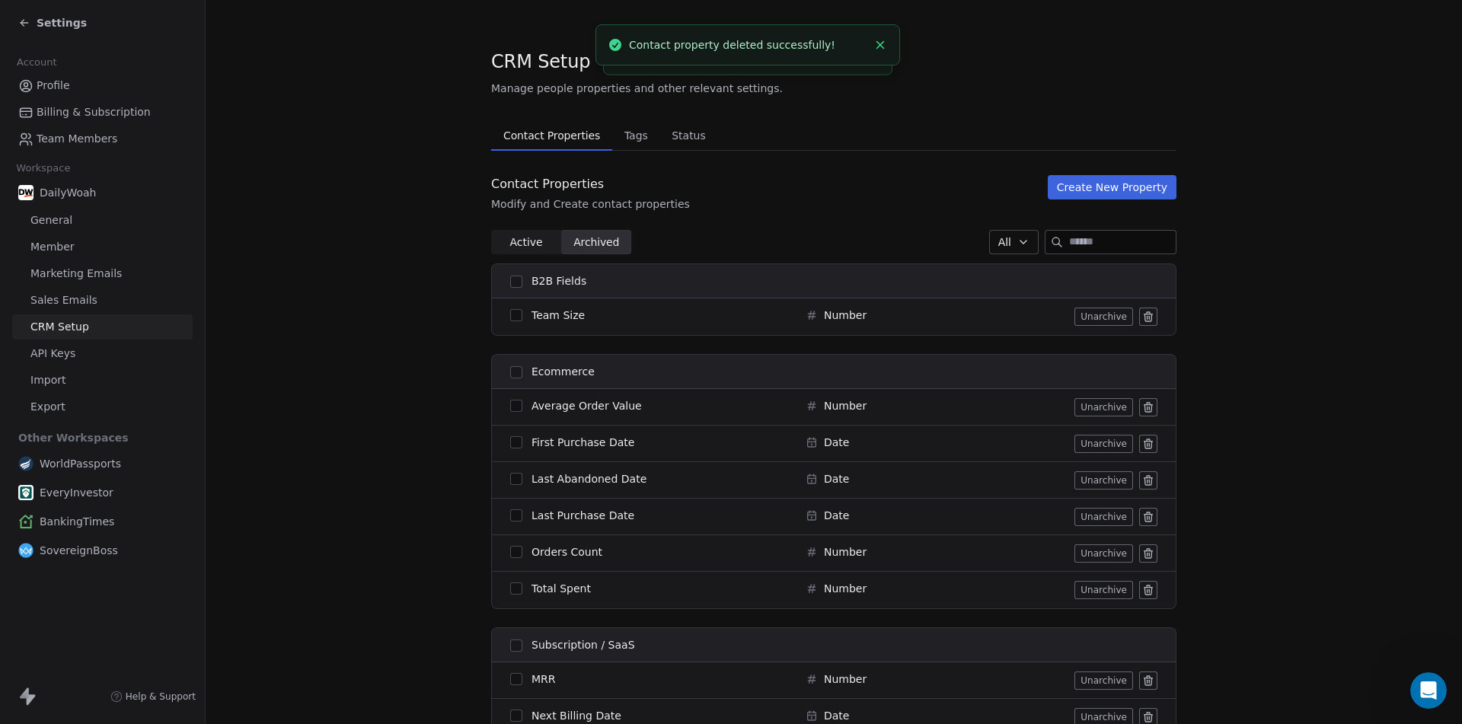
click at [1144, 314] on icon at bounding box center [1148, 314] width 8 height 0
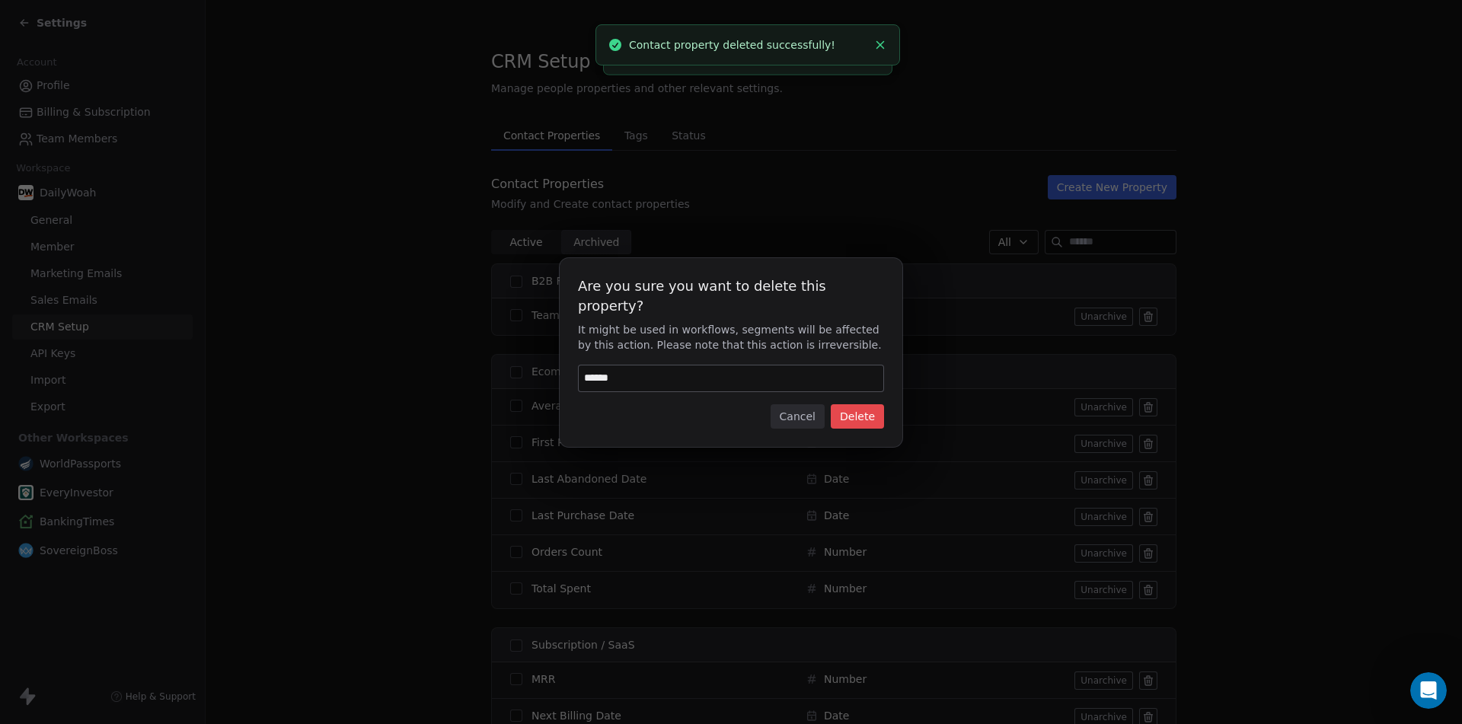
type input "******"
click at [856, 405] on button "Delete" at bounding box center [856, 416] width 53 height 24
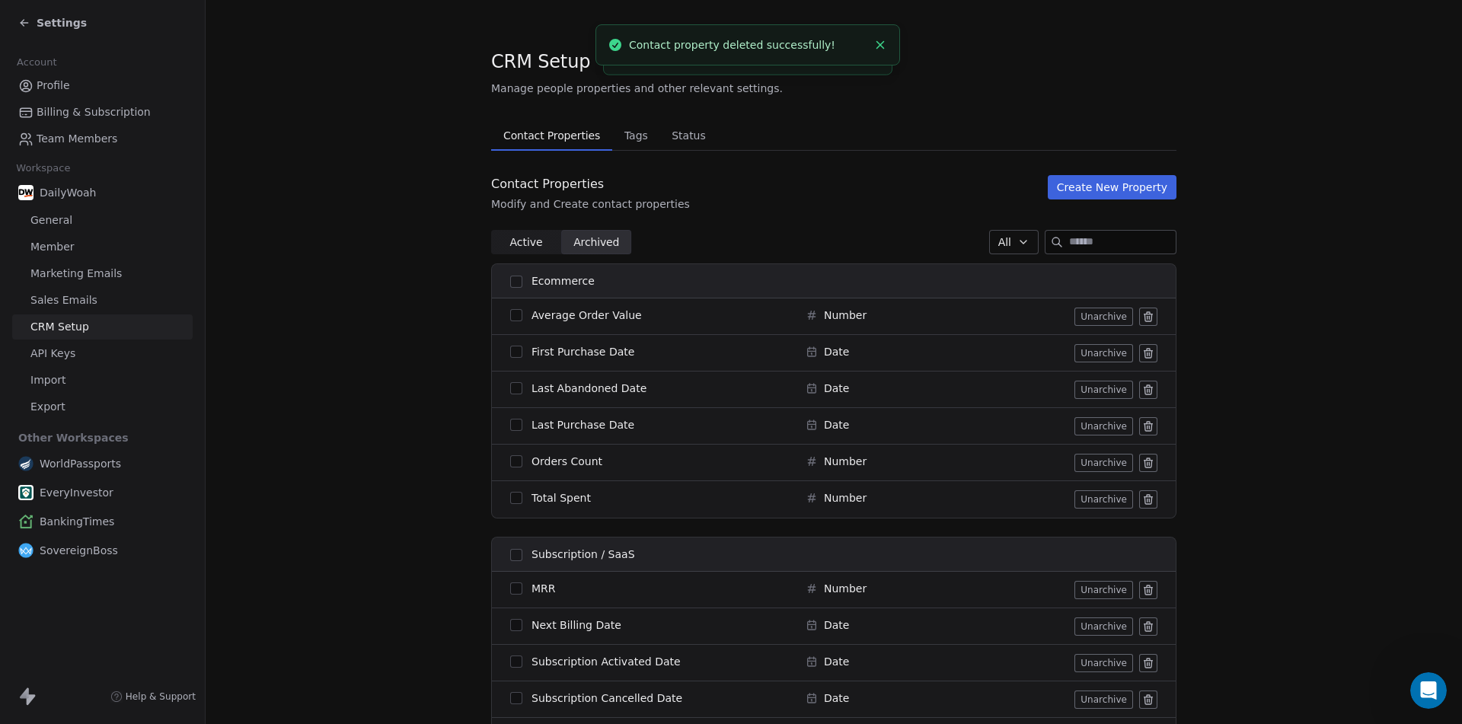
click at [1142, 315] on icon at bounding box center [1148, 317] width 12 height 12
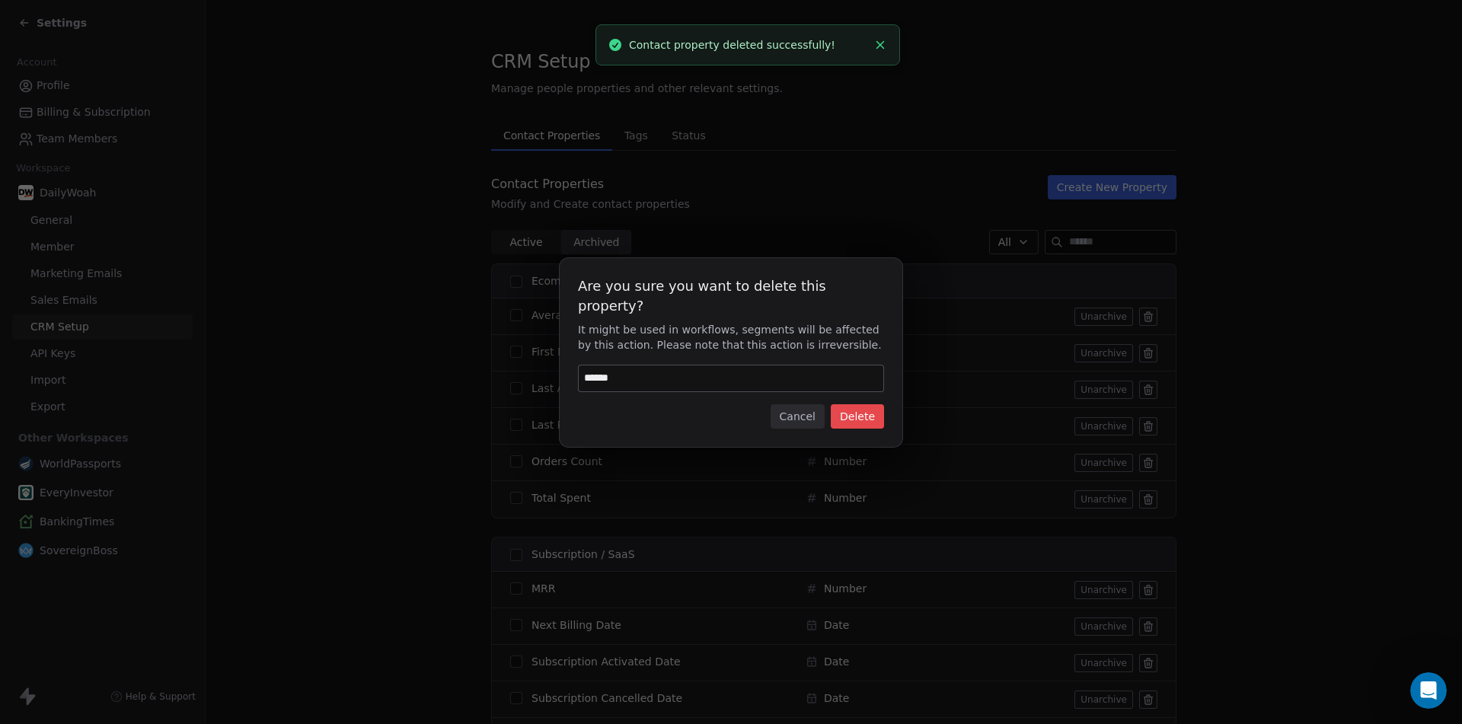
type input "******"
click at [850, 404] on button "Delete" at bounding box center [856, 416] width 53 height 24
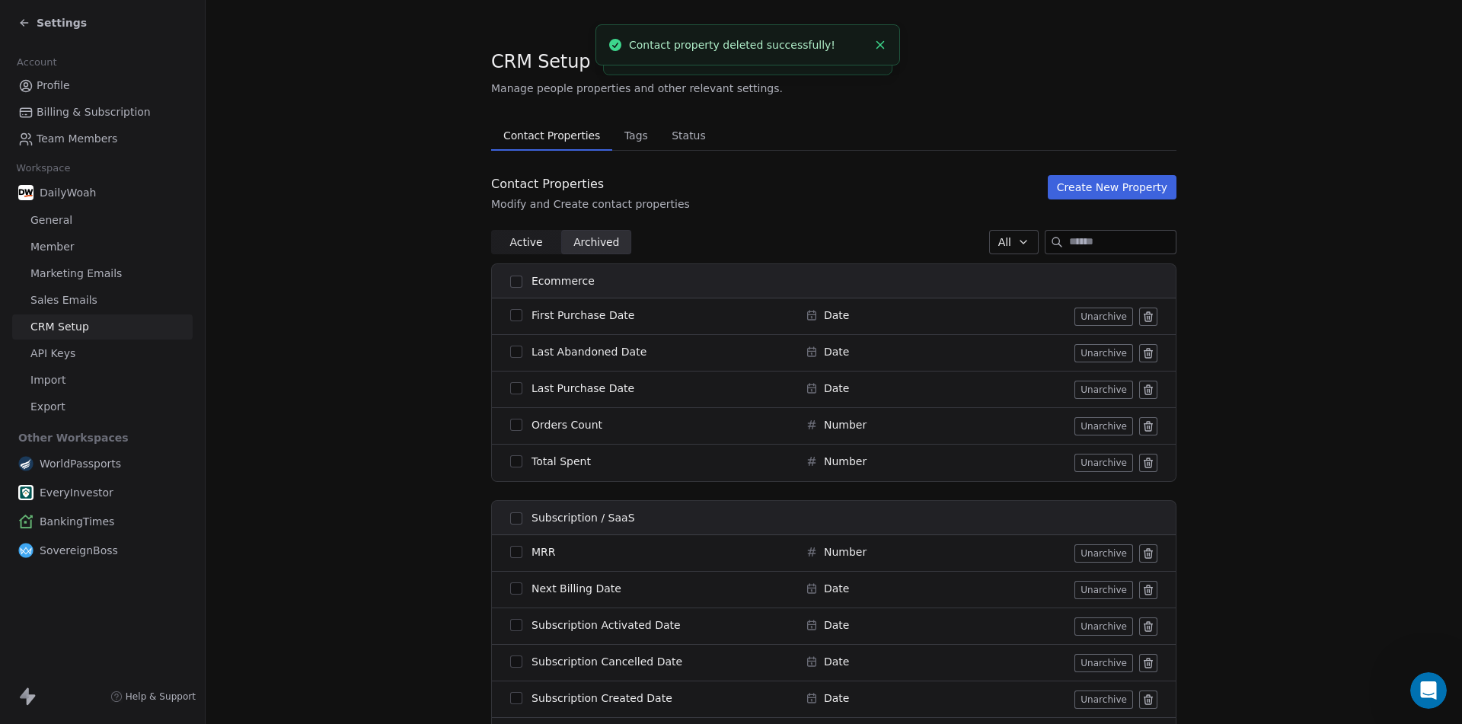
click at [1142, 315] on icon at bounding box center [1148, 317] width 12 height 12
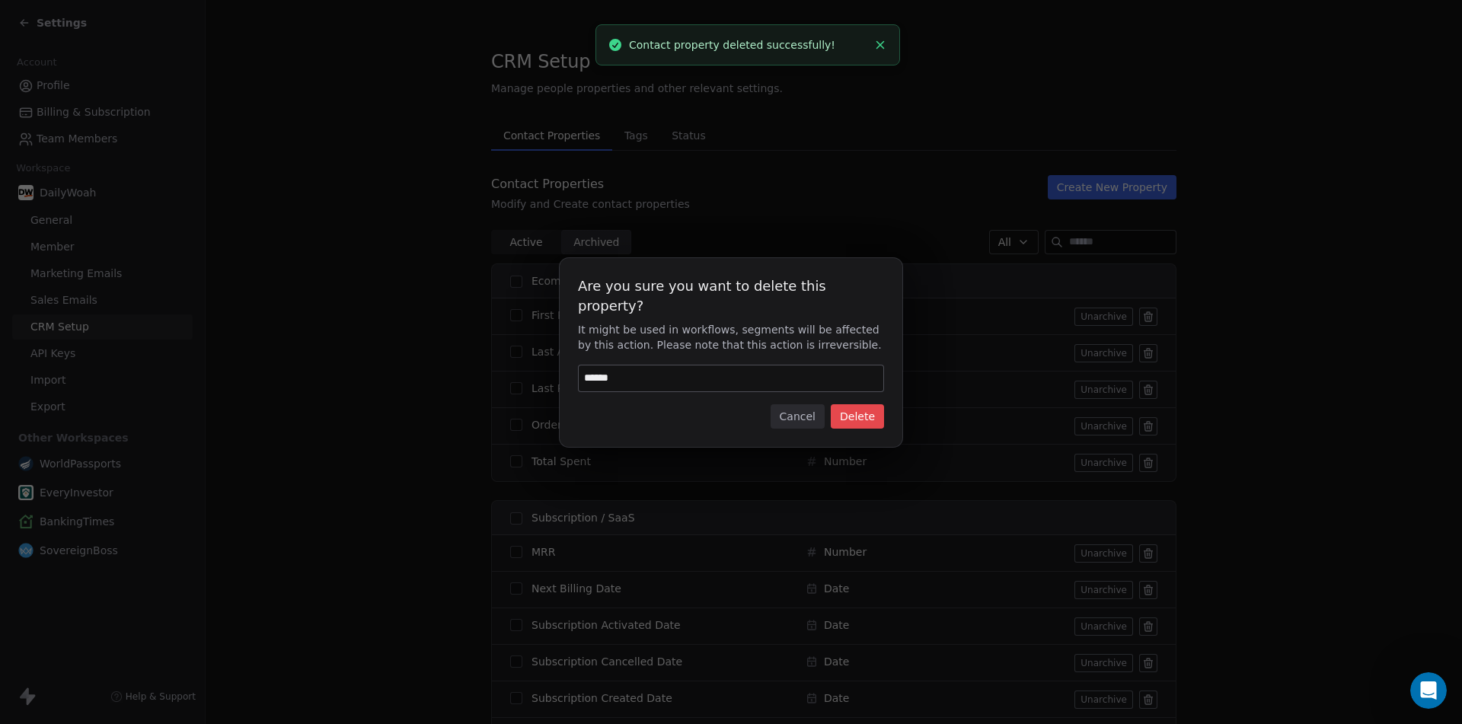
type input "******"
click at [843, 404] on button "Delete" at bounding box center [856, 416] width 53 height 24
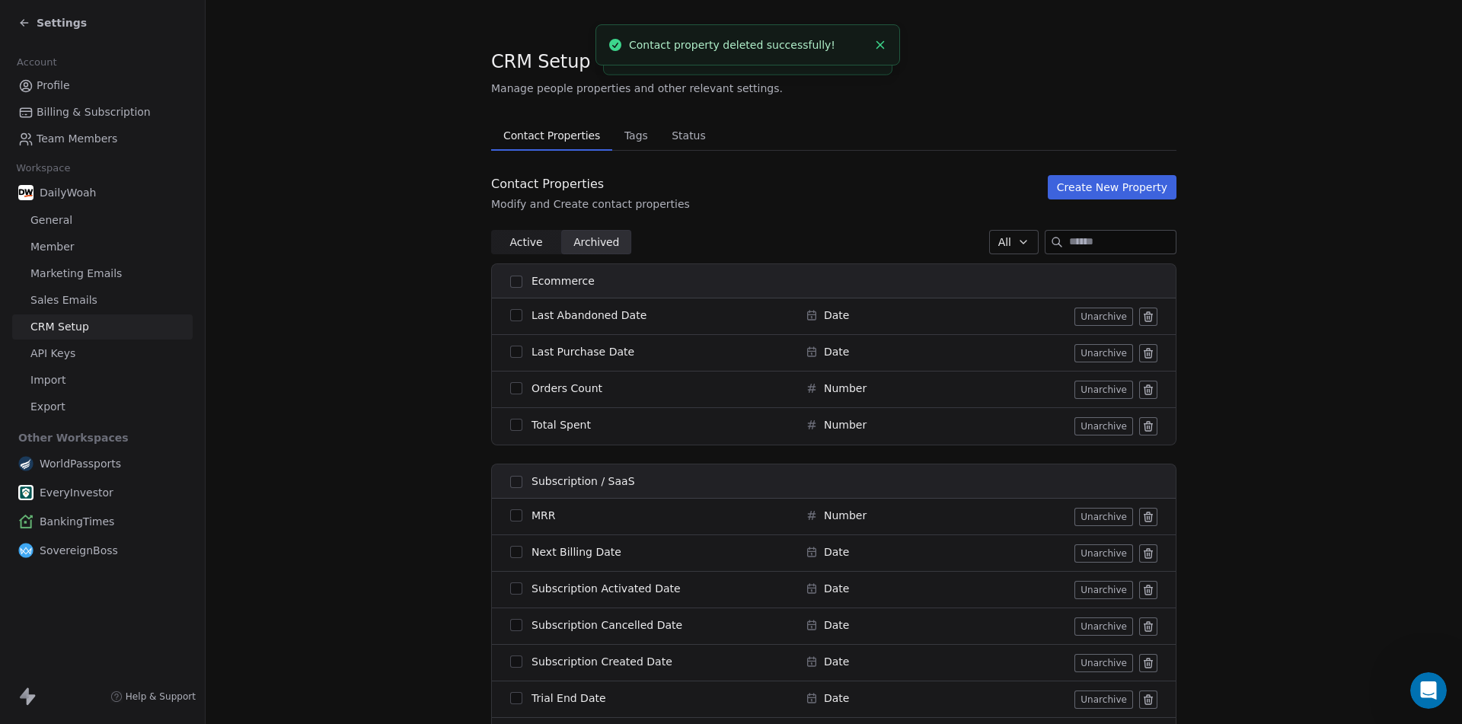
click at [1146, 314] on icon at bounding box center [1147, 317] width 7 height 7
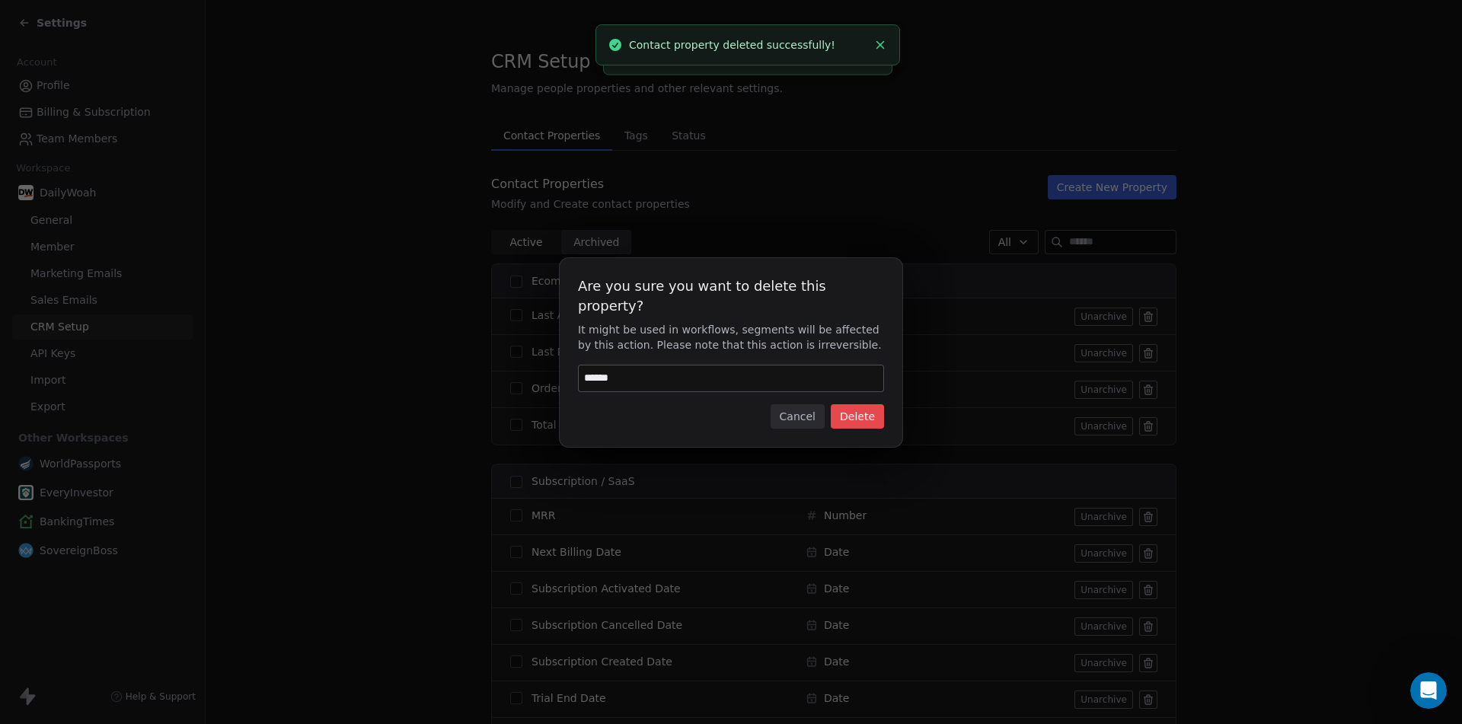
type input "******"
click at [864, 406] on button "Delete" at bounding box center [856, 416] width 53 height 24
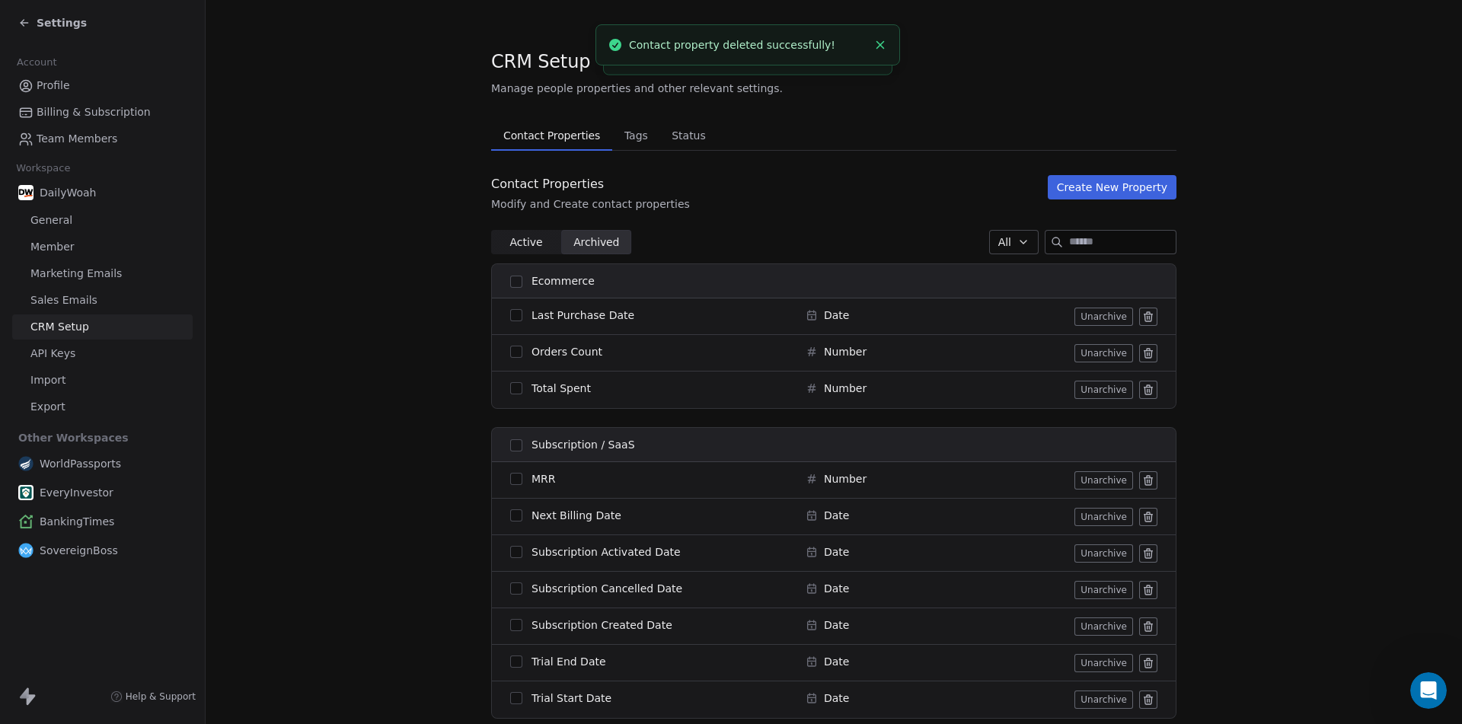
click at [1144, 317] on icon at bounding box center [1148, 317] width 12 height 12
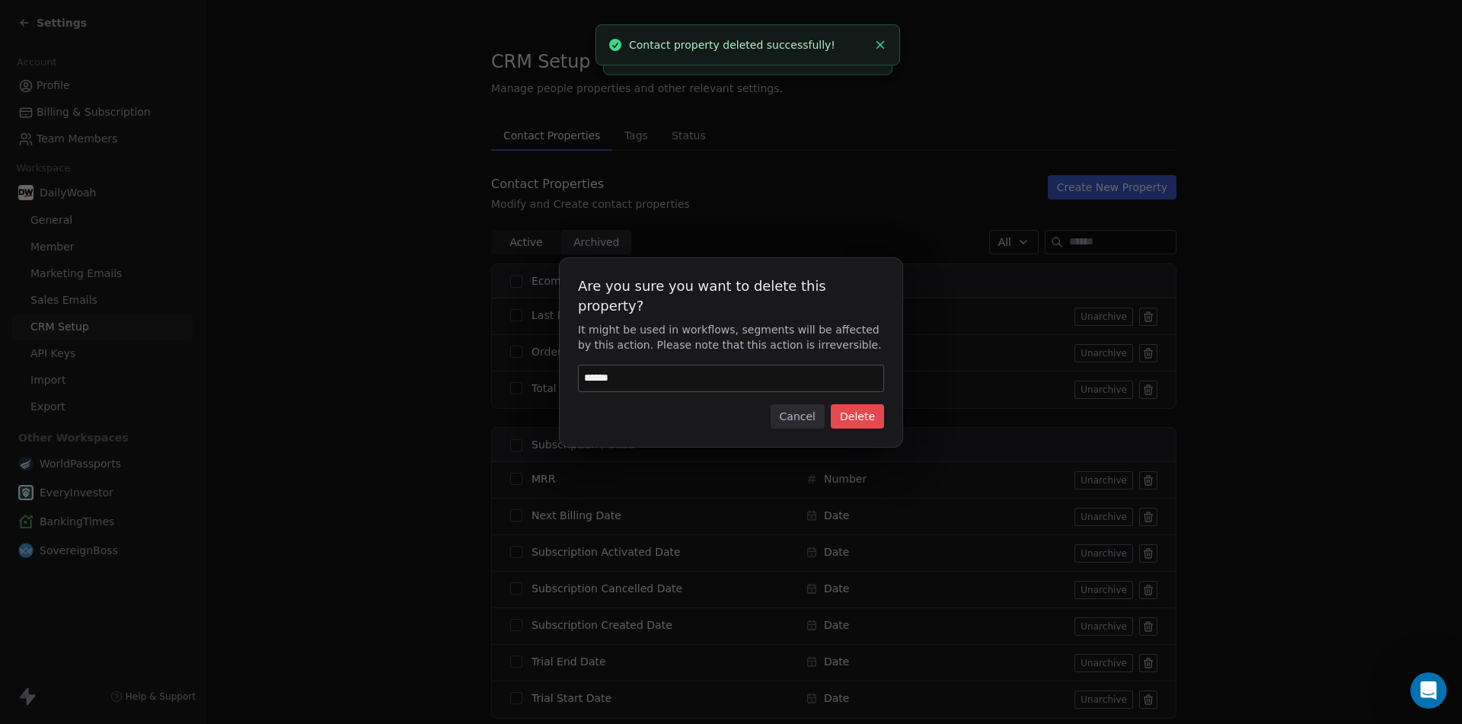
type input "******"
click at [856, 405] on button "Delete" at bounding box center [856, 416] width 53 height 24
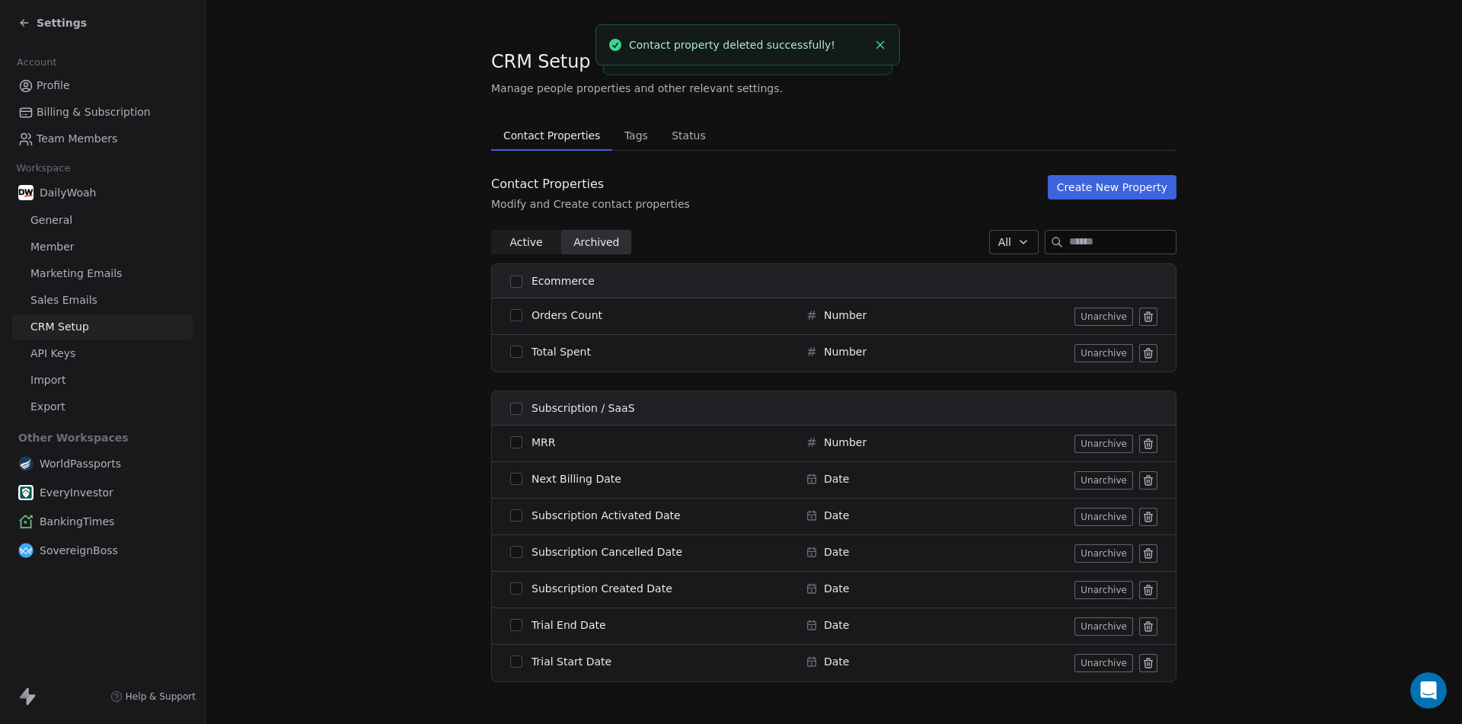
click at [1145, 314] on icon at bounding box center [1148, 314] width 8 height 0
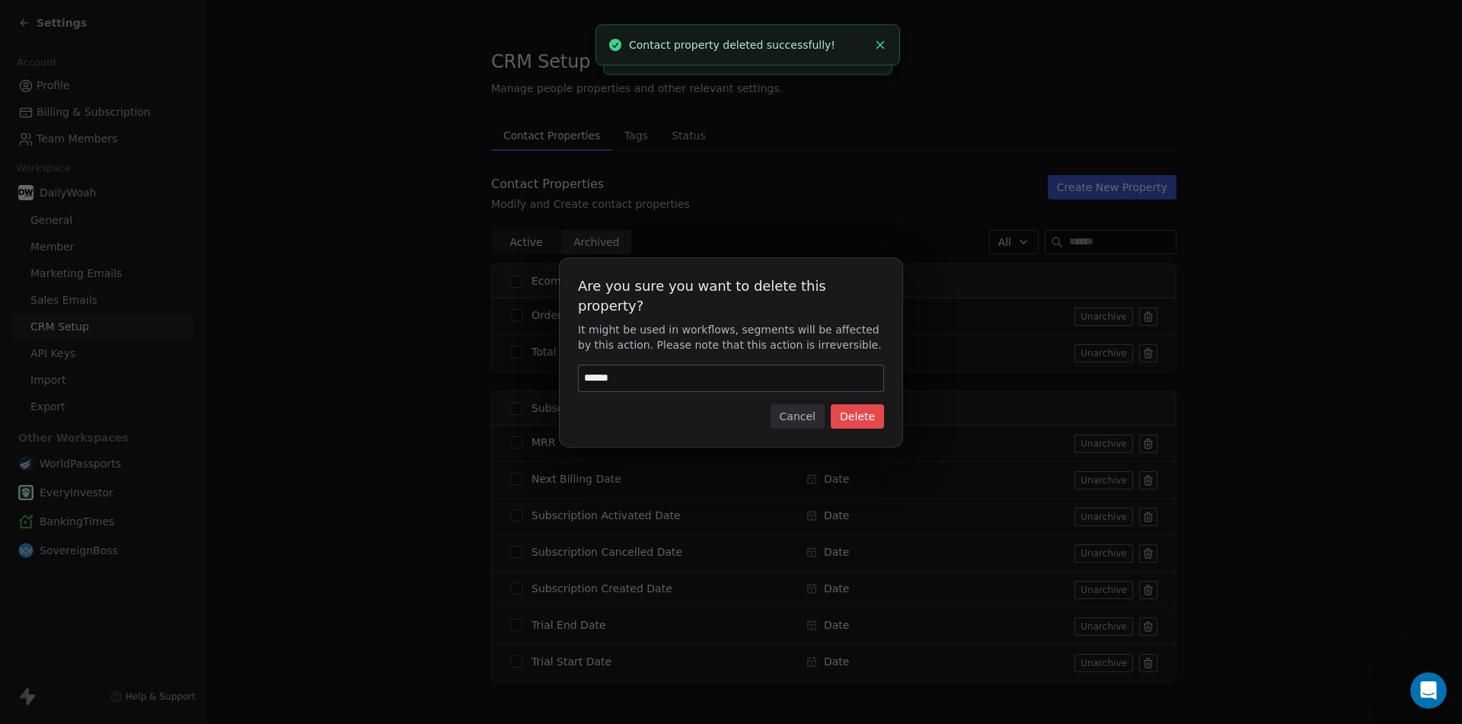
type input "******"
click at [856, 408] on button "Delete" at bounding box center [856, 416] width 53 height 24
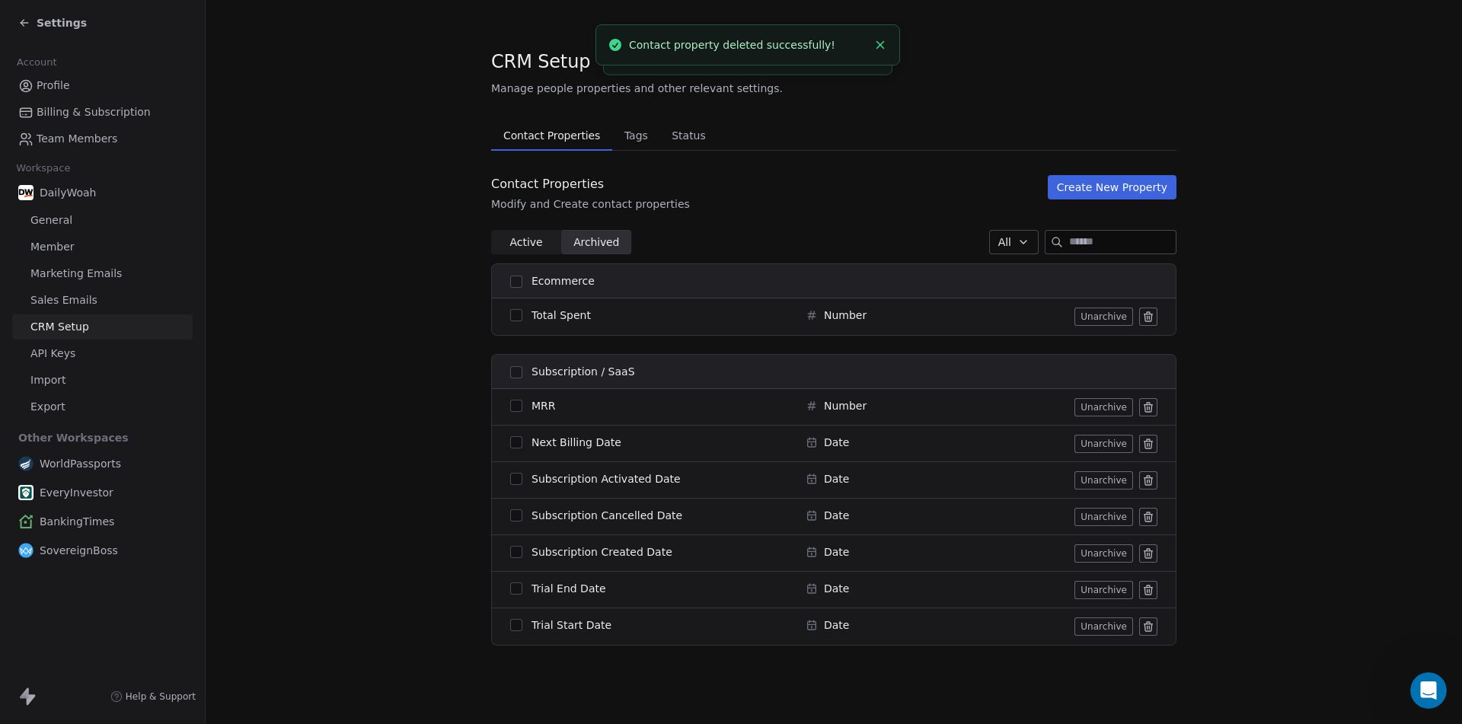
click at [1148, 314] on icon at bounding box center [1148, 314] width 8 height 0
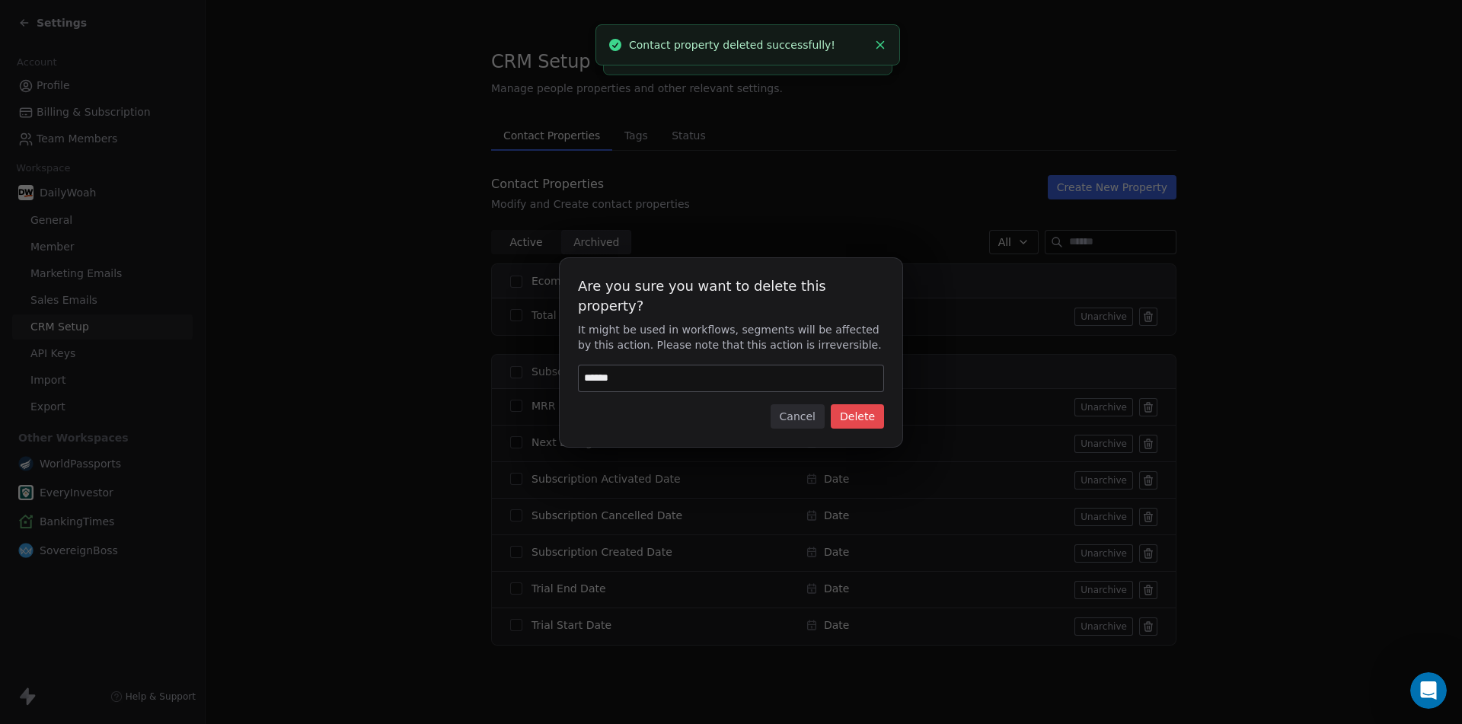
type input "******"
click at [851, 407] on button "Delete" at bounding box center [856, 416] width 53 height 24
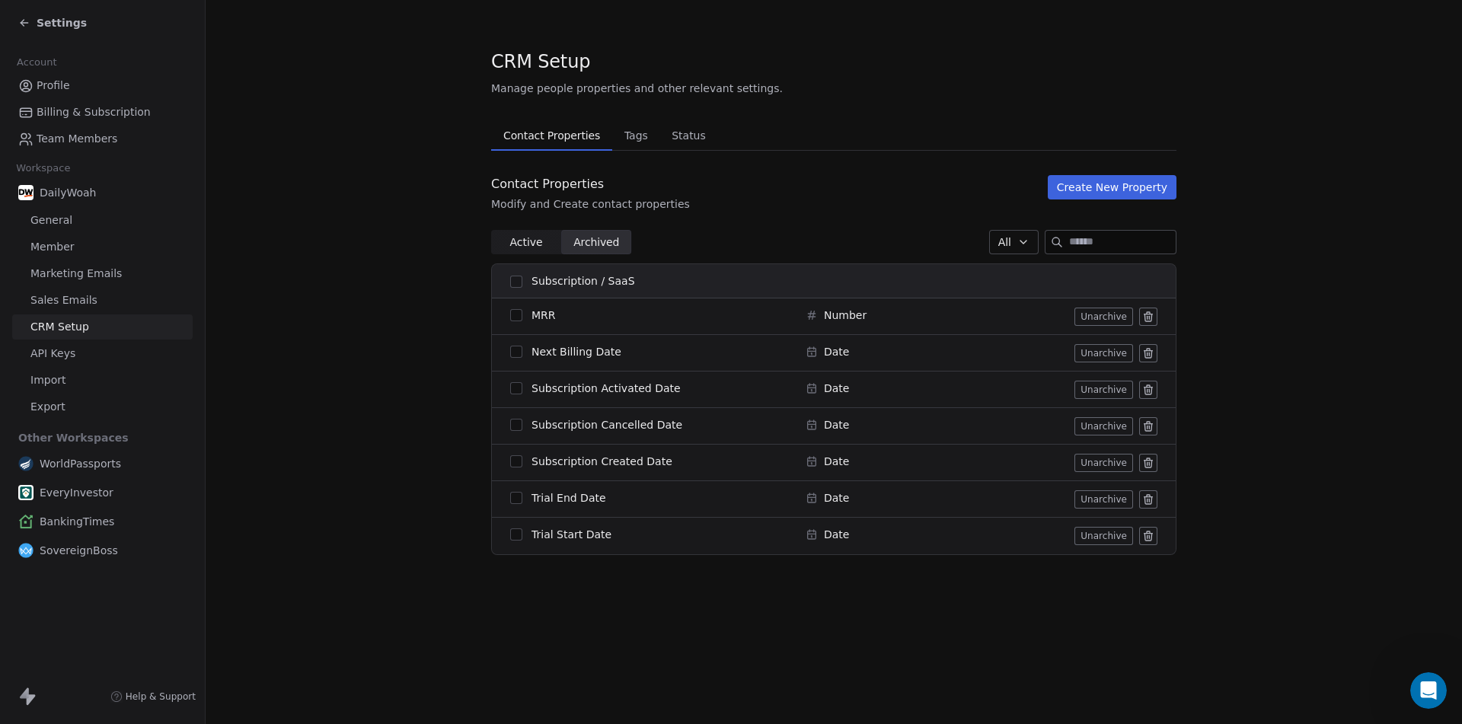
click at [1148, 315] on icon at bounding box center [1148, 317] width 12 height 12
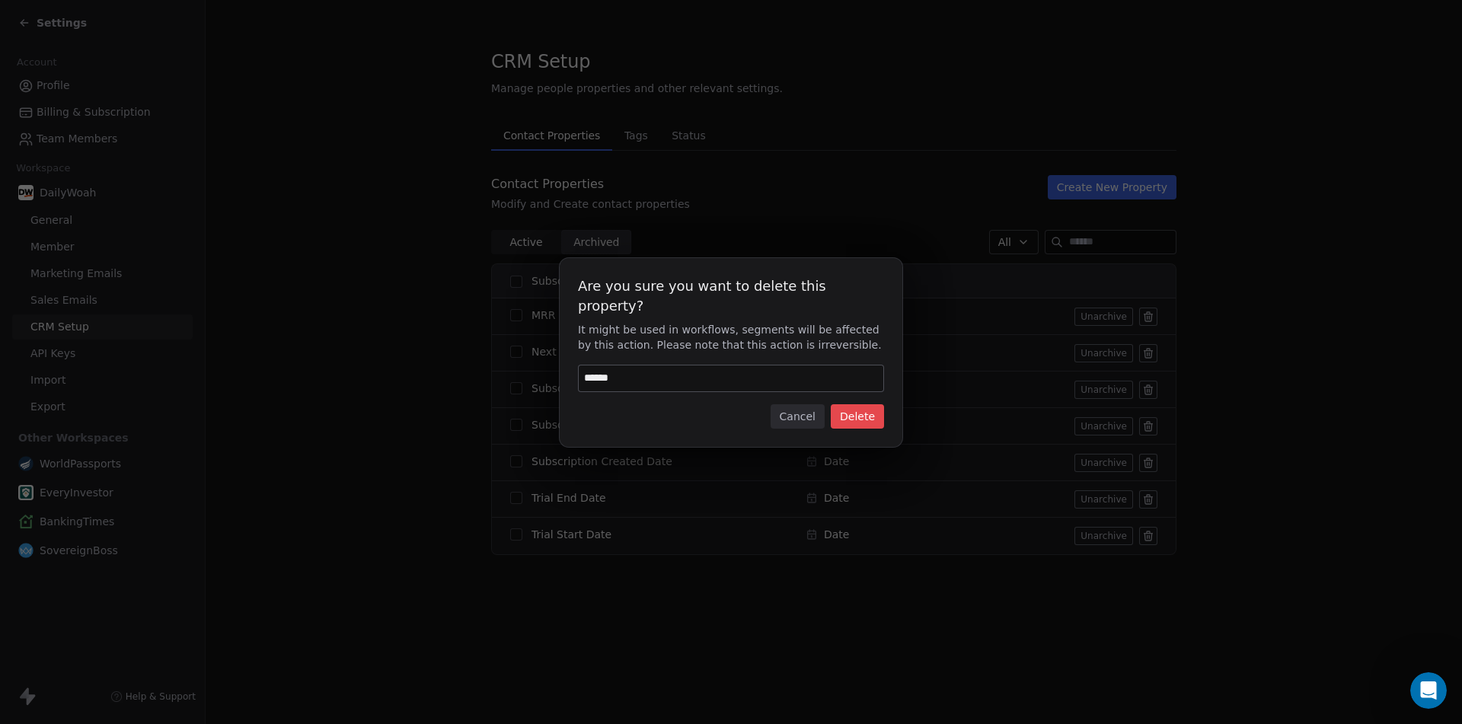
type input "******"
click at [873, 407] on button "Delete" at bounding box center [856, 416] width 53 height 24
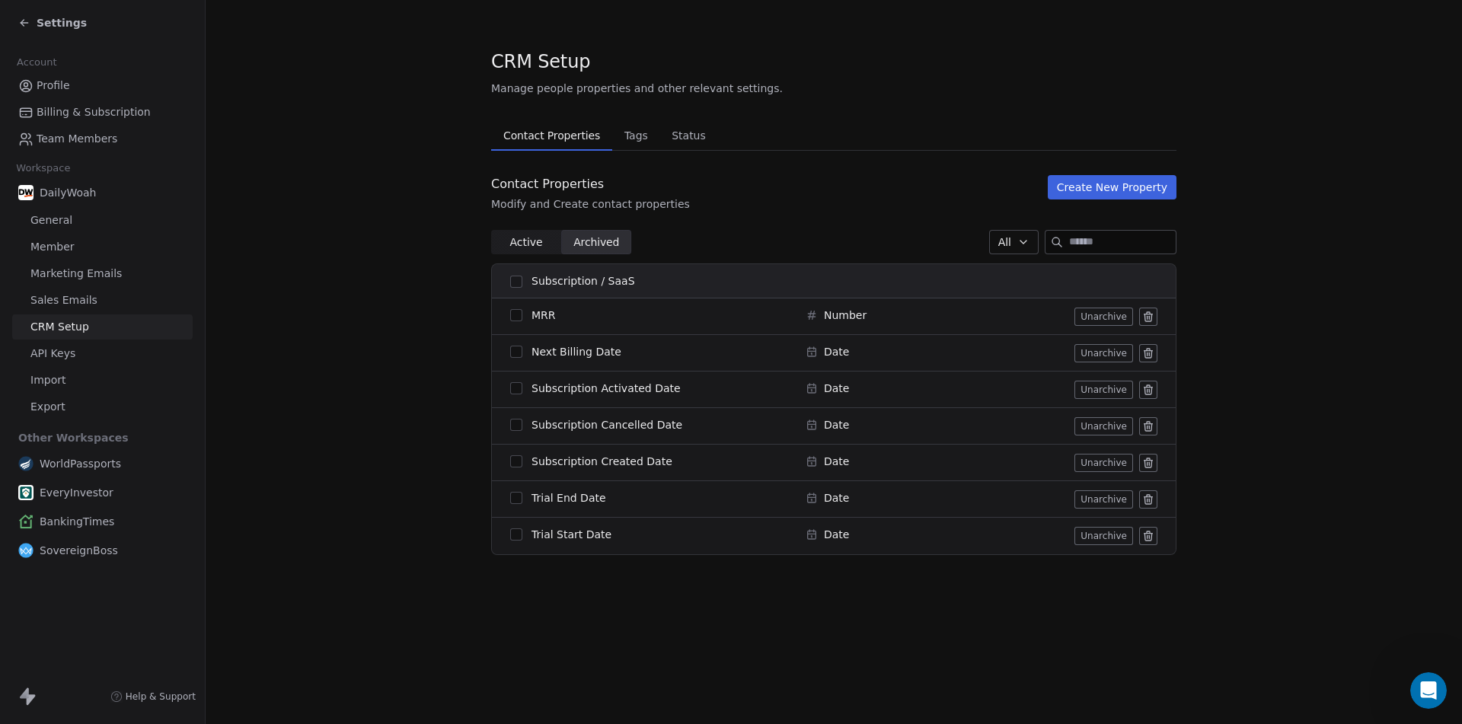
click at [1149, 351] on icon at bounding box center [1147, 350] width 3 height 2
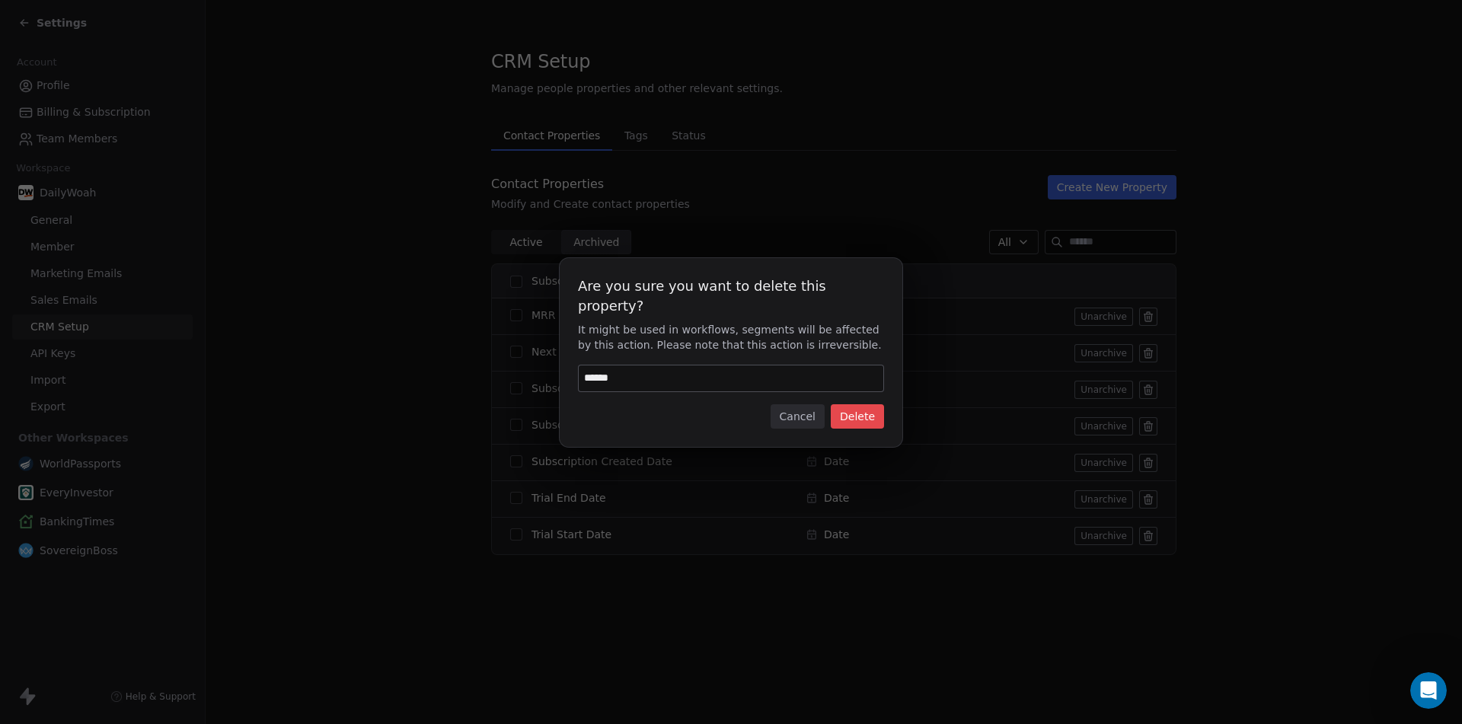
type input "******"
click at [855, 408] on button "Delete" at bounding box center [856, 416] width 53 height 24
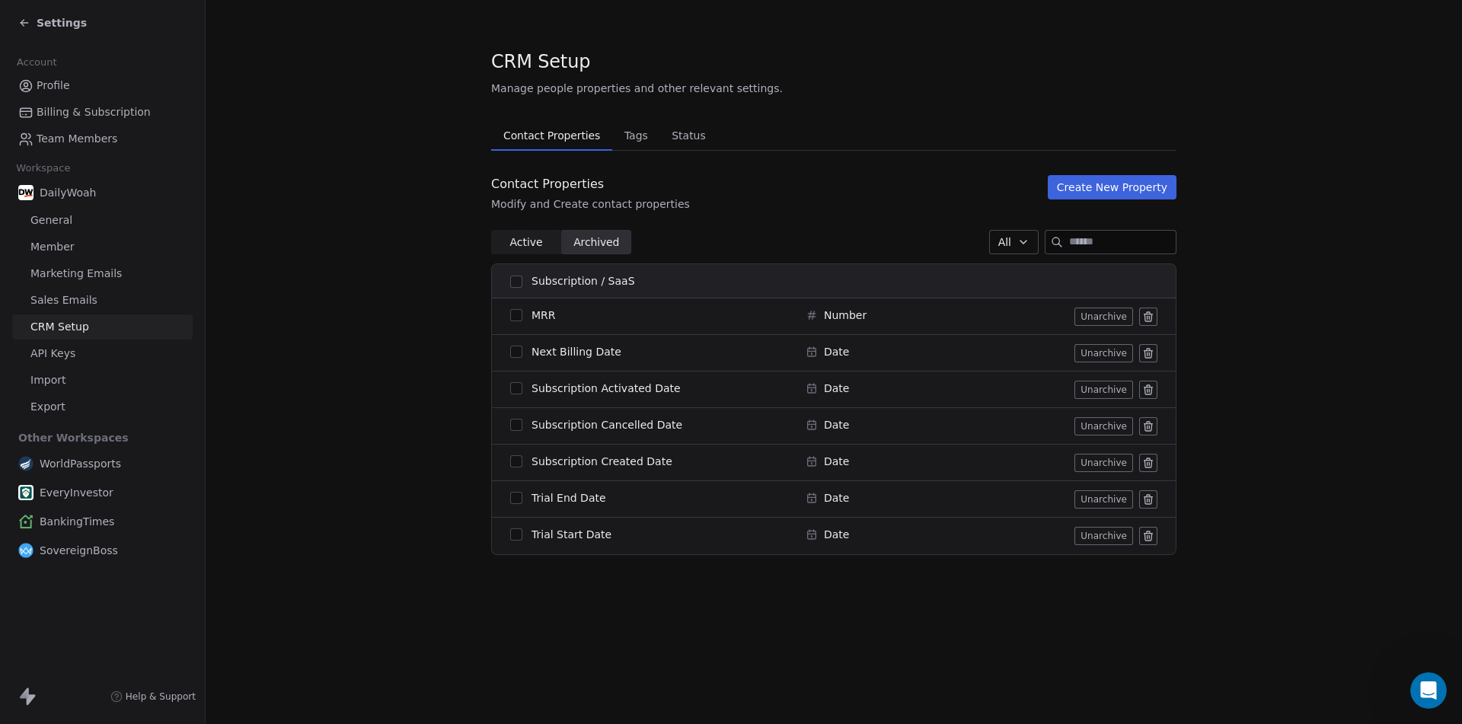
click at [1146, 389] on icon at bounding box center [1148, 390] width 12 height 12
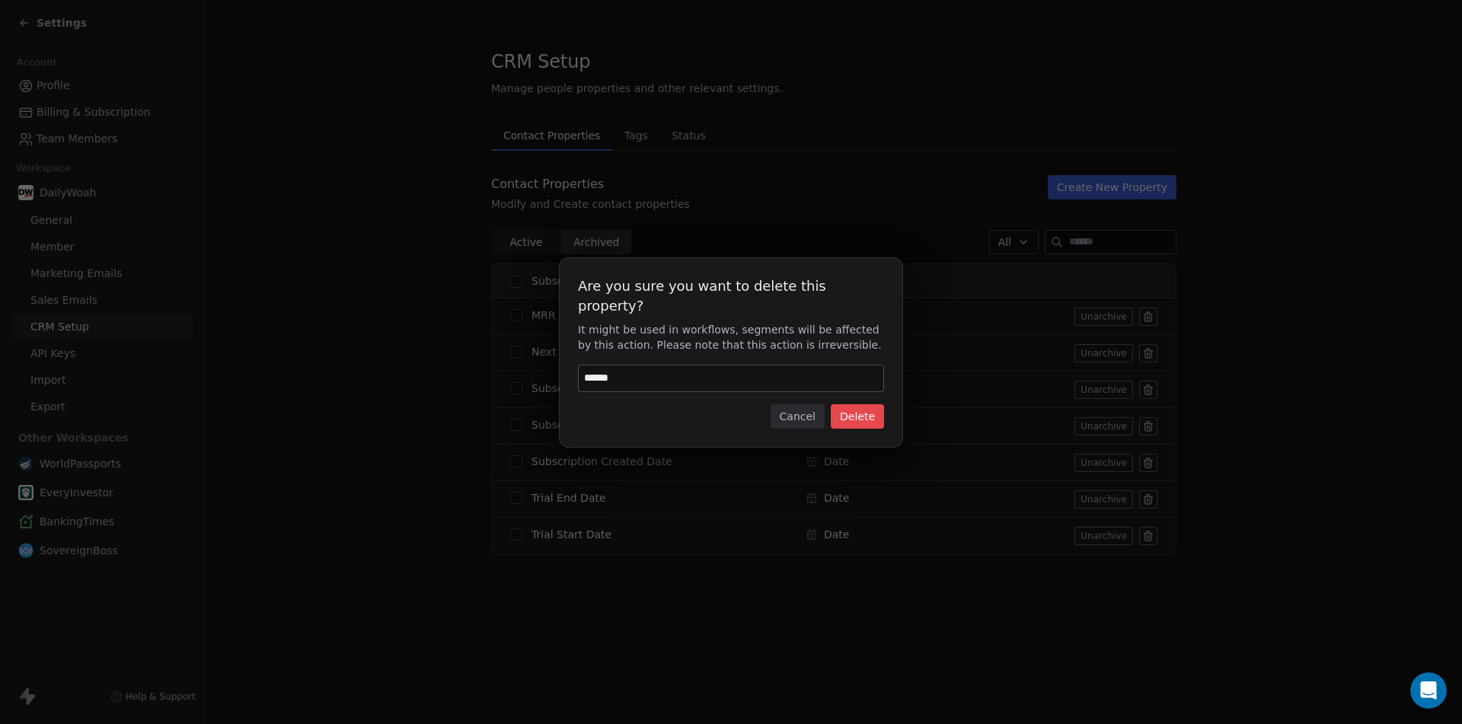
type input "******"
click at [866, 409] on button "Delete" at bounding box center [856, 416] width 53 height 24
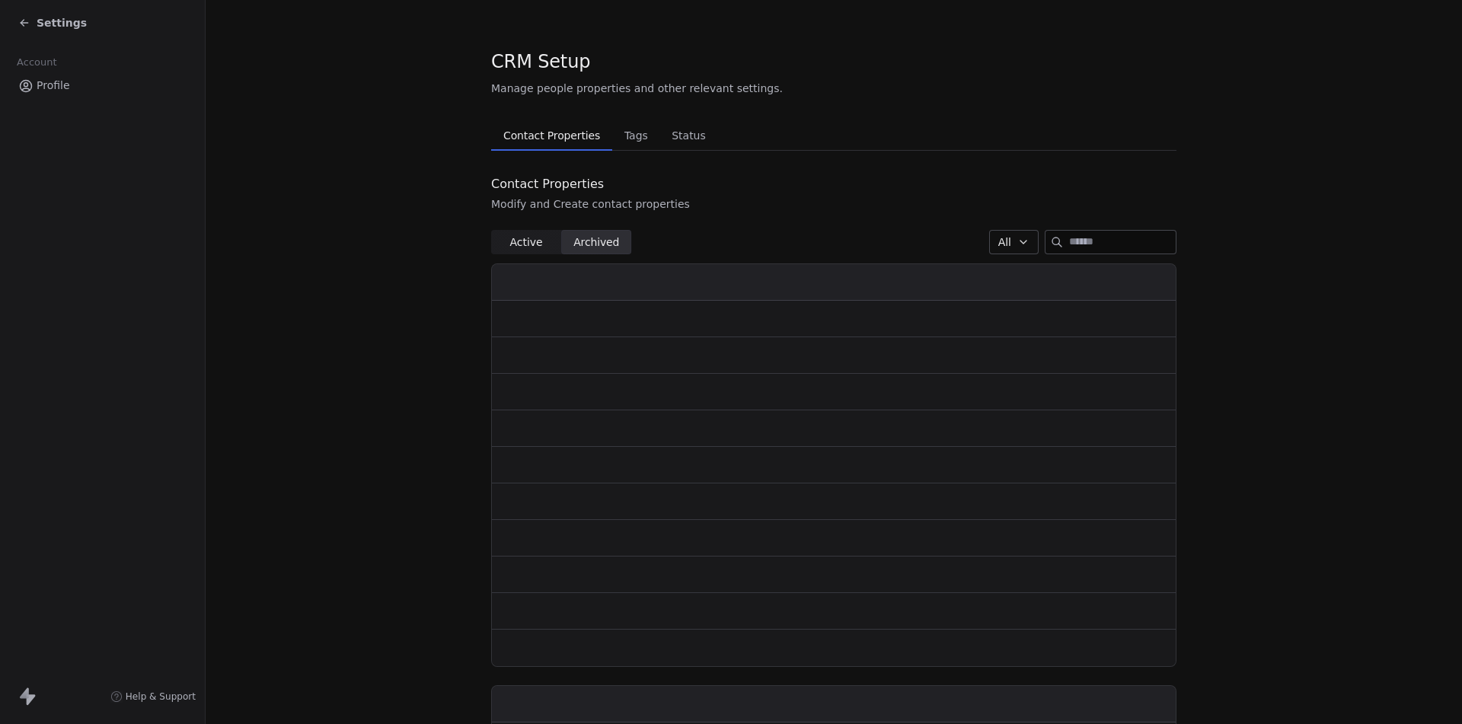
click at [525, 243] on span "Active" at bounding box center [525, 242] width 33 height 16
click at [583, 238] on span "Archived" at bounding box center [596, 242] width 46 height 16
drag, startPoint x: 42, startPoint y: 21, endPoint x: 76, endPoint y: 22, distance: 34.3
click at [42, 21] on span "Settings" at bounding box center [62, 22] width 50 height 15
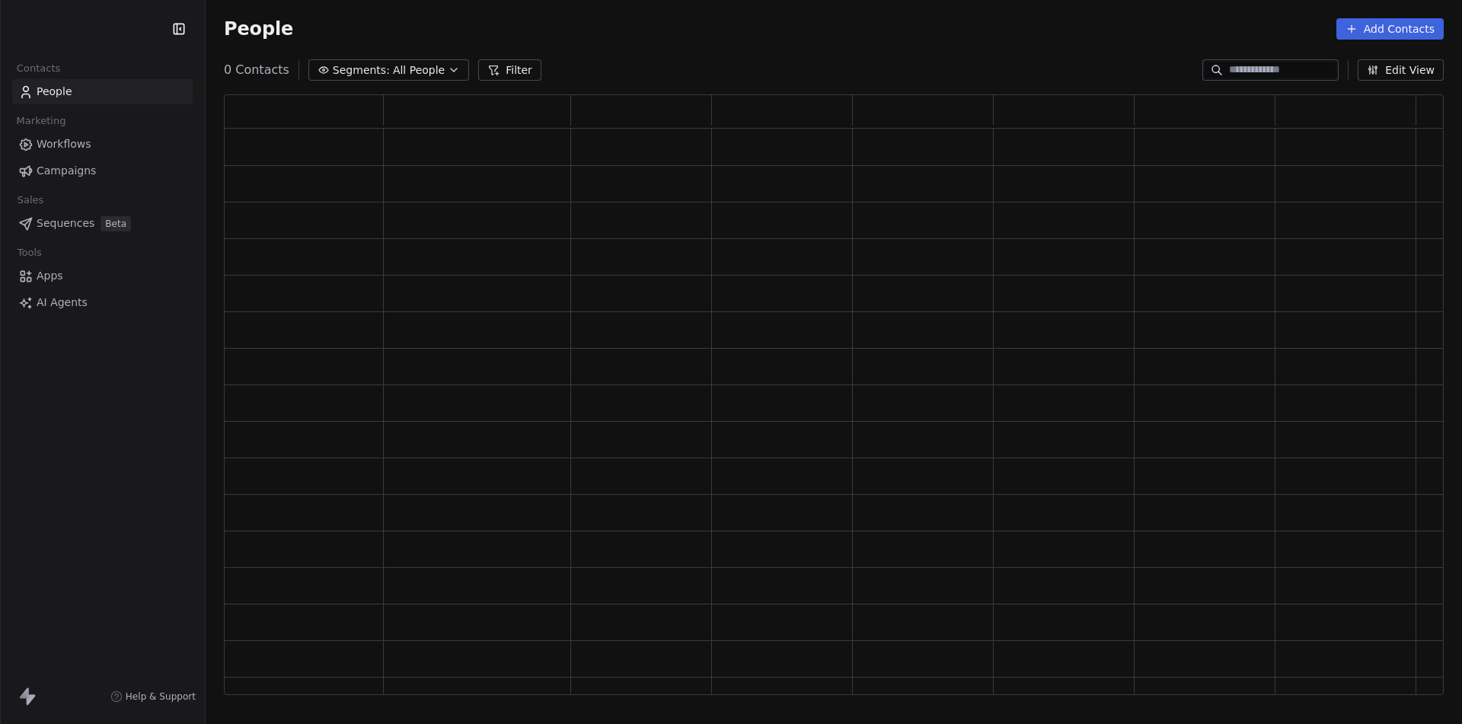
scroll to position [589, 1208]
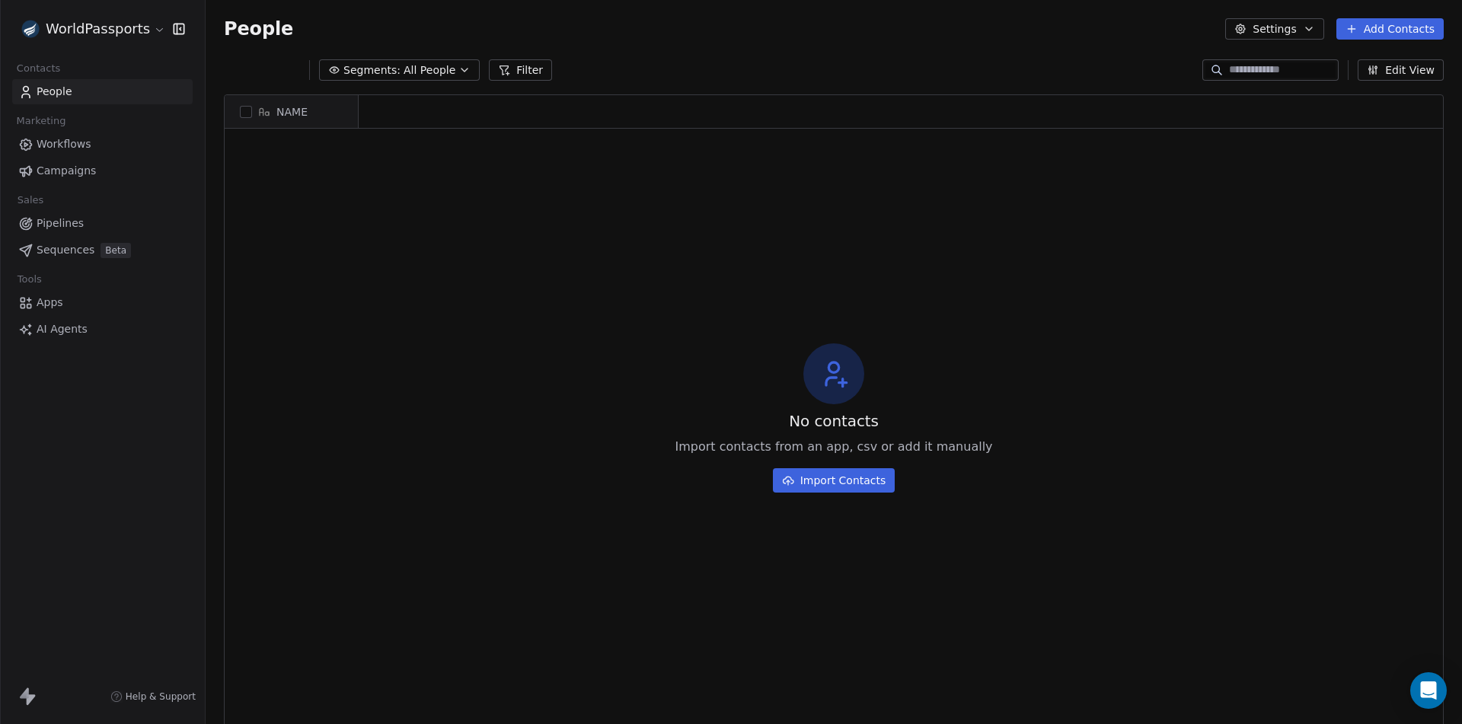
scroll to position [12, 12]
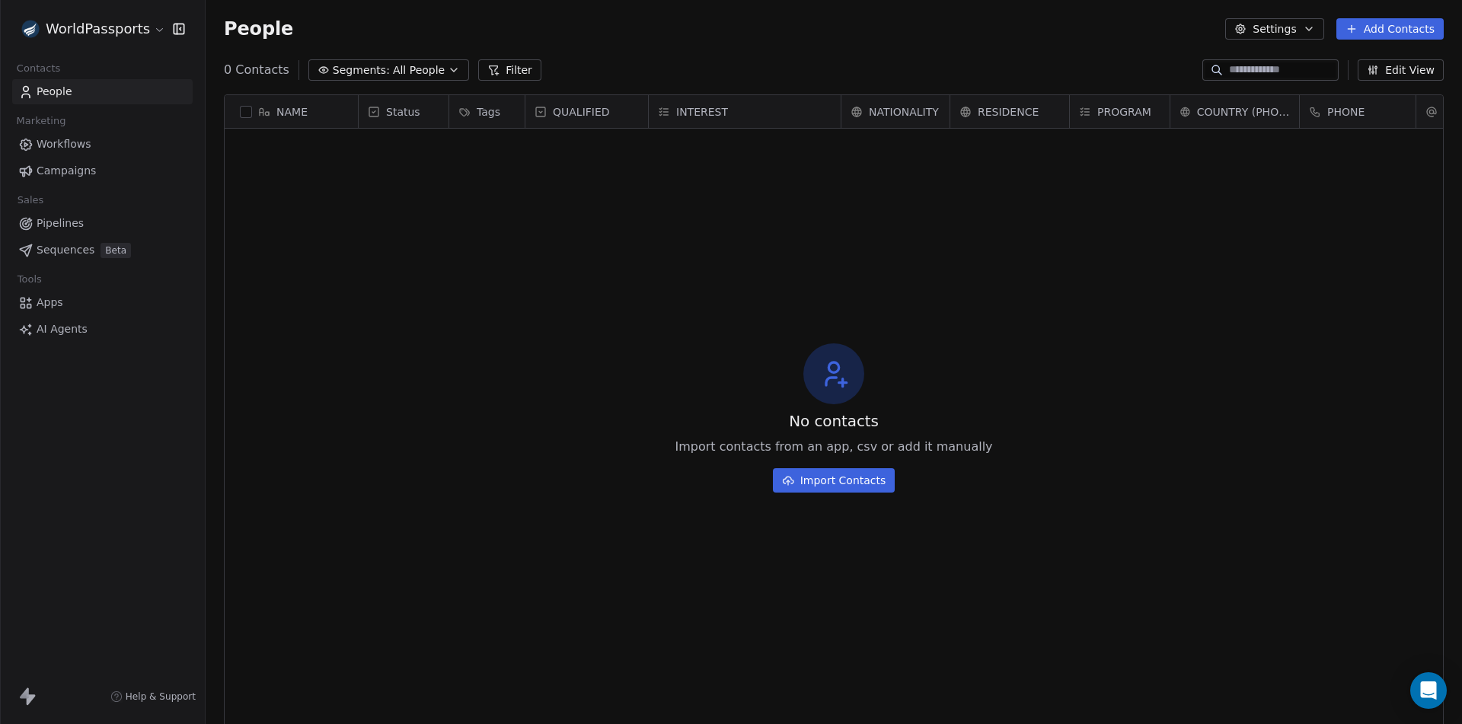
click at [132, 29] on html "WorldPassports Contacts People Marketing Workflows Campaigns Sales Pipelines Se…" at bounding box center [731, 362] width 1462 height 724
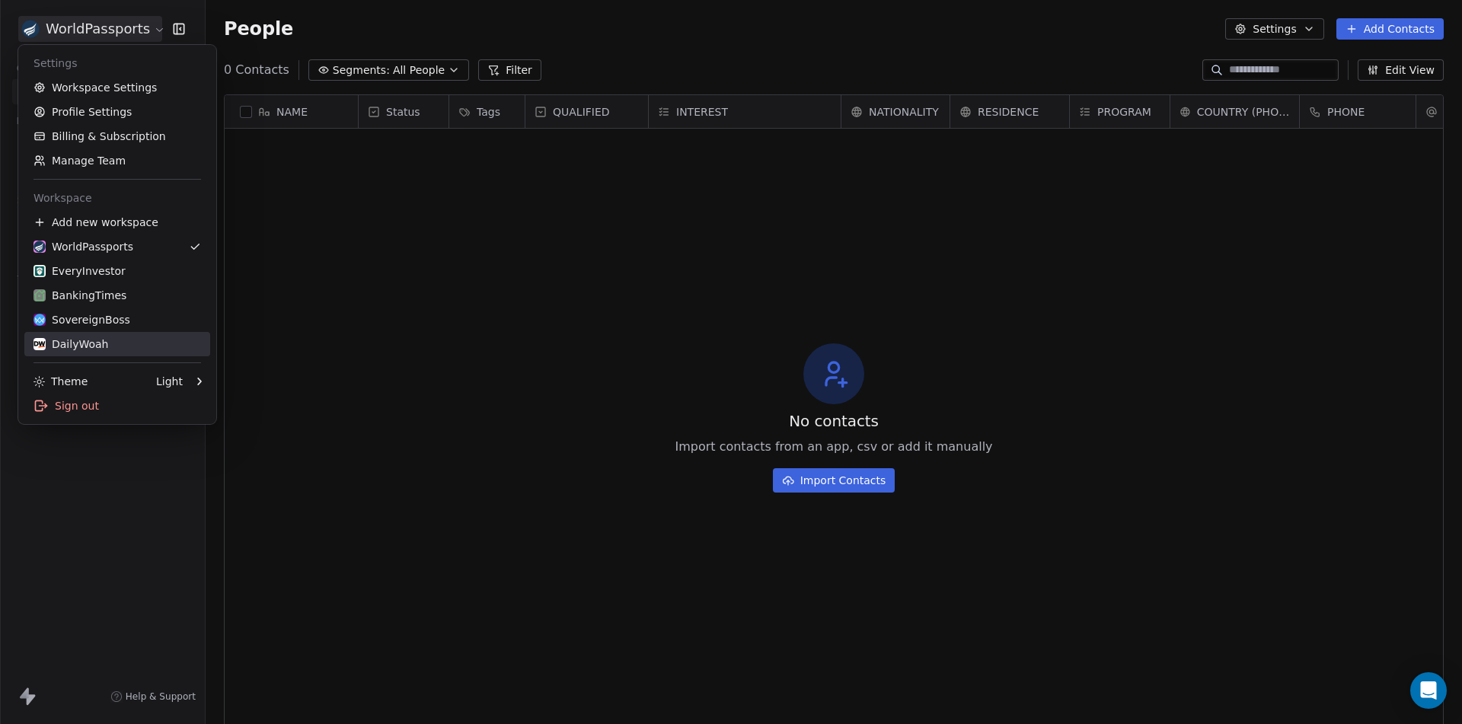
click at [112, 346] on div "DailyWoah" at bounding box center [116, 343] width 167 height 15
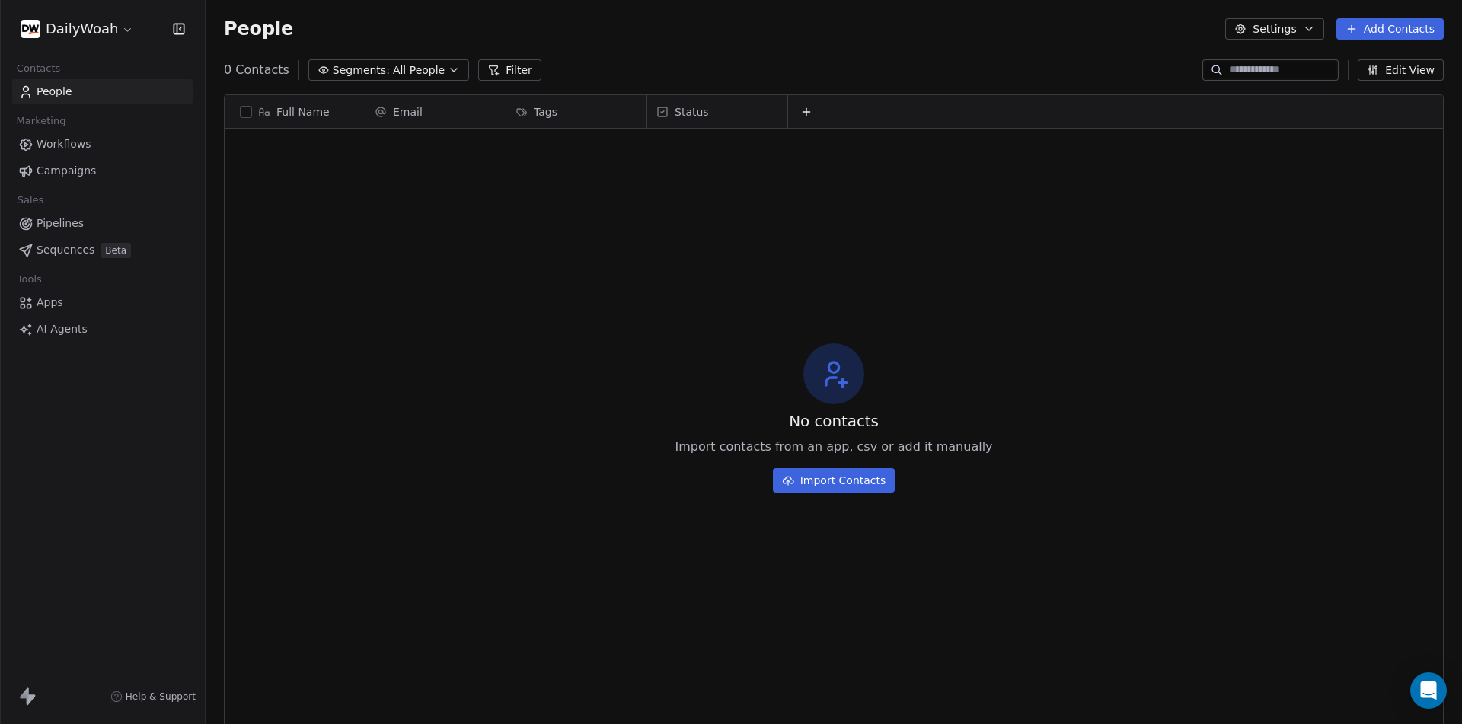
scroll to position [626, 1245]
click at [540, 285] on div "No contacts Import contacts from an app, csv or add it manually Import Contacts" at bounding box center [834, 418] width 1218 height 572
click at [112, 28] on html "DailyWoah Contacts People Marketing Workflows Campaigns Sales Pipelines Sequenc…" at bounding box center [731, 362] width 1462 height 724
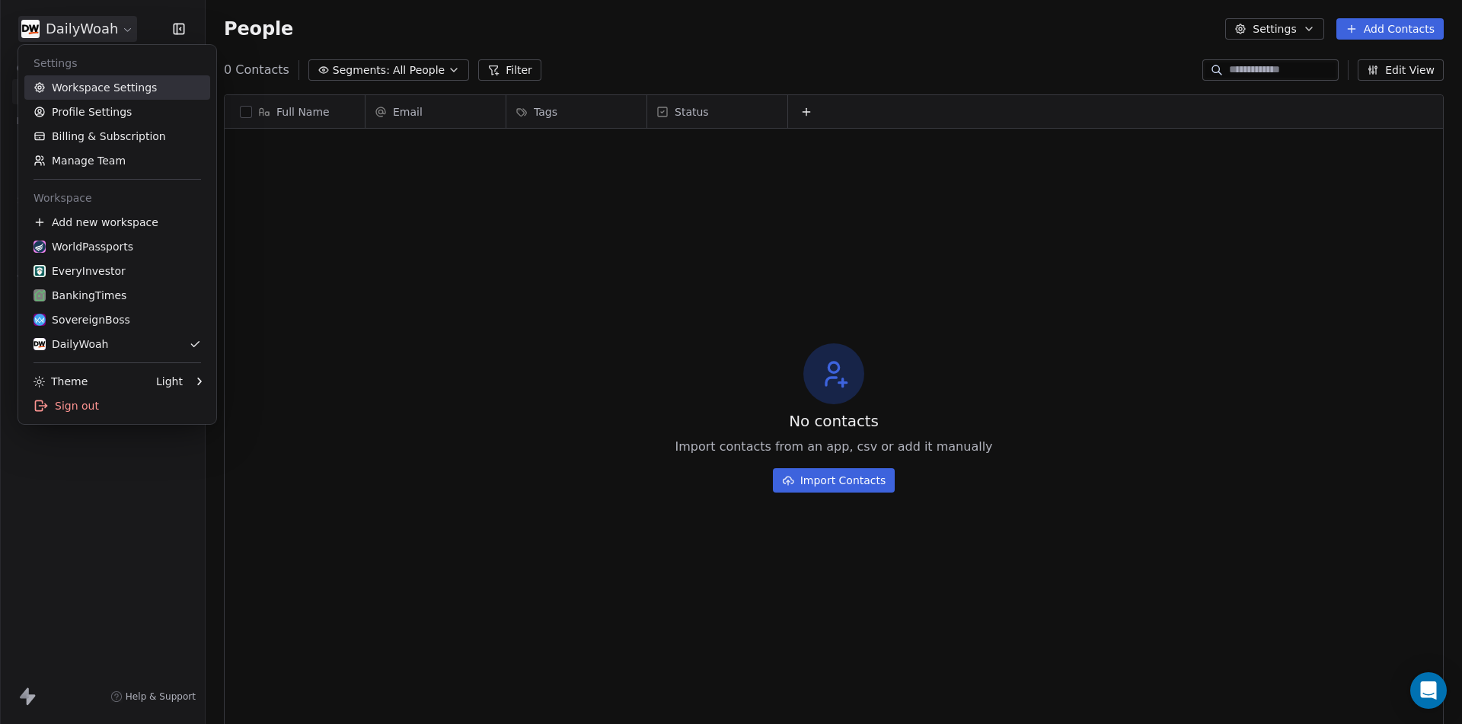
click at [122, 91] on link "Workspace Settings" at bounding box center [117, 87] width 186 height 24
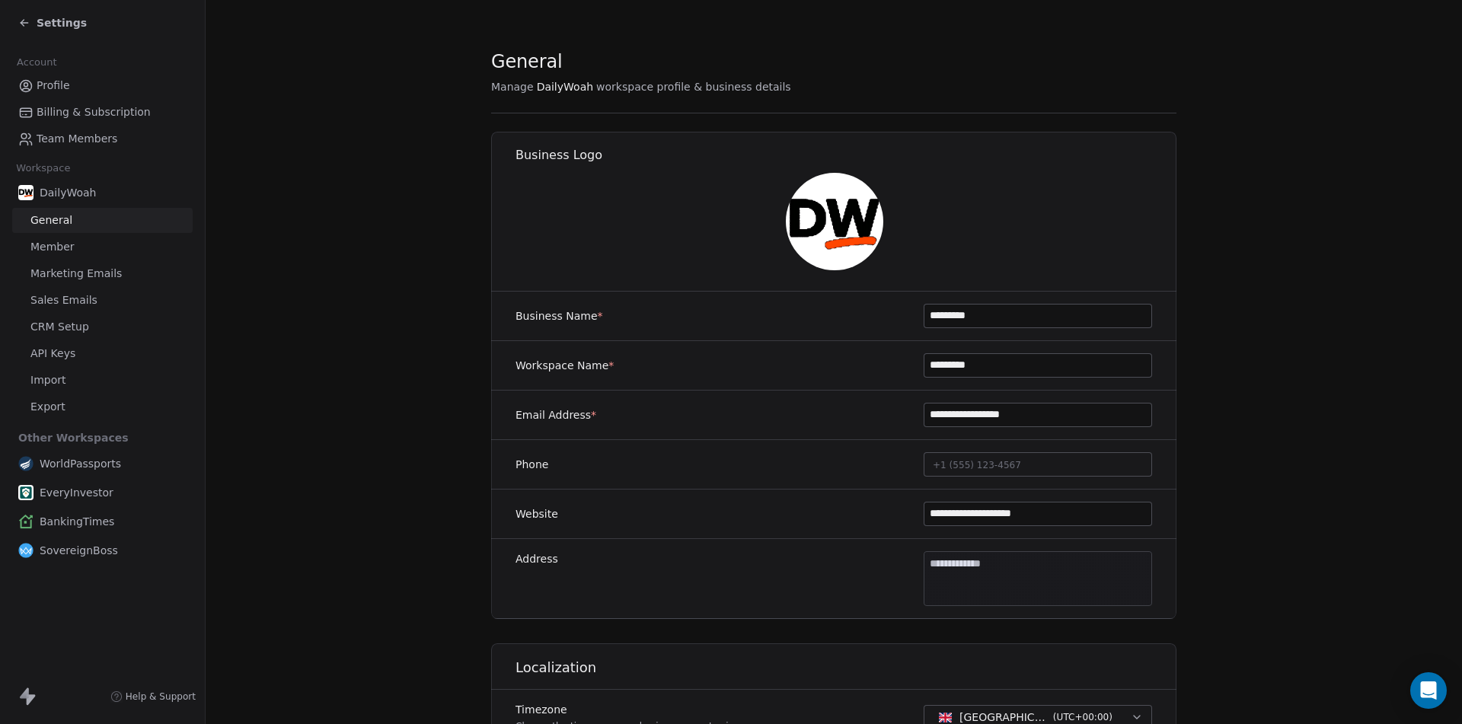
click at [55, 325] on span "CRM Setup" at bounding box center [59, 327] width 59 height 16
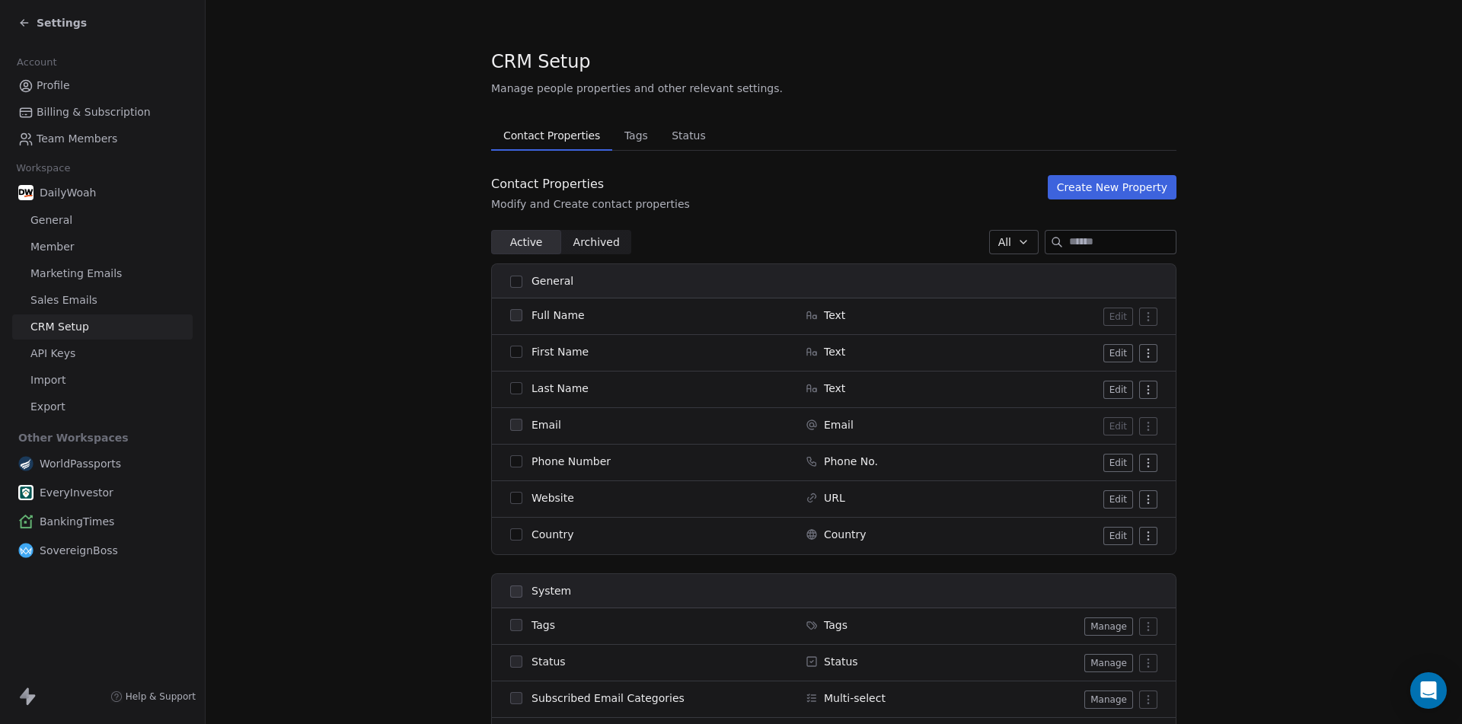
click at [591, 241] on span "Archived" at bounding box center [596, 242] width 46 height 16
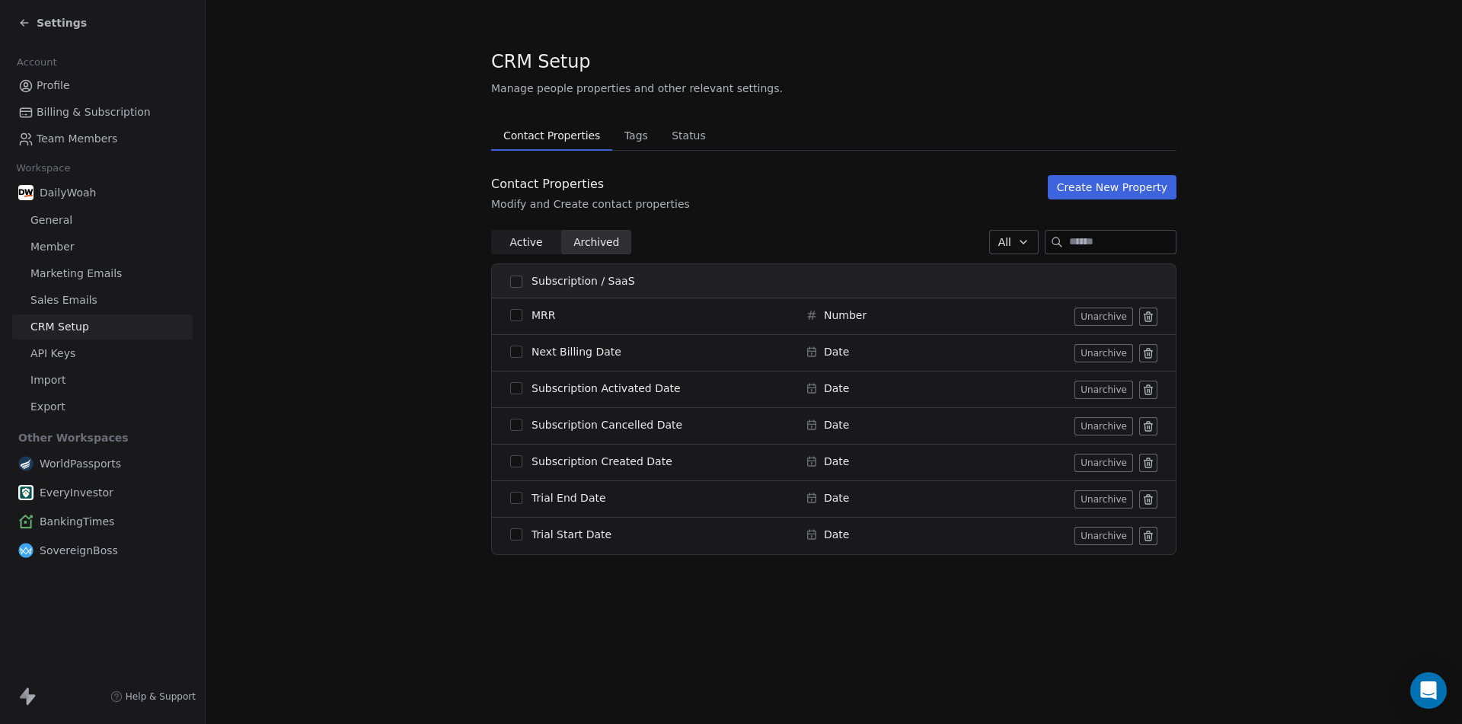
click at [1156, 314] on button at bounding box center [1148, 317] width 18 height 18
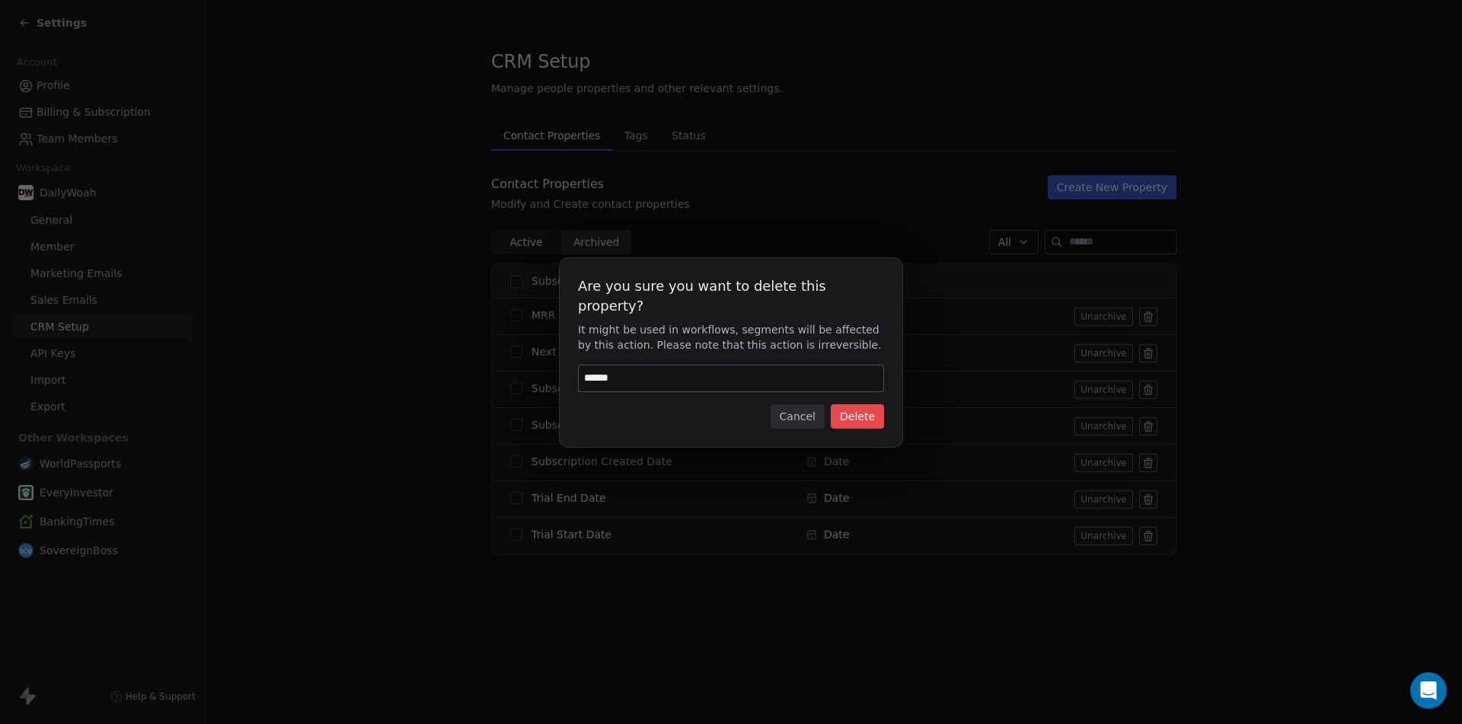
type input "******"
click at [874, 410] on button "Delete" at bounding box center [856, 416] width 53 height 24
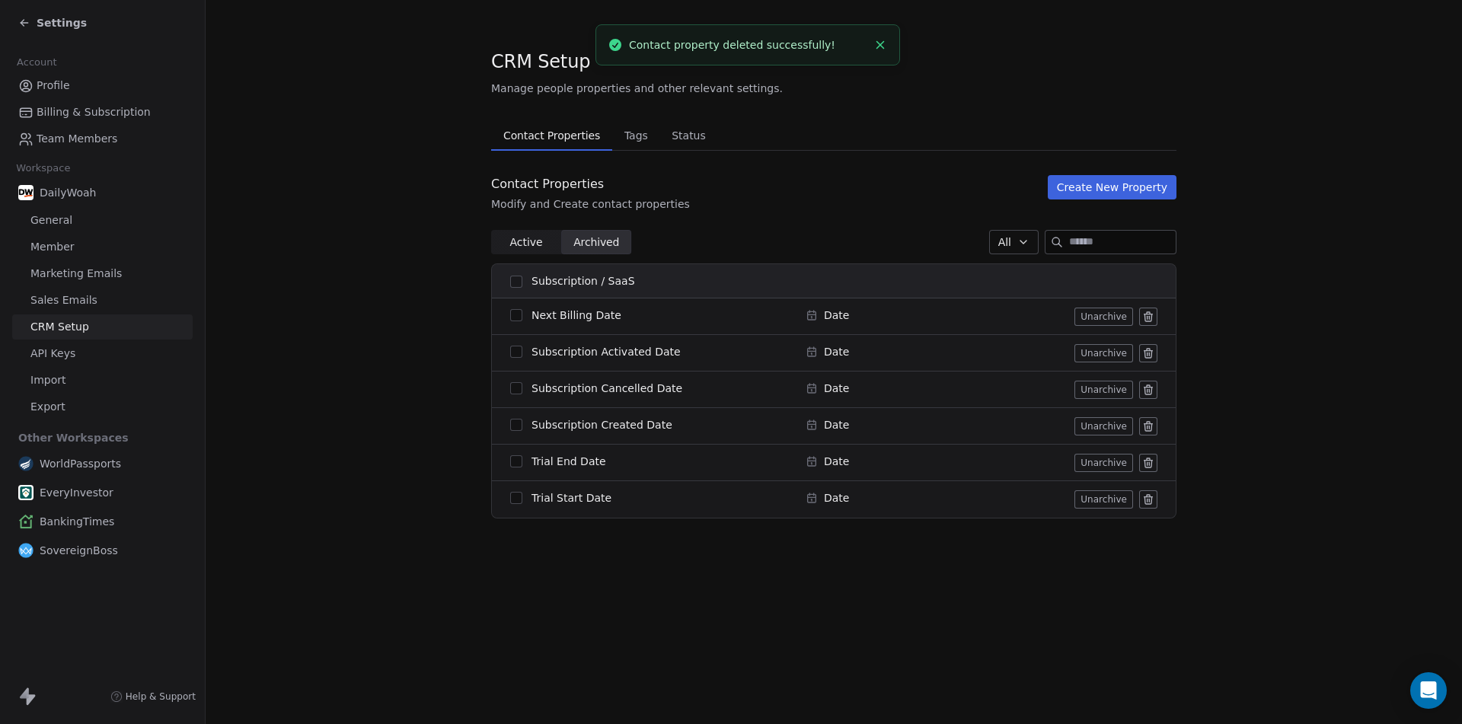
click at [1152, 349] on icon at bounding box center [1148, 353] width 12 height 12
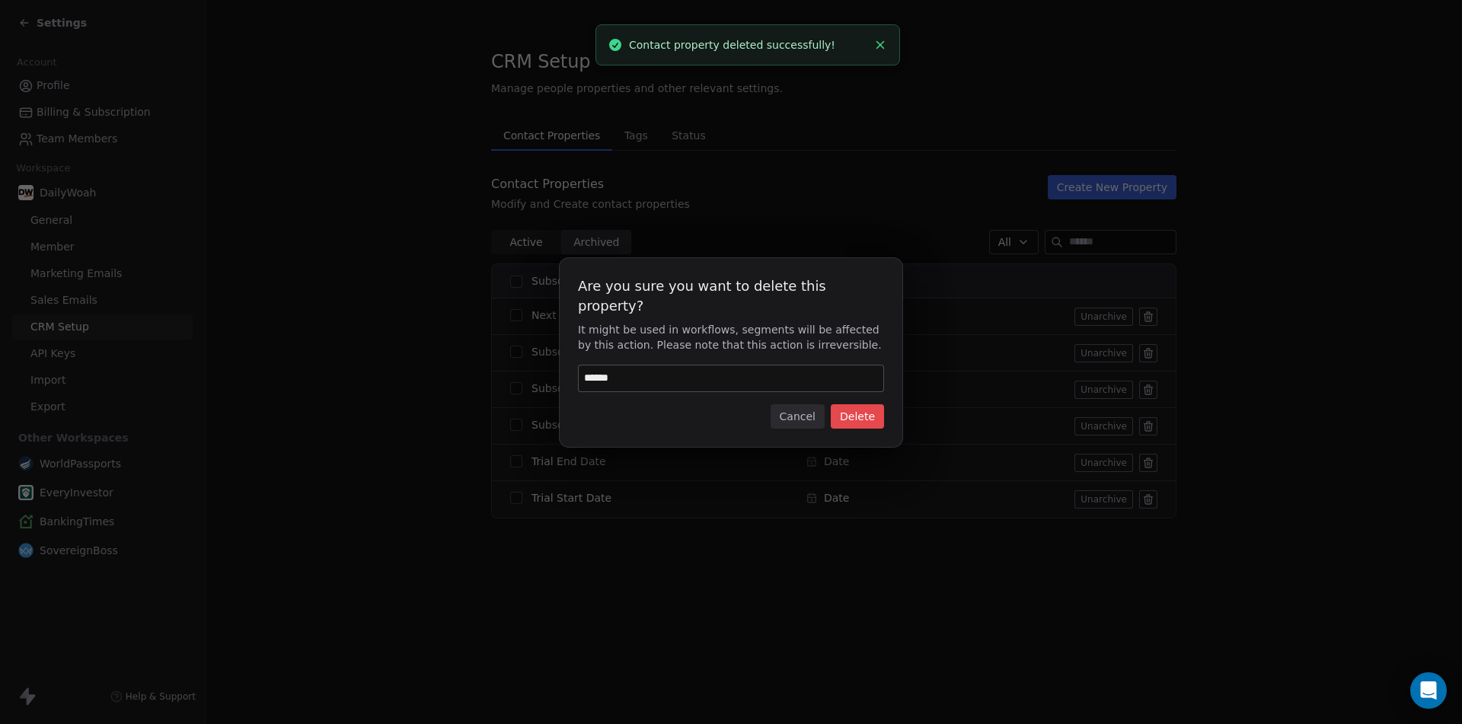
type input "******"
click at [852, 405] on button "Delete" at bounding box center [856, 416] width 53 height 24
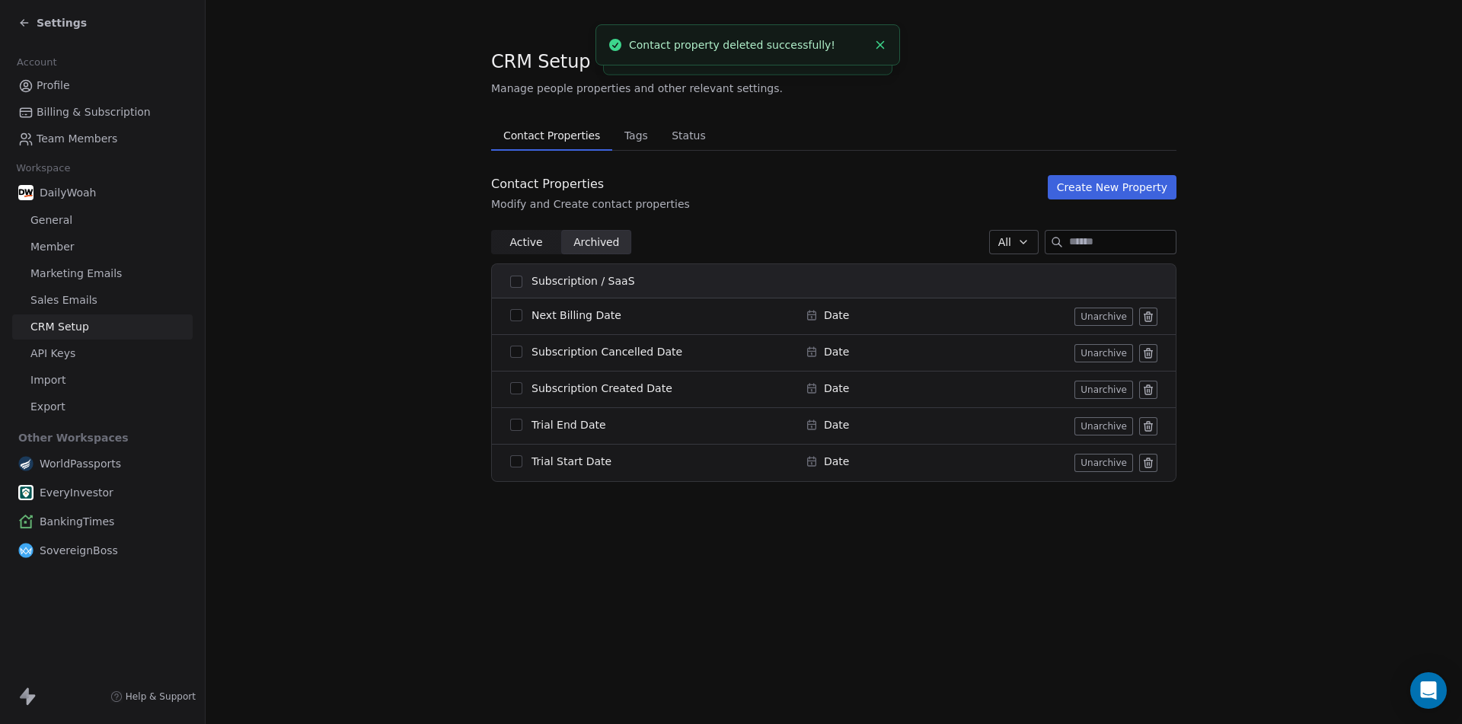
click at [1148, 426] on icon at bounding box center [1148, 426] width 12 height 12
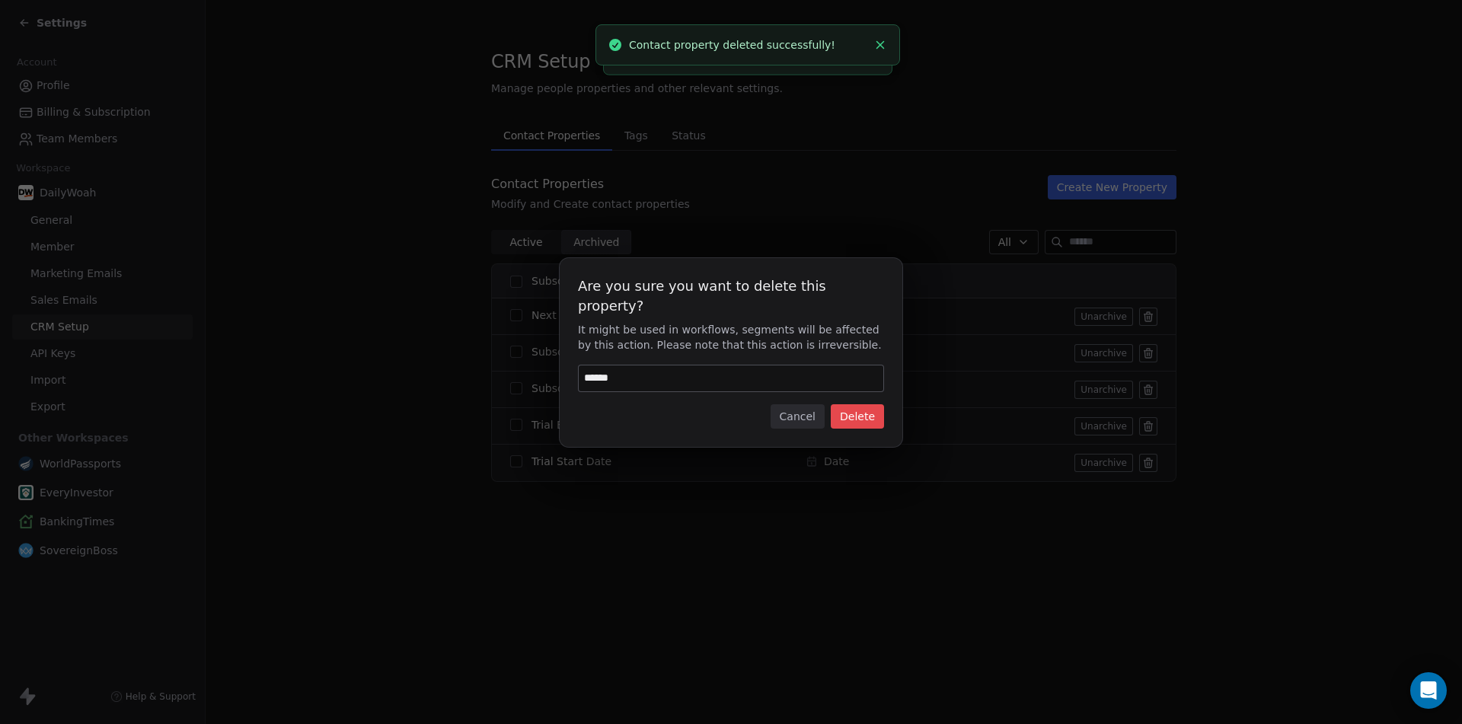
type input "******"
click at [864, 406] on button "Delete" at bounding box center [856, 416] width 53 height 24
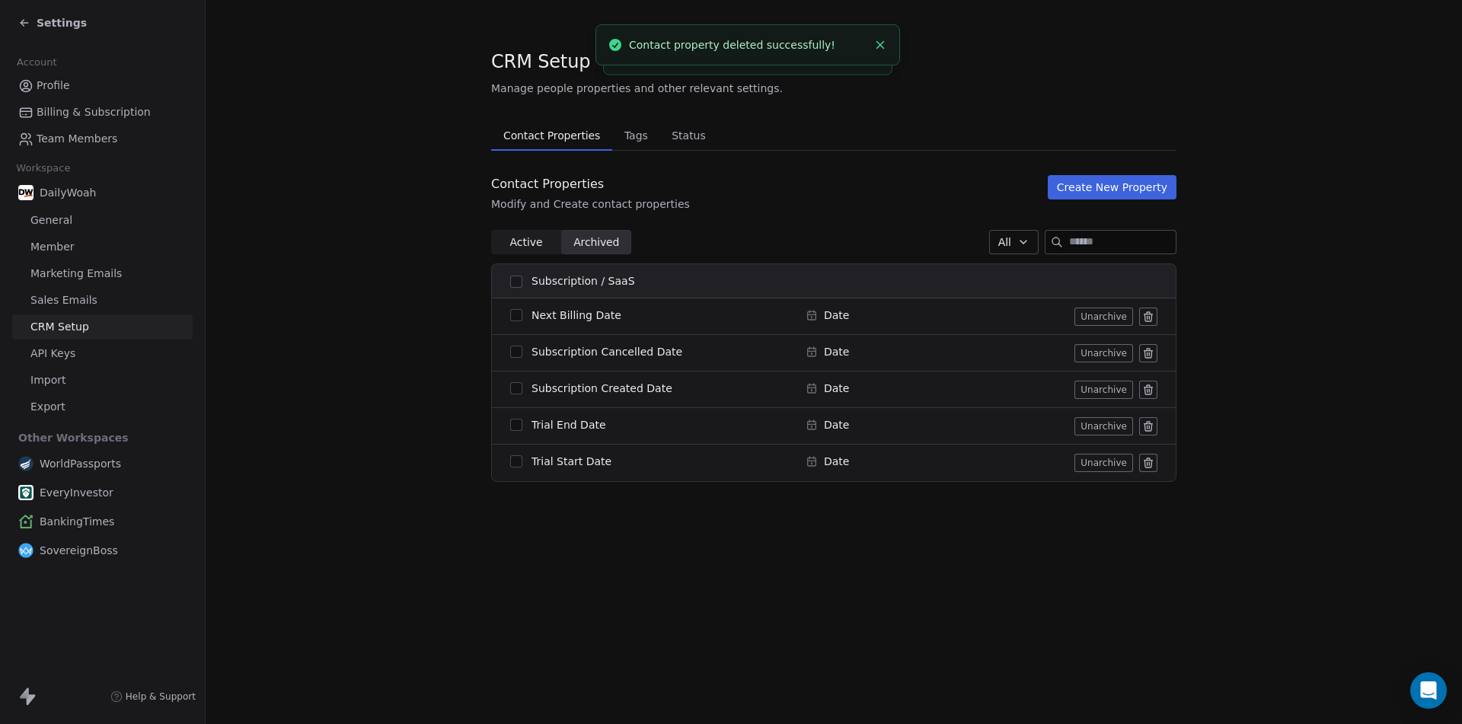
click at [1150, 457] on icon at bounding box center [1148, 463] width 12 height 12
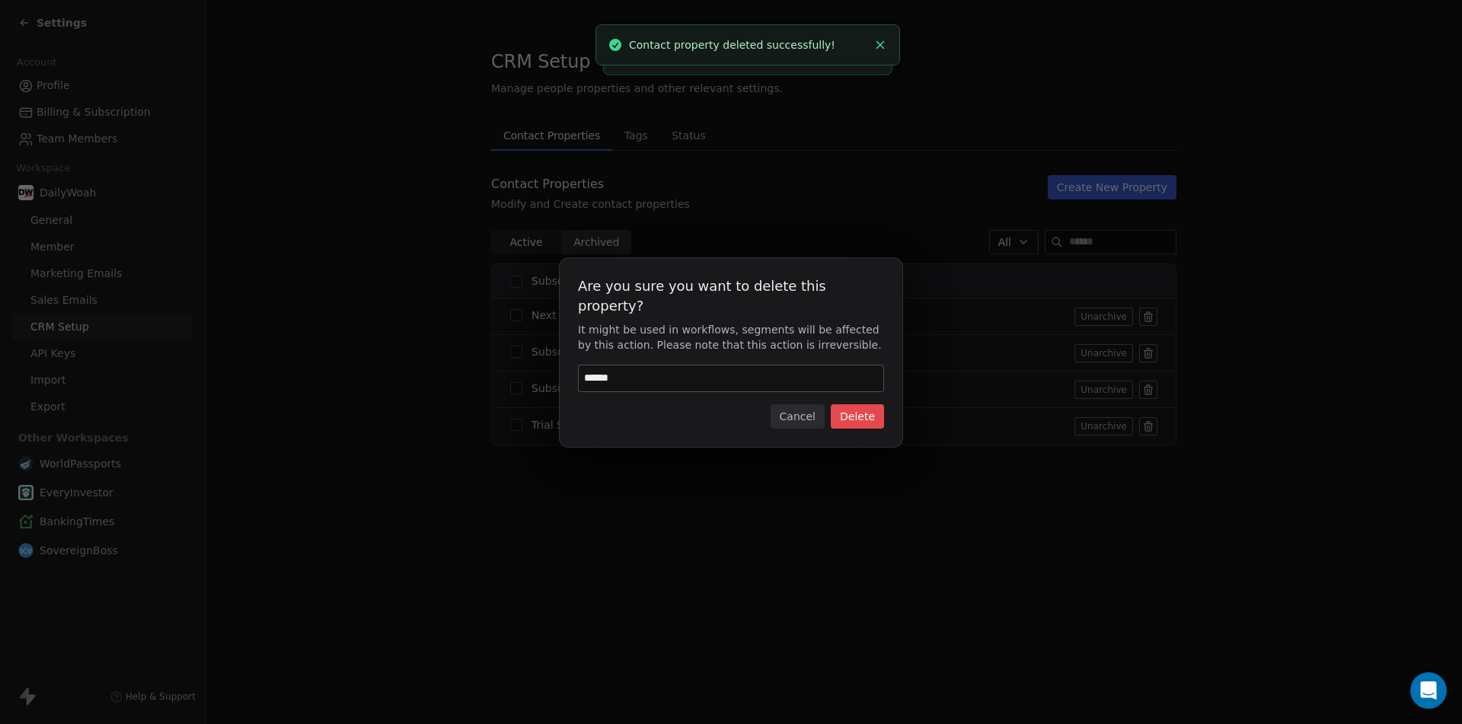
type input "******"
click at [845, 404] on button "Delete" at bounding box center [856, 416] width 53 height 24
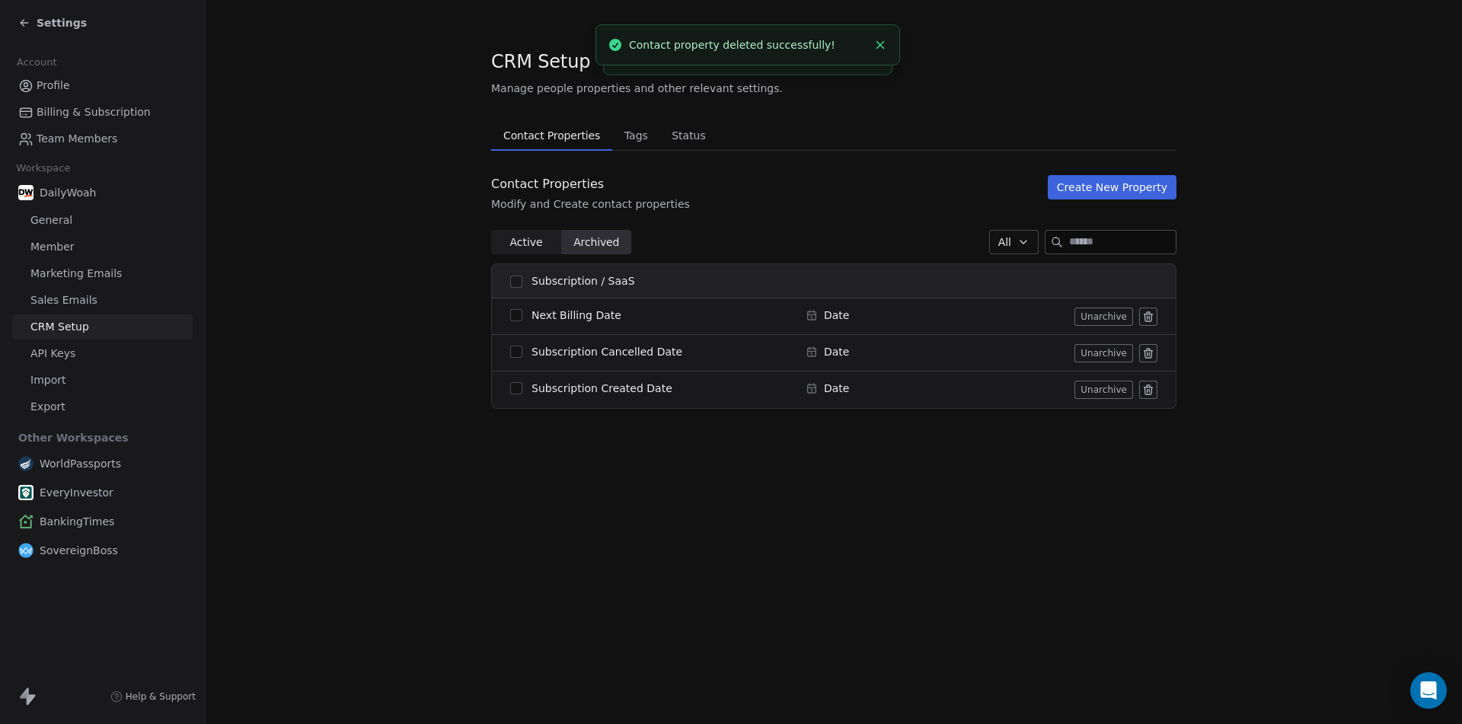
click at [1148, 314] on icon at bounding box center [1148, 314] width 8 height 0
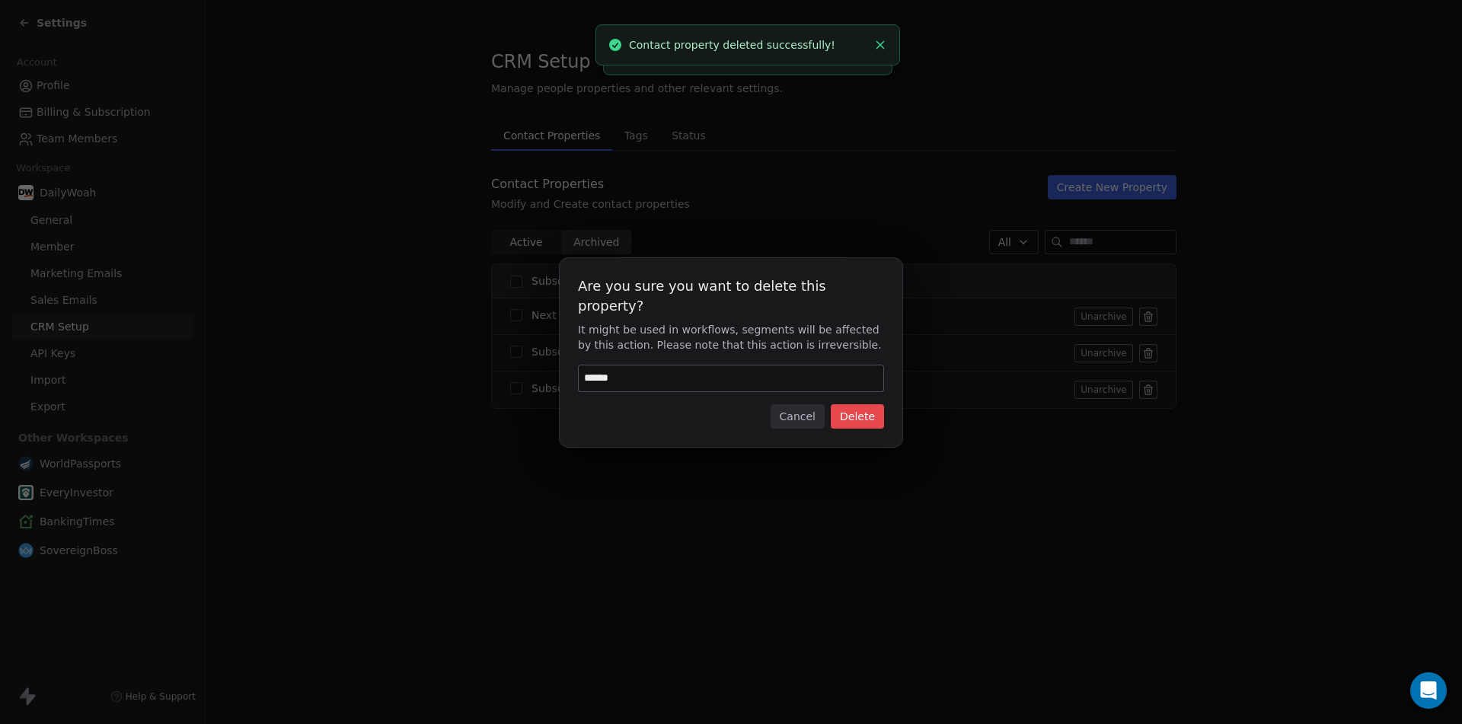
type input "******"
click at [869, 404] on button "Delete" at bounding box center [856, 416] width 53 height 24
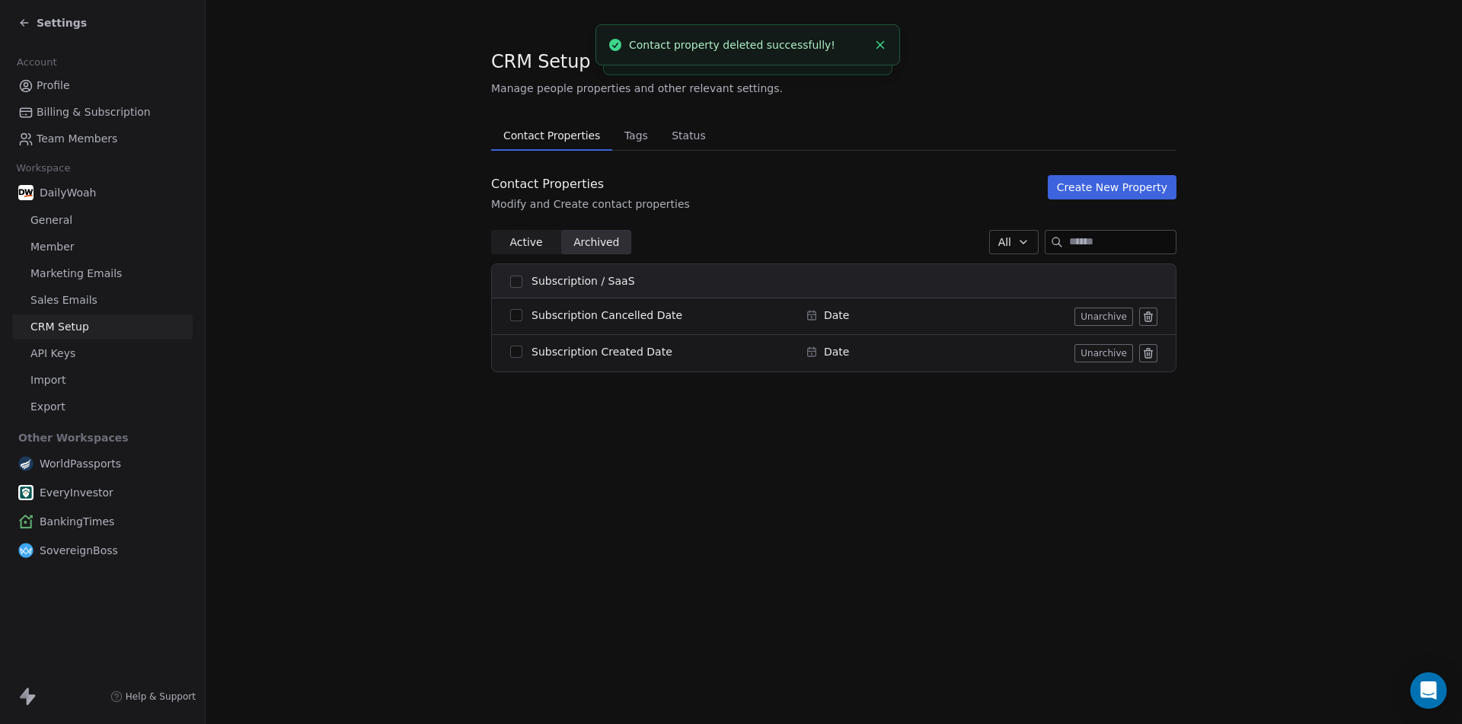
click at [1151, 314] on icon at bounding box center [1148, 314] width 8 height 0
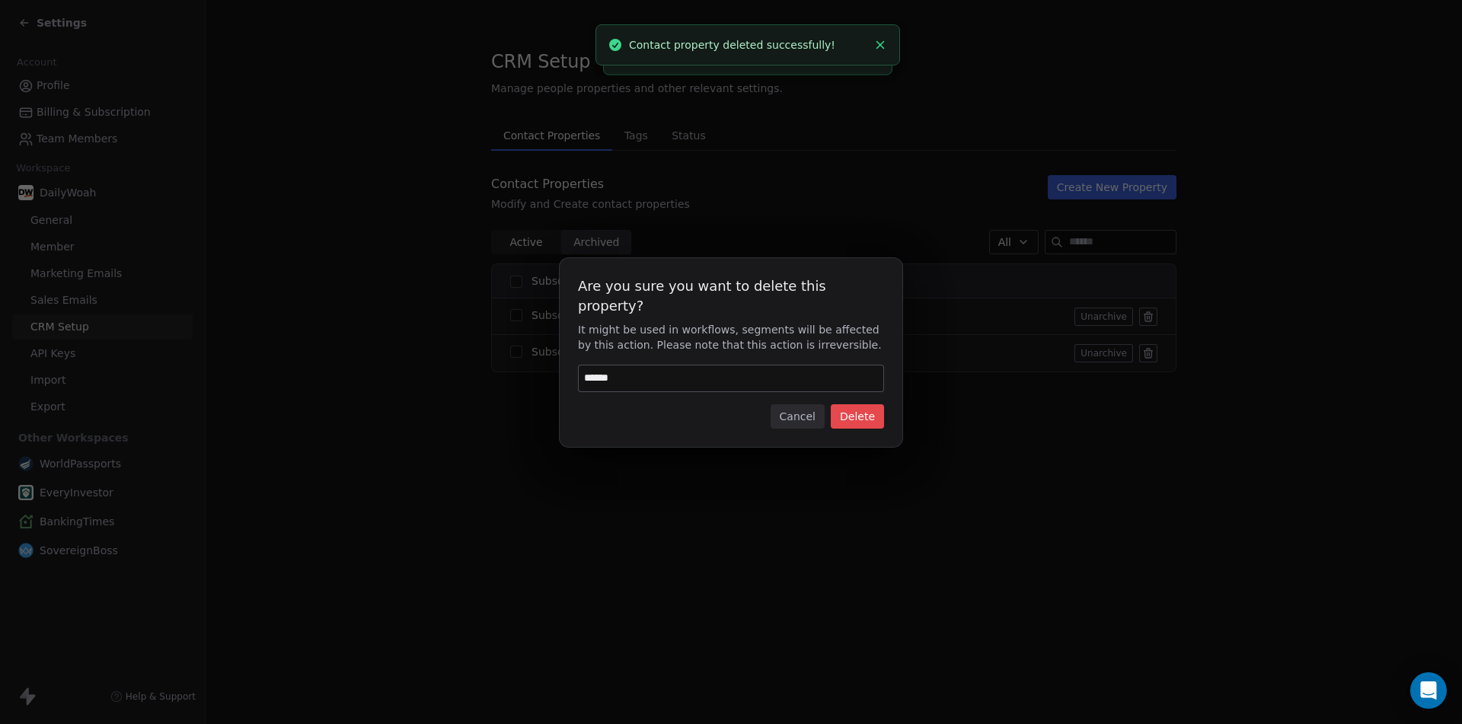
type input "******"
drag, startPoint x: 856, startPoint y: 396, endPoint x: 897, endPoint y: 402, distance: 41.6
click at [856, 404] on button "Delete" at bounding box center [856, 416] width 53 height 24
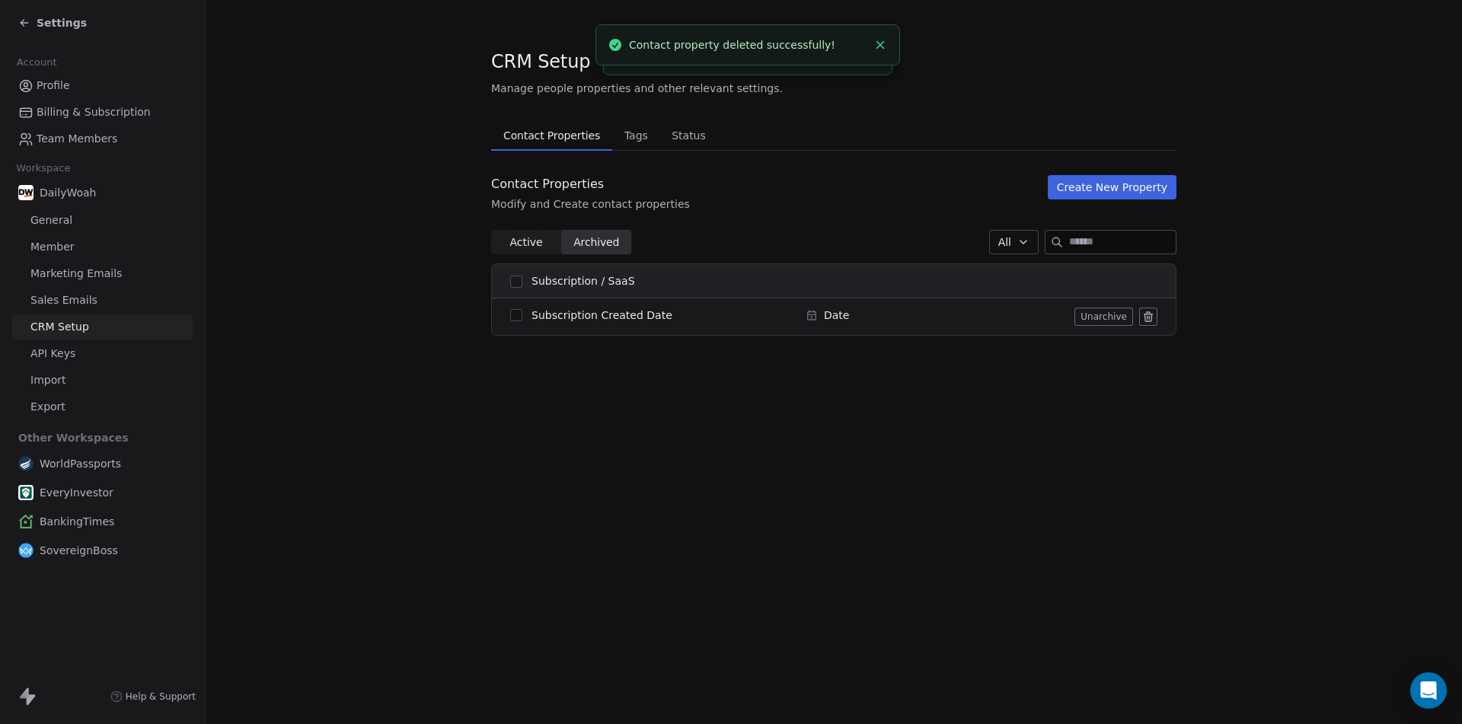
click at [1149, 313] on icon at bounding box center [1148, 317] width 12 height 12
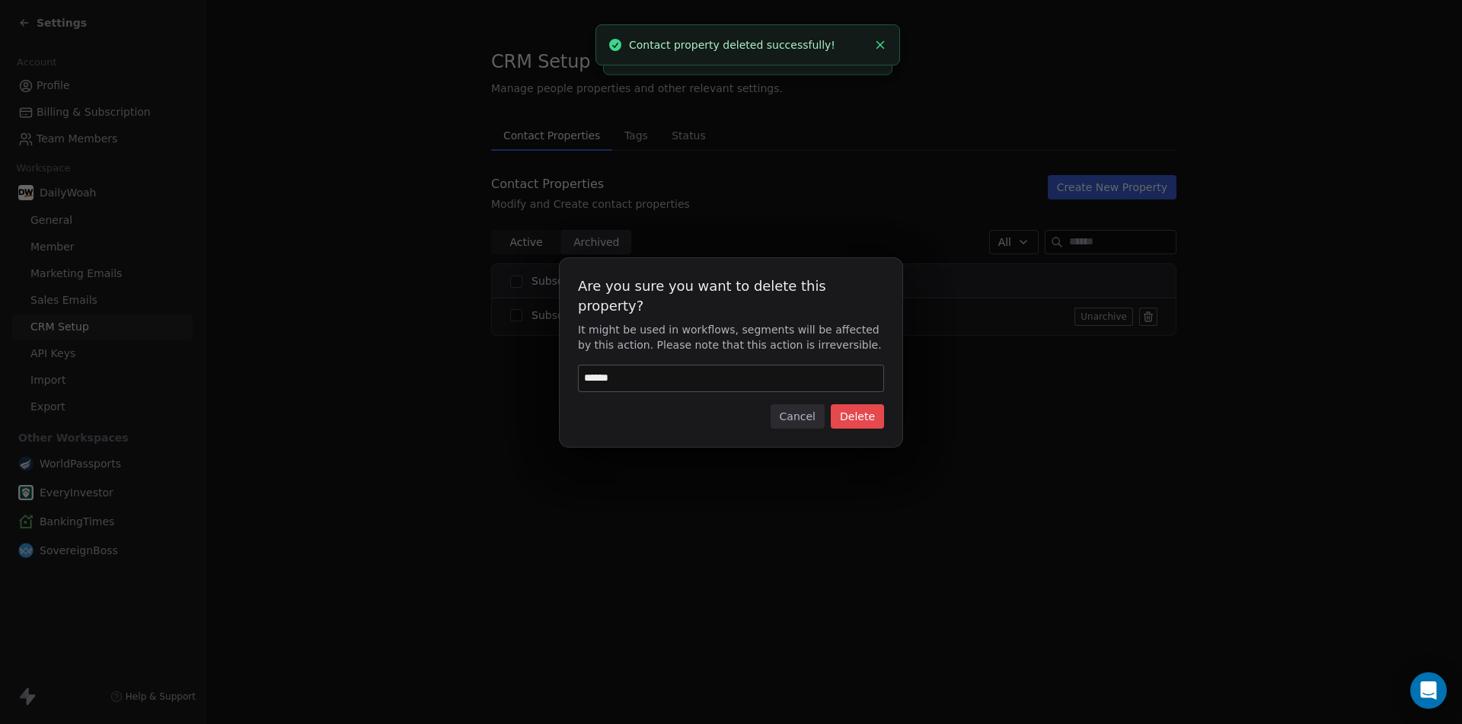
type input "******"
click at [856, 408] on button "Delete" at bounding box center [856, 416] width 53 height 24
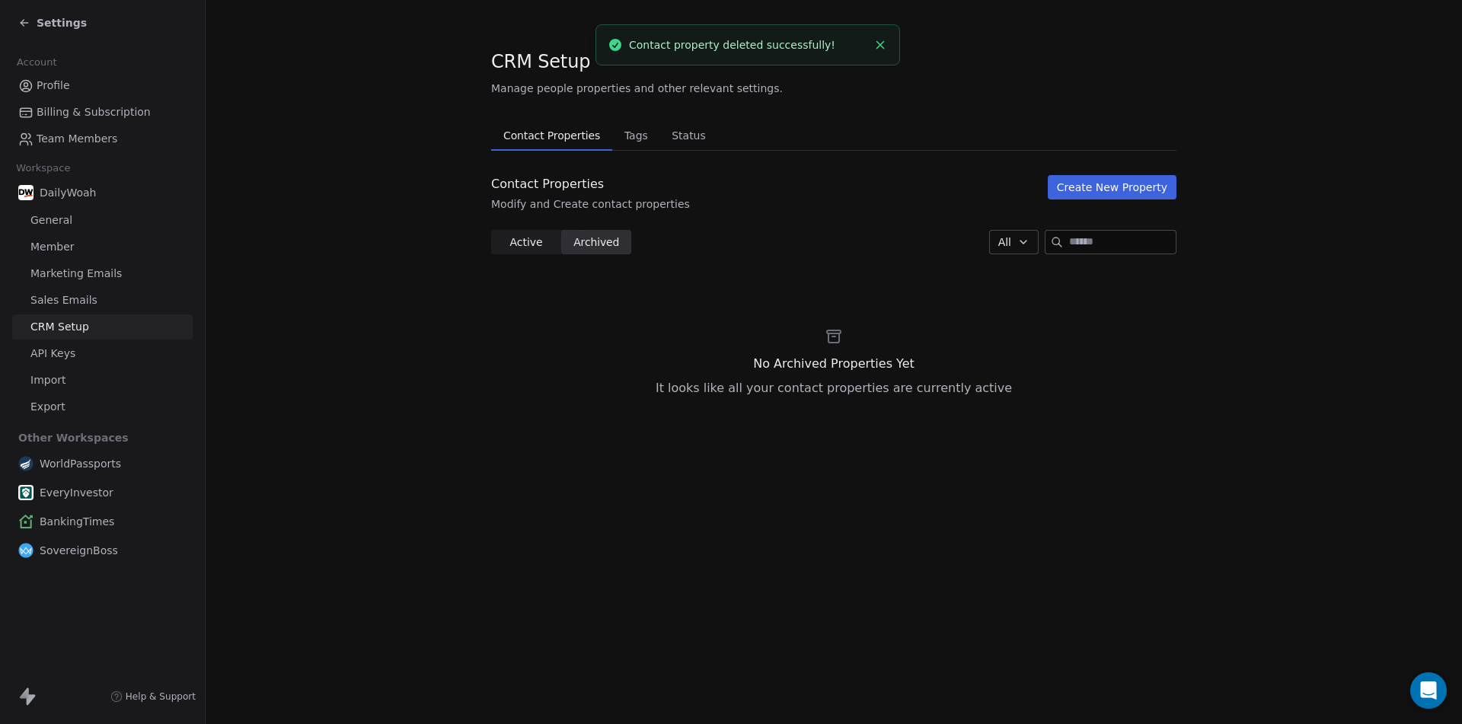
click at [629, 136] on span "Tags" at bounding box center [636, 135] width 36 height 21
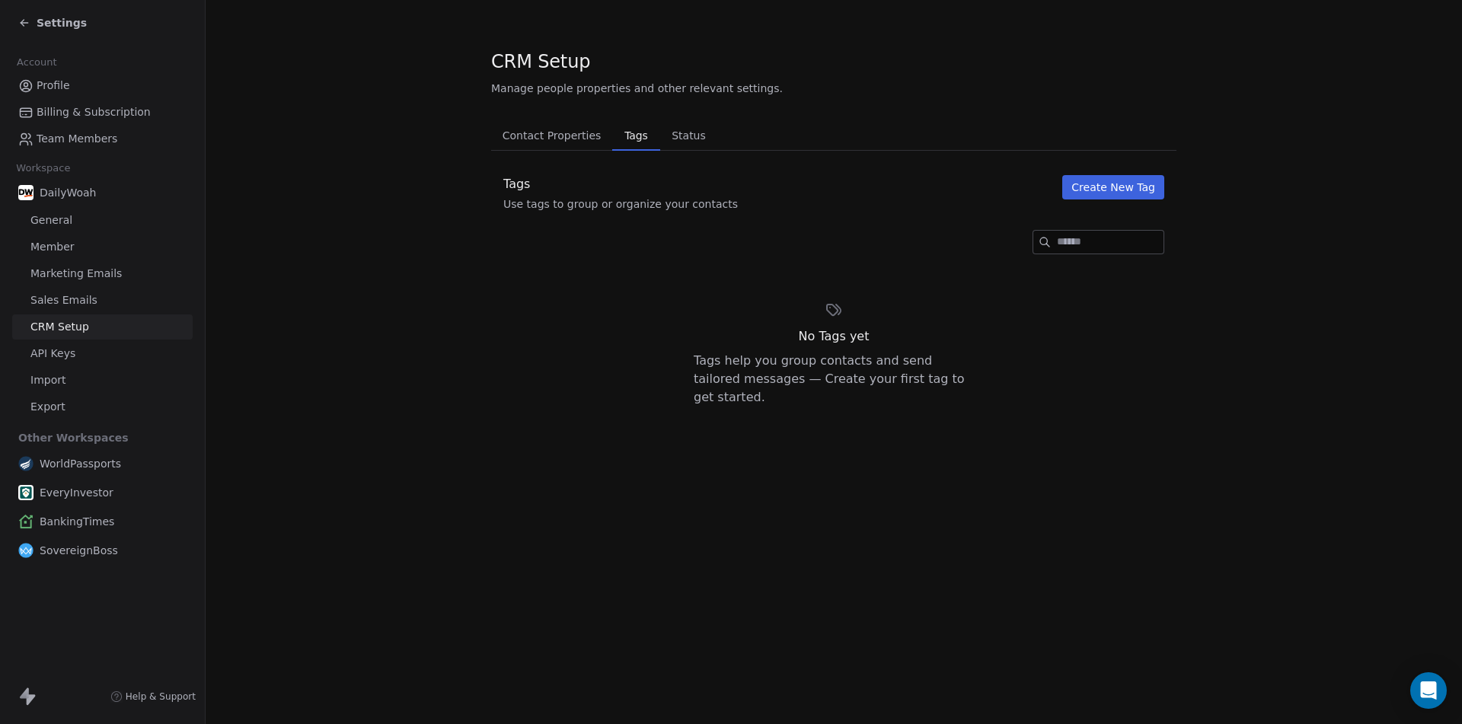
click at [1120, 187] on button "Create New Tag" at bounding box center [1113, 187] width 102 height 24
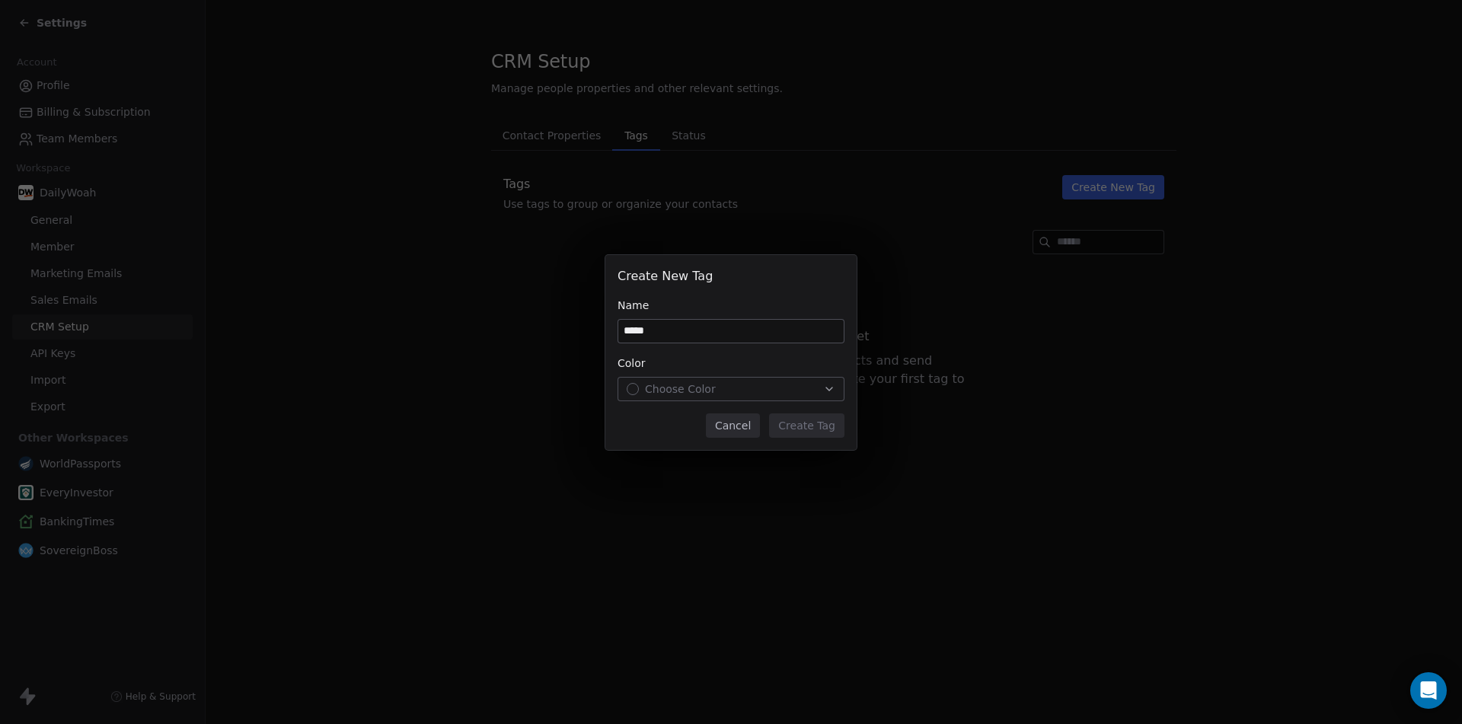
type input "*****"
click at [697, 390] on span "Choose Color" at bounding box center [680, 388] width 71 height 15
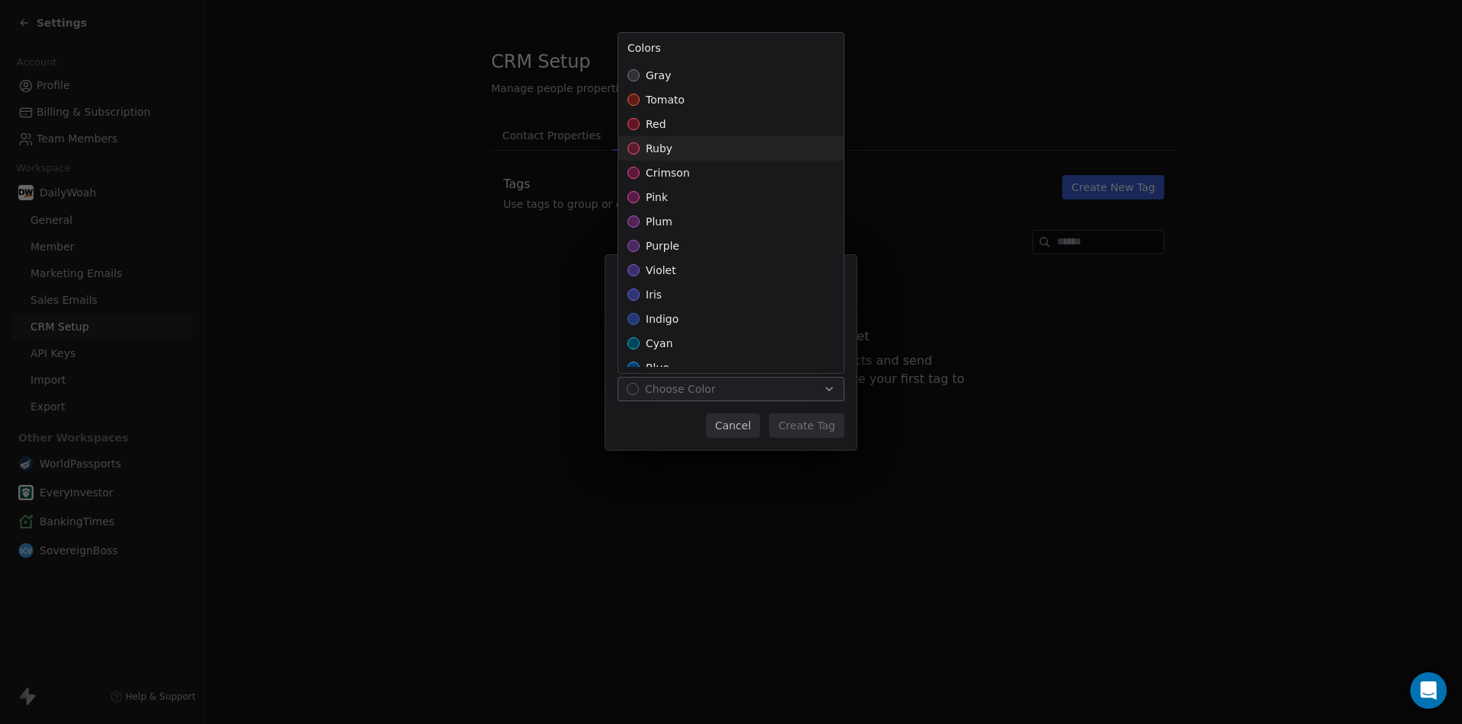
click at [663, 148] on span "ruby" at bounding box center [659, 148] width 27 height 15
click at [806, 424] on div "Create New Tag Name ***** Color ruby Cancel Create Tag" at bounding box center [731, 362] width 1462 height 263
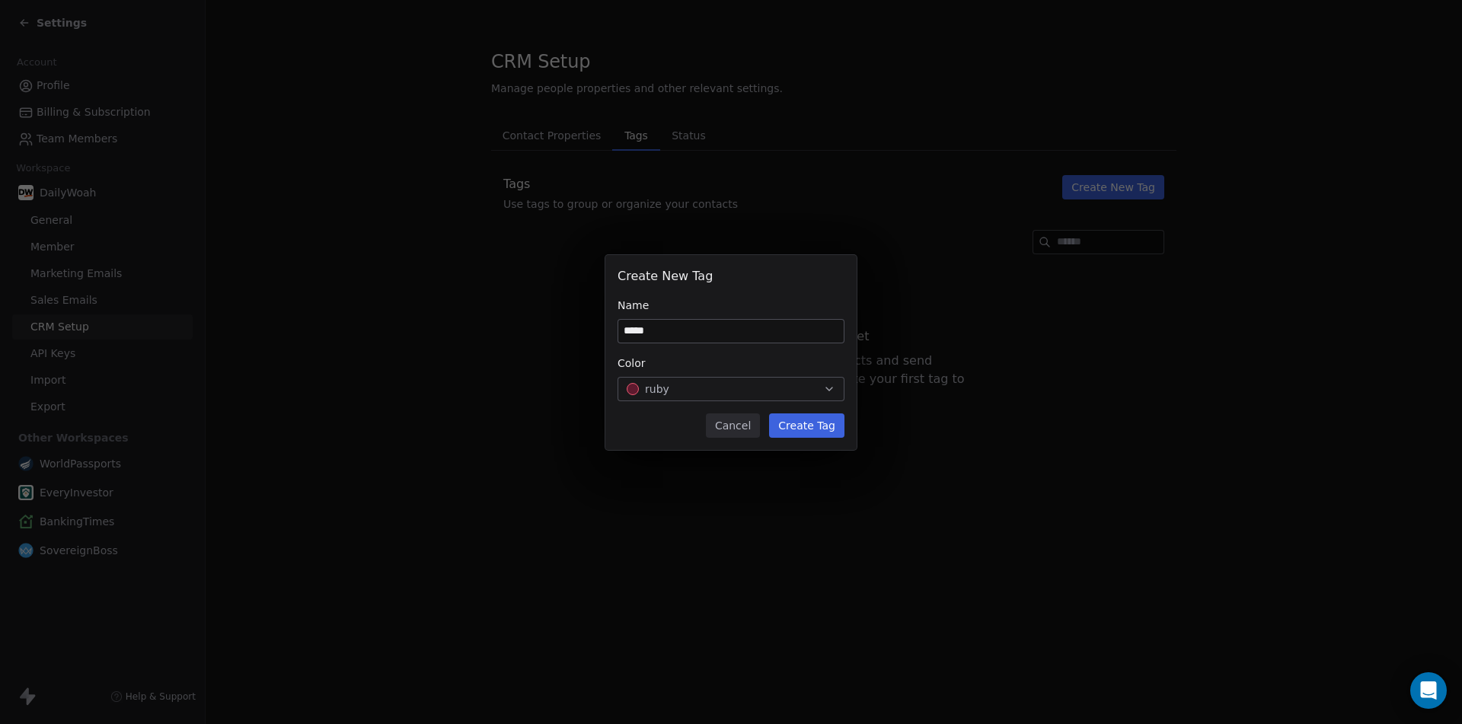
click at [802, 426] on button "Create Tag" at bounding box center [806, 425] width 75 height 24
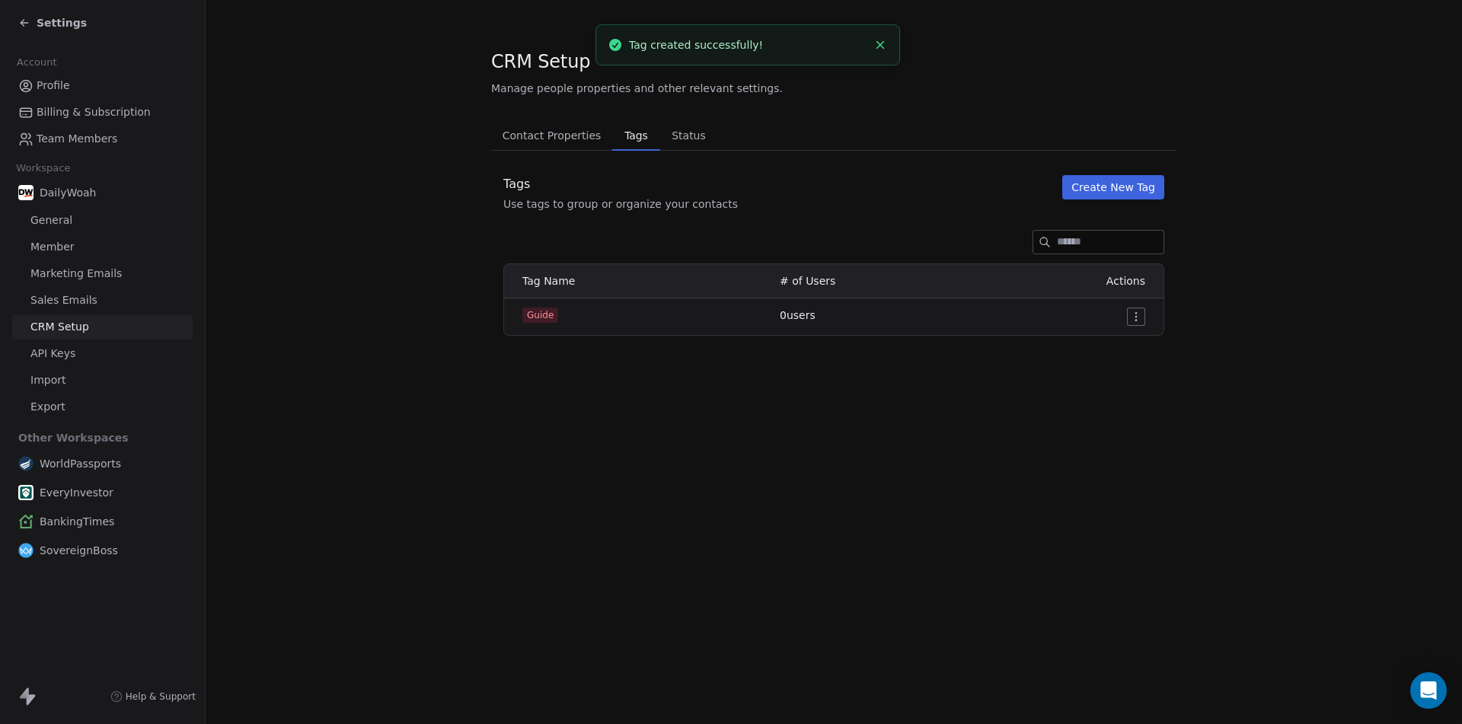
click at [676, 133] on span "Status" at bounding box center [688, 135] width 46 height 21
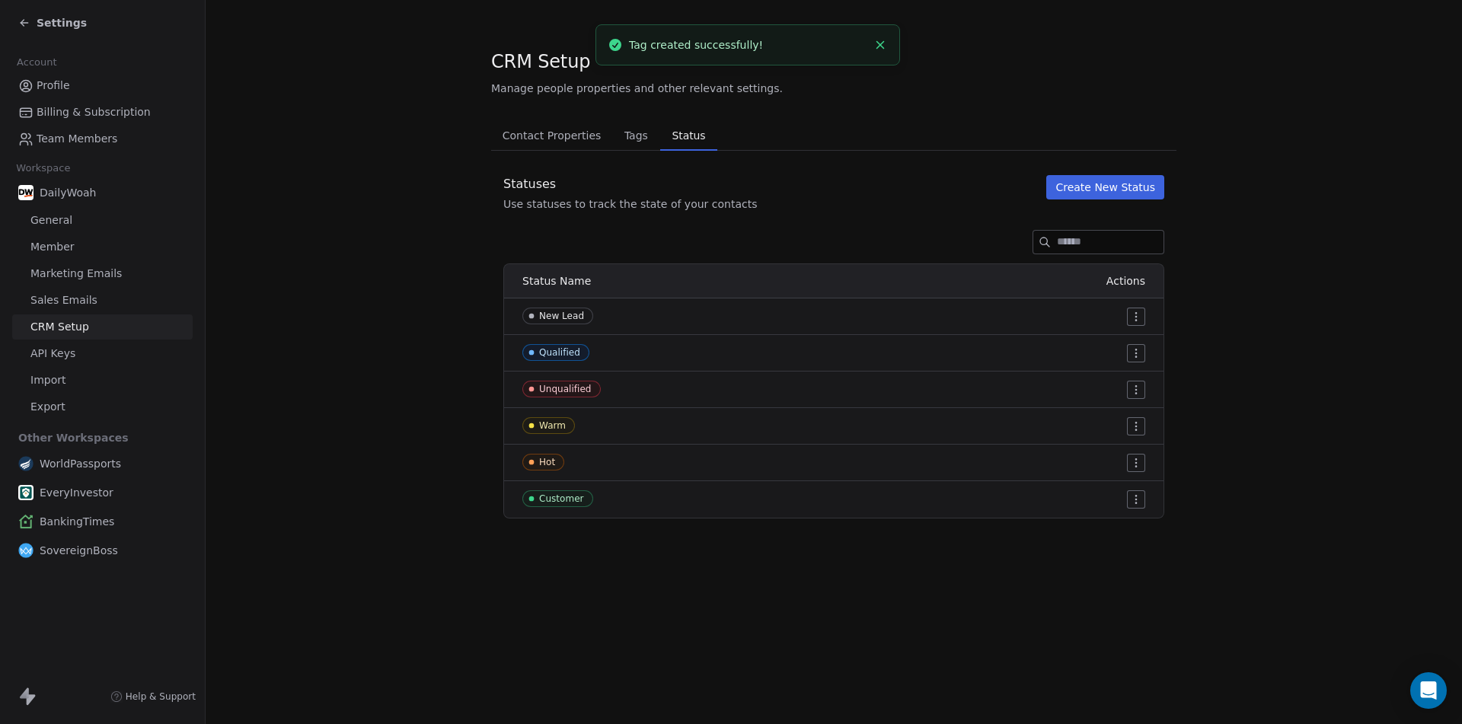
click at [623, 133] on span "Tags" at bounding box center [636, 135] width 36 height 21
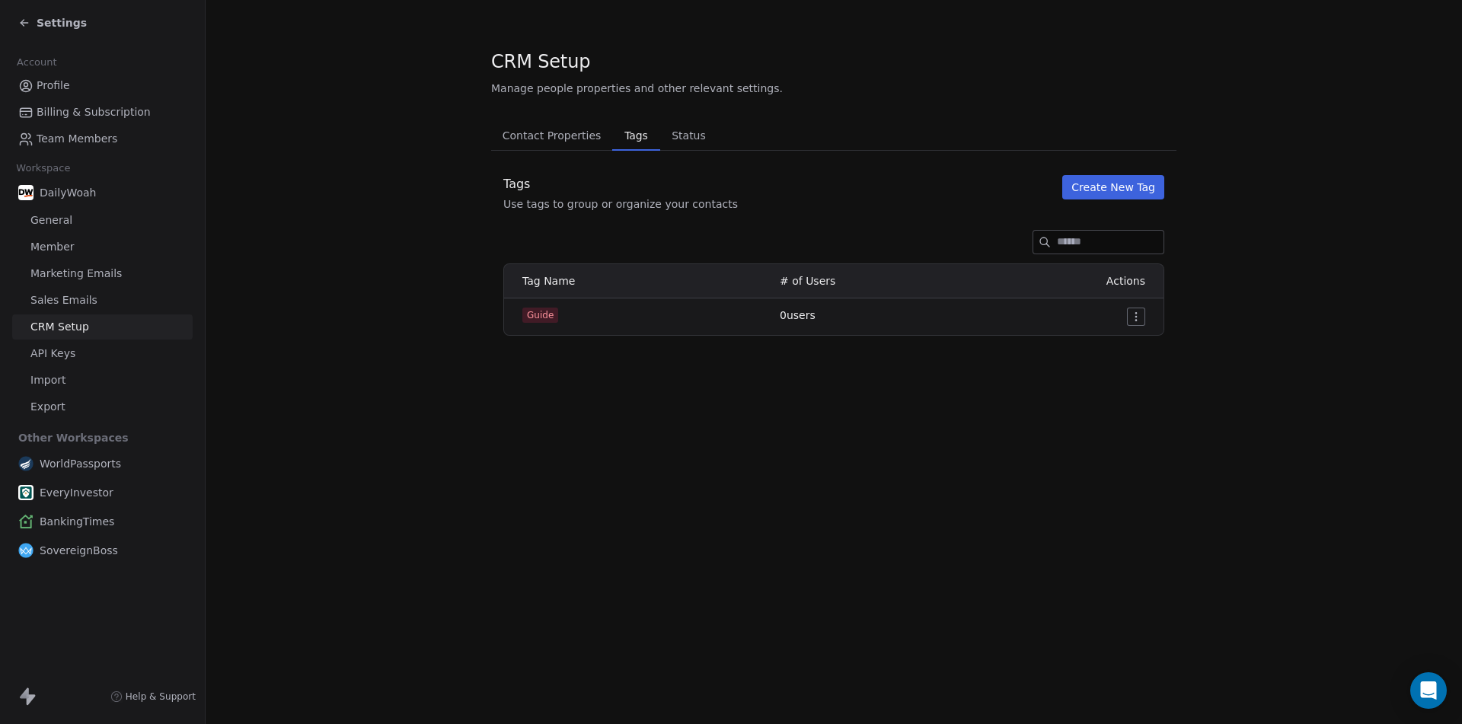
click at [550, 134] on span "Contact Properties" at bounding box center [551, 135] width 111 height 21
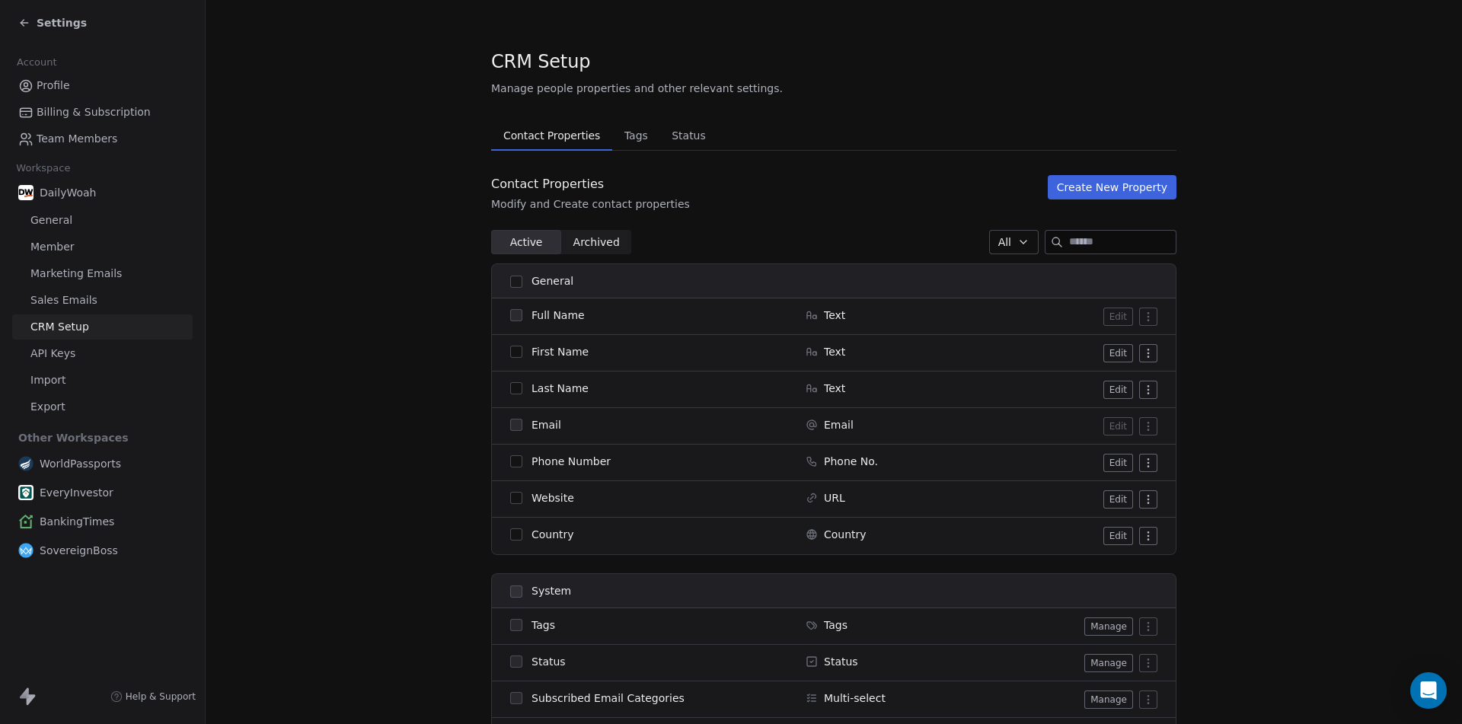
click at [1085, 180] on button "Create New Property" at bounding box center [1111, 187] width 129 height 24
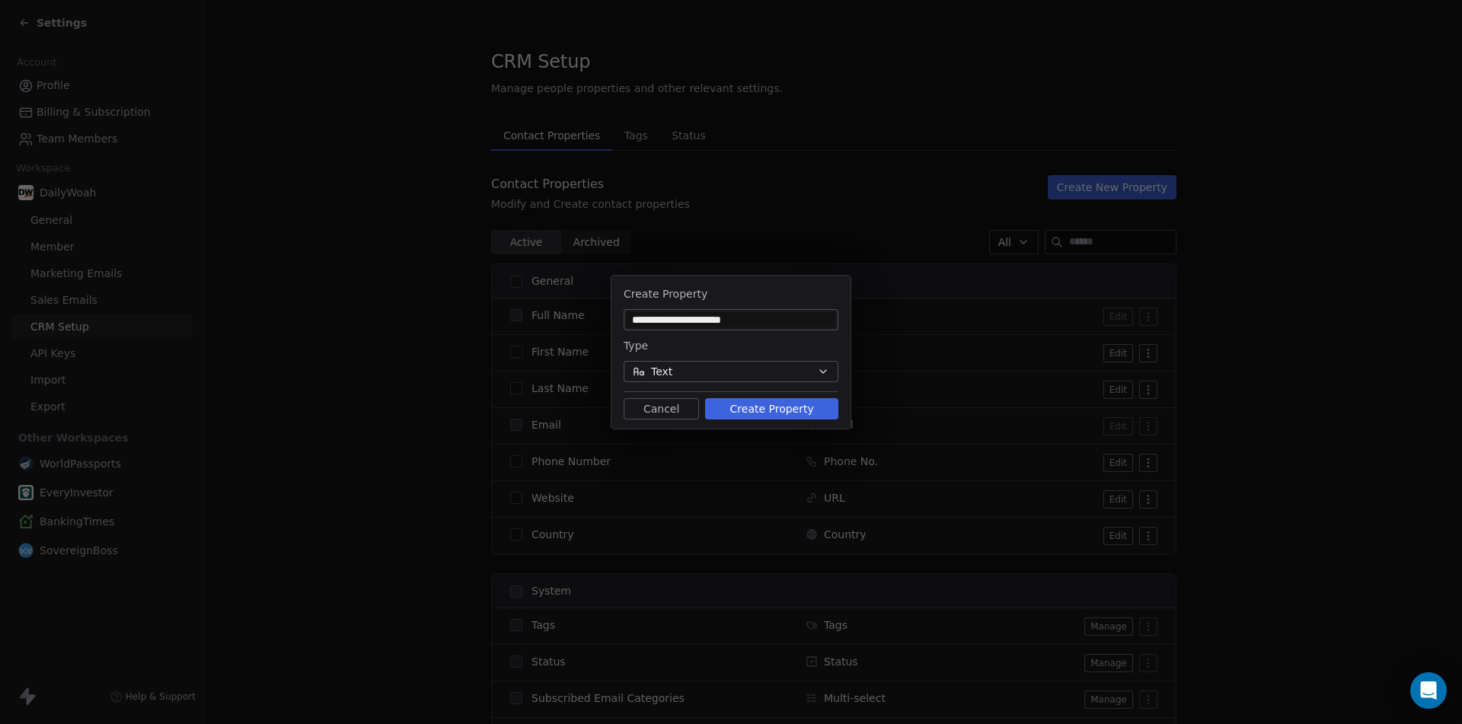
type input "**********"
click at [767, 409] on button "Create Property" at bounding box center [771, 408] width 133 height 21
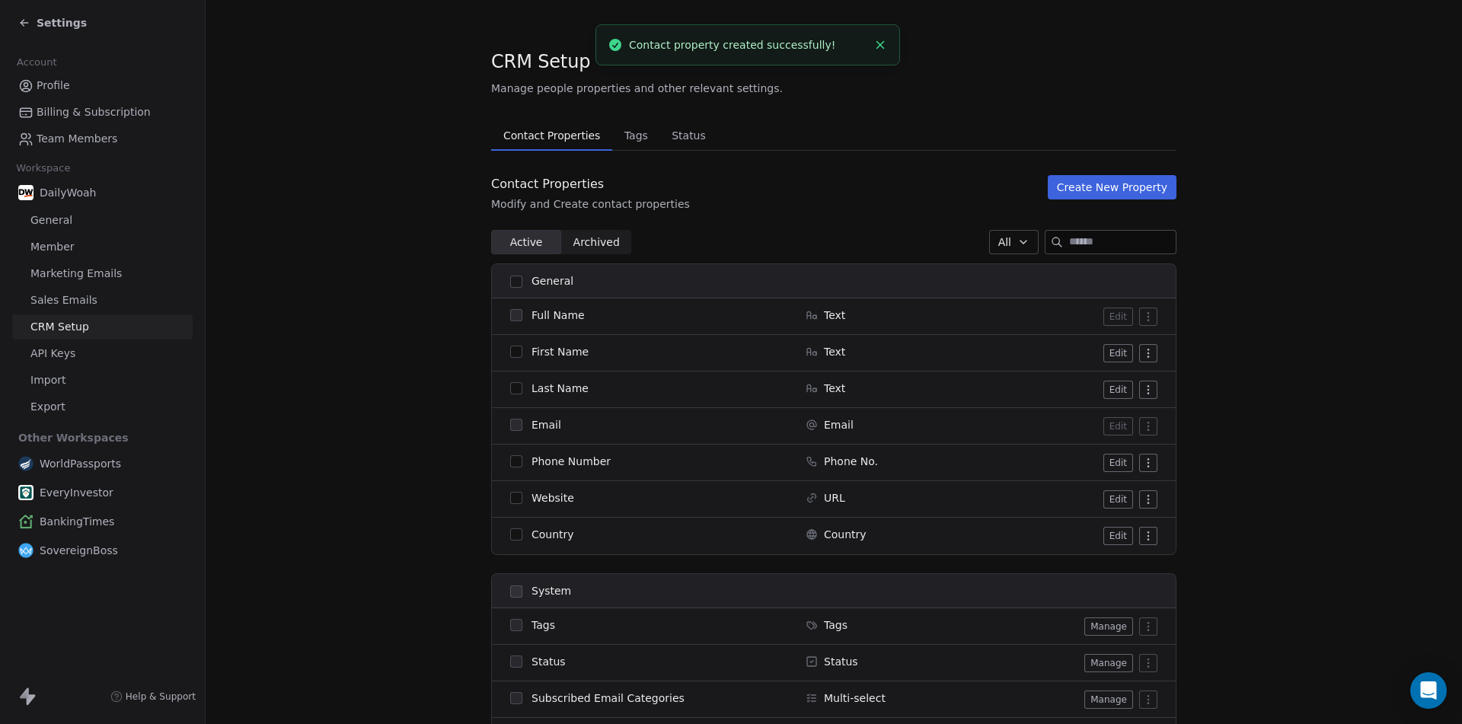
click at [1114, 188] on button "Create New Property" at bounding box center [1111, 187] width 129 height 24
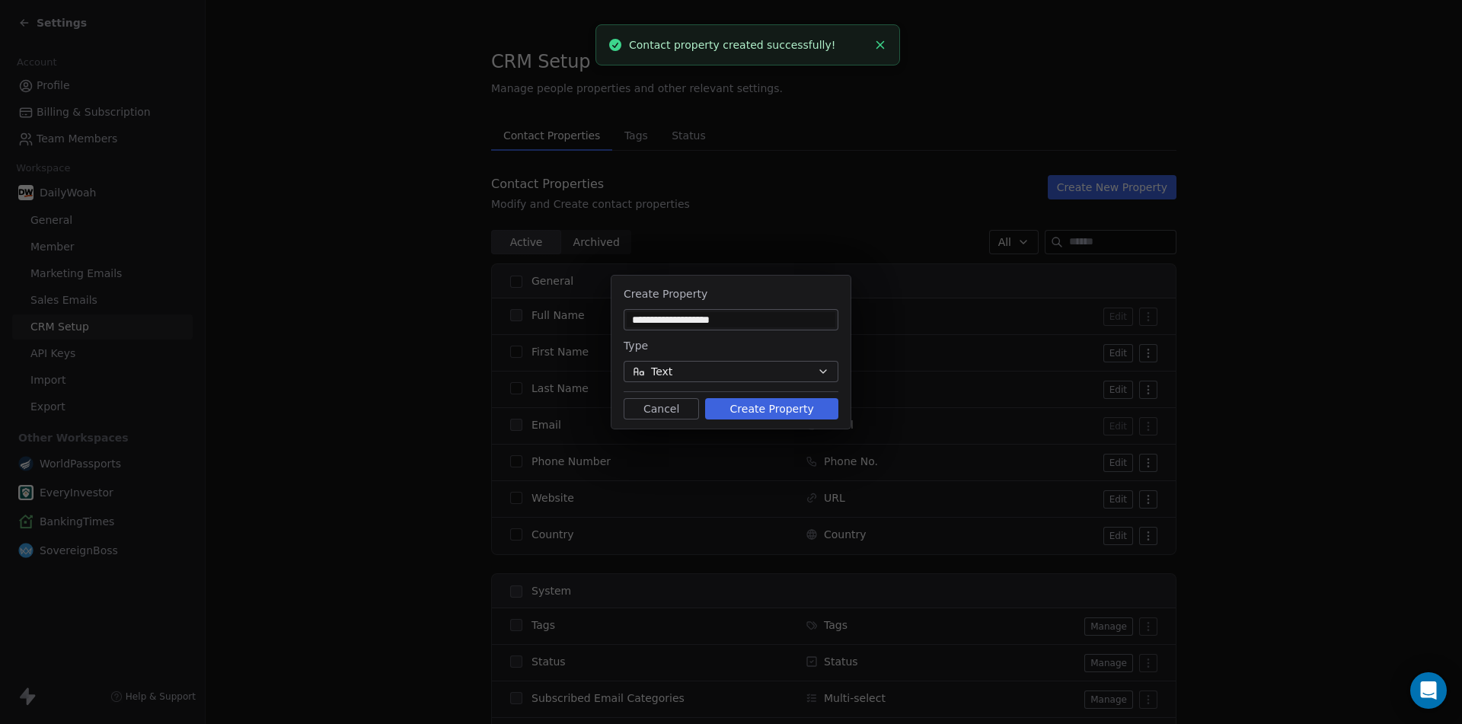
type input "**********"
click at [748, 406] on button "Create Property" at bounding box center [771, 408] width 133 height 21
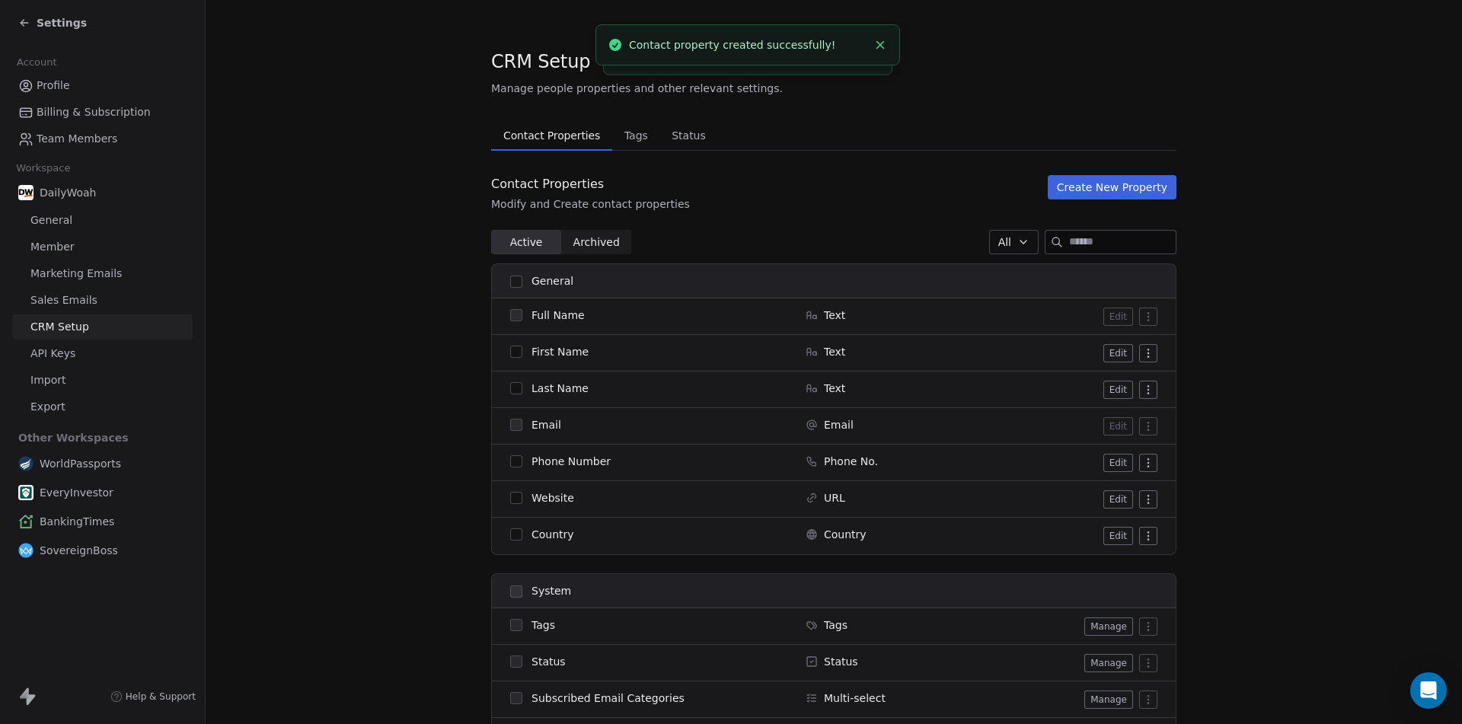
click at [1122, 183] on button "Create New Property" at bounding box center [1111, 187] width 129 height 24
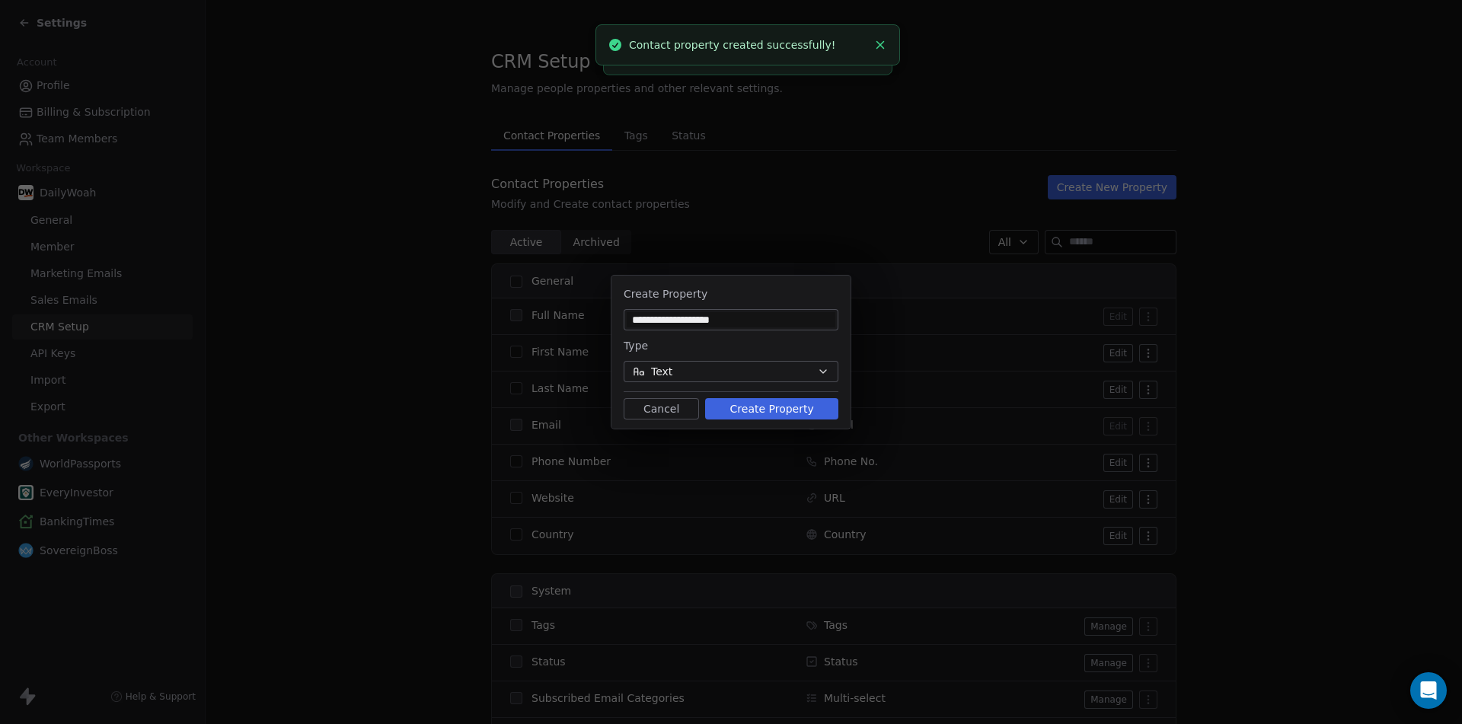
click at [698, 382] on button "Text" at bounding box center [730, 371] width 215 height 21
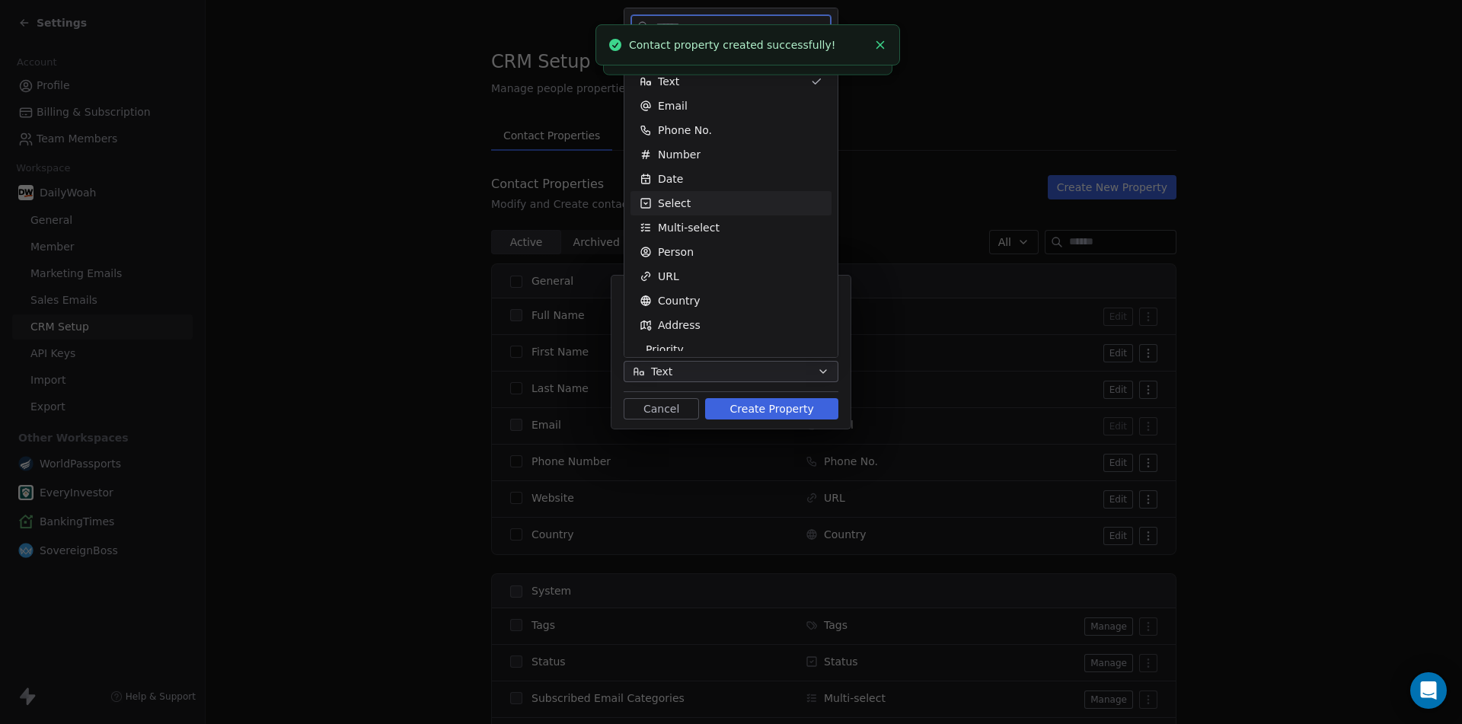
click at [685, 205] on span "Select" at bounding box center [674, 203] width 33 height 15
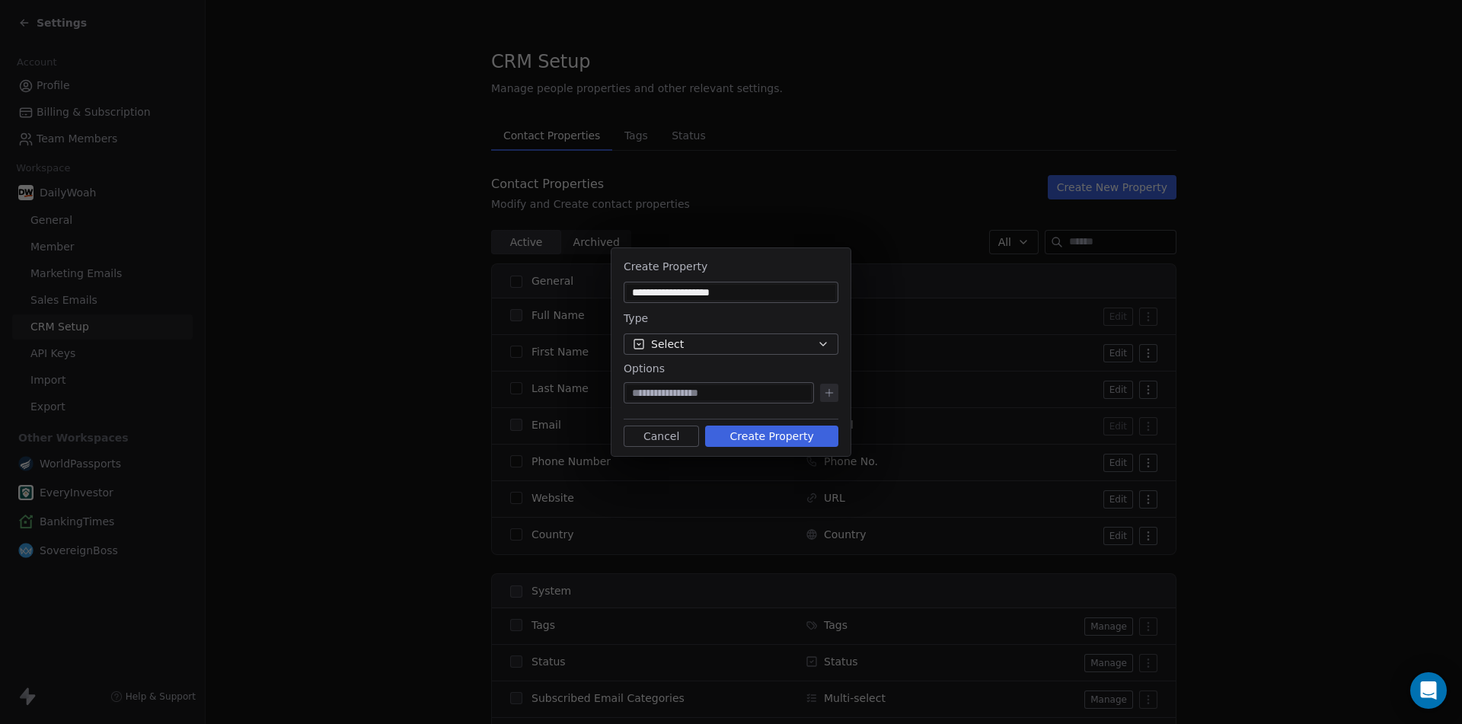
click at [689, 284] on div "**********" at bounding box center [730, 292] width 215 height 21
click at [689, 294] on input "**********" at bounding box center [730, 292] width 209 height 15
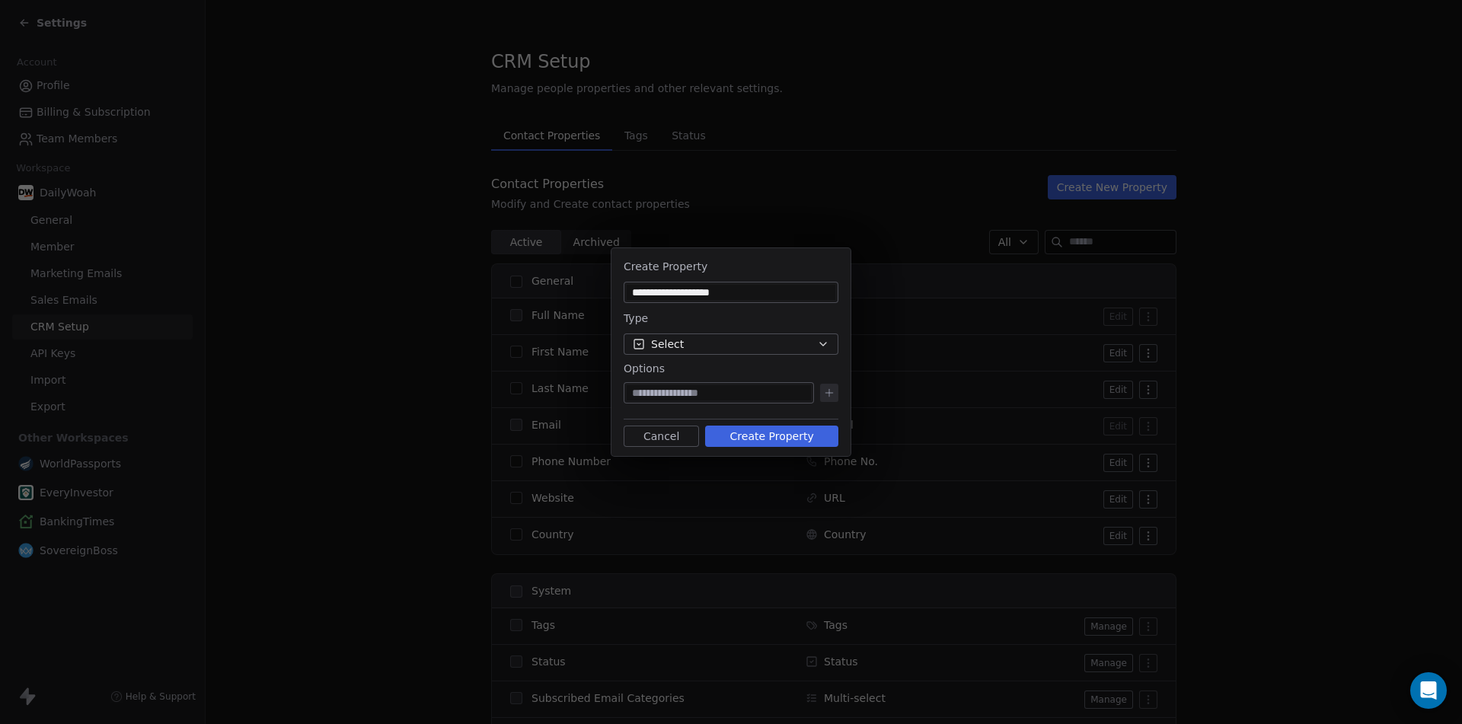
click at [689, 294] on input "**********" at bounding box center [730, 292] width 209 height 15
paste input
type input "******"
click at [686, 394] on input at bounding box center [718, 392] width 184 height 15
paste input "*******"
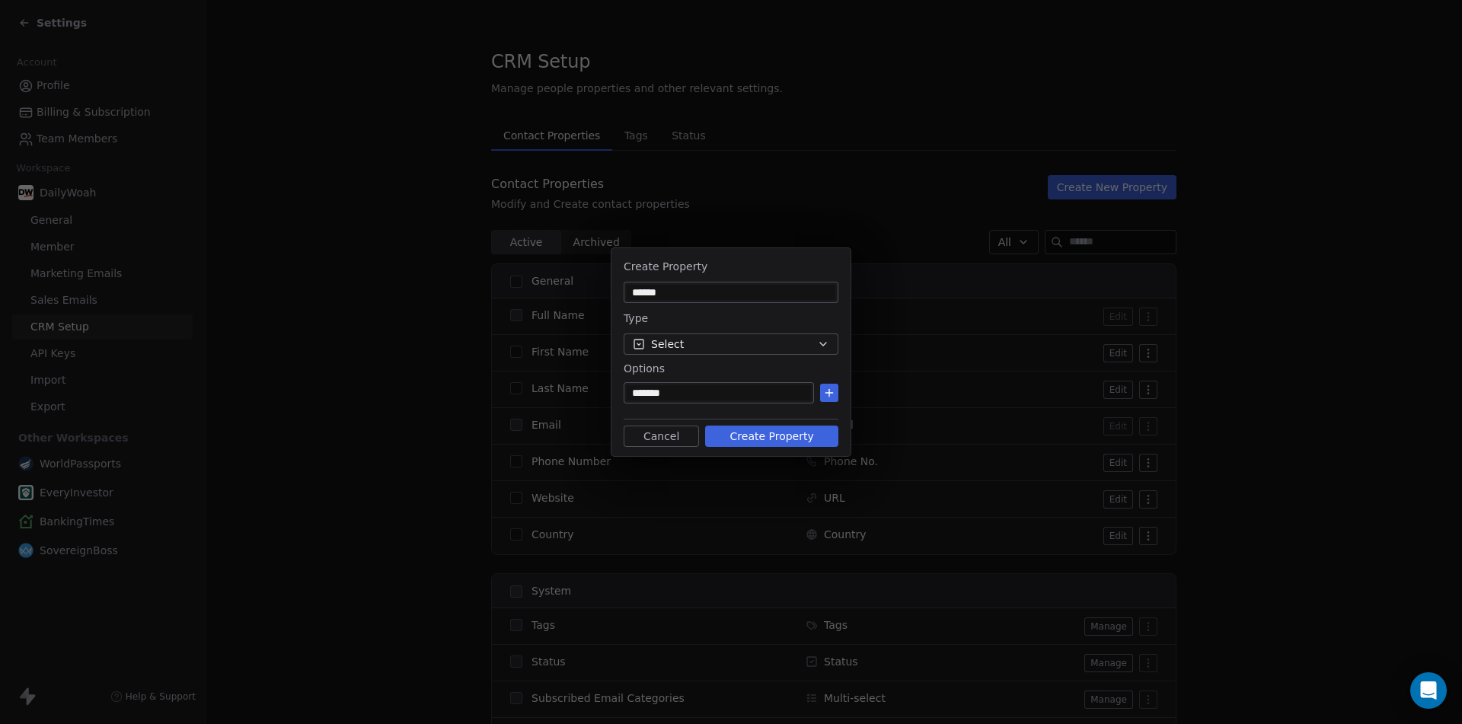
type input "*******"
click at [831, 389] on icon at bounding box center [829, 393] width 12 height 12
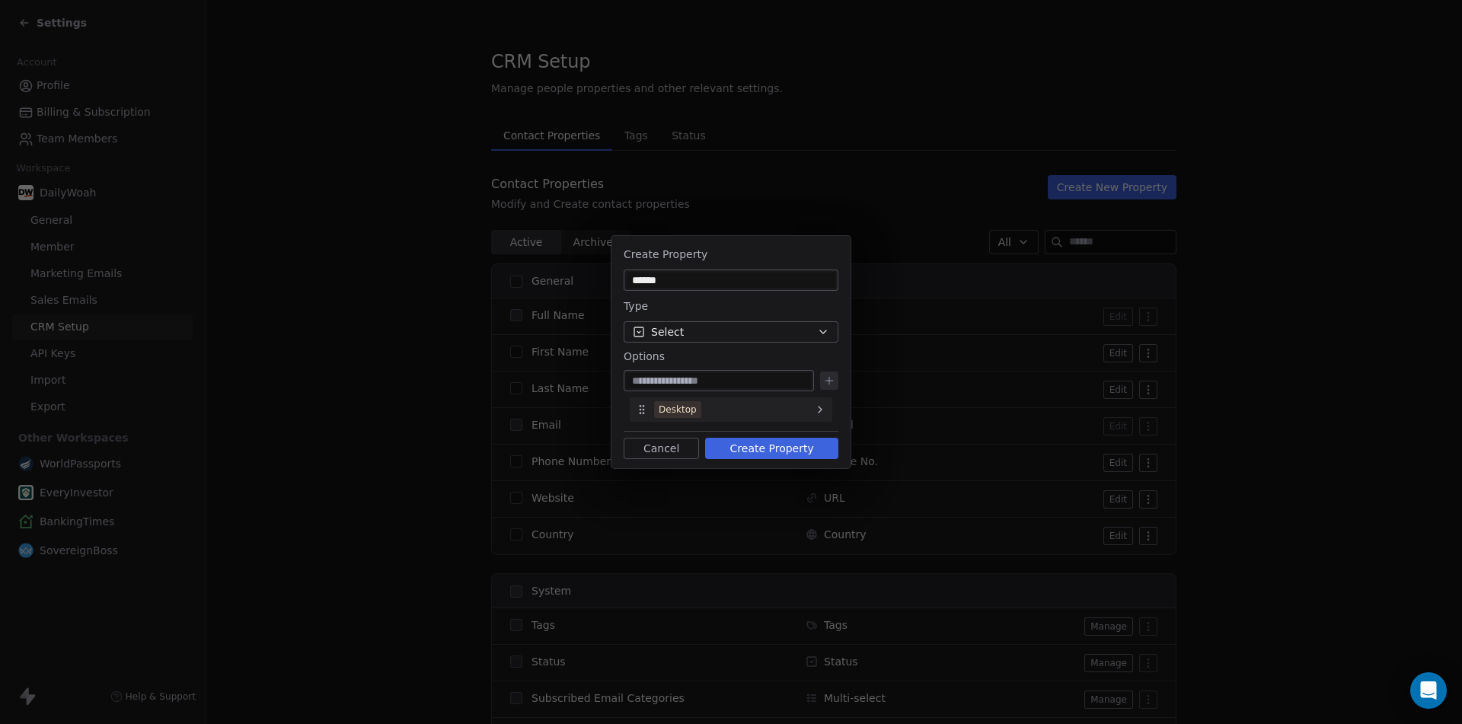
paste input "******"
type input "******"
click at [835, 374] on button at bounding box center [829, 380] width 18 height 18
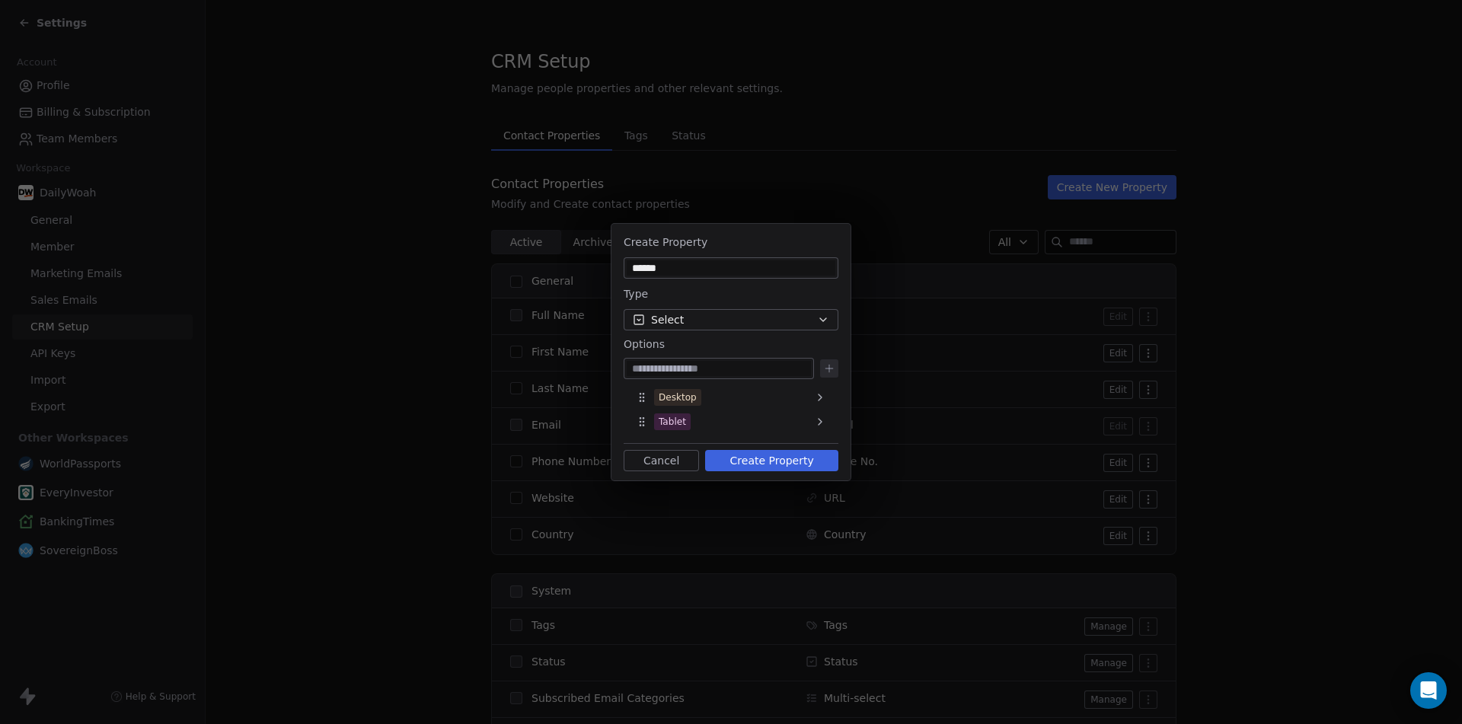
paste input "******"
type input "******"
click at [834, 364] on icon at bounding box center [829, 368] width 12 height 12
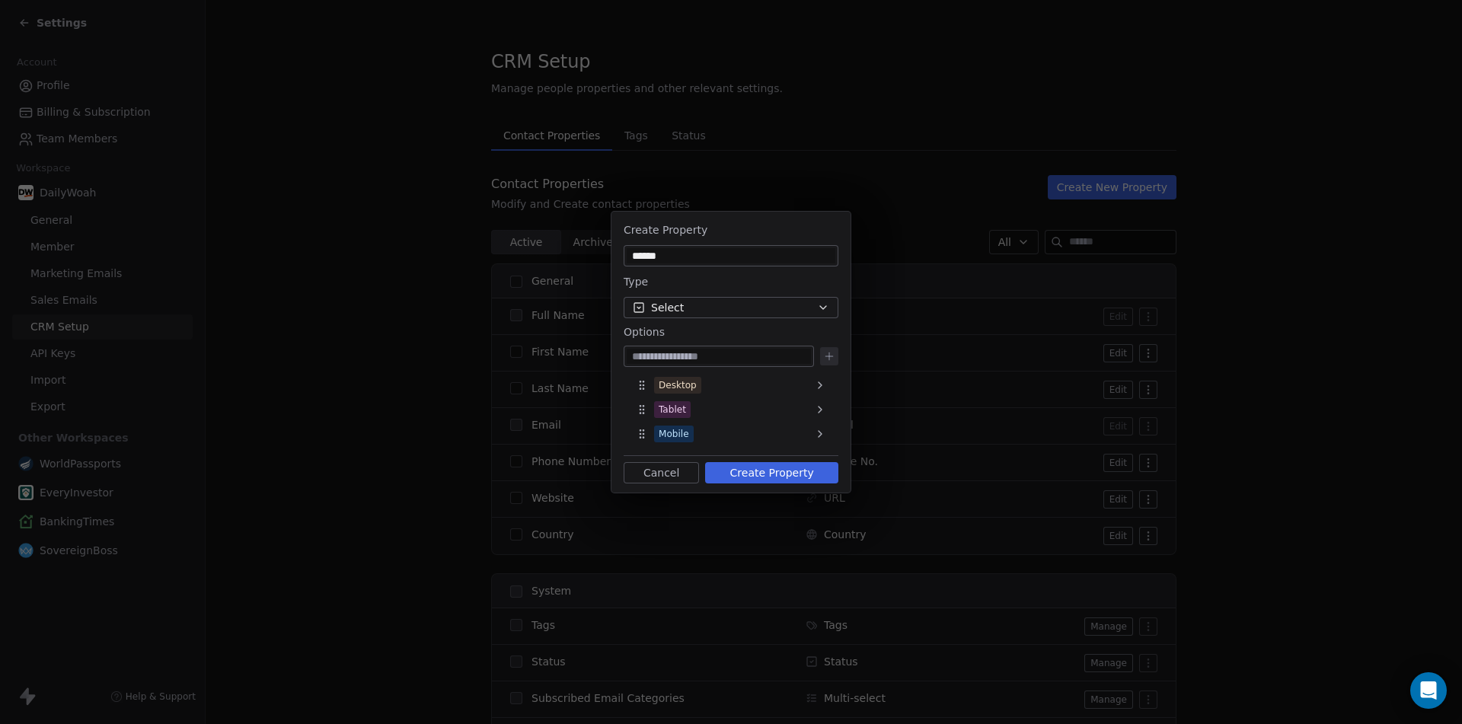
click at [785, 471] on button "Create Property" at bounding box center [771, 472] width 133 height 21
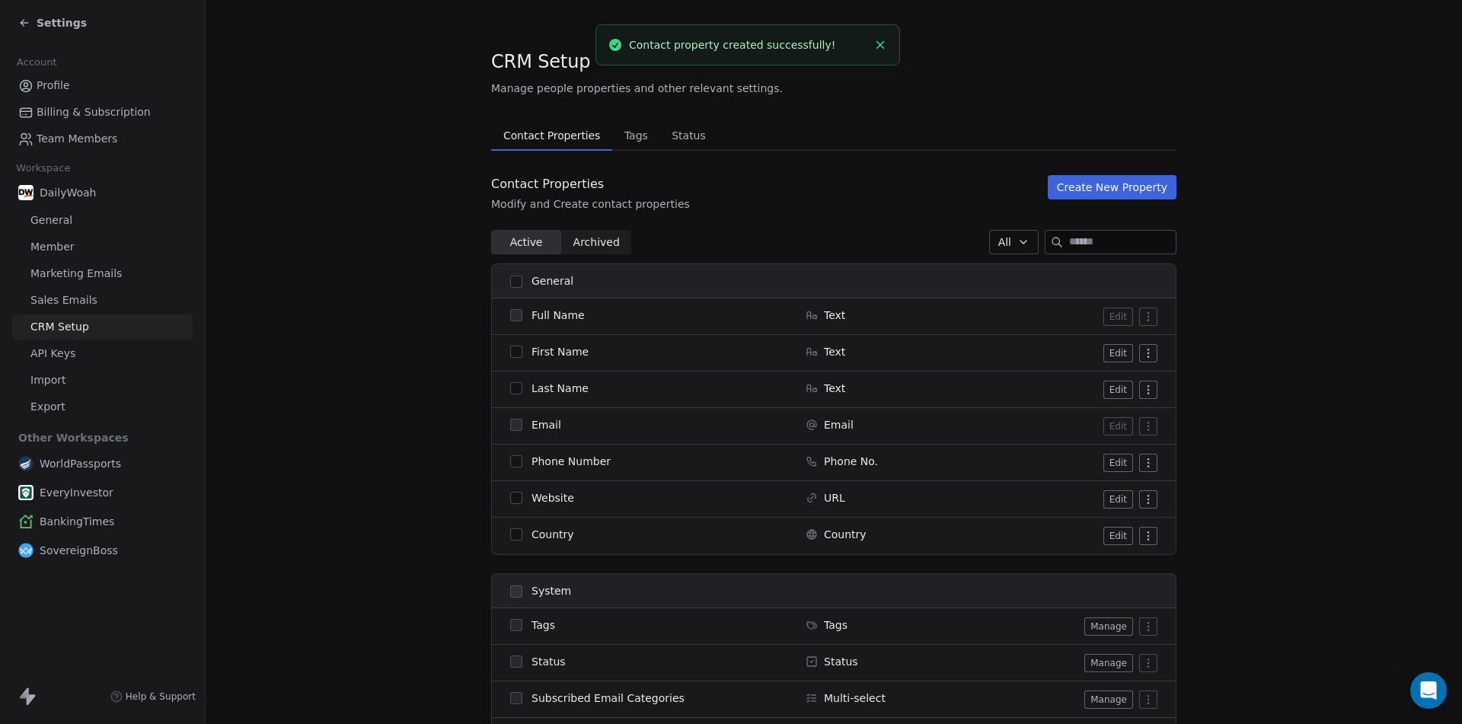
click at [1098, 186] on button "Create New Property" at bounding box center [1111, 187] width 129 height 24
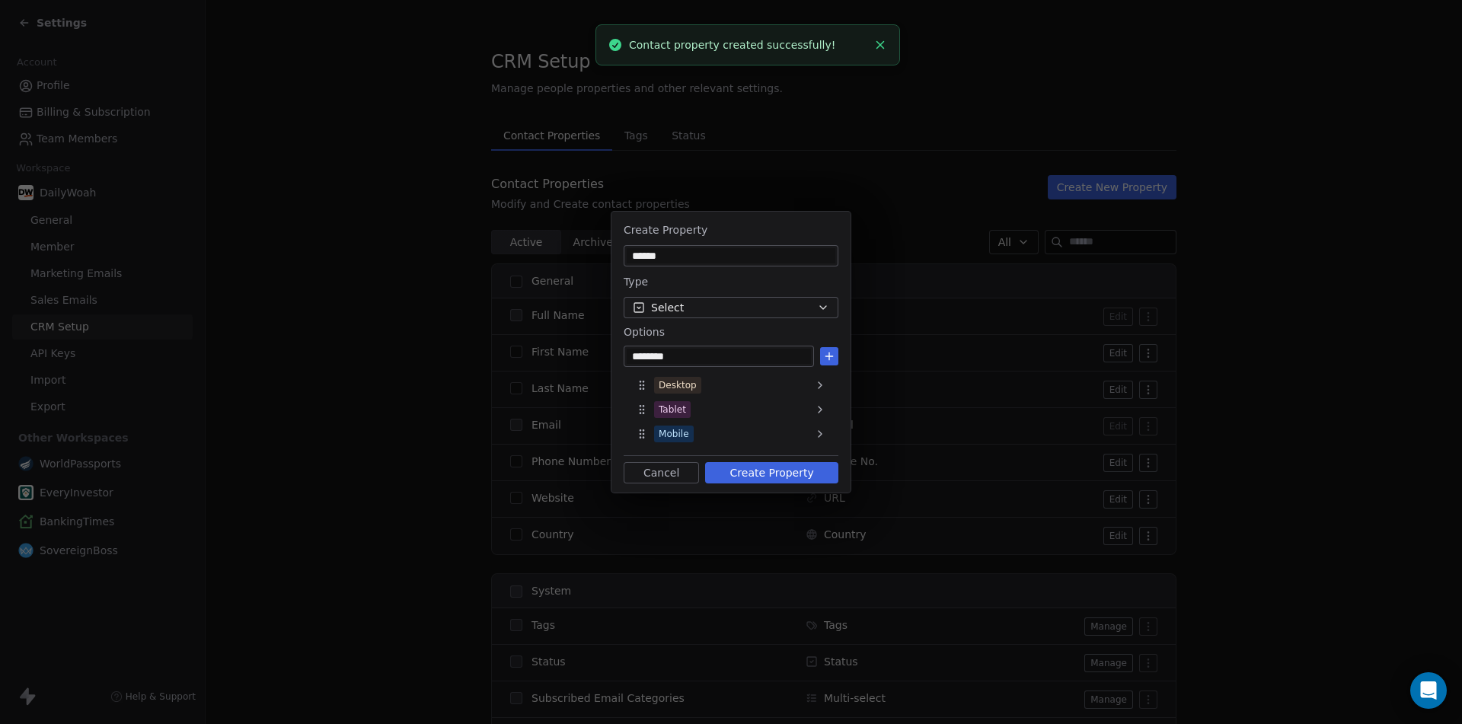
type input "********"
click at [713, 311] on button "Select" at bounding box center [730, 307] width 215 height 21
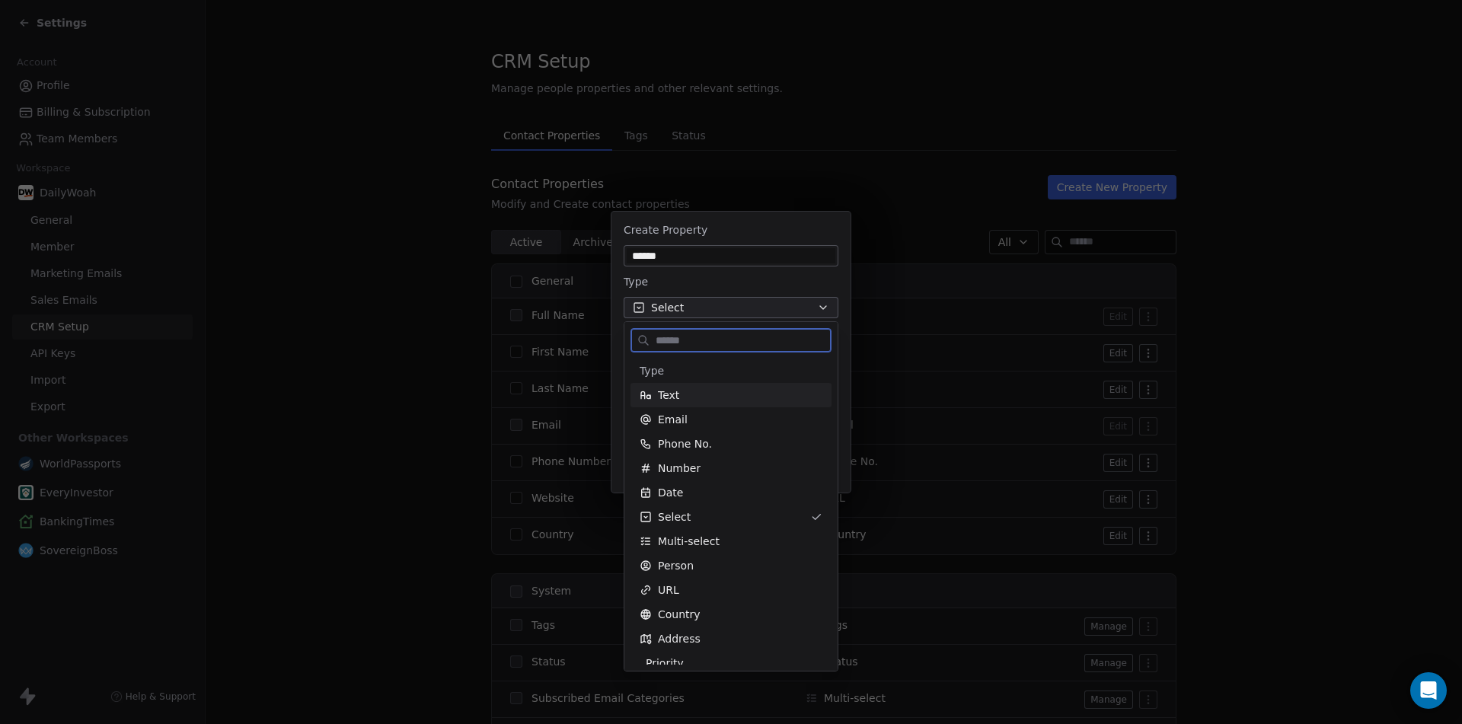
click at [684, 387] on div "Text" at bounding box center [730, 394] width 183 height 15
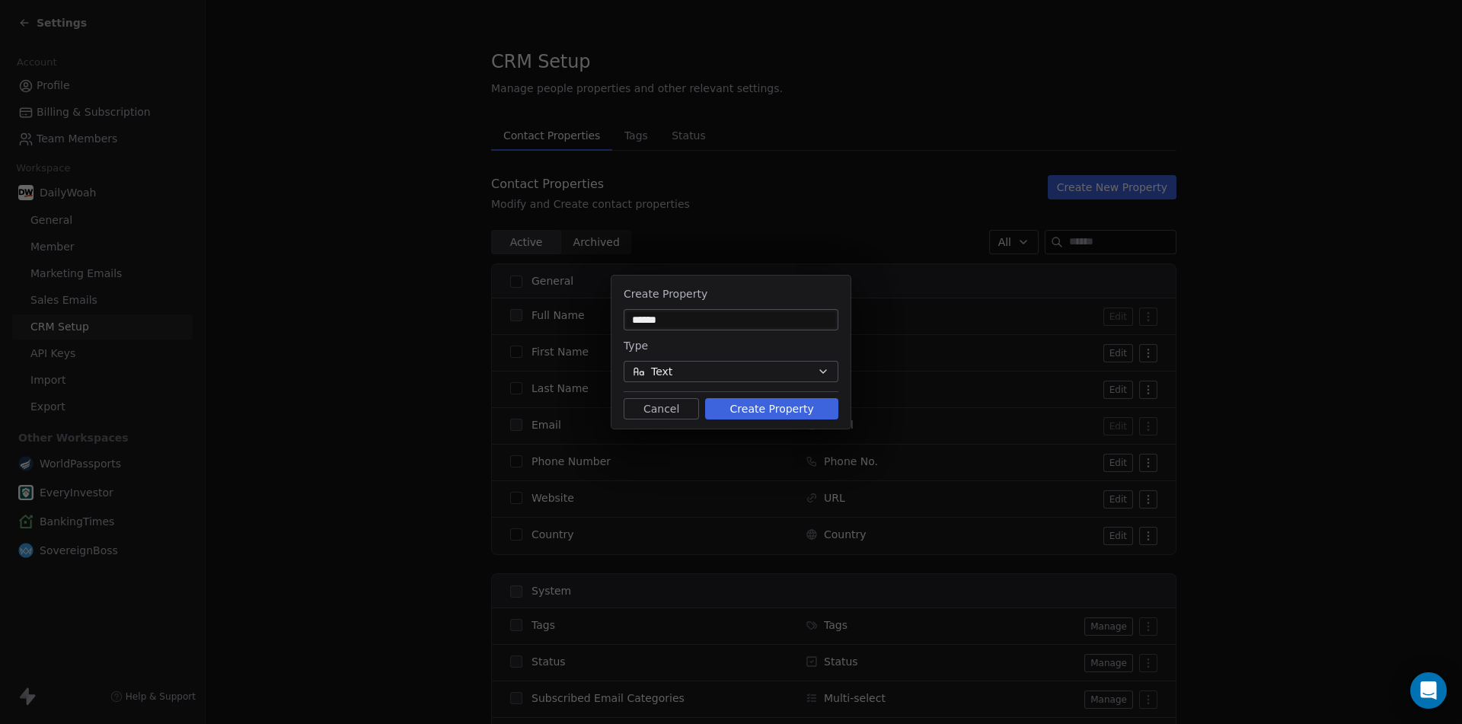
click at [697, 321] on input "******" at bounding box center [730, 319] width 209 height 15
paste input "**"
type input "********"
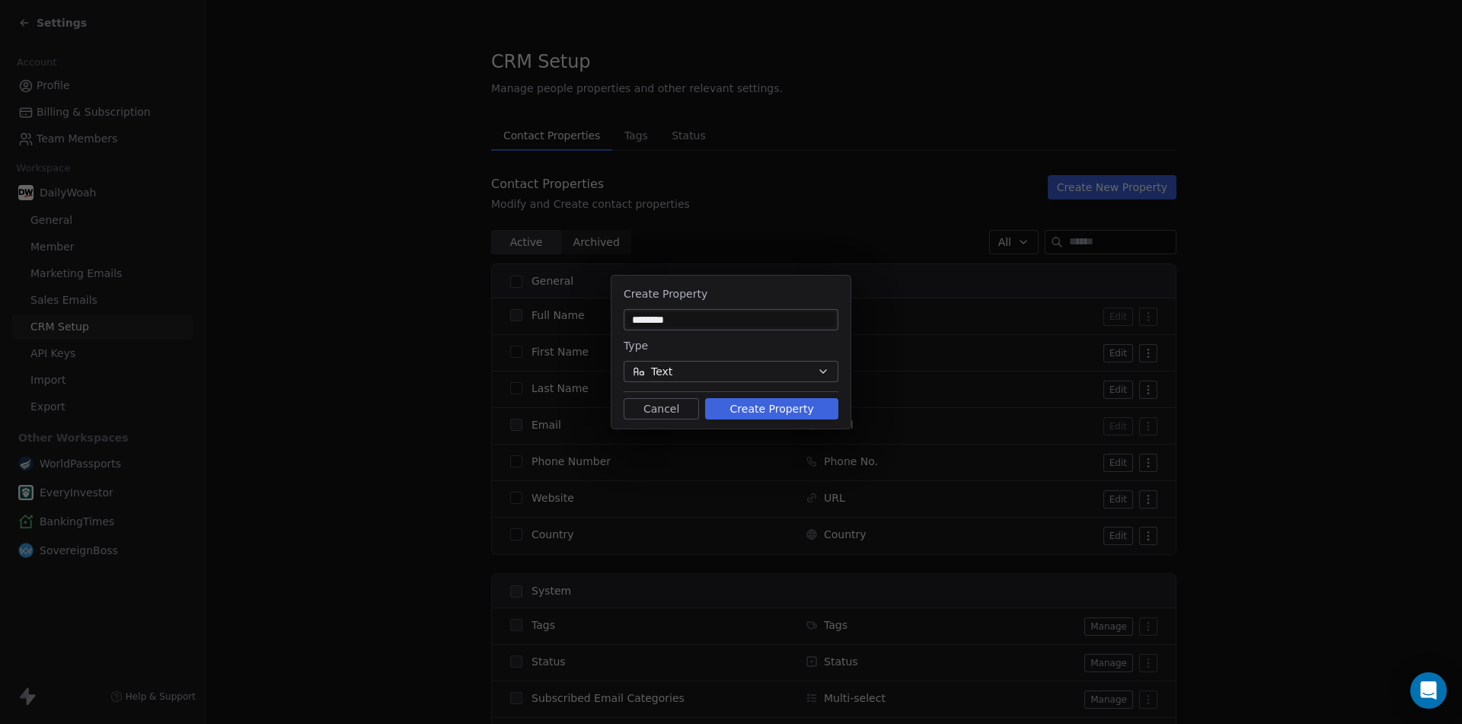
click at [765, 410] on button "Create Property" at bounding box center [771, 408] width 133 height 21
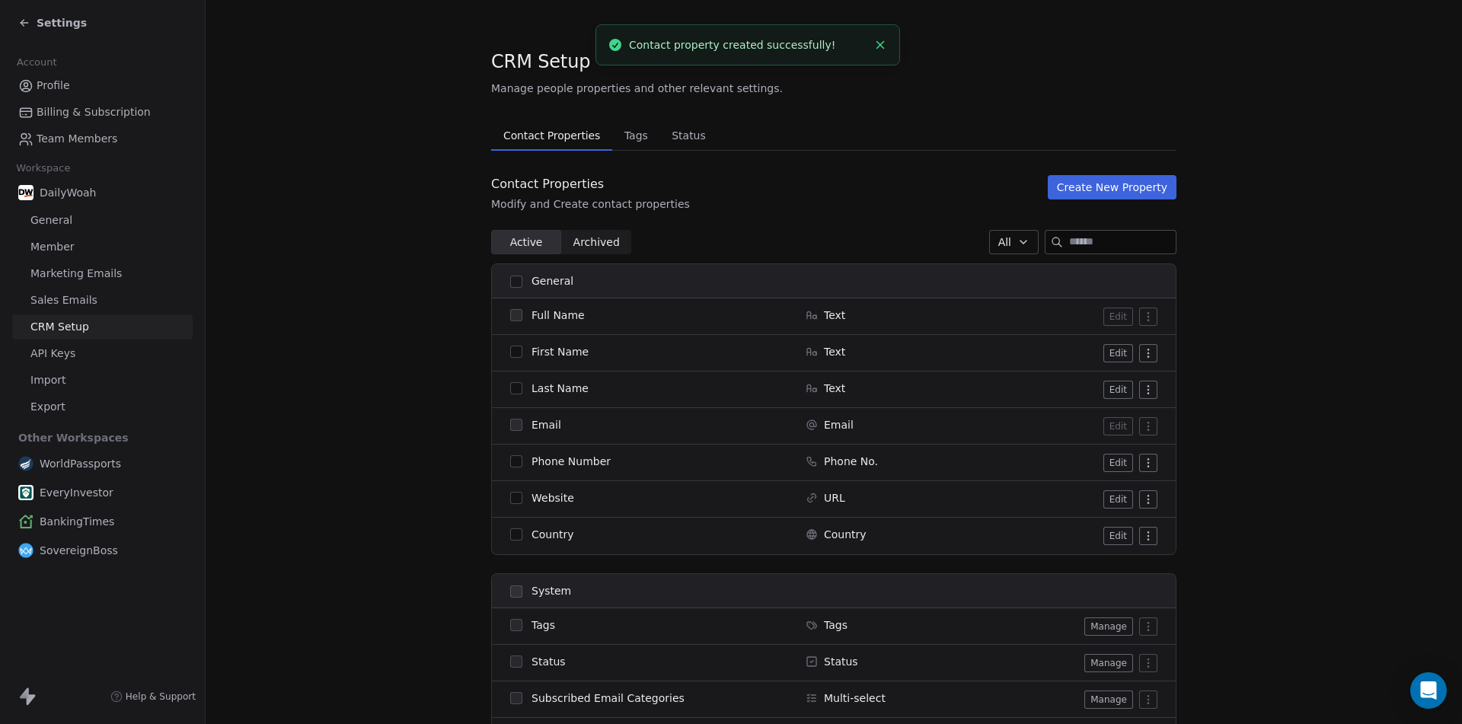
click at [1130, 168] on div "Contact Properties Contact Properties Tags Tags Status Status Contact Propertie…" at bounding box center [833, 647] width 685 height 1054
click at [1128, 184] on button "Create New Property" at bounding box center [1111, 187] width 129 height 24
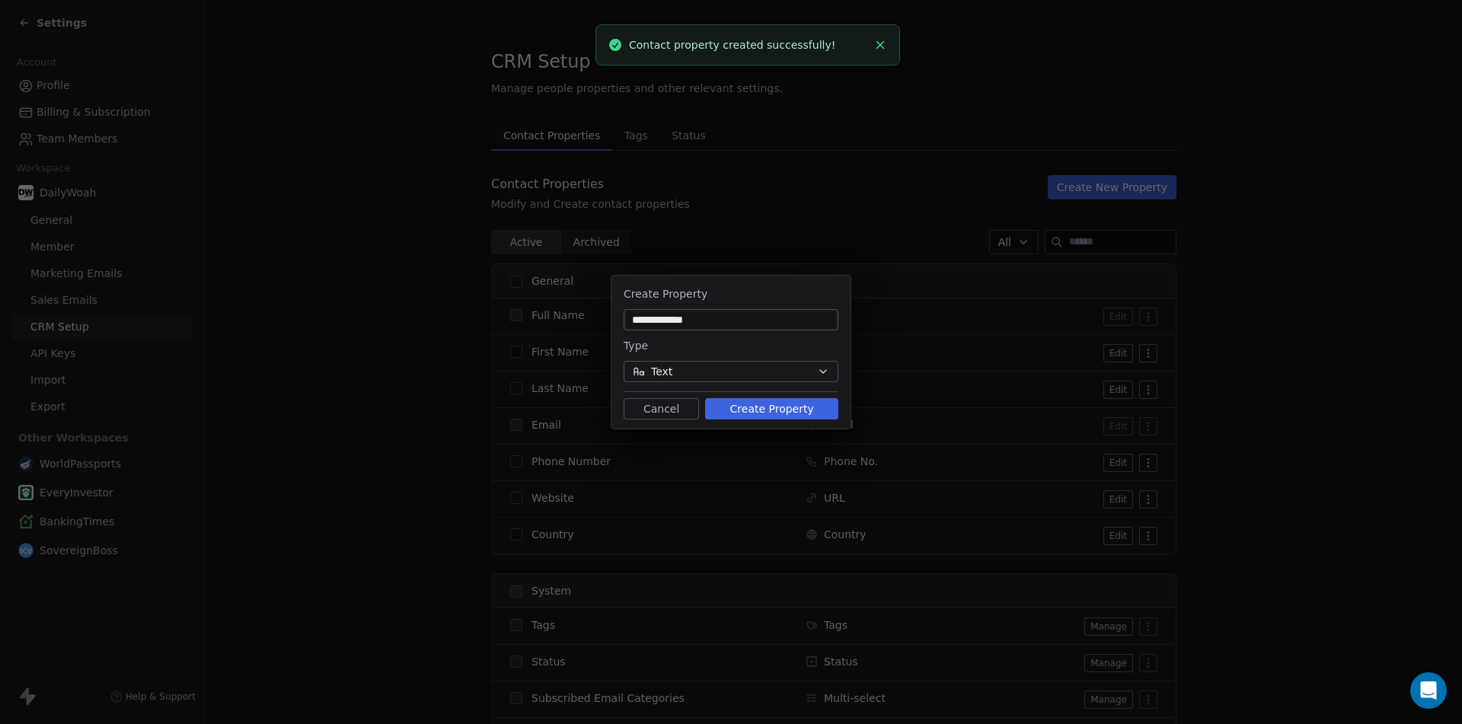
type input "**********"
click at [725, 400] on button "Create Property" at bounding box center [771, 408] width 133 height 21
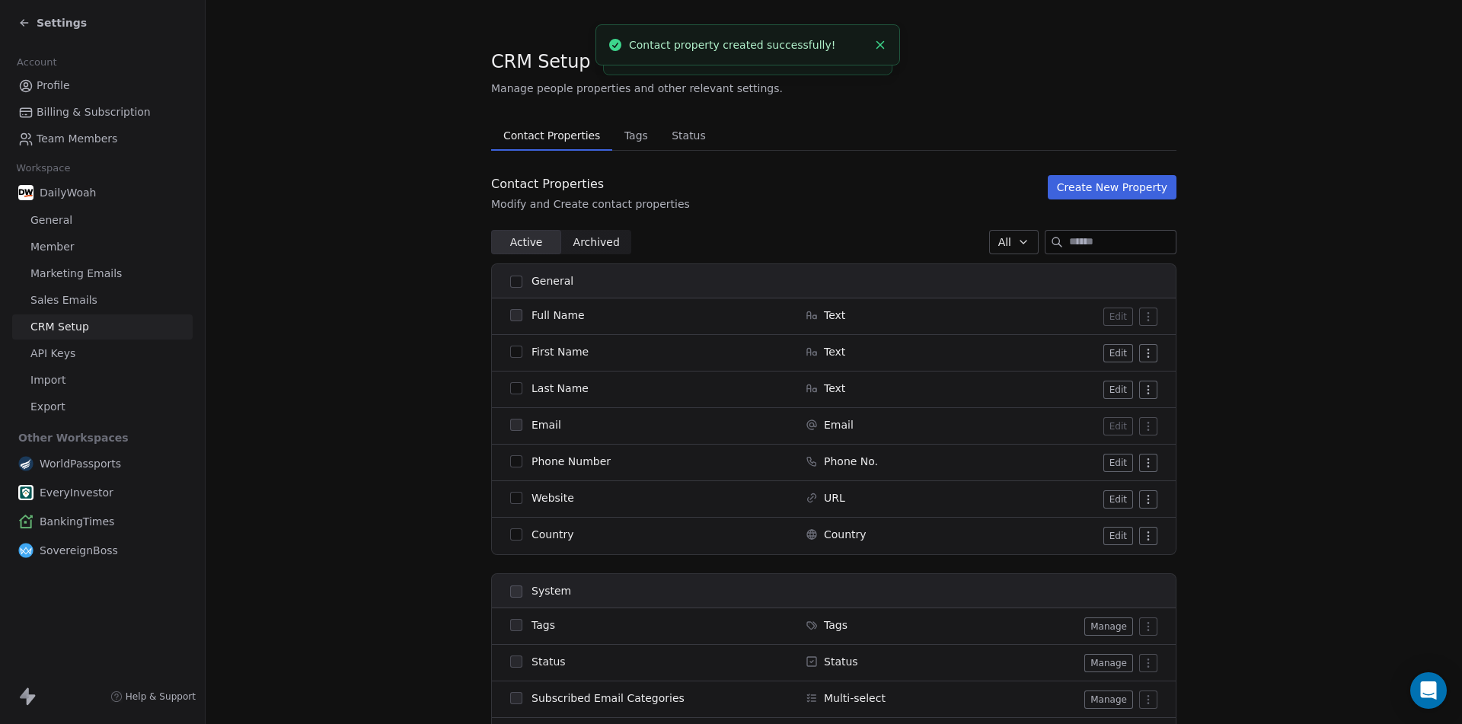
click at [1120, 186] on button "Create New Property" at bounding box center [1111, 187] width 129 height 24
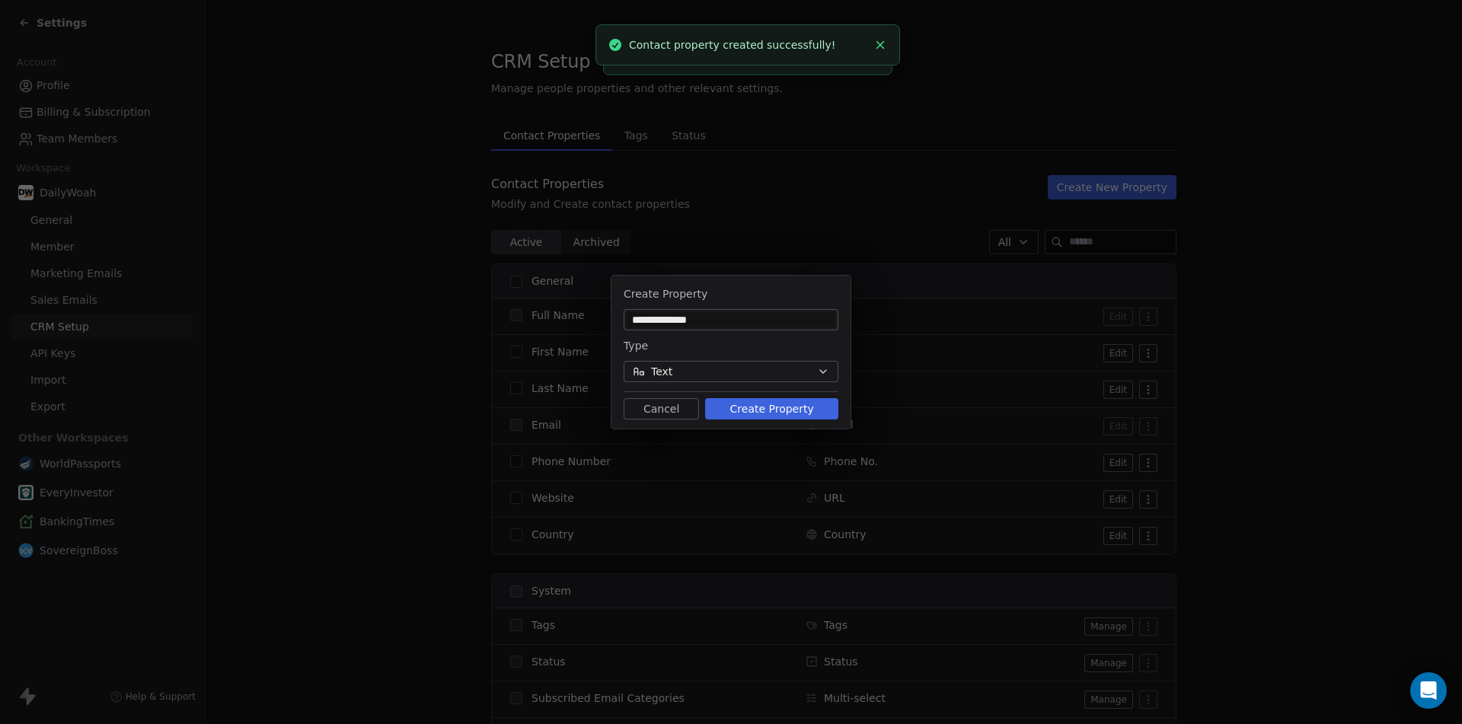
type input "**********"
click at [743, 409] on button "Create Property" at bounding box center [771, 408] width 133 height 21
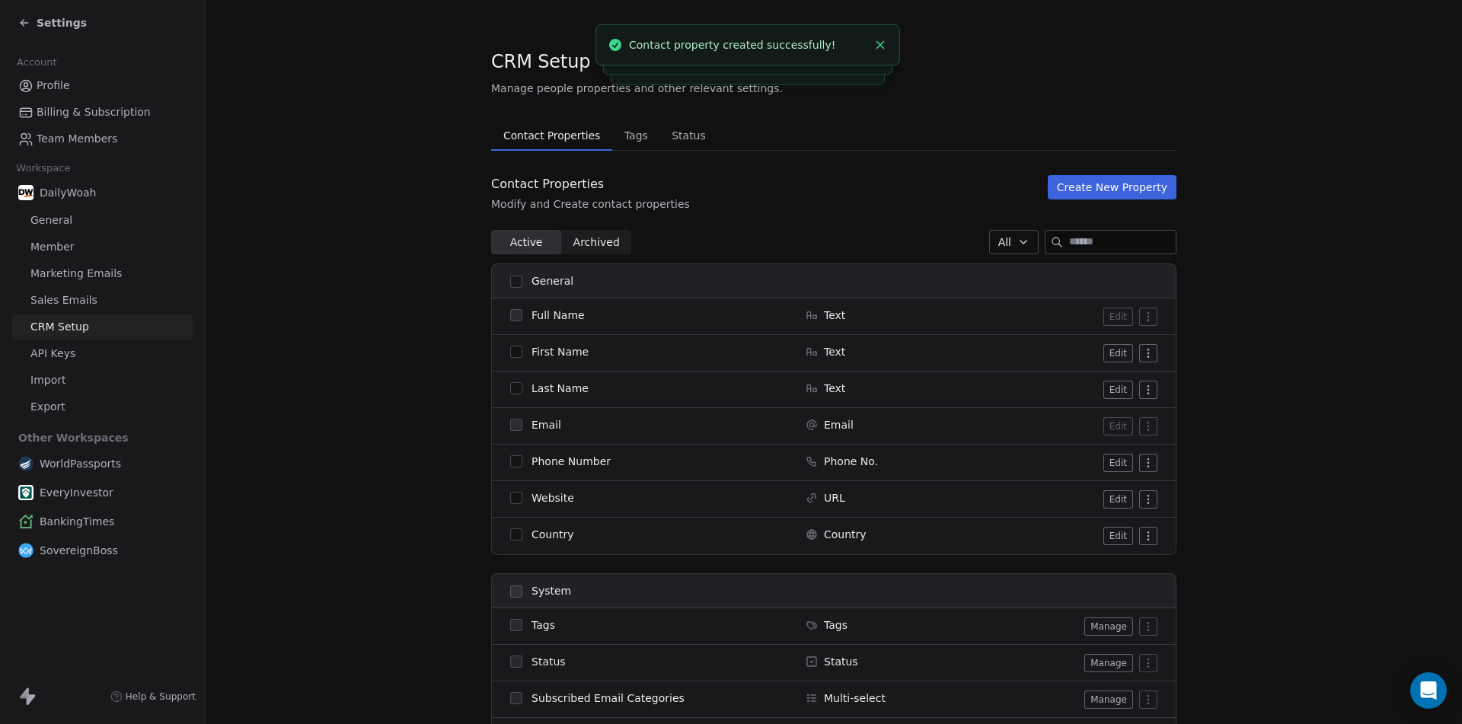
click at [1122, 176] on button "Create New Property" at bounding box center [1111, 187] width 129 height 24
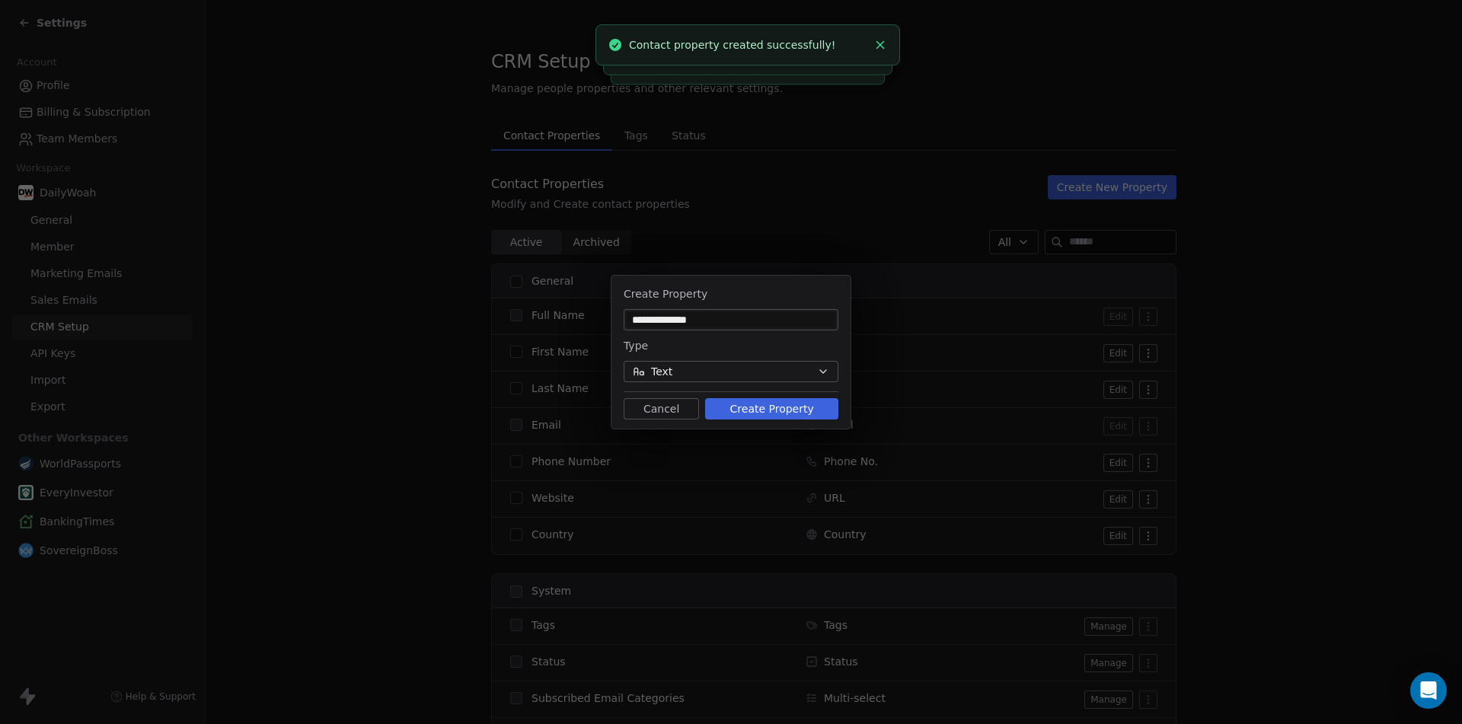
type input "**********"
click at [741, 411] on button "Create Property" at bounding box center [771, 408] width 133 height 21
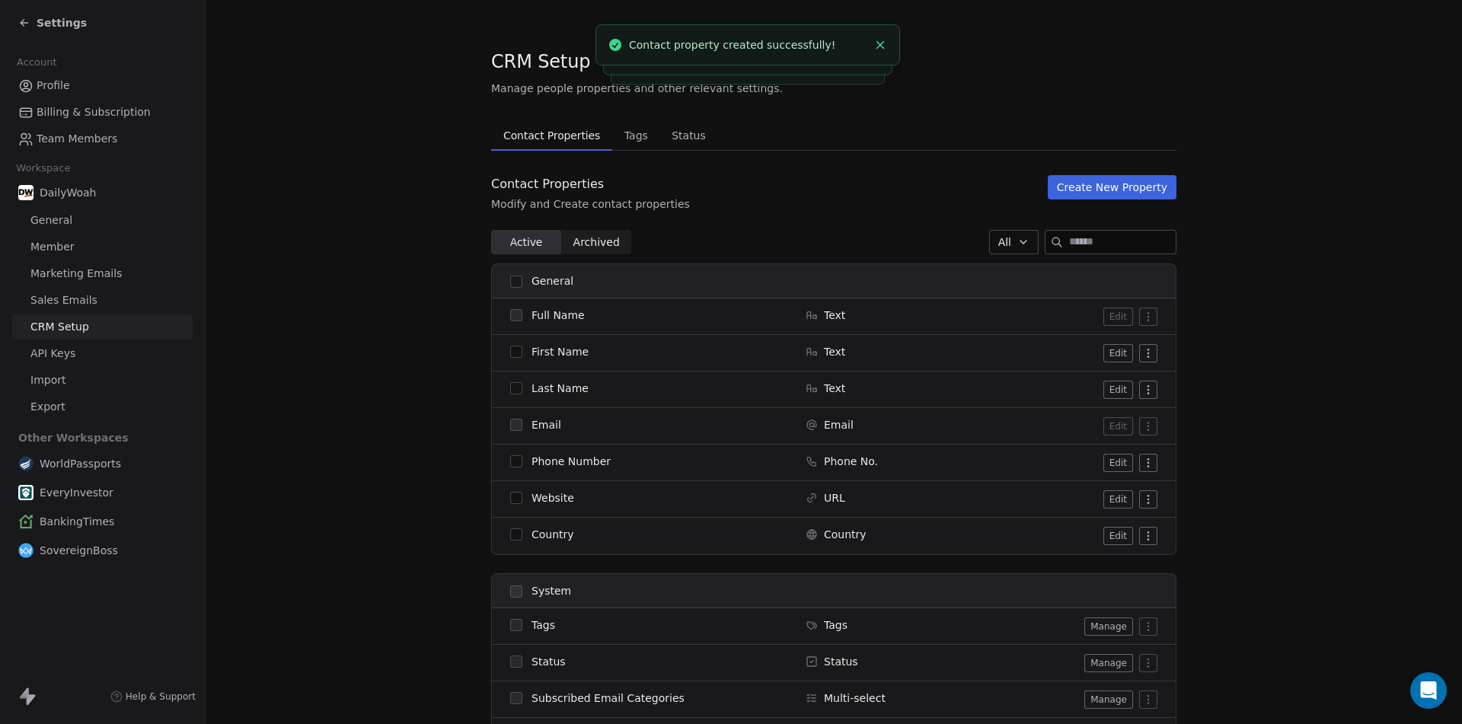
click at [1145, 186] on button "Create New Property" at bounding box center [1111, 187] width 129 height 24
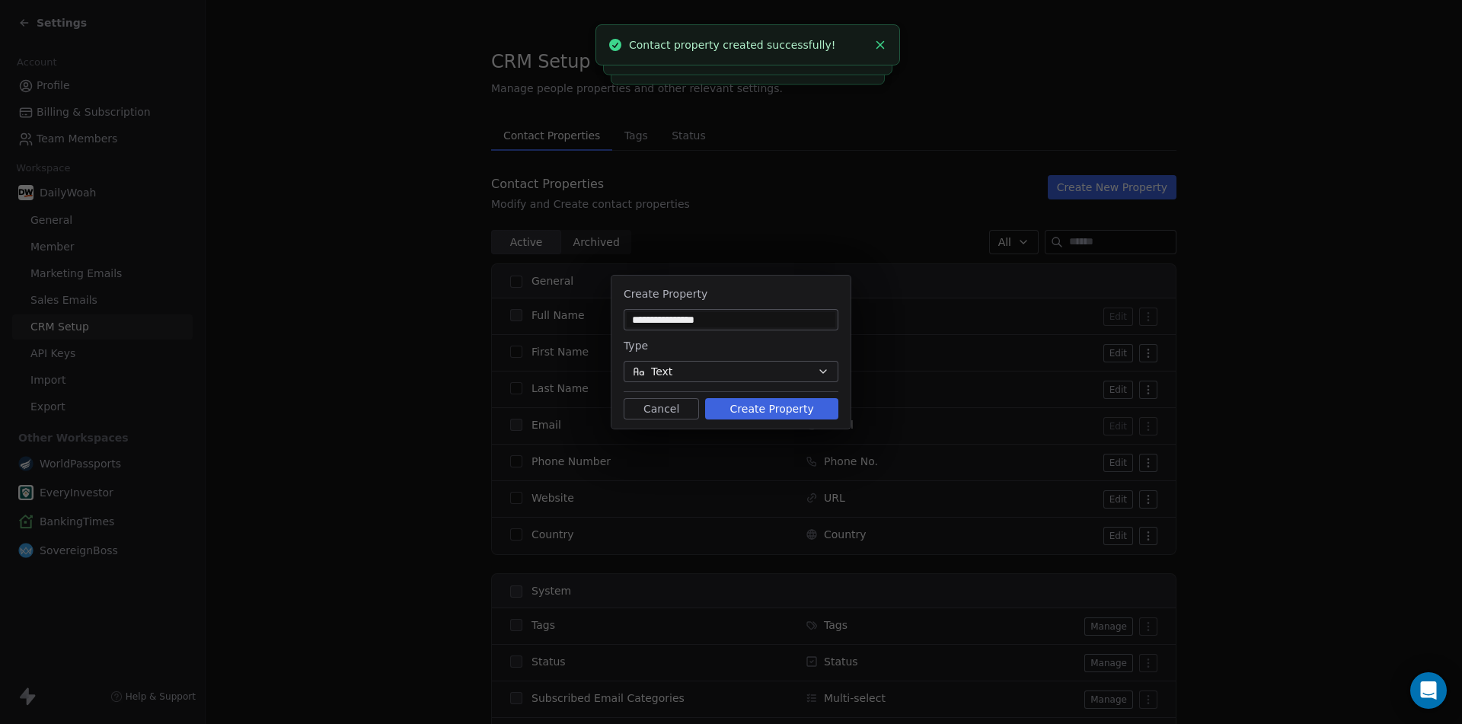
type input "**********"
click at [760, 406] on button "Create Property" at bounding box center [771, 408] width 133 height 21
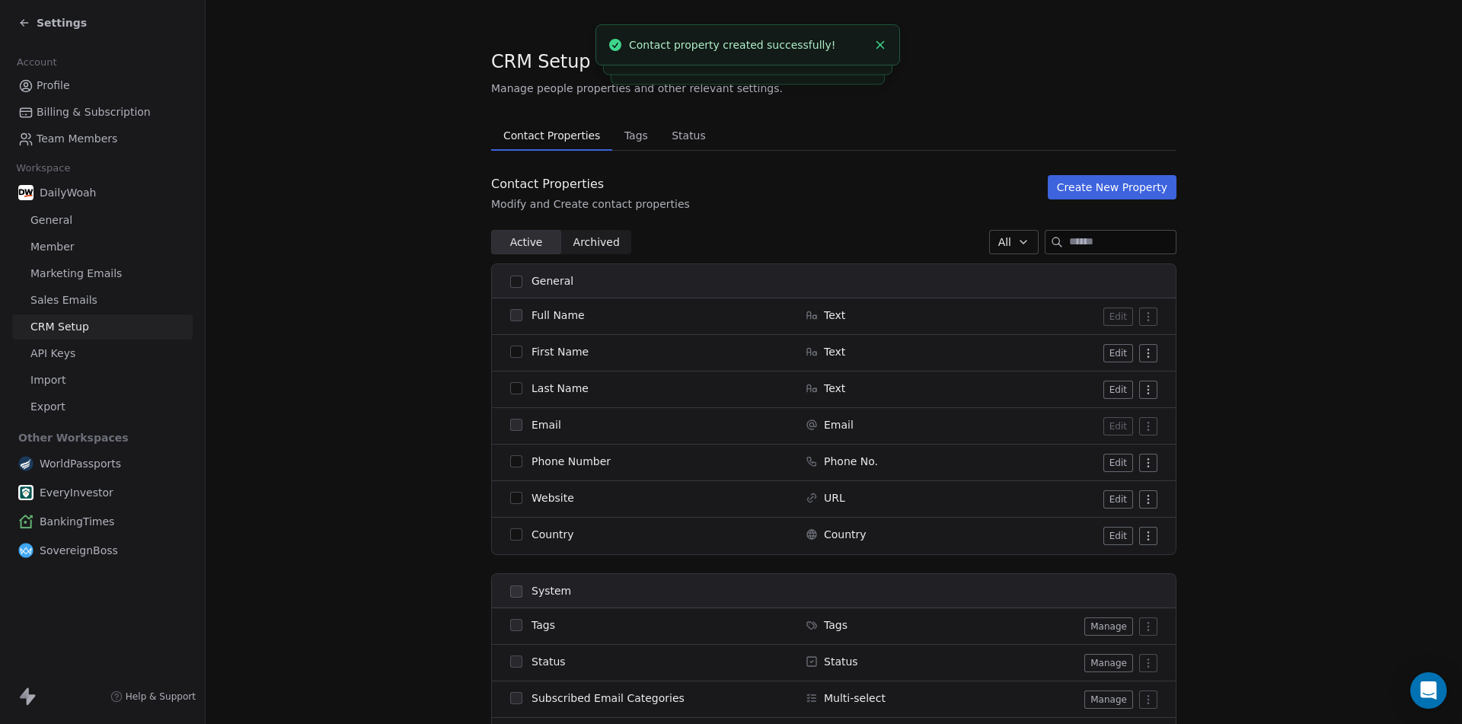
click at [1123, 181] on button "Create New Property" at bounding box center [1111, 187] width 129 height 24
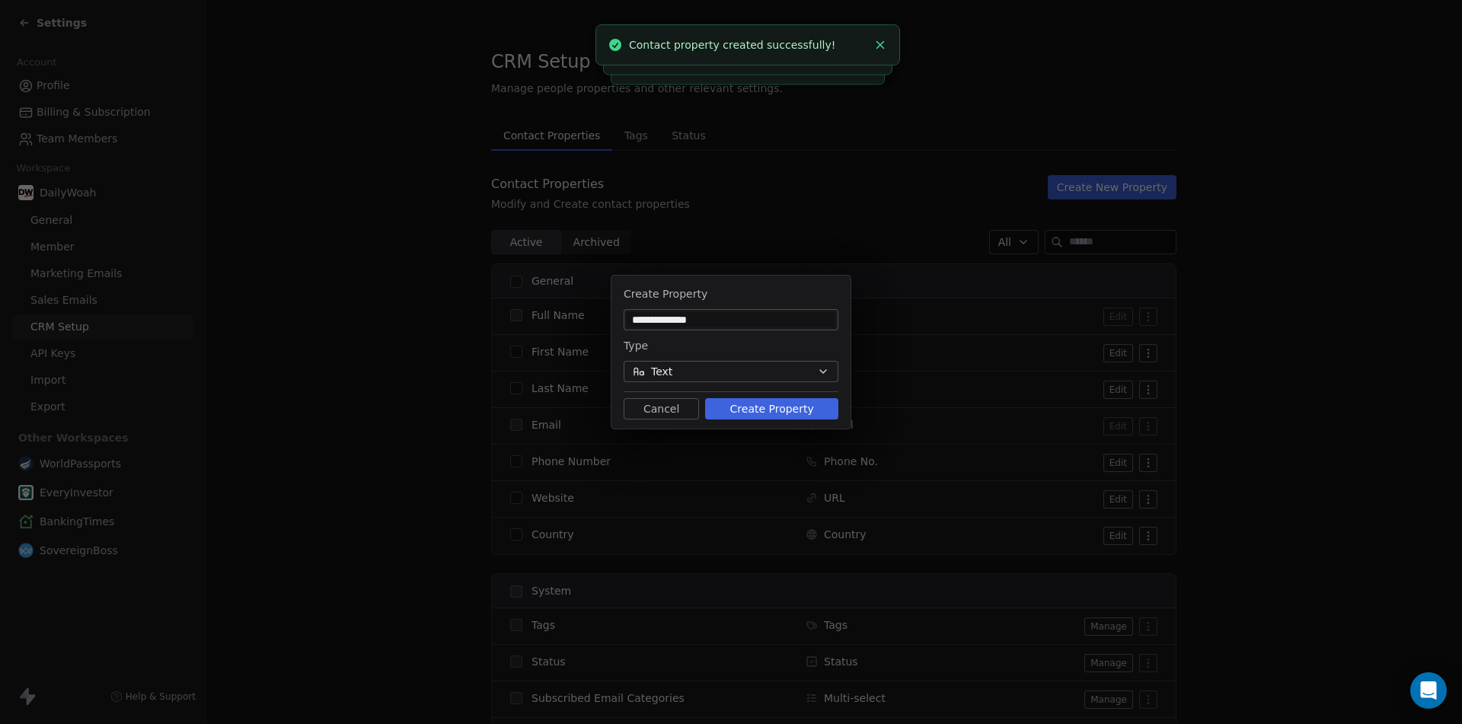
type input "**********"
click at [742, 404] on button "Create Property" at bounding box center [771, 408] width 133 height 21
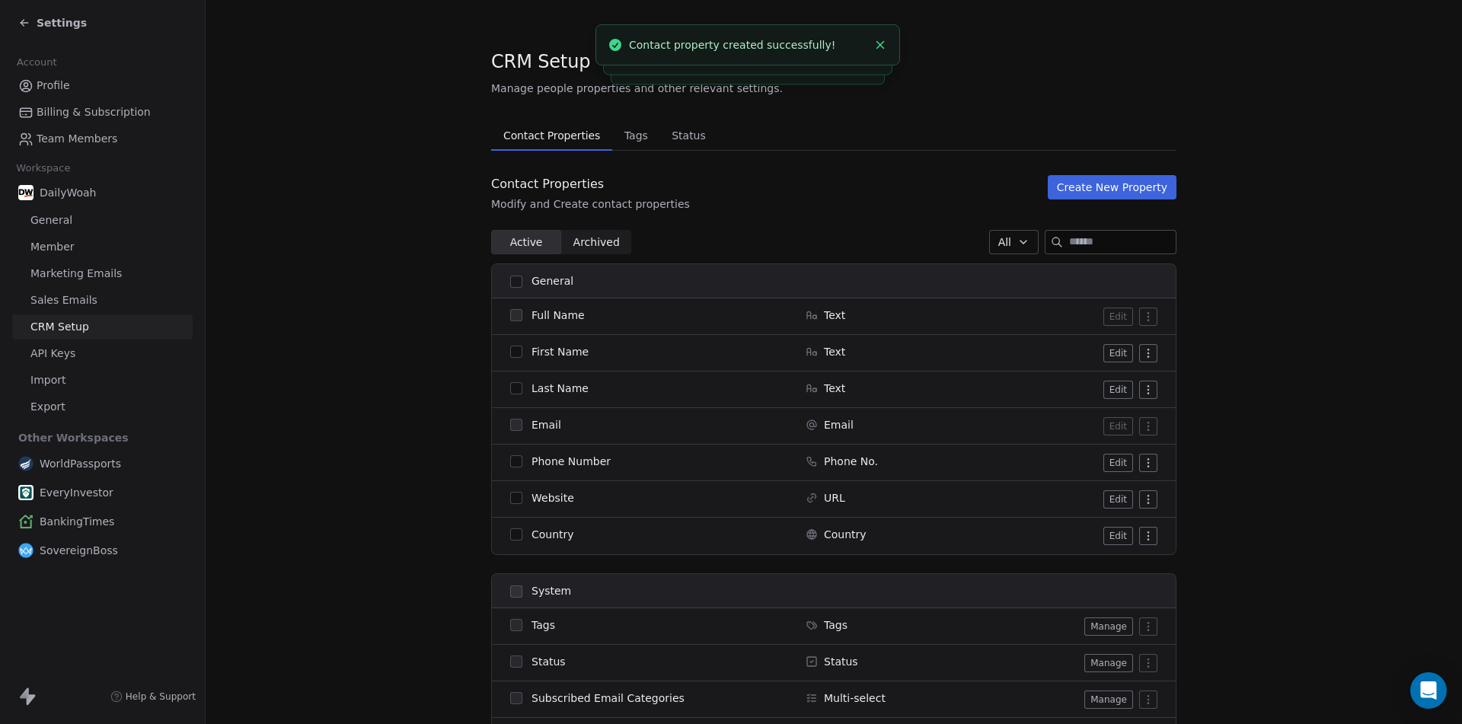
click at [1123, 180] on button "Create New Property" at bounding box center [1111, 187] width 129 height 24
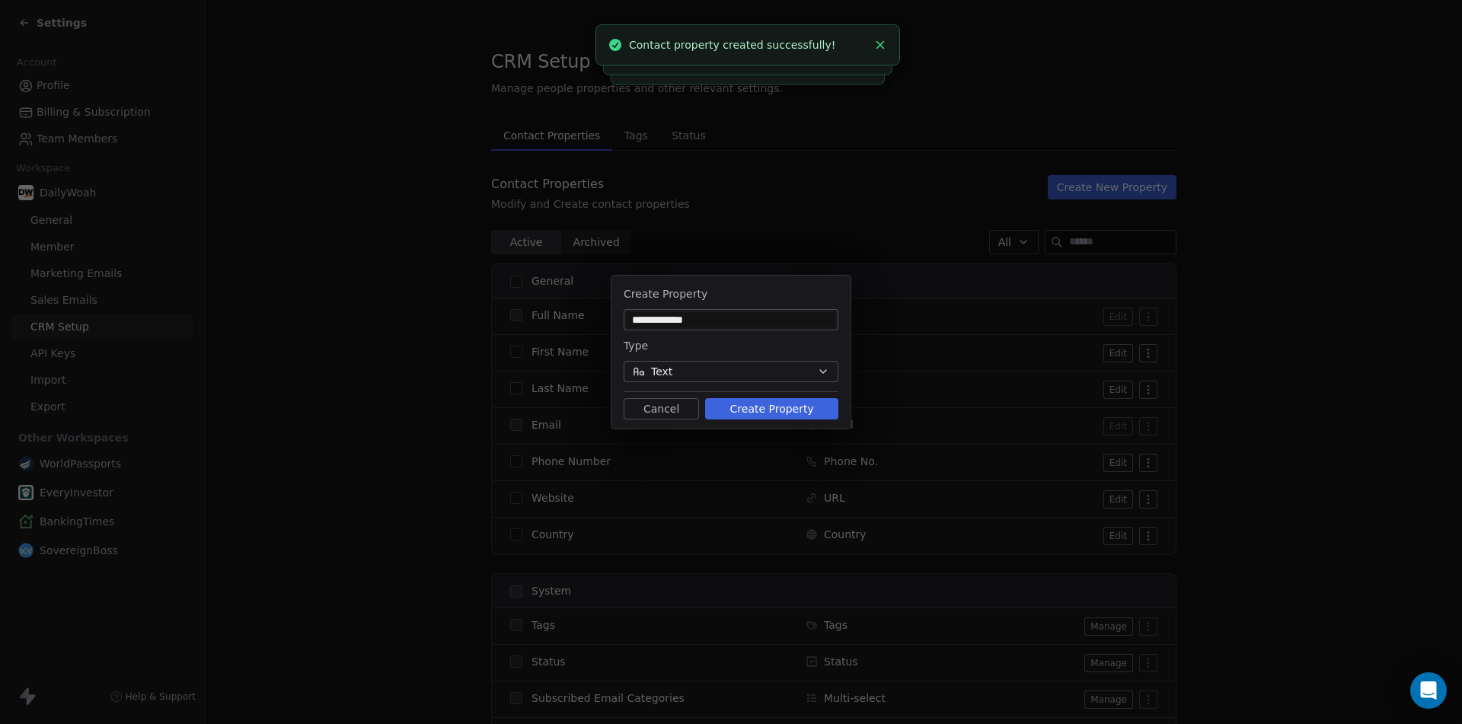
type input "**********"
click at [756, 411] on button "Create Property" at bounding box center [771, 408] width 133 height 21
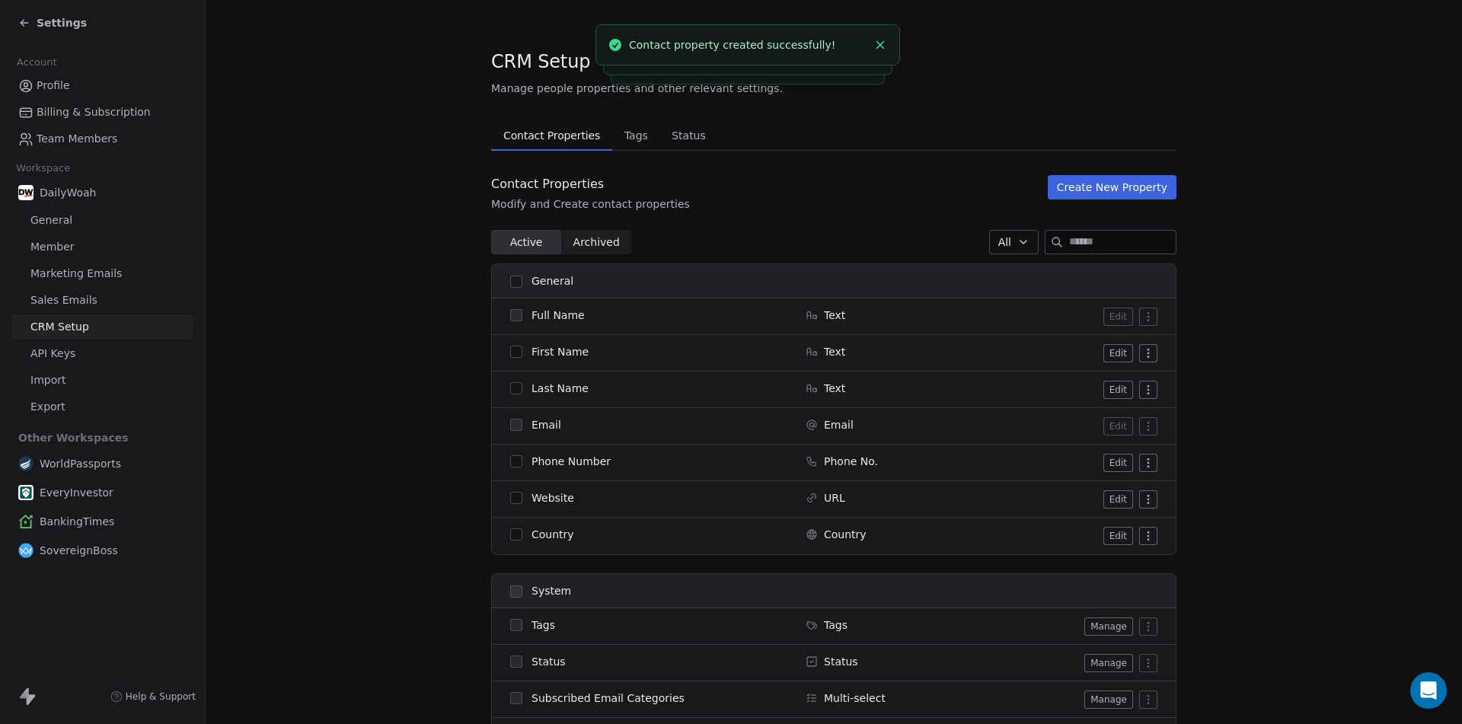
click at [1112, 187] on button "Create New Property" at bounding box center [1111, 187] width 129 height 24
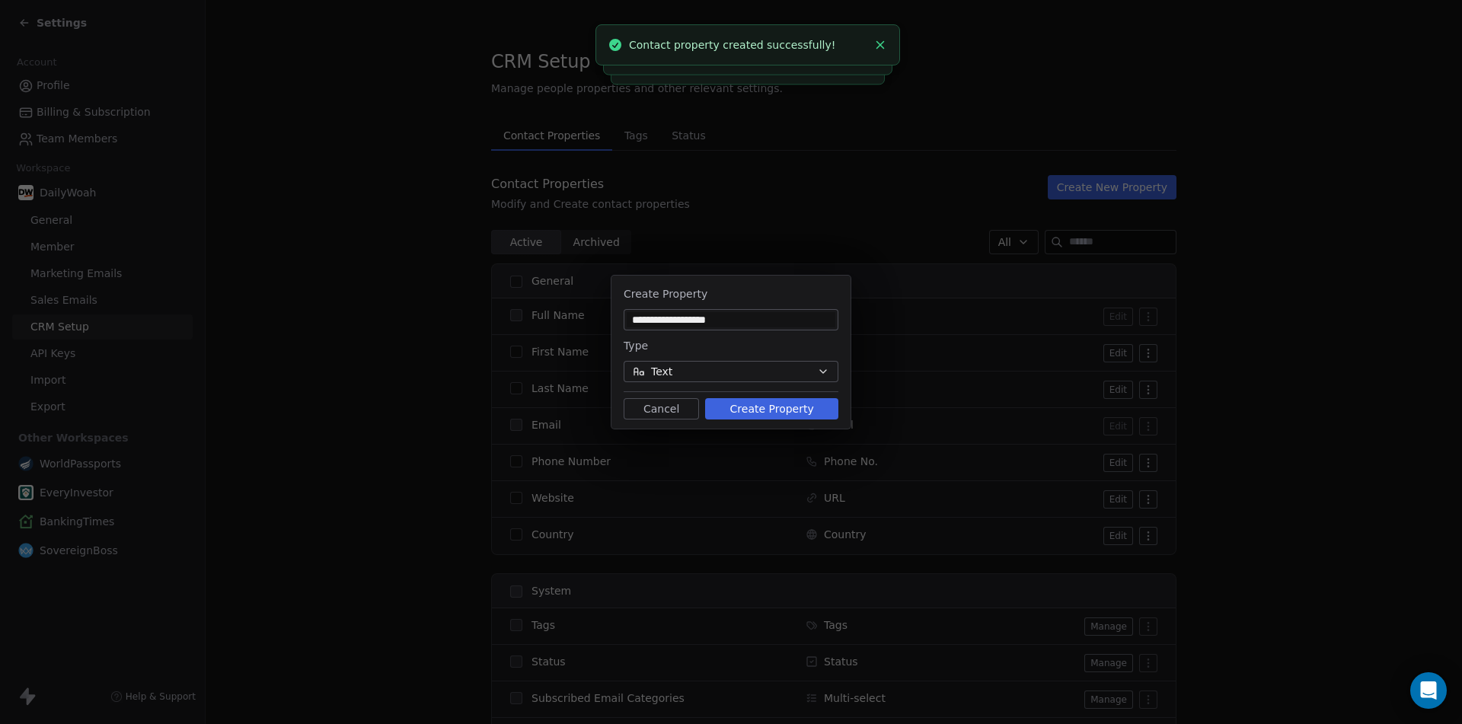
type input "**********"
click at [782, 413] on button "Create Property" at bounding box center [771, 408] width 133 height 21
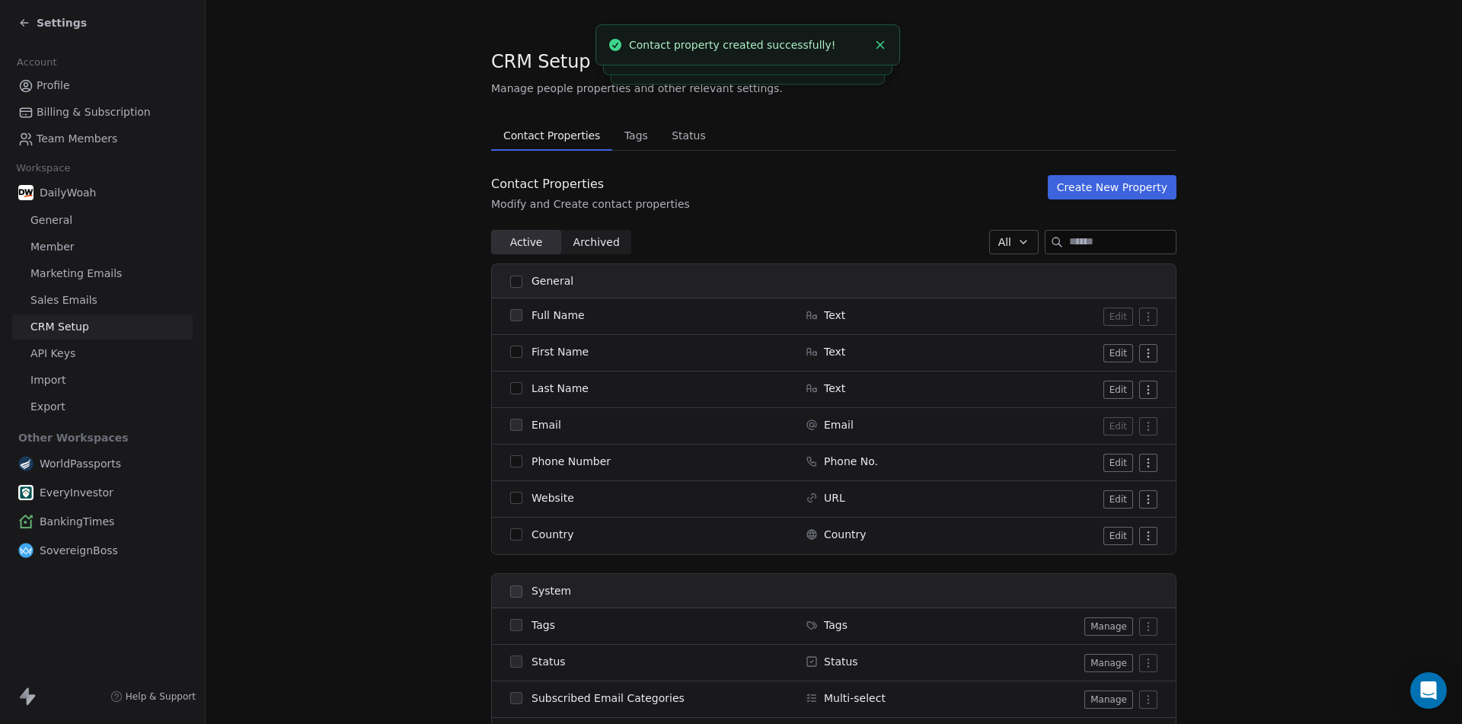
click at [1146, 183] on button "Create New Property" at bounding box center [1111, 187] width 129 height 24
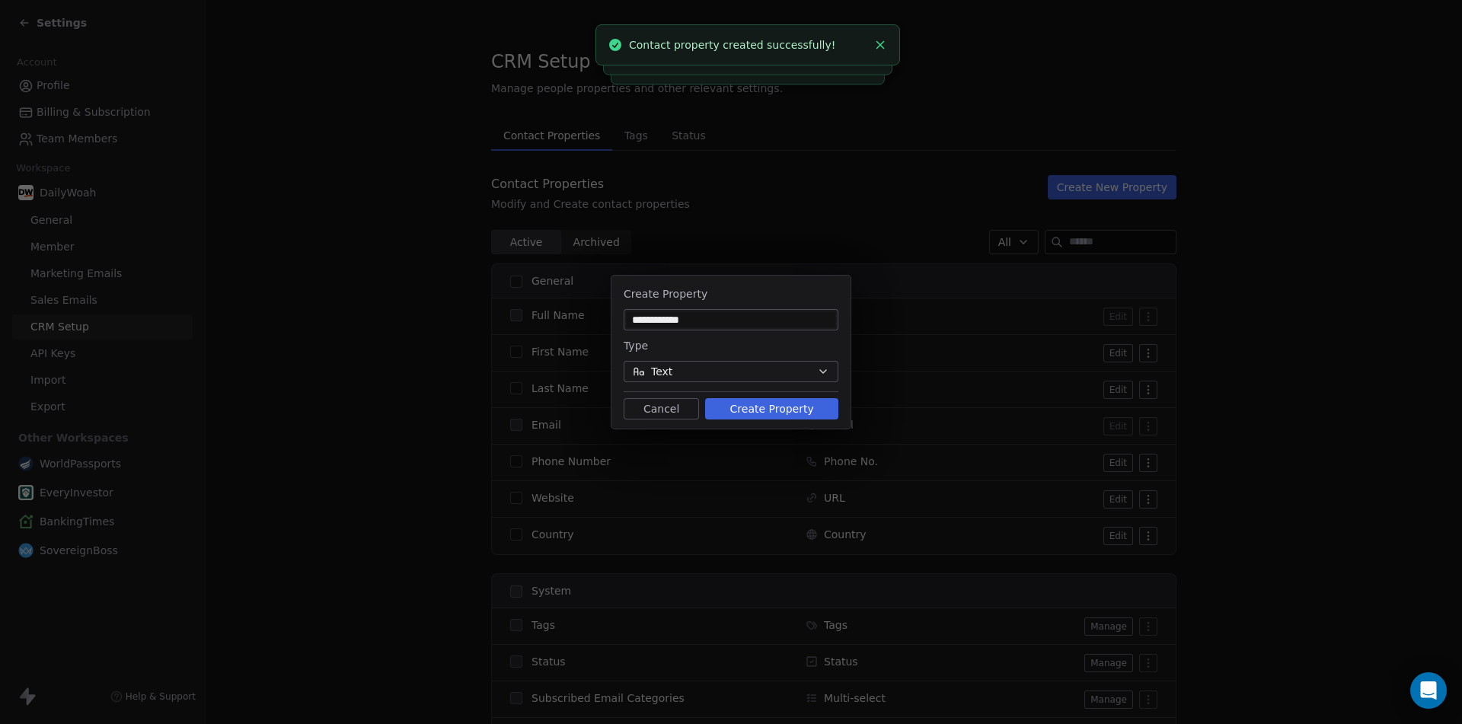
type input "**********"
click at [784, 415] on button "Create Property" at bounding box center [771, 408] width 133 height 21
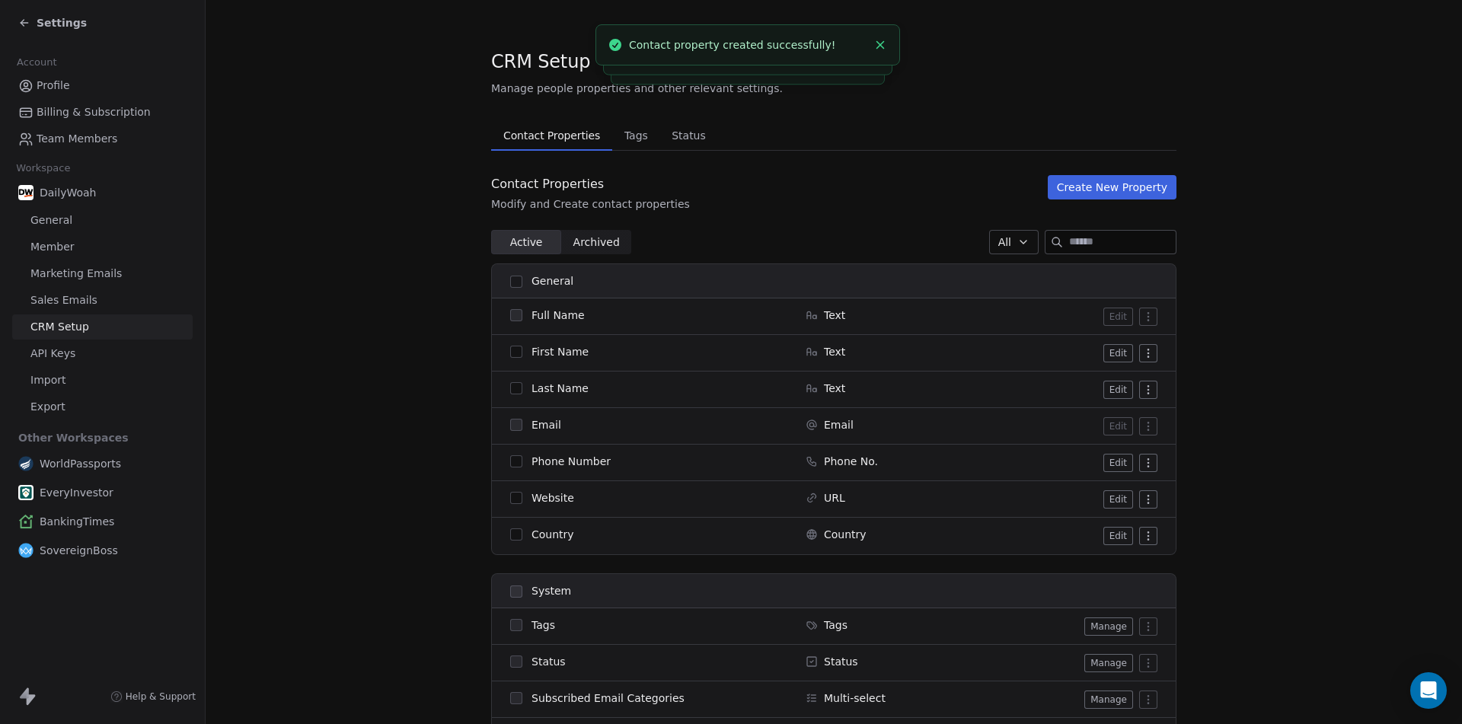
click at [1147, 188] on button "Create New Property" at bounding box center [1111, 187] width 129 height 24
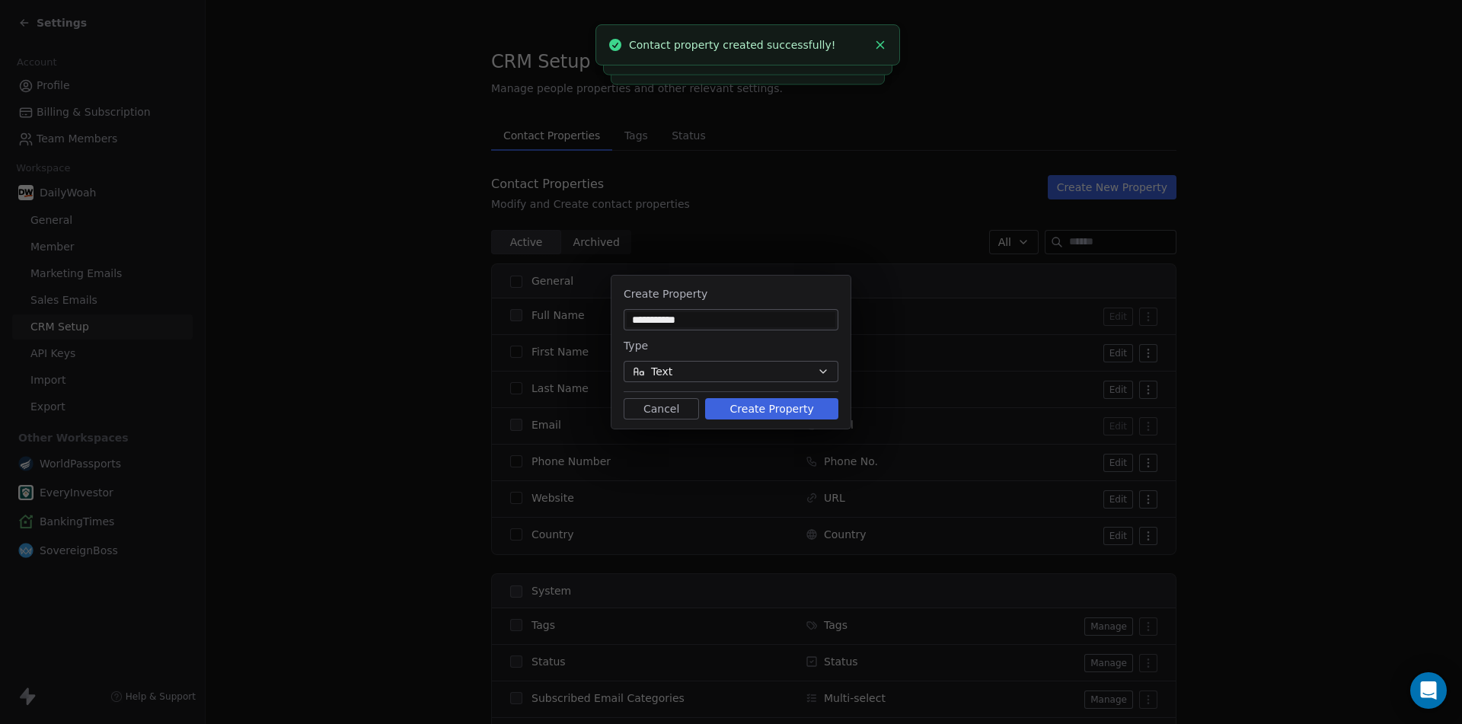
type input "**********"
click at [802, 411] on button "Create Property" at bounding box center [771, 408] width 133 height 21
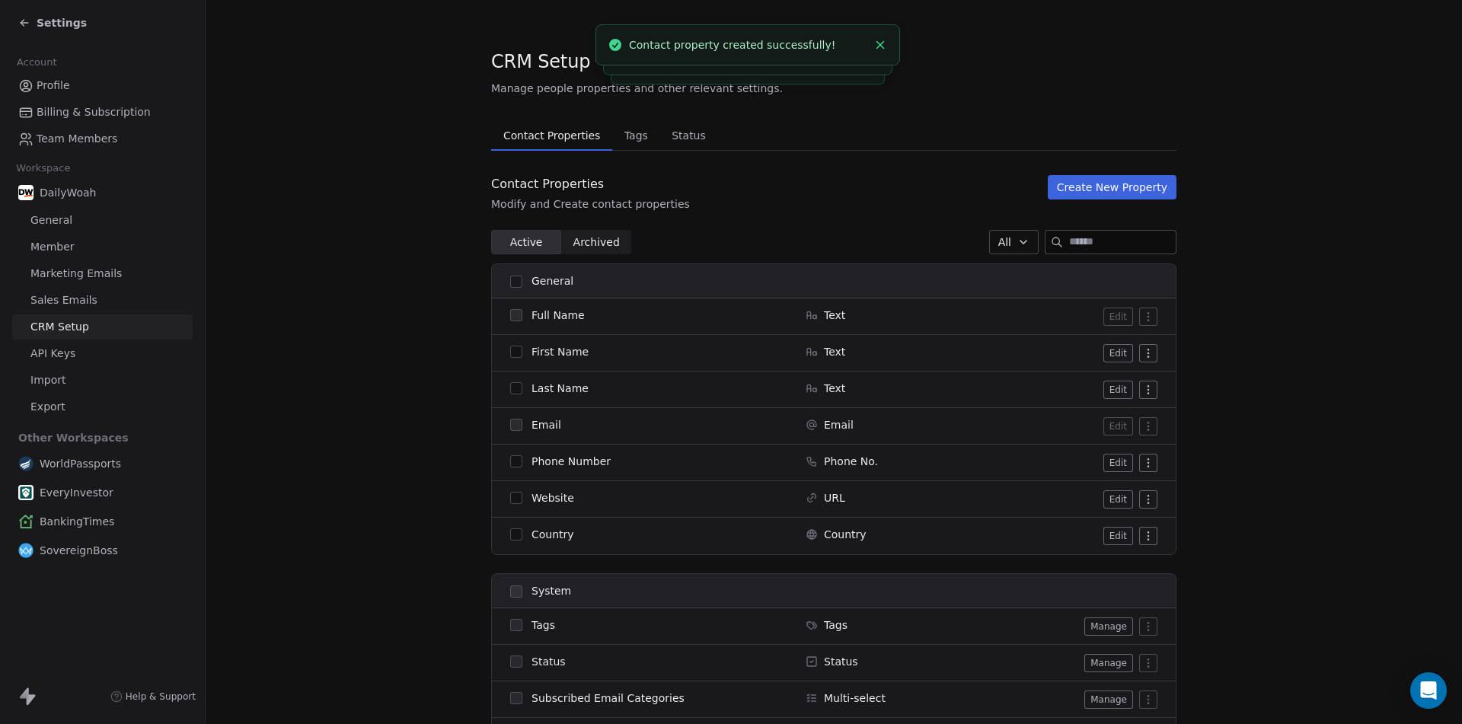
click at [1136, 192] on button "Create New Property" at bounding box center [1111, 187] width 129 height 24
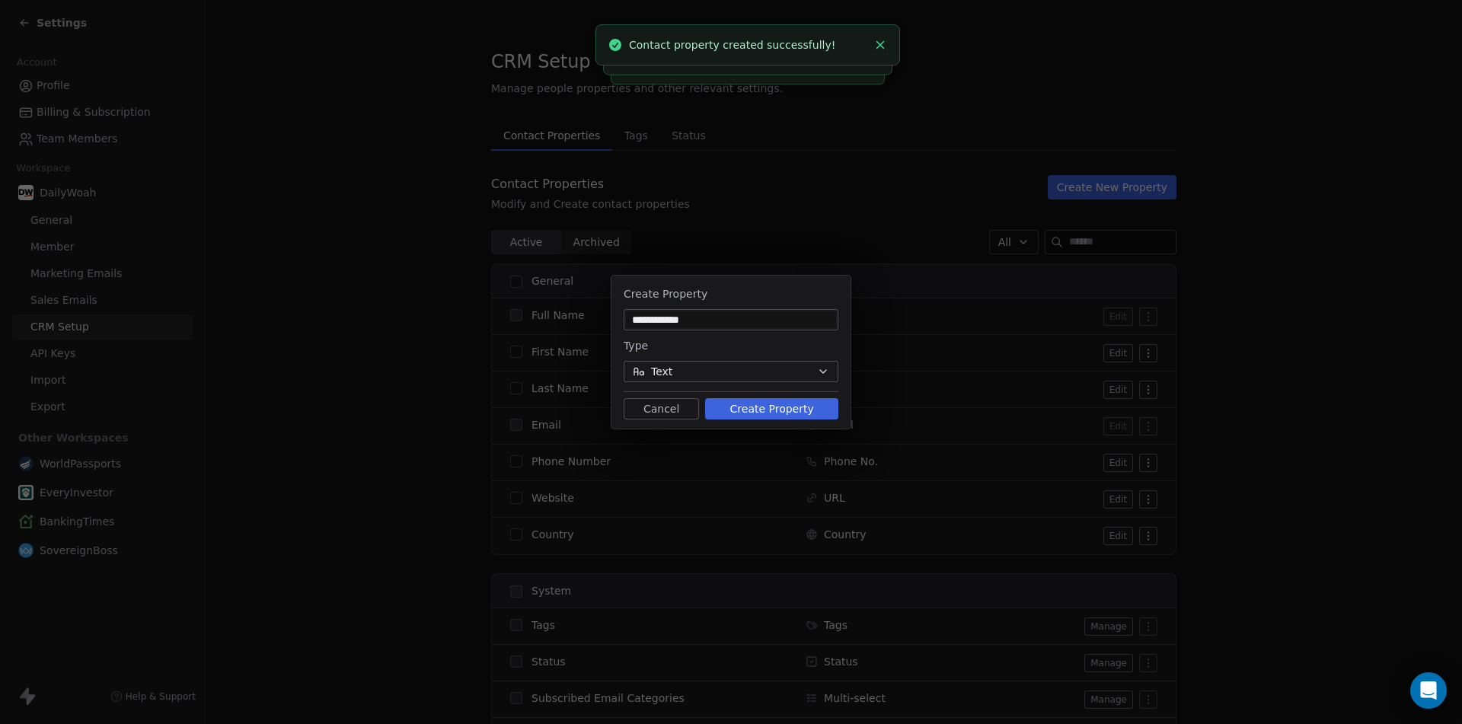
type input "**********"
click at [760, 403] on button "Create Property" at bounding box center [771, 408] width 133 height 21
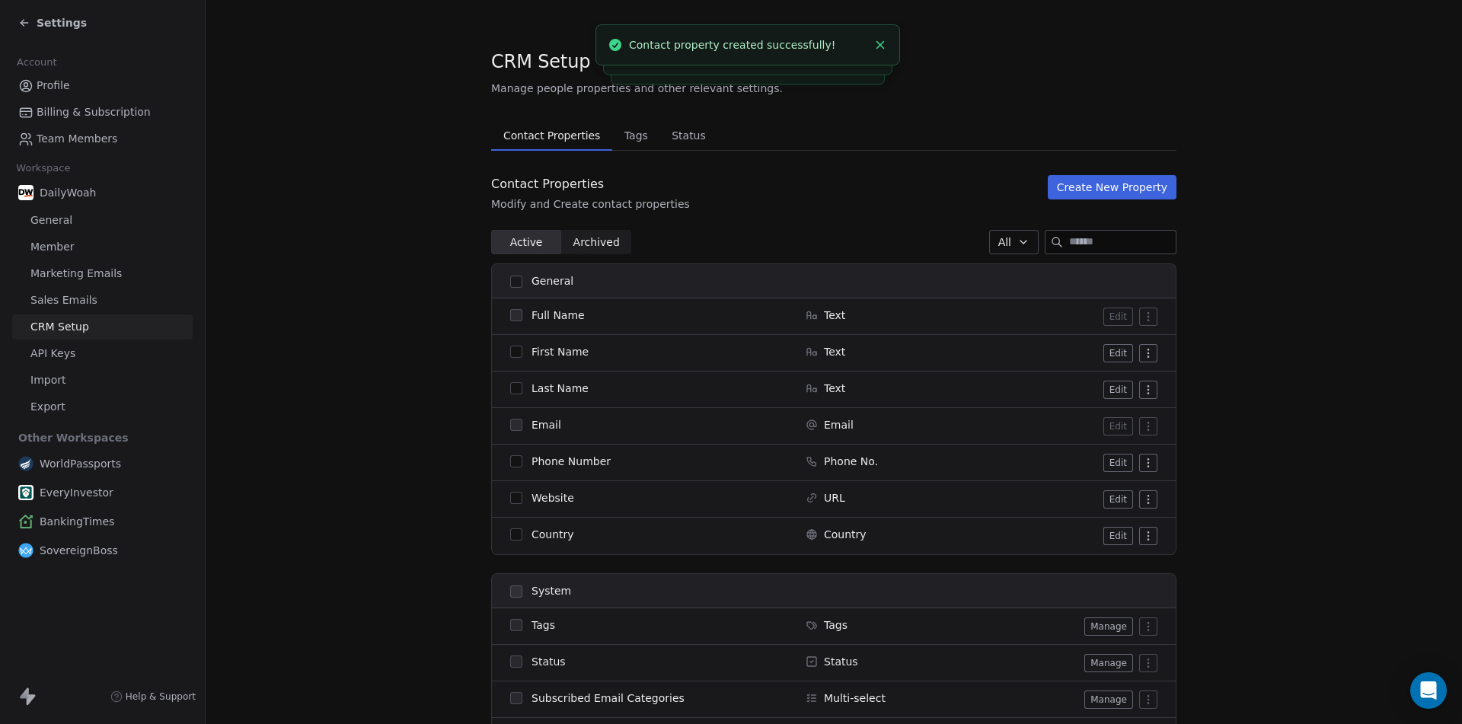
click at [1132, 186] on button "Create New Property" at bounding box center [1111, 187] width 129 height 24
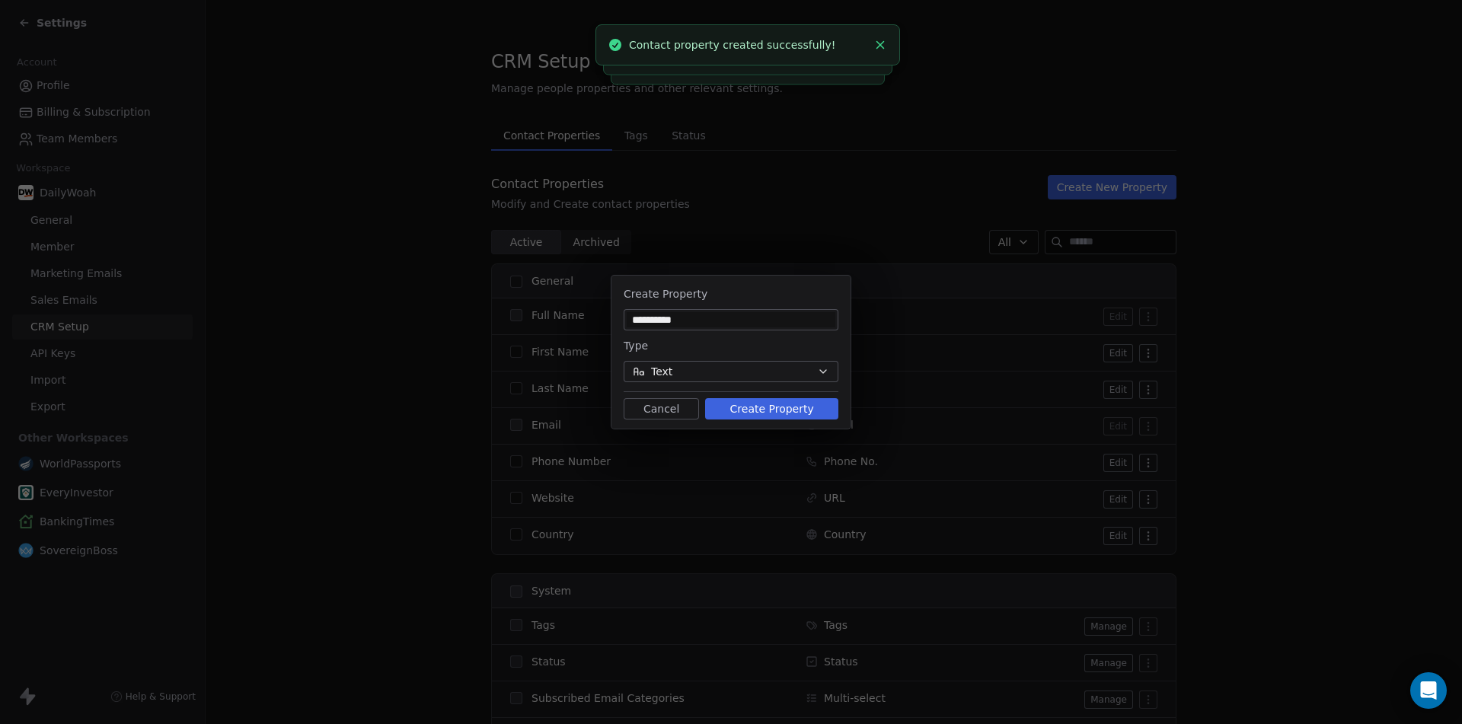
type input "**********"
click at [783, 411] on button "Create Property" at bounding box center [771, 408] width 133 height 21
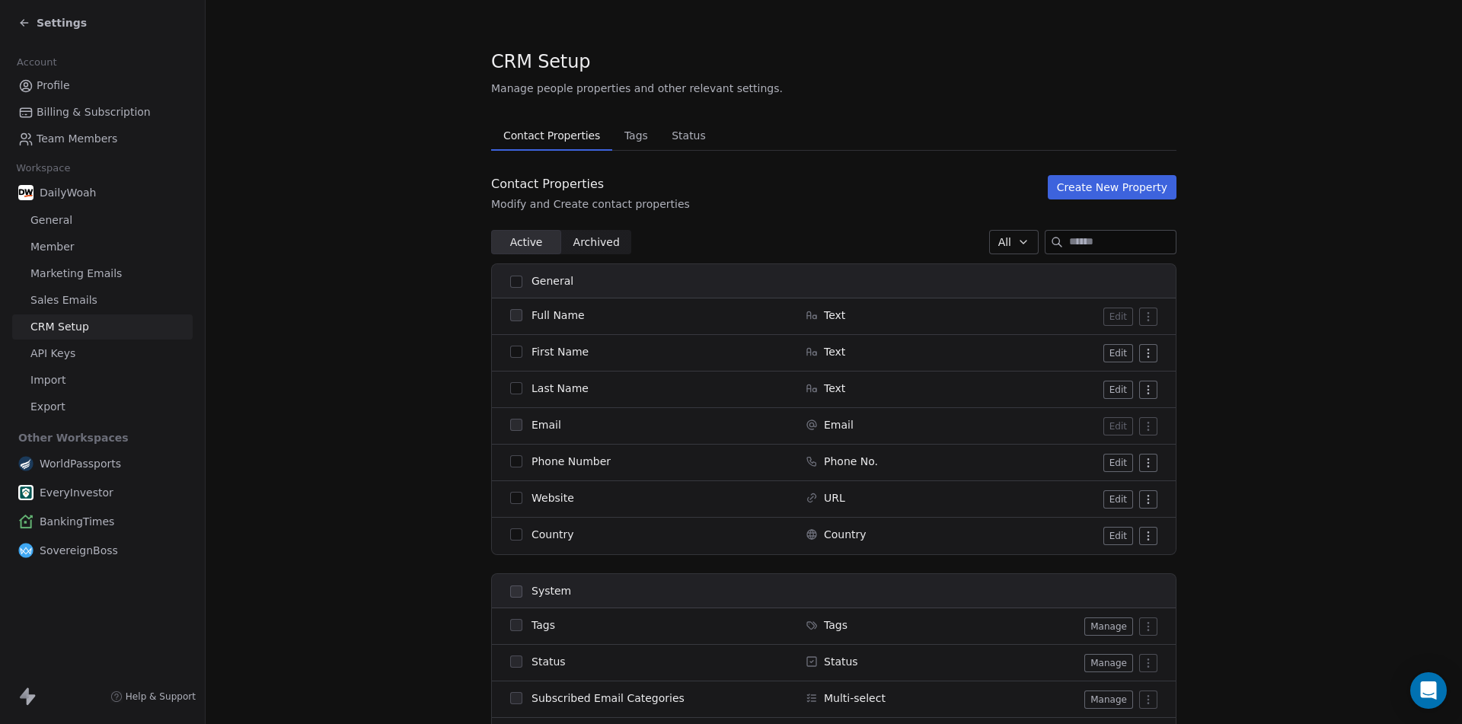
drag, startPoint x: 56, startPoint y: 248, endPoint x: 95, endPoint y: 257, distance: 39.7
click at [56, 248] on span "Member" at bounding box center [52, 247] width 44 height 16
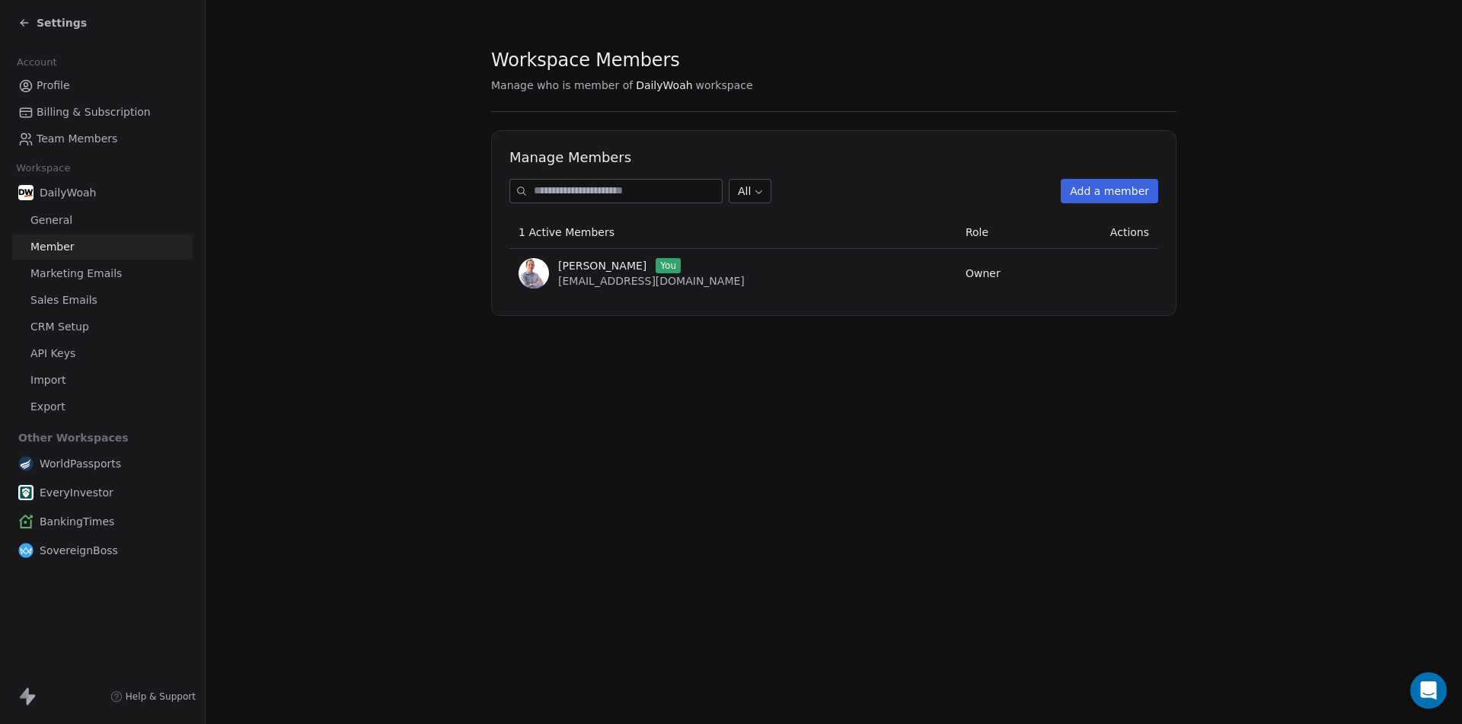
click at [1109, 192] on button "Add a member" at bounding box center [1108, 191] width 97 height 24
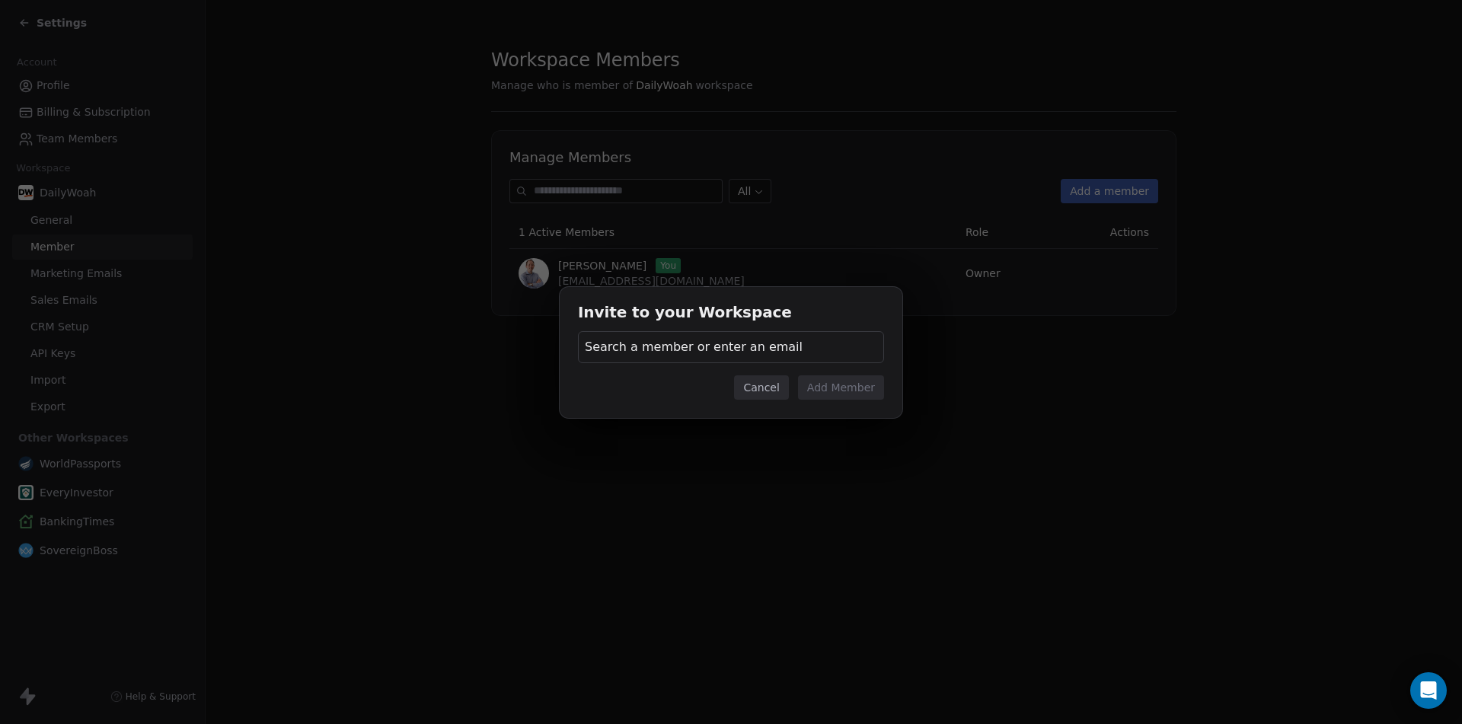
click at [703, 339] on span "Search a member or enter an email" at bounding box center [694, 347] width 218 height 18
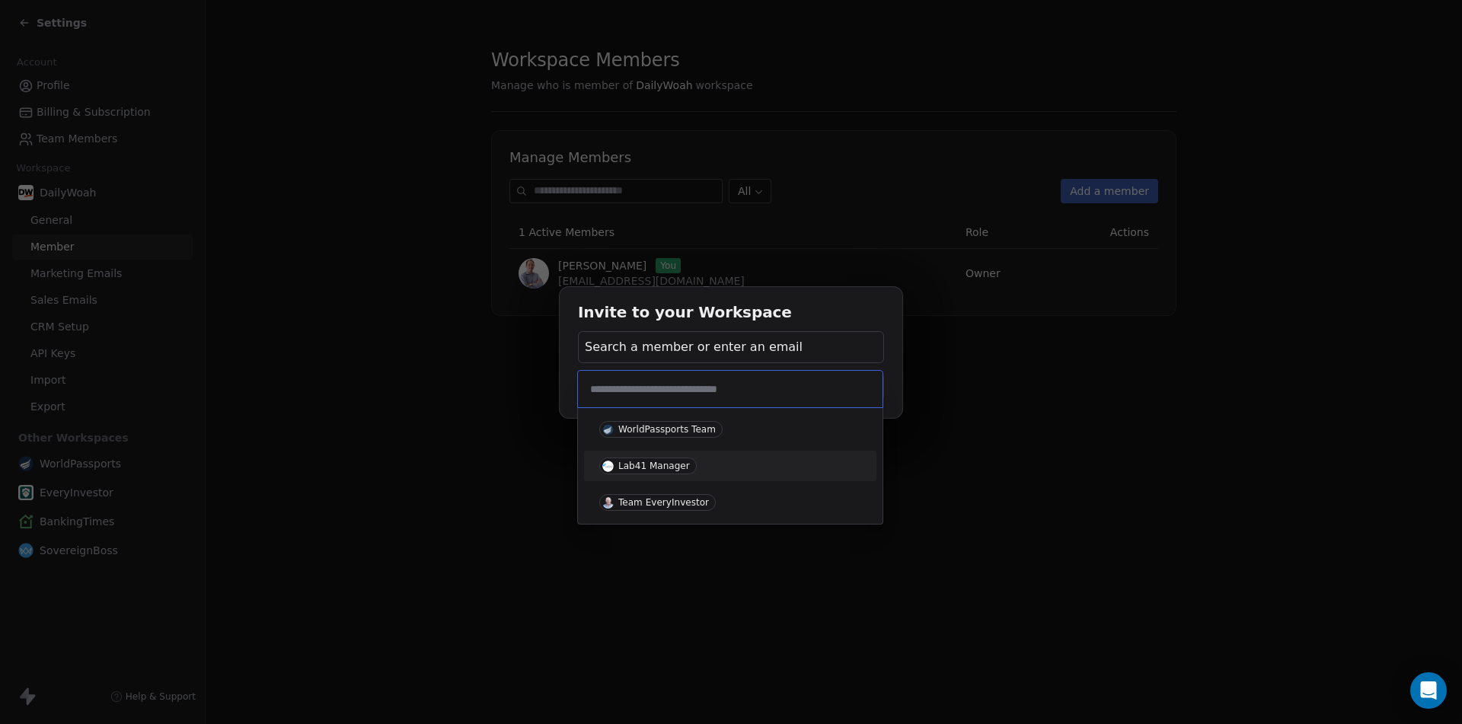
click at [709, 464] on div "Lab41 Manager" at bounding box center [730, 465] width 262 height 17
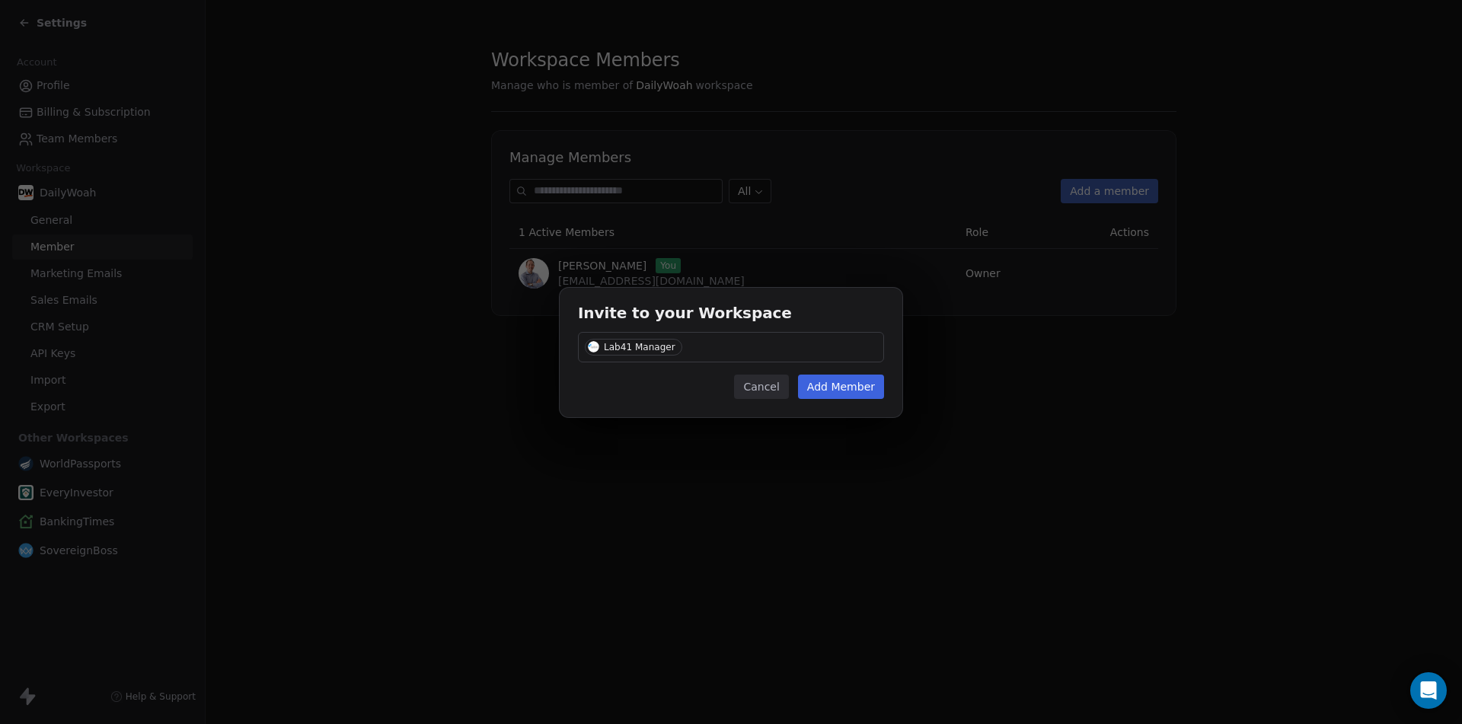
click at [833, 384] on button "Add Member" at bounding box center [841, 387] width 86 height 24
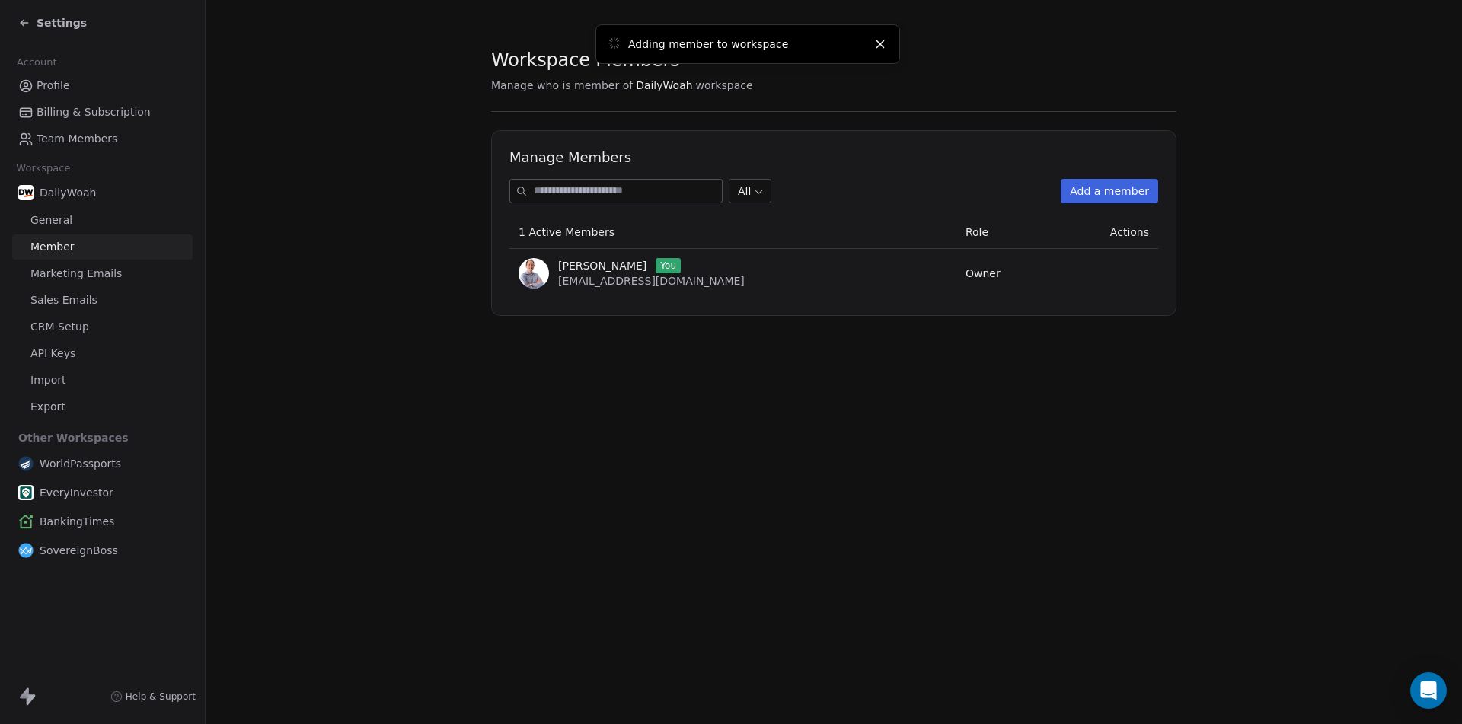
click at [1108, 193] on button "Add a member" at bounding box center [1108, 191] width 97 height 24
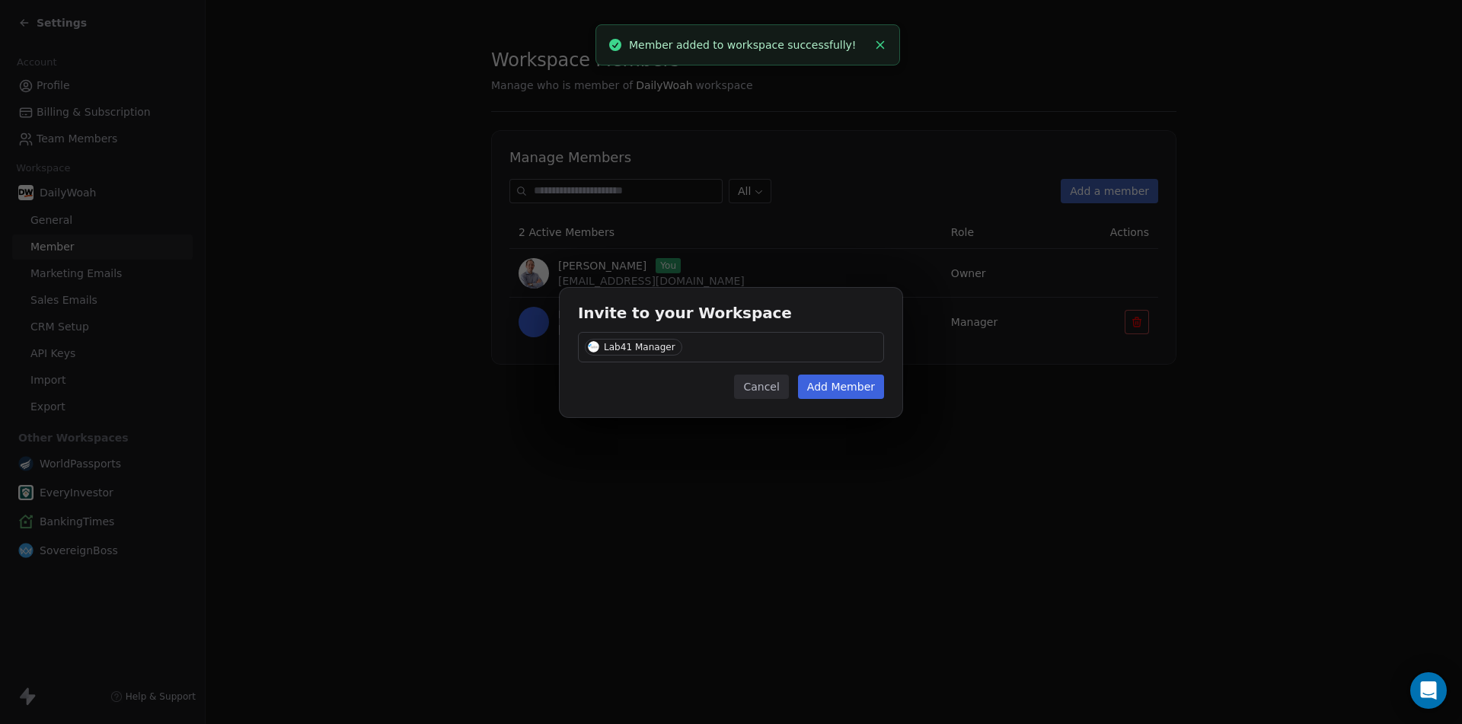
click at [703, 342] on div "Lab41 Manager" at bounding box center [731, 347] width 306 height 30
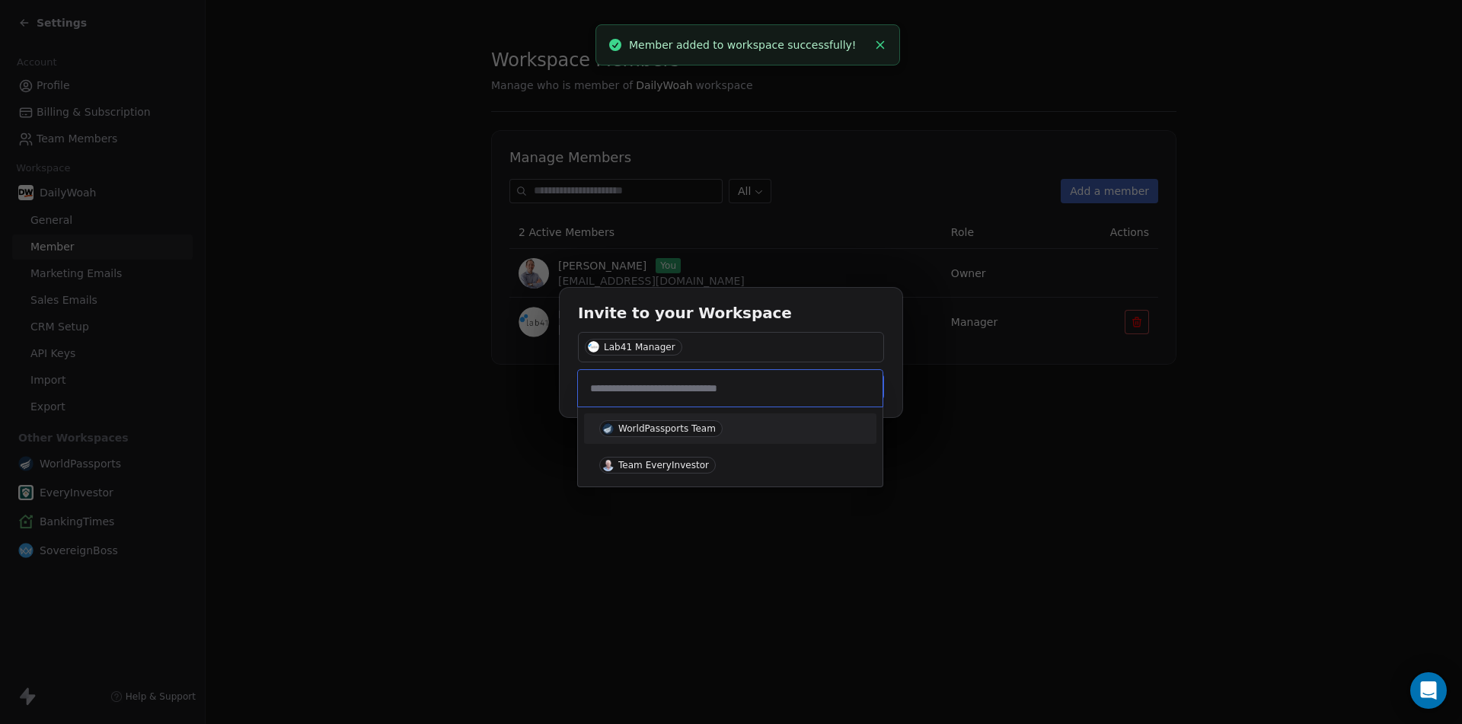
click at [788, 316] on div "Invite to your Workspace Lab41 Manager Cancel Add Member" at bounding box center [731, 361] width 1462 height 196
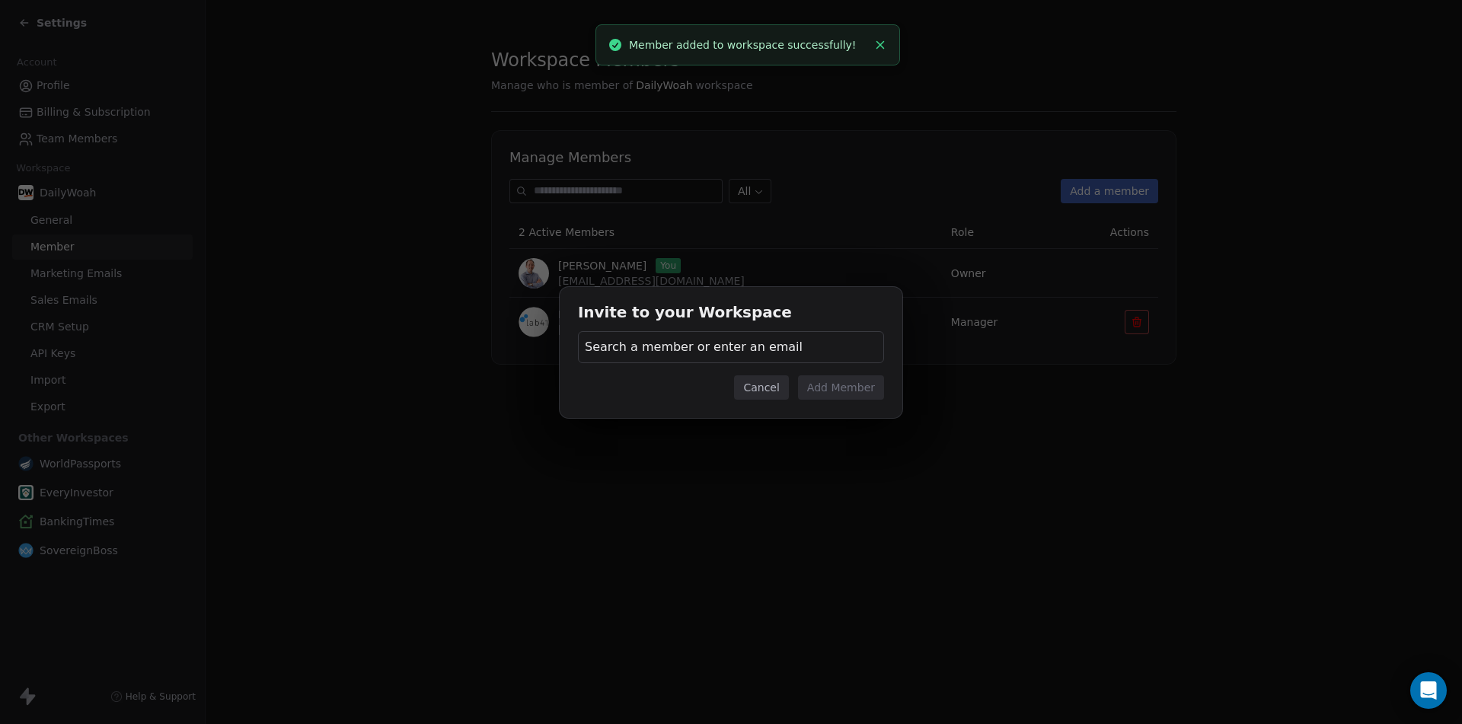
click at [818, 343] on div "Search a member or enter an email" at bounding box center [731, 347] width 306 height 32
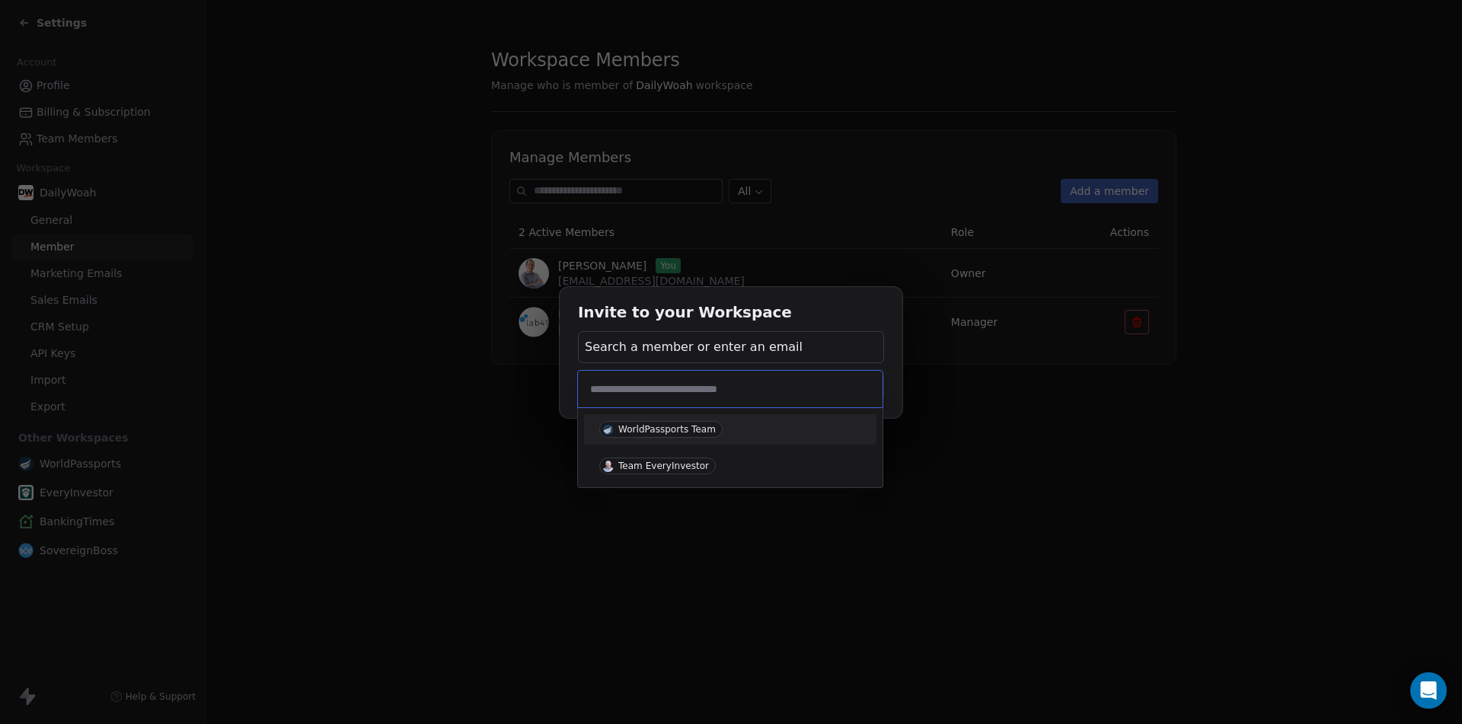
click at [818, 343] on div "Invite to your Workspace Search a member or enter an email Cancel Add Member" at bounding box center [731, 362] width 1462 height 198
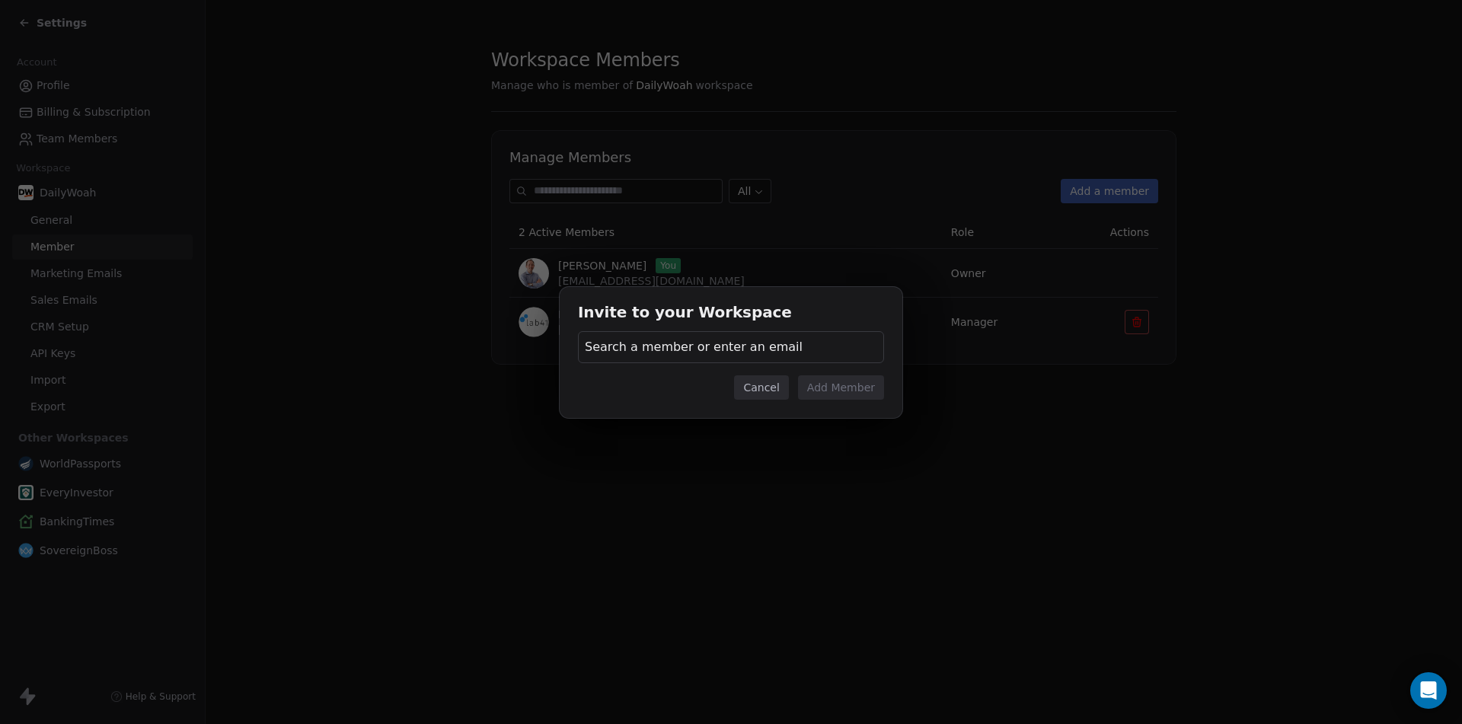
click at [795, 355] on div "Search a member or enter an email" at bounding box center [731, 347] width 306 height 32
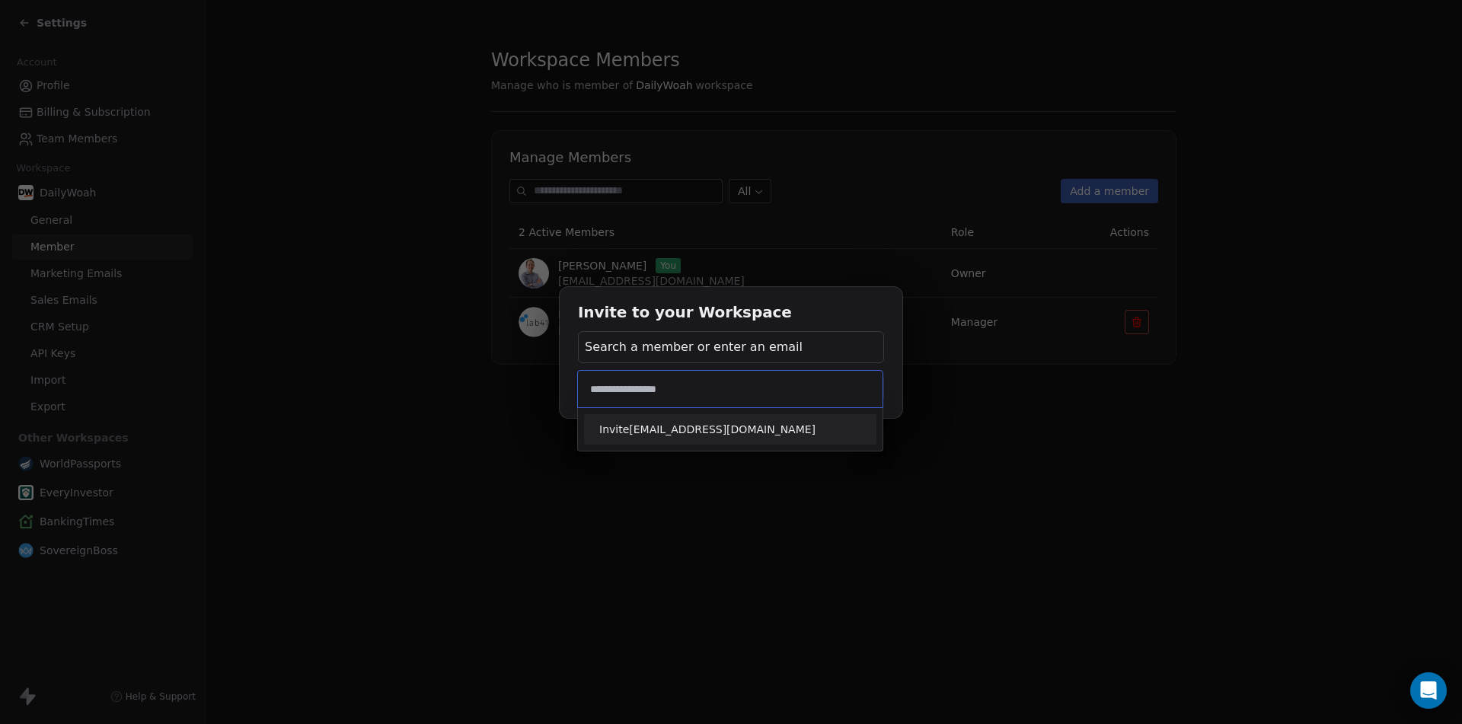
type input "**********"
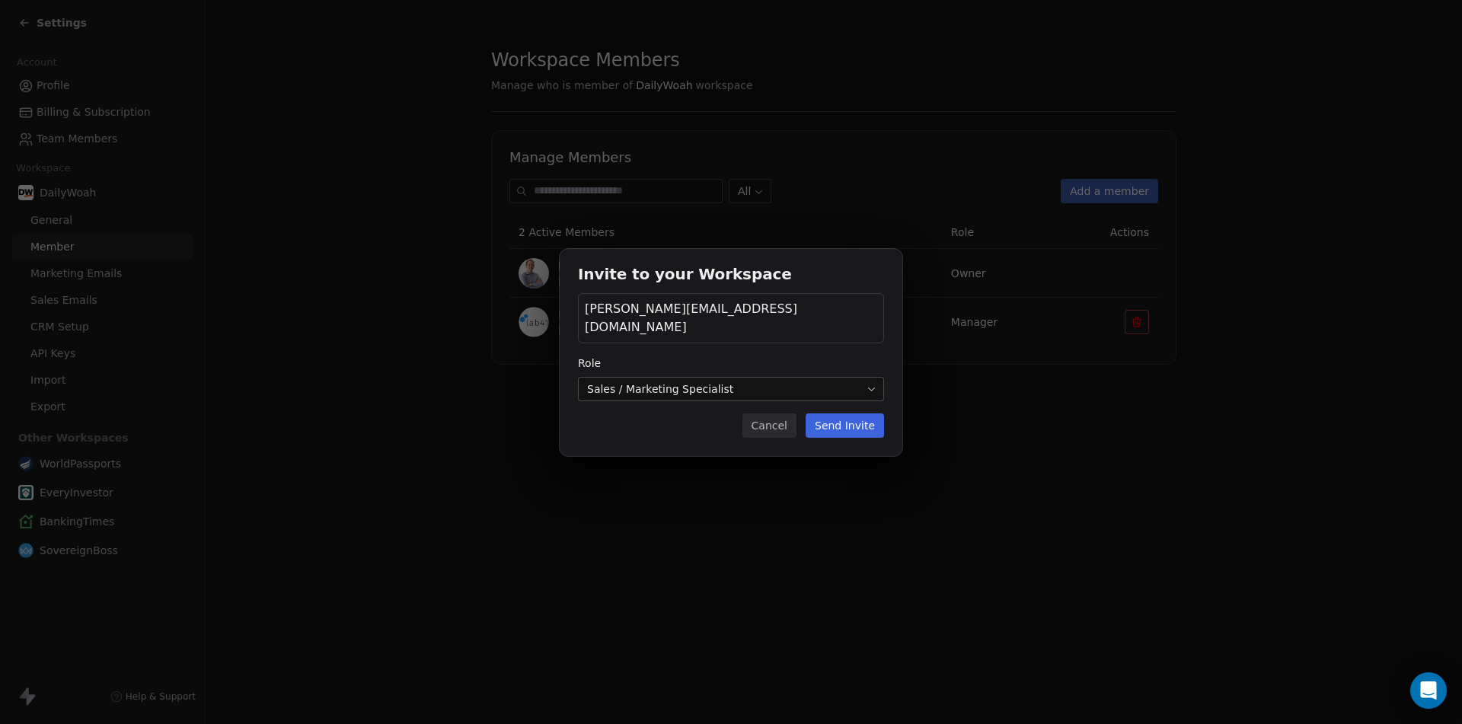
click at [754, 385] on body "Settings Account Profile Billing & Subscription Team Members Workspace DailyWoa…" at bounding box center [731, 362] width 1462 height 724
click at [853, 425] on button "Send Invite" at bounding box center [844, 425] width 78 height 24
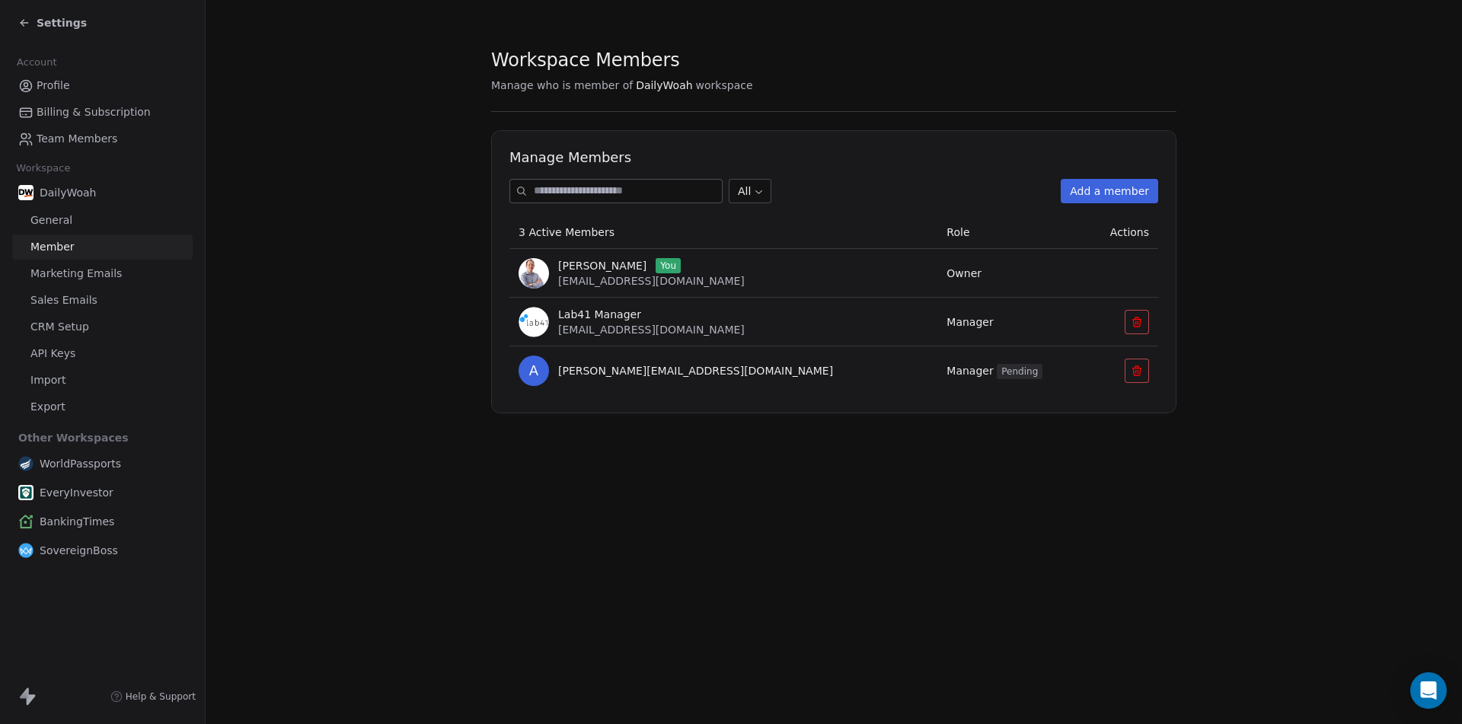
click at [684, 508] on div "Workspace Members Manage who is member of DailyWoah workspace Manage Members Al…" at bounding box center [834, 362] width 1256 height 724
drag, startPoint x: 59, startPoint y: 24, endPoint x: 174, endPoint y: 43, distance: 117.1
click at [59, 24] on span "Settings" at bounding box center [62, 22] width 50 height 15
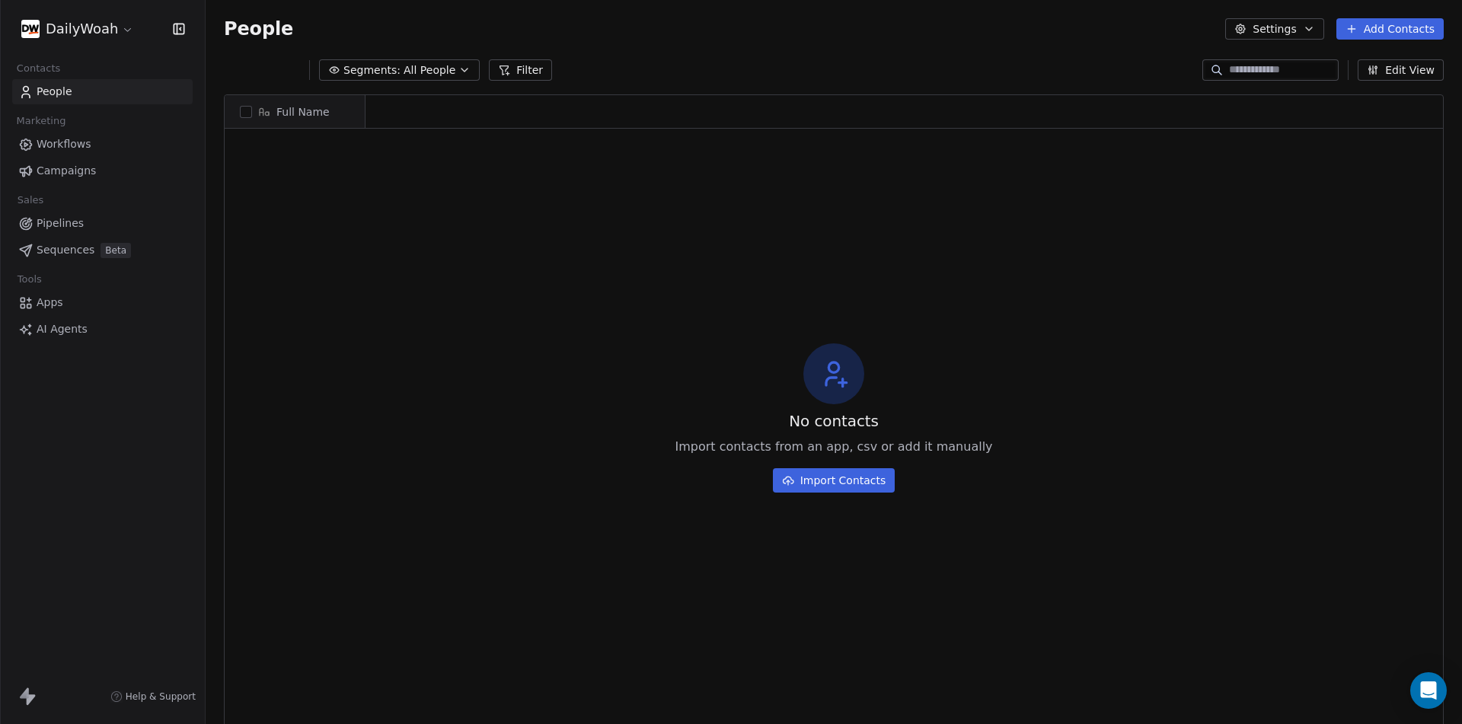
scroll to position [12, 12]
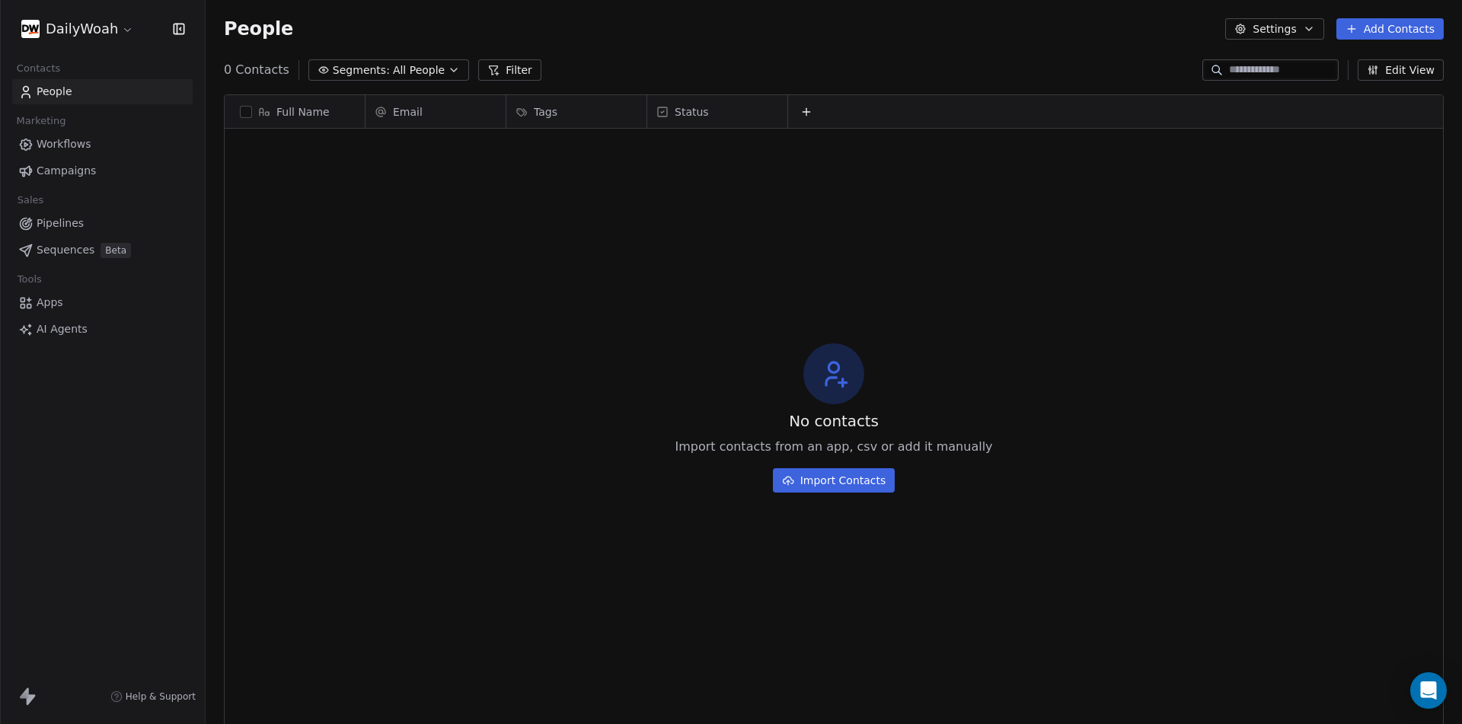
click at [126, 27] on html "DailyWoah Contacts People Marketing Workflows Campaigns Sales Pipelines Sequenc…" at bounding box center [731, 362] width 1462 height 724
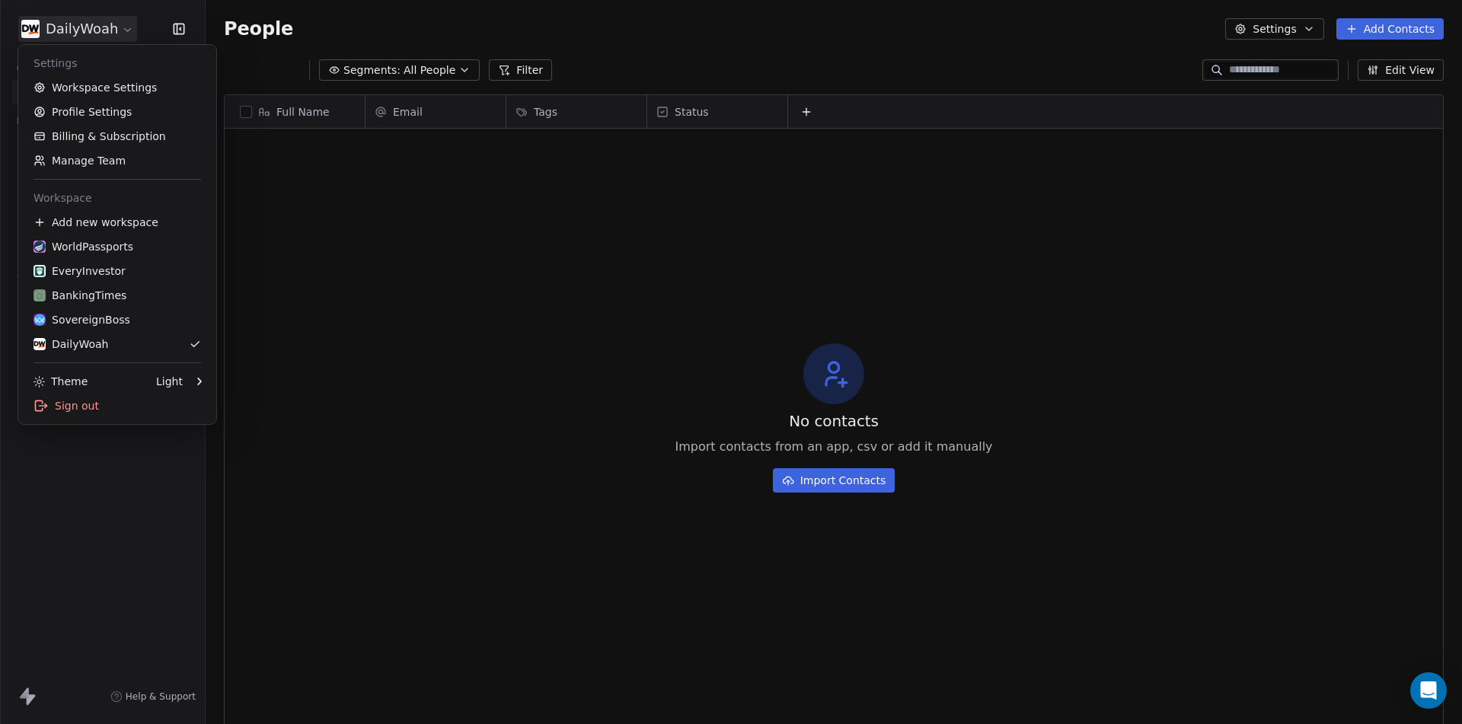
click at [368, 417] on html "DailyWoah Contacts People Marketing Workflows Campaigns Sales Pipelines Sequenc…" at bounding box center [731, 362] width 1462 height 724
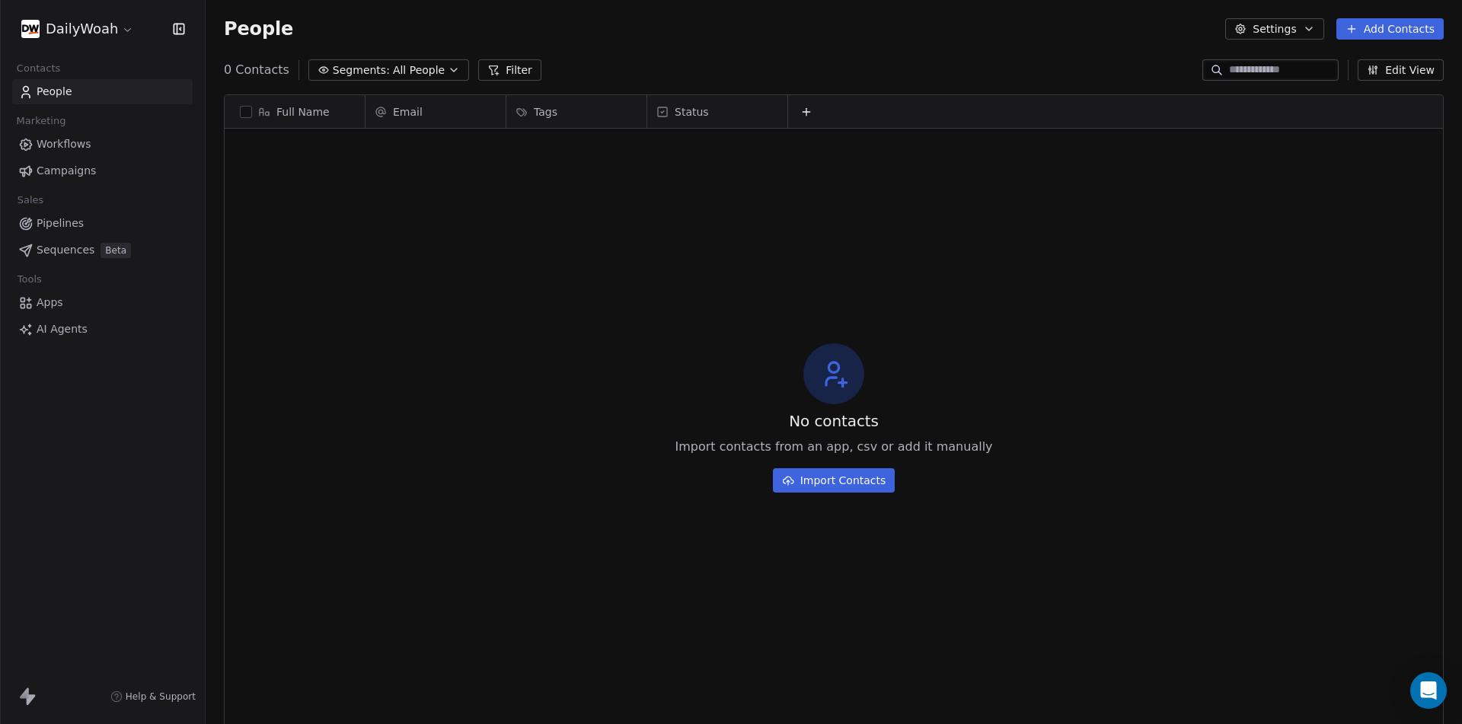
click at [124, 25] on html "DailyWoah Contacts People Marketing Workflows Campaigns Sales Pipelines Sequenc…" at bounding box center [731, 362] width 1462 height 724
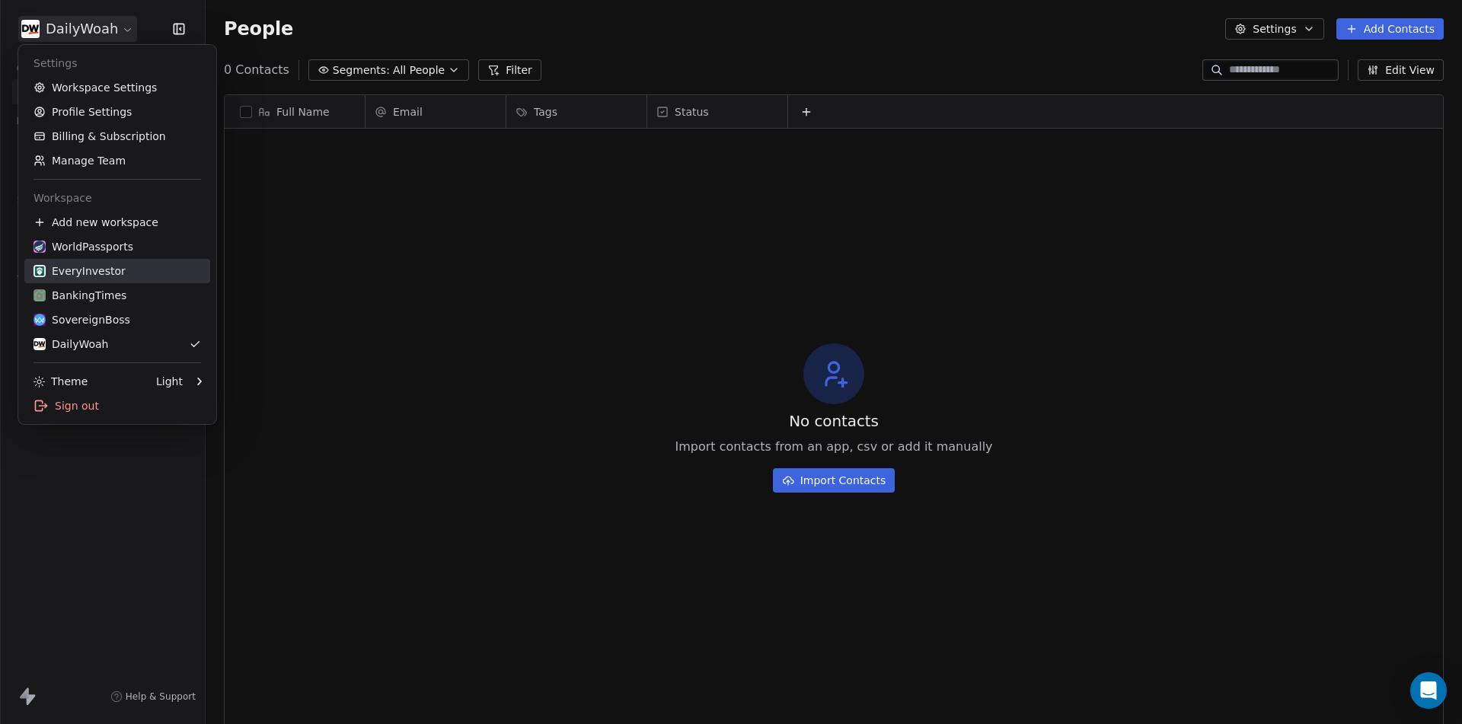
click at [102, 274] on div "EveryInvestor" at bounding box center [79, 270] width 92 height 15
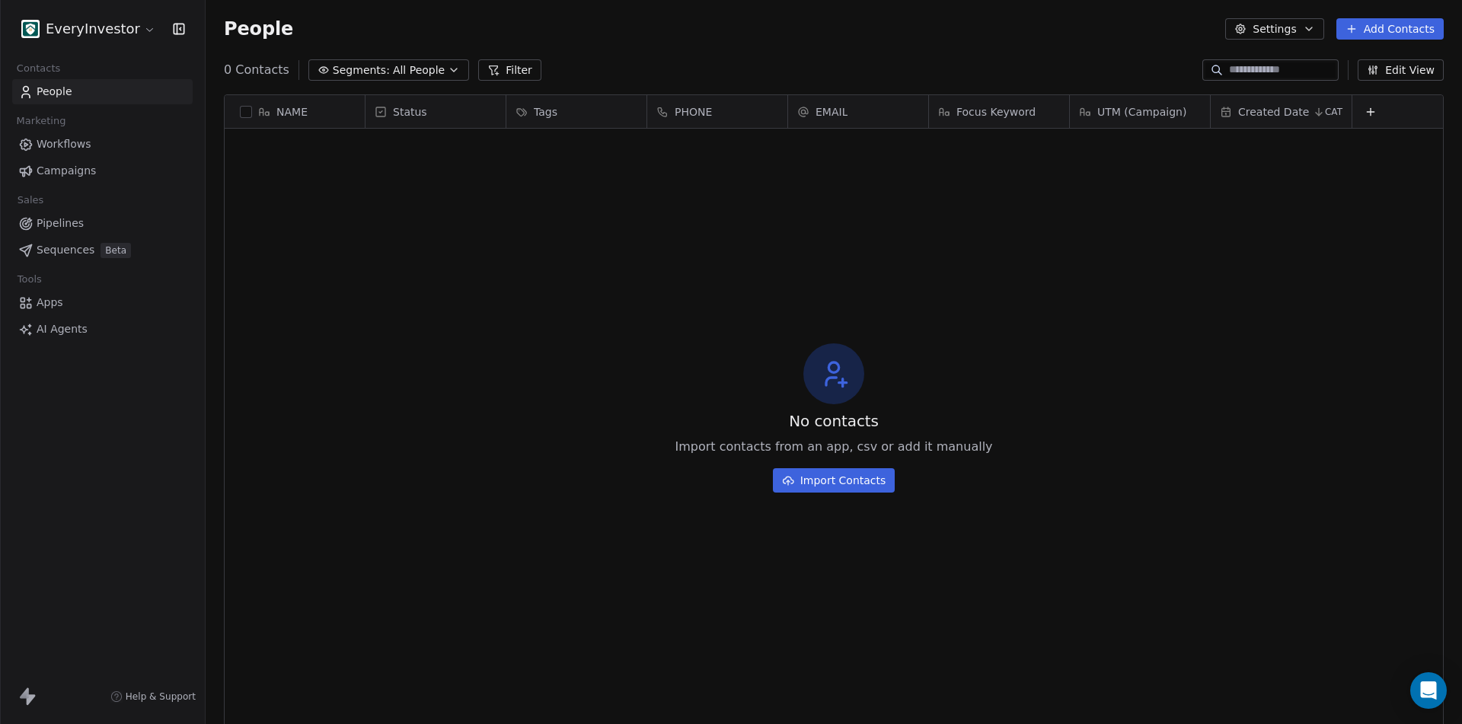
scroll to position [626, 1245]
